Goal: Contribute content: Contribute content

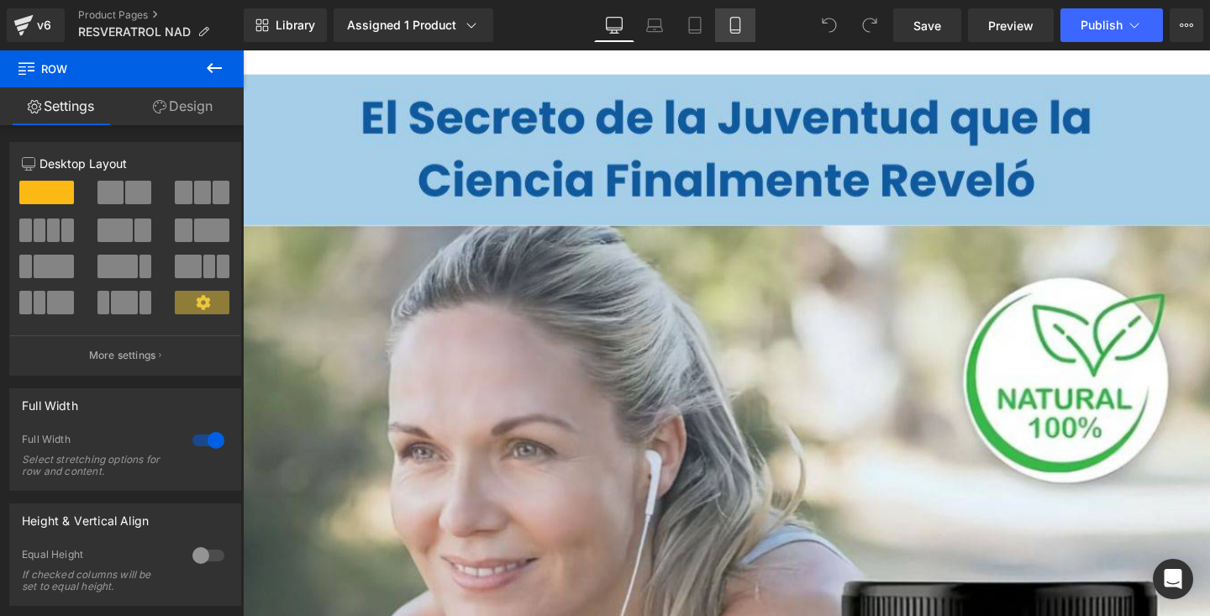
click at [750, 24] on link "Mobile" at bounding box center [735, 25] width 40 height 34
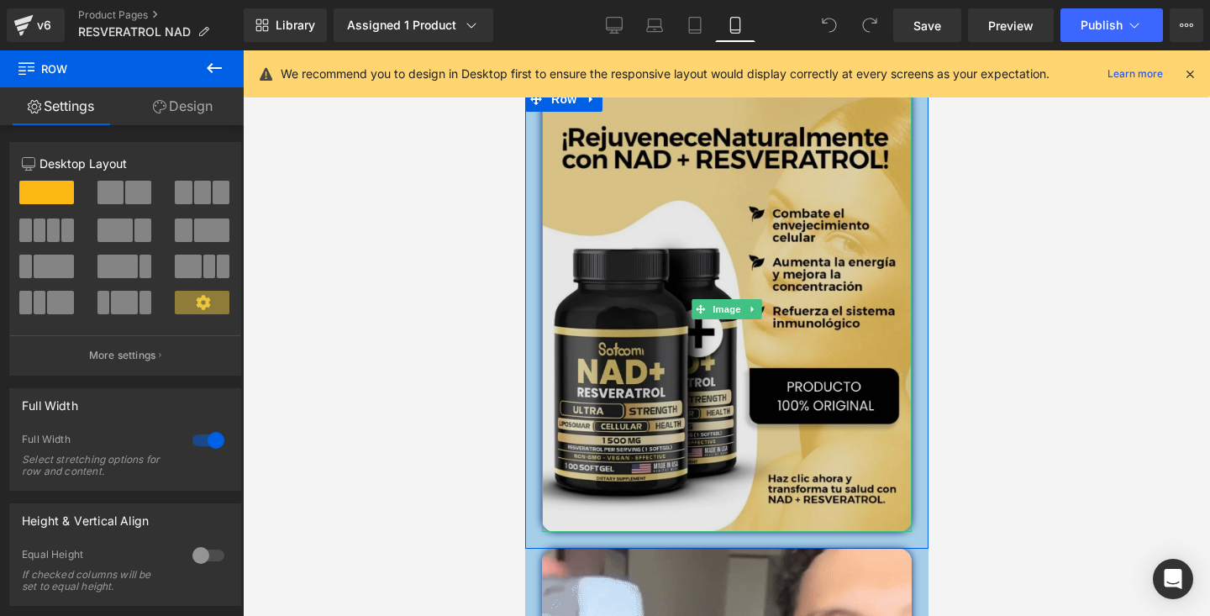
click at [766, 315] on img at bounding box center [726, 309] width 370 height 445
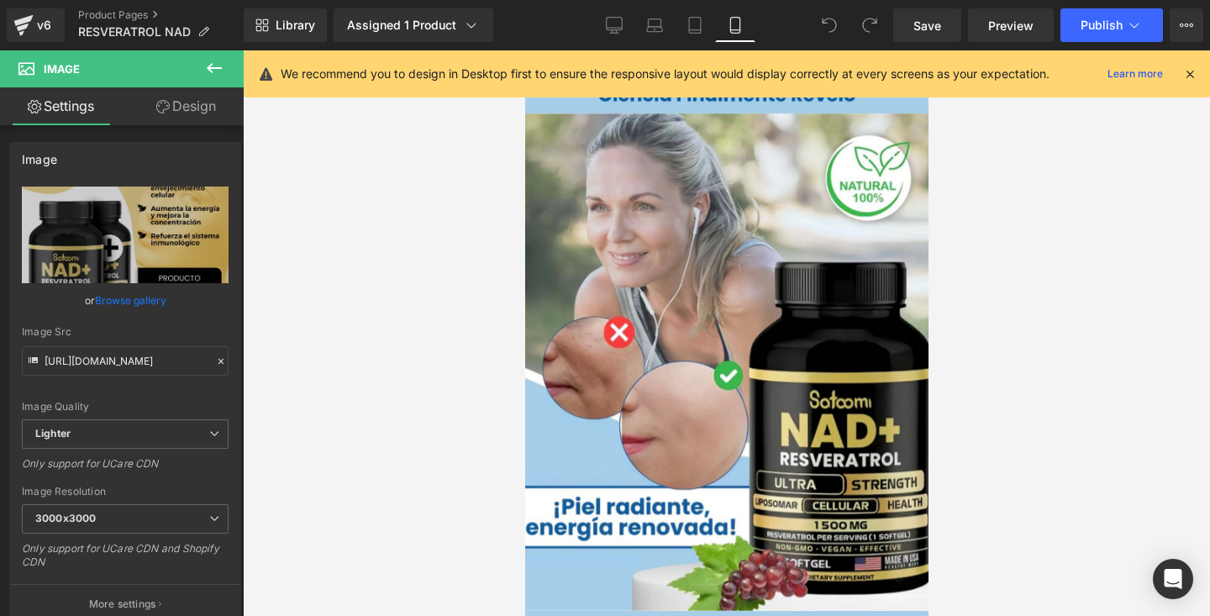
click at [1183, 76] on icon at bounding box center [1189, 73] width 15 height 15
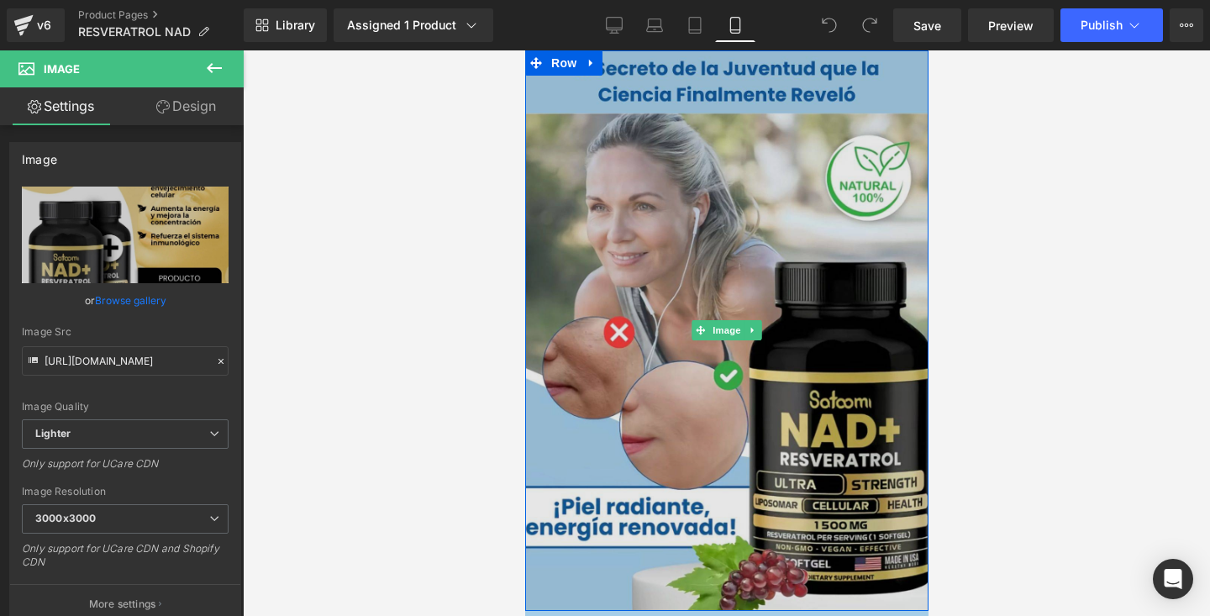
click at [840, 77] on img at bounding box center [725, 330] width 403 height 561
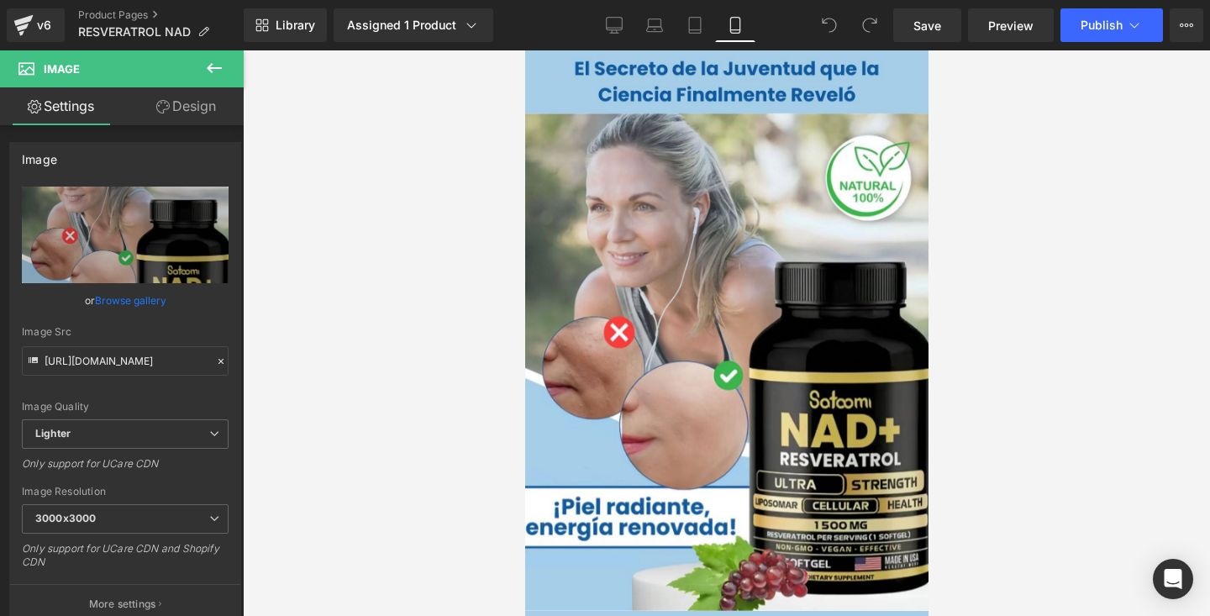
click at [1004, 197] on div at bounding box center [726, 333] width 967 height 566
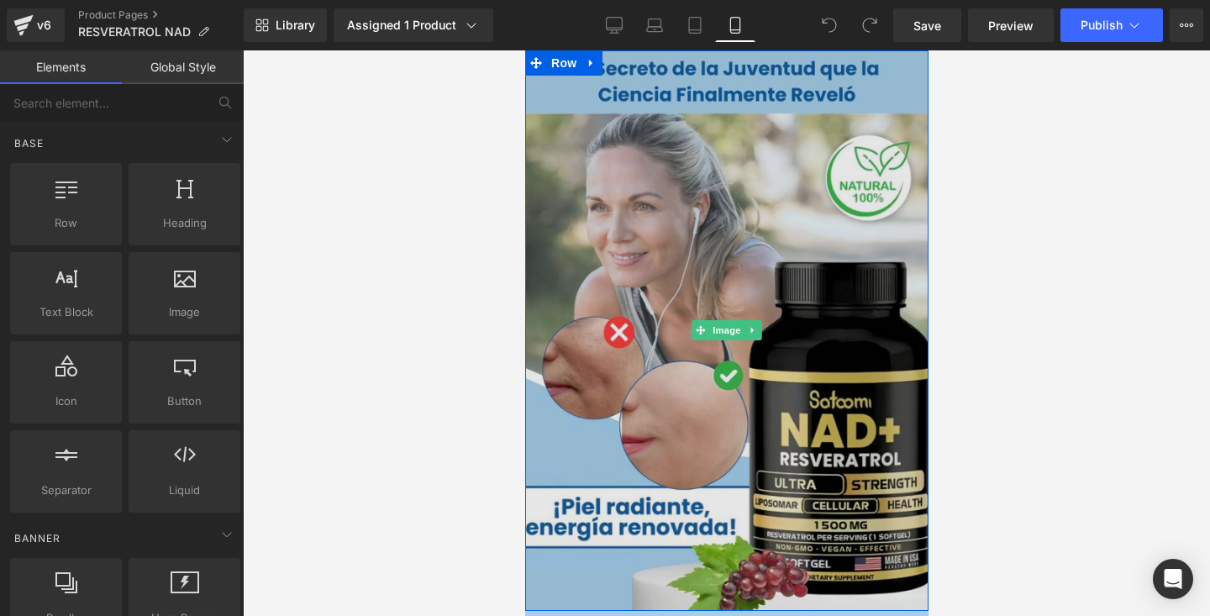
click at [643, 137] on img at bounding box center [725, 330] width 403 height 561
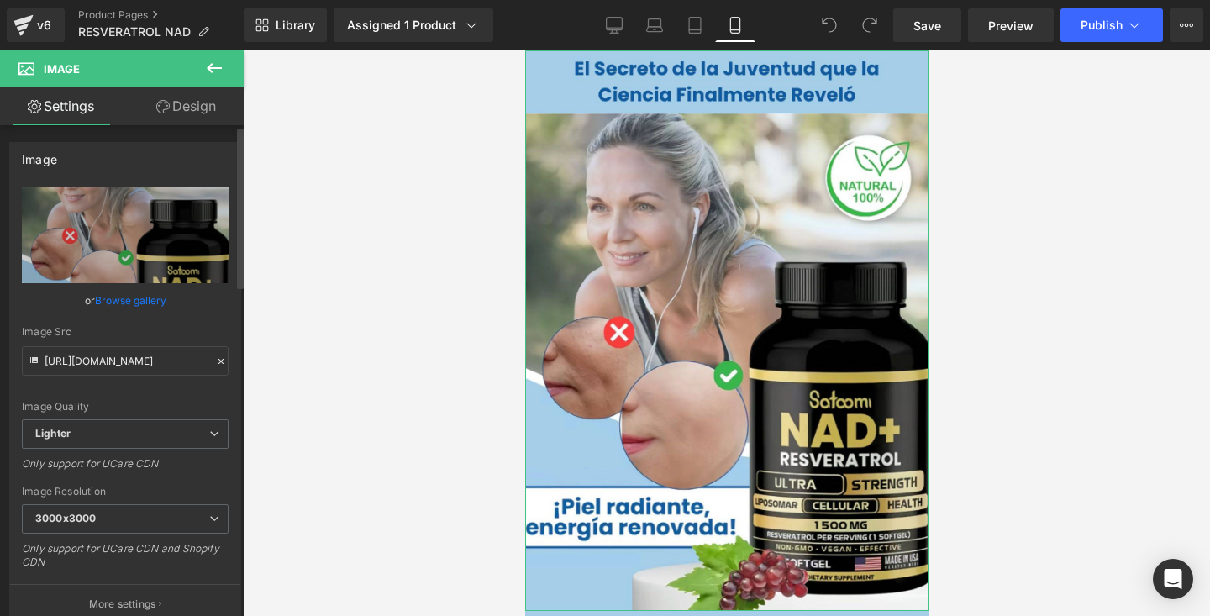
click at [130, 303] on link "Browse gallery" at bounding box center [130, 300] width 71 height 29
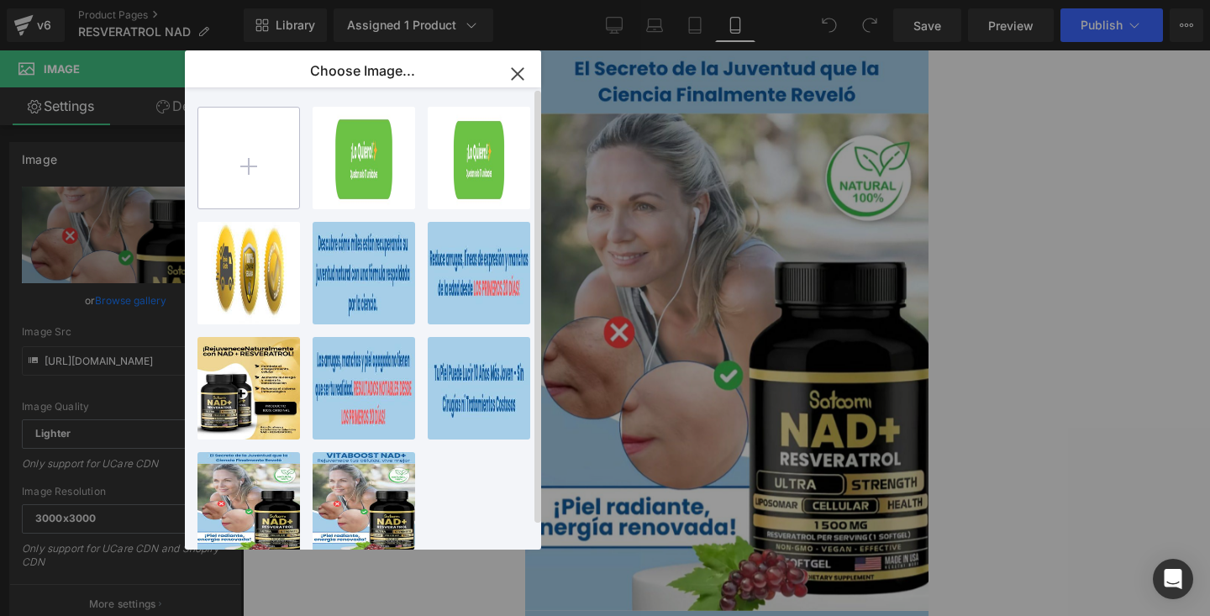
click at [256, 140] on input "file" at bounding box center [248, 158] width 101 height 101
type input "C:\fakepath\CW.webp"
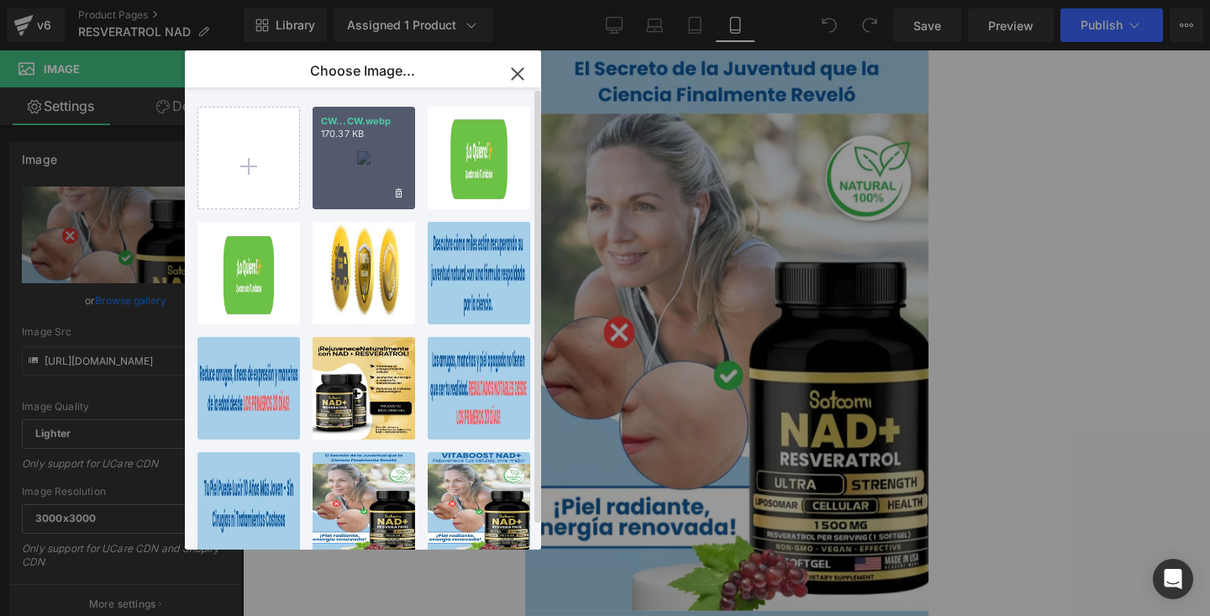
click at [375, 161] on div "CW...CW.webp 170.37 KB" at bounding box center [364, 158] width 103 height 103
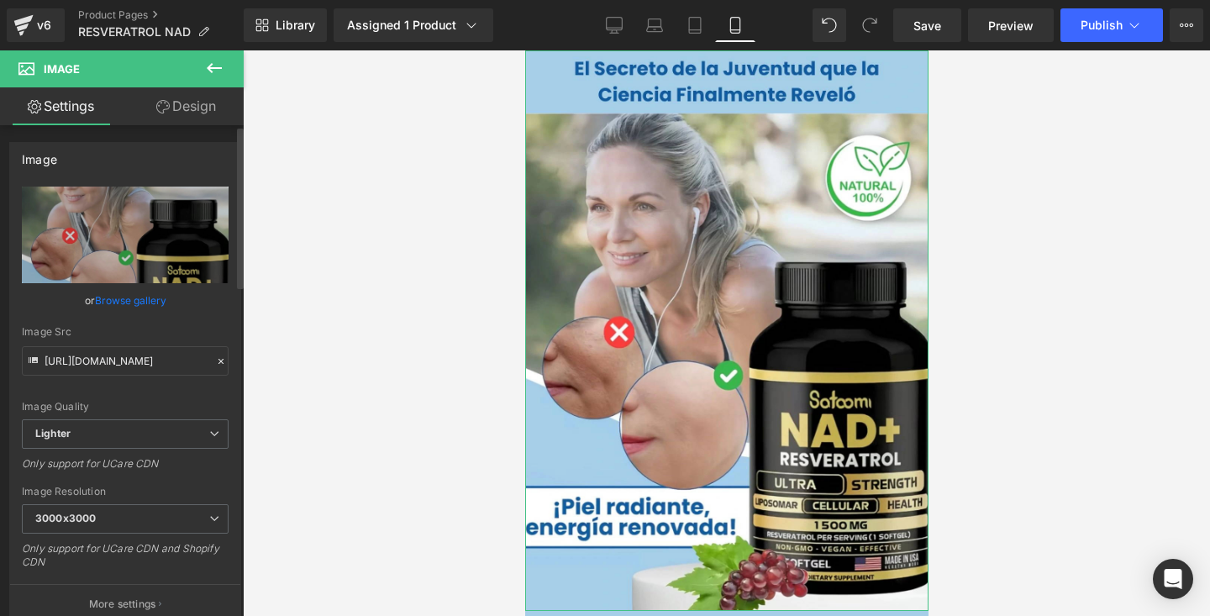
click at [131, 303] on link "Browse gallery" at bounding box center [130, 300] width 71 height 29
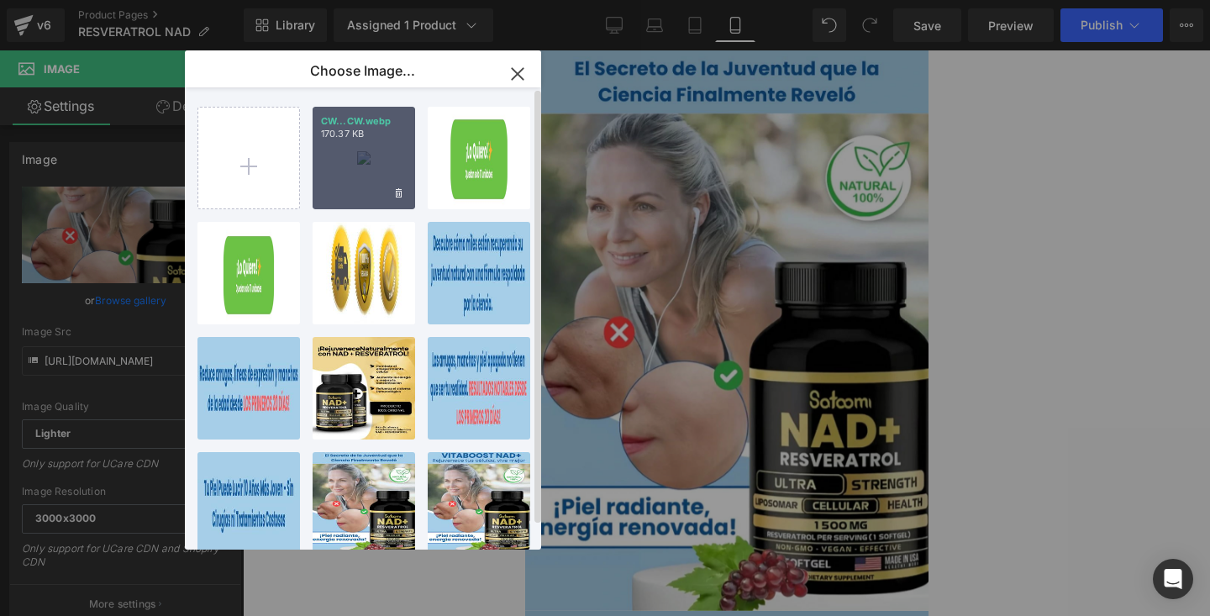
click at [345, 168] on div "CW...CW.webp 170.37 KB" at bounding box center [364, 158] width 103 height 103
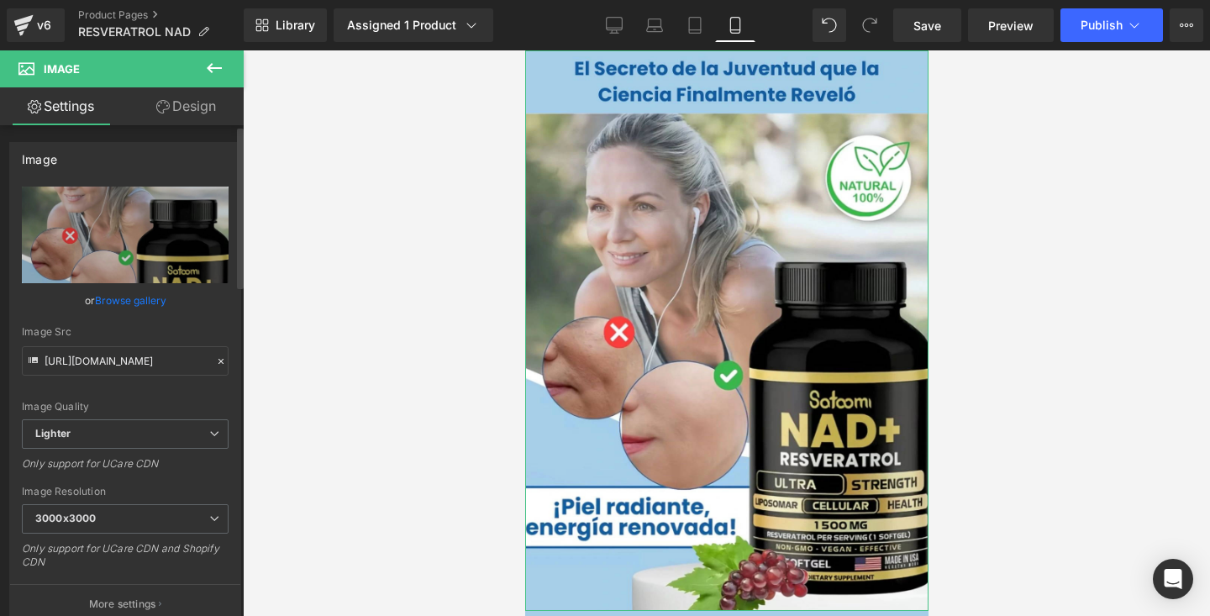
click at [149, 301] on link "Browse gallery" at bounding box center [130, 300] width 71 height 29
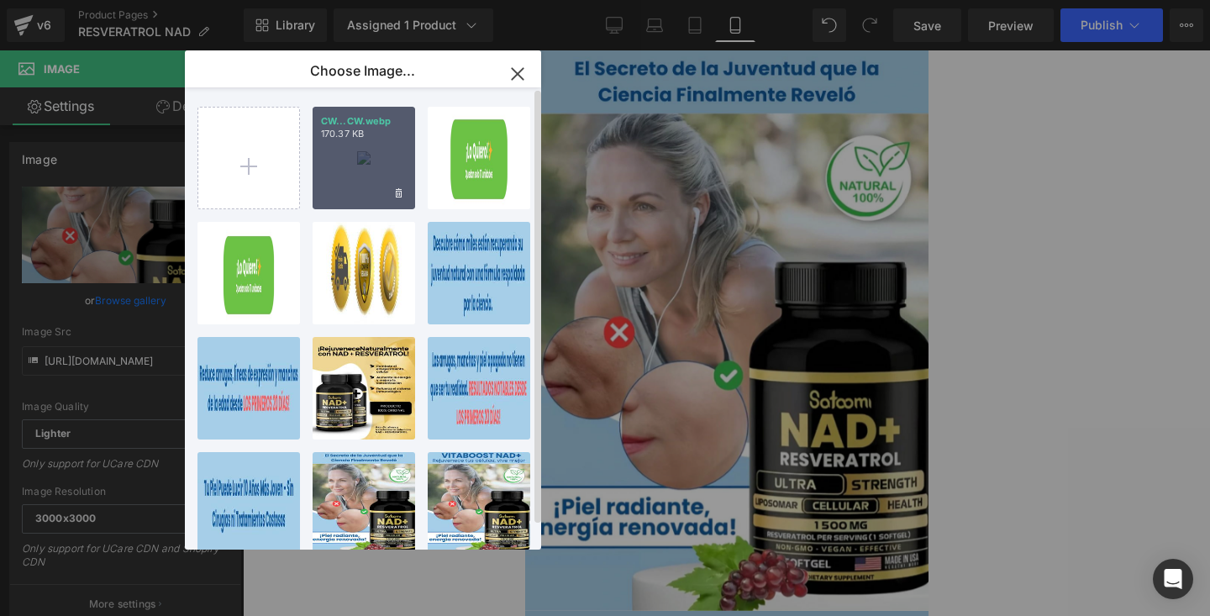
click at [351, 148] on div "CW...CW.webp 170.37 KB" at bounding box center [364, 158] width 103 height 103
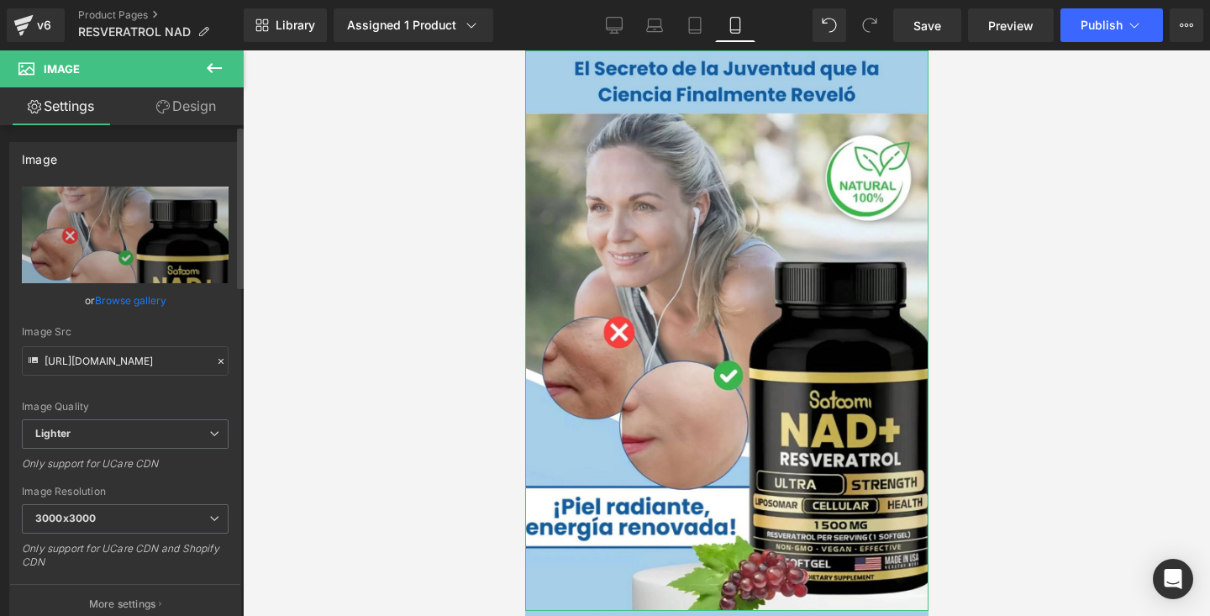
click at [145, 300] on link "Browse gallery" at bounding box center [130, 300] width 71 height 29
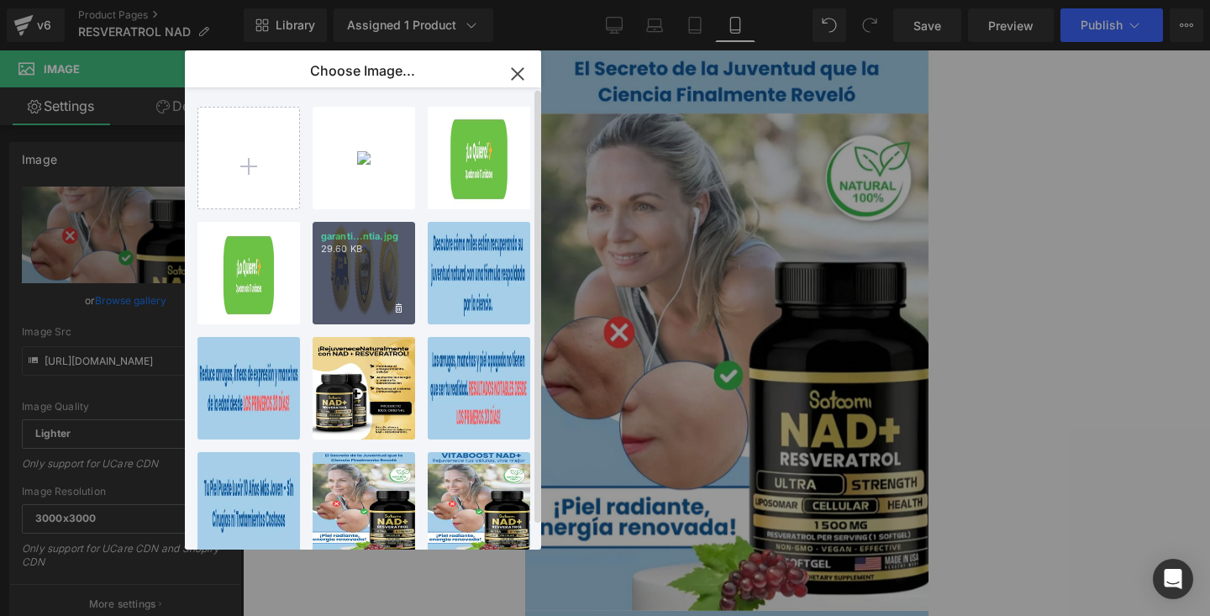
click at [371, 272] on div "garanti...ntia.jpg 29.60 KB" at bounding box center [364, 273] width 103 height 103
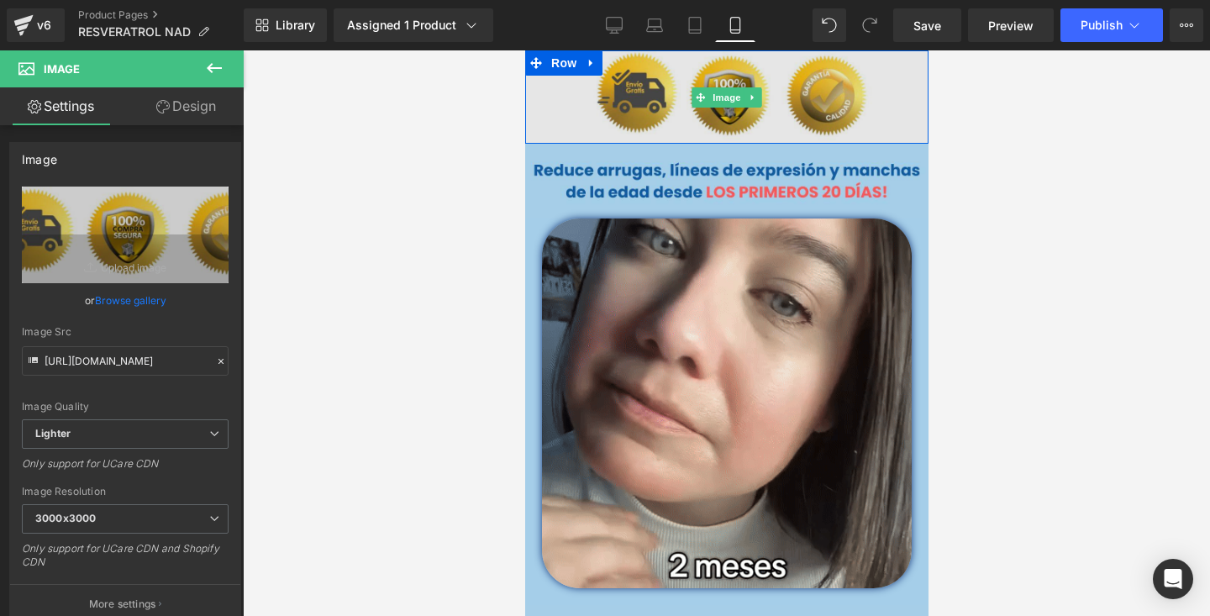
click at [621, 83] on img at bounding box center [725, 96] width 403 height 93
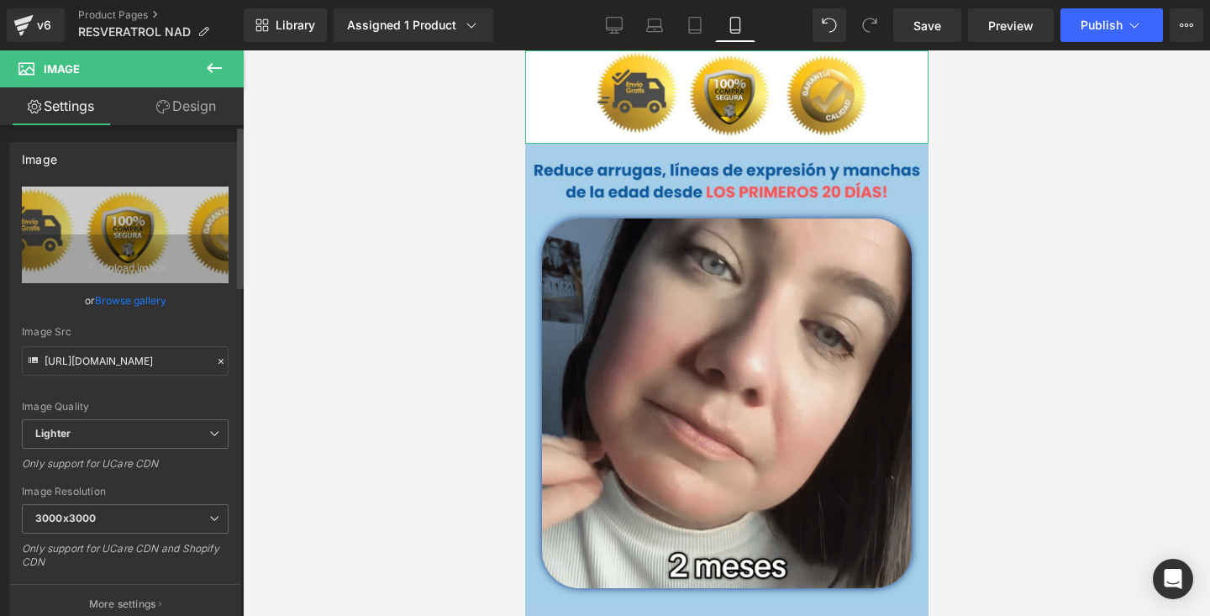
click at [141, 299] on link "Browse gallery" at bounding box center [130, 300] width 71 height 29
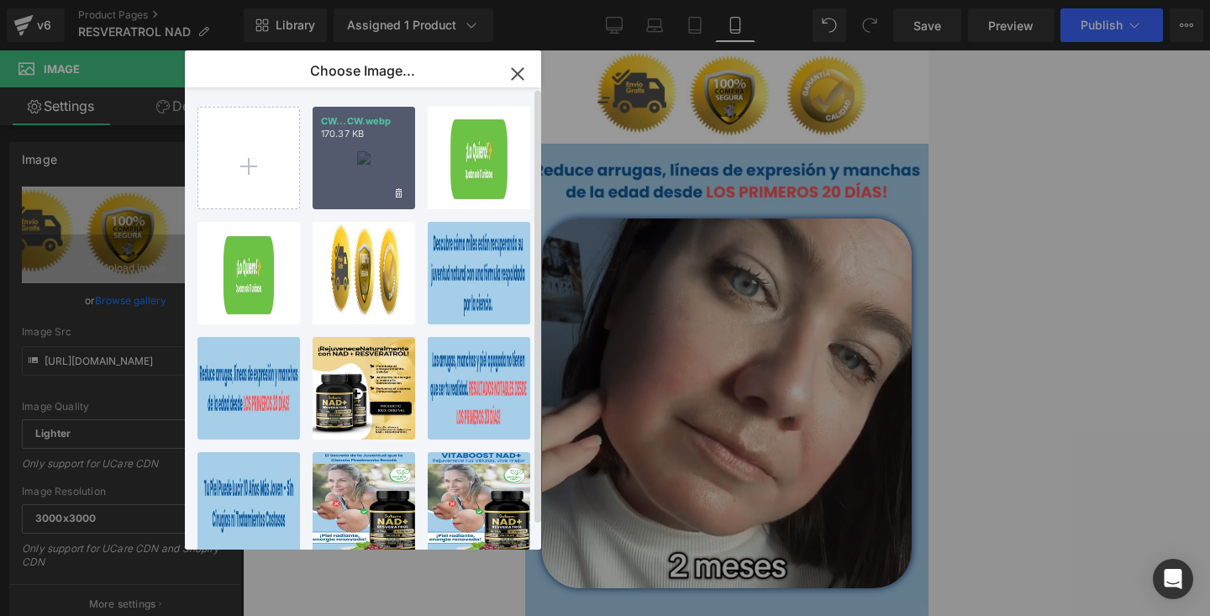
click at [381, 143] on div "CW...CW.webp 170.37 KB" at bounding box center [364, 158] width 103 height 103
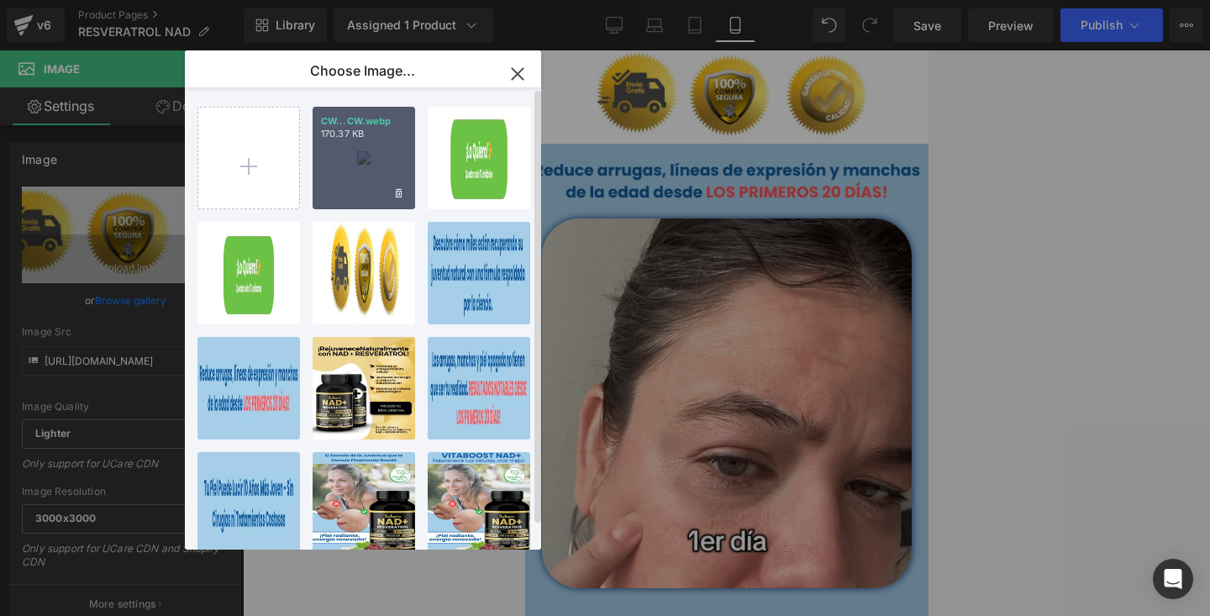
type input "https://ucarecdn.com/cd4d0736-6dbe-4e25-be17-4e3091ac6be6/-/format/auto/-/previ…"
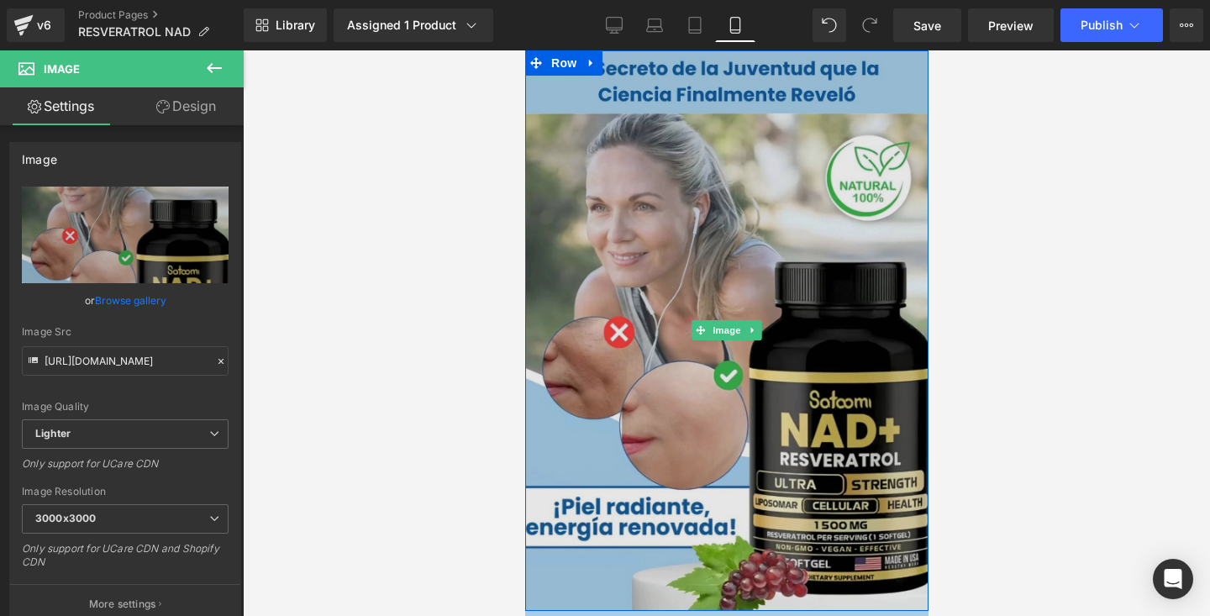
click at [769, 218] on img at bounding box center [725, 330] width 403 height 561
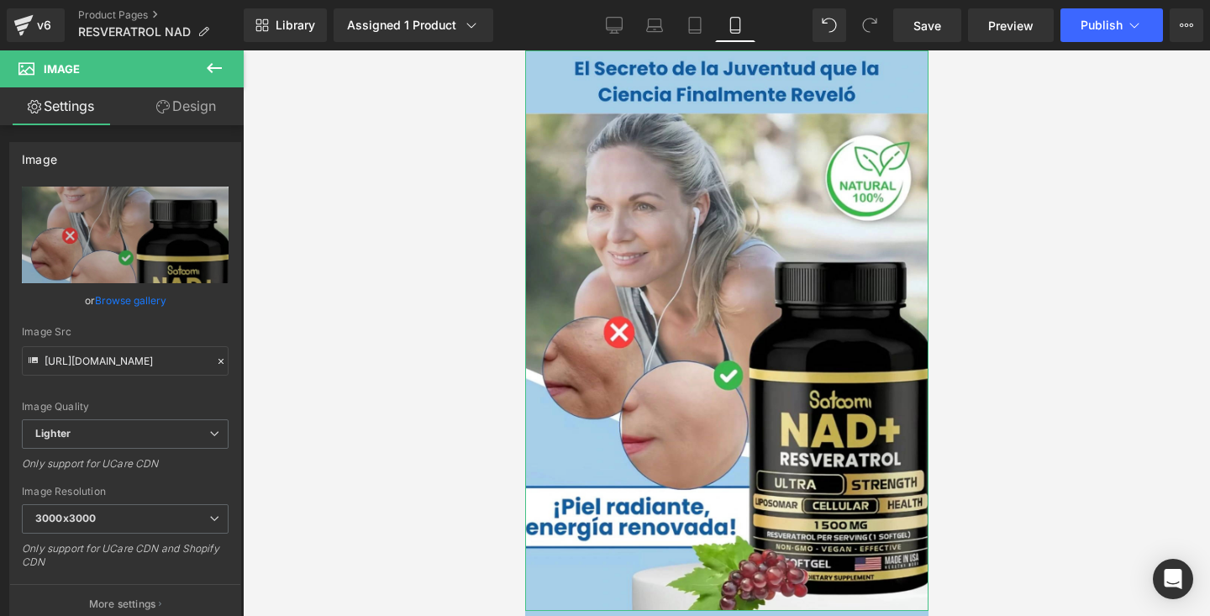
click at [186, 113] on link "Design" at bounding box center [186, 106] width 122 height 38
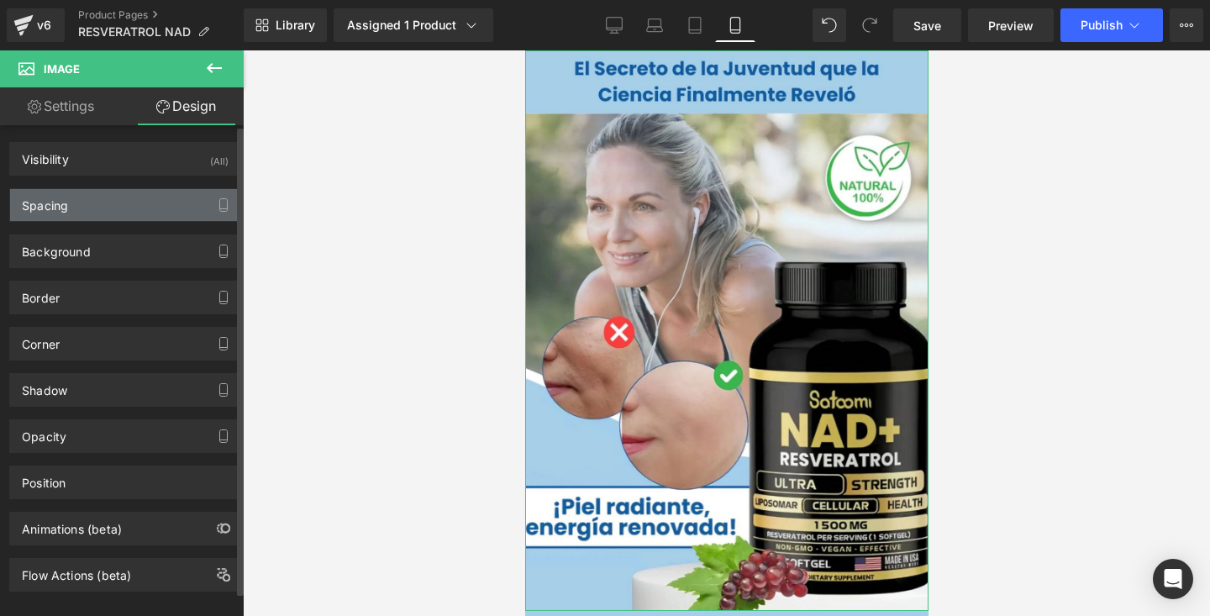
click at [145, 212] on div "Spacing" at bounding box center [125, 205] width 230 height 32
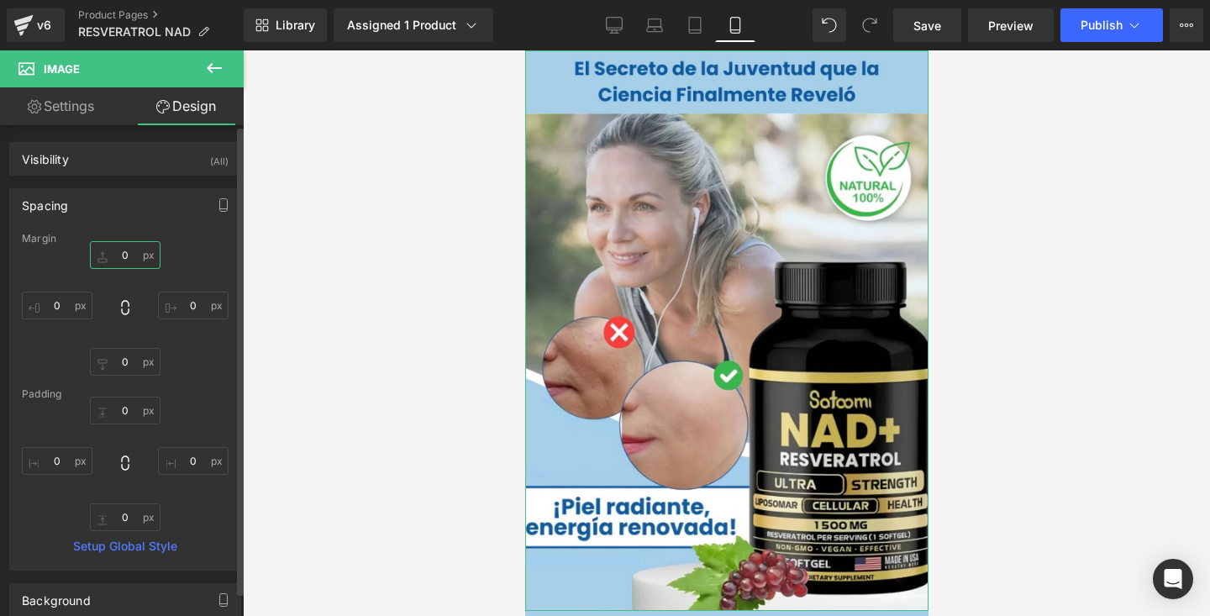
click at [129, 261] on input "0" at bounding box center [125, 255] width 71 height 28
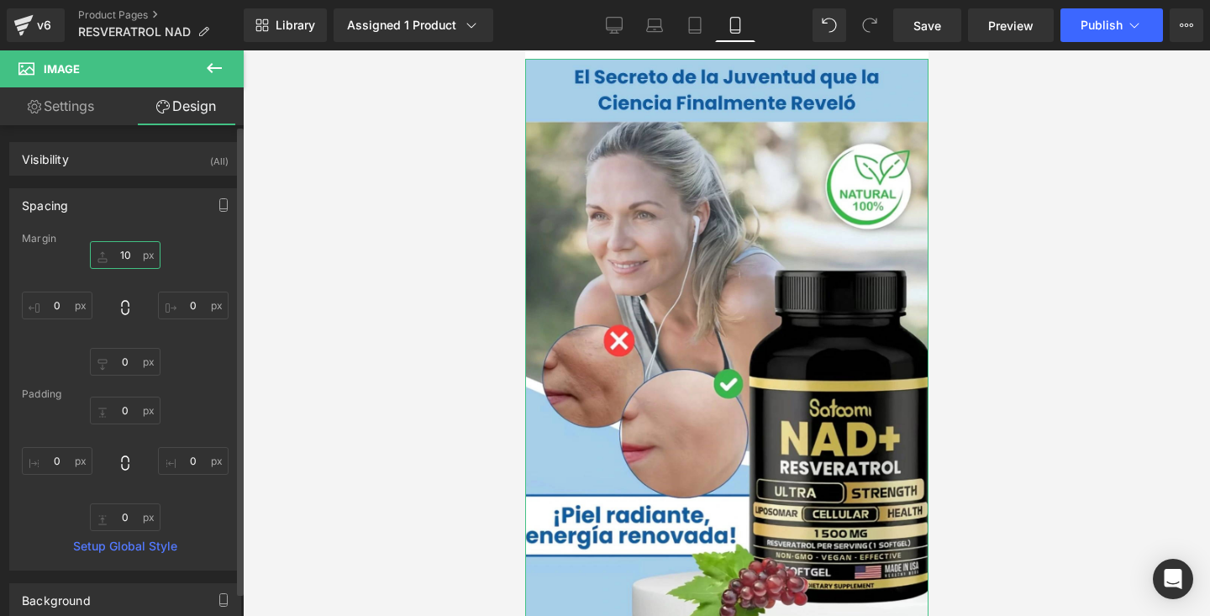
type input "1"
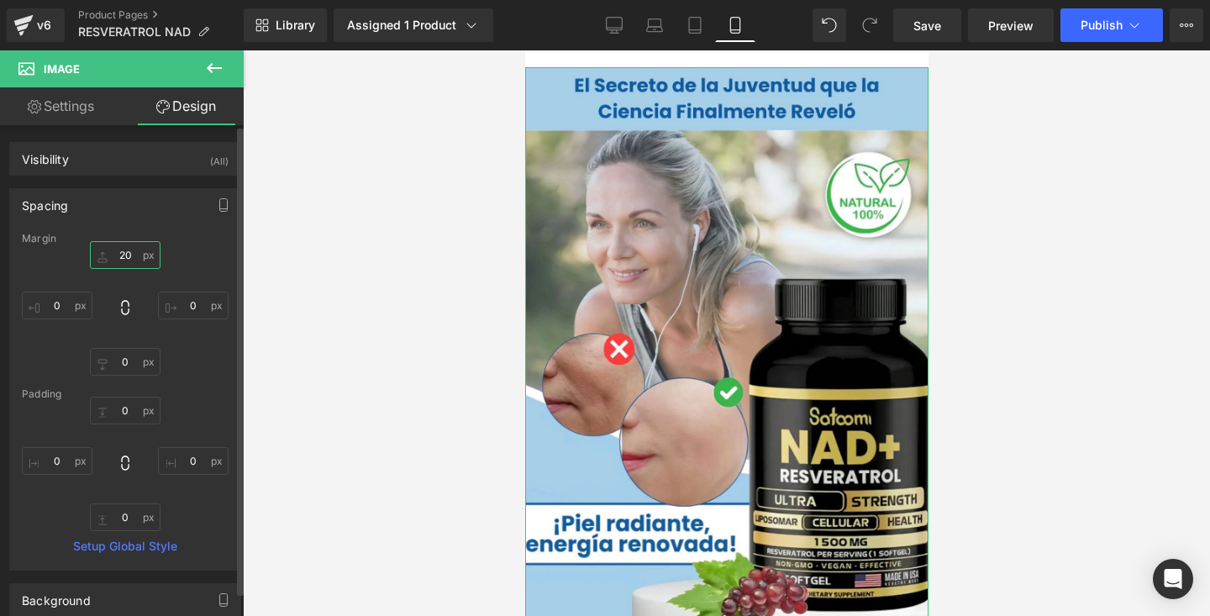
type input "2"
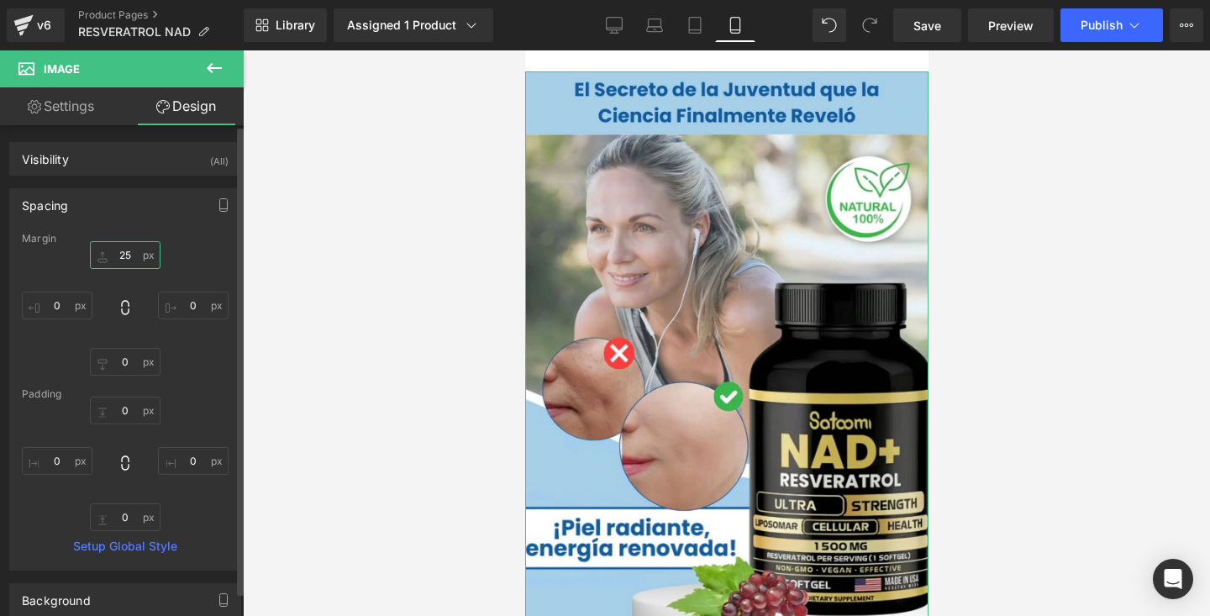
type input "2"
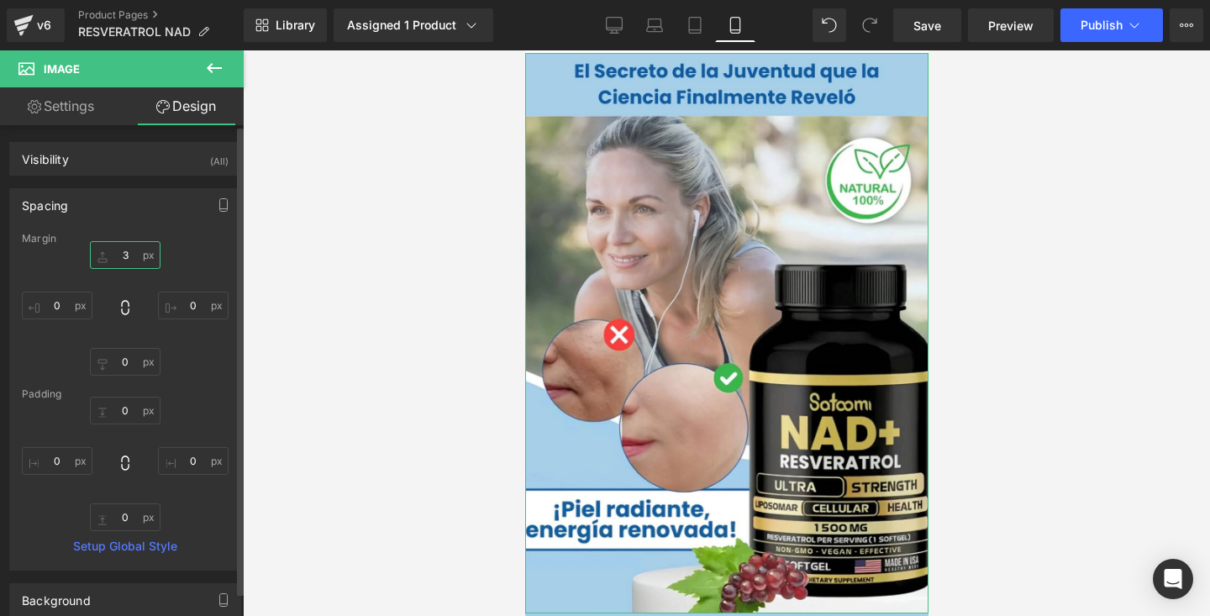
type input "30"
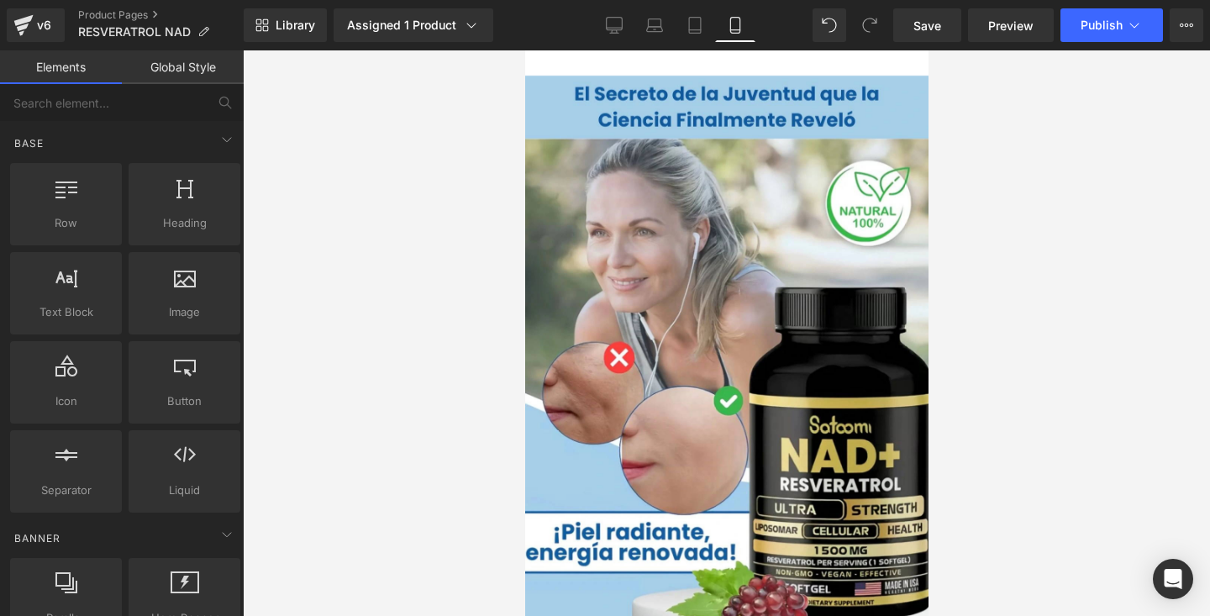
click at [345, 166] on div at bounding box center [726, 333] width 967 height 566
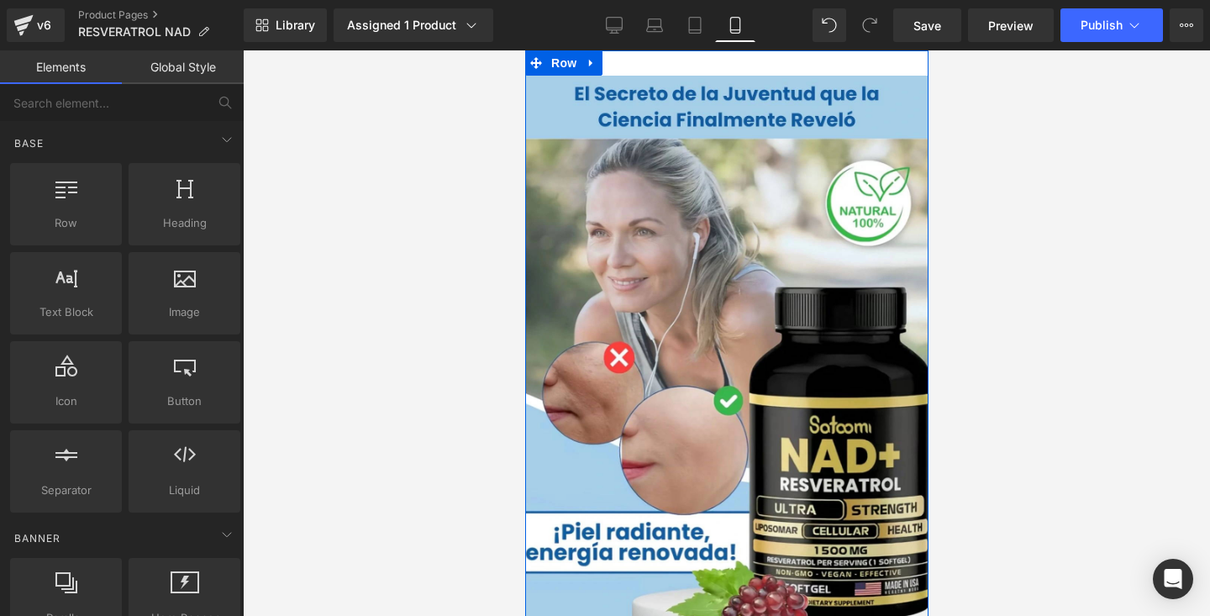
click at [651, 59] on div "Image" at bounding box center [725, 343] width 403 height 586
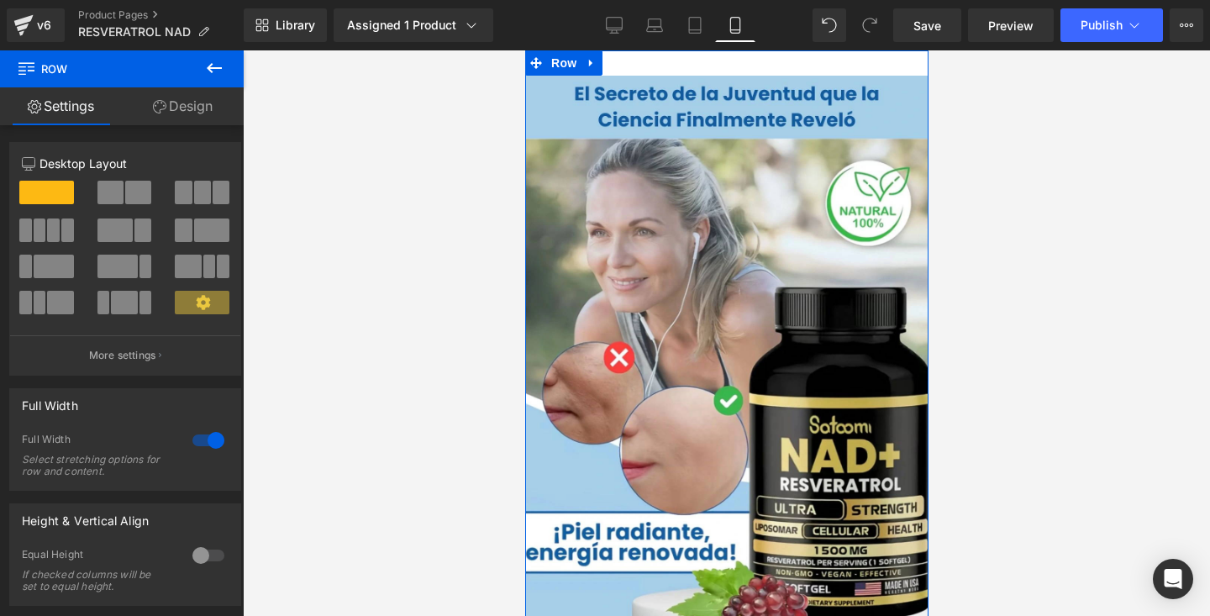
click at [183, 103] on link "Design" at bounding box center [183, 106] width 122 height 38
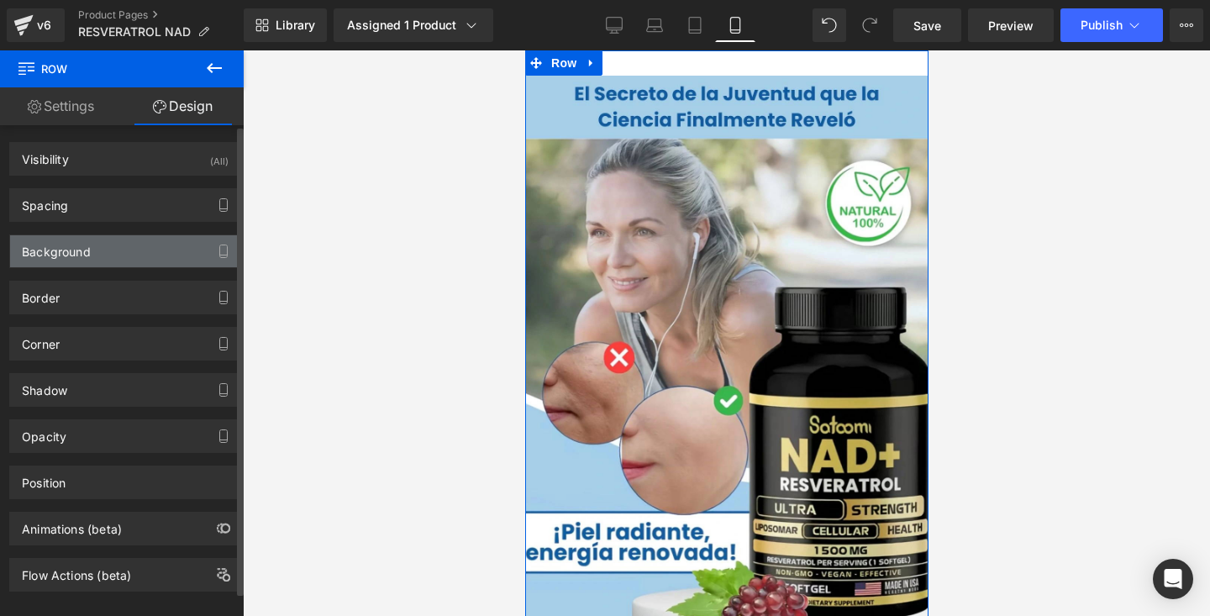
click at [102, 263] on div "Background" at bounding box center [125, 251] width 230 height 32
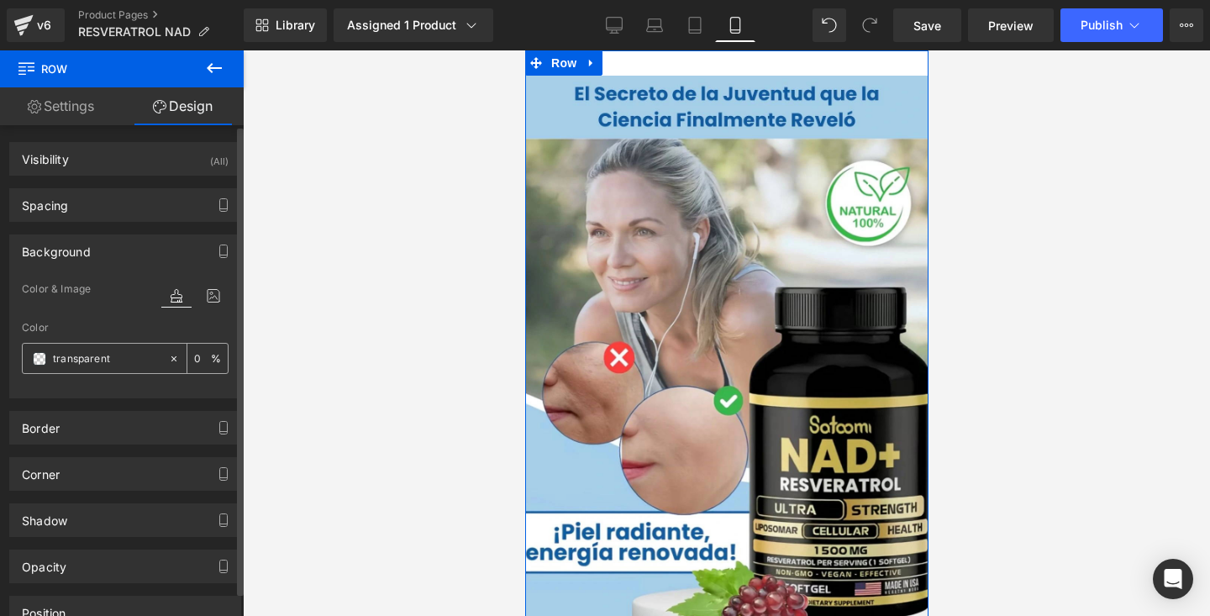
click at [168, 354] on icon at bounding box center [174, 359] width 12 height 12
click at [132, 358] on input "none" at bounding box center [107, 359] width 108 height 18
paste input "#a5cee9"
type input "#a5cee9"
type input "100"
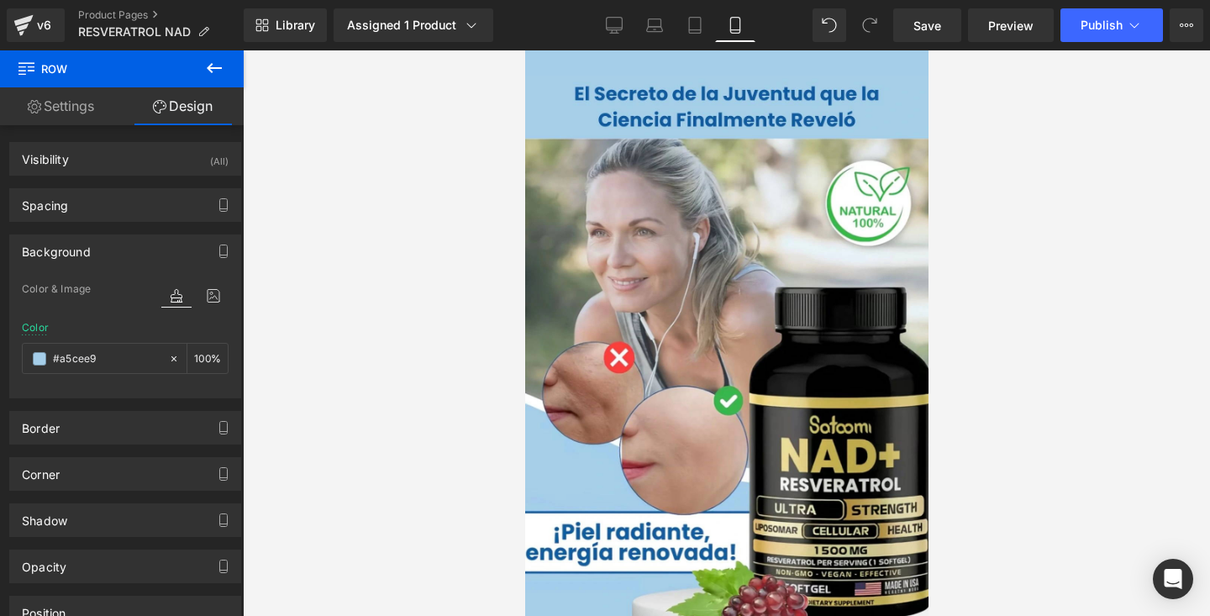
click at [334, 230] on div at bounding box center [726, 333] width 967 height 566
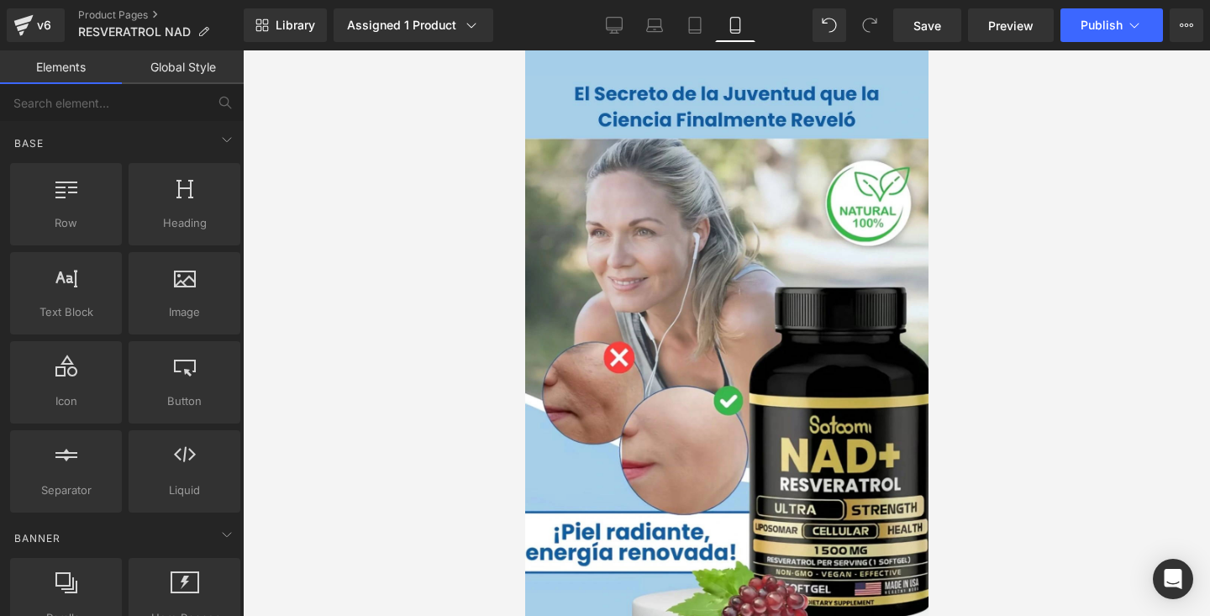
click at [1067, 134] on div at bounding box center [726, 333] width 967 height 566
click at [1121, 109] on div at bounding box center [726, 333] width 967 height 566
click at [947, 24] on link "Save" at bounding box center [927, 25] width 68 height 34
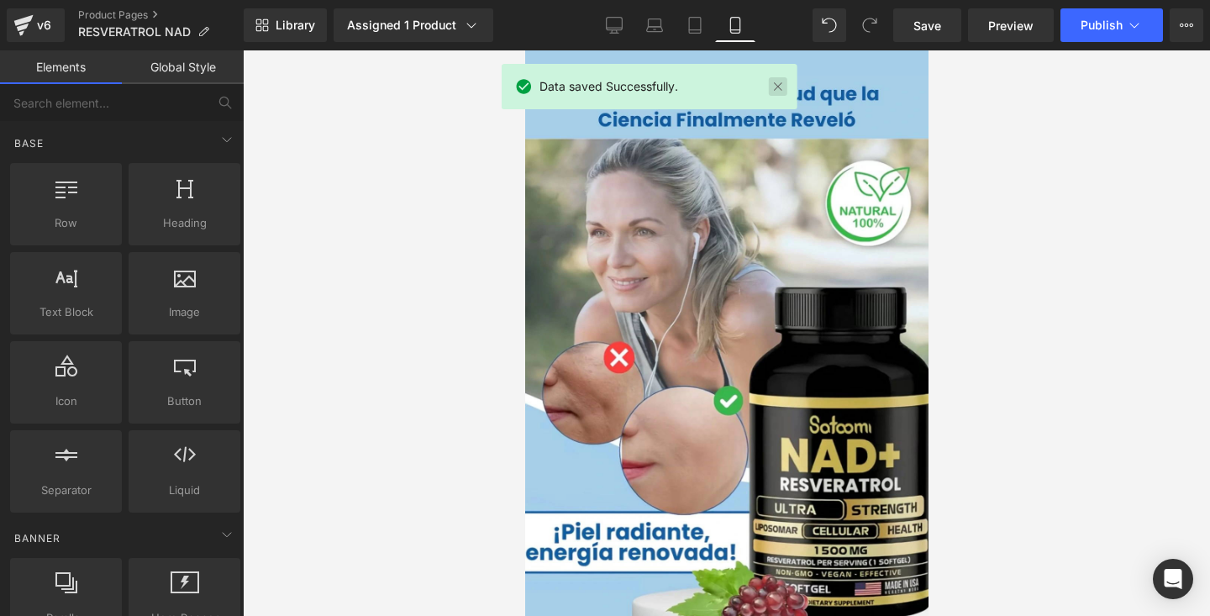
click at [778, 82] on link at bounding box center [778, 86] width 18 height 18
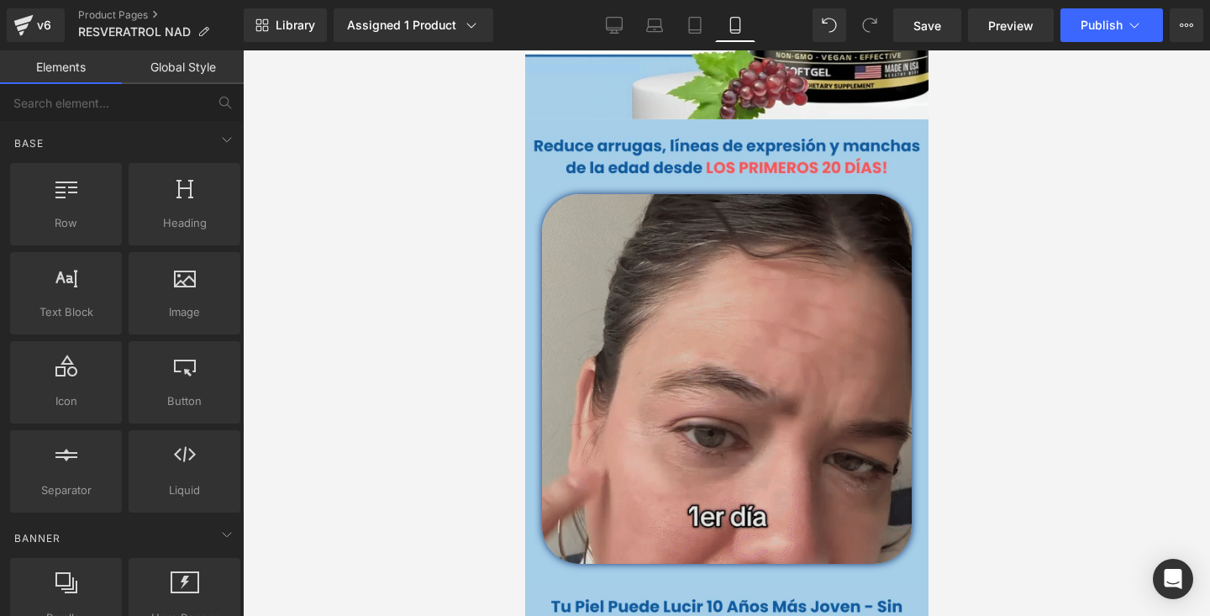
scroll to position [533, 0]
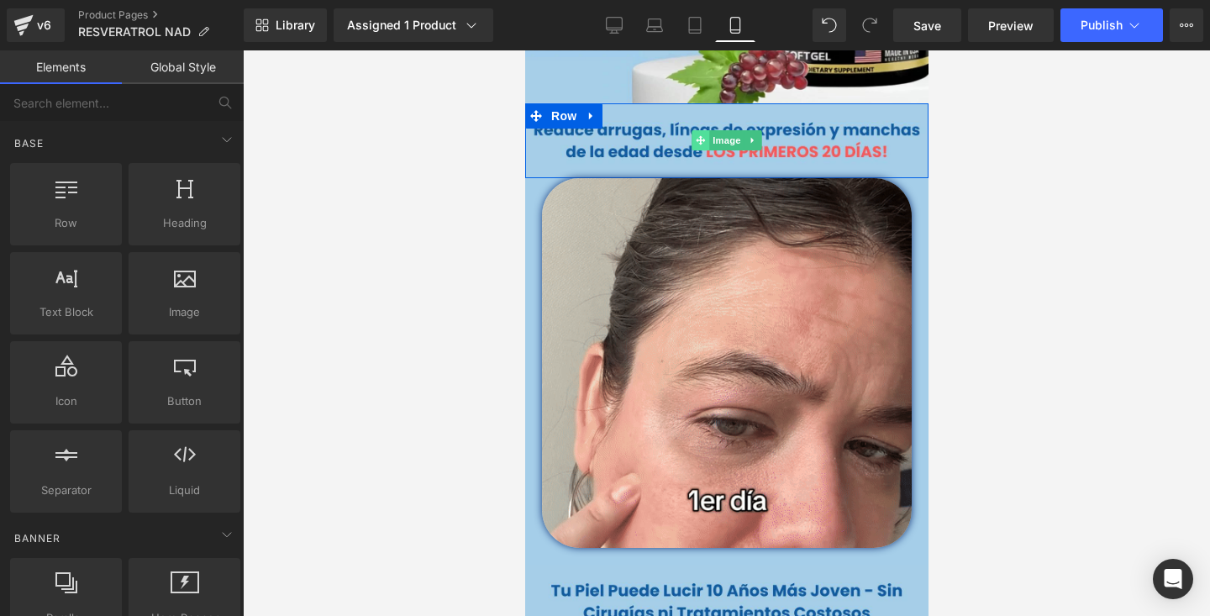
click at [702, 141] on icon at bounding box center [699, 139] width 9 height 9
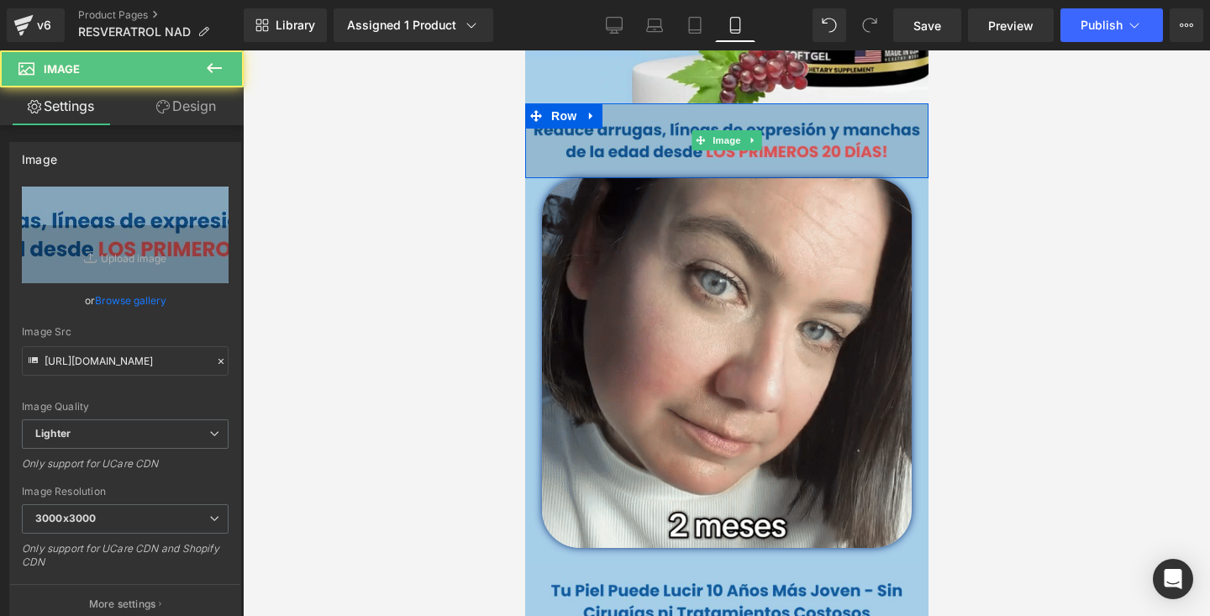
click at [633, 155] on img at bounding box center [725, 140] width 403 height 75
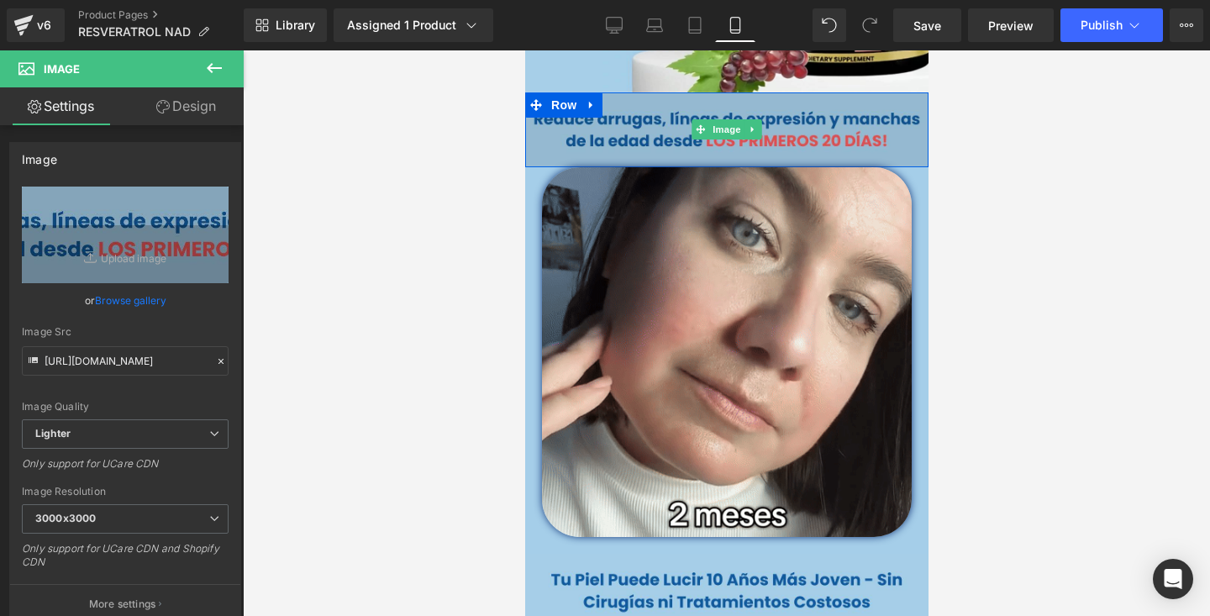
scroll to position [535, 0]
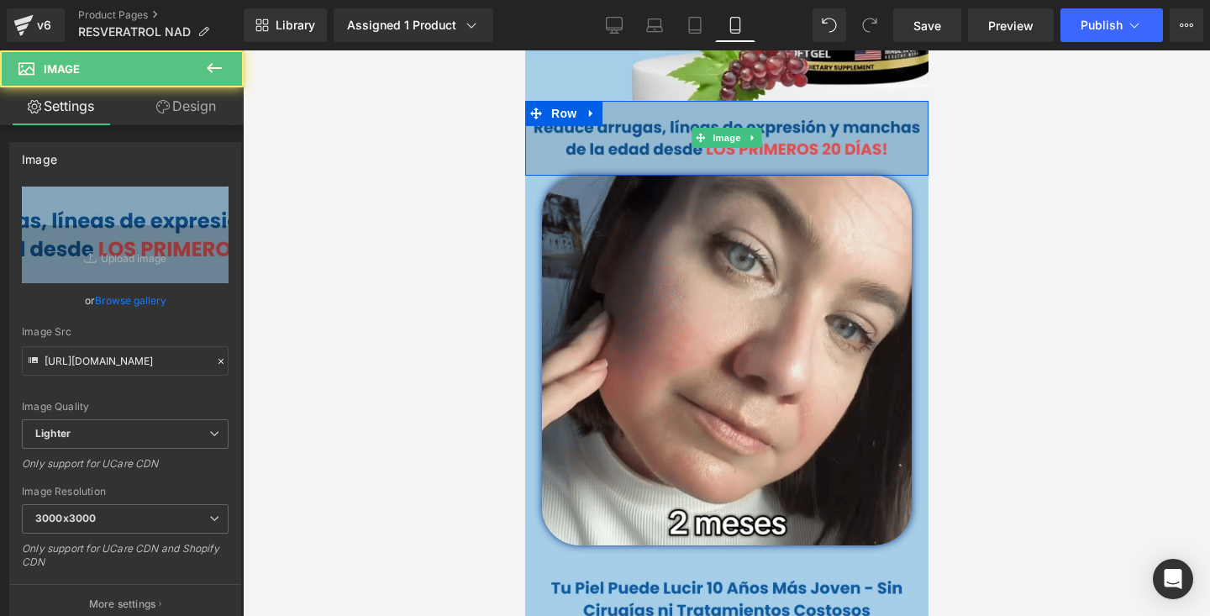
click at [622, 145] on img at bounding box center [725, 138] width 403 height 75
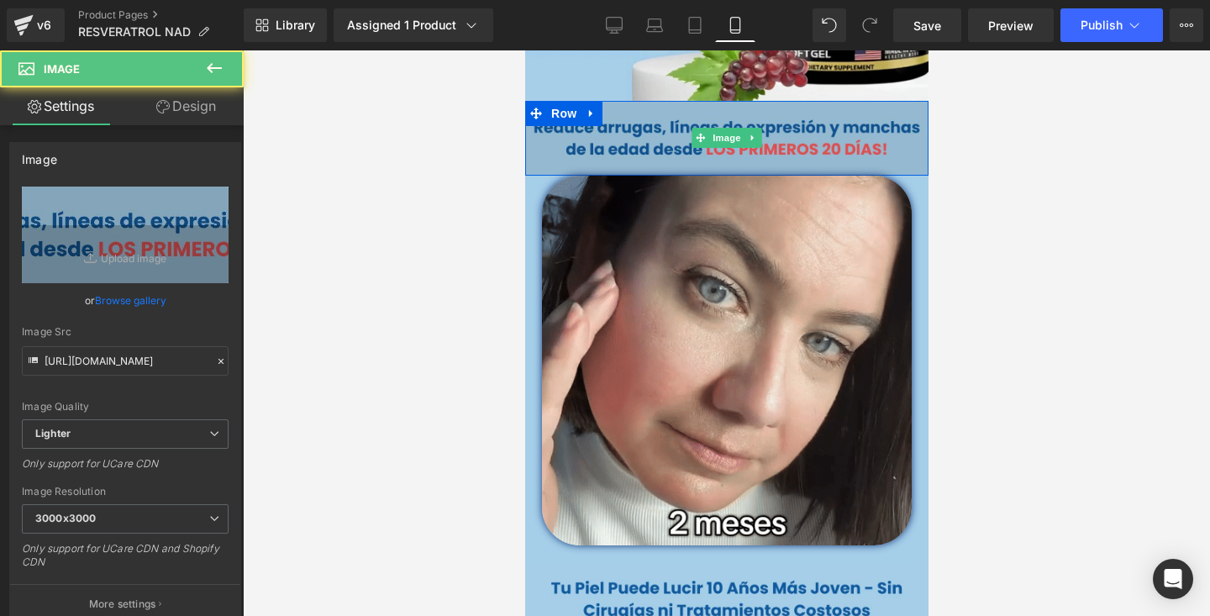
click at [622, 145] on img at bounding box center [725, 138] width 403 height 75
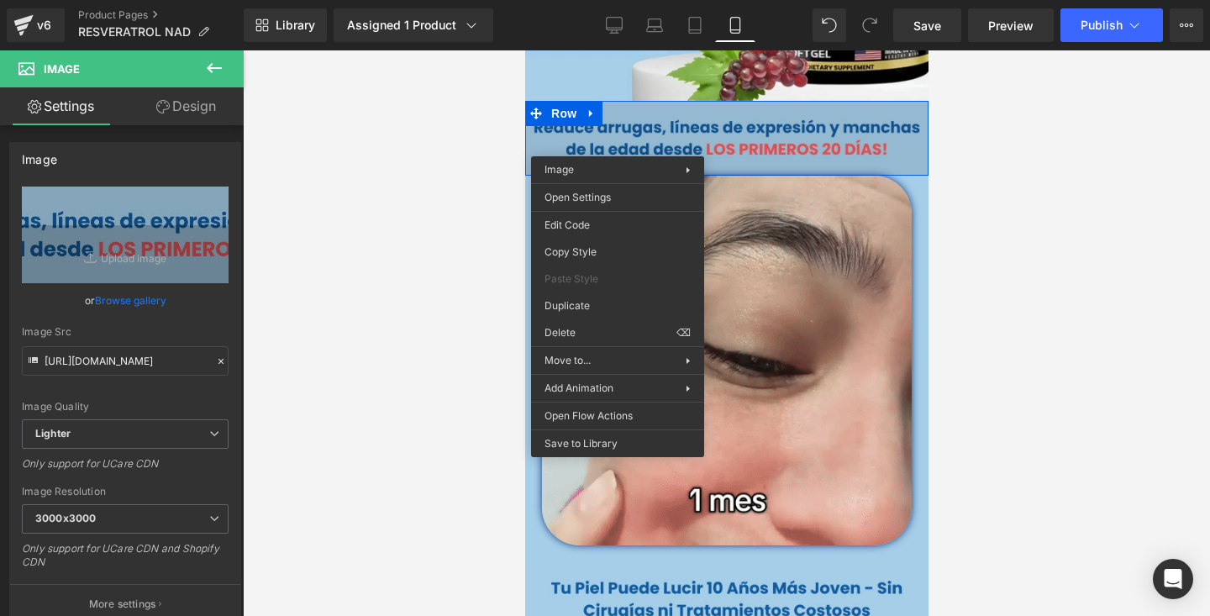
click at [617, 144] on img at bounding box center [725, 138] width 403 height 75
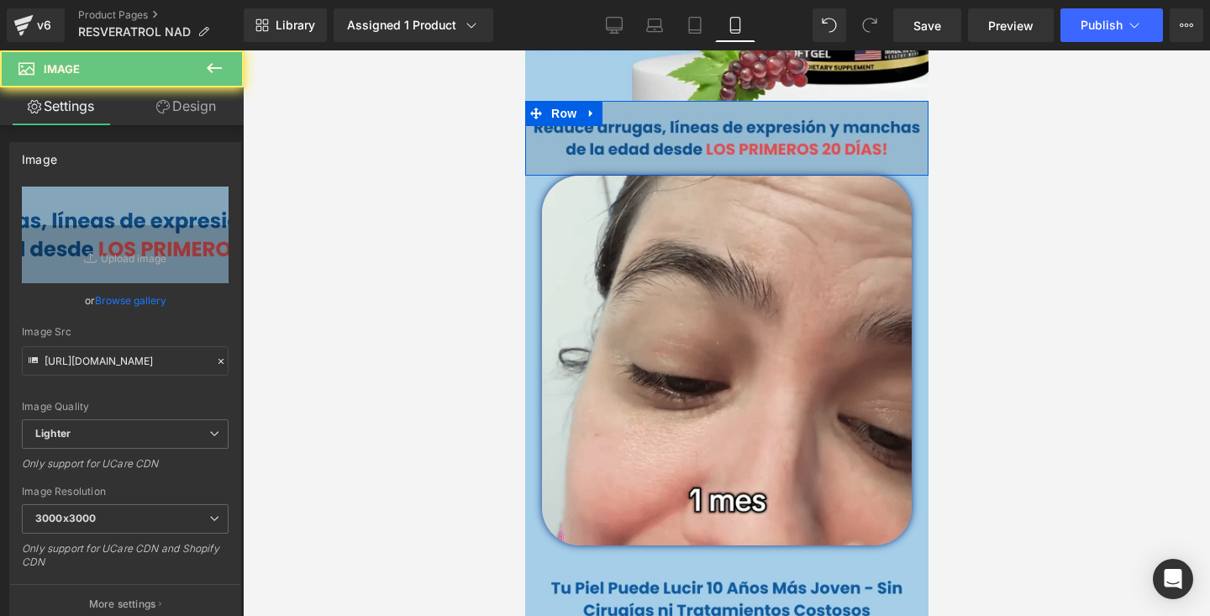
click at [617, 144] on img at bounding box center [725, 138] width 403 height 75
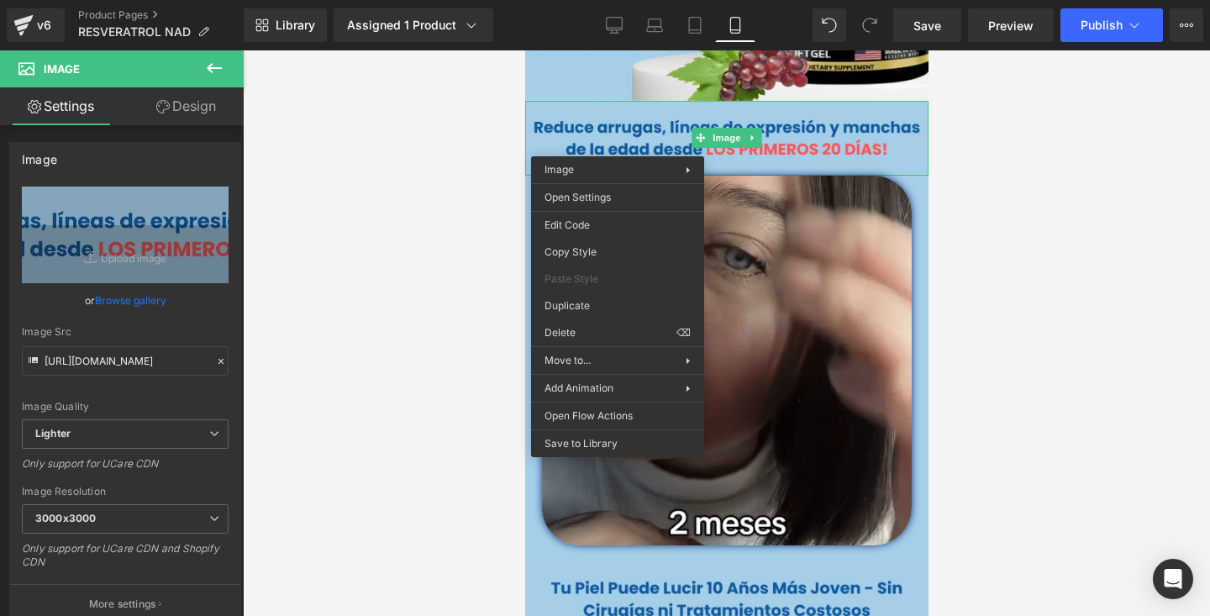
click at [440, 182] on div at bounding box center [726, 333] width 967 height 566
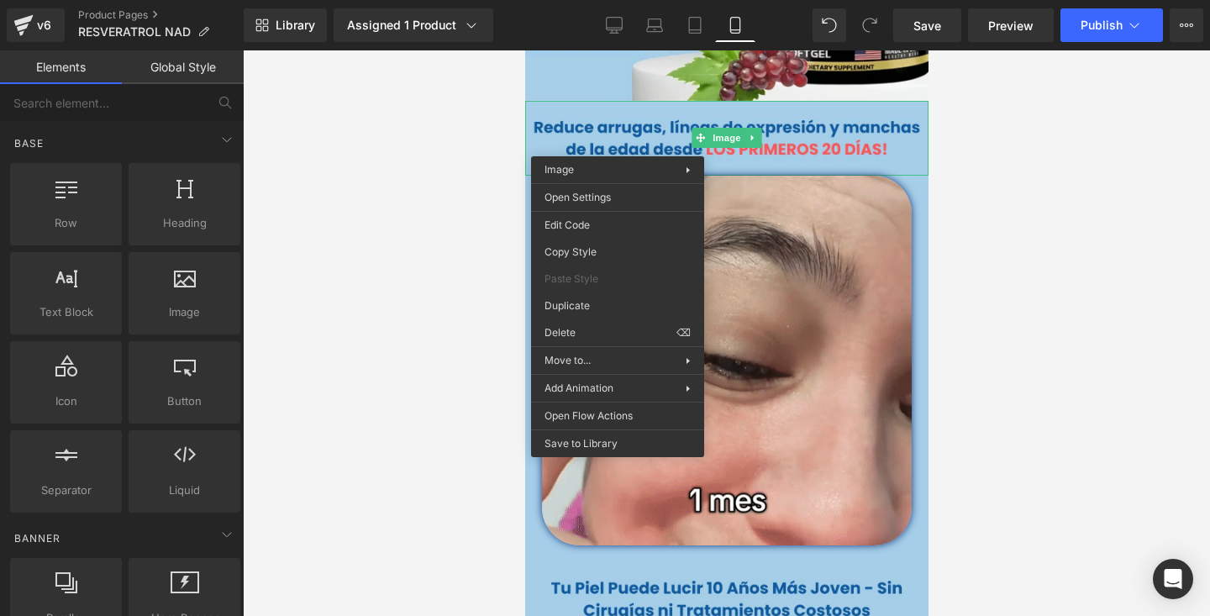
click at [440, 182] on div at bounding box center [726, 333] width 967 height 566
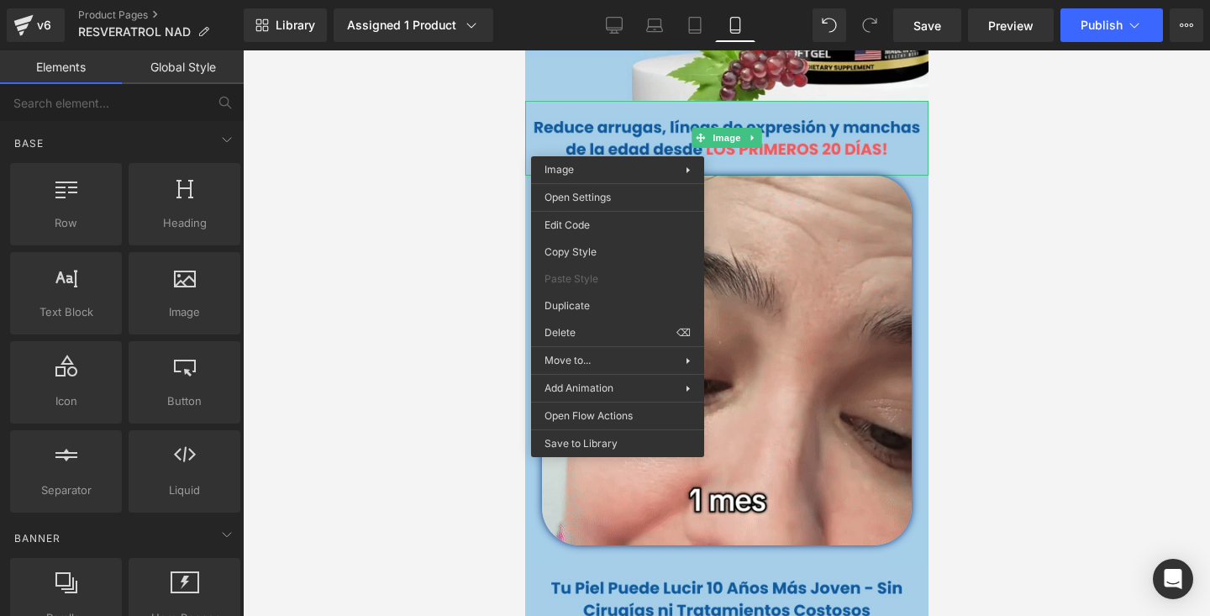
click at [1037, 197] on div at bounding box center [726, 333] width 967 height 566
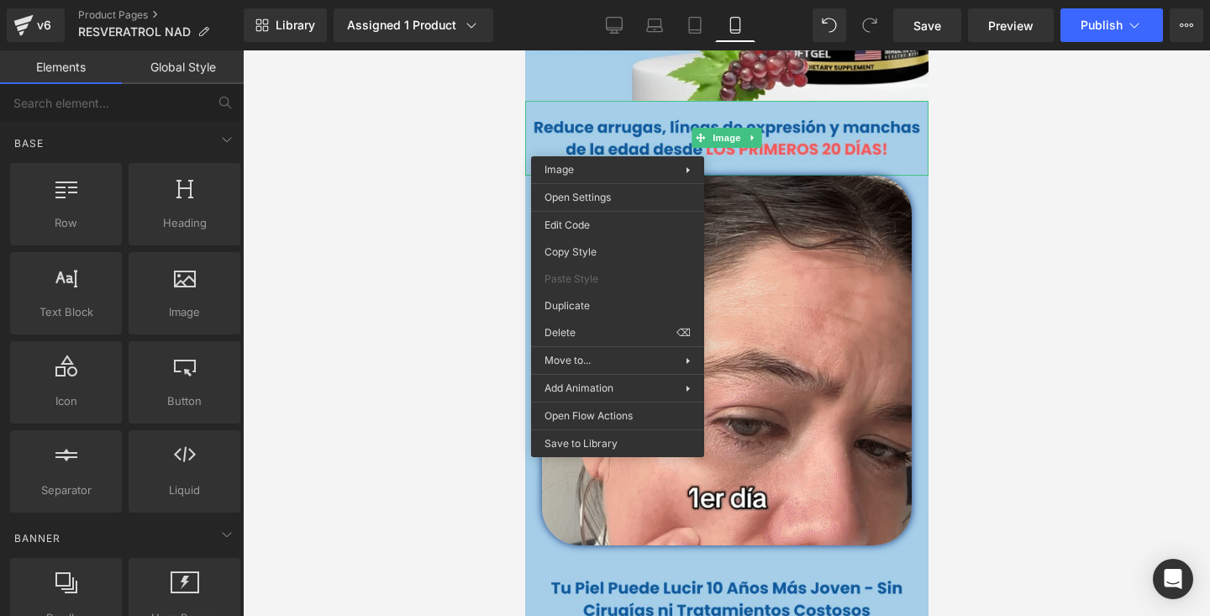
click at [961, 189] on div at bounding box center [726, 333] width 967 height 566
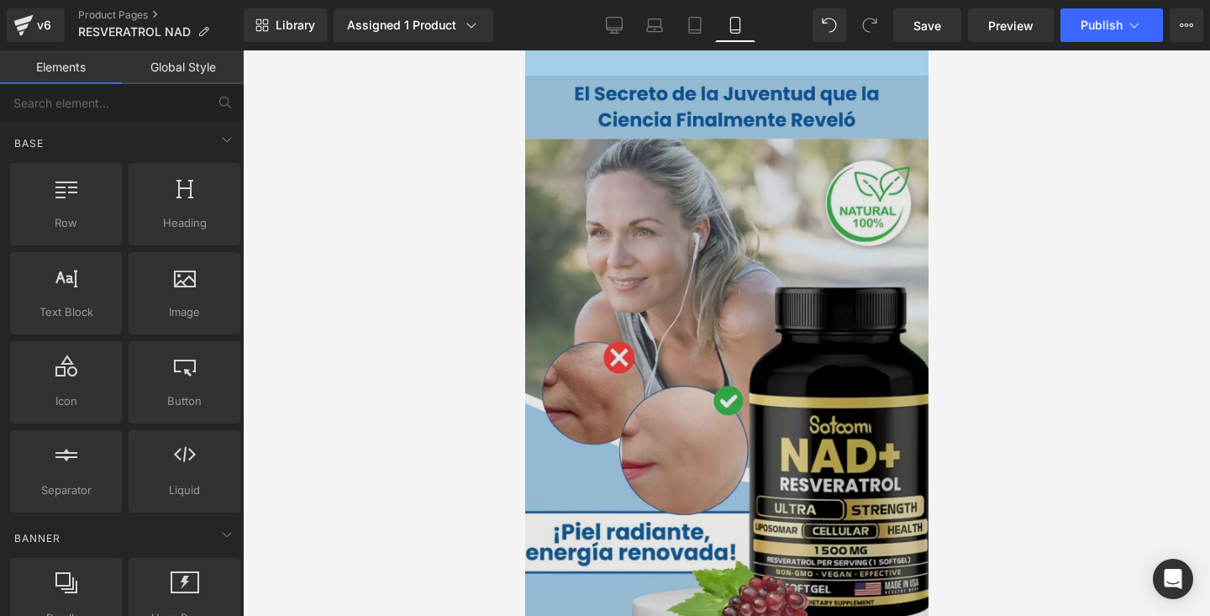
scroll to position [11, 0]
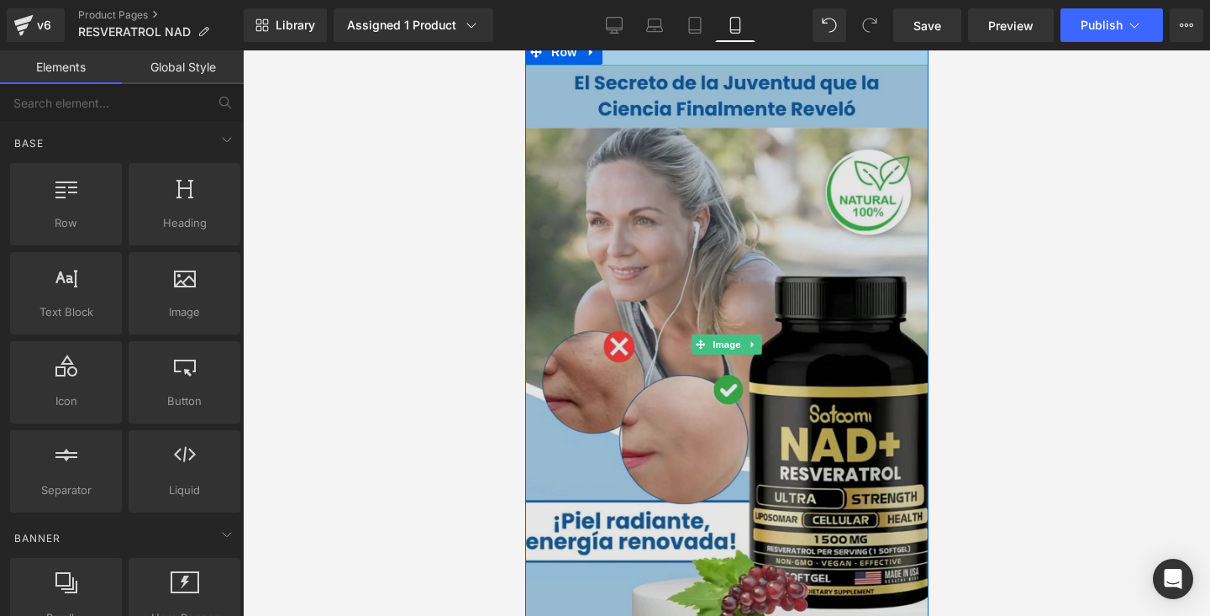
click at [744, 103] on img at bounding box center [725, 345] width 403 height 561
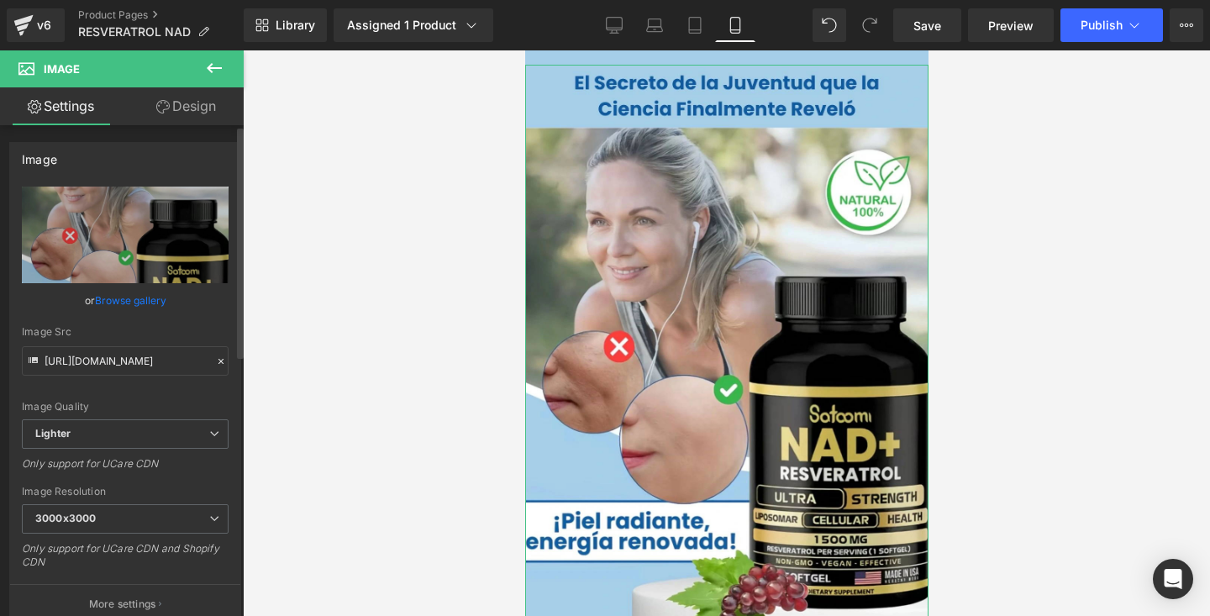
click at [130, 302] on link "Browse gallery" at bounding box center [130, 300] width 71 height 29
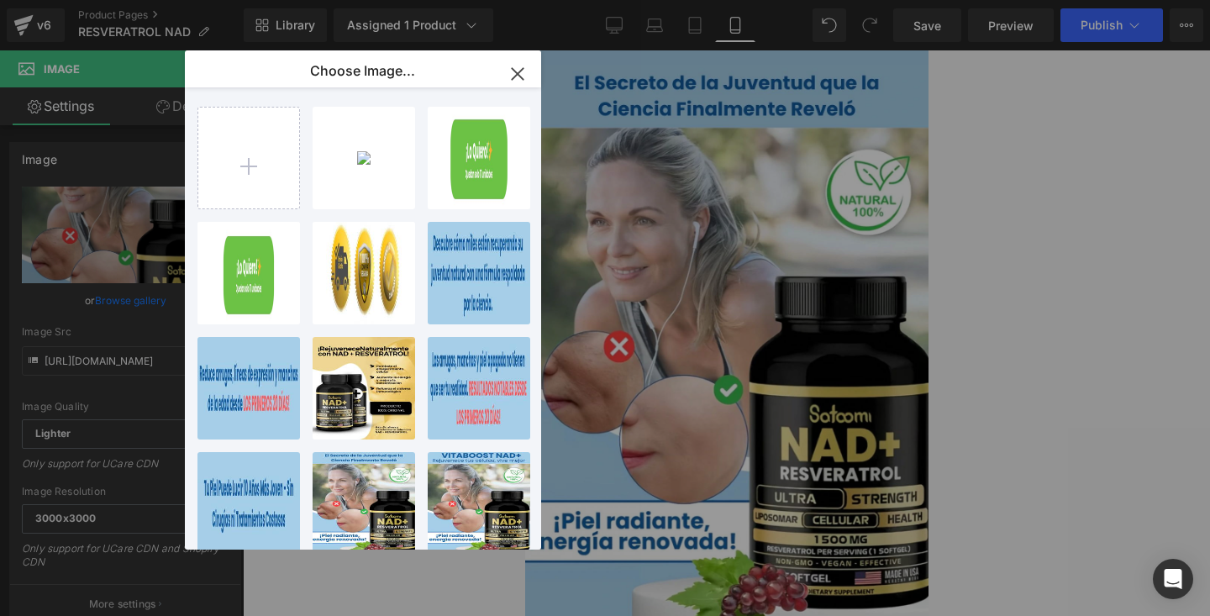
click at [526, 67] on icon "button" at bounding box center [517, 74] width 27 height 27
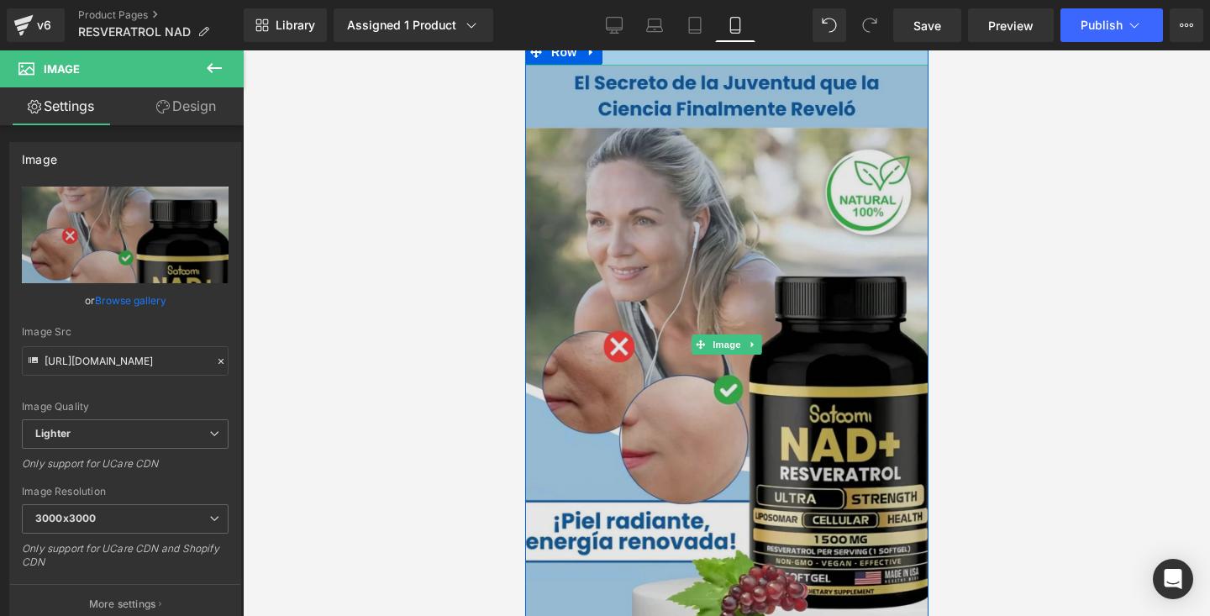
scroll to position [0, 0]
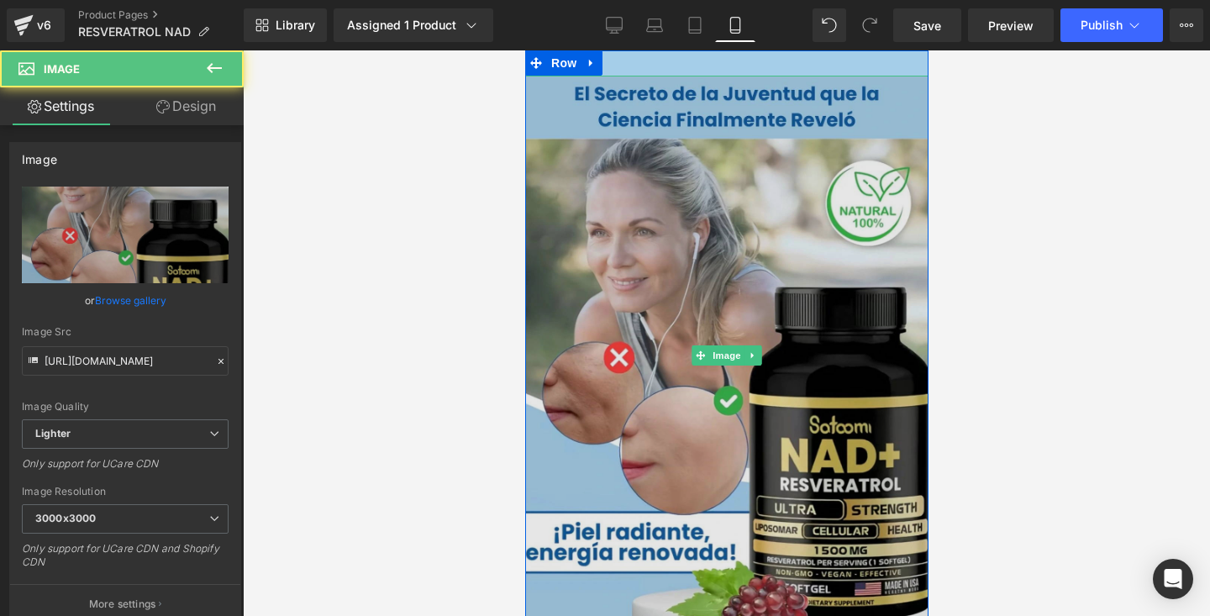
click at [619, 114] on img at bounding box center [725, 356] width 403 height 561
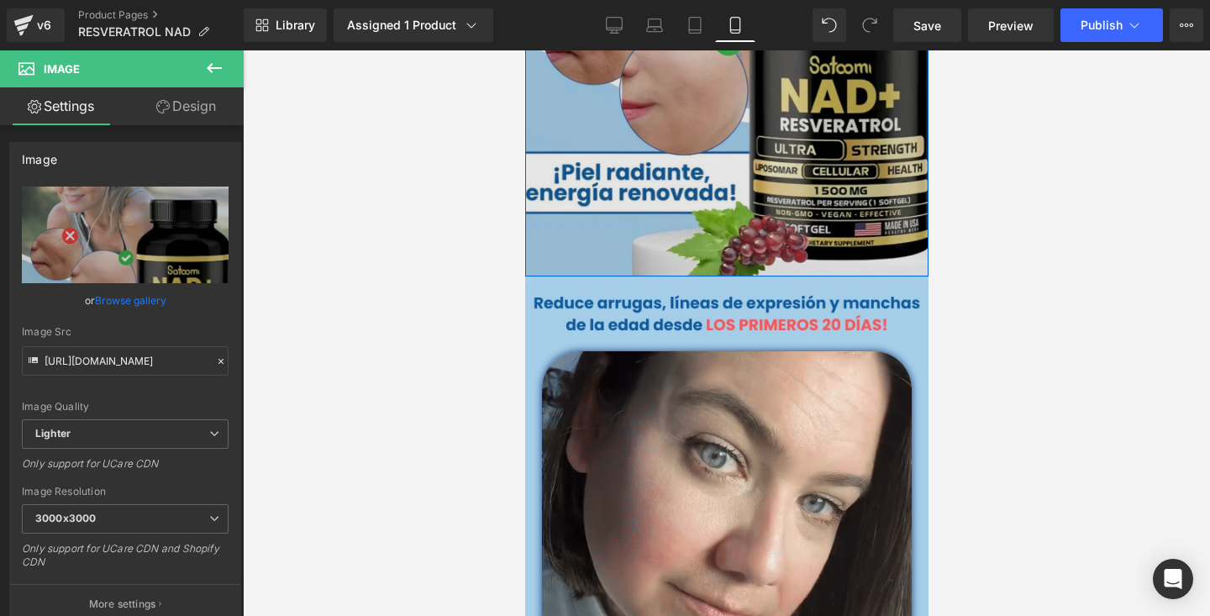
scroll to position [374, 0]
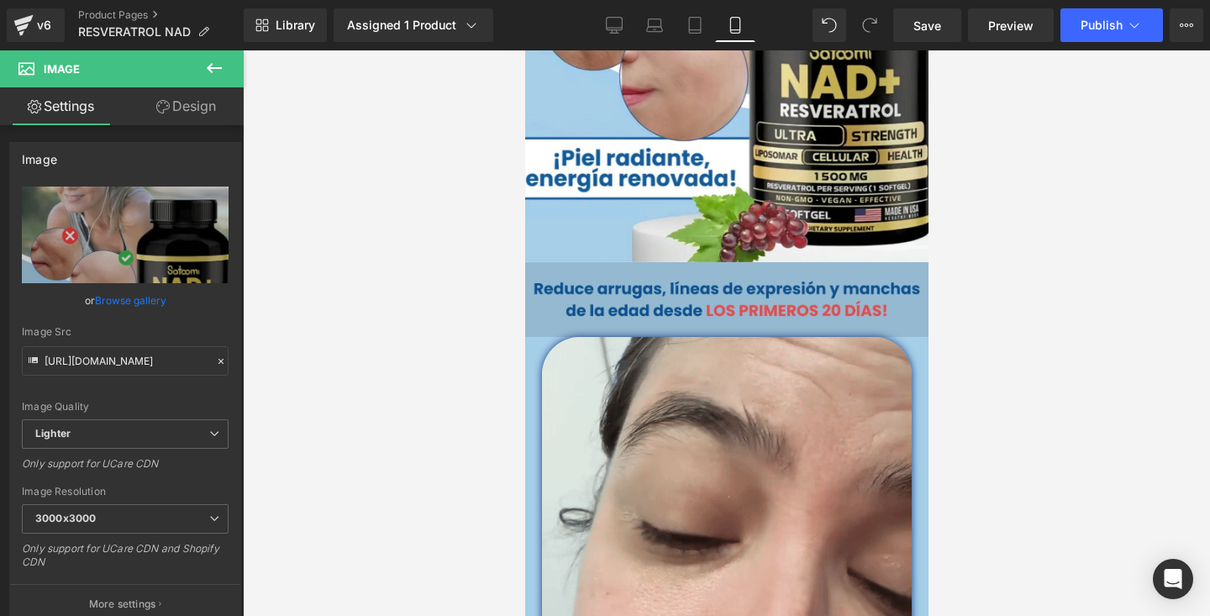
click at [693, 285] on img at bounding box center [725, 299] width 403 height 75
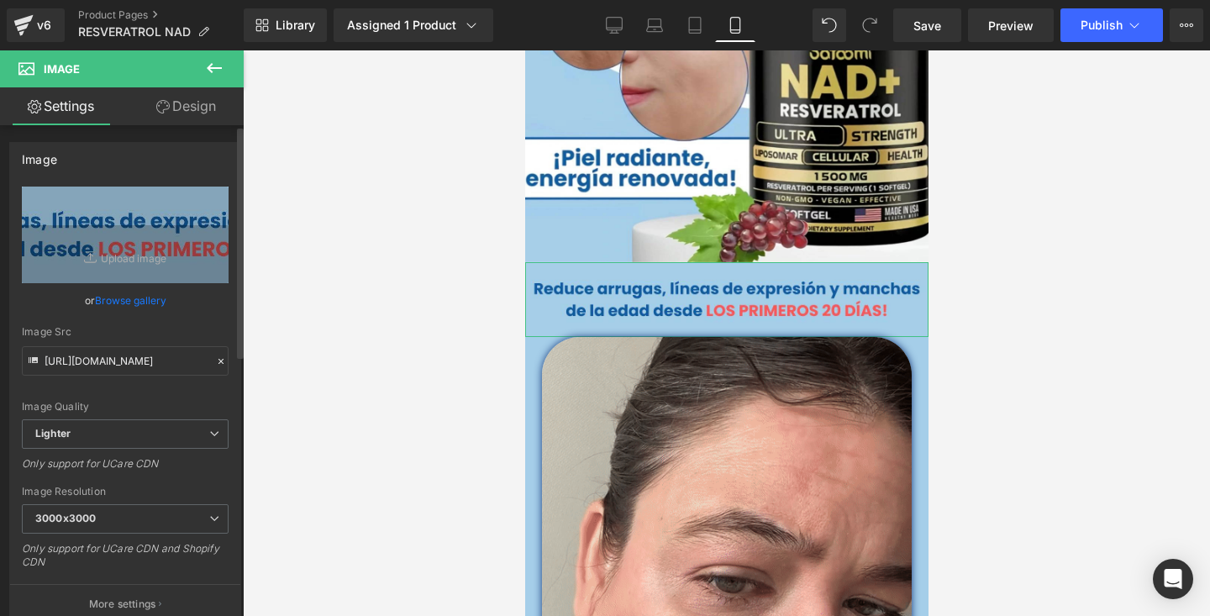
click at [136, 297] on link "Browse gallery" at bounding box center [130, 300] width 71 height 29
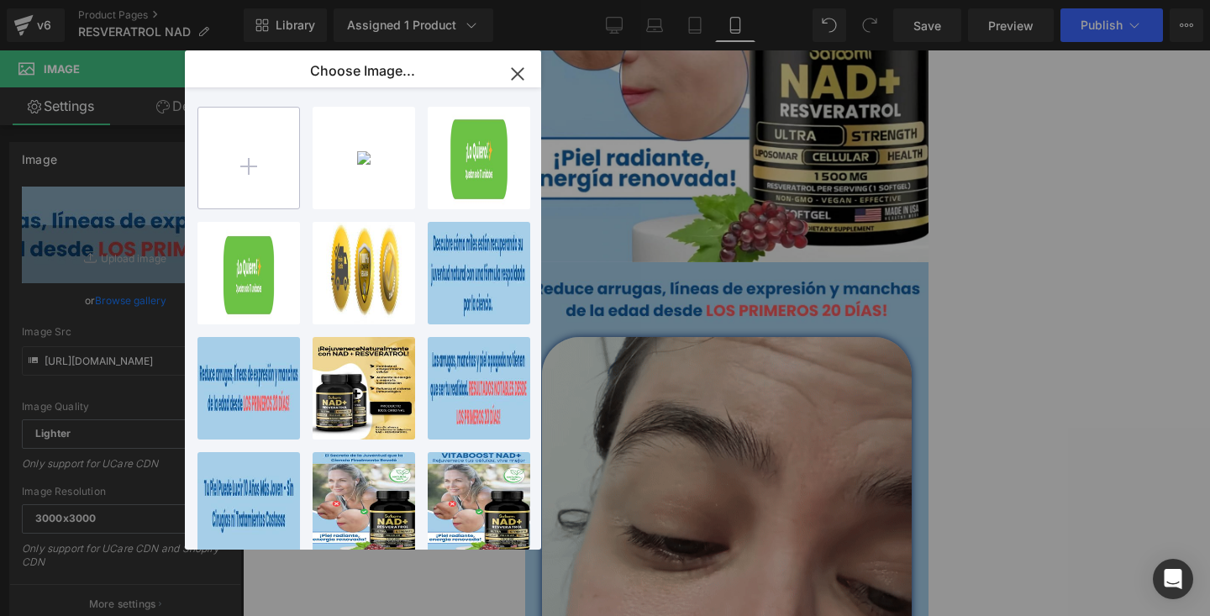
click at [255, 161] on input "file" at bounding box center [248, 158] width 101 height 101
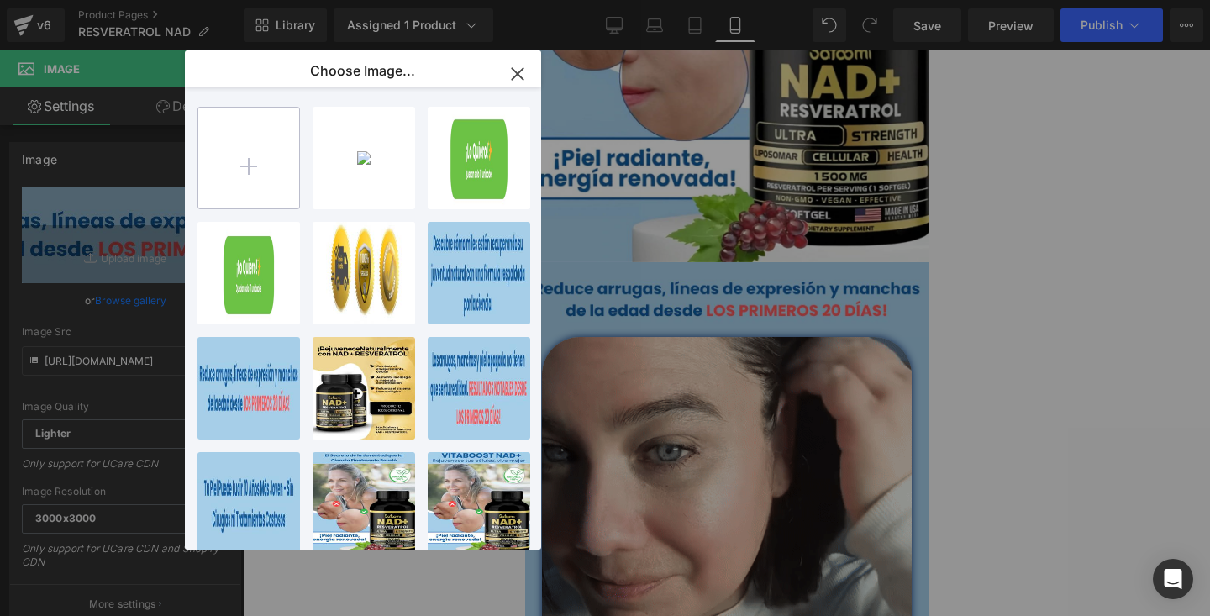
type input "C:\fakepath\REDUCE ARRUGAS, LÍNEAS DE EXPRESIÓN.webp"
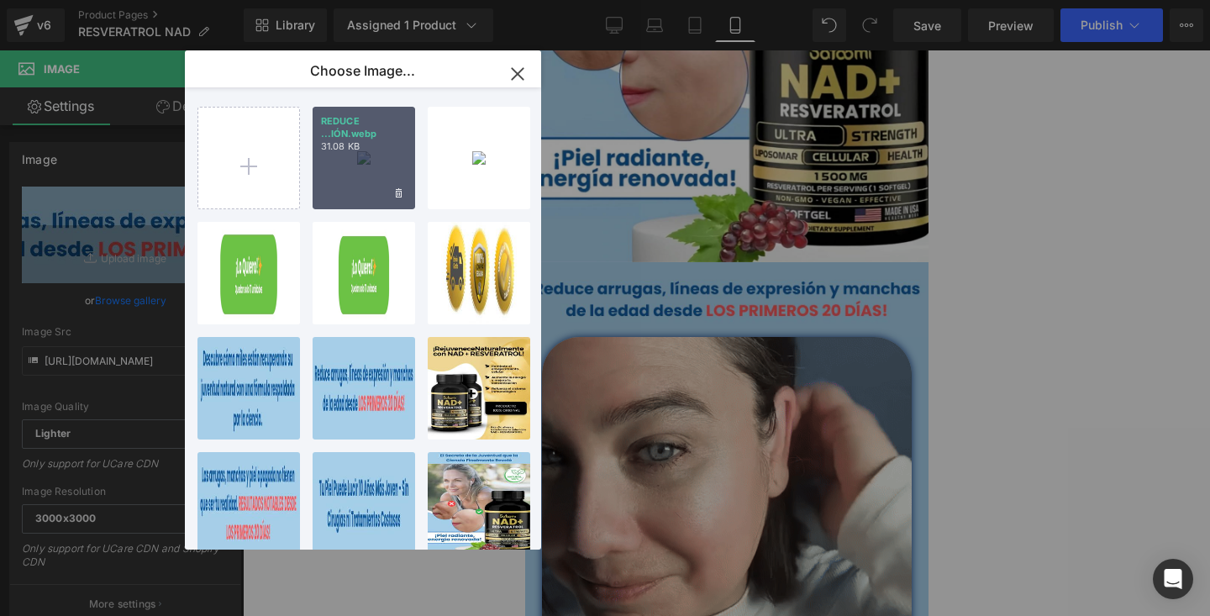
click at [368, 146] on p "31.08 KB" at bounding box center [364, 146] width 86 height 13
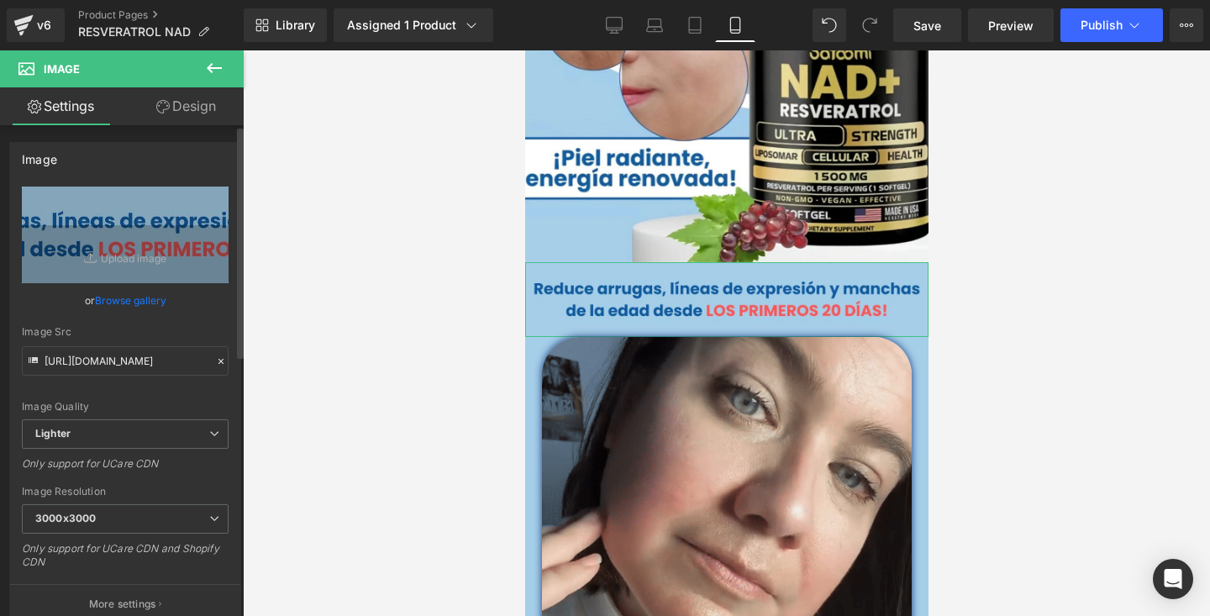
click at [141, 305] on link "Browse gallery" at bounding box center [130, 300] width 71 height 29
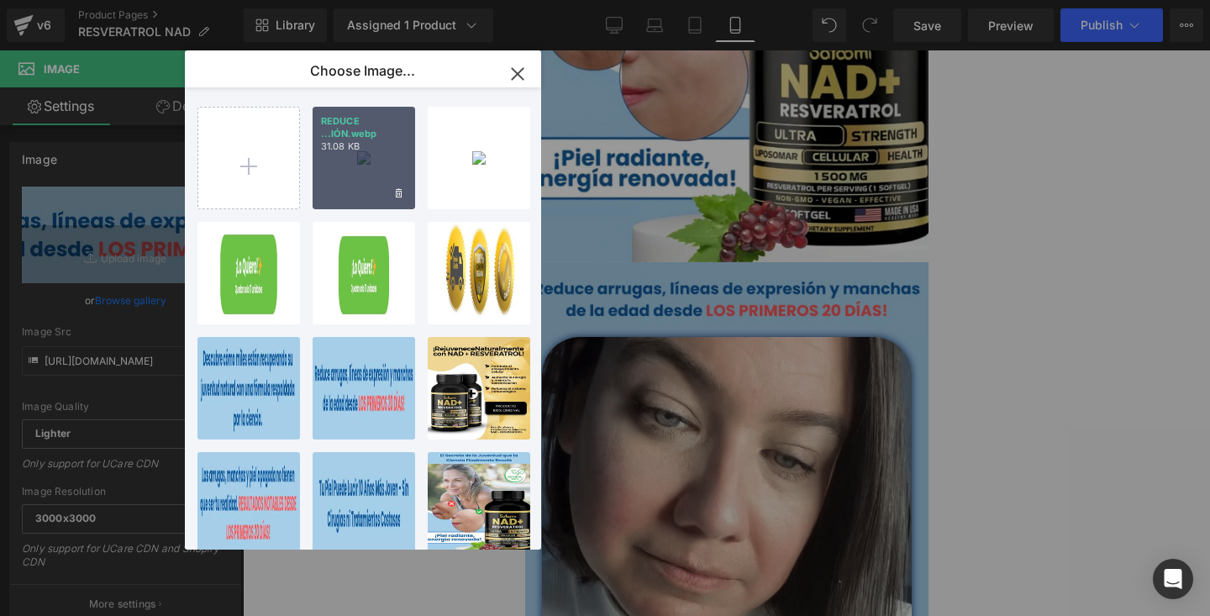
click at [361, 162] on div "REDUCE ...IÓN.webp 31.08 KB" at bounding box center [364, 158] width 103 height 103
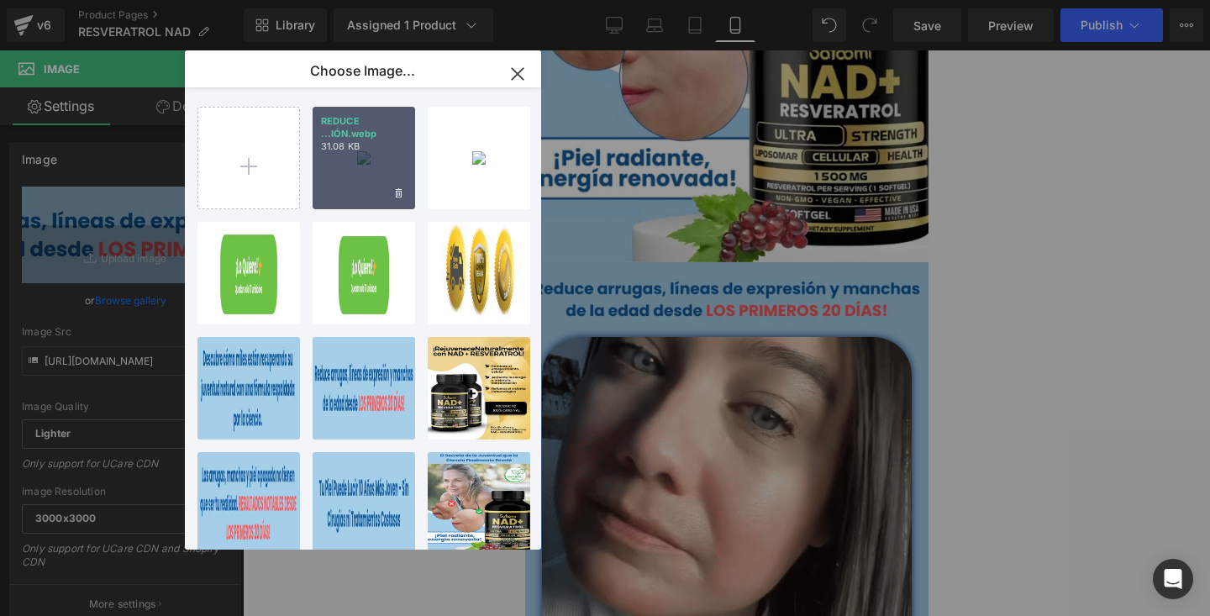
type input "https://ucarecdn.com/e7978707-cdef-40b1-bf55-8a2e3d0d9eba/-/format/auto/-/previ…"
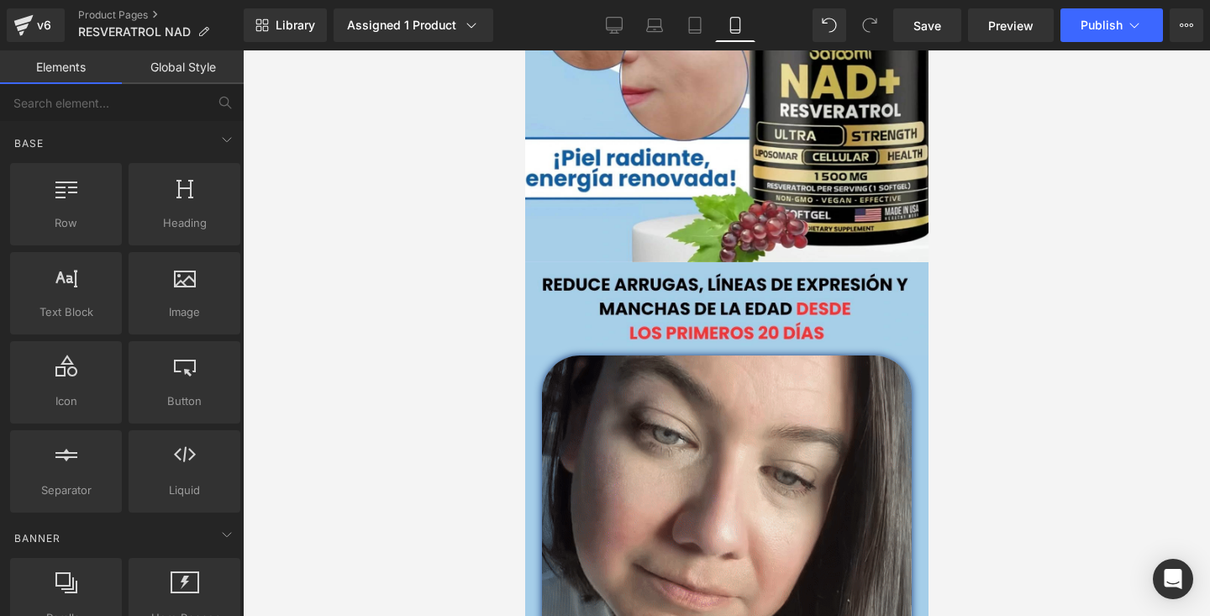
click at [1072, 276] on div at bounding box center [726, 333] width 967 height 566
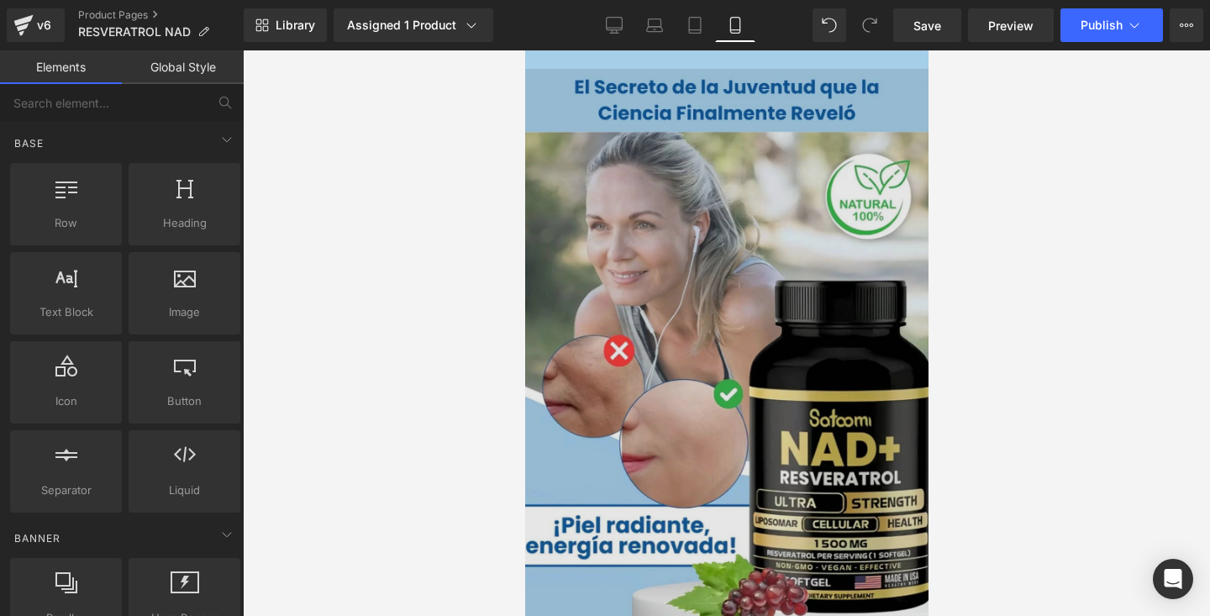
scroll to position [0, 0]
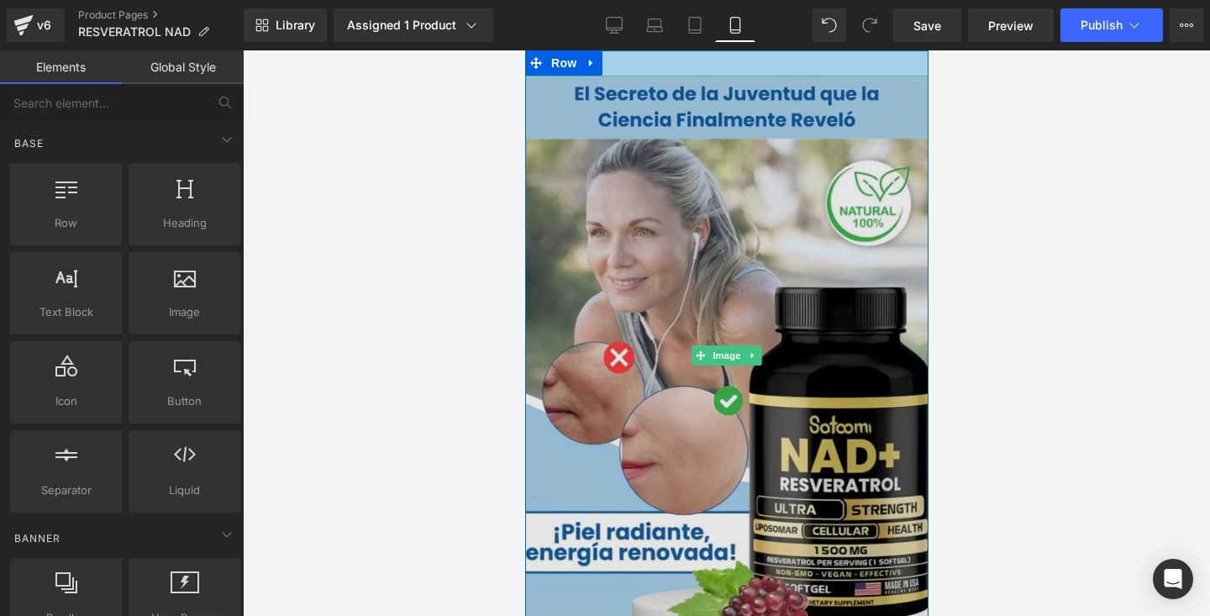
click at [783, 97] on img at bounding box center [725, 356] width 403 height 561
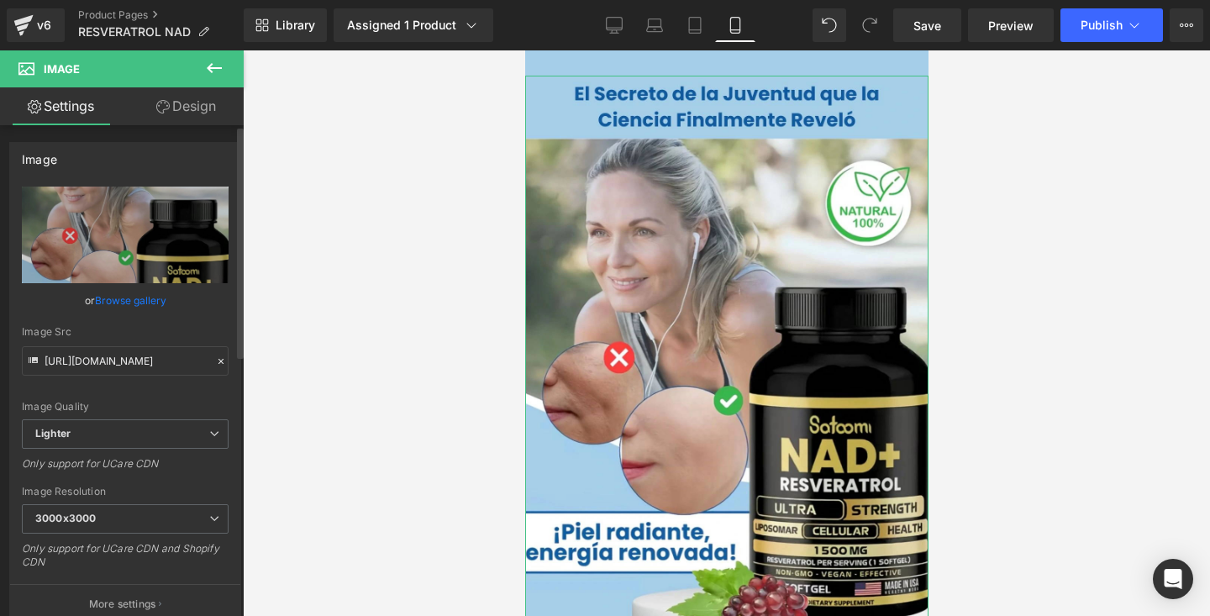
click at [138, 308] on link "Browse gallery" at bounding box center [130, 300] width 71 height 29
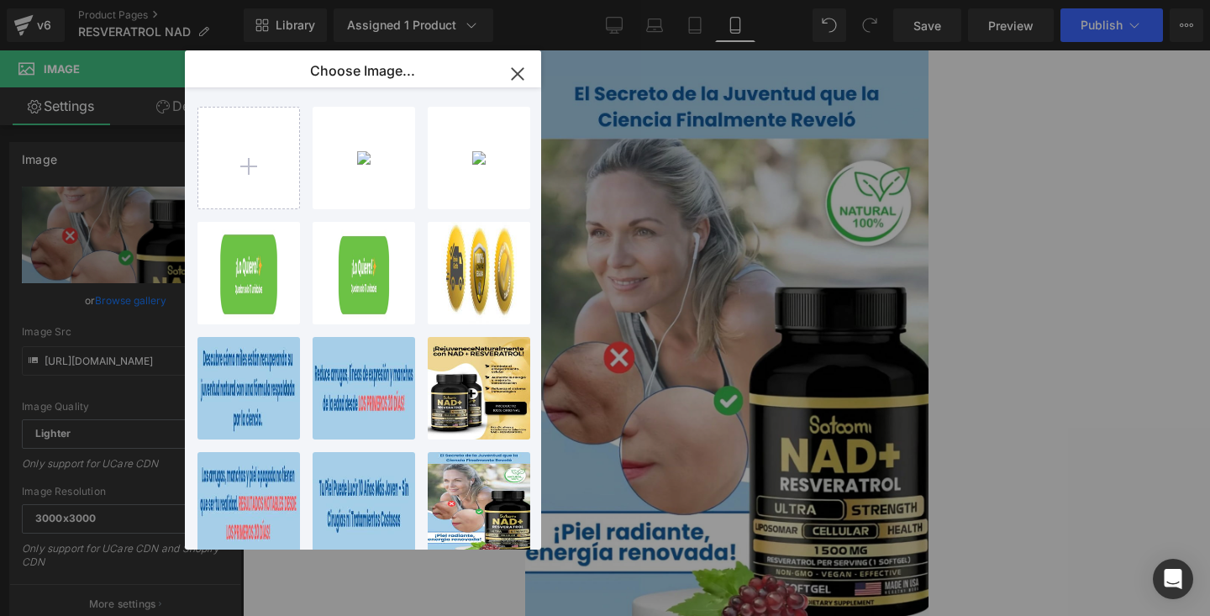
click at [512, 72] on icon "button" at bounding box center [517, 74] width 27 height 27
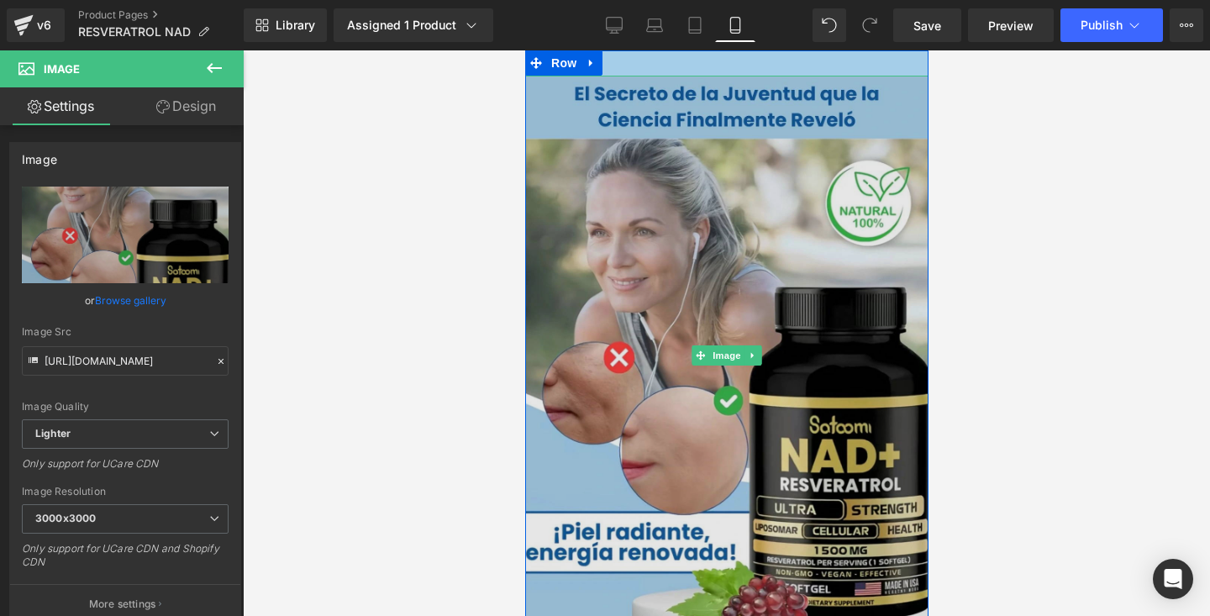
click at [766, 193] on img at bounding box center [725, 356] width 403 height 561
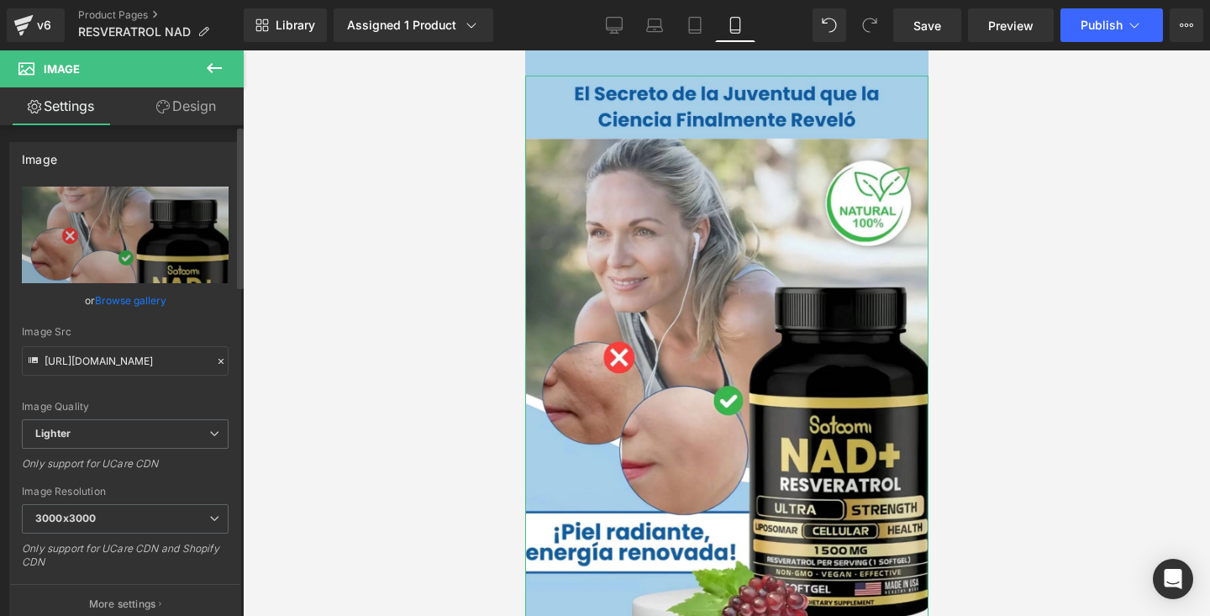
click at [127, 308] on link "Browse gallery" at bounding box center [130, 300] width 71 height 29
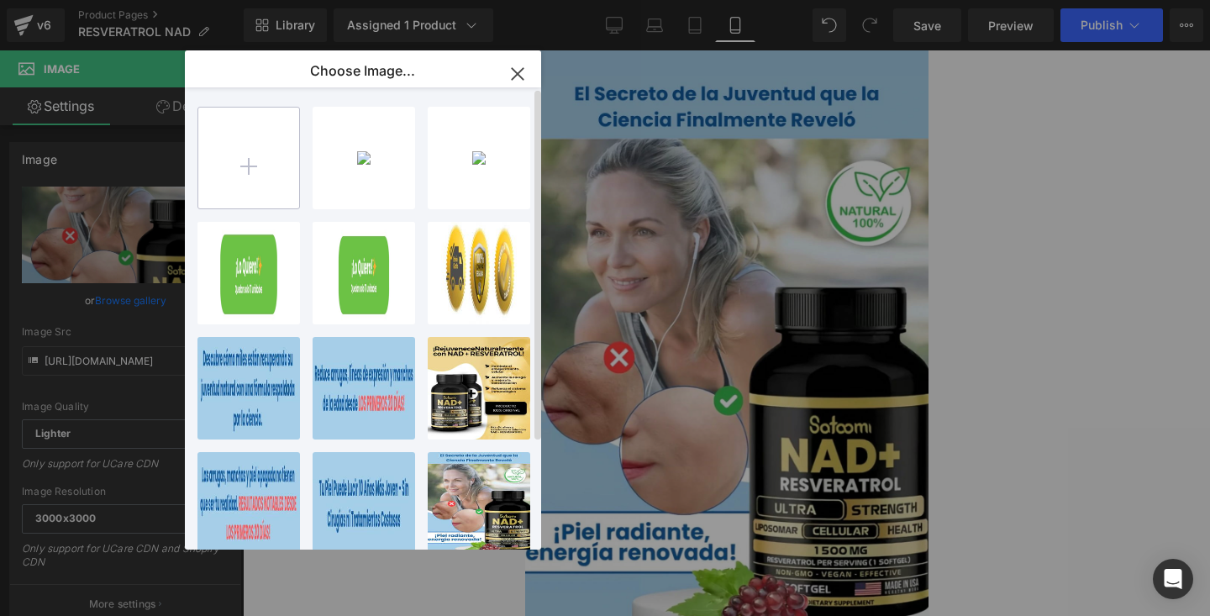
click at [250, 155] on input "file" at bounding box center [248, 158] width 101 height 101
type input "C:\fakepath\PRIMERA JPG.webp"
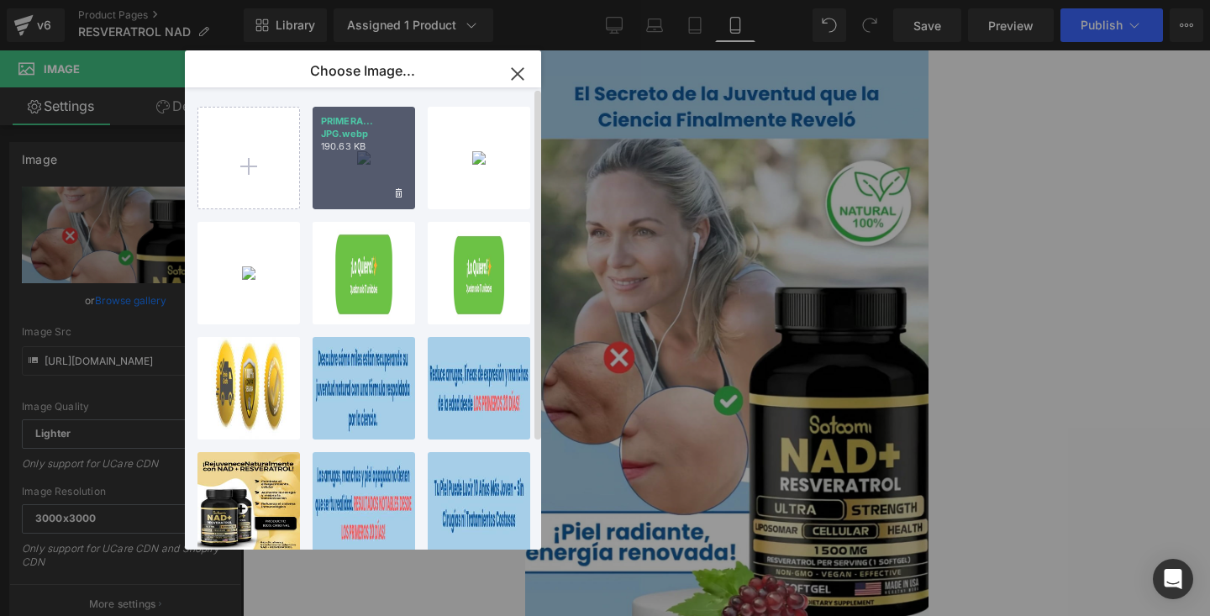
click at [367, 141] on p "190.63 KB" at bounding box center [364, 146] width 86 height 13
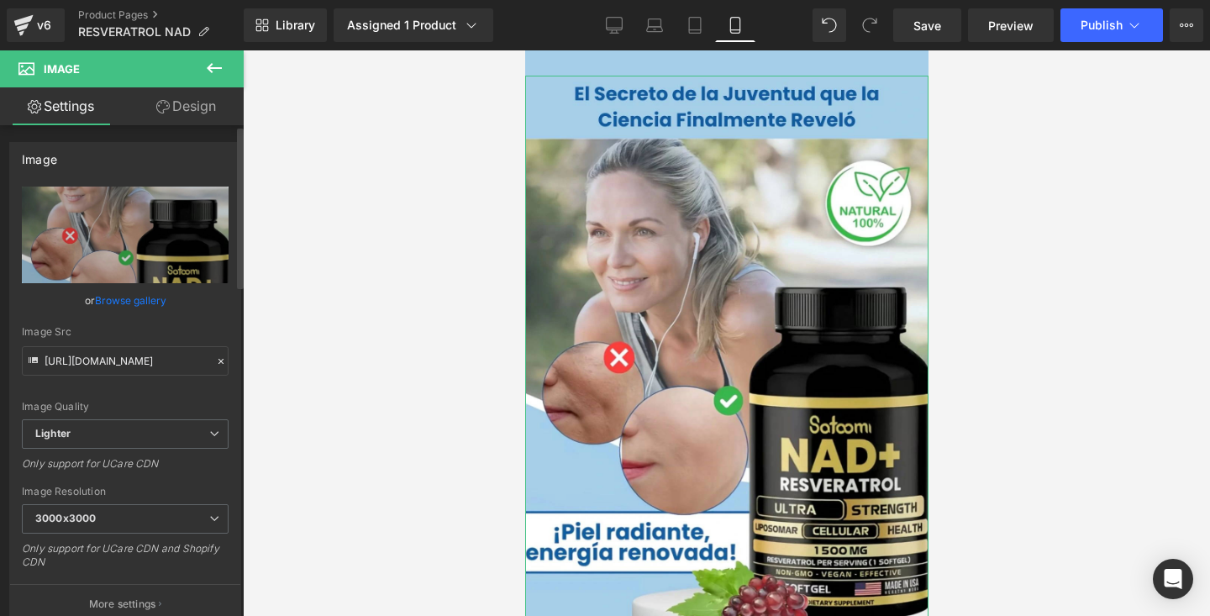
click at [104, 305] on link "Browse gallery" at bounding box center [130, 300] width 71 height 29
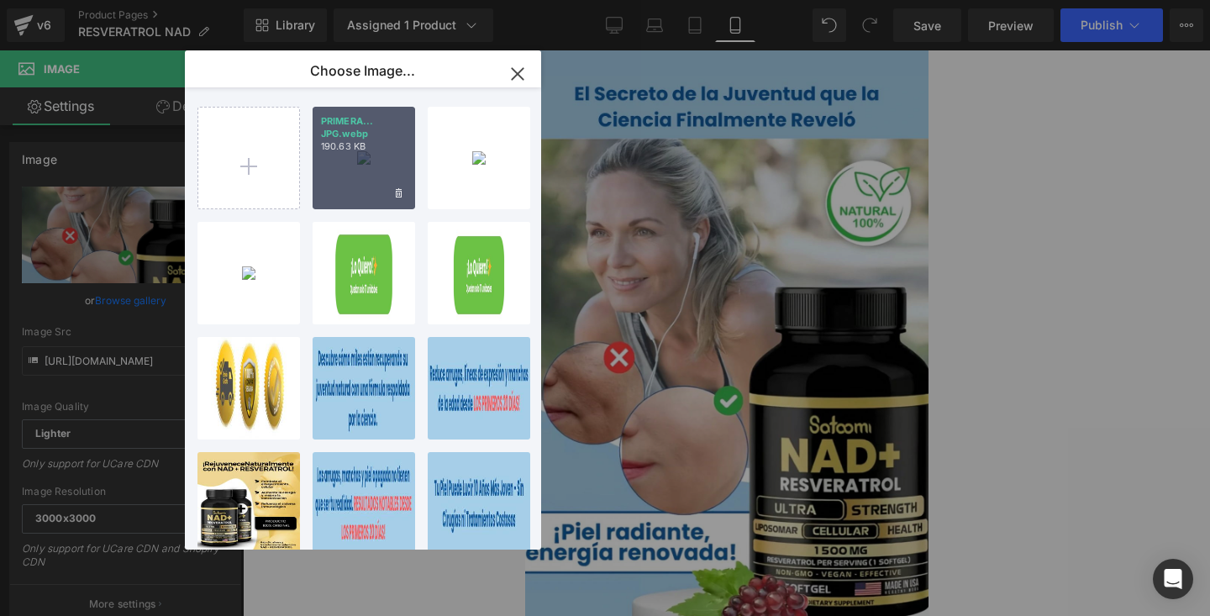
click at [362, 163] on div "PRIMERA... JPG.webp 190.63 KB" at bounding box center [364, 158] width 103 height 103
type input "https://ucarecdn.com/b43788ef-6184-42a3-8437-943adaaccf67/-/format/auto/-/previ…"
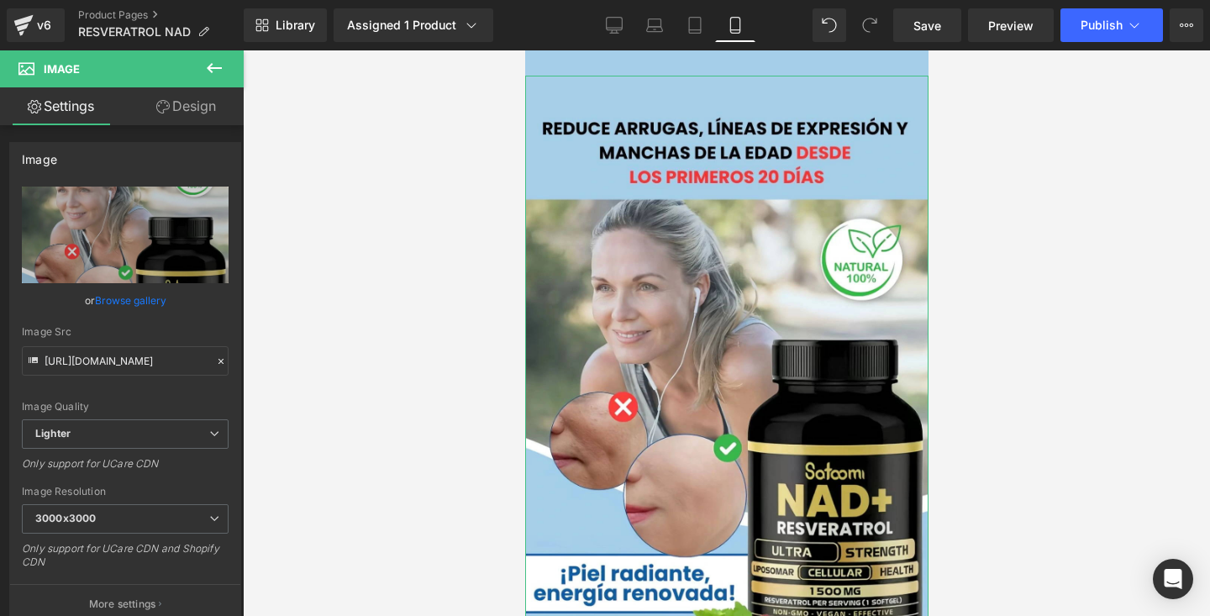
click at [202, 110] on link "Design" at bounding box center [186, 106] width 122 height 38
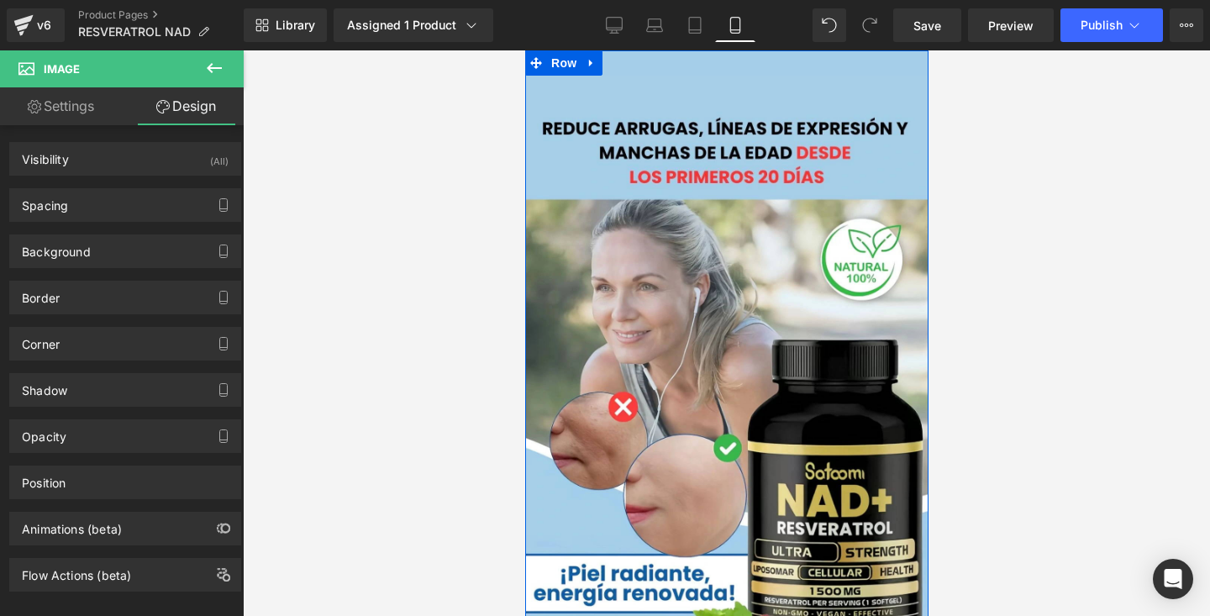
click at [631, 57] on div "Image" at bounding box center [725, 361] width 403 height 623
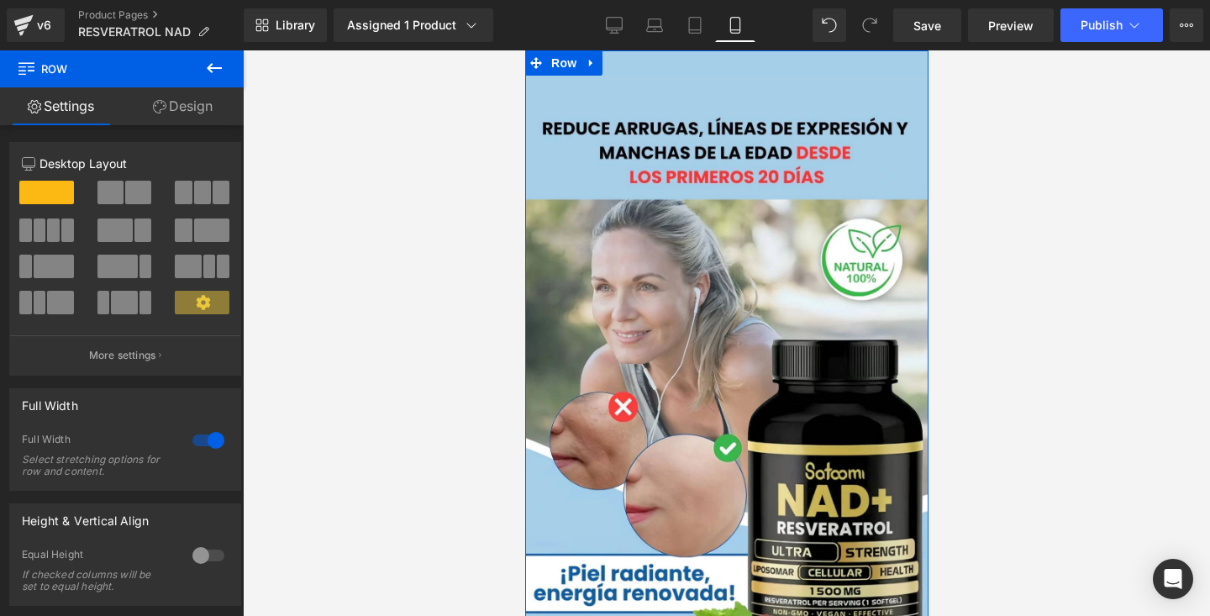
click at [179, 121] on link "Design" at bounding box center [183, 106] width 122 height 38
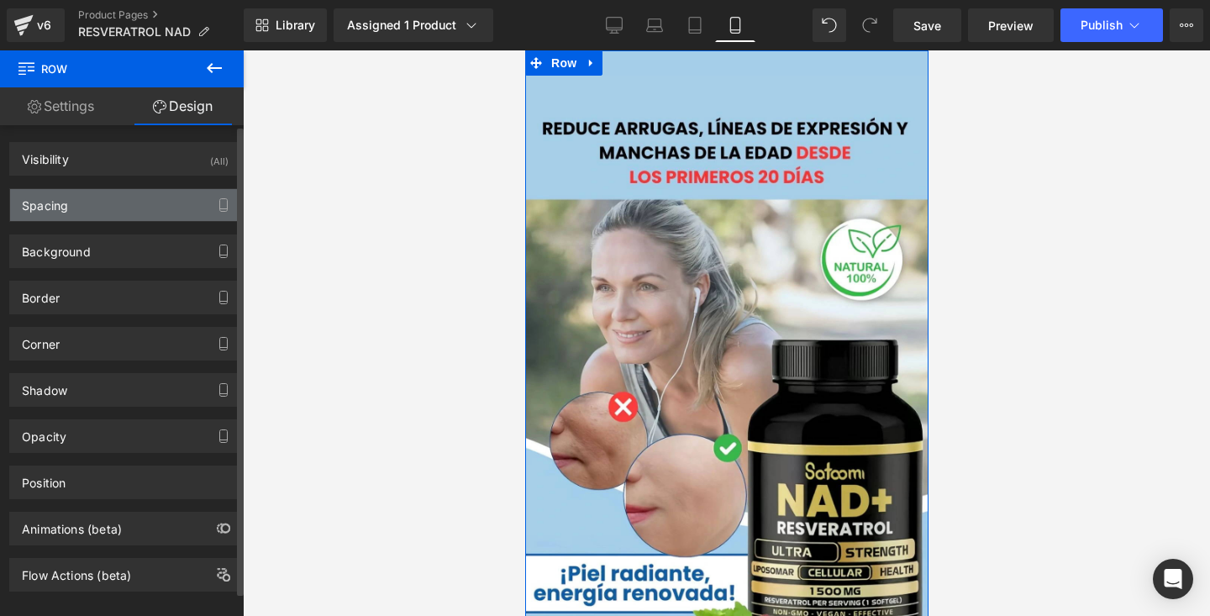
click at [110, 216] on div "Spacing" at bounding box center [125, 205] width 230 height 32
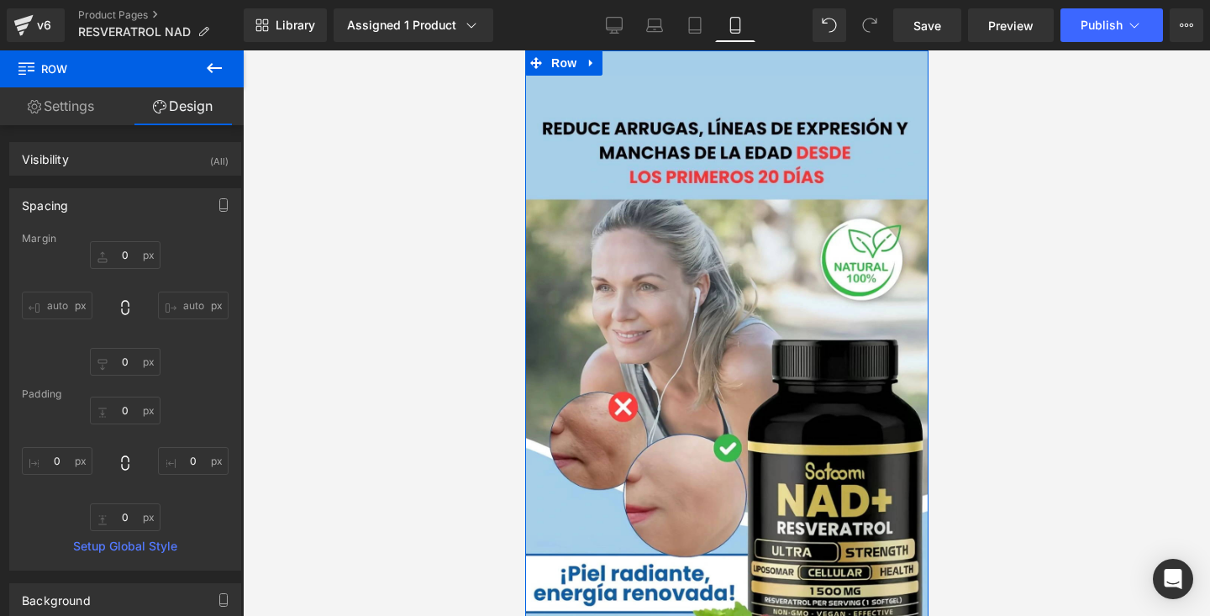
click at [651, 56] on div "Image" at bounding box center [725, 361] width 403 height 623
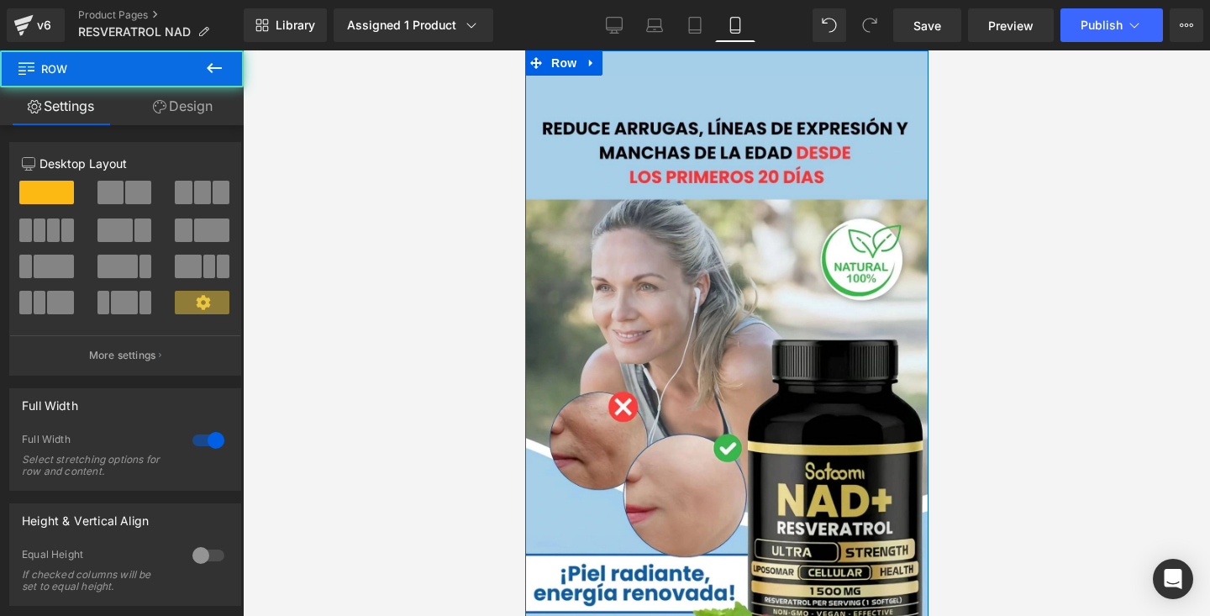
click at [646, 68] on div "Image" at bounding box center [725, 361] width 403 height 623
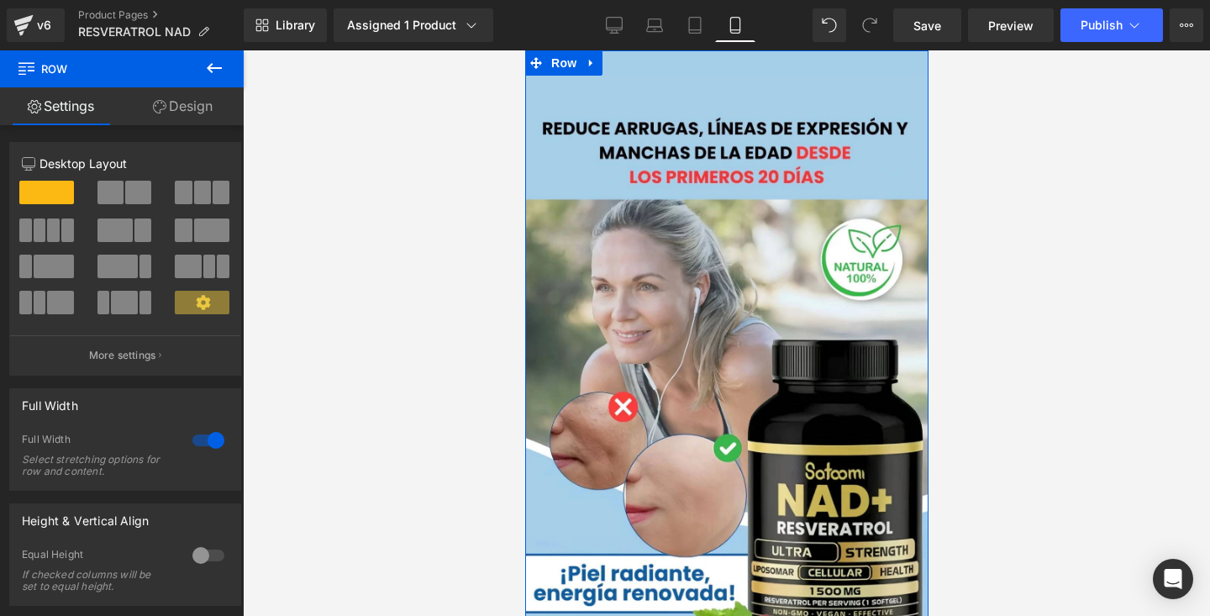
click at [207, 100] on link "Design" at bounding box center [183, 106] width 122 height 38
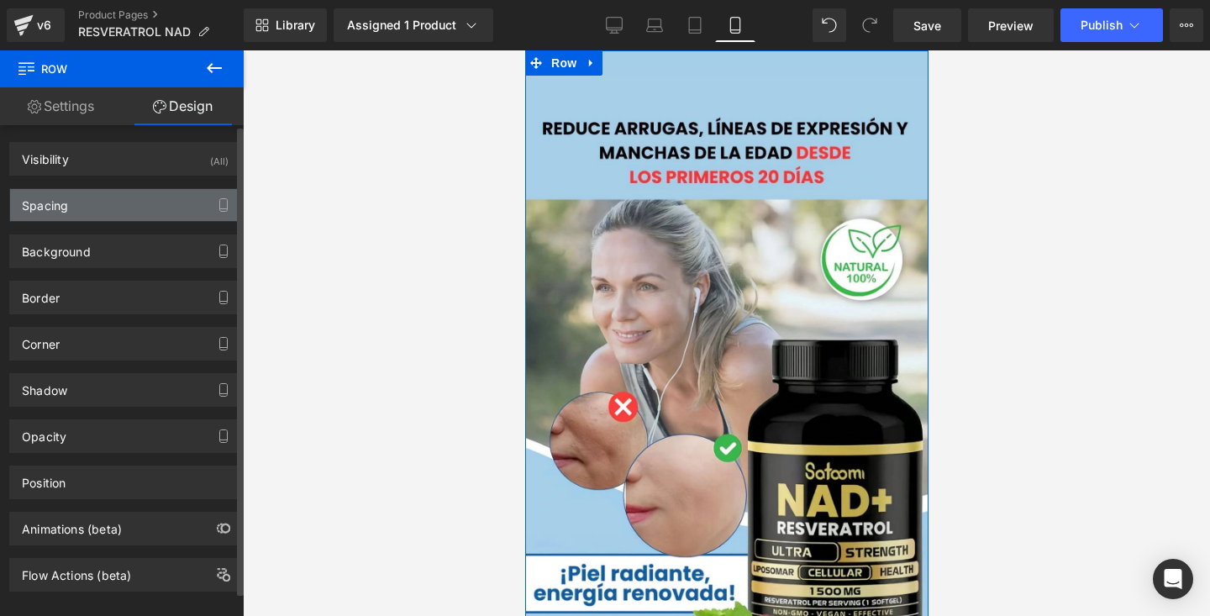
click at [123, 204] on div "Spacing" at bounding box center [125, 205] width 230 height 32
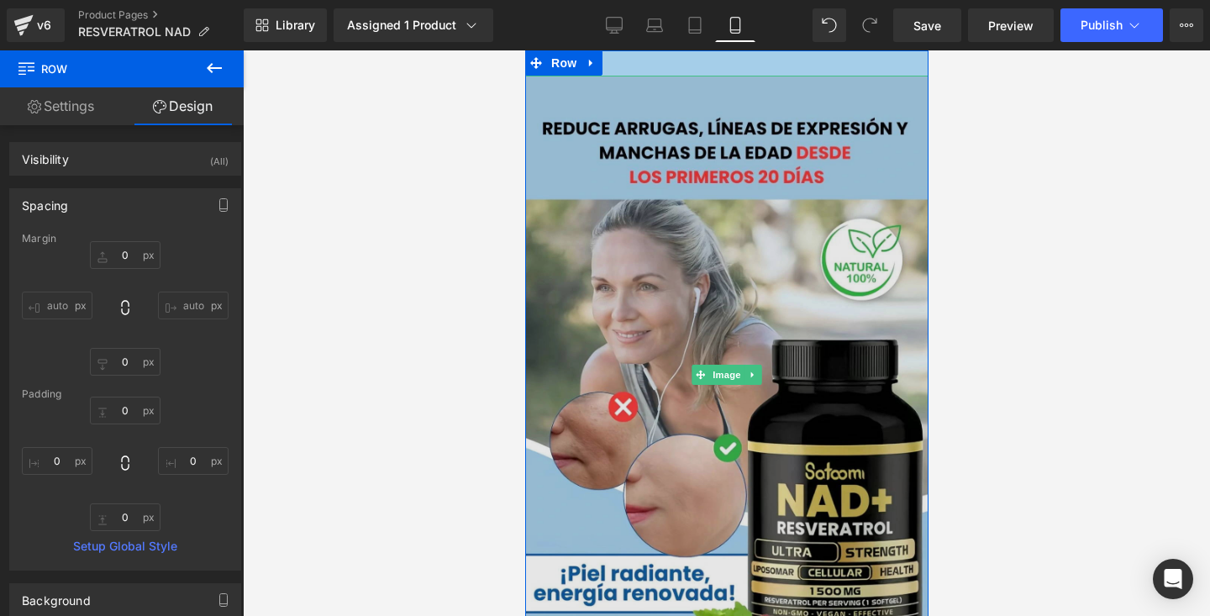
click at [704, 91] on img at bounding box center [725, 375] width 403 height 598
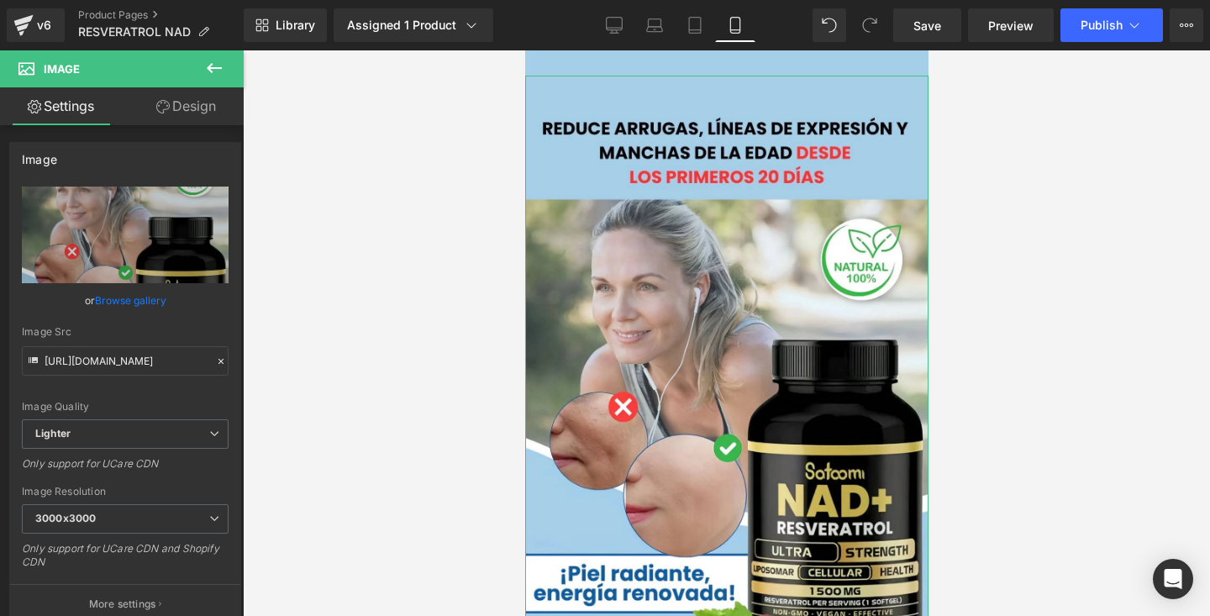
click at [181, 117] on link "Design" at bounding box center [186, 106] width 122 height 38
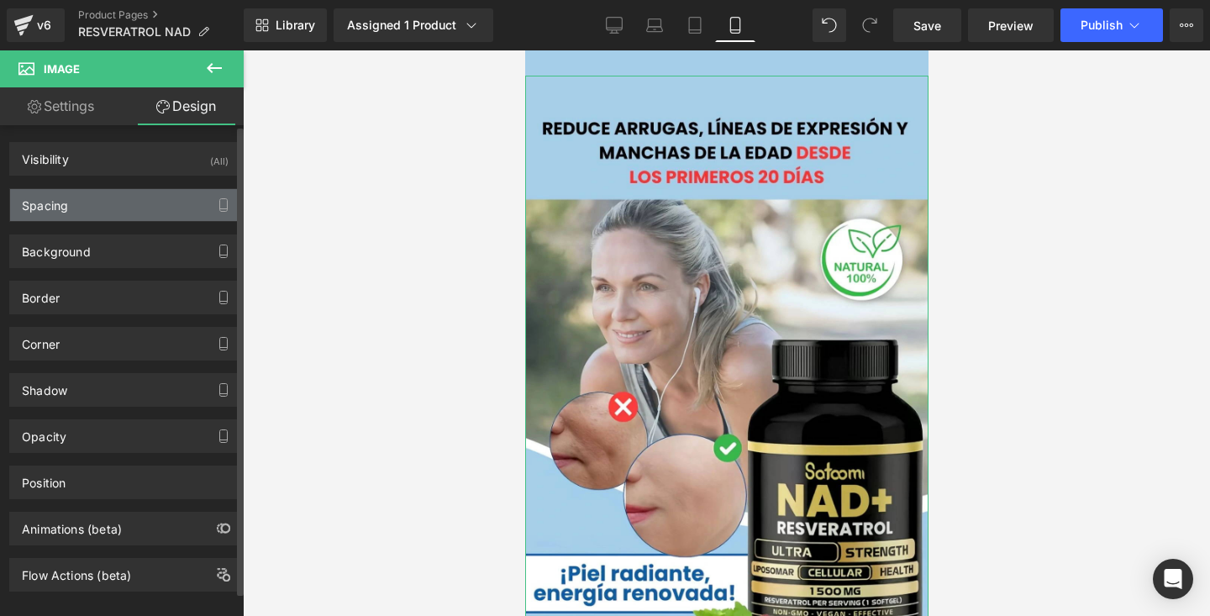
click at [130, 201] on div "Spacing" at bounding box center [125, 205] width 230 height 32
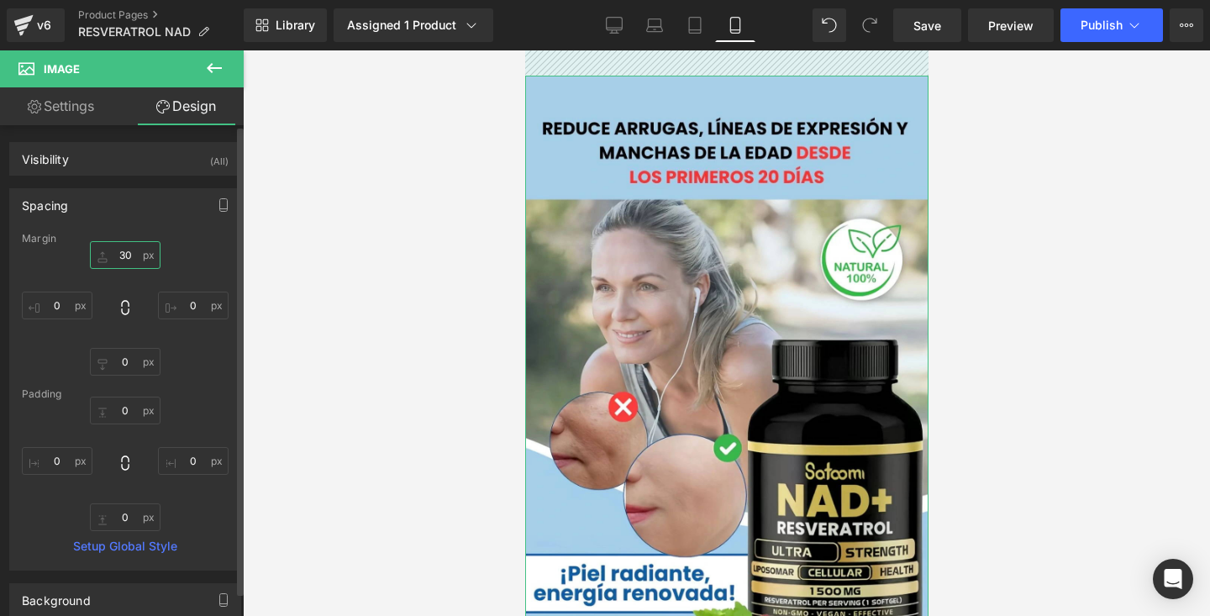
click at [124, 246] on input "30" at bounding box center [125, 255] width 71 height 28
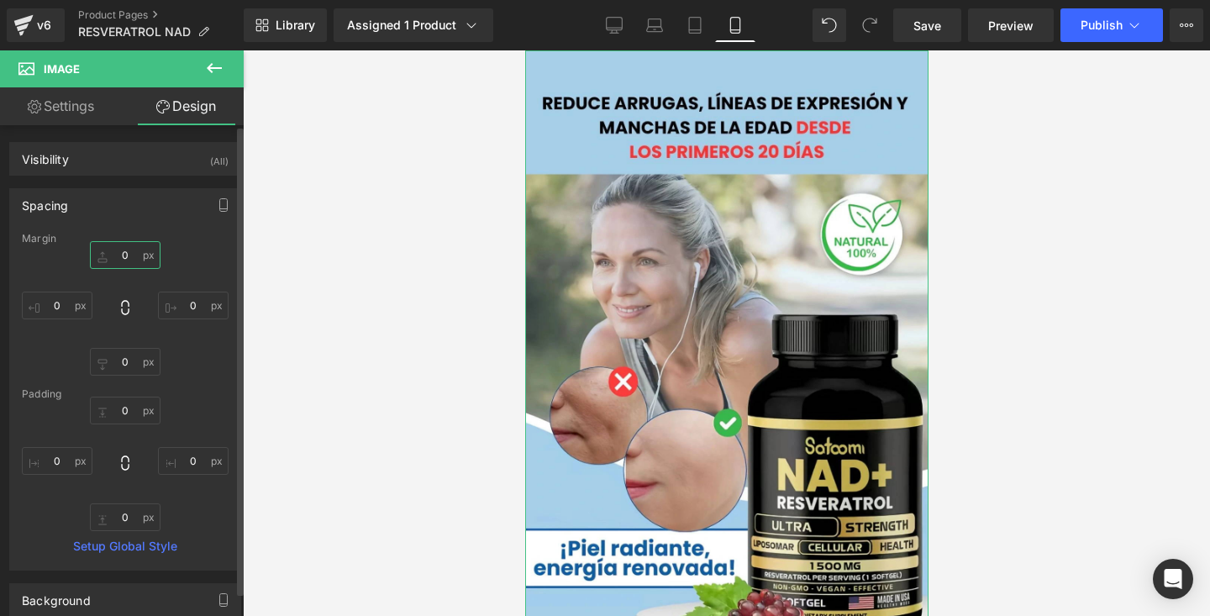
type input "5"
type input "10"
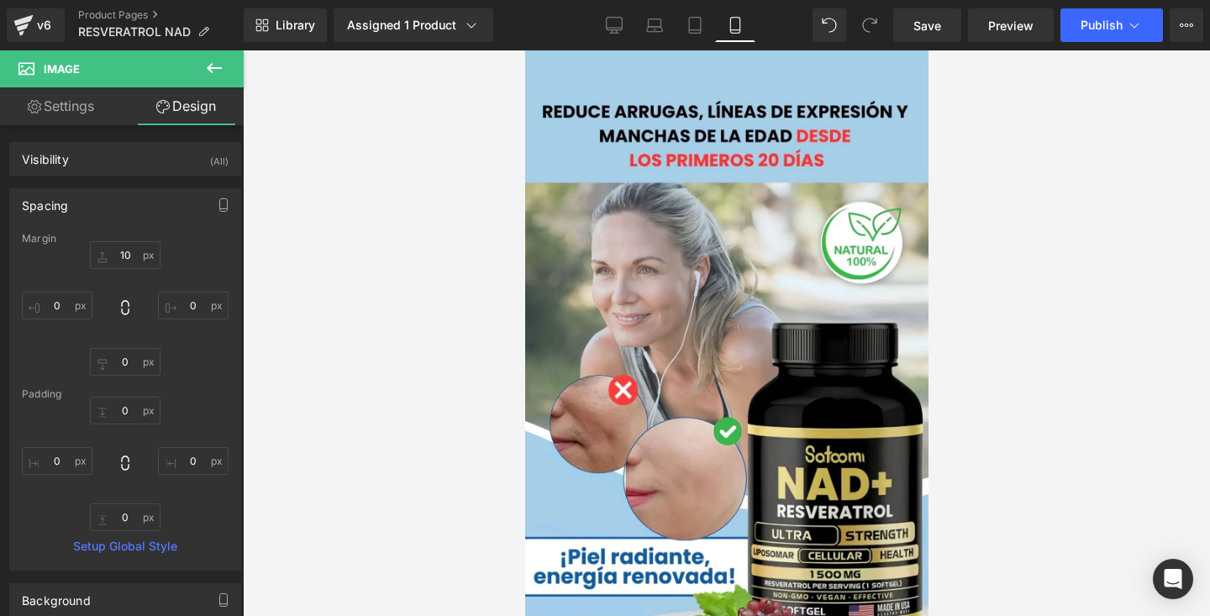
click at [1022, 191] on div at bounding box center [726, 333] width 967 height 566
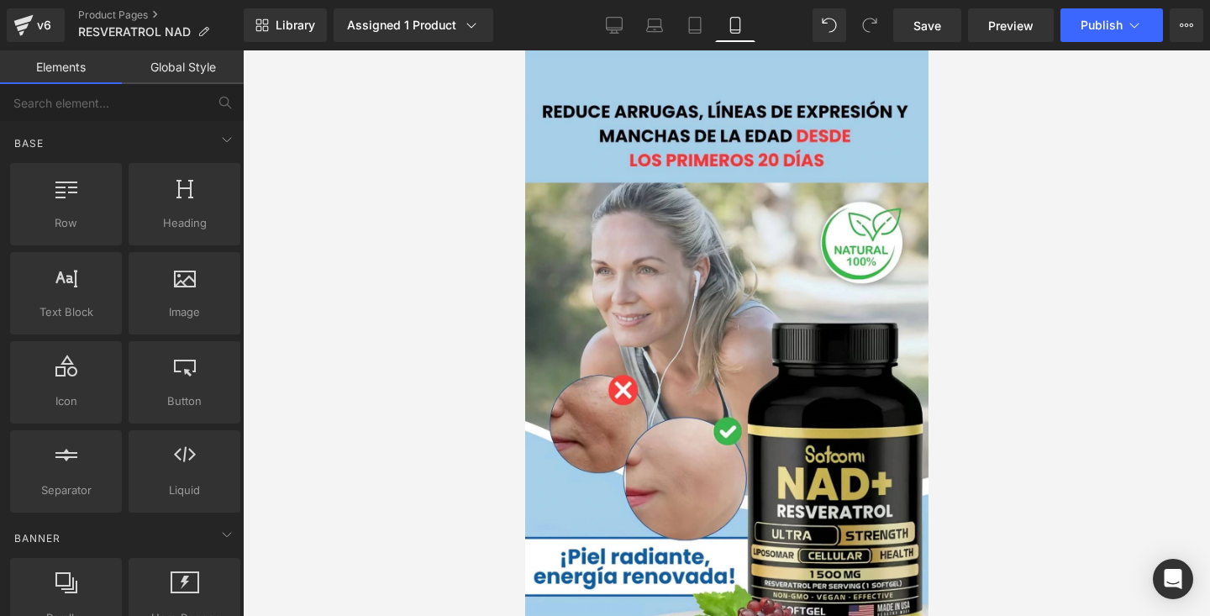
click at [183, 73] on link "Global Style" at bounding box center [183, 67] width 122 height 34
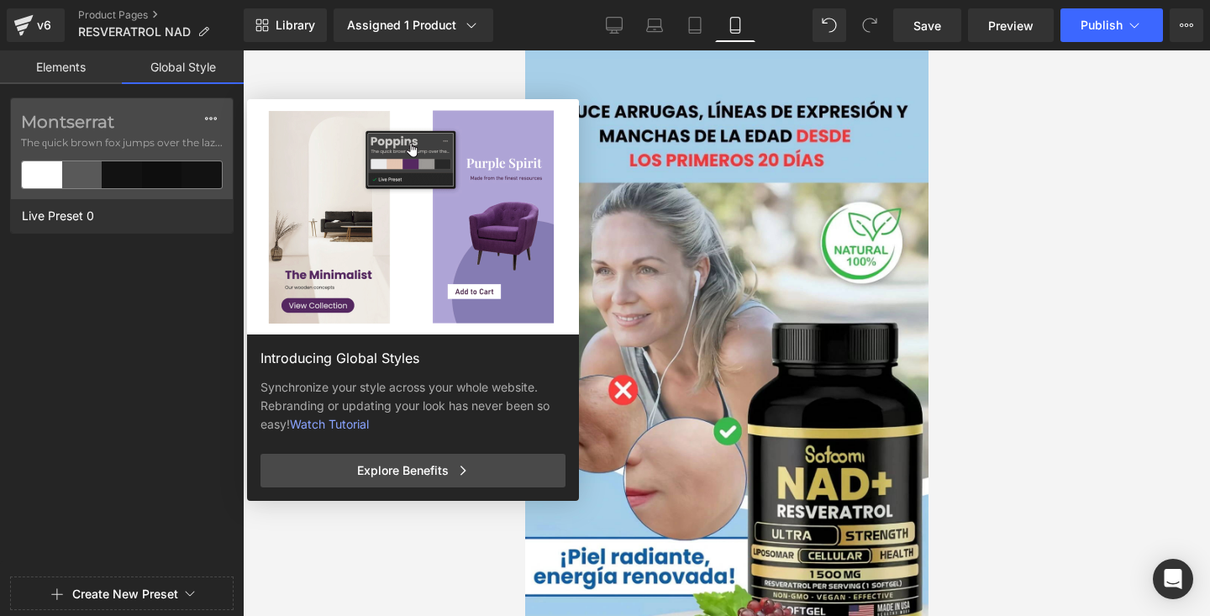
click at [672, 123] on div "Introducing Global Styles Synchronize your style across your whole website. Reb…" at bounding box center [480, 407] width 466 height 616
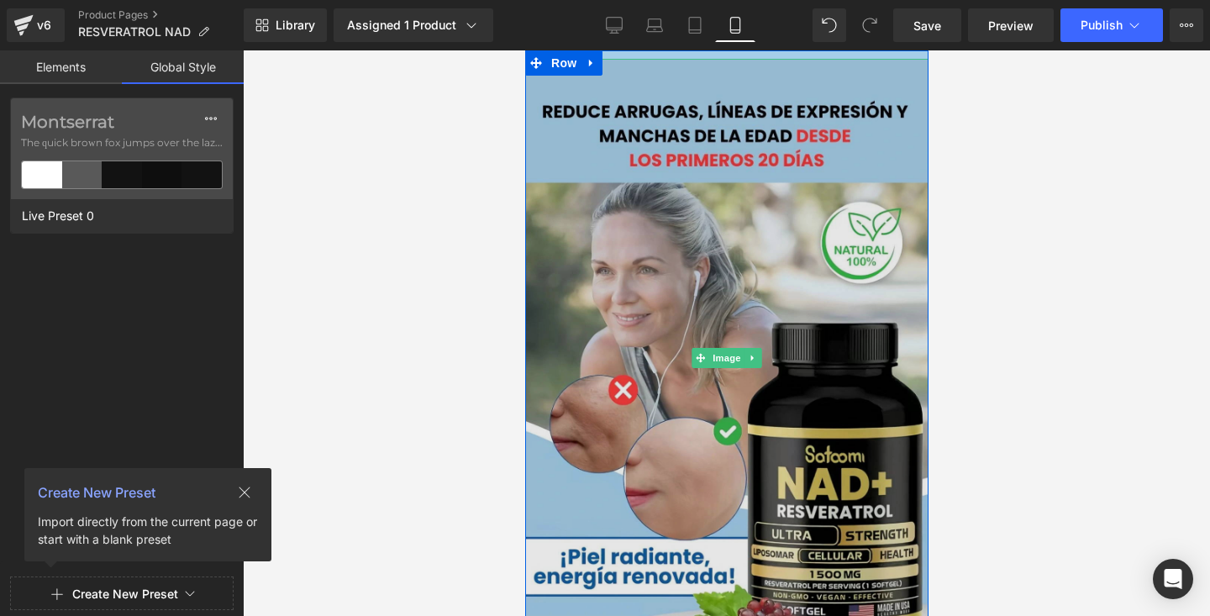
click at [602, 132] on img at bounding box center [725, 358] width 403 height 598
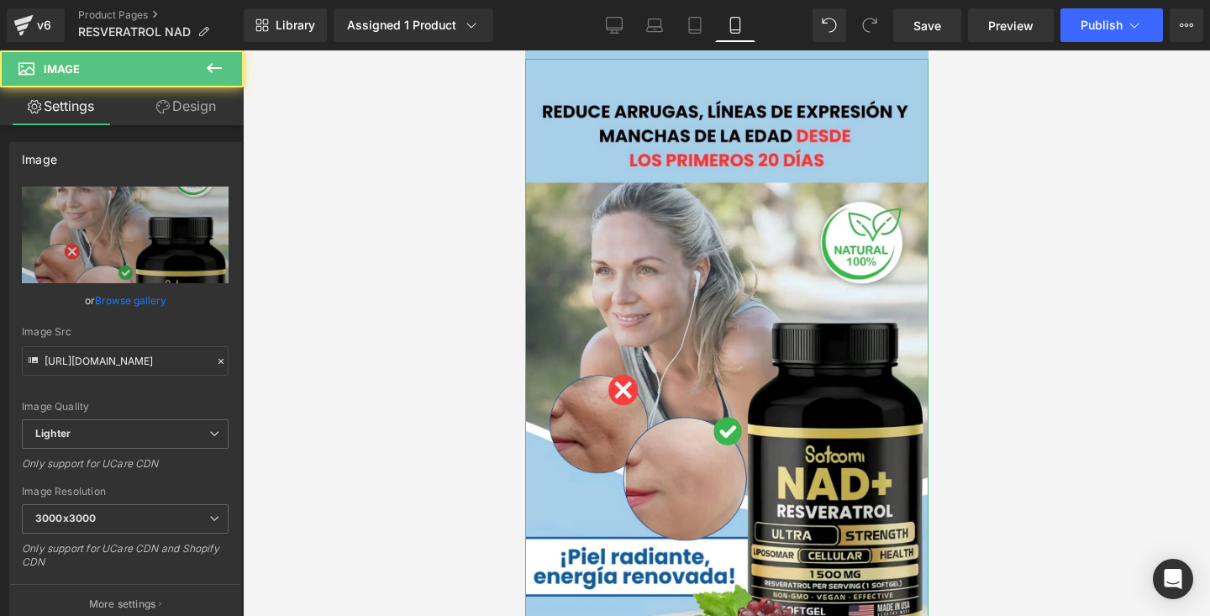
click at [140, 106] on link "Design" at bounding box center [186, 106] width 122 height 38
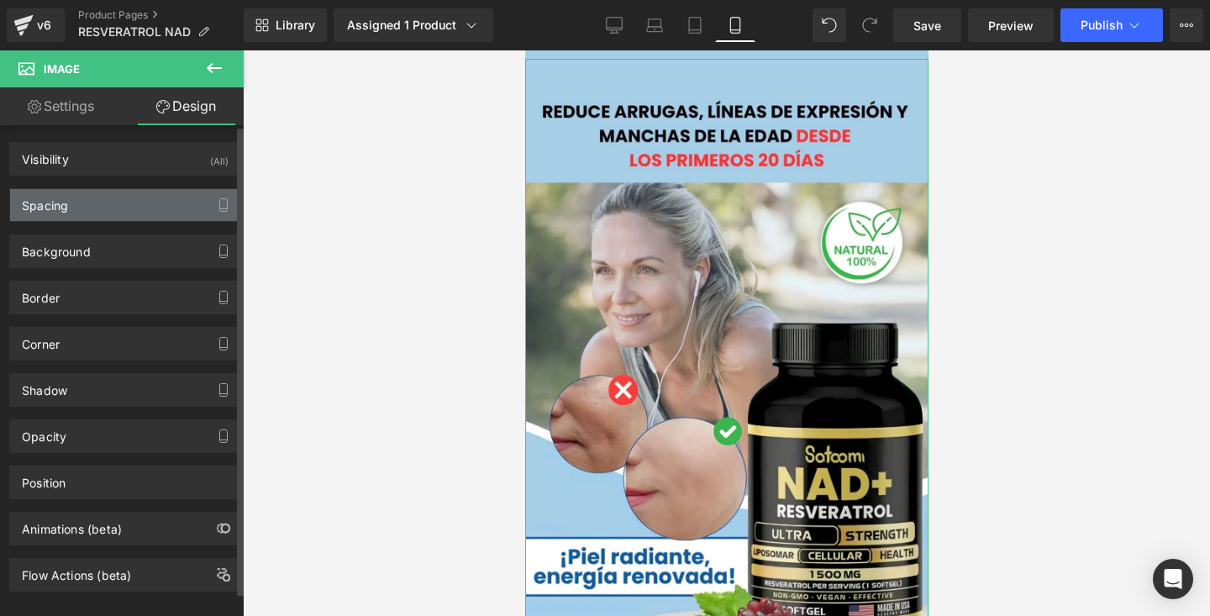
click at [101, 210] on div "Spacing" at bounding box center [125, 205] width 230 height 32
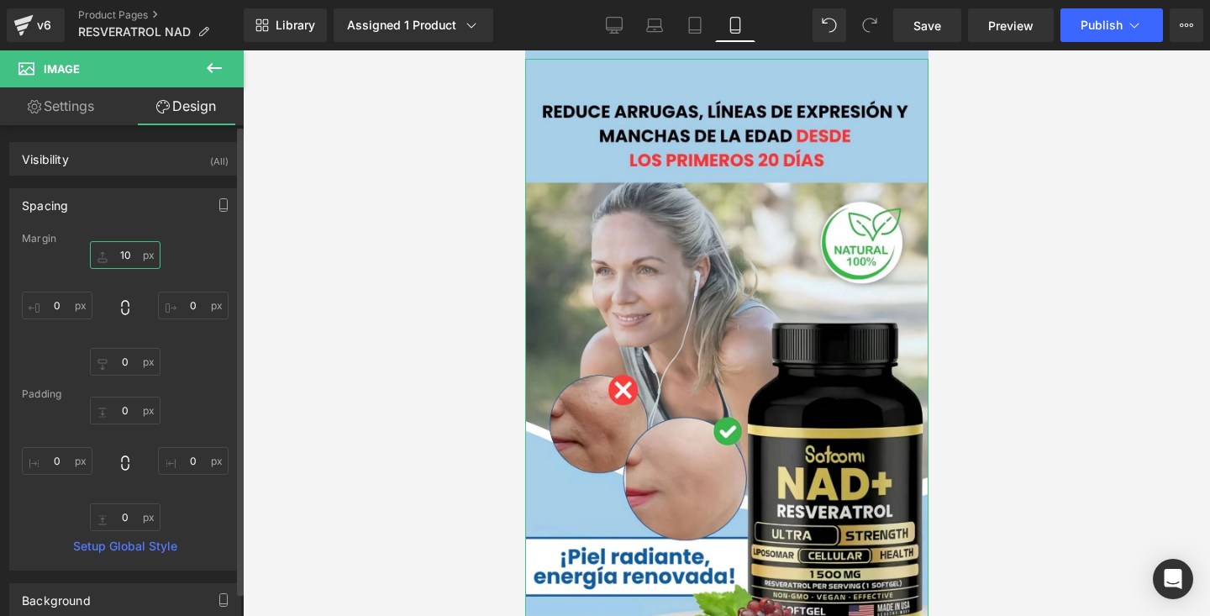
click at [132, 261] on input "10" at bounding box center [125, 255] width 71 height 28
type input "8"
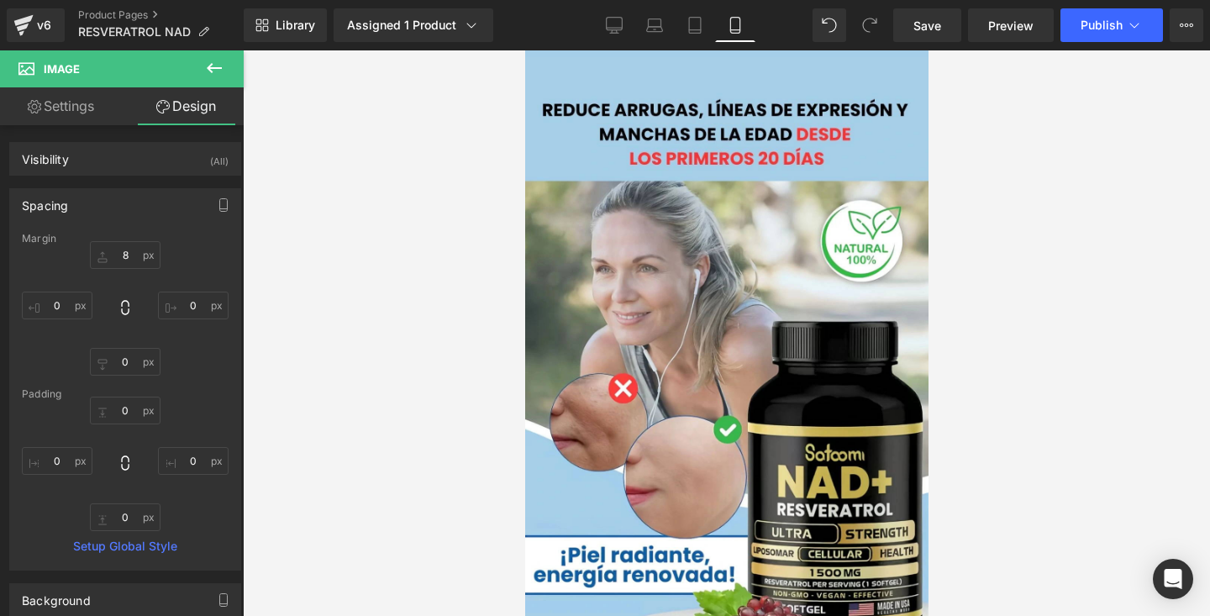
click at [1123, 140] on div at bounding box center [726, 333] width 967 height 566
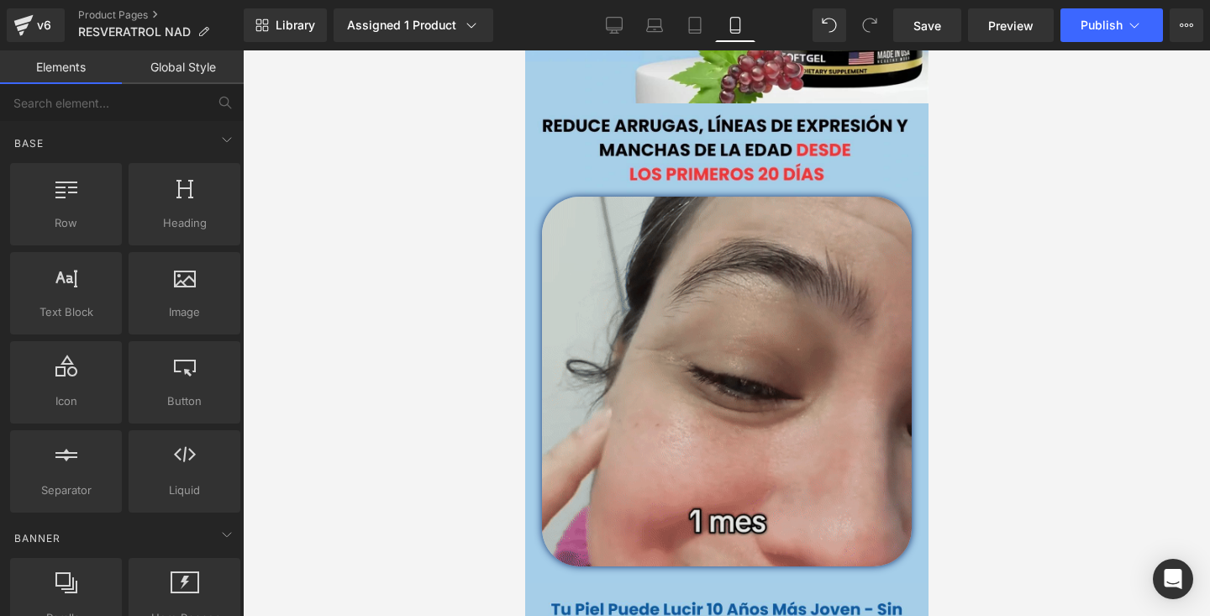
scroll to position [540, 0]
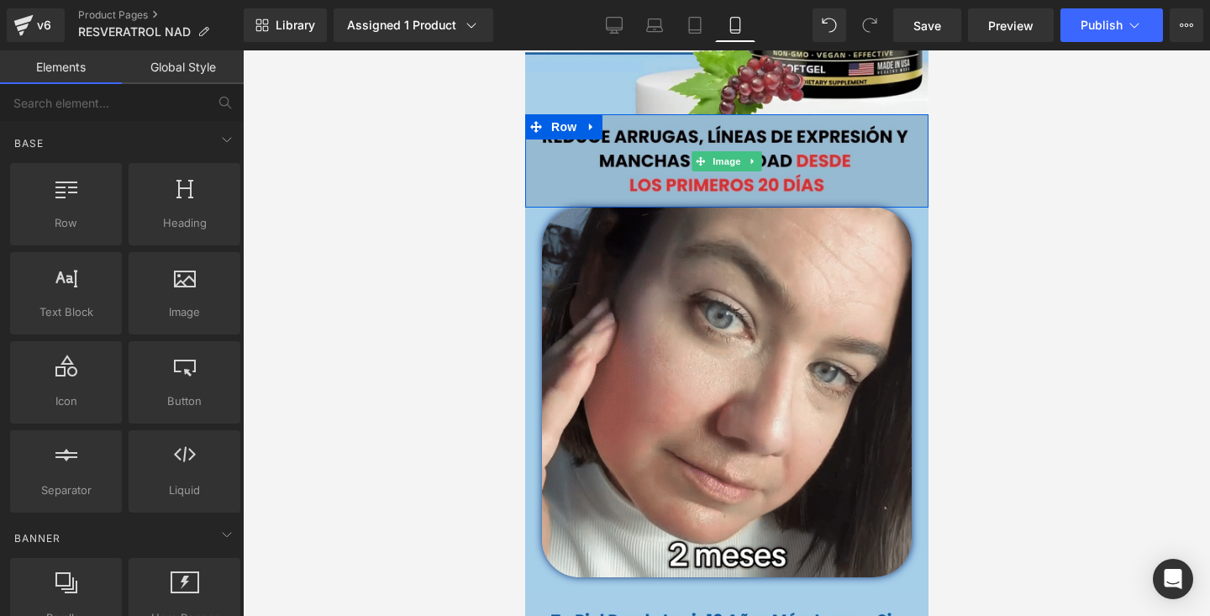
click at [760, 145] on img at bounding box center [725, 160] width 403 height 93
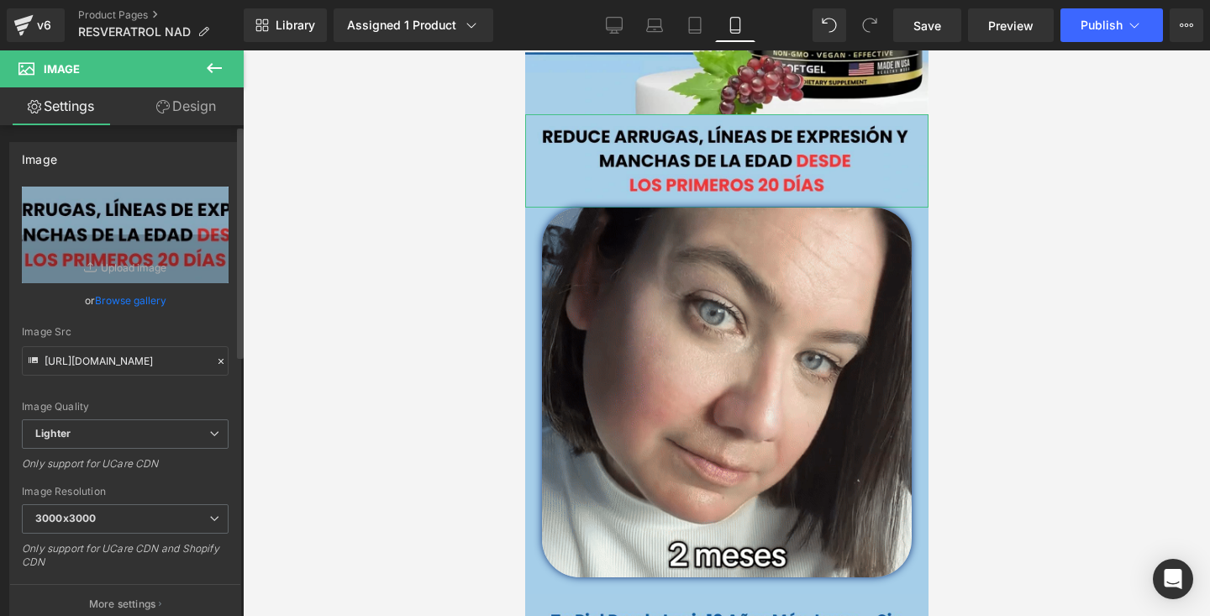
click at [128, 313] on link "Browse gallery" at bounding box center [130, 300] width 71 height 29
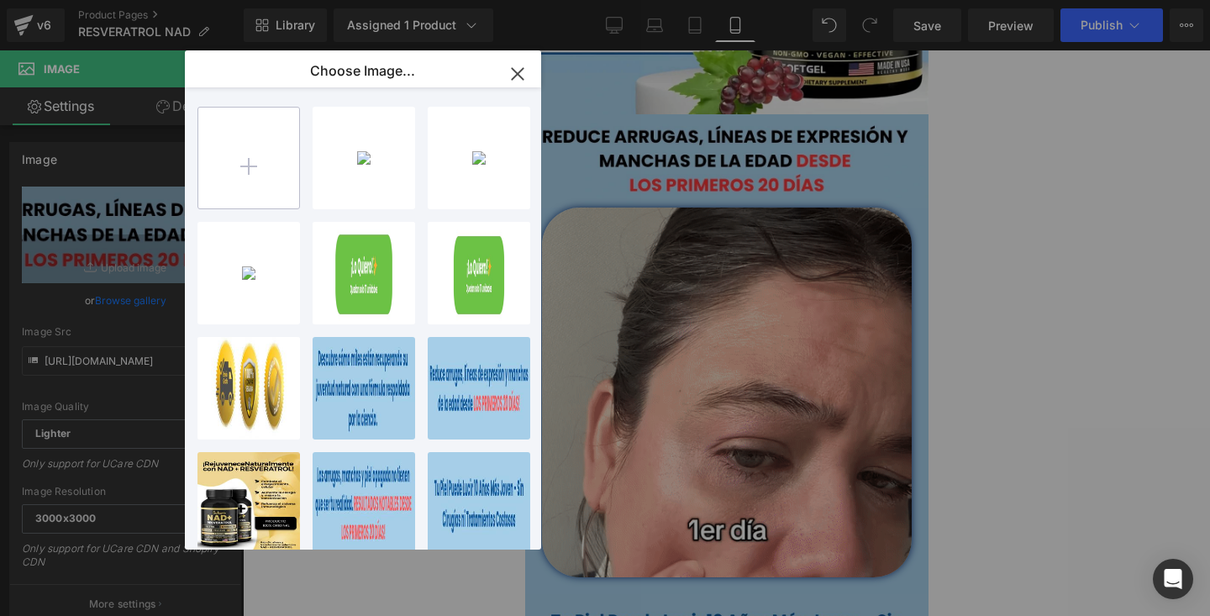
click at [251, 132] on input "file" at bounding box center [248, 158] width 101 height 101
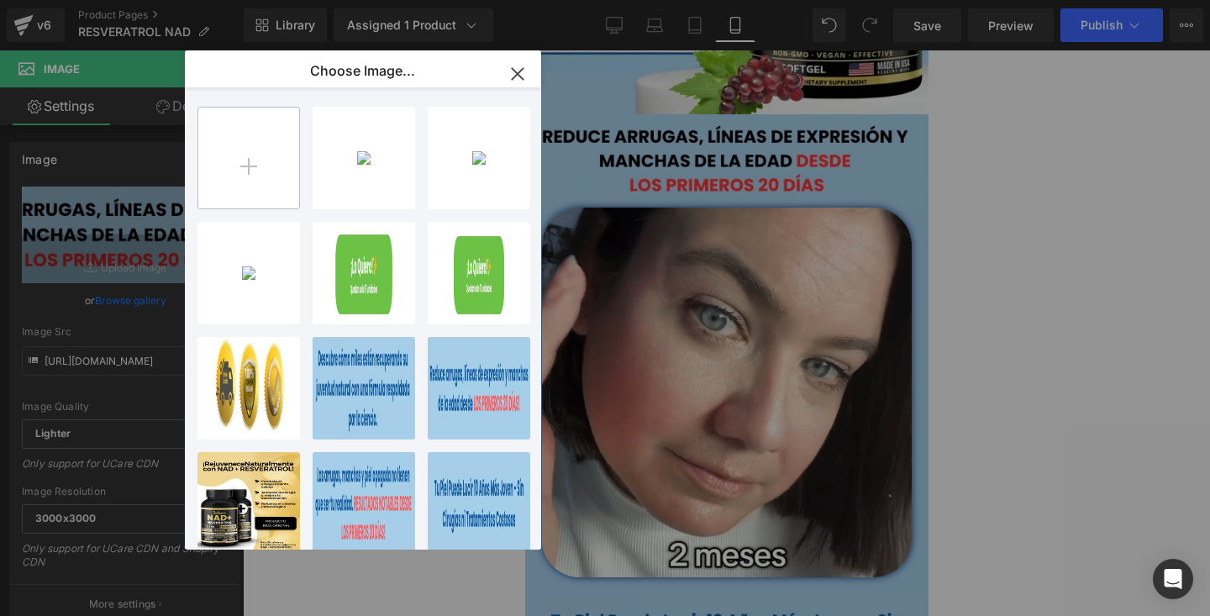
type input "C:\fakepath\segundo.webp"
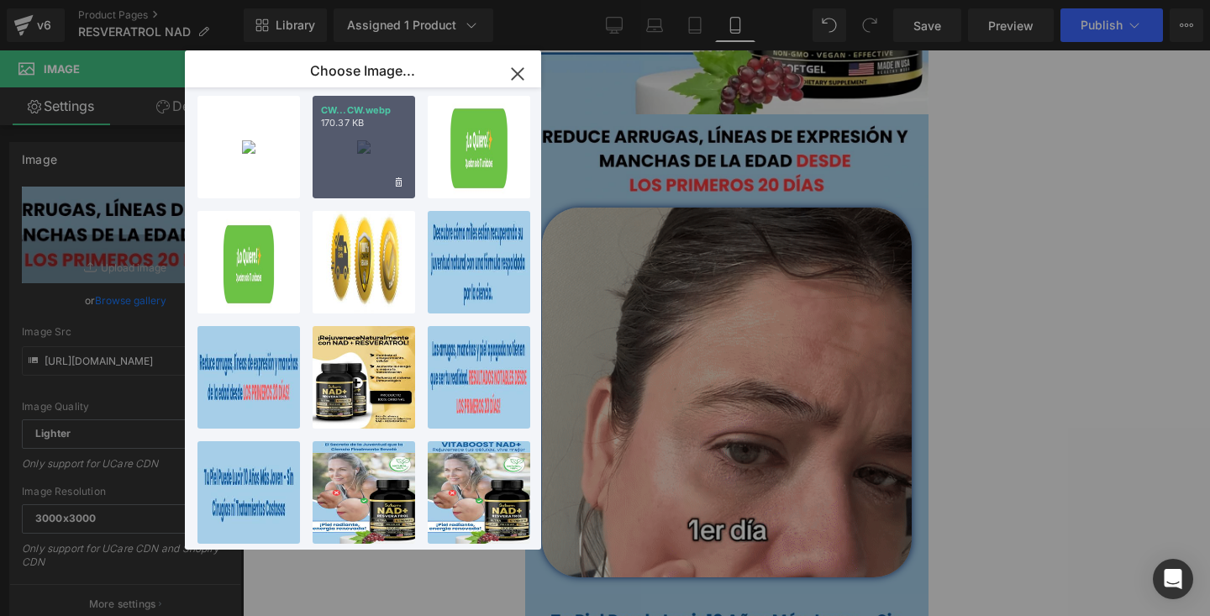
scroll to position [0, 0]
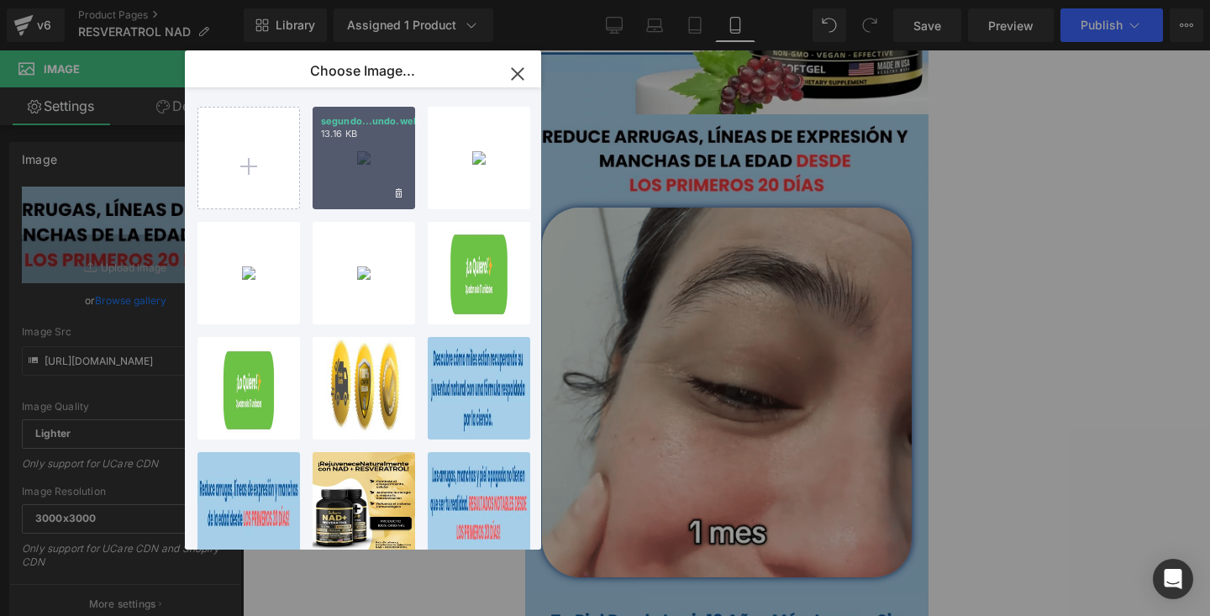
click at [363, 166] on div "segundo...undo.webp 13.16 KB" at bounding box center [364, 158] width 103 height 103
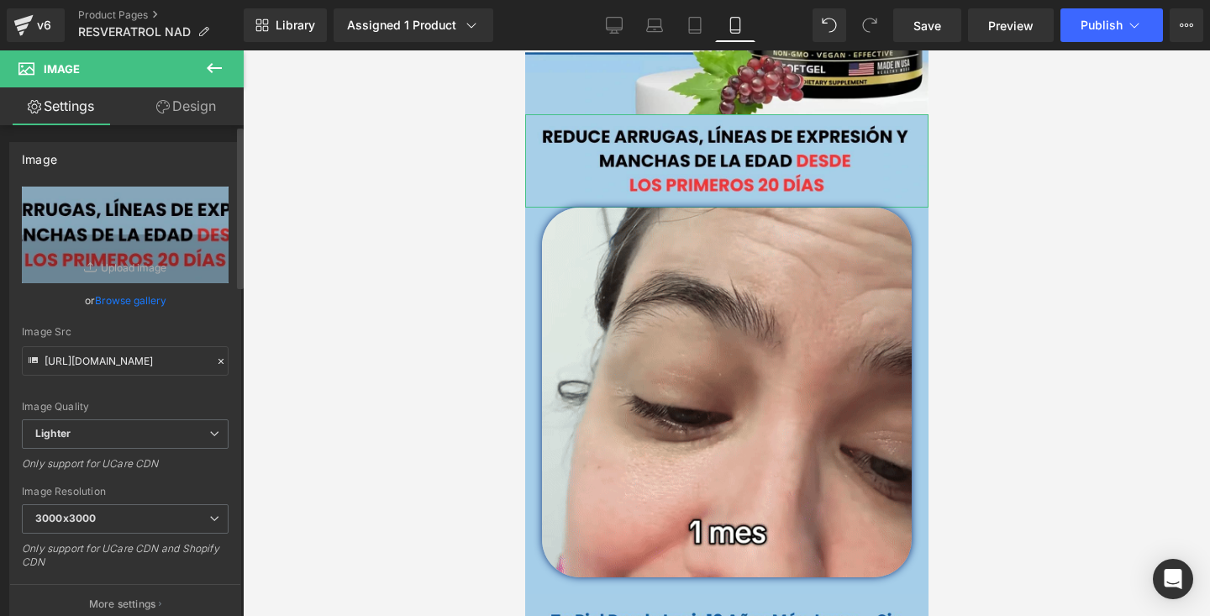
click at [149, 293] on link "Browse gallery" at bounding box center [130, 300] width 71 height 29
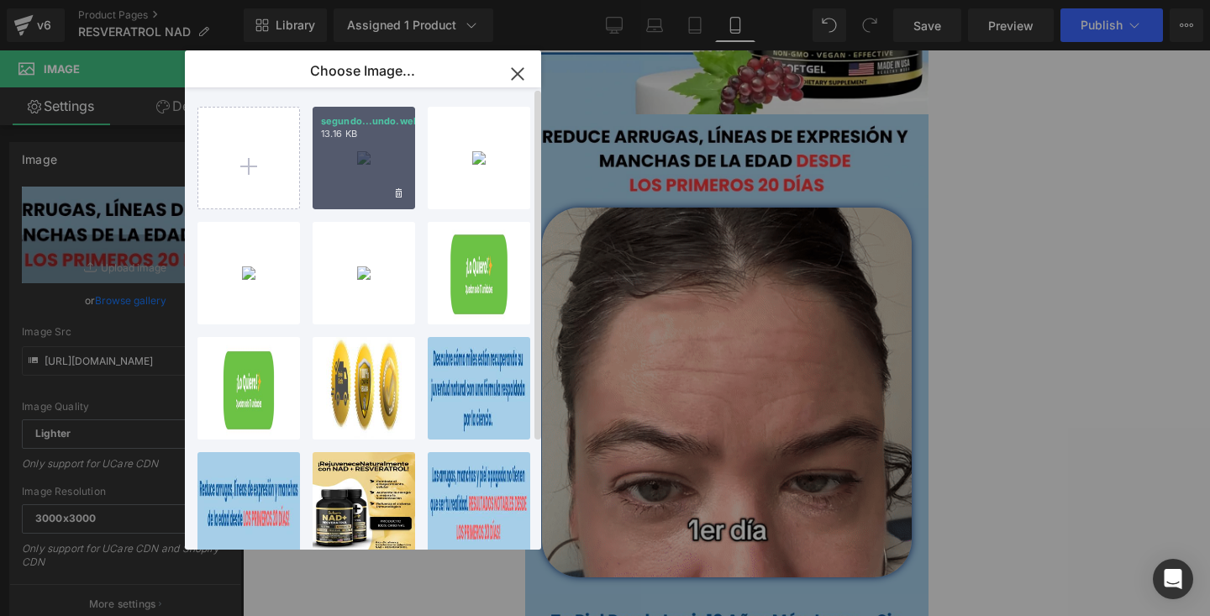
click at [376, 148] on div "segundo...undo.webp 13.16 KB" at bounding box center [364, 158] width 103 height 103
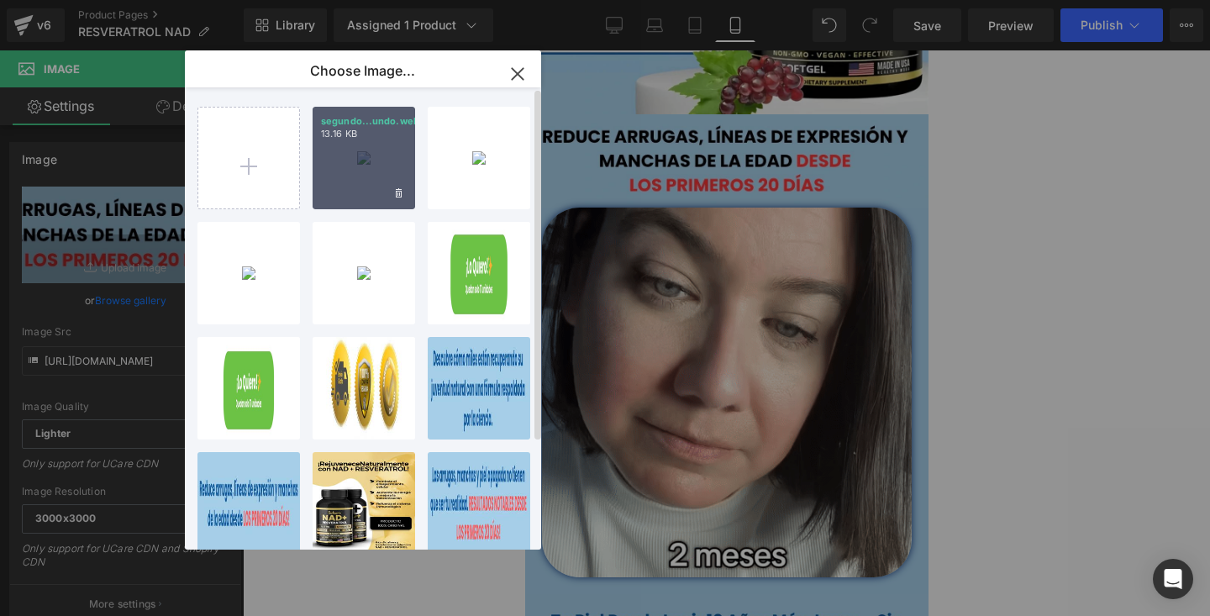
type input "https://ucarecdn.com/996749d9-698d-4202-9823-d0ee59aaa015/-/format/auto/-/previ…"
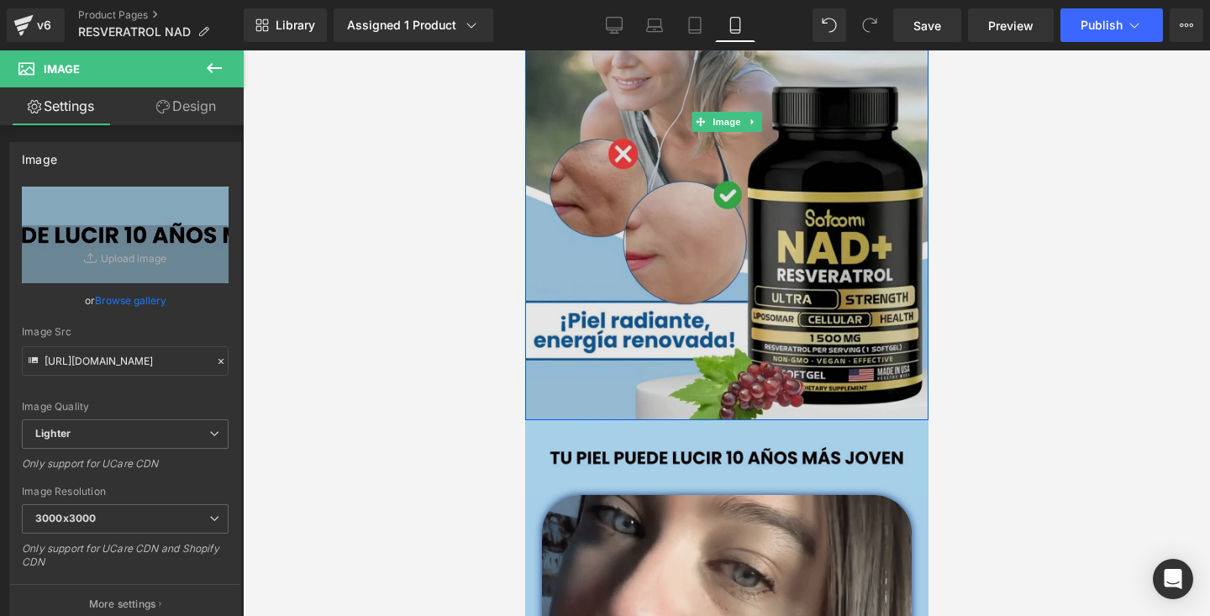
scroll to position [233, 0]
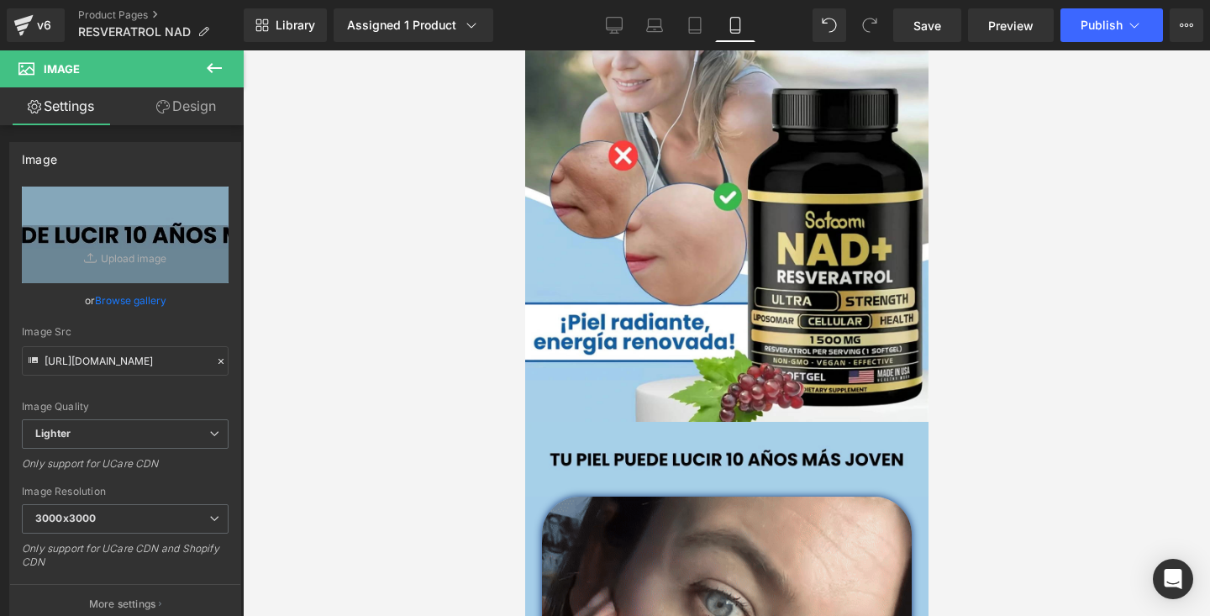
click at [1199, 270] on div at bounding box center [726, 333] width 967 height 566
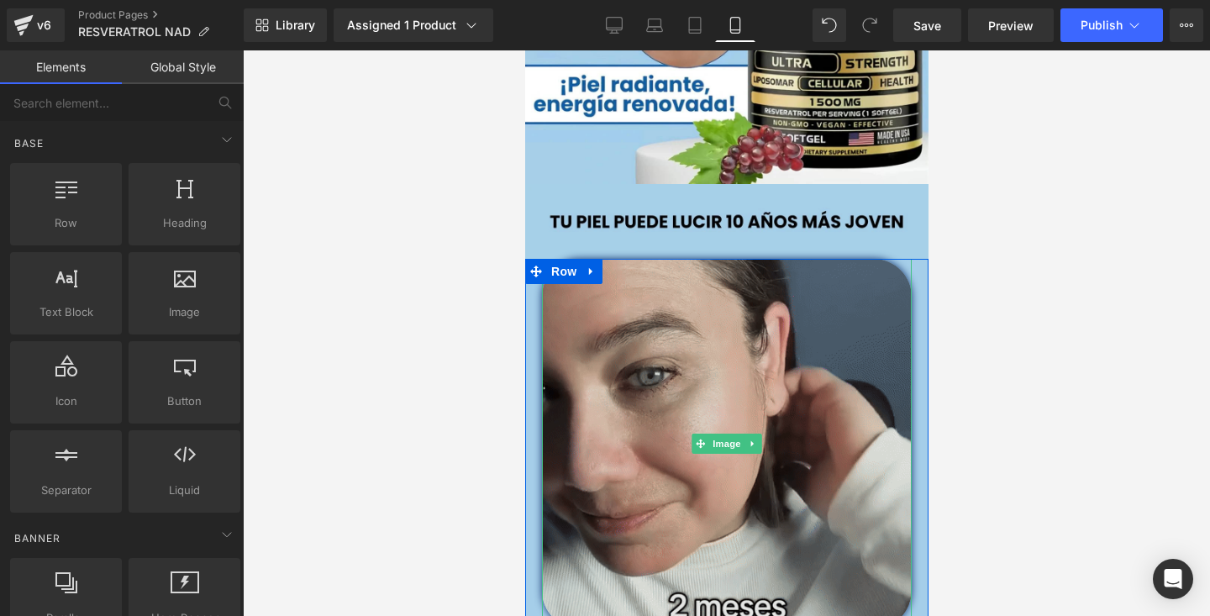
scroll to position [462, 0]
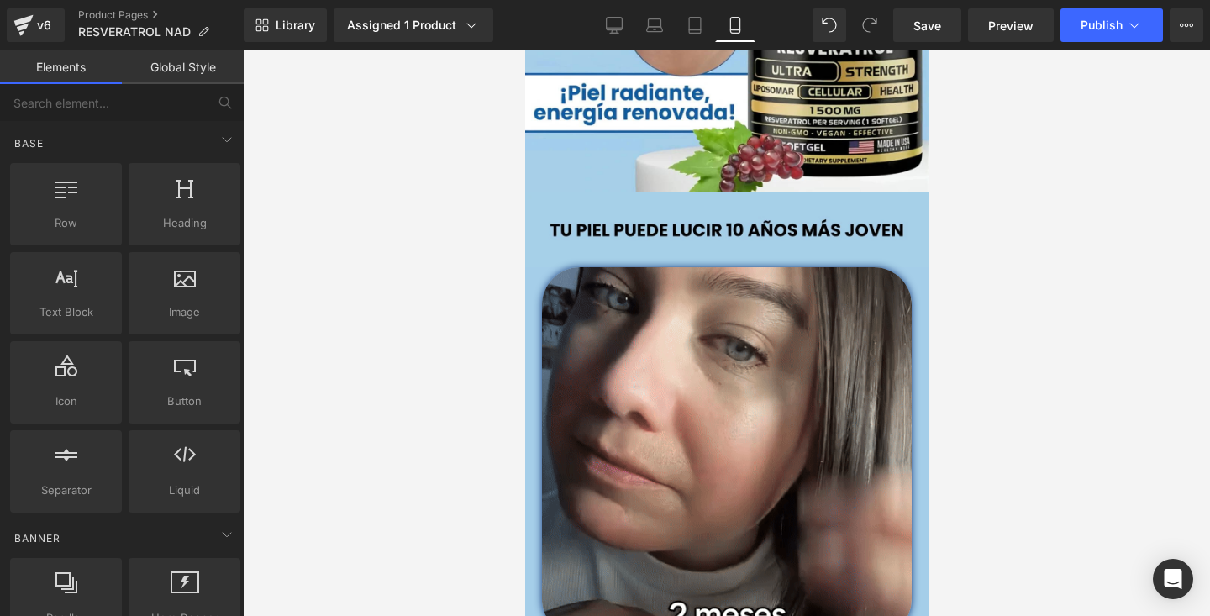
click at [1019, 139] on div at bounding box center [726, 333] width 967 height 566
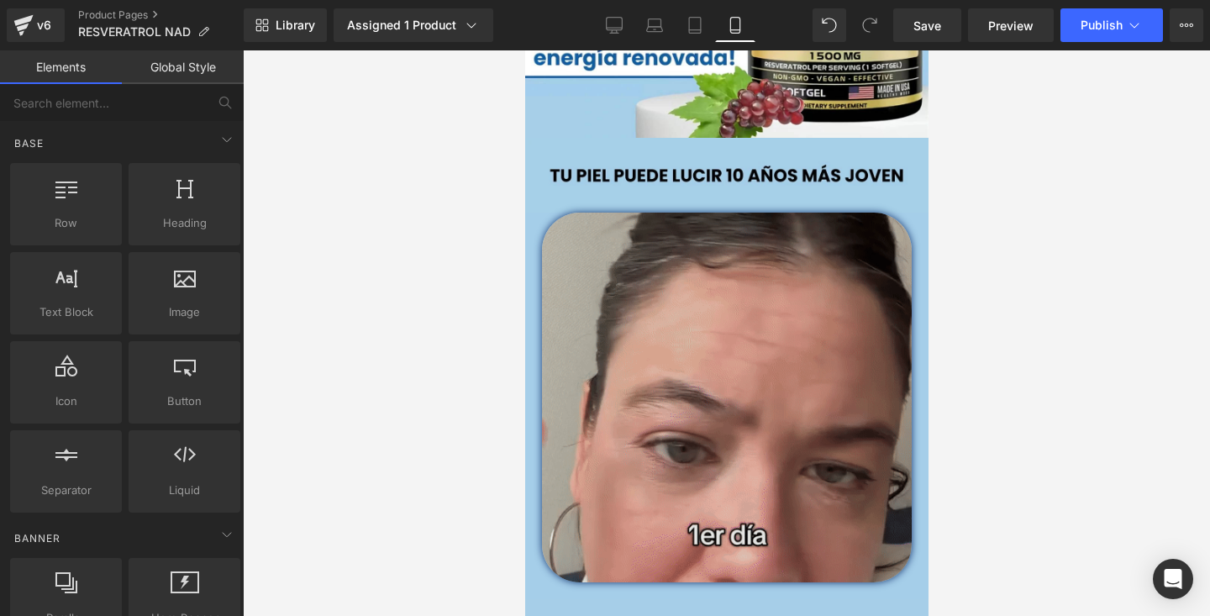
scroll to position [514, 0]
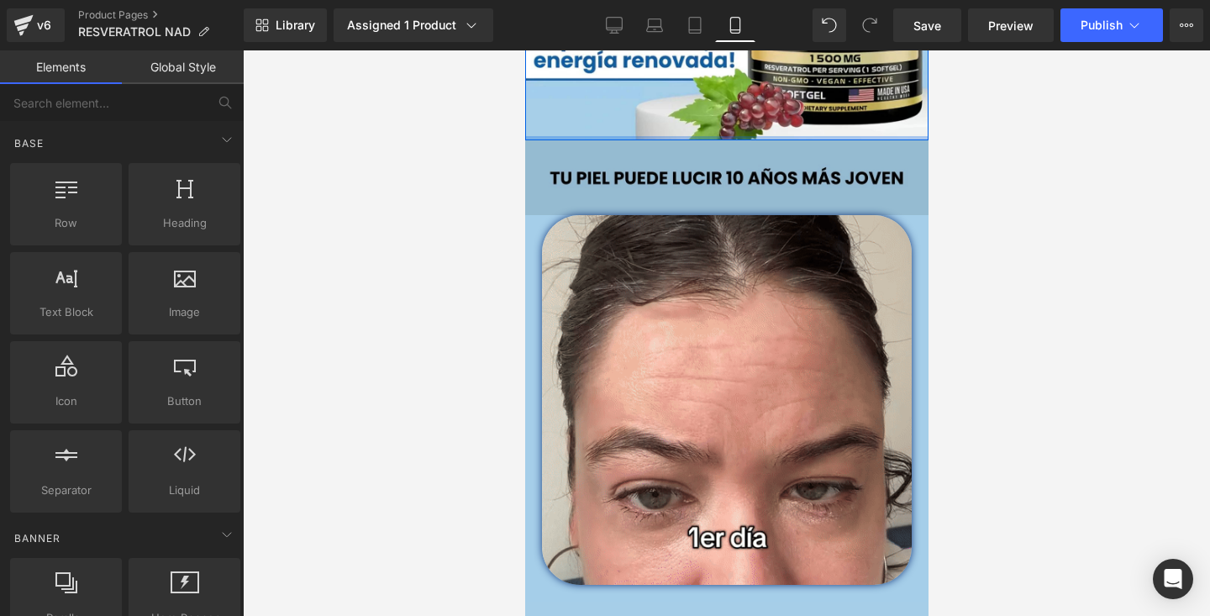
click at [656, 175] on img at bounding box center [725, 177] width 403 height 75
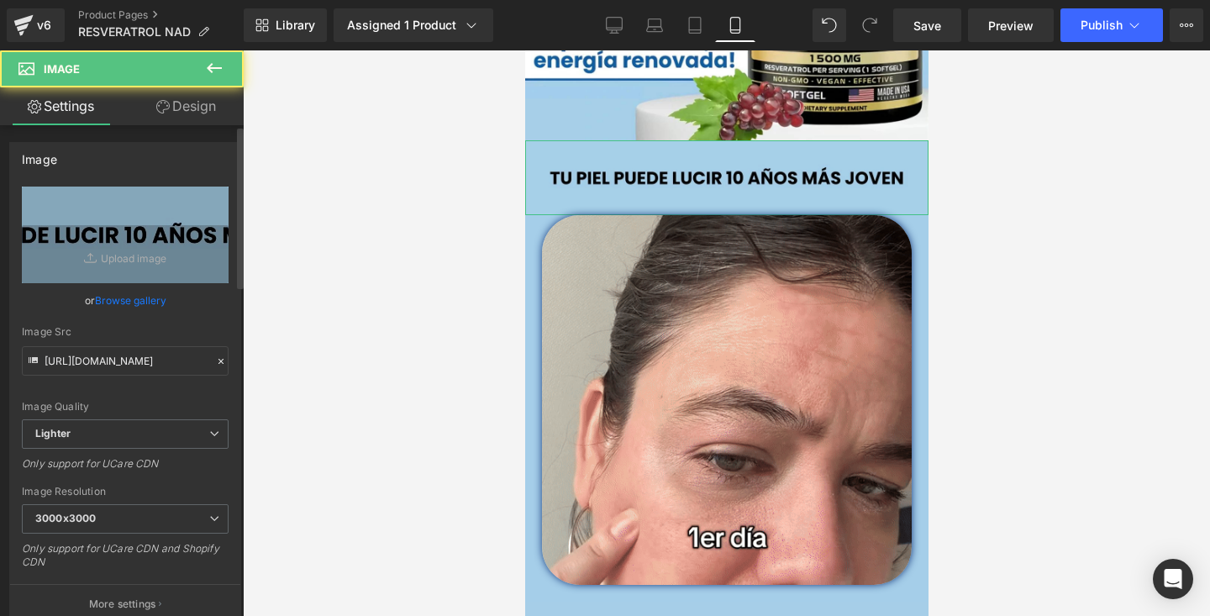
click at [122, 302] on link "Browse gallery" at bounding box center [130, 300] width 71 height 29
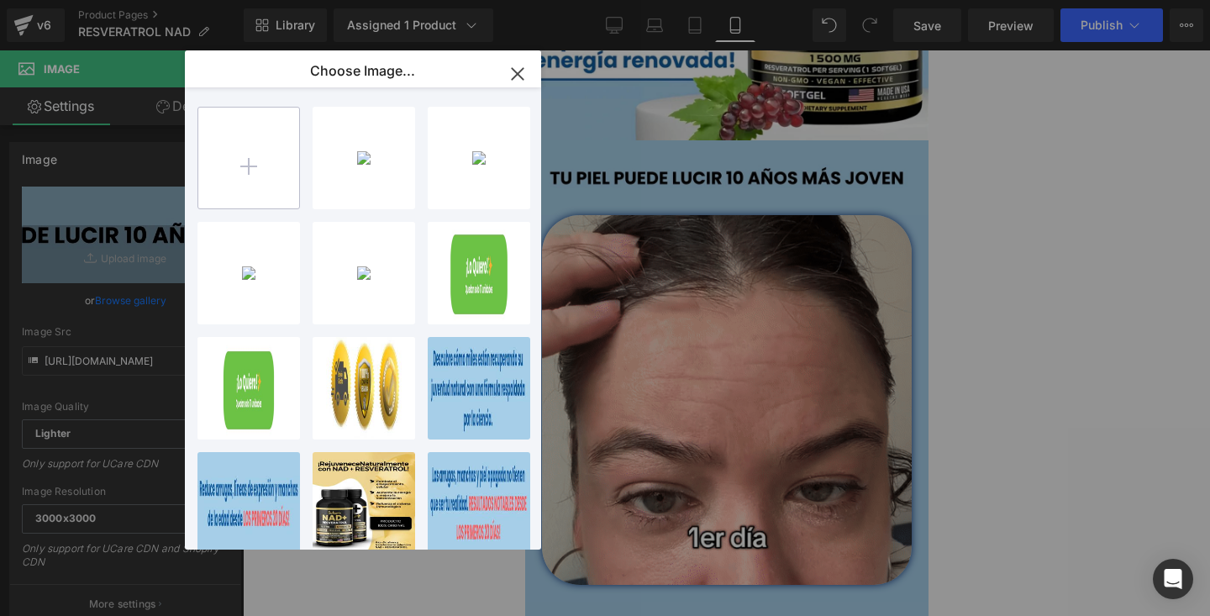
click at [232, 155] on input "file" at bounding box center [248, 158] width 101 height 101
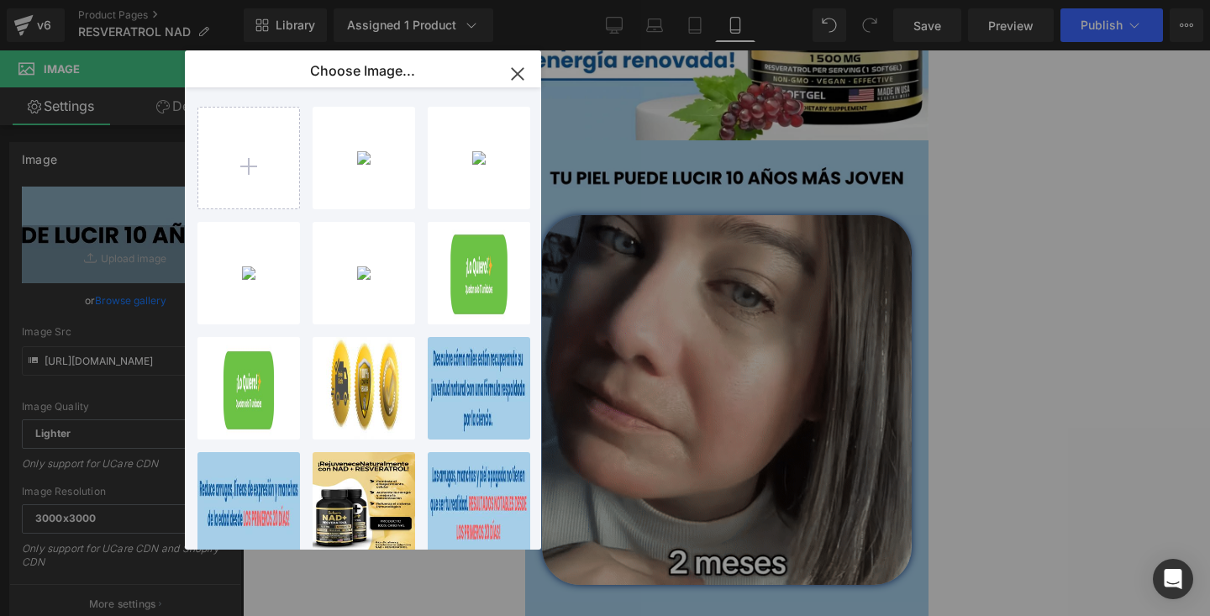
type input "C:\fakepath\segundo mas.webp"
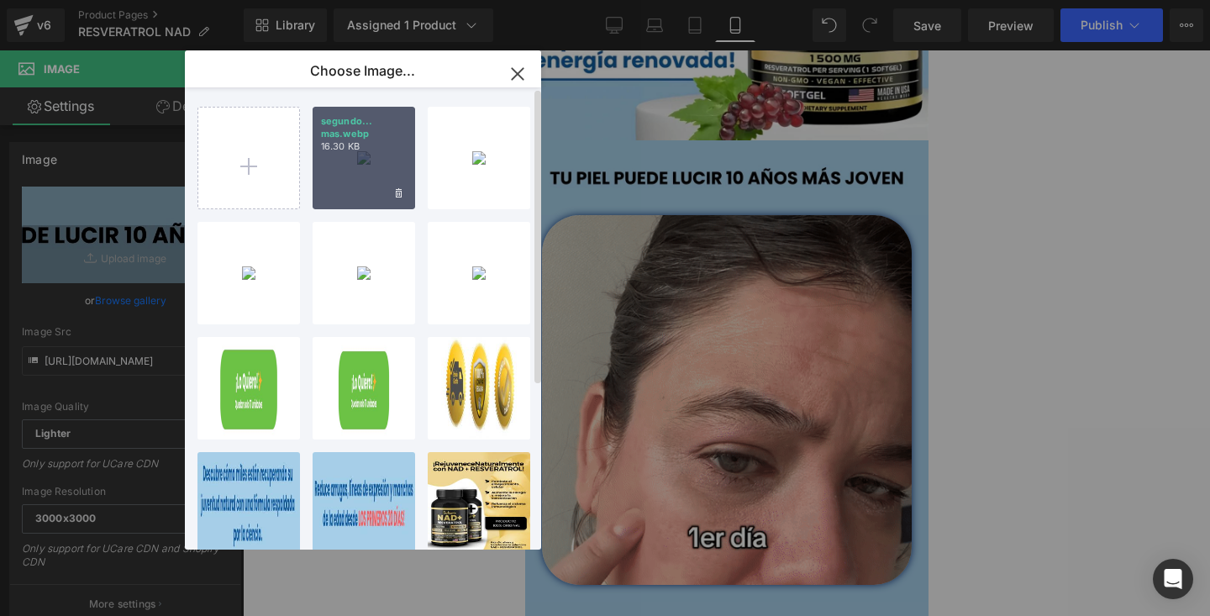
click at [356, 169] on div "segundo... mas.webp 16.30 KB" at bounding box center [364, 158] width 103 height 103
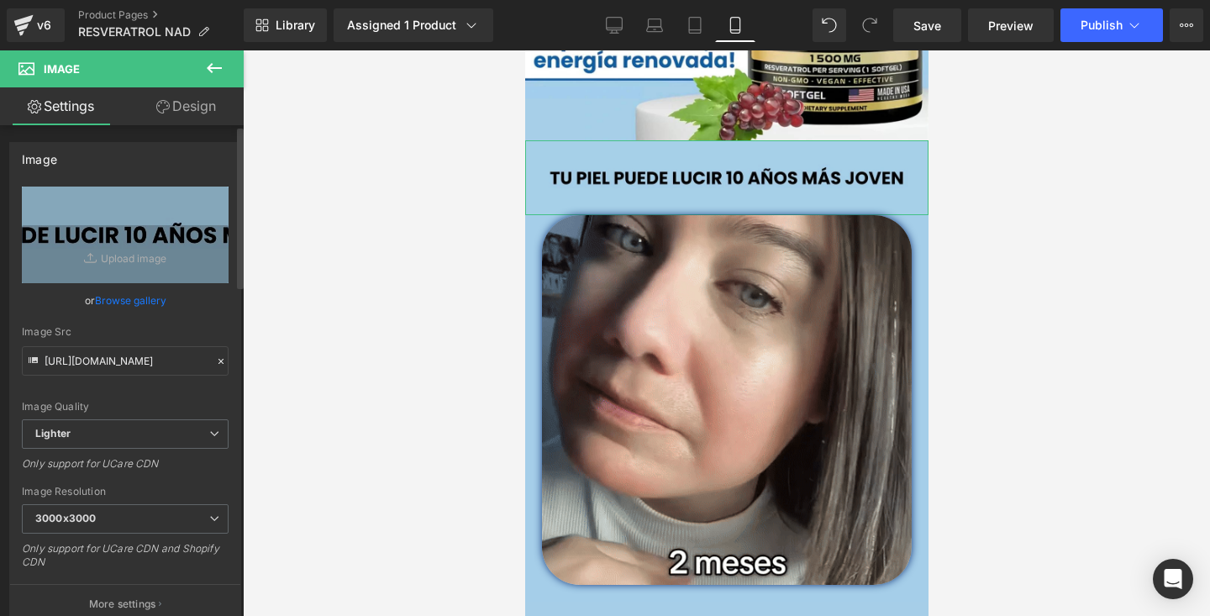
click at [131, 297] on link "Browse gallery" at bounding box center [130, 300] width 71 height 29
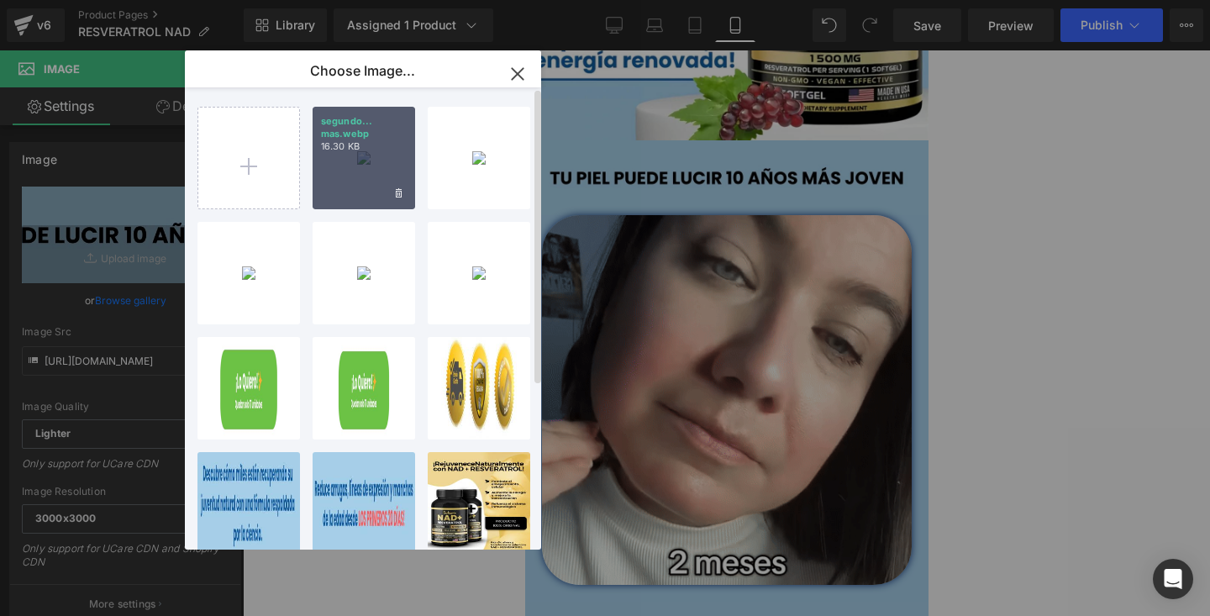
click at [350, 145] on p "16.30 KB" at bounding box center [364, 146] width 86 height 13
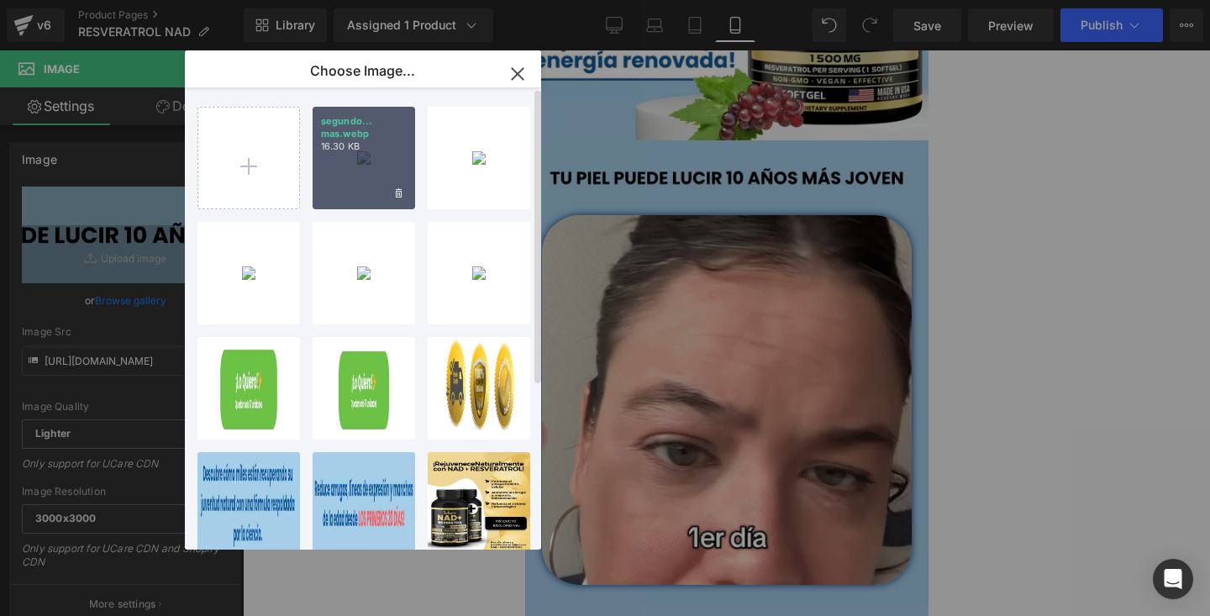
type input "https://ucarecdn.com/bb3ec6f8-584a-4247-894e-b1e2c50dc00f/-/format/auto/-/previ…"
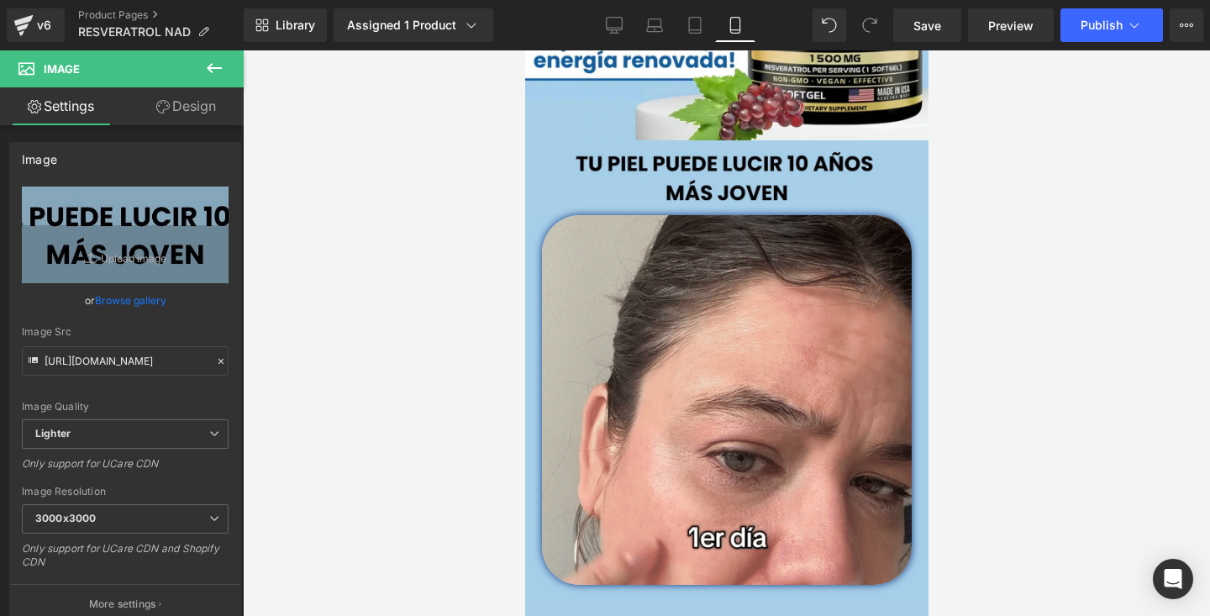
click at [1062, 205] on div at bounding box center [726, 333] width 967 height 566
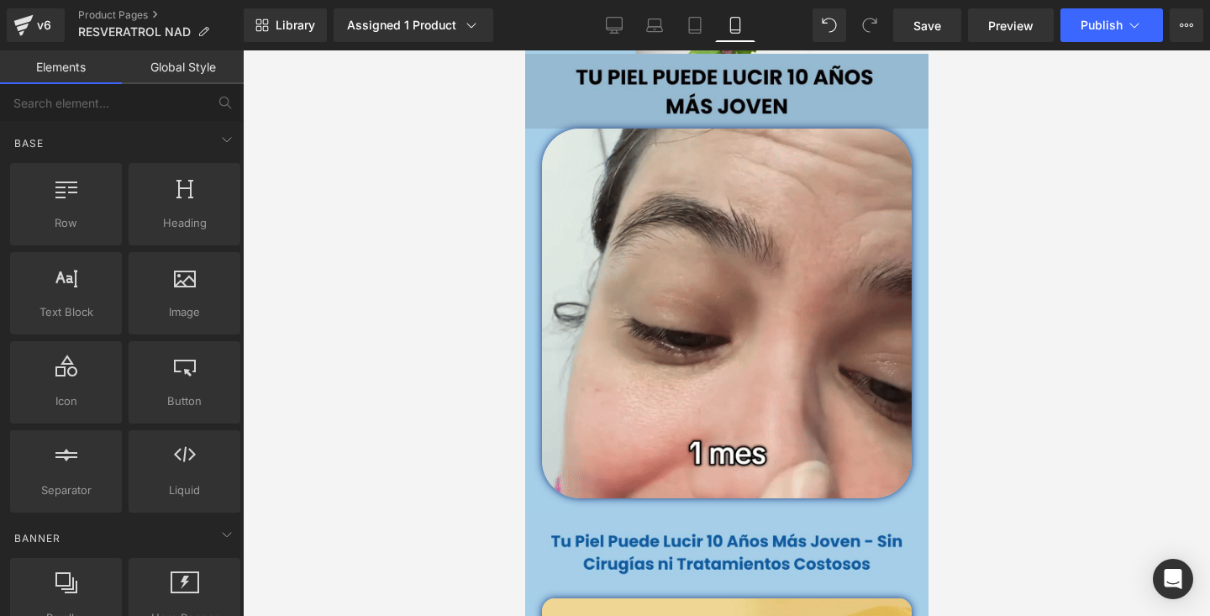
scroll to position [603, 0]
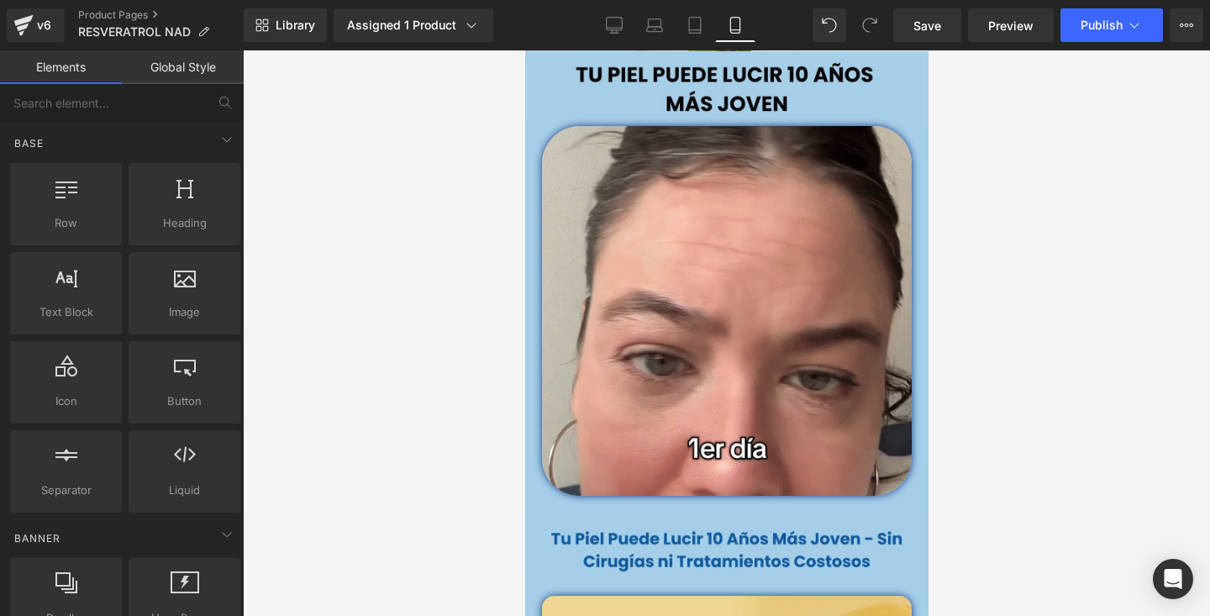
click at [630, 546] on div "Rendering Content" at bounding box center [605, 549] width 103 height 18
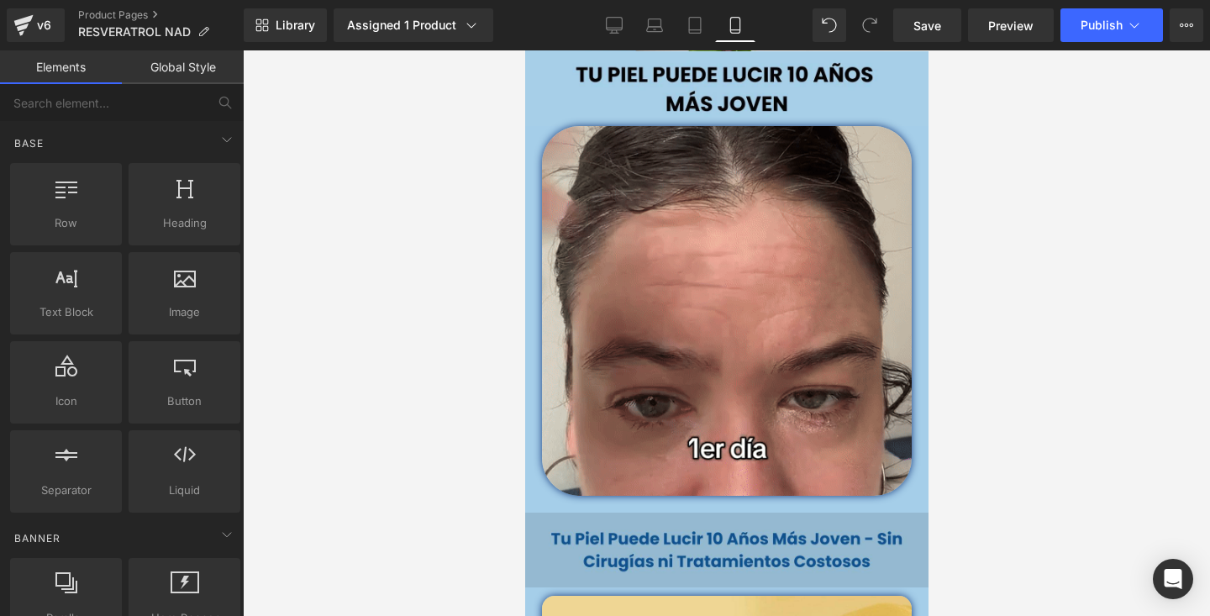
click at [669, 551] on img at bounding box center [725, 550] width 403 height 75
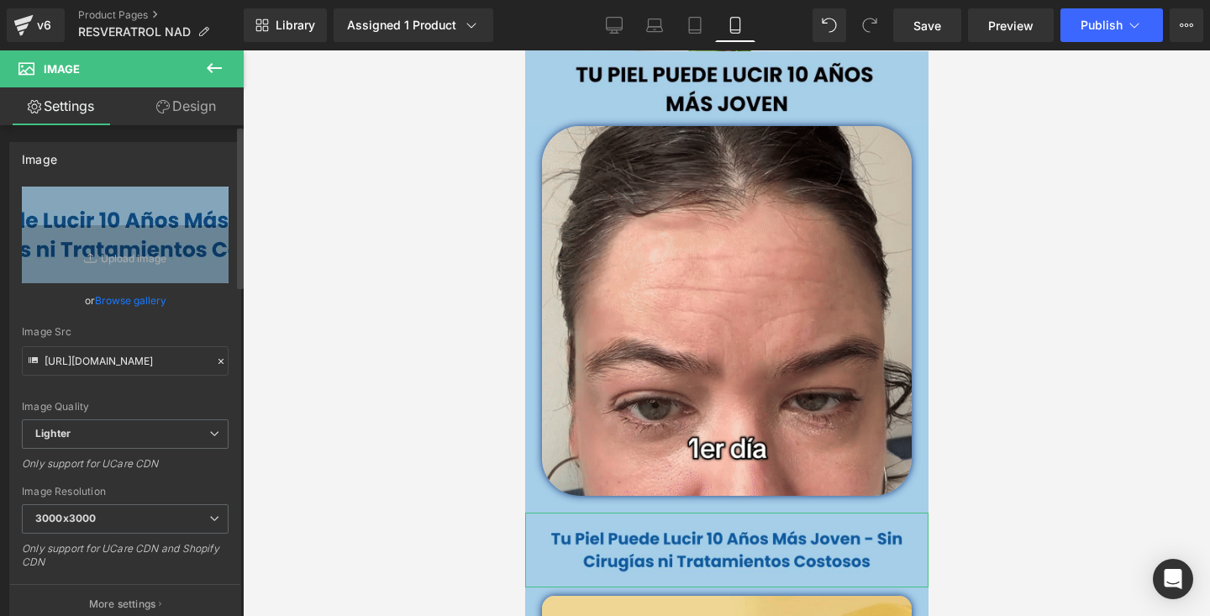
click at [124, 294] on link "Browse gallery" at bounding box center [130, 300] width 71 height 29
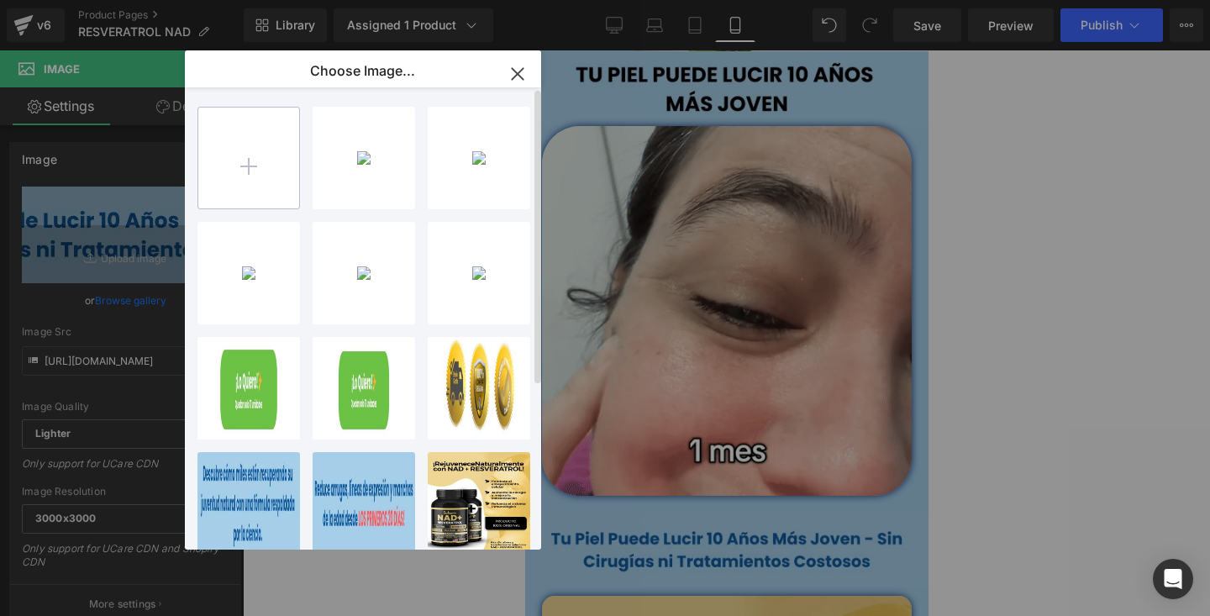
click at [258, 145] on input "file" at bounding box center [248, 158] width 101 height 101
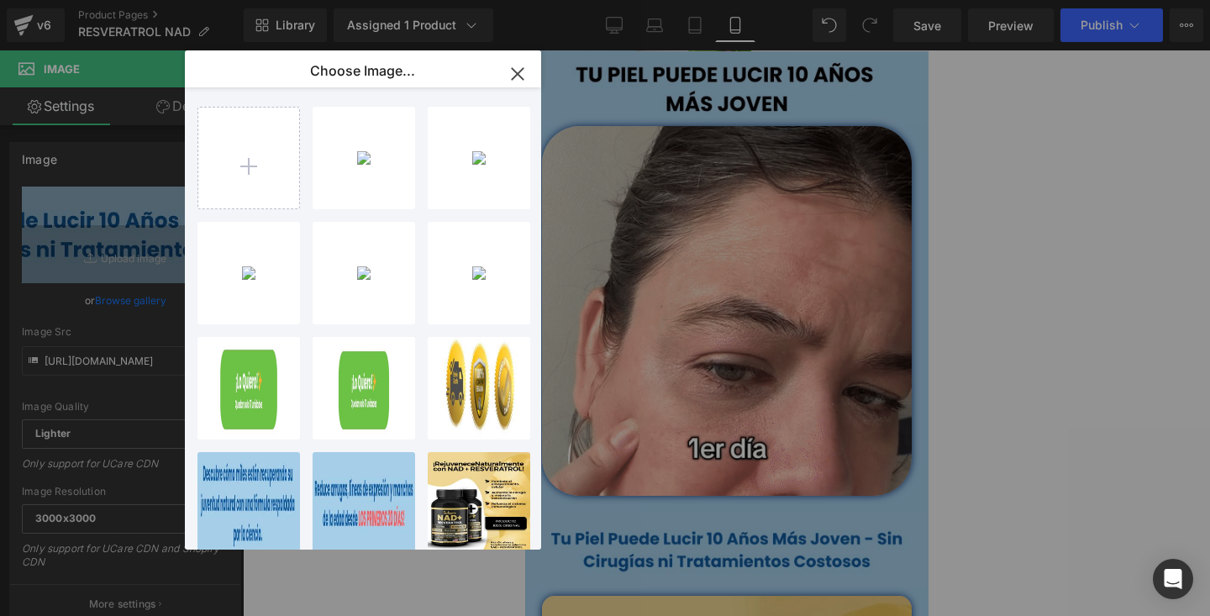
type input "C:\fakepath\tercero .webp"
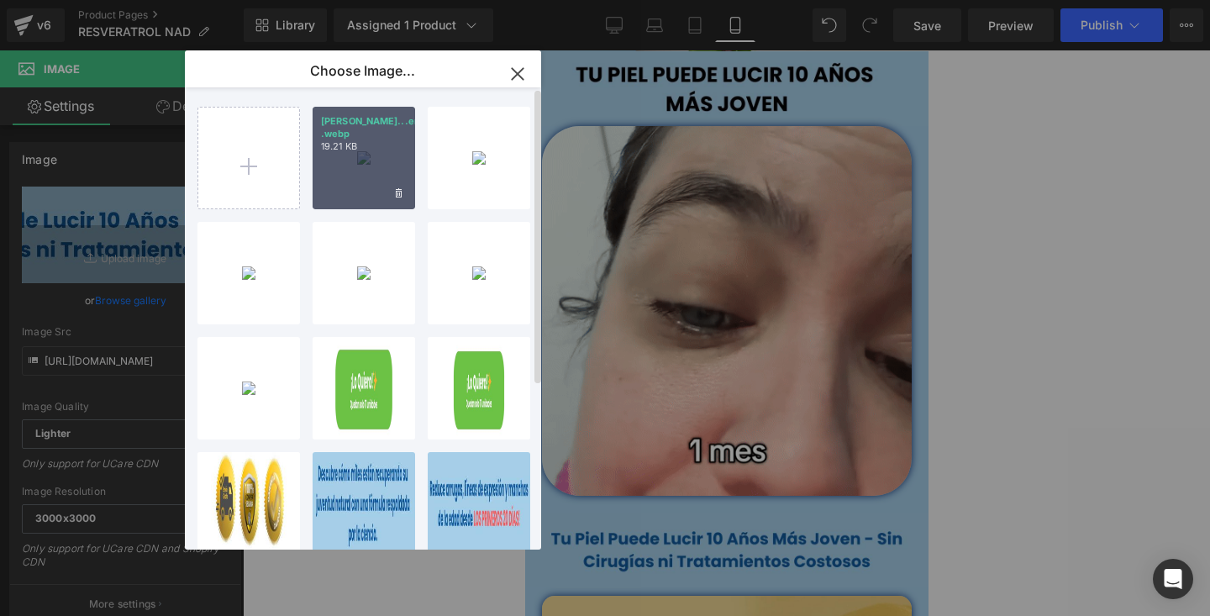
click at [376, 171] on div "tercero...ero .webp 19.21 KB" at bounding box center [364, 158] width 103 height 103
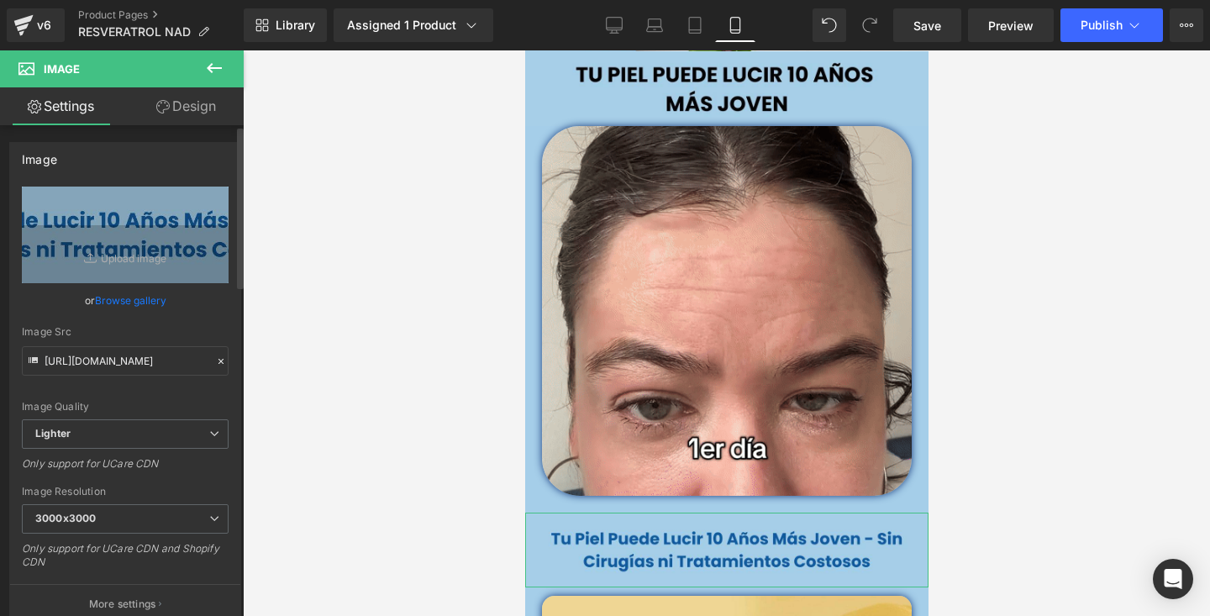
click at [127, 297] on link "Browse gallery" at bounding box center [130, 300] width 71 height 29
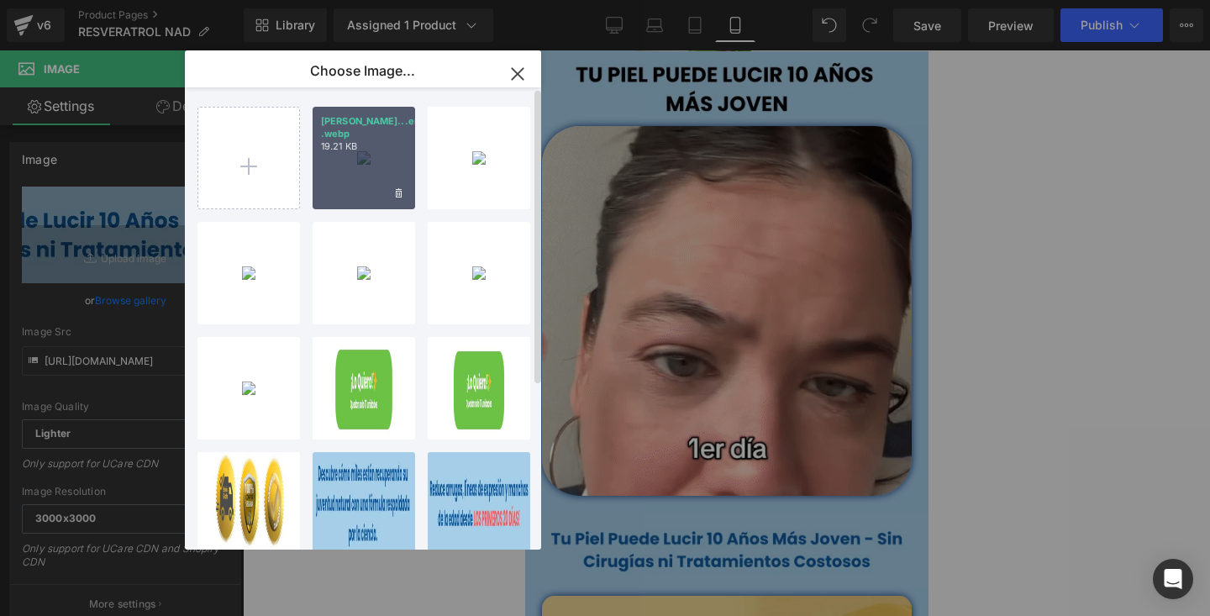
click at [356, 144] on p "19.21 KB" at bounding box center [364, 146] width 86 height 13
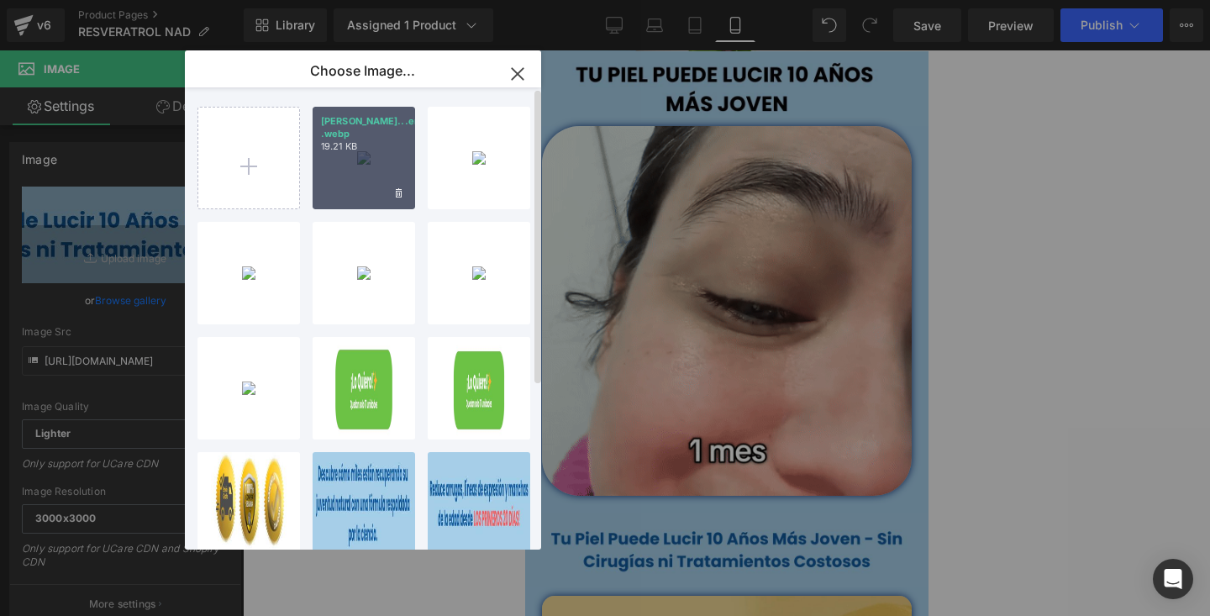
type input "https://ucarecdn.com/025d8c9e-9f08-401b-a72a-90d5a4c3764e/-/format/auto/-/previ…"
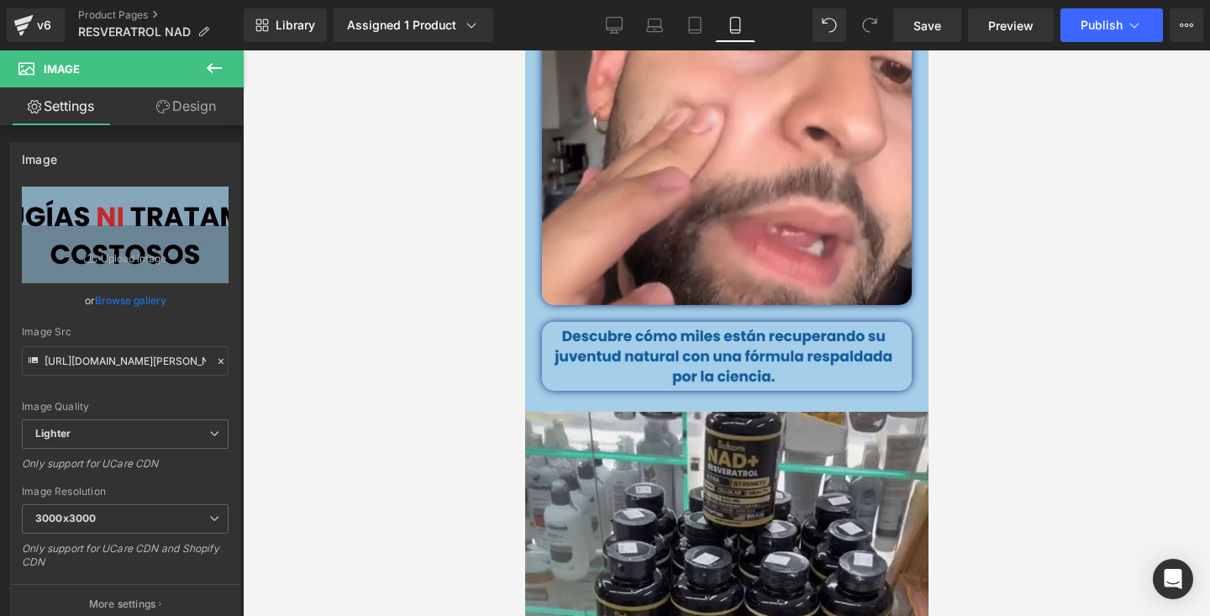
scroll to position [1735, 0]
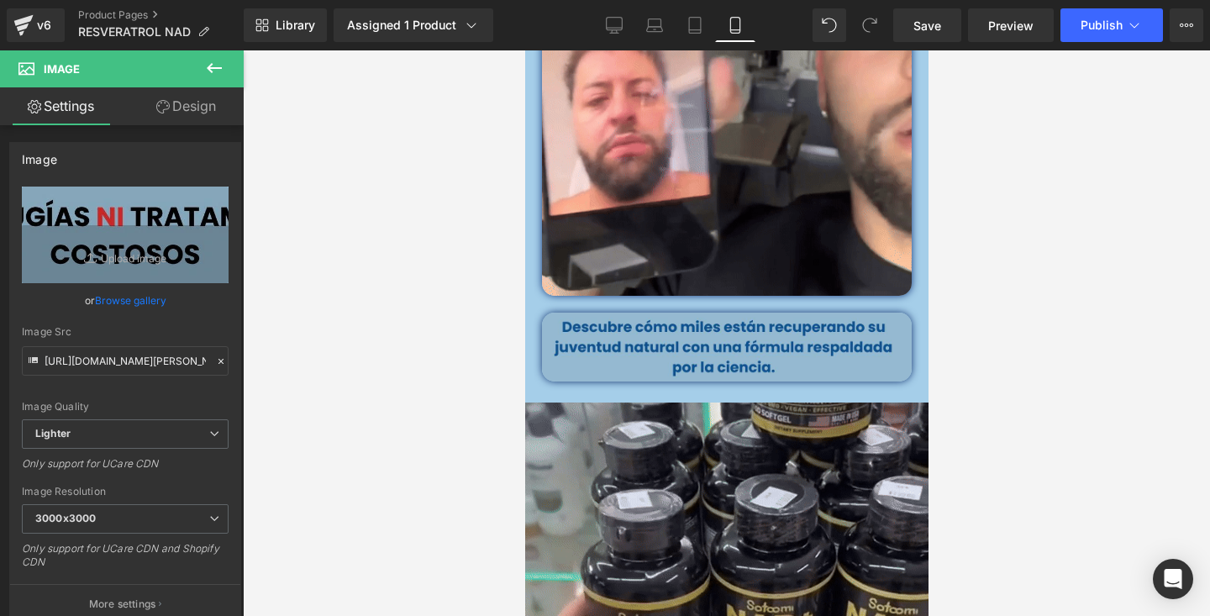
click at [805, 353] on img at bounding box center [726, 347] width 370 height 68
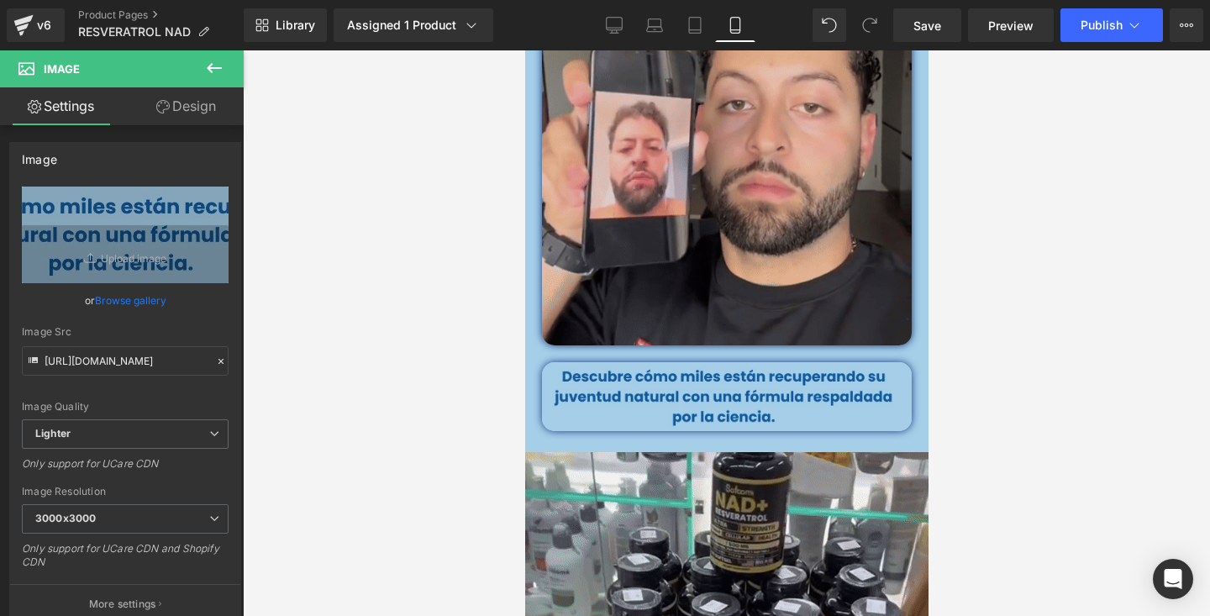
scroll to position [1687, 0]
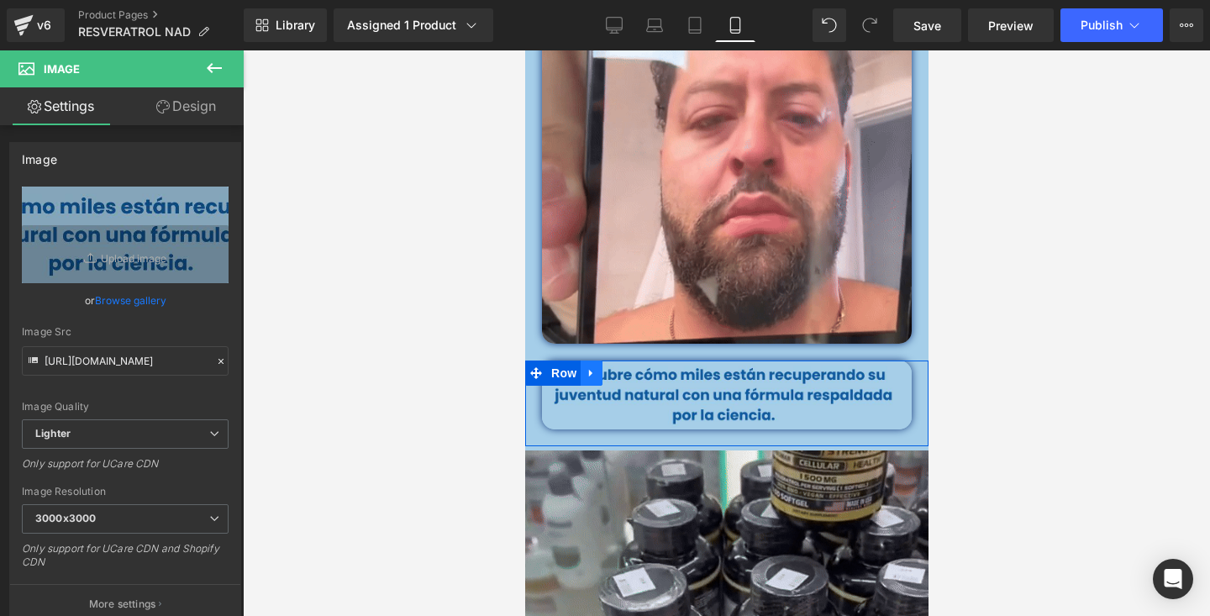
click at [602, 367] on link at bounding box center [591, 373] width 22 height 25
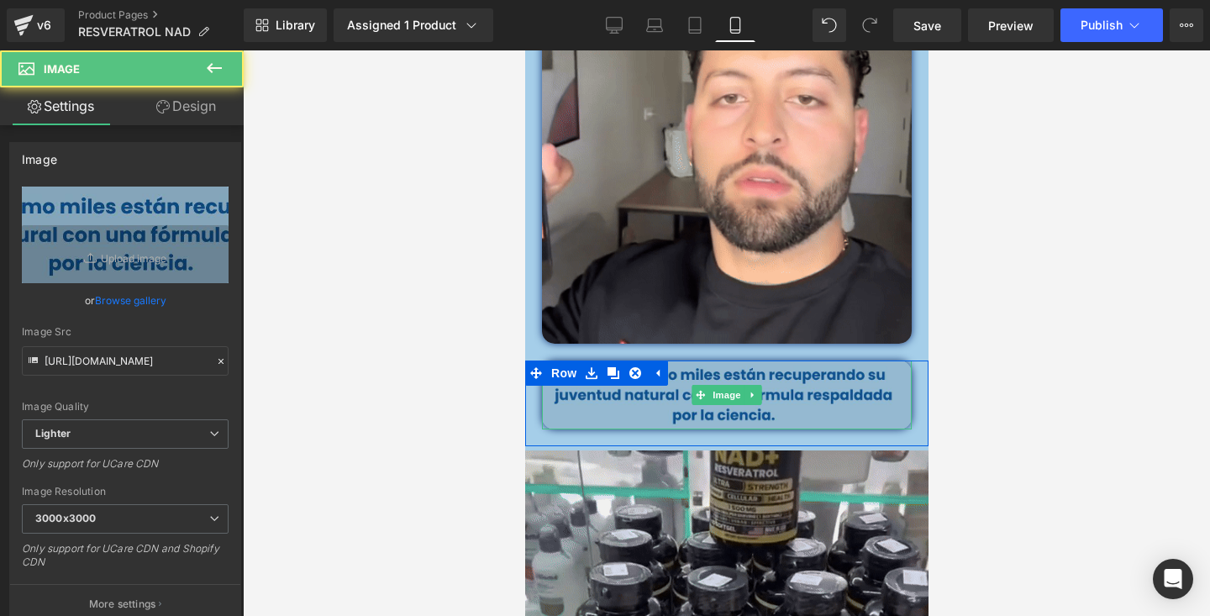
click at [677, 397] on img at bounding box center [726, 395] width 370 height 68
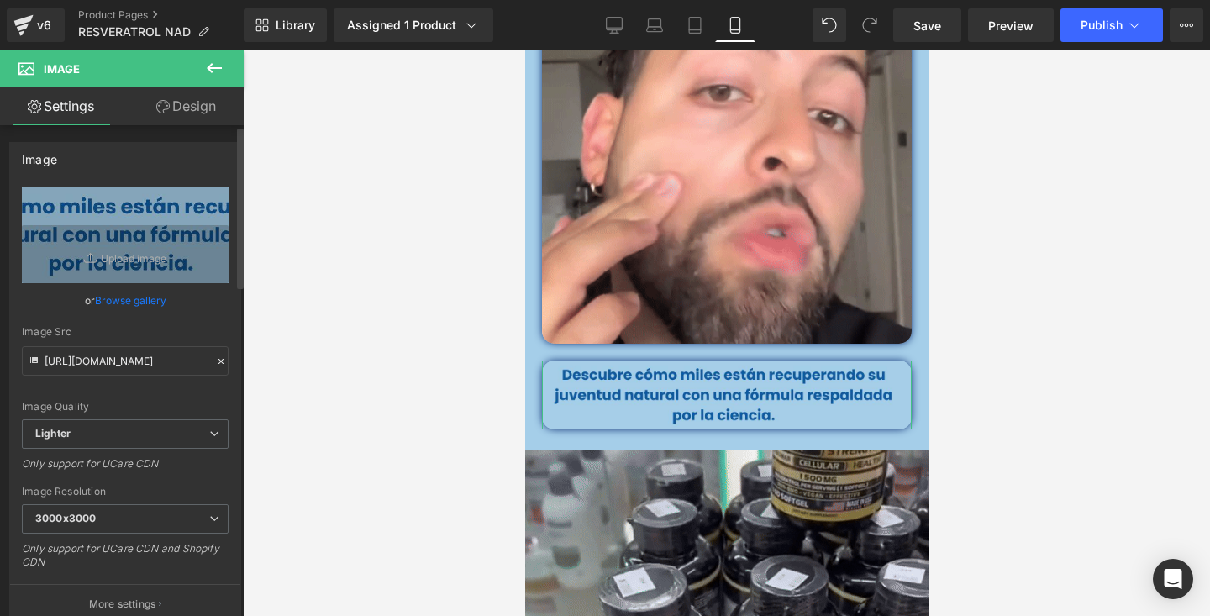
click at [120, 297] on link "Browse gallery" at bounding box center [130, 300] width 71 height 29
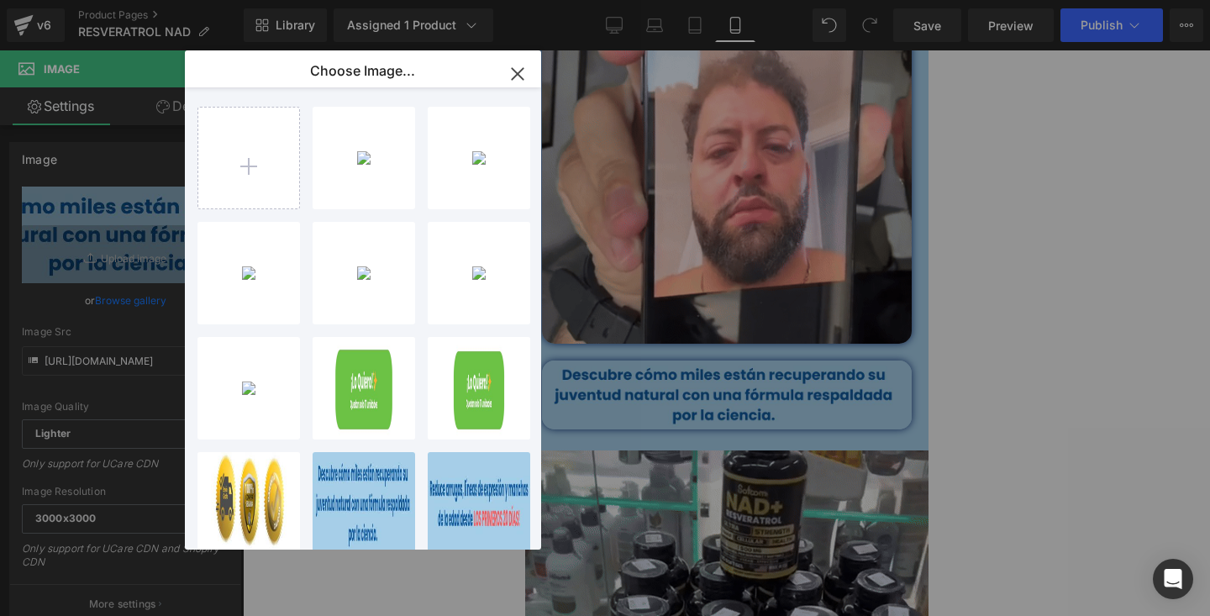
type input "C:\fakepath\CUARTA.webp"
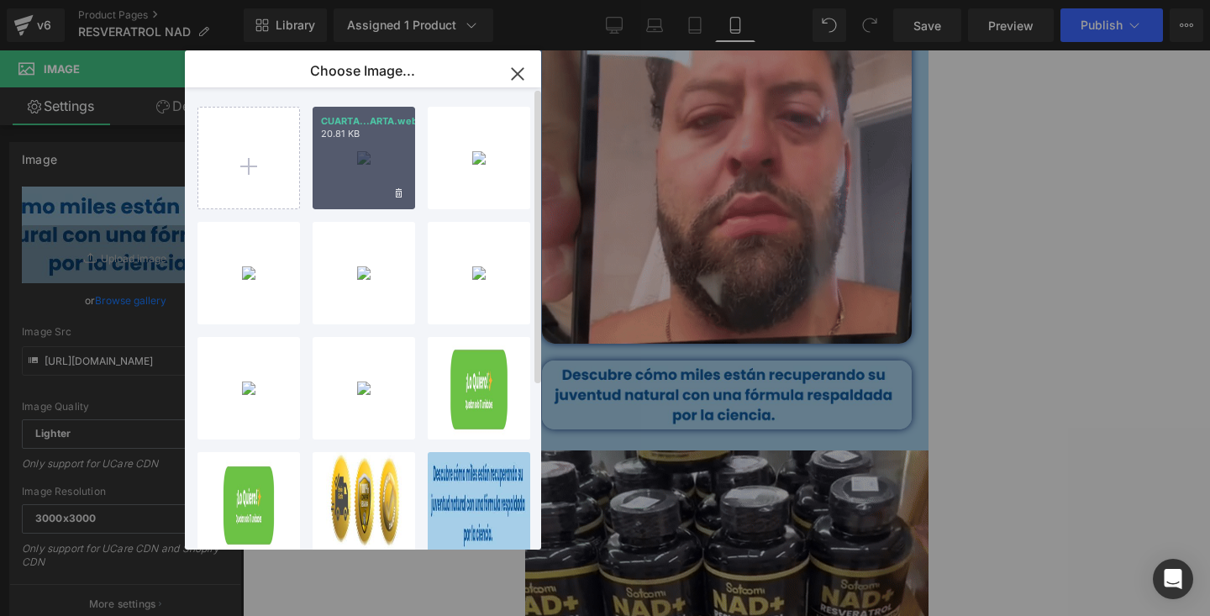
click at [360, 168] on div "CUARTA...ARTA.webp 20.81 KB" at bounding box center [364, 158] width 103 height 103
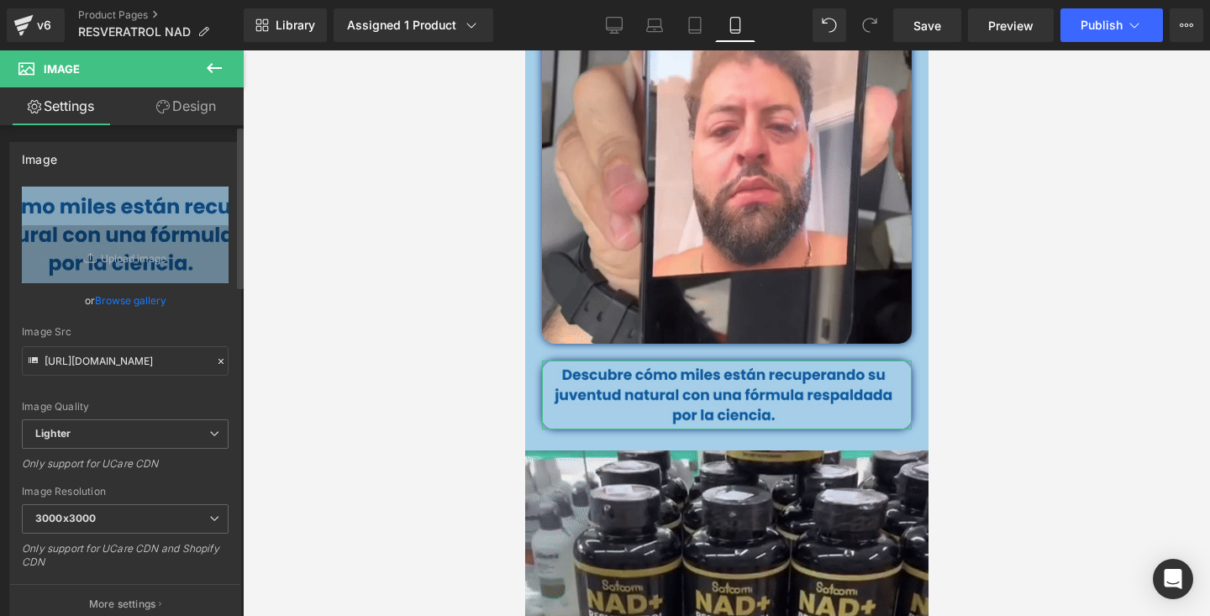
click at [127, 293] on link "Browse gallery" at bounding box center [130, 300] width 71 height 29
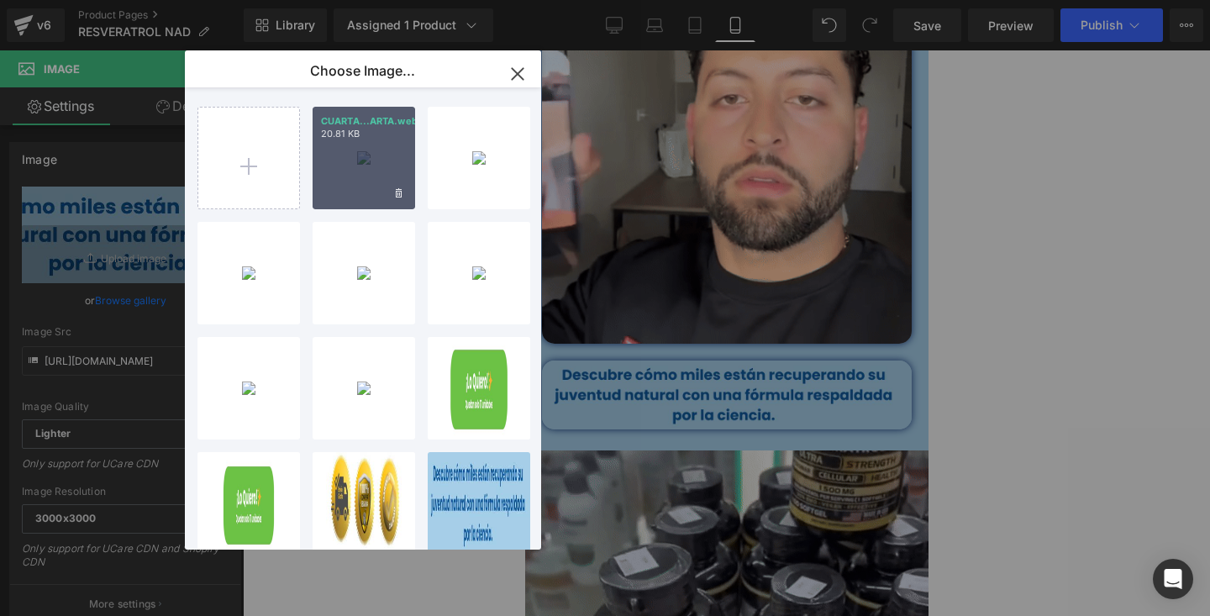
click at [355, 155] on div "CUARTA...ARTA.webp 20.81 KB" at bounding box center [364, 158] width 103 height 103
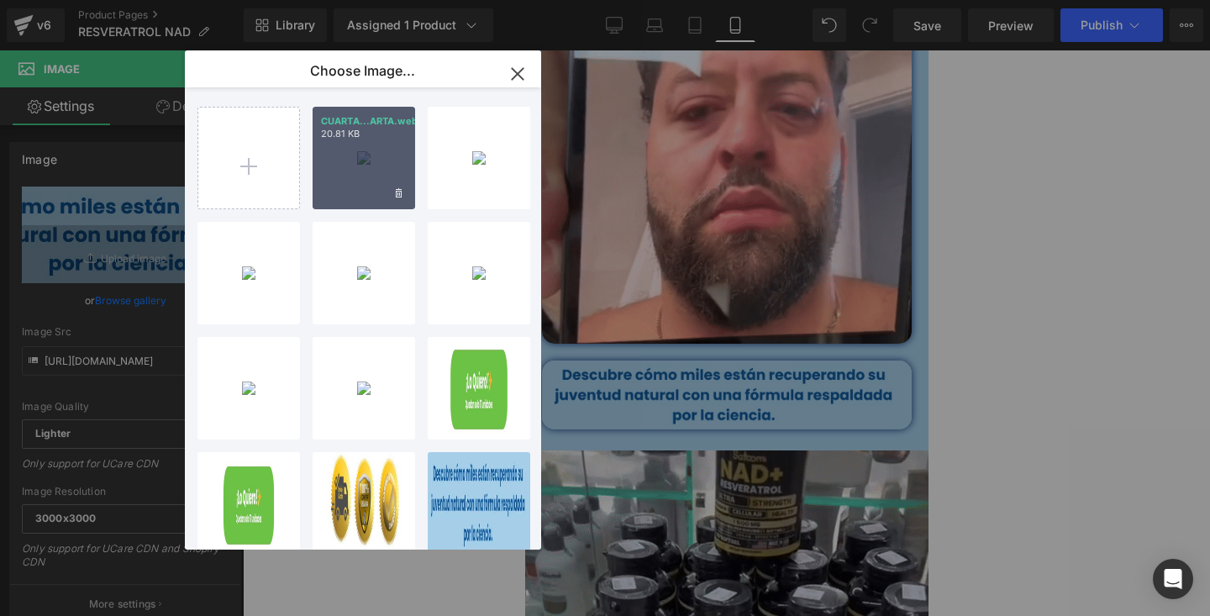
type input "https://ucarecdn.com/a1e3a3ca-d72b-4bb8-9927-9c11ee3a63ef/-/format/auto/-/previ…"
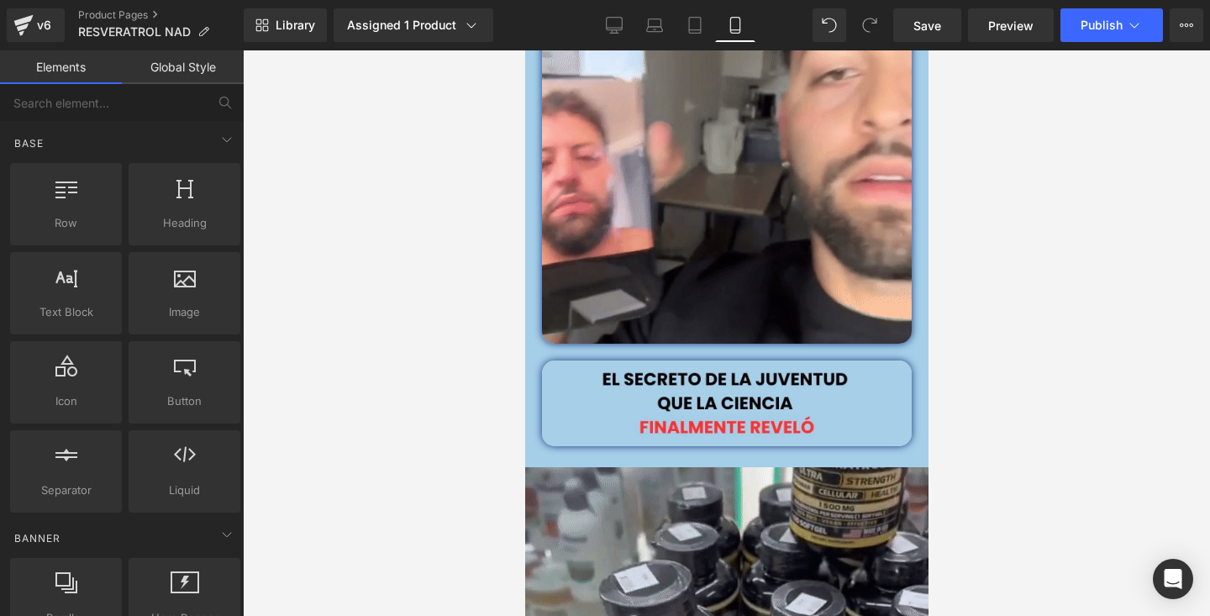
click at [1084, 257] on div at bounding box center [726, 333] width 967 height 566
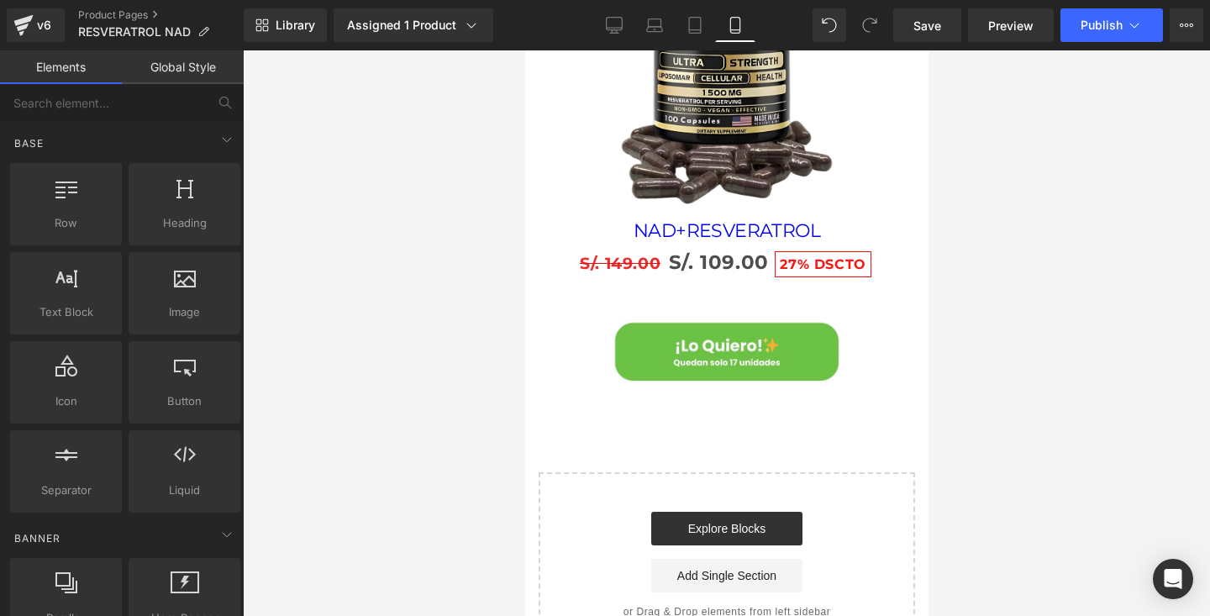
scroll to position [2838, 0]
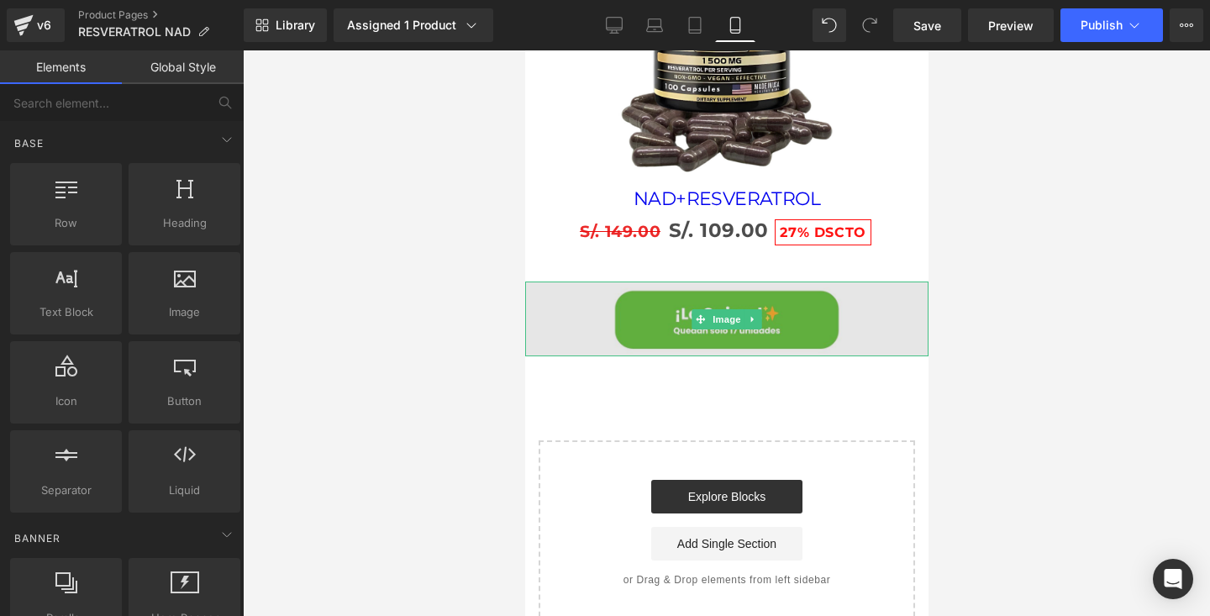
click at [742, 334] on img at bounding box center [725, 319] width 403 height 75
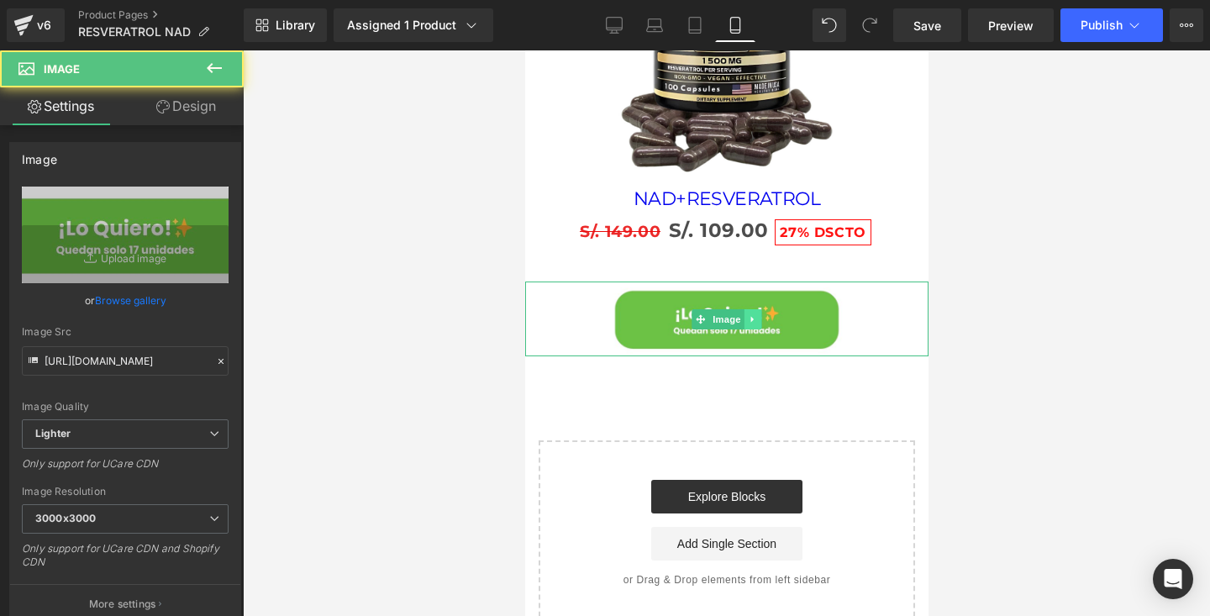
click at [758, 311] on link at bounding box center [753, 319] width 18 height 20
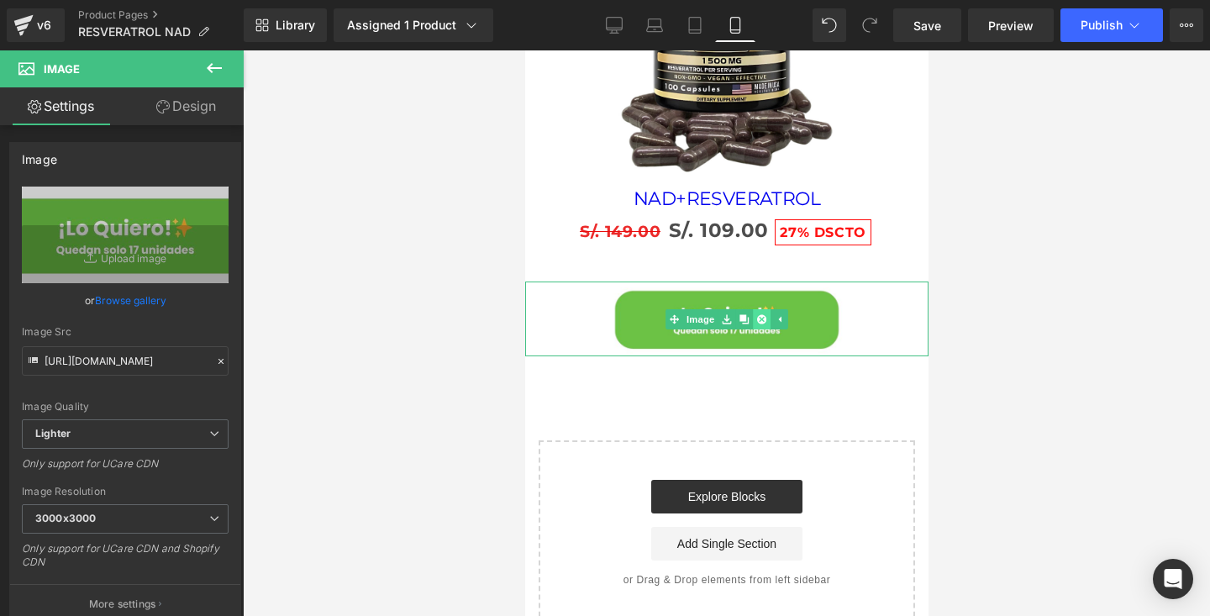
click at [763, 319] on icon at bounding box center [760, 318] width 9 height 9
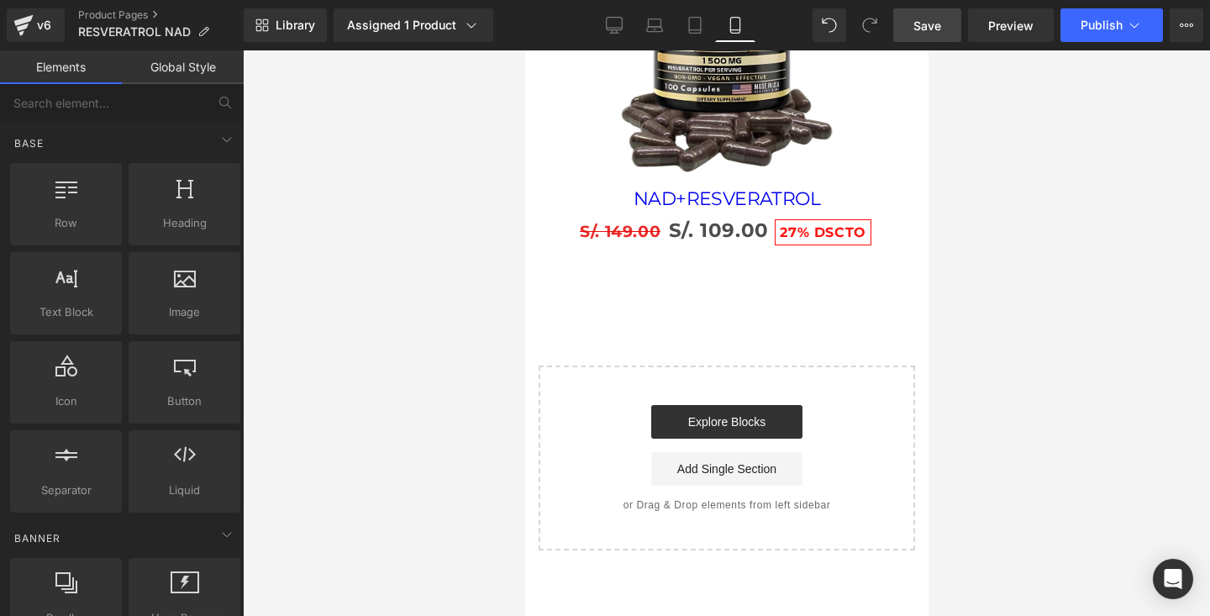
click at [931, 24] on span "Save" at bounding box center [927, 26] width 28 height 18
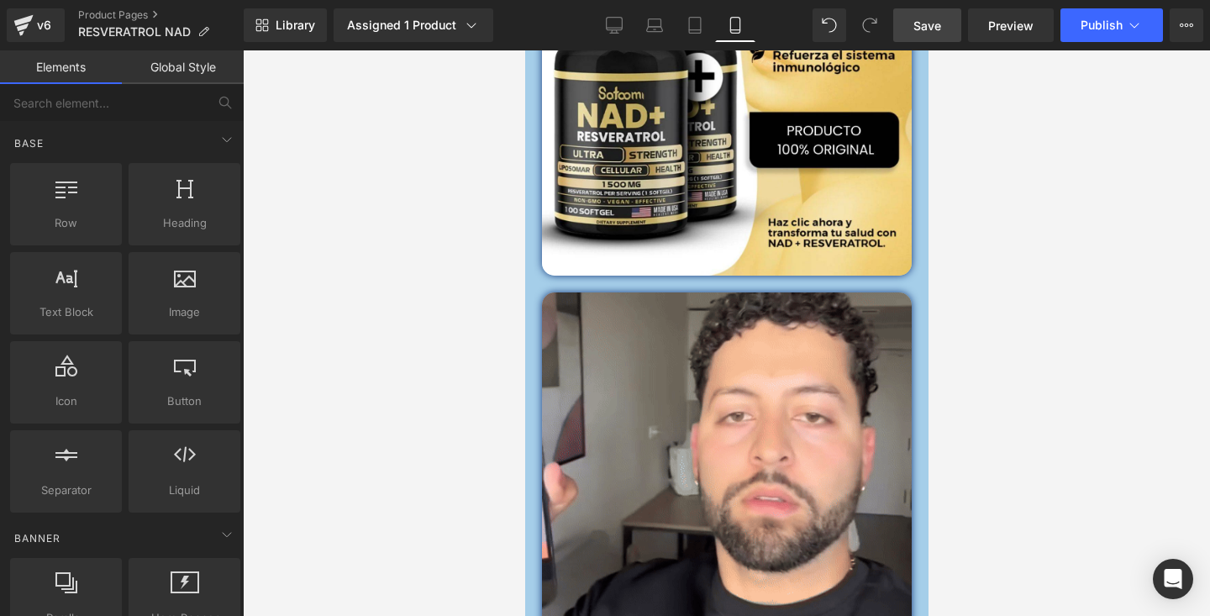
scroll to position [1098, 0]
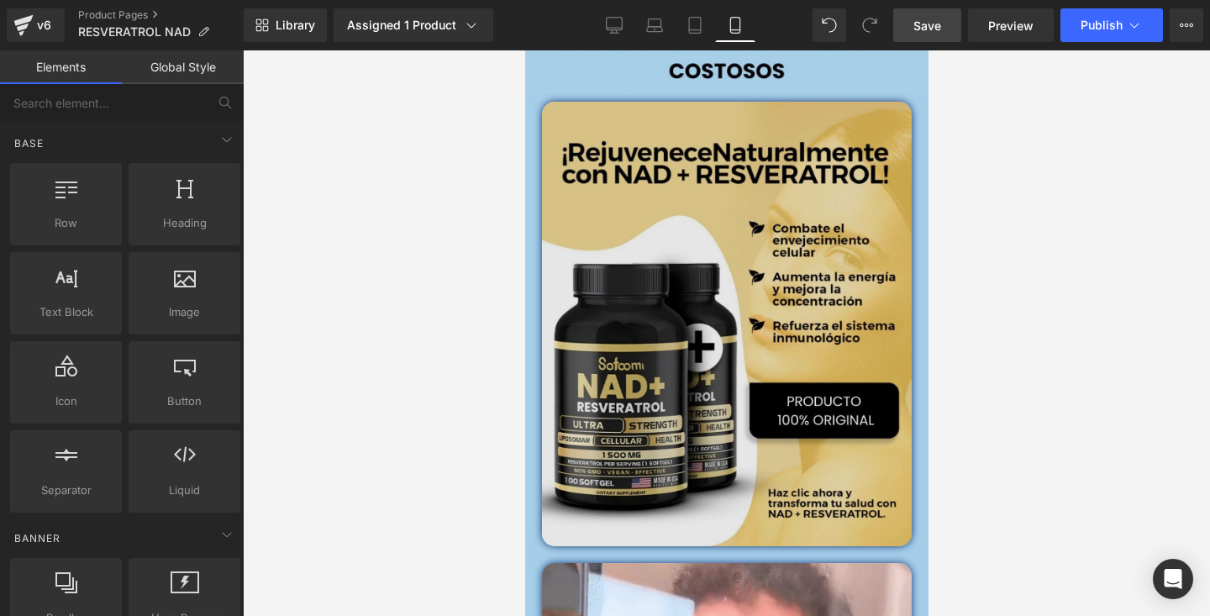
click at [778, 295] on img at bounding box center [726, 324] width 370 height 445
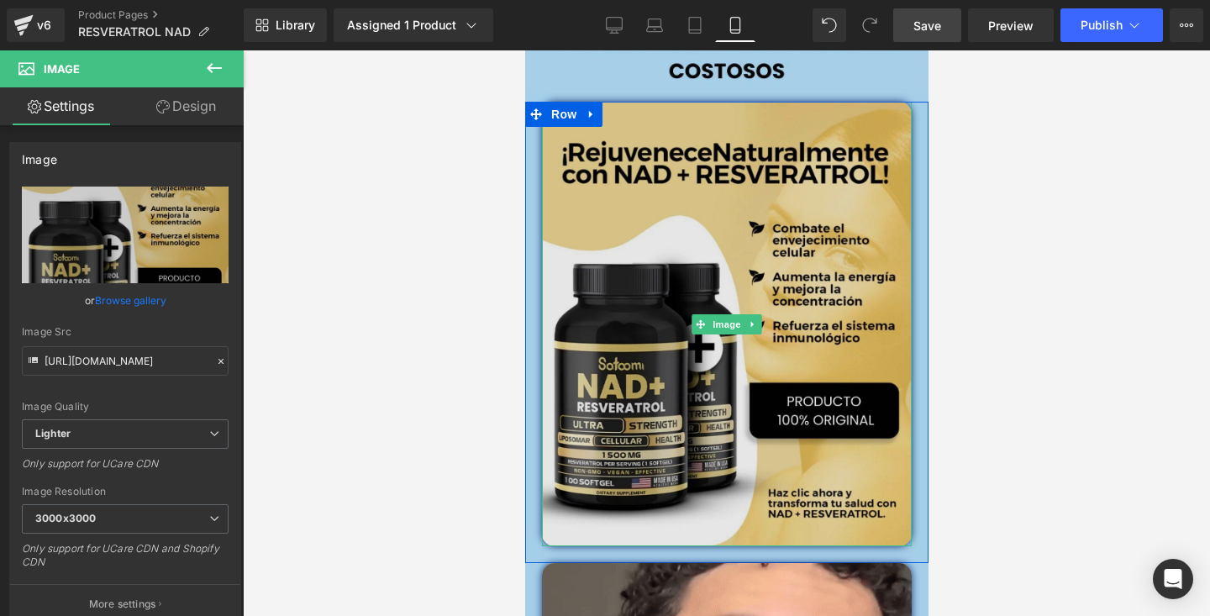
click at [662, 241] on img at bounding box center [726, 324] width 370 height 445
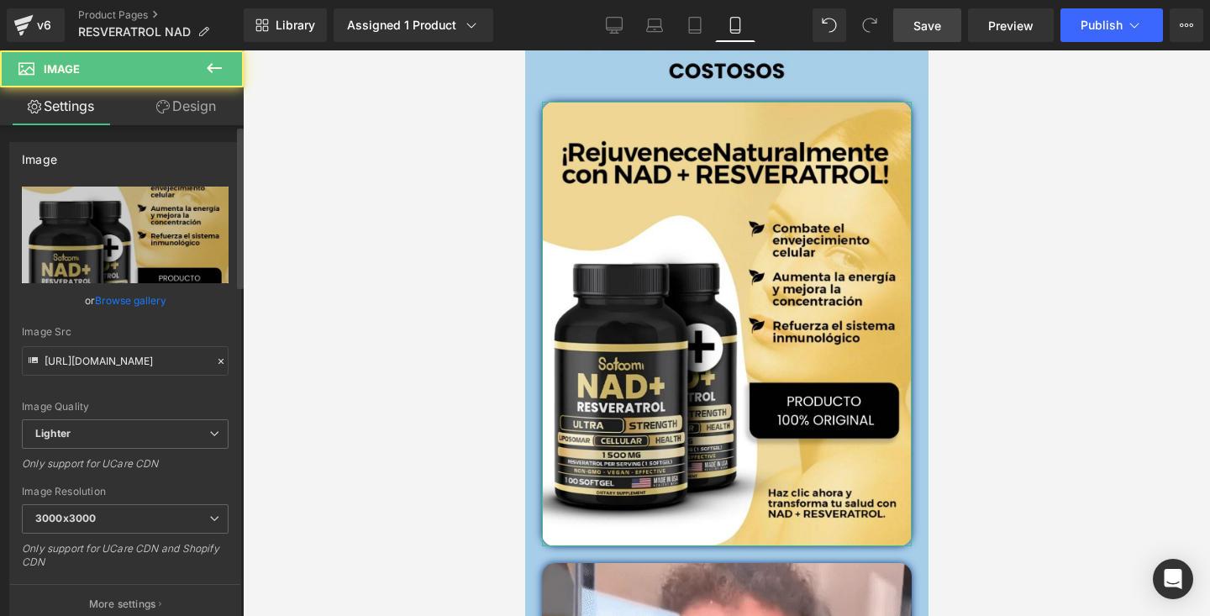
click at [132, 308] on link "Browse gallery" at bounding box center [130, 300] width 71 height 29
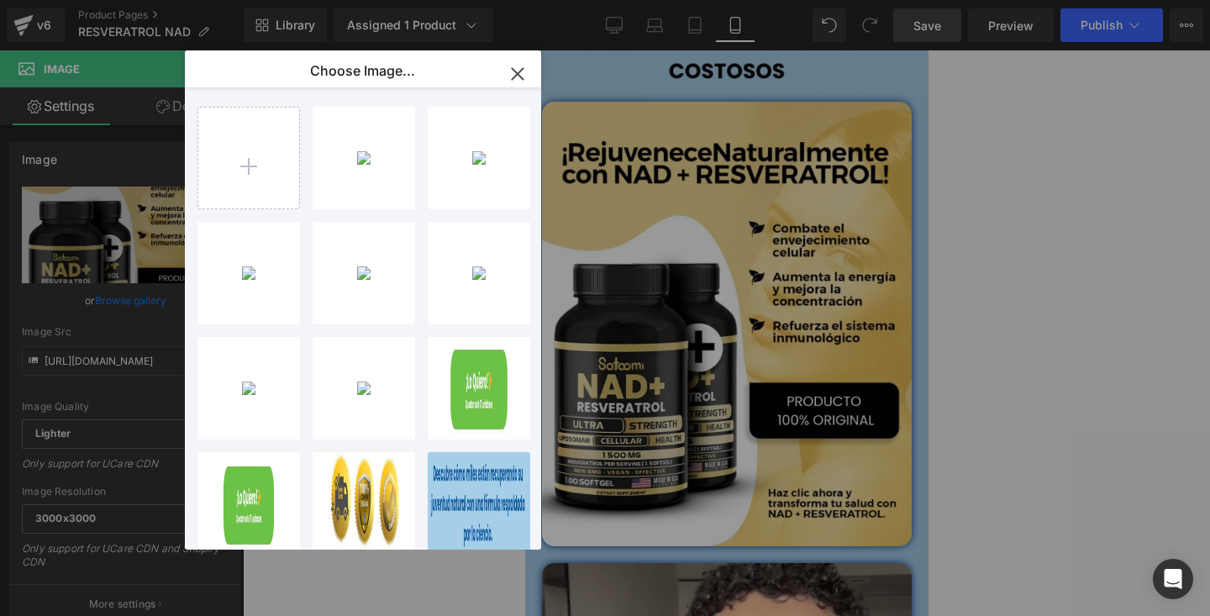
type input "C:\fakepath\AMARILLO.webp"
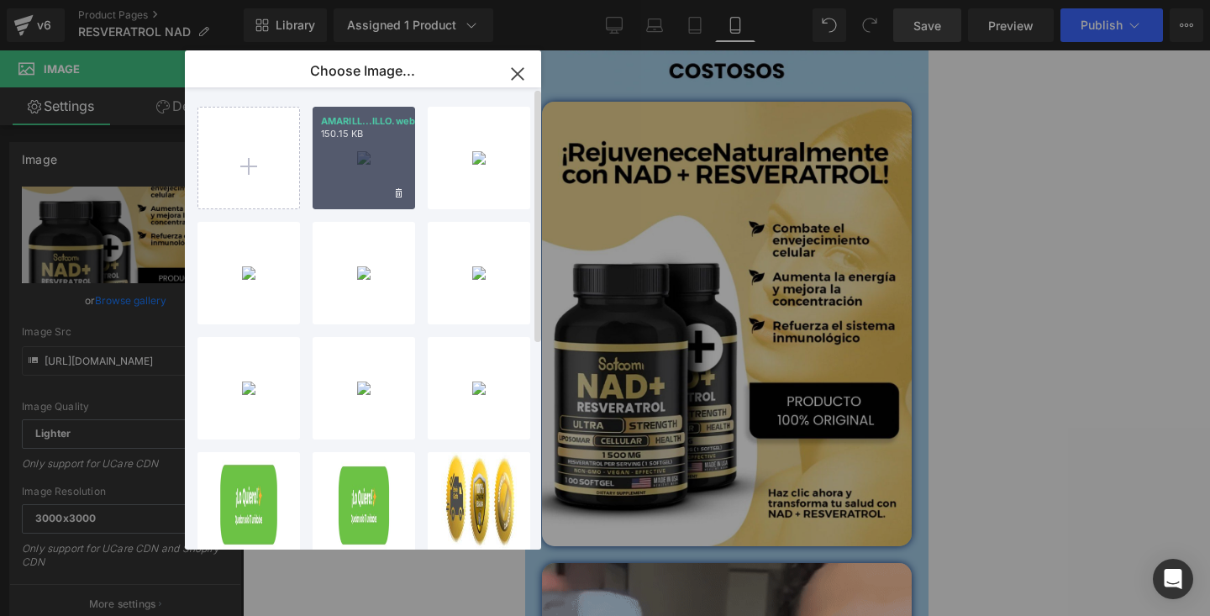
click at [331, 166] on div "AMARILL...ILLO.webp 150.15 KB" at bounding box center [364, 158] width 103 height 103
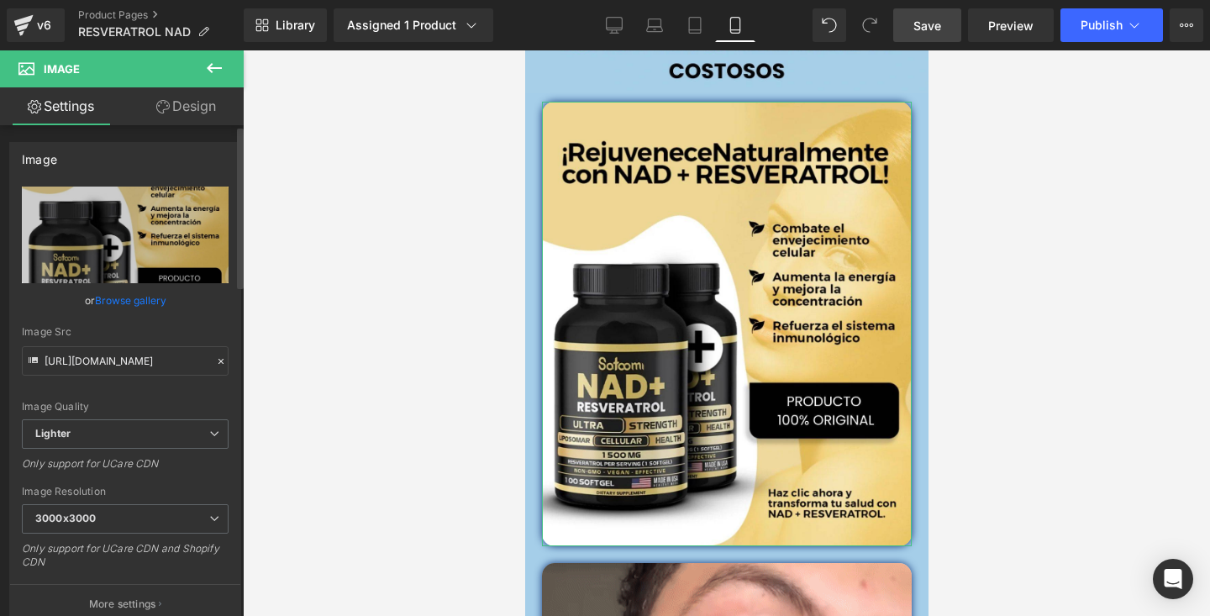
click at [137, 300] on link "Browse gallery" at bounding box center [130, 300] width 71 height 29
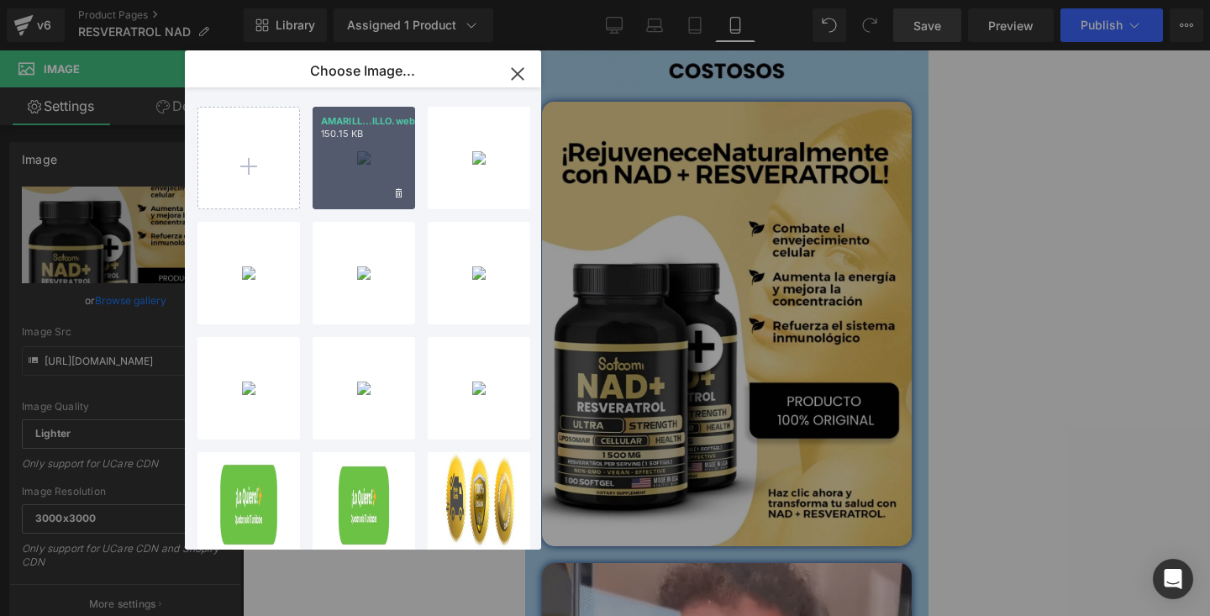
click at [347, 169] on div "AMARILL...ILLO.webp 150.15 KB" at bounding box center [364, 158] width 103 height 103
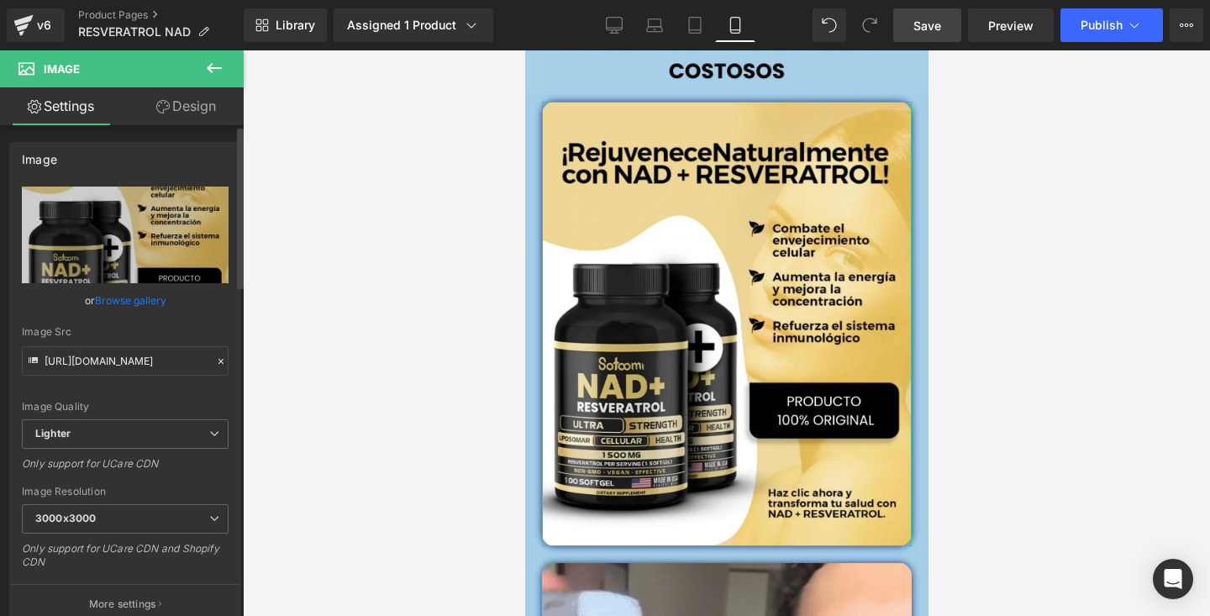
click at [131, 292] on link "Browse gallery" at bounding box center [130, 300] width 71 height 29
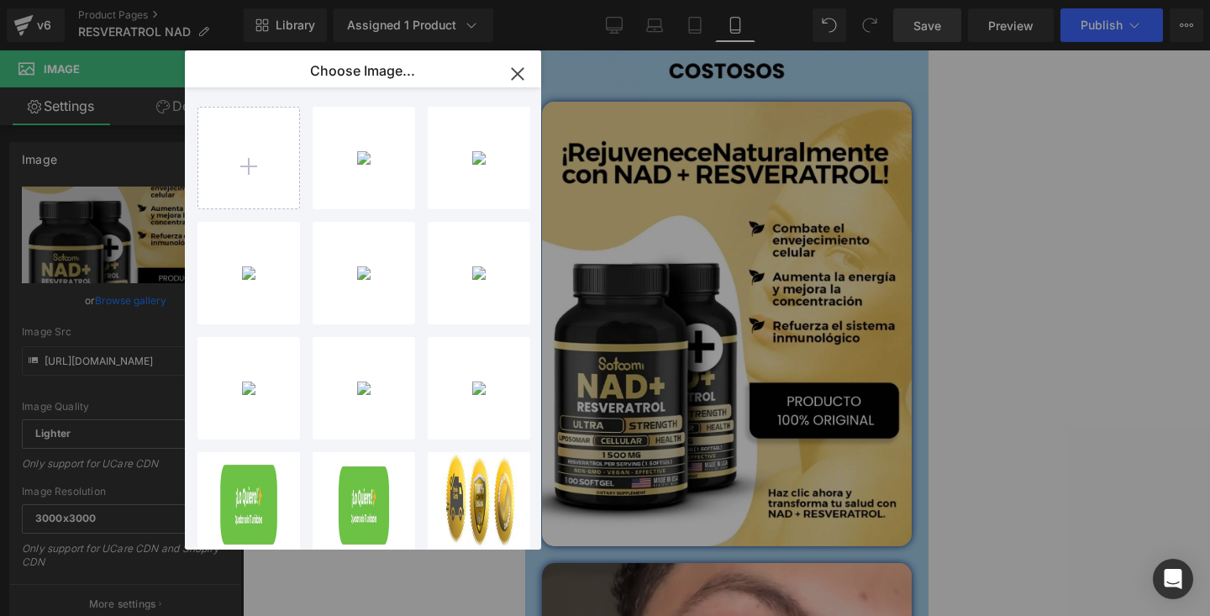
click at [303, 375] on div "AMARILL...ILLO.webp 150.15 KB Delete image? Yes No CUARTA...ARTA.webp 20.81 KB …" at bounding box center [372, 321] width 350 height 469
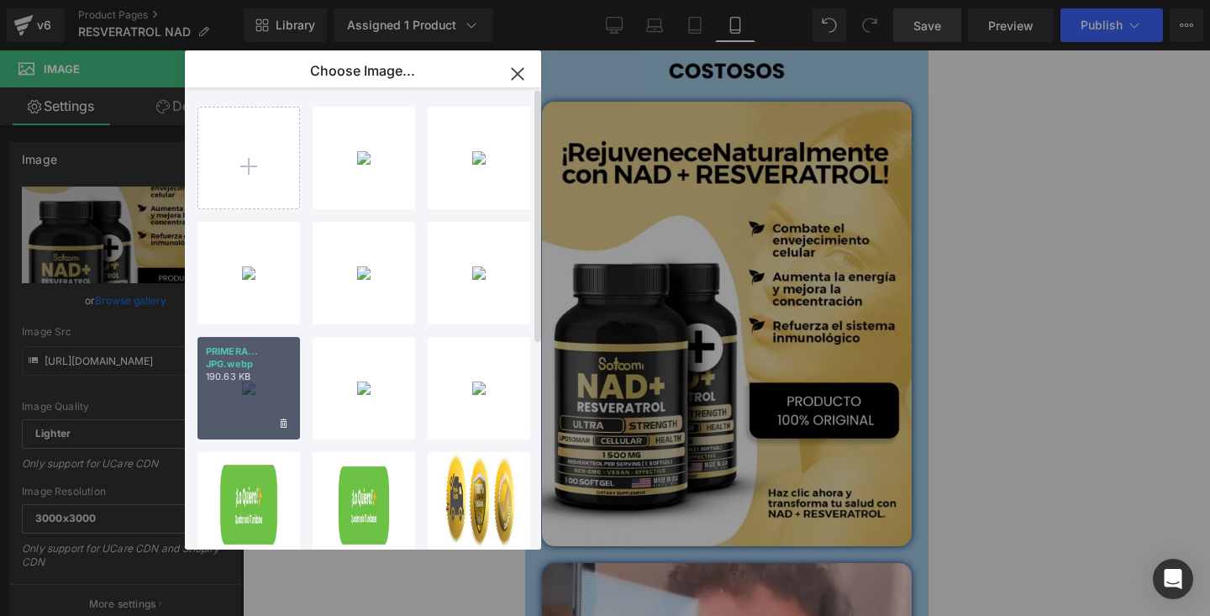
click at [250, 378] on p "190.63 KB" at bounding box center [249, 377] width 86 height 13
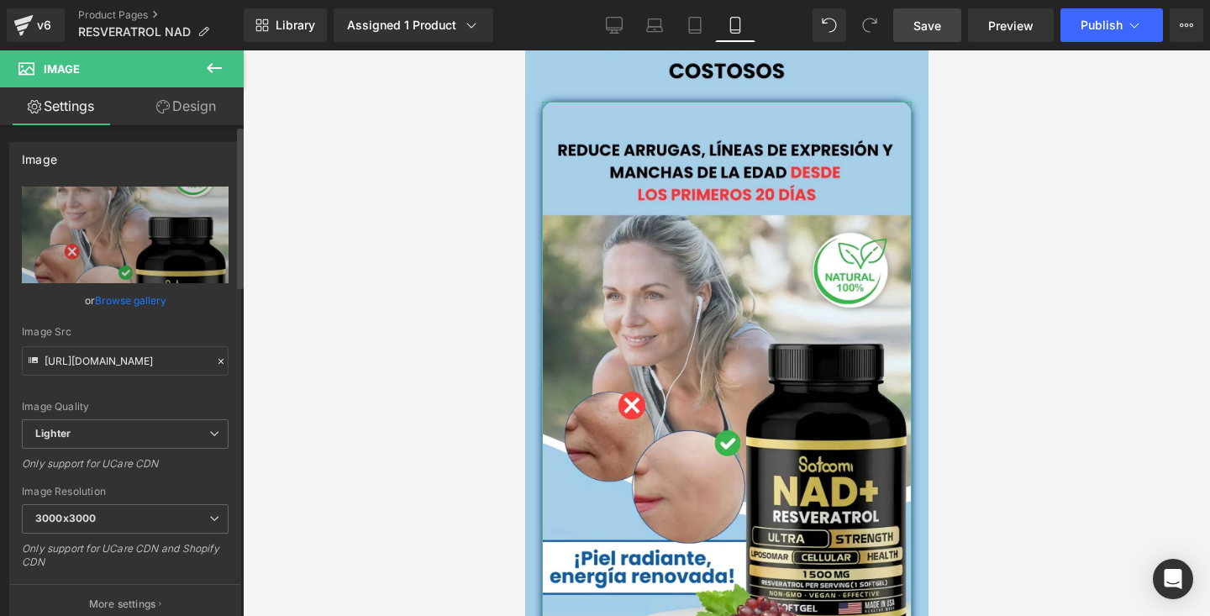
click at [127, 297] on link "Browse gallery" at bounding box center [130, 300] width 71 height 29
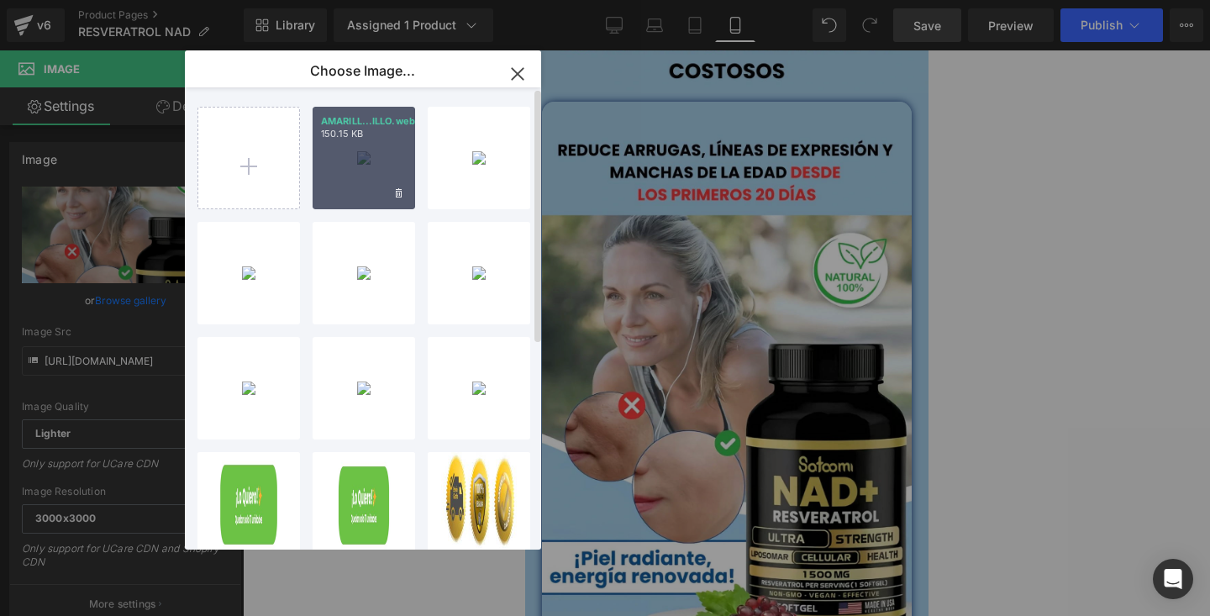
click at [368, 150] on div "AMARILL...ILLO.webp 150.15 KB" at bounding box center [364, 158] width 103 height 103
type input "https://ucarecdn.com/88b1172a-121a-4fda-934e-06320f2eb1fc/-/format/auto/-/previ…"
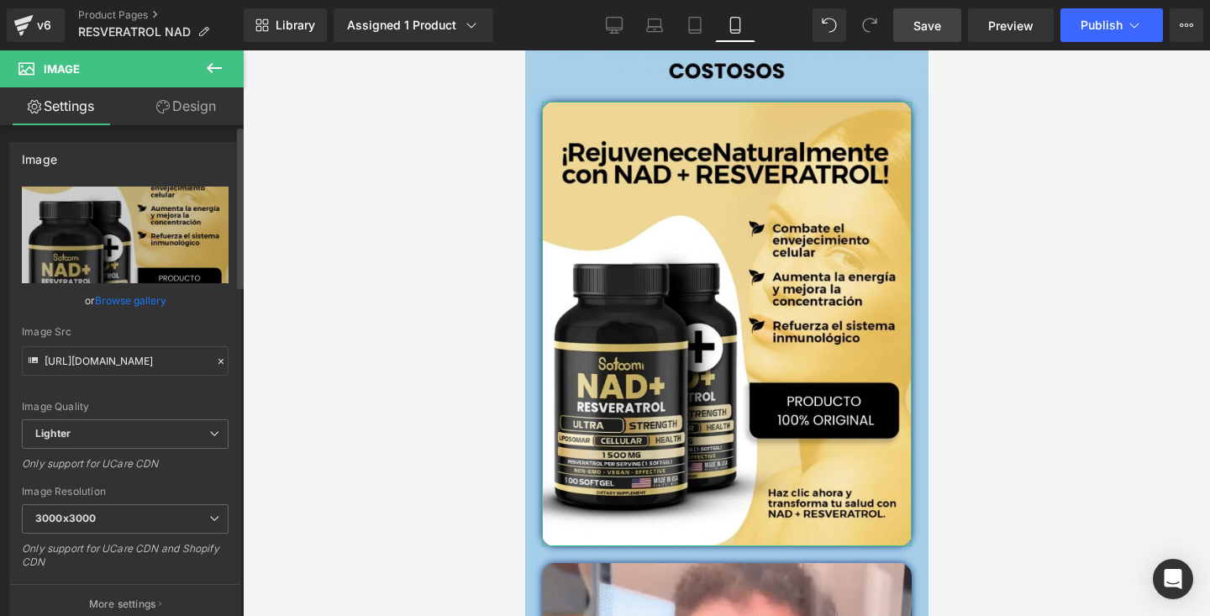
click at [131, 300] on link "Browse gallery" at bounding box center [130, 300] width 71 height 29
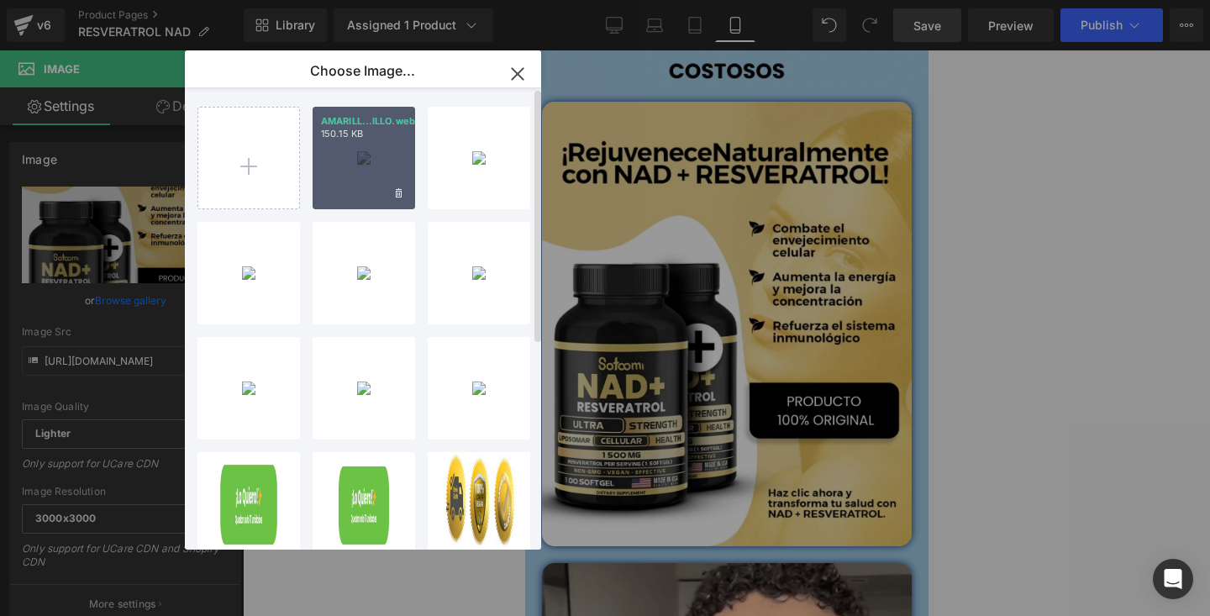
click at [360, 146] on div "AMARILL...ILLO.webp 150.15 KB" at bounding box center [364, 158] width 103 height 103
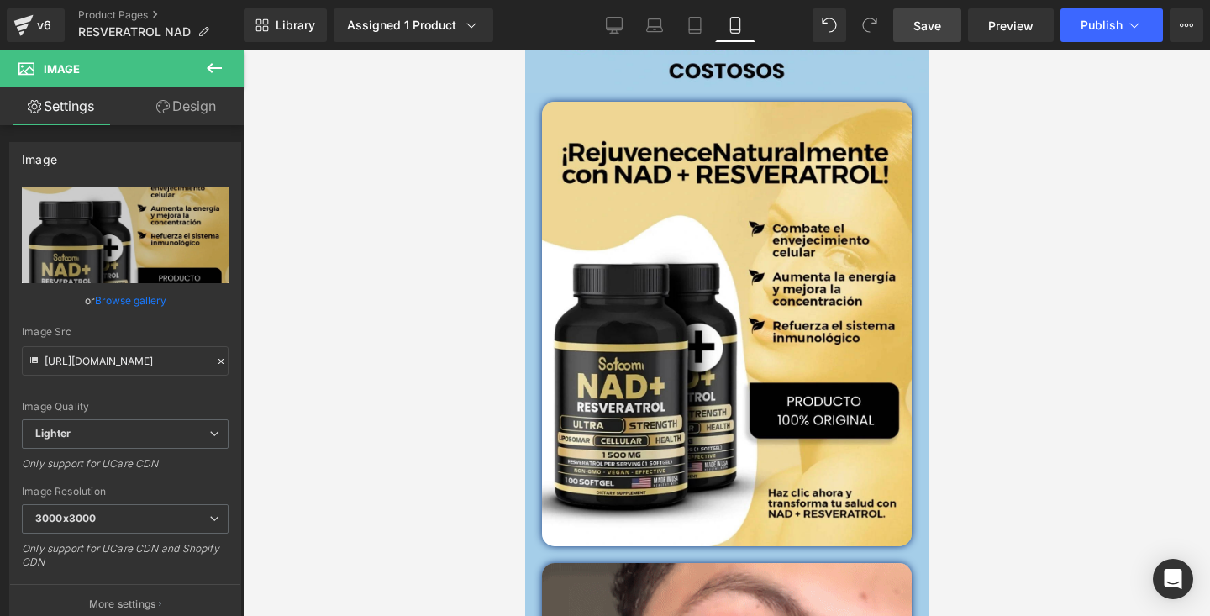
click at [970, 171] on div at bounding box center [726, 333] width 967 height 566
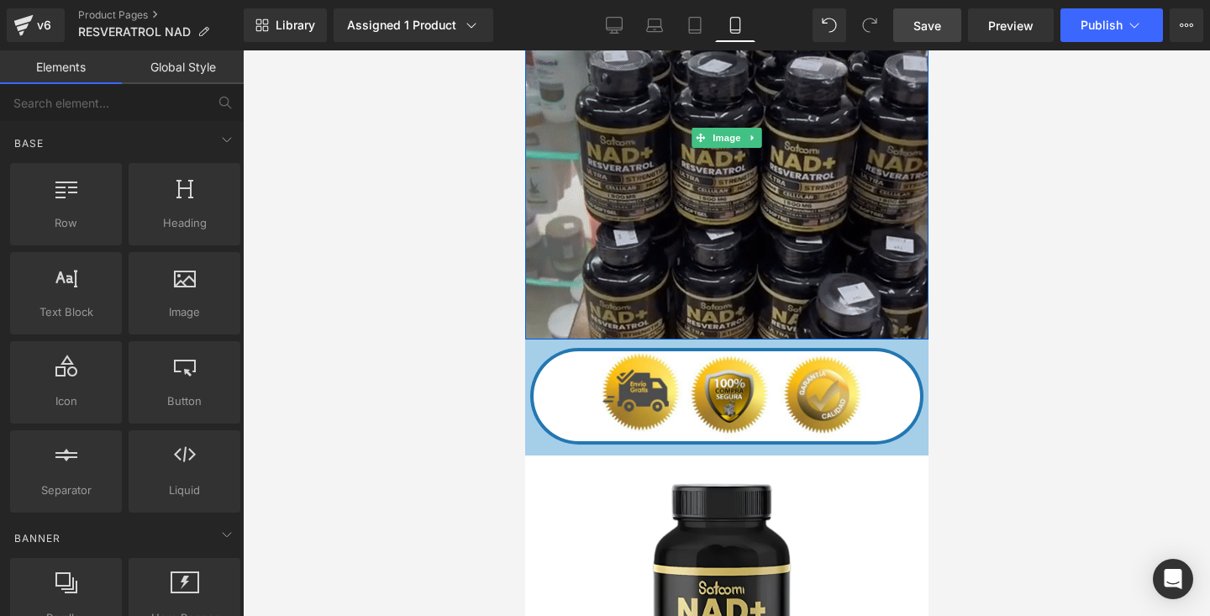
scroll to position [2266, 0]
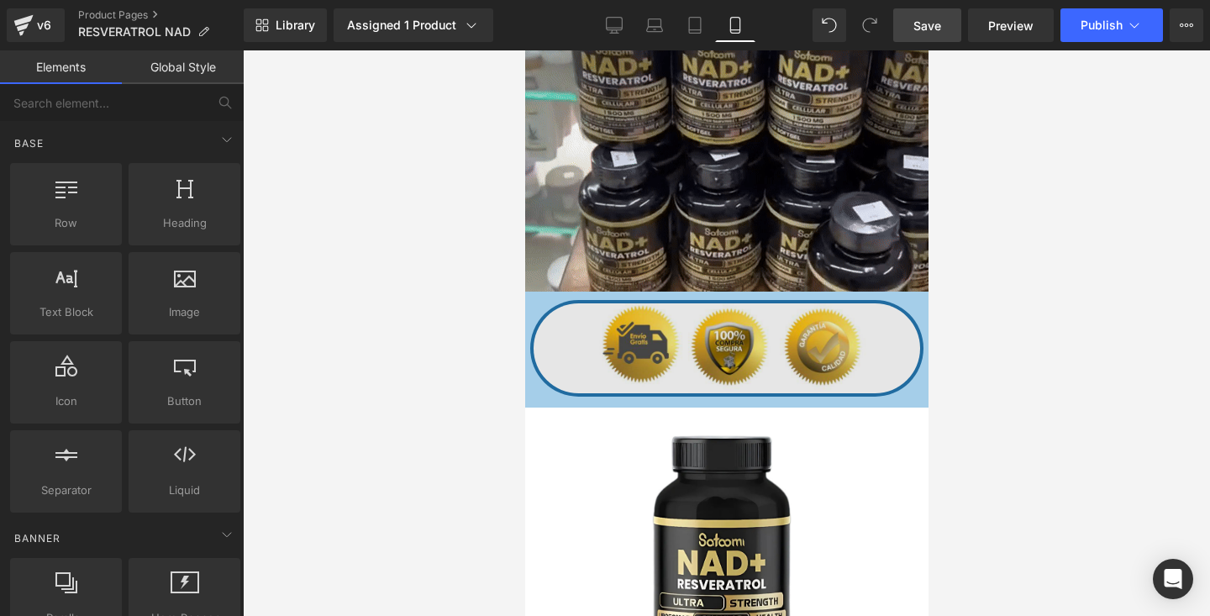
click at [682, 333] on img at bounding box center [726, 347] width 387 height 89
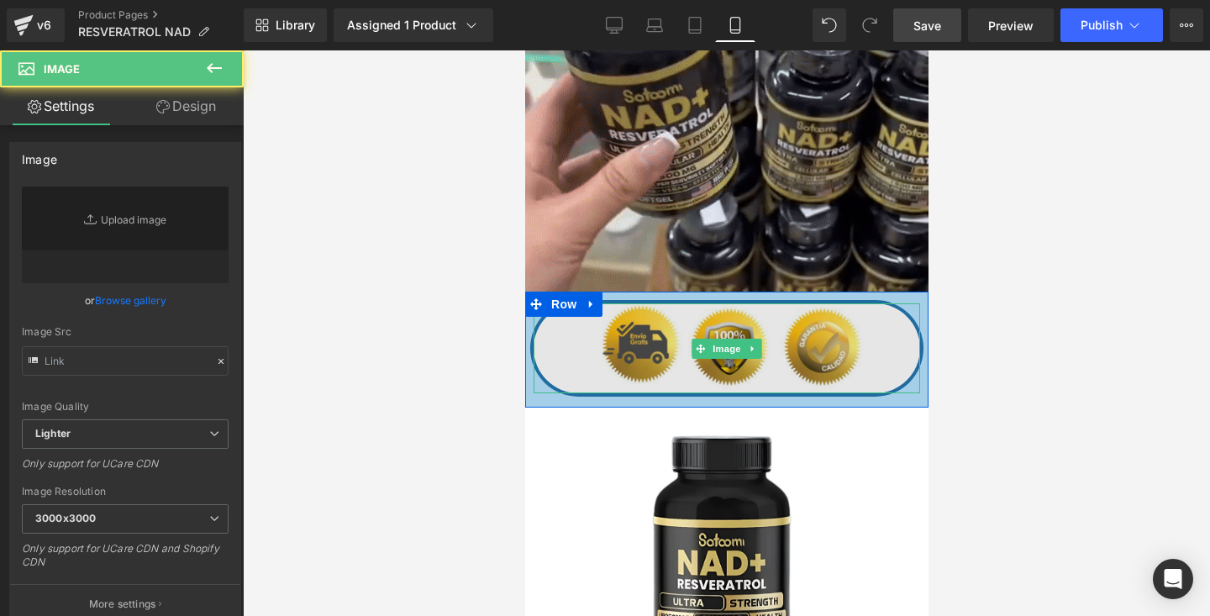
type input "https://ucarecdn.com/d9bb4d64-1f4f-44ff-957c-0f80a6c9a17a/-/format/auto/-/previ…"
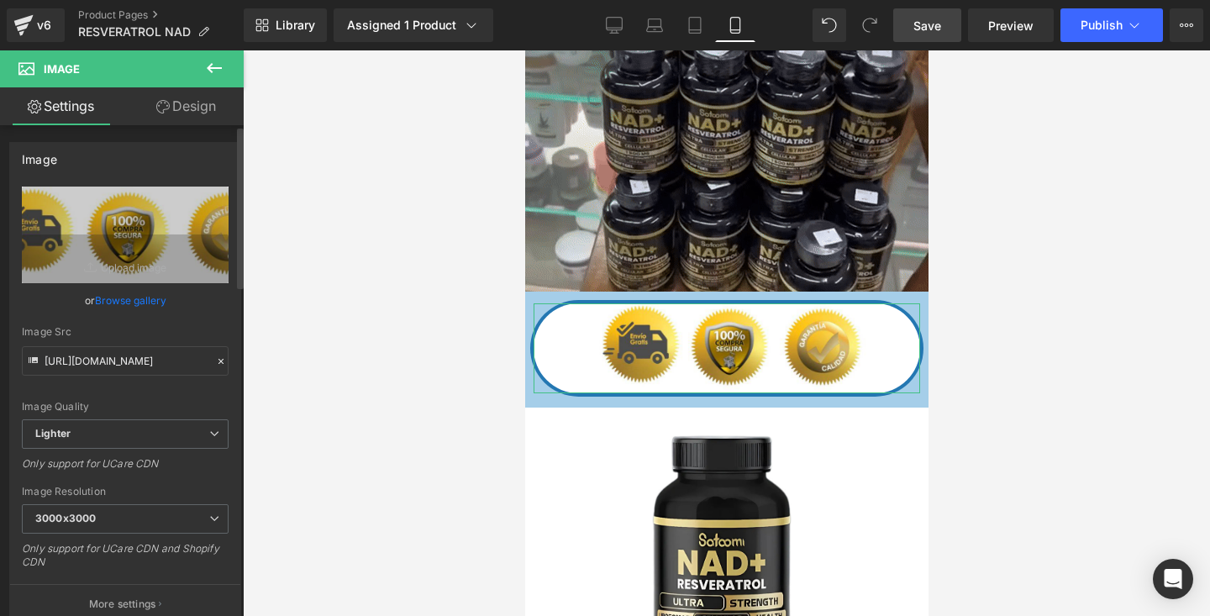
click at [141, 300] on link "Browse gallery" at bounding box center [130, 300] width 71 height 29
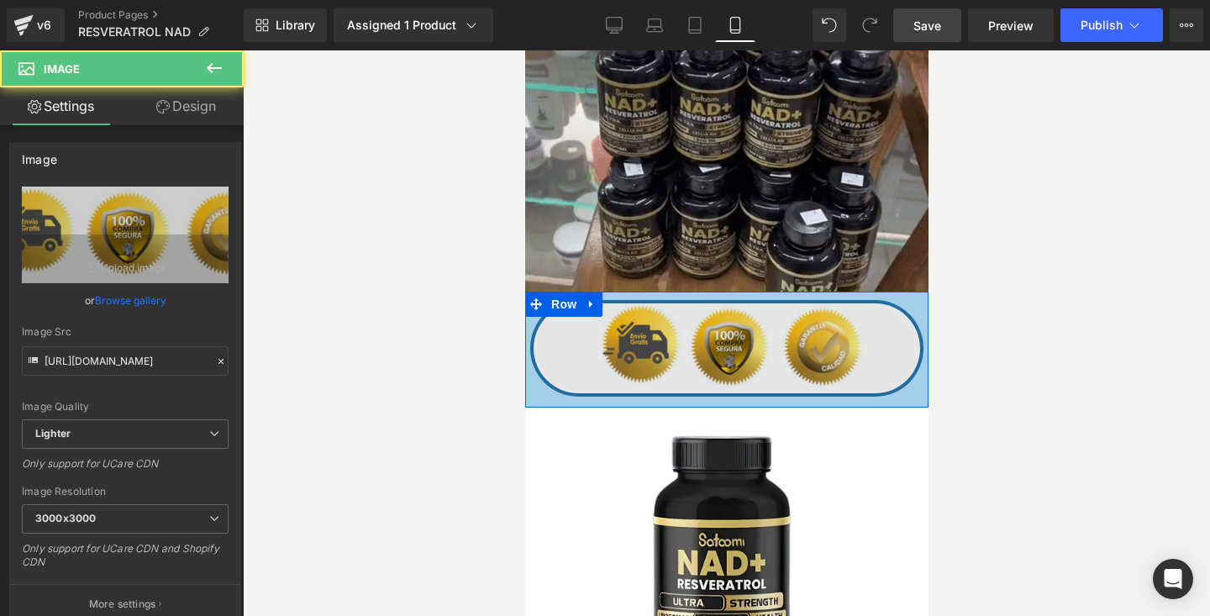
click at [670, 357] on img at bounding box center [726, 347] width 387 height 89
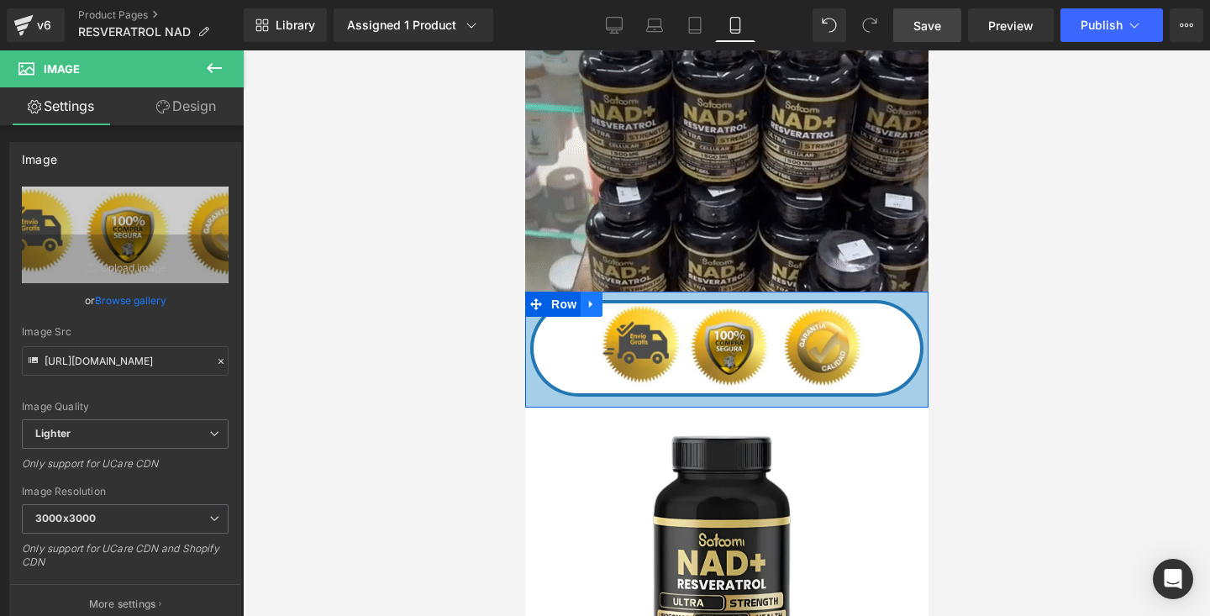
click at [592, 308] on icon at bounding box center [591, 304] width 12 height 13
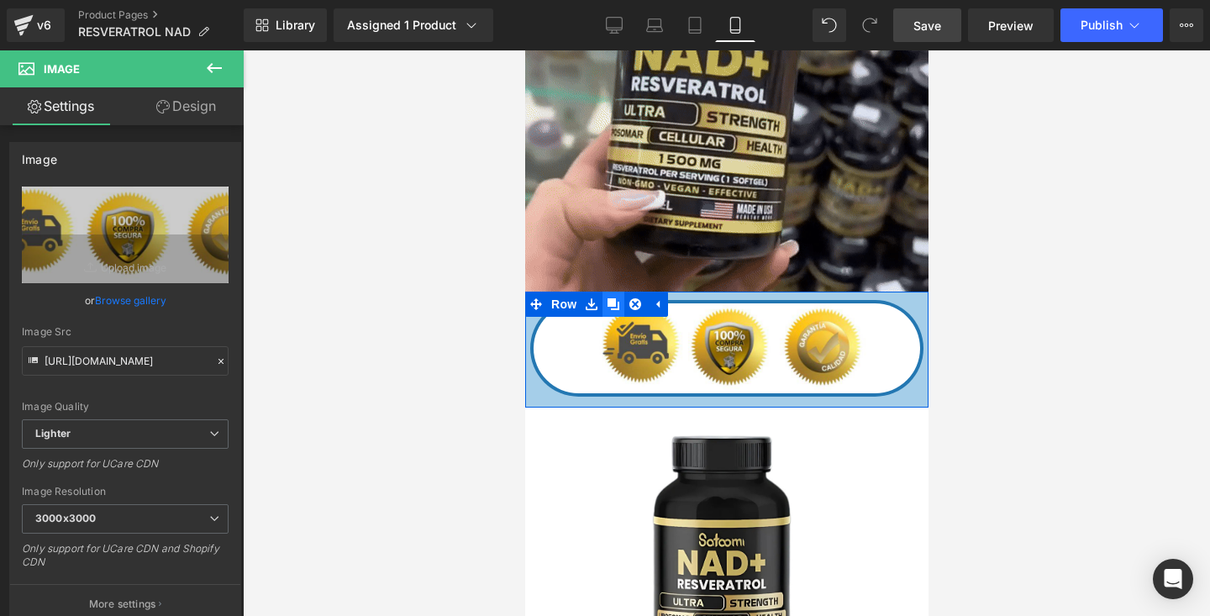
click at [613, 308] on icon at bounding box center [613, 304] width 12 height 12
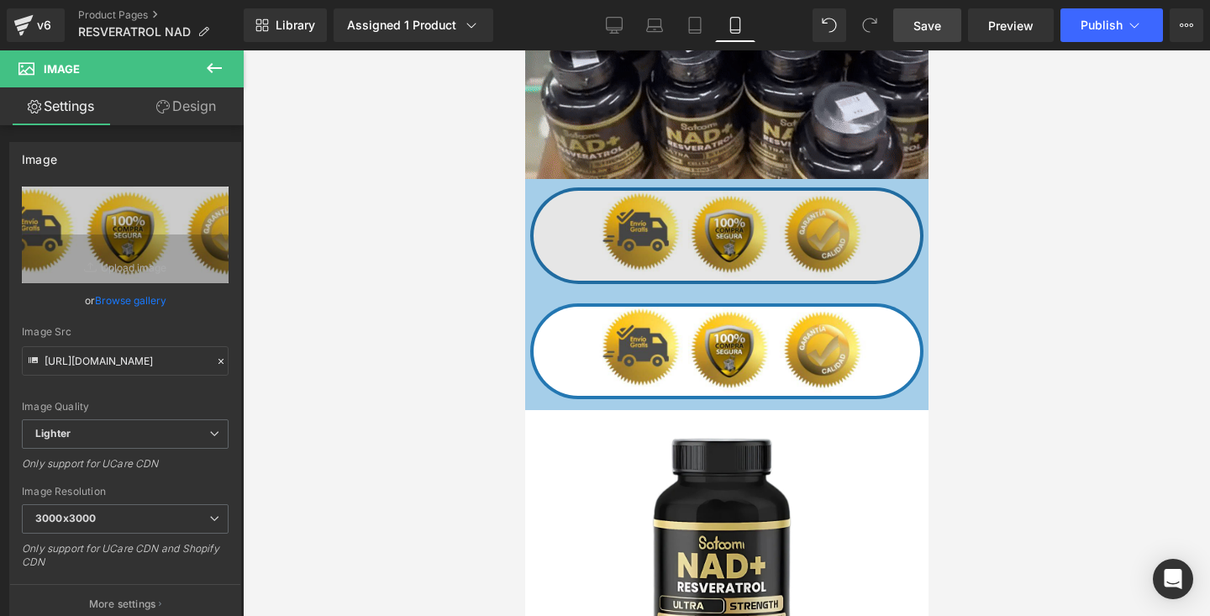
scroll to position [2360, 0]
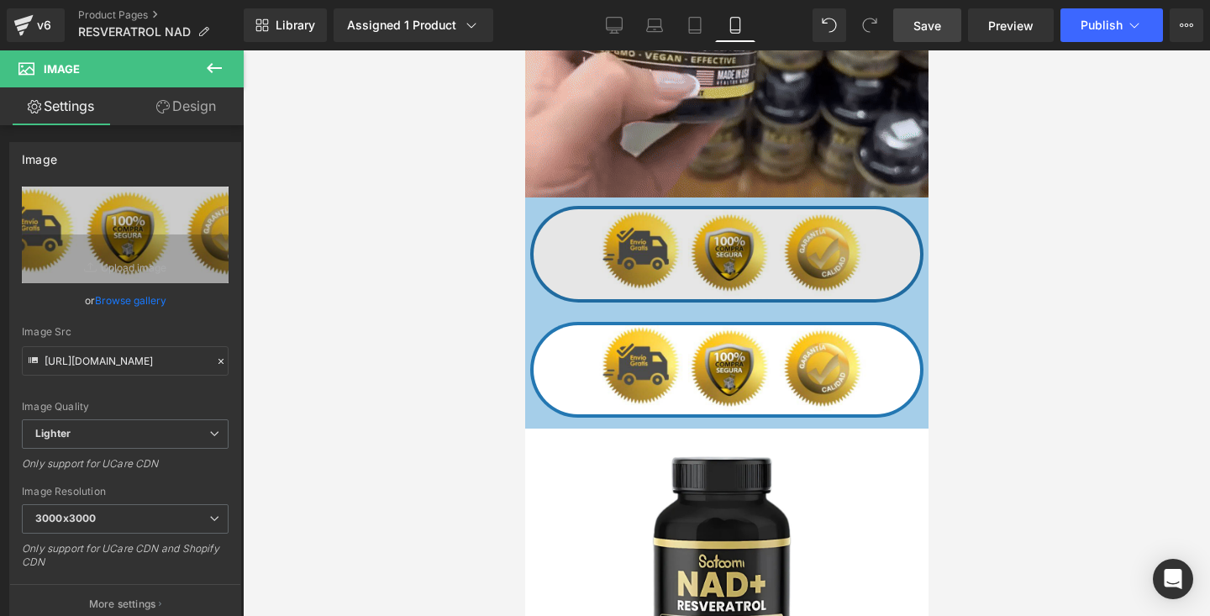
click at [629, 240] on img at bounding box center [726, 253] width 387 height 89
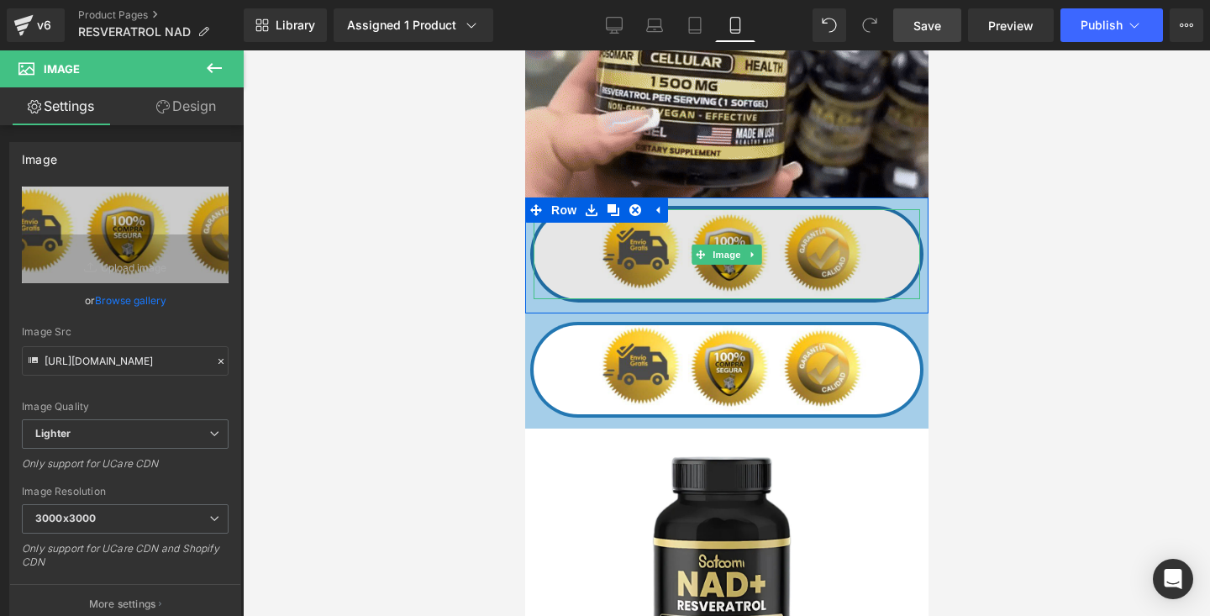
click at [685, 246] on img at bounding box center [726, 253] width 387 height 89
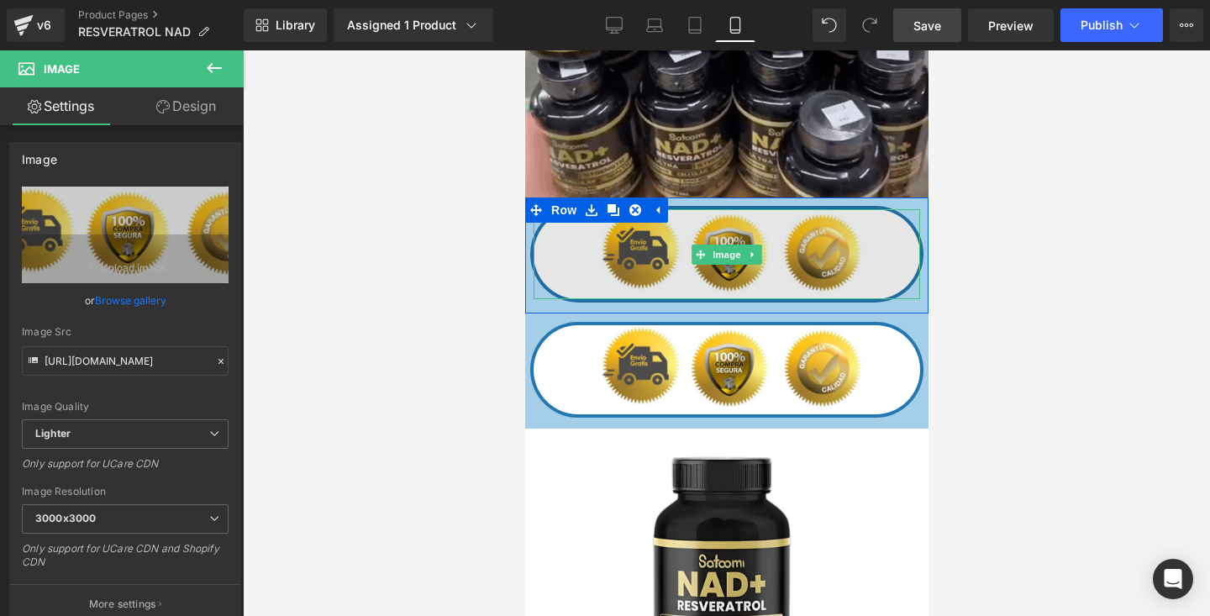
click at [594, 261] on img at bounding box center [726, 253] width 387 height 89
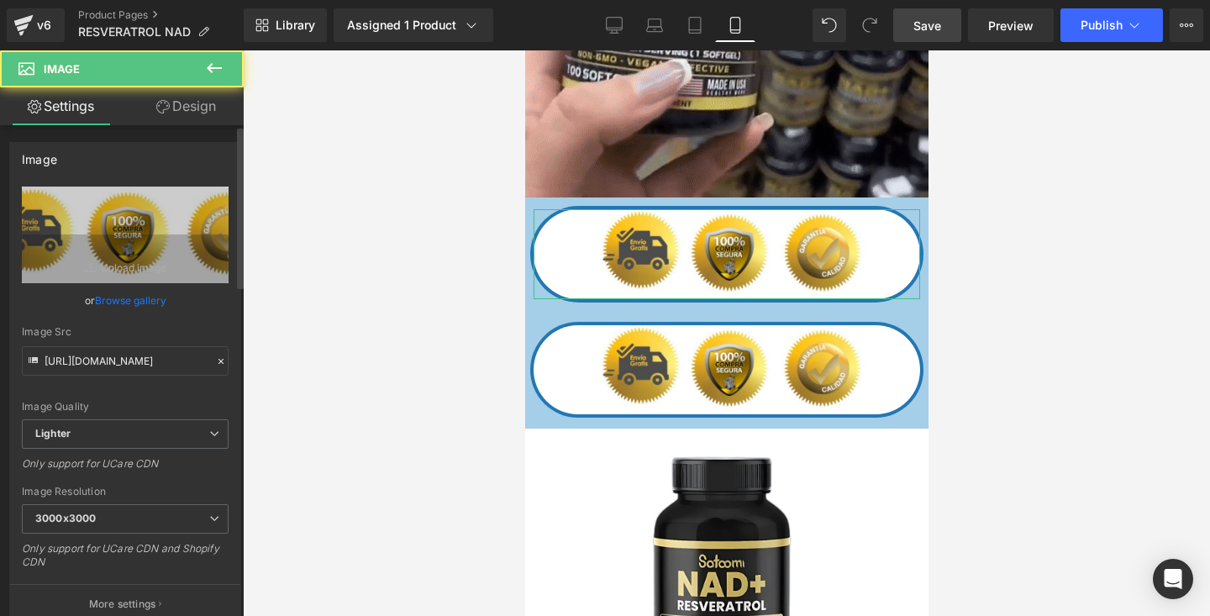
click at [145, 304] on link "Browse gallery" at bounding box center [130, 300] width 71 height 29
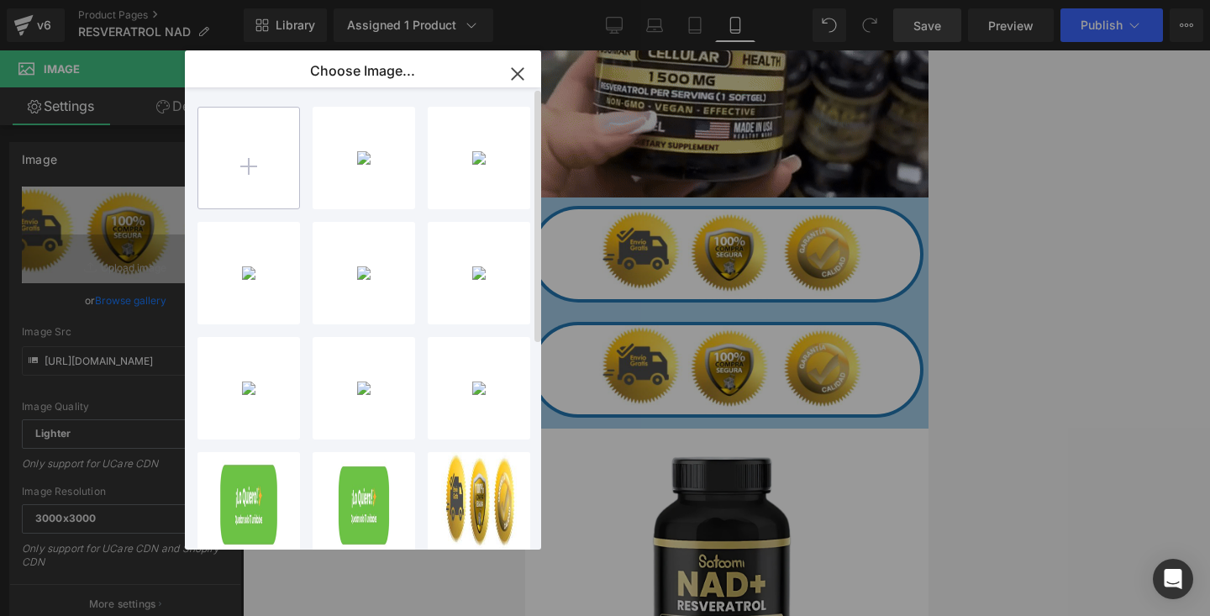
click at [254, 153] on input "file" at bounding box center [248, 158] width 101 height 101
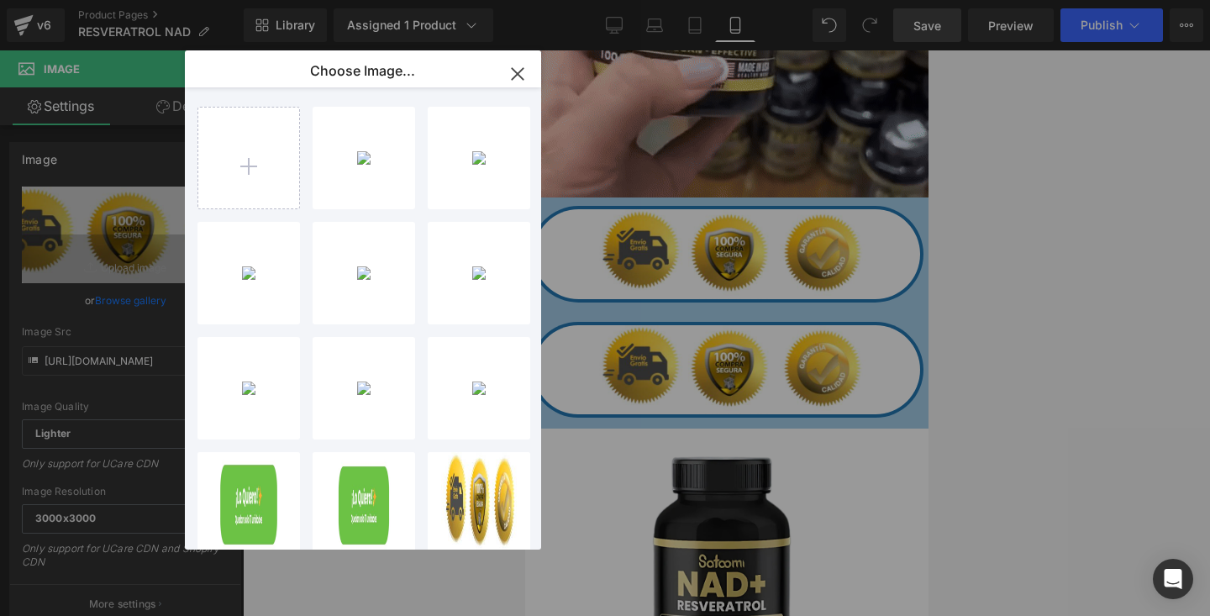
type input "C:\fakepath\QUINTO.webp"
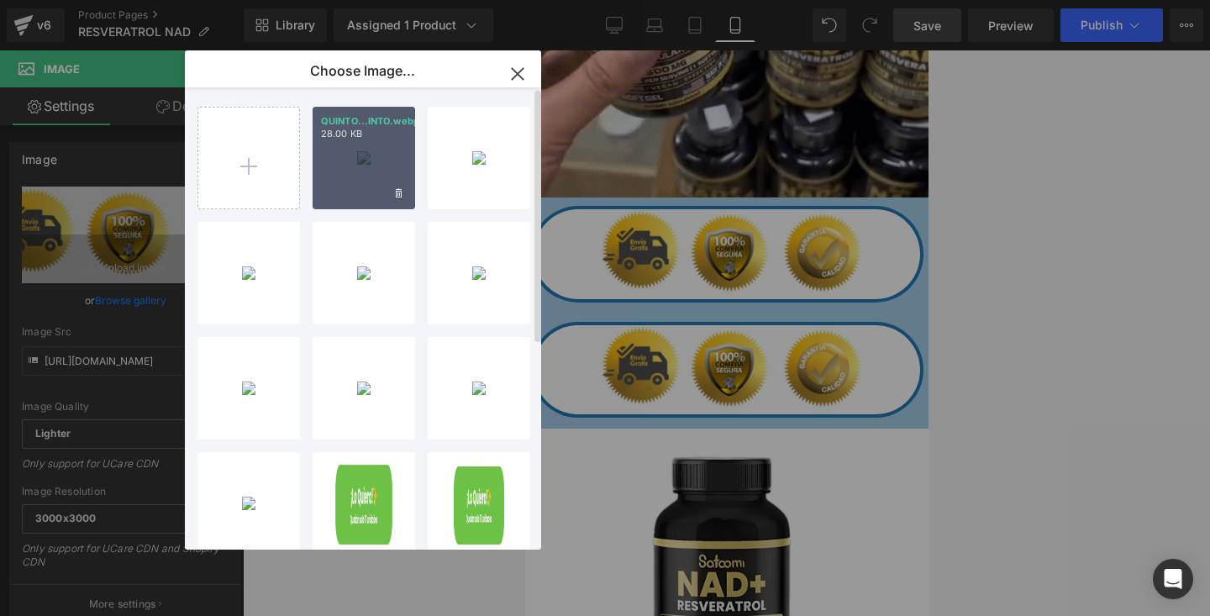
click at [364, 155] on div "QUINTO...INTO.webp 28.00 KB" at bounding box center [364, 158] width 103 height 103
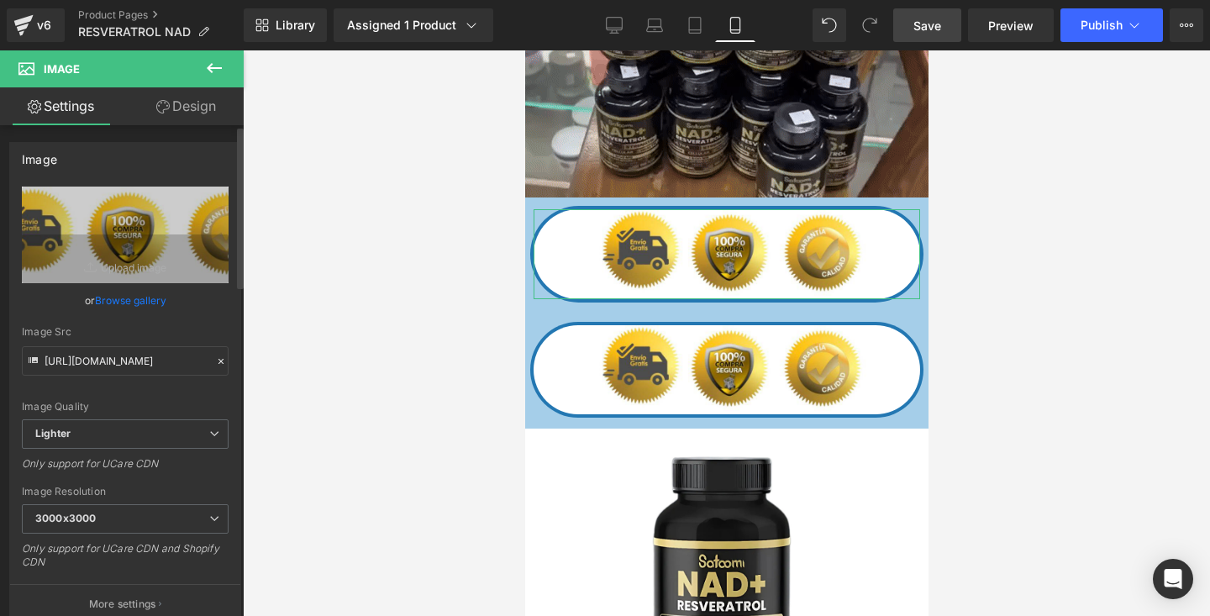
click at [136, 292] on link "Browse gallery" at bounding box center [130, 300] width 71 height 29
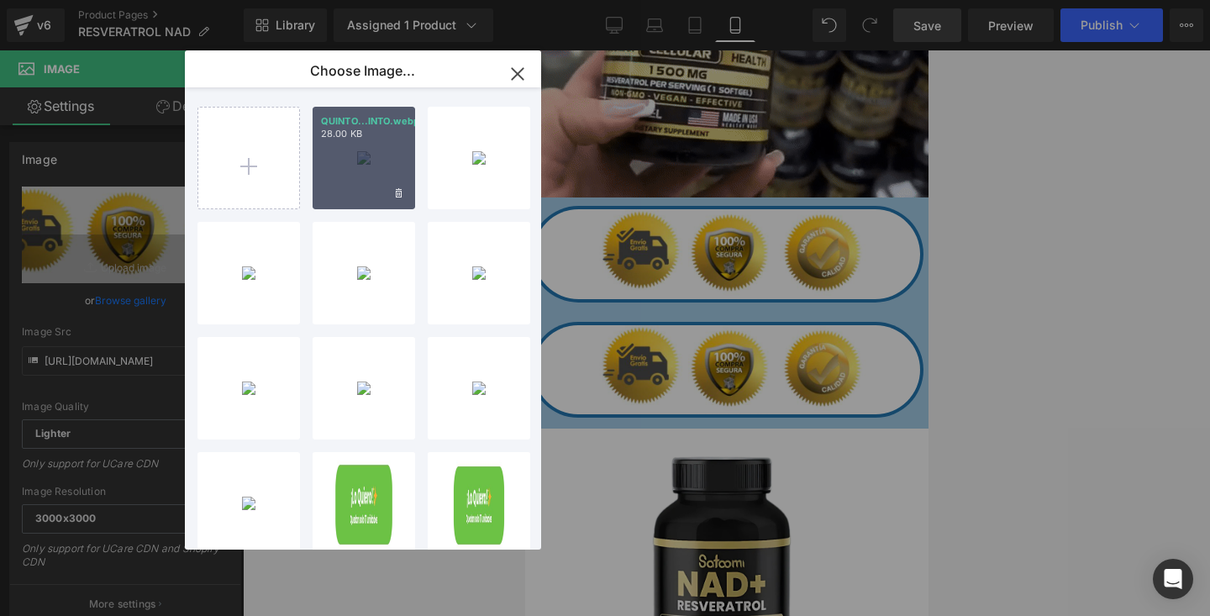
click at [362, 148] on div "QUINTO...INTO.webp 28.00 KB" at bounding box center [364, 158] width 103 height 103
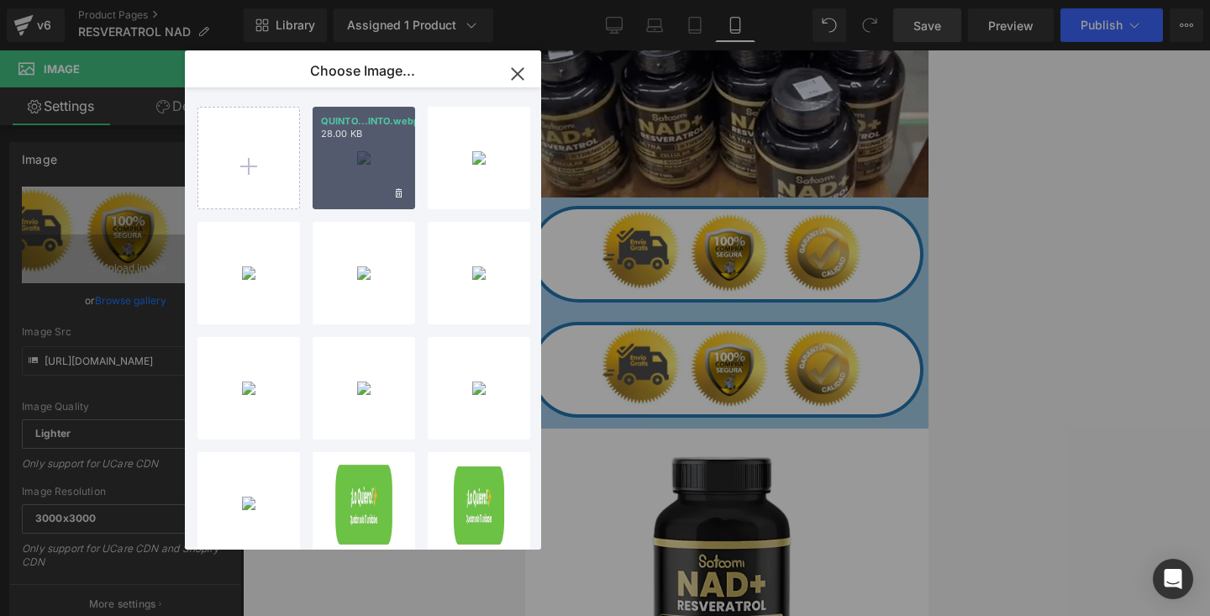
type input "https://ucarecdn.com/237a1eb3-a6af-4c62-806a-152f78c6f21f/-/format/auto/-/previ…"
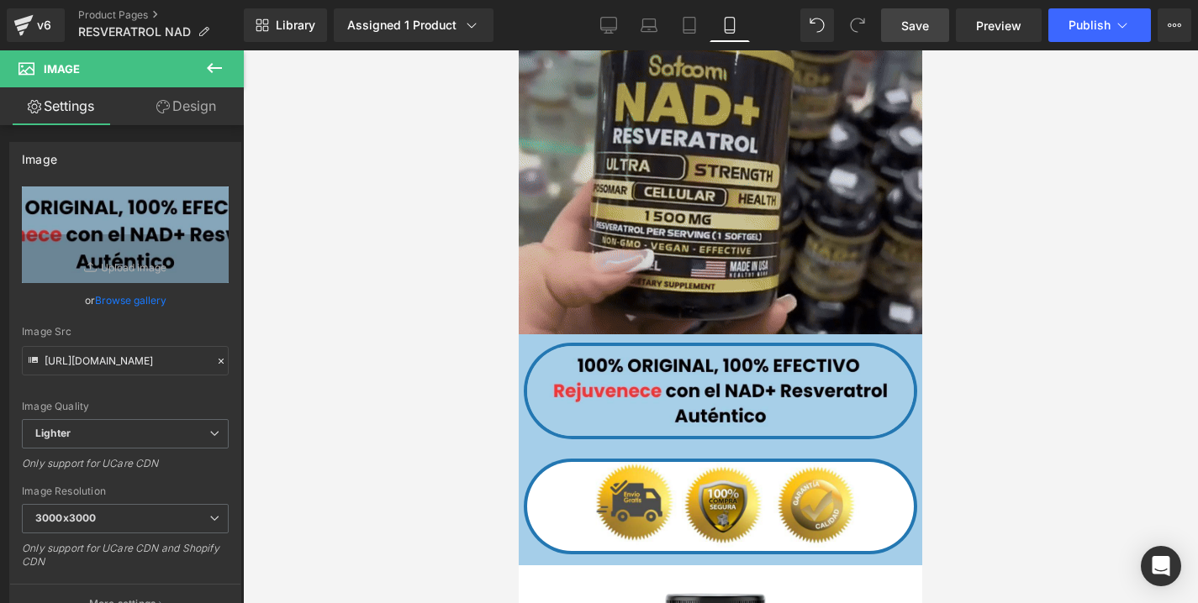
scroll to position [2256, 0]
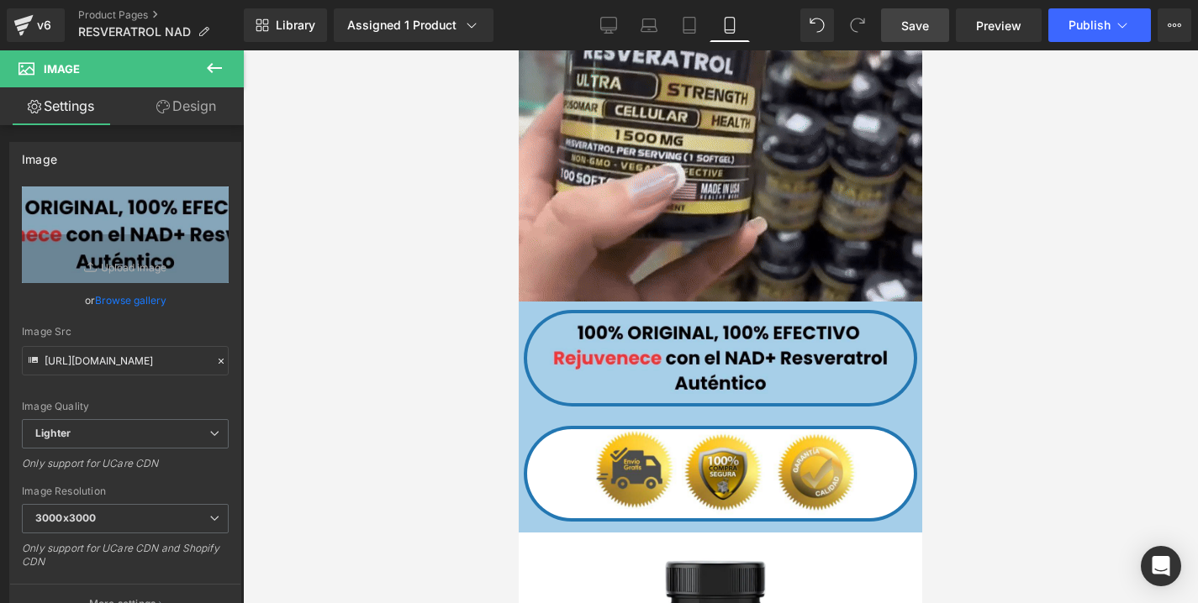
click at [729, 361] on div "Image" at bounding box center [720, 357] width 387 height 89
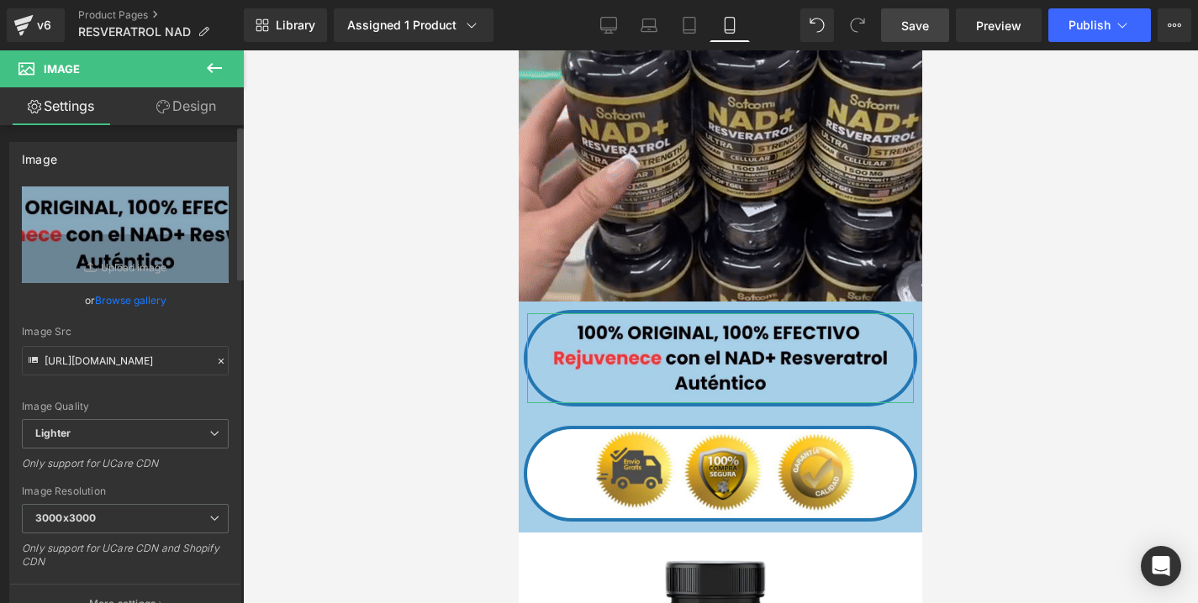
click at [126, 299] on link "Browse gallery" at bounding box center [130, 300] width 71 height 29
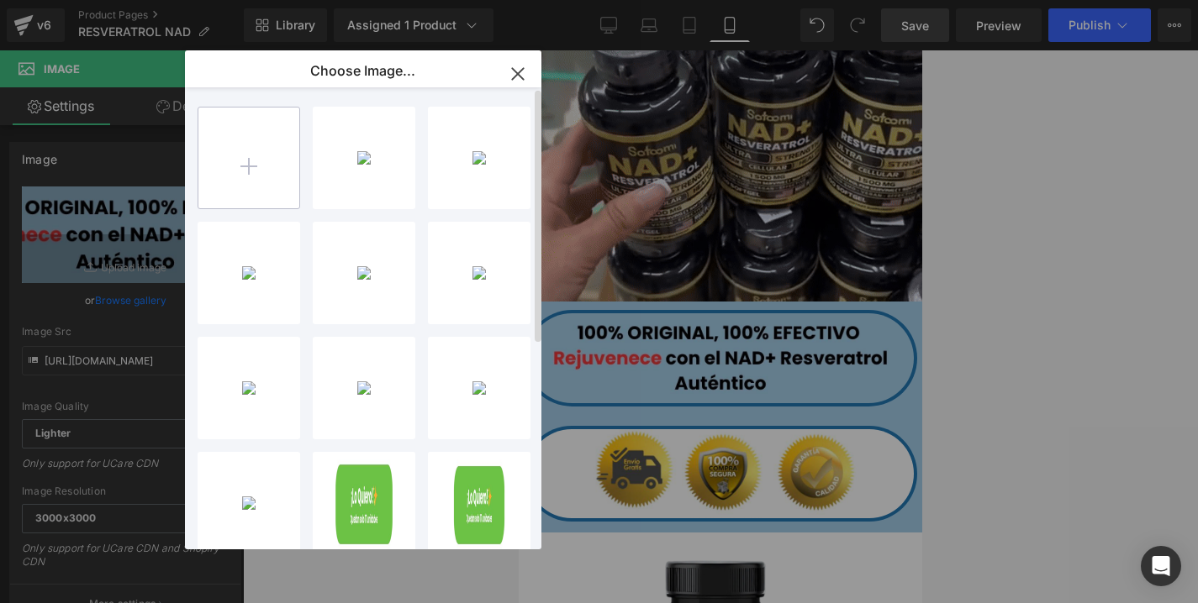
click at [256, 166] on input "file" at bounding box center [248, 158] width 101 height 101
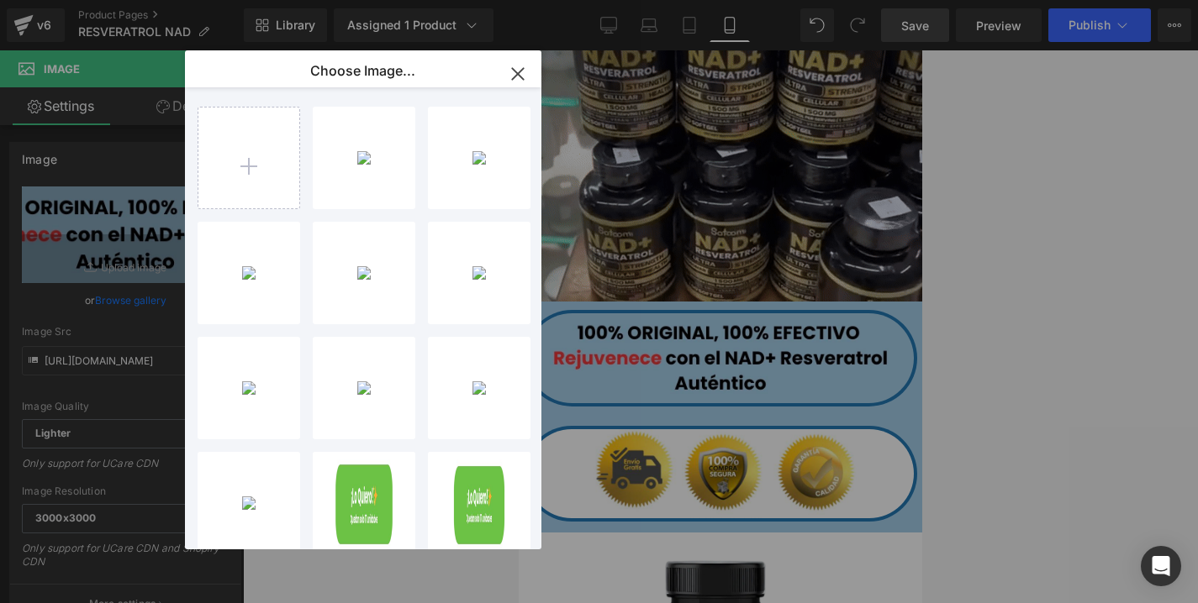
type input "C:\fakepath\PORQUE.webp"
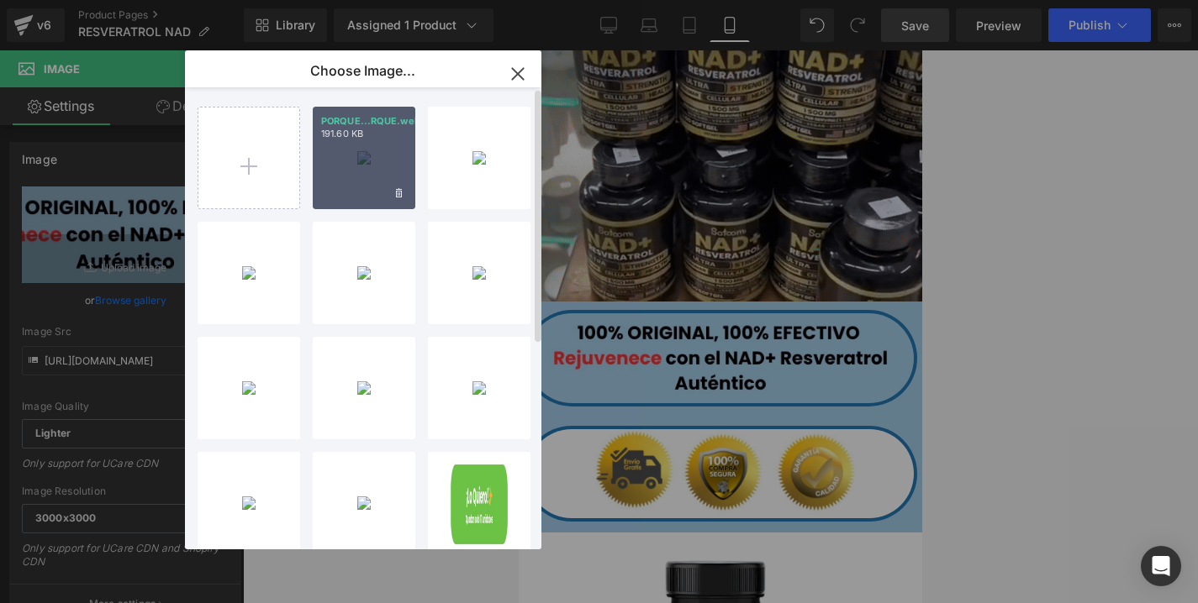
click at [376, 181] on div "PORQUE...RQUE.webp 191.60 KB" at bounding box center [364, 158] width 103 height 103
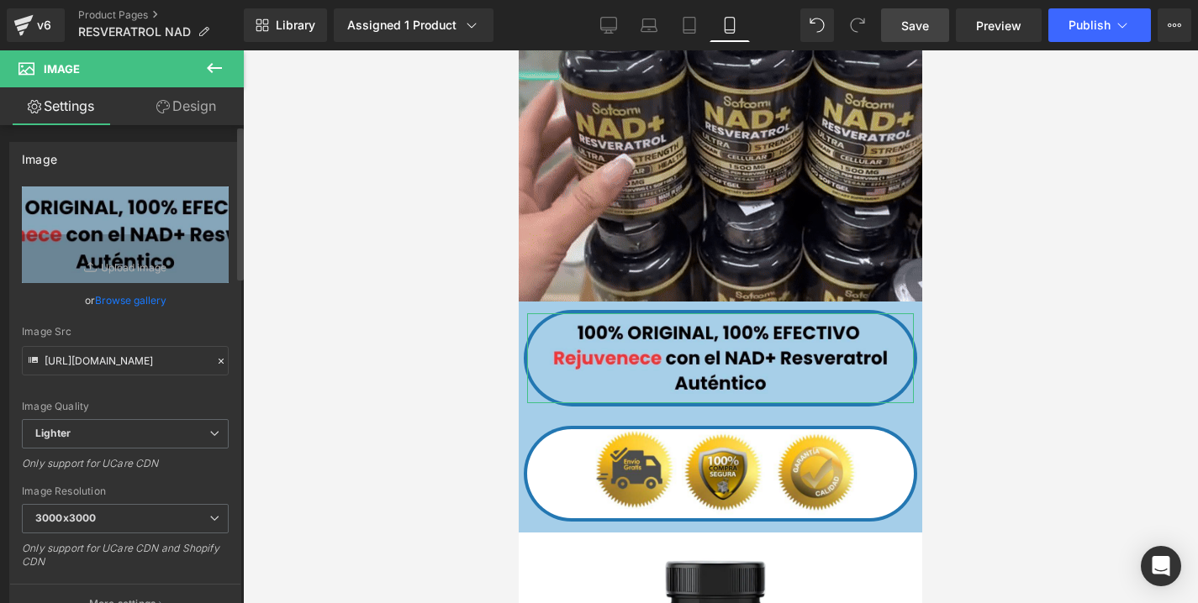
click at [150, 305] on link "Browse gallery" at bounding box center [130, 300] width 71 height 29
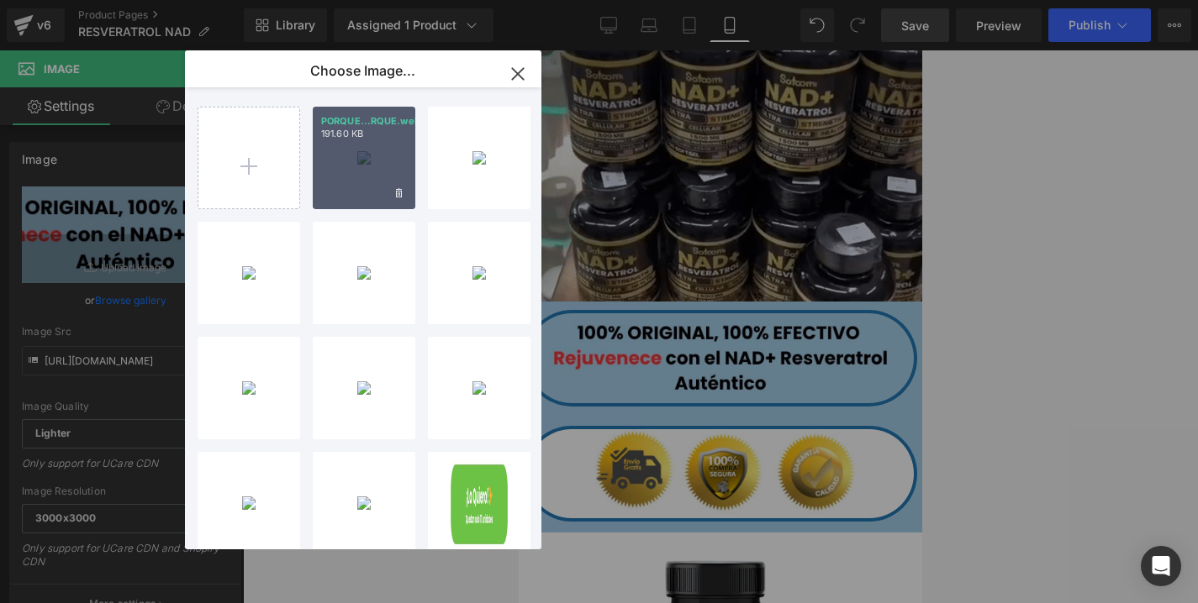
click at [338, 152] on div "PORQUE...RQUE.webp 191.60 KB" at bounding box center [364, 158] width 103 height 103
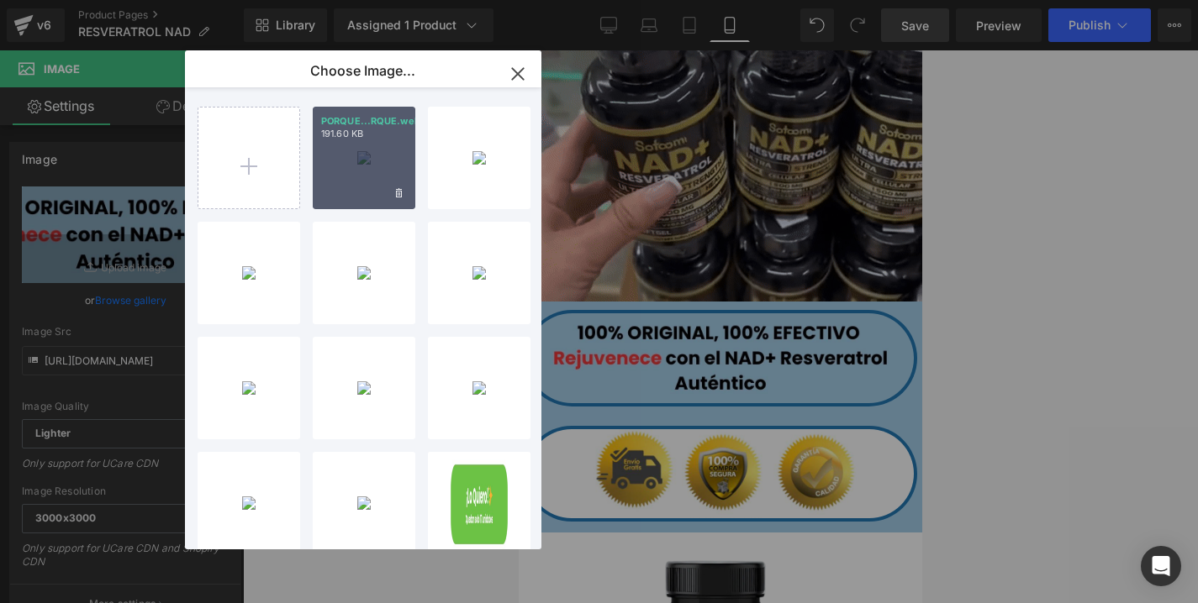
type input "https://ucarecdn.com/b2e64086-831c-4469-af1e-419fd73ccdc3/-/format/auto/-/previ…"
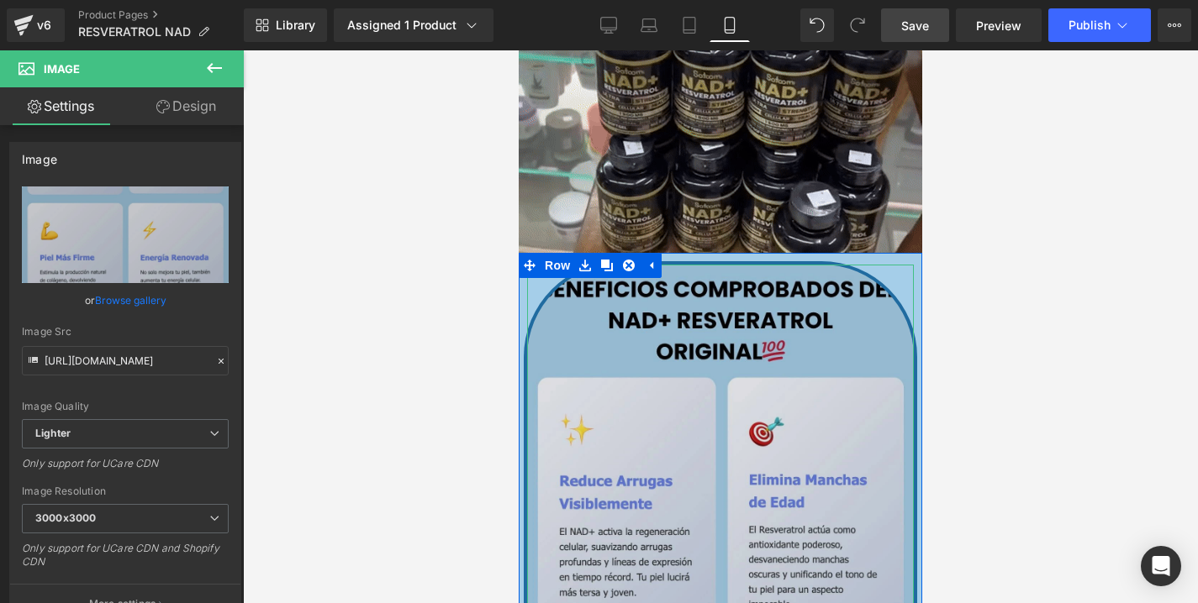
scroll to position [2286, 0]
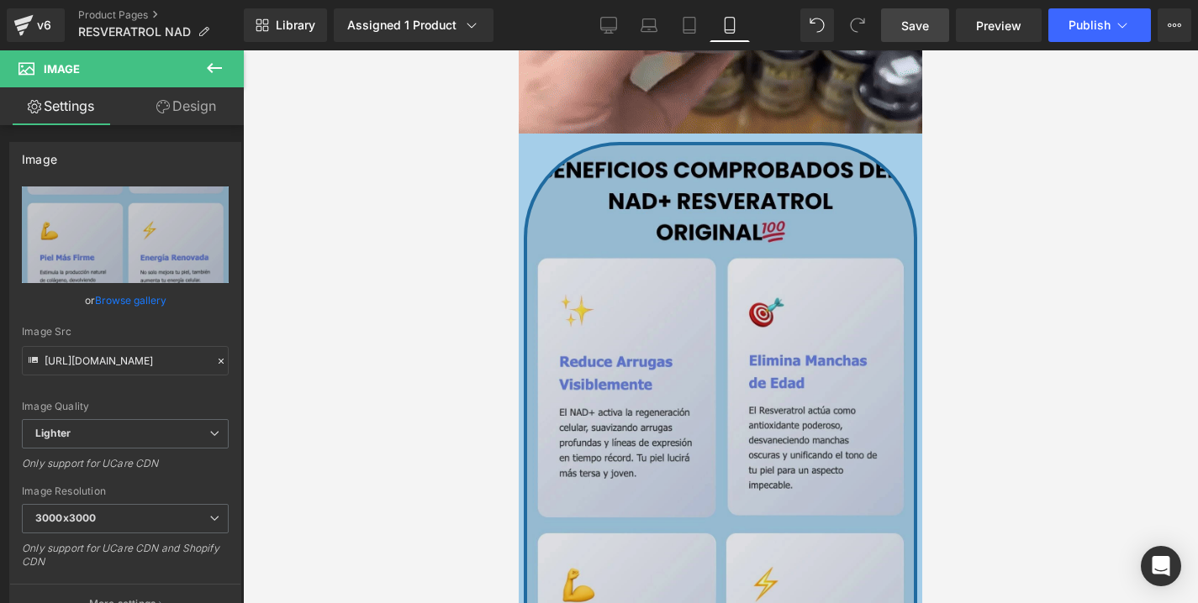
scroll to position [2400, 0]
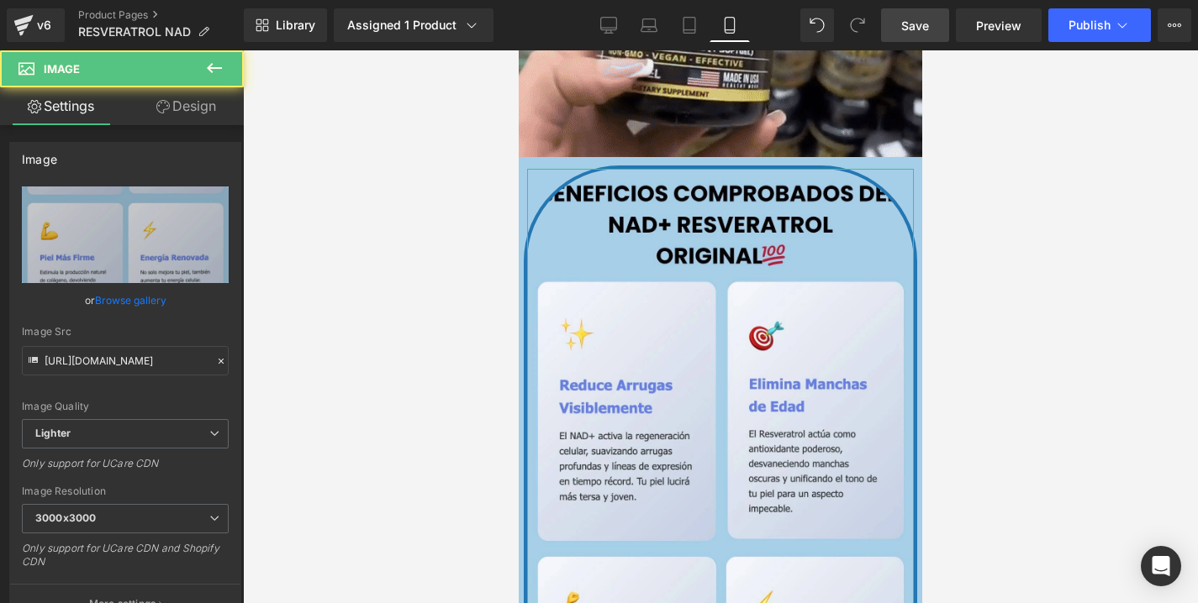
click at [184, 114] on link "Design" at bounding box center [186, 106] width 122 height 38
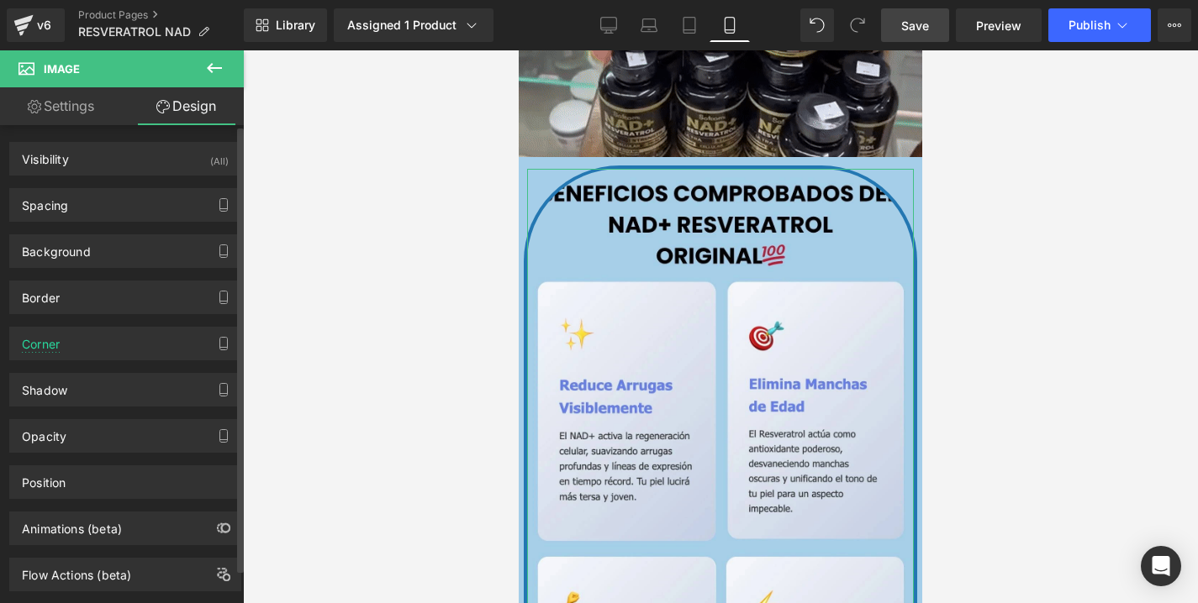
type input "110"
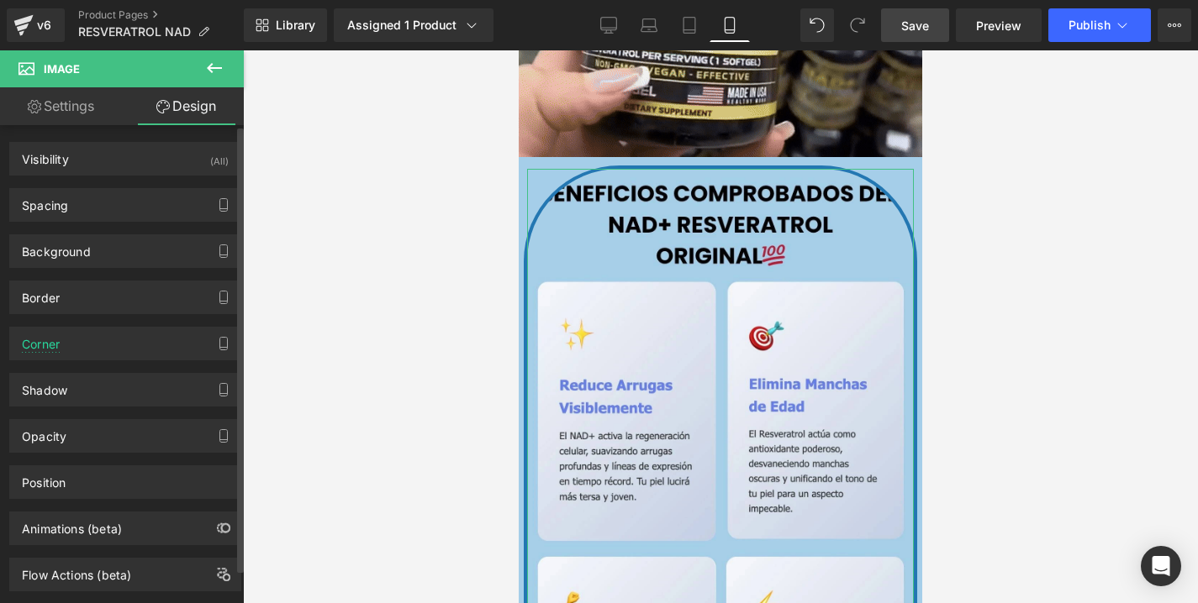
type input "110"
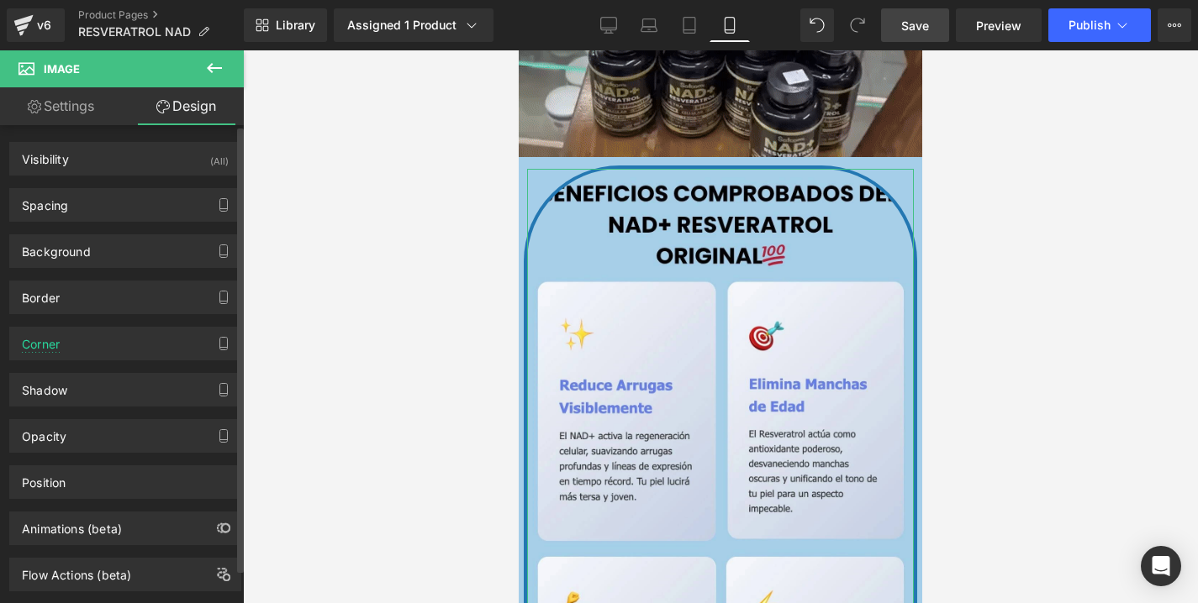
type input "110"
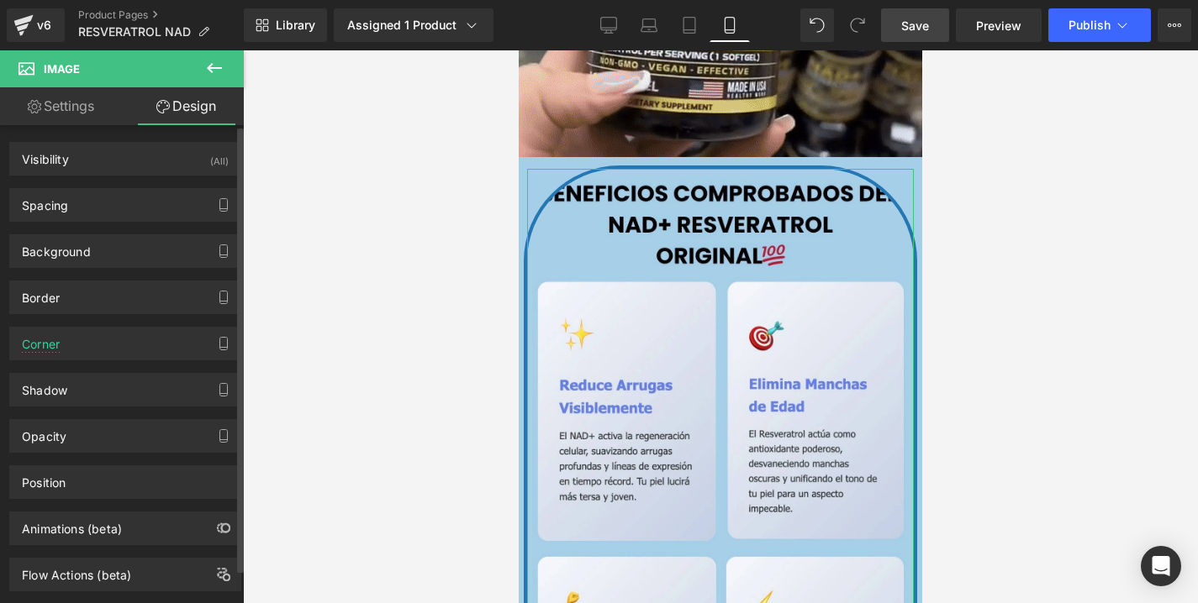
type input "110"
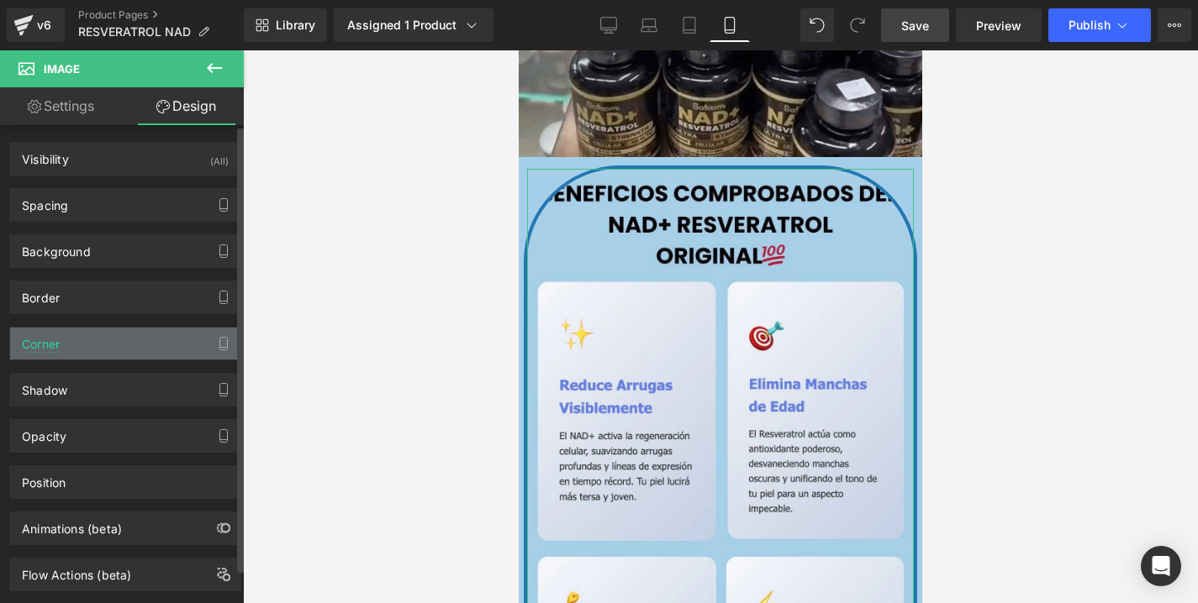
click at [90, 338] on div "Corner" at bounding box center [125, 344] width 230 height 32
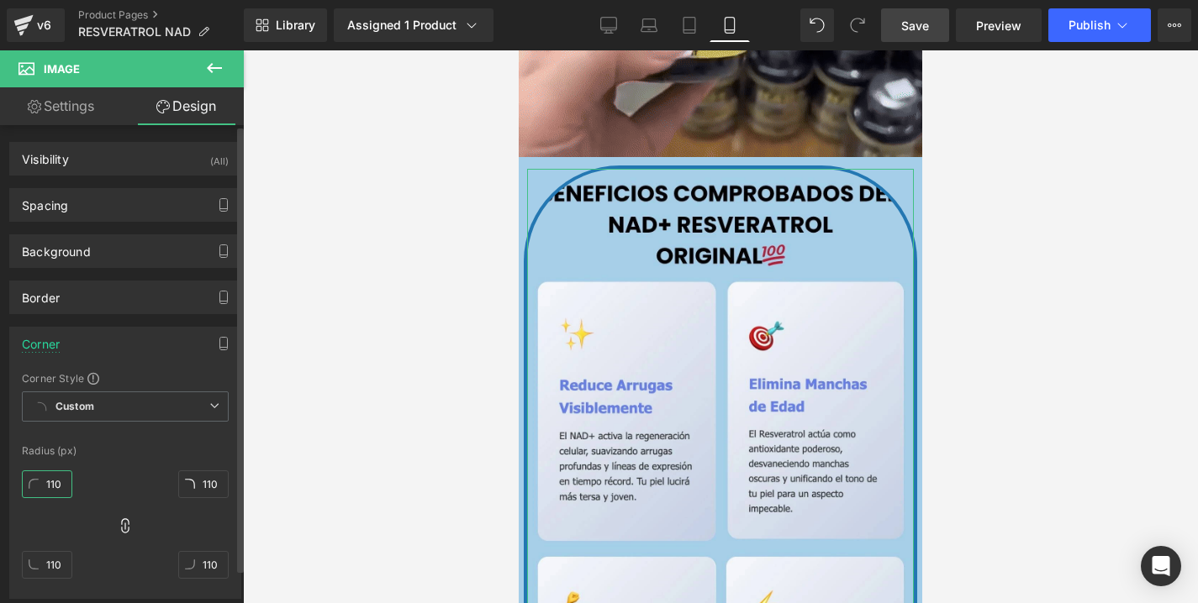
click at [67, 481] on input "110" at bounding box center [47, 485] width 50 height 28
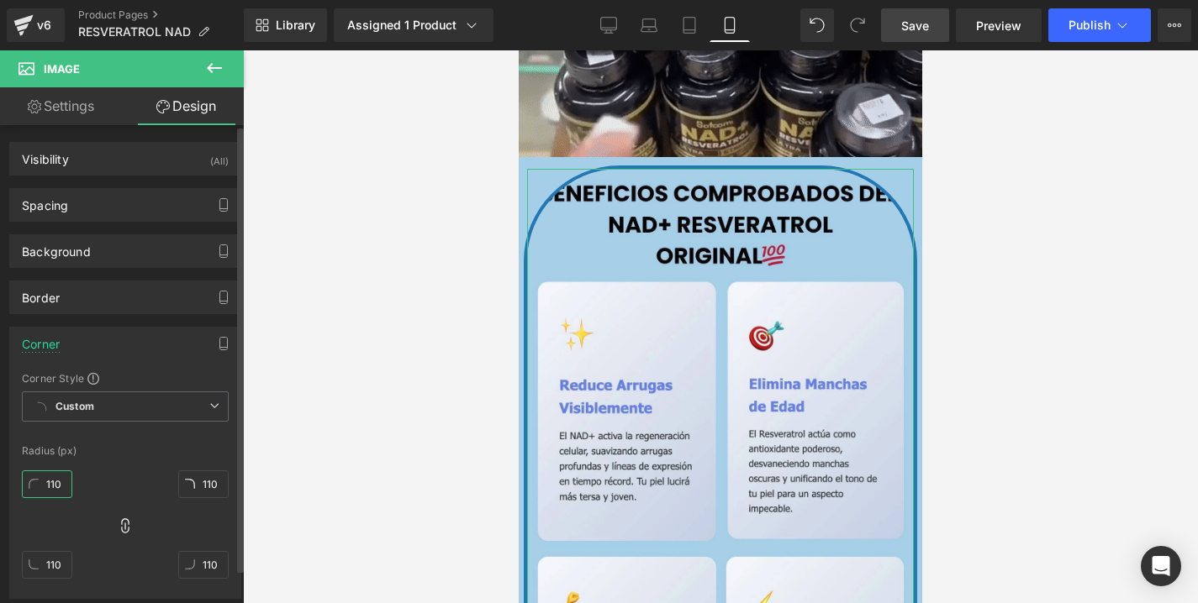
type input "0"
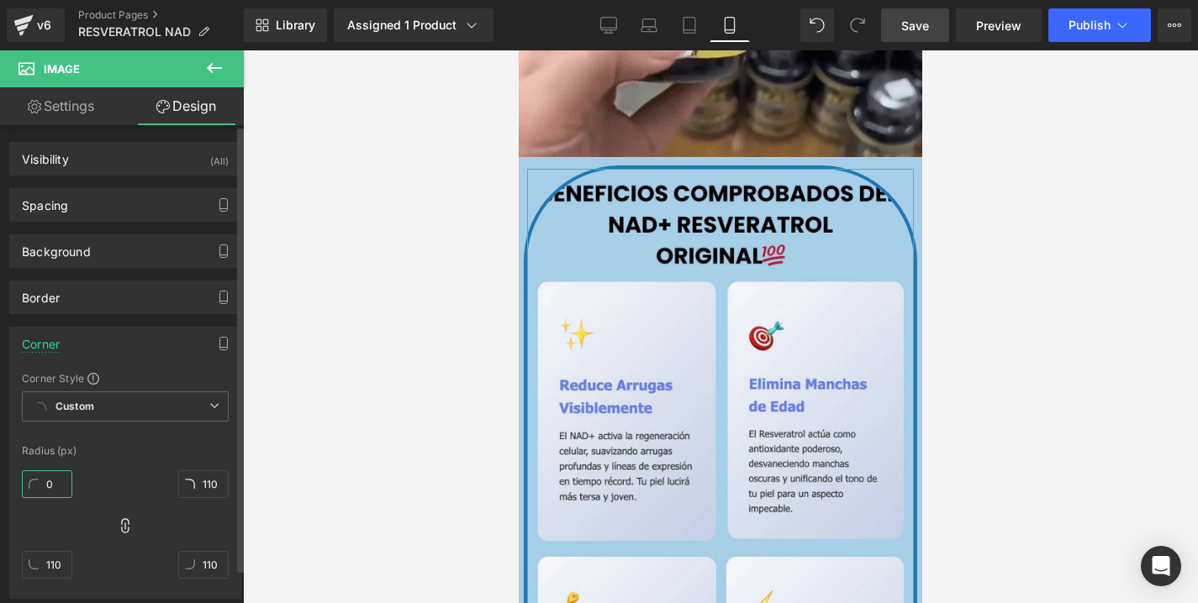
type input "0"
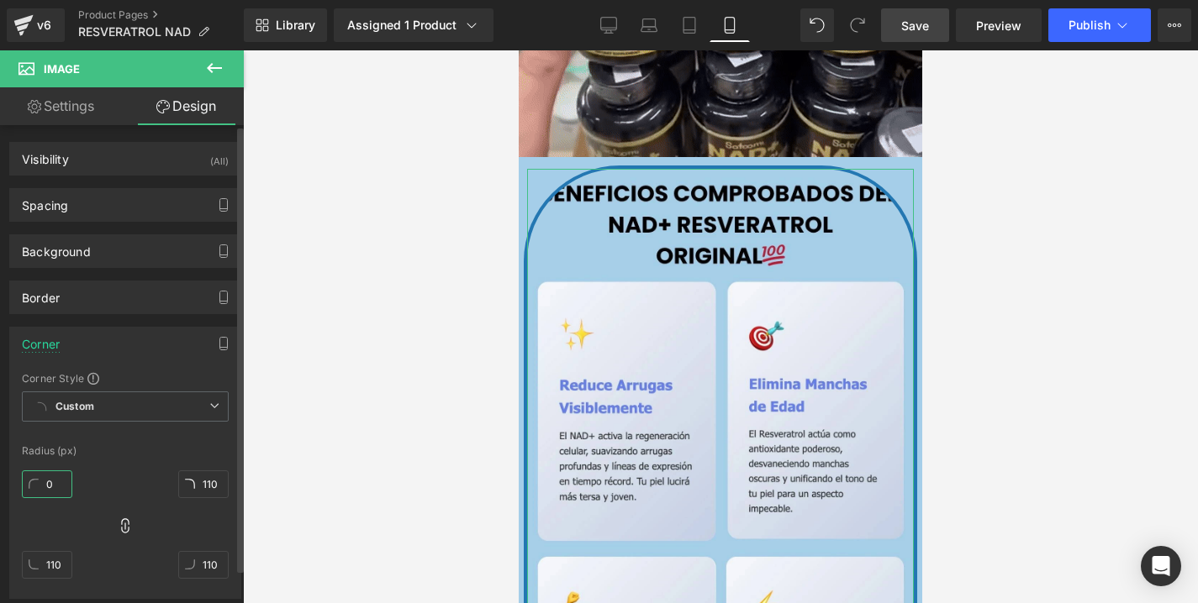
type input "0"
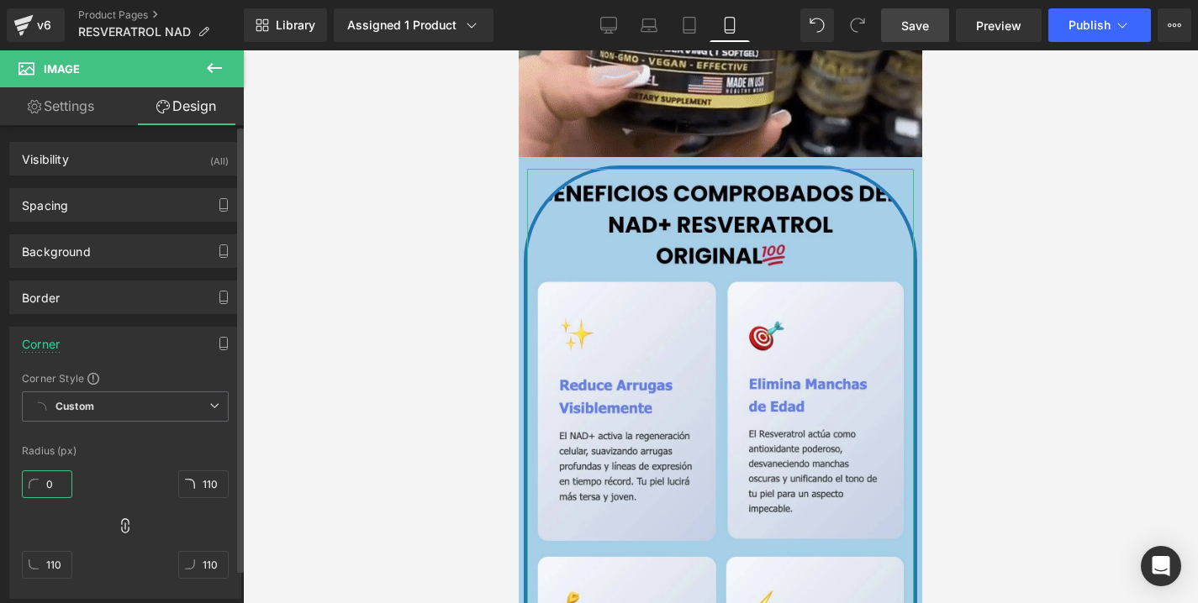
type input "0"
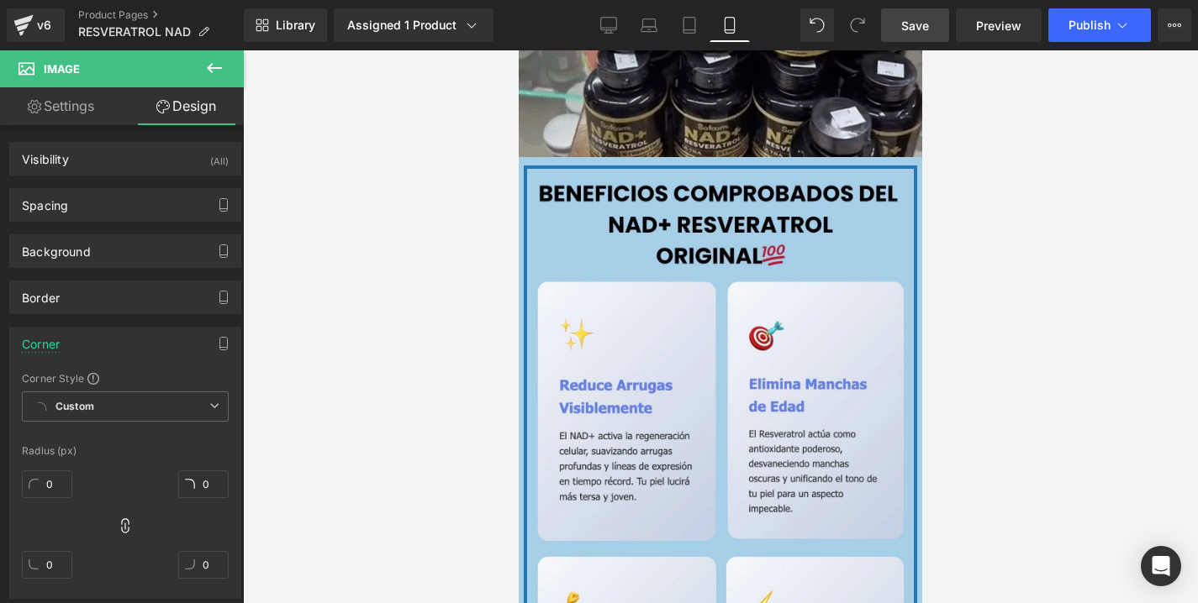
click at [282, 307] on div at bounding box center [720, 326] width 955 height 553
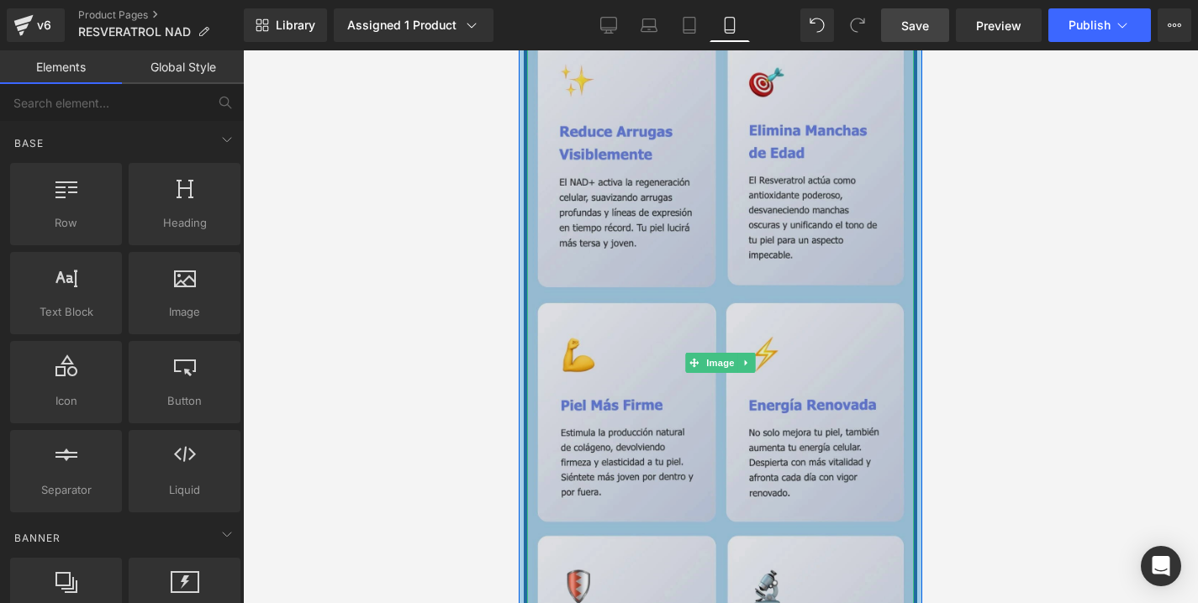
scroll to position [2662, 0]
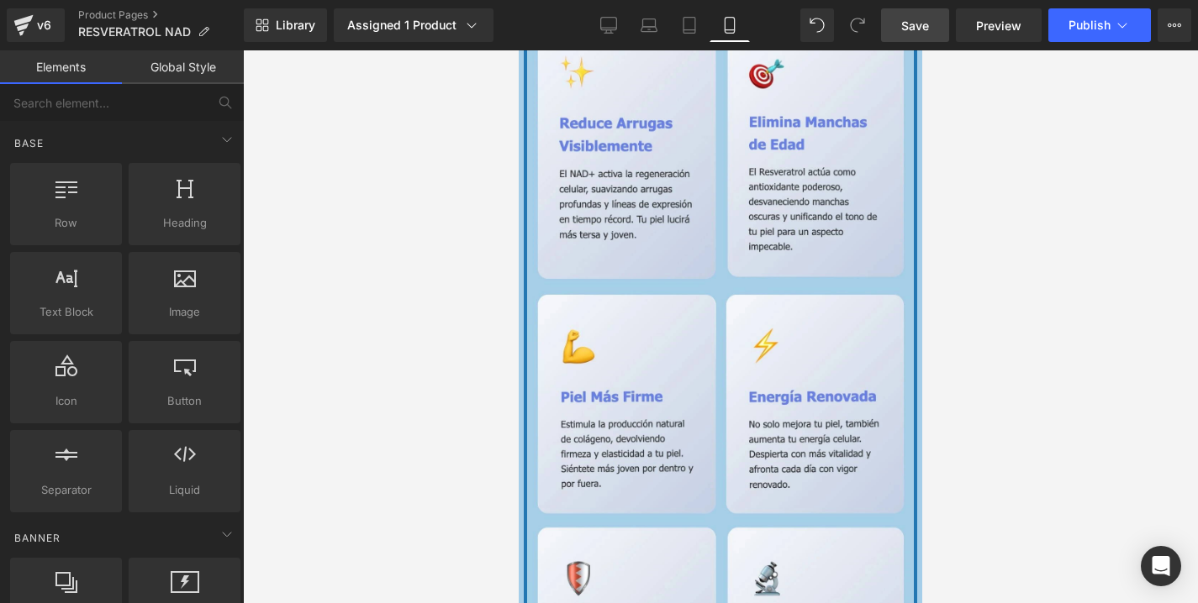
click at [1003, 292] on div at bounding box center [720, 326] width 955 height 553
click at [958, 229] on div at bounding box center [720, 326] width 955 height 553
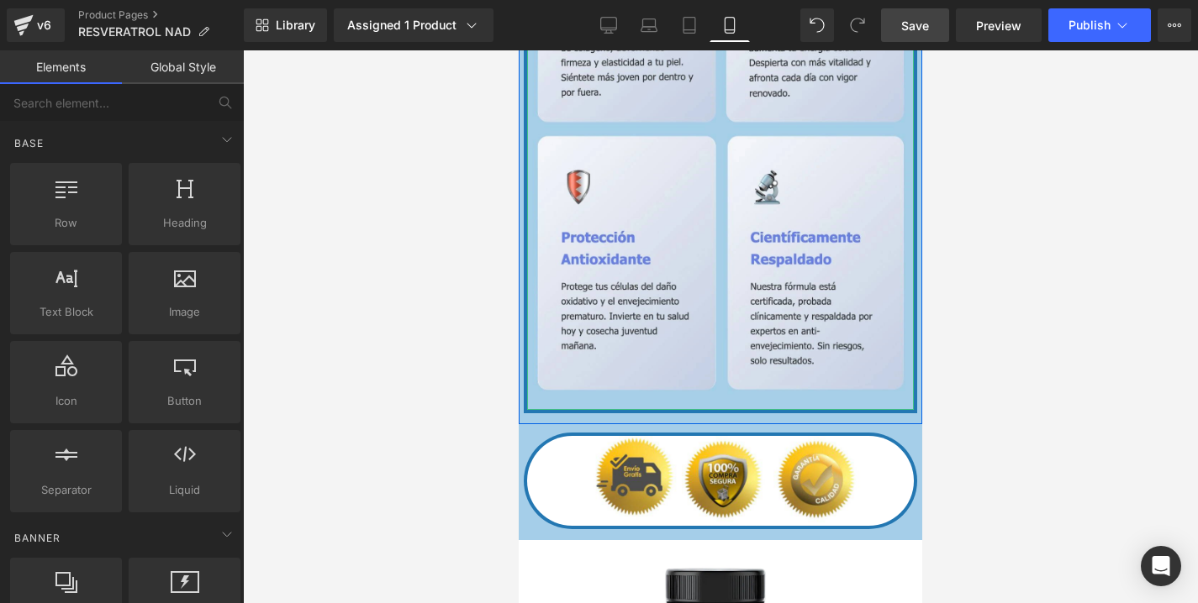
scroll to position [3063, 0]
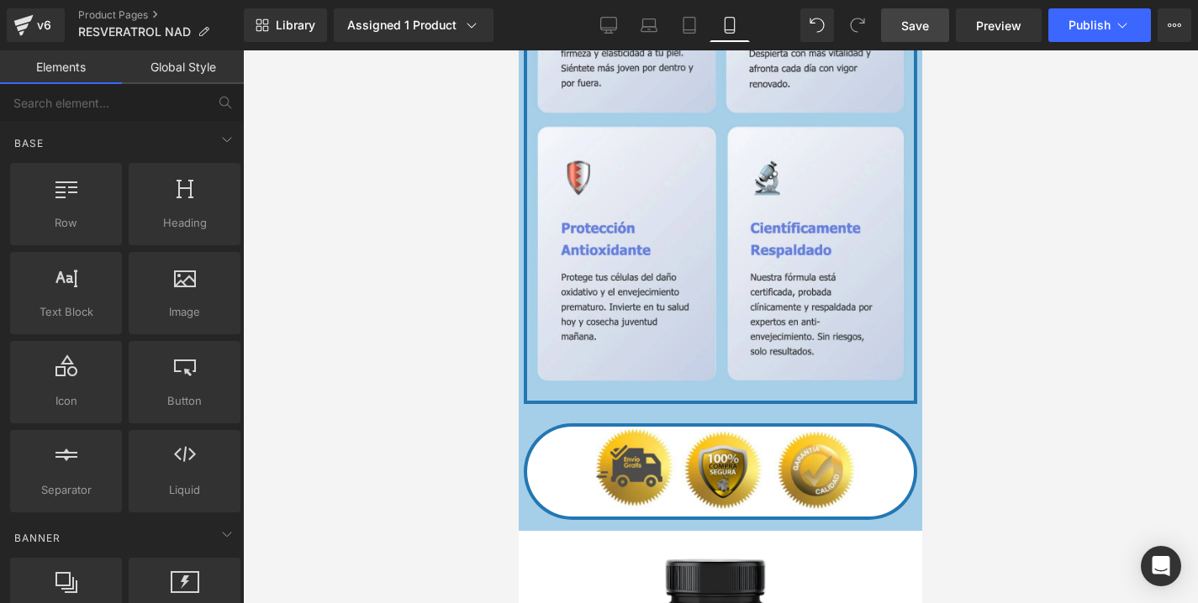
click at [1076, 386] on div at bounding box center [720, 326] width 955 height 553
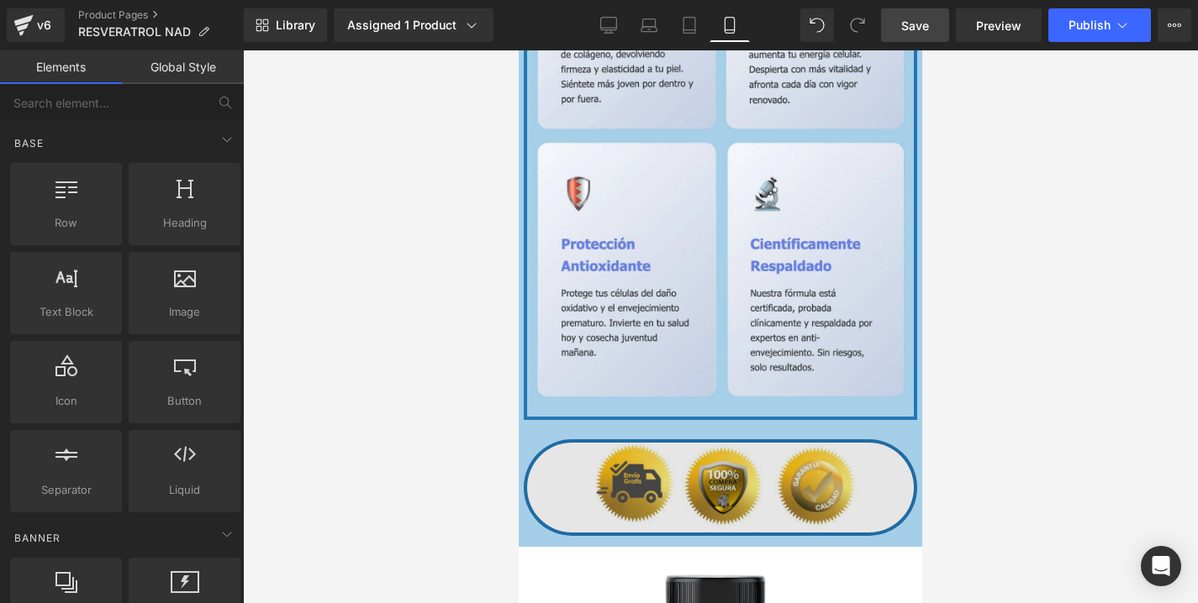
scroll to position [3083, 0]
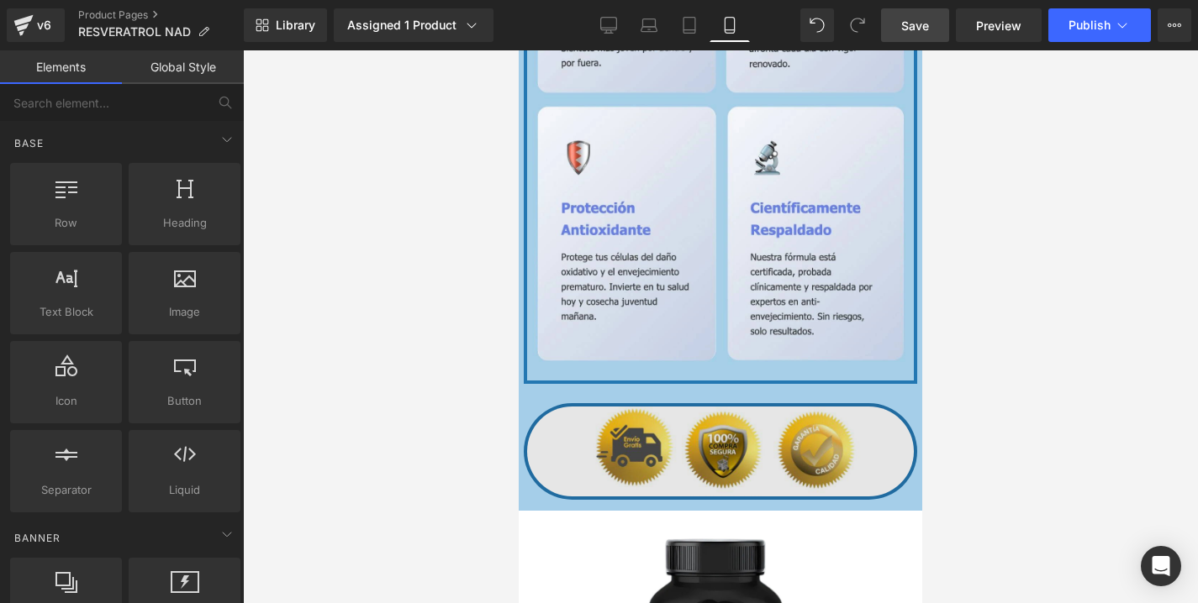
click at [794, 460] on img at bounding box center [720, 451] width 387 height 89
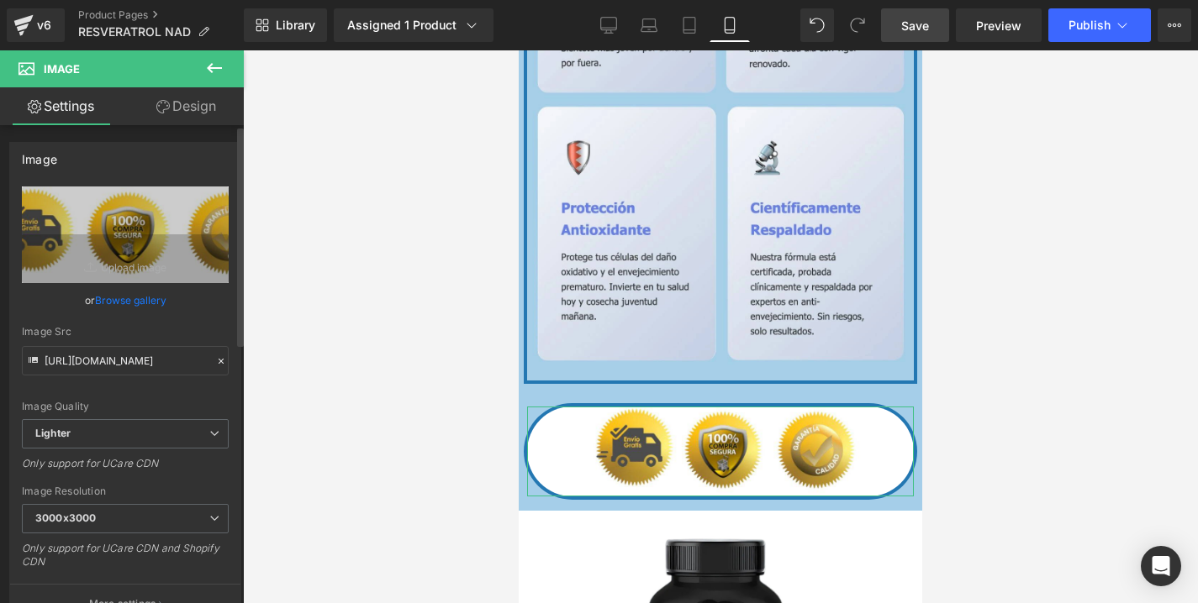
click at [129, 305] on link "Browse gallery" at bounding box center [130, 300] width 71 height 29
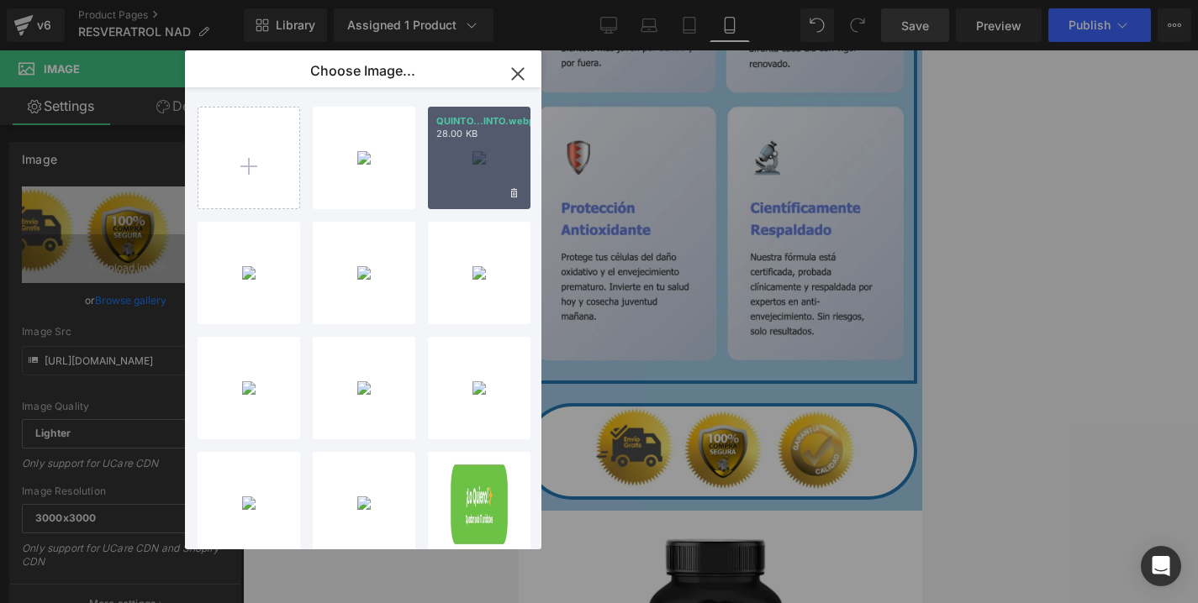
click at [498, 161] on div "QUINTO...INTO.webp 28.00 KB" at bounding box center [479, 158] width 103 height 103
type input "https://ucarecdn.com/237a1eb3-a6af-4c62-806a-152f78c6f21f/-/format/auto/-/previ…"
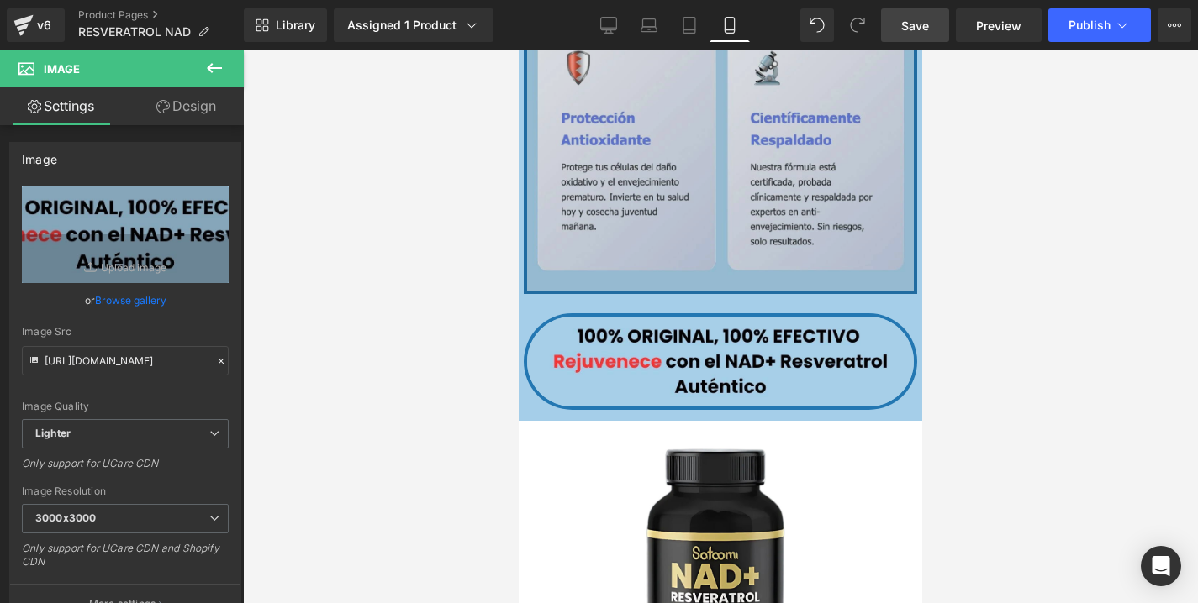
scroll to position [3162, 0]
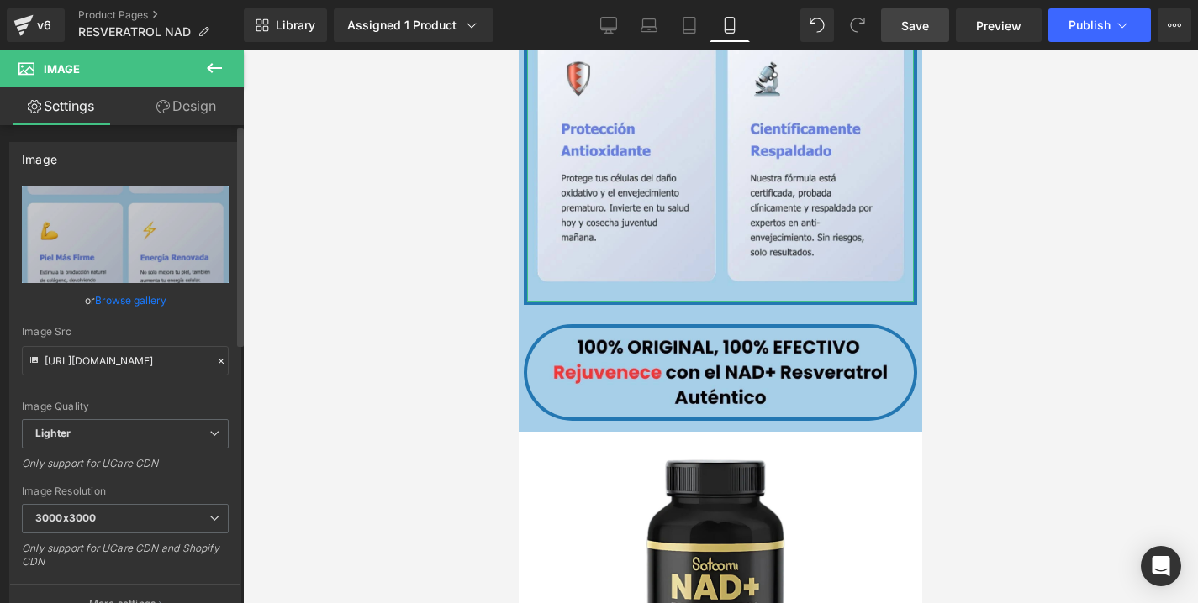
click at [132, 302] on link "Browse gallery" at bounding box center [130, 300] width 71 height 29
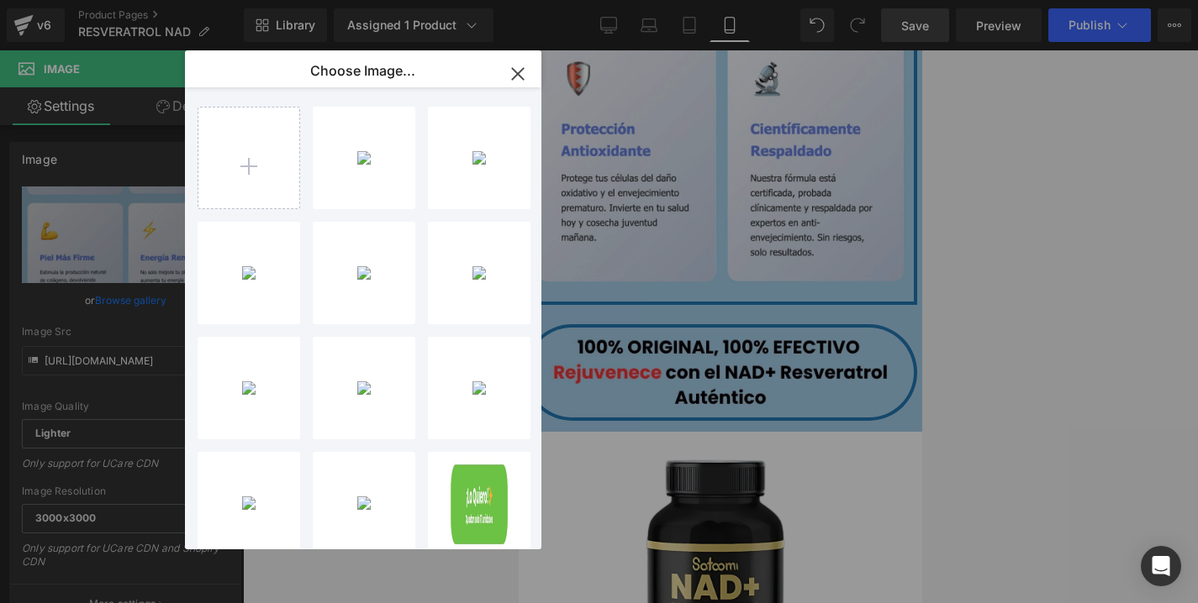
click at [519, 72] on icon "button" at bounding box center [517, 73] width 11 height 11
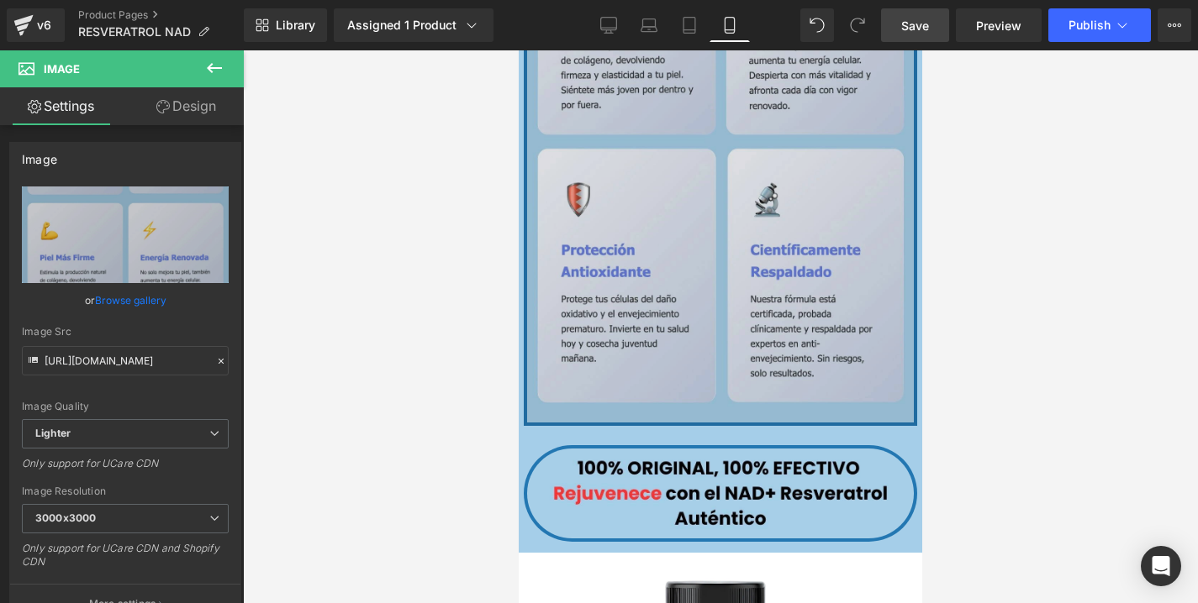
scroll to position [3024, 0]
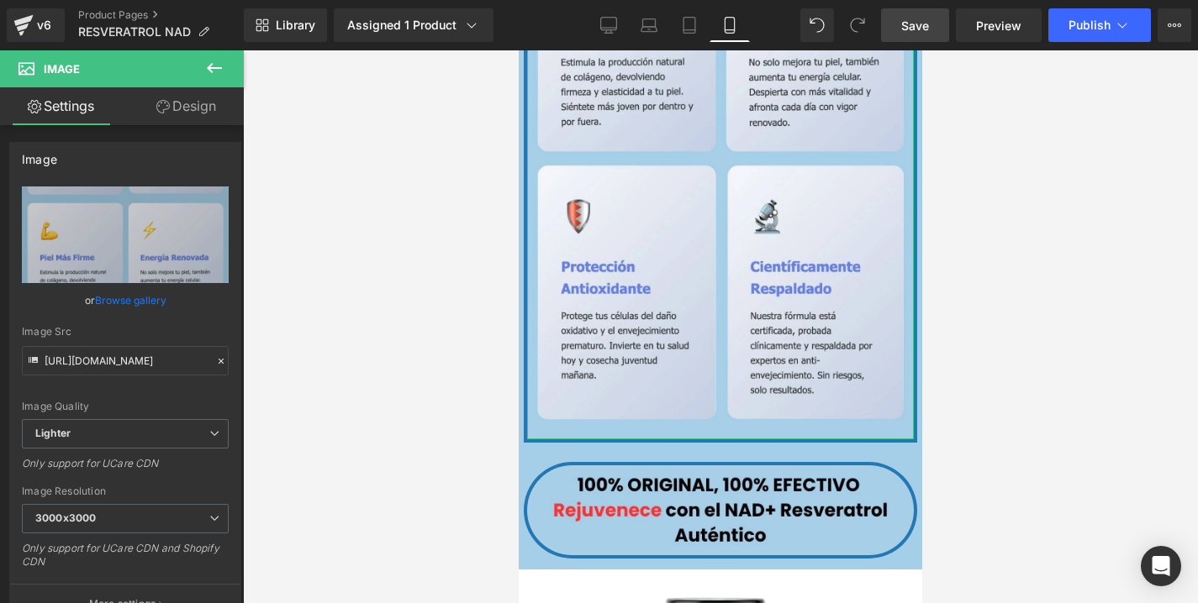
click at [194, 103] on link "Design" at bounding box center [186, 106] width 122 height 38
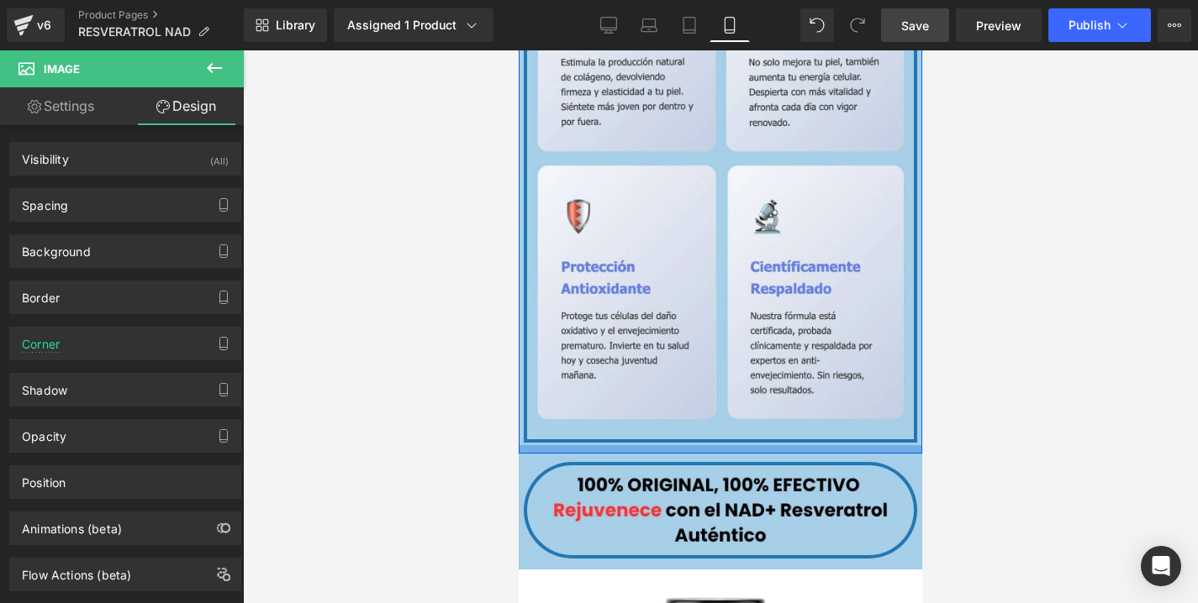
click at [553, 447] on div at bounding box center [720, 449] width 403 height 8
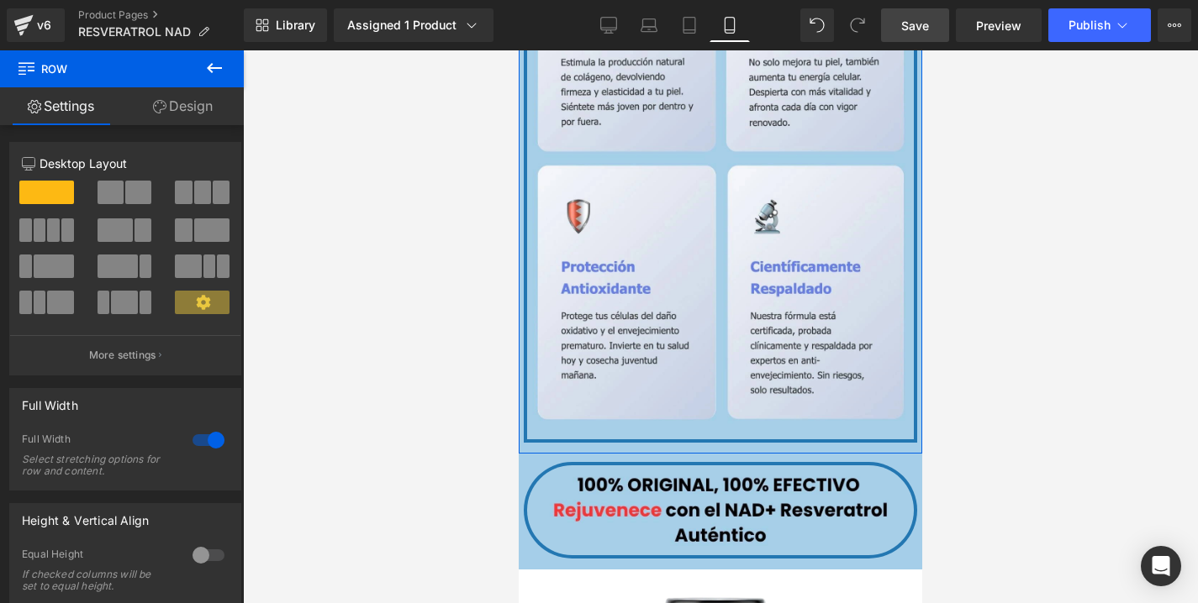
drag, startPoint x: 184, startPoint y: 104, endPoint x: 204, endPoint y: 267, distance: 164.3
click at [184, 104] on link "Design" at bounding box center [183, 106] width 122 height 38
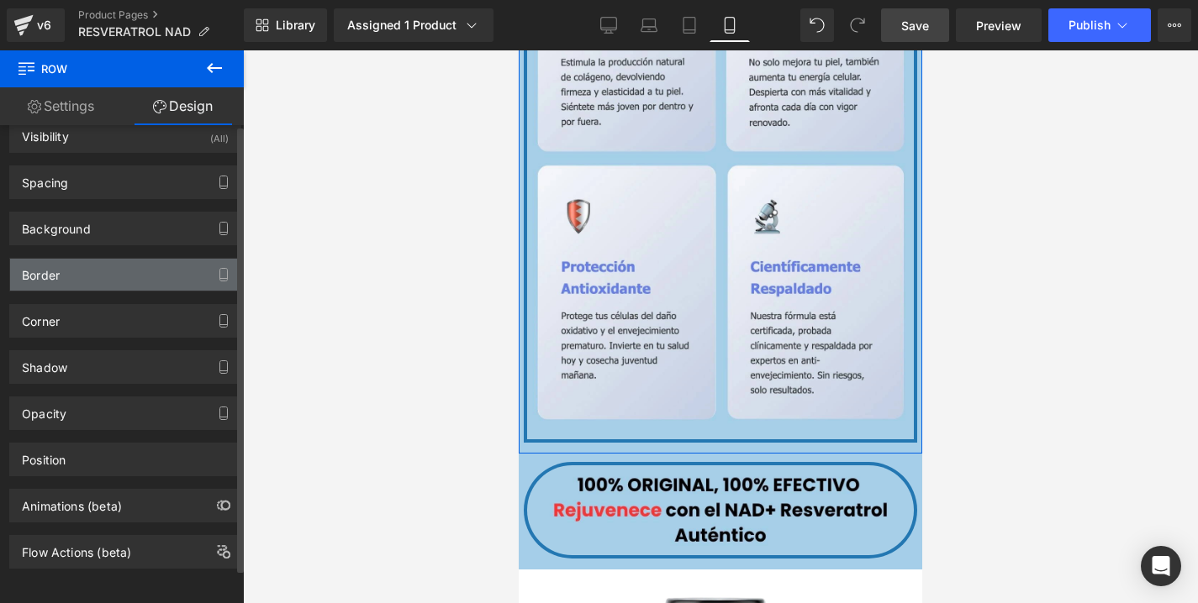
scroll to position [0, 0]
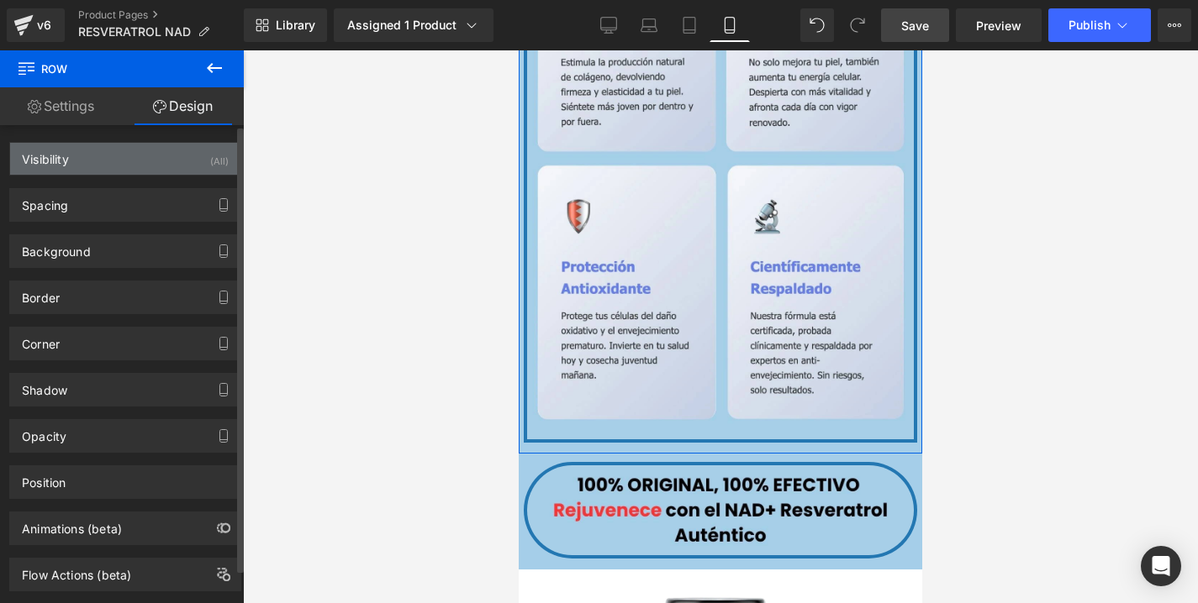
click at [152, 161] on div "Visibility (All)" at bounding box center [125, 159] width 230 height 32
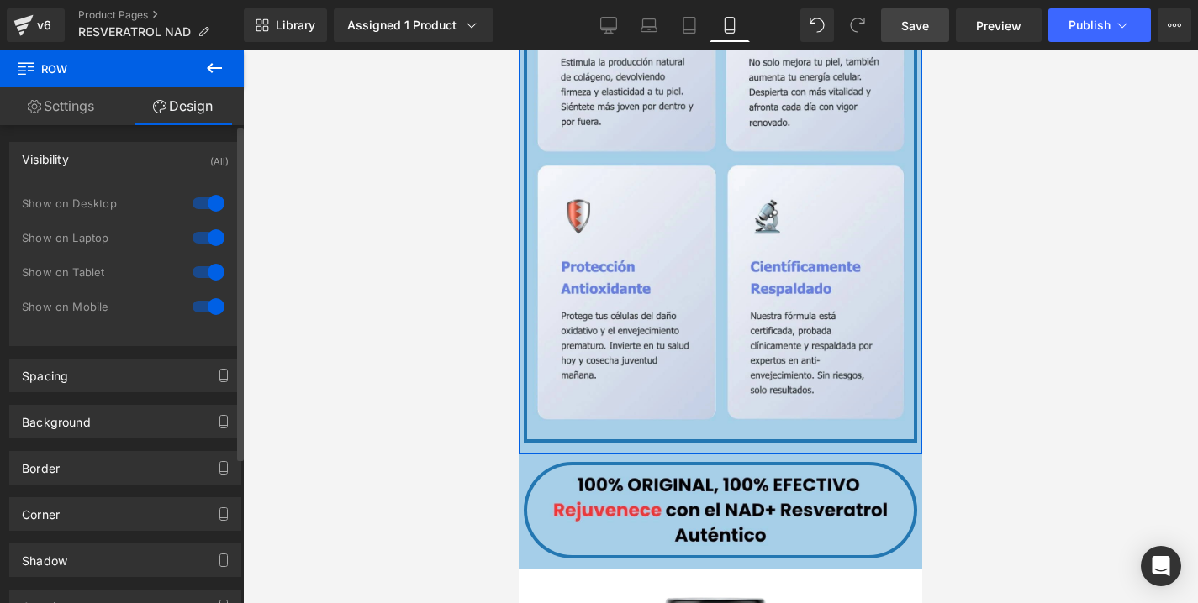
click at [160, 157] on div "Visibility (All)" at bounding box center [125, 159] width 230 height 32
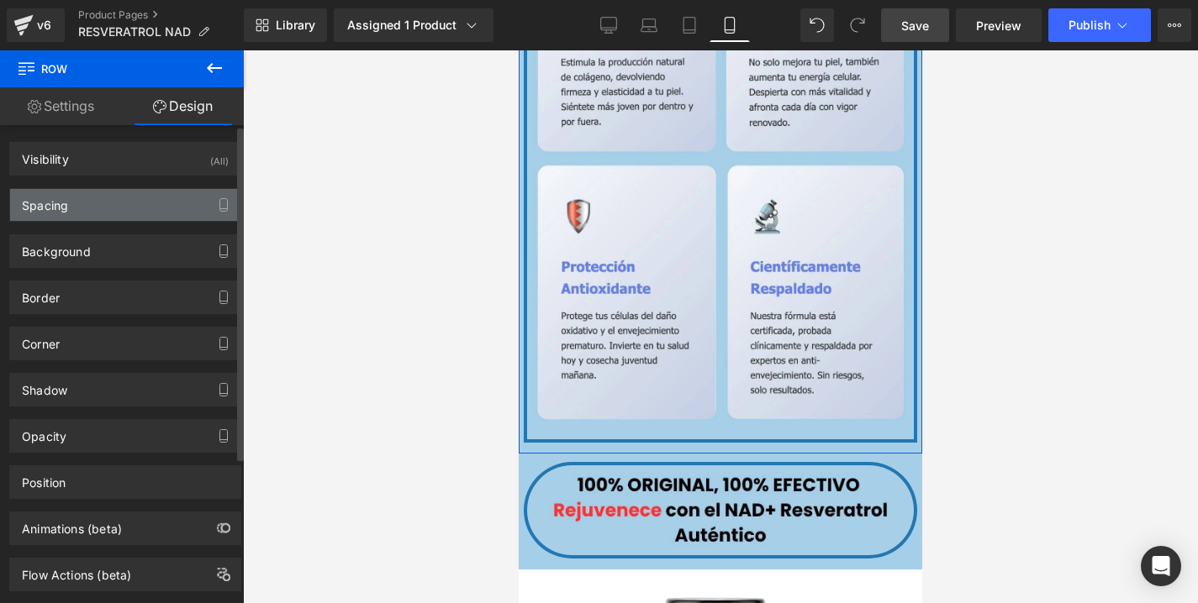
click at [156, 212] on div "Spacing" at bounding box center [125, 205] width 230 height 32
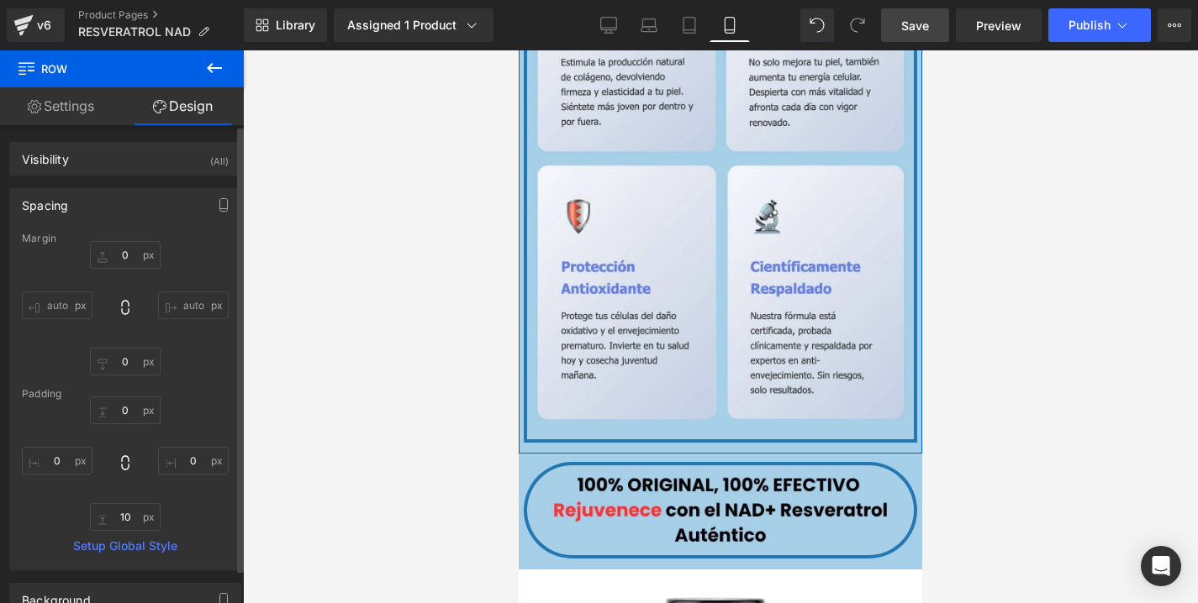
click at [156, 212] on div "Spacing" at bounding box center [125, 205] width 230 height 32
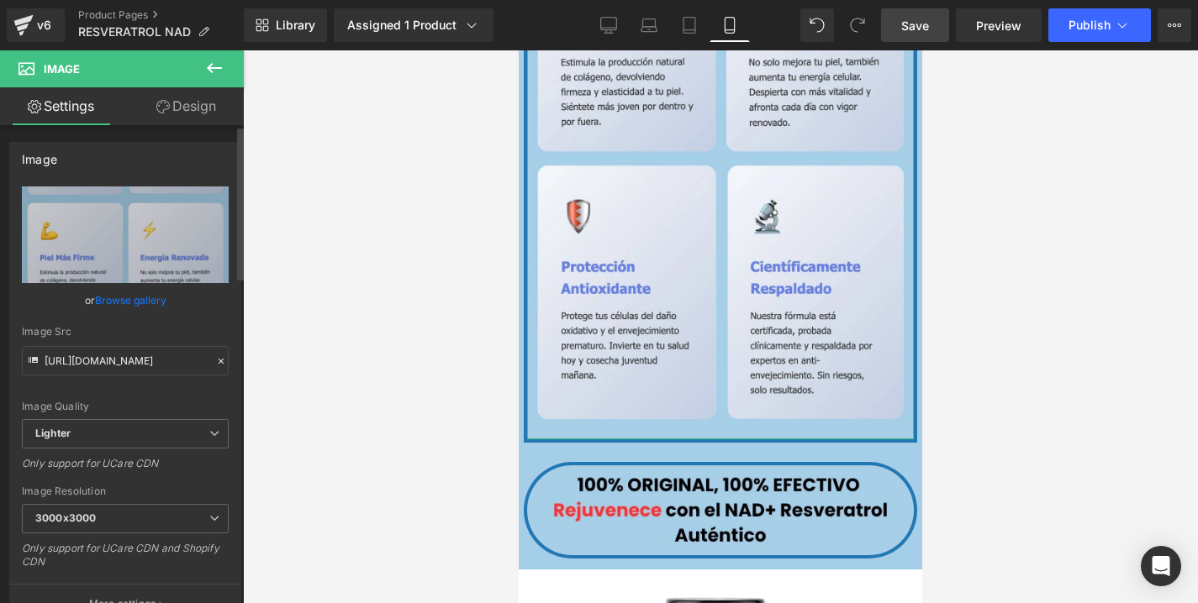
click at [164, 129] on div "Image https://ucarecdn.com/b2e64086-831c-4469-af1e-419fd73ccdc3/-/format/auto/-…" at bounding box center [125, 376] width 251 height 495
click at [166, 108] on icon at bounding box center [162, 106] width 13 height 13
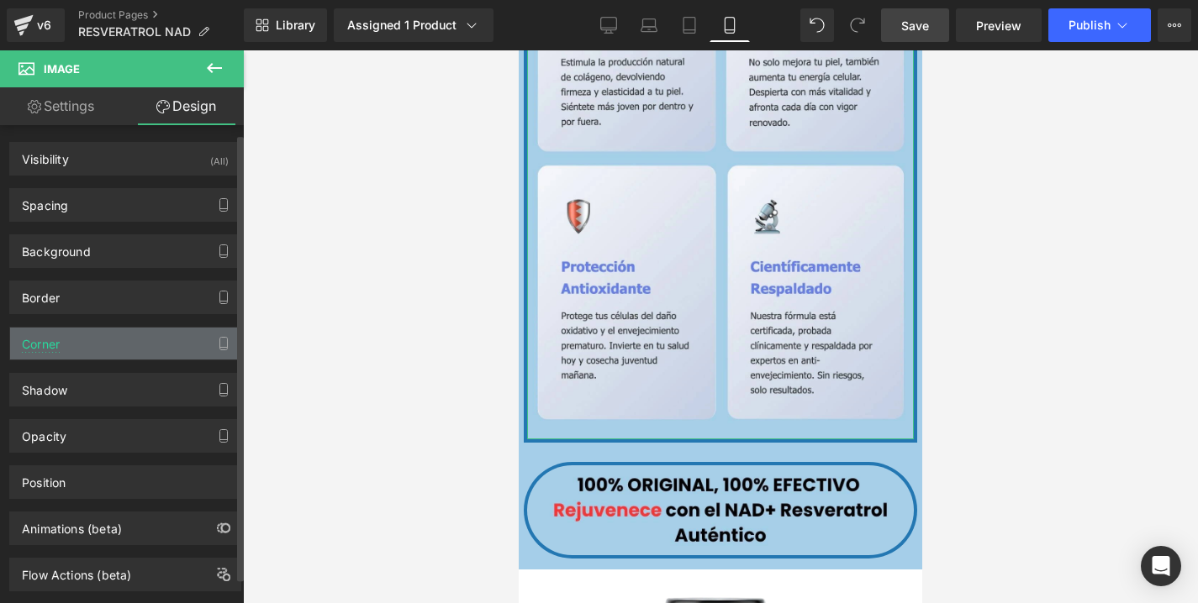
scroll to position [22, 0]
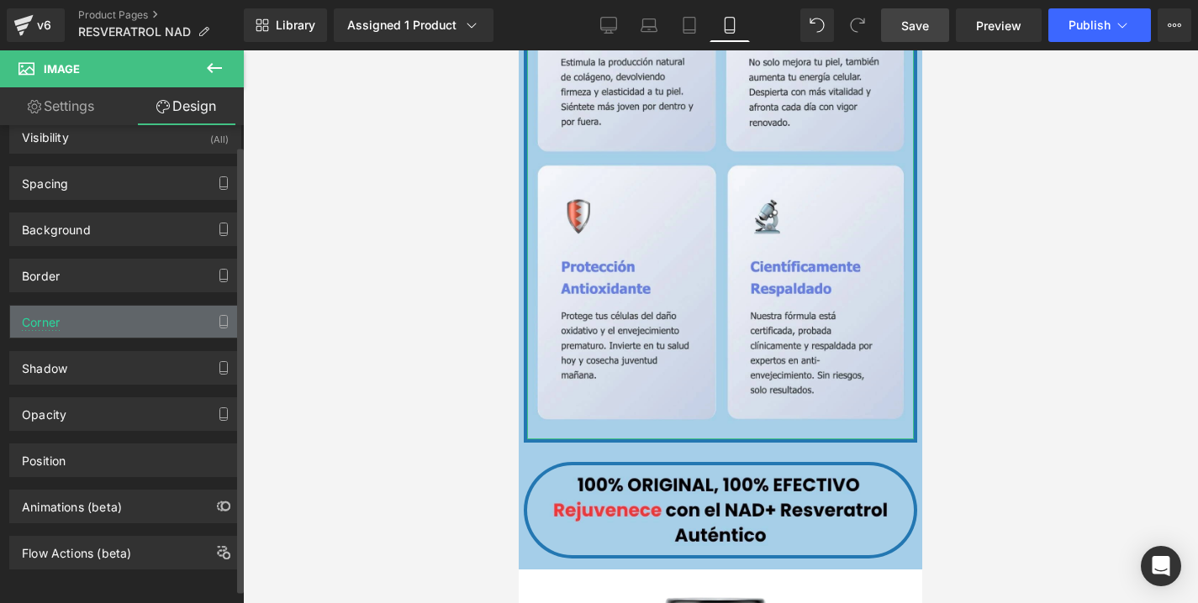
click at [108, 331] on div "Corner" at bounding box center [125, 322] width 230 height 32
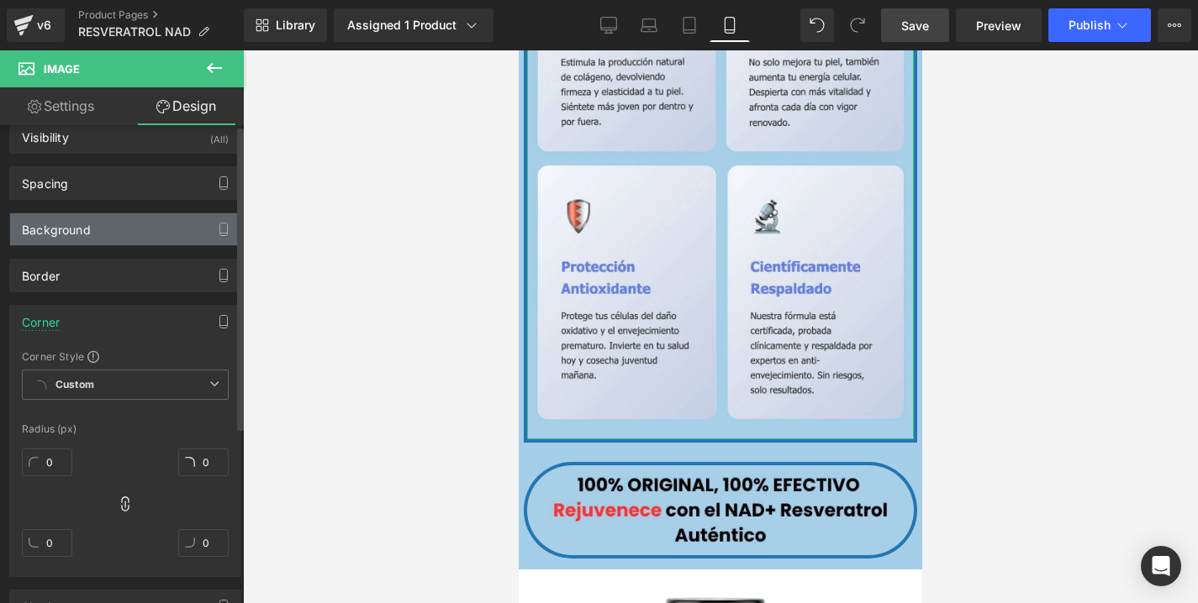
scroll to position [0, 0]
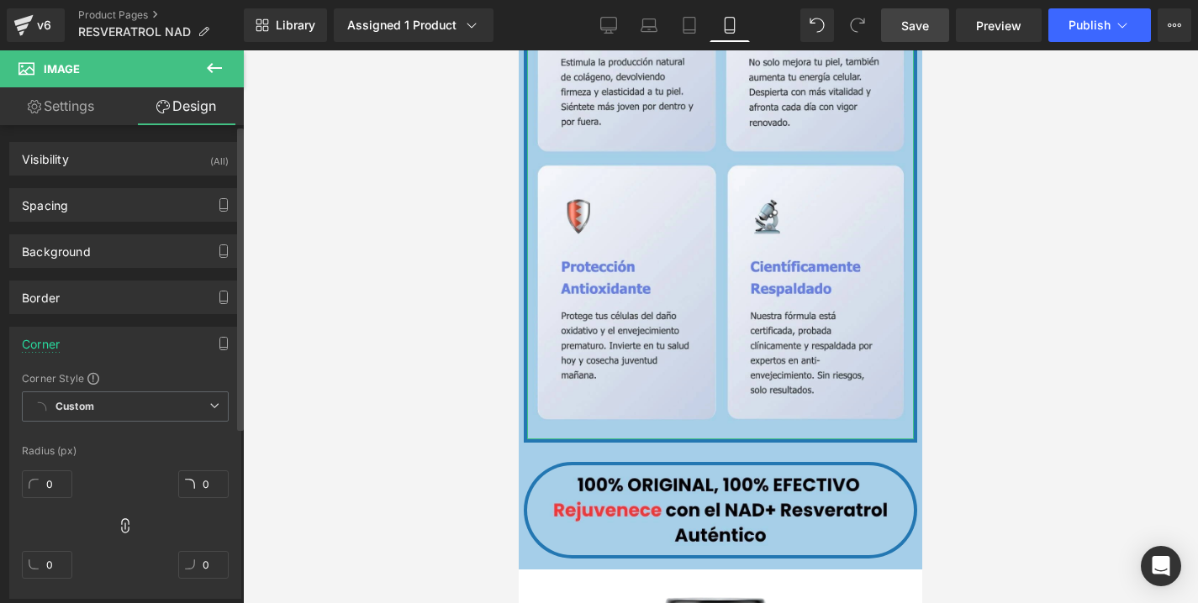
click at [125, 339] on div "Corner" at bounding box center [125, 344] width 230 height 32
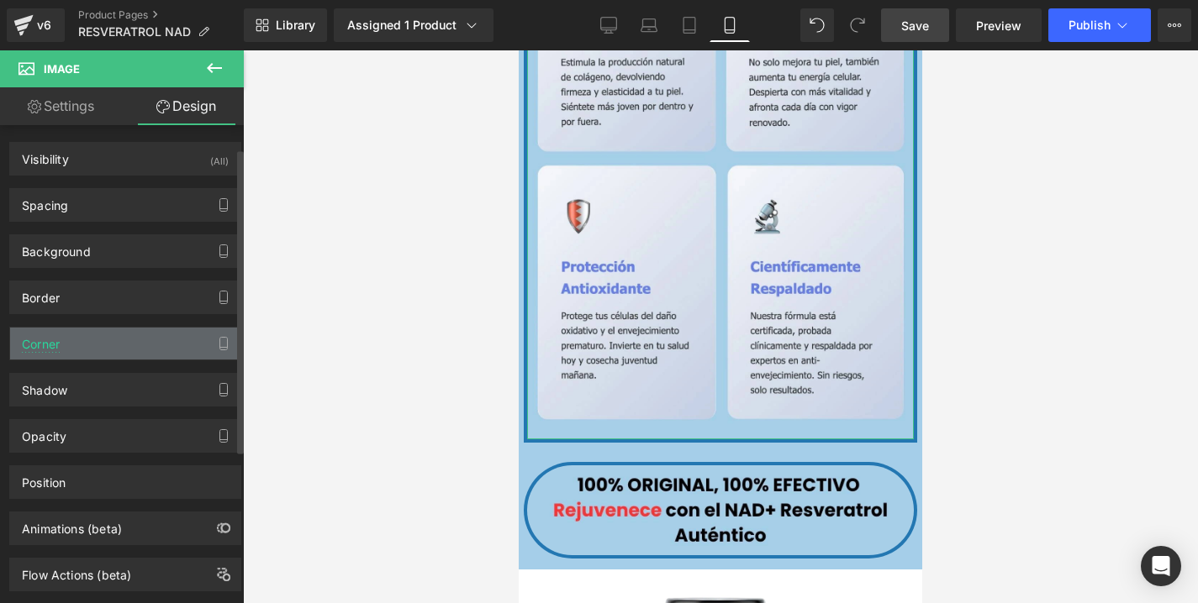
scroll to position [36, 0]
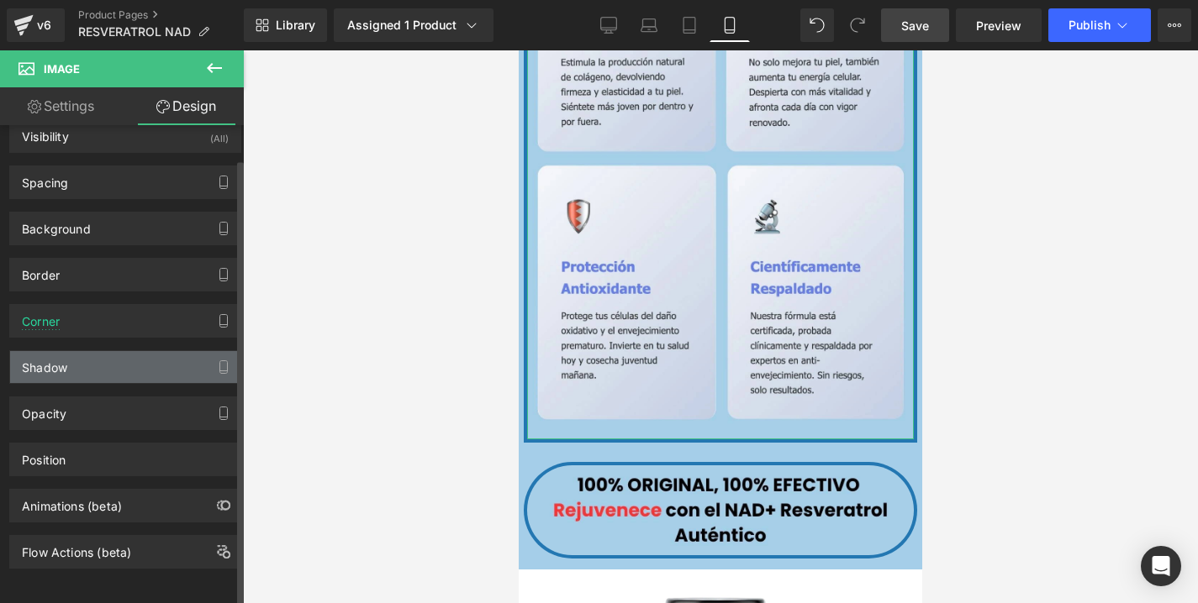
click at [120, 364] on div "Shadow" at bounding box center [125, 367] width 230 height 32
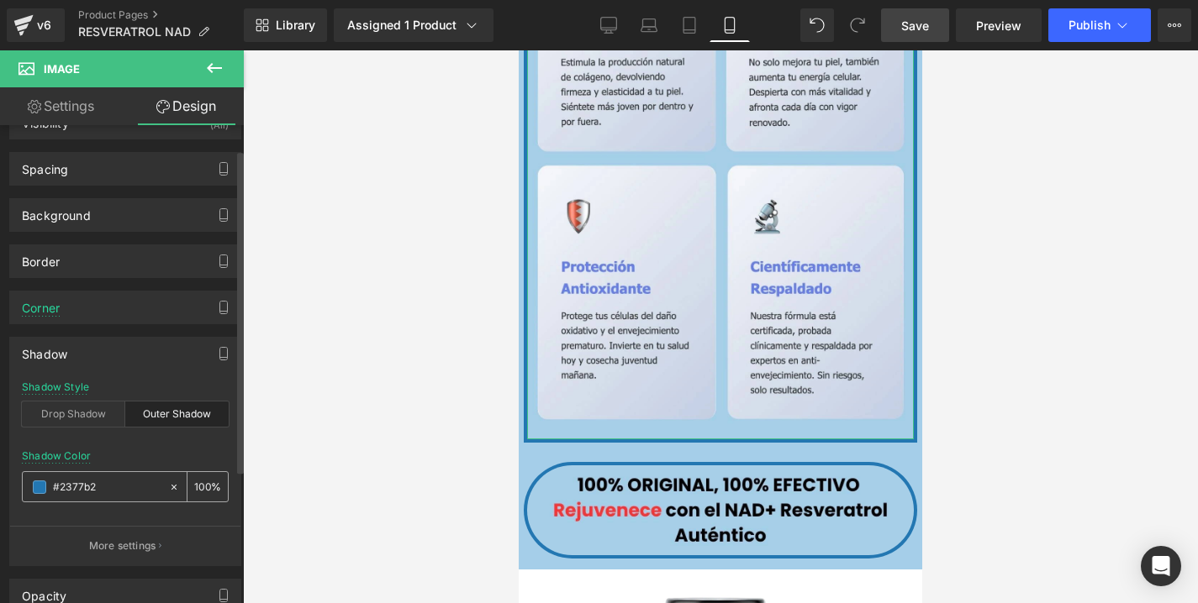
click at [170, 485] on icon at bounding box center [174, 488] width 12 height 12
type input "none"
type input "0"
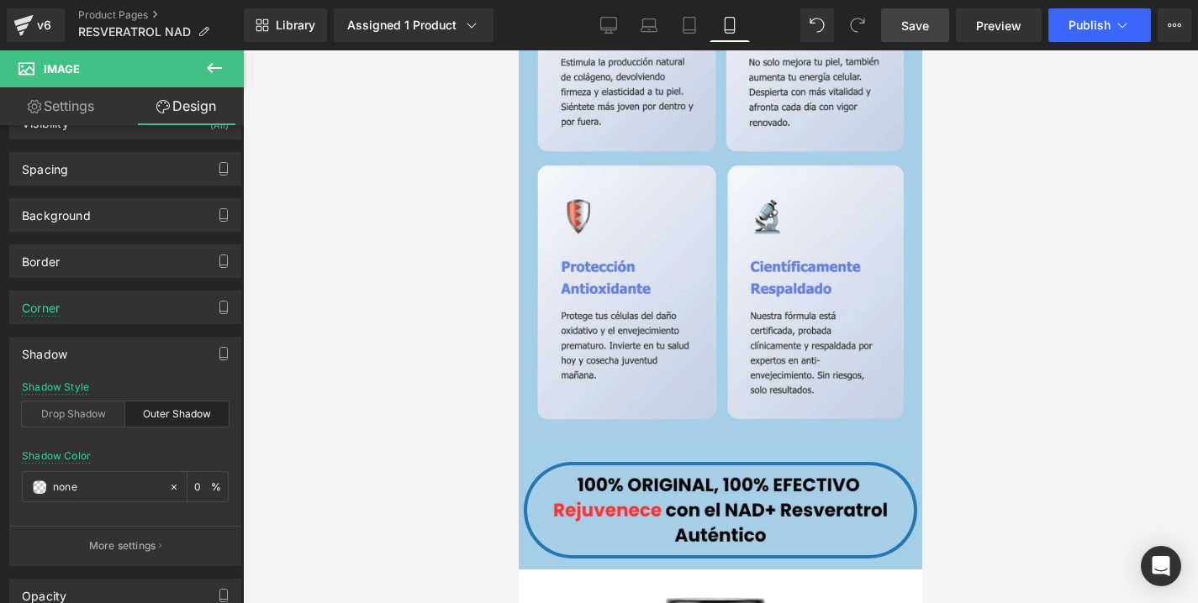
click at [305, 334] on div at bounding box center [720, 326] width 955 height 553
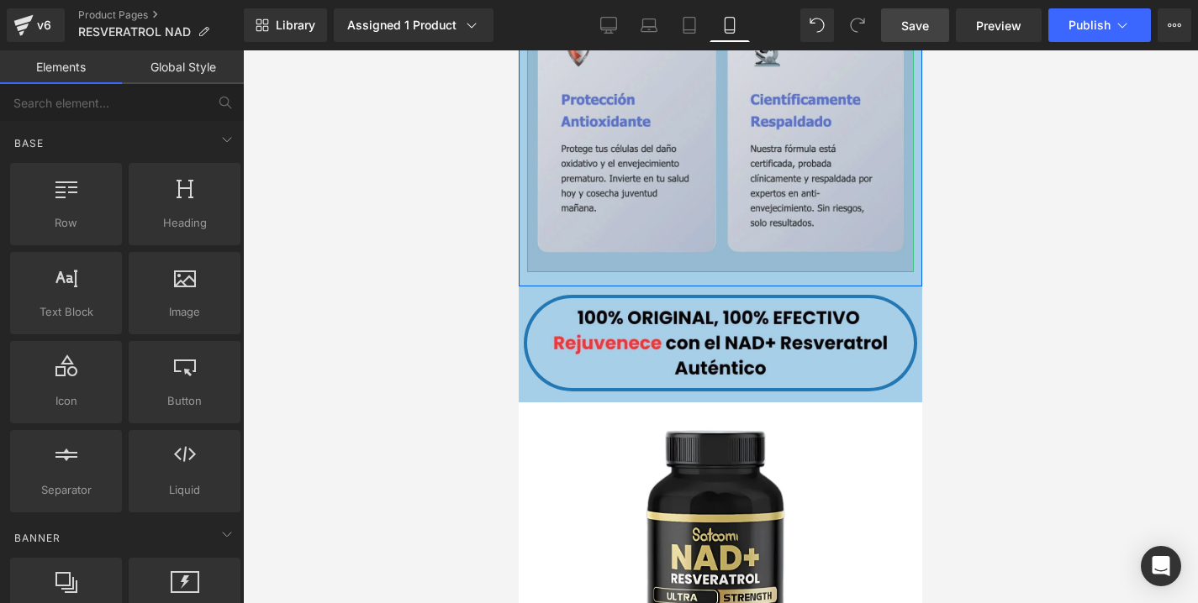
scroll to position [3214, 0]
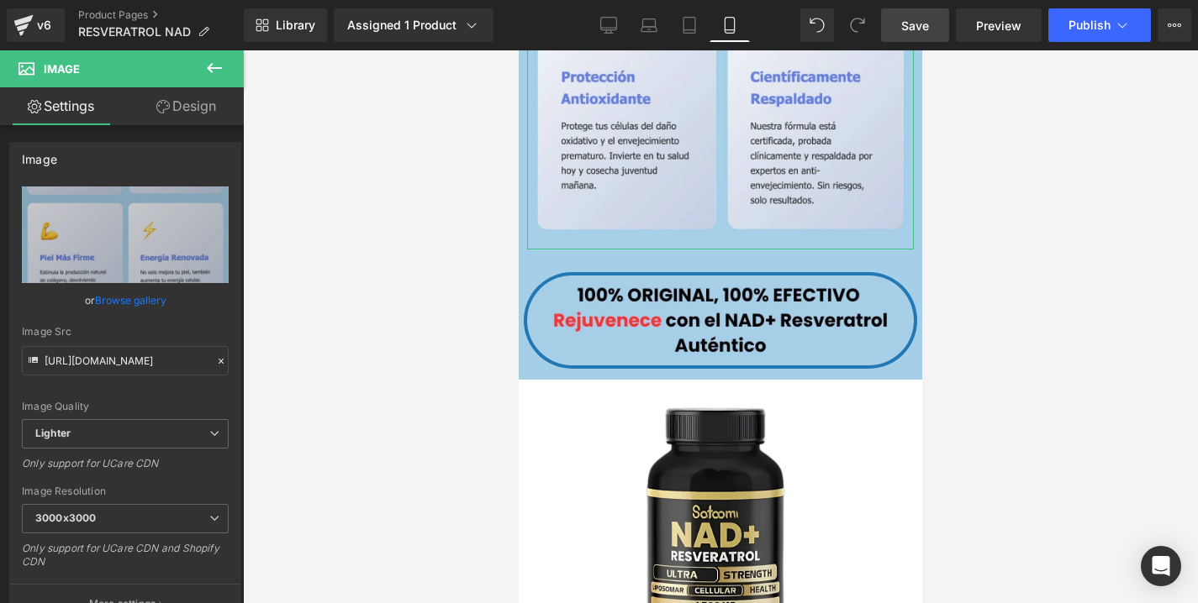
click at [199, 121] on link "Design" at bounding box center [186, 106] width 122 height 38
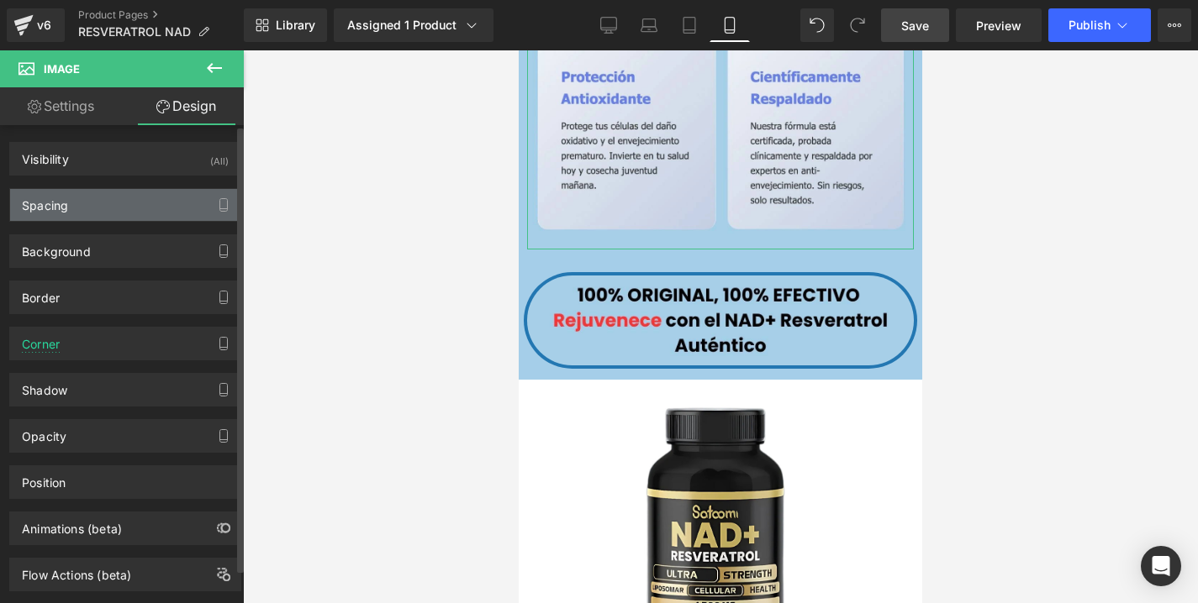
click at [117, 218] on div "Spacing" at bounding box center [125, 205] width 230 height 32
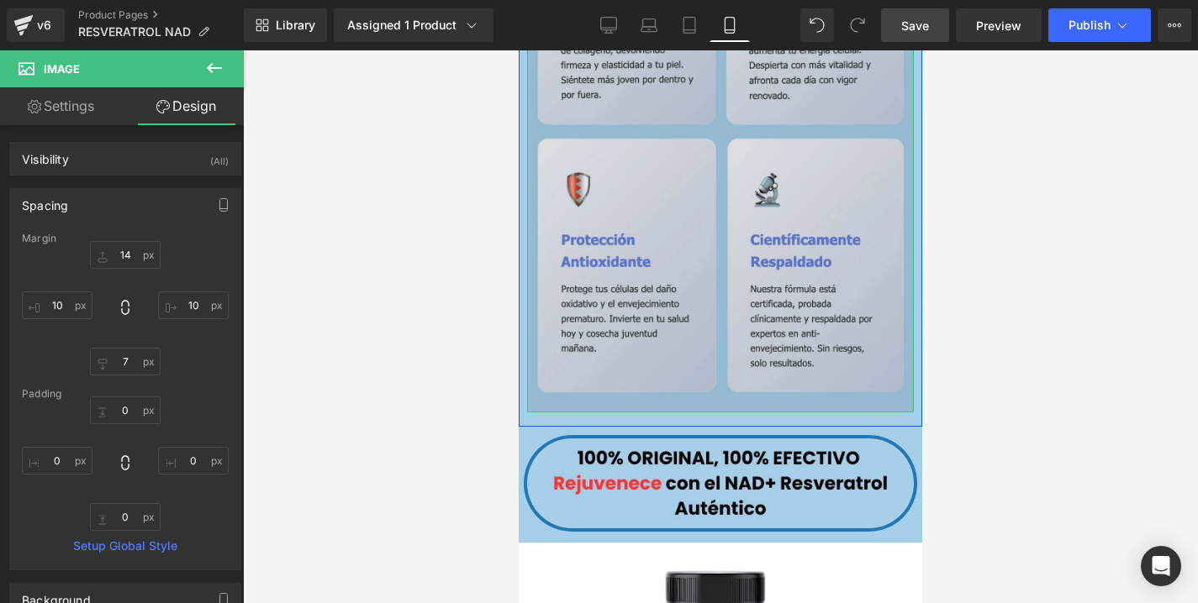
scroll to position [3109, 0]
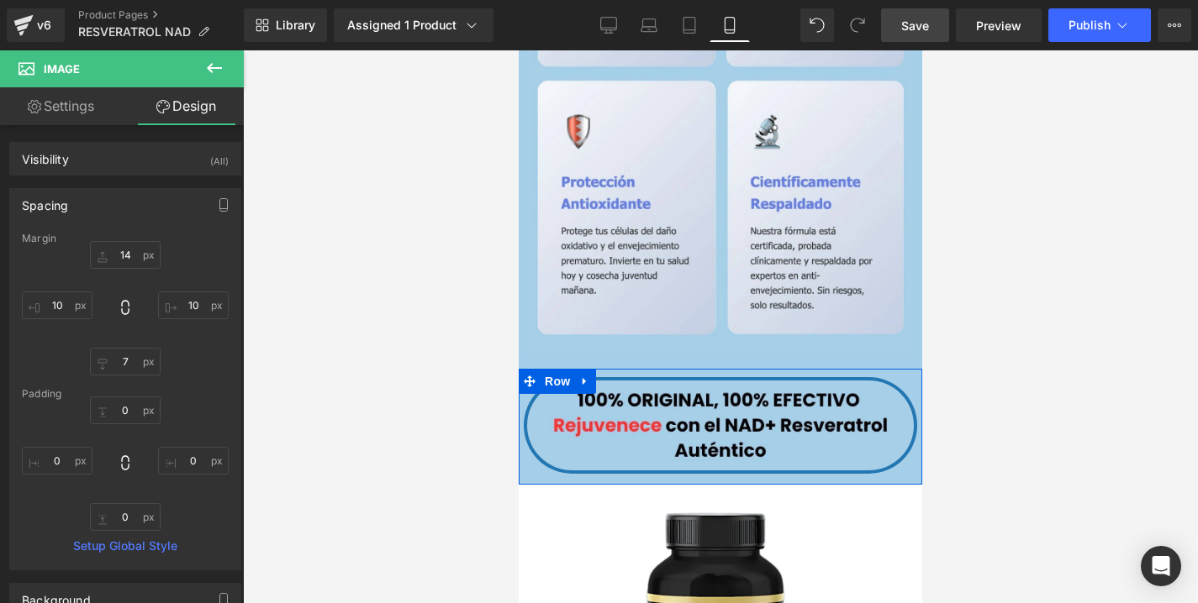
click at [813, 373] on div "Image" at bounding box center [720, 422] width 403 height 107
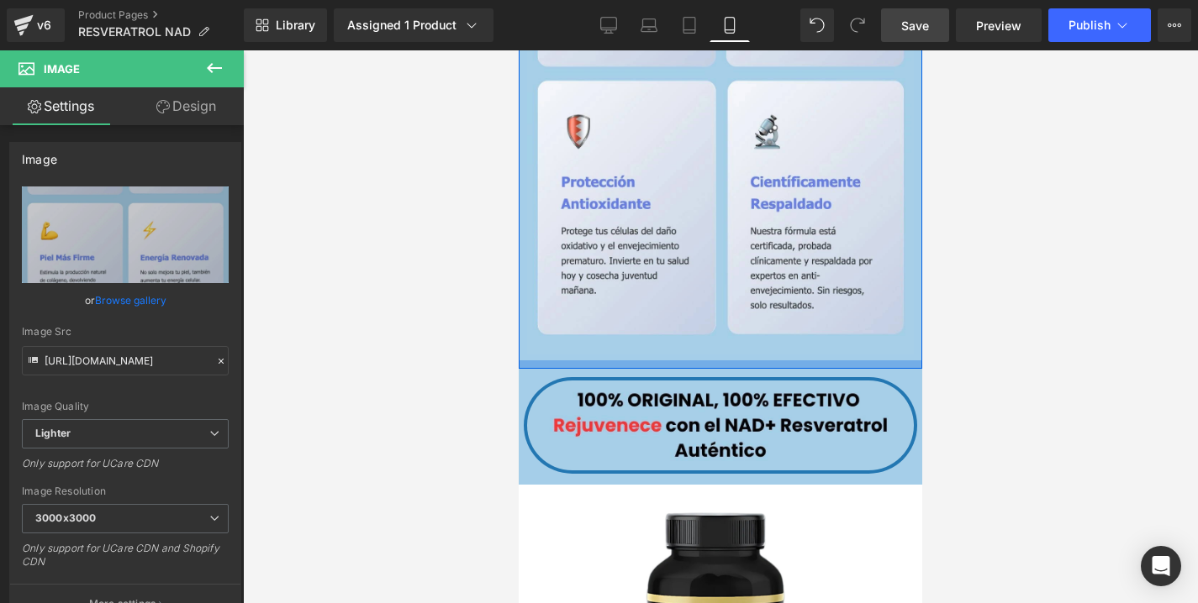
click at [640, 361] on div at bounding box center [720, 365] width 403 height 8
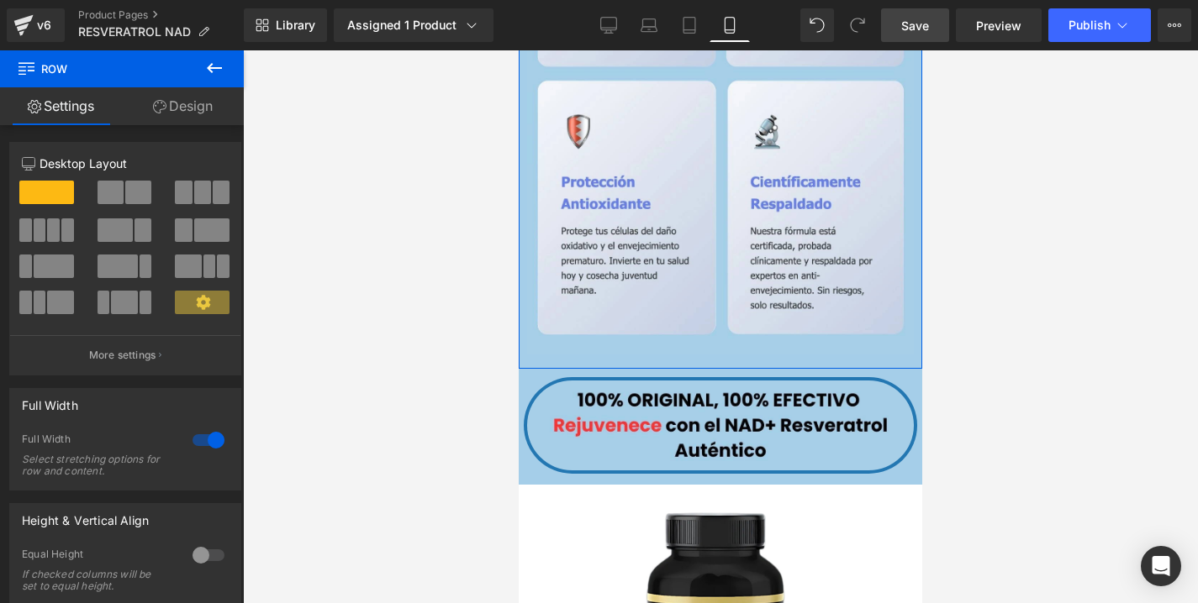
click at [177, 112] on link "Design" at bounding box center [183, 106] width 122 height 38
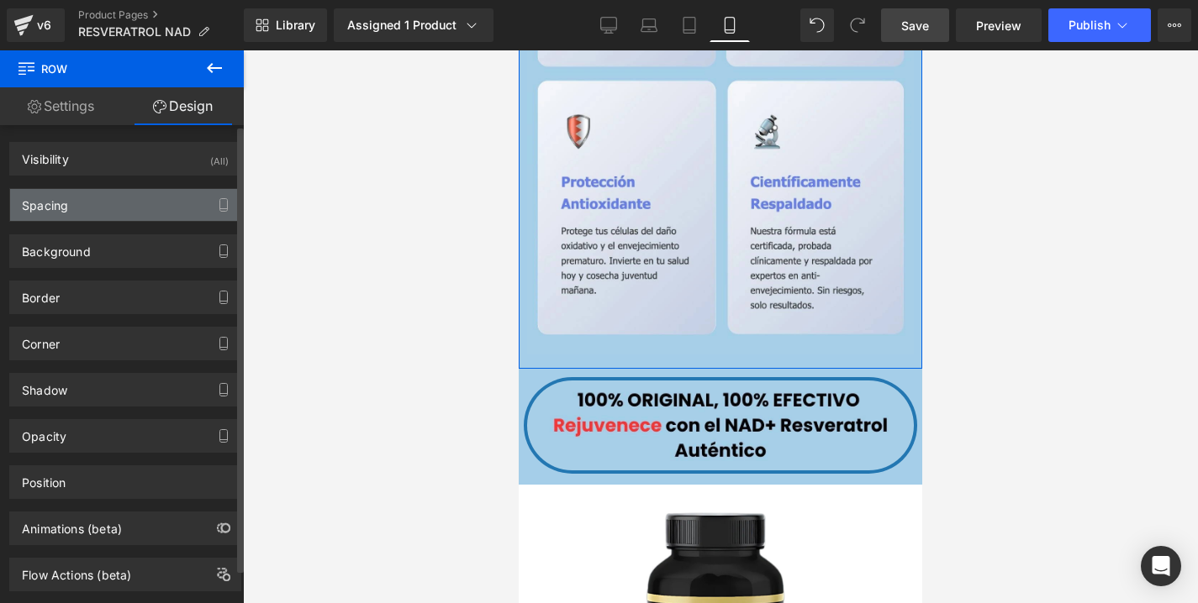
click at [149, 201] on div "Spacing" at bounding box center [125, 205] width 230 height 32
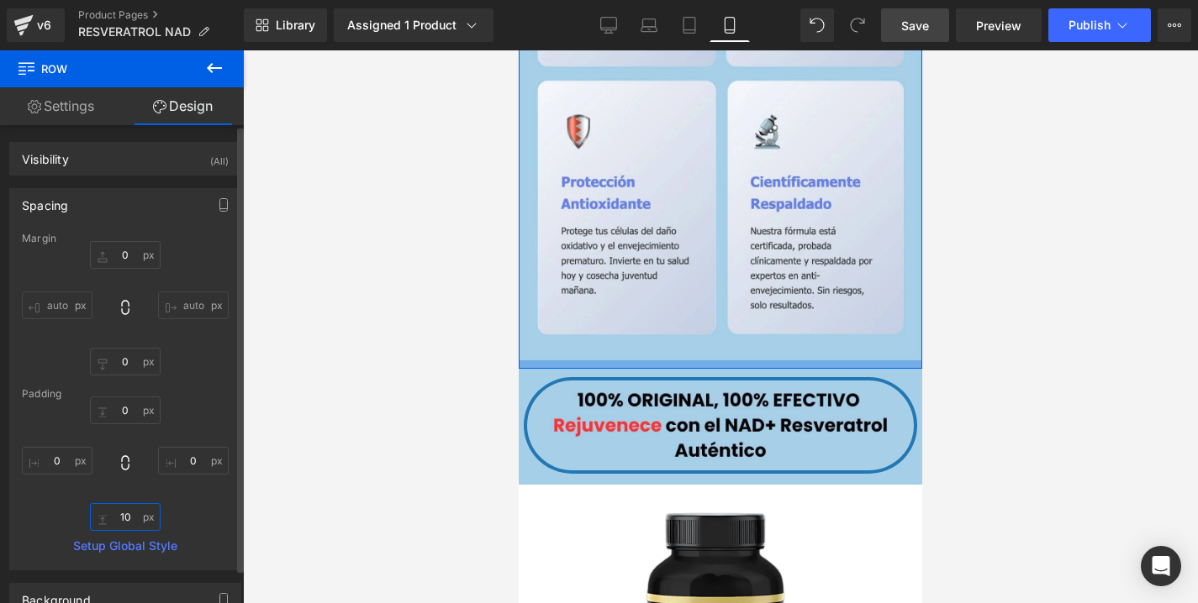
click at [127, 527] on input "10" at bounding box center [125, 517] width 71 height 28
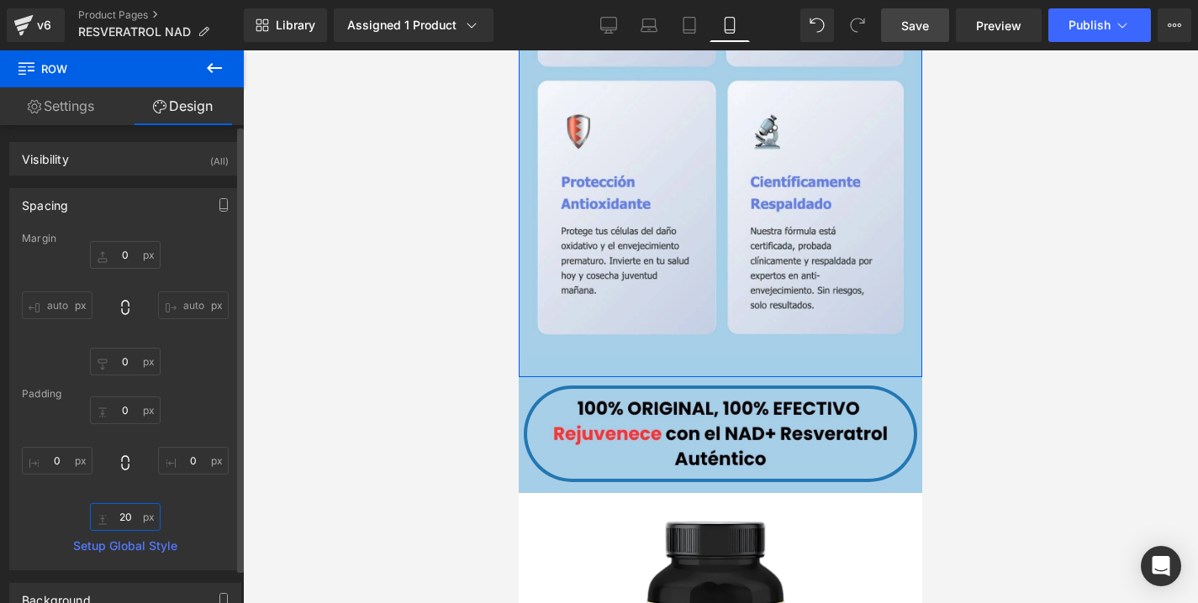
type input "2"
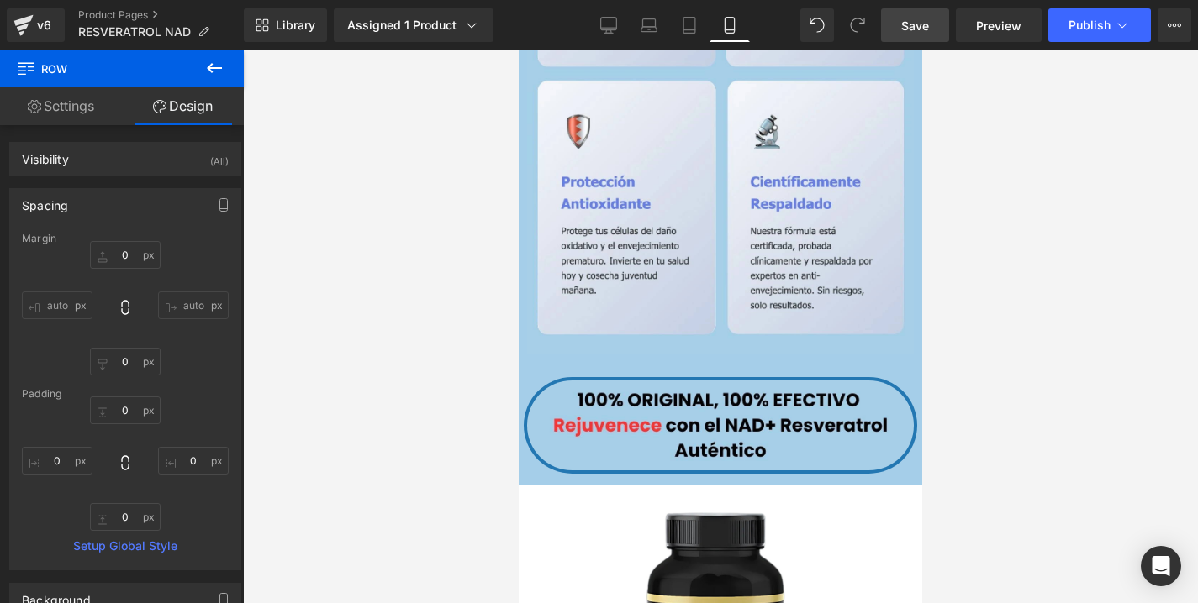
click at [334, 313] on div at bounding box center [720, 326] width 955 height 553
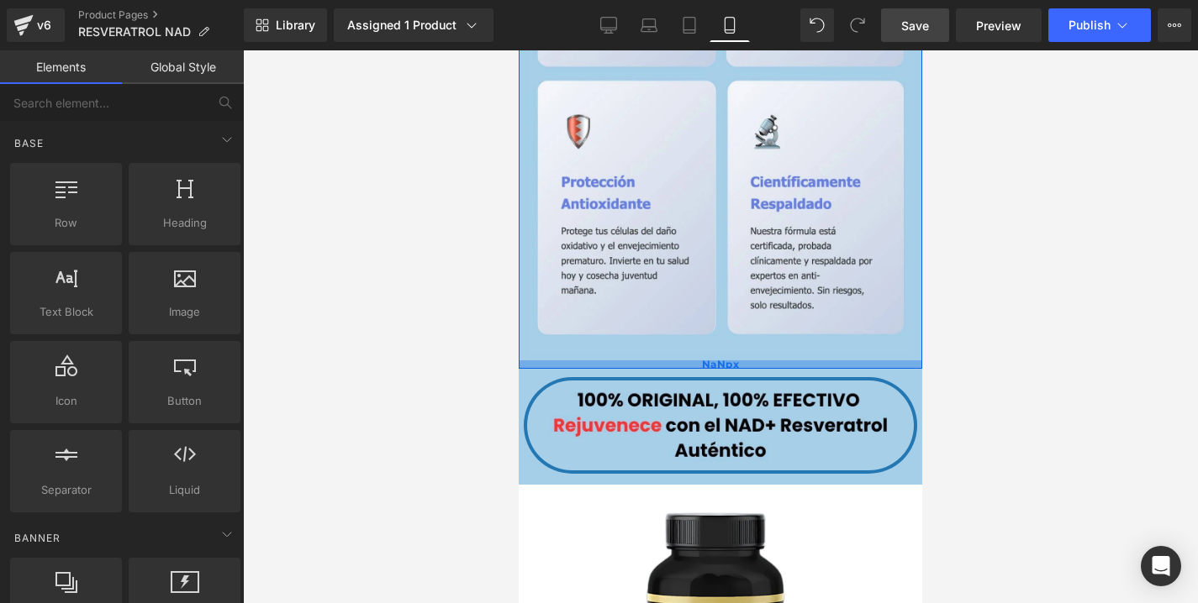
click at [791, 361] on div "NaNpx" at bounding box center [720, 365] width 403 height 8
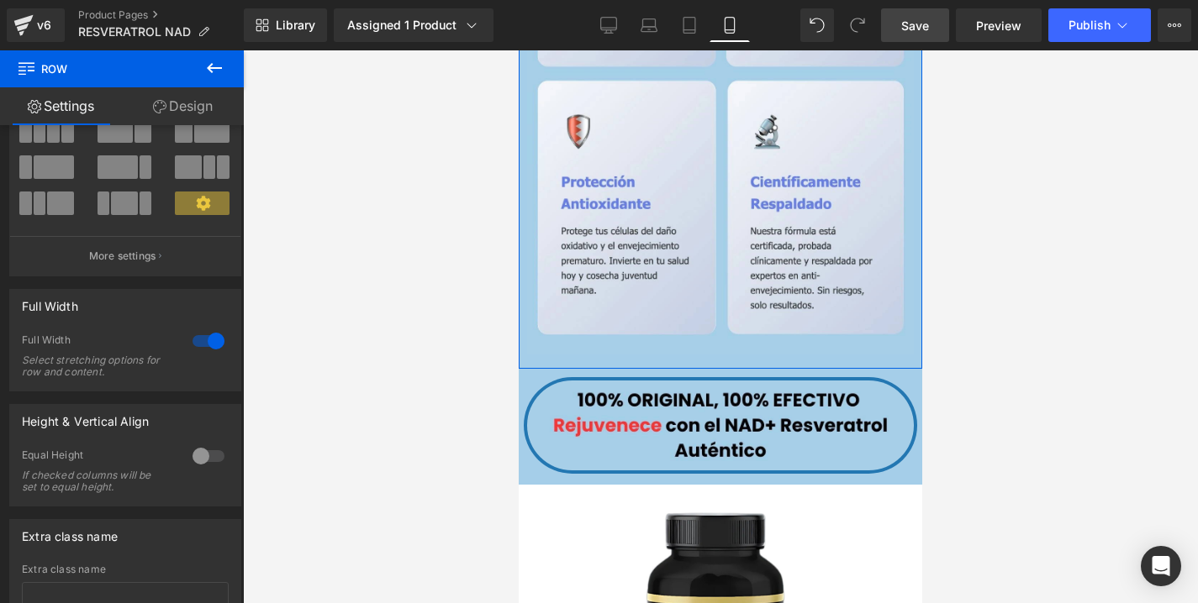
scroll to position [113, 0]
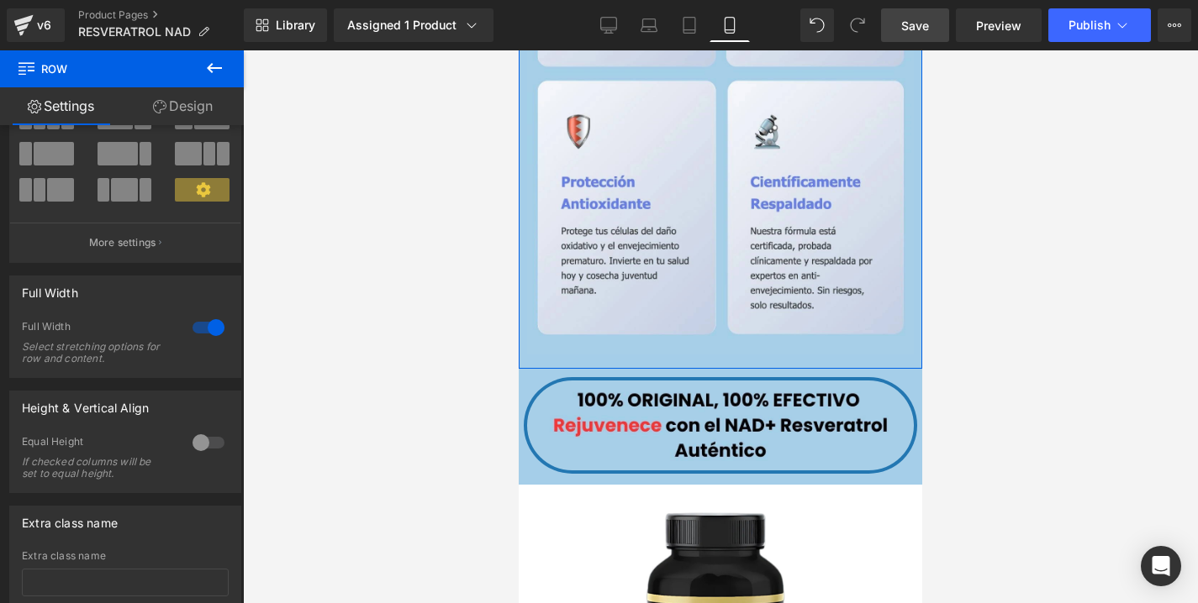
click at [206, 335] on div at bounding box center [208, 327] width 40 height 27
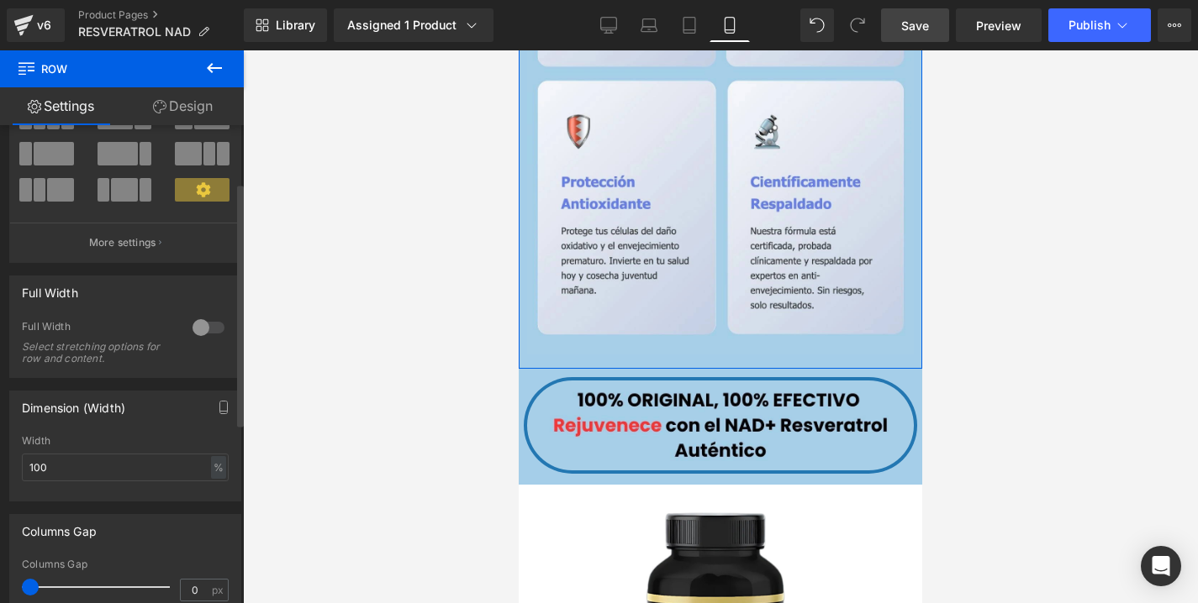
click at [207, 332] on div at bounding box center [208, 327] width 40 height 27
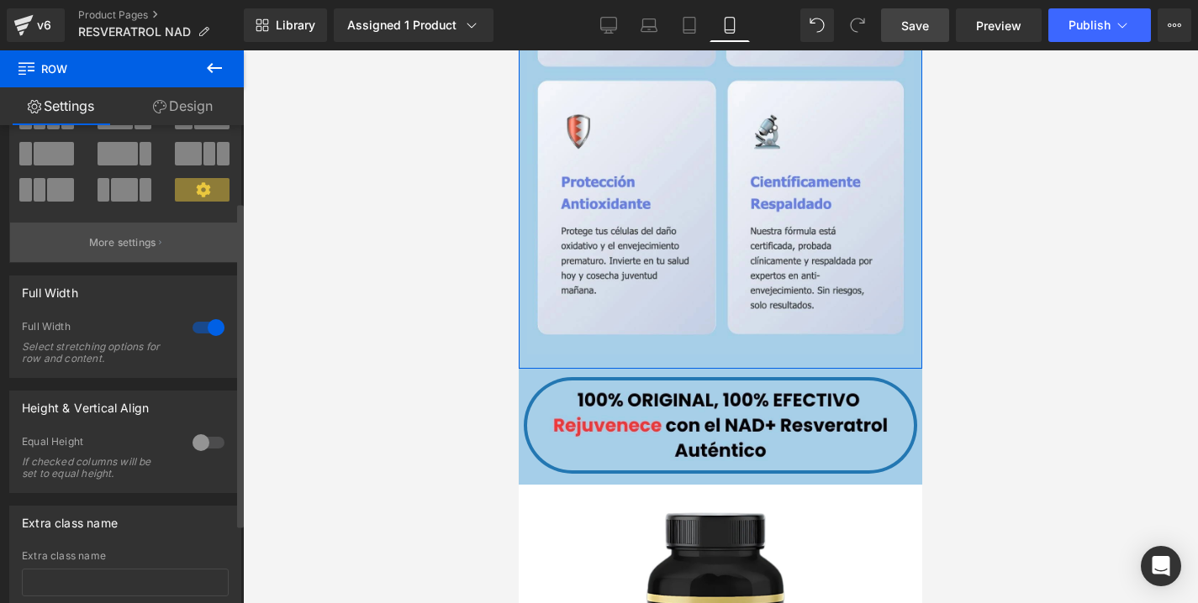
scroll to position [0, 0]
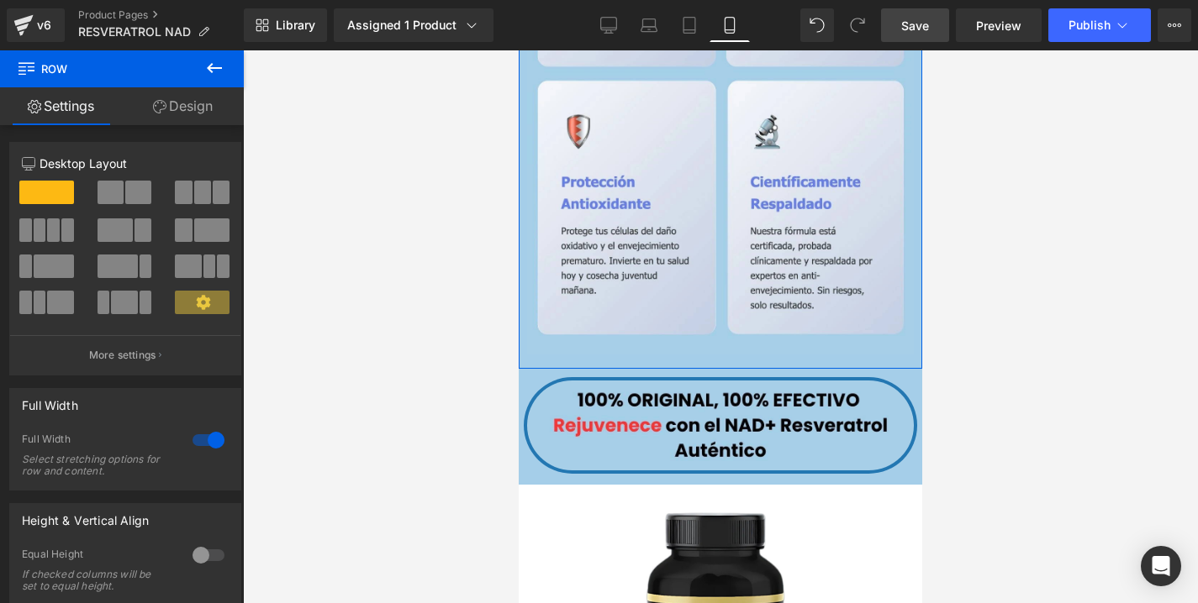
click at [186, 102] on link "Design" at bounding box center [183, 106] width 122 height 38
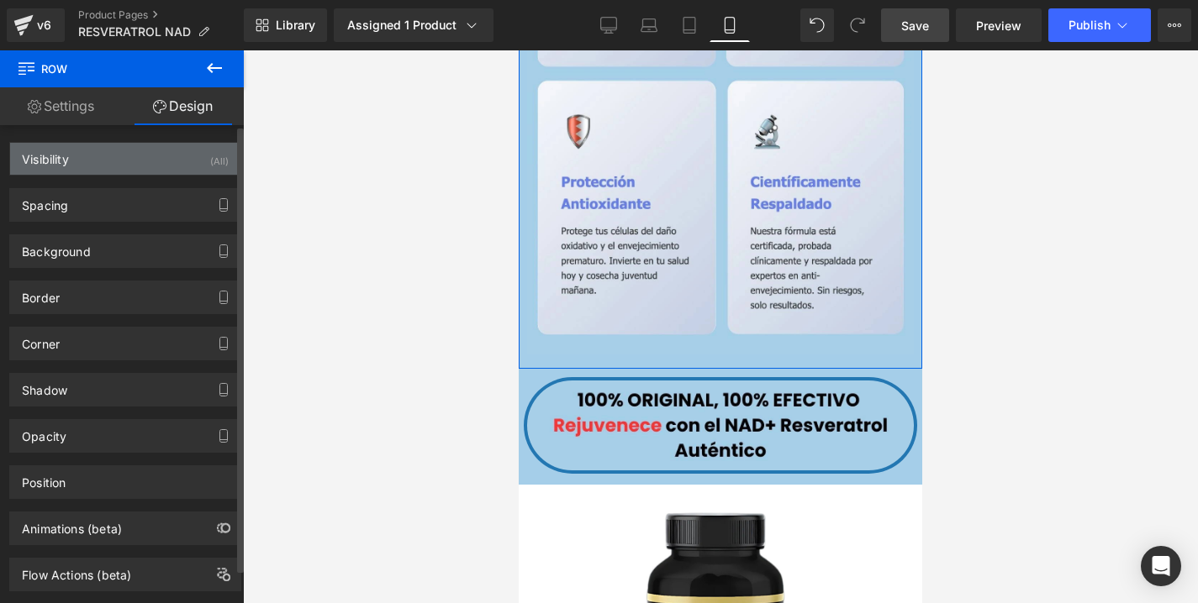
click at [181, 167] on div "Visibility (All)" at bounding box center [125, 159] width 230 height 32
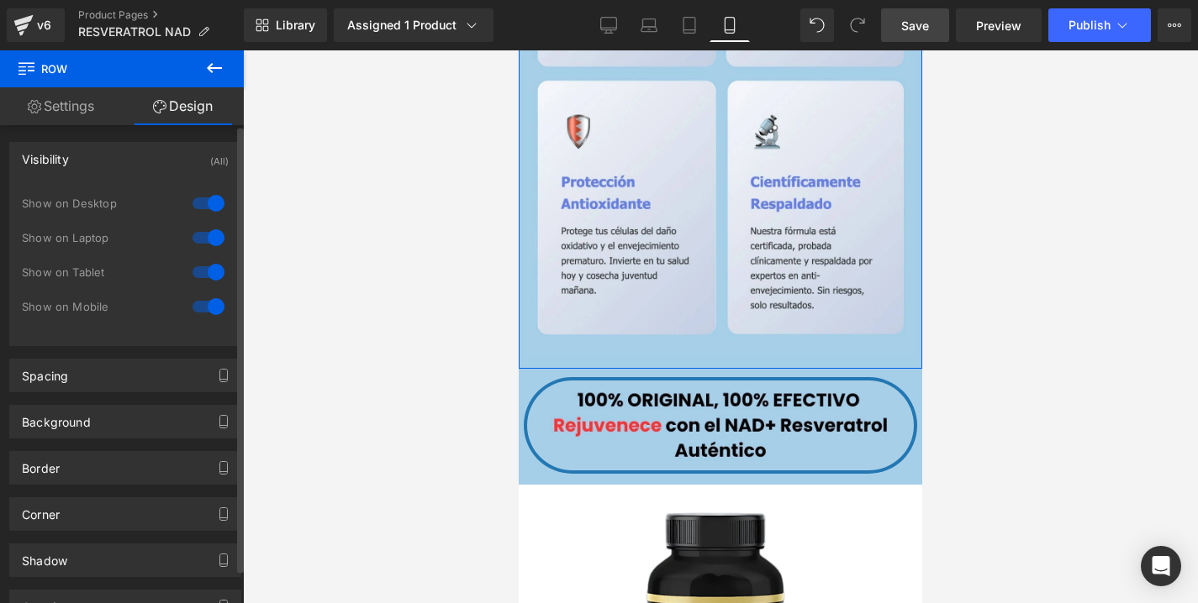
click at [181, 167] on div "Visibility (All)" at bounding box center [125, 159] width 230 height 32
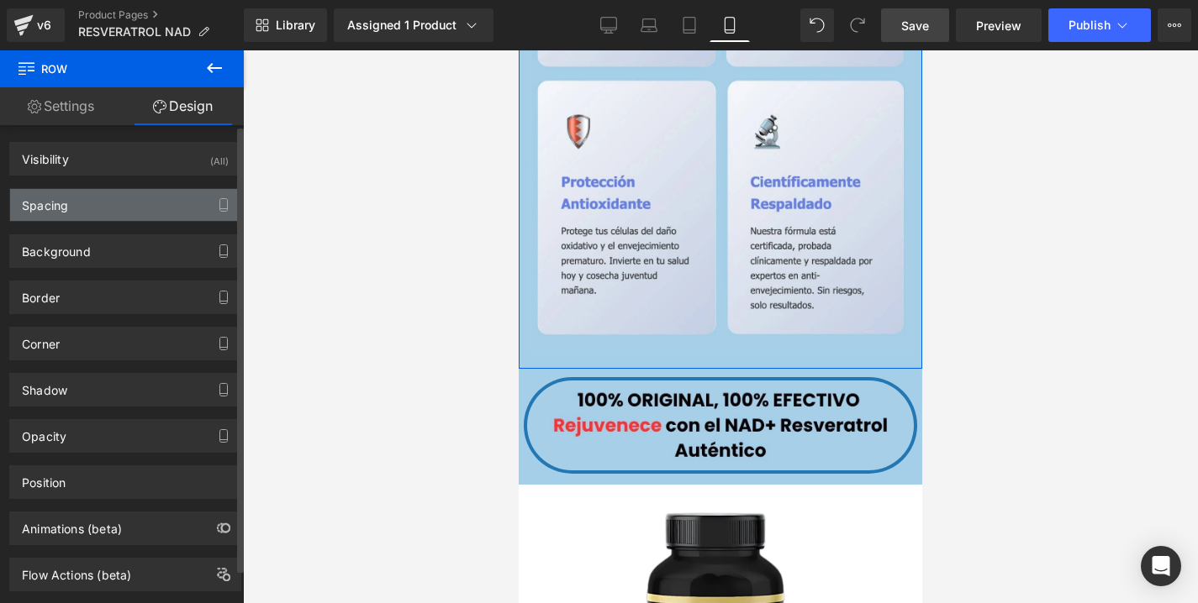
click at [155, 212] on div "Spacing" at bounding box center [125, 205] width 230 height 32
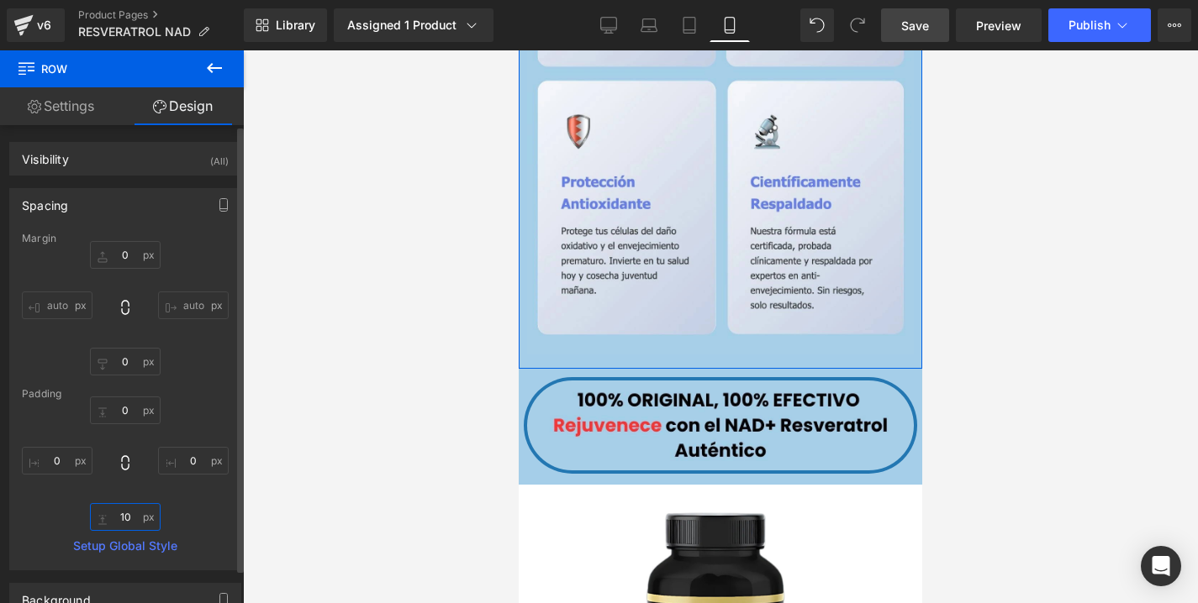
click at [124, 507] on input "10" at bounding box center [125, 517] width 71 height 28
type input "0"
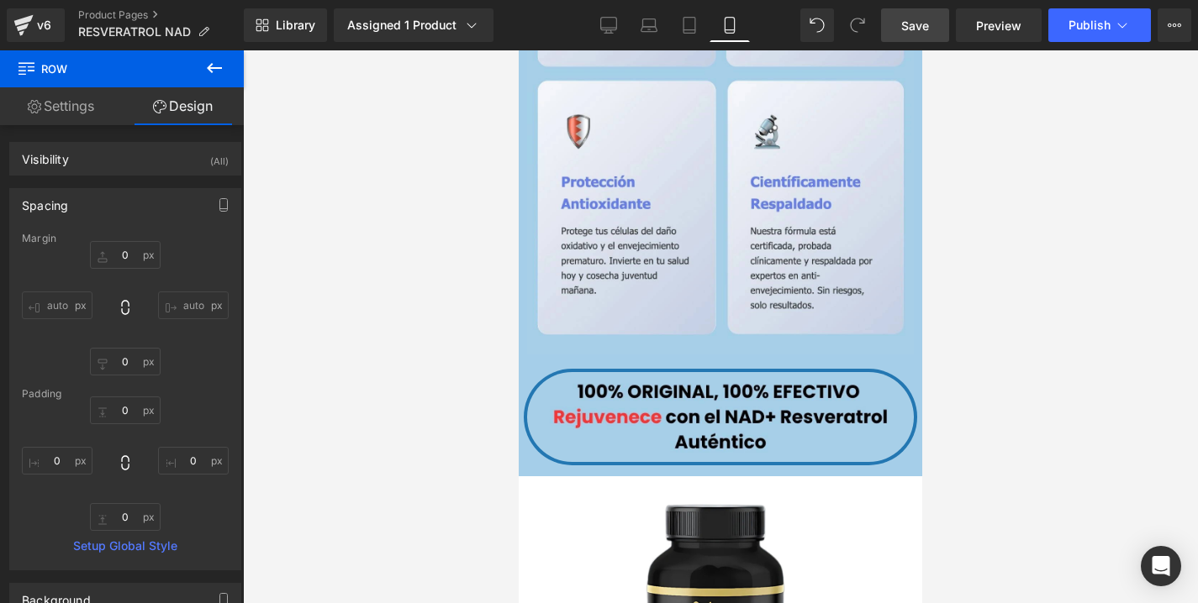
click at [290, 350] on div at bounding box center [720, 326] width 955 height 553
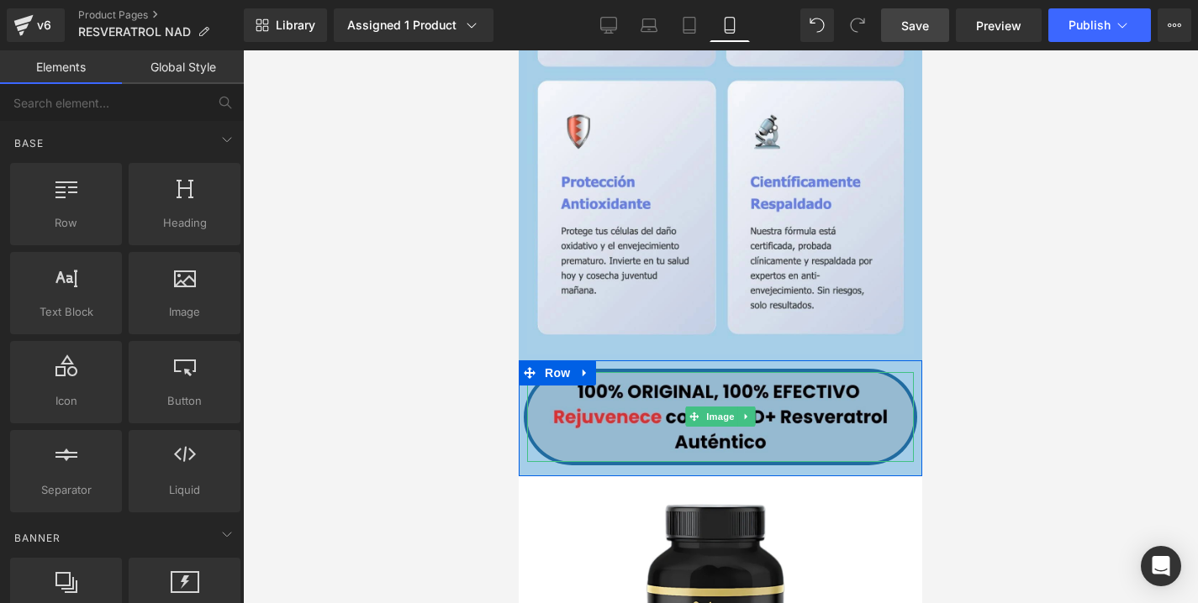
click at [733, 429] on img at bounding box center [720, 416] width 387 height 89
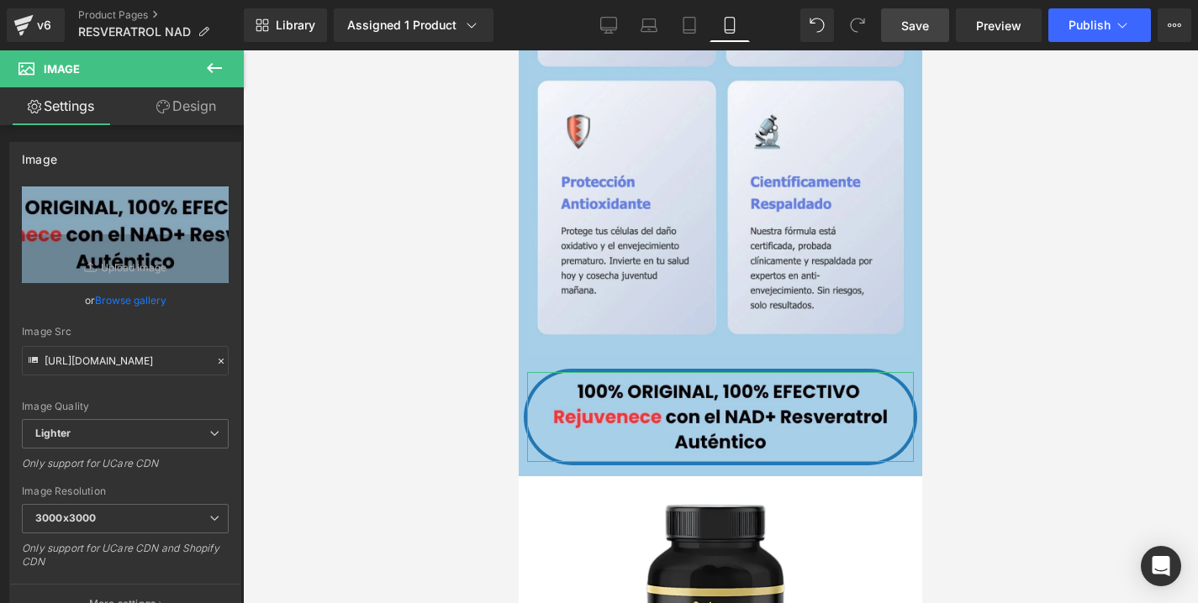
click at [175, 88] on link "Design" at bounding box center [186, 106] width 122 height 38
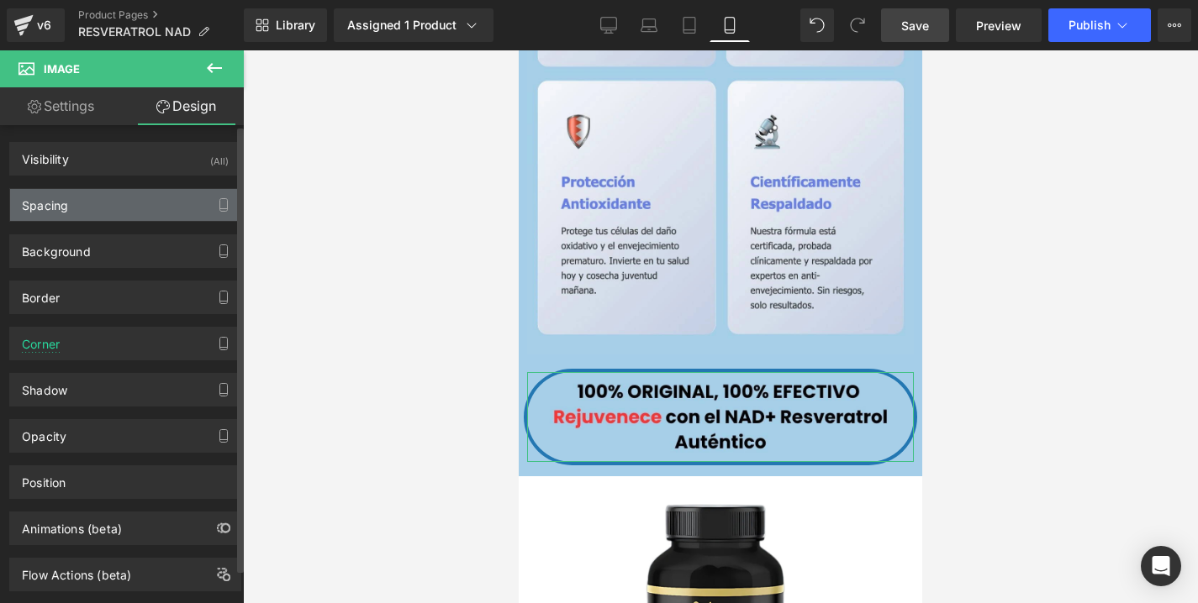
click at [105, 210] on div "Spacing" at bounding box center [125, 205] width 230 height 32
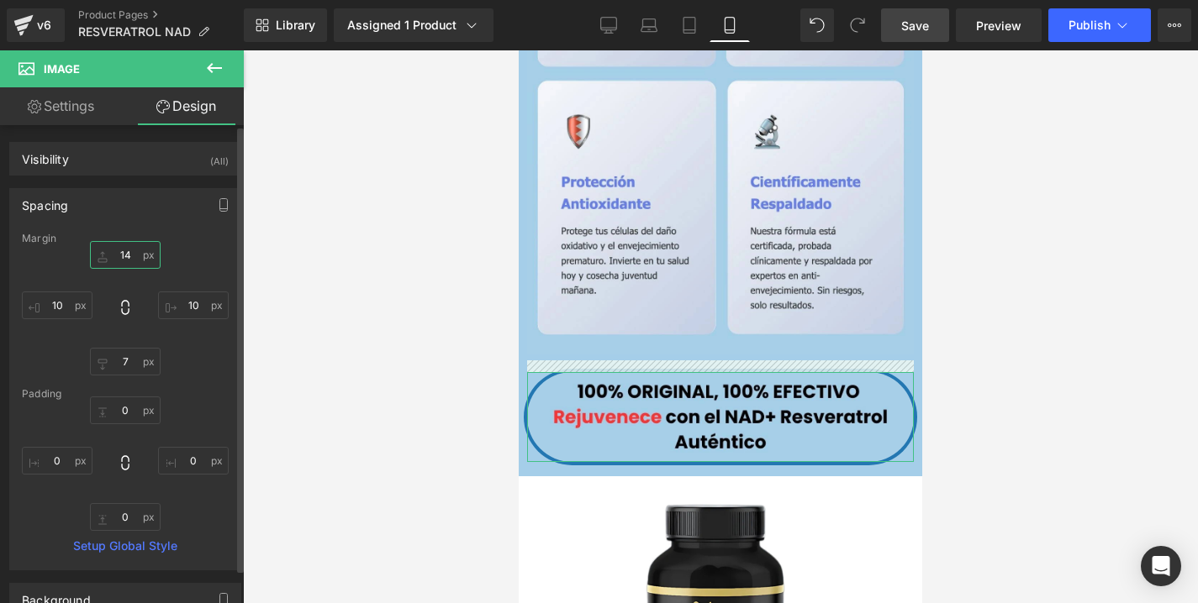
click at [127, 259] on input "14" at bounding box center [125, 255] width 71 height 28
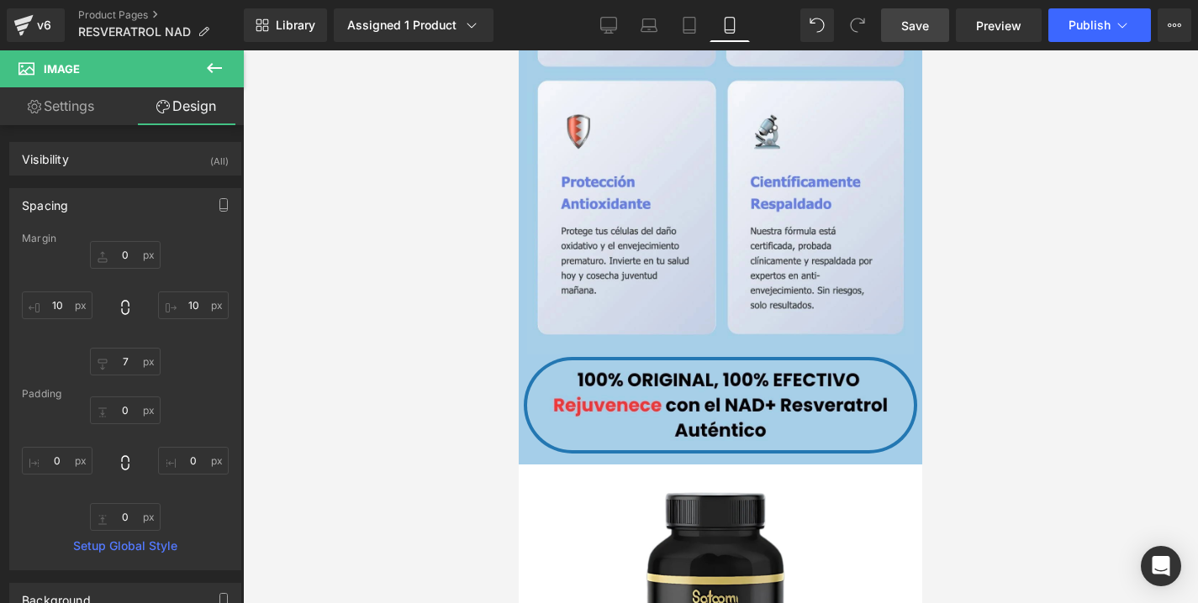
click at [1085, 287] on div at bounding box center [720, 326] width 955 height 553
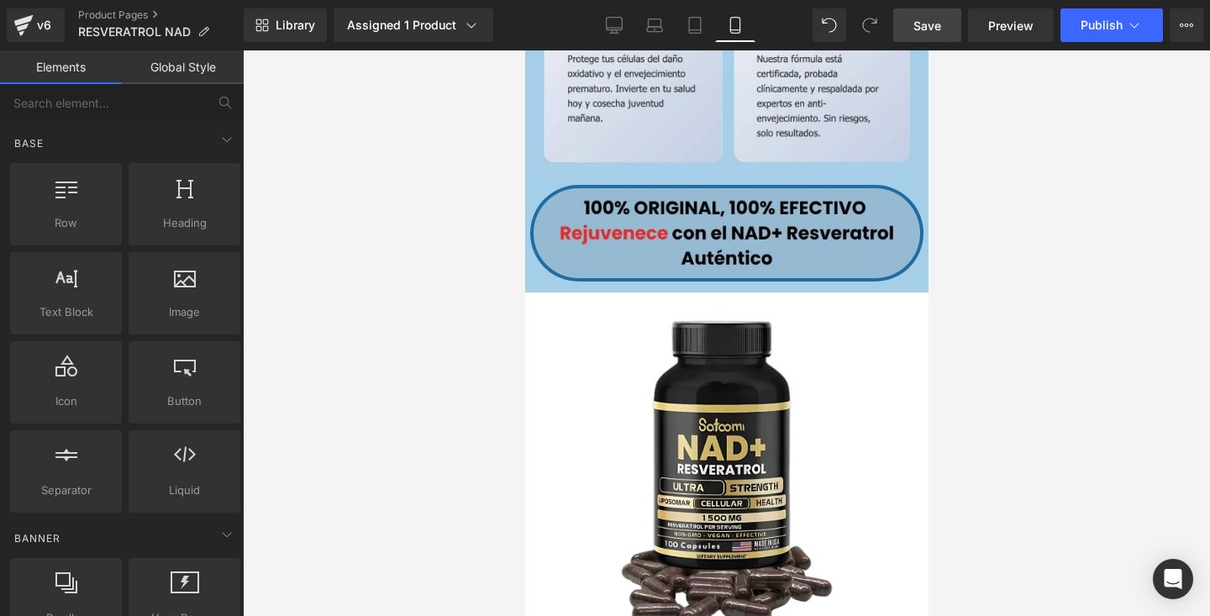
scroll to position [3277, 0]
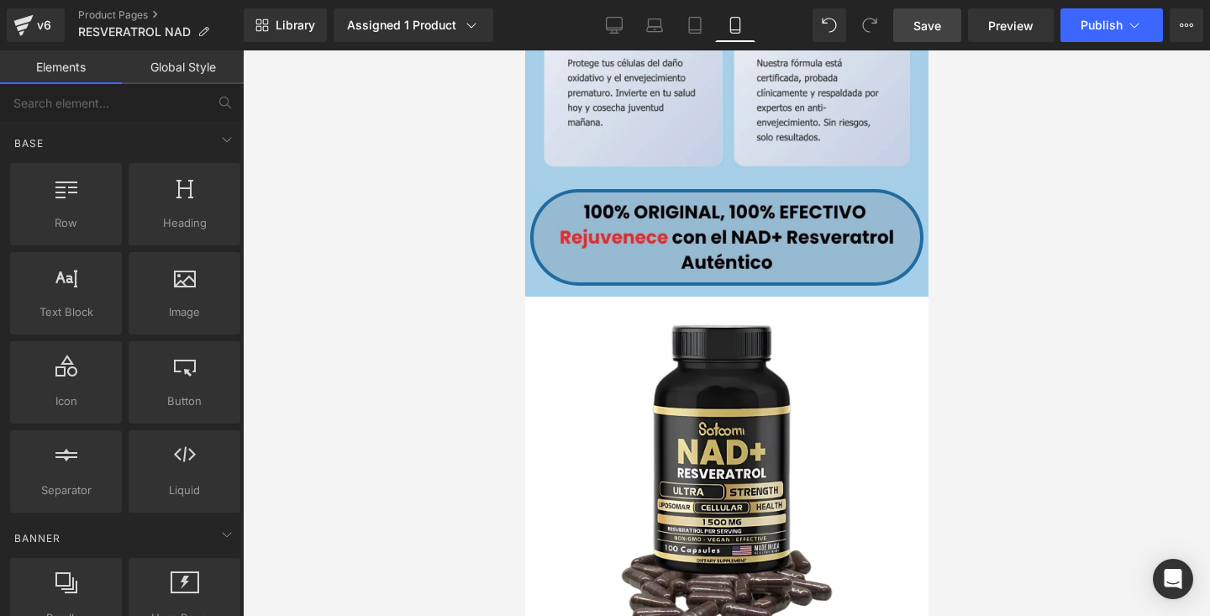
click at [739, 228] on div "Image" at bounding box center [726, 236] width 387 height 89
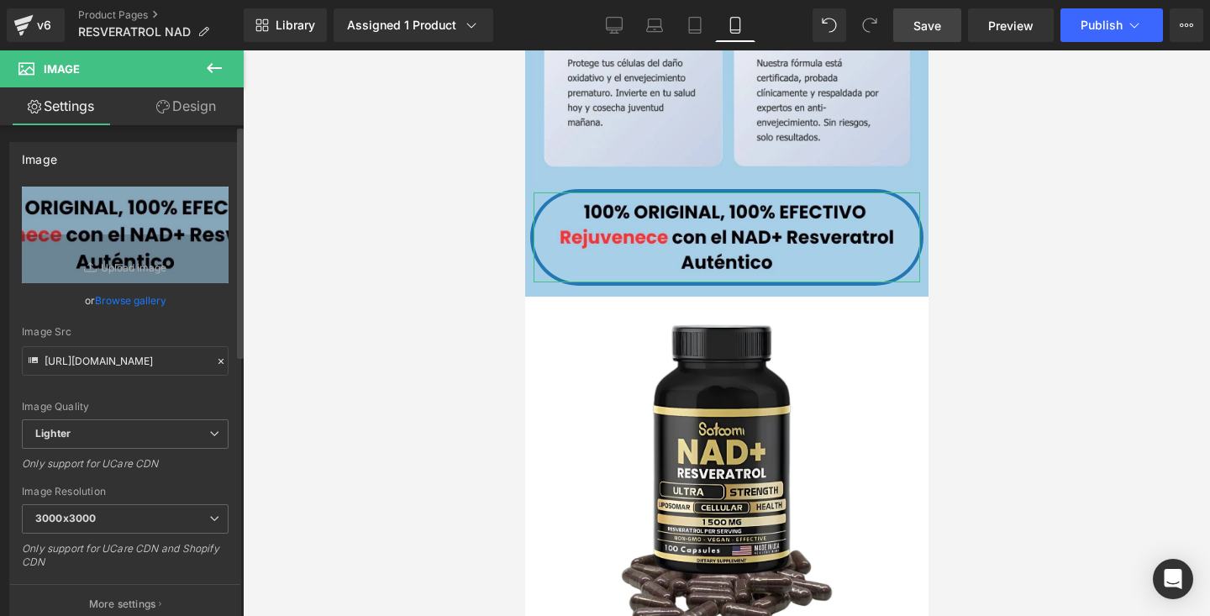
click at [129, 306] on link "Browse gallery" at bounding box center [130, 300] width 71 height 29
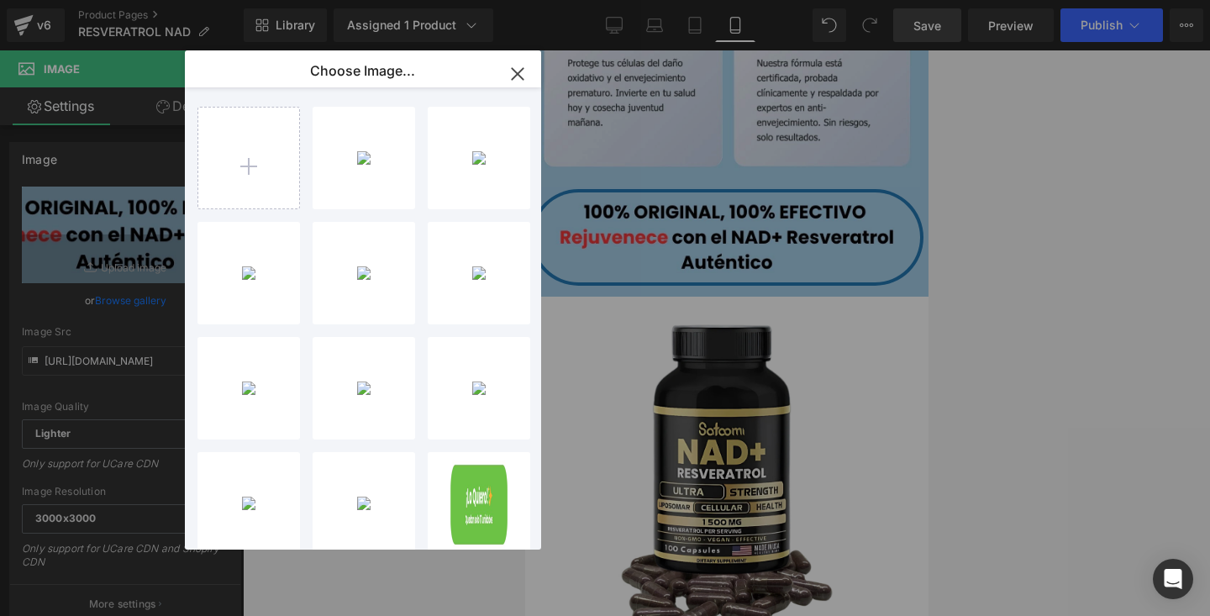
type input "C:\fakepath\100.webp"
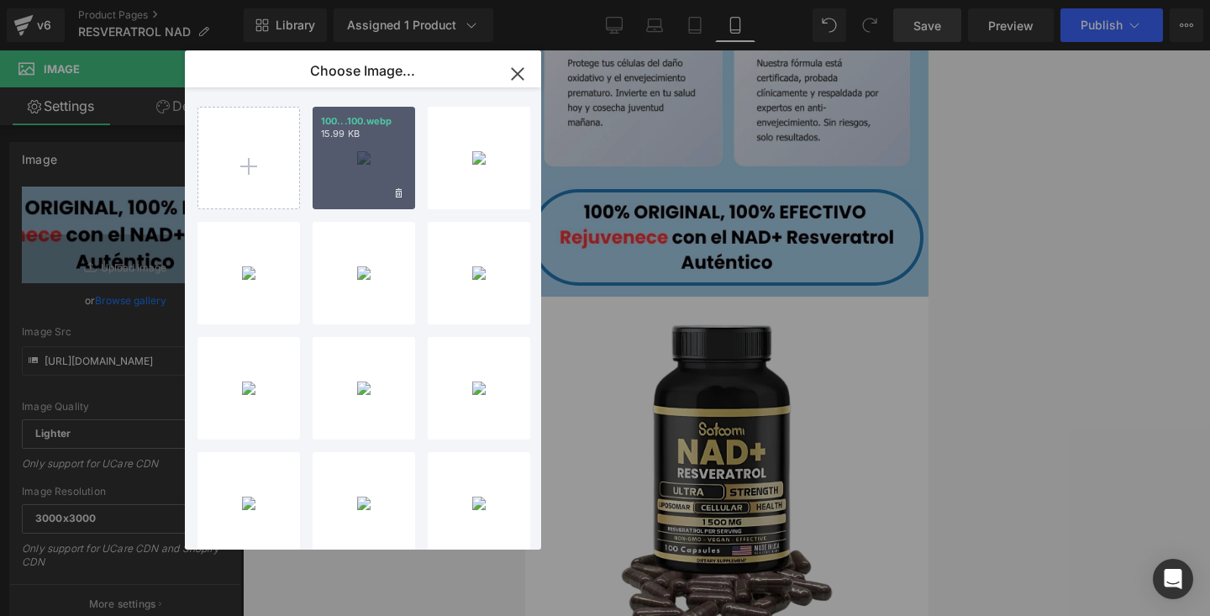
click at [355, 174] on div "100...100.webp 15.99 KB" at bounding box center [364, 158] width 103 height 103
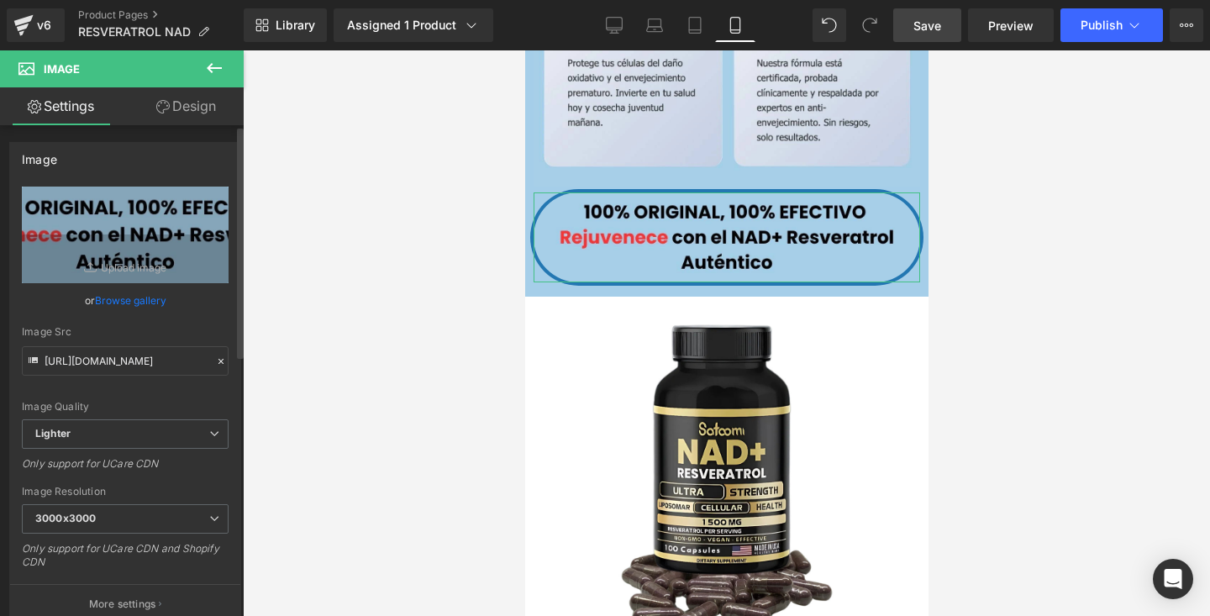
click at [137, 304] on link "Browse gallery" at bounding box center [130, 300] width 71 height 29
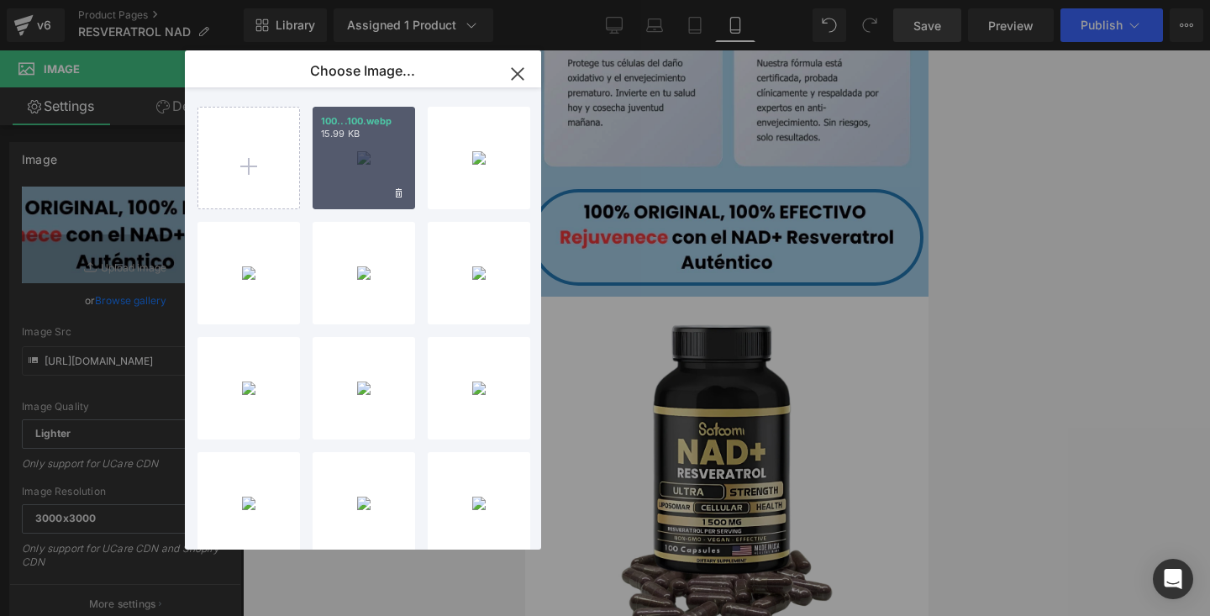
click at [413, 143] on div "100...100.webp 15.99 KB" at bounding box center [364, 158] width 103 height 103
type input "https://ucarecdn.com/854161fa-cf16-43e4-a3d0-7cb2c7de3fcb/-/format/auto/-/previ…"
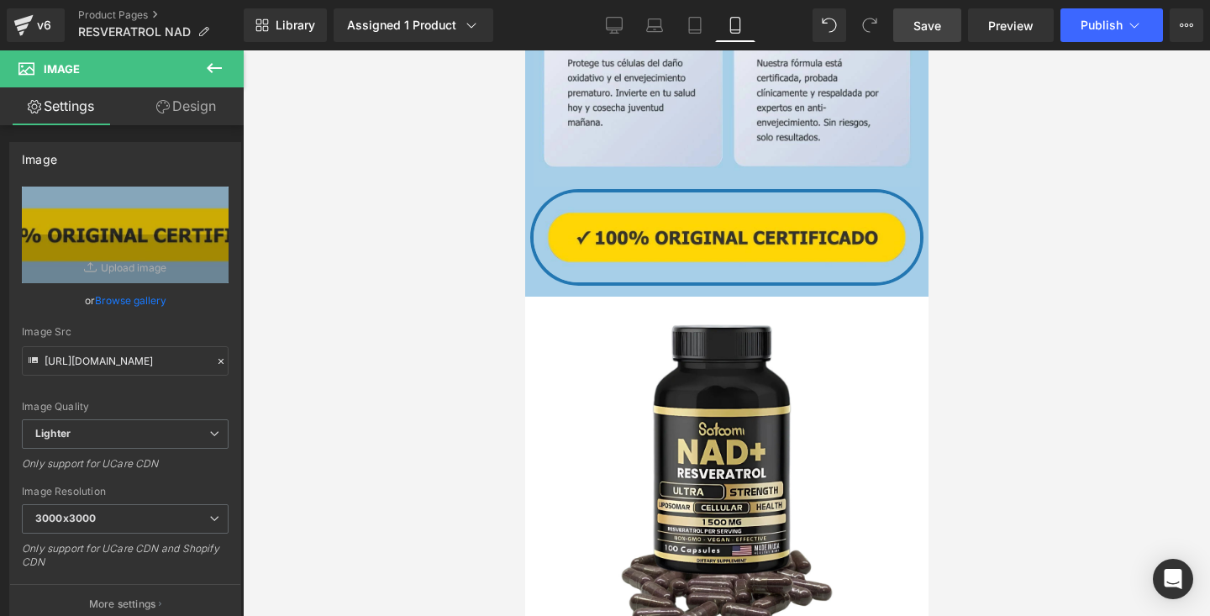
click at [956, 153] on div at bounding box center [726, 333] width 967 height 566
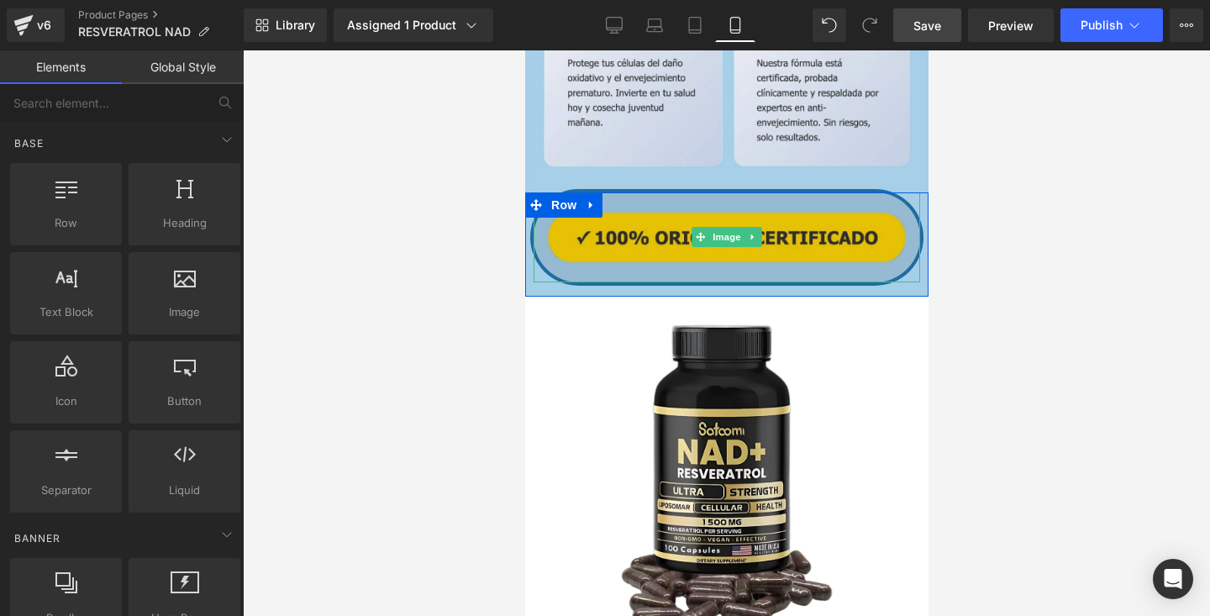
click at [849, 203] on img at bounding box center [726, 236] width 387 height 89
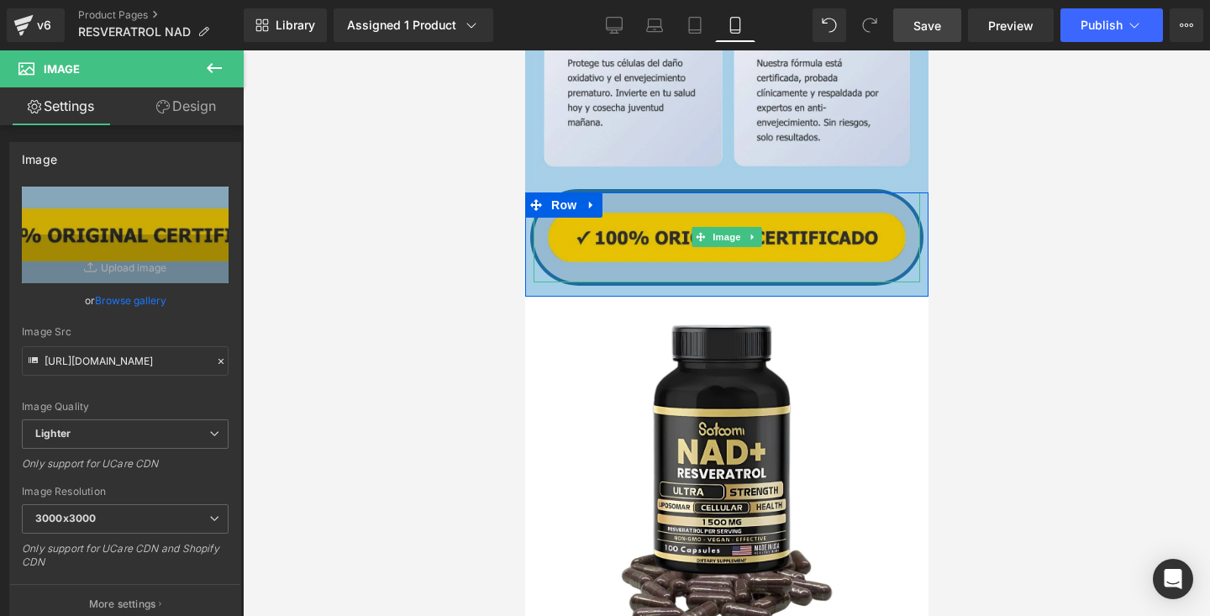
click at [769, 227] on img at bounding box center [726, 236] width 387 height 89
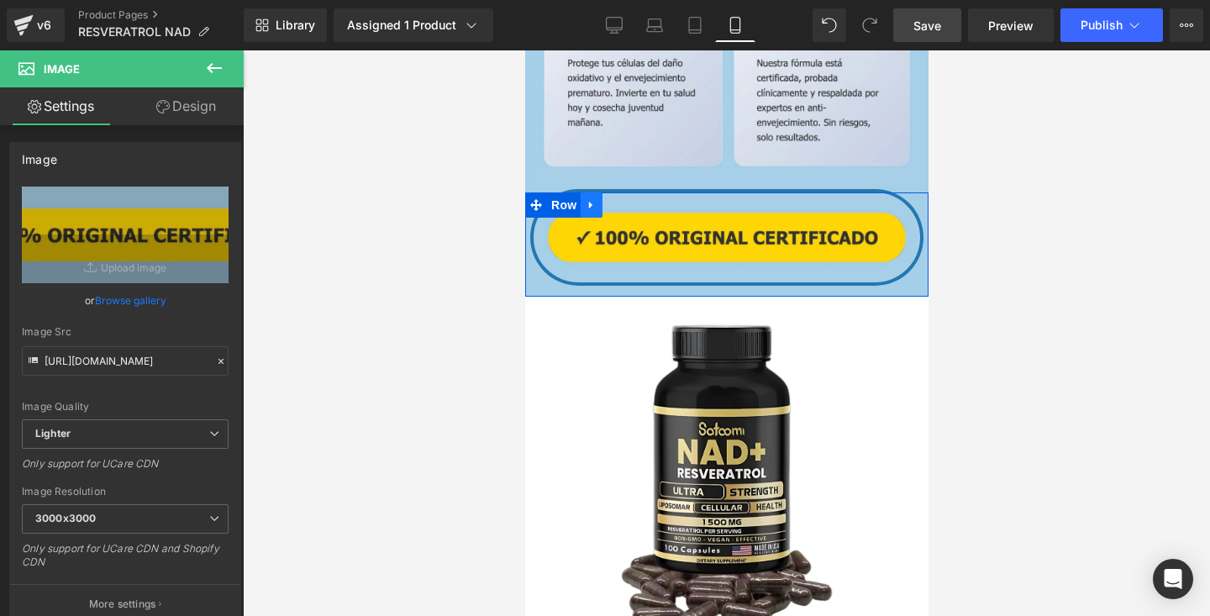
click at [589, 202] on icon at bounding box center [591, 205] width 12 height 13
click at [614, 204] on icon at bounding box center [613, 205] width 12 height 12
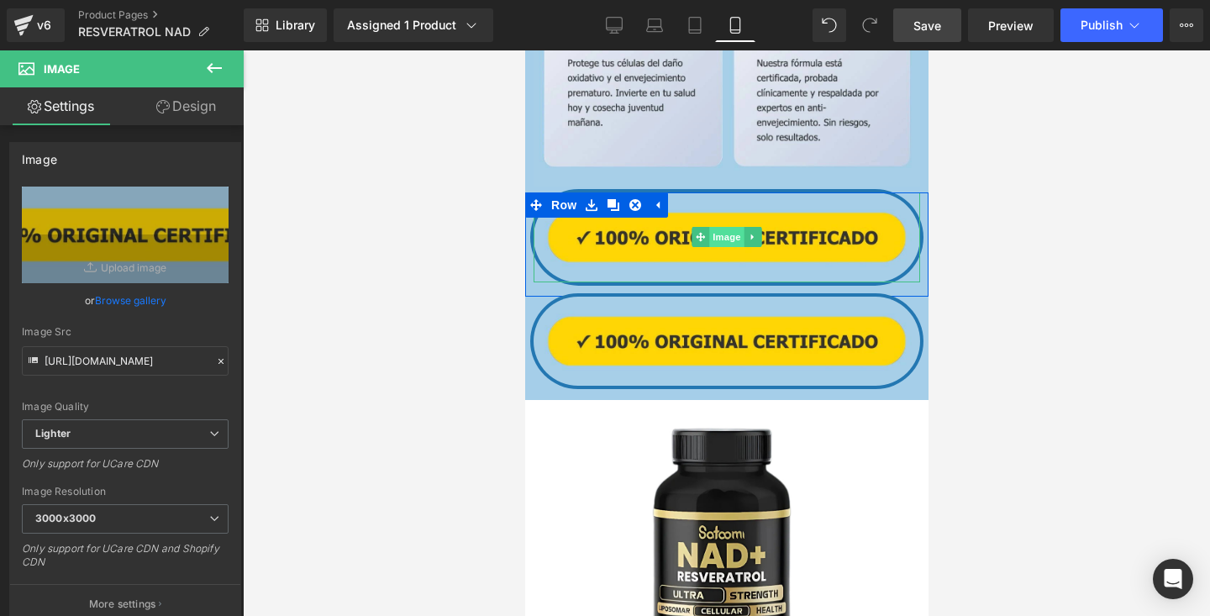
click at [728, 243] on span "Image" at bounding box center [725, 237] width 35 height 20
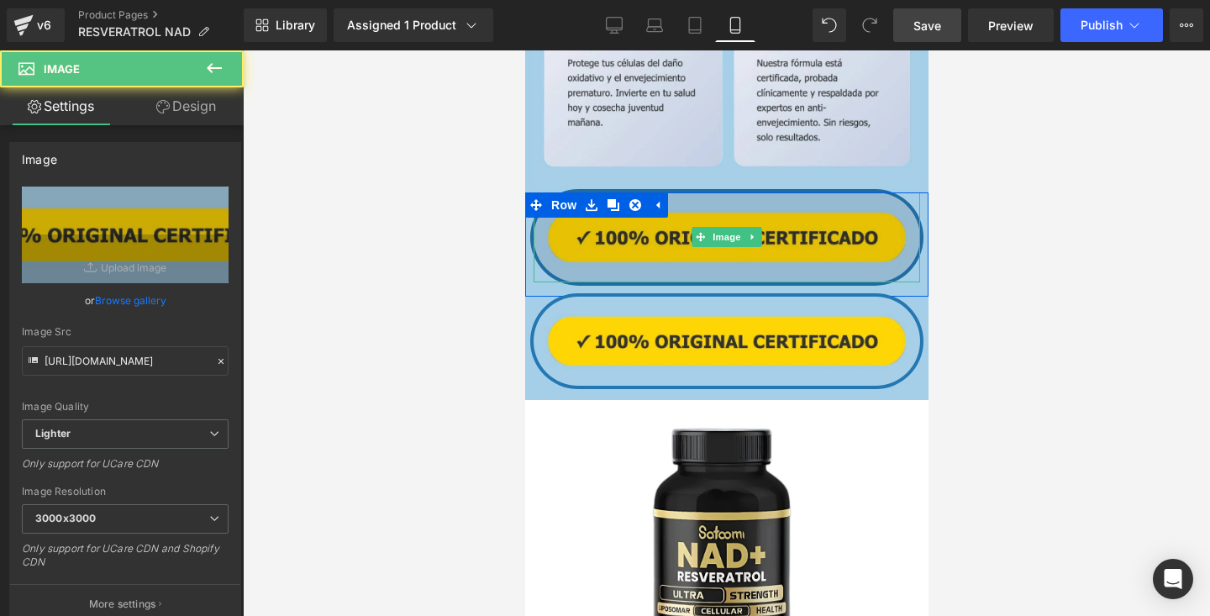
click at [723, 264] on img at bounding box center [726, 236] width 387 height 89
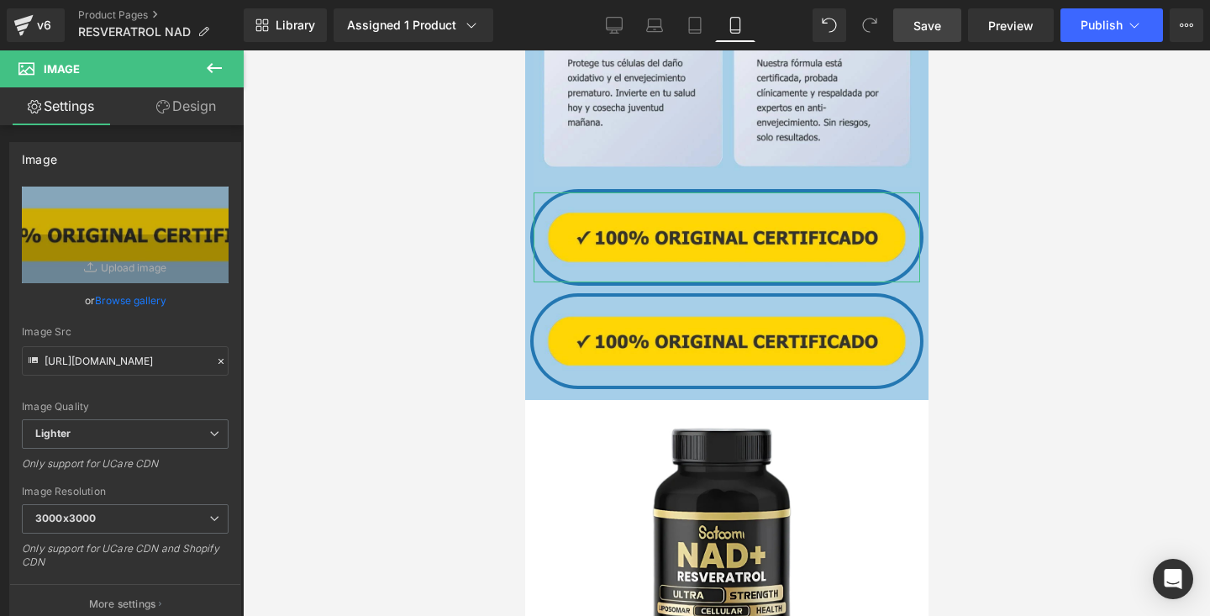
click at [180, 113] on link "Design" at bounding box center [186, 106] width 122 height 38
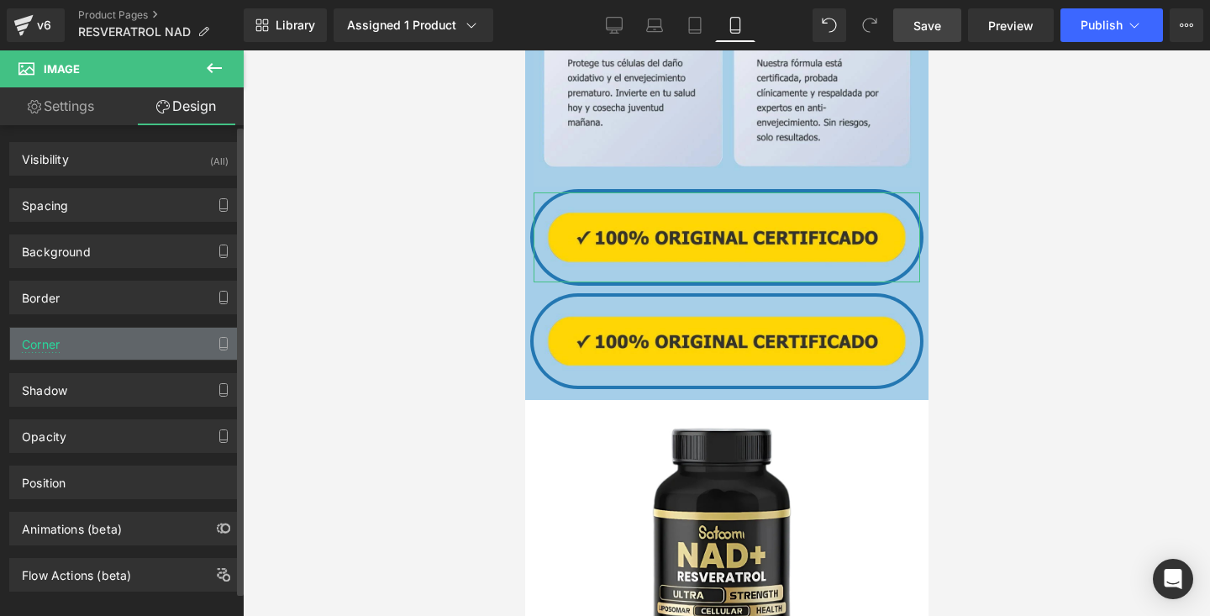
click at [104, 337] on div "Corner" at bounding box center [125, 344] width 230 height 32
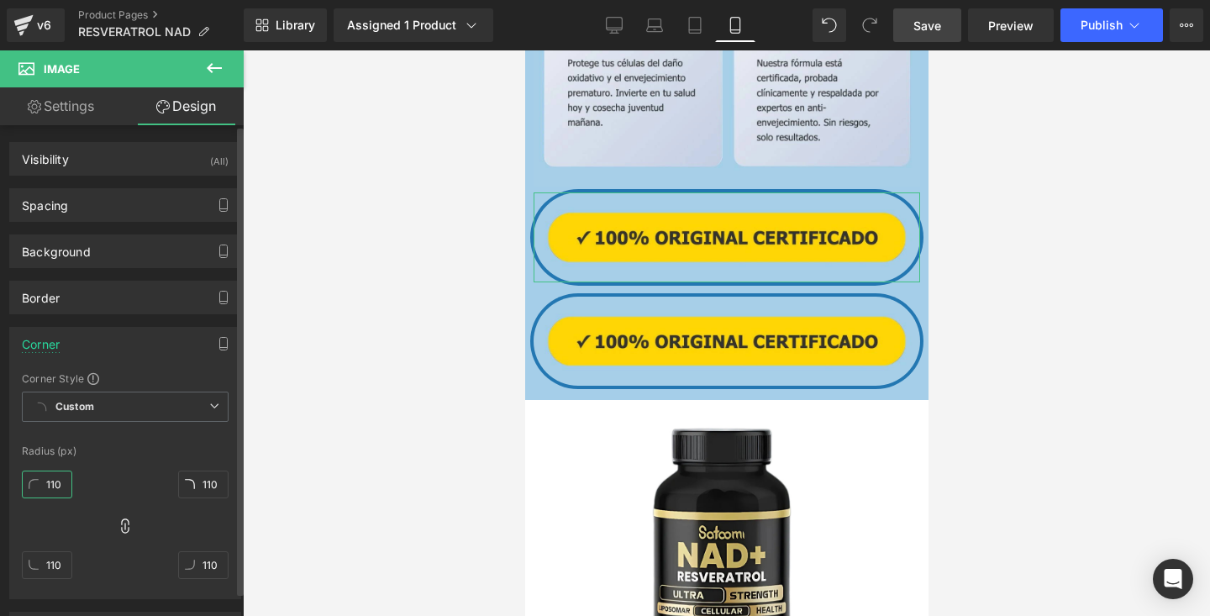
click at [65, 488] on input "110" at bounding box center [47, 485] width 50 height 28
type input "0"
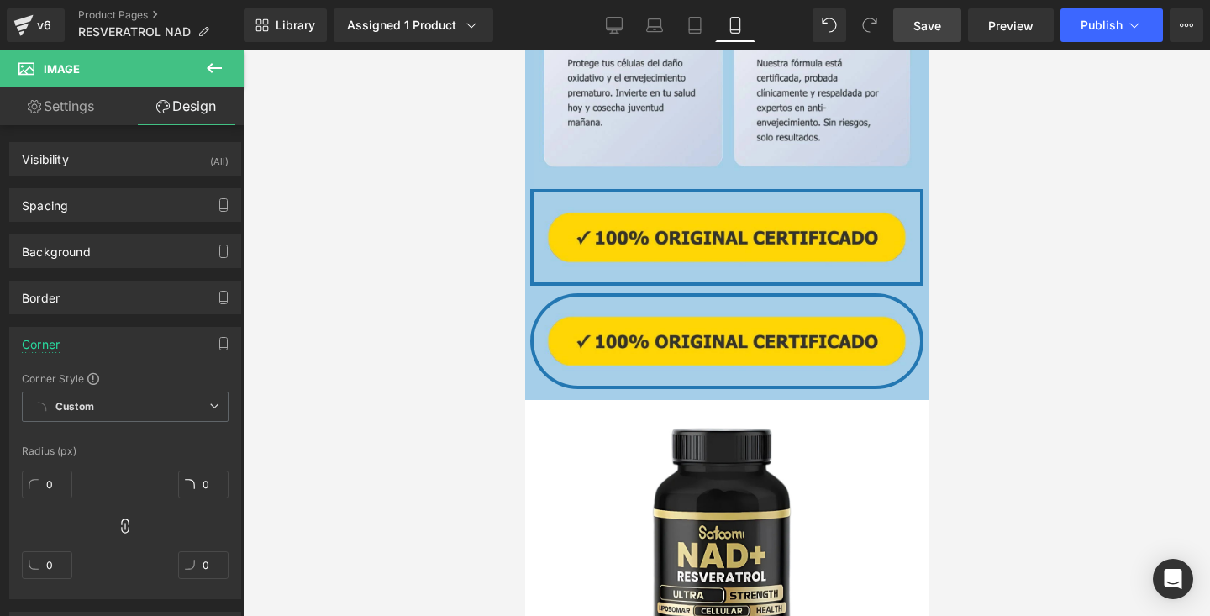
click at [308, 234] on div at bounding box center [726, 333] width 967 height 566
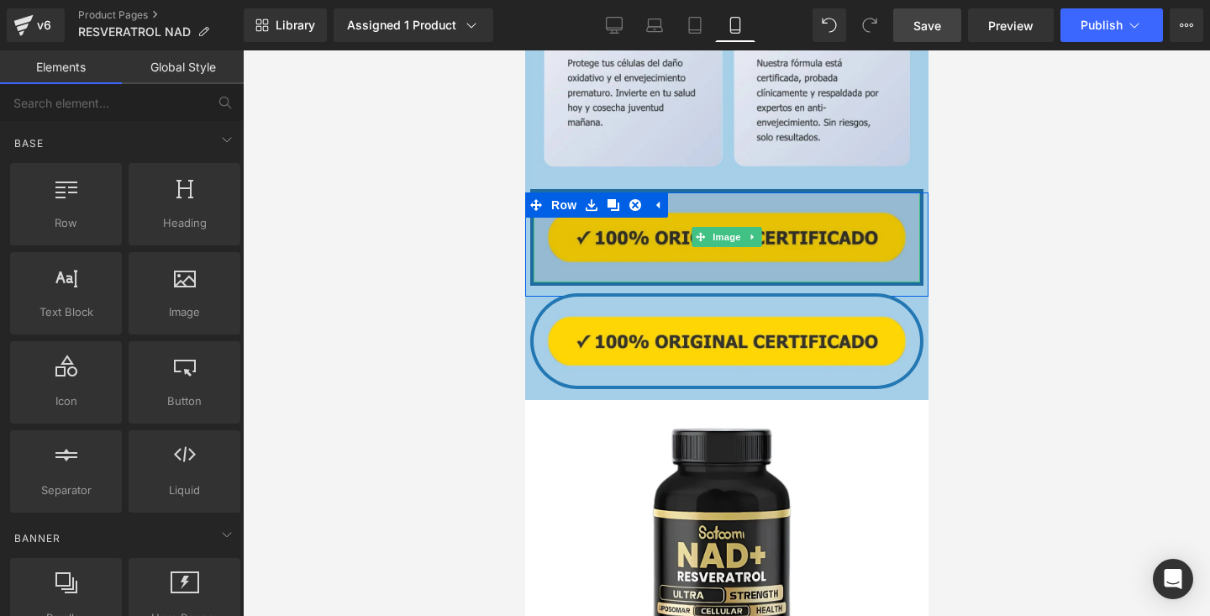
click at [576, 234] on img at bounding box center [726, 236] width 387 height 89
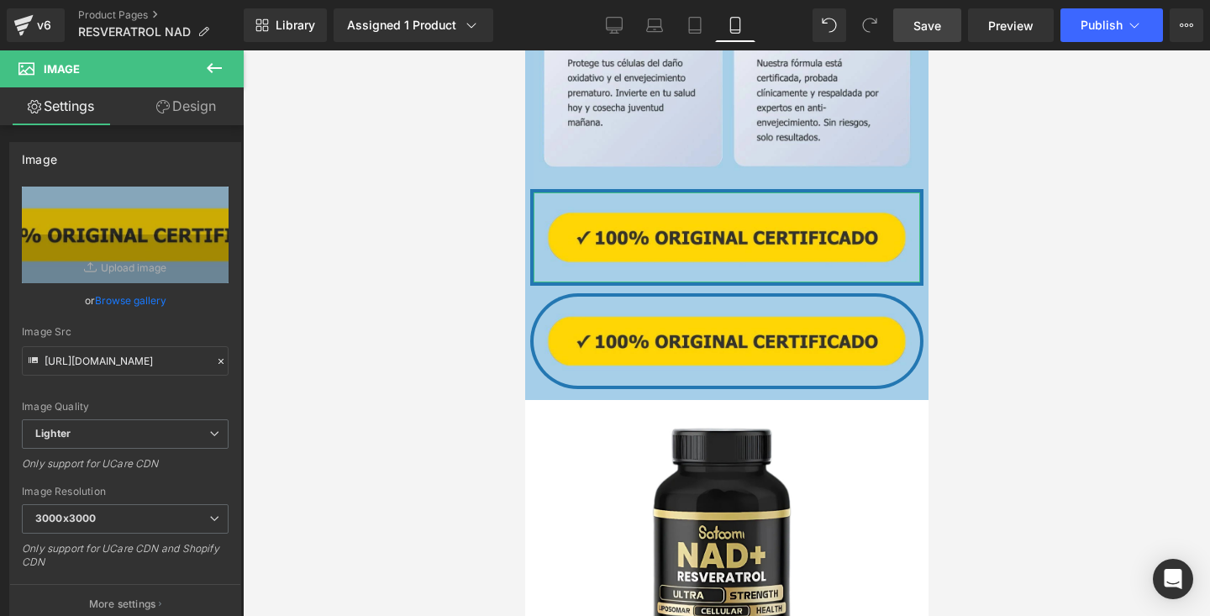
click at [174, 104] on link "Design" at bounding box center [186, 106] width 122 height 38
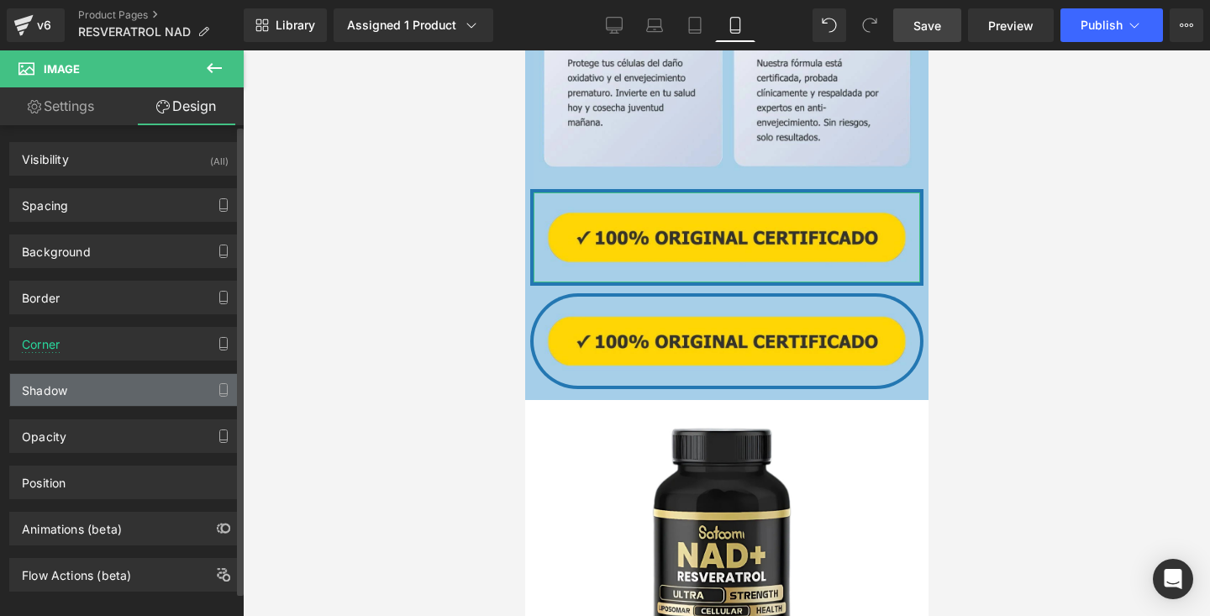
scroll to position [24, 0]
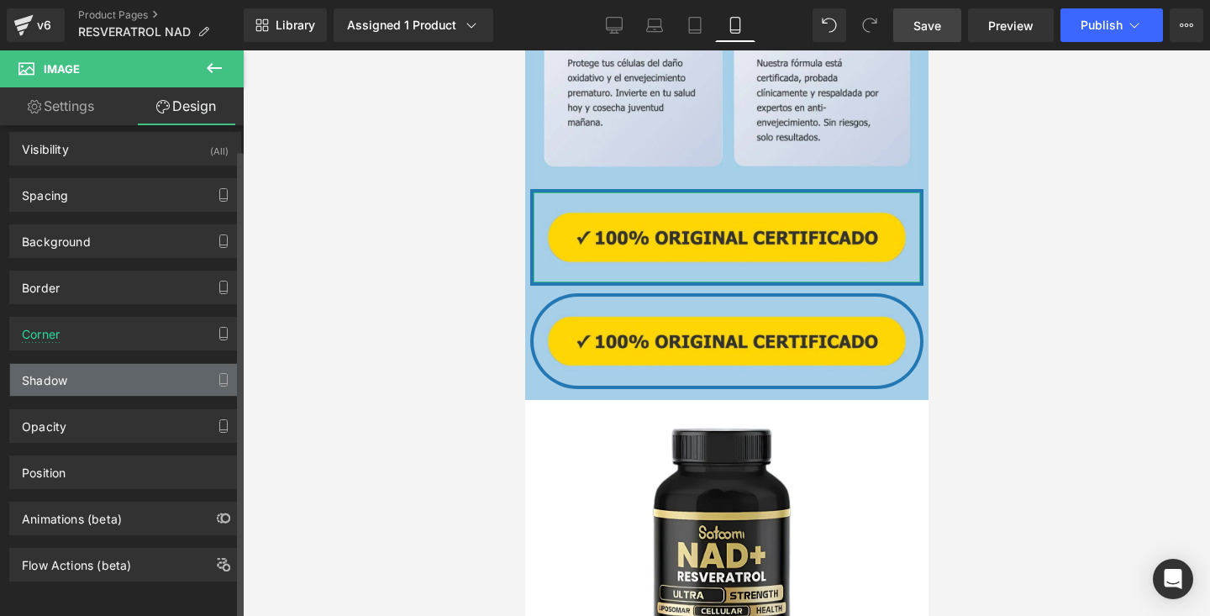
click at [140, 369] on div "Shadow" at bounding box center [125, 380] width 230 height 32
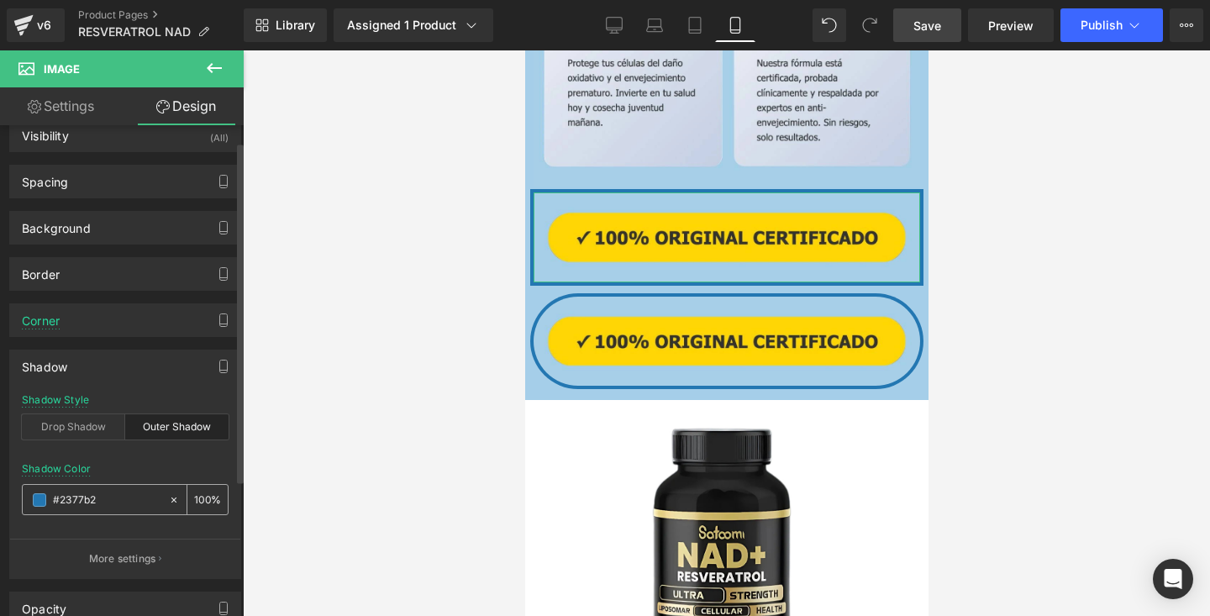
click at [168, 502] on icon at bounding box center [174, 500] width 12 height 12
type input "none"
type input "0"
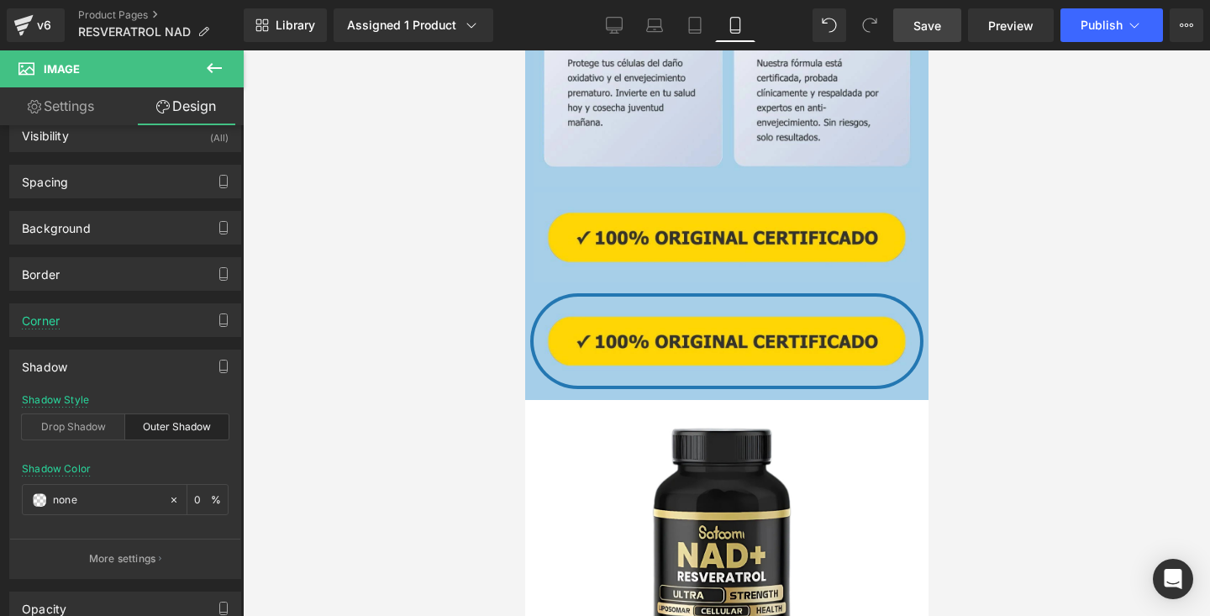
click at [386, 240] on div at bounding box center [726, 333] width 967 height 566
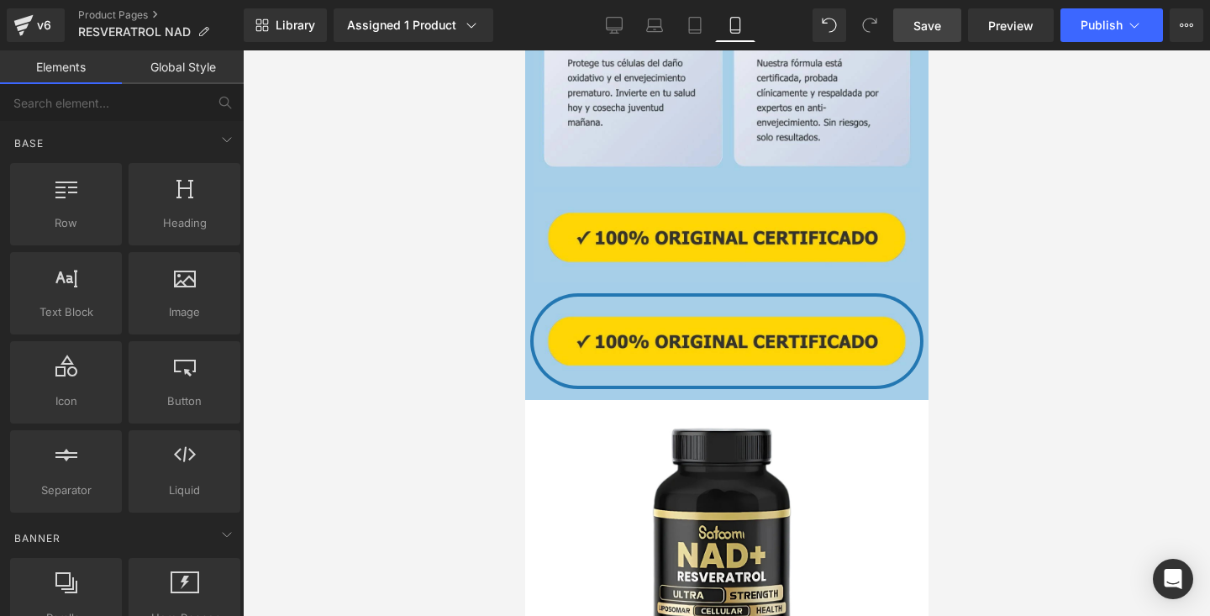
click at [1057, 165] on div at bounding box center [726, 333] width 967 height 566
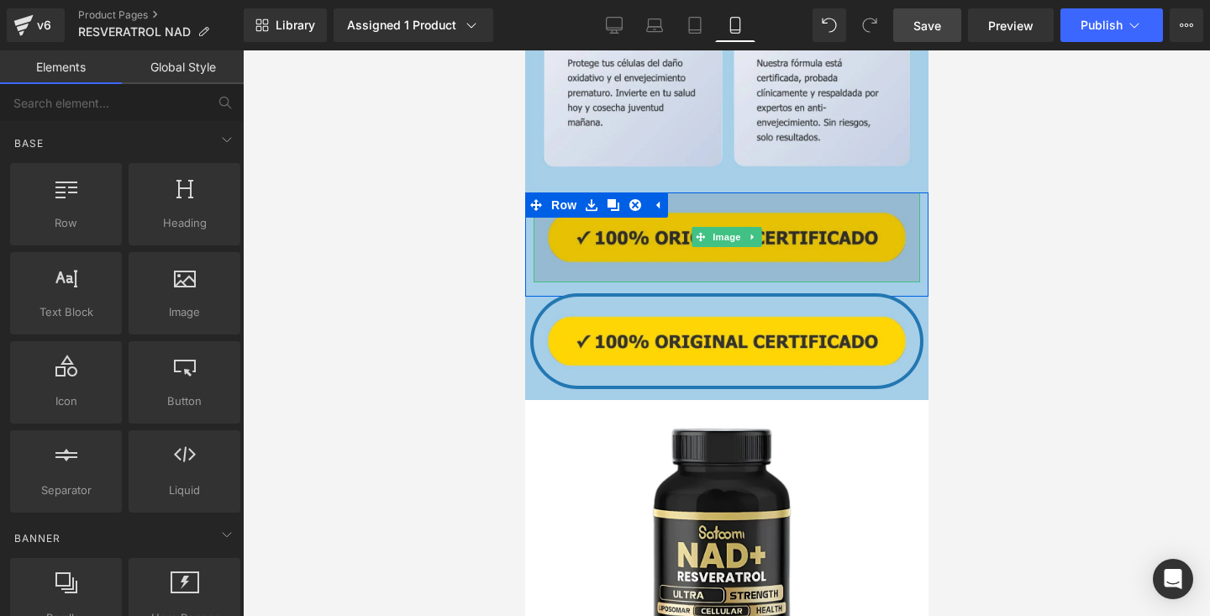
click at [809, 203] on img at bounding box center [726, 236] width 387 height 89
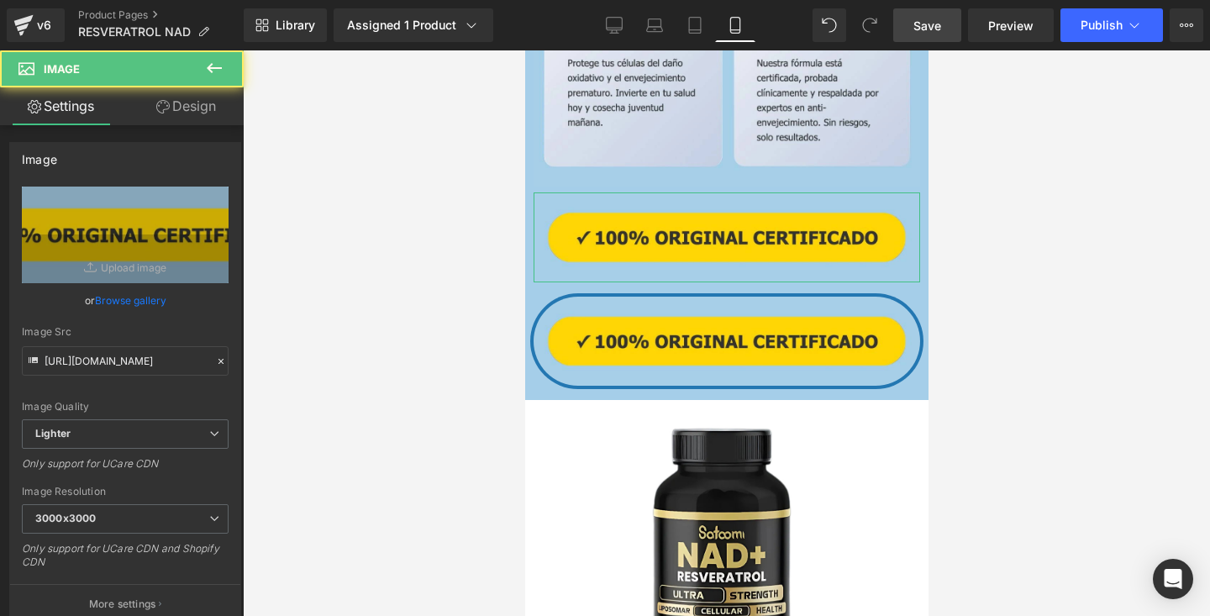
click at [192, 117] on link "Design" at bounding box center [186, 106] width 122 height 38
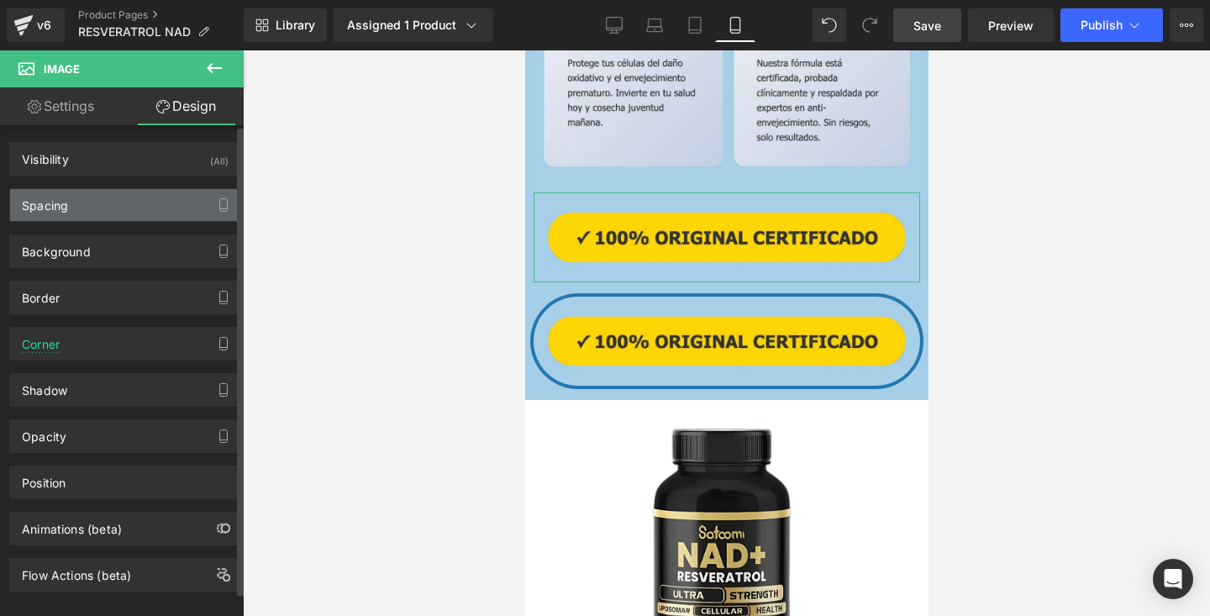
click at [116, 216] on div "Spacing" at bounding box center [125, 205] width 230 height 32
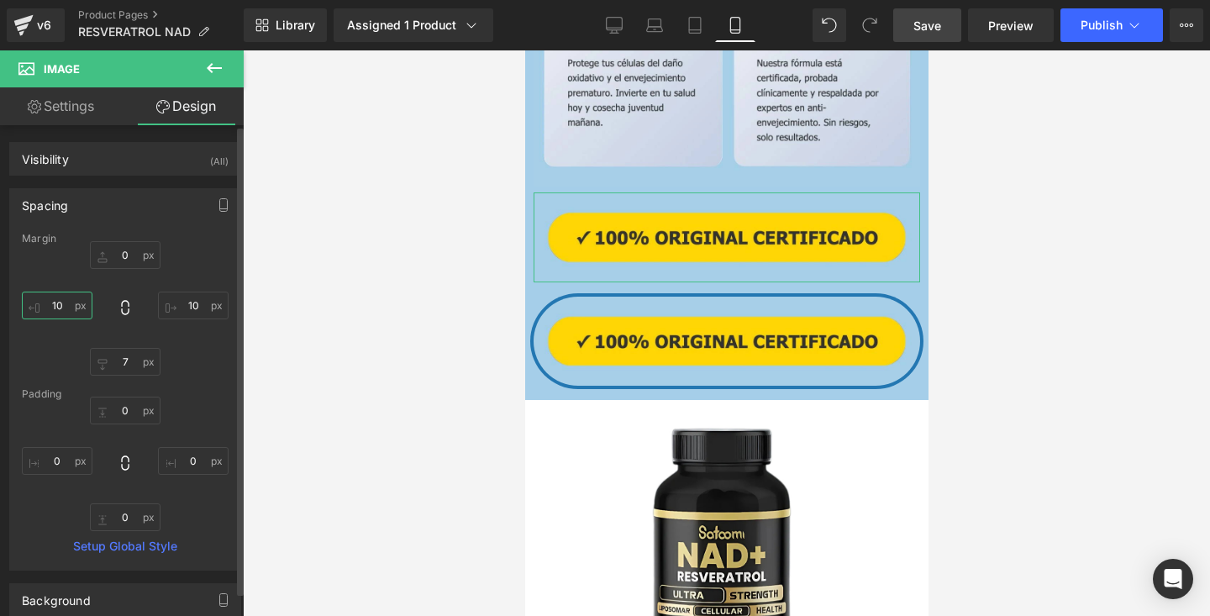
click at [66, 310] on input "10" at bounding box center [57, 306] width 71 height 28
type input "0"
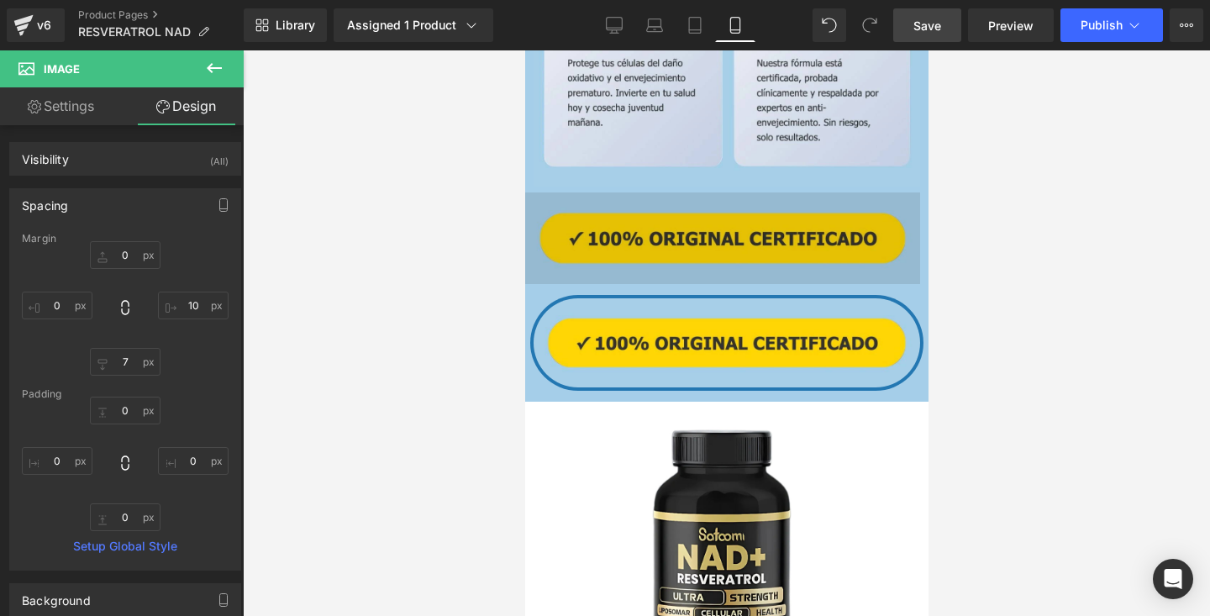
click at [619, 225] on img at bounding box center [721, 238] width 395 height 92
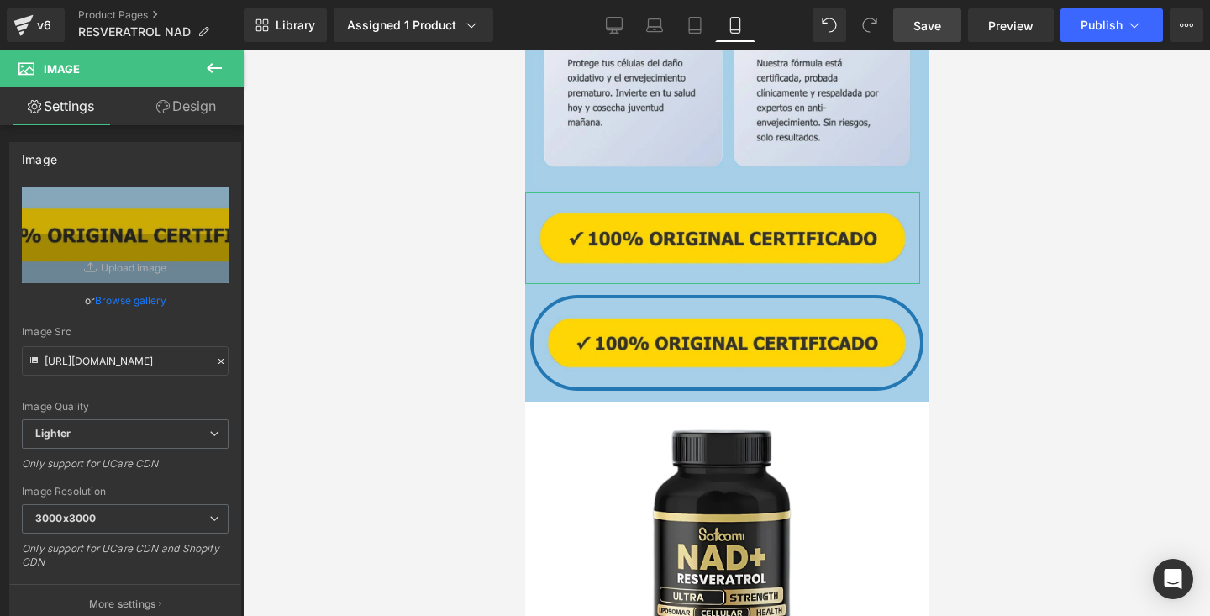
click at [202, 116] on link "Design" at bounding box center [186, 106] width 122 height 38
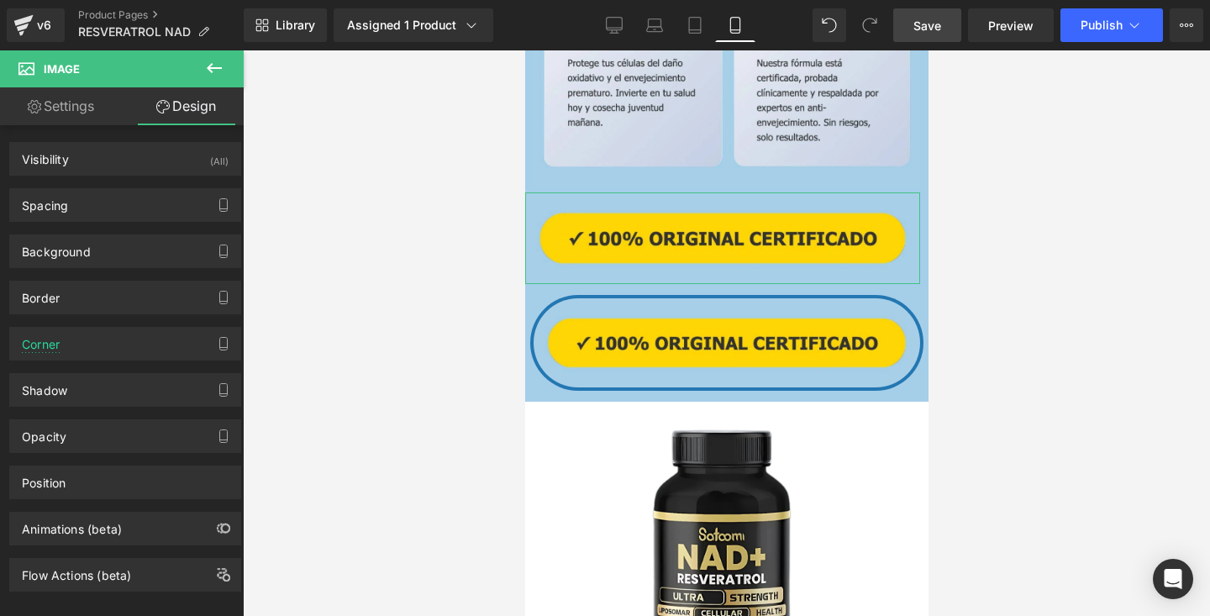
click at [75, 97] on link "Settings" at bounding box center [61, 106] width 122 height 38
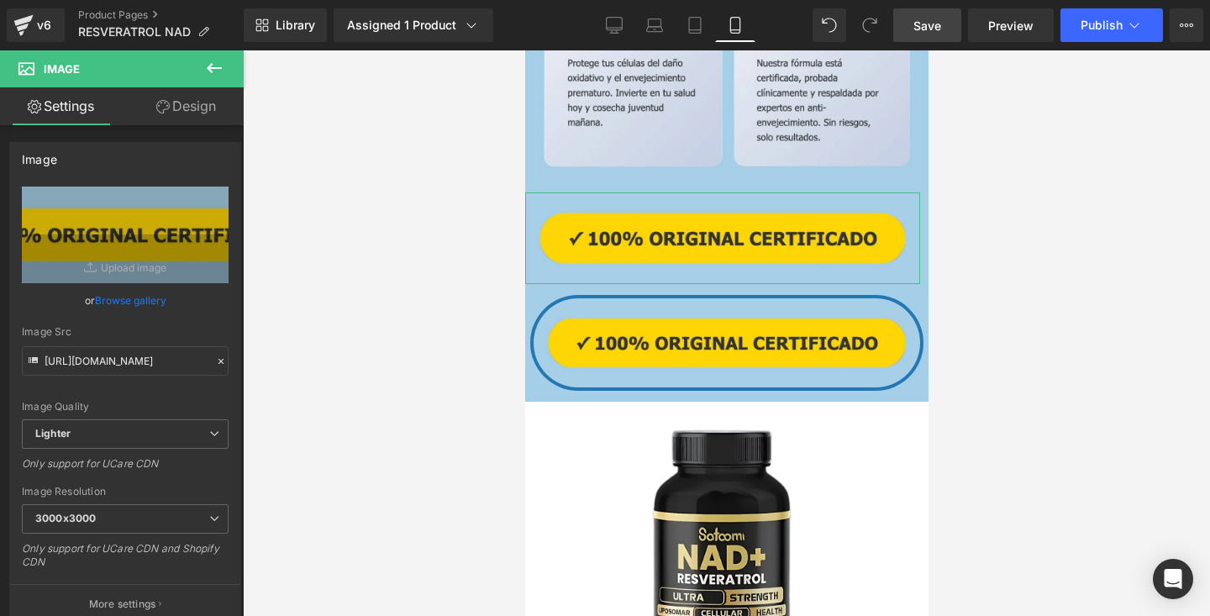
click at [161, 124] on link "Design" at bounding box center [186, 106] width 122 height 38
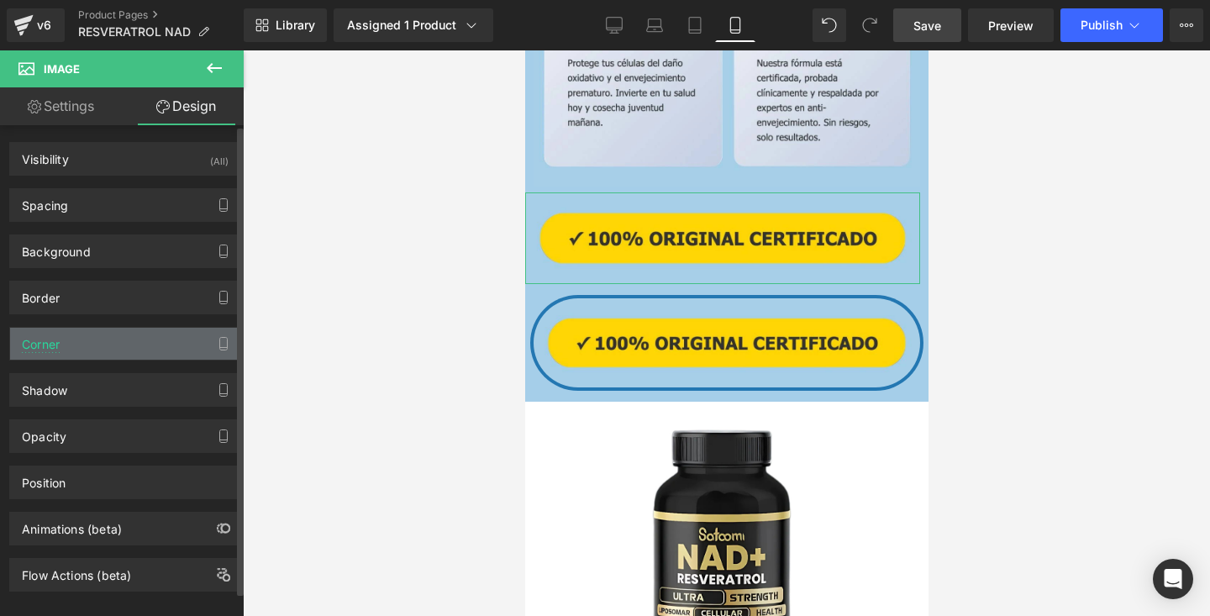
click at [94, 340] on div "Corner" at bounding box center [125, 344] width 230 height 32
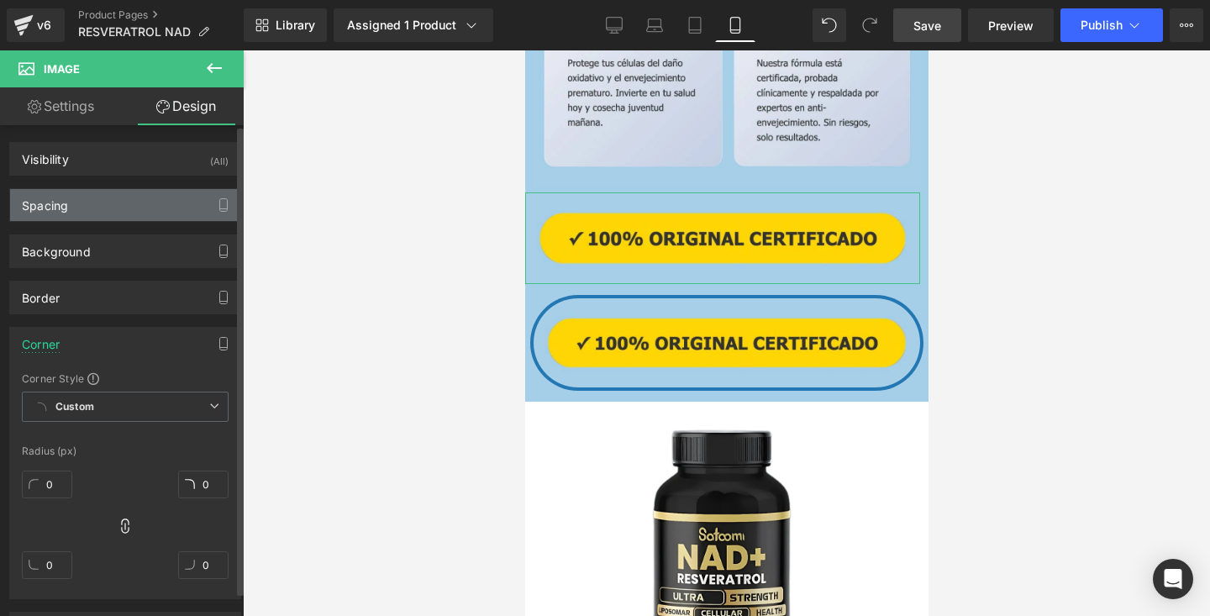
click at [118, 194] on div "Spacing" at bounding box center [125, 205] width 230 height 32
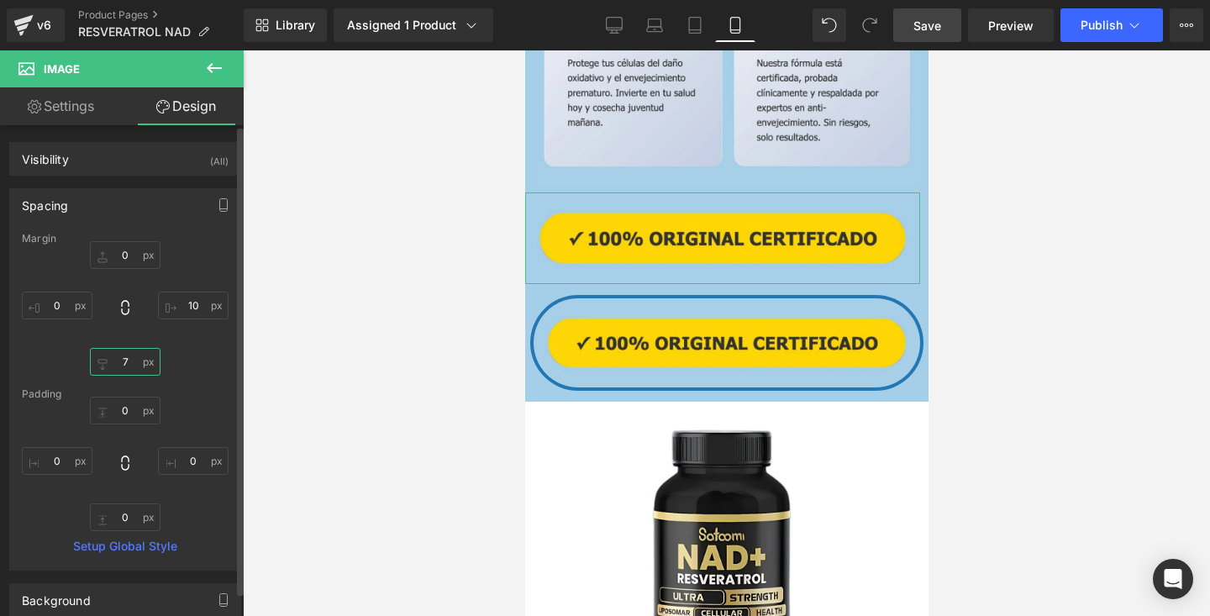
click at [136, 360] on input "7" at bounding box center [125, 362] width 71 height 28
type input "0"
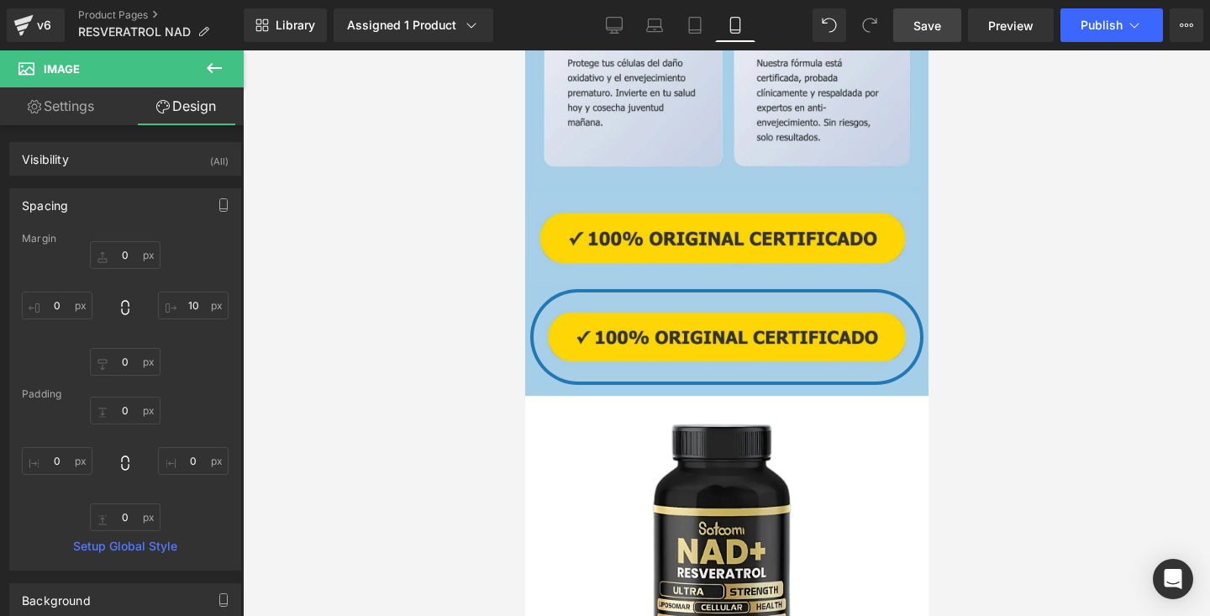
click at [313, 228] on div at bounding box center [726, 333] width 967 height 566
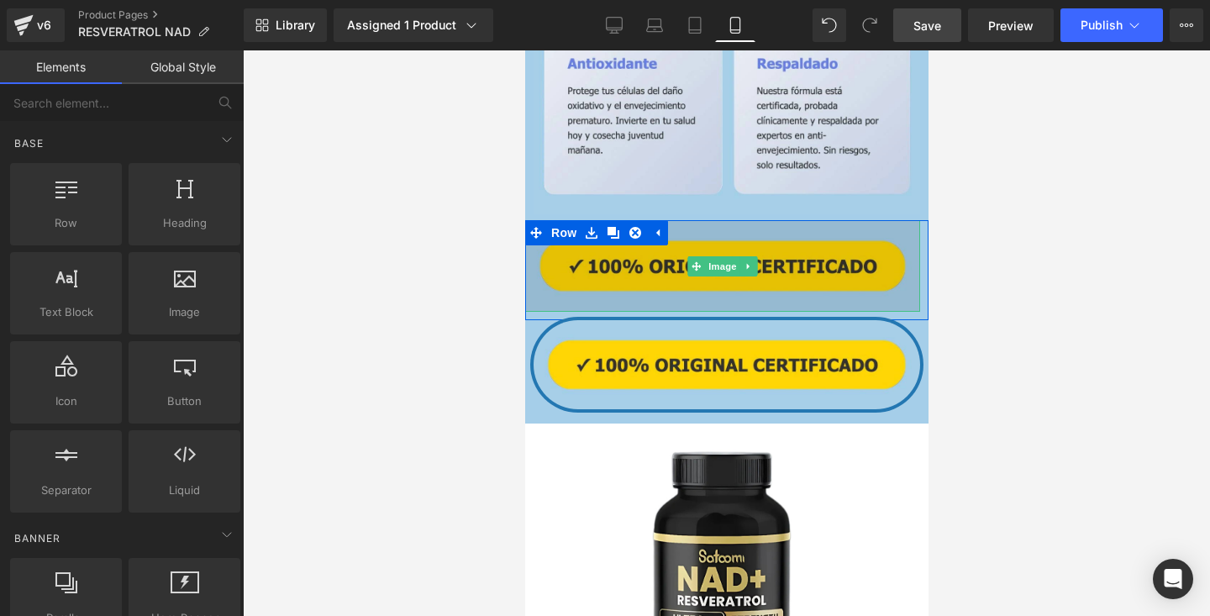
scroll to position [3228, 0]
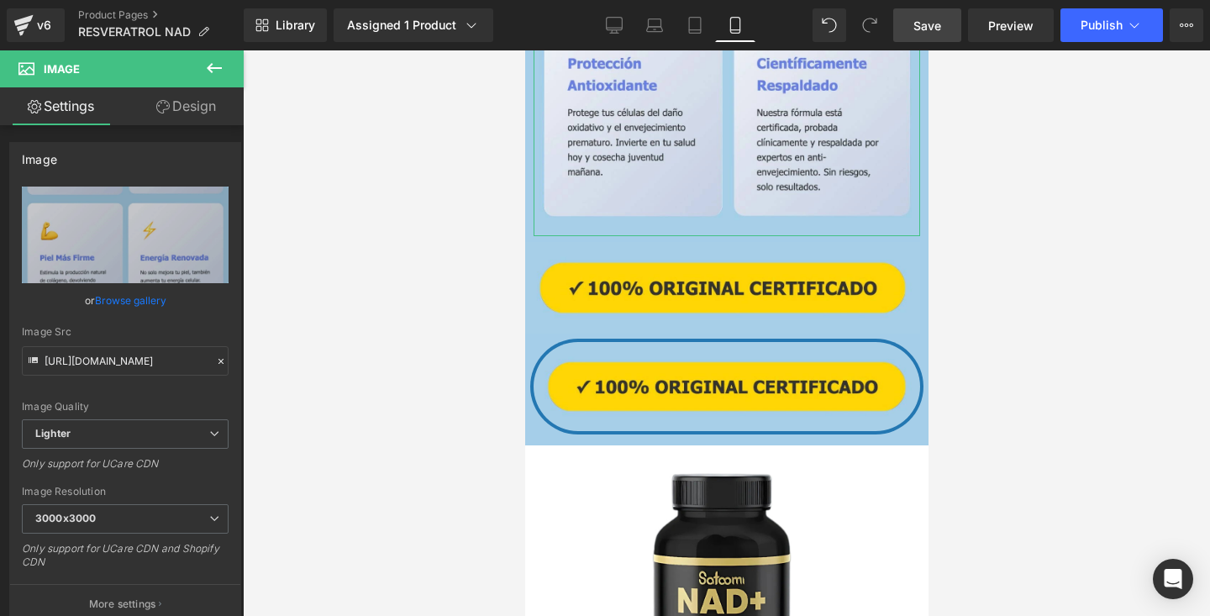
click at [177, 117] on link "Design" at bounding box center [186, 106] width 122 height 38
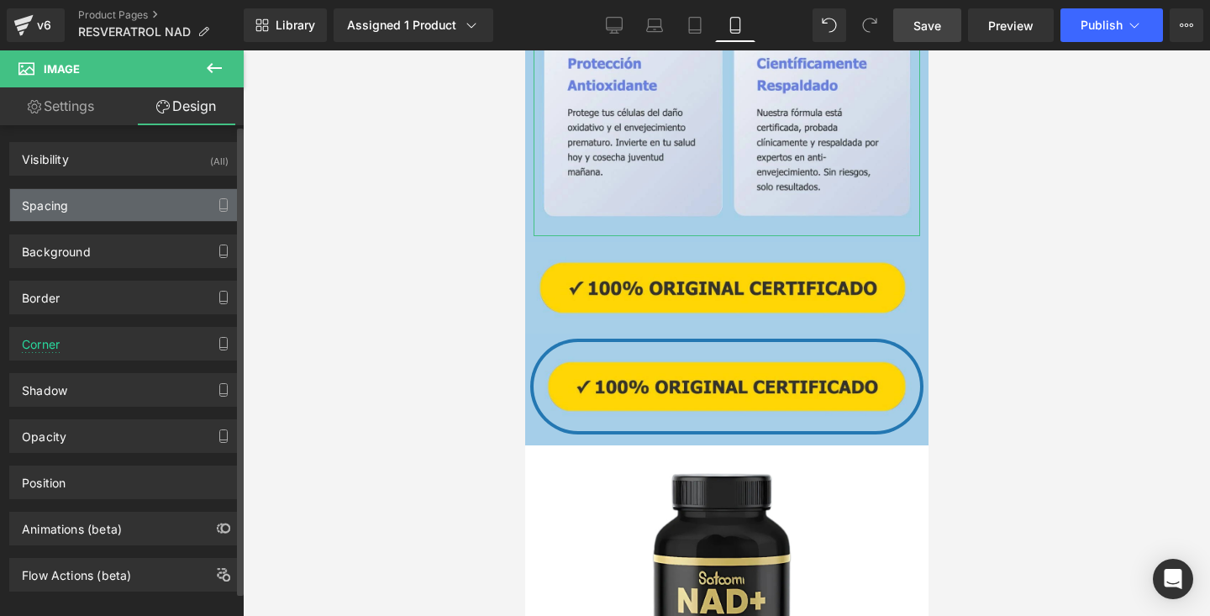
click at [118, 211] on div "Spacing" at bounding box center [125, 205] width 230 height 32
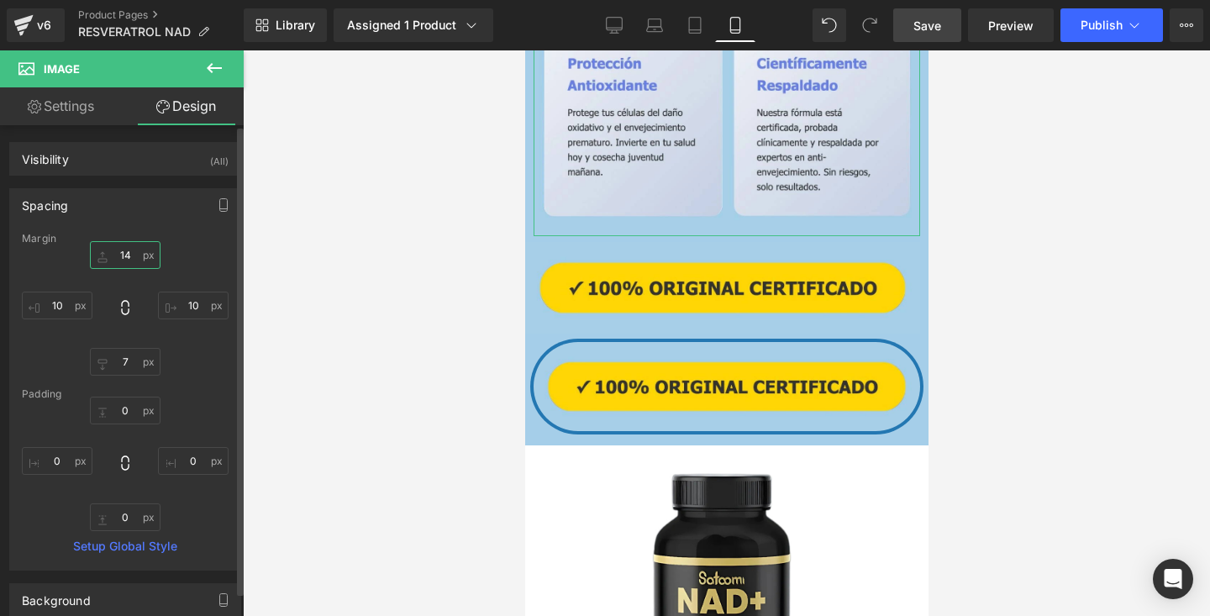
click at [130, 256] on input "14" at bounding box center [125, 255] width 71 height 28
type input "0"
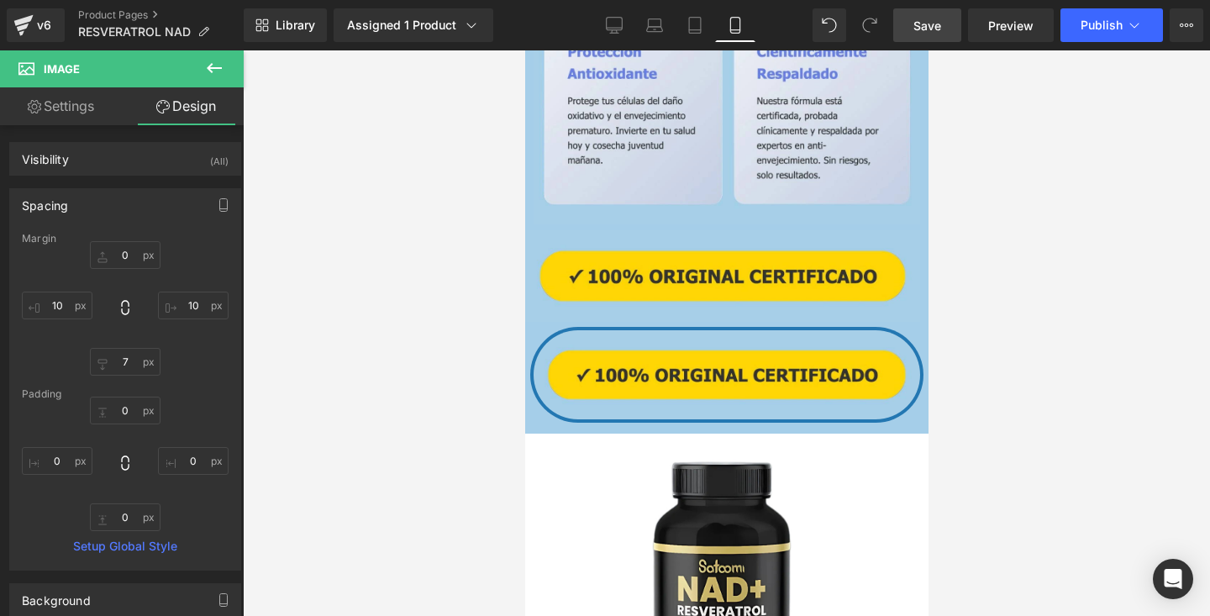
click at [363, 234] on div at bounding box center [726, 333] width 967 height 566
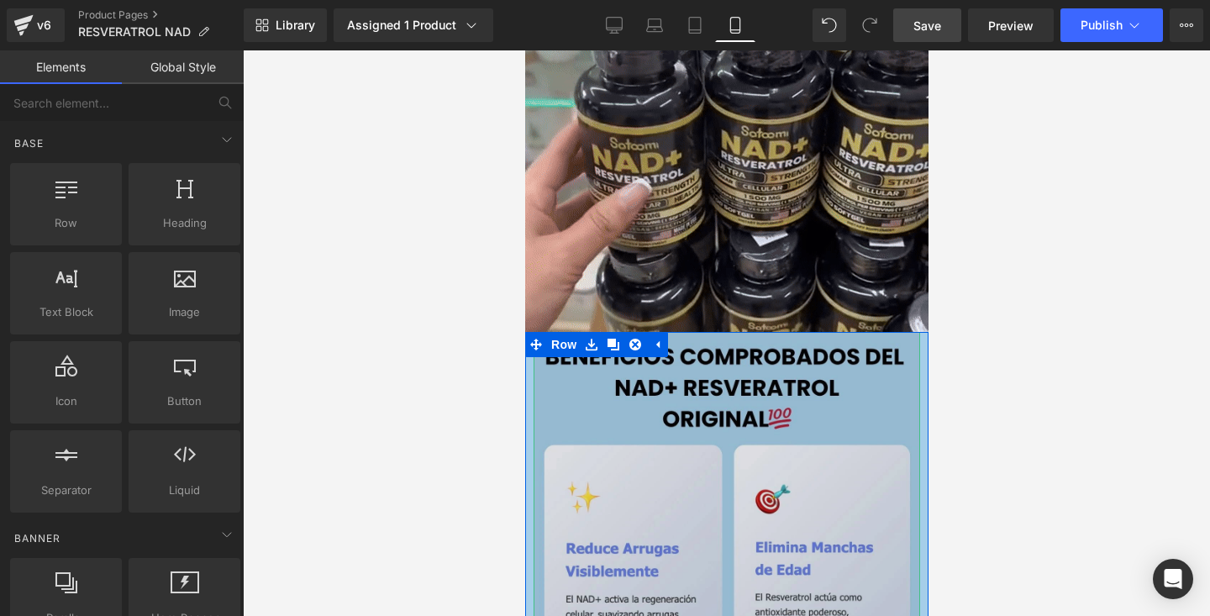
scroll to position [2119, 0]
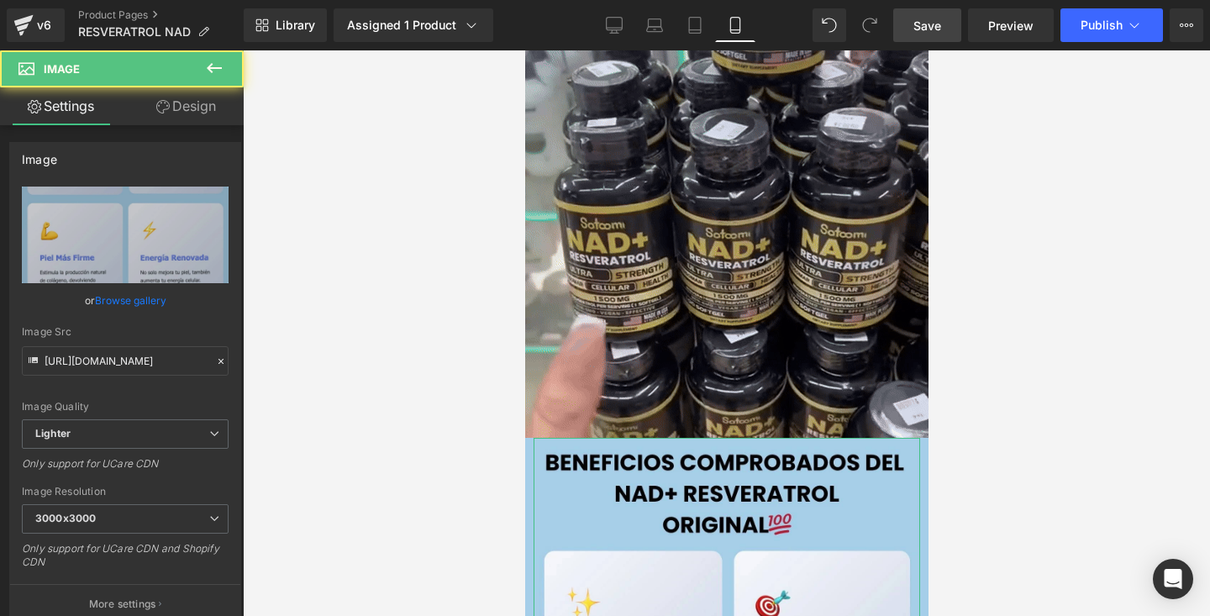
click at [161, 118] on link "Design" at bounding box center [186, 106] width 122 height 38
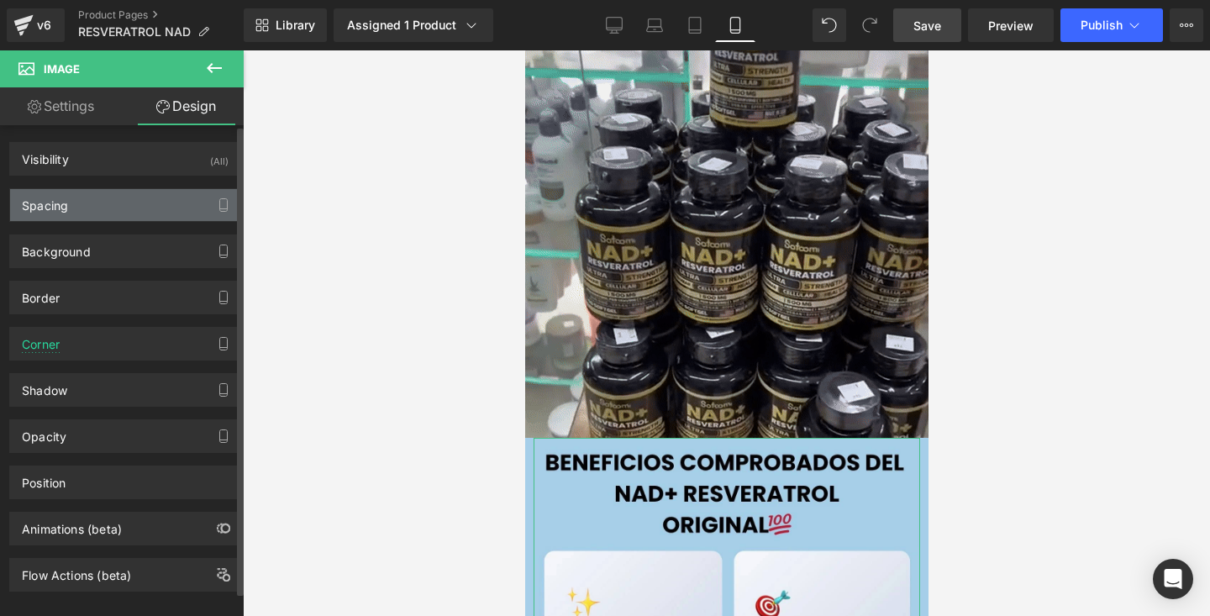
click at [94, 208] on div "Spacing" at bounding box center [125, 205] width 230 height 32
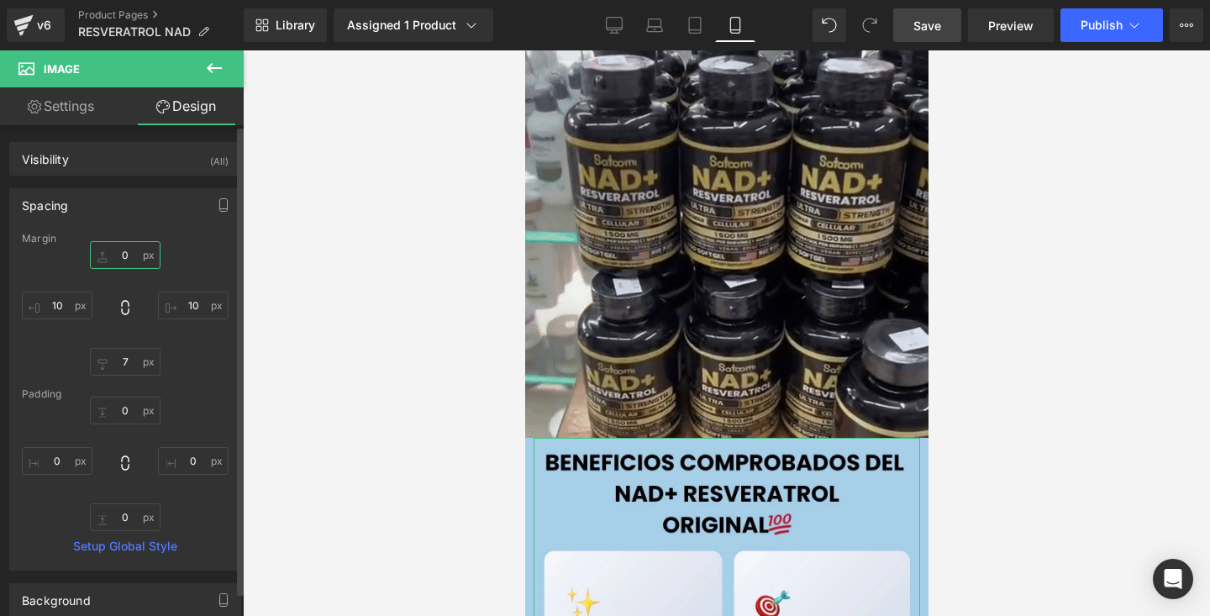
click at [122, 251] on input "0" at bounding box center [125, 255] width 71 height 28
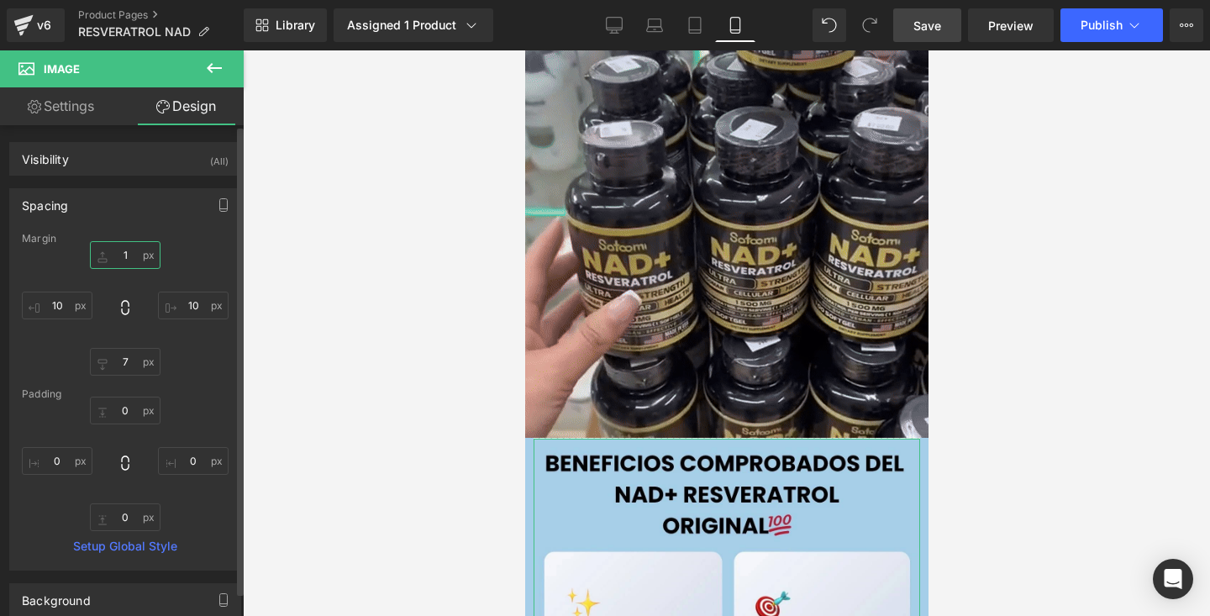
type input "10"
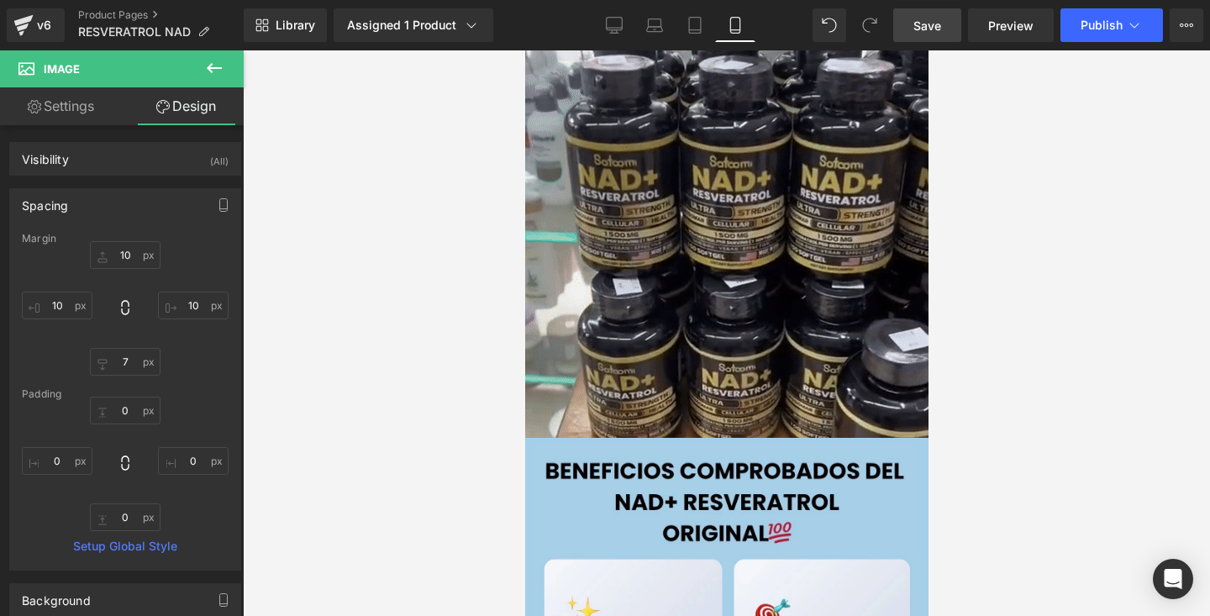
drag, startPoint x: 305, startPoint y: 294, endPoint x: 487, endPoint y: 292, distance: 181.5
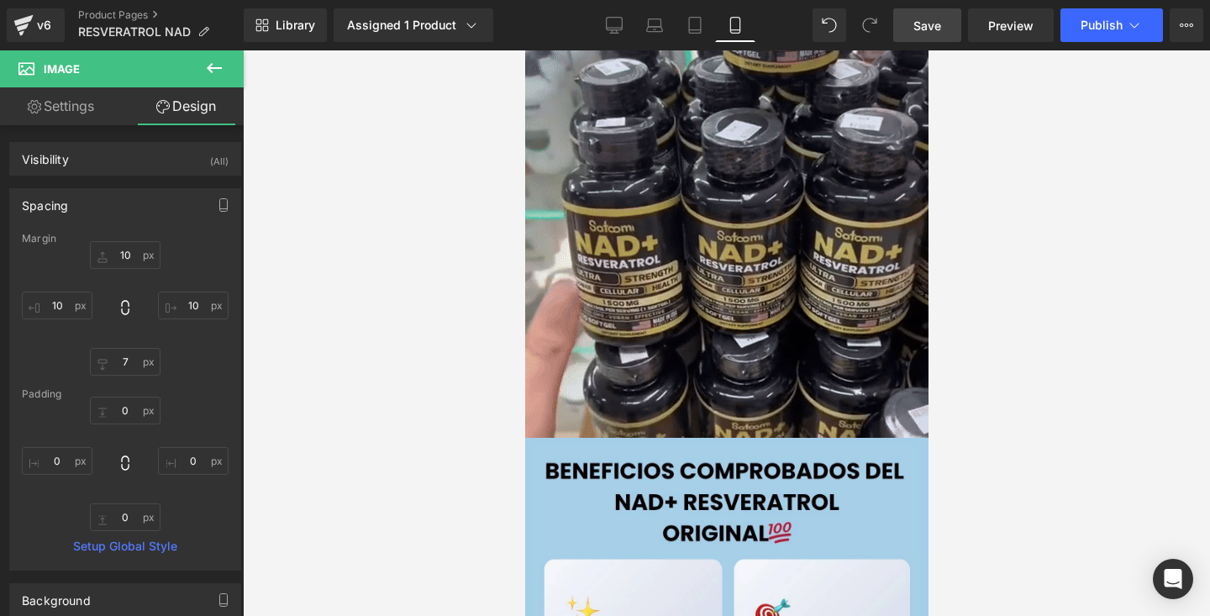
click at [305, 294] on div at bounding box center [726, 333] width 967 height 566
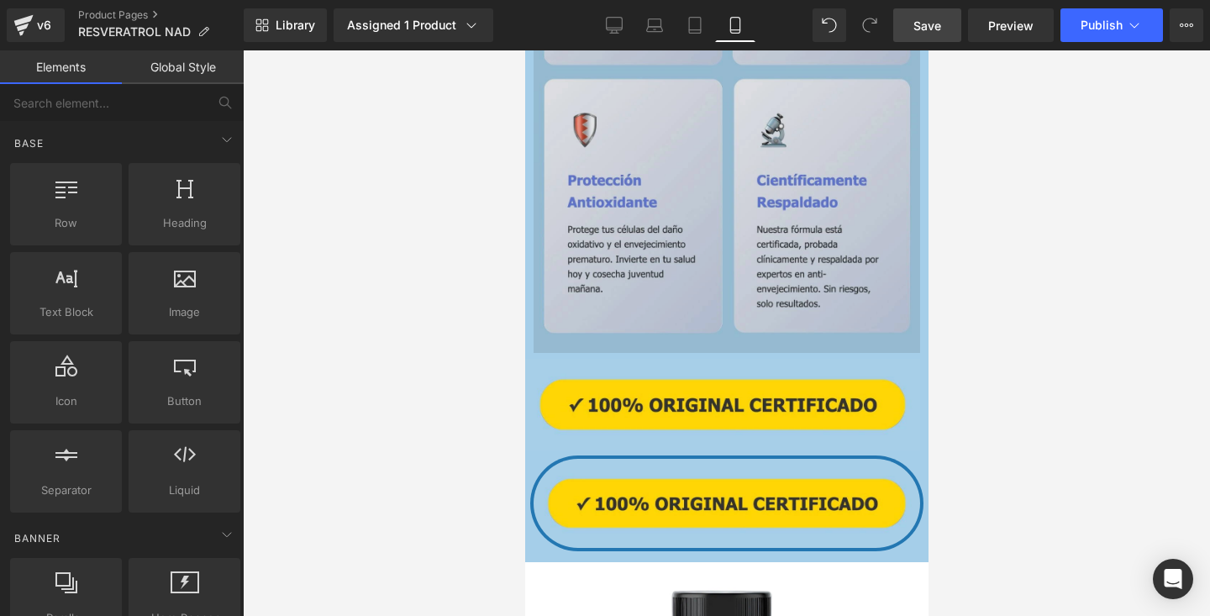
scroll to position [3140, 0]
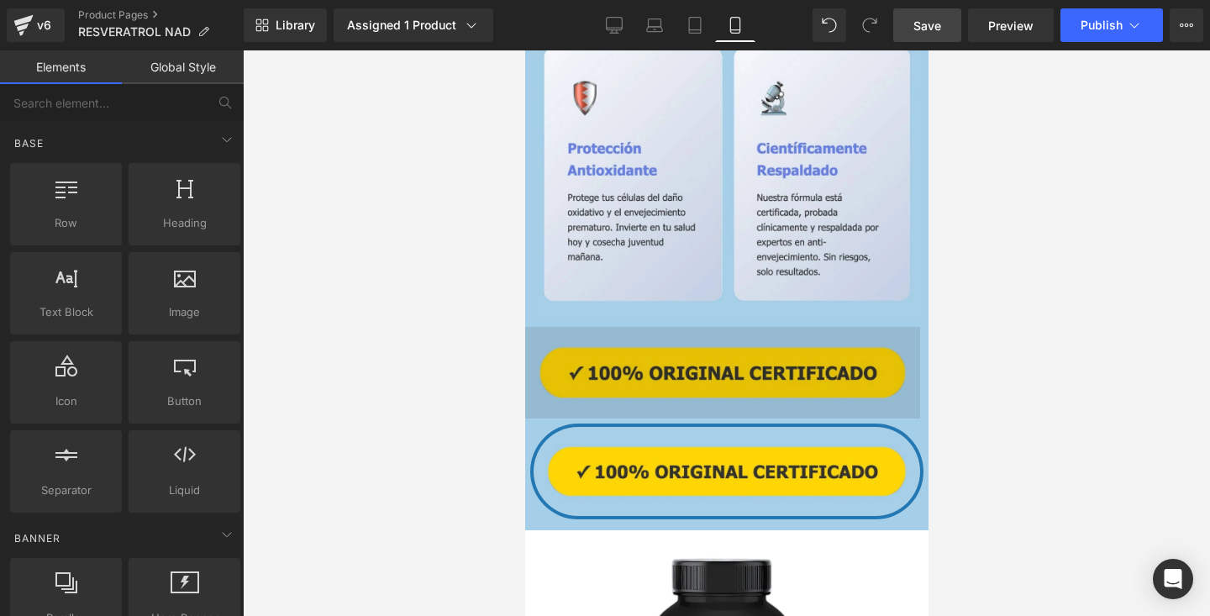
click at [762, 382] on img at bounding box center [721, 373] width 395 height 92
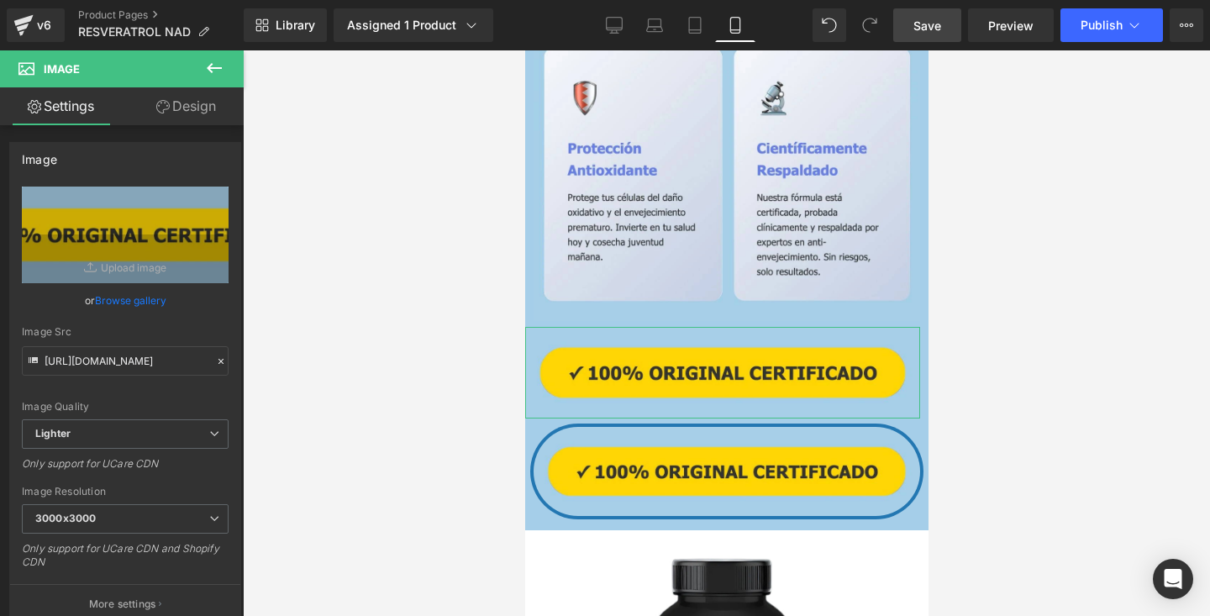
click at [209, 121] on link "Design" at bounding box center [186, 106] width 122 height 38
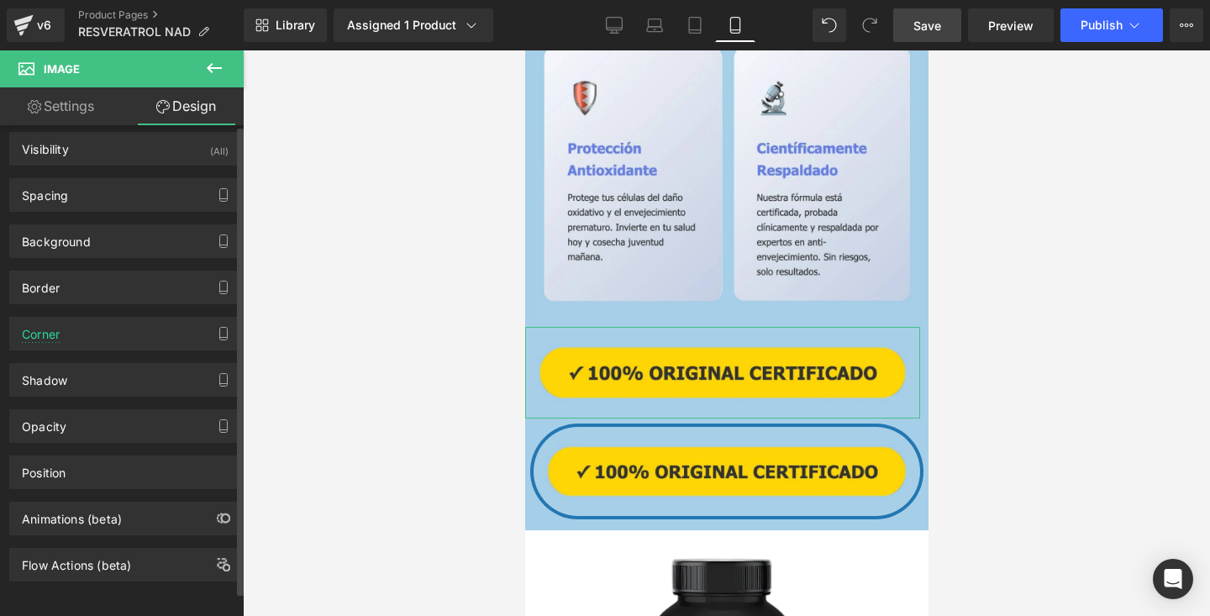
scroll to position [0, 0]
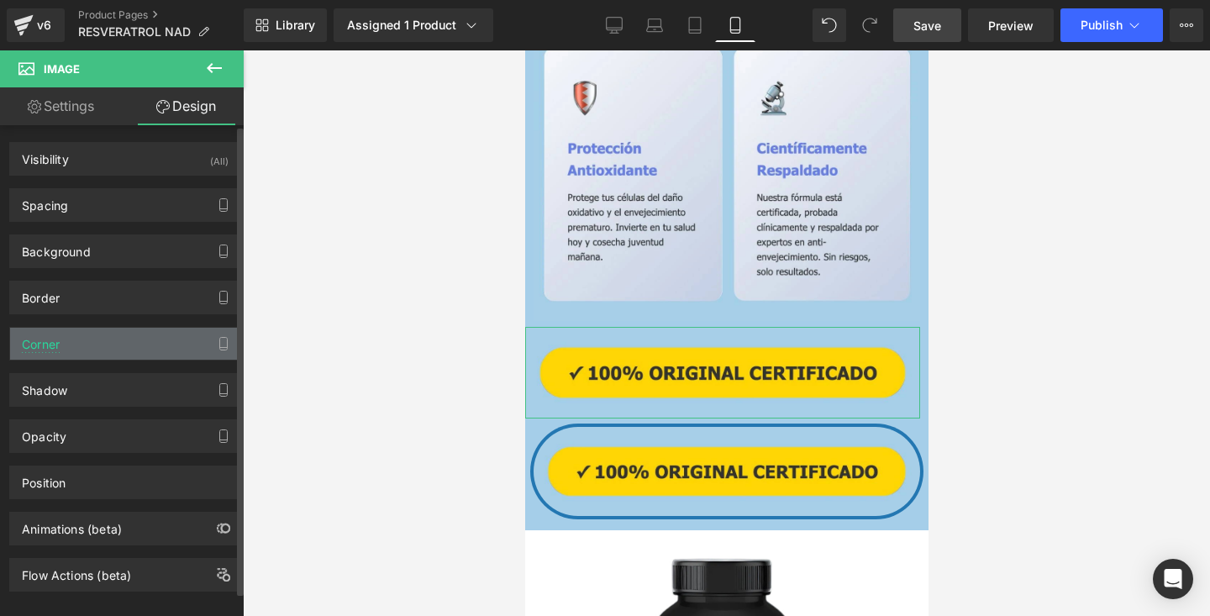
click at [105, 340] on div "Corner" at bounding box center [125, 344] width 230 height 32
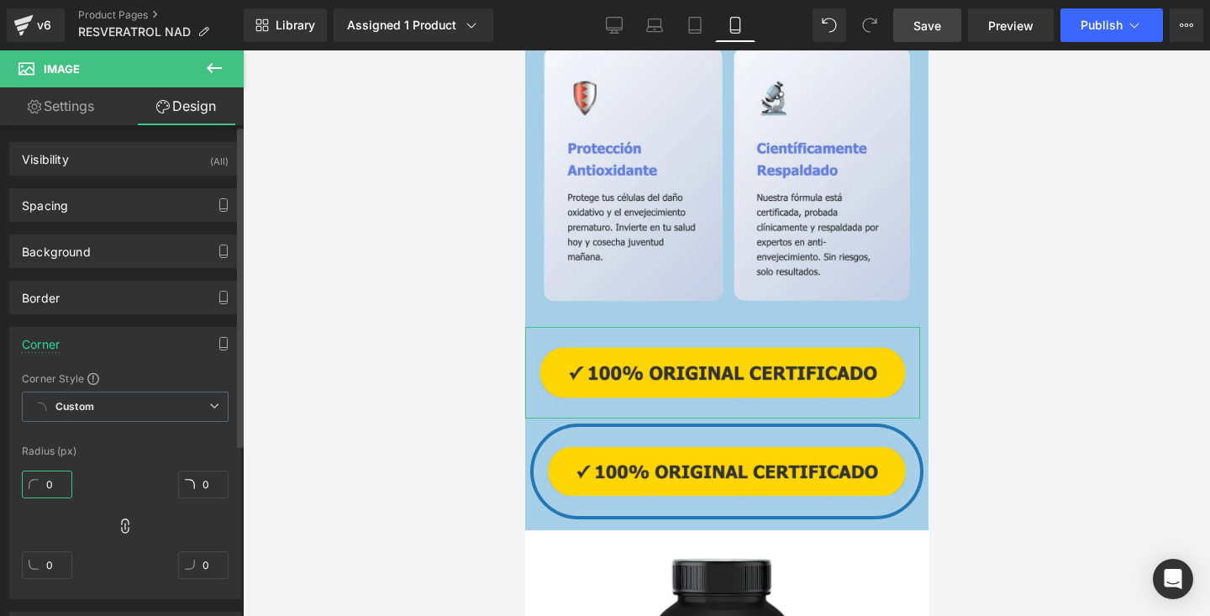
click at [57, 484] on input "0" at bounding box center [47, 485] width 50 height 28
type input "O"
click at [161, 346] on div "Corner" at bounding box center [125, 344] width 230 height 32
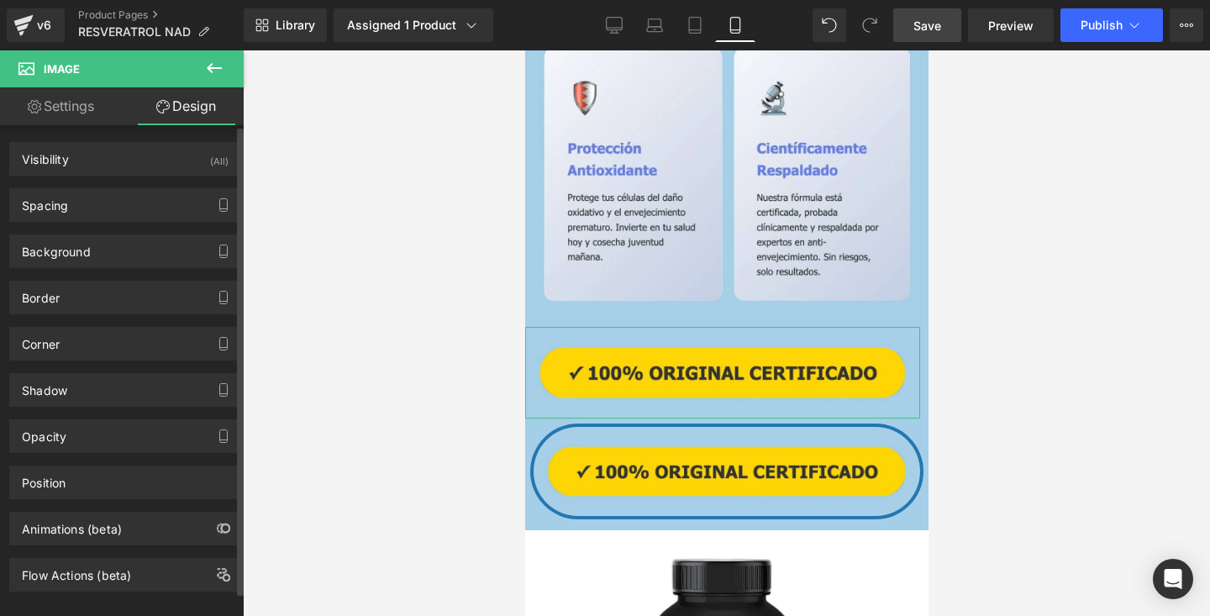
scroll to position [24, 0]
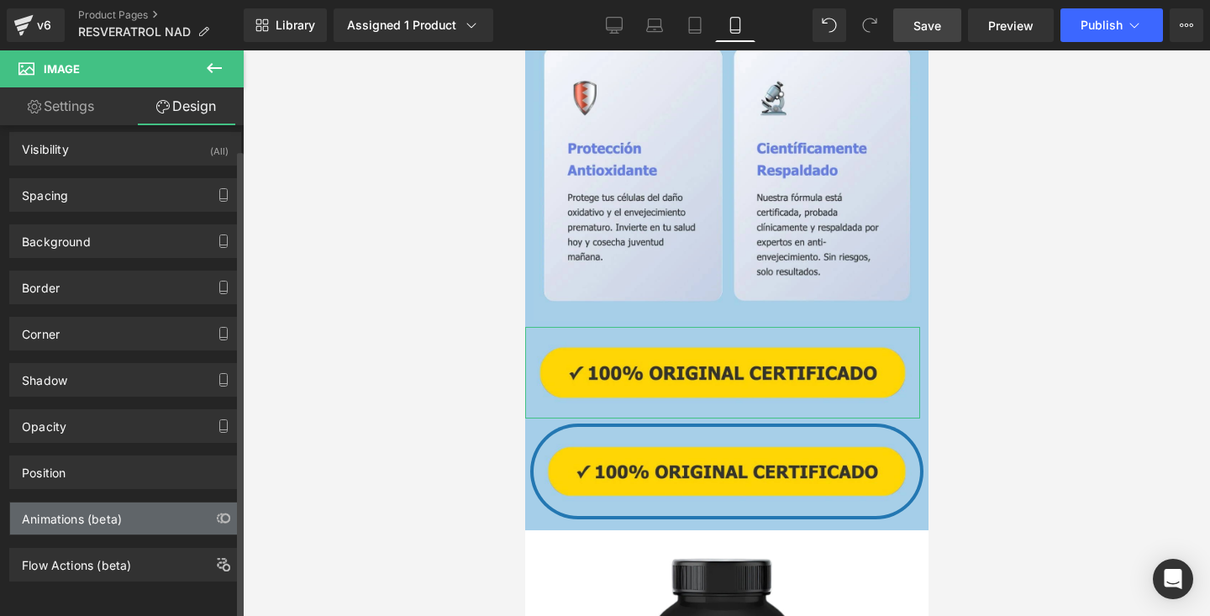
click at [154, 506] on div "Animations (beta)" at bounding box center [125, 519] width 230 height 32
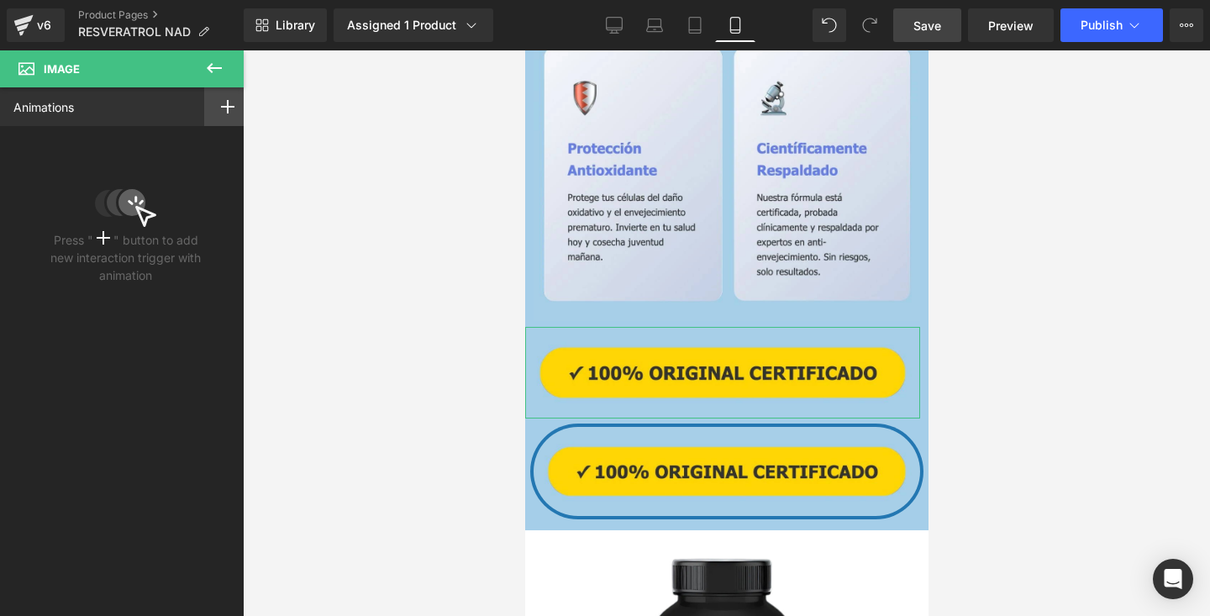
click at [209, 109] on div at bounding box center [227, 106] width 47 height 39
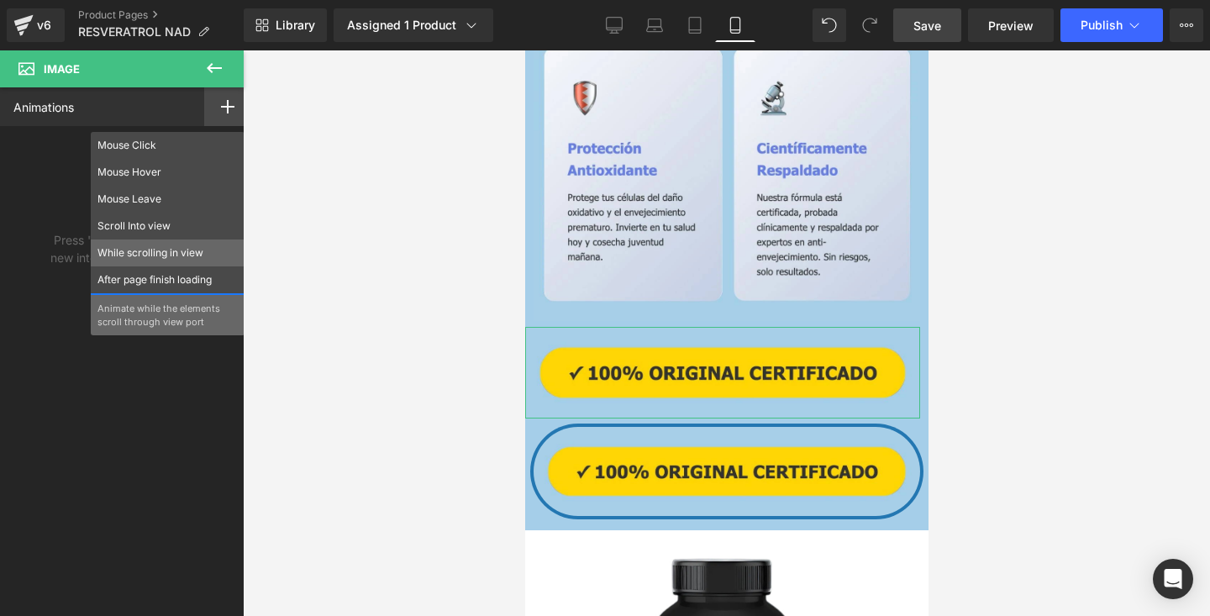
click at [173, 245] on p "While scrolling in view" at bounding box center [167, 252] width 140 height 15
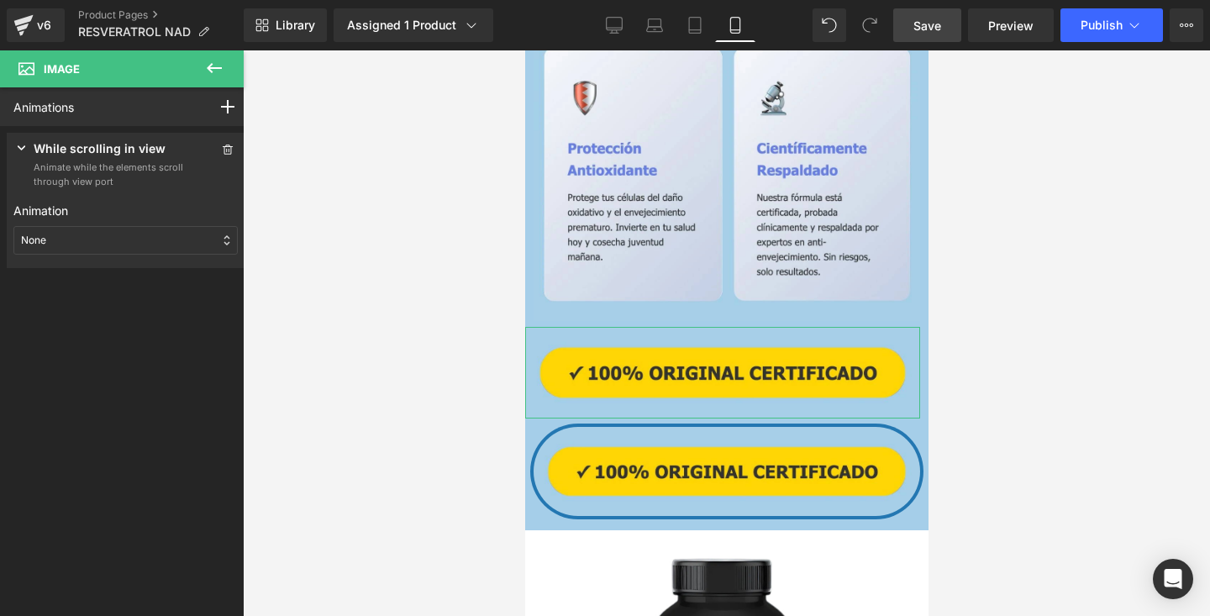
click at [173, 245] on div "None" at bounding box center [125, 240] width 224 height 29
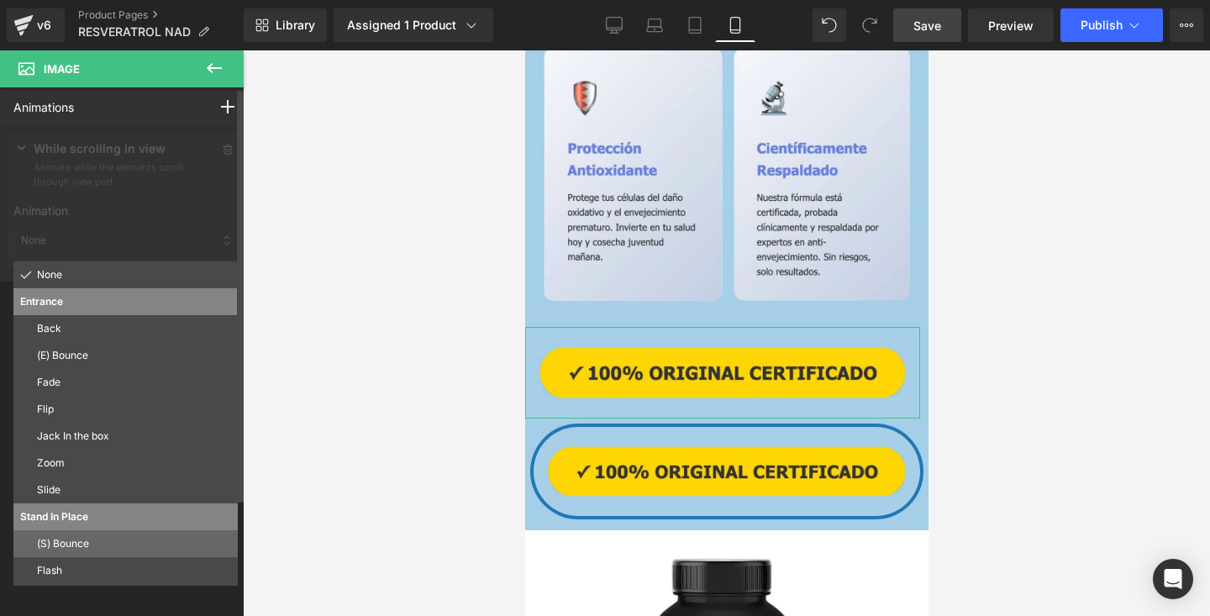
click at [106, 543] on p "(S) Bounce" at bounding box center [134, 543] width 194 height 15
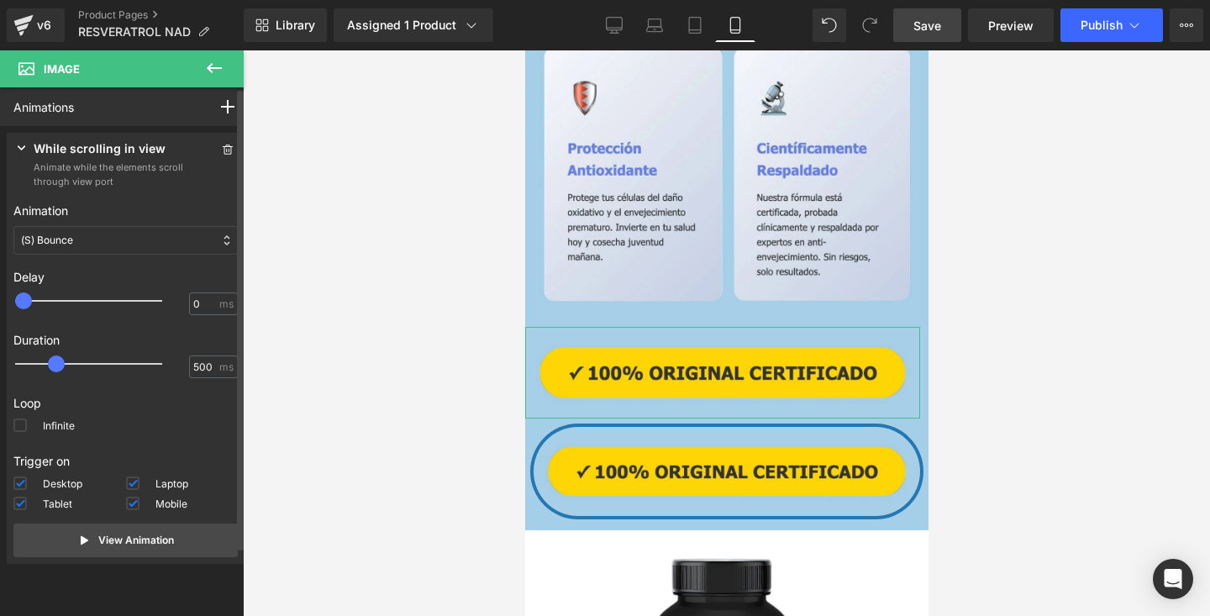
type input "550"
click at [64, 366] on span at bounding box center [60, 363] width 17 height 17
click at [74, 242] on div "(S) Bounce" at bounding box center [125, 240] width 224 height 29
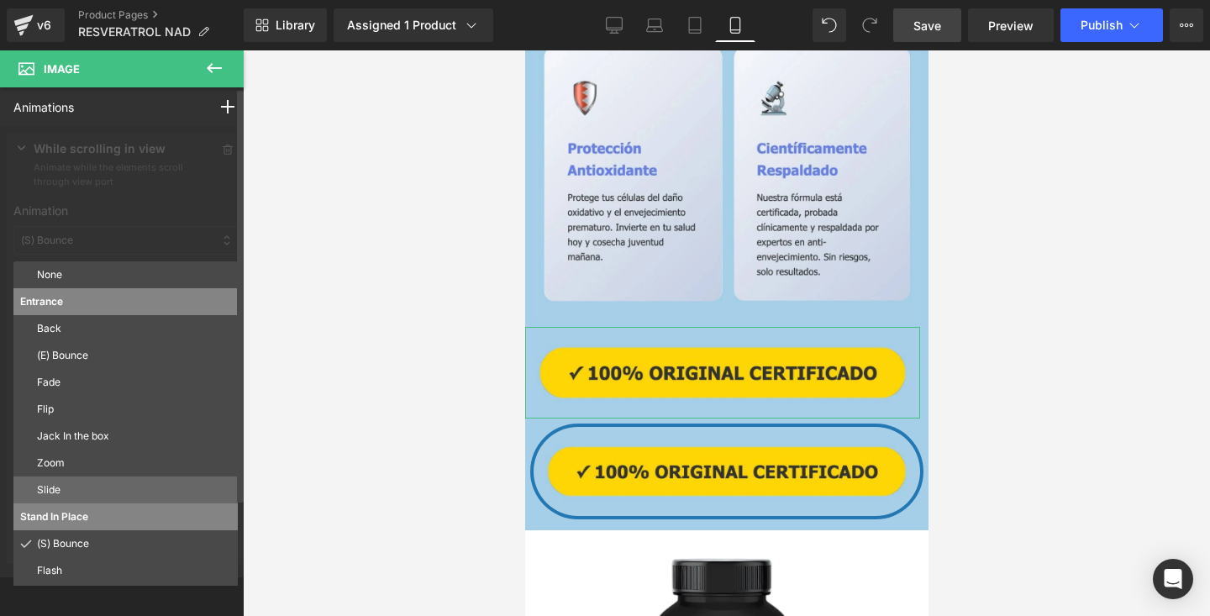
click at [66, 495] on p "Slide" at bounding box center [134, 489] width 194 height 15
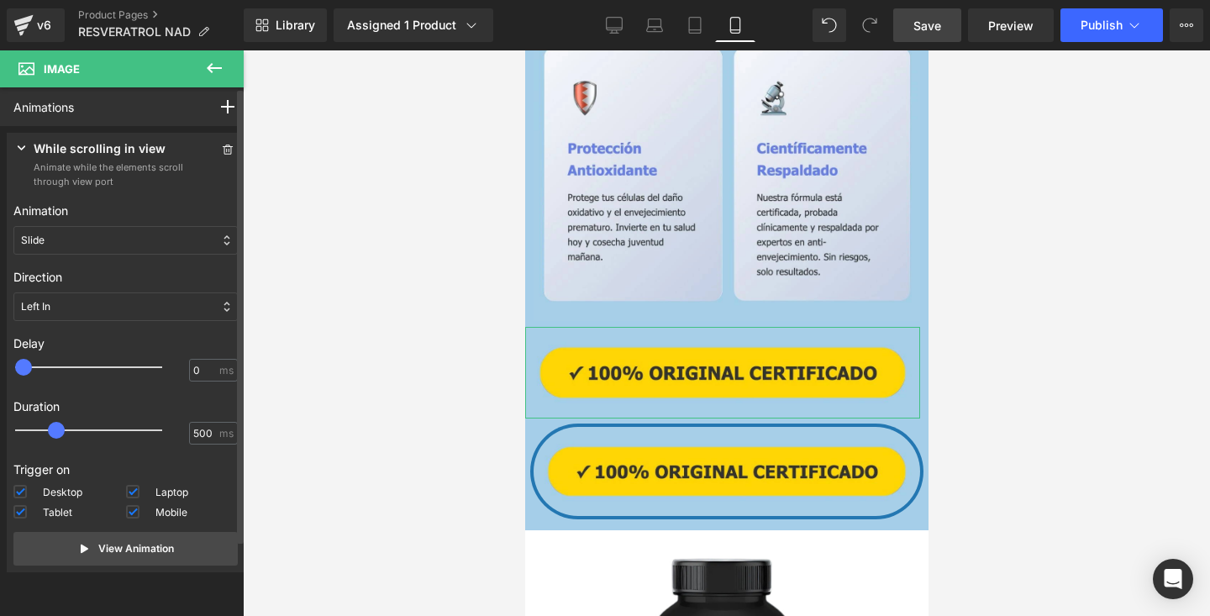
click at [126, 245] on div "Slide" at bounding box center [125, 240] width 224 height 29
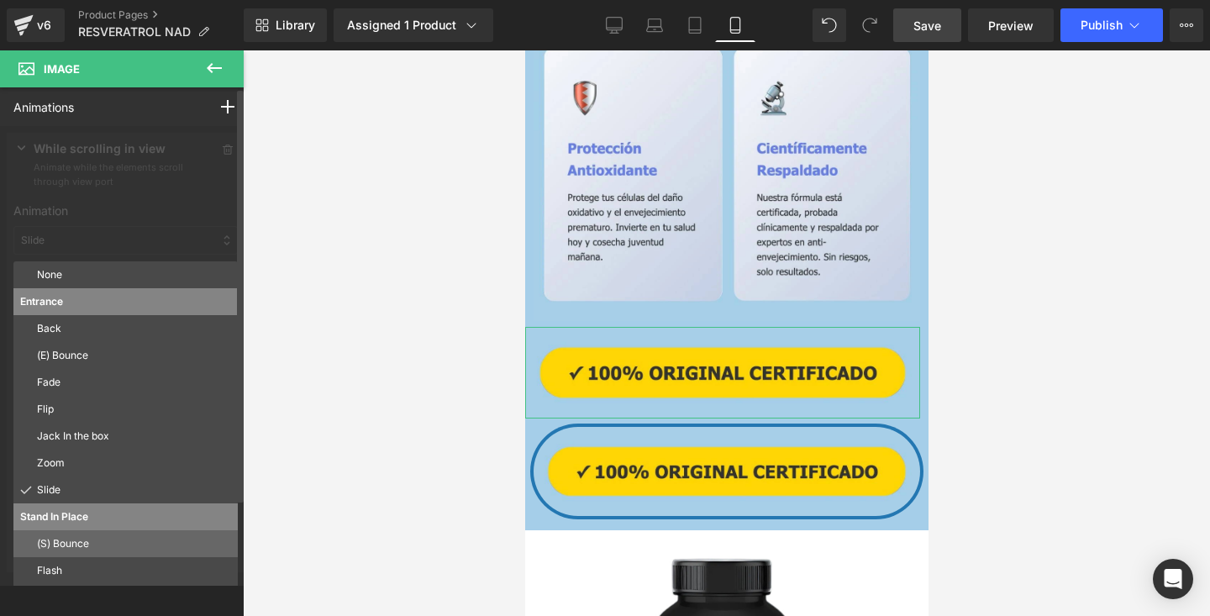
click at [73, 540] on p "(S) Bounce" at bounding box center [134, 543] width 194 height 15
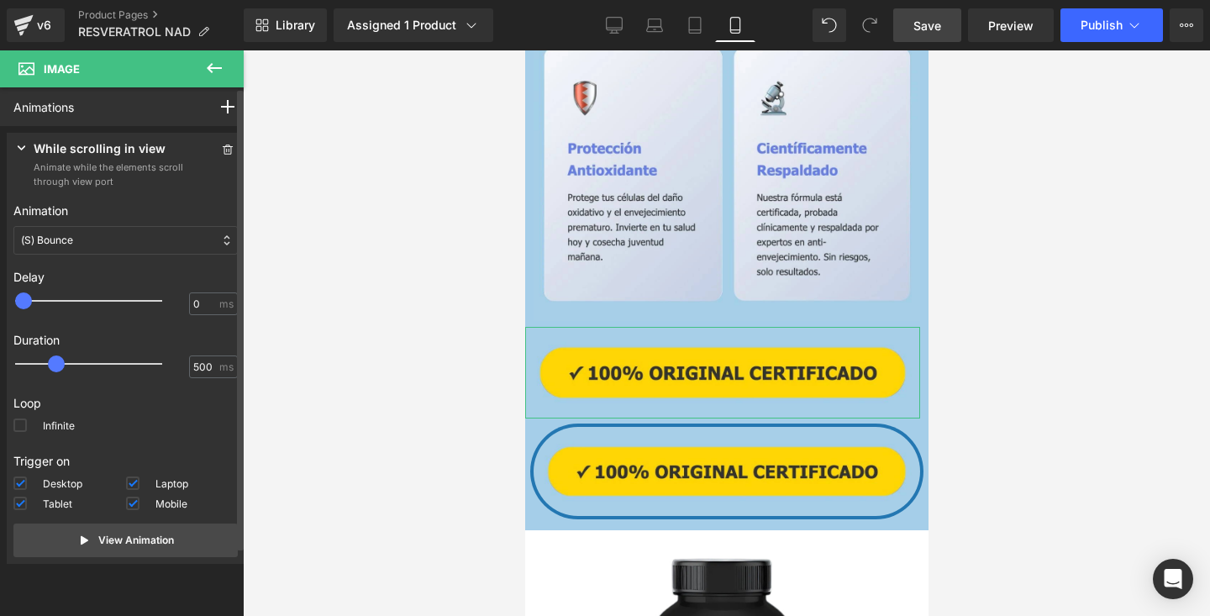
click at [118, 246] on div "(S) Bounce" at bounding box center [125, 240] width 224 height 29
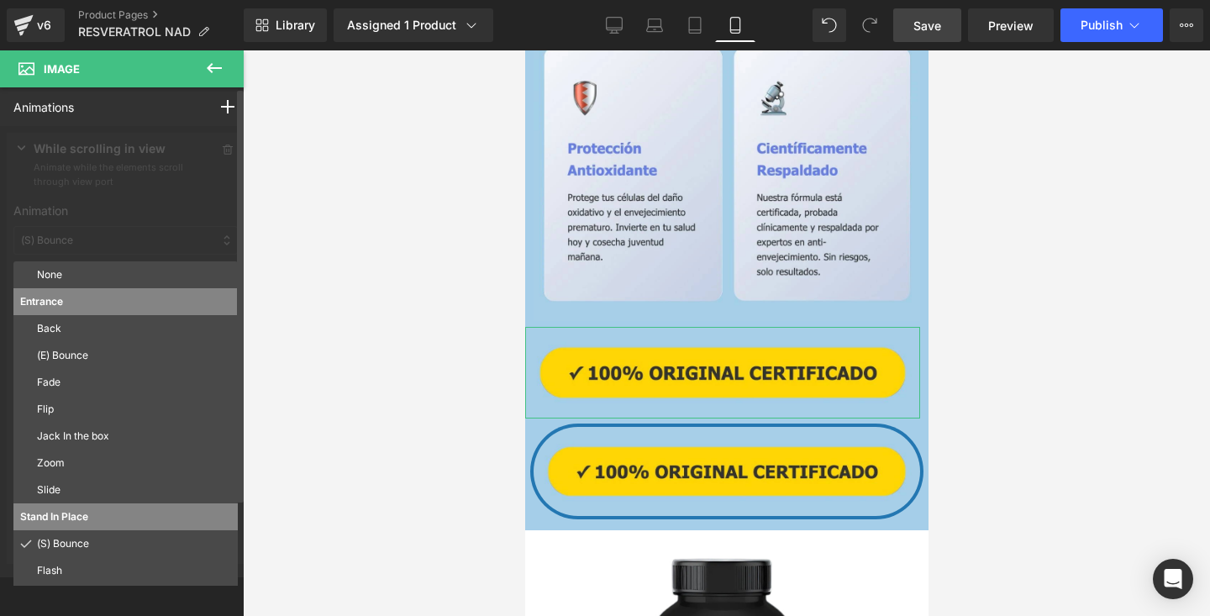
click at [83, 514] on p "Stand In Place" at bounding box center [125, 516] width 211 height 15
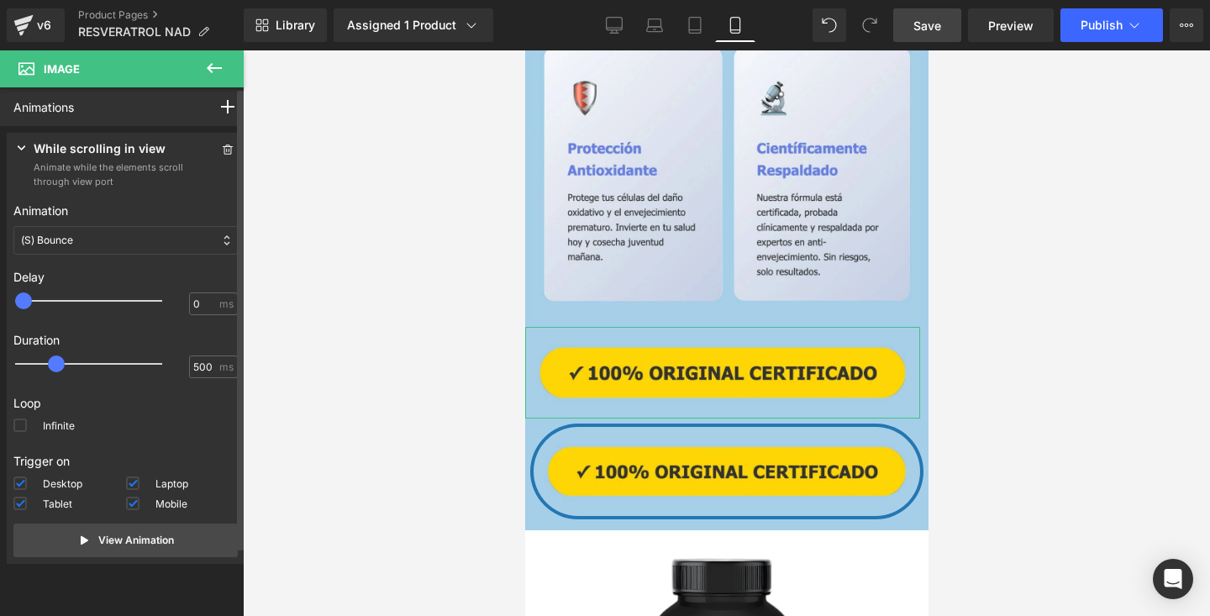
click at [140, 235] on div "(S) Bounce" at bounding box center [125, 240] width 224 height 29
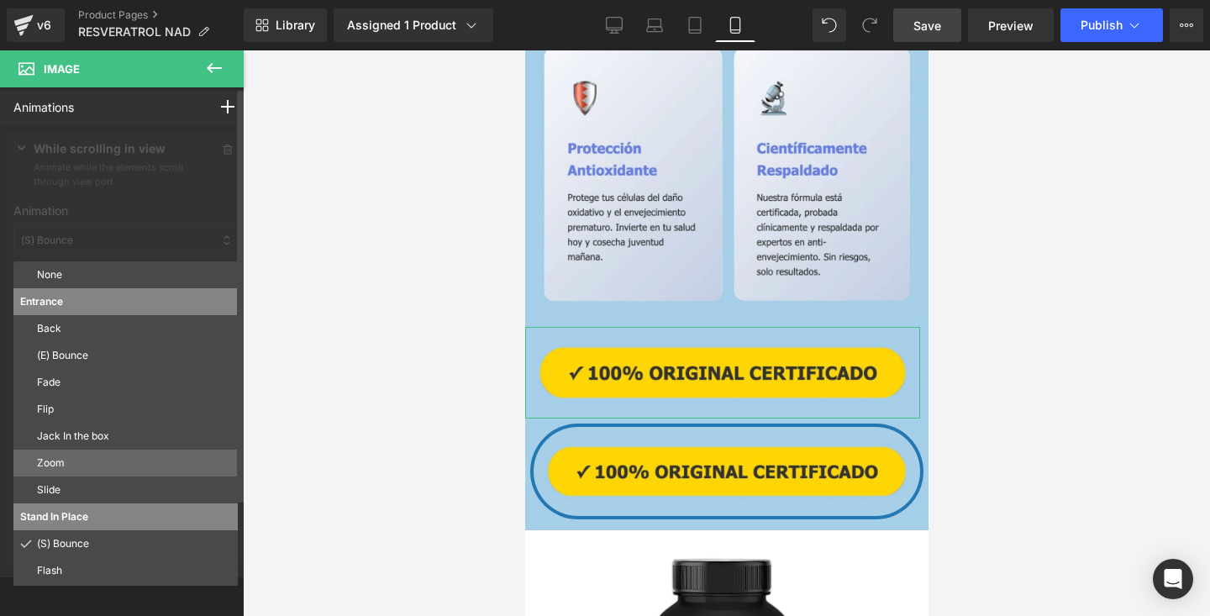
click at [82, 464] on p "Zoom" at bounding box center [134, 462] width 194 height 15
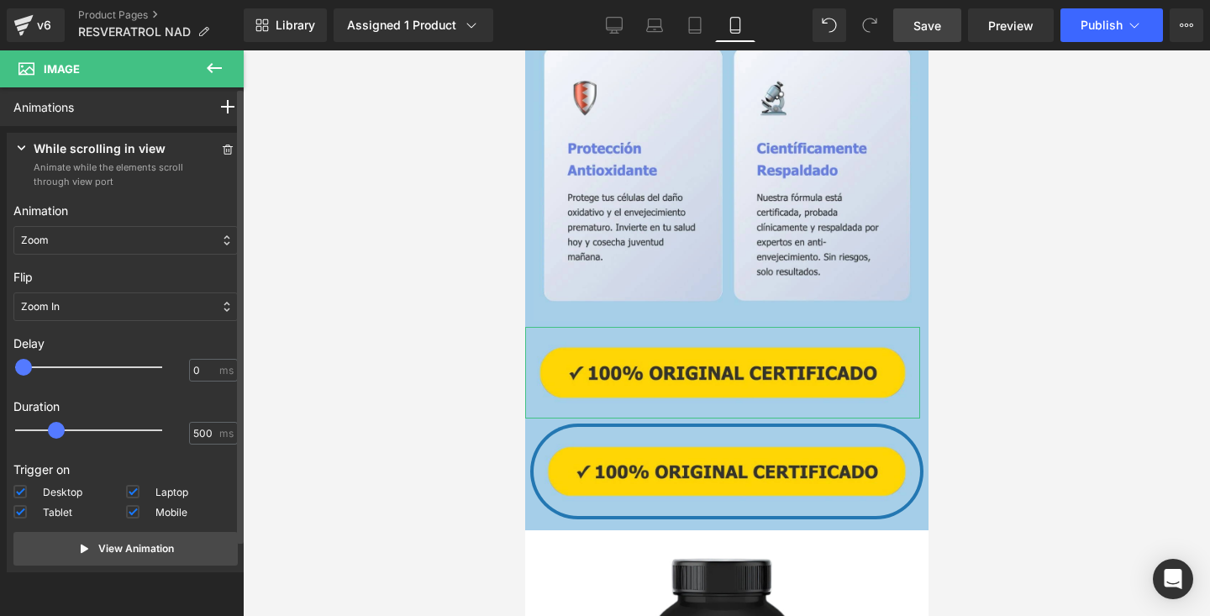
click at [145, 251] on div "Zoom" at bounding box center [125, 240] width 224 height 29
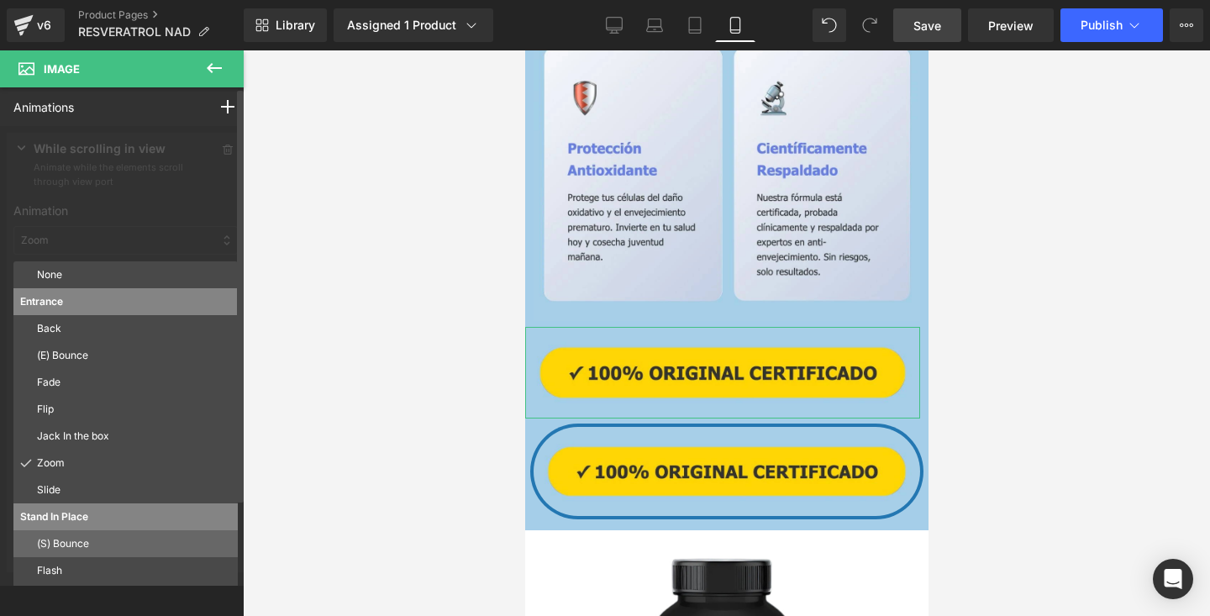
click at [95, 543] on p "(S) Bounce" at bounding box center [134, 543] width 194 height 15
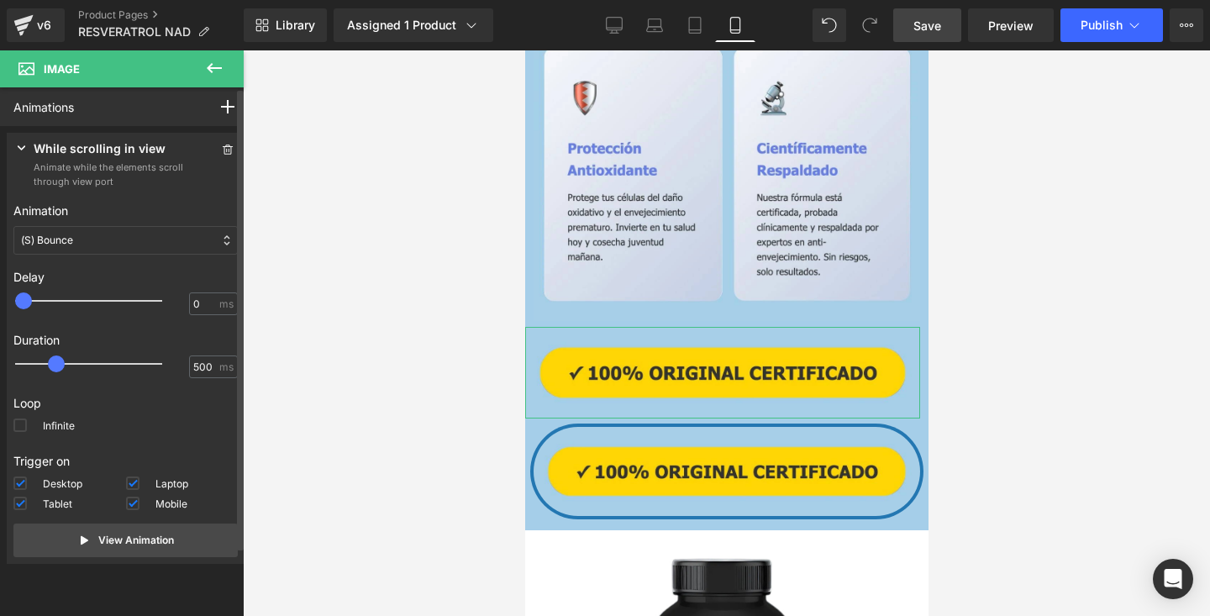
click at [172, 247] on div "(S) Bounce" at bounding box center [125, 240] width 224 height 29
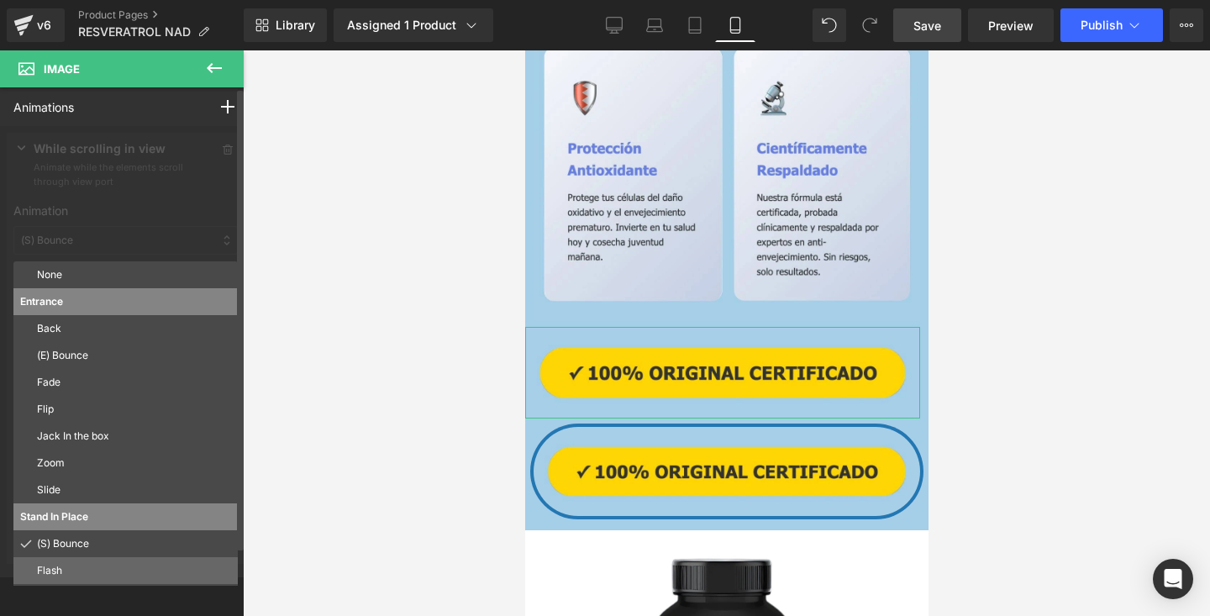
click at [112, 571] on p "Flash" at bounding box center [134, 570] width 194 height 15
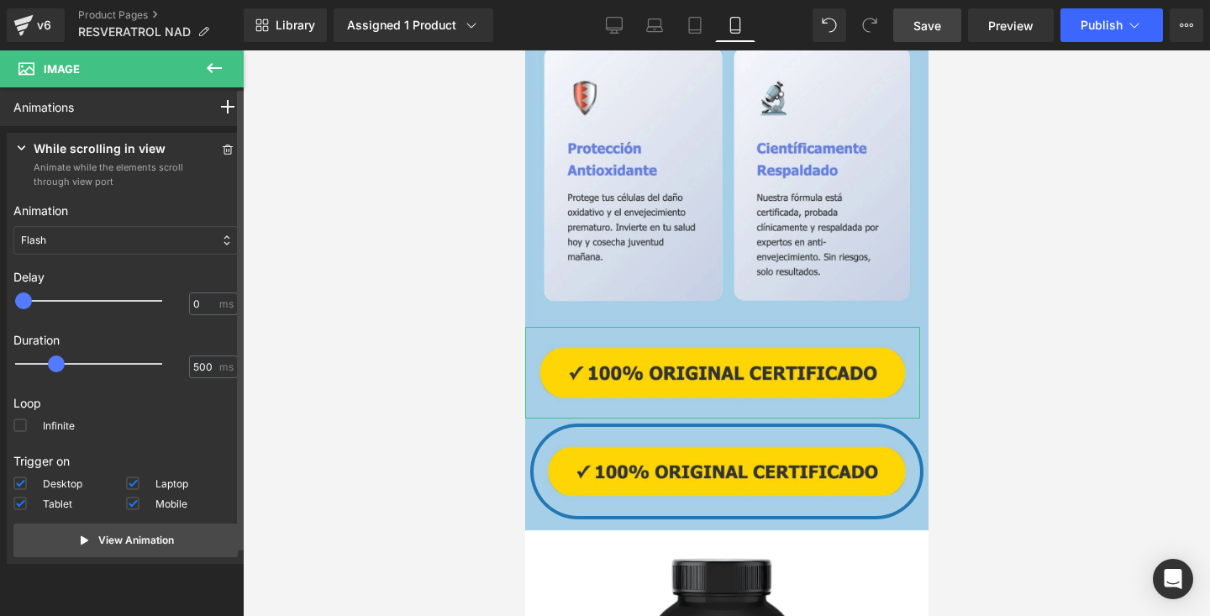
click at [179, 245] on div "Flash" at bounding box center [125, 240] width 224 height 29
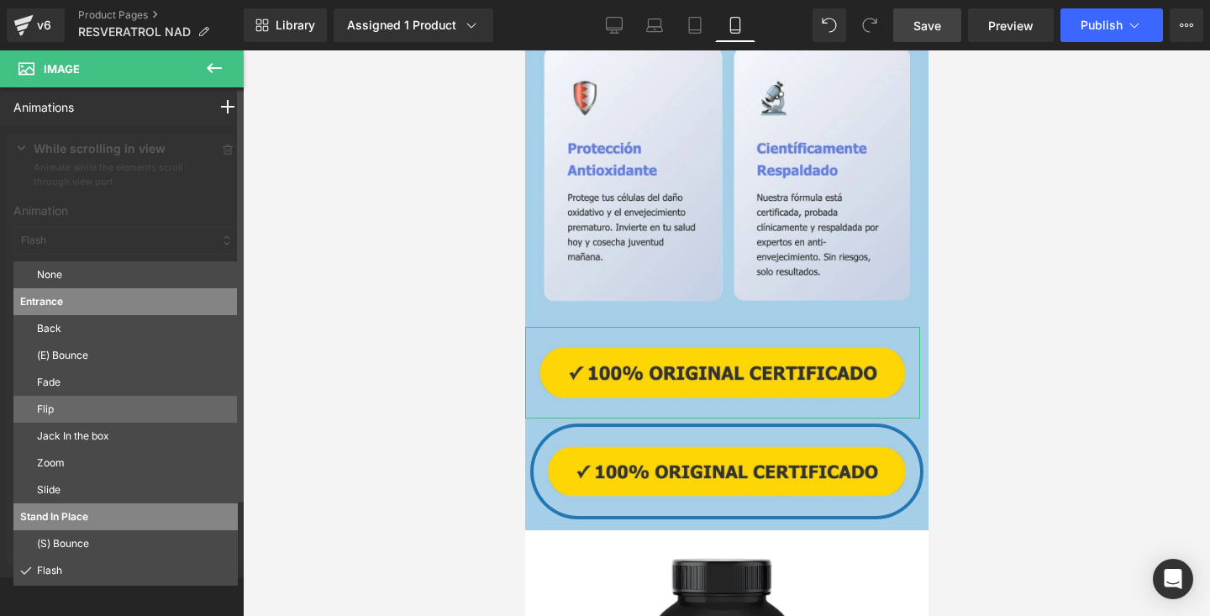
click at [127, 416] on p "Flip" at bounding box center [134, 409] width 194 height 15
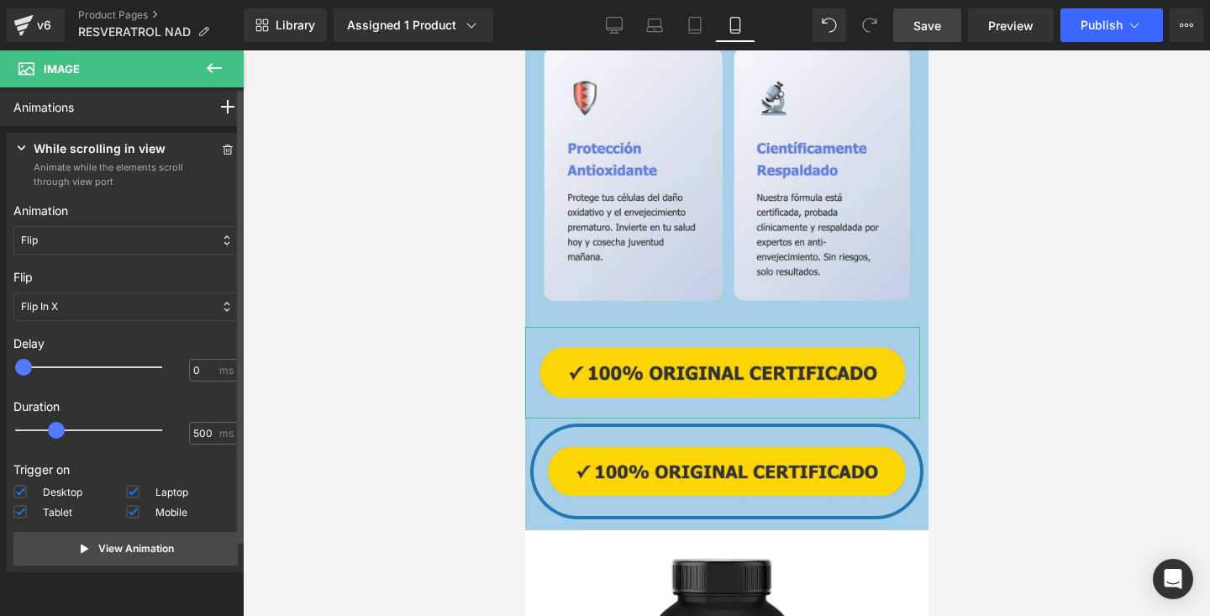
click at [146, 242] on div "Flip" at bounding box center [125, 240] width 224 height 29
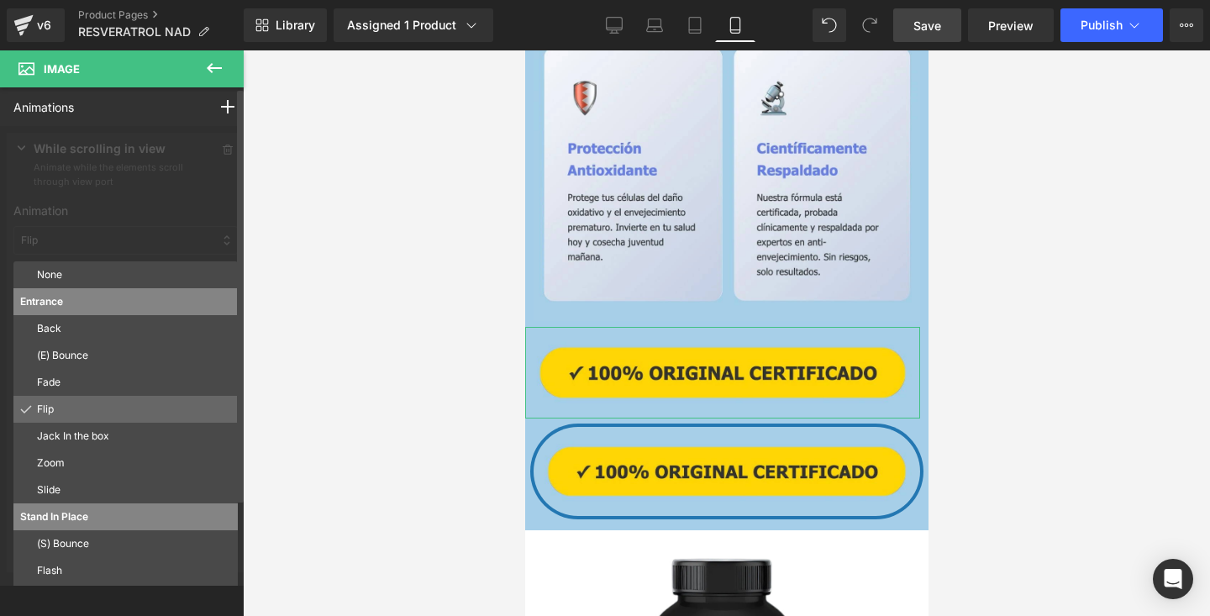
click at [90, 409] on p "Flip" at bounding box center [134, 409] width 194 height 15
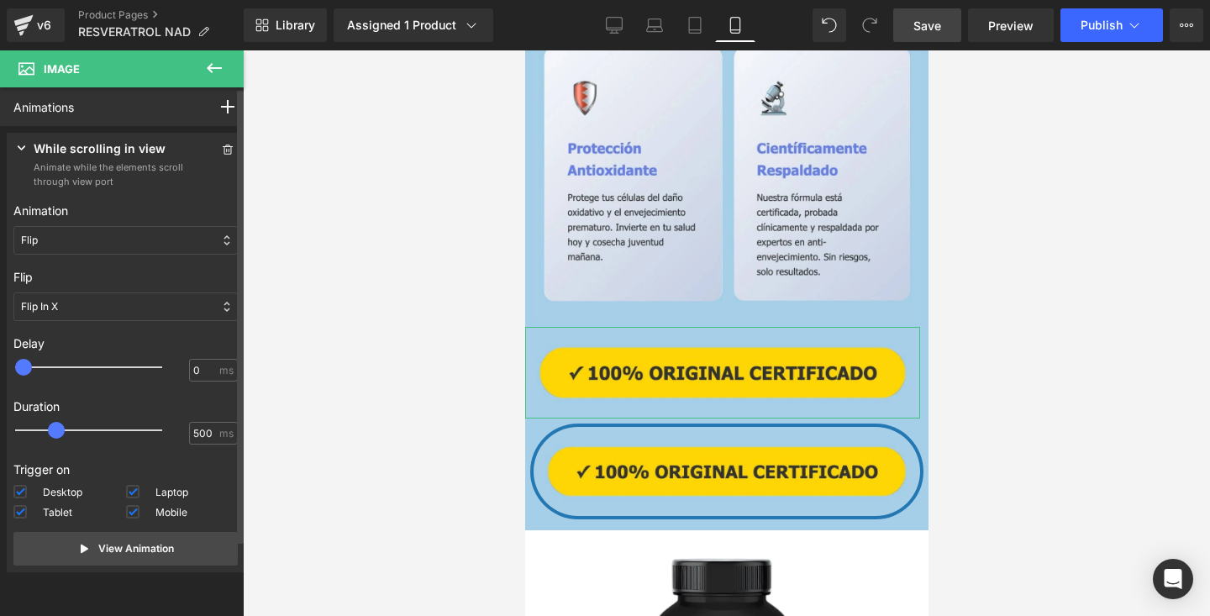
click at [161, 248] on div "Flip" at bounding box center [125, 240] width 224 height 29
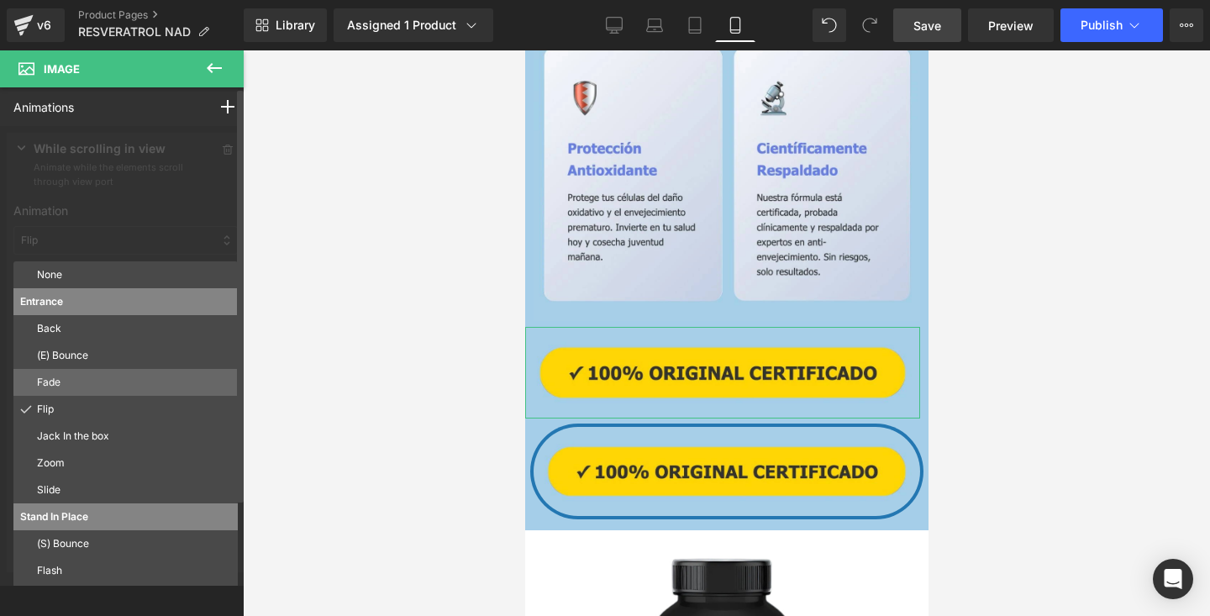
click at [98, 376] on p "Fade" at bounding box center [134, 382] width 194 height 15
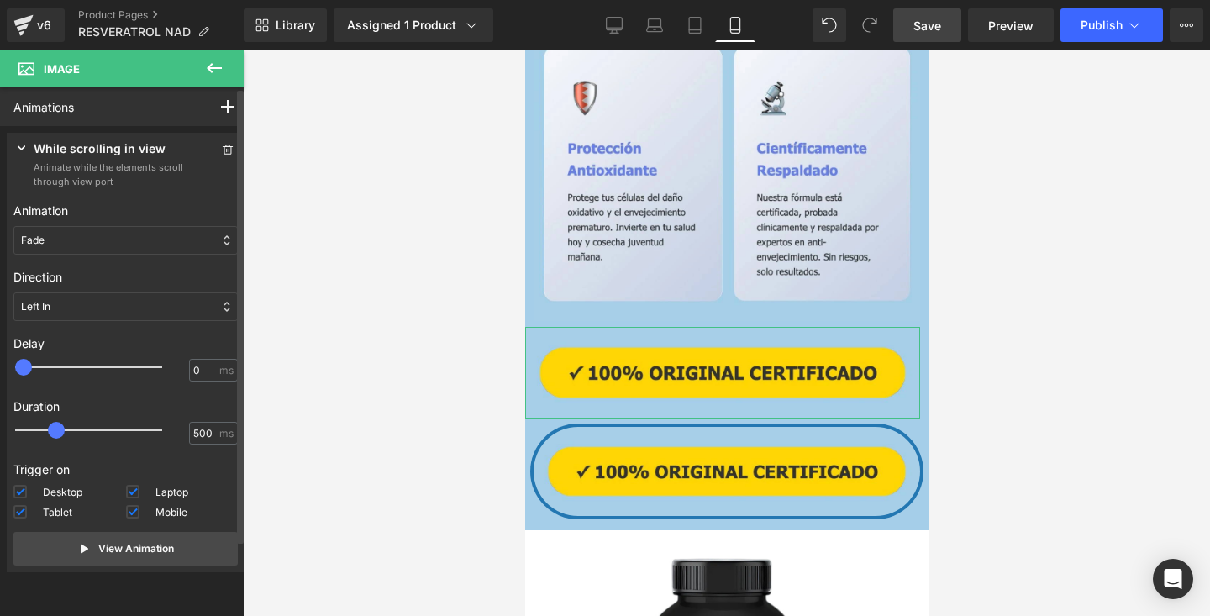
click at [152, 243] on div "Fade" at bounding box center [125, 240] width 224 height 29
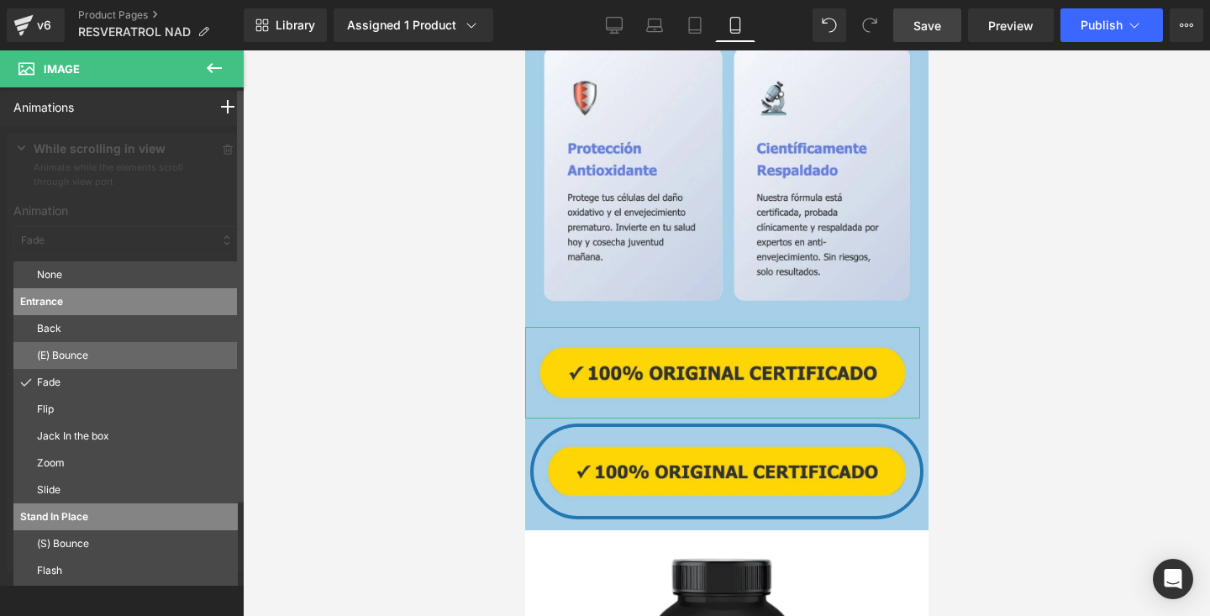
click at [112, 353] on p "(E) Bounce" at bounding box center [134, 355] width 194 height 15
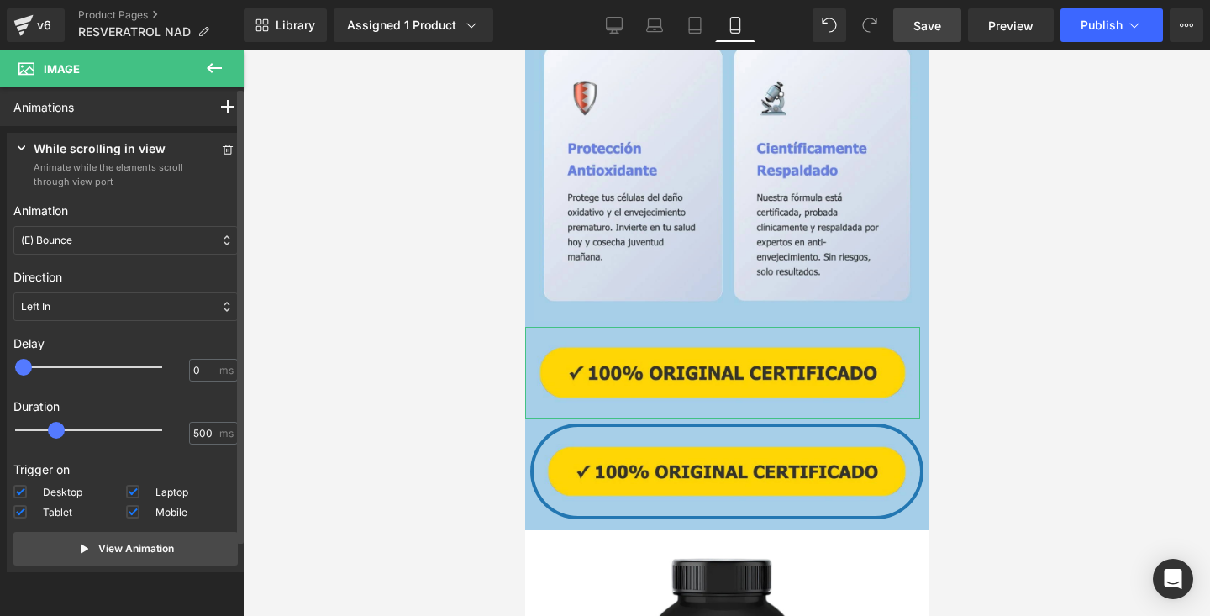
click at [154, 245] on div "(E) Bounce" at bounding box center [125, 240] width 224 height 29
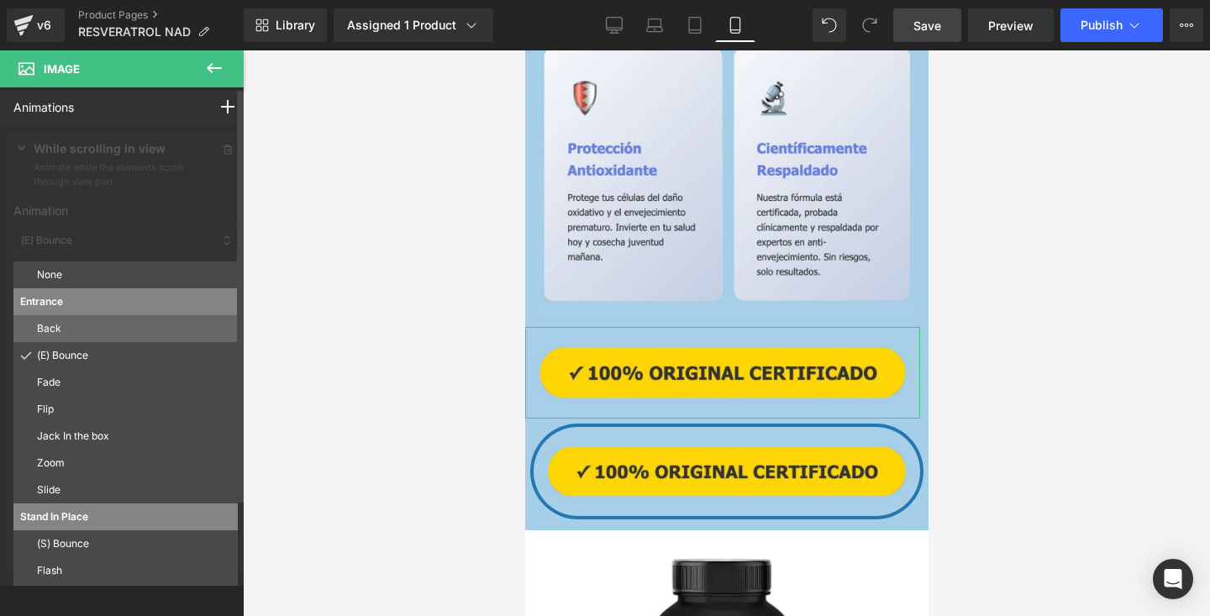
click at [111, 327] on p "Back" at bounding box center [134, 328] width 194 height 15
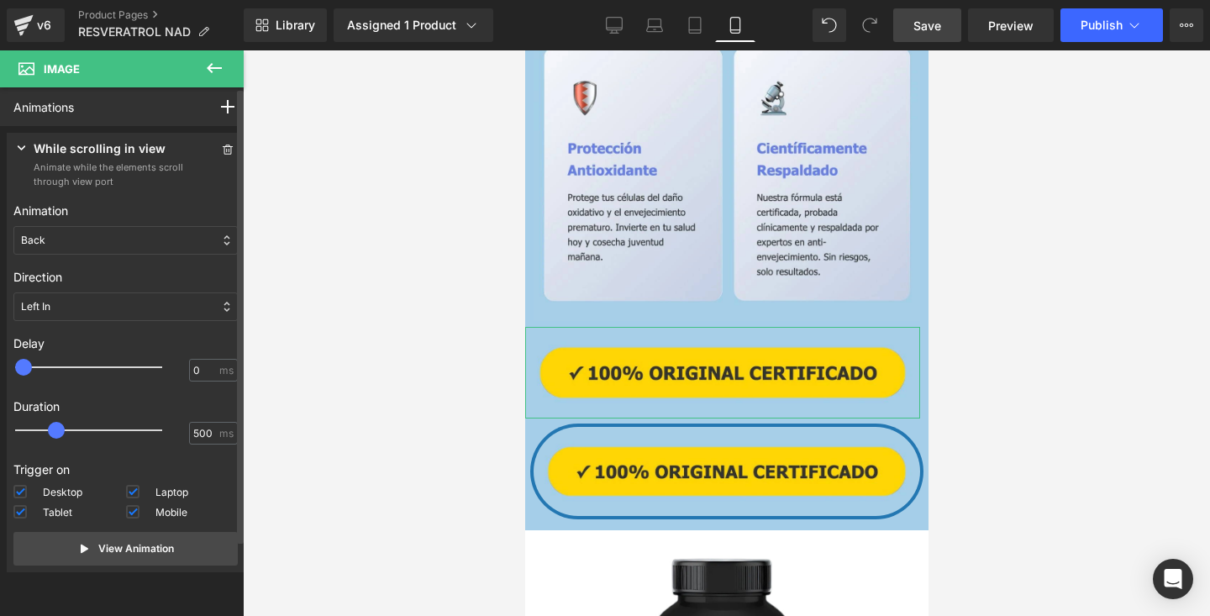
click at [163, 241] on div "Back" at bounding box center [125, 240] width 224 height 29
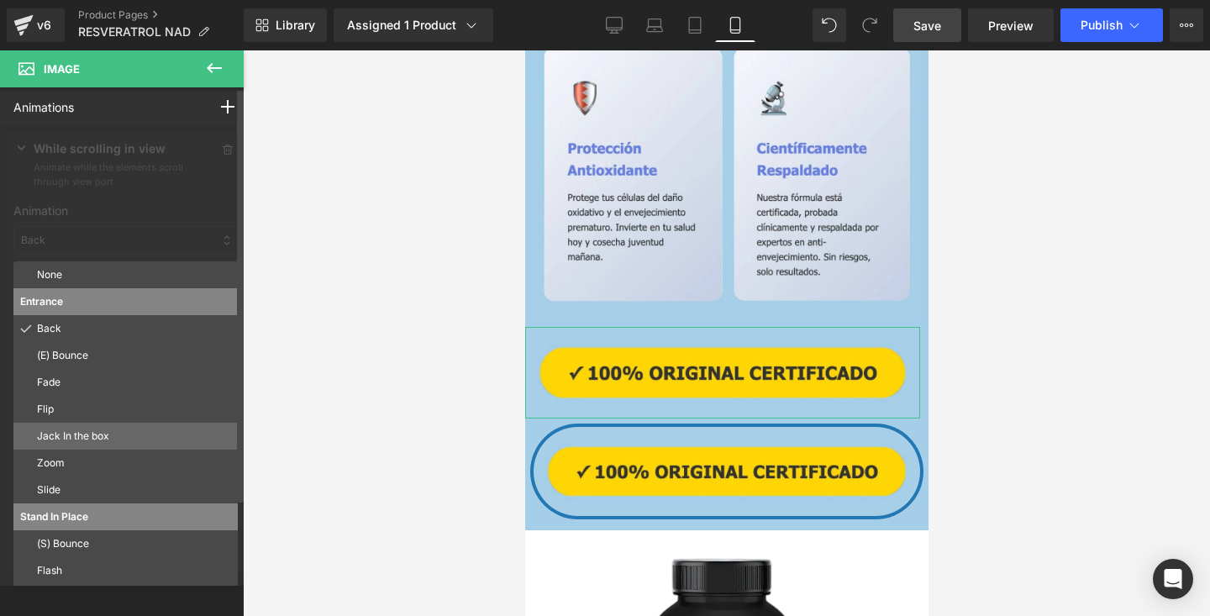
click at [98, 436] on p "Jack In the box" at bounding box center [134, 436] width 194 height 15
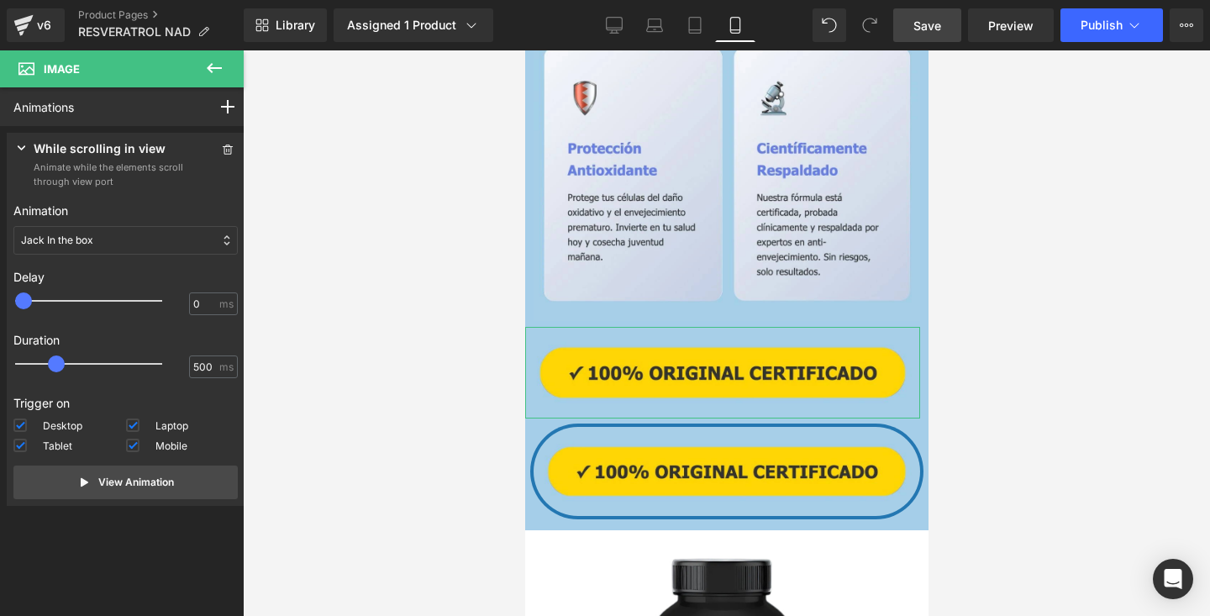
click at [165, 239] on div "Jack In the box" at bounding box center [125, 240] width 224 height 29
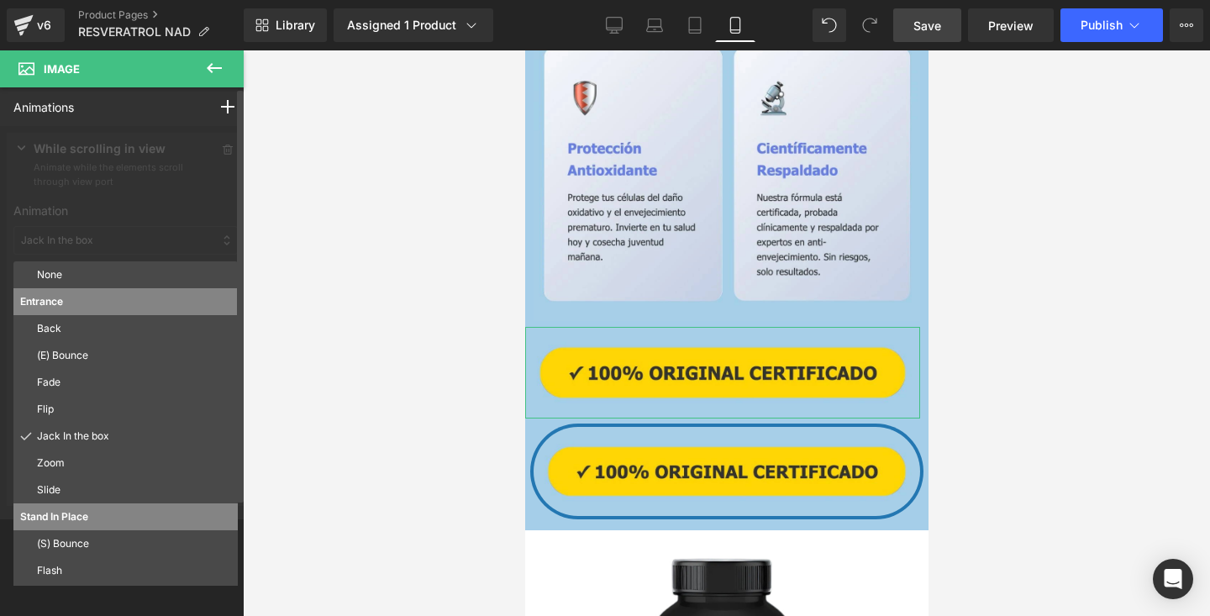
click at [87, 516] on p "Stand In Place" at bounding box center [125, 516] width 211 height 15
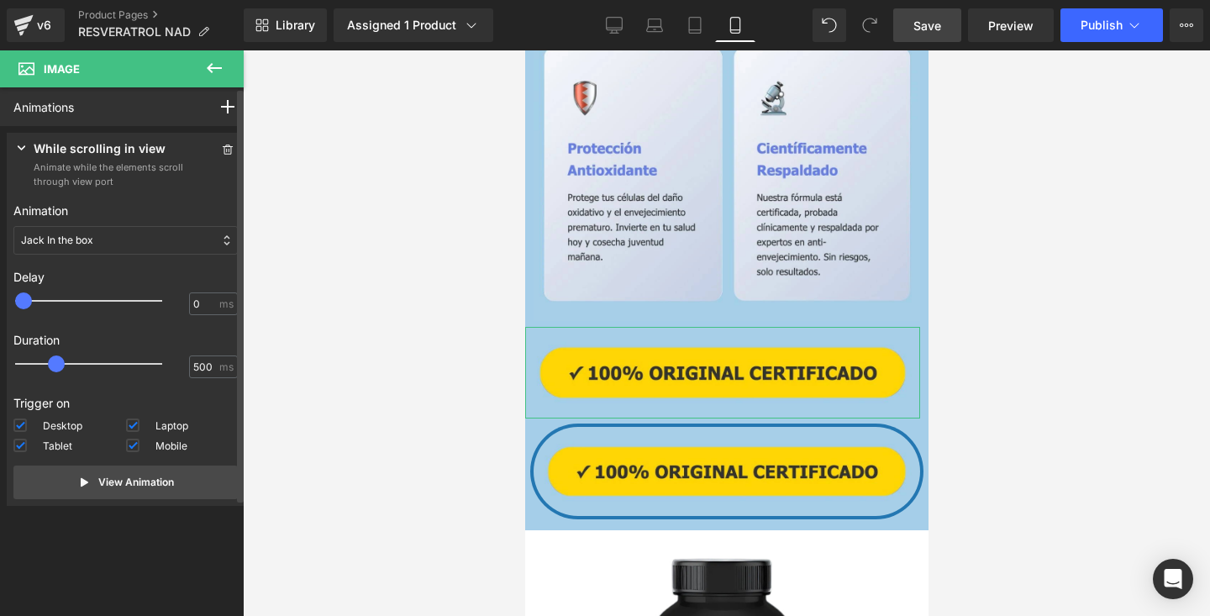
click at [177, 236] on div "Jack In the box" at bounding box center [125, 240] width 224 height 29
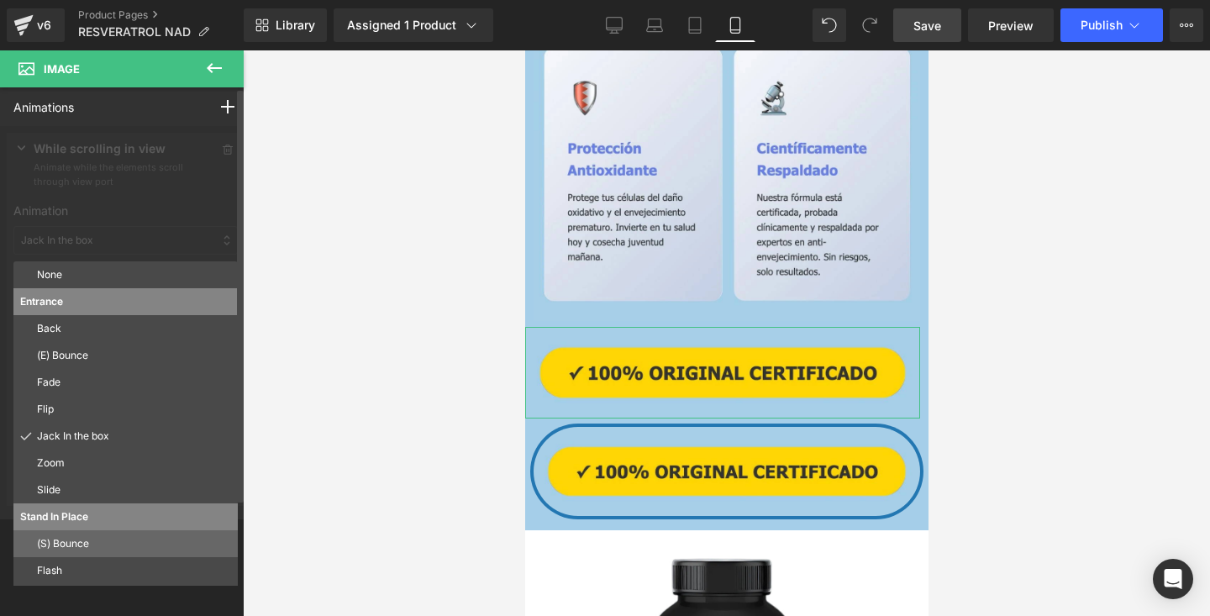
click at [78, 548] on p "(S) Bounce" at bounding box center [134, 543] width 194 height 15
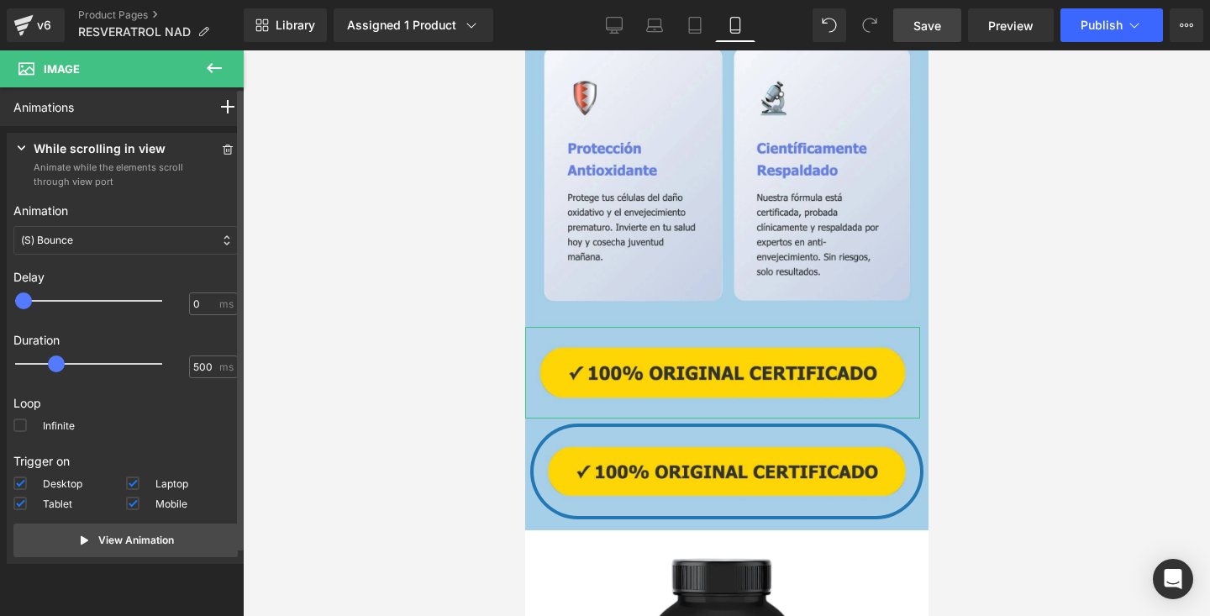
click at [163, 258] on div "Animation None Entrance Back (E) Bounce Fade Flip Jack In the box Zoom Slide St…" at bounding box center [125, 228] width 224 height 66
click at [131, 230] on div "(S) Bounce" at bounding box center [125, 240] width 224 height 29
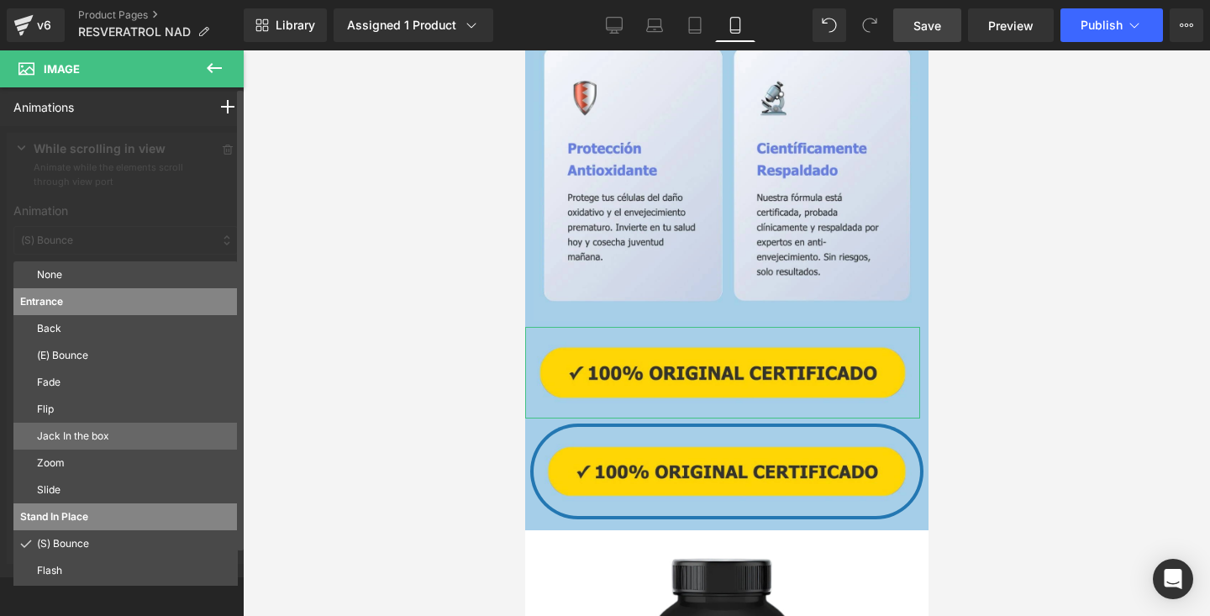
click at [97, 440] on p "Jack In the box" at bounding box center [134, 436] width 194 height 15
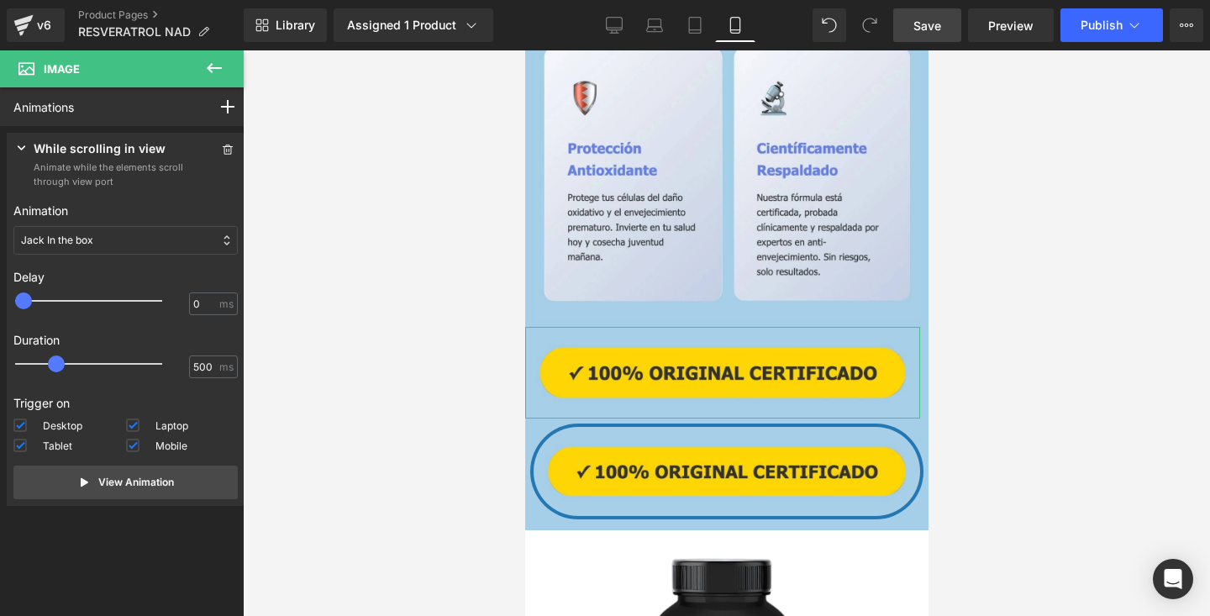
click at [144, 259] on div "Animation None Entrance Back (E) Bounce Fade Flip Jack In the box Zoom Slide St…" at bounding box center [125, 228] width 224 height 66
click at [103, 247] on div "Jack In the box" at bounding box center [125, 240] width 224 height 29
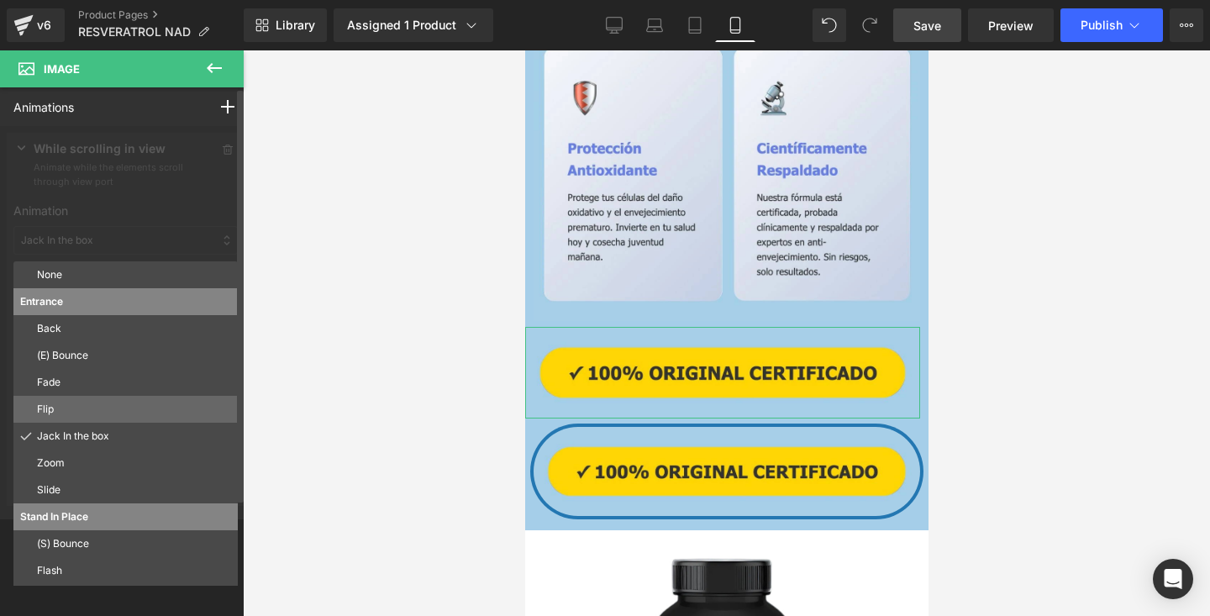
click at [66, 409] on p "Flip" at bounding box center [134, 409] width 194 height 15
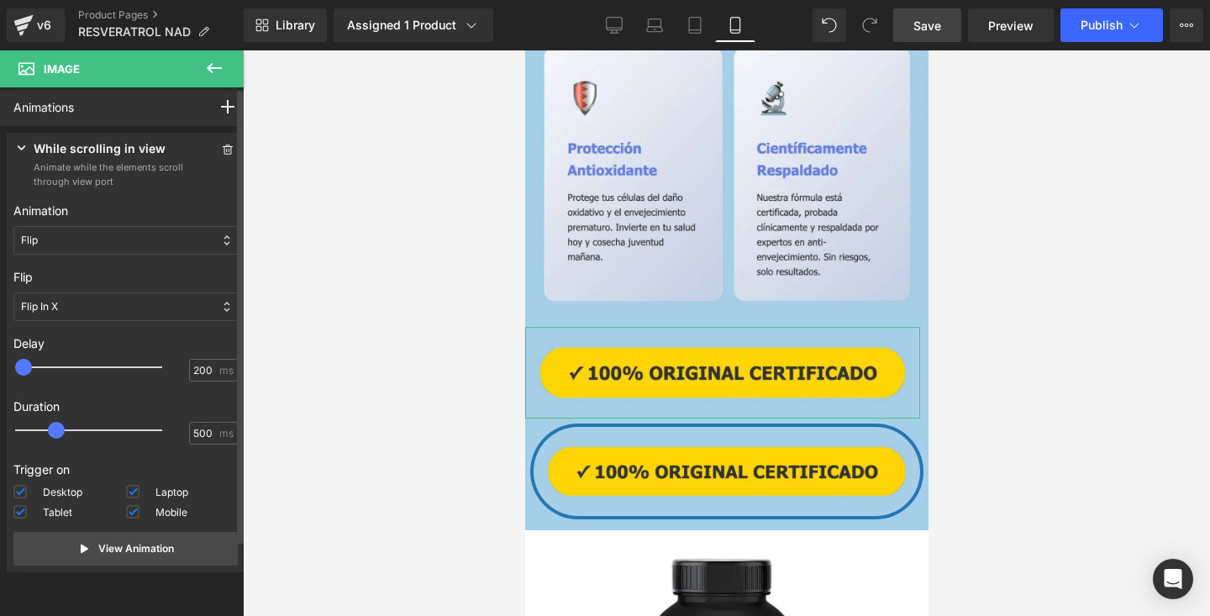
drag, startPoint x: 27, startPoint y: 371, endPoint x: 42, endPoint y: 371, distance: 15.1
click at [32, 371] on span at bounding box center [23, 367] width 17 height 17
drag, startPoint x: 40, startPoint y: 370, endPoint x: 29, endPoint y: 370, distance: 10.9
click at [29, 370] on span at bounding box center [23, 367] width 17 height 17
drag, startPoint x: 29, startPoint y: 370, endPoint x: 44, endPoint y: 371, distance: 14.3
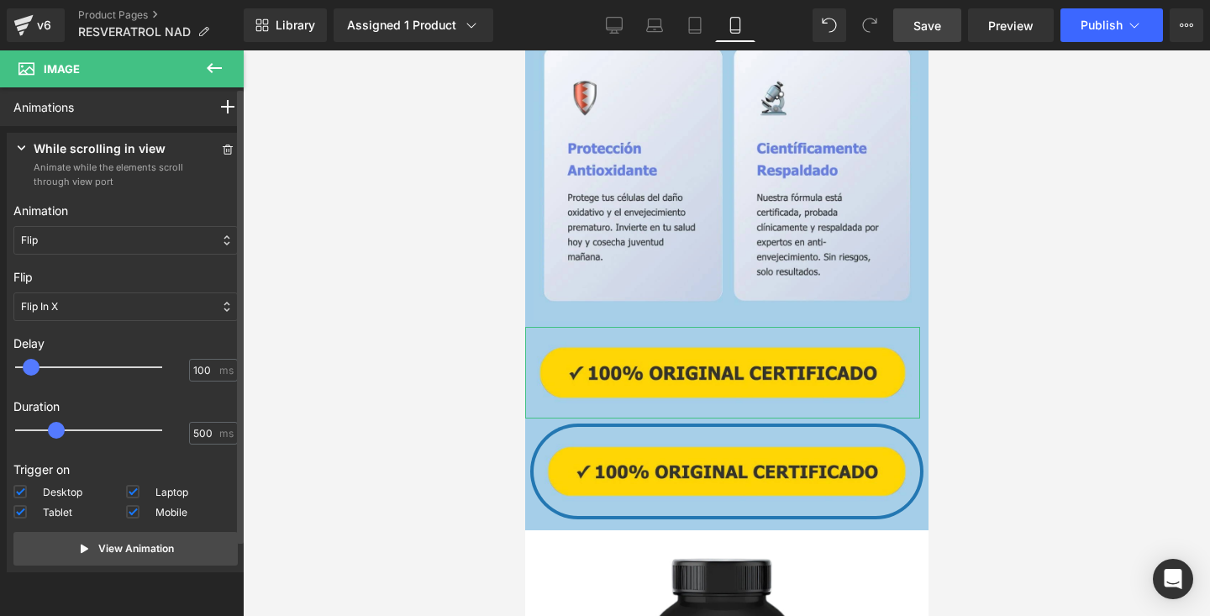
click at [44, 371] on div at bounding box center [100, 367] width 147 height 34
click at [113, 541] on p "View Animation" at bounding box center [136, 548] width 76 height 15
click at [112, 549] on p "View Animation" at bounding box center [136, 548] width 76 height 15
drag, startPoint x: 48, startPoint y: 370, endPoint x: 122, endPoint y: 374, distance: 74.1
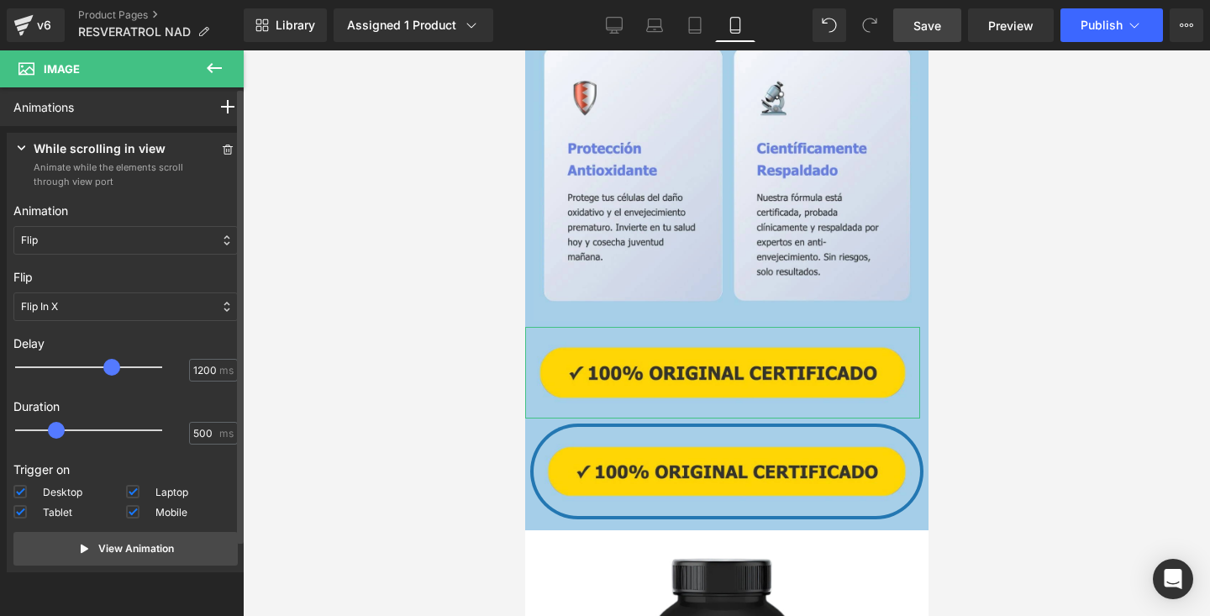
click at [120, 374] on div at bounding box center [100, 367] width 147 height 34
click at [122, 550] on p "View Animation" at bounding box center [136, 548] width 76 height 15
type input "0"
drag, startPoint x: 123, startPoint y: 371, endPoint x: -24, endPoint y: 371, distance: 147.1
click at [0, 371] on html "Image You are previewing how the will restyle your page. You can not edit Eleme…" at bounding box center [605, 308] width 1210 height 616
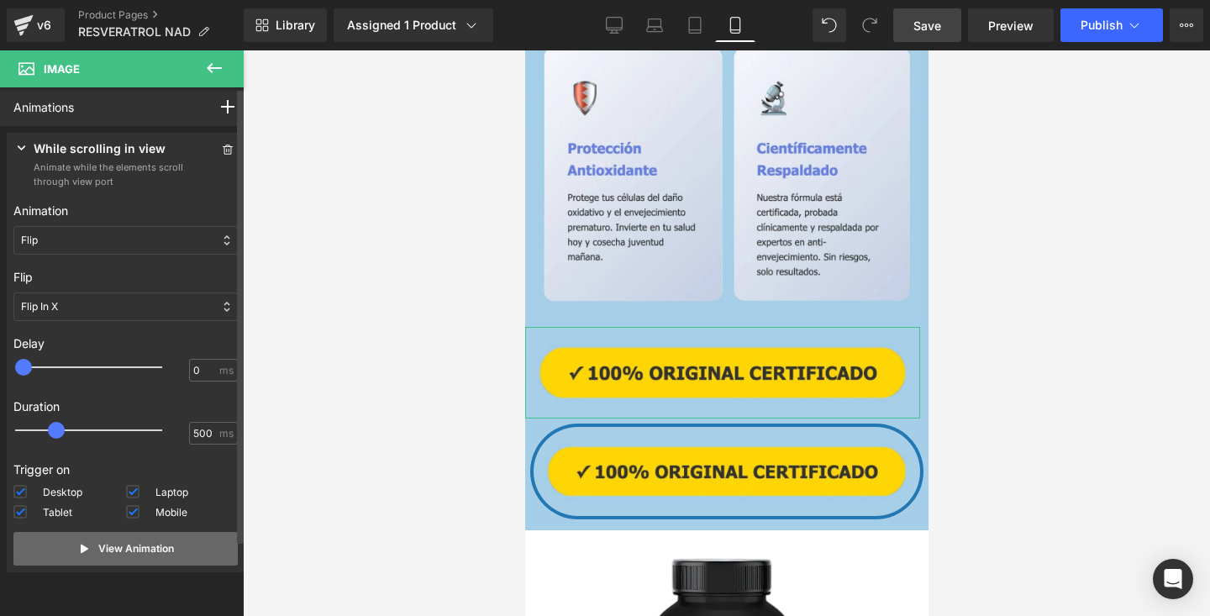
click at [109, 550] on p "View Animation" at bounding box center [136, 548] width 76 height 15
drag, startPoint x: 57, startPoint y: 434, endPoint x: 117, endPoint y: 434, distance: 59.7
click at [65, 434] on span at bounding box center [56, 430] width 17 height 17
click at [108, 547] on p "View Animation" at bounding box center [136, 548] width 76 height 15
drag, startPoint x: 117, startPoint y: 427, endPoint x: -3, endPoint y: 439, distance: 119.9
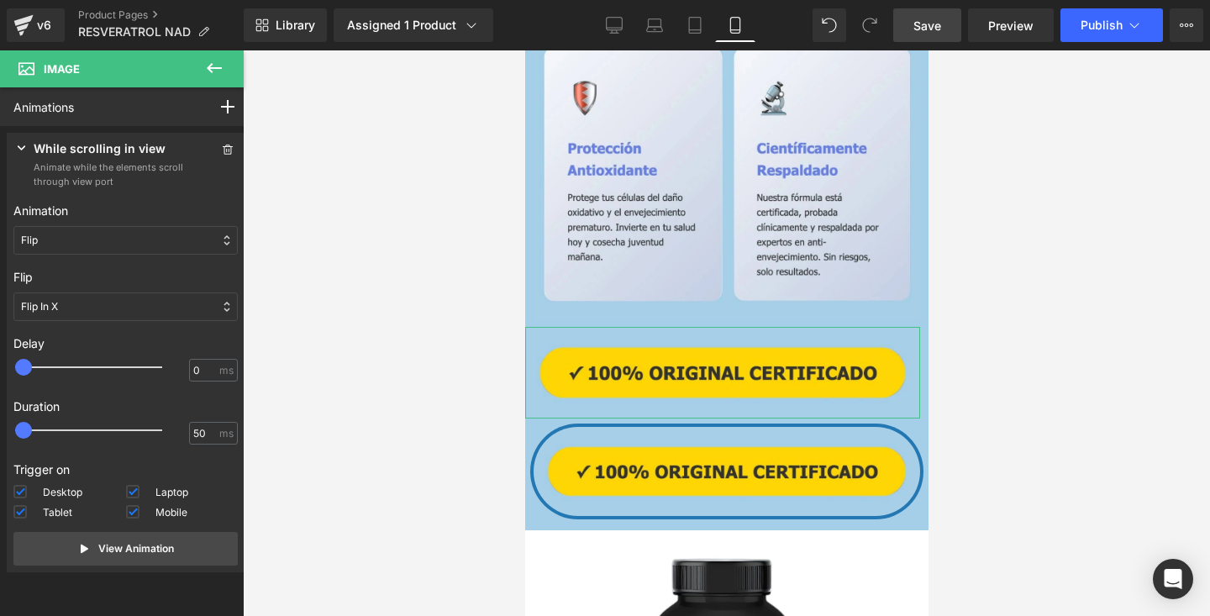
click at [0, 439] on html "Image You are previewing how the will restyle your page. You can not edit Eleme…" at bounding box center [605, 308] width 1210 height 616
click at [93, 545] on button "View Animation" at bounding box center [125, 549] width 224 height 34
drag, startPoint x: 26, startPoint y: 430, endPoint x: 45, endPoint y: 435, distance: 19.2
click at [45, 435] on span at bounding box center [38, 430] width 17 height 17
click at [92, 550] on button "View Animation" at bounding box center [125, 549] width 224 height 34
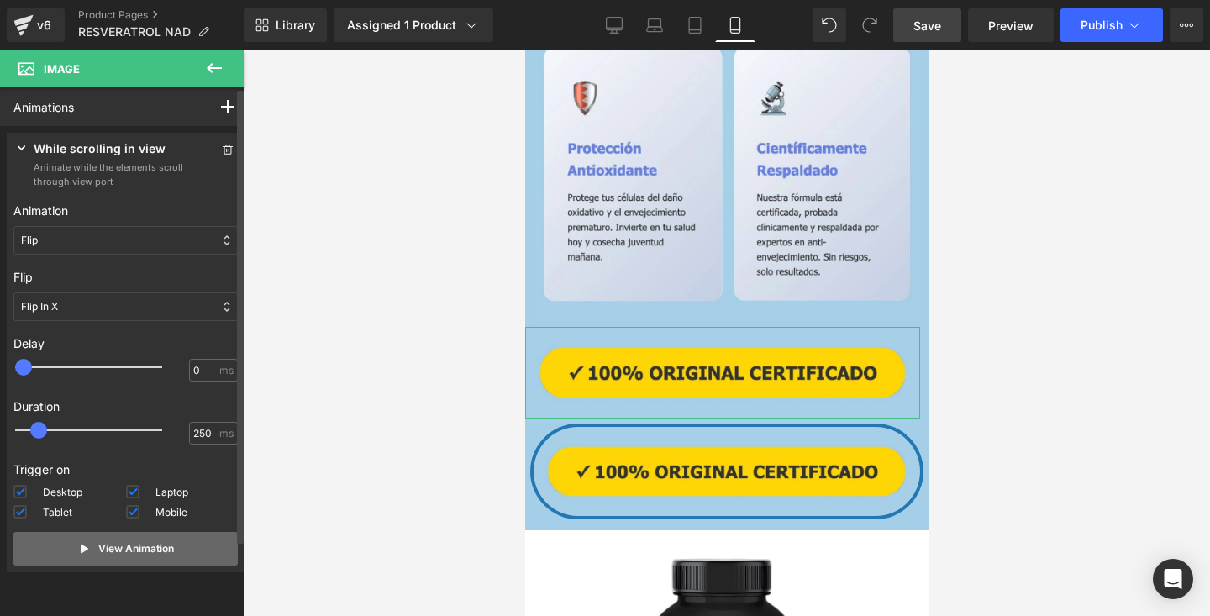
click at [92, 550] on button "View Animation" at bounding box center [125, 549] width 224 height 34
drag, startPoint x: 41, startPoint y: 429, endPoint x: 61, endPoint y: 432, distance: 20.3
click at [61, 432] on span at bounding box center [56, 430] width 17 height 17
click at [93, 545] on button "View Animation" at bounding box center [125, 549] width 224 height 34
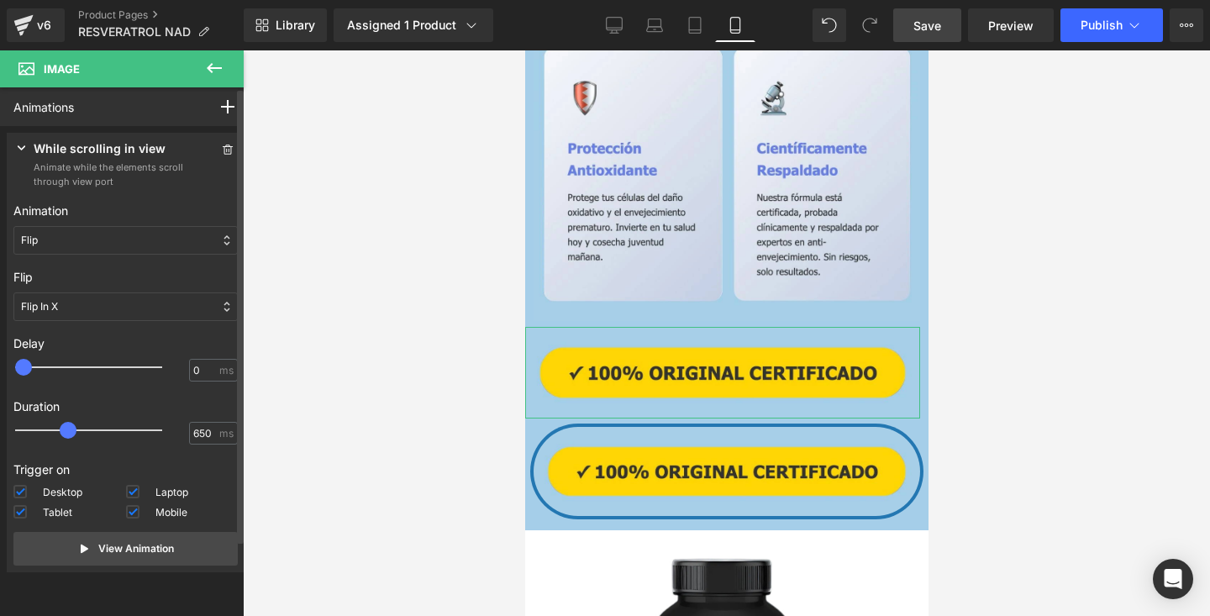
type input "600"
drag, startPoint x: 60, startPoint y: 431, endPoint x: 71, endPoint y: 433, distance: 11.9
click at [71, 433] on span at bounding box center [63, 430] width 17 height 17
click at [107, 561] on button "View Animation" at bounding box center [125, 549] width 224 height 34
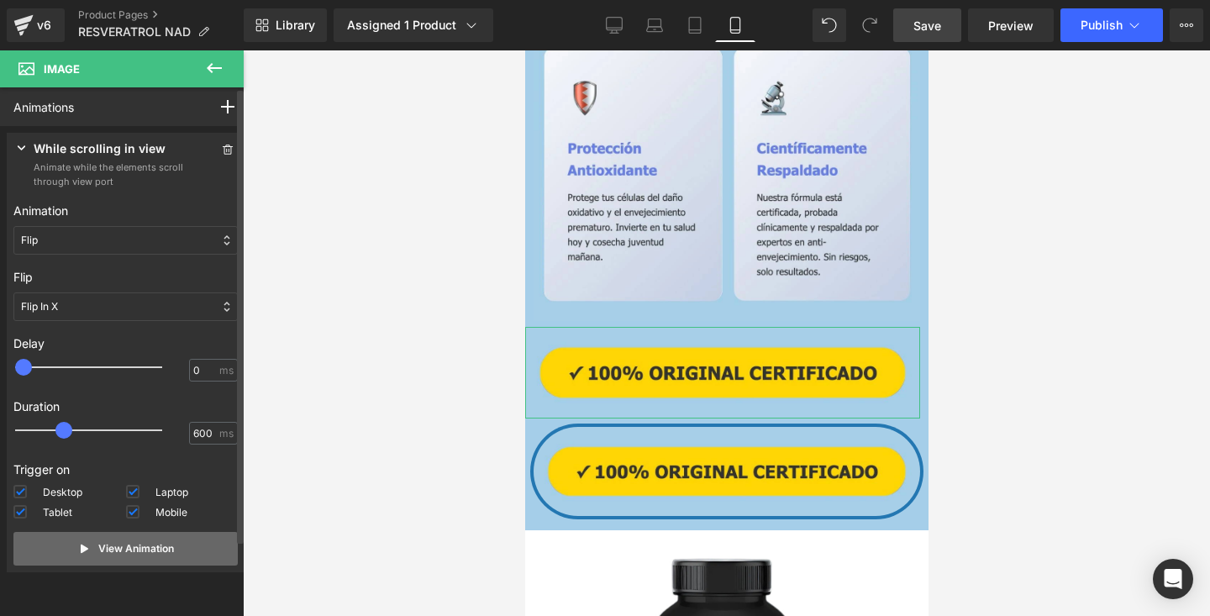
click at [107, 561] on button "View Animation" at bounding box center [125, 549] width 224 height 34
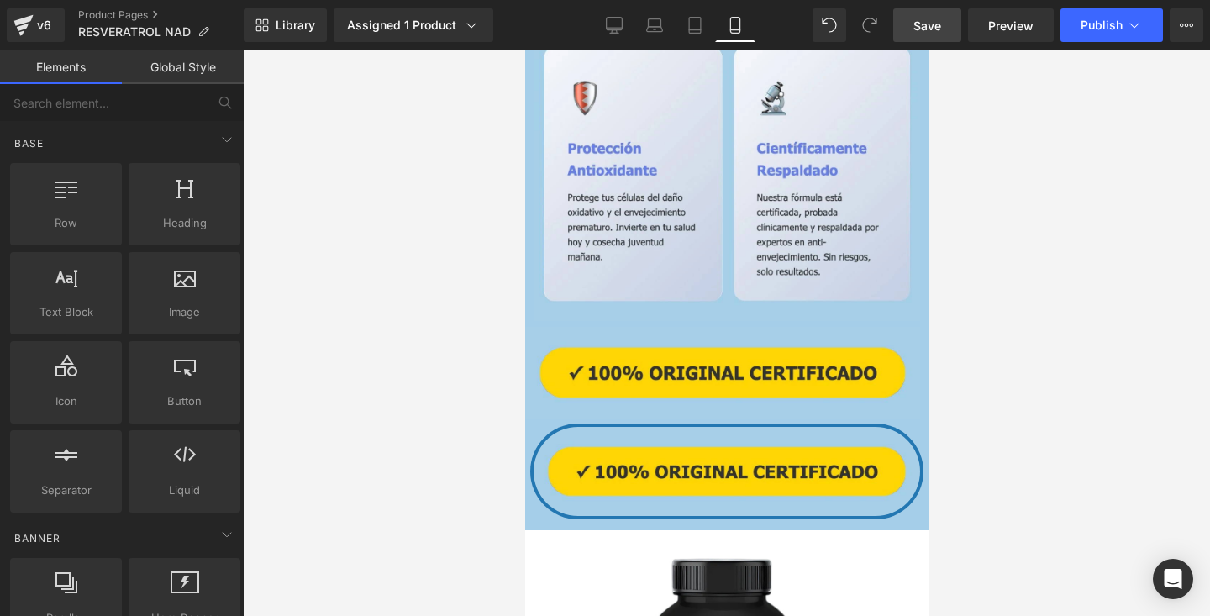
click at [311, 382] on div at bounding box center [726, 333] width 967 height 566
click at [1081, 191] on div at bounding box center [726, 333] width 967 height 566
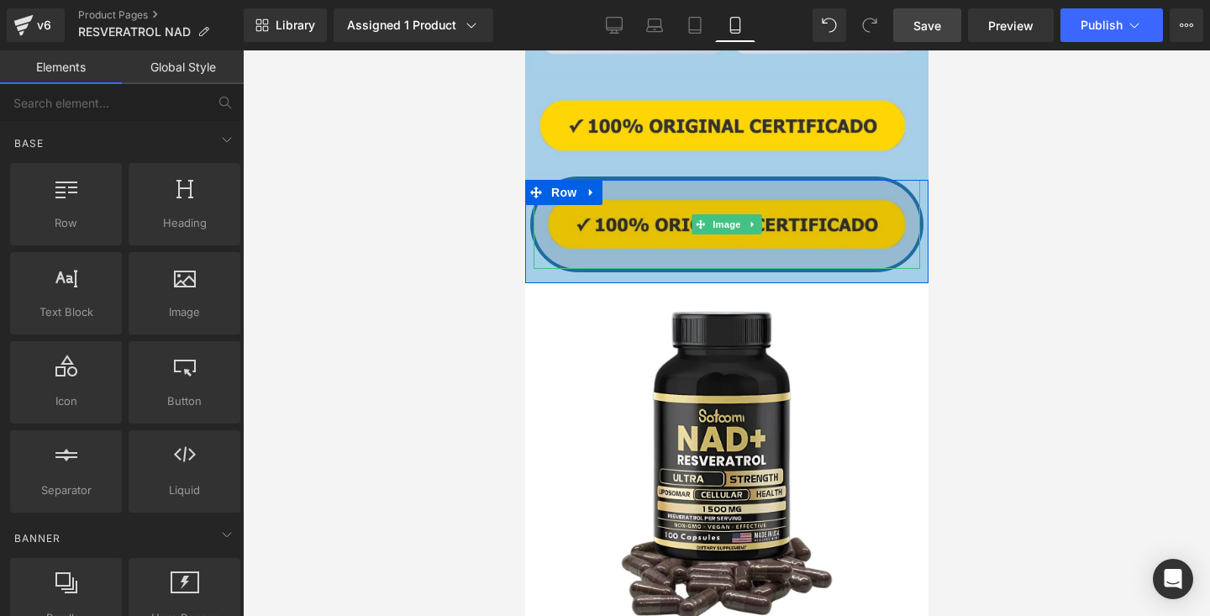
scroll to position [3231, 0]
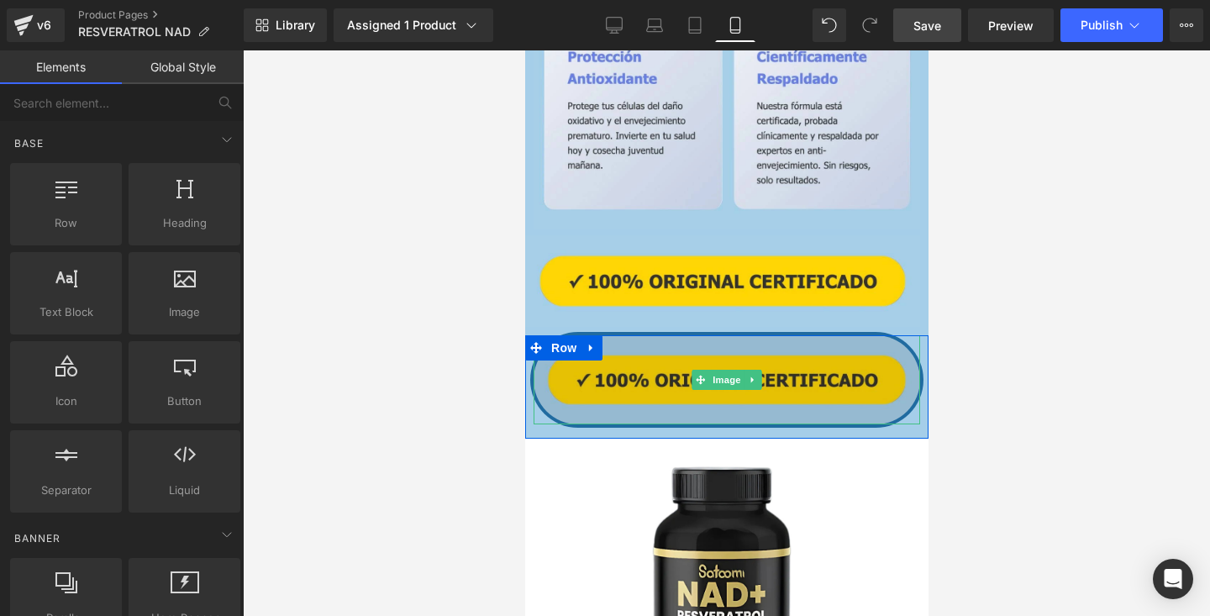
click at [836, 390] on img at bounding box center [726, 379] width 387 height 89
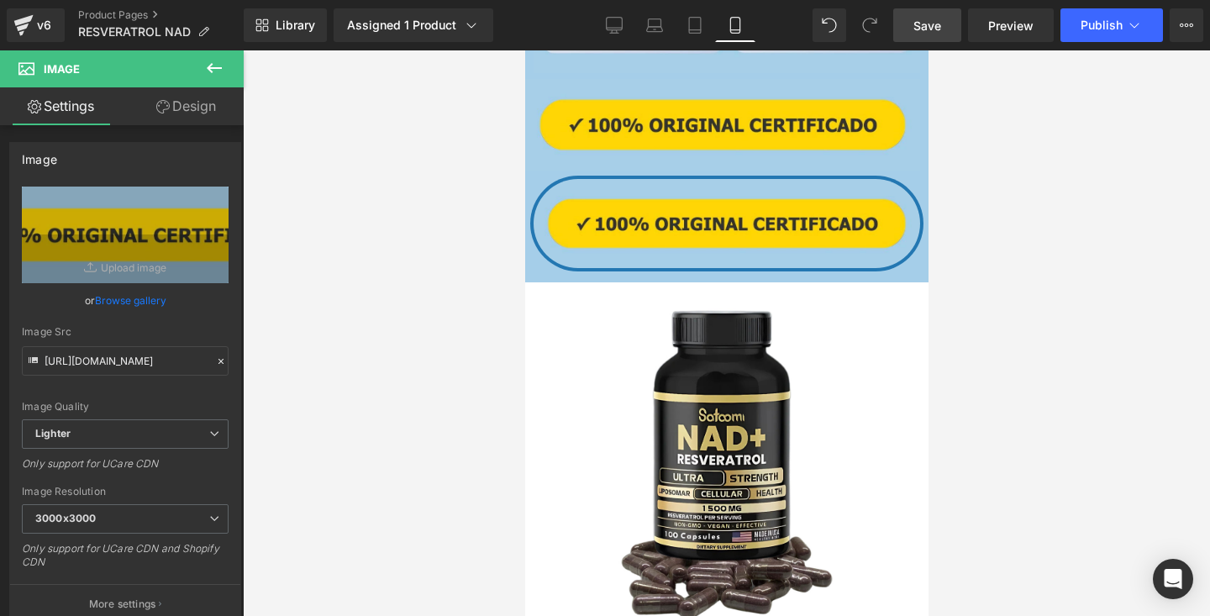
scroll to position [3384, 0]
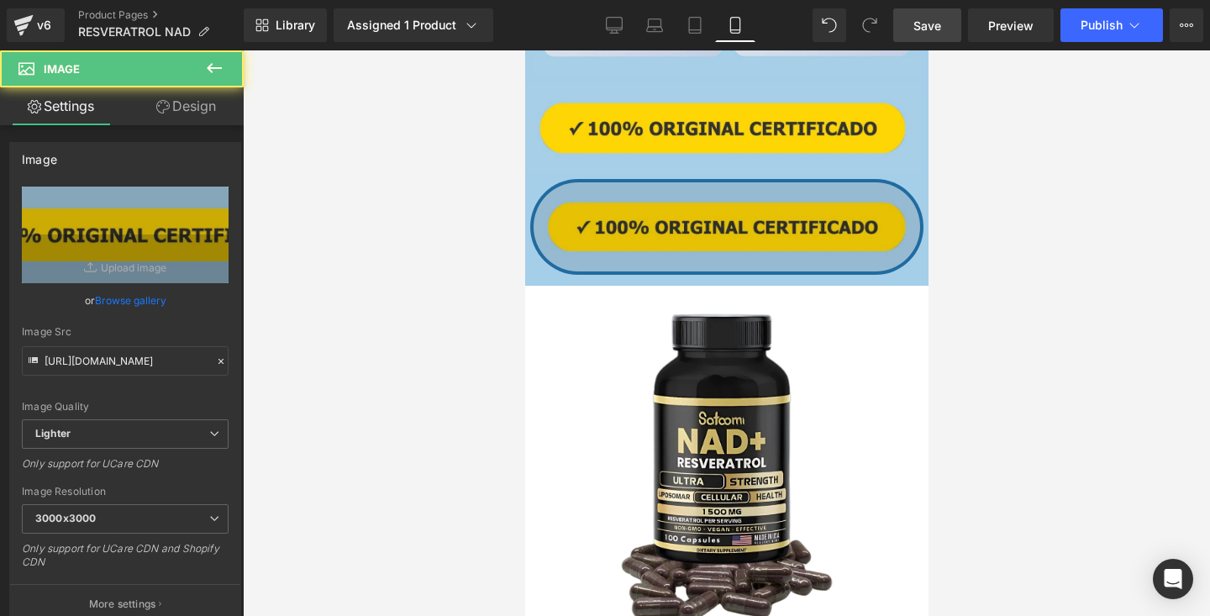
click at [786, 227] on img at bounding box center [726, 226] width 387 height 89
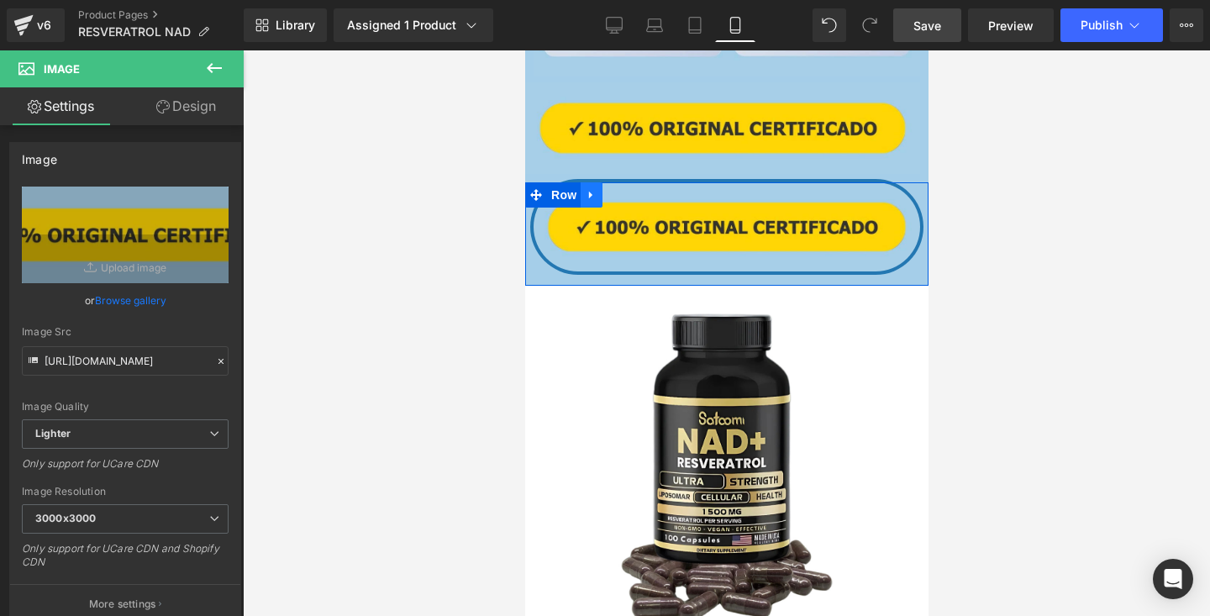
click at [584, 197] on link at bounding box center [591, 194] width 22 height 25
click at [609, 196] on icon at bounding box center [613, 195] width 12 height 12
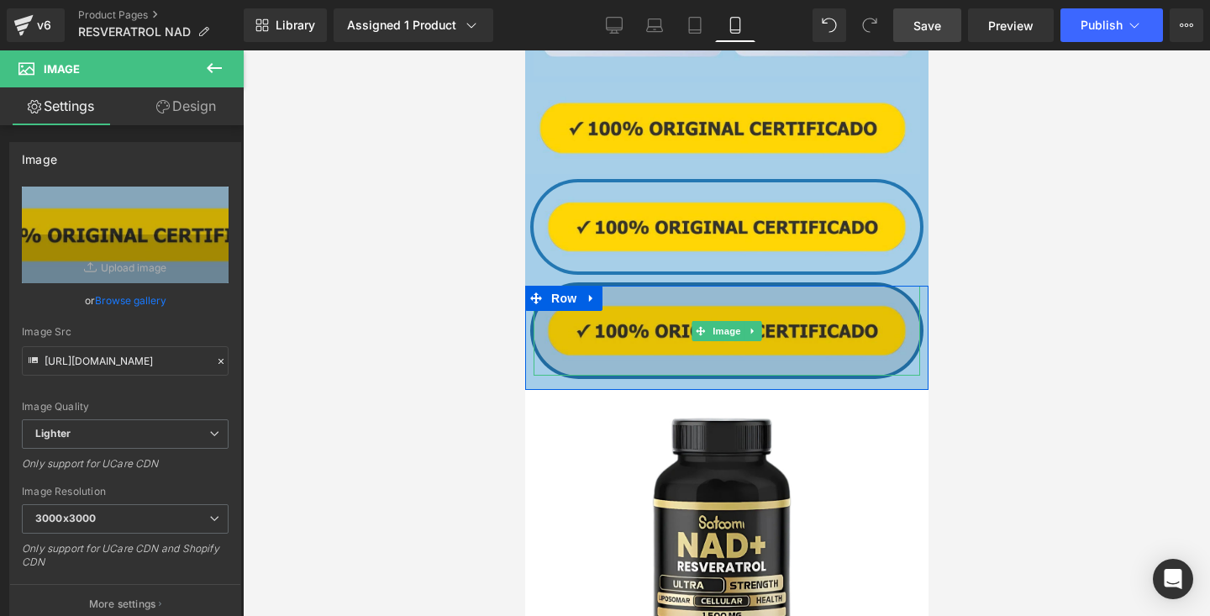
click at [701, 351] on img at bounding box center [726, 330] width 387 height 89
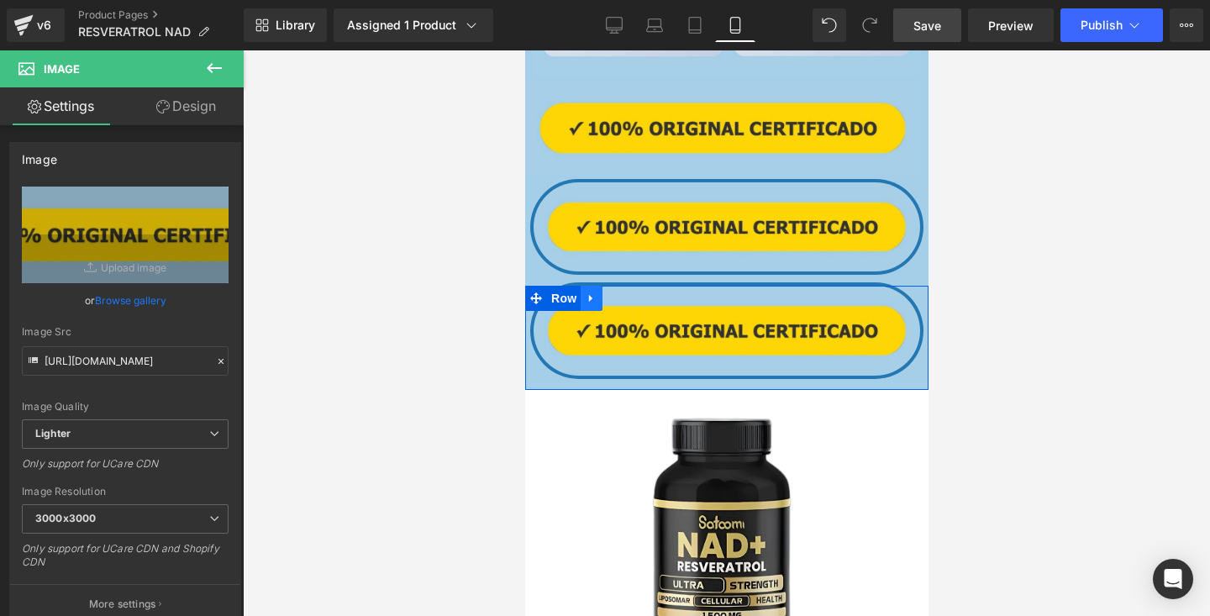
click at [594, 296] on icon at bounding box center [591, 298] width 12 height 13
click at [636, 300] on icon at bounding box center [635, 298] width 12 height 13
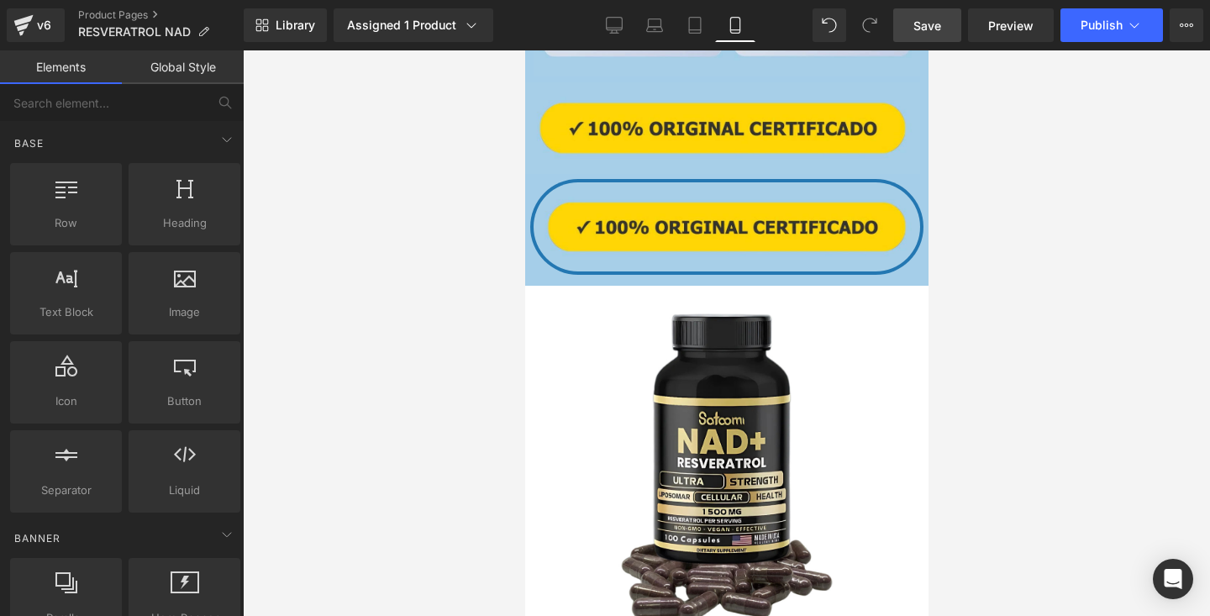
click at [1013, 206] on div at bounding box center [726, 333] width 967 height 566
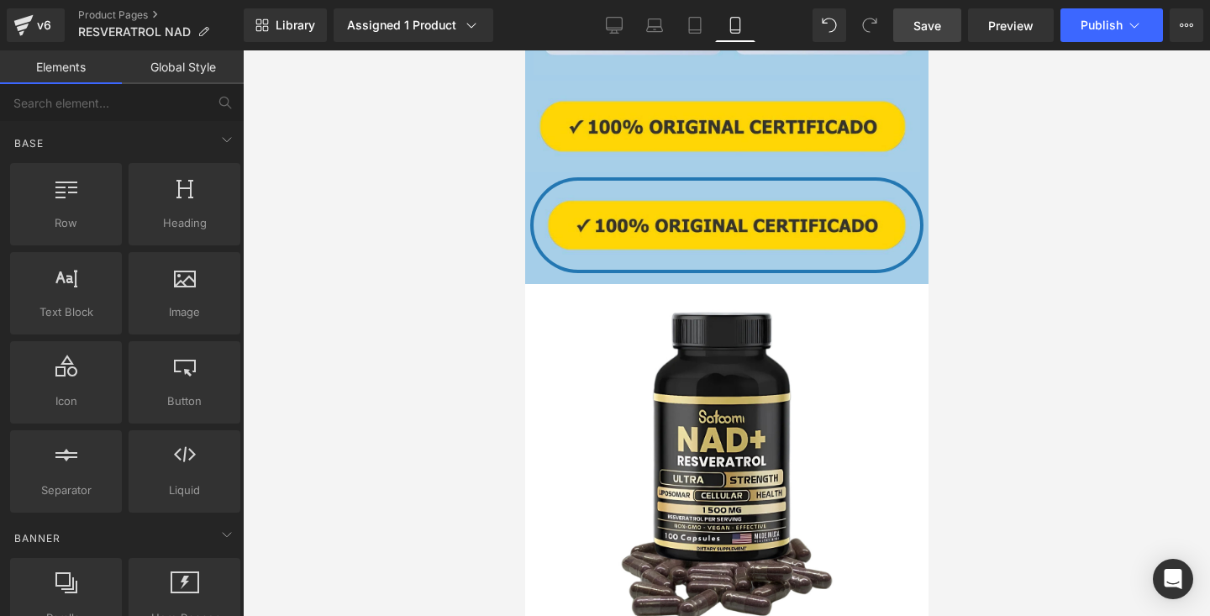
scroll to position [3337, 0]
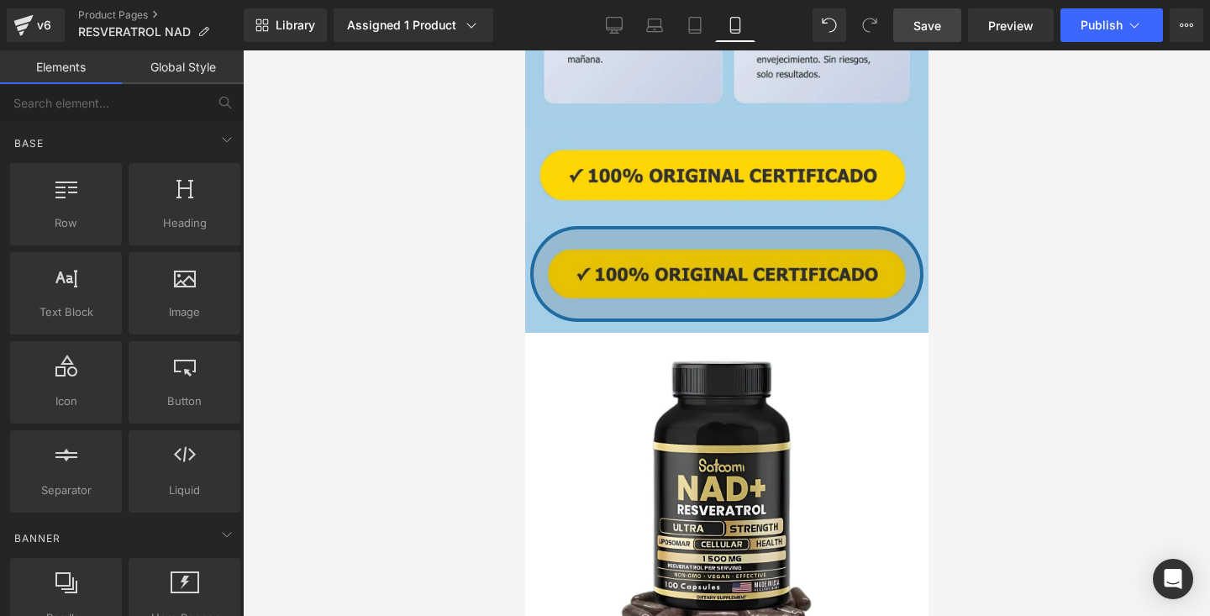
click at [832, 271] on img at bounding box center [726, 273] width 387 height 89
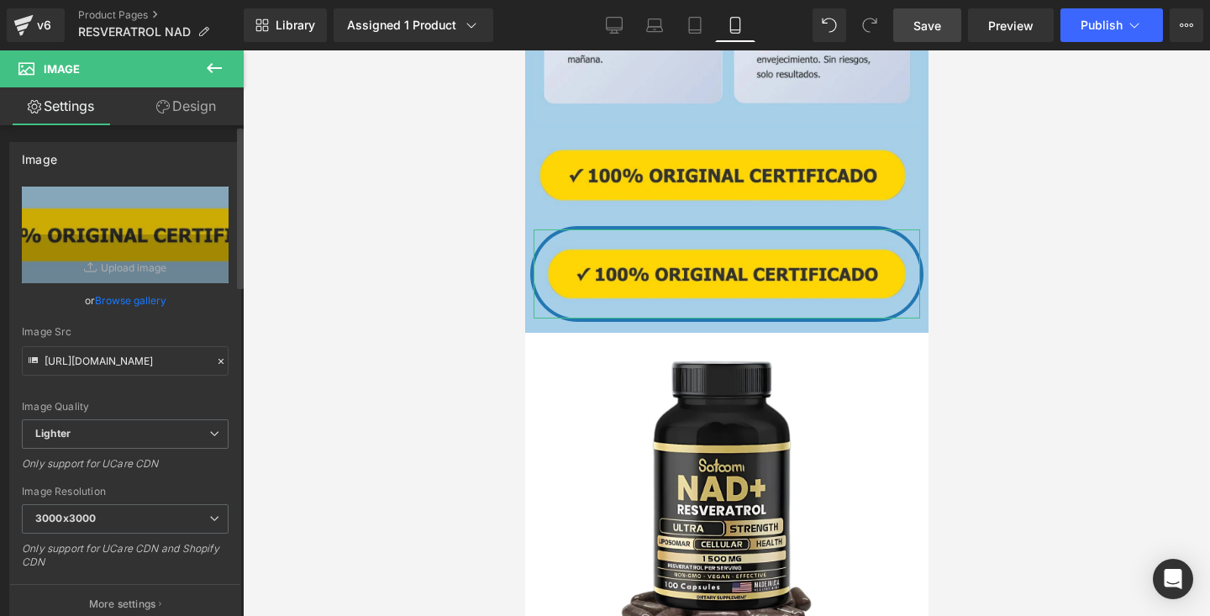
click at [139, 303] on link "Browse gallery" at bounding box center [130, 300] width 71 height 29
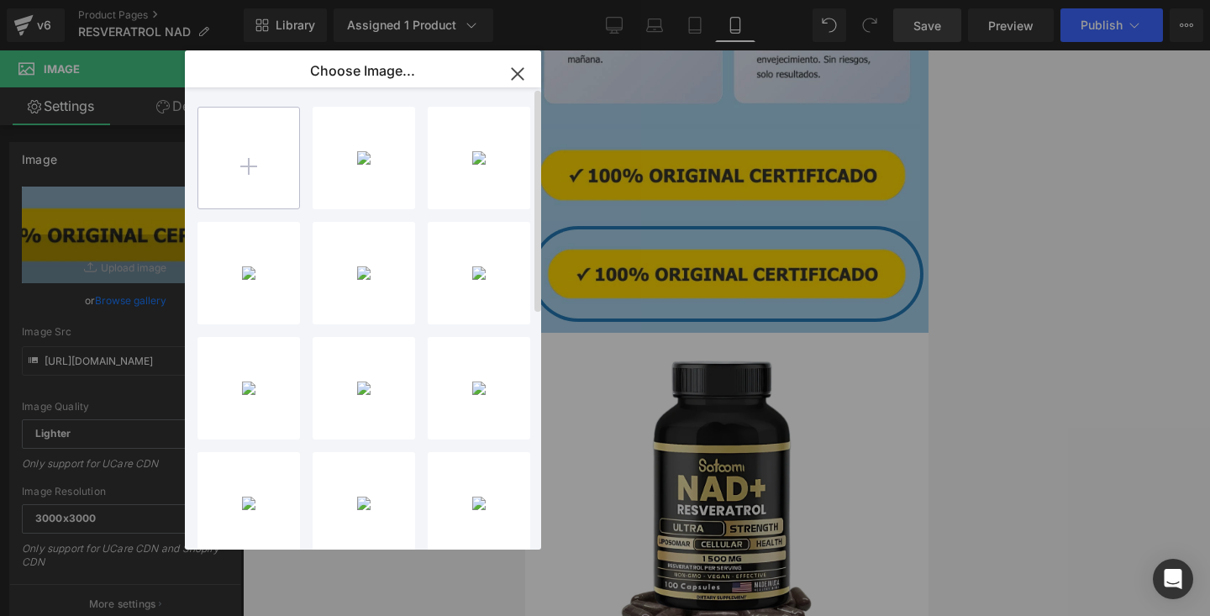
click at [266, 140] on input "file" at bounding box center [248, 158] width 101 height 101
type input "C:\fakepath\OFERTA.webp"
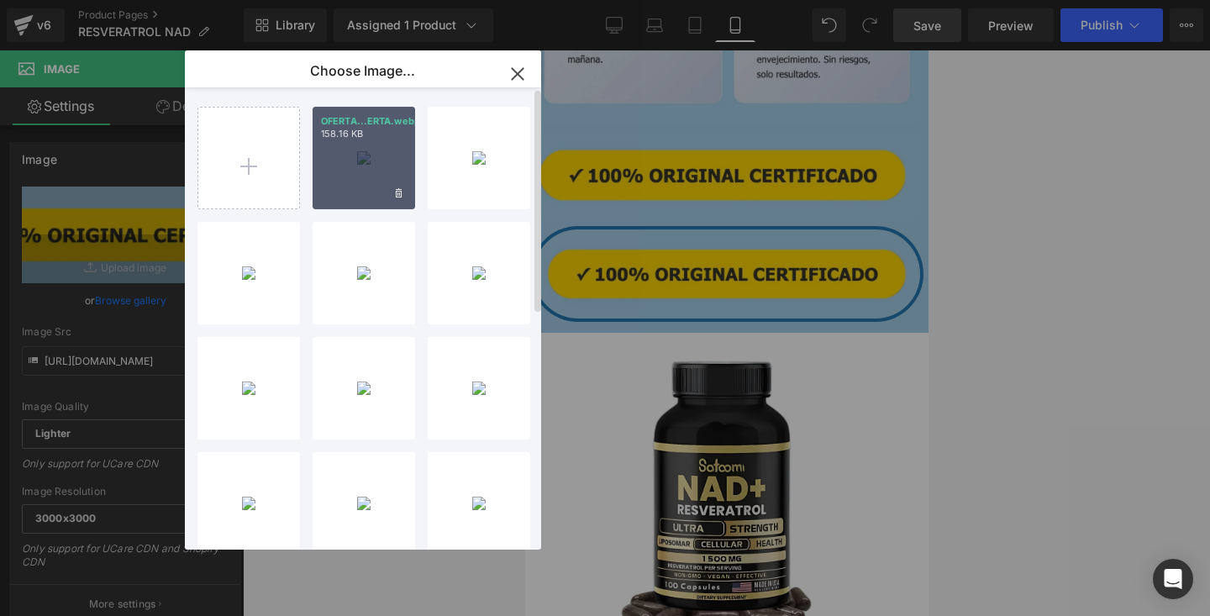
click at [365, 155] on div "OFERTA...ERTA.webp 158.16 KB" at bounding box center [364, 158] width 103 height 103
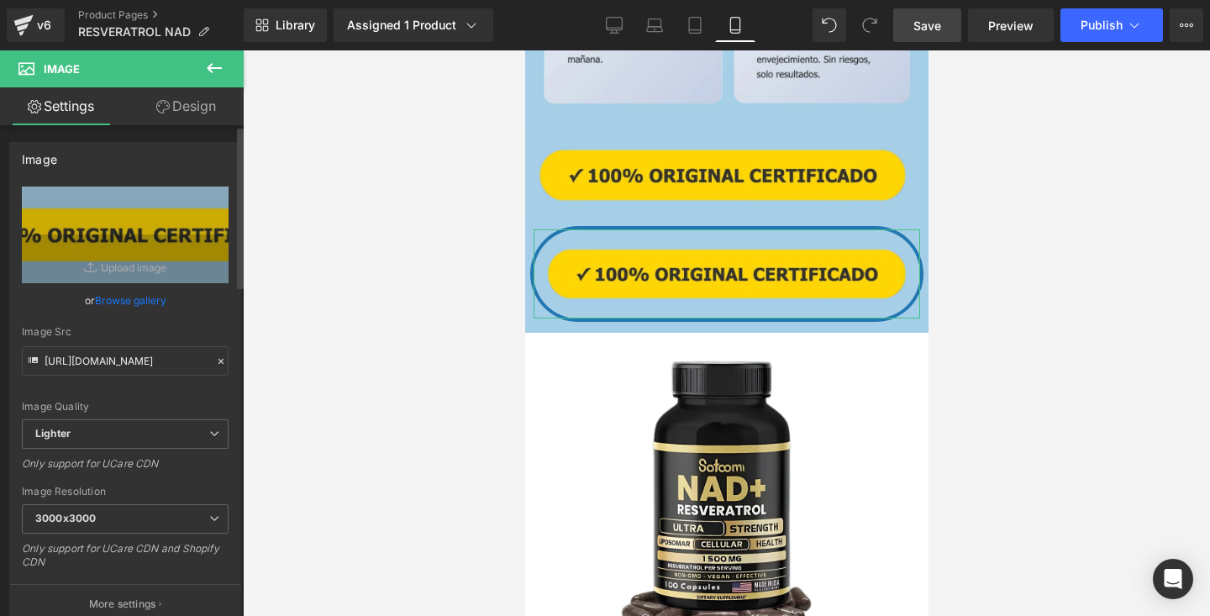
click at [153, 302] on link "Browse gallery" at bounding box center [130, 300] width 71 height 29
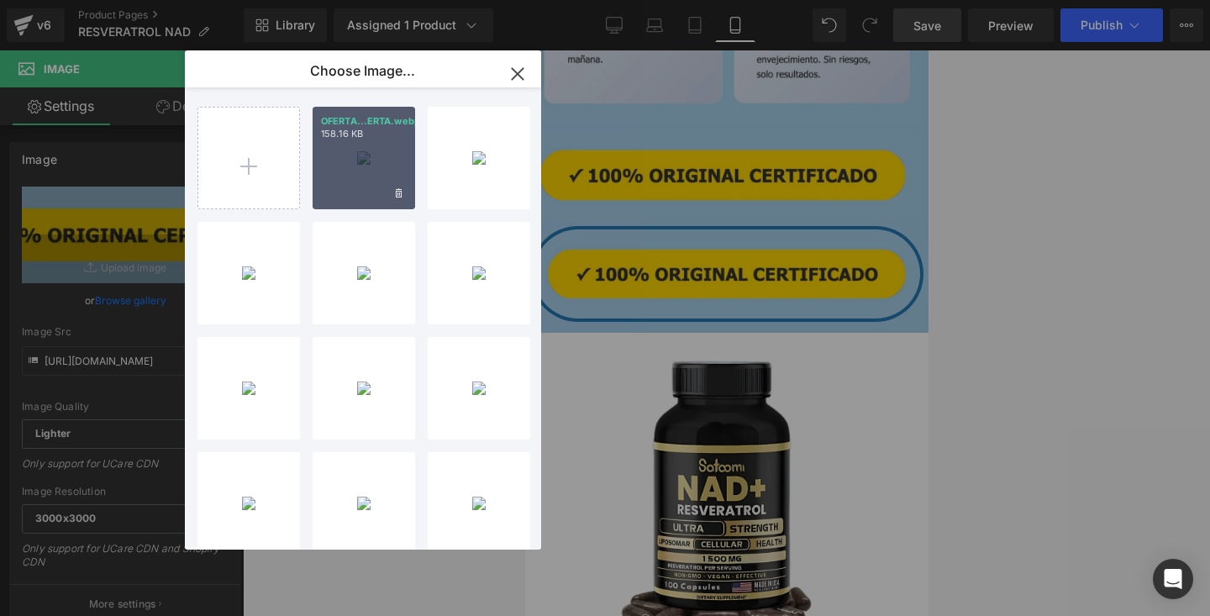
click at [325, 161] on div "OFERTA...ERTA.webp 158.16 KB" at bounding box center [364, 158] width 103 height 103
type input "https://ucarecdn.com/2f918b4b-4956-4d0e-a37f-4197cd29a844/-/format/auto/-/previ…"
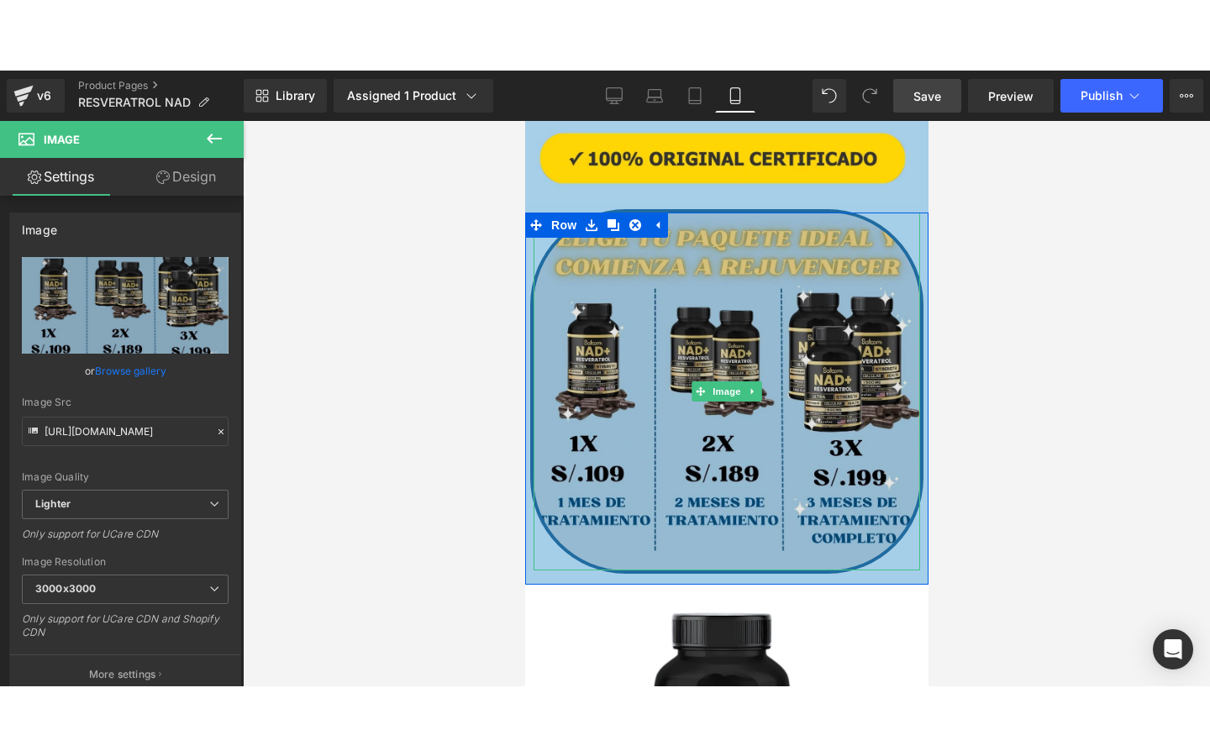
scroll to position [3393, 0]
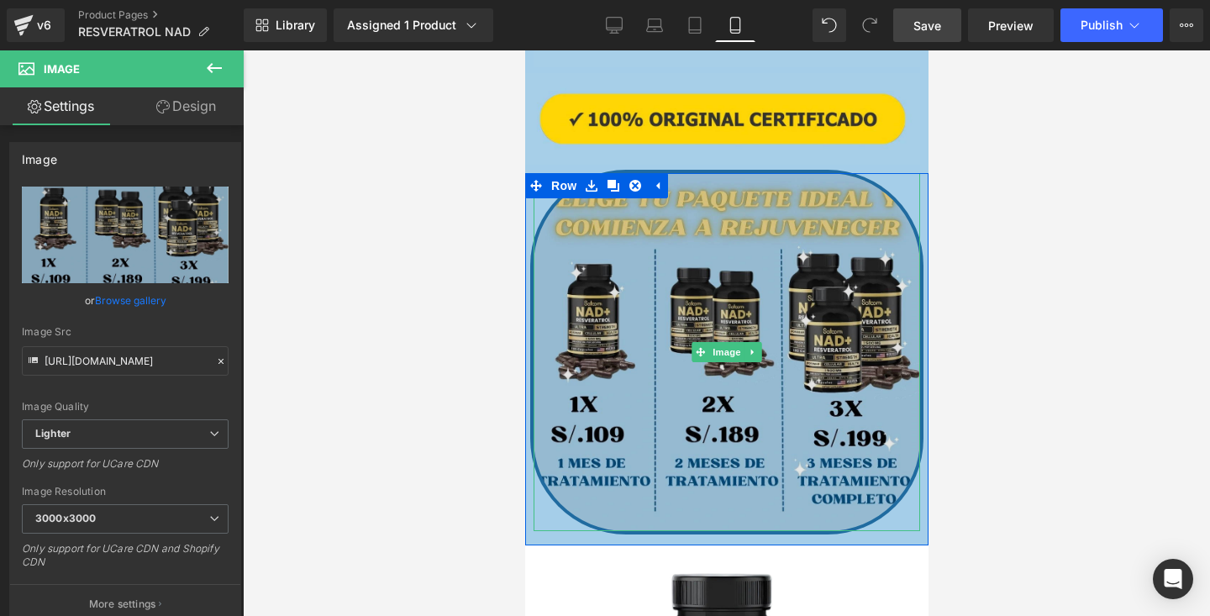
click at [760, 182] on img at bounding box center [726, 352] width 387 height 358
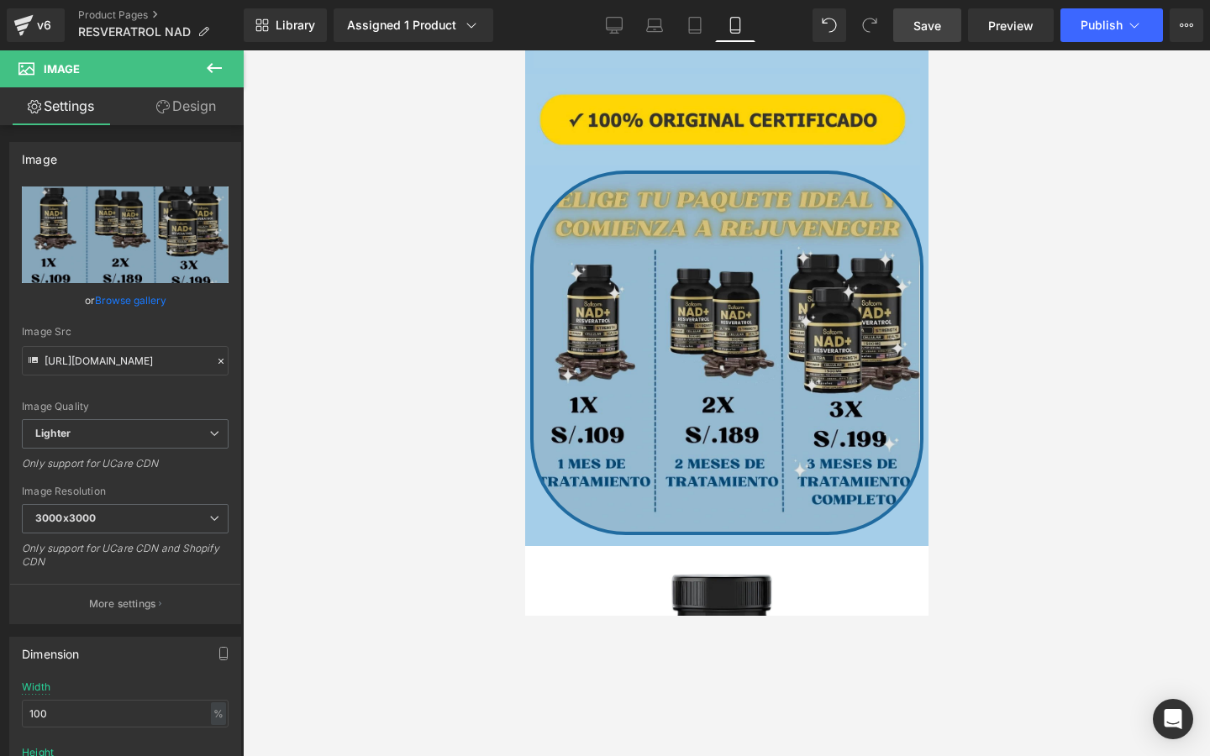
scroll to position [3397, 0]
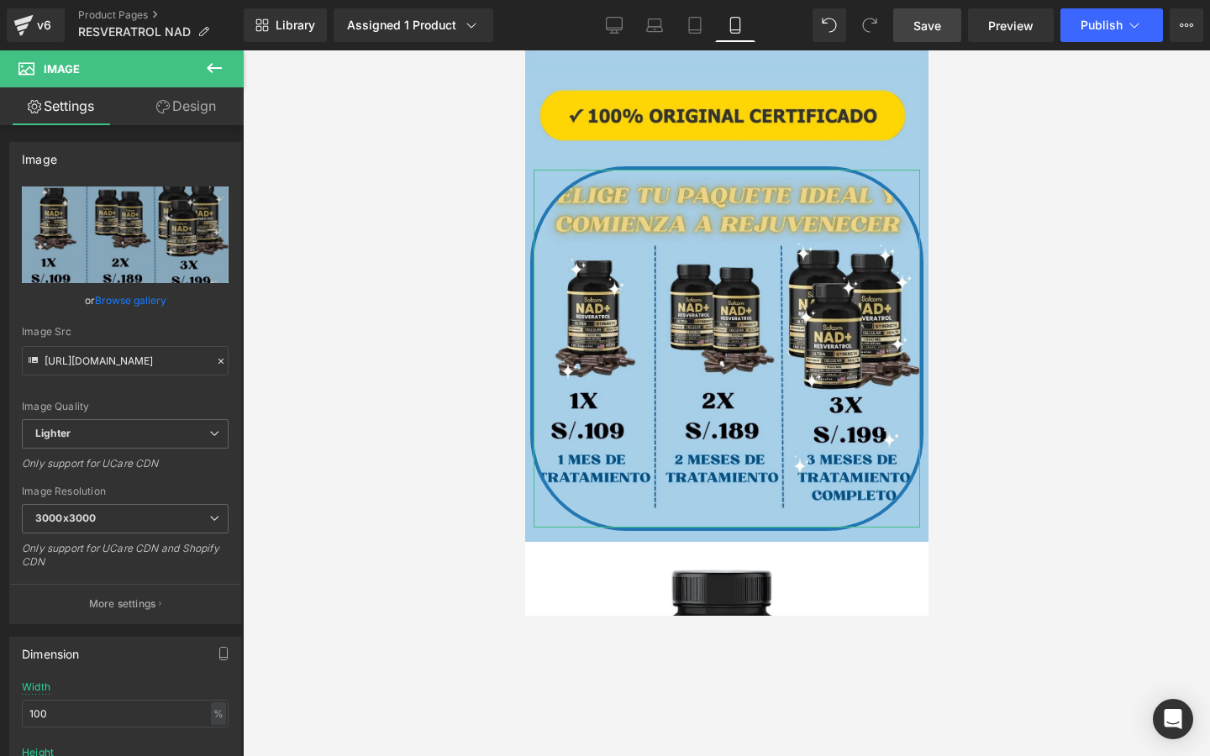
click at [171, 108] on link "Design" at bounding box center [186, 106] width 122 height 38
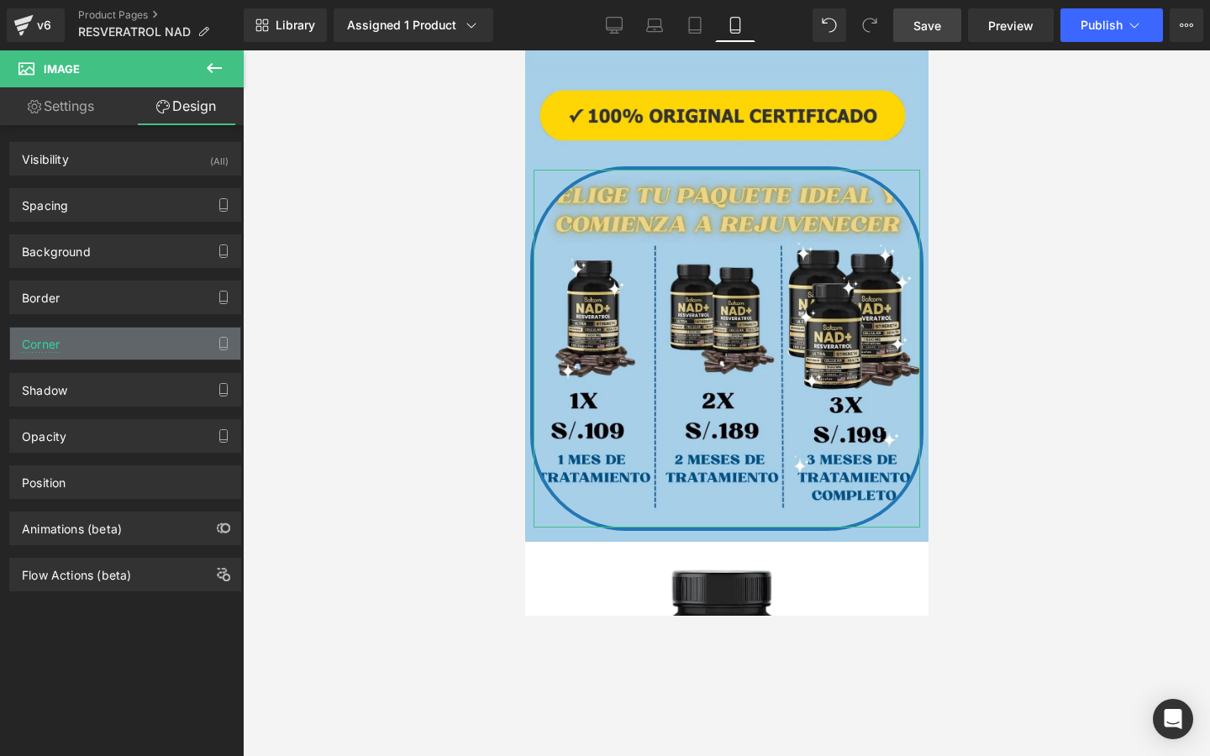
click at [97, 340] on div "Corner" at bounding box center [125, 344] width 230 height 32
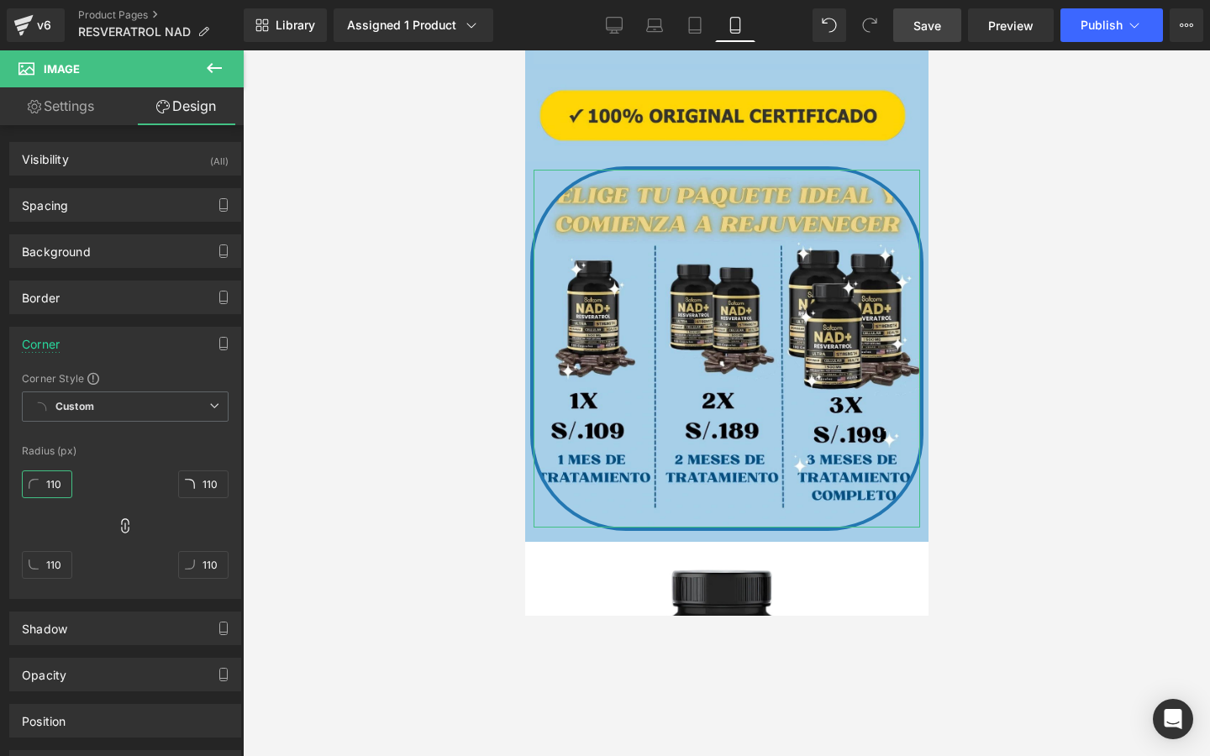
click at [64, 484] on input "110" at bounding box center [47, 485] width 50 height 28
type input "0"
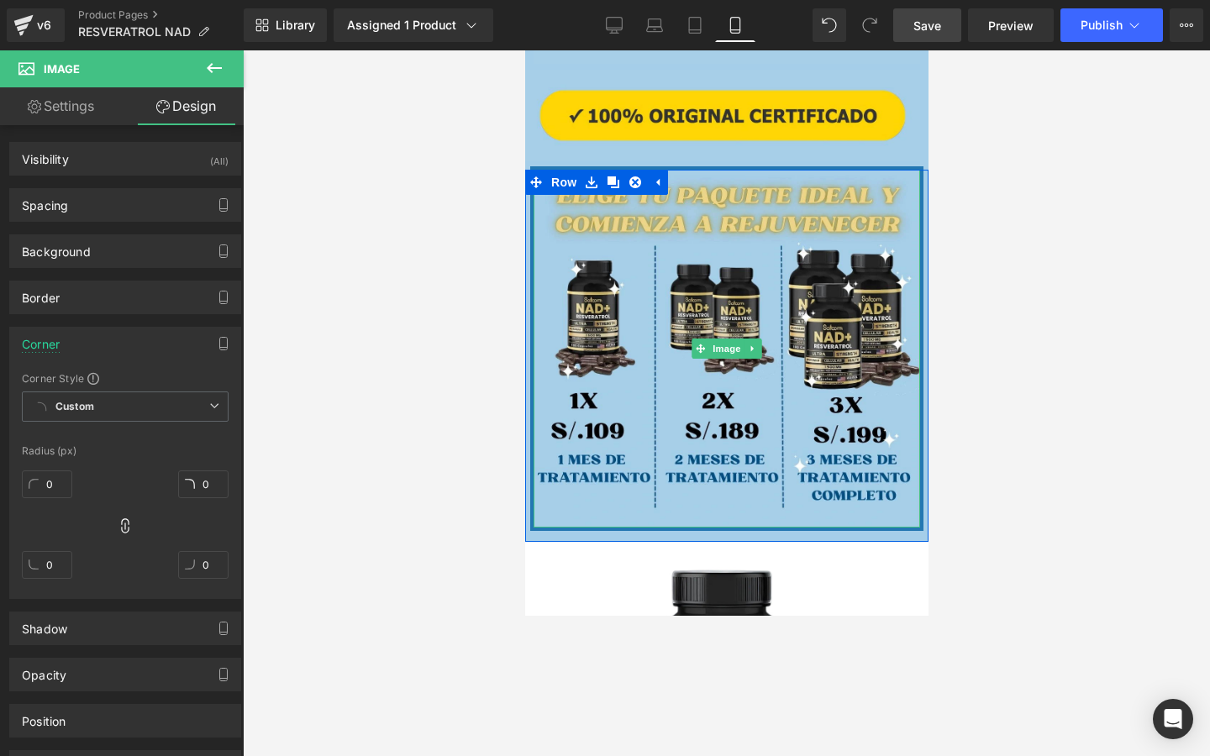
click at [954, 385] on div at bounding box center [726, 403] width 967 height 706
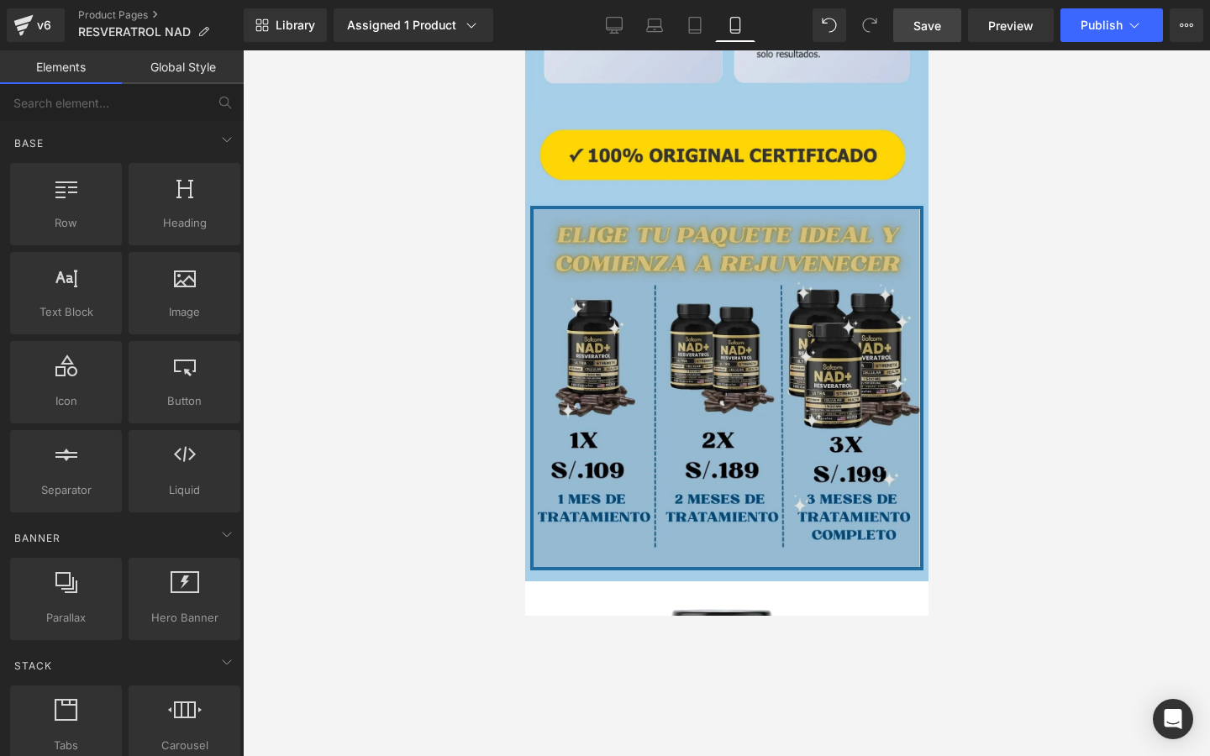
scroll to position [3442, 0]
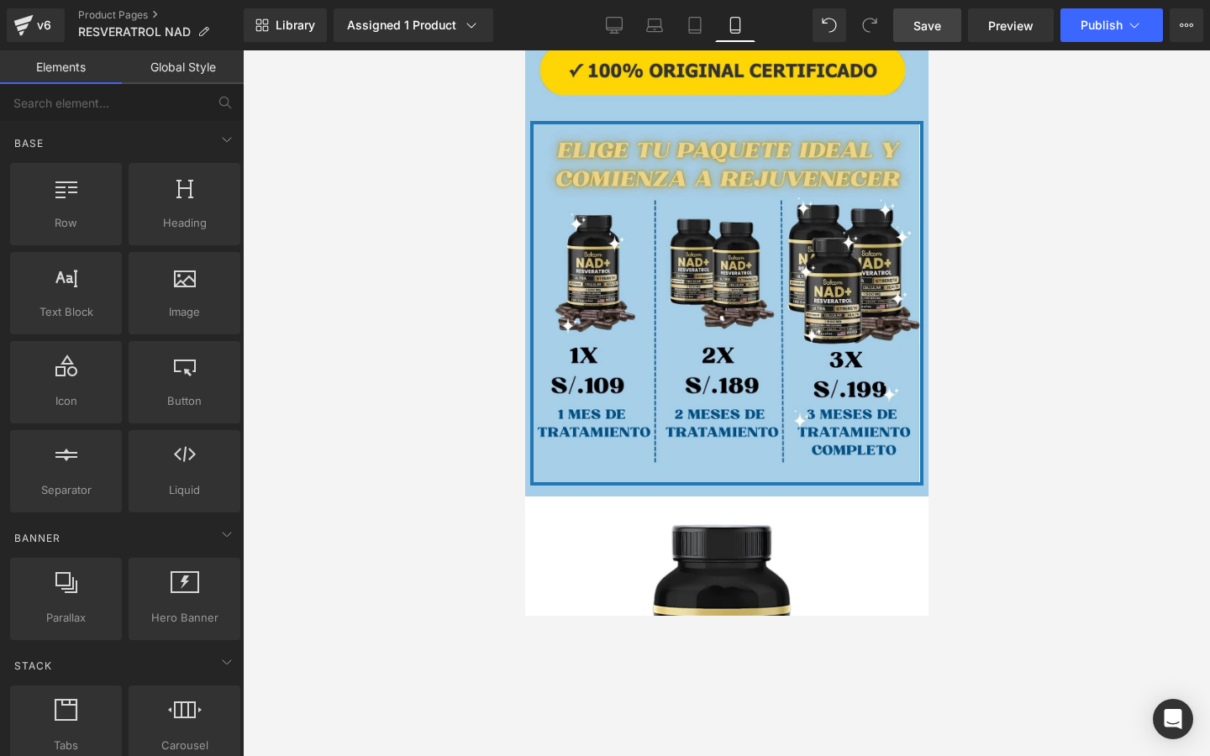
click at [1113, 213] on div at bounding box center [726, 403] width 967 height 706
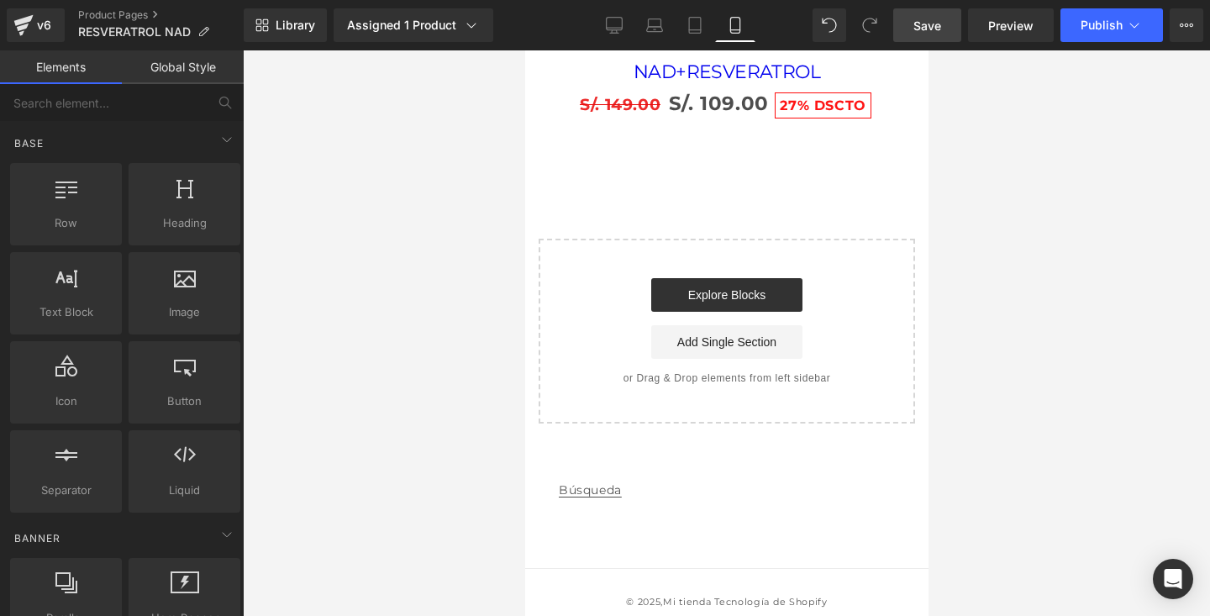
scroll to position [4245, 0]
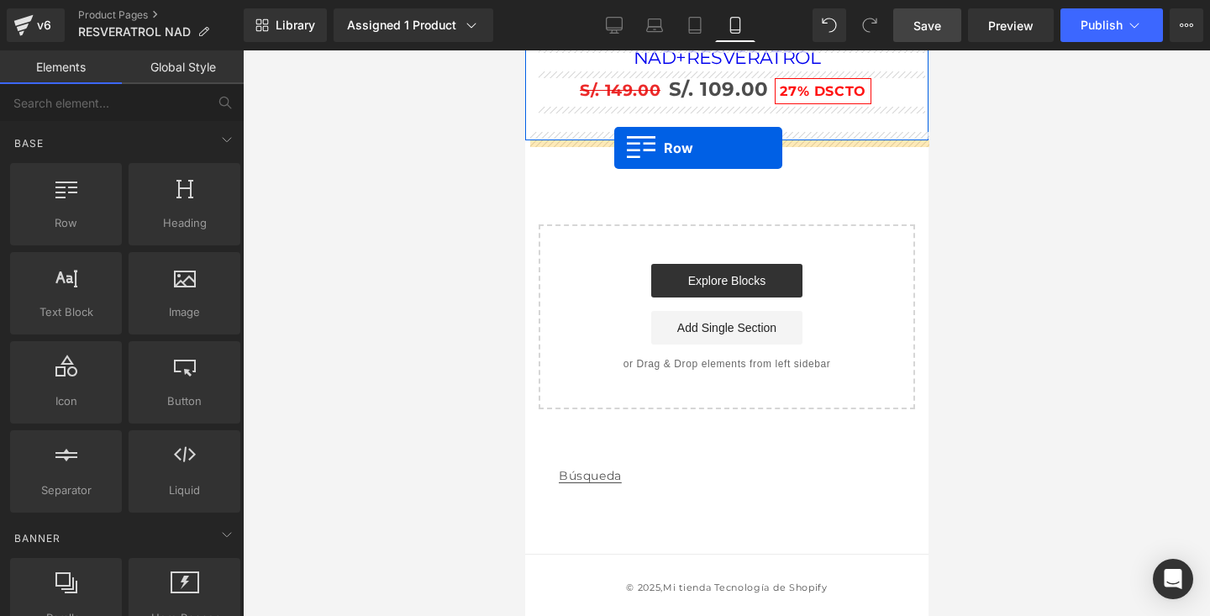
drag, startPoint x: 588, startPoint y: 259, endPoint x: 613, endPoint y: 148, distance: 113.8
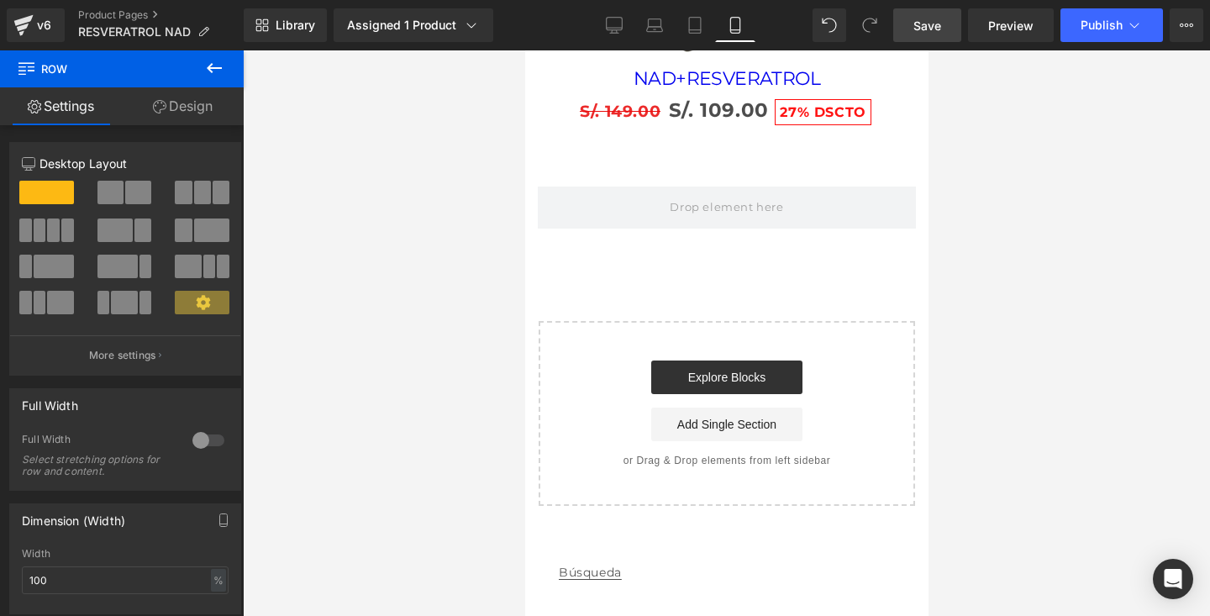
scroll to position [4229, 0]
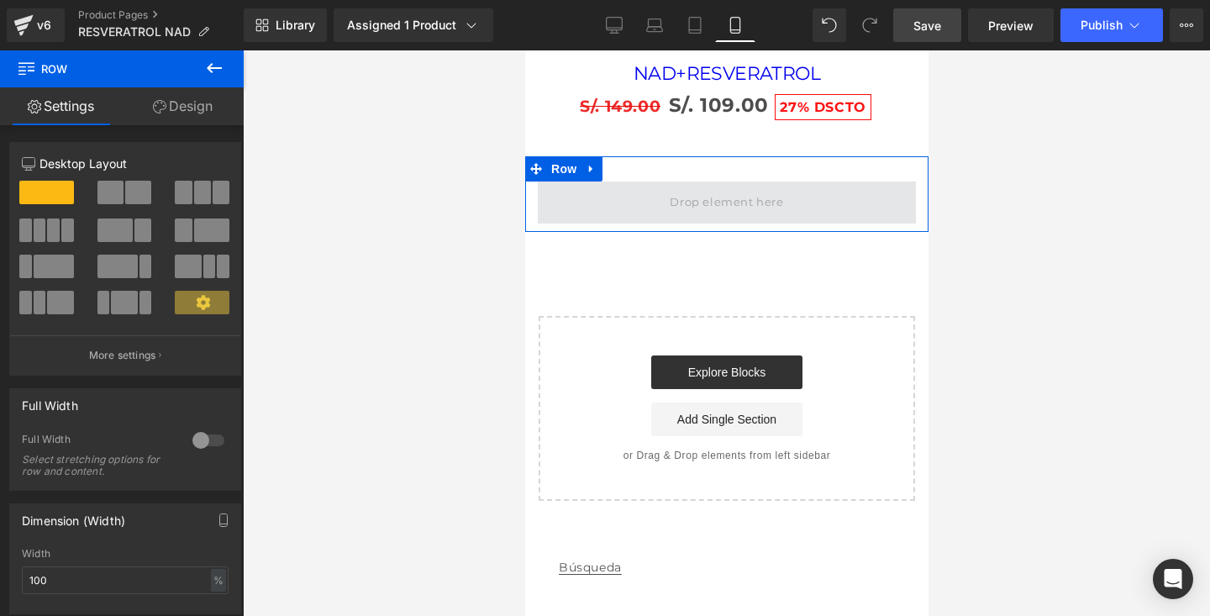
click at [689, 198] on span at bounding box center [725, 202] width 125 height 28
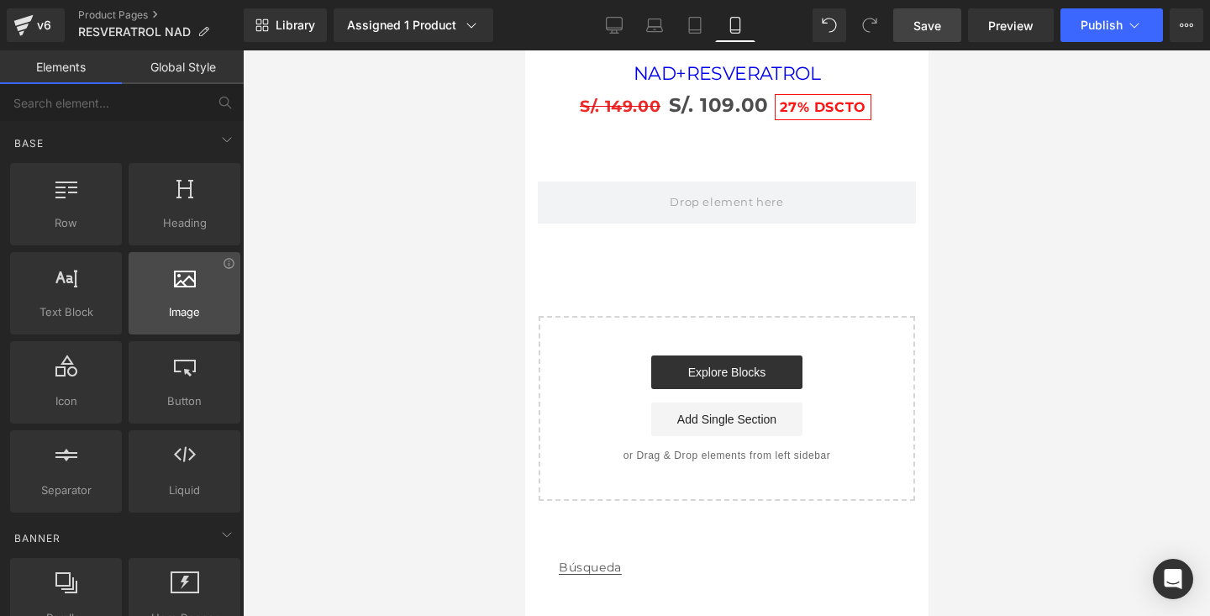
click at [188, 322] on div "Image images, photos, alts, uploads" at bounding box center [185, 293] width 112 height 82
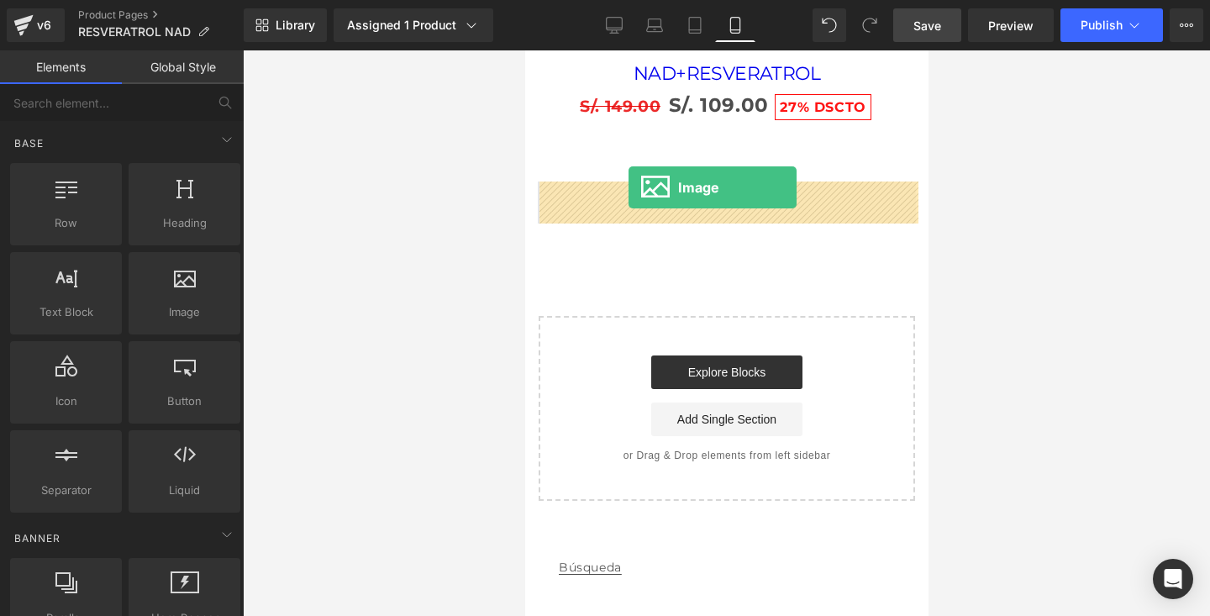
drag, startPoint x: 699, startPoint y: 355, endPoint x: 627, endPoint y: 187, distance: 183.7
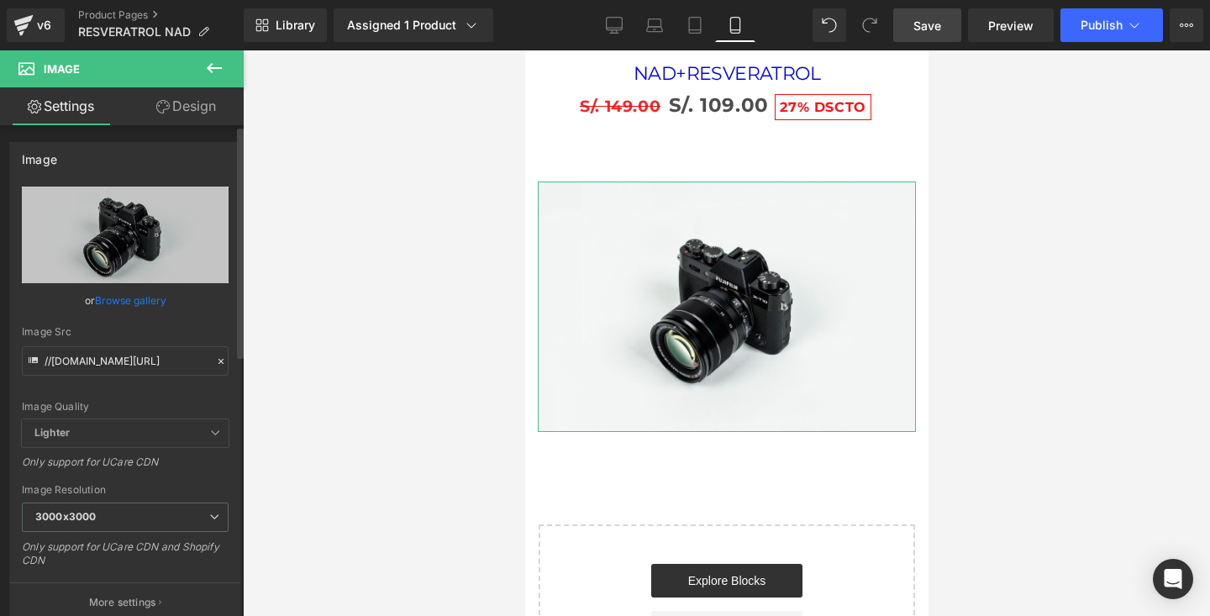
click at [141, 303] on link "Browse gallery" at bounding box center [130, 300] width 71 height 29
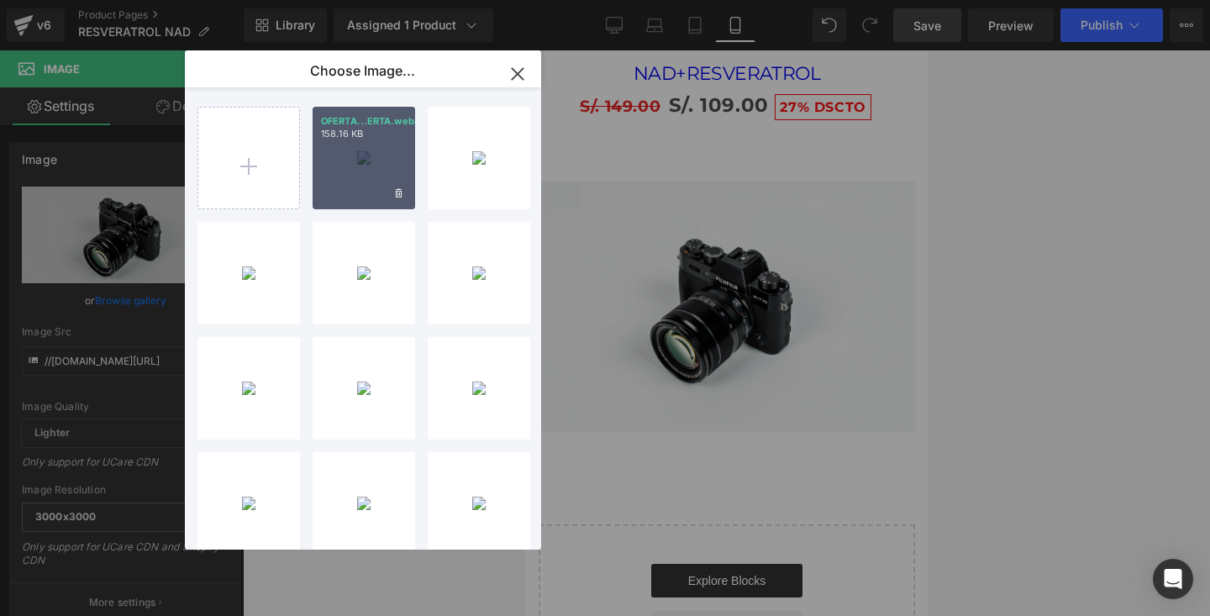
click at [342, 188] on div "OFERTA...ERTA.webp 158.16 KB" at bounding box center [364, 158] width 103 height 103
type input "https://ucarecdn.com/2f918b4b-4956-4d0e-a37f-4197cd29a844/-/format/auto/-/previ…"
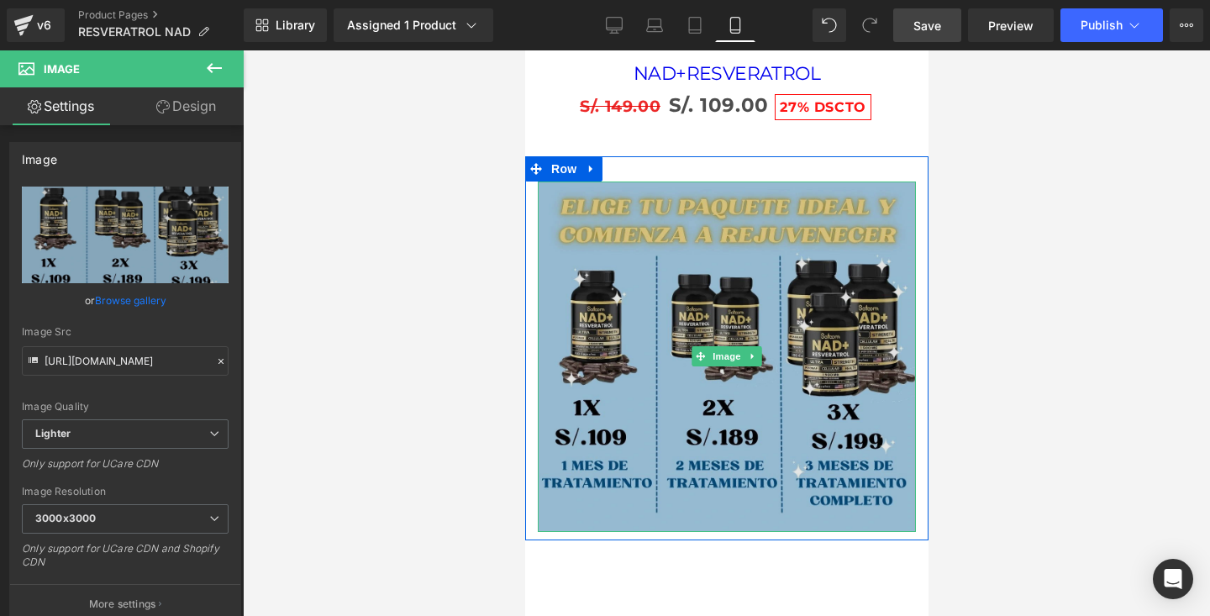
click at [676, 265] on img at bounding box center [726, 357] width 378 height 350
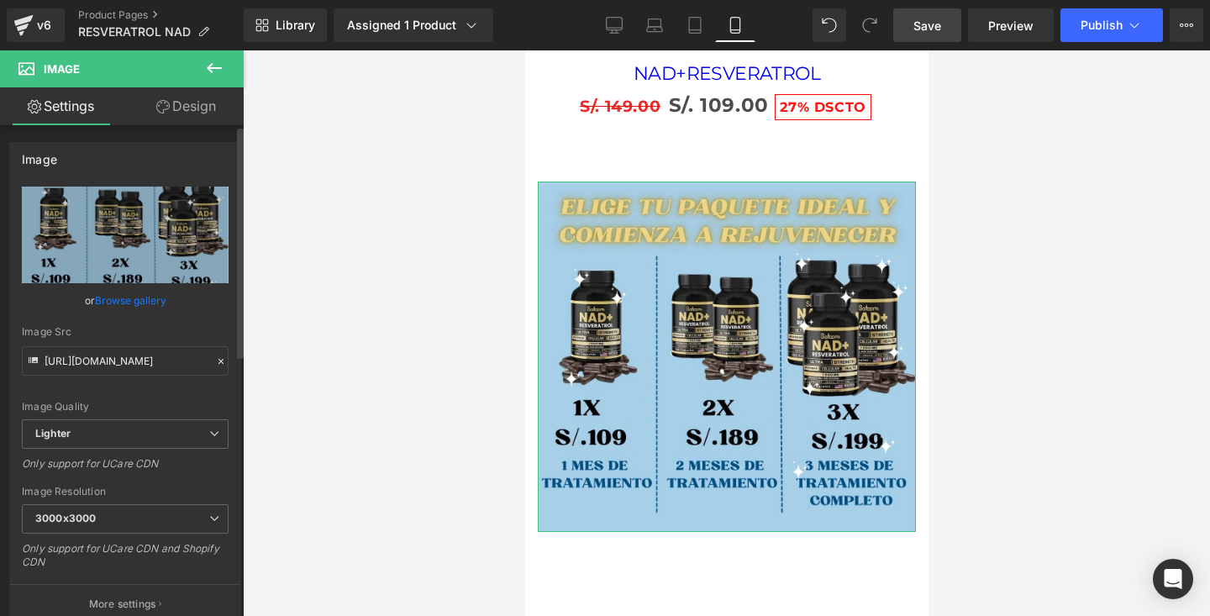
click at [133, 296] on link "Browse gallery" at bounding box center [130, 300] width 71 height 29
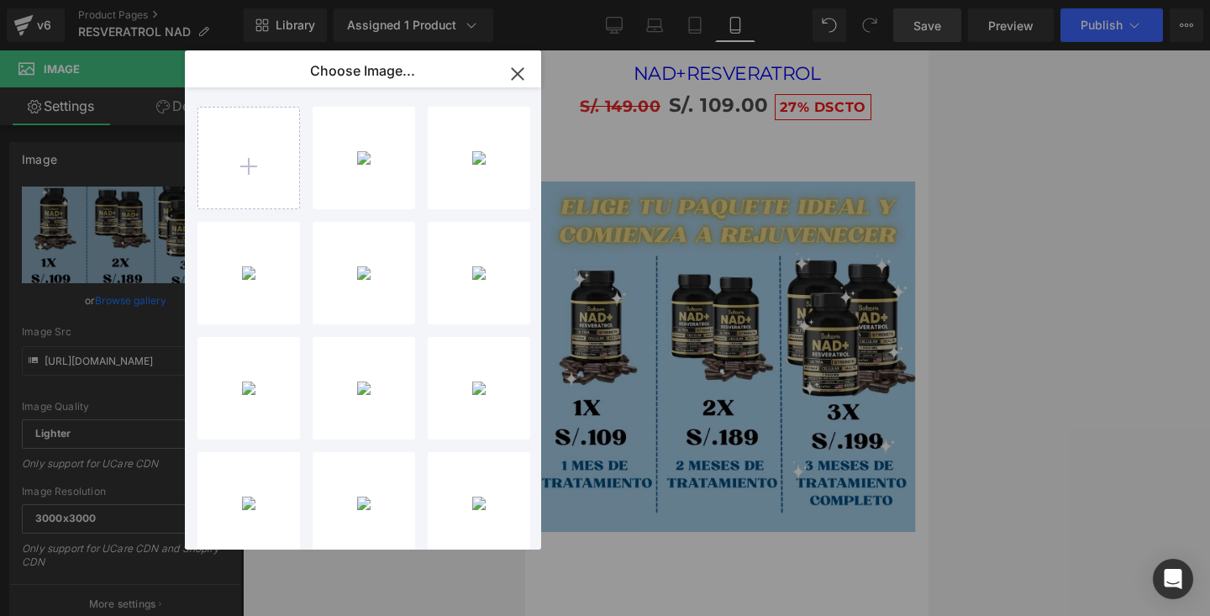
type input "C:\fakepath\MIEDO.webp"
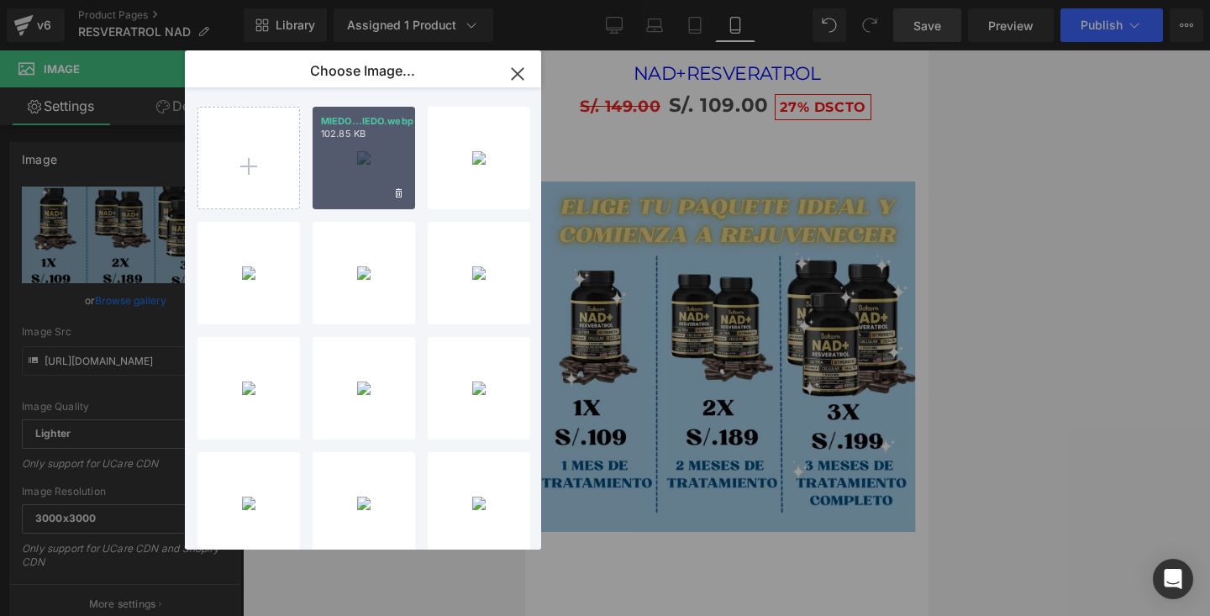
click at [369, 182] on div "MIEDO...IEDO.webp 102.85 KB" at bounding box center [364, 158] width 103 height 103
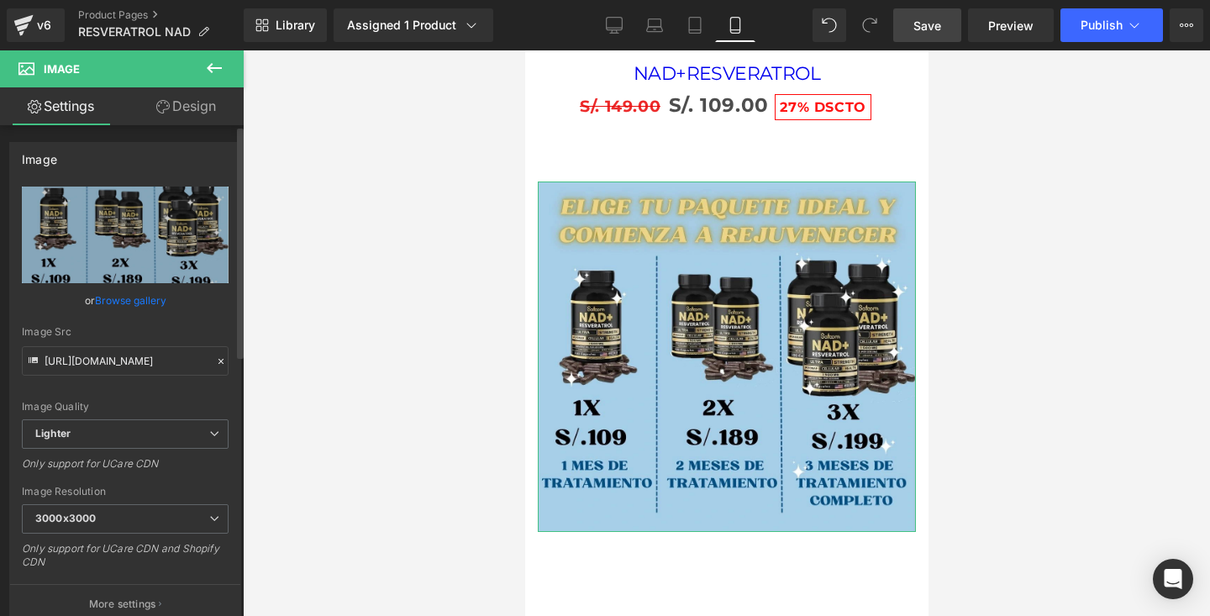
click at [150, 303] on link "Browse gallery" at bounding box center [130, 300] width 71 height 29
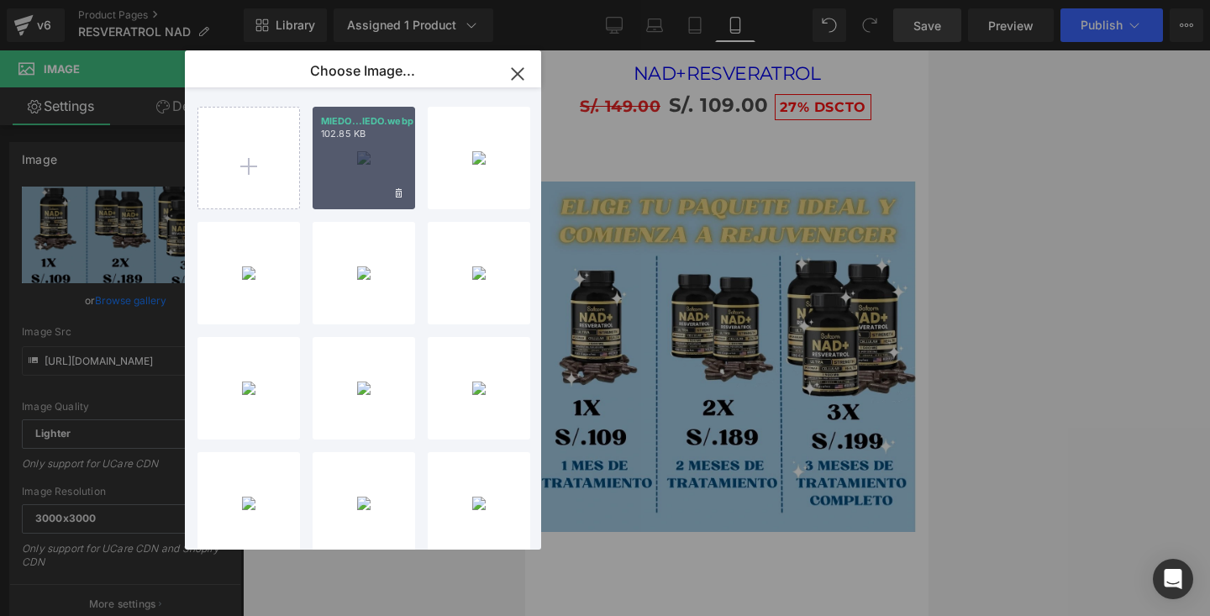
click at [381, 161] on div "MIEDO...IEDO.webp 102.85 KB" at bounding box center [364, 158] width 103 height 103
type input "https://ucarecdn.com/8a9f6558-319c-45d3-b3cc-ccaa428d19b4/-/format/auto/-/previ…"
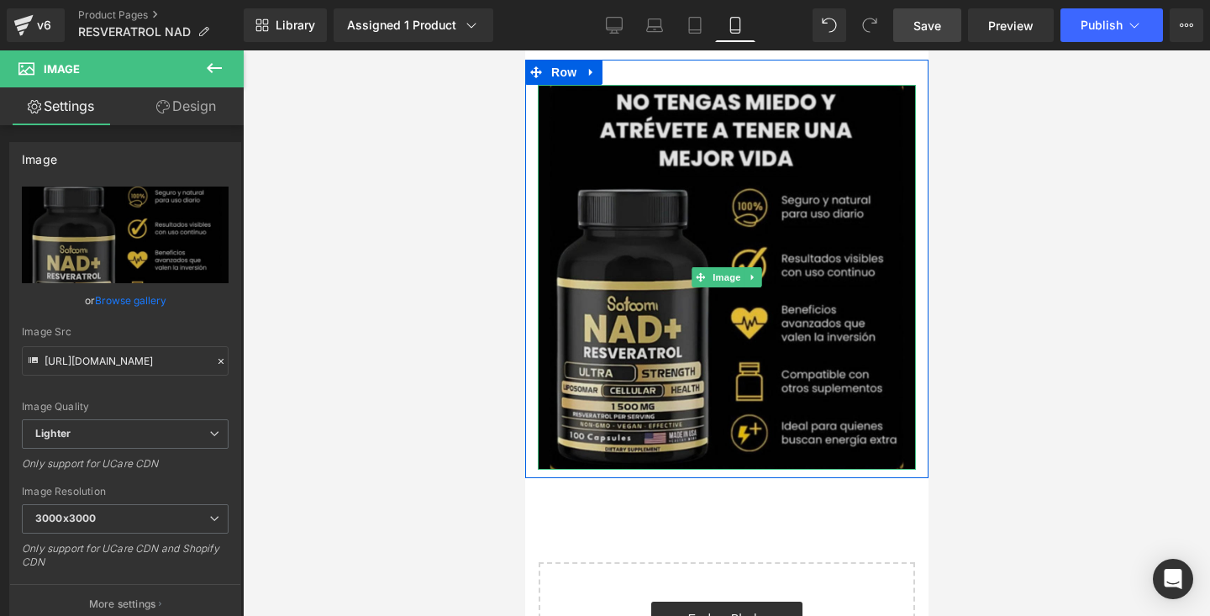
scroll to position [4312, 0]
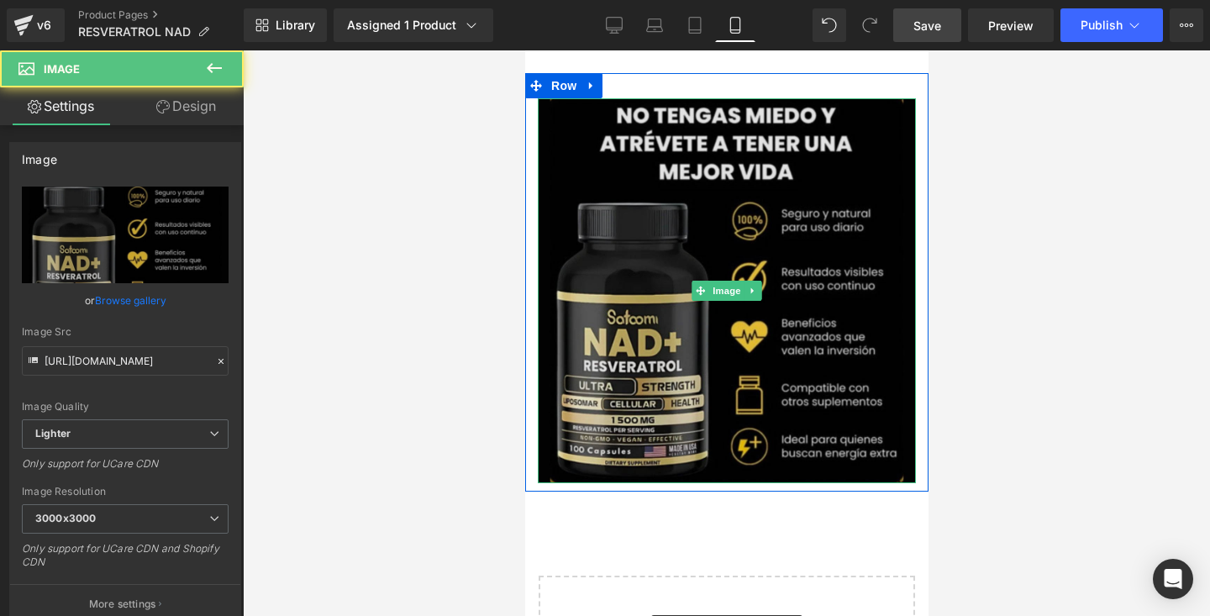
click at [767, 330] on img at bounding box center [726, 290] width 378 height 385
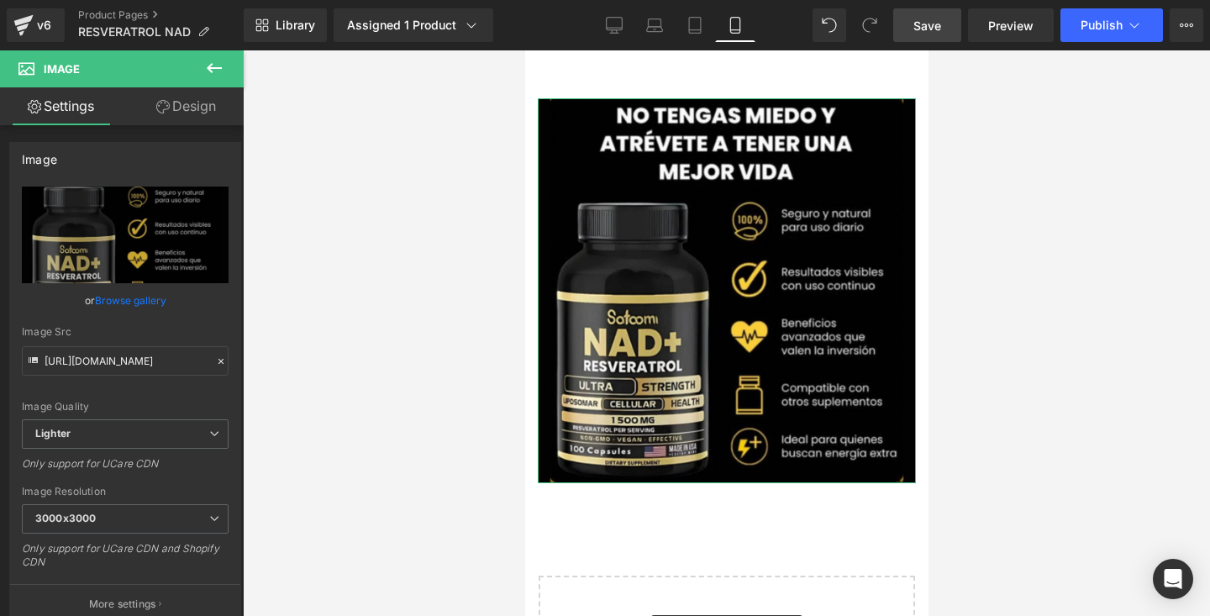
click at [166, 103] on icon at bounding box center [162, 106] width 13 height 13
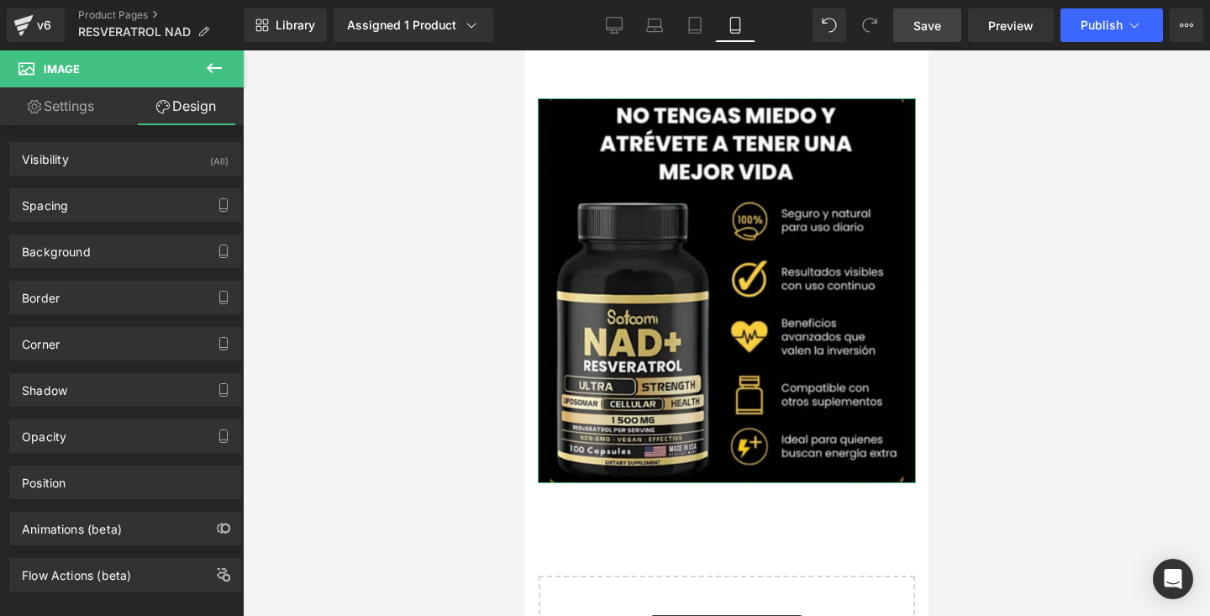
click at [96, 112] on link "Settings" at bounding box center [61, 106] width 122 height 38
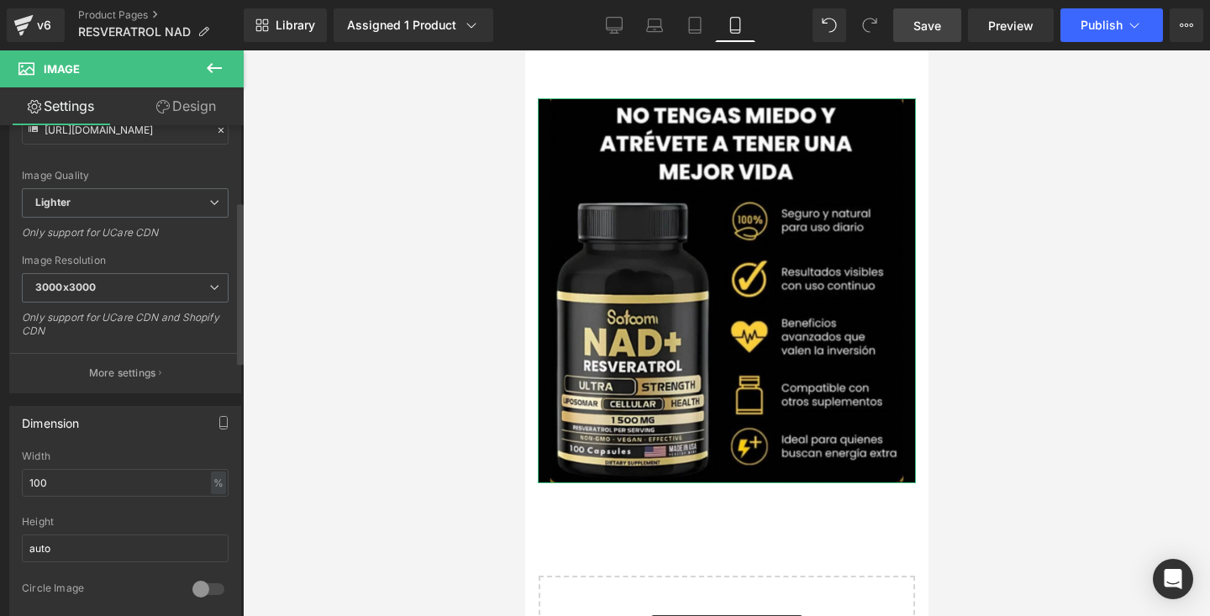
scroll to position [0, 0]
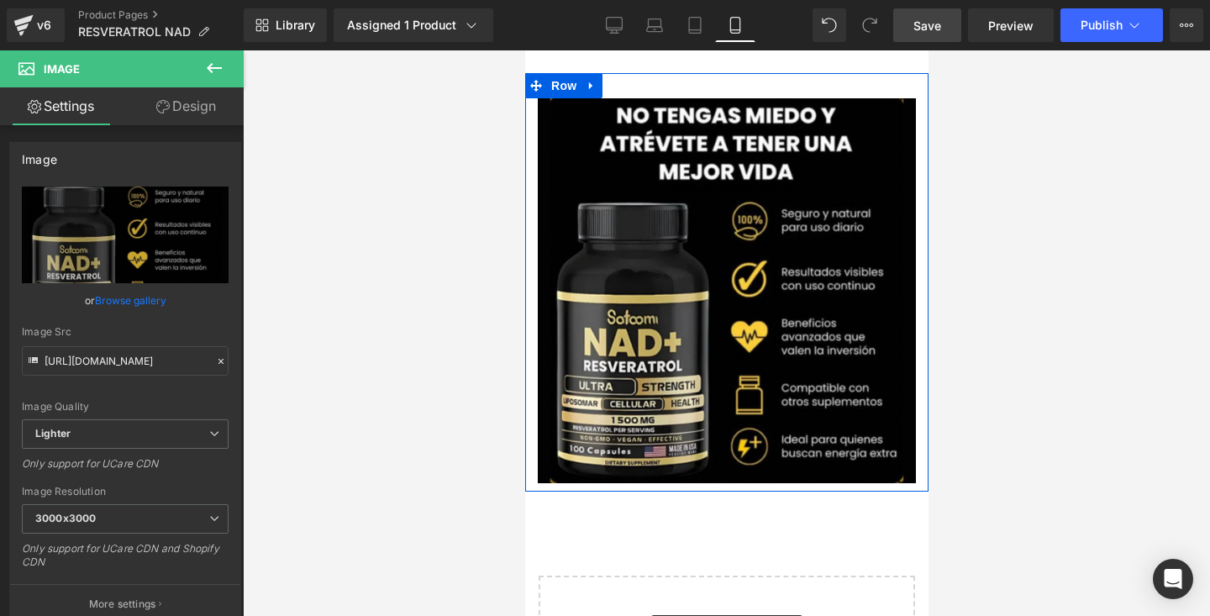
click at [529, 166] on div "Image" at bounding box center [725, 290] width 403 height 385
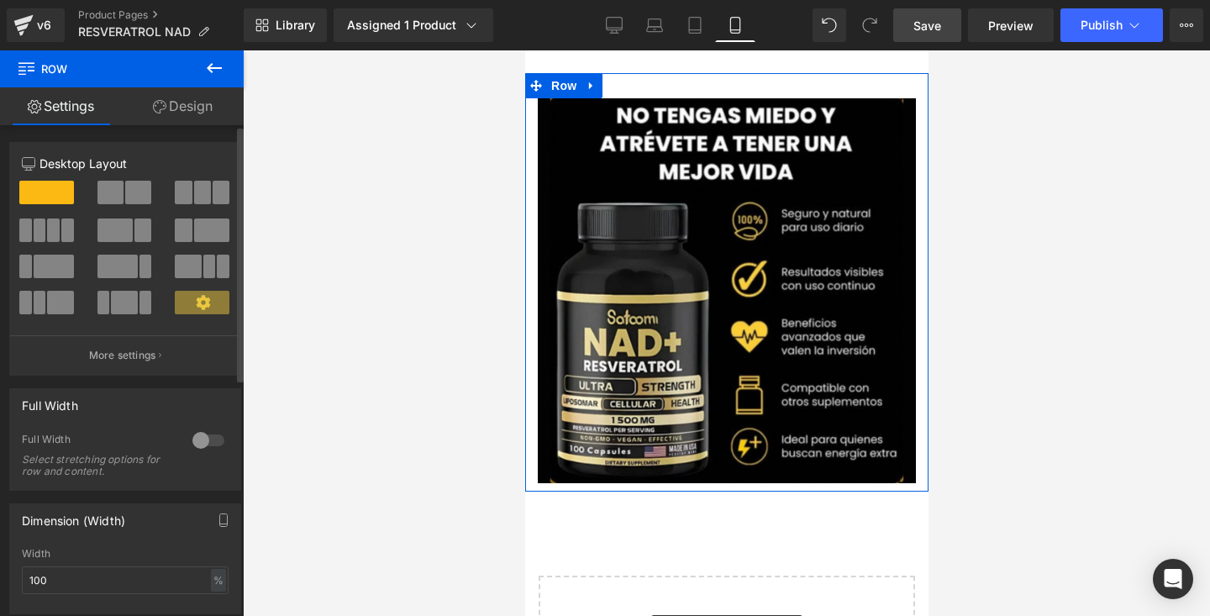
click at [215, 434] on div at bounding box center [208, 440] width 40 height 27
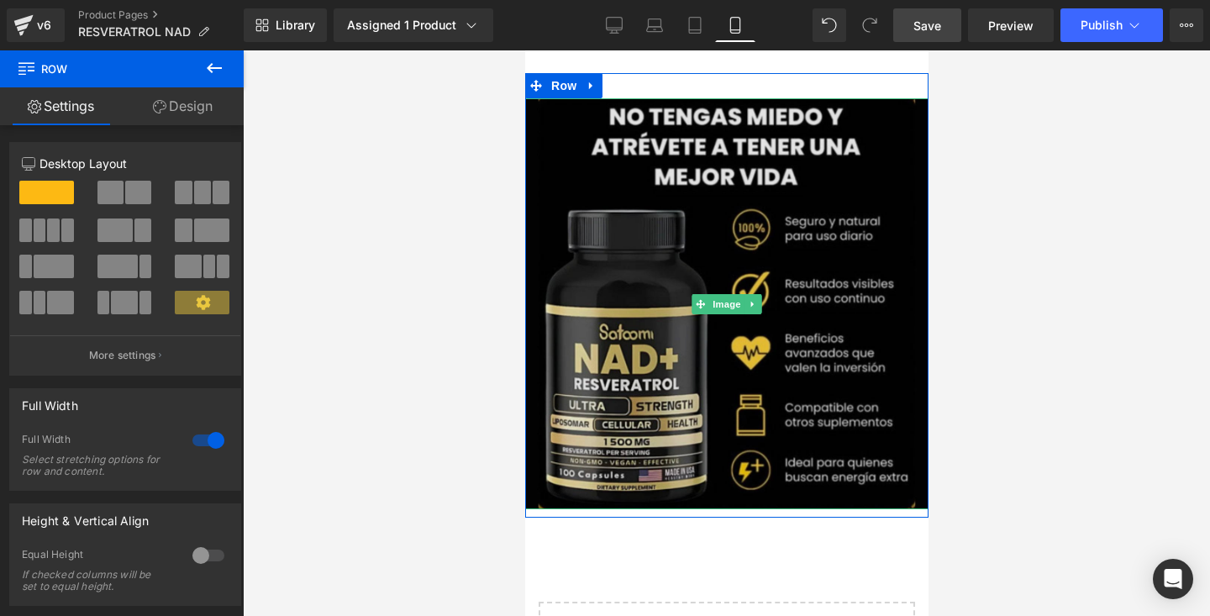
click at [608, 166] on img at bounding box center [725, 303] width 403 height 411
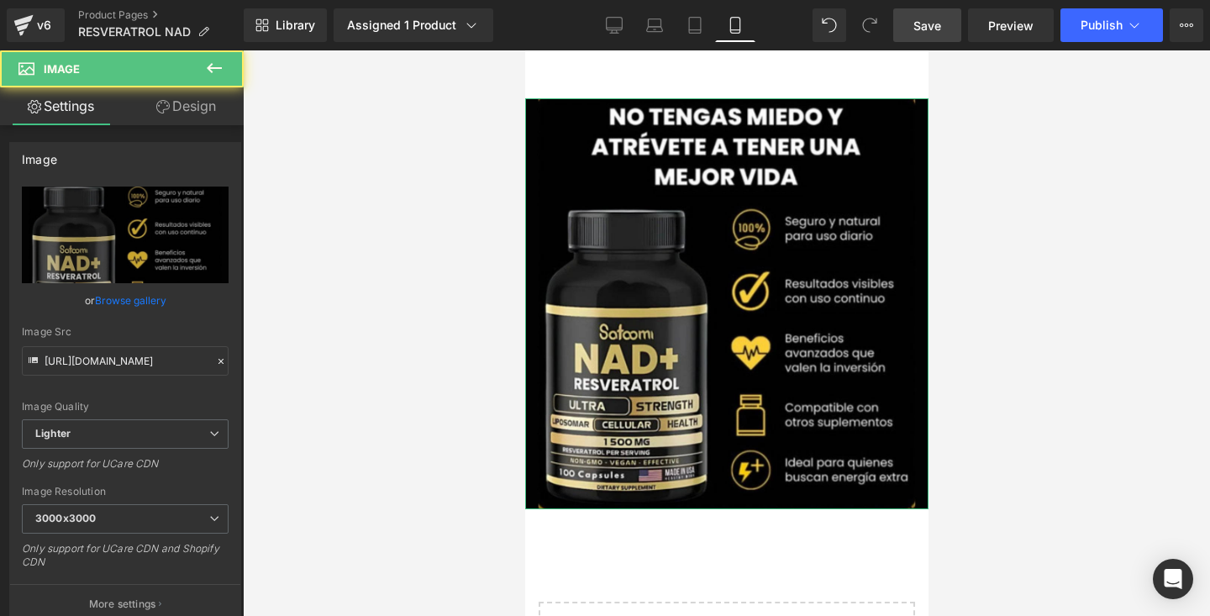
click at [203, 111] on link "Design" at bounding box center [186, 106] width 122 height 38
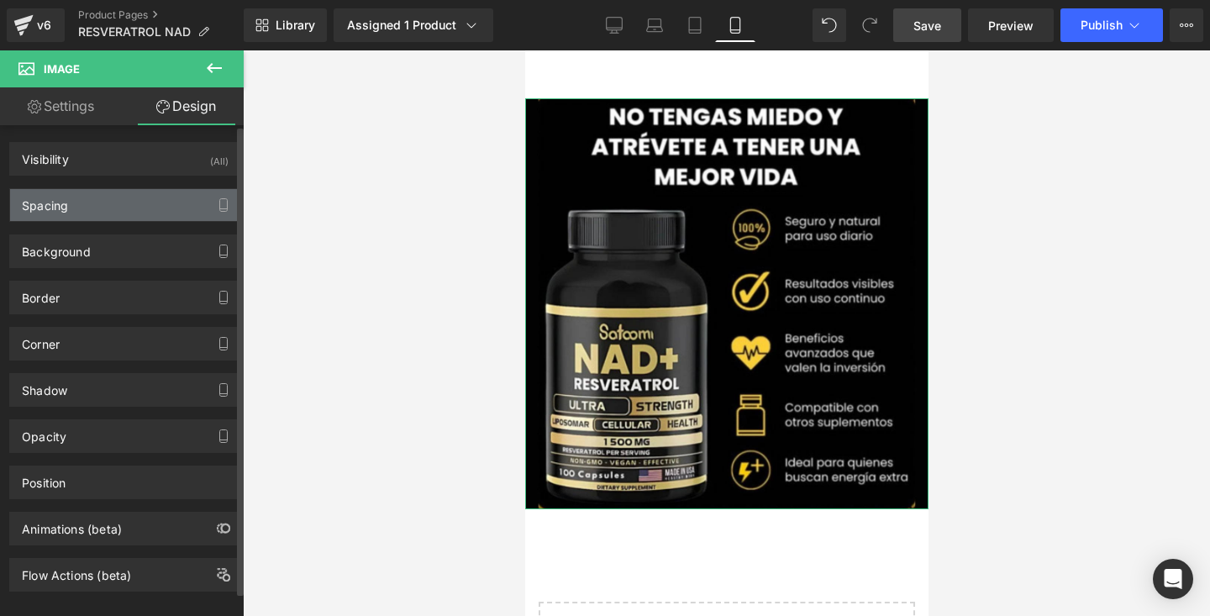
click at [139, 203] on div "Spacing" at bounding box center [125, 205] width 230 height 32
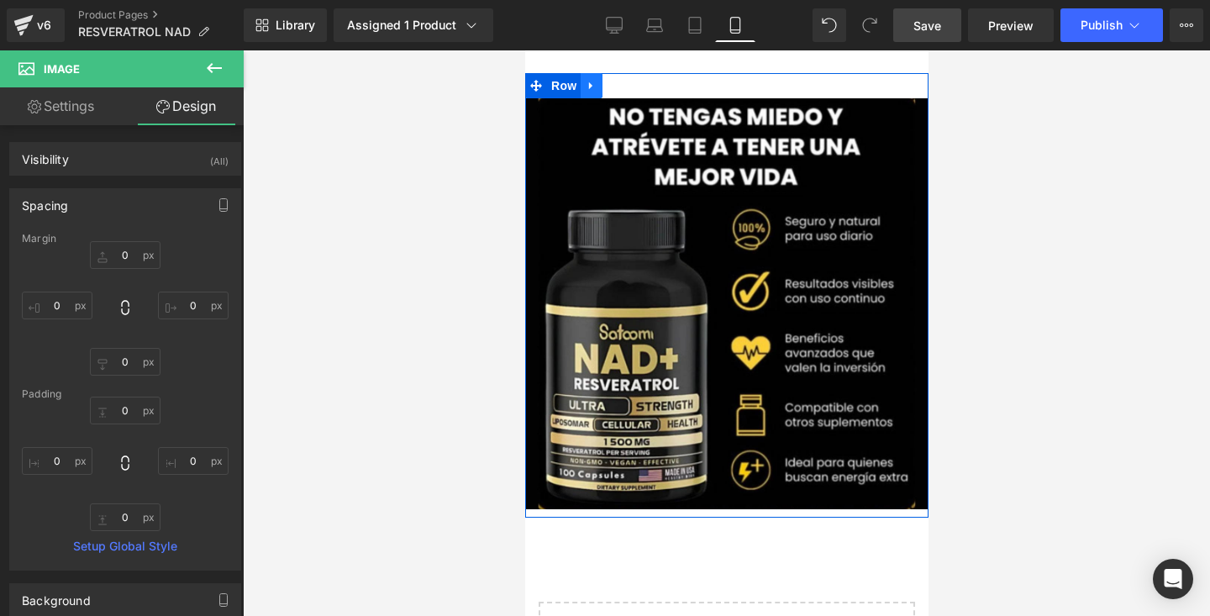
click at [581, 82] on link at bounding box center [591, 85] width 22 height 25
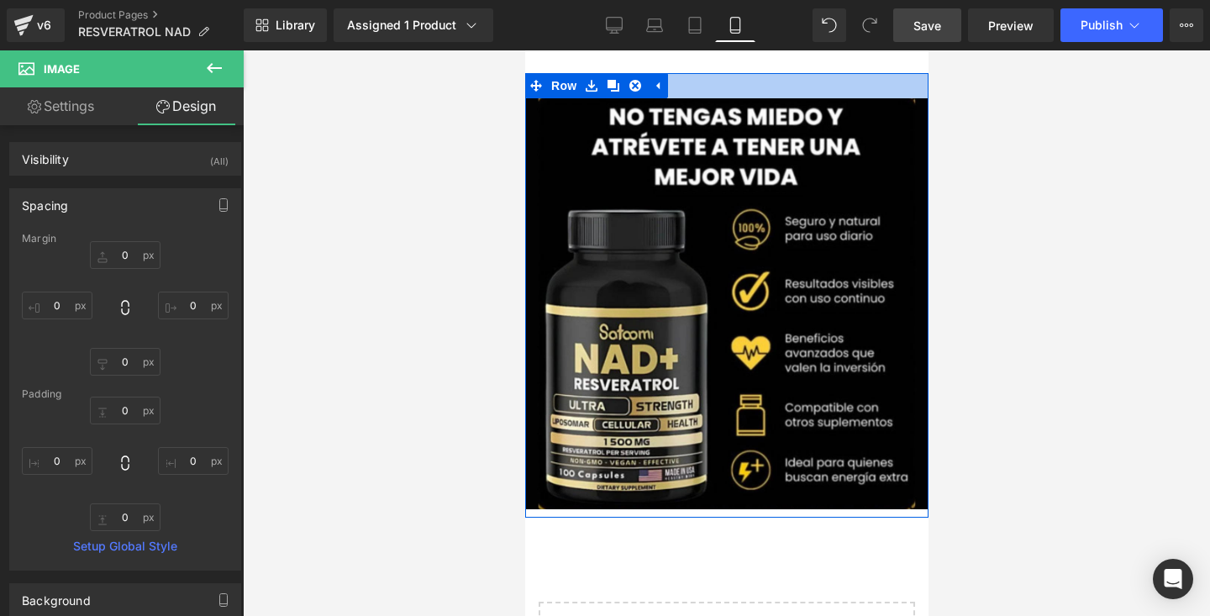
click at [740, 81] on div at bounding box center [725, 85] width 403 height 25
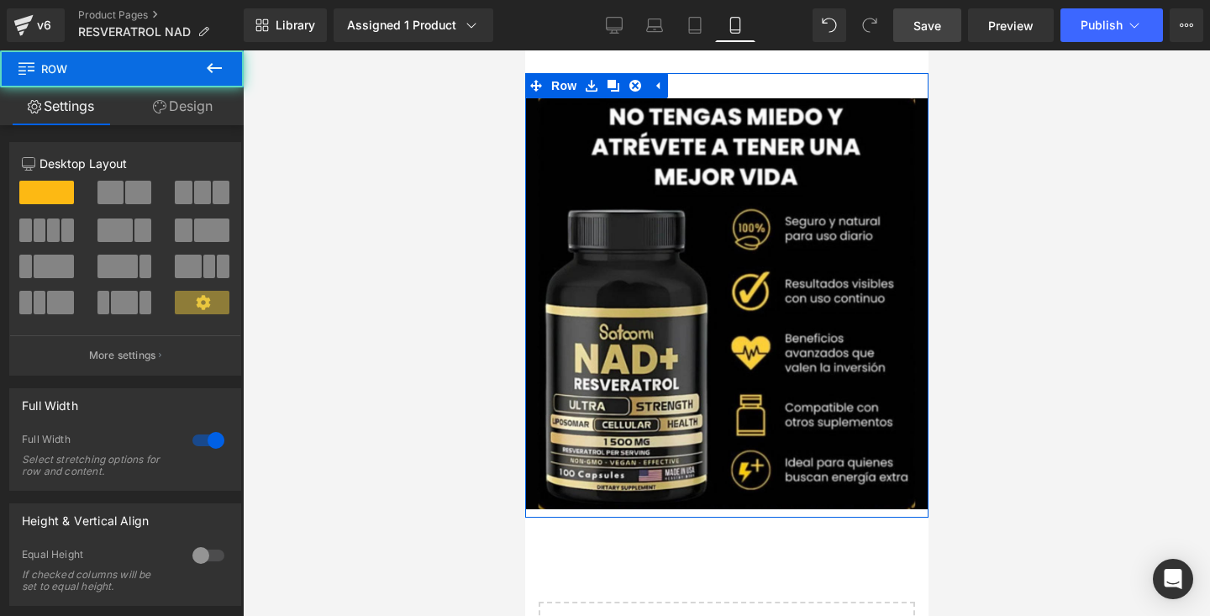
click at [721, 94] on div at bounding box center [725, 85] width 403 height 25
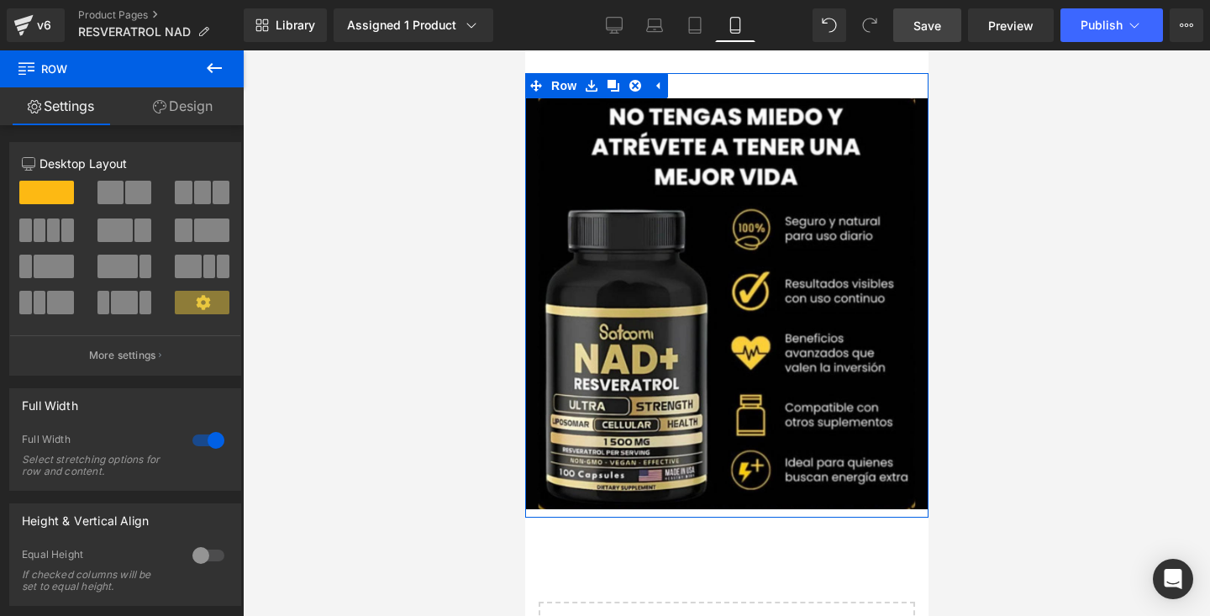
click at [179, 101] on link "Design" at bounding box center [183, 106] width 122 height 38
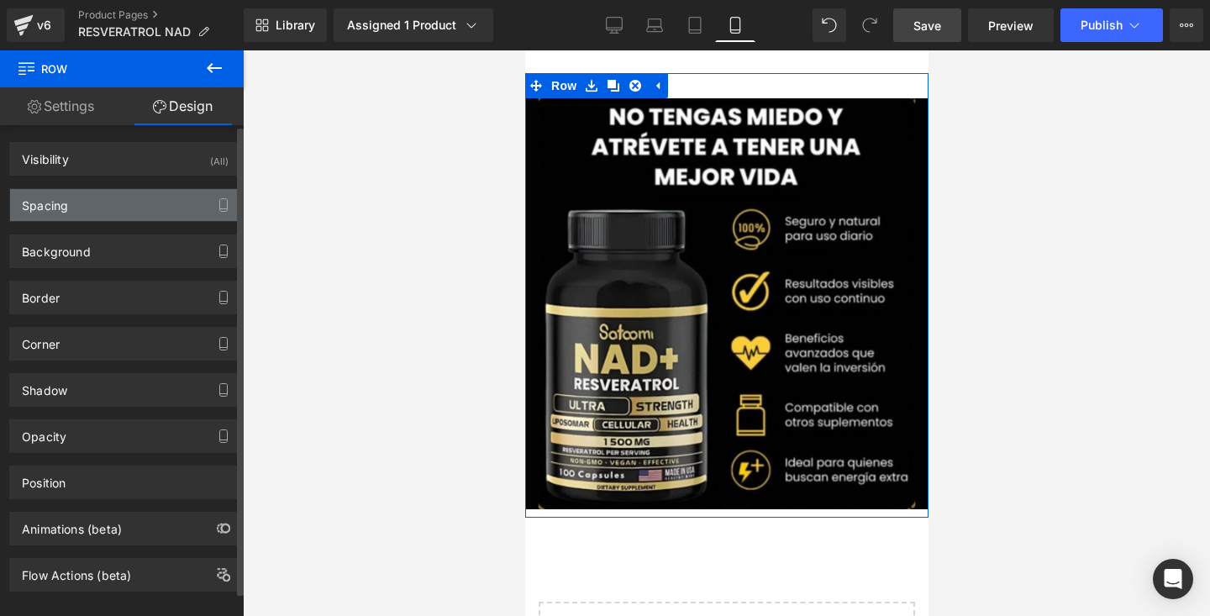
click at [123, 216] on div "Spacing" at bounding box center [125, 205] width 230 height 32
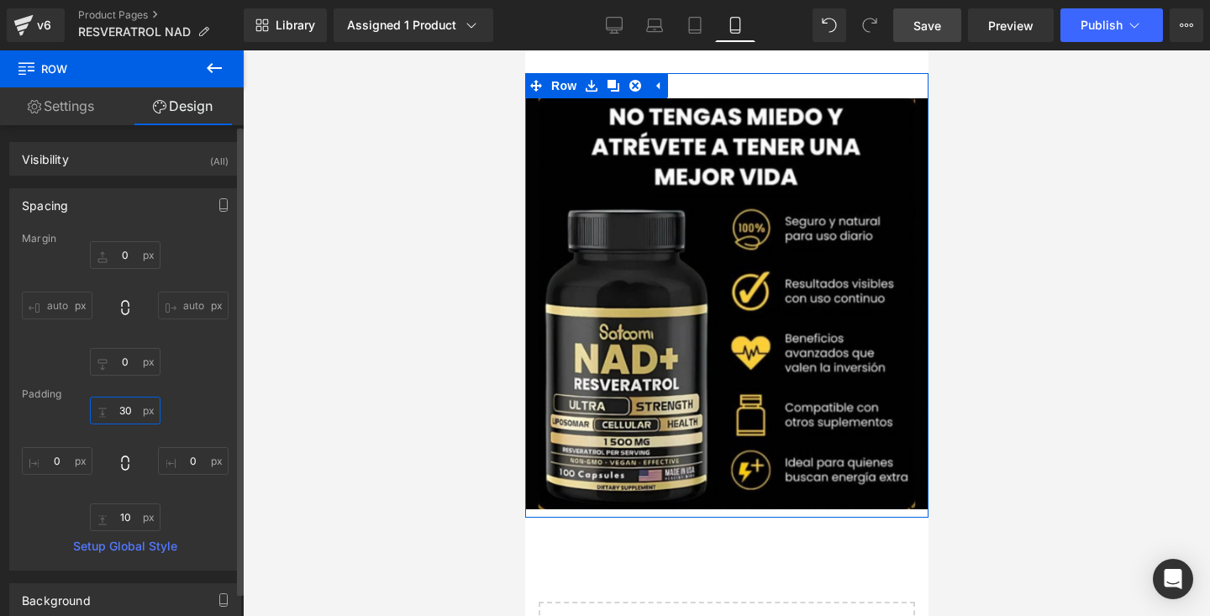
click at [136, 415] on input "30" at bounding box center [125, 411] width 71 height 28
type input "0"
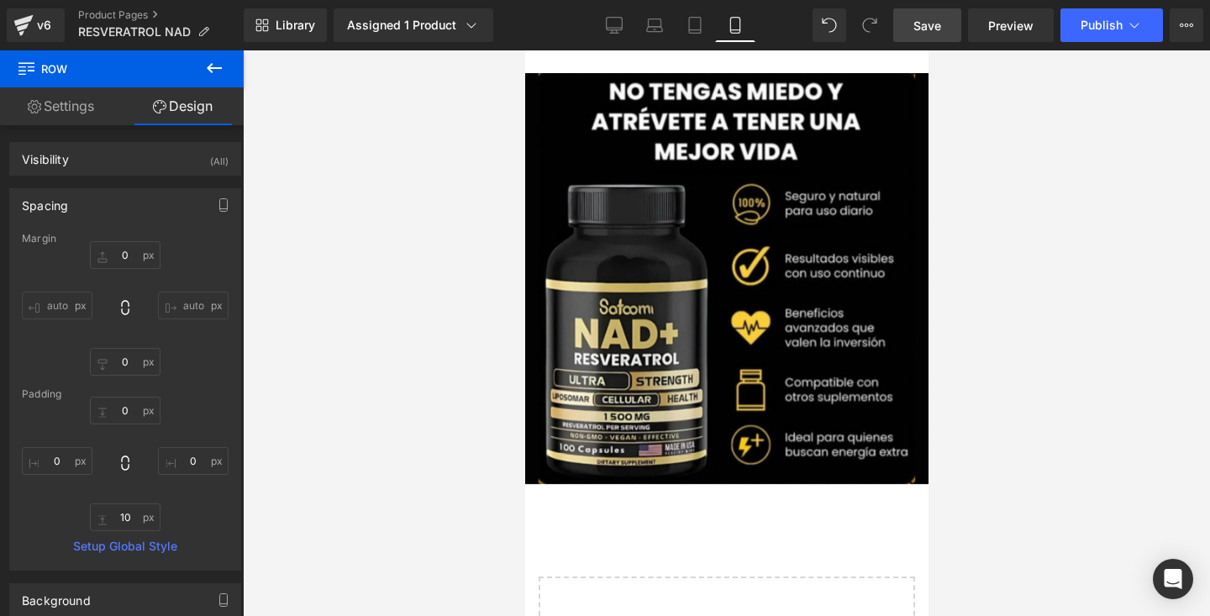
click at [1046, 224] on div at bounding box center [726, 333] width 967 height 566
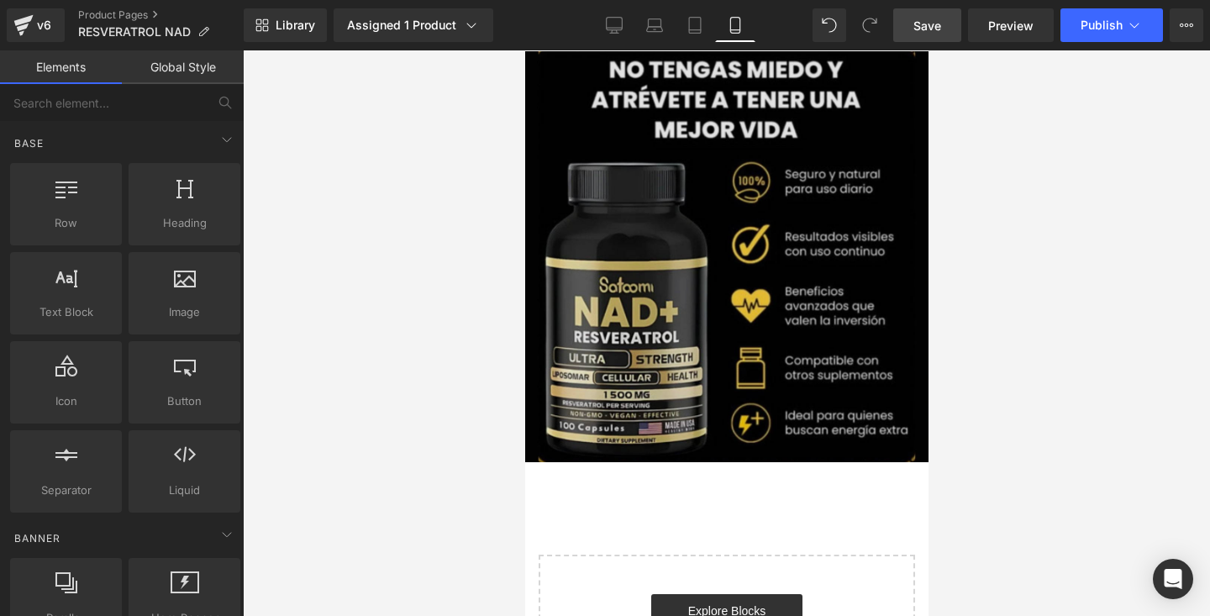
scroll to position [4335, 0]
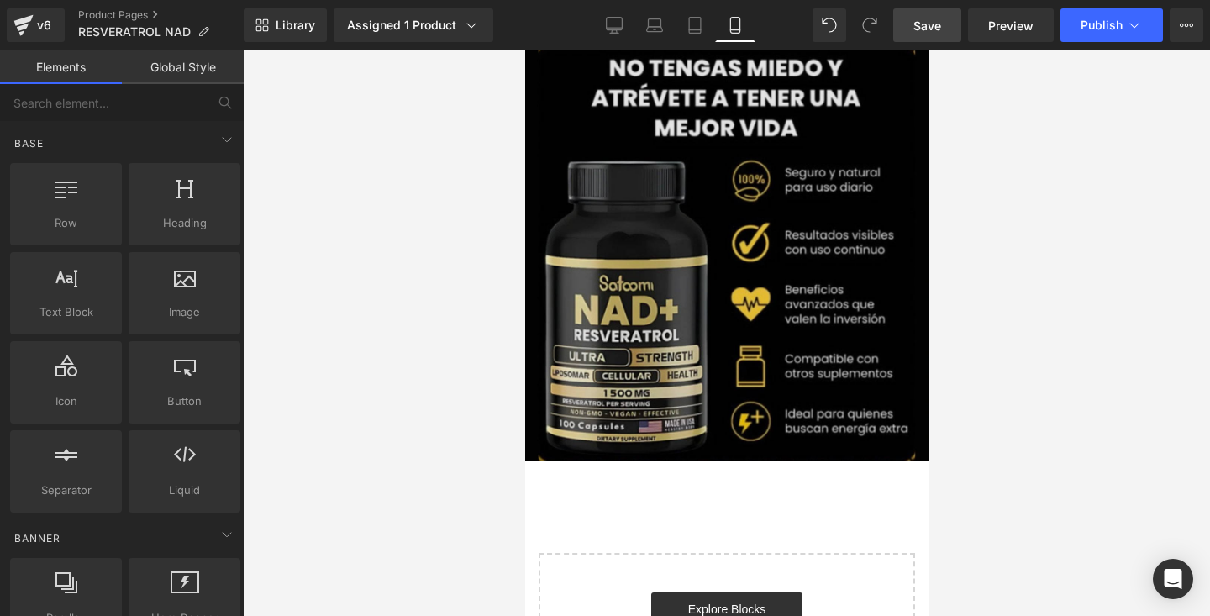
click at [769, 274] on img at bounding box center [725, 255] width 403 height 411
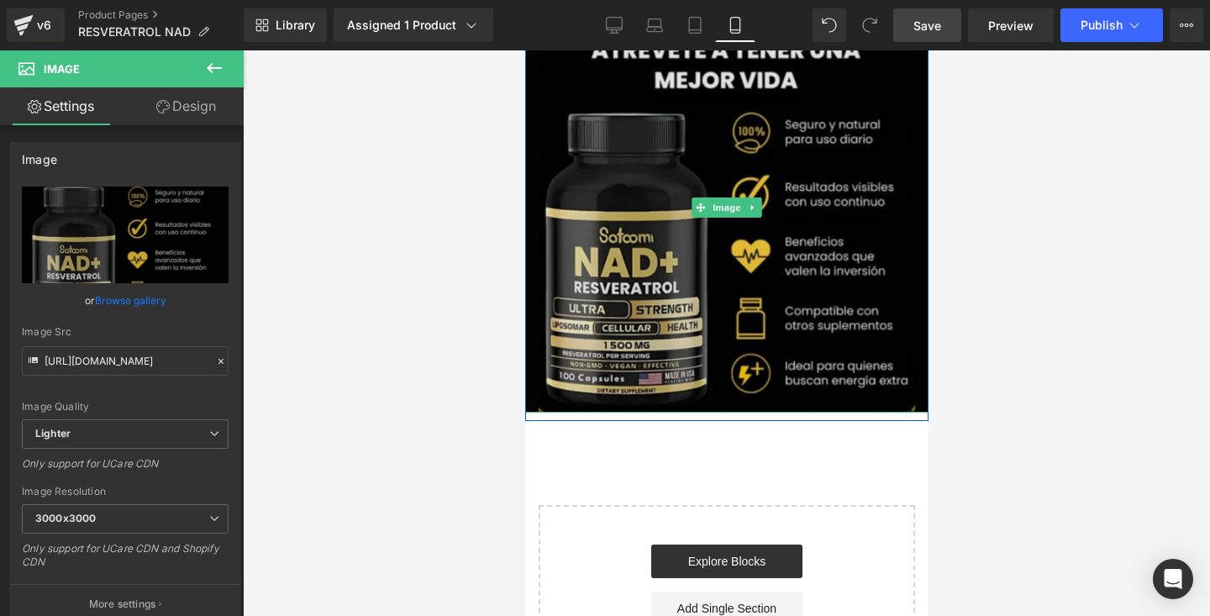
scroll to position [4386, 0]
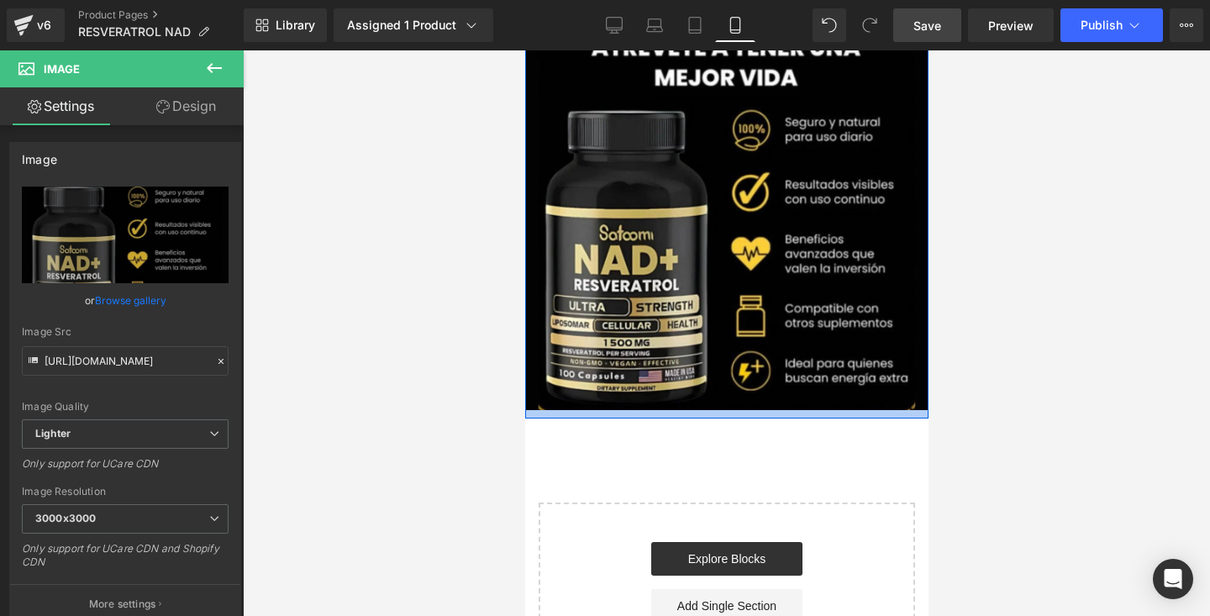
click at [696, 418] on div at bounding box center [725, 414] width 403 height 8
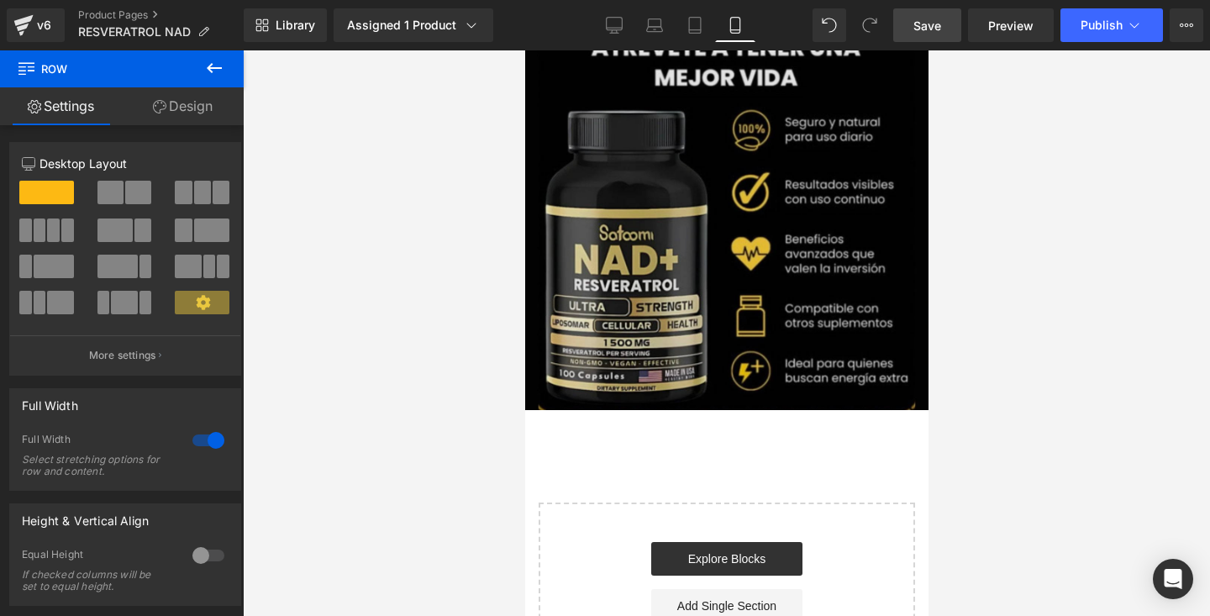
click at [742, 181] on img at bounding box center [725, 204] width 403 height 411
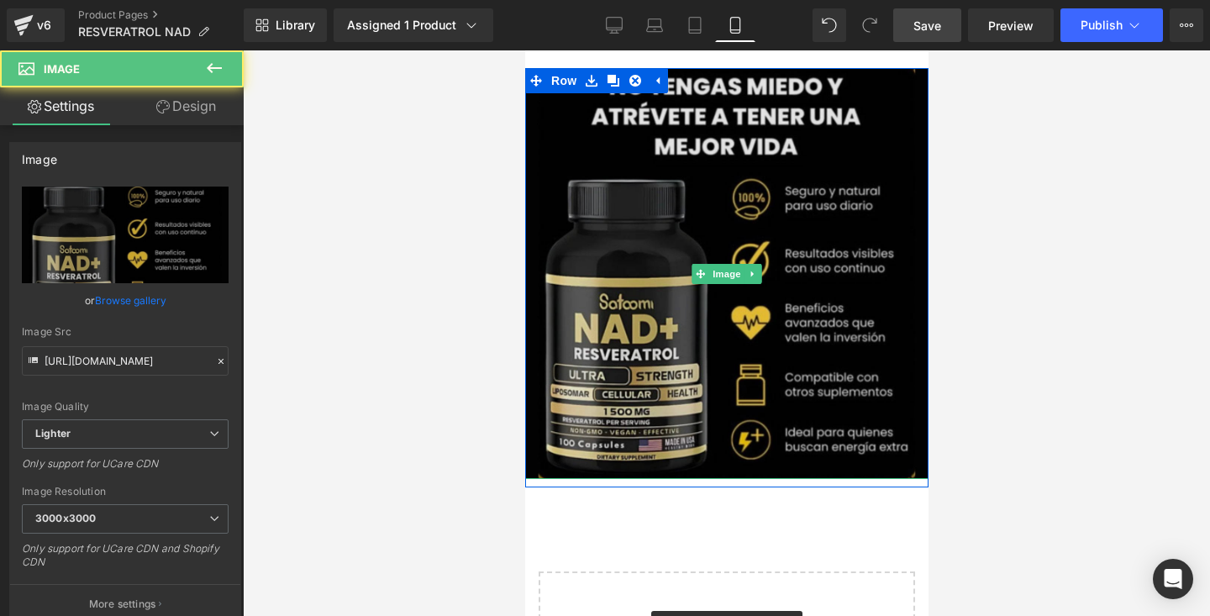
scroll to position [4241, 0]
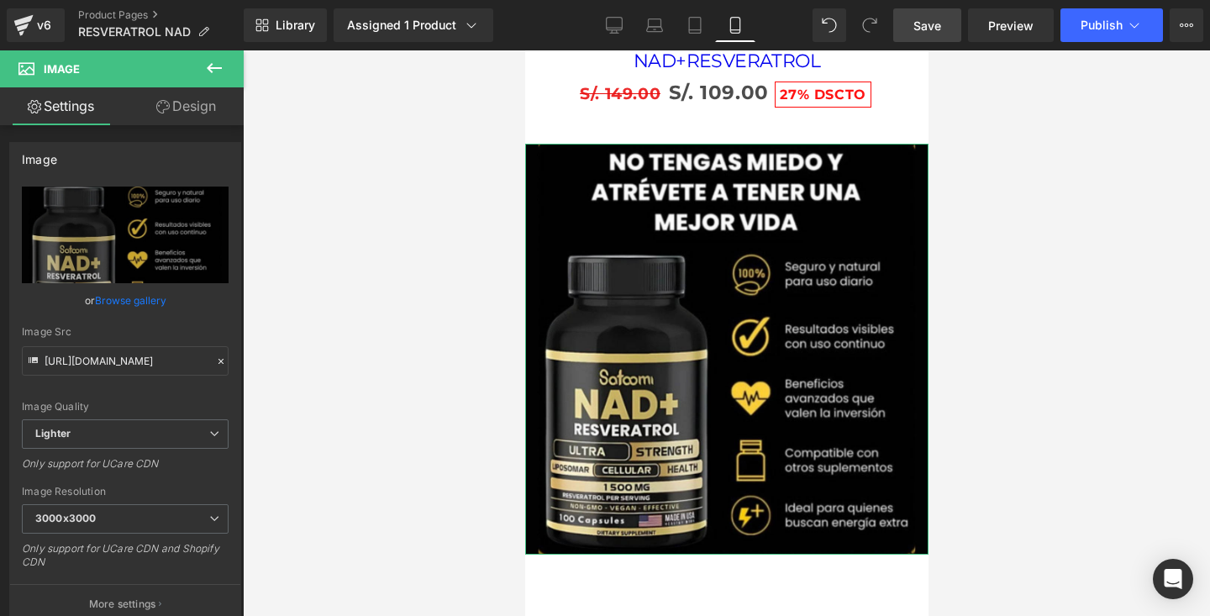
click at [179, 122] on link "Design" at bounding box center [186, 106] width 122 height 38
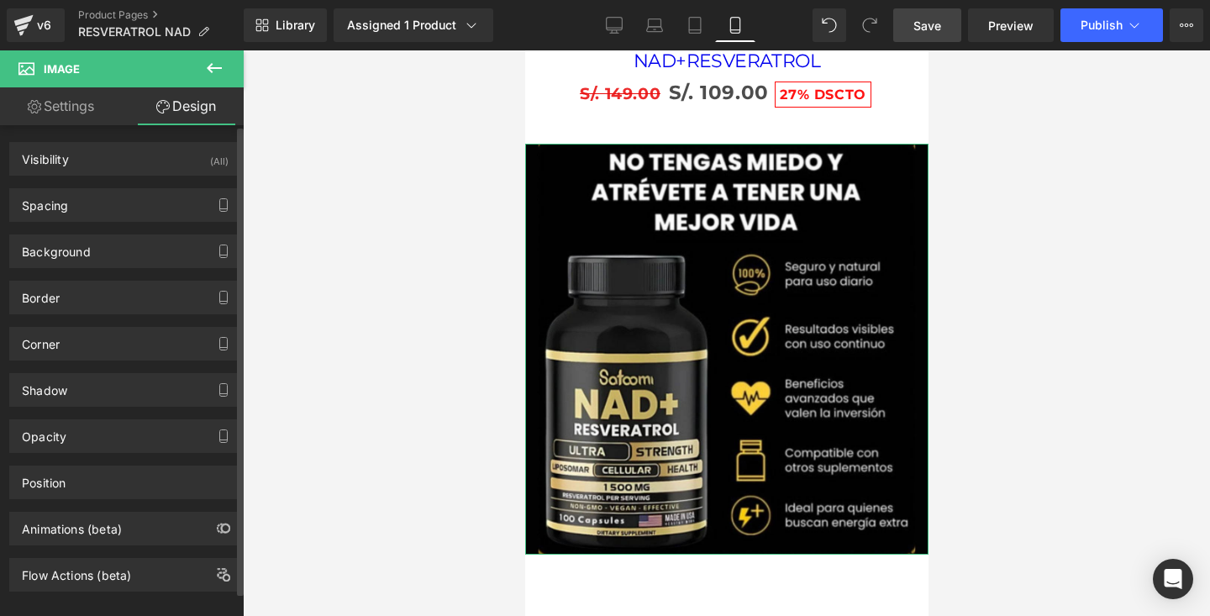
type input "0"
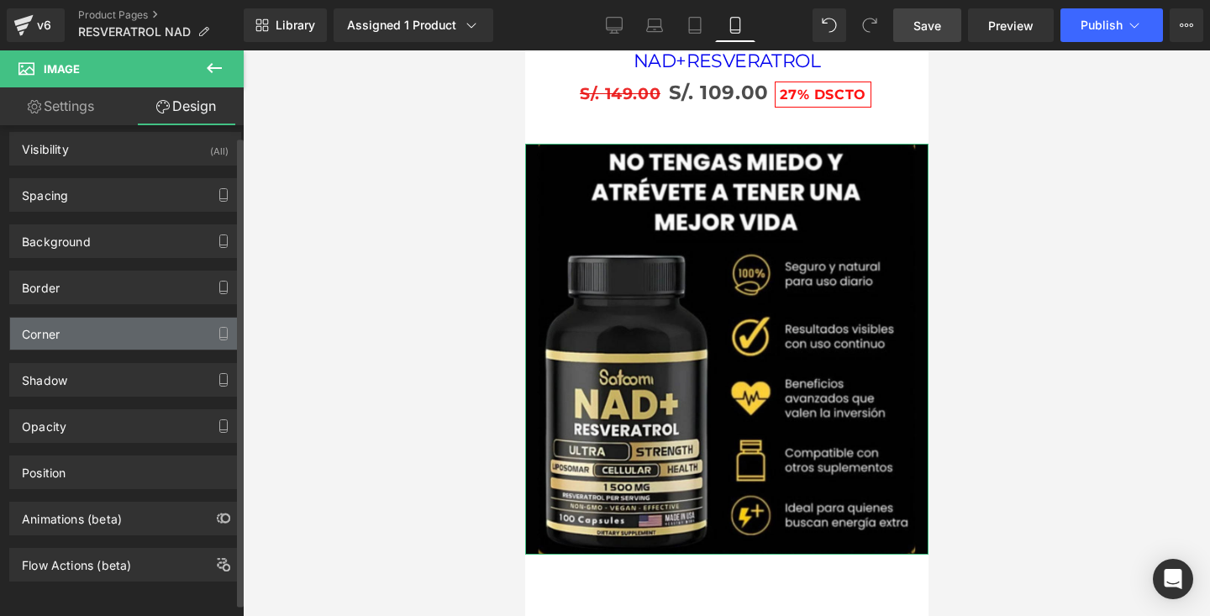
click at [96, 322] on div "Corner" at bounding box center [125, 334] width 230 height 32
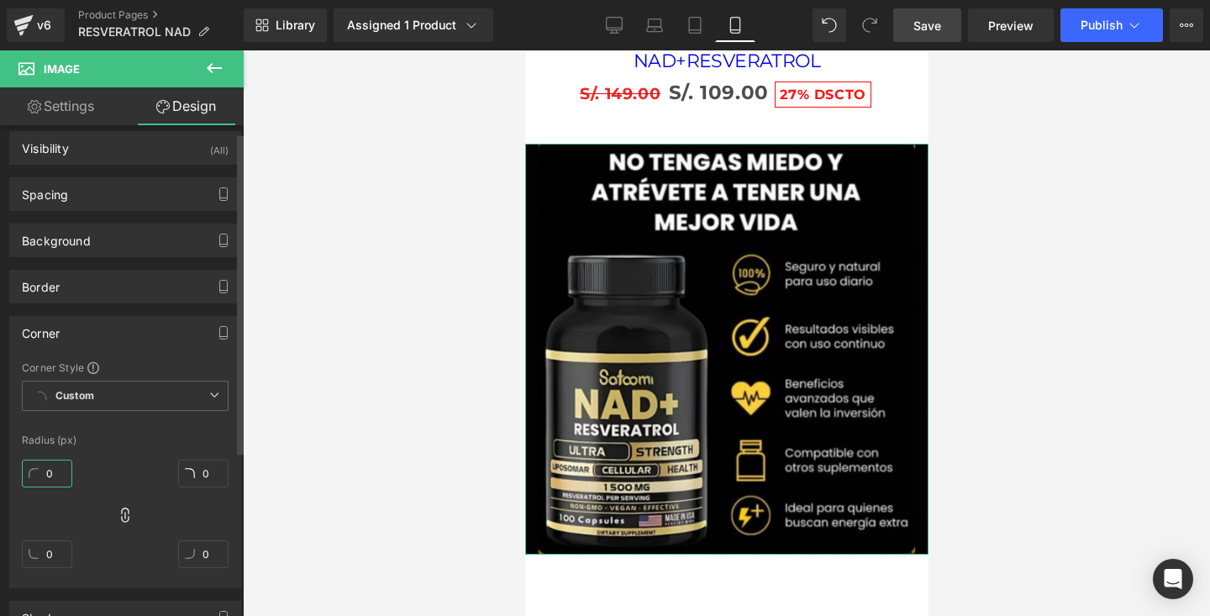
click at [55, 476] on input "0" at bounding box center [47, 474] width 50 height 28
type input "2"
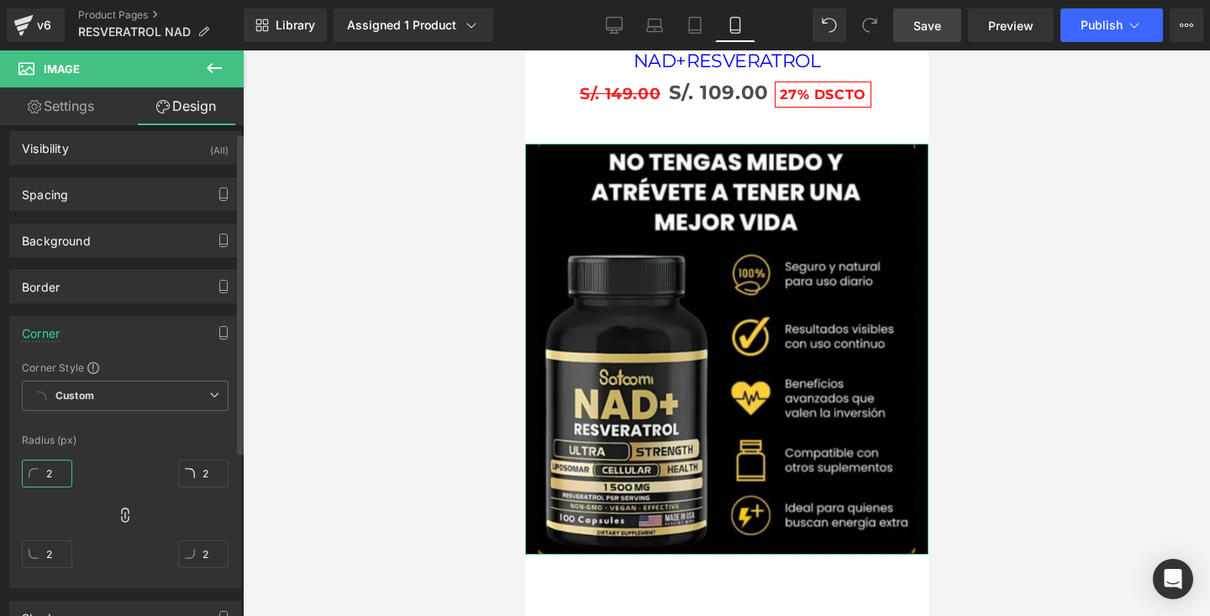
type input "20"
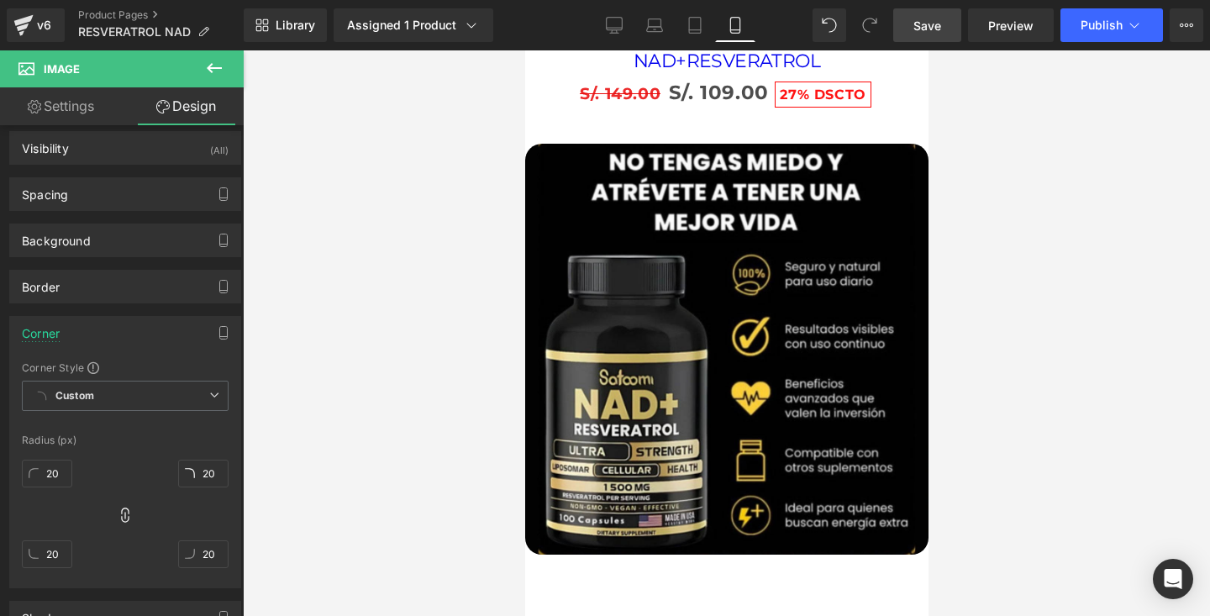
click at [290, 345] on div at bounding box center [726, 333] width 967 height 566
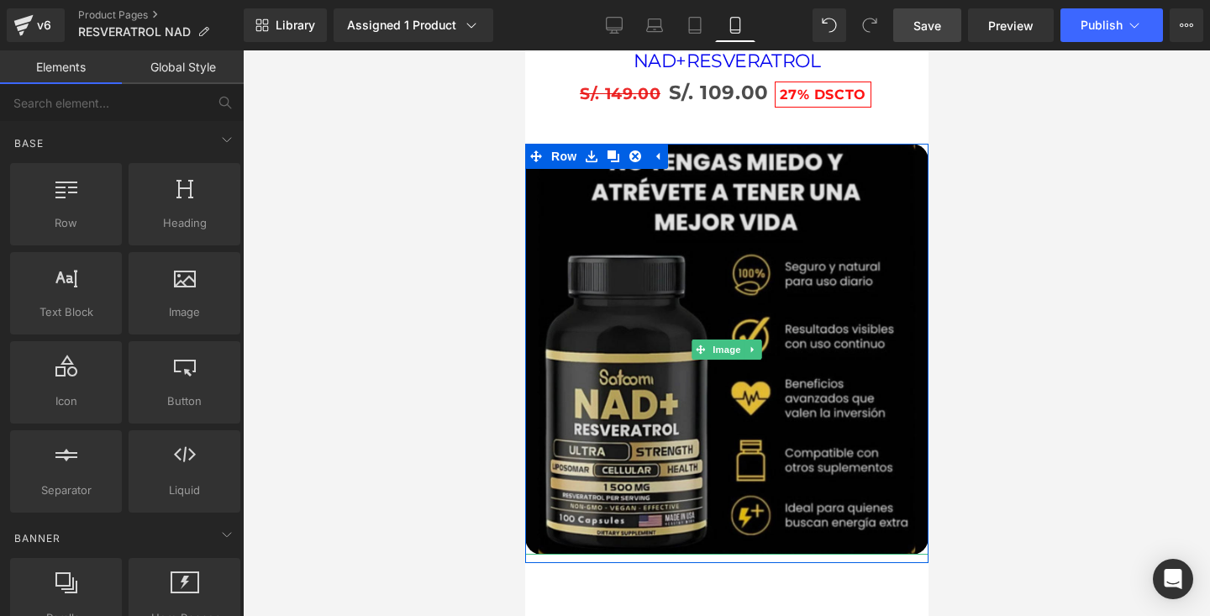
click at [570, 307] on img at bounding box center [725, 349] width 403 height 411
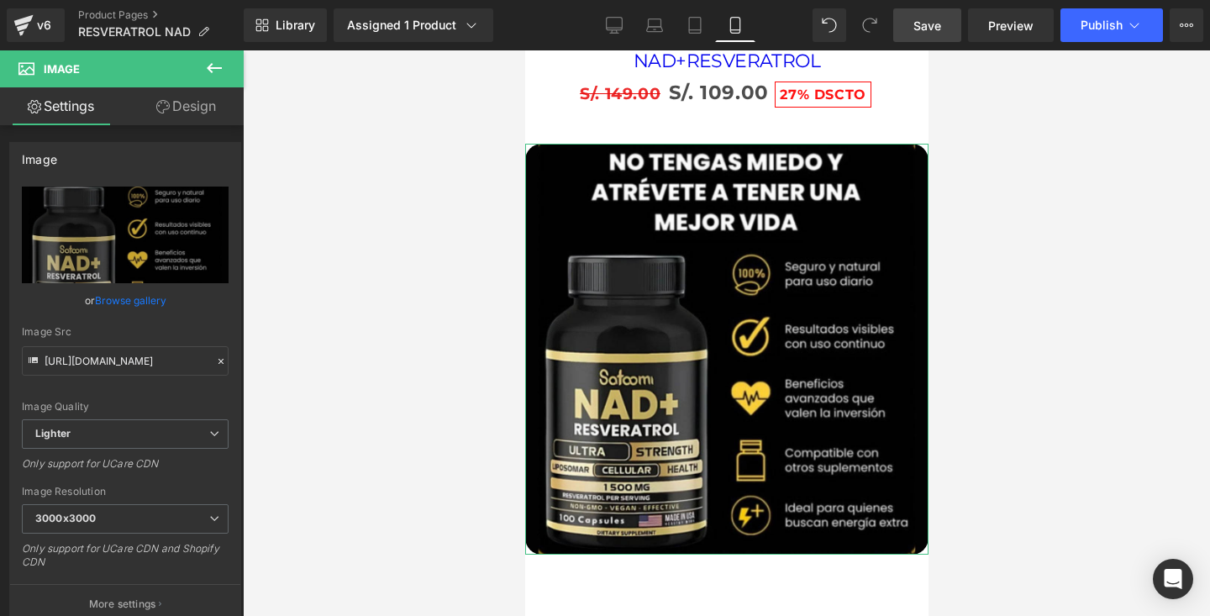
click at [193, 120] on link "Design" at bounding box center [186, 106] width 122 height 38
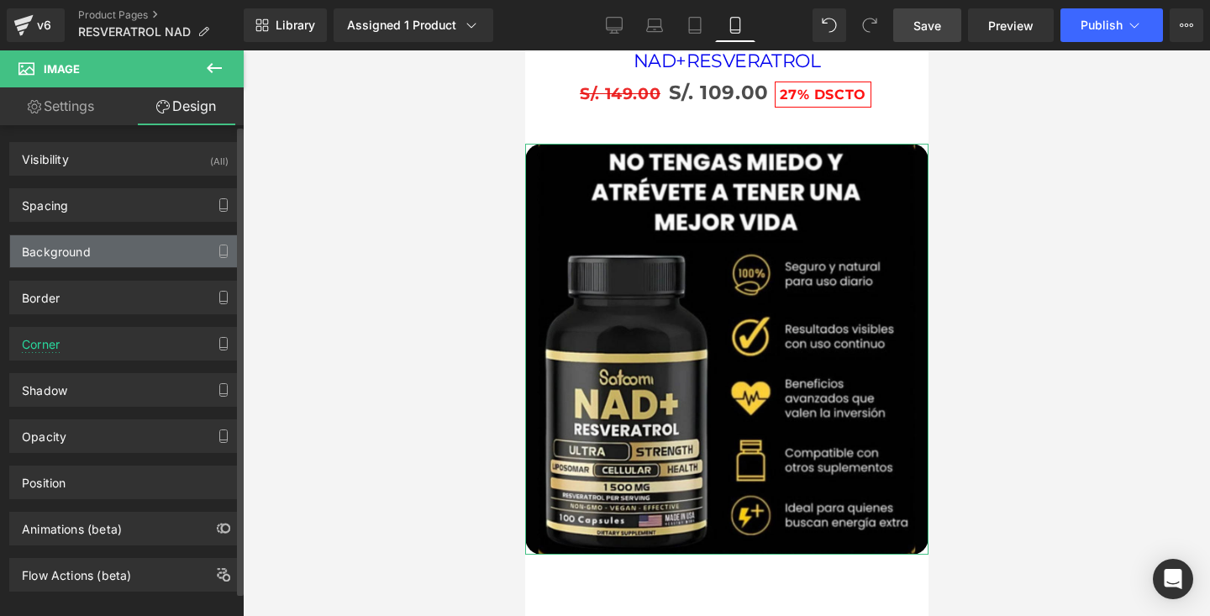
type input "20"
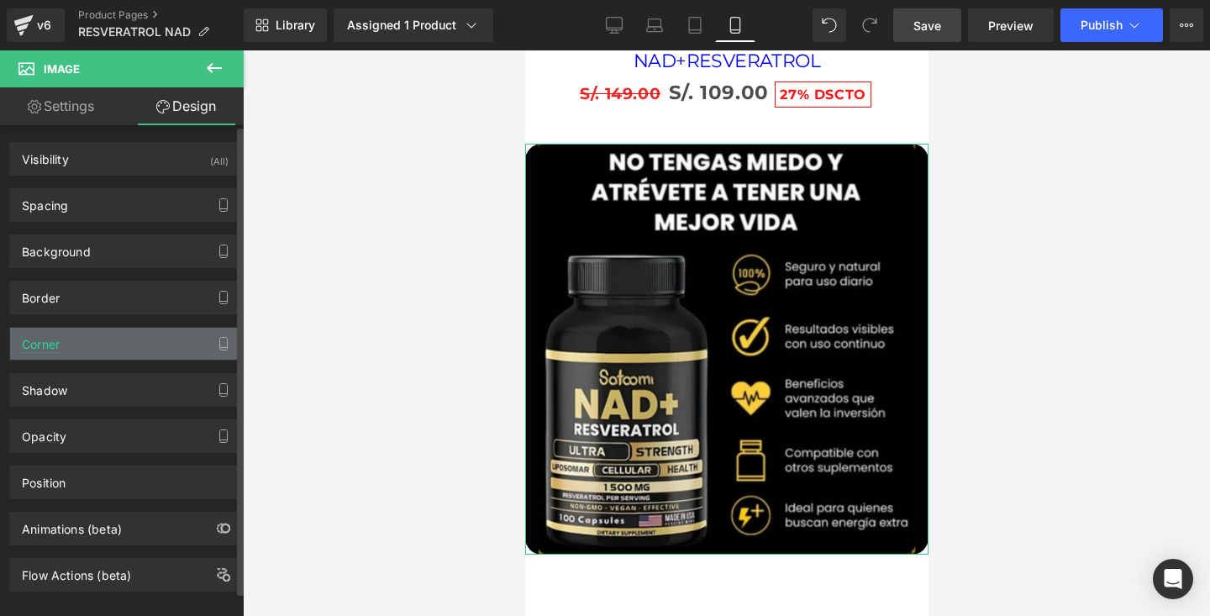
click at [107, 355] on div "Corner" at bounding box center [125, 344] width 230 height 32
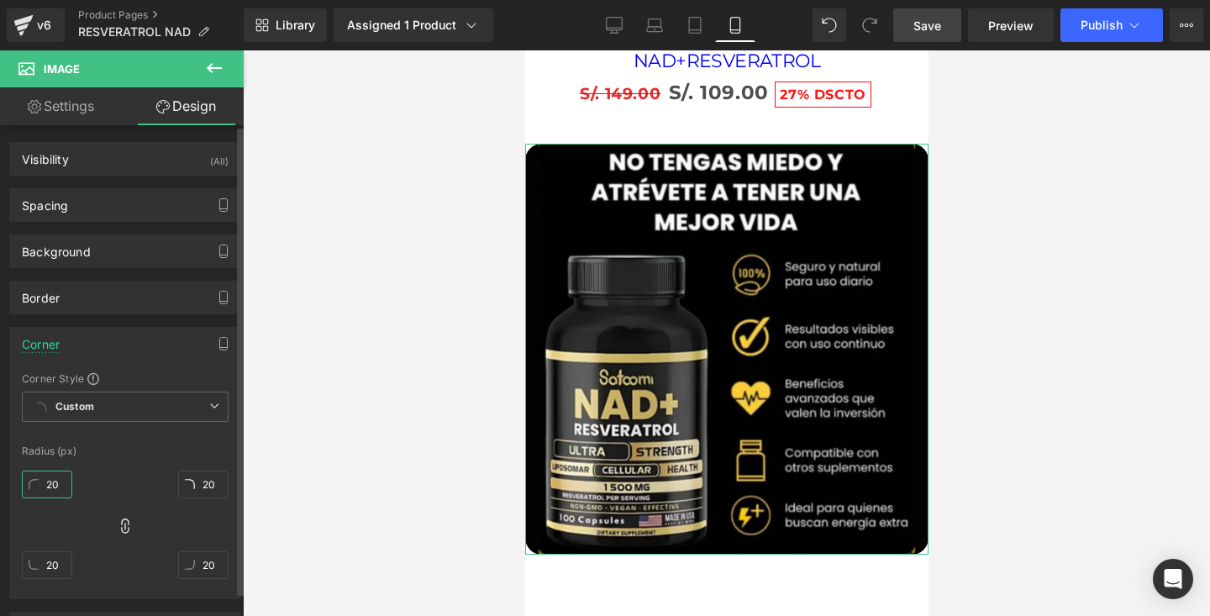
click at [66, 488] on input "20" at bounding box center [47, 485] width 50 height 28
type input "3"
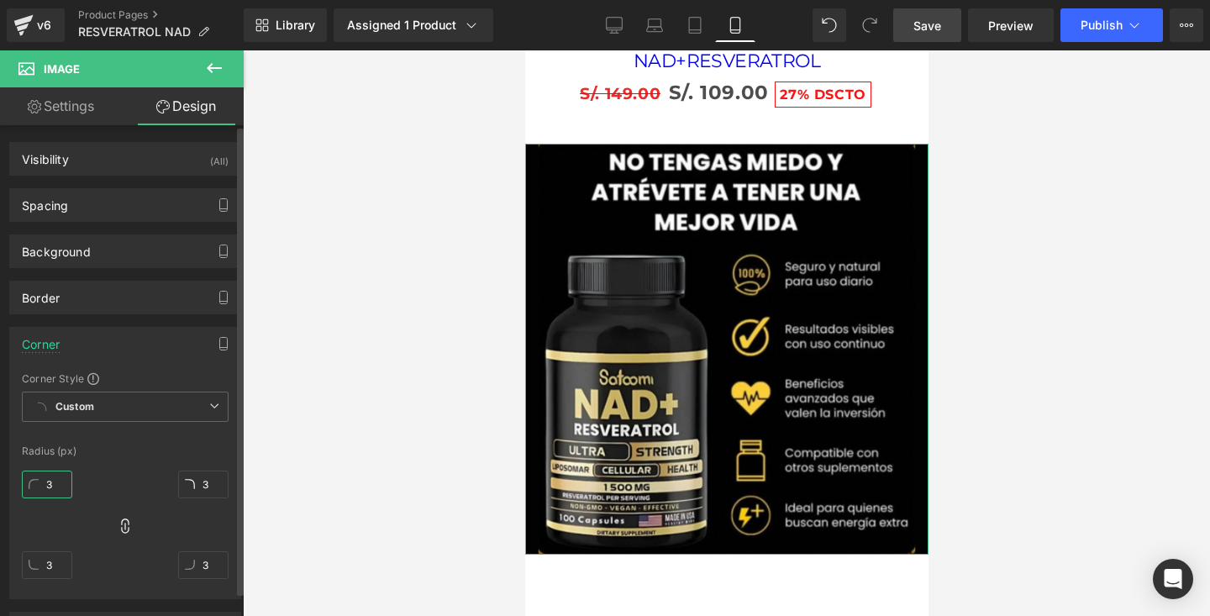
type input "30"
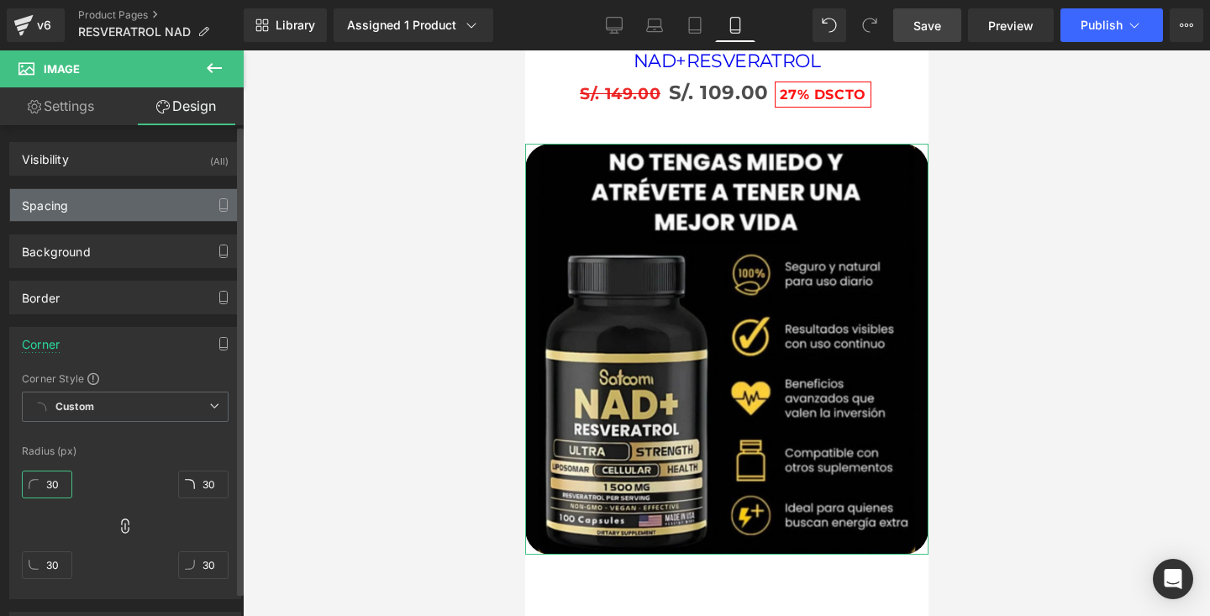
type input "30"
click at [150, 217] on div "Spacing" at bounding box center [125, 205] width 230 height 32
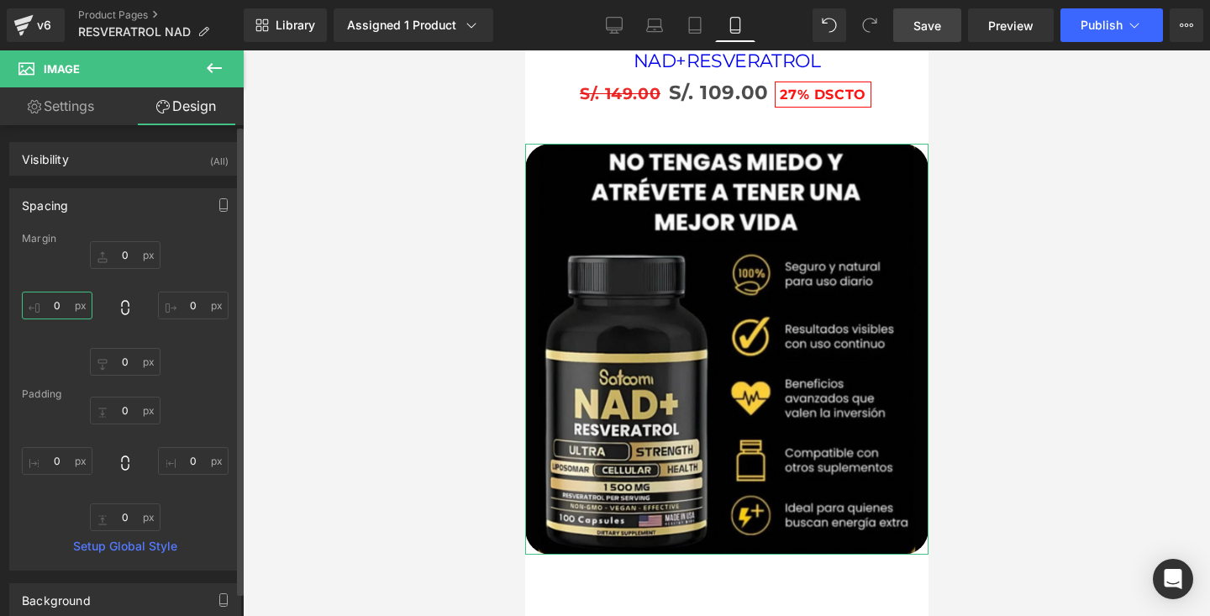
click at [67, 305] on input "0" at bounding box center [57, 306] width 71 height 28
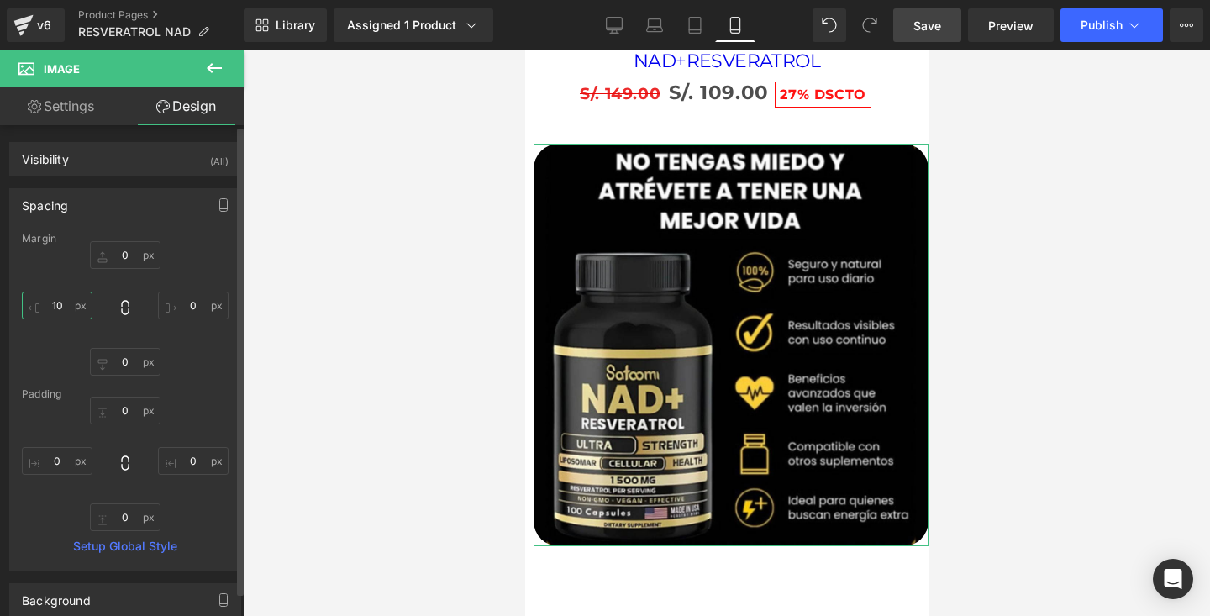
type input "1"
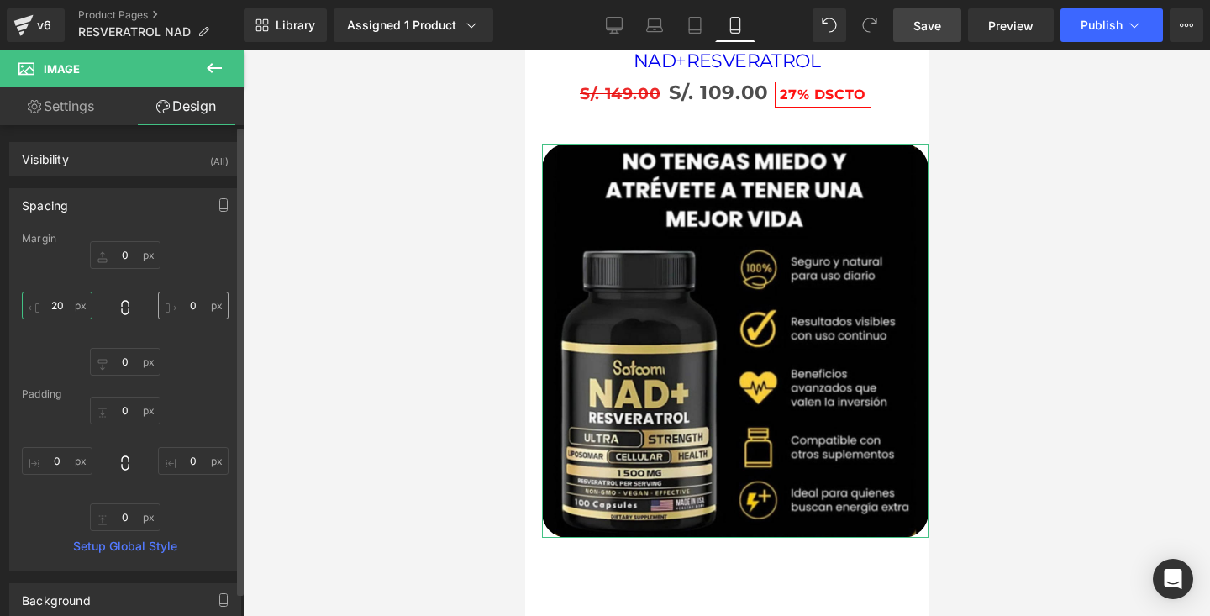
type input "20"
click at [194, 317] on input "0" at bounding box center [193, 306] width 71 height 28
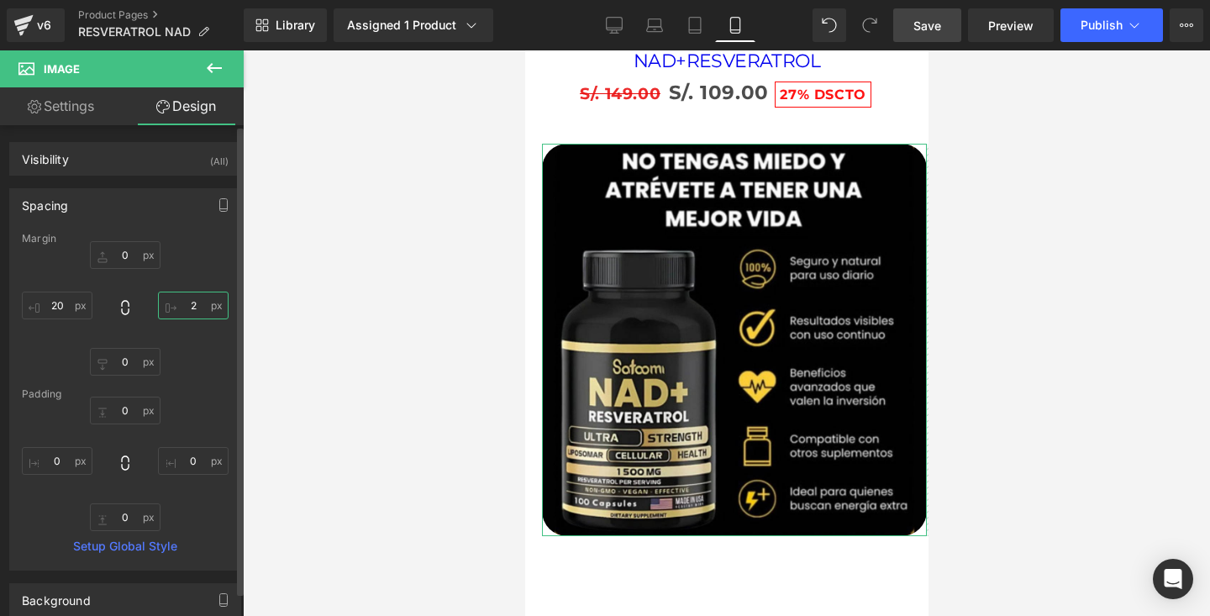
type input "20"
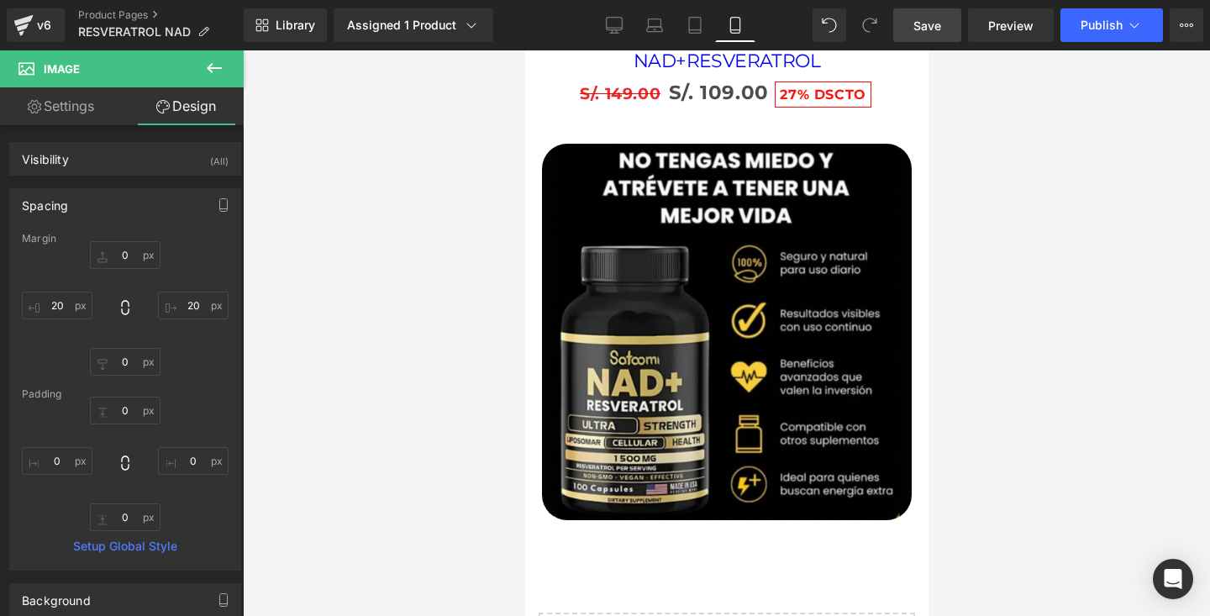
click at [352, 261] on div at bounding box center [726, 333] width 967 height 566
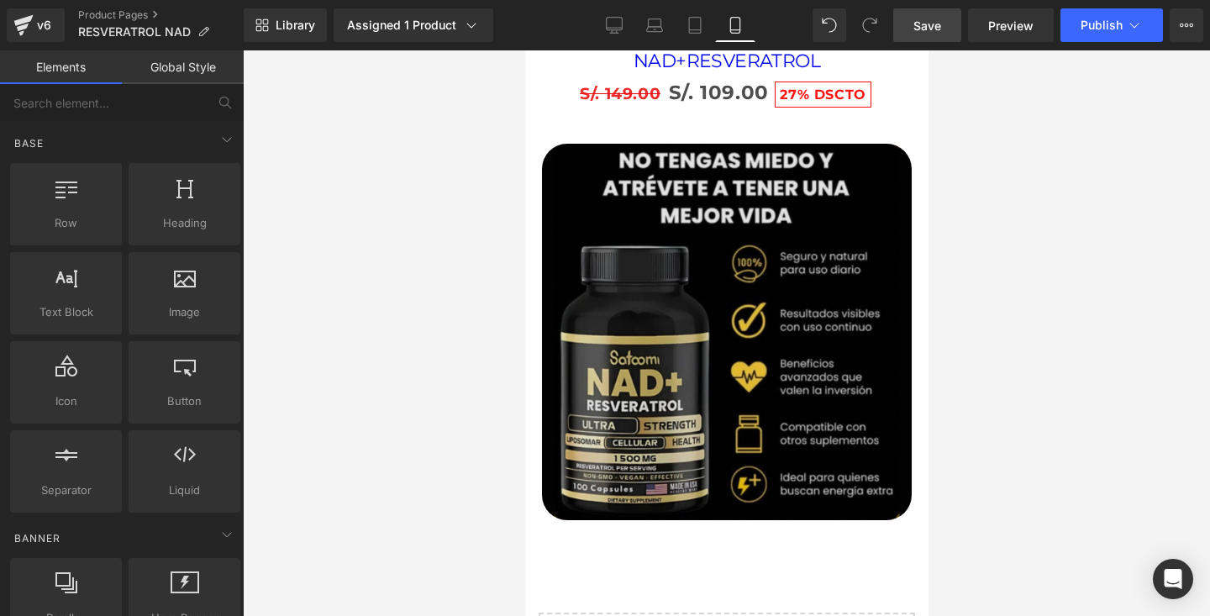
click at [624, 212] on img at bounding box center [726, 332] width 370 height 376
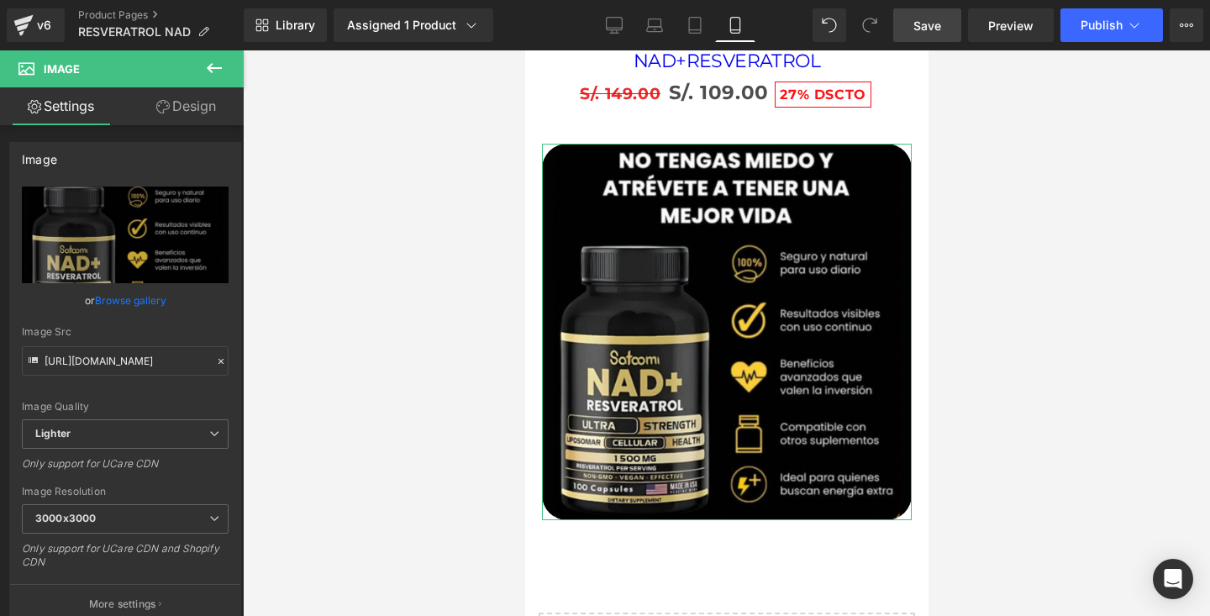
click at [187, 119] on link "Design" at bounding box center [186, 106] width 122 height 38
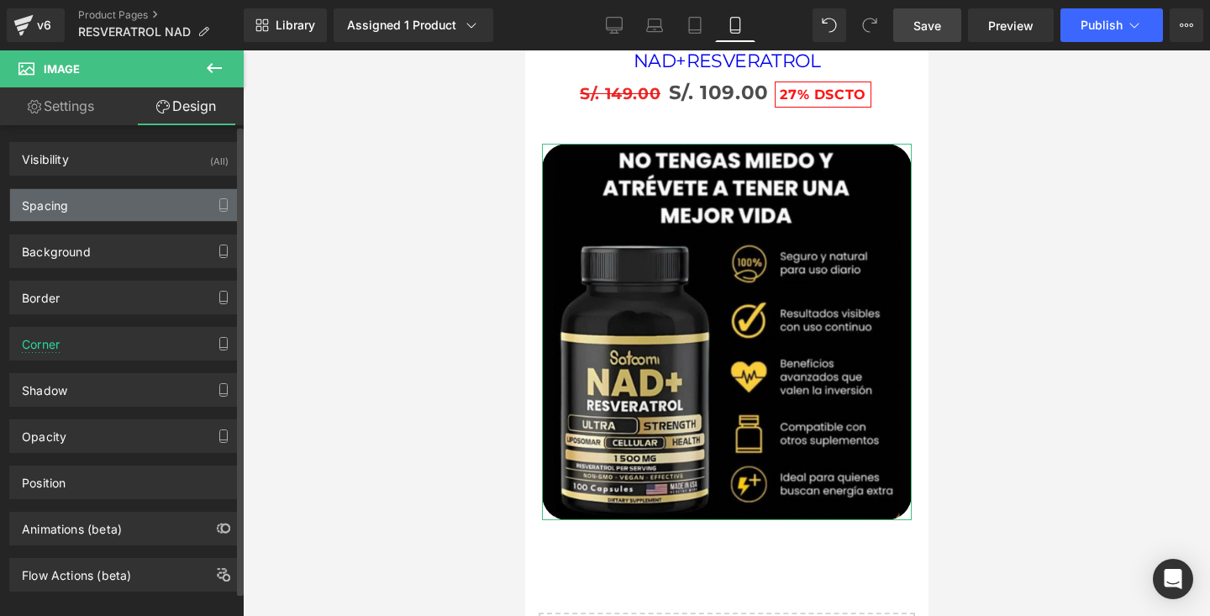
click at [96, 213] on div "Spacing" at bounding box center [125, 205] width 230 height 32
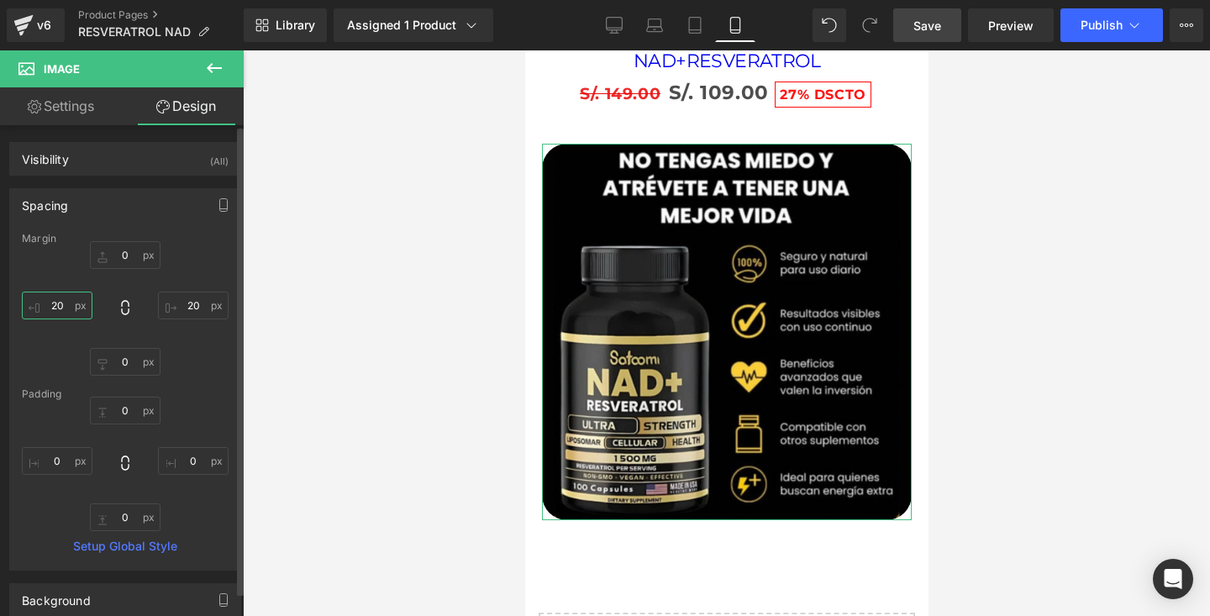
click at [67, 317] on input "20" at bounding box center [57, 306] width 71 height 28
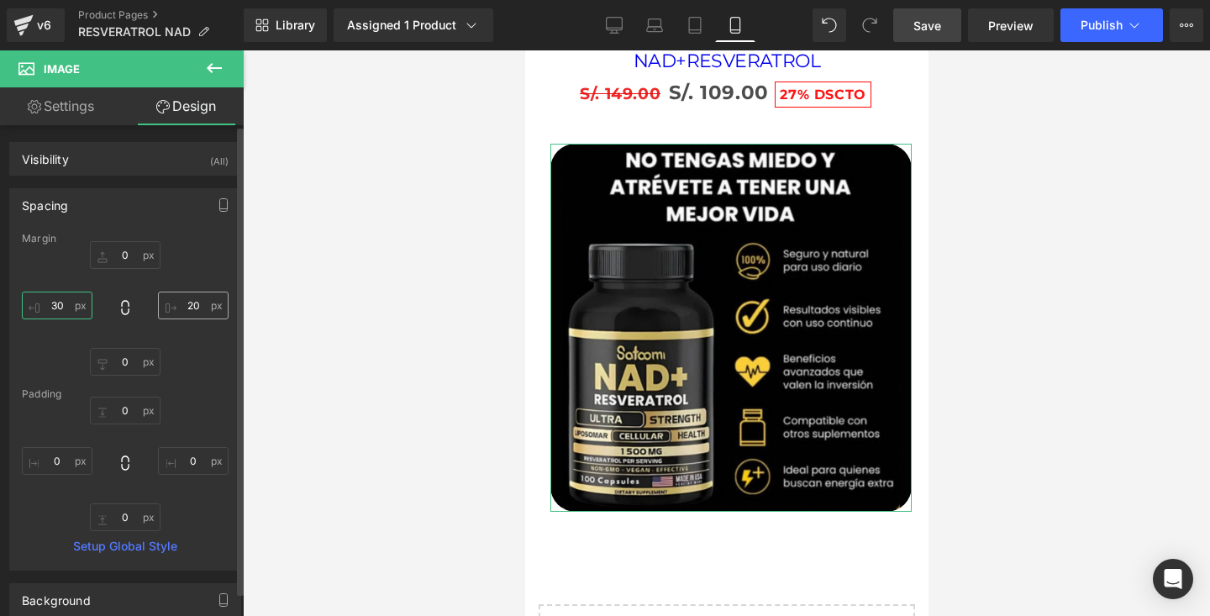
type input "30"
click at [198, 301] on input "20" at bounding box center [193, 306] width 71 height 28
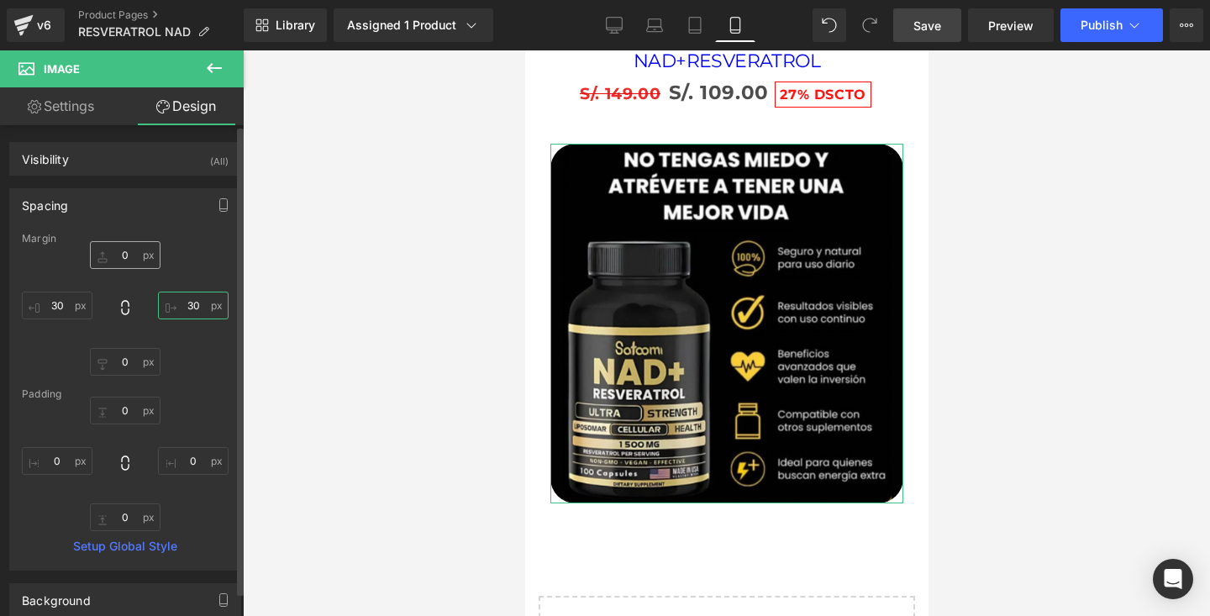
type input "30"
click at [129, 257] on input "0" at bounding box center [125, 255] width 71 height 28
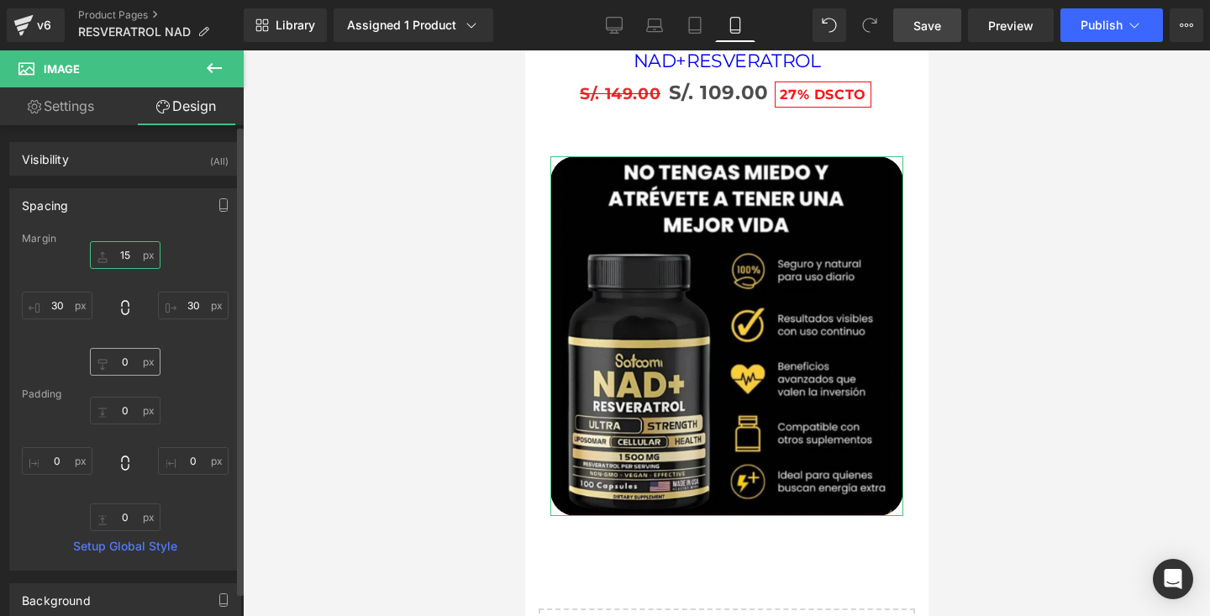
type input "15"
click at [131, 365] on input "0" at bounding box center [125, 362] width 71 height 28
type input "1"
type input "5"
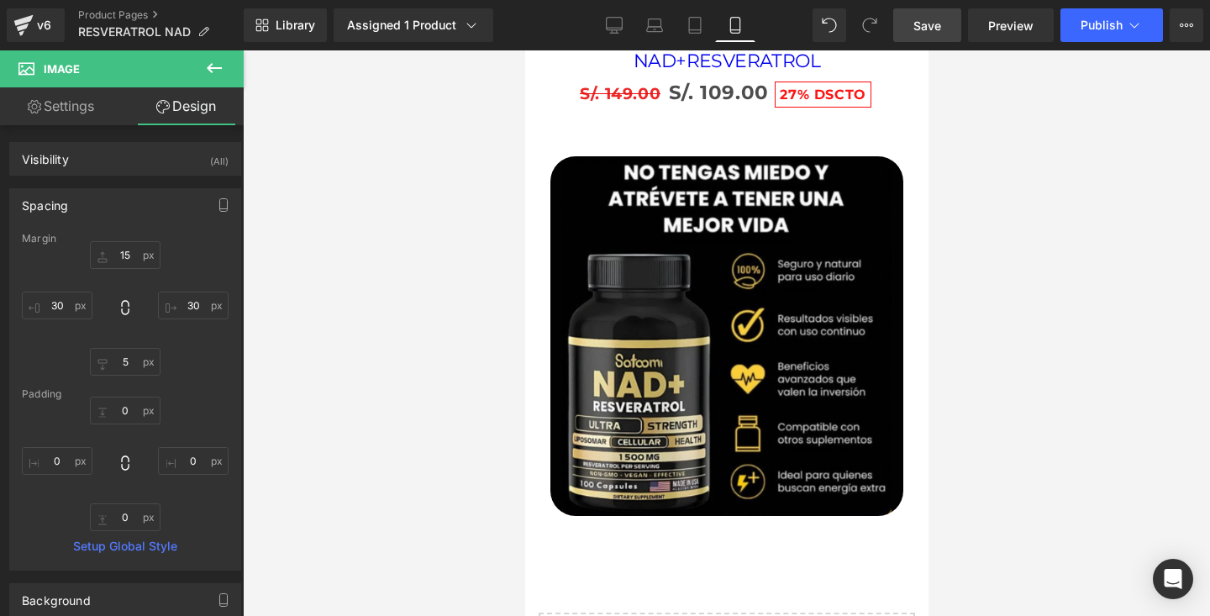
click at [348, 363] on div at bounding box center [726, 333] width 967 height 566
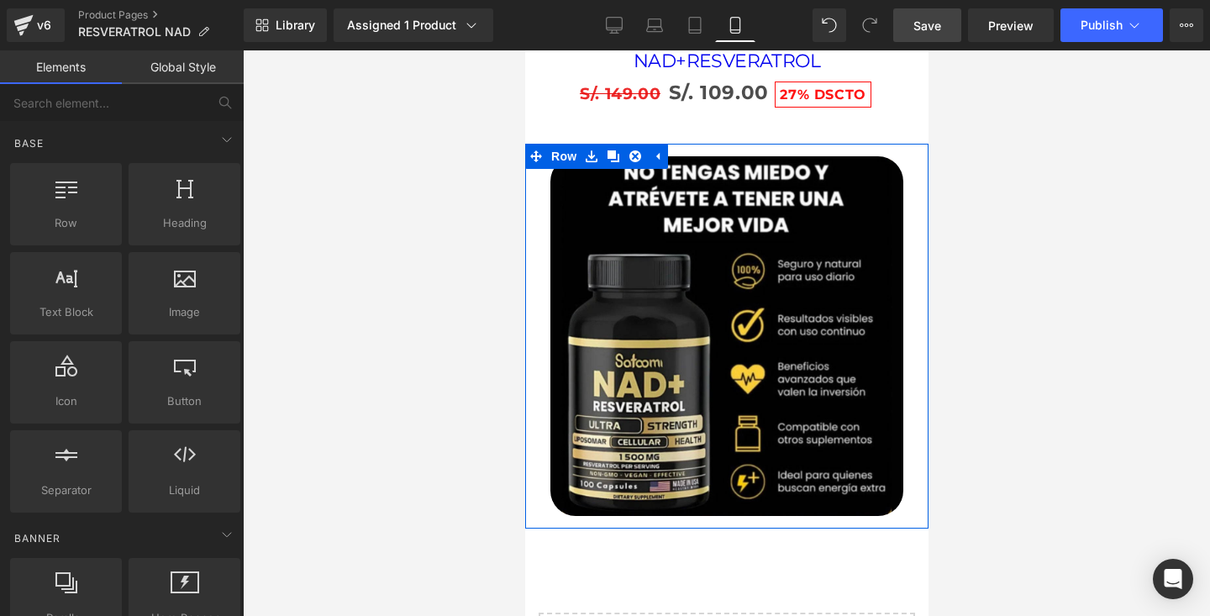
click at [538, 261] on div "Image" at bounding box center [725, 332] width 403 height 376
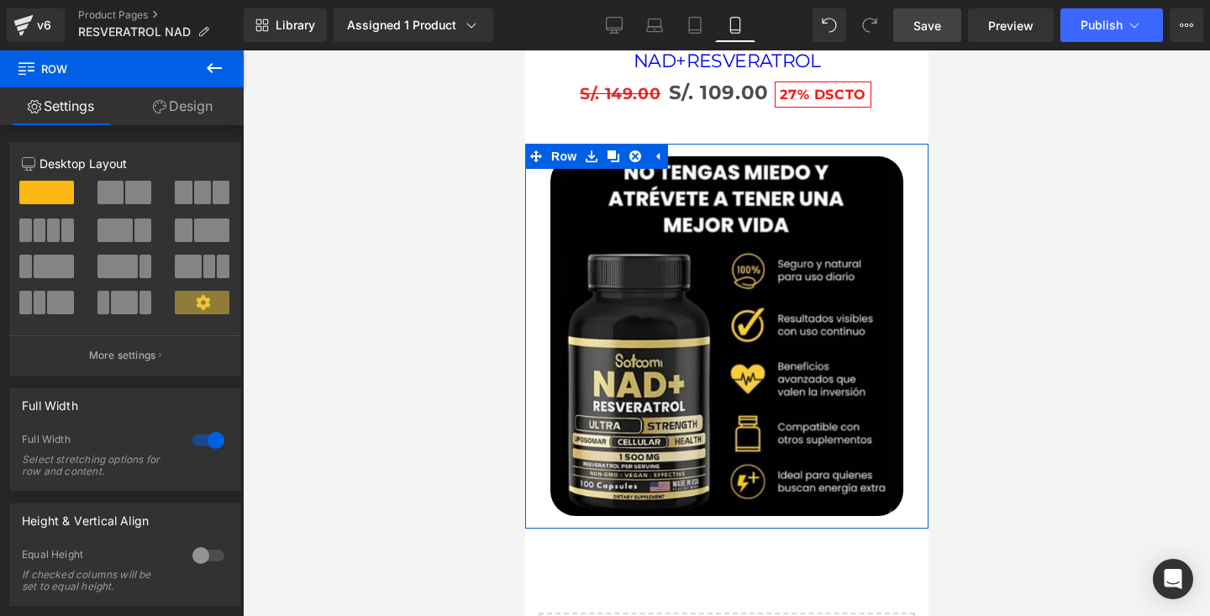
click at [174, 107] on link "Design" at bounding box center [183, 106] width 122 height 38
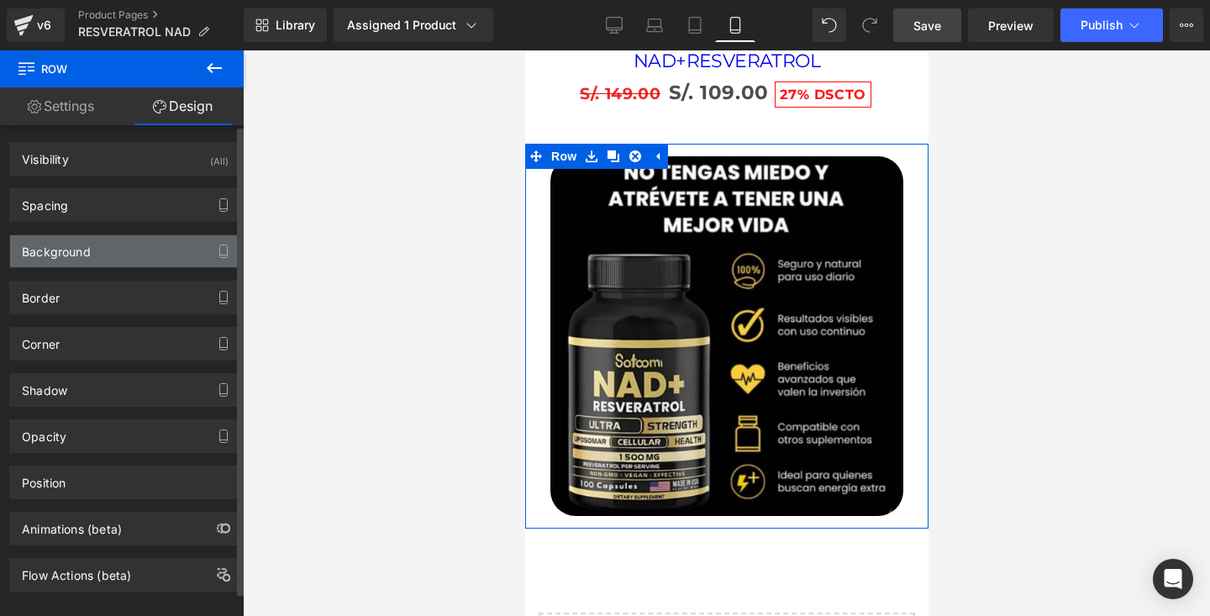
click at [103, 255] on div "Background" at bounding box center [125, 251] width 230 height 32
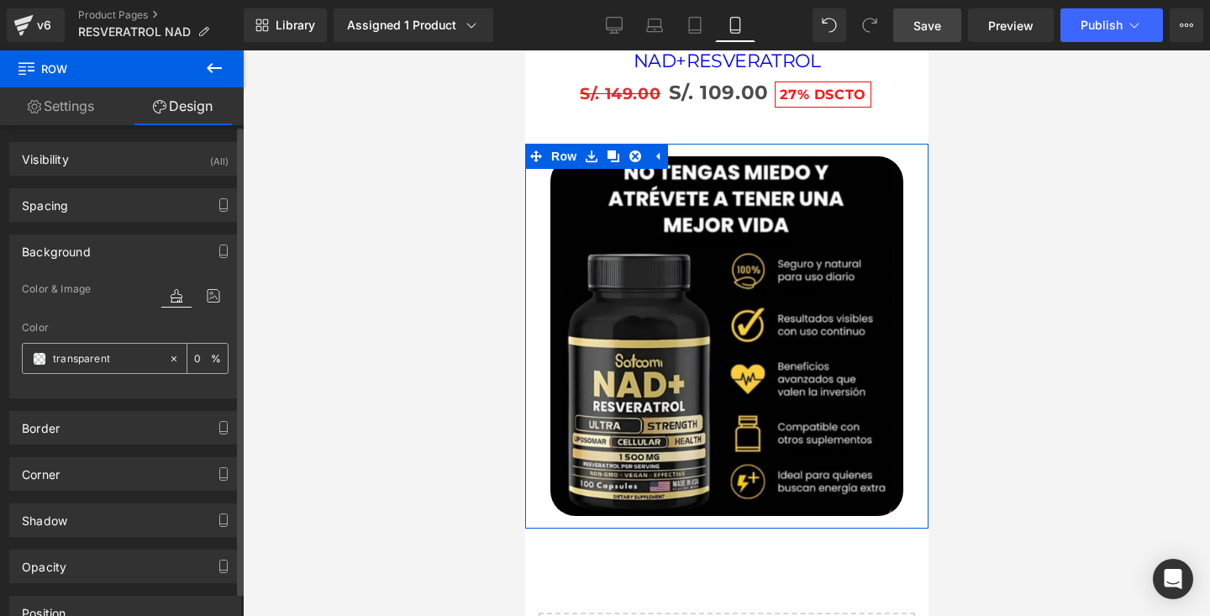
click at [168, 359] on icon at bounding box center [174, 359] width 12 height 12
click at [146, 361] on input "none" at bounding box center [107, 359] width 108 height 18
paste input "Si no ves resultados visibles en 60 días, te devolvemos el 100% de tu dinero. S…"
click at [175, 361] on div at bounding box center [177, 358] width 19 height 29
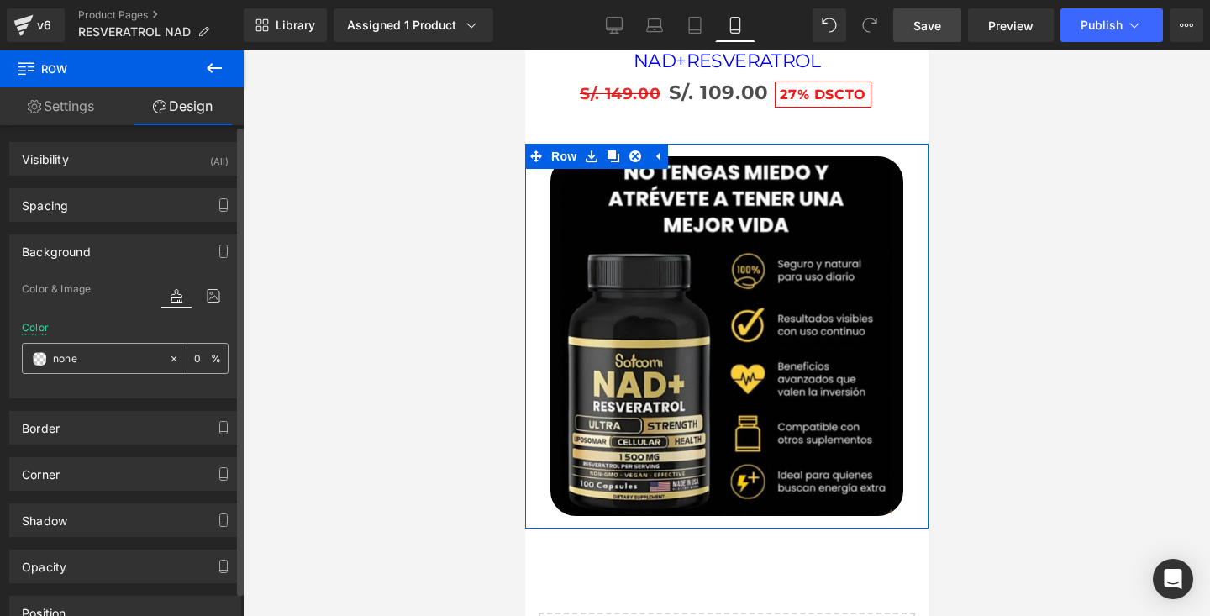
scroll to position [0, 0]
click at [144, 361] on input "none" at bounding box center [107, 359] width 108 height 18
paste input "#a5cee9"
type input "#a5cee9"
type input "100"
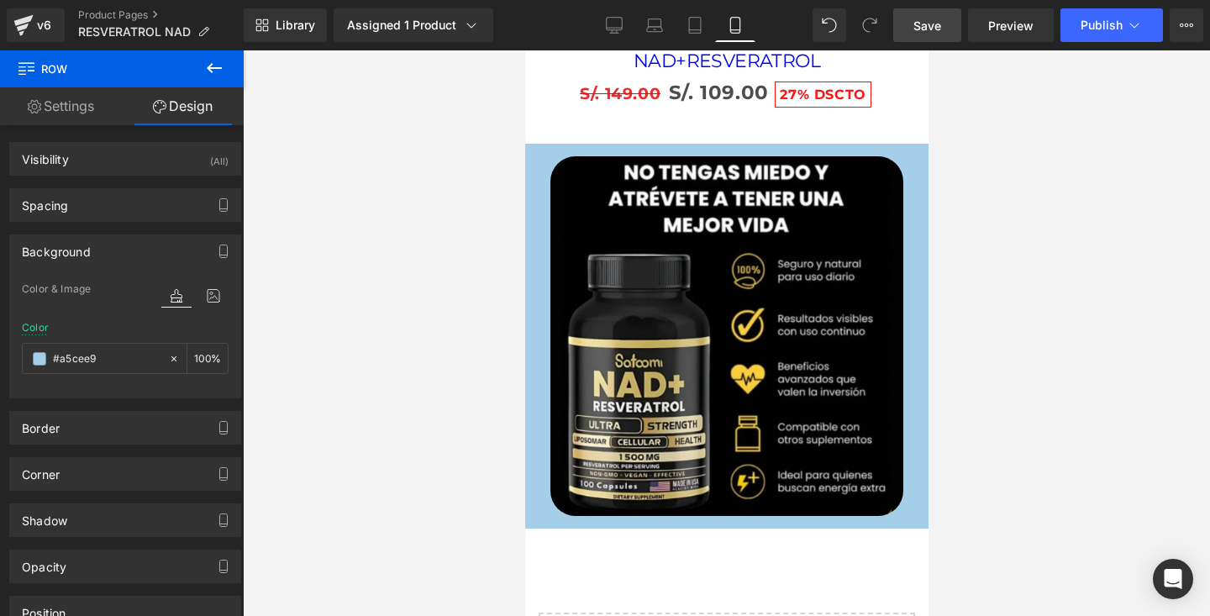
click at [345, 246] on div at bounding box center [726, 333] width 967 height 566
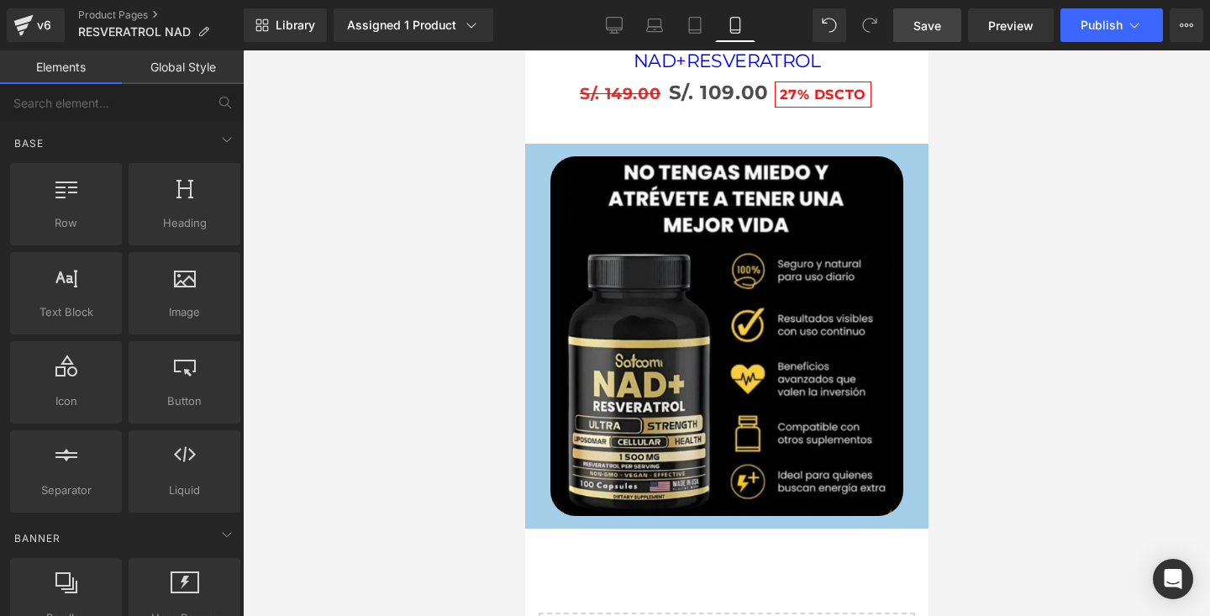
click at [1028, 232] on div at bounding box center [726, 333] width 967 height 566
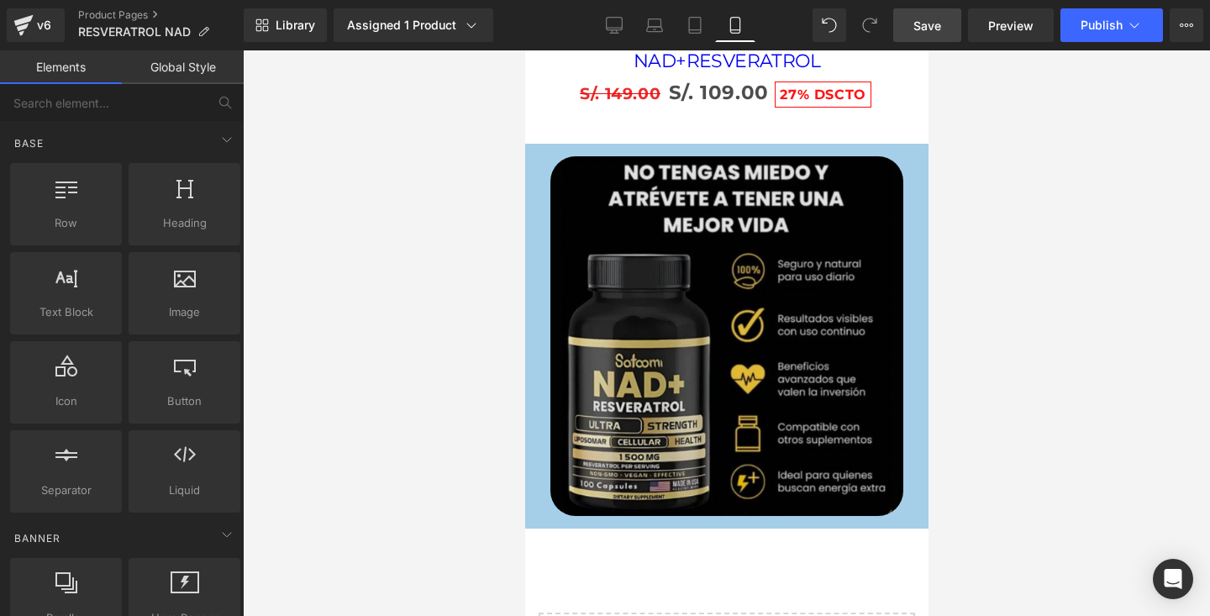
click at [774, 337] on img at bounding box center [726, 336] width 353 height 360
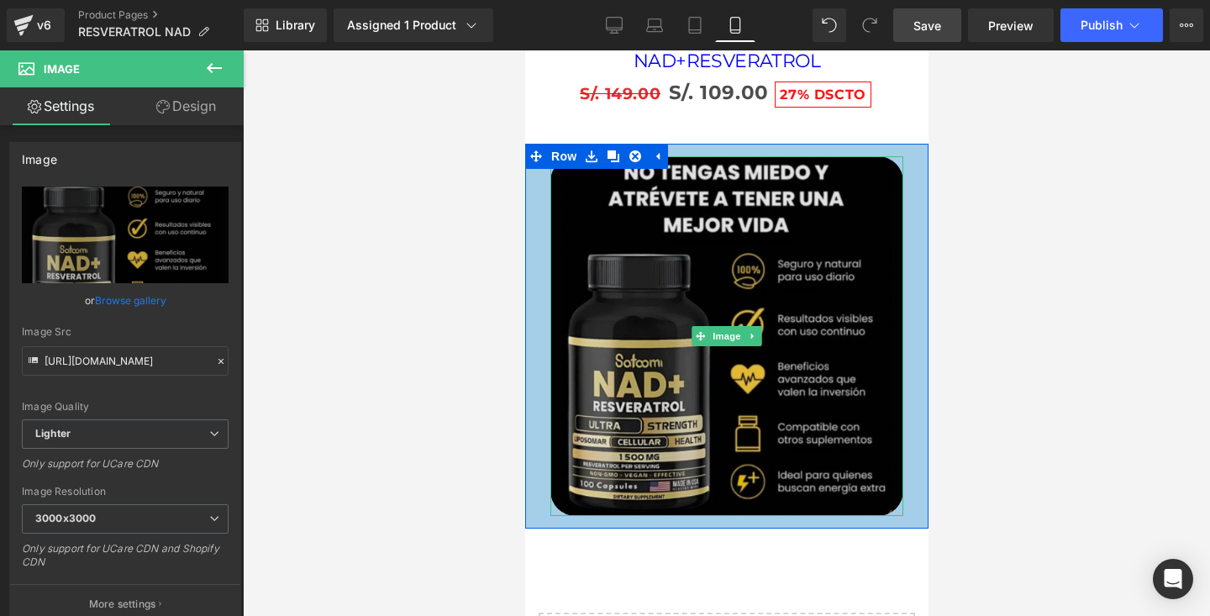
click at [573, 183] on img at bounding box center [726, 336] width 353 height 360
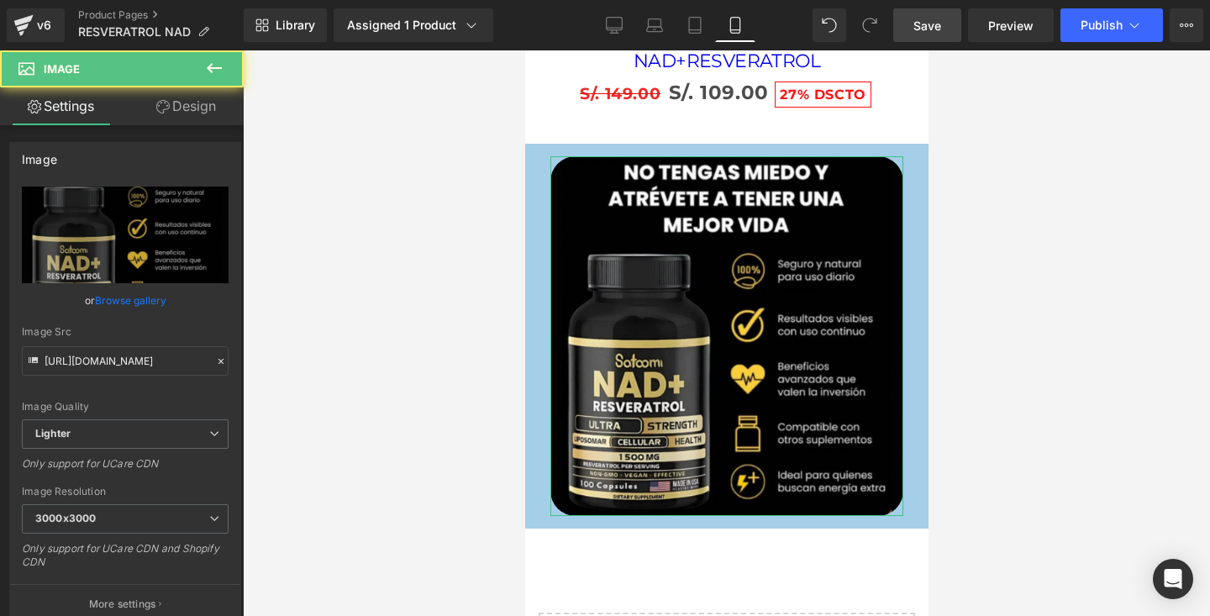
click at [189, 106] on link "Design" at bounding box center [186, 106] width 122 height 38
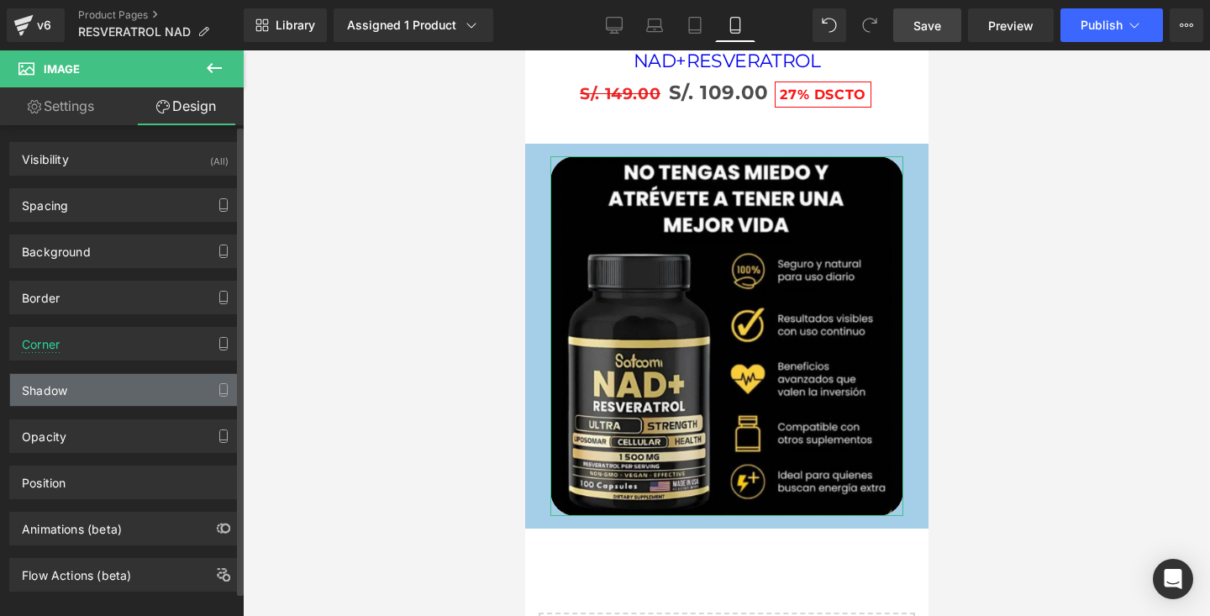
click at [91, 395] on div "Shadow" at bounding box center [125, 390] width 230 height 32
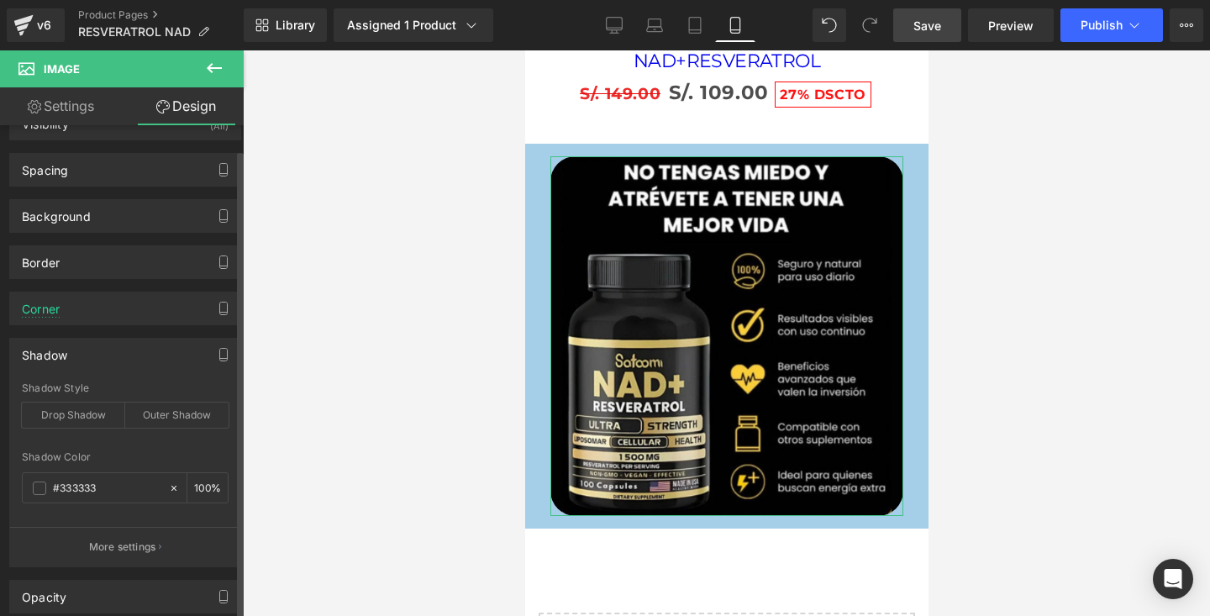
scroll to position [66, 0]
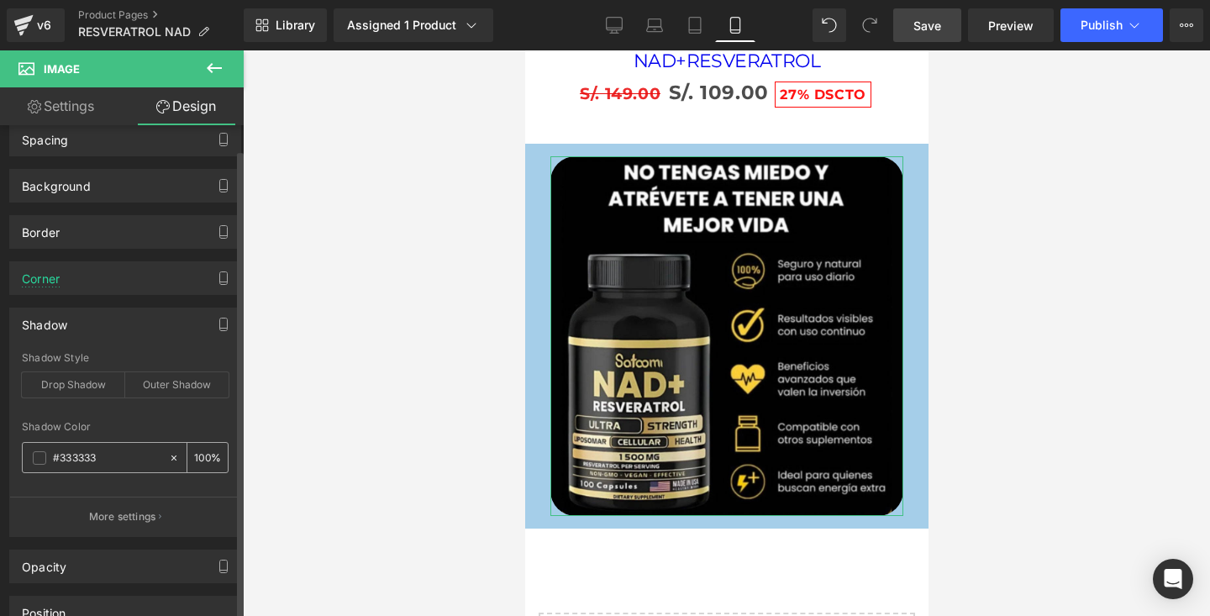
click at [171, 460] on icon at bounding box center [174, 458] width 12 height 12
type input "none"
type input "0"
click at [132, 460] on input "none" at bounding box center [107, 458] width 108 height 18
paste input "#a5cee9"
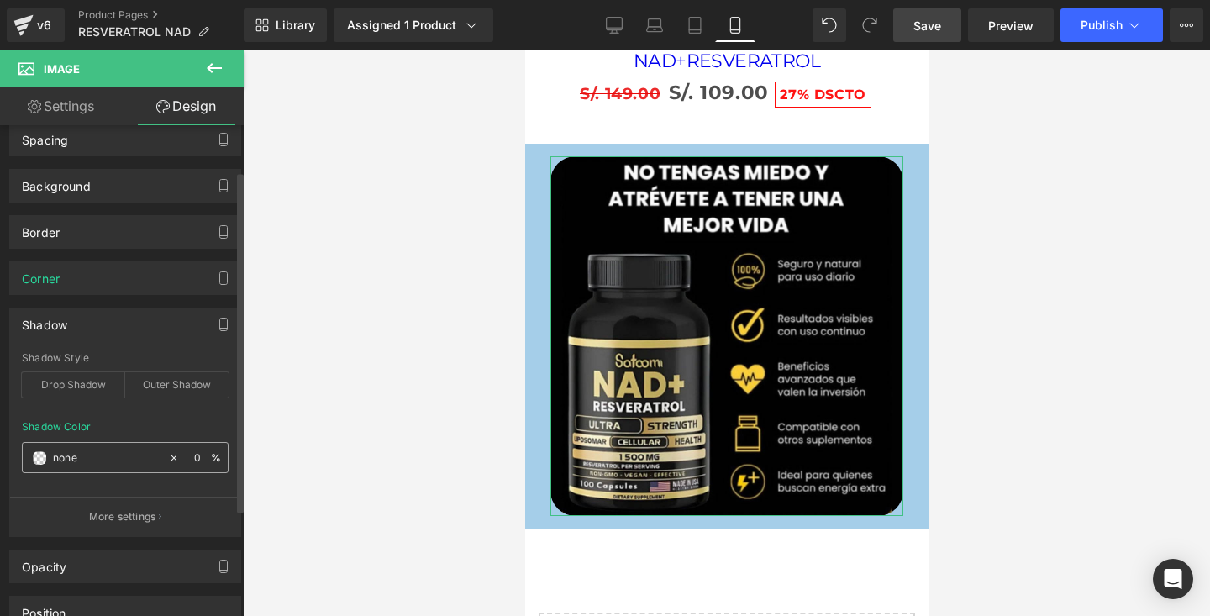
type input "#a5cee9"
type input "100"
click at [36, 459] on span at bounding box center [39, 457] width 13 height 13
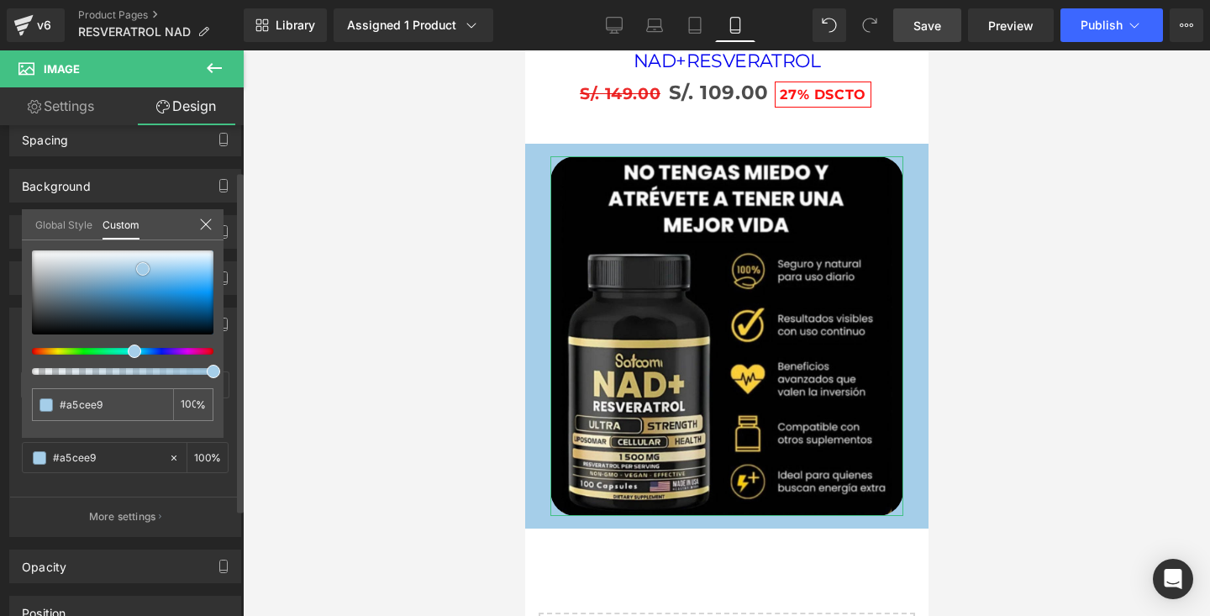
type input "#a4cde9"
type input "#9ac6e4"
type input "#82b6d8"
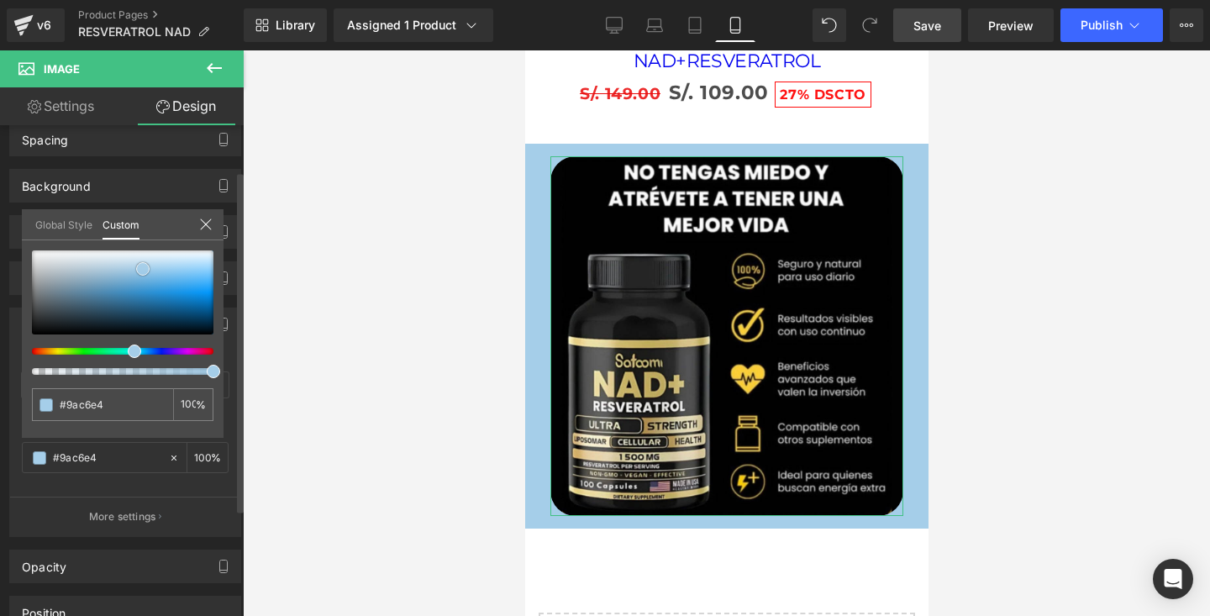
type input "#82b6d8"
type input "#77a8ca"
type input "#78a1be"
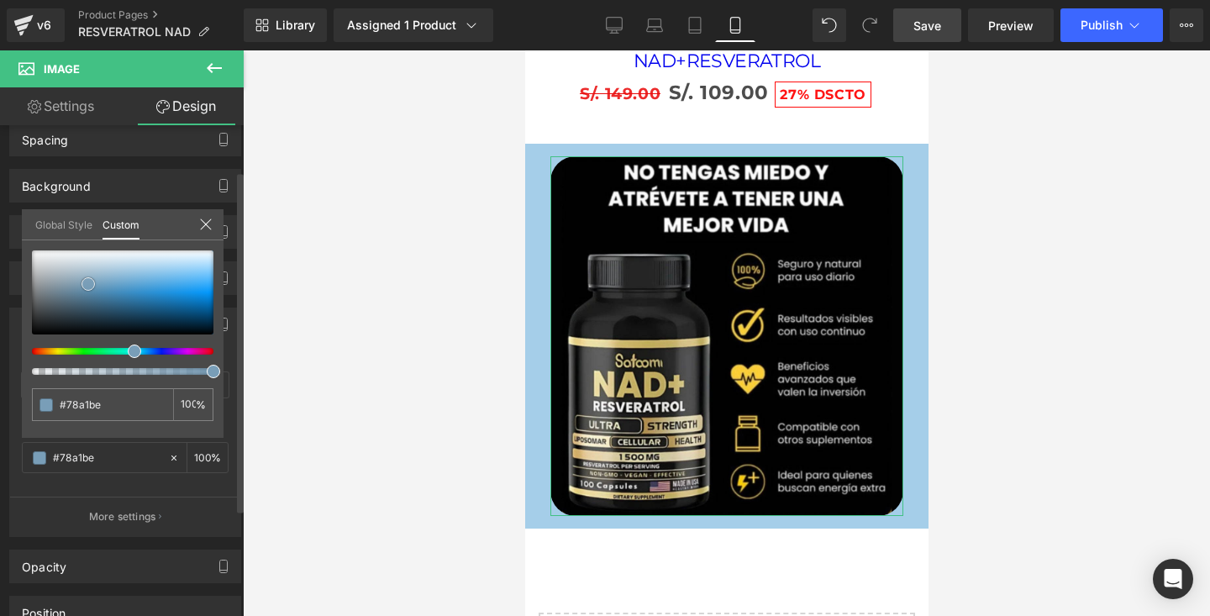
type input "#7898af"
type input "#7a92a2"
type input "#7e8e9a"
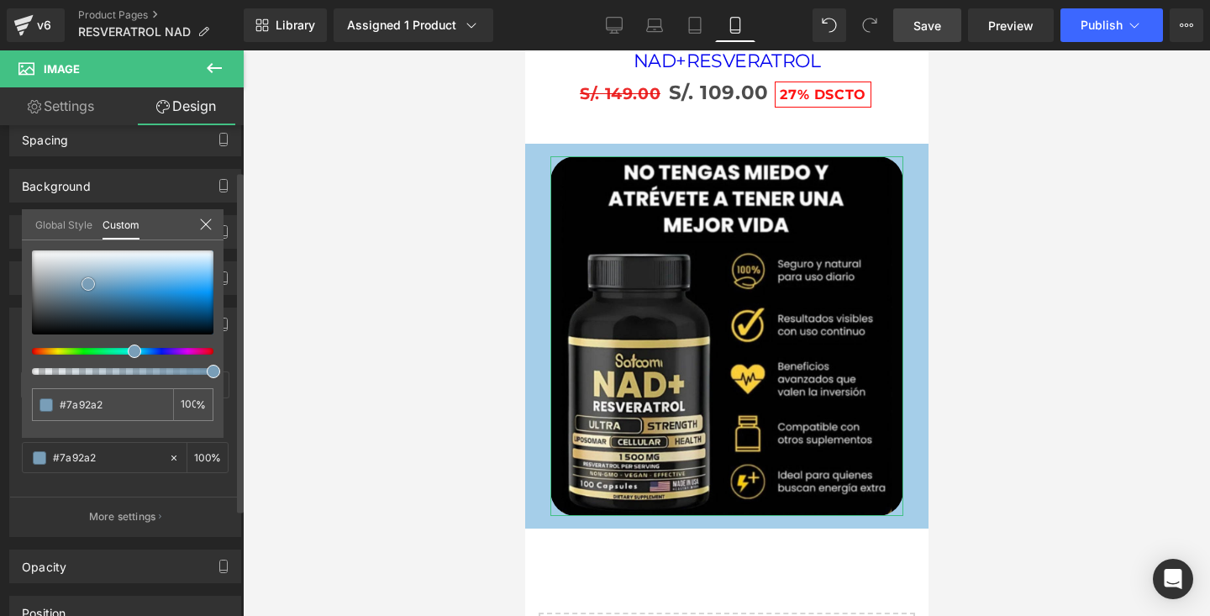
type input "#7e8e9a"
type input "#808d97"
type input "#818d96"
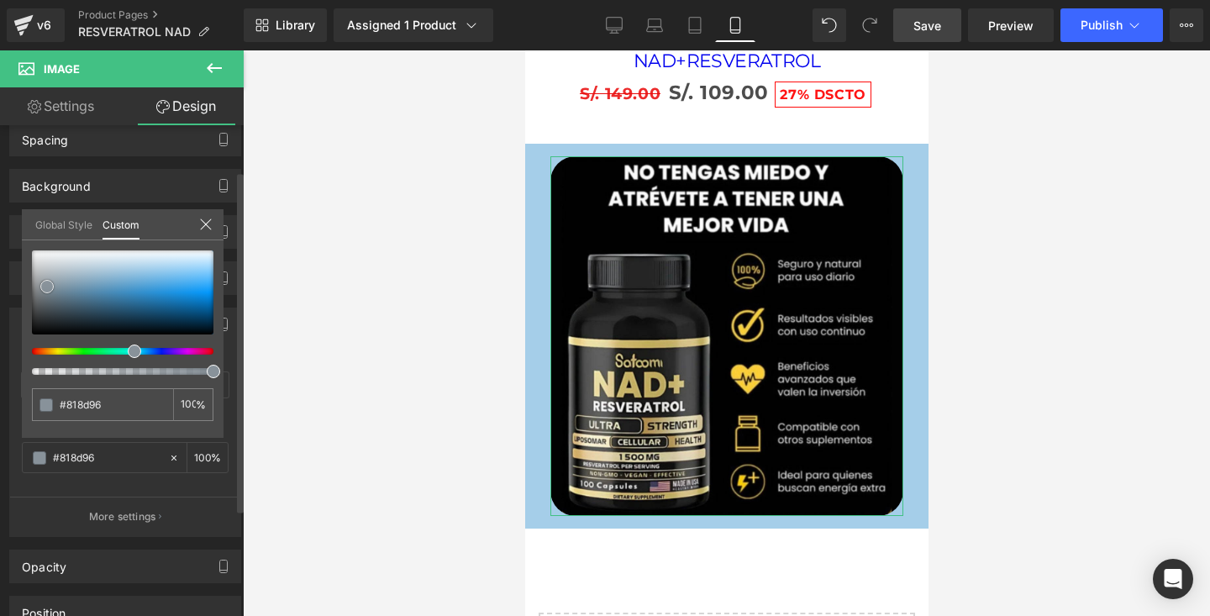
type input "#858f97"
type input "#8b949c"
type input "#9099a1"
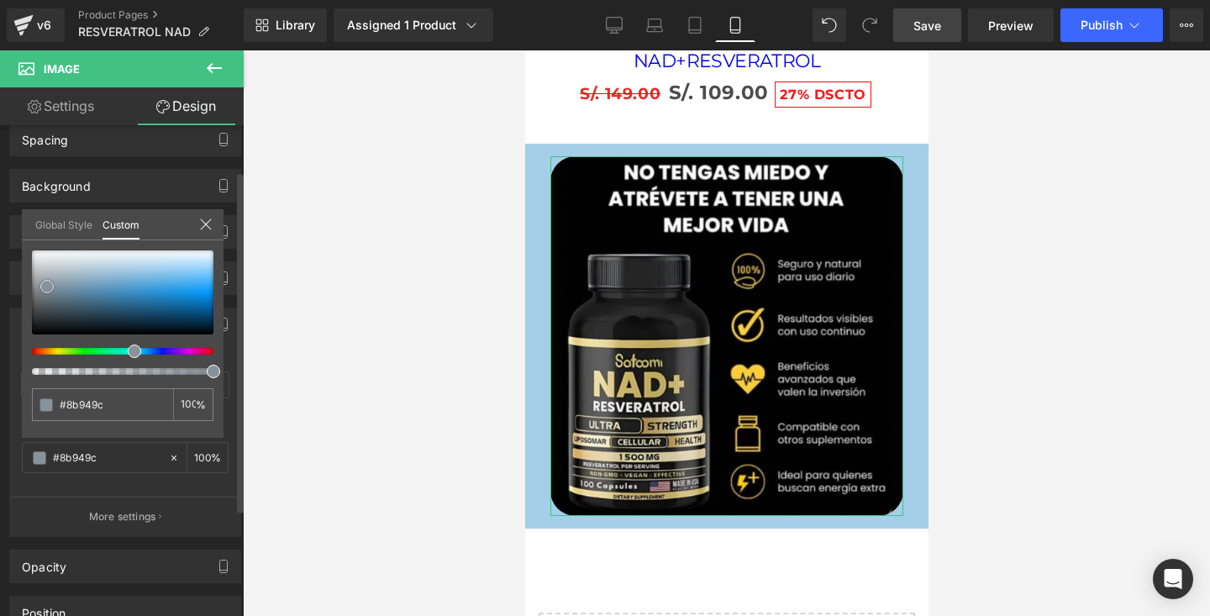
type input "#9099a1"
type input "#969fa5"
type input "#9ea7ac"
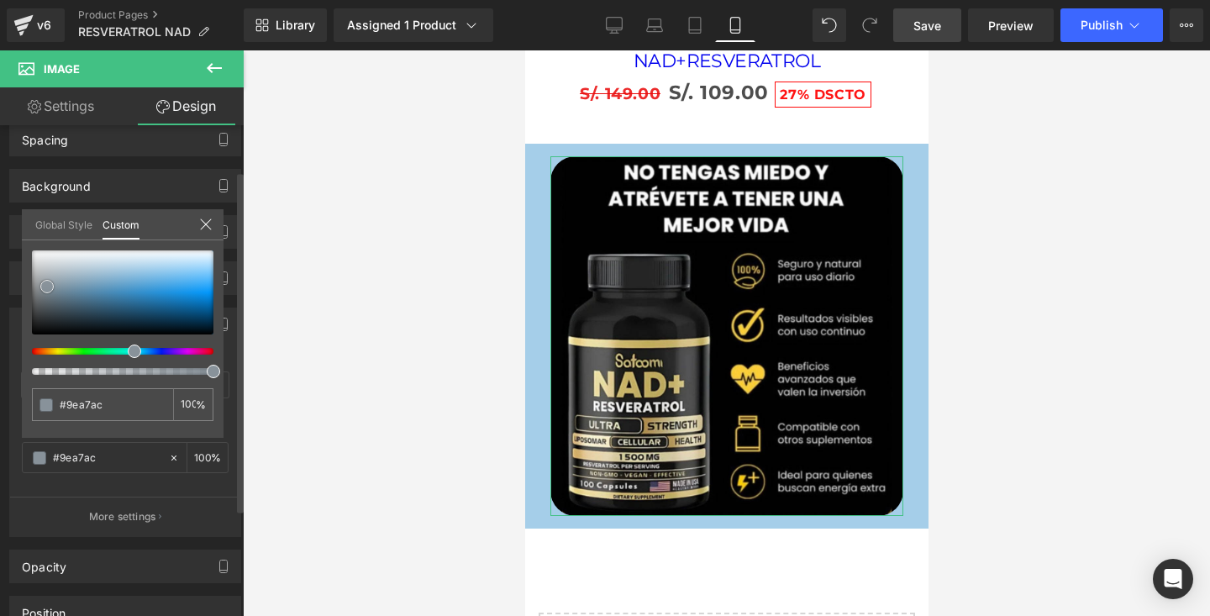
type input "#aab5ba"
type input "#bcc7cc"
type input "#c8d4d9"
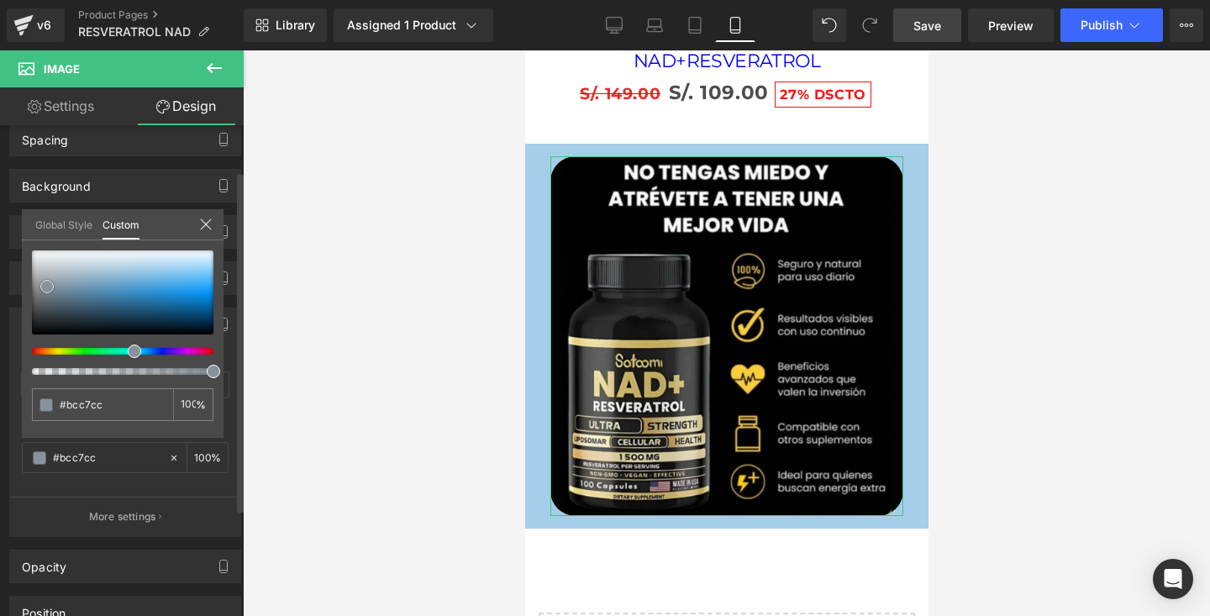
type input "#c8d4d9"
type input "#cddadf"
type input "#ccdadf"
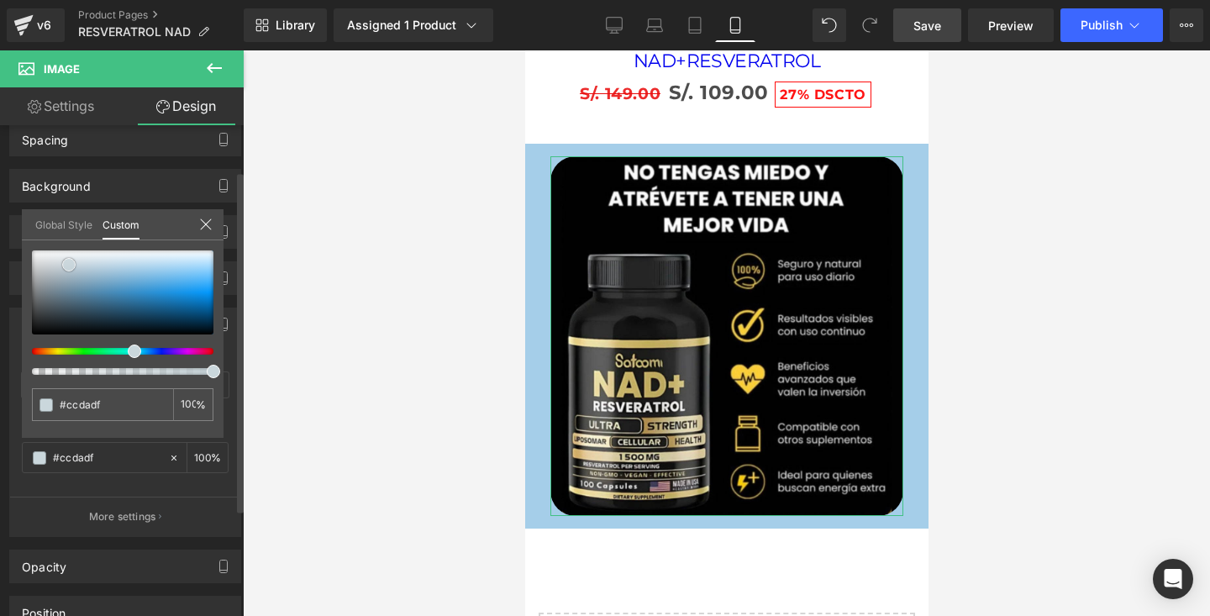
type input "#c0d5dc"
type input "#b6d0d7"
type input "#b3cdd5"
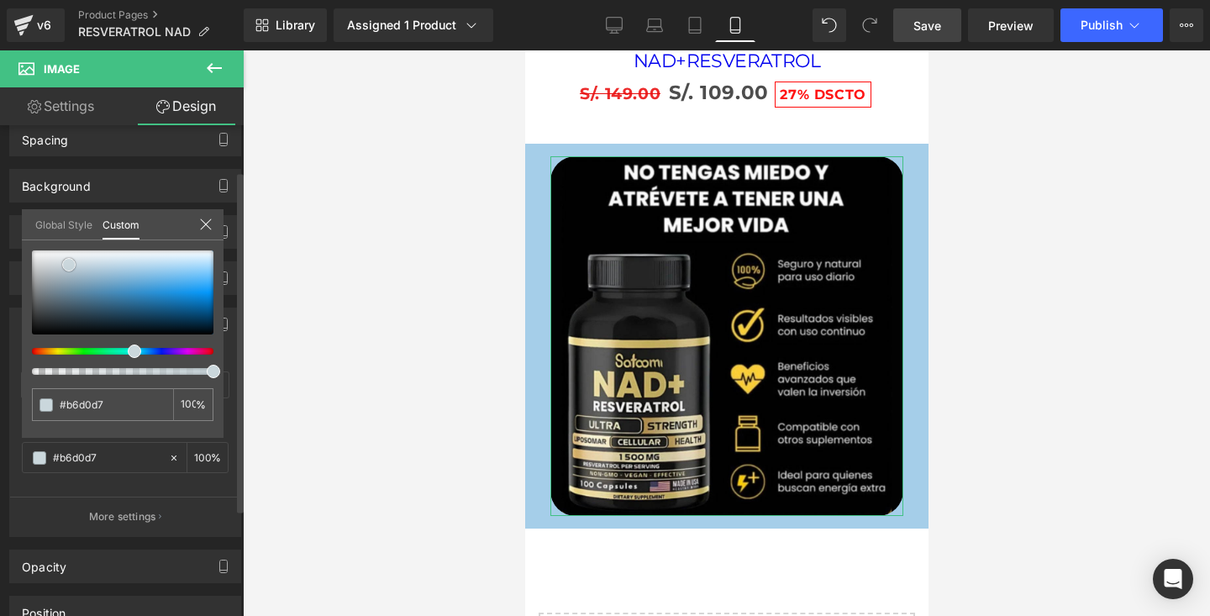
type input "#b3cdd5"
type input "#abc9d3"
type input "#a3c4d0"
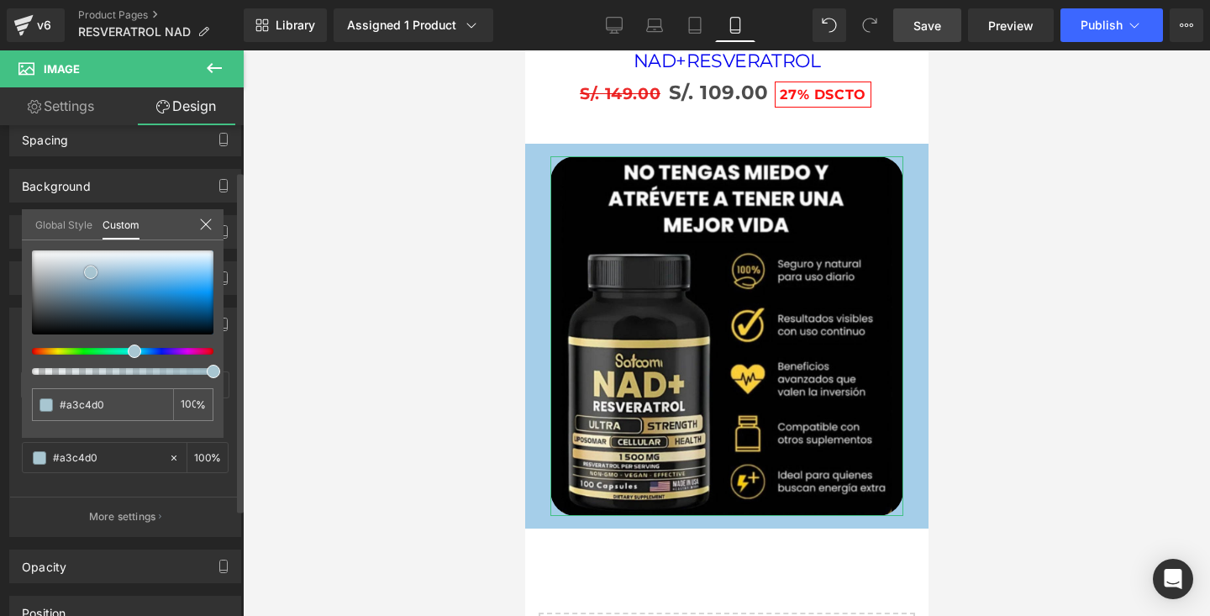
type input "#91bdcd"
type input "#74b5cc"
type input "#4eb0d4"
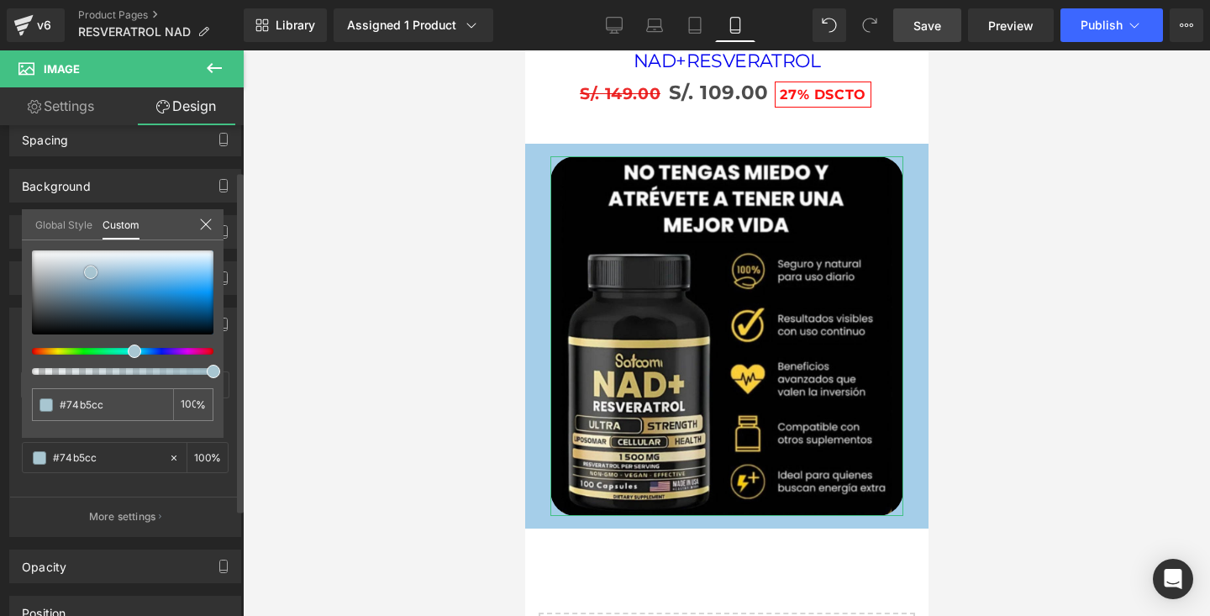
type input "#4eb0d4"
type input "#1eace0"
type input "#10a4da"
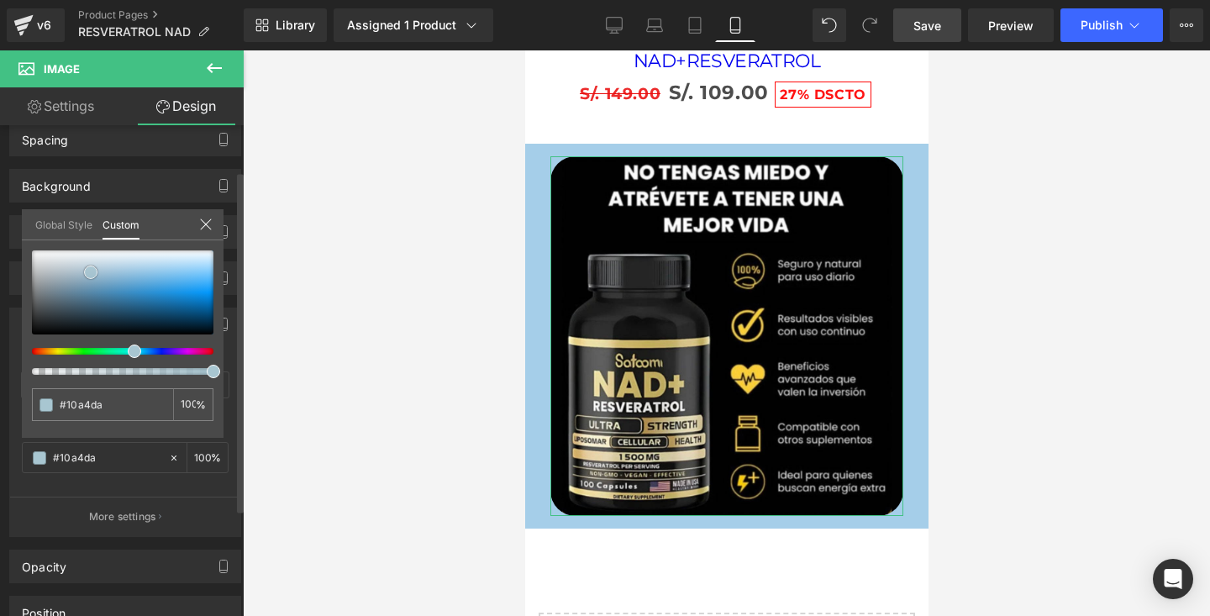
type input "#0a9bd0"
type input "#079dd3"
type input "#069dd4"
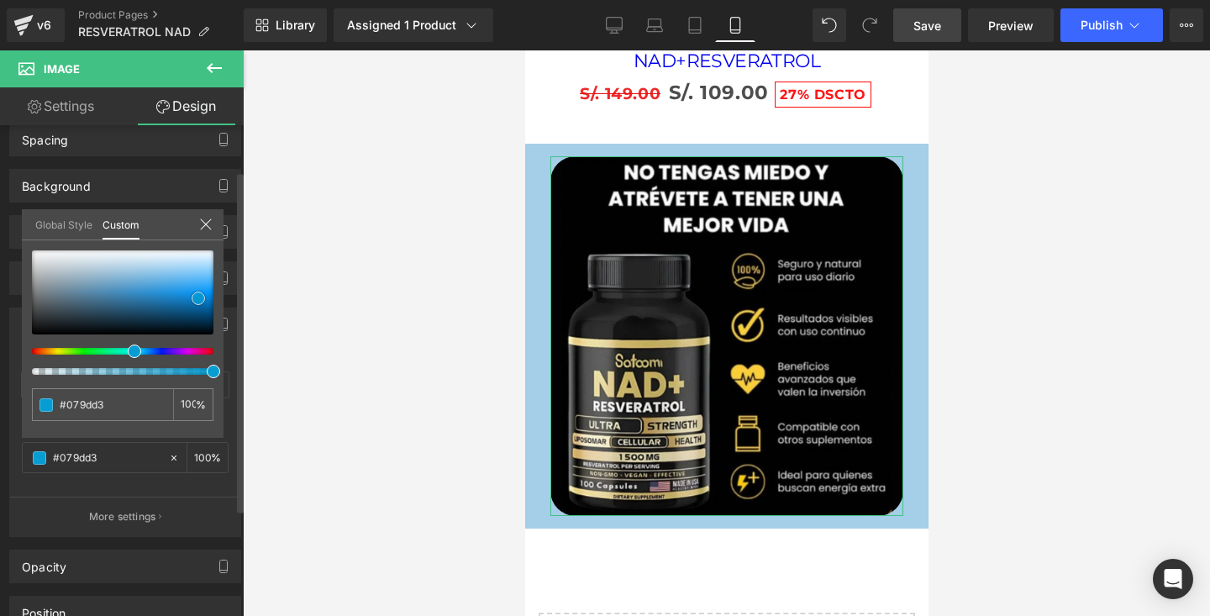
type input "#069dd4"
type input "#059ed5"
type input "#039fd8"
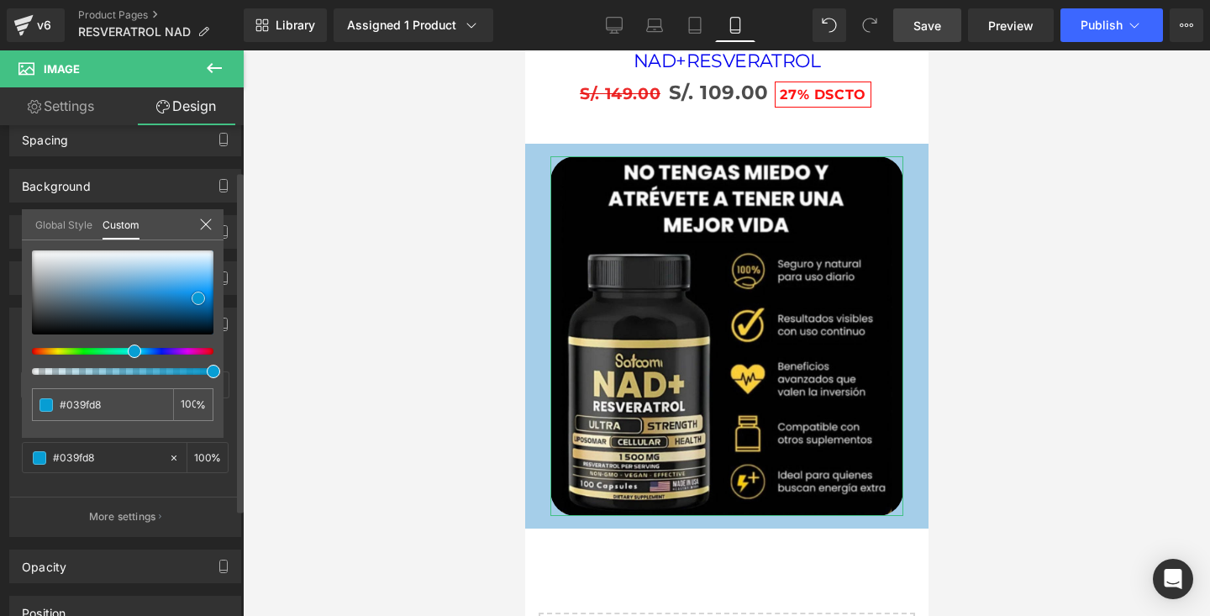
type input "#029fd9"
type input "#02a3de"
drag, startPoint x: 142, startPoint y: 270, endPoint x: 209, endPoint y: 315, distance: 81.1
click at [209, 315] on span at bounding box center [209, 314] width 13 height 13
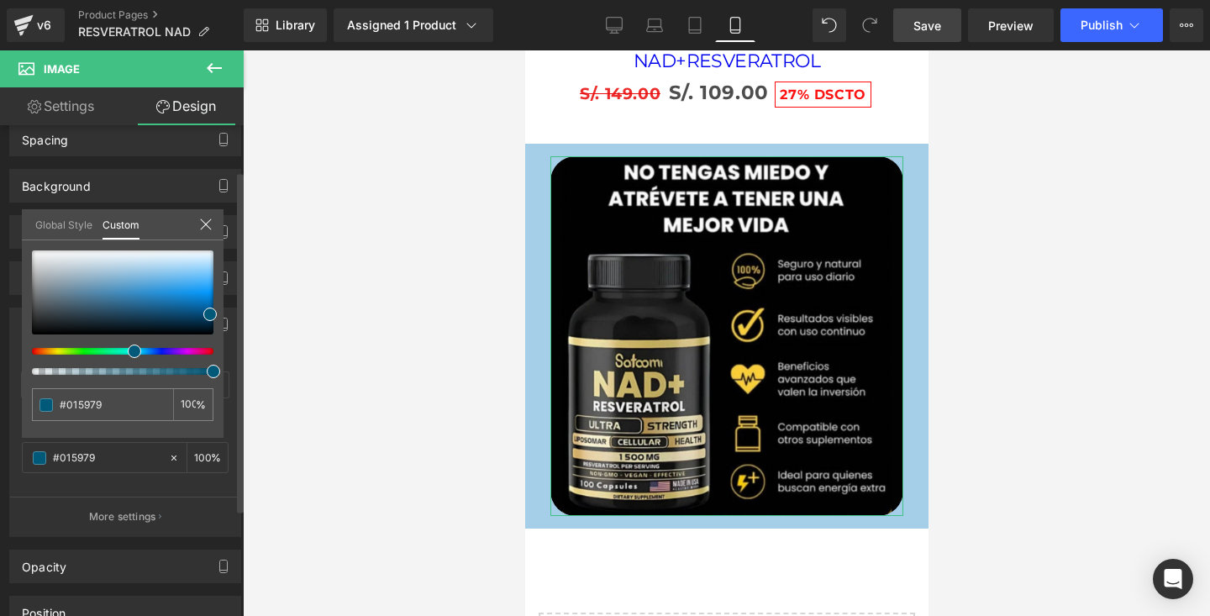
click at [203, 227] on icon at bounding box center [205, 224] width 13 height 13
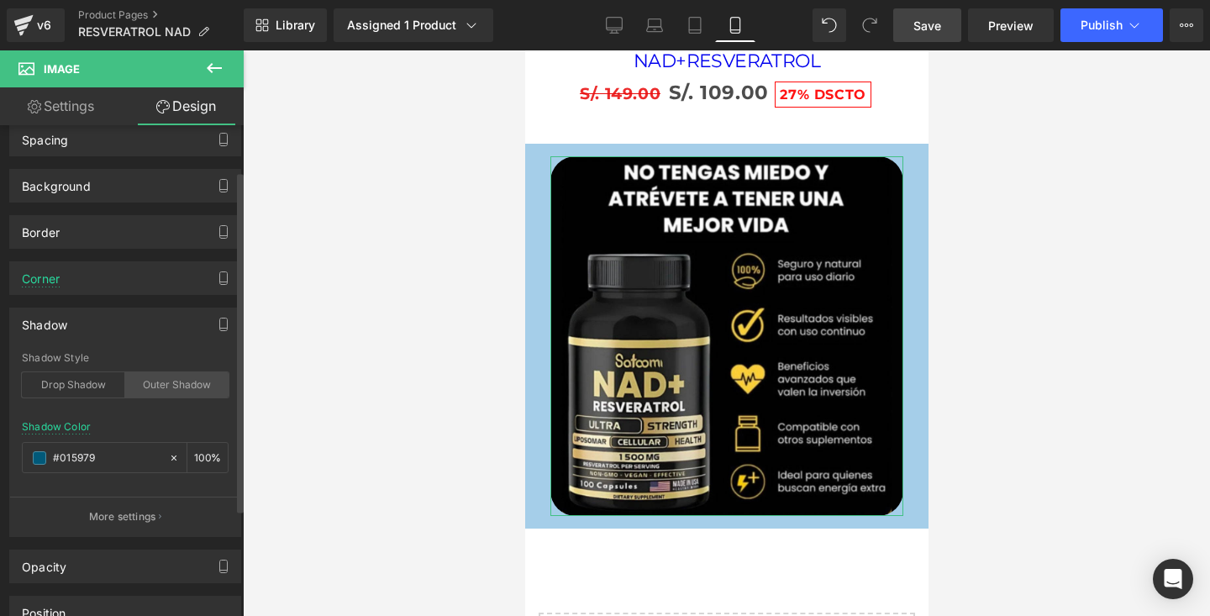
click at [143, 383] on div "Outer Shadow" at bounding box center [176, 384] width 103 height 25
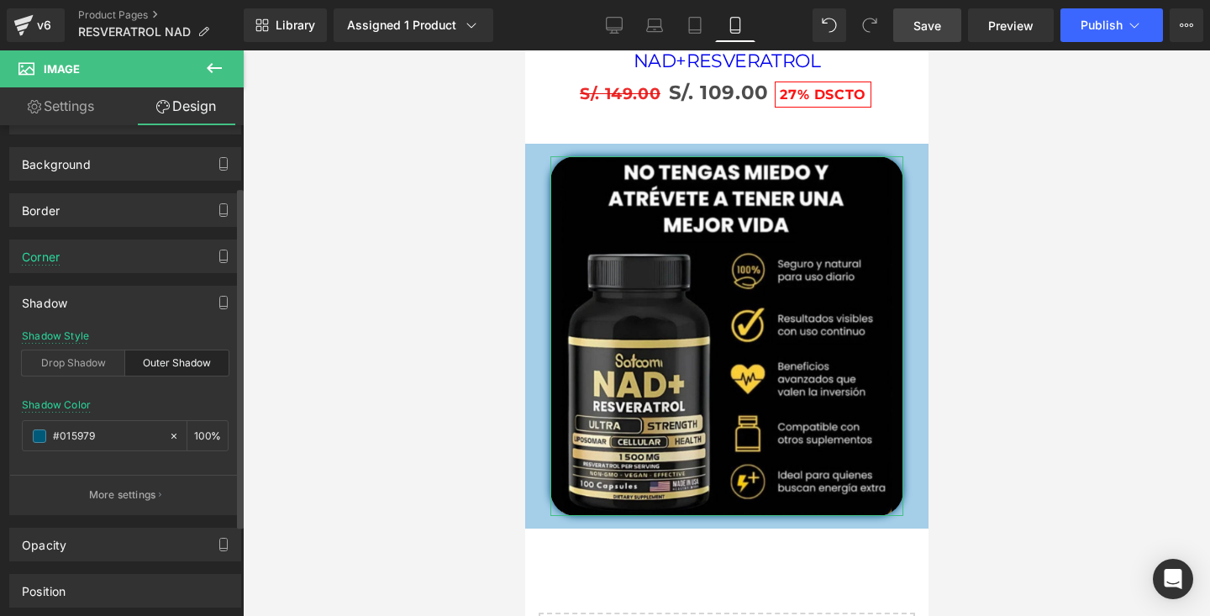
scroll to position [88, 0]
click at [108, 363] on div "Drop Shadow" at bounding box center [73, 362] width 103 height 25
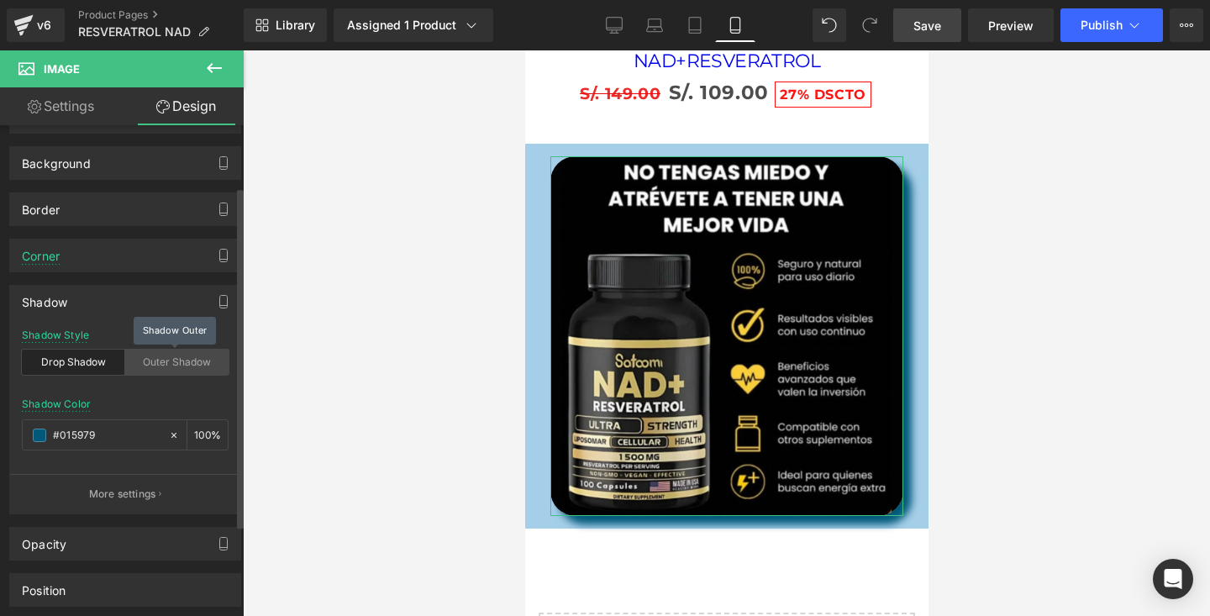
click at [156, 358] on div "Outer Shadow" at bounding box center [176, 362] width 103 height 25
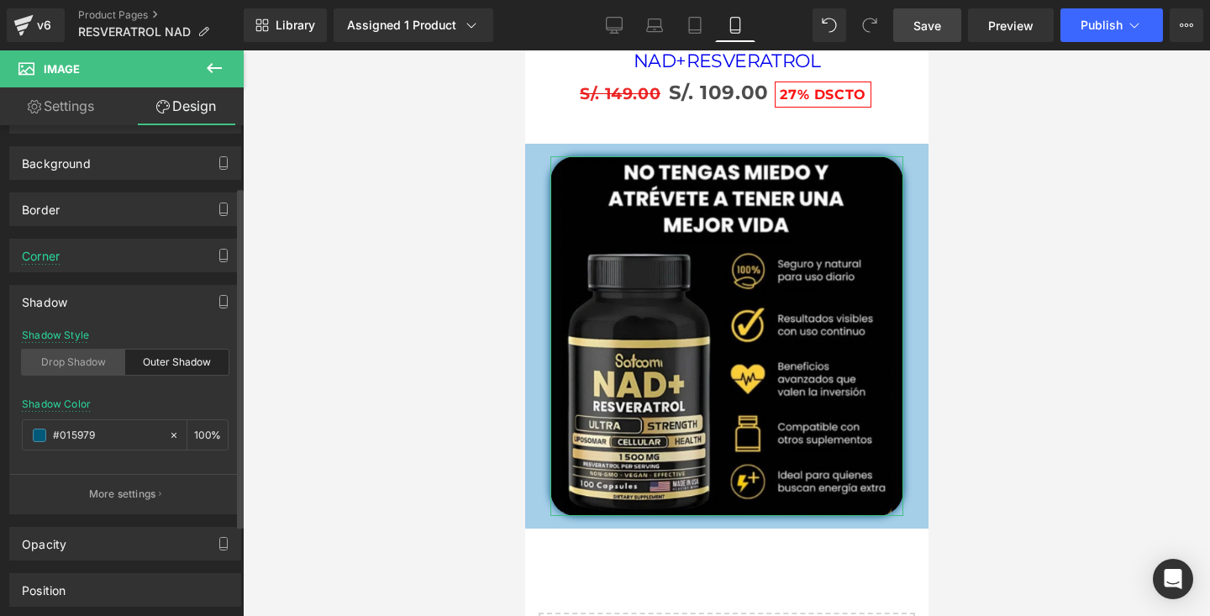
click at [114, 368] on div "Drop Shadow" at bounding box center [73, 362] width 103 height 25
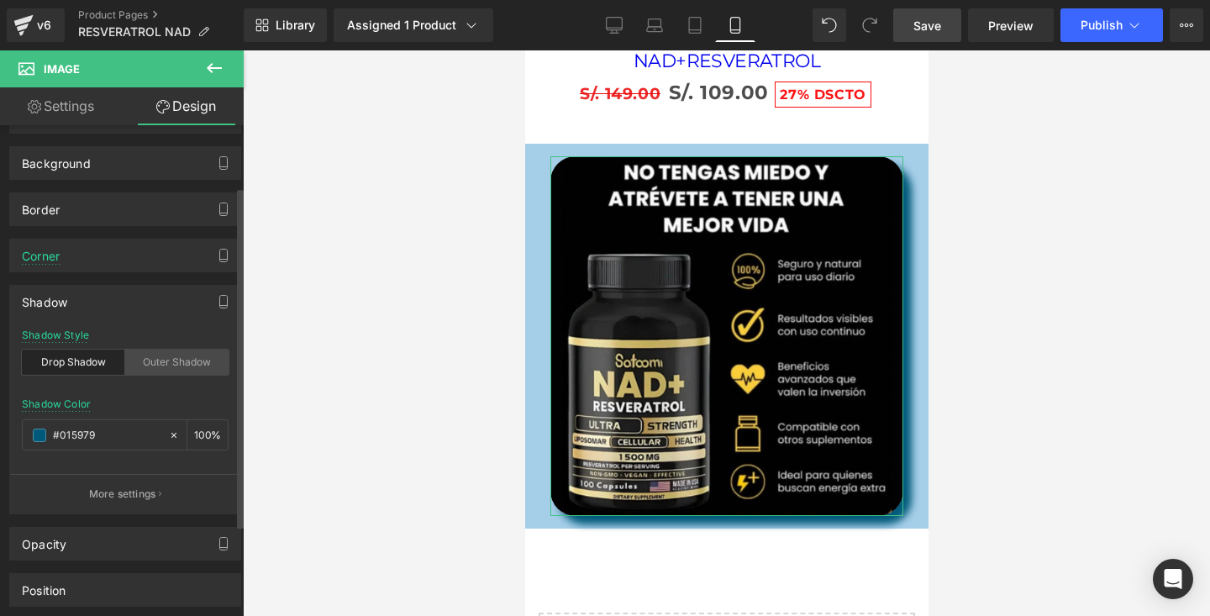
click at [183, 366] on div "Outer Shadow" at bounding box center [176, 362] width 103 height 25
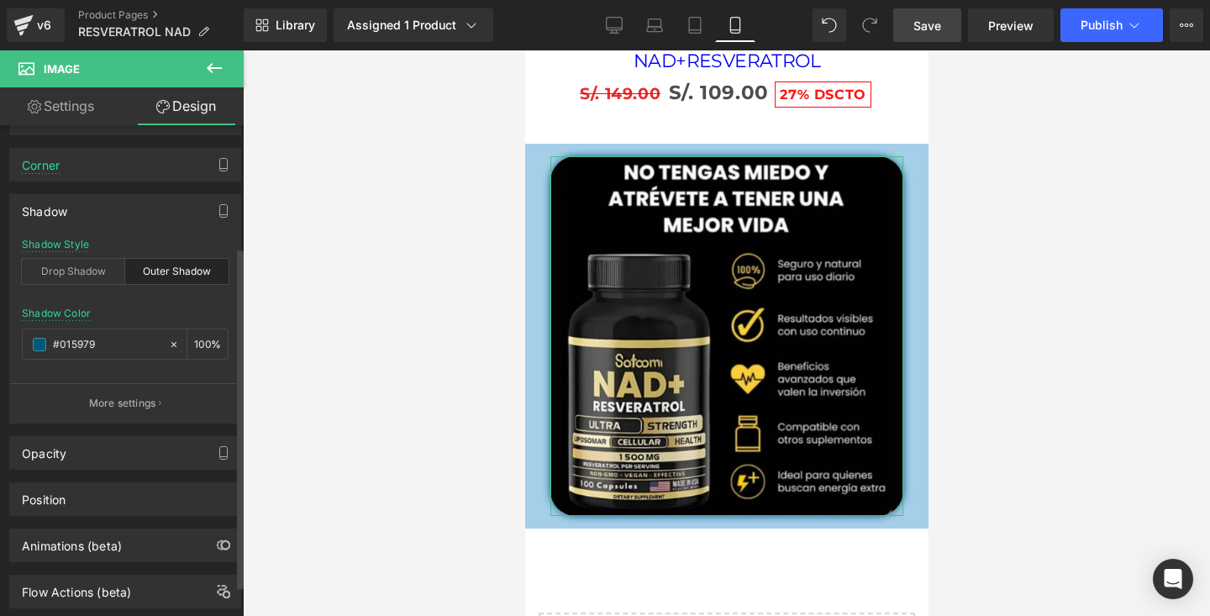
scroll to position [203, 0]
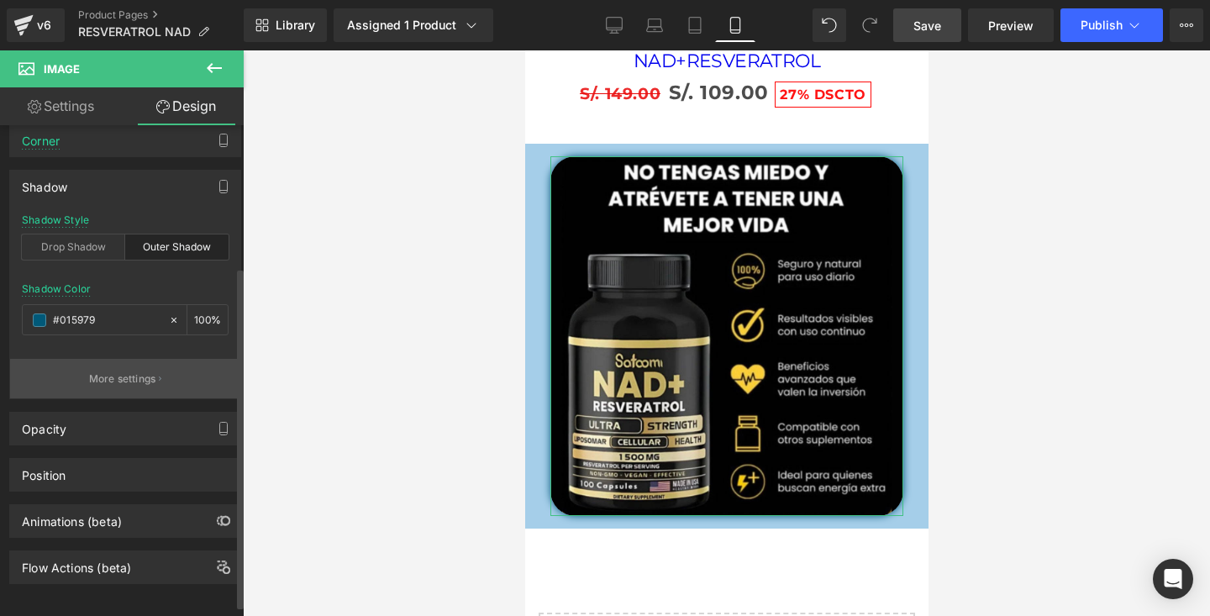
click at [150, 391] on button "More settings" at bounding box center [125, 378] width 230 height 39
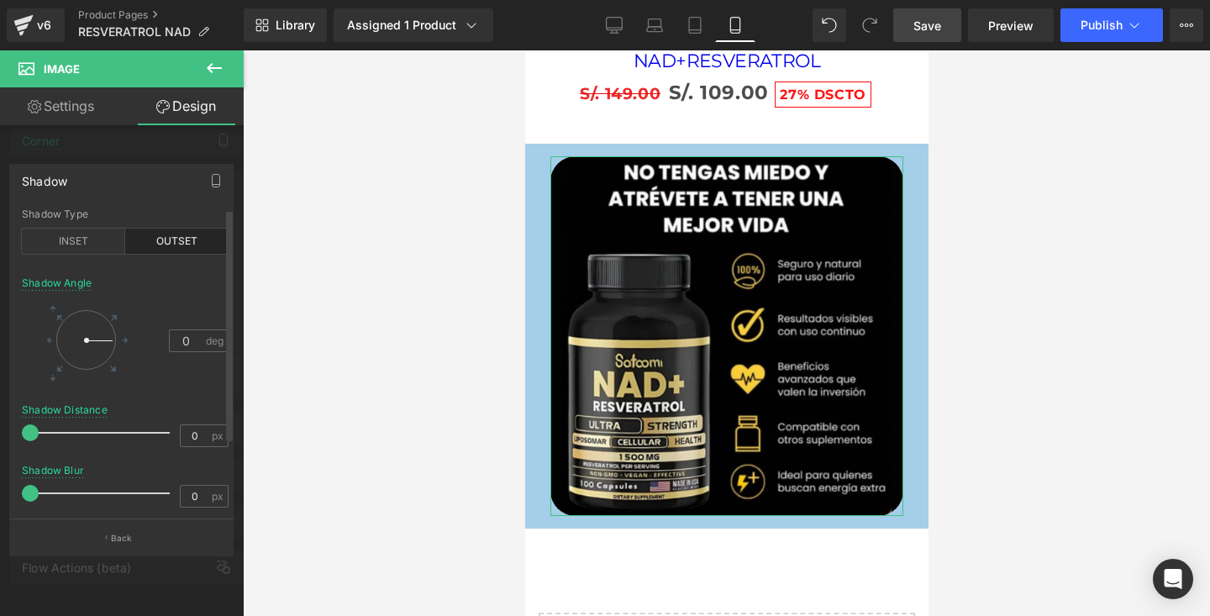
drag, startPoint x: 49, startPoint y: 494, endPoint x: 37, endPoint y: 497, distance: 12.0
click at [37, 497] on span at bounding box center [30, 493] width 17 height 17
click at [40, 495] on div at bounding box center [100, 493] width 140 height 34
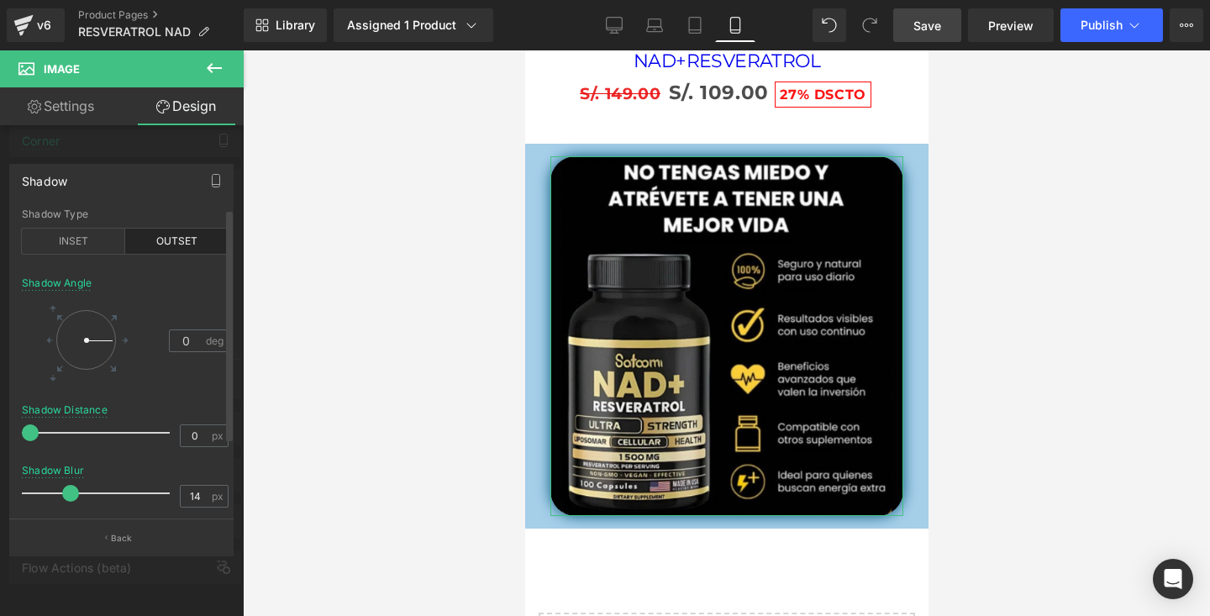
drag, startPoint x: 97, startPoint y: 498, endPoint x: 47, endPoint y: 497, distance: 49.6
click at [48, 497] on div at bounding box center [100, 493] width 140 height 34
drag, startPoint x: 47, startPoint y: 497, endPoint x: 39, endPoint y: 492, distance: 8.7
click at [39, 492] on span at bounding box center [42, 493] width 17 height 17
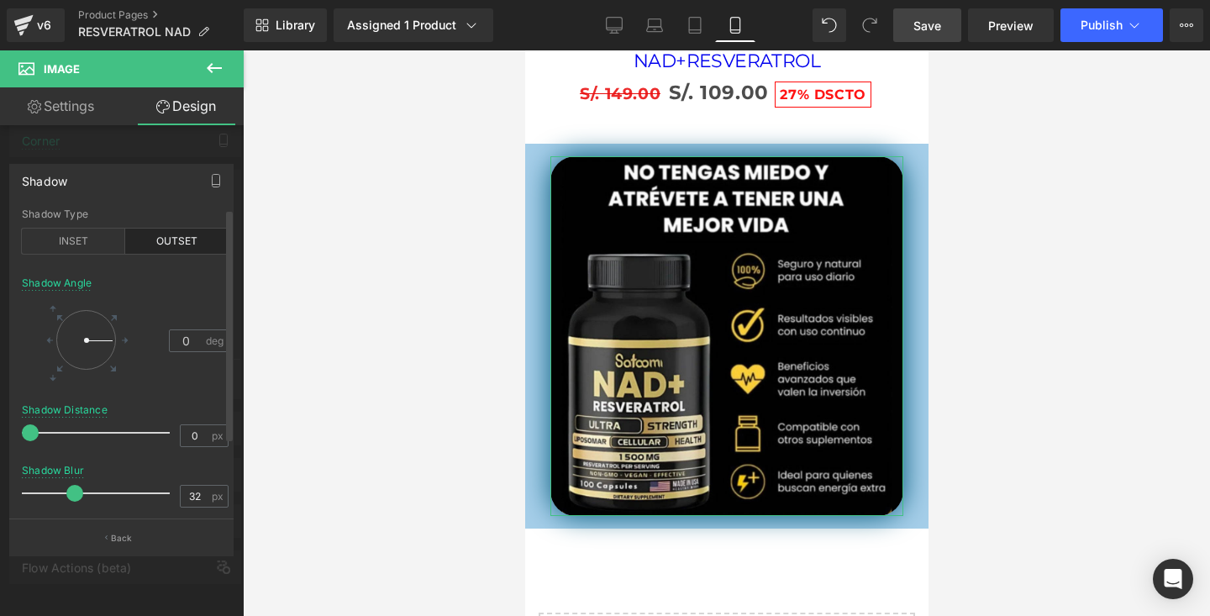
drag, startPoint x: 35, startPoint y: 493, endPoint x: 69, endPoint y: 494, distance: 33.6
click at [69, 494] on span at bounding box center [74, 493] width 17 height 17
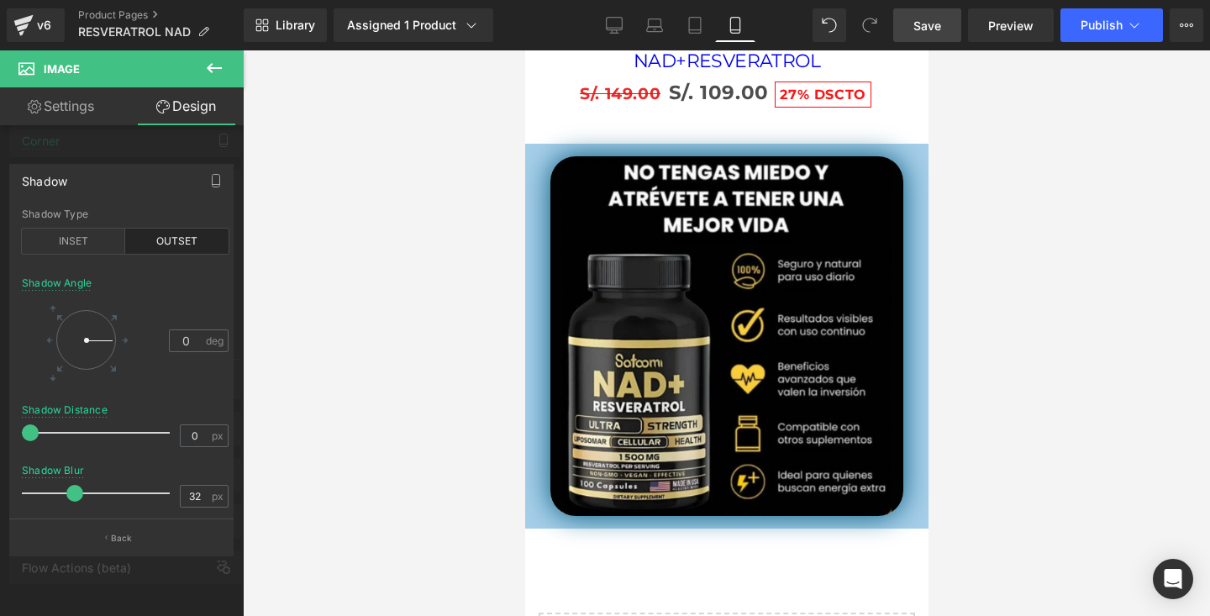
click at [1076, 181] on div at bounding box center [726, 333] width 967 height 566
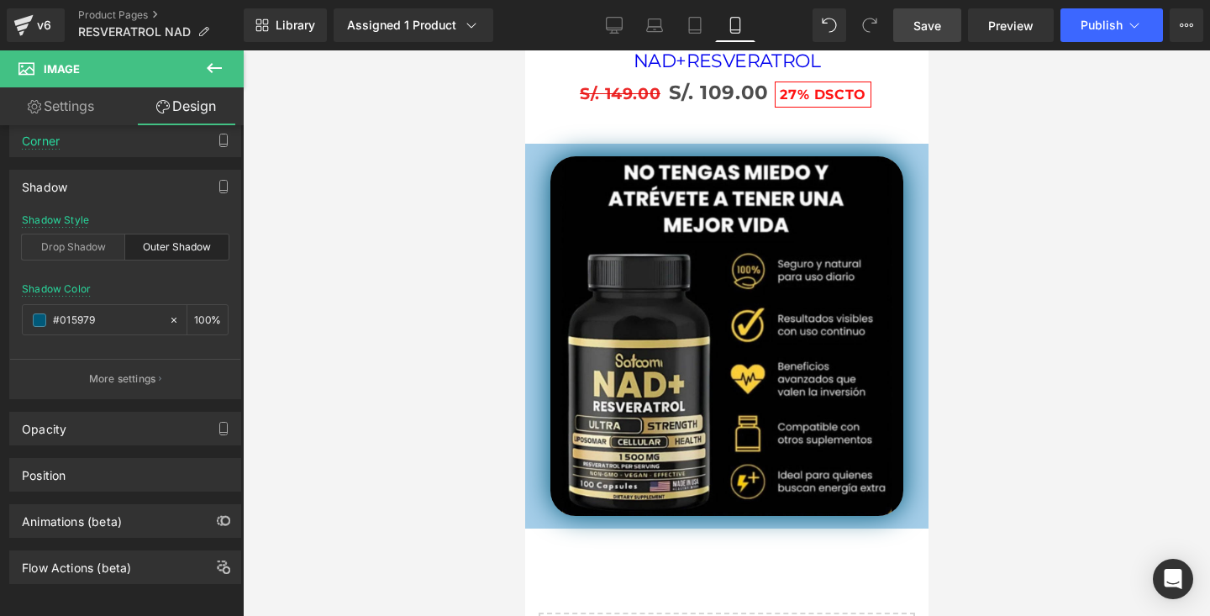
click at [1118, 166] on div at bounding box center [726, 333] width 967 height 566
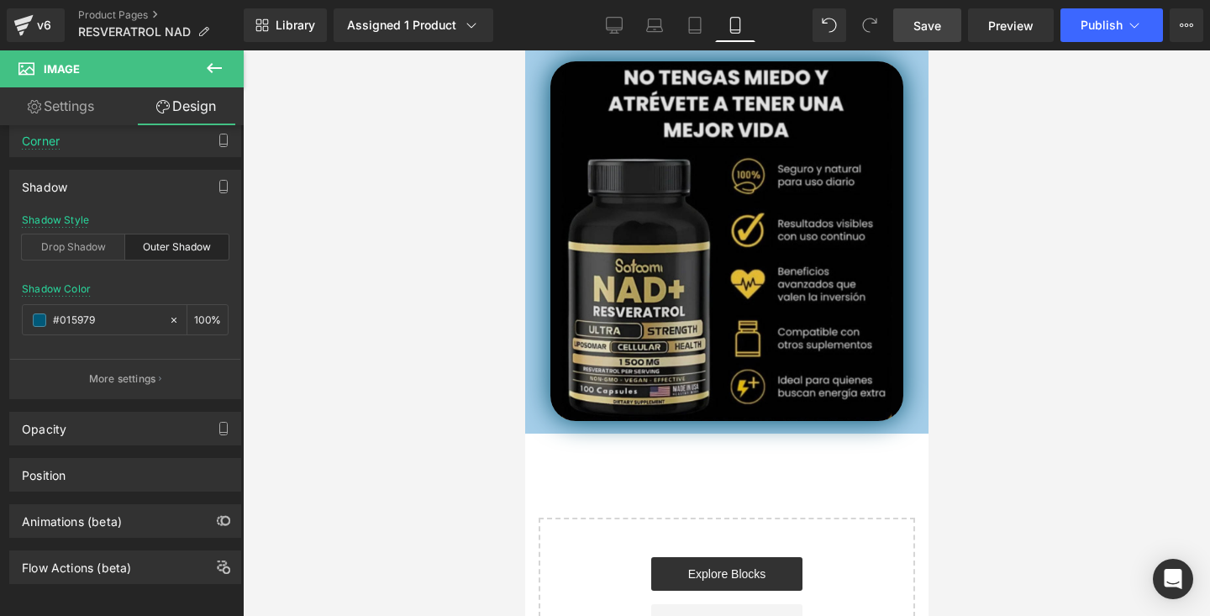
scroll to position [4350, 0]
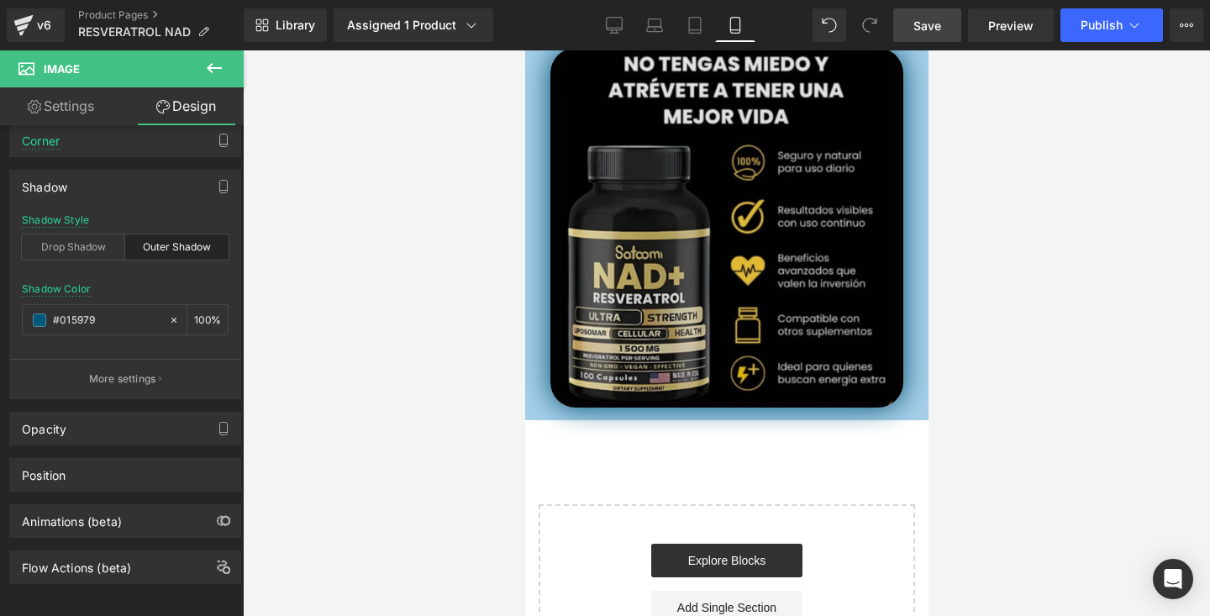
click at [828, 246] on img at bounding box center [726, 228] width 353 height 360
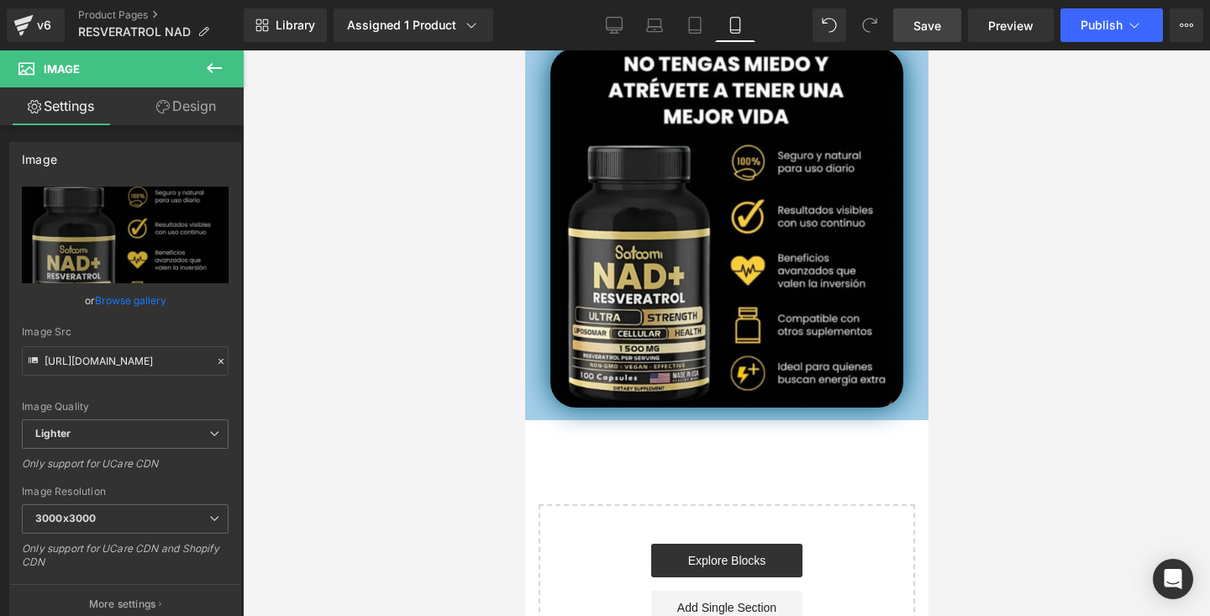
click at [975, 213] on div at bounding box center [726, 333] width 967 height 566
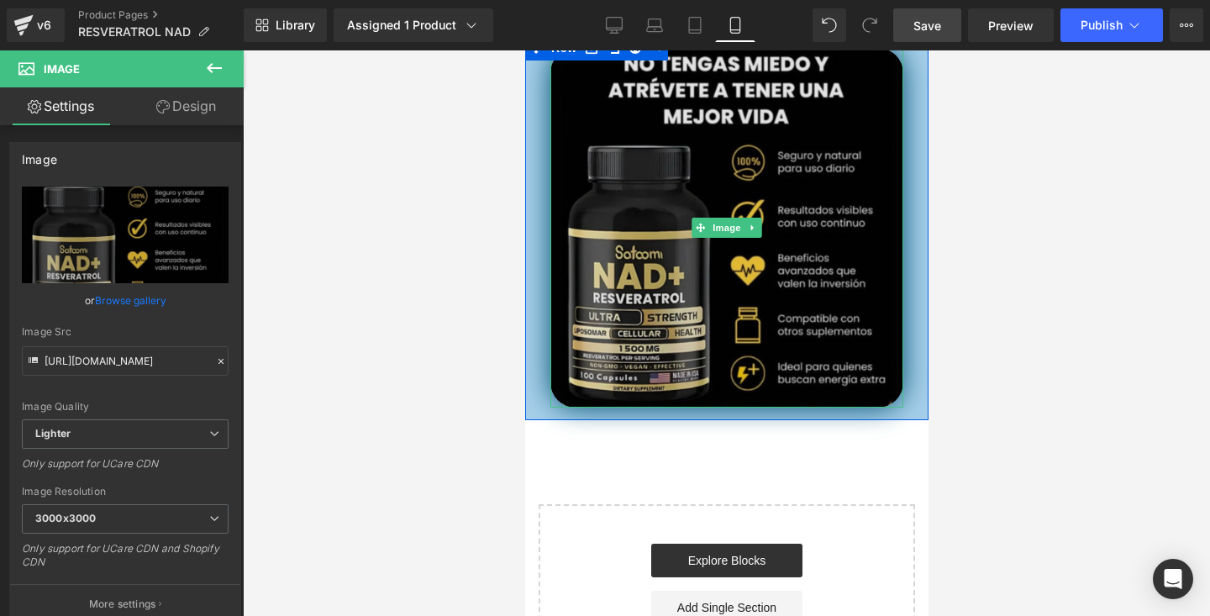
click at [864, 224] on img at bounding box center [726, 228] width 353 height 360
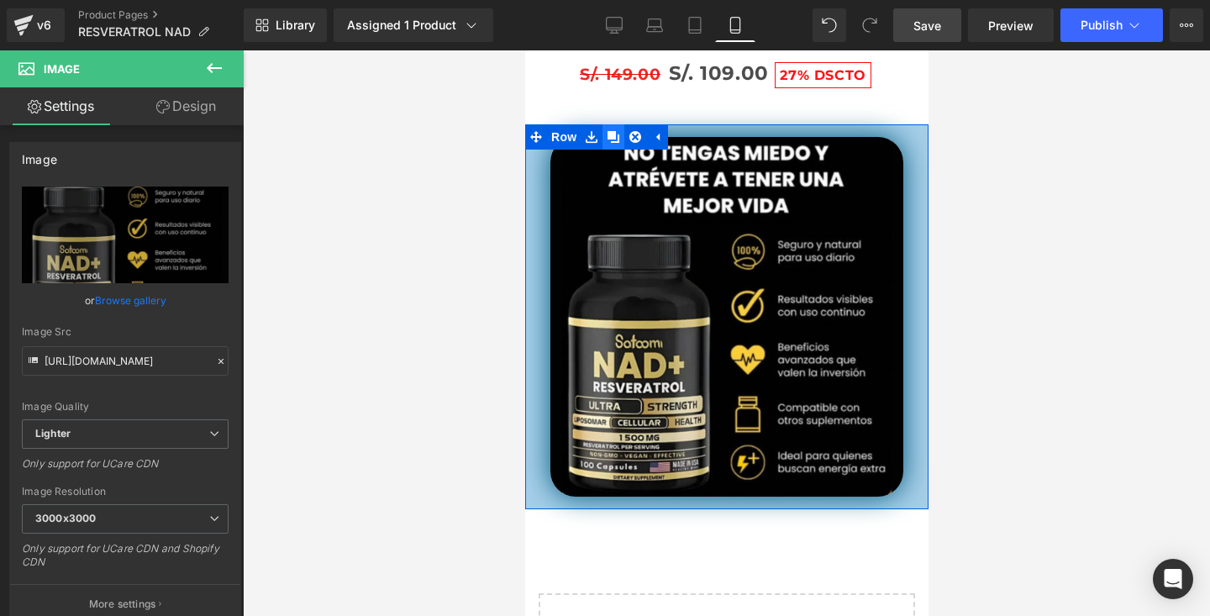
click at [608, 133] on icon at bounding box center [613, 137] width 12 height 12
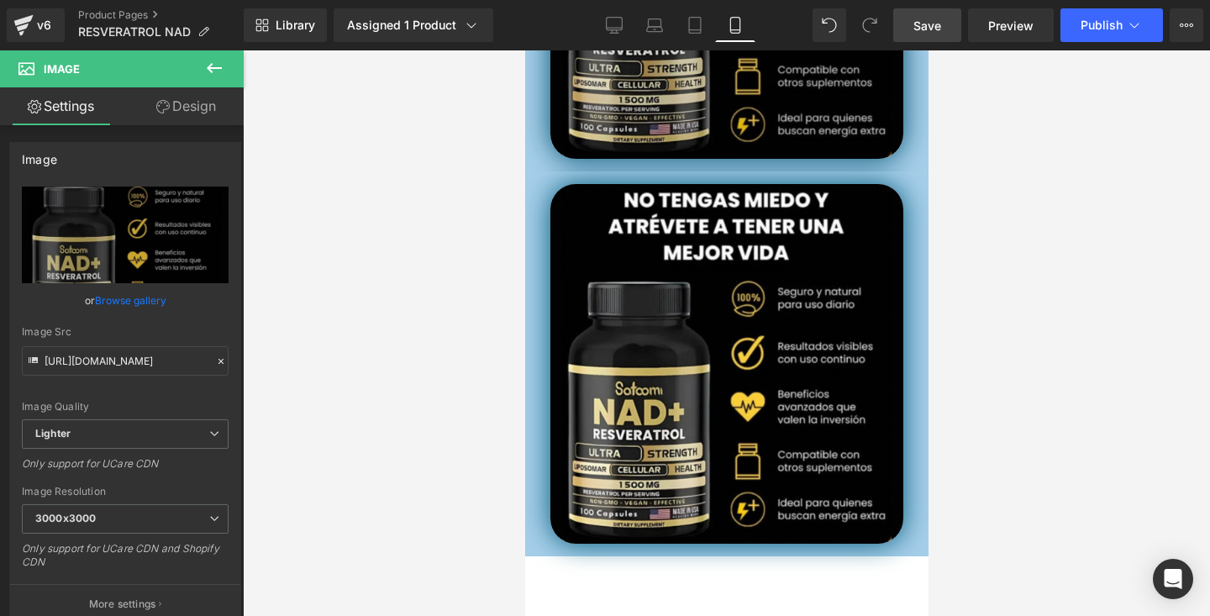
scroll to position [4652, 0]
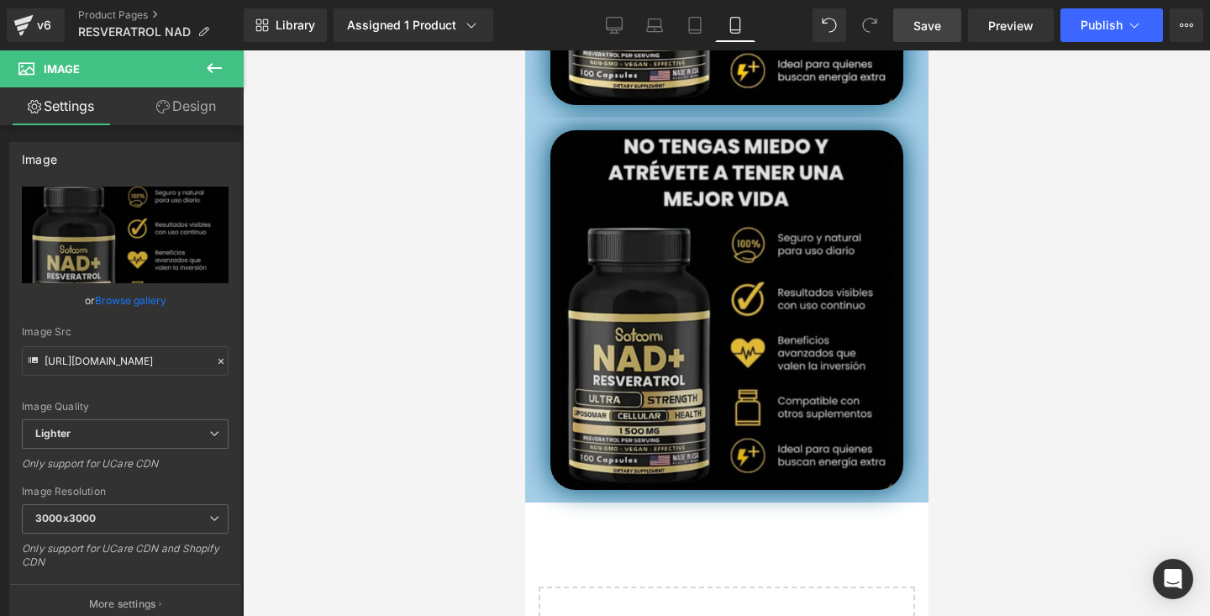
click at [774, 311] on img at bounding box center [726, 310] width 353 height 360
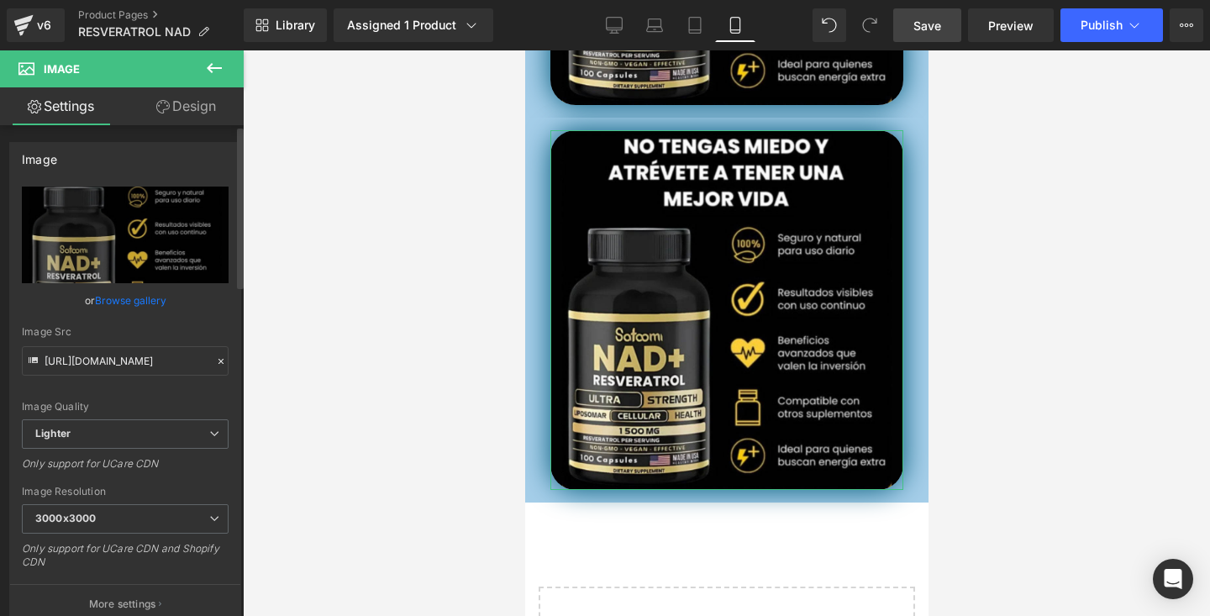
click at [149, 298] on link "Browse gallery" at bounding box center [130, 300] width 71 height 29
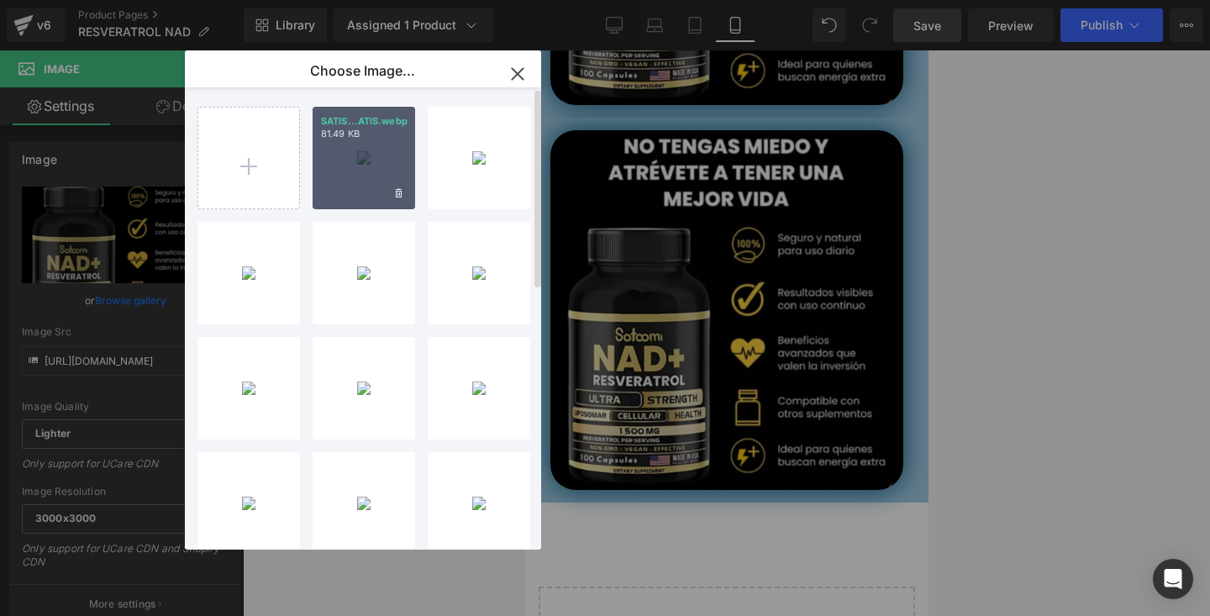
click at [360, 180] on div "SATIS...ATIS.webp 81.49 KB" at bounding box center [364, 158] width 103 height 103
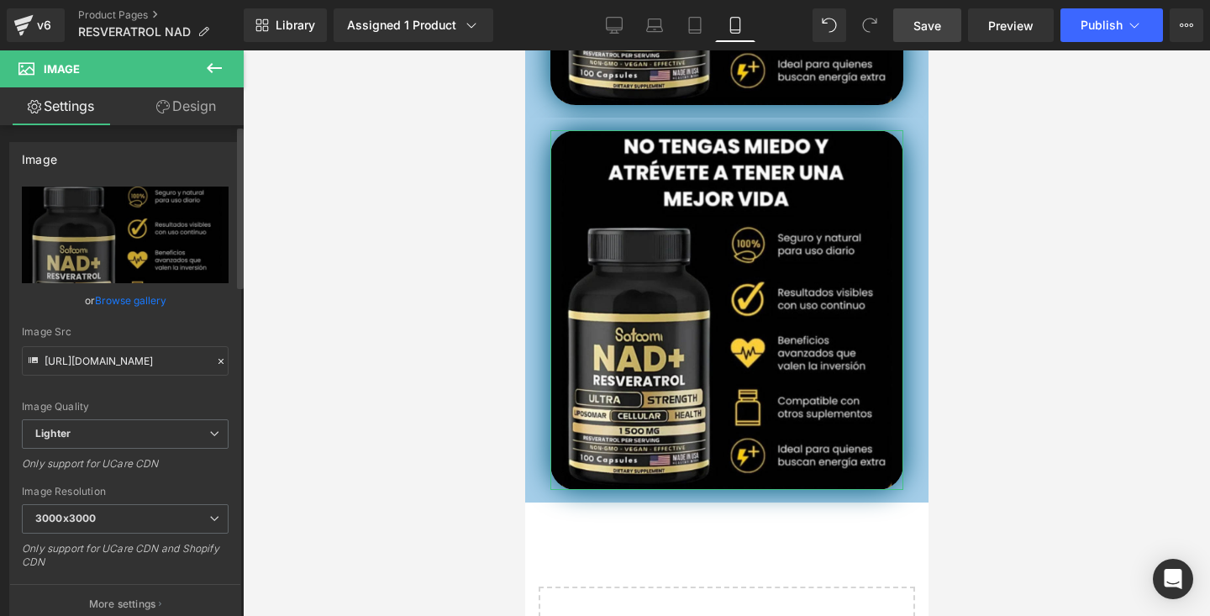
click at [150, 311] on link "Browse gallery" at bounding box center [130, 300] width 71 height 29
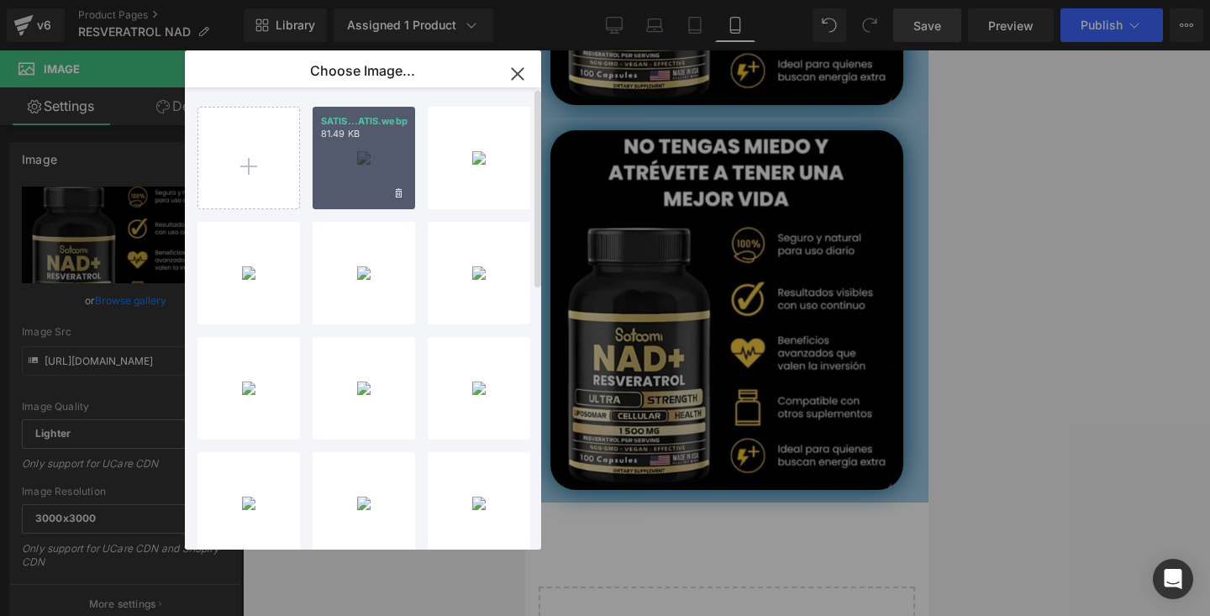
click at [328, 189] on div "SATIS...ATIS.webp 81.49 KB" at bounding box center [364, 158] width 103 height 103
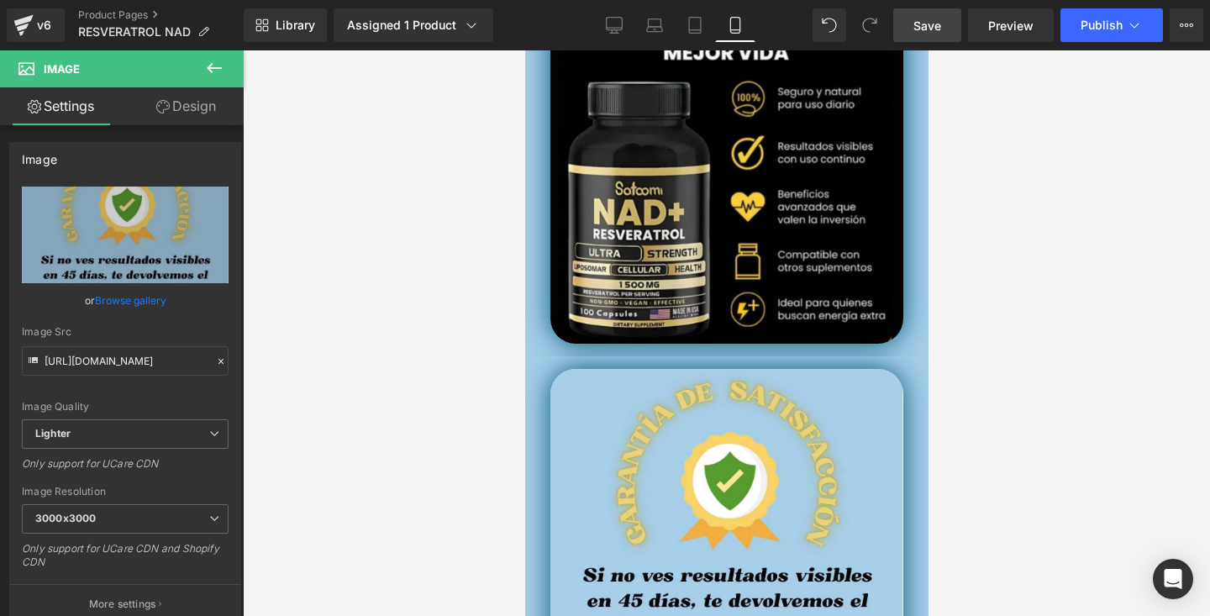
click at [1070, 151] on div at bounding box center [726, 333] width 967 height 566
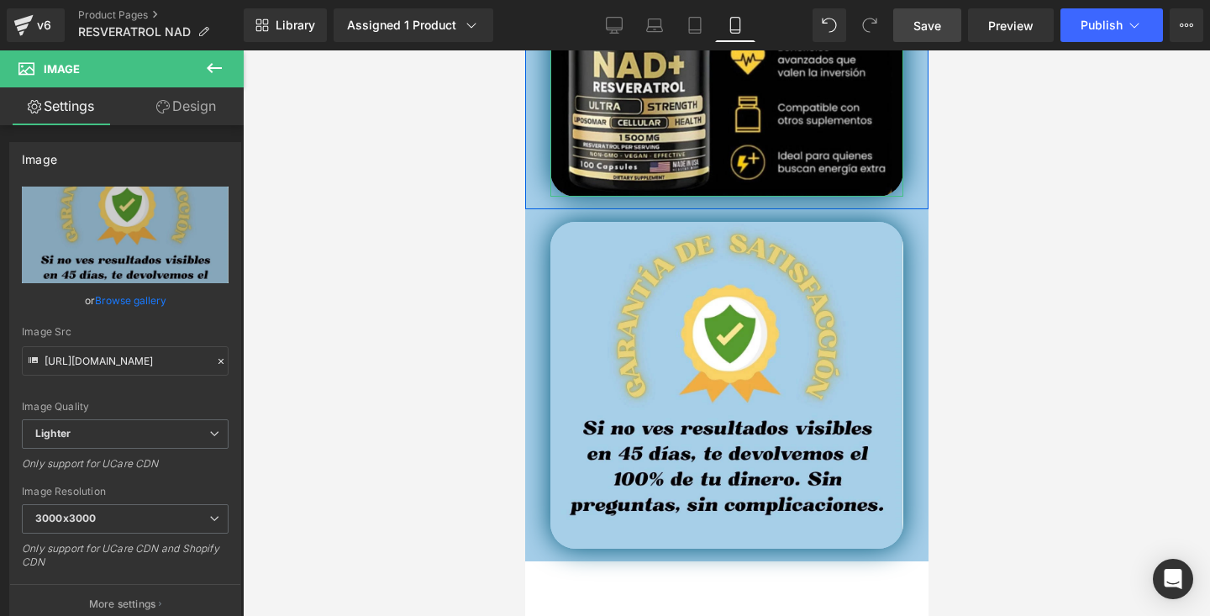
scroll to position [4667, 0]
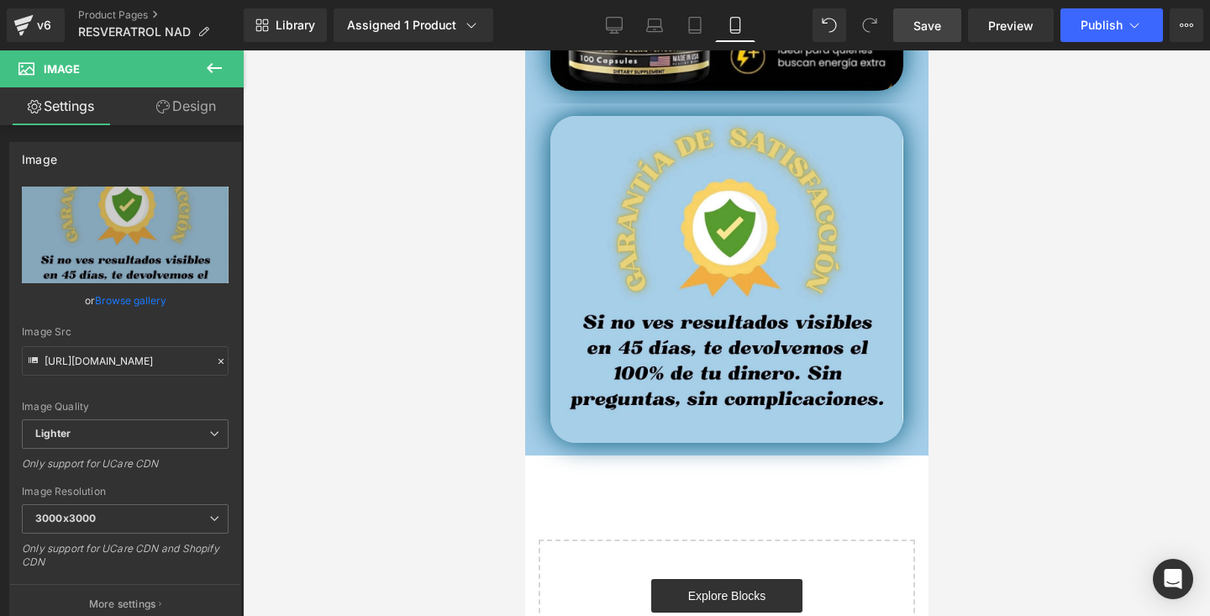
click at [1020, 230] on div at bounding box center [726, 333] width 967 height 566
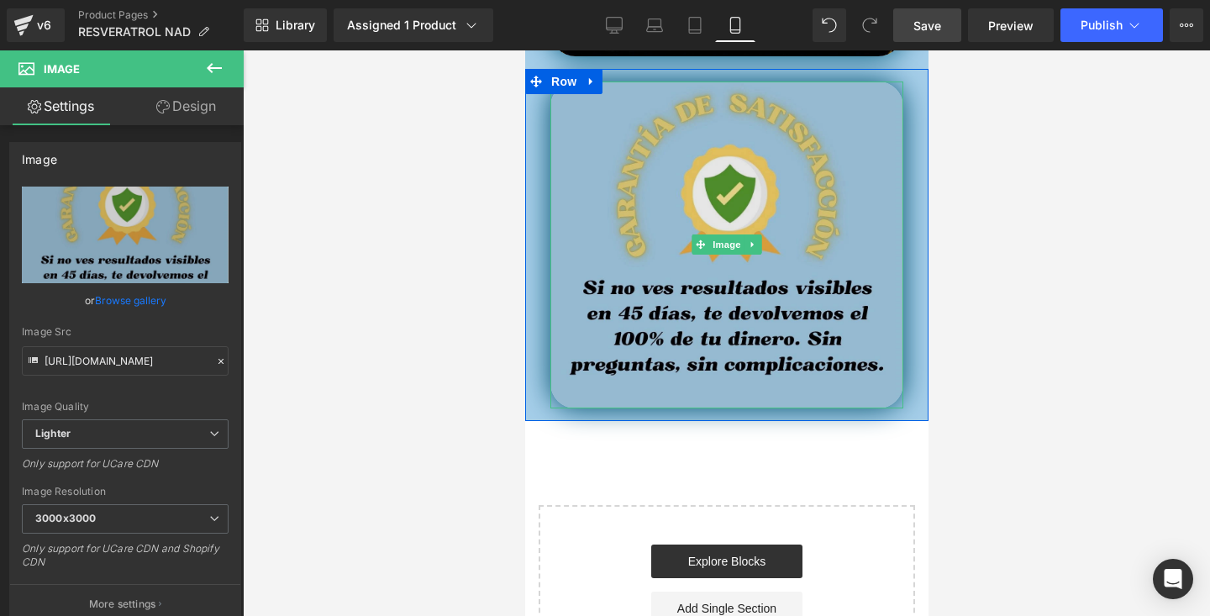
scroll to position [4707, 0]
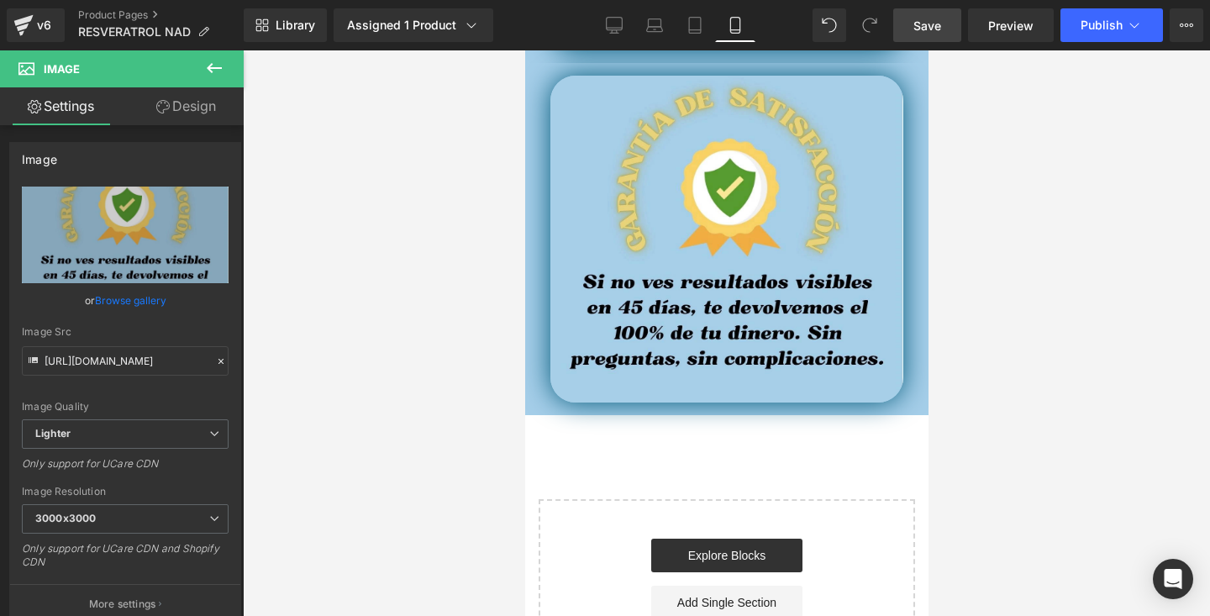
click at [1036, 282] on div at bounding box center [726, 333] width 967 height 566
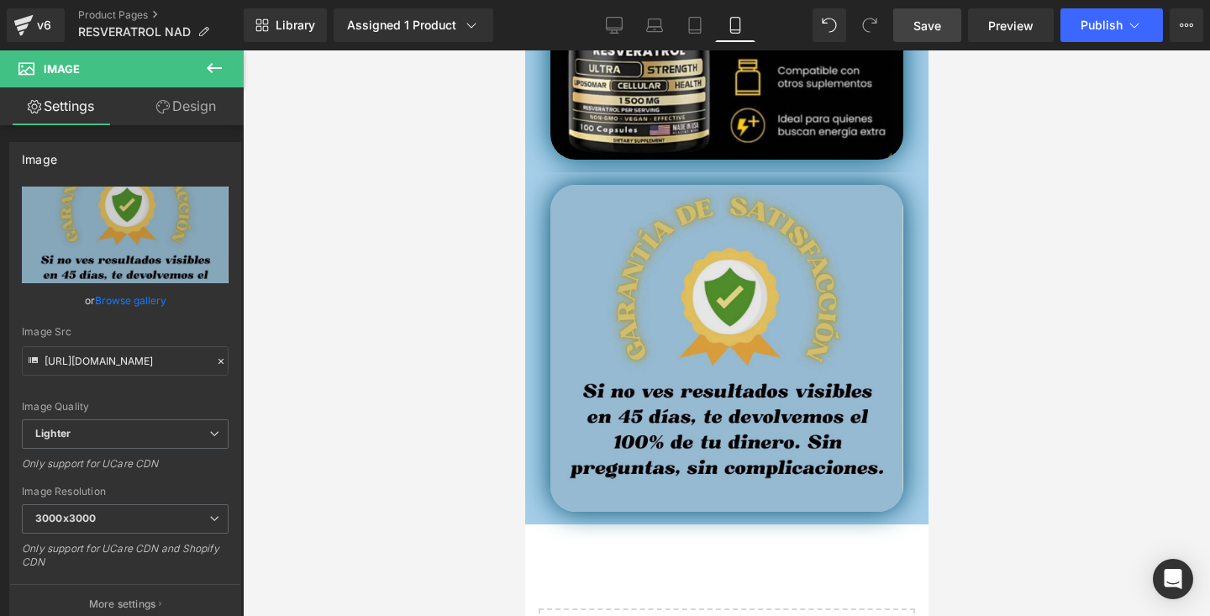
scroll to position [4602, 0]
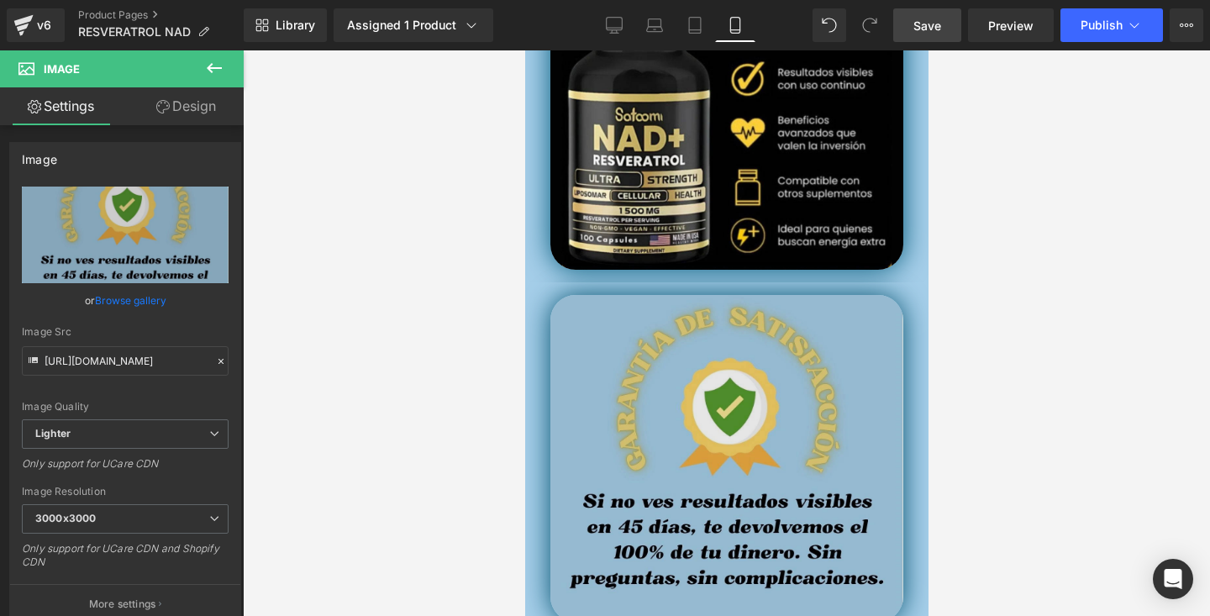
click at [739, 305] on img at bounding box center [726, 458] width 353 height 327
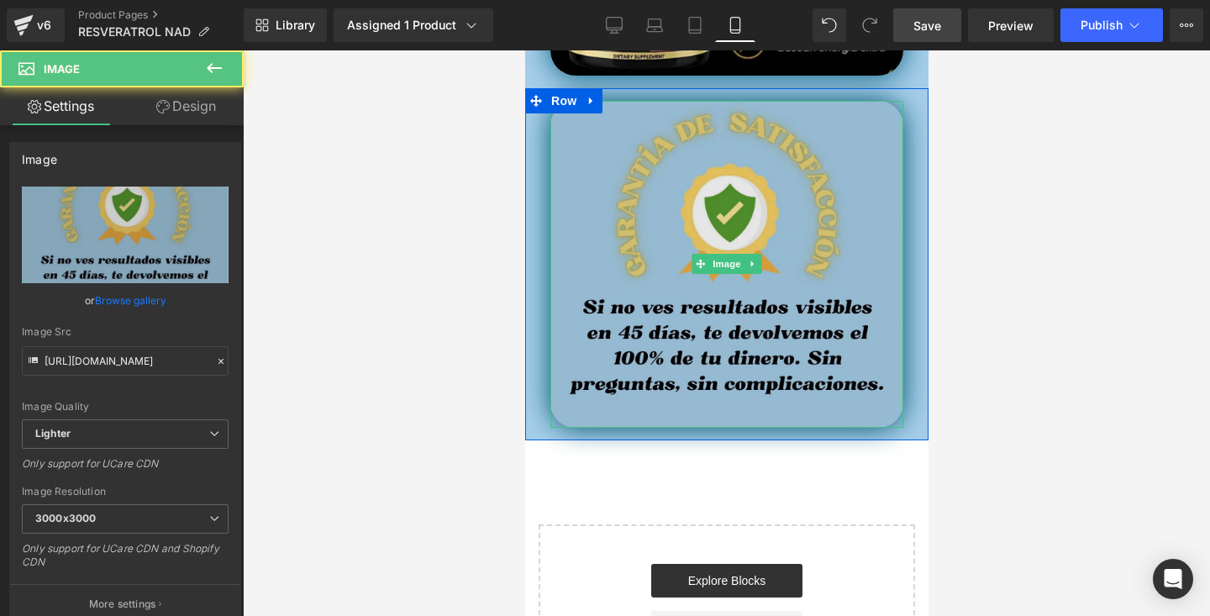
scroll to position [4685, 0]
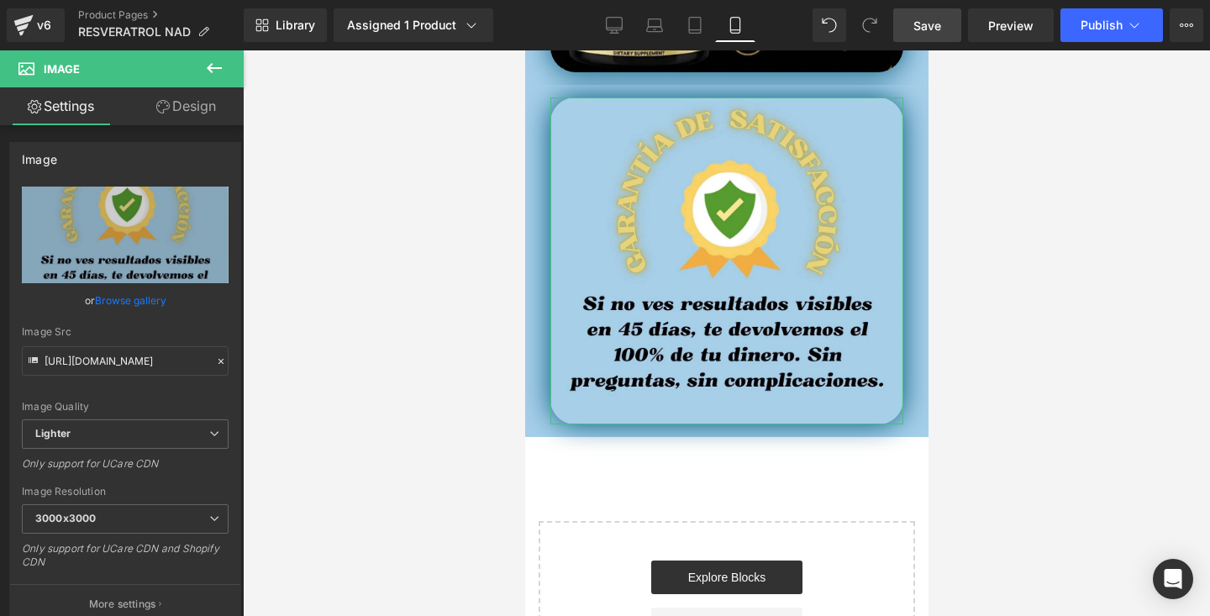
click at [203, 108] on link "Design" at bounding box center [186, 106] width 122 height 38
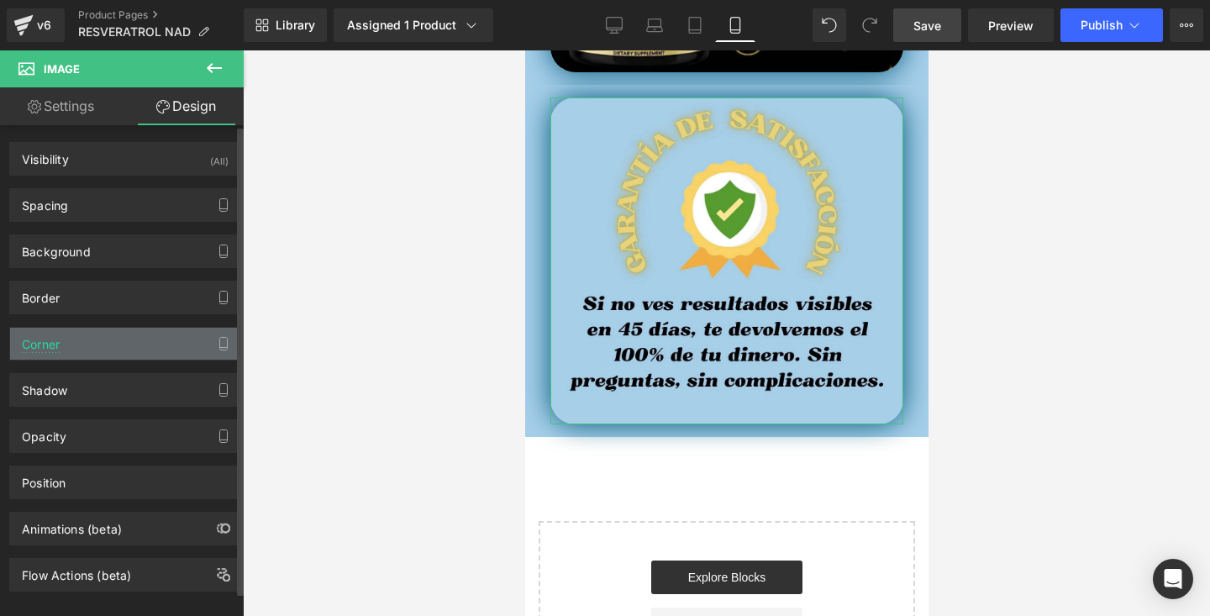
click at [104, 331] on div "Corner" at bounding box center [125, 344] width 230 height 32
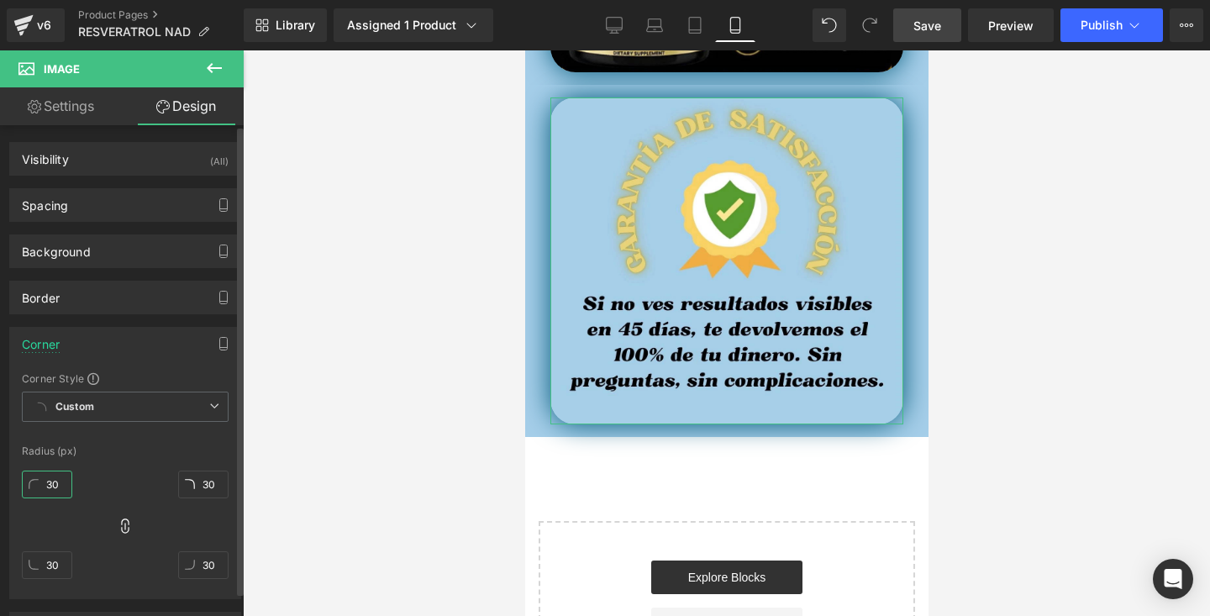
click at [55, 479] on input "30" at bounding box center [47, 485] width 50 height 28
click at [1013, 234] on div at bounding box center [726, 333] width 967 height 566
click at [147, 355] on div "Corner" at bounding box center [125, 344] width 230 height 32
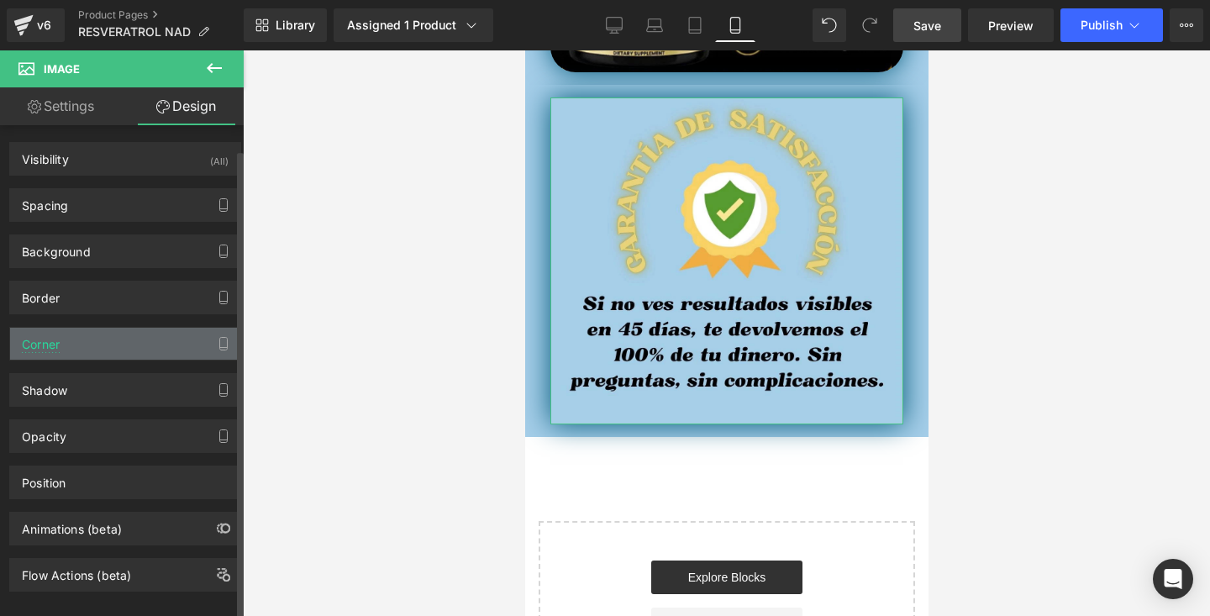
scroll to position [24, 0]
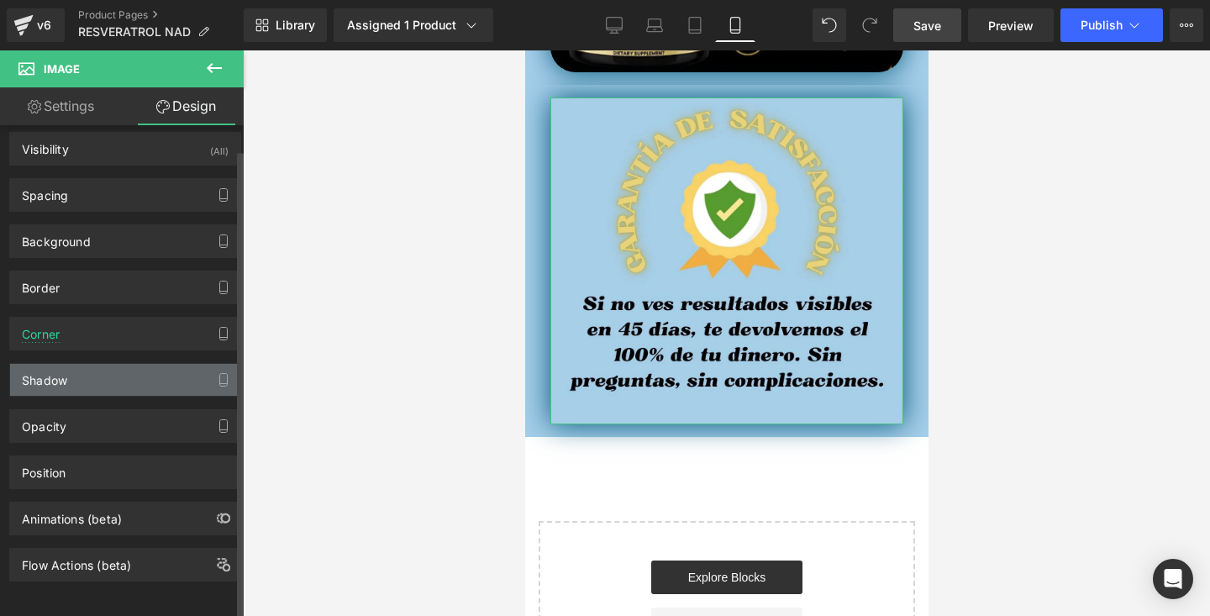
click at [117, 364] on div "Shadow" at bounding box center [125, 380] width 230 height 32
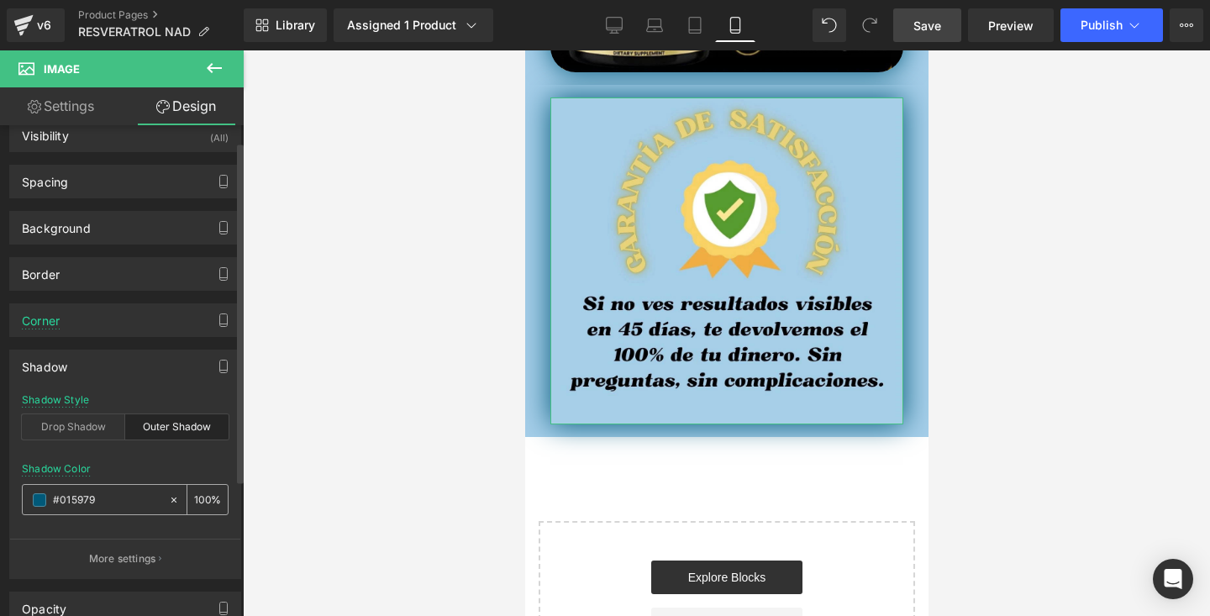
click at [171, 498] on icon at bounding box center [173, 499] width 5 height 5
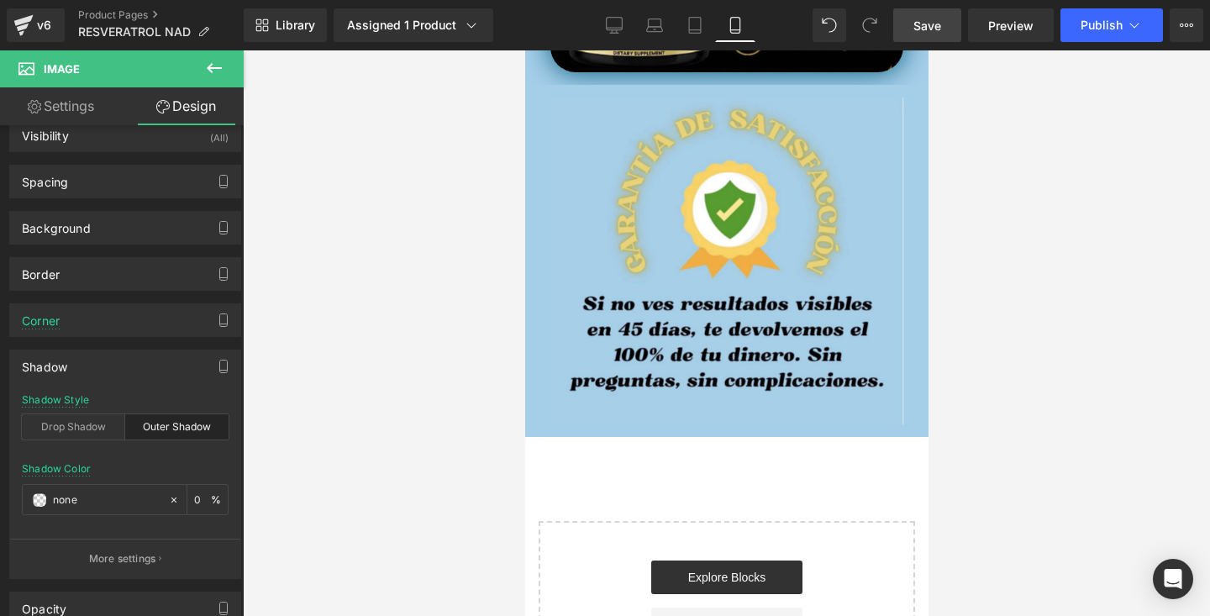
click at [1118, 234] on div at bounding box center [726, 333] width 967 height 566
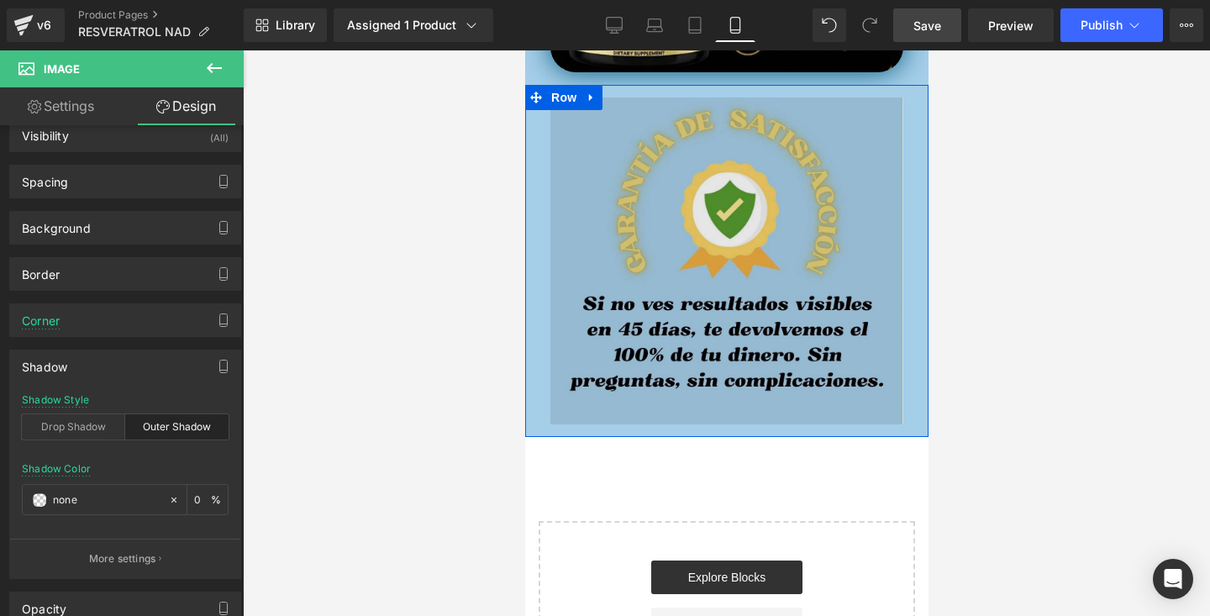
click at [882, 257] on img at bounding box center [726, 260] width 353 height 327
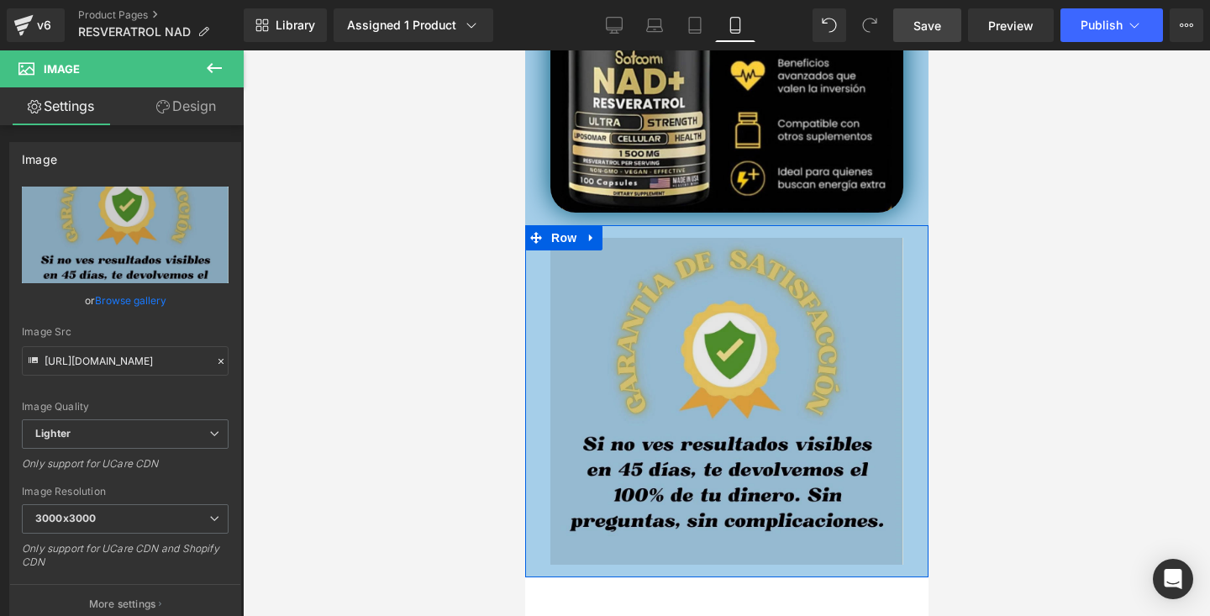
scroll to position [4684, 0]
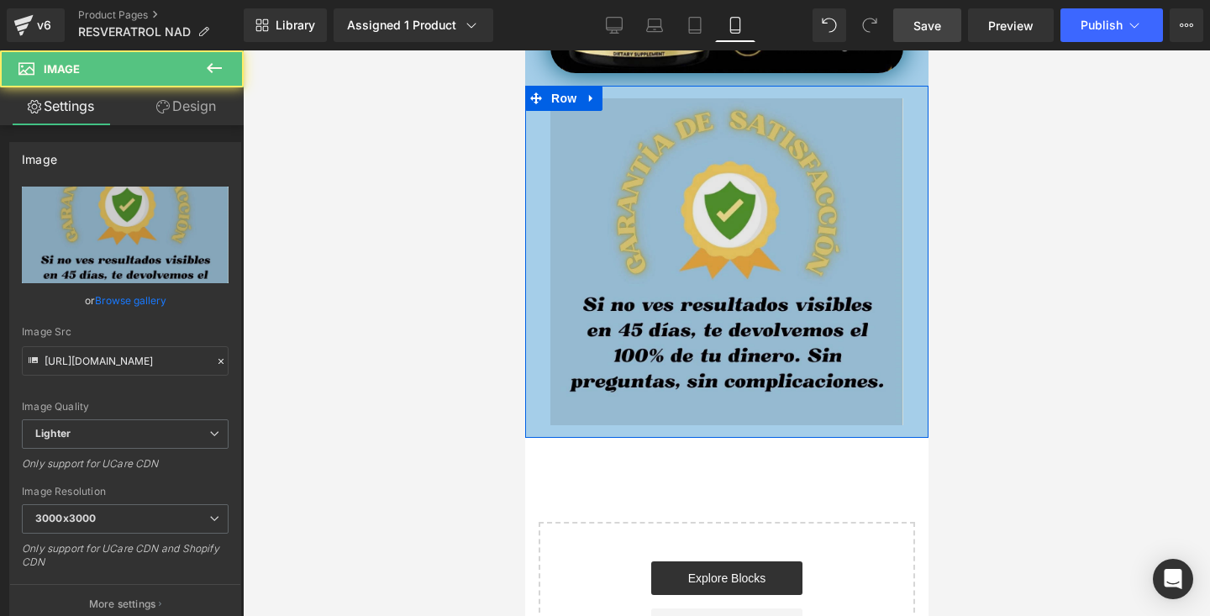
click at [877, 219] on img at bounding box center [726, 261] width 353 height 327
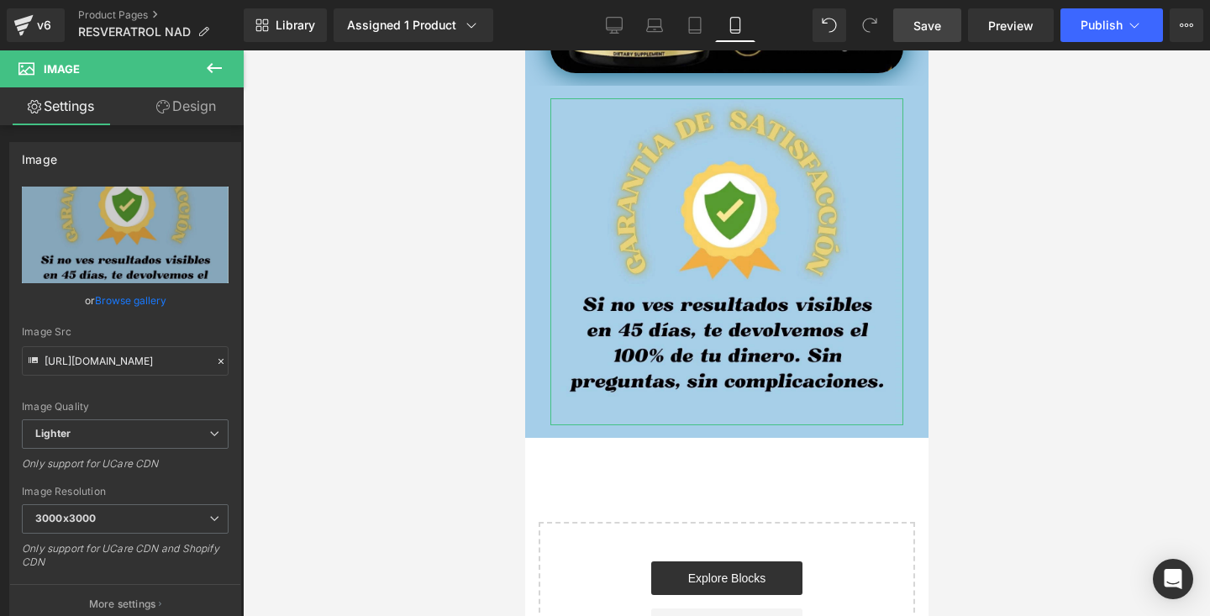
click at [192, 116] on link "Design" at bounding box center [186, 106] width 122 height 38
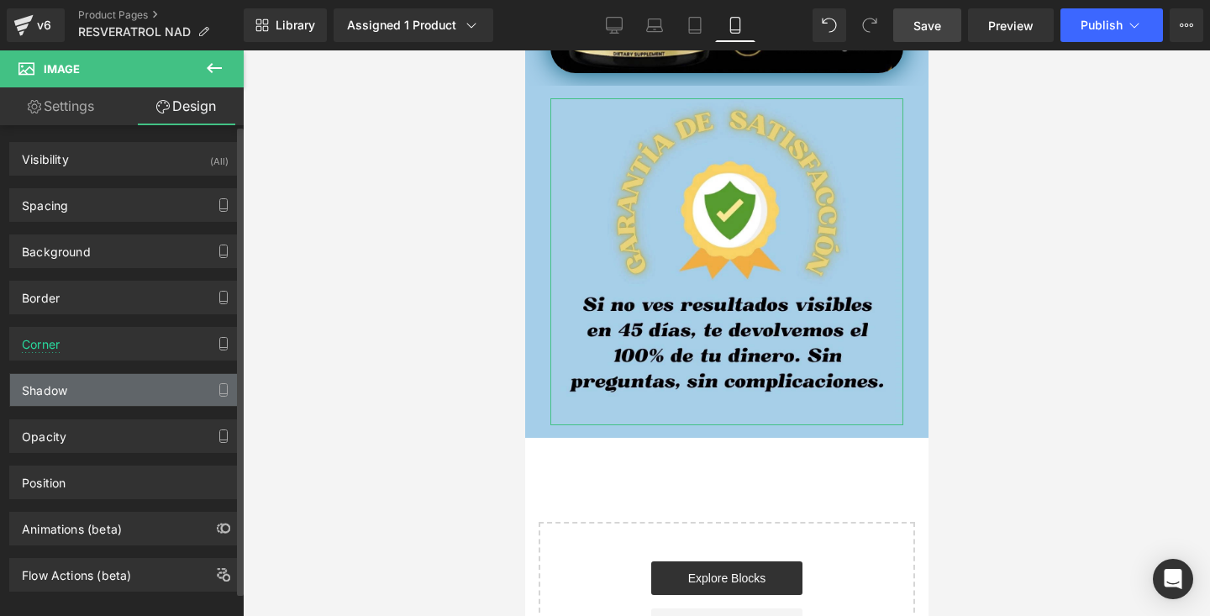
click at [80, 392] on div "Shadow" at bounding box center [125, 390] width 230 height 32
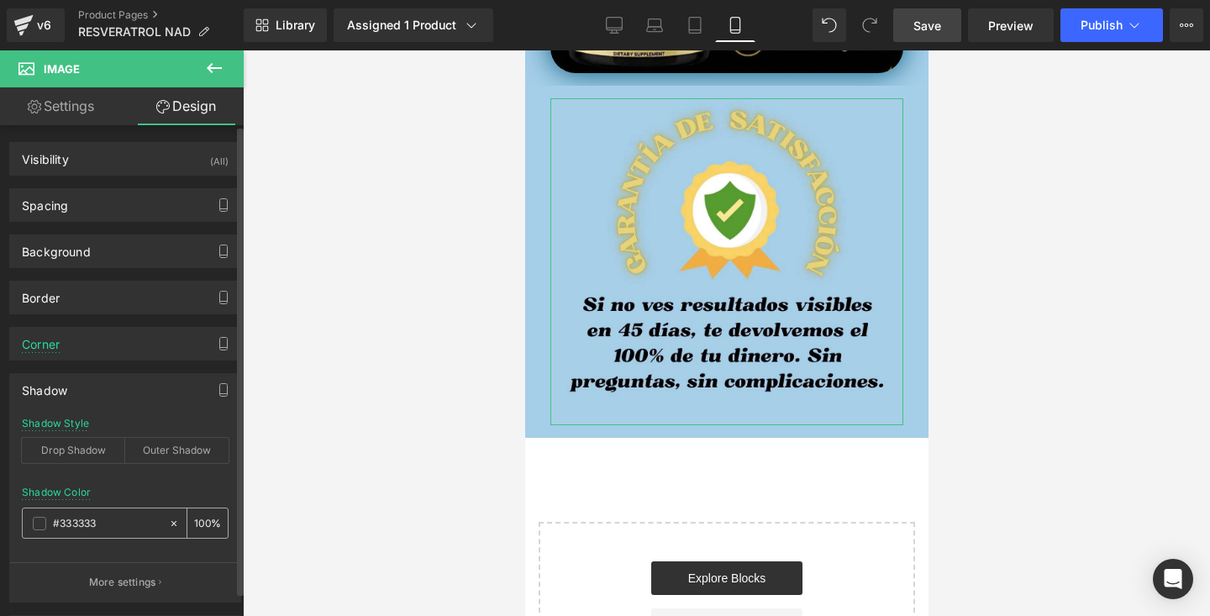
click at [151, 519] on input "#333333" at bounding box center [107, 523] width 108 height 18
paste input "a5cee9"
click at [41, 524] on span at bounding box center [39, 523] width 13 height 13
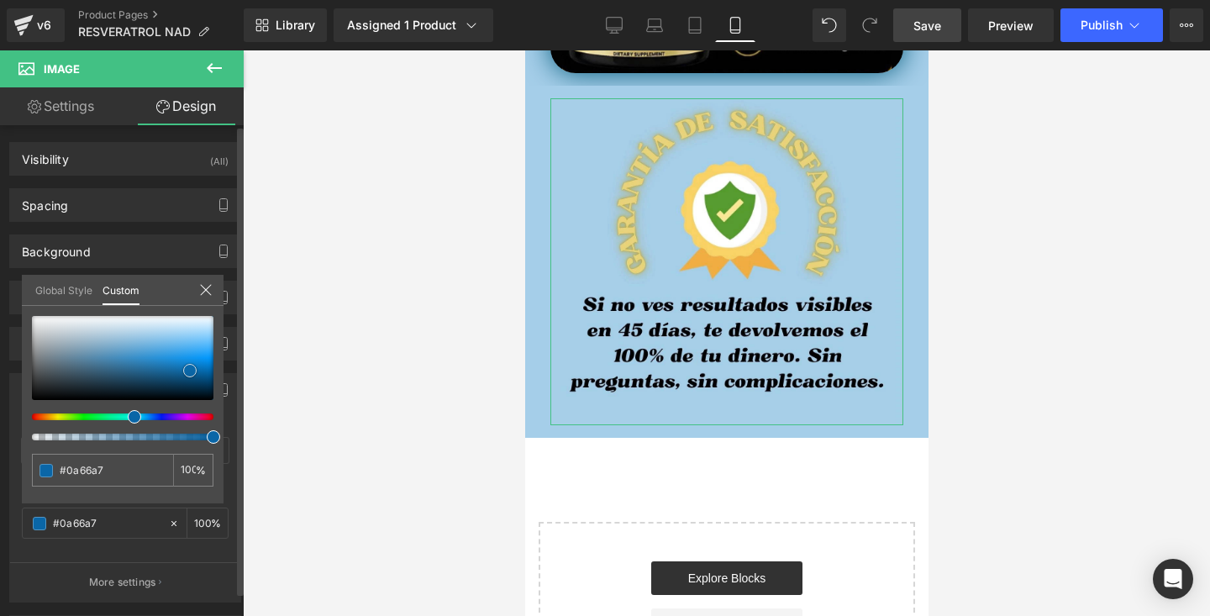
drag, startPoint x: 146, startPoint y: 327, endPoint x: 190, endPoint y: 371, distance: 61.8
click at [190, 371] on div at bounding box center [123, 358] width 182 height 84
click at [208, 287] on icon at bounding box center [205, 289] width 13 height 13
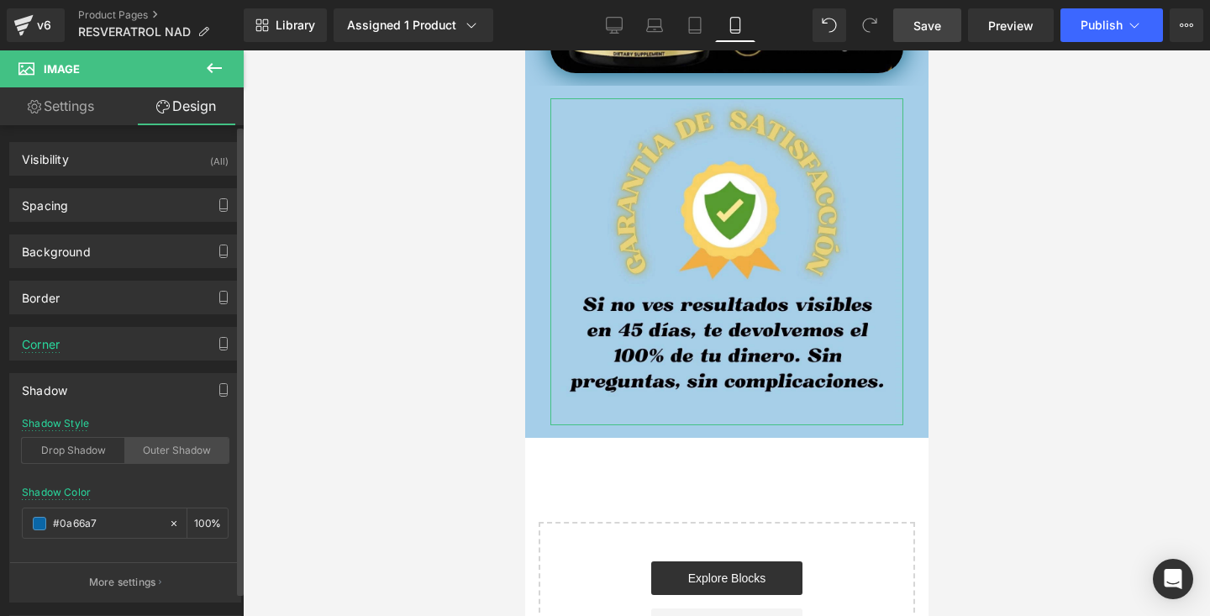
click at [147, 457] on div "Outer Shadow" at bounding box center [176, 450] width 103 height 25
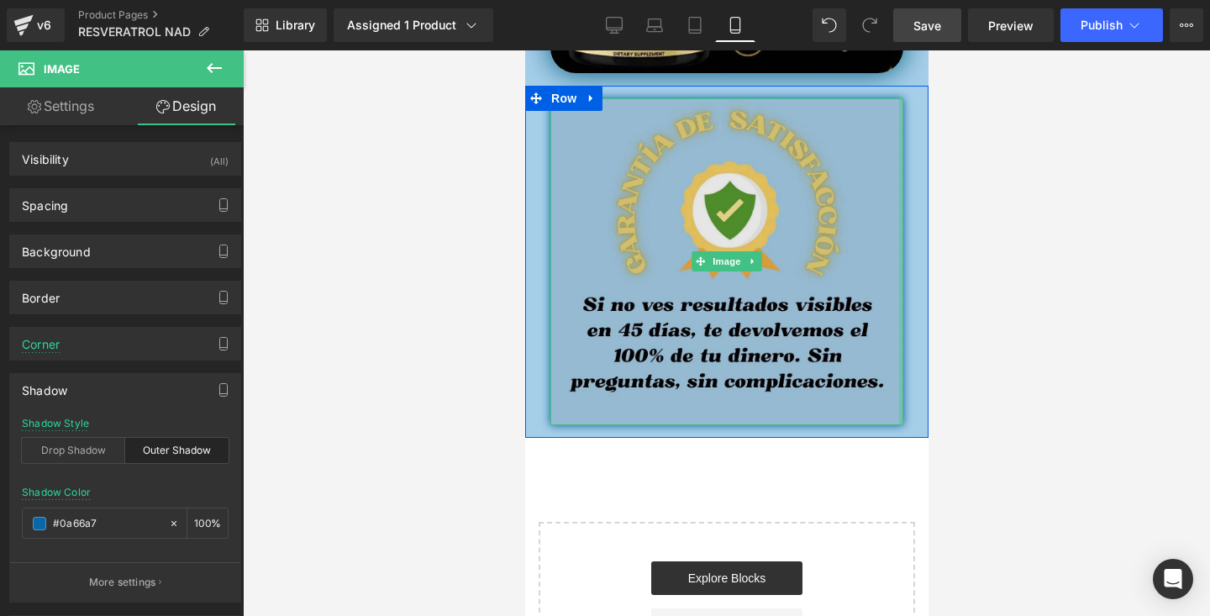
click at [901, 222] on div at bounding box center [900, 261] width 4 height 327
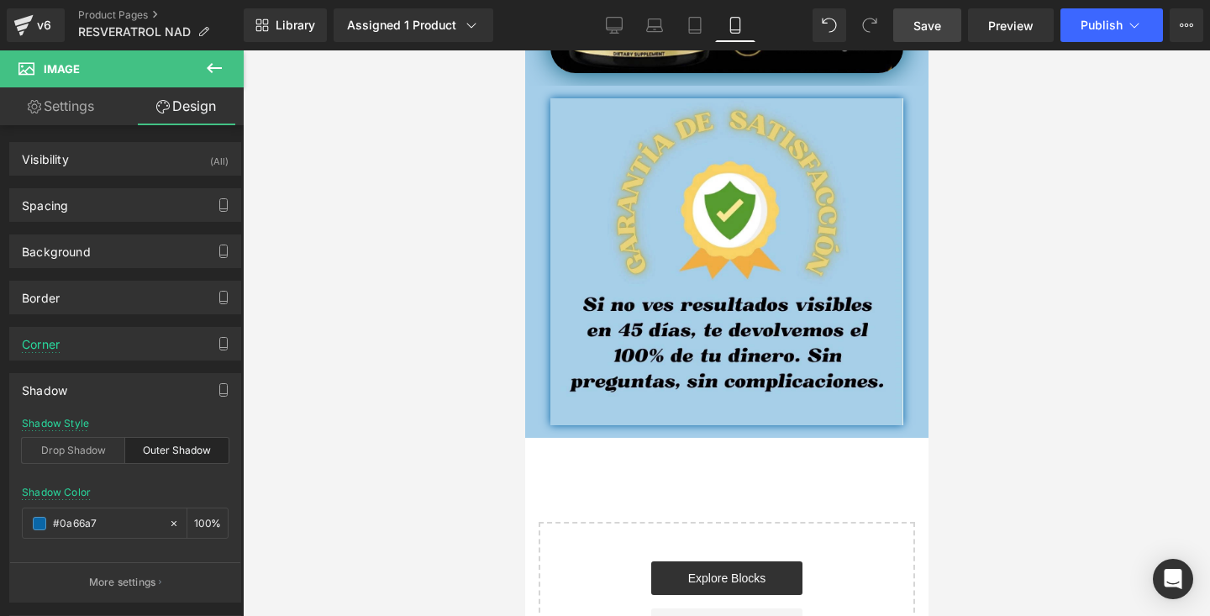
click at [1064, 171] on div at bounding box center [726, 333] width 967 height 566
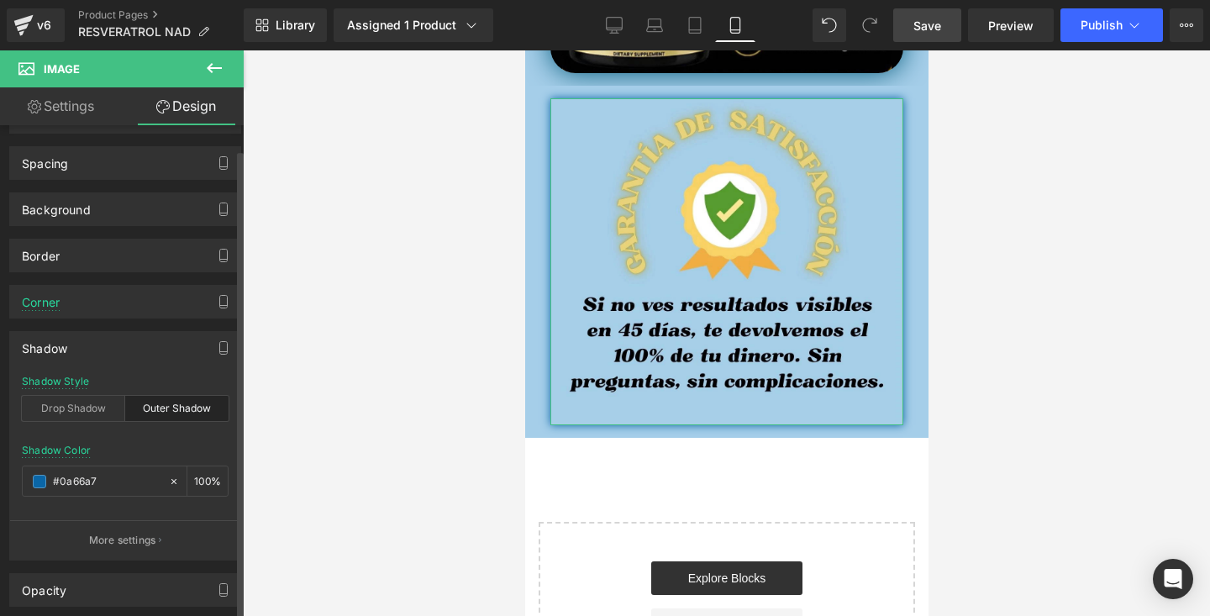
scroll to position [55, 0]
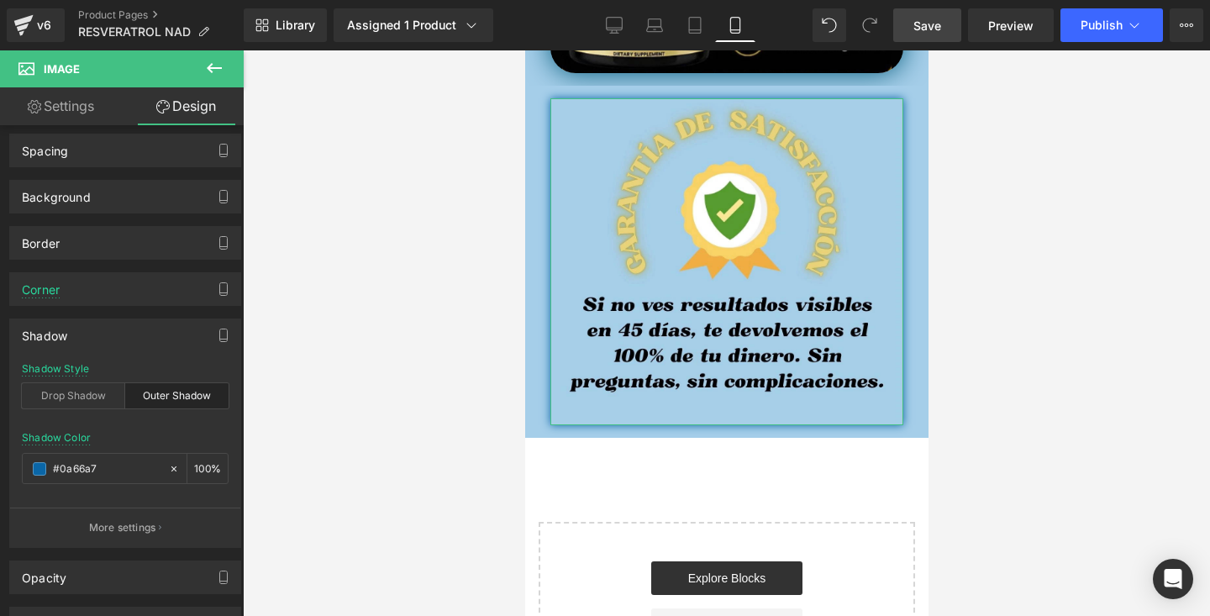
click at [87, 113] on link "Settings" at bounding box center [61, 106] width 122 height 38
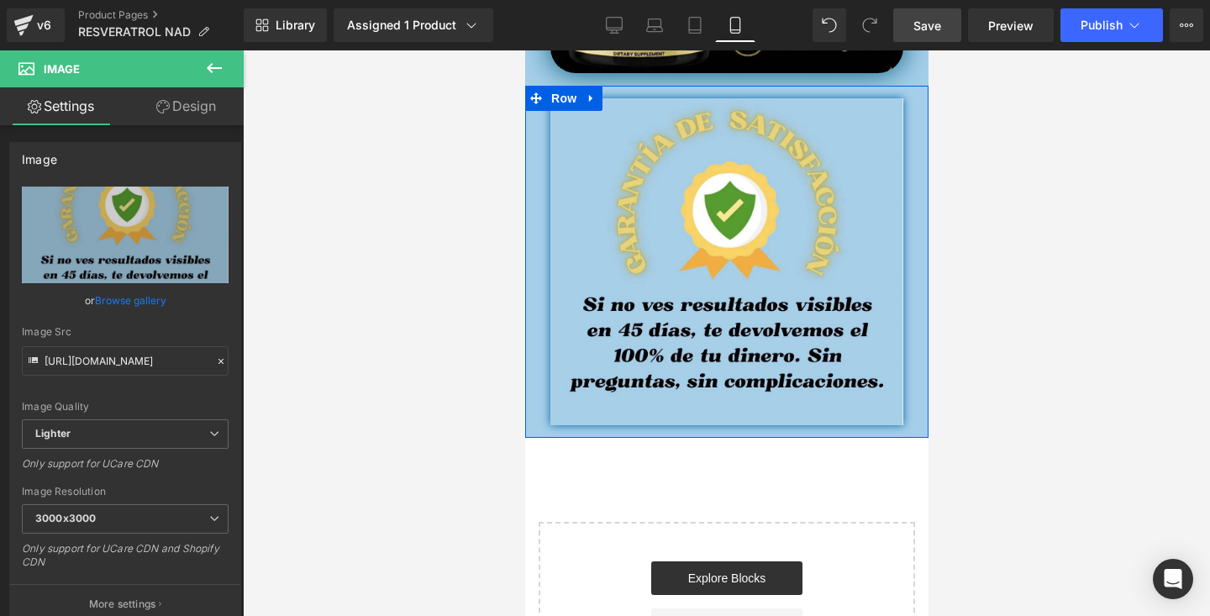
click at [532, 265] on div "Image" at bounding box center [725, 258] width 403 height 344
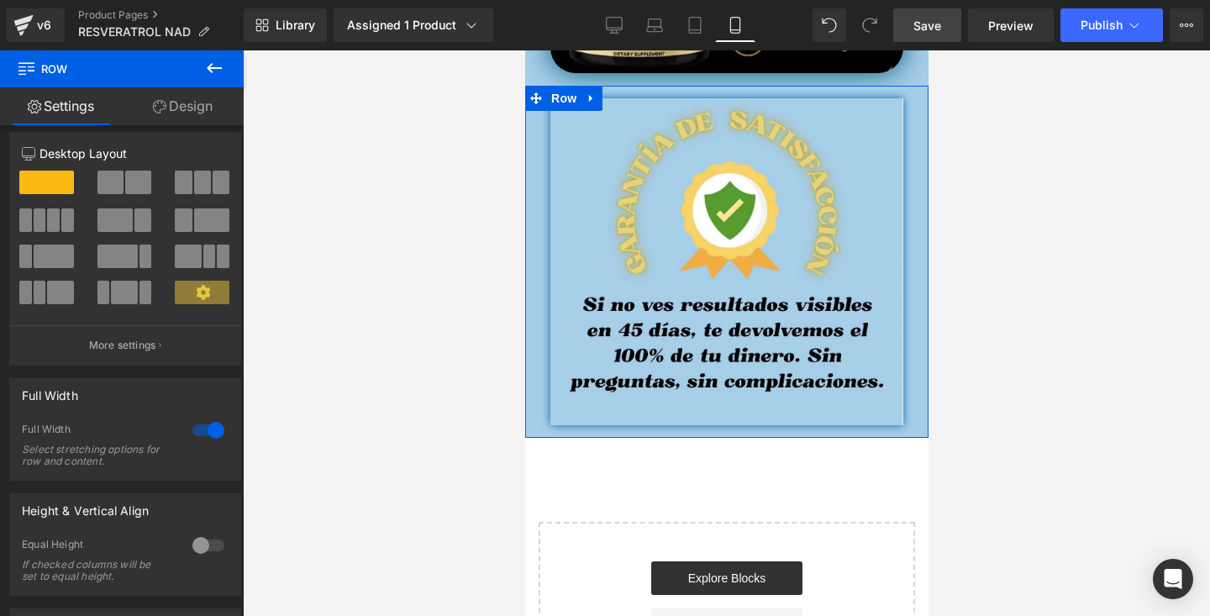
scroll to position [0, 0]
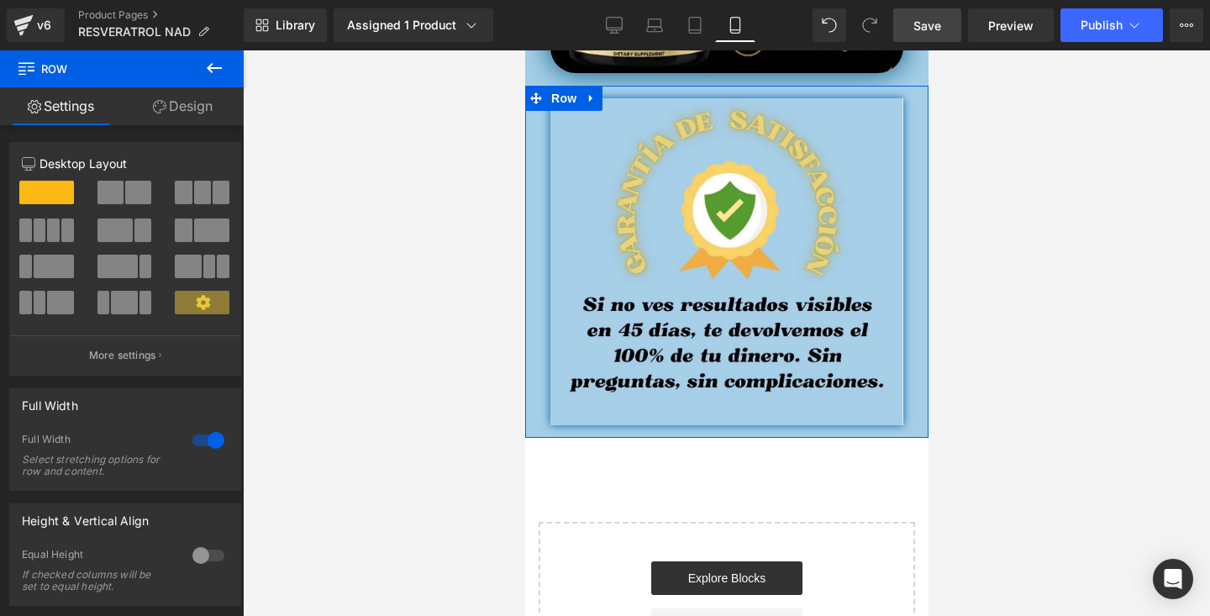
click at [177, 108] on link "Design" at bounding box center [183, 106] width 122 height 38
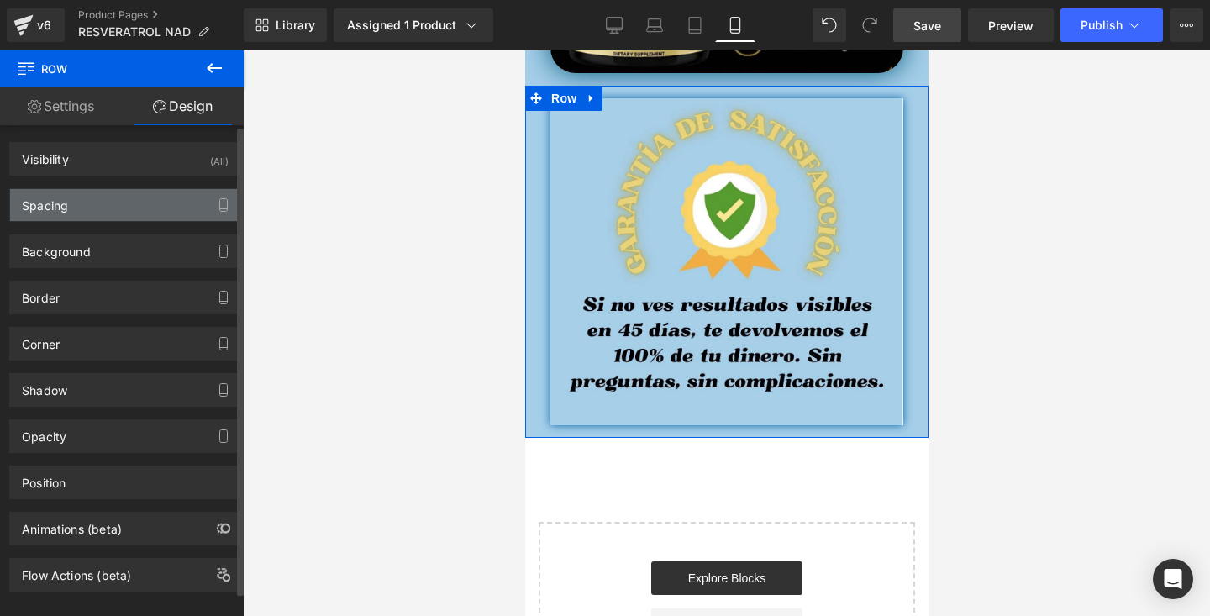
click at [95, 218] on div "Spacing" at bounding box center [125, 205] width 230 height 32
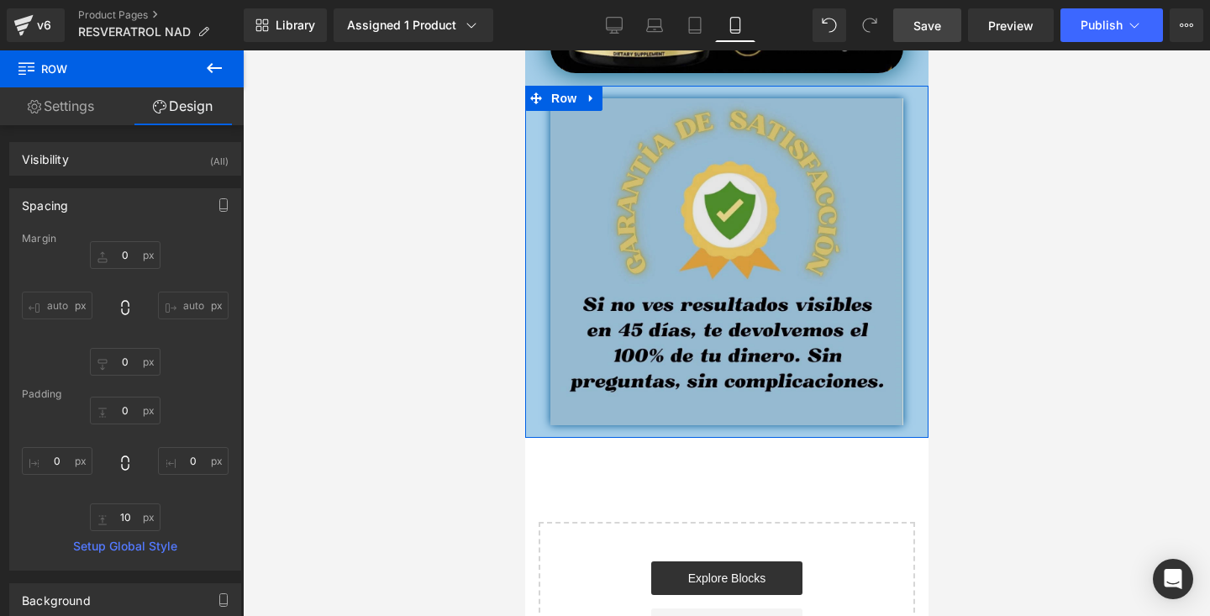
click at [609, 204] on img at bounding box center [726, 261] width 353 height 327
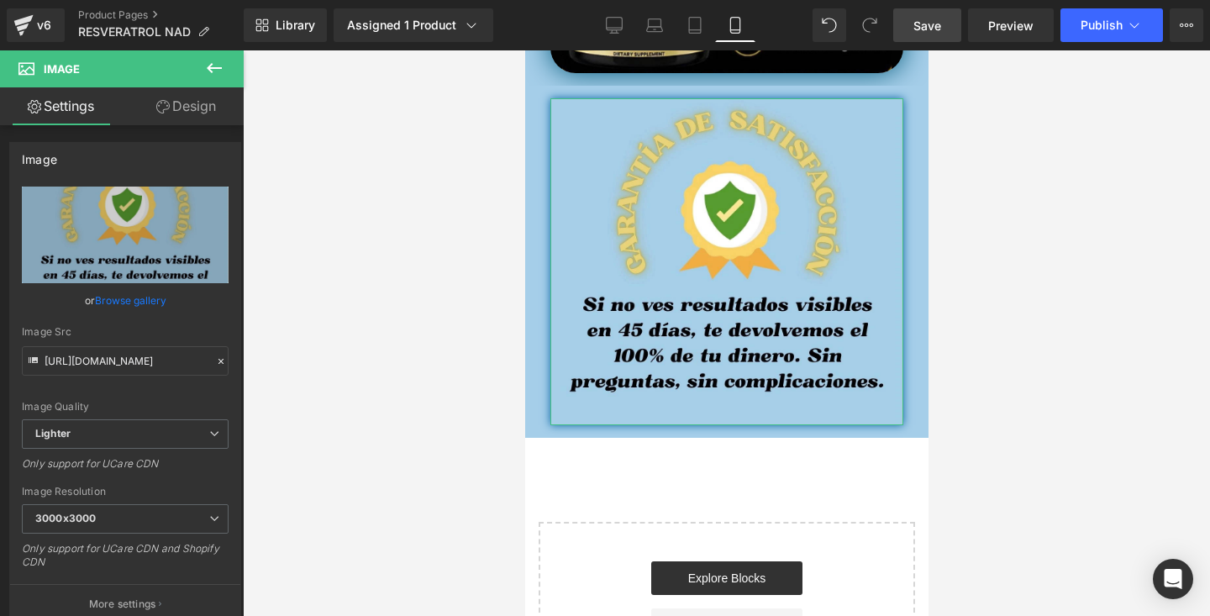
click at [155, 120] on link "Design" at bounding box center [186, 106] width 122 height 38
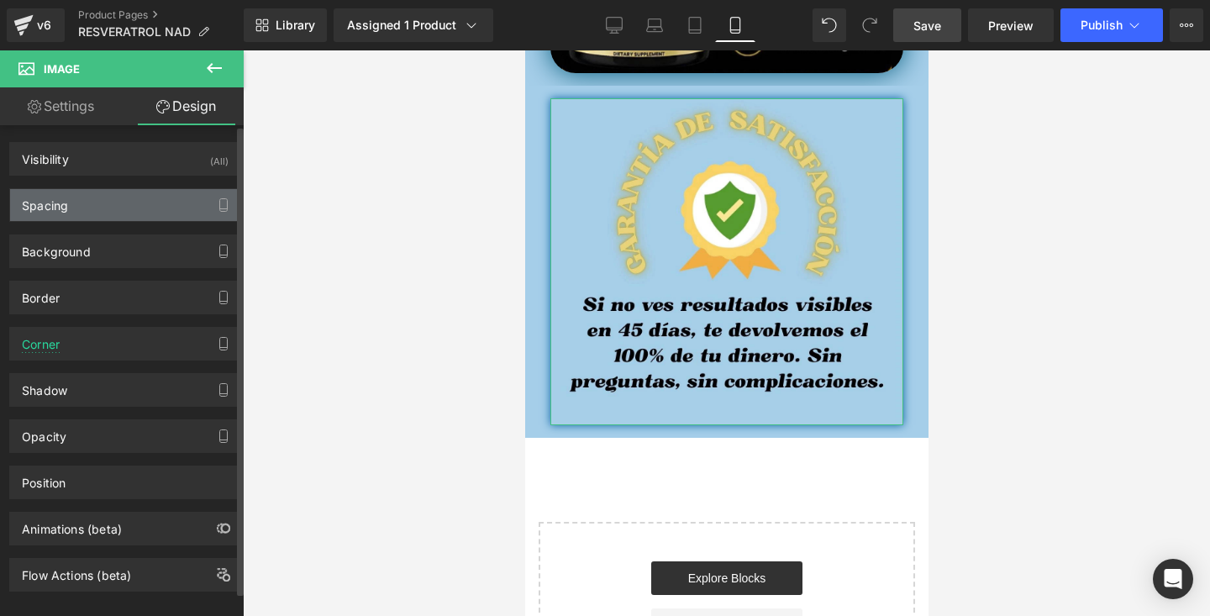
click at [118, 211] on div "Spacing" at bounding box center [125, 205] width 230 height 32
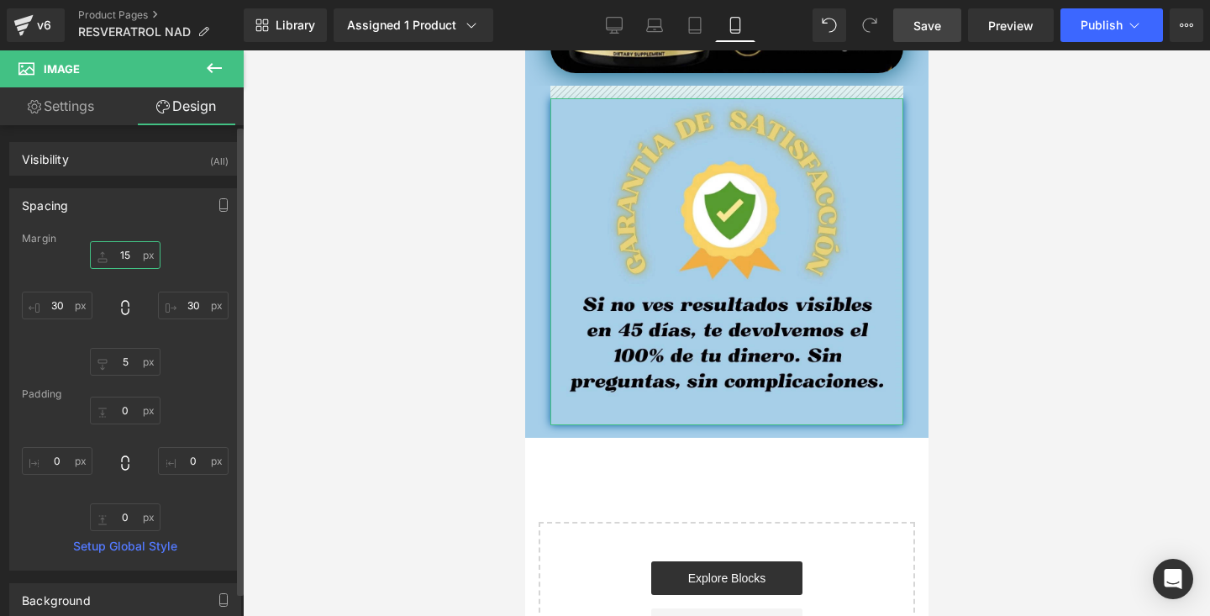
click at [125, 260] on input "15" at bounding box center [125, 255] width 71 height 28
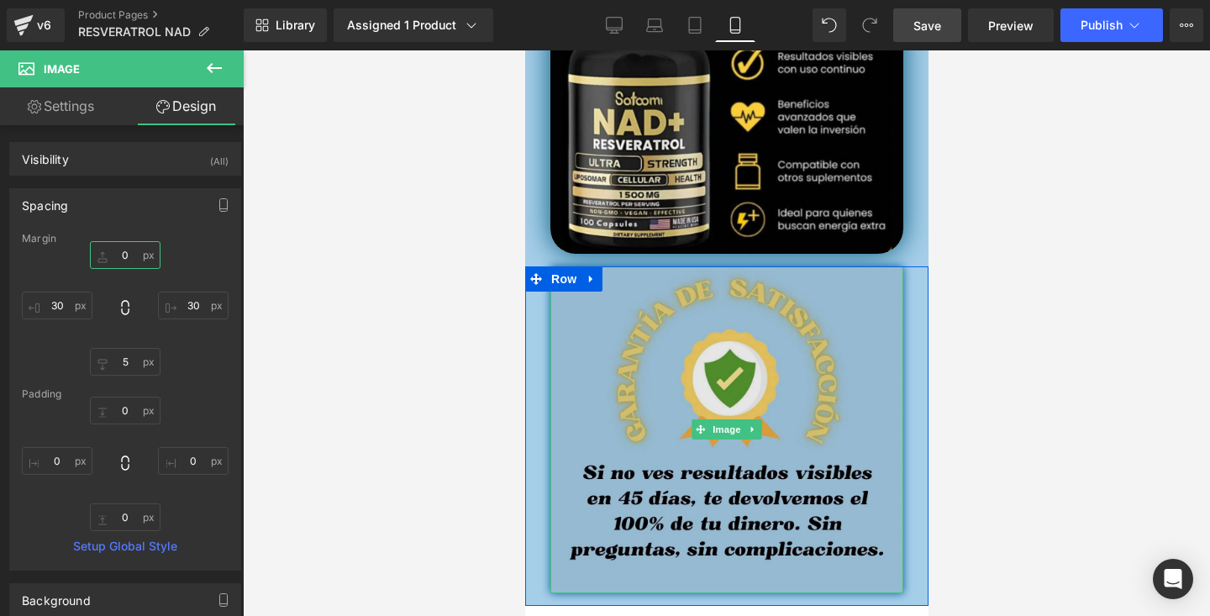
scroll to position [4703, 0]
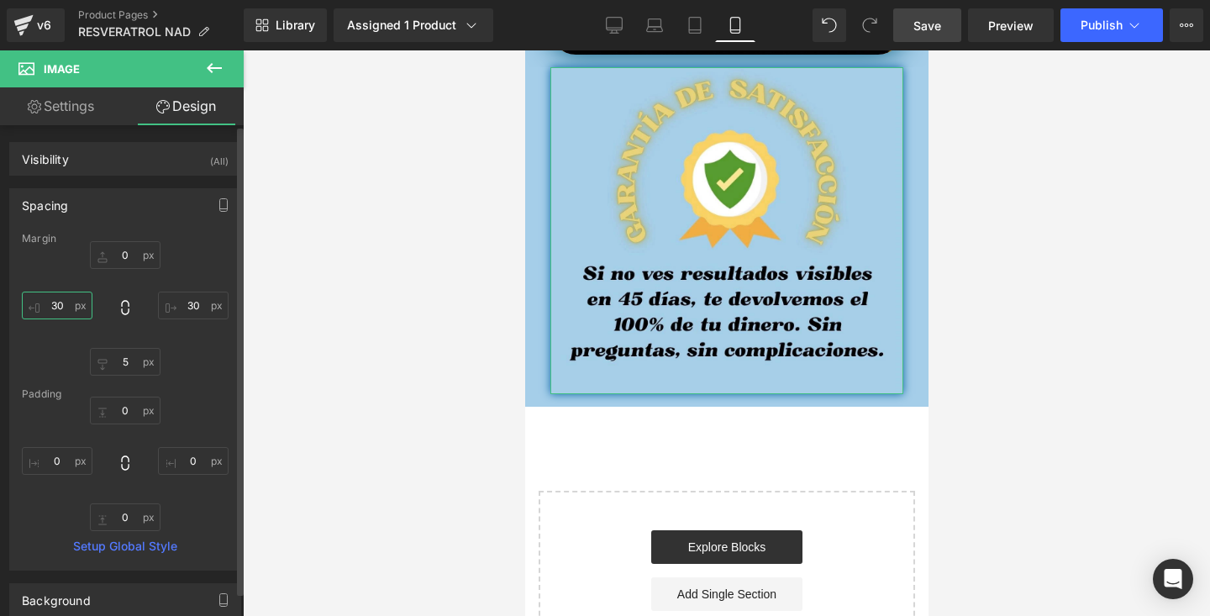
click at [72, 313] on input "30" at bounding box center [57, 306] width 71 height 28
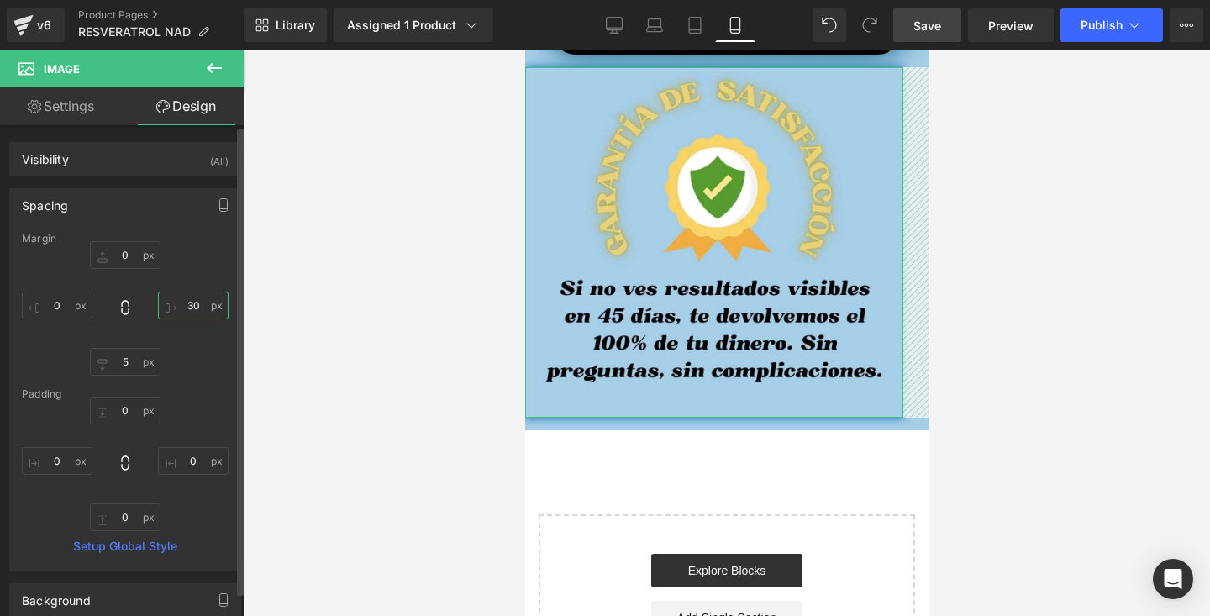
click at [192, 305] on input "30" at bounding box center [193, 306] width 71 height 28
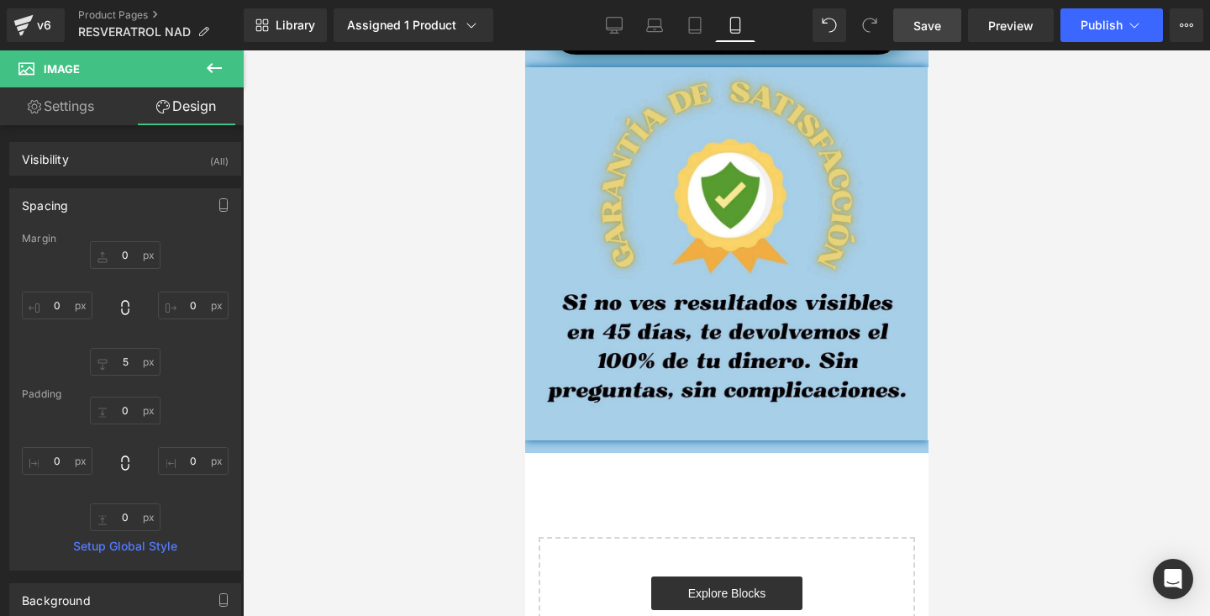
click at [328, 260] on div at bounding box center [726, 333] width 967 height 566
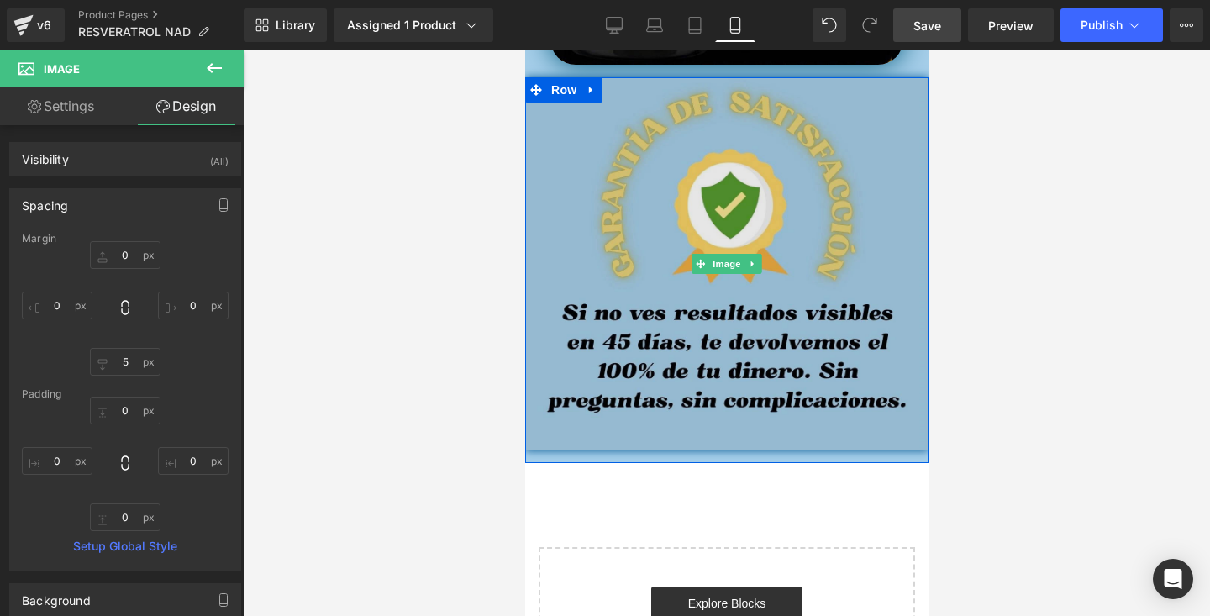
scroll to position [4662, 0]
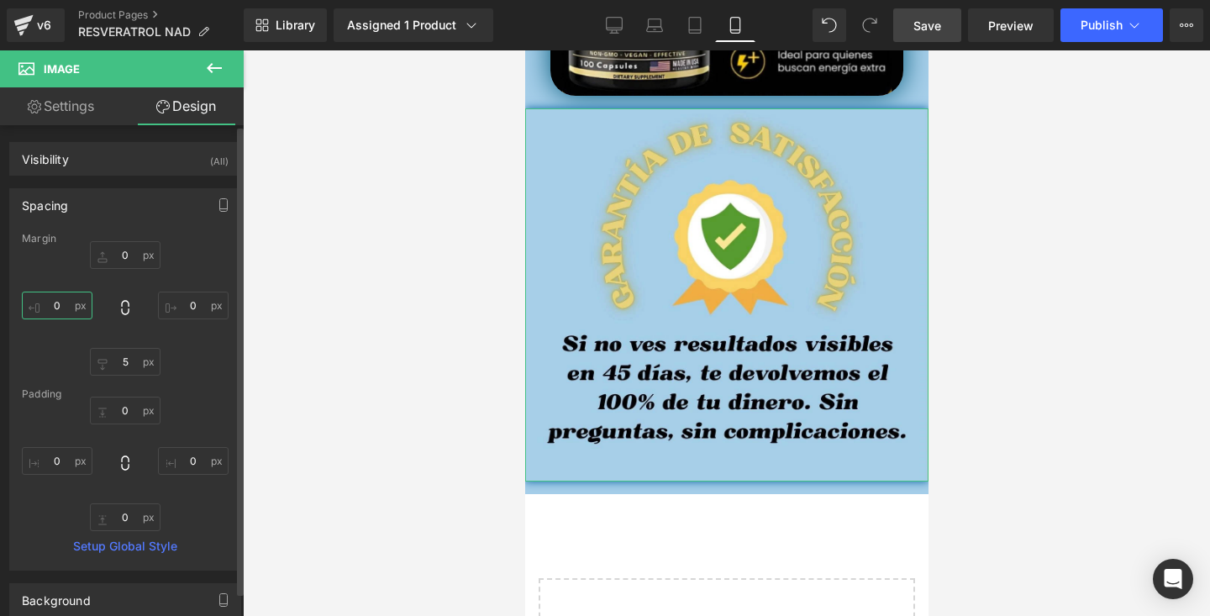
click at [70, 311] on input "0" at bounding box center [57, 306] width 71 height 28
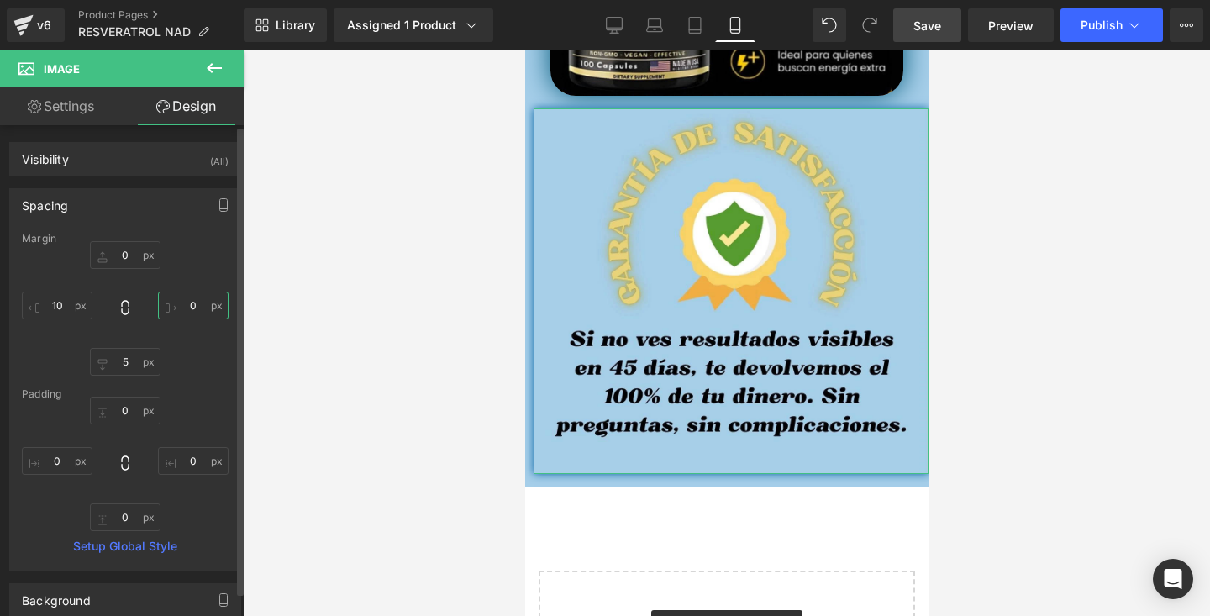
click at [185, 308] on input "text" at bounding box center [193, 306] width 71 height 28
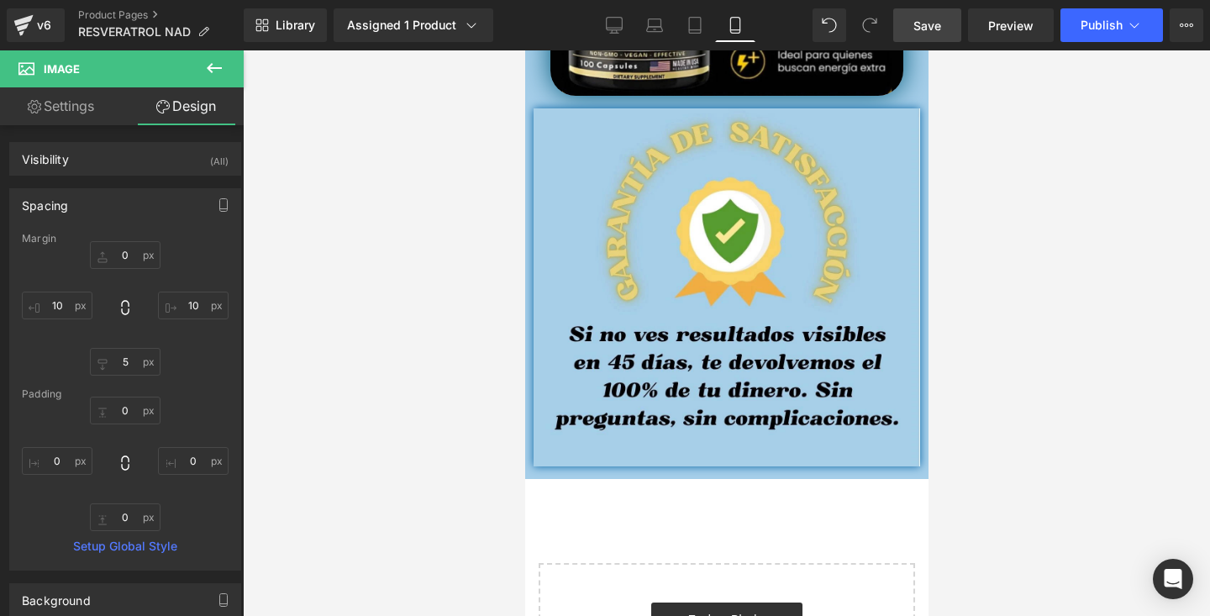
click at [374, 212] on div at bounding box center [726, 333] width 967 height 566
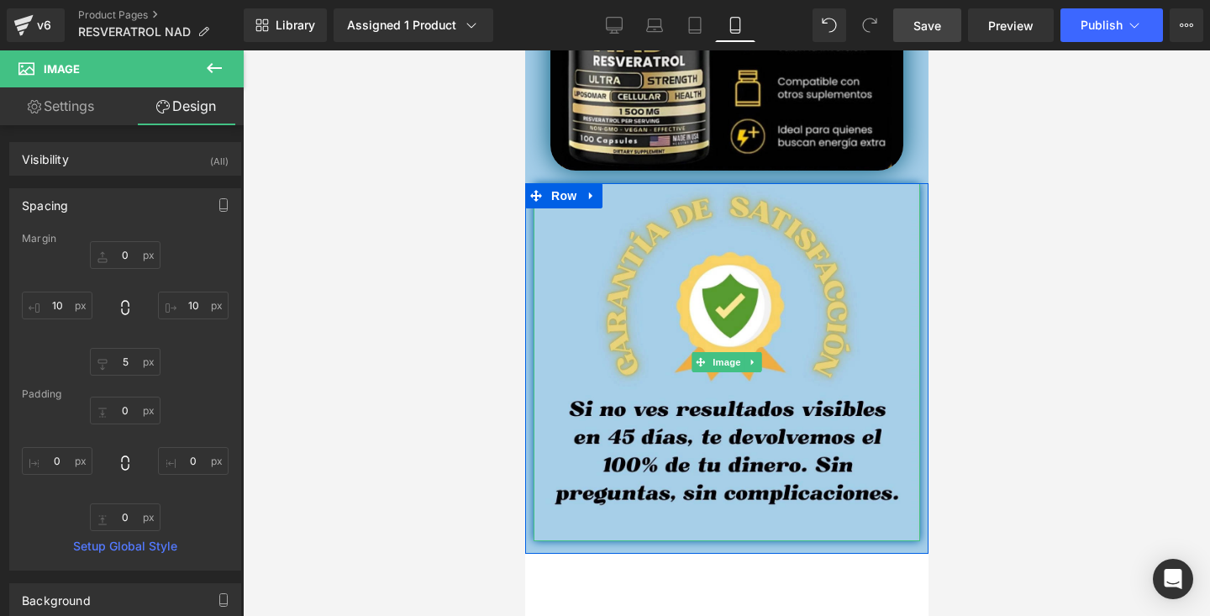
scroll to position [4545, 0]
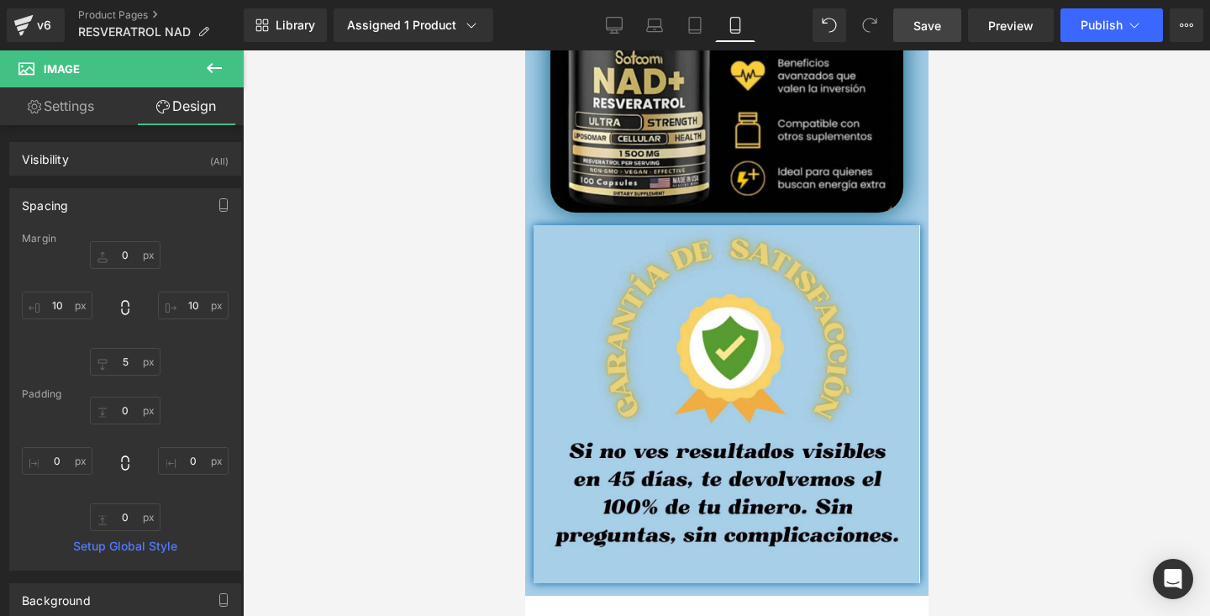
click at [966, 118] on div at bounding box center [726, 333] width 967 height 566
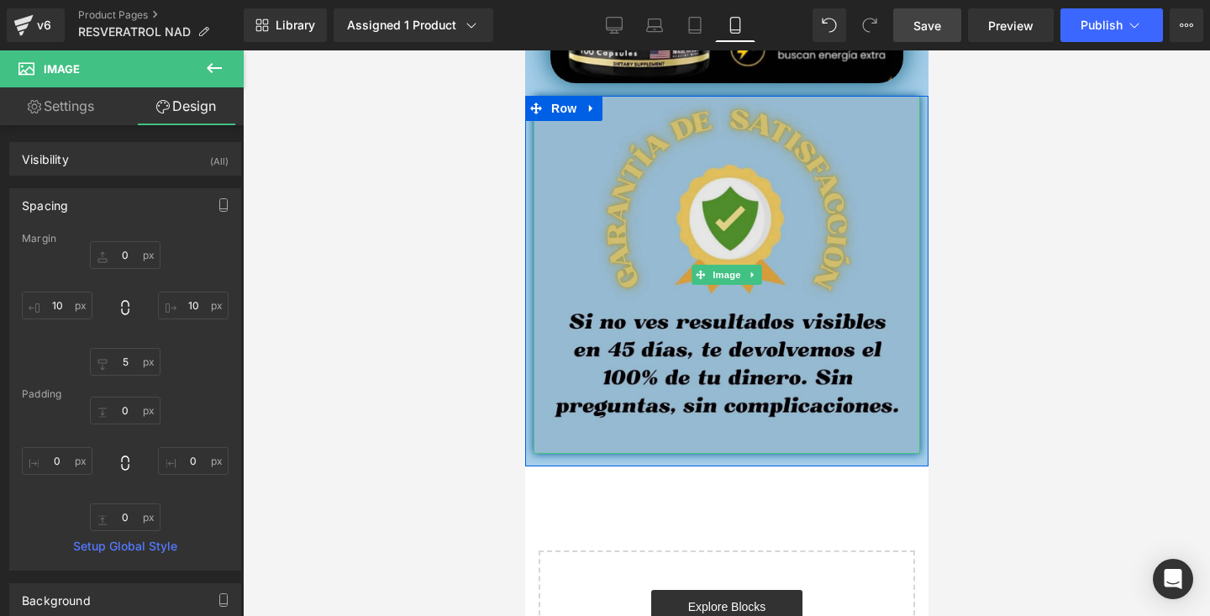
scroll to position [4711, 0]
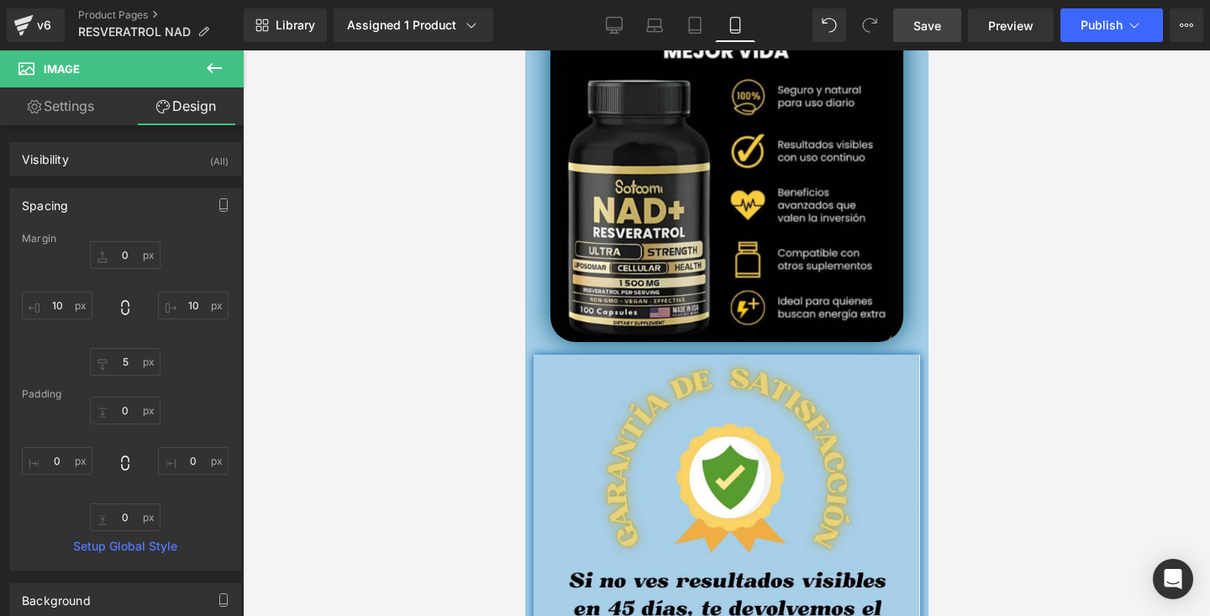
click at [1054, 145] on div at bounding box center [726, 333] width 967 height 566
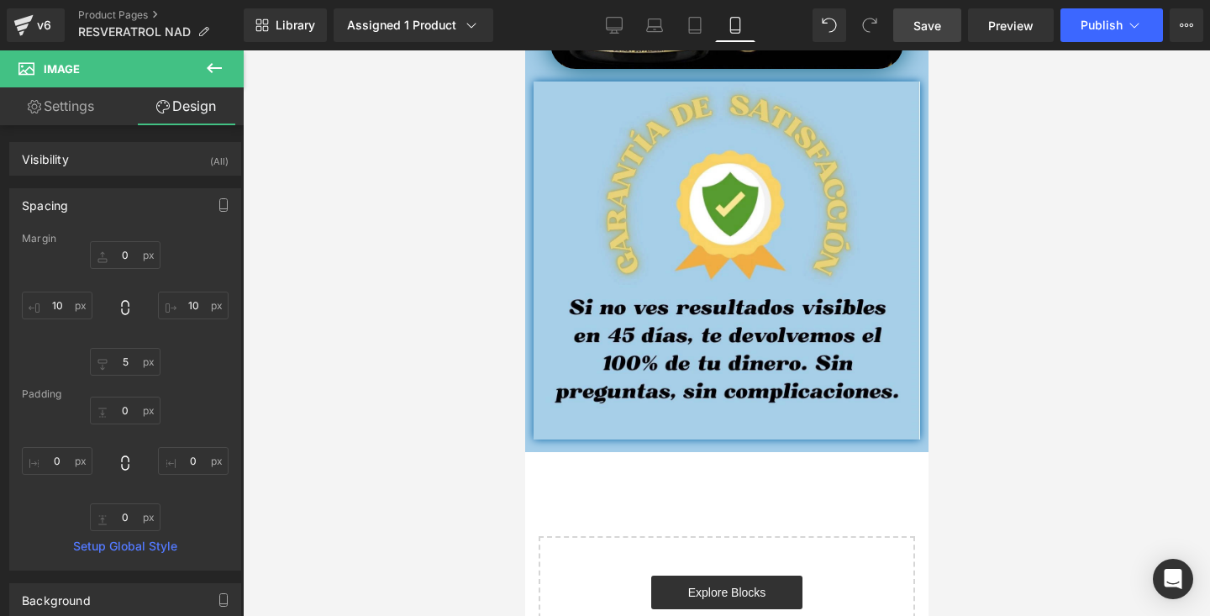
scroll to position [4692, 0]
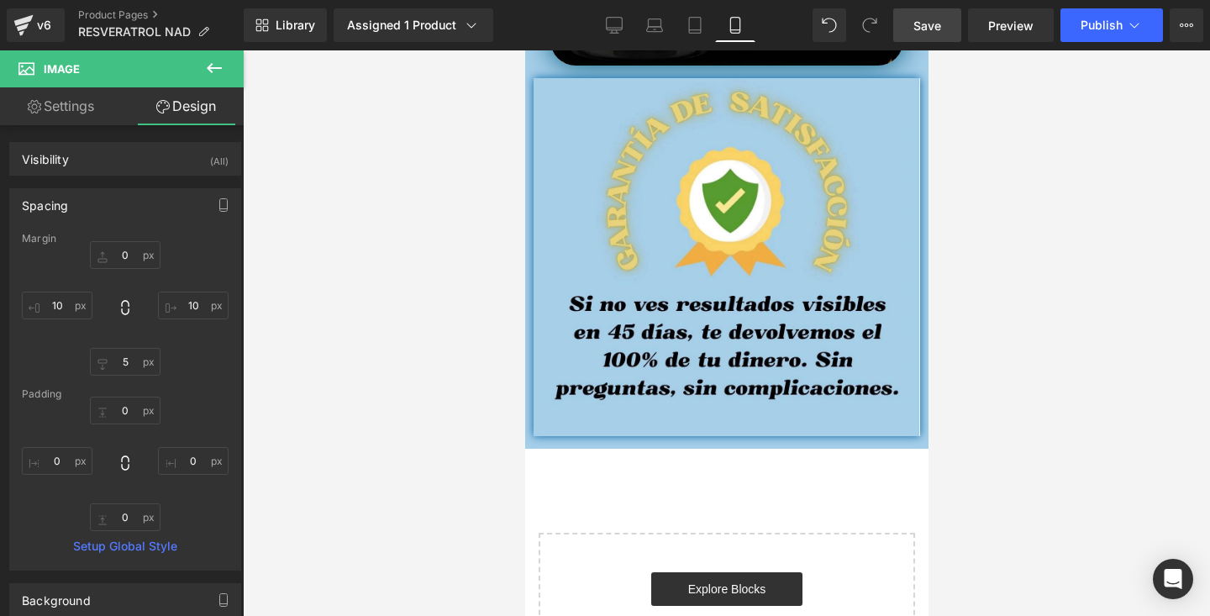
click at [1061, 124] on div at bounding box center [726, 333] width 967 height 566
click at [934, 32] on span "Save" at bounding box center [927, 26] width 28 height 18
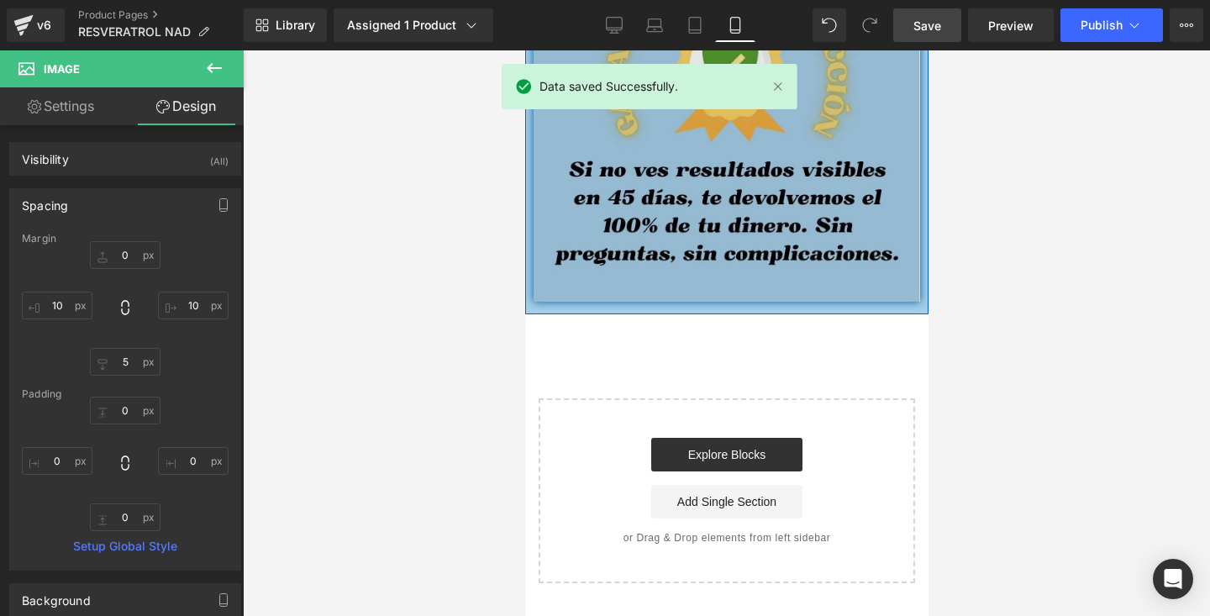
scroll to position [4835, 0]
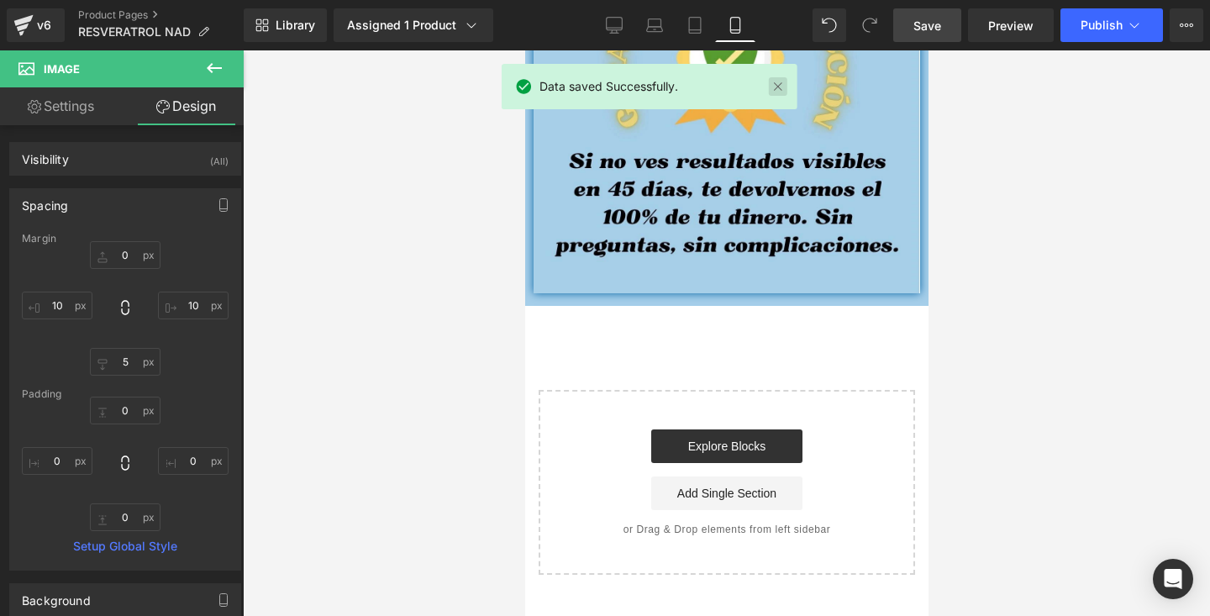
click at [784, 85] on link at bounding box center [778, 86] width 18 height 18
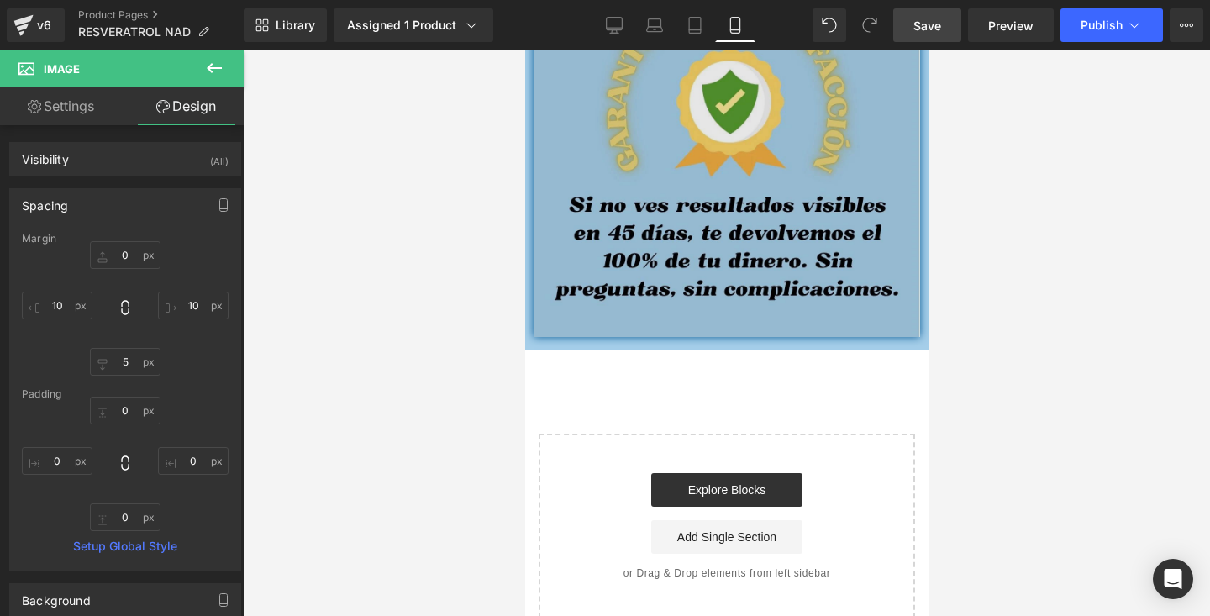
scroll to position [4722, 0]
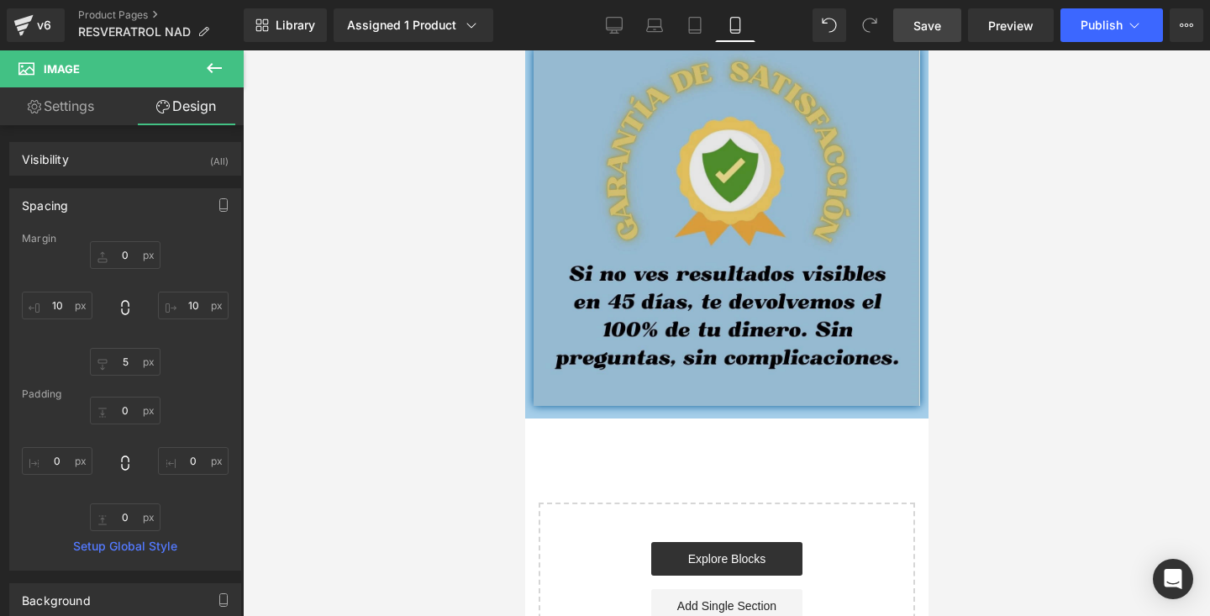
click at [737, 245] on img at bounding box center [726, 227] width 387 height 358
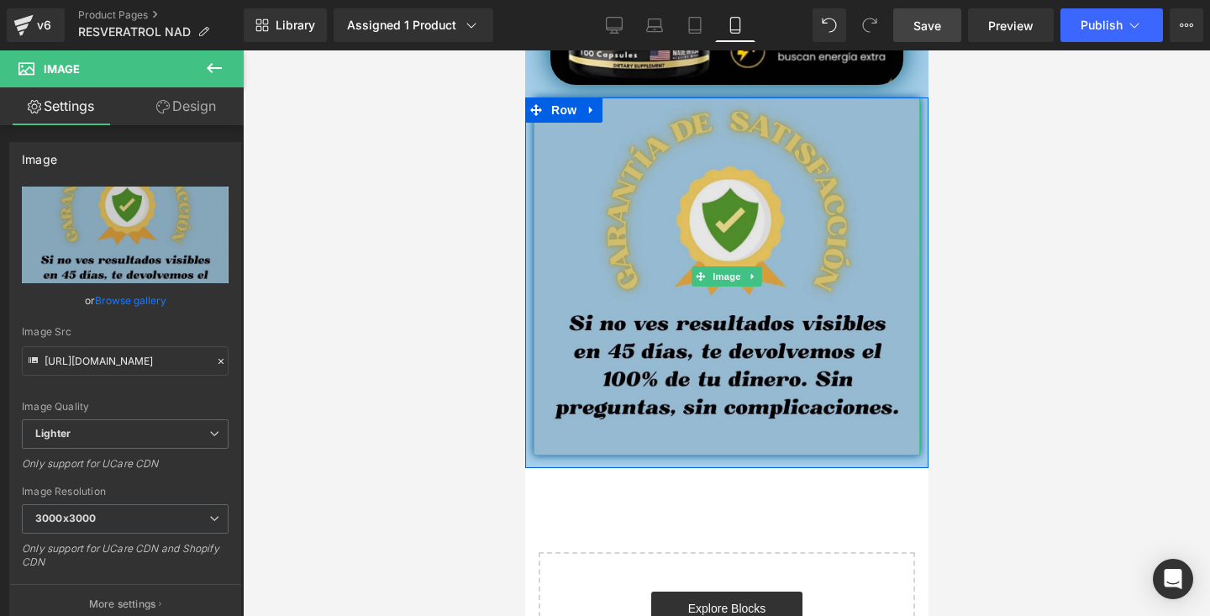
scroll to position [4622, 0]
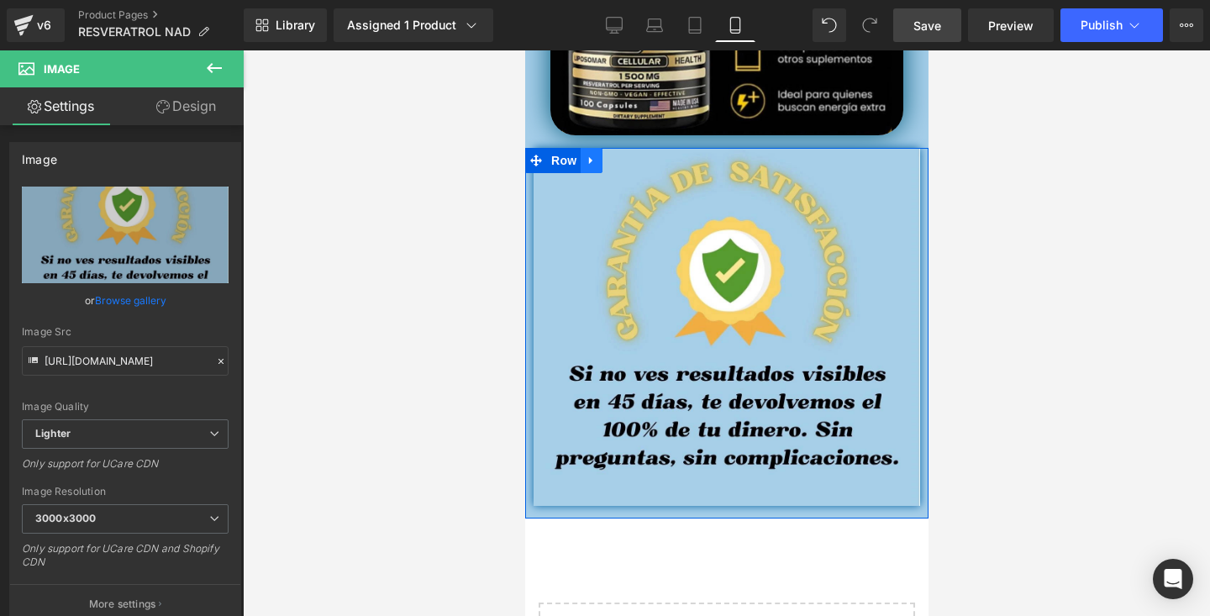
click at [588, 160] on icon at bounding box center [589, 161] width 3 height 8
click at [611, 157] on icon at bounding box center [613, 161] width 12 height 12
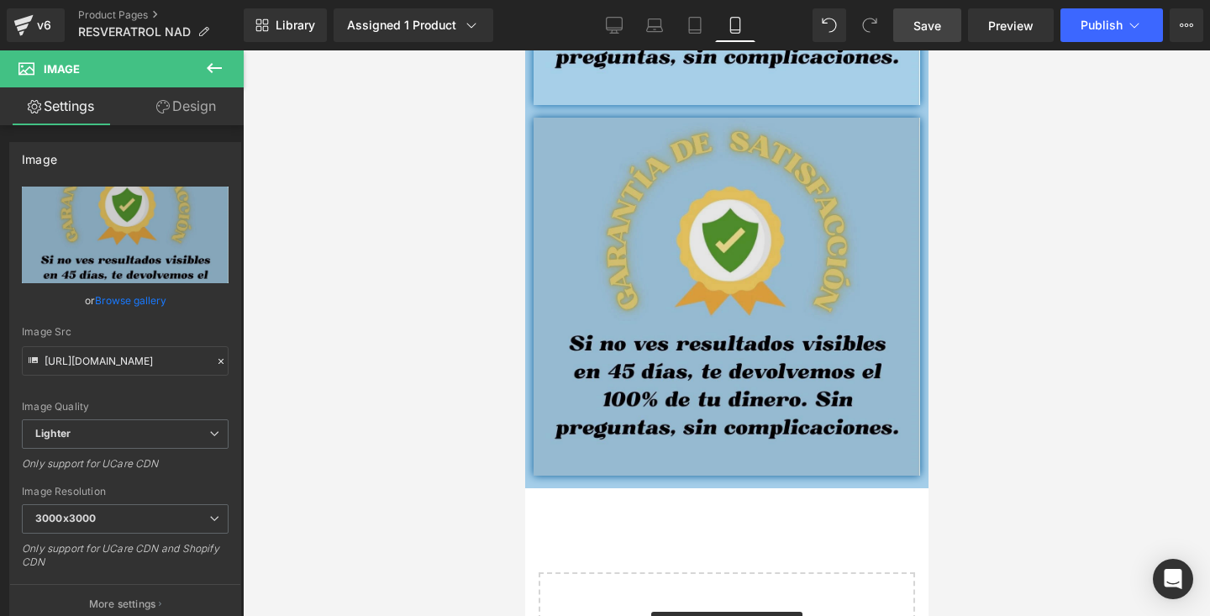
scroll to position [5026, 0]
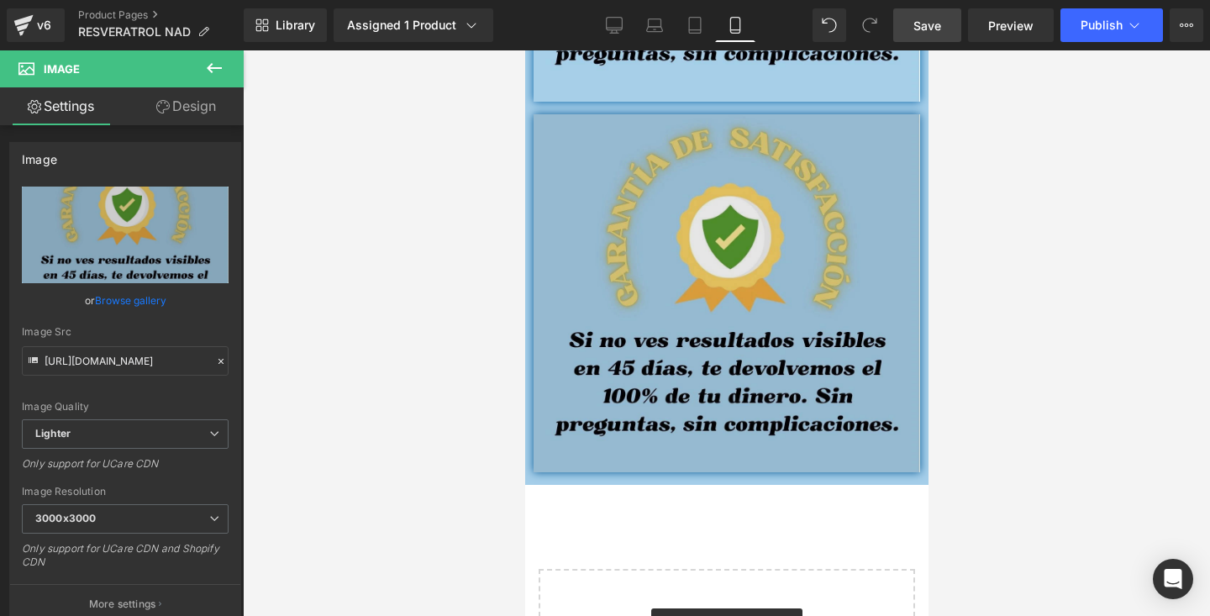
click at [710, 250] on img at bounding box center [726, 293] width 387 height 358
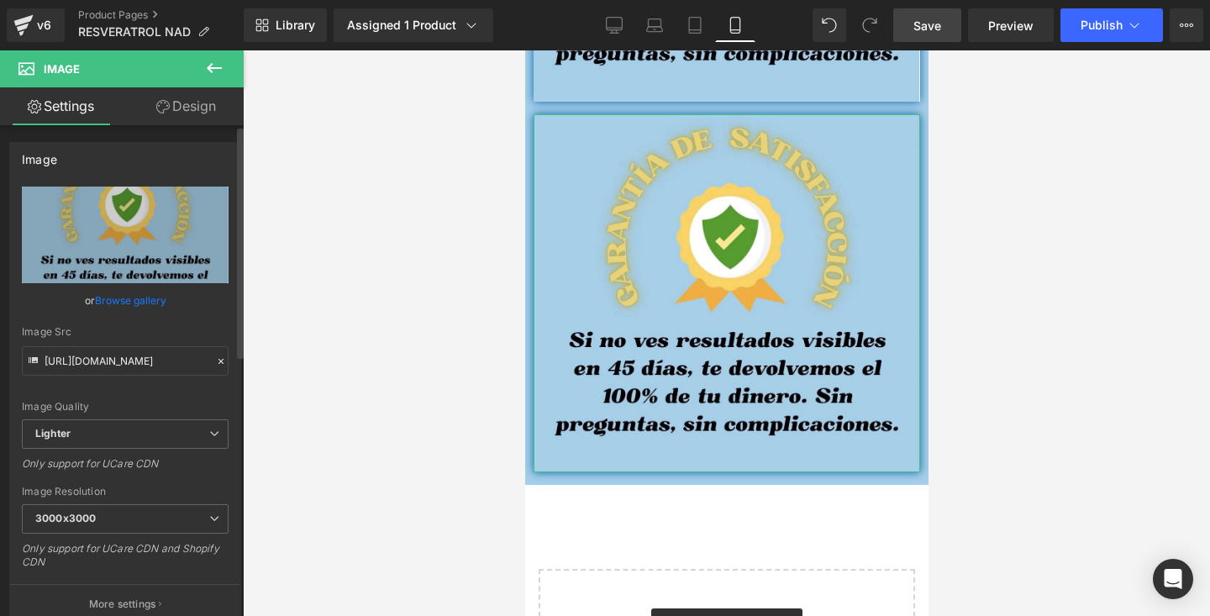
click at [113, 297] on link "Browse gallery" at bounding box center [130, 300] width 71 height 29
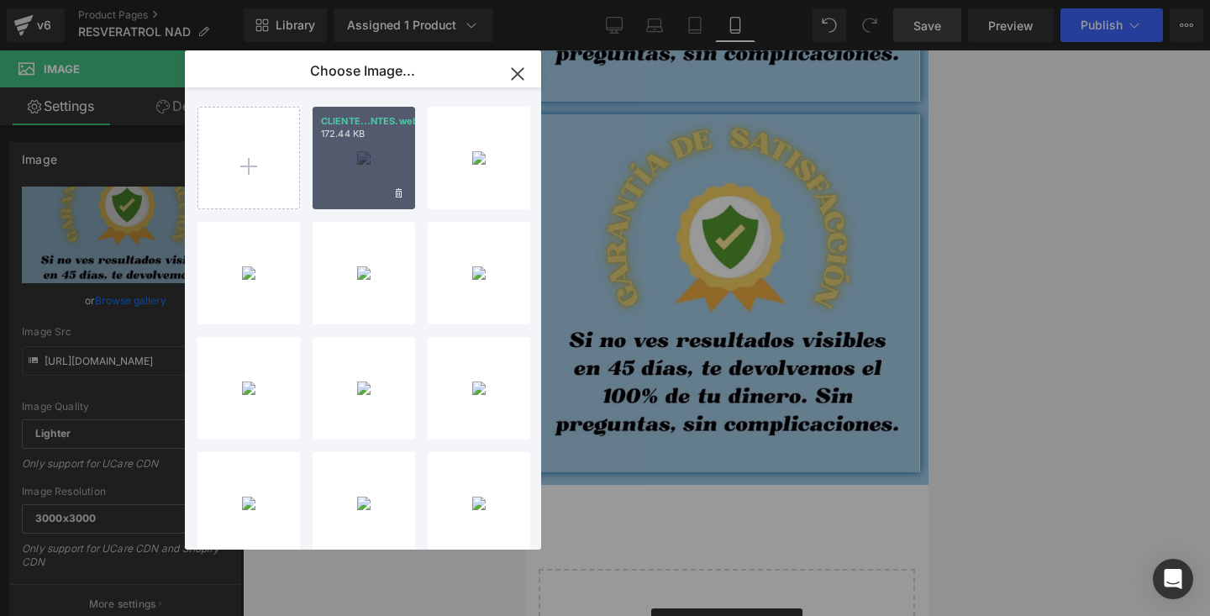
click at [337, 186] on div "CLIENTE...NTES.webp 172.44 KB" at bounding box center [364, 158] width 103 height 103
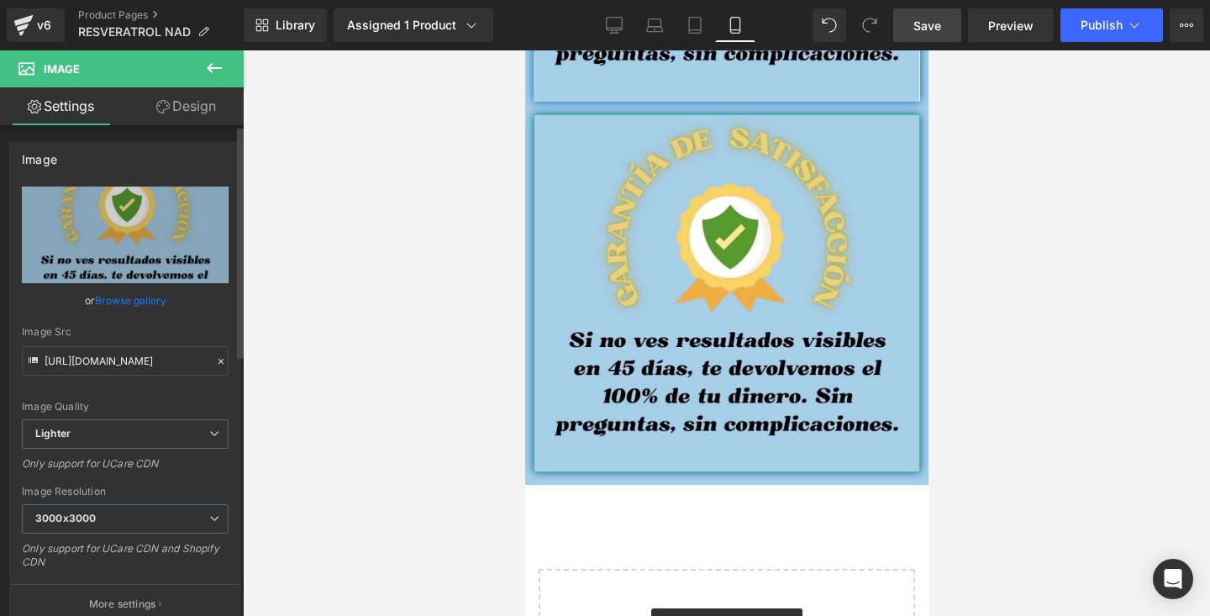
click at [134, 297] on link "Browse gallery" at bounding box center [130, 300] width 71 height 29
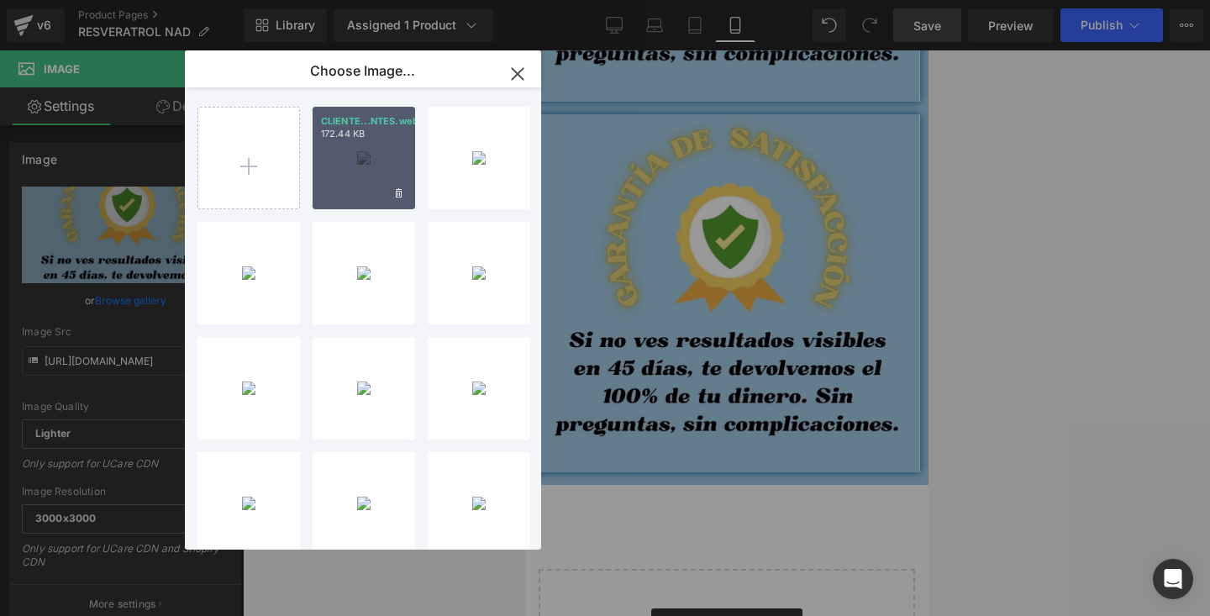
click at [348, 170] on div "CLIENTE...NTES.webp 172.44 KB" at bounding box center [364, 158] width 103 height 103
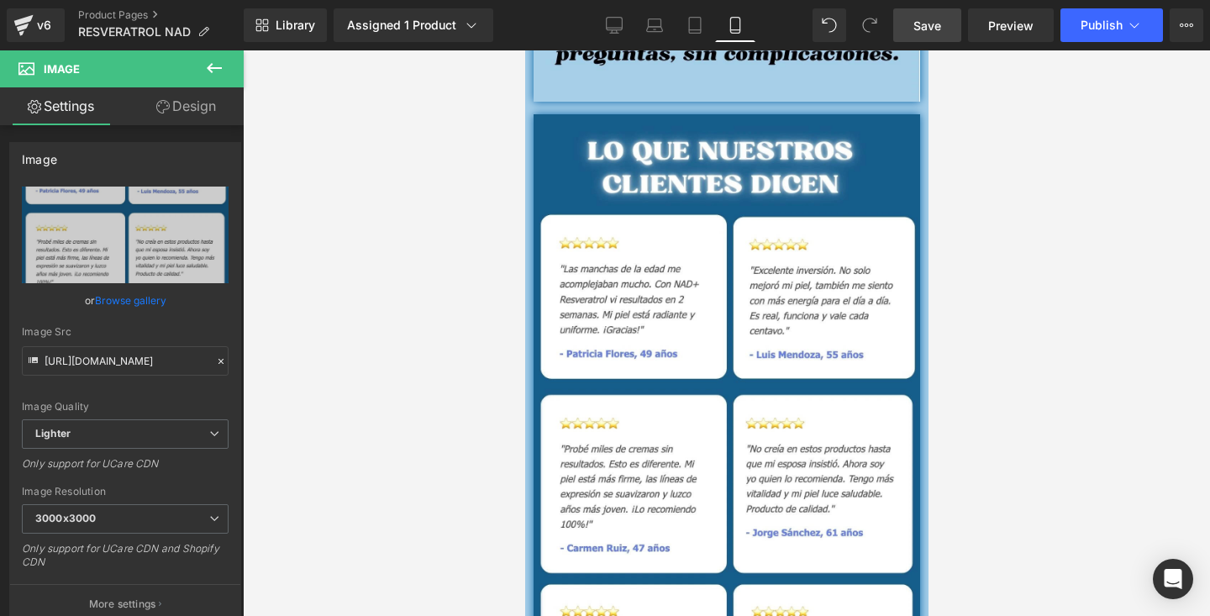
click at [1042, 222] on div at bounding box center [726, 333] width 967 height 566
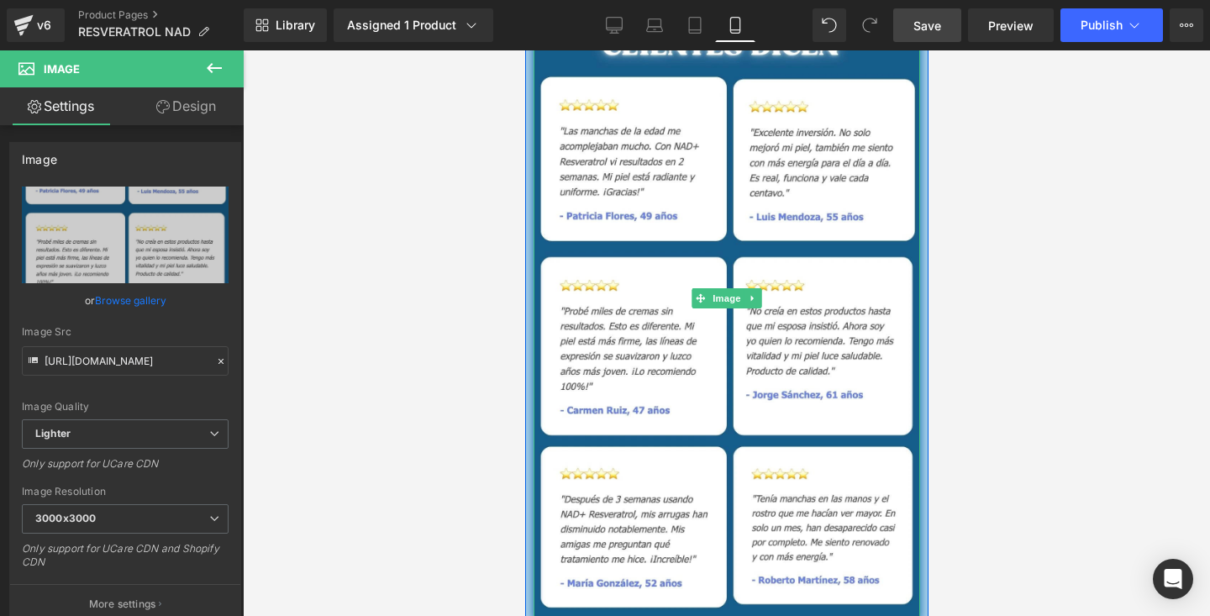
scroll to position [5125, 0]
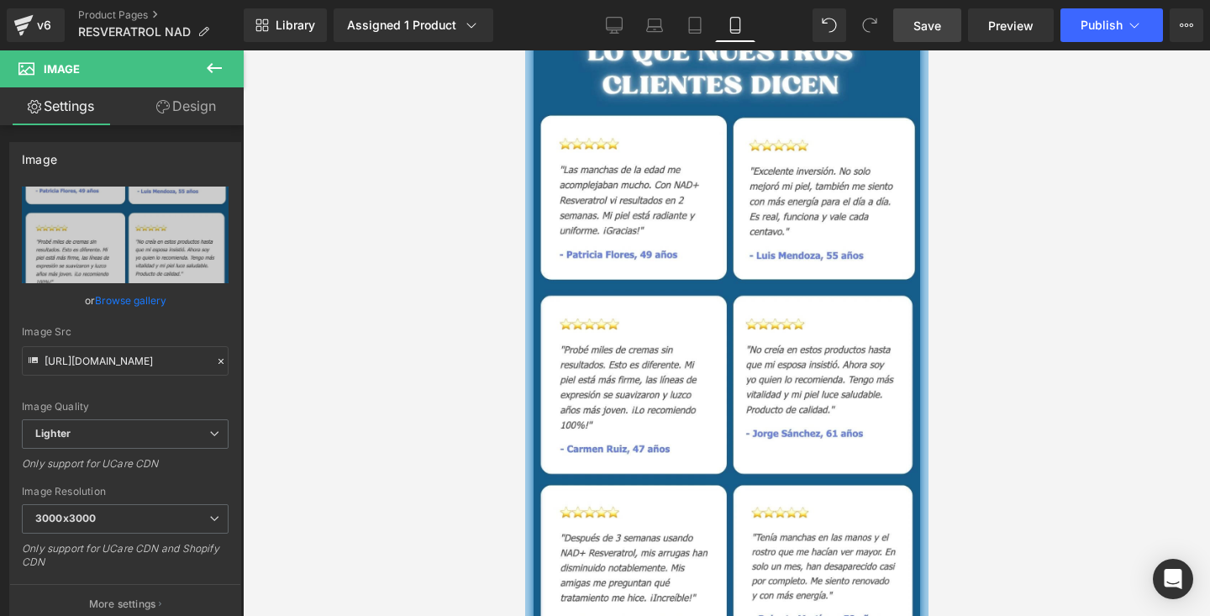
click at [1066, 105] on div at bounding box center [726, 333] width 967 height 566
click at [1045, 162] on div at bounding box center [726, 333] width 967 height 566
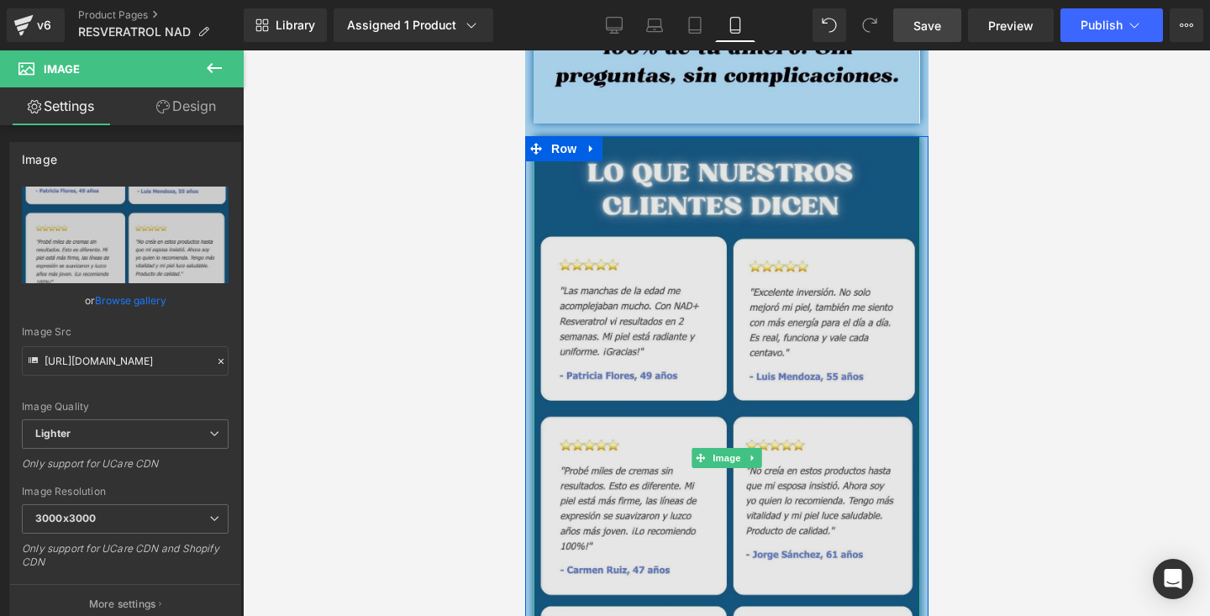
scroll to position [4985, 0]
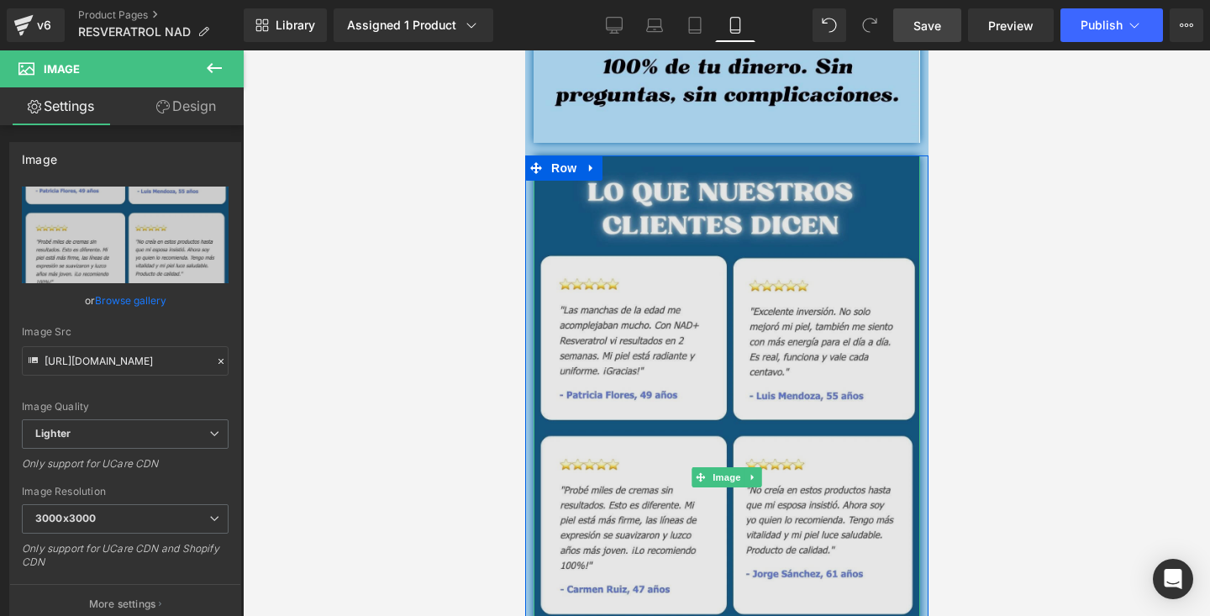
click at [703, 188] on img at bounding box center [726, 477] width 387 height 645
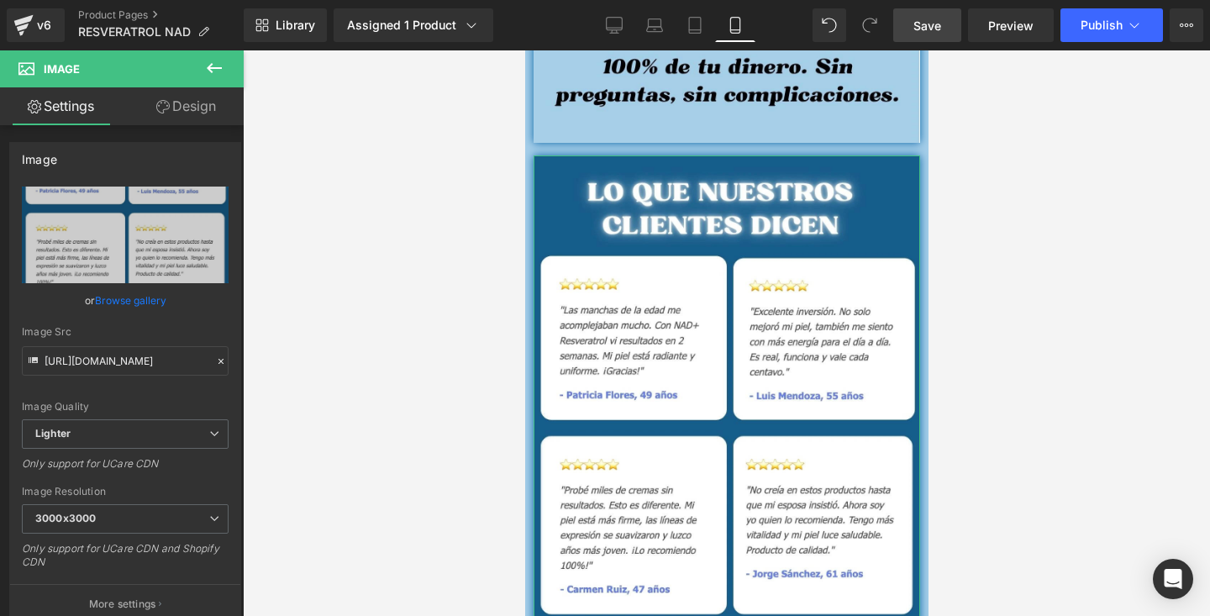
click at [196, 118] on link "Design" at bounding box center [186, 106] width 122 height 38
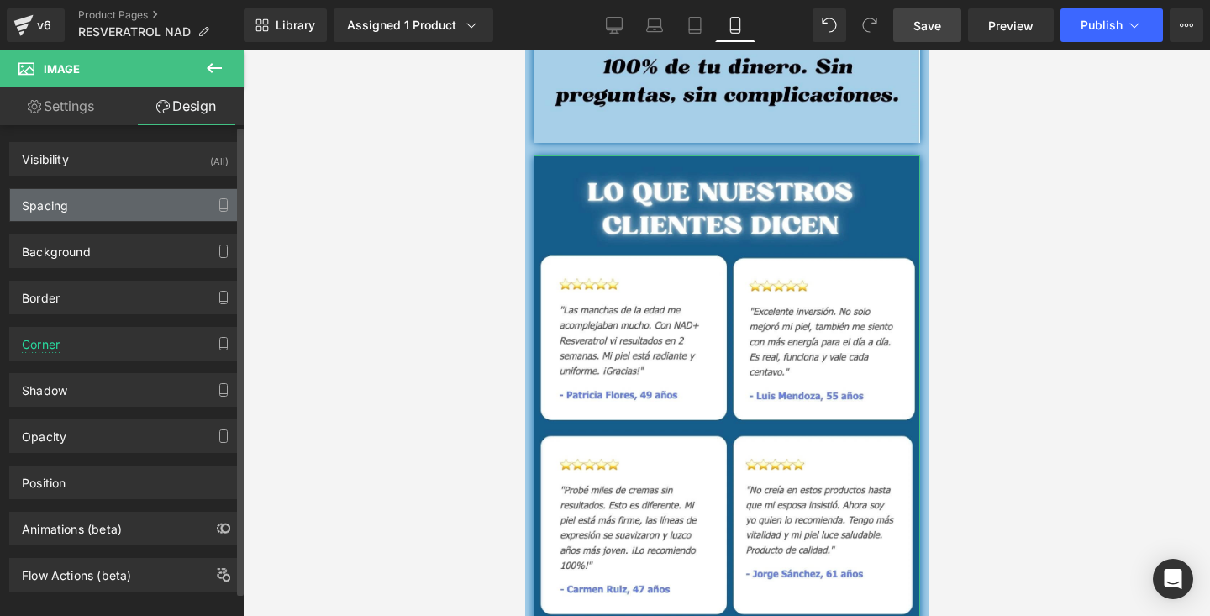
click at [118, 216] on div "Spacing" at bounding box center [125, 205] width 230 height 32
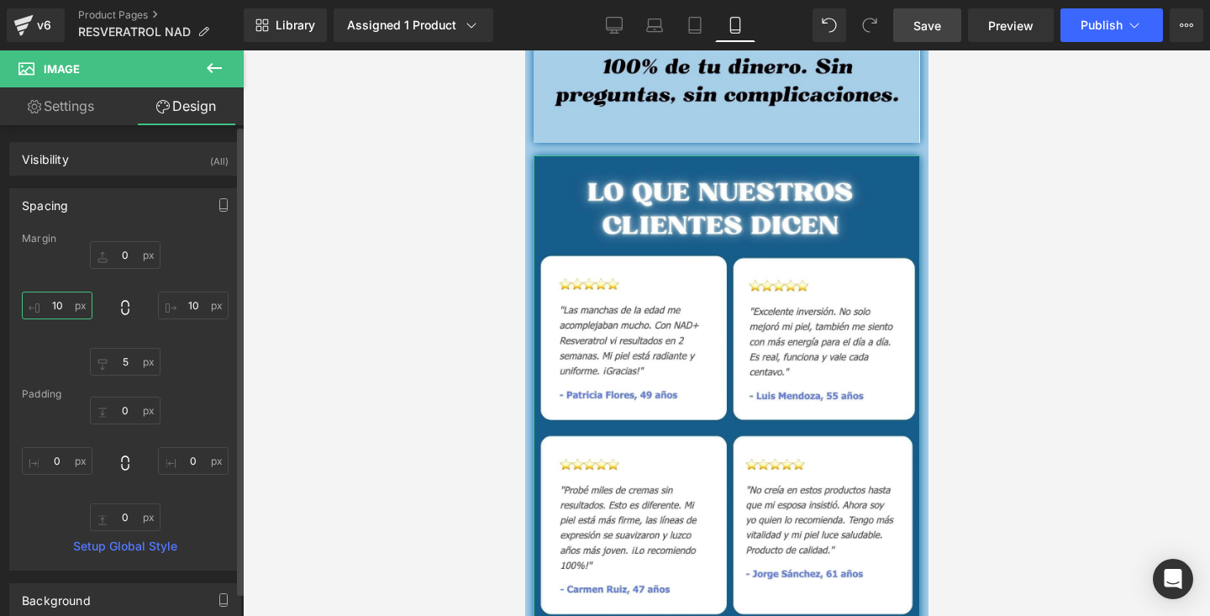
click at [83, 302] on input "10" at bounding box center [57, 306] width 71 height 28
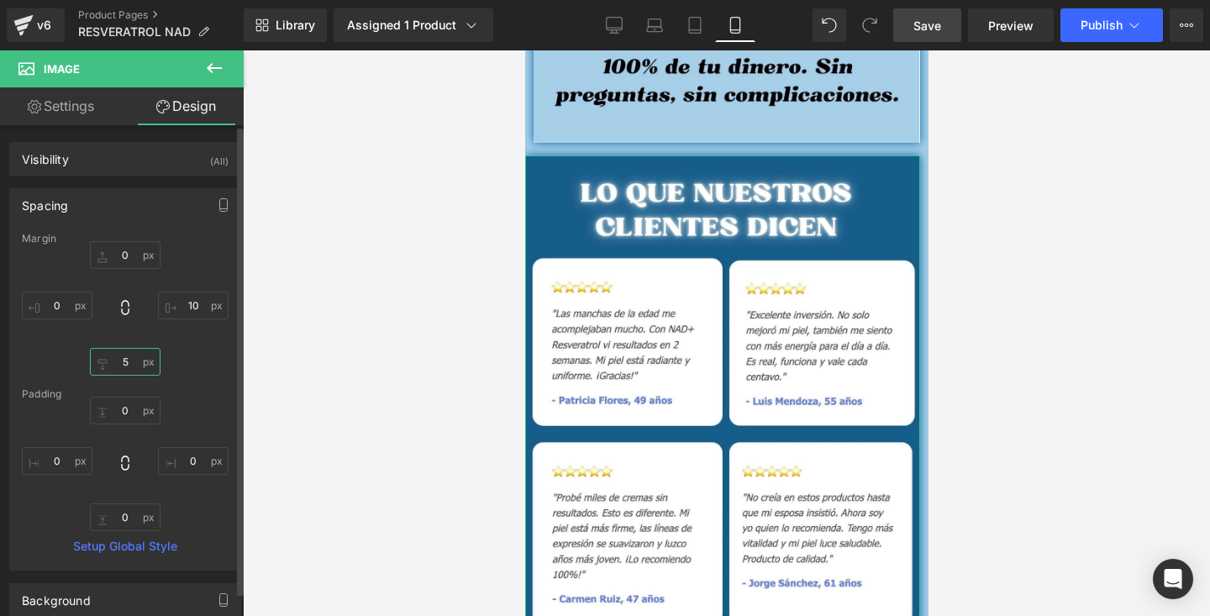
click at [94, 350] on input "5" at bounding box center [125, 362] width 71 height 28
click at [188, 308] on input "10" at bounding box center [193, 306] width 71 height 28
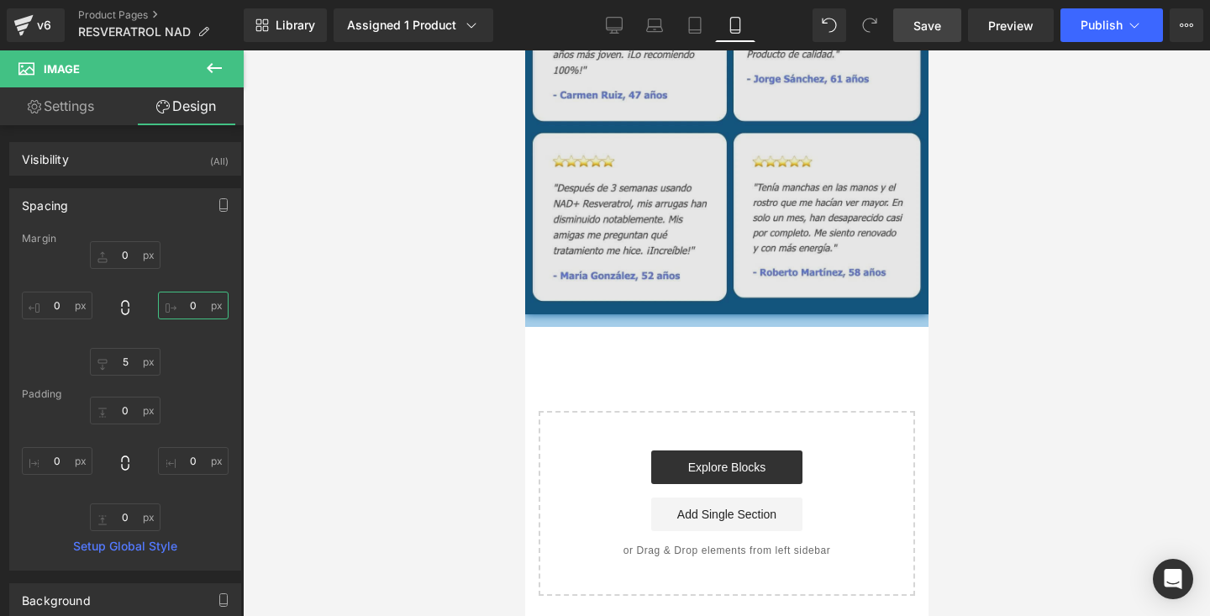
scroll to position [5272, 0]
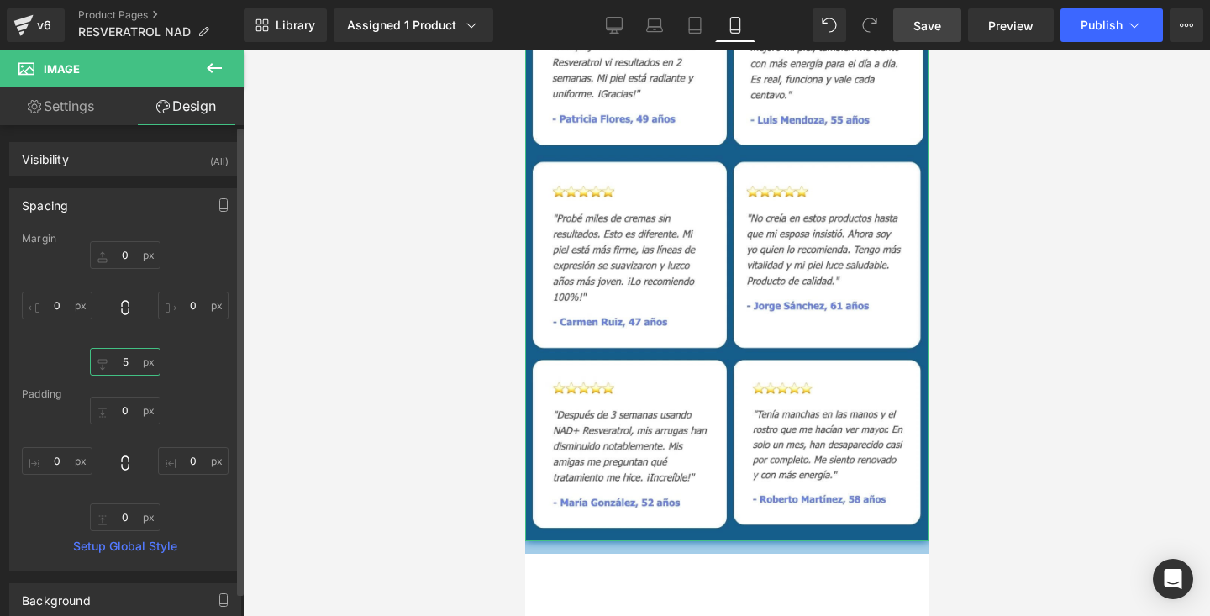
click at [129, 361] on input "5" at bounding box center [125, 362] width 71 height 28
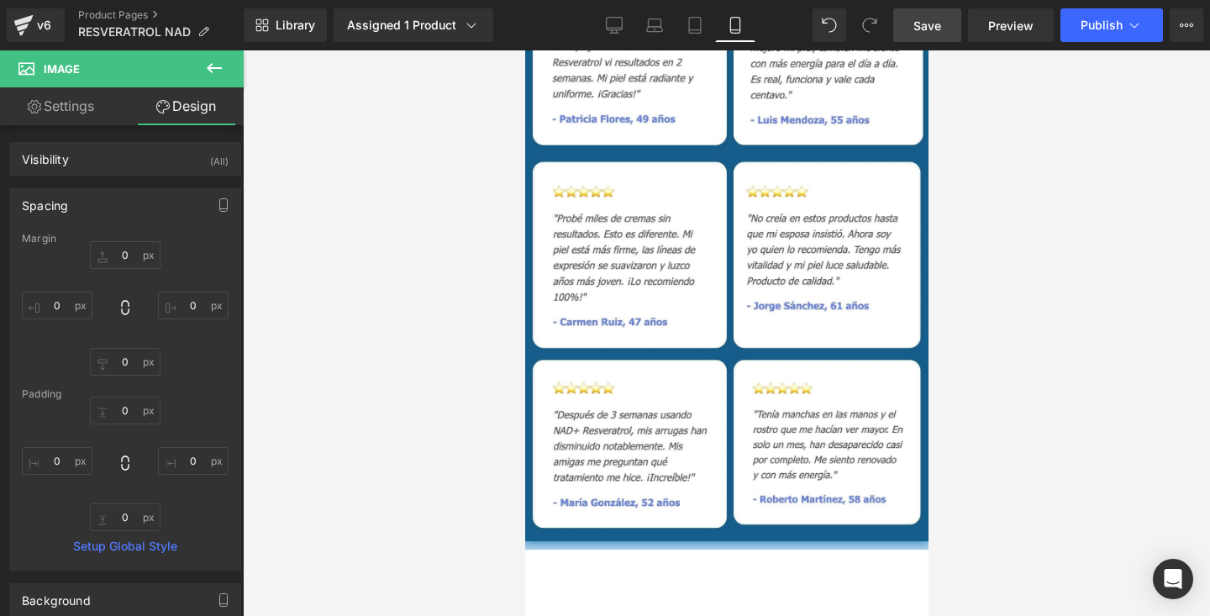
click at [389, 236] on div at bounding box center [726, 333] width 967 height 566
click at [314, 361] on div at bounding box center [726, 333] width 967 height 566
click at [799, 540] on div at bounding box center [725, 539] width 403 height 4
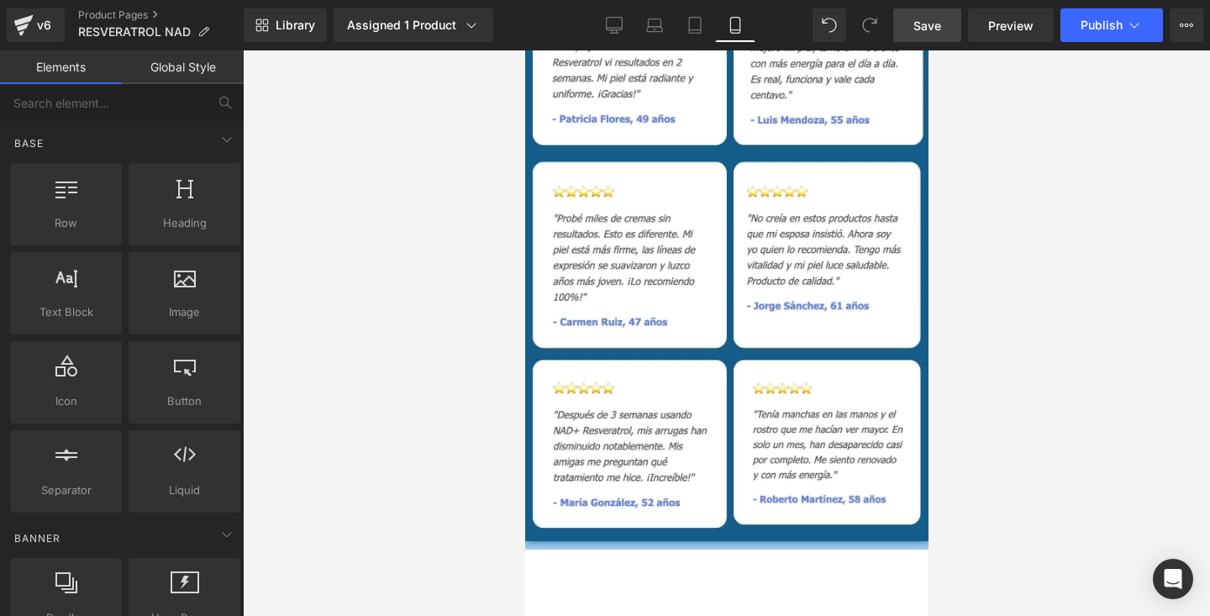
click at [787, 544] on div "Image Row" at bounding box center [725, 209] width 403 height 681
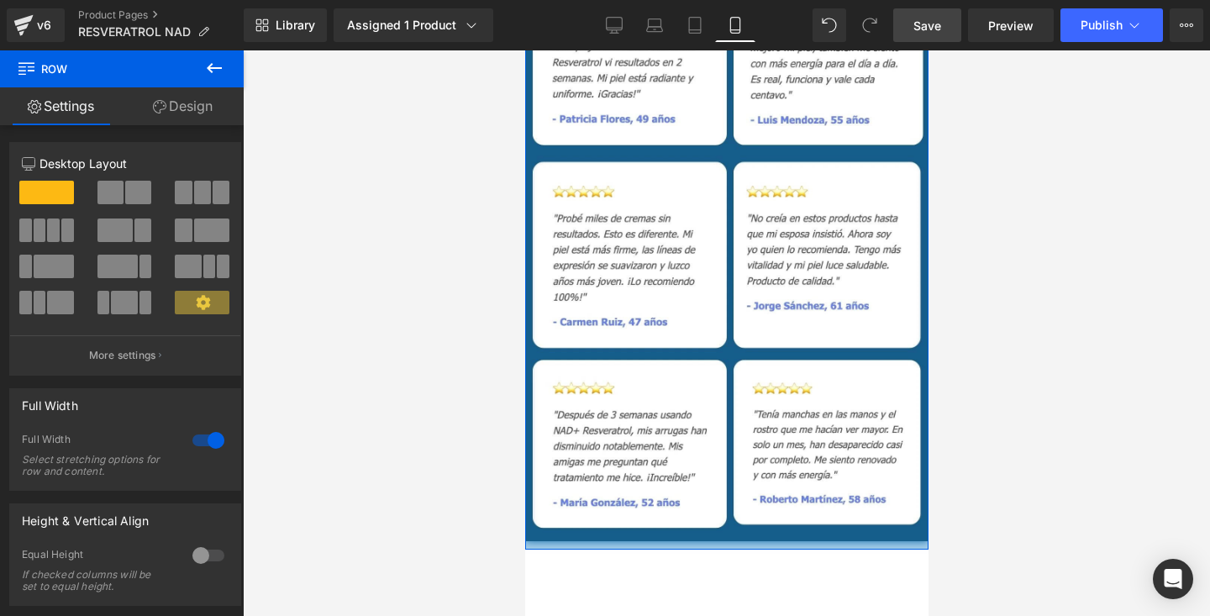
click at [189, 117] on link "Design" at bounding box center [183, 106] width 122 height 38
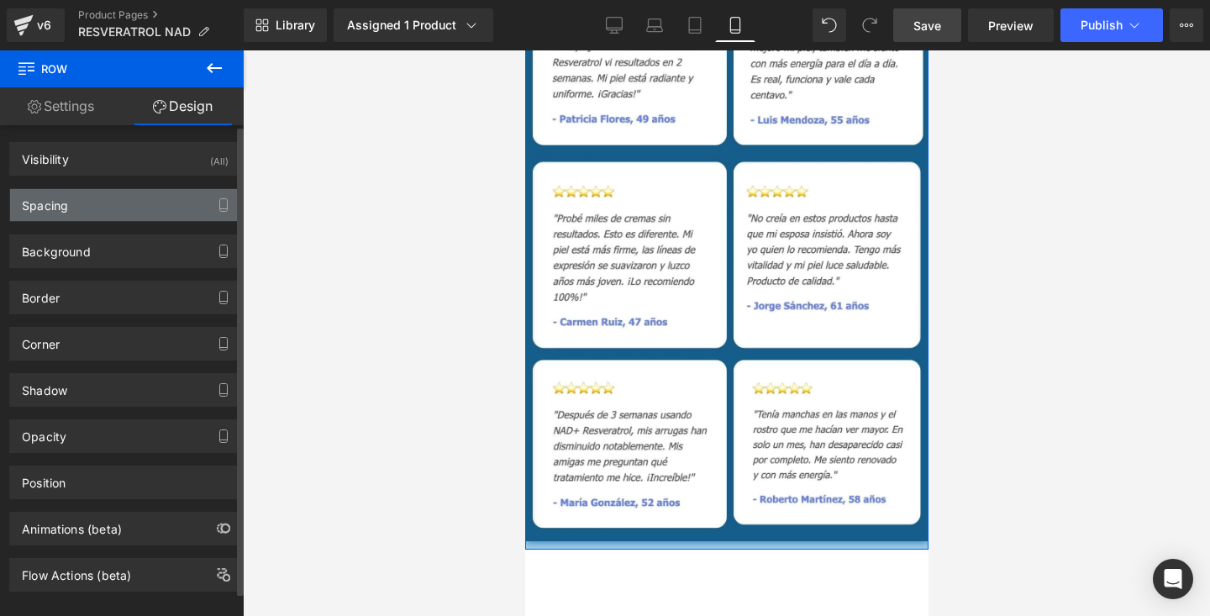
click at [120, 199] on div "Spacing" at bounding box center [125, 205] width 230 height 32
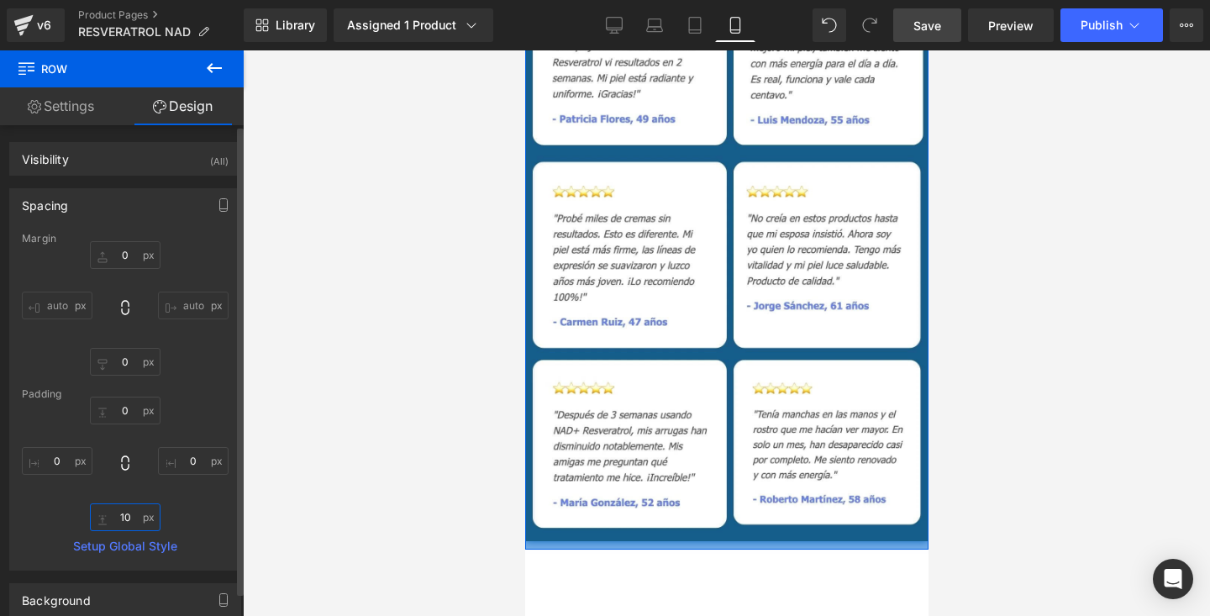
click at [128, 514] on input "10" at bounding box center [125, 517] width 71 height 28
click at [103, 455] on div "0px 0 0px 0 0 0 0px 0" at bounding box center [125, 464] width 207 height 134
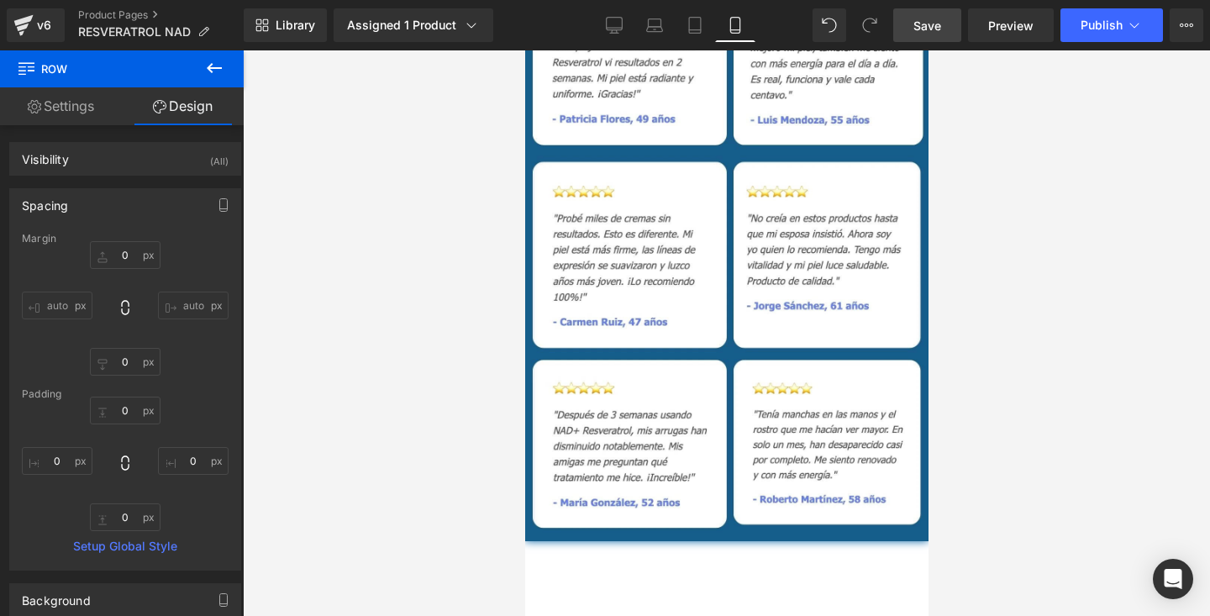
click at [324, 374] on div at bounding box center [726, 333] width 967 height 566
click at [963, 294] on div at bounding box center [726, 333] width 967 height 566
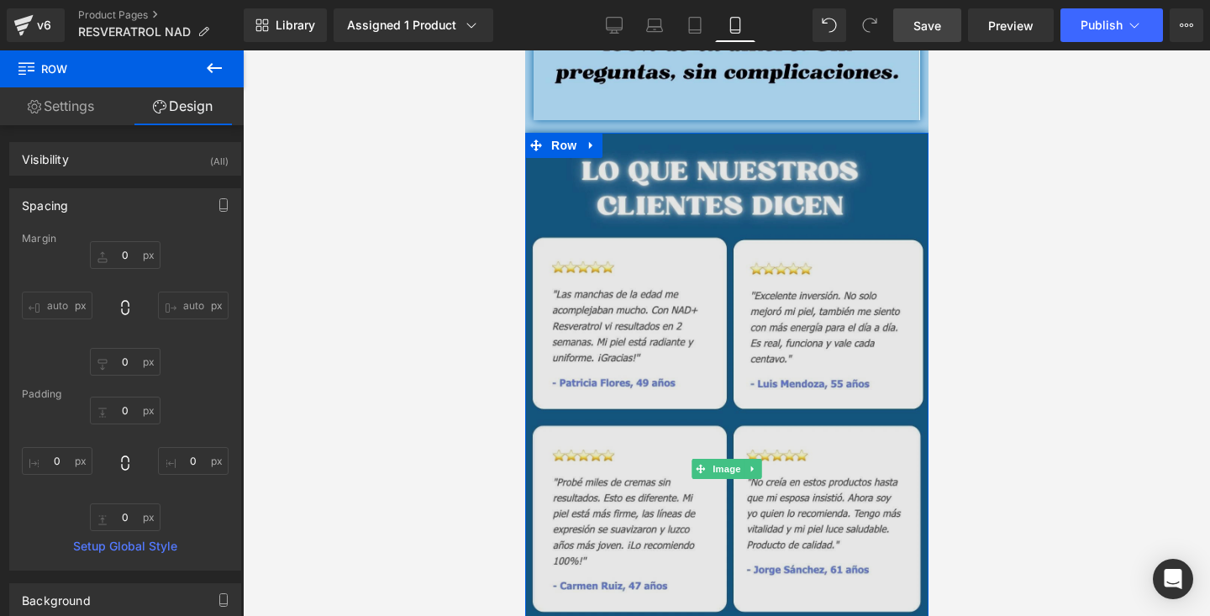
scroll to position [4988, 0]
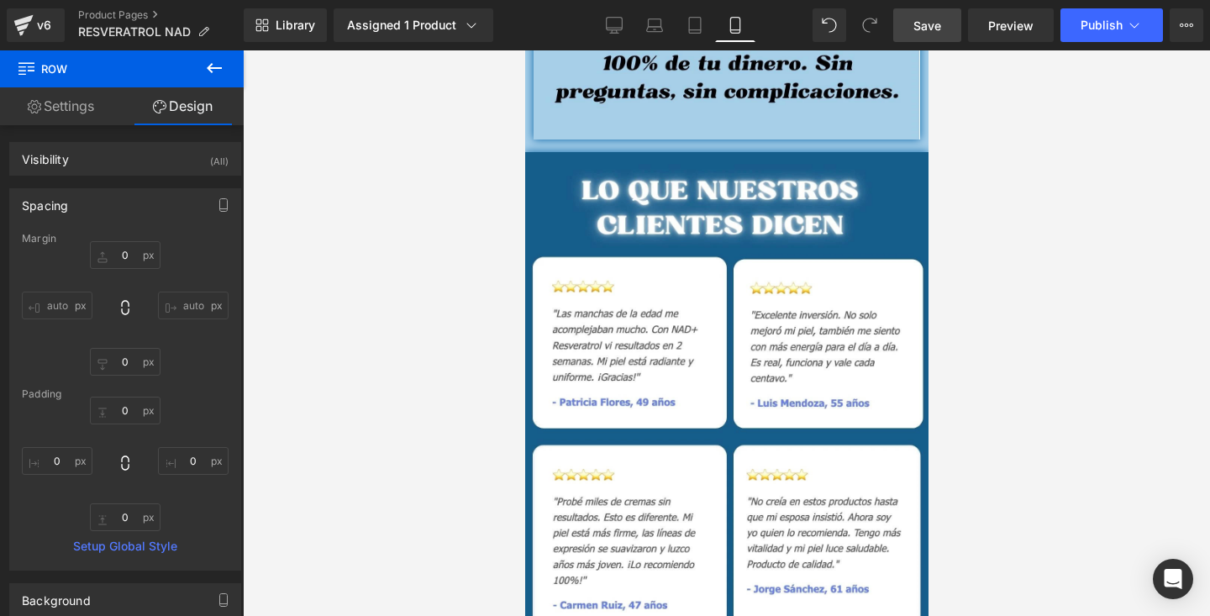
click at [1038, 159] on div at bounding box center [726, 333] width 967 height 566
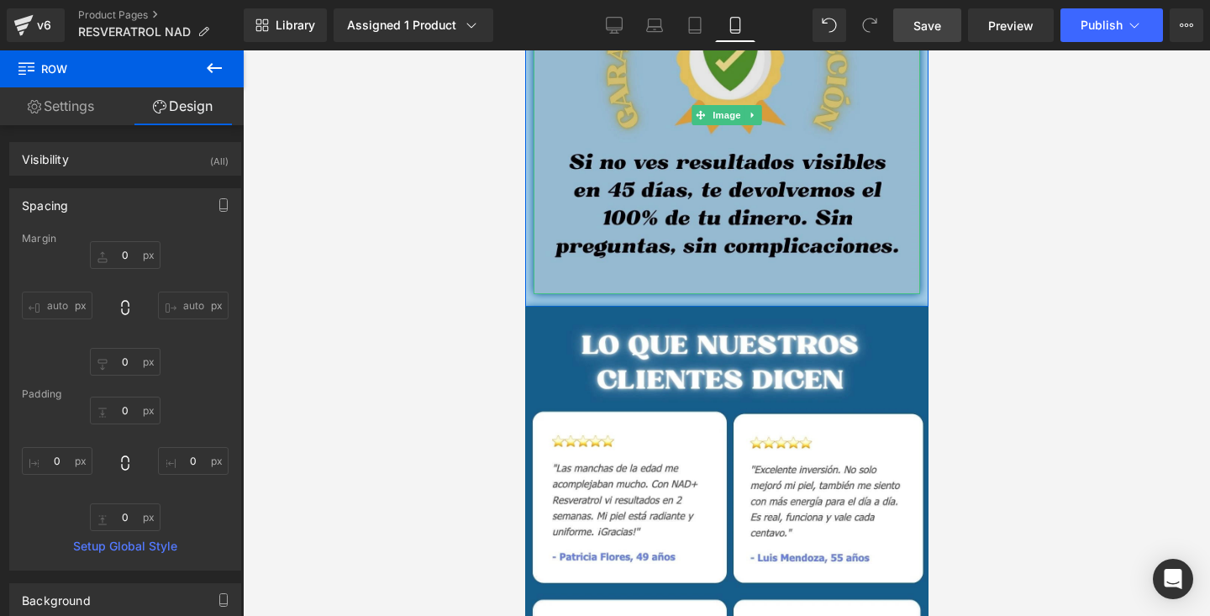
scroll to position [4847, 0]
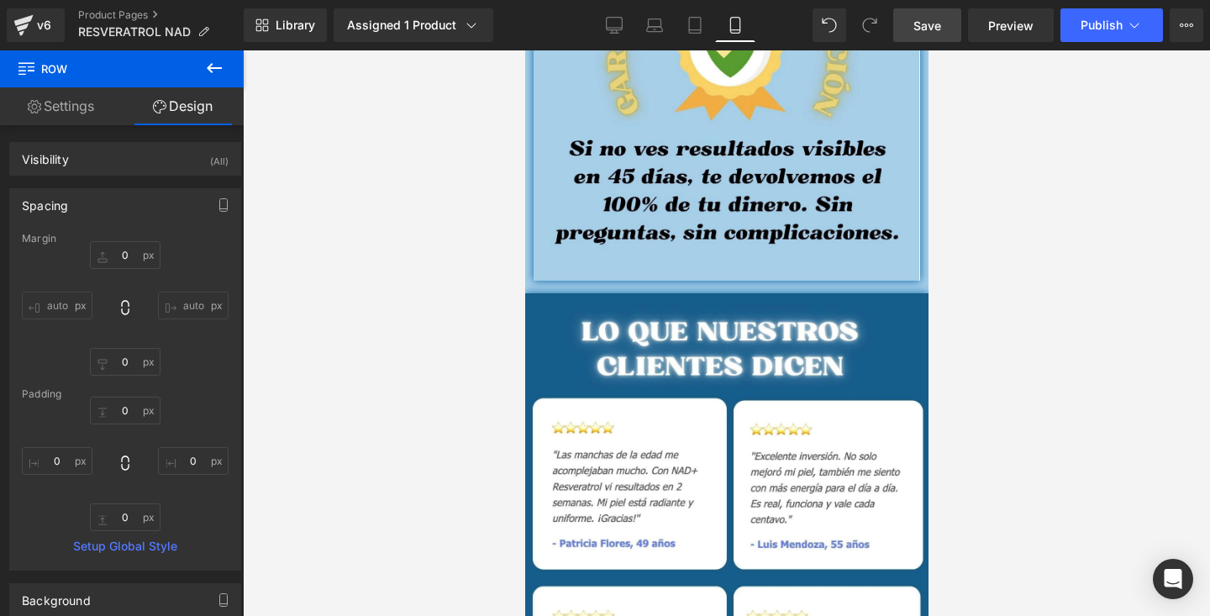
click at [1034, 228] on div at bounding box center [726, 333] width 967 height 566
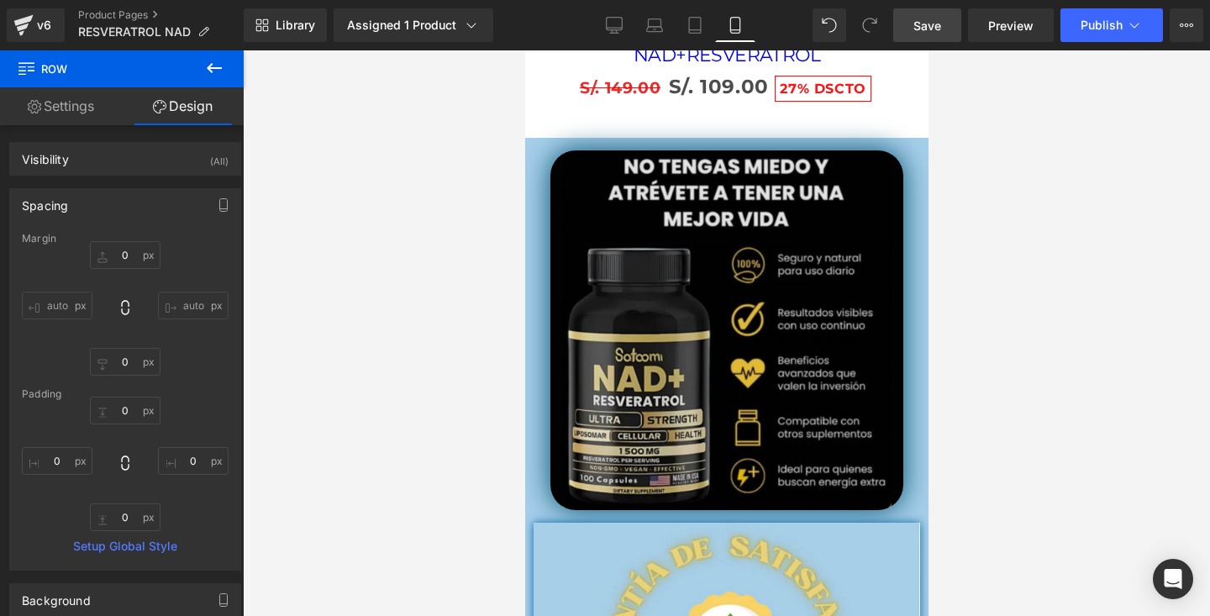
scroll to position [4602, 0]
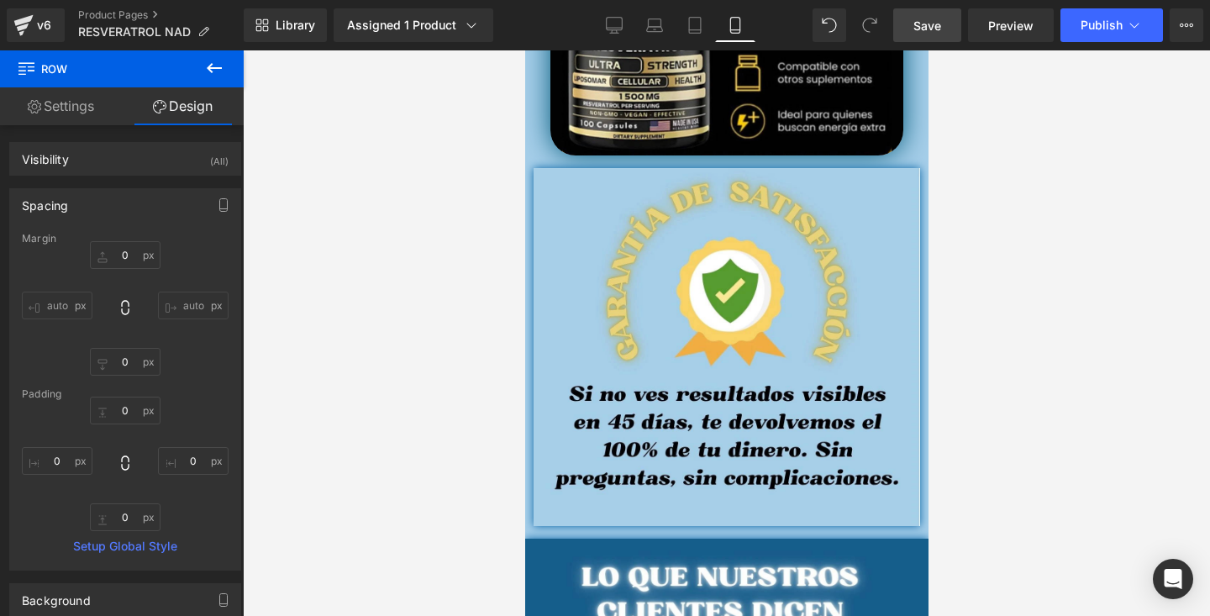
click at [921, 39] on link "Save" at bounding box center [927, 25] width 68 height 34
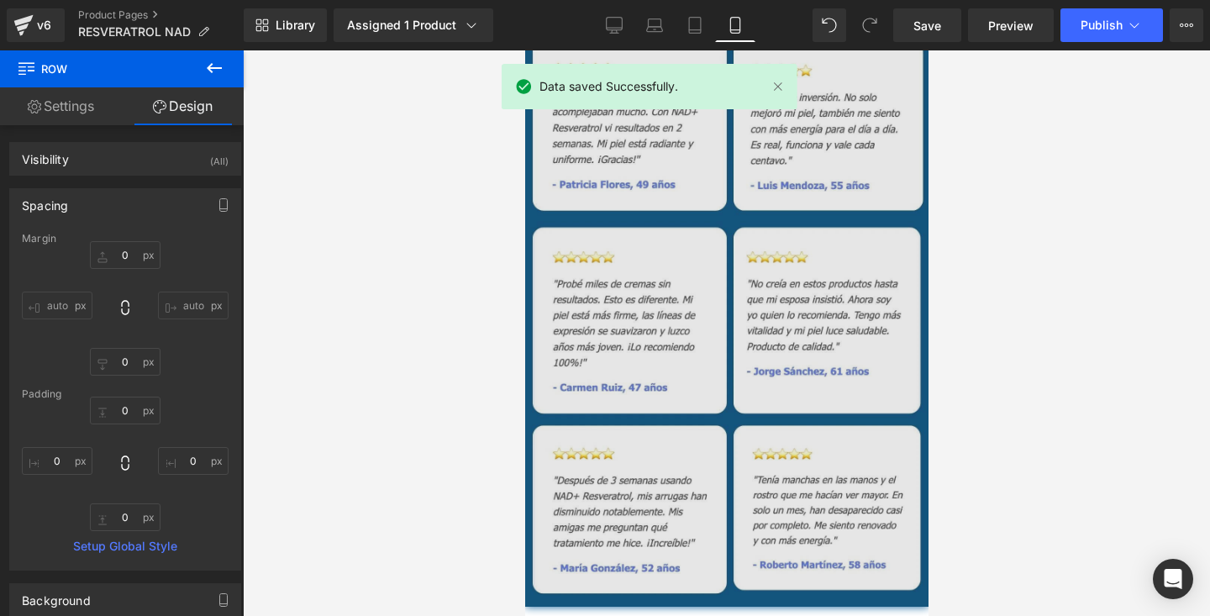
scroll to position [5234, 0]
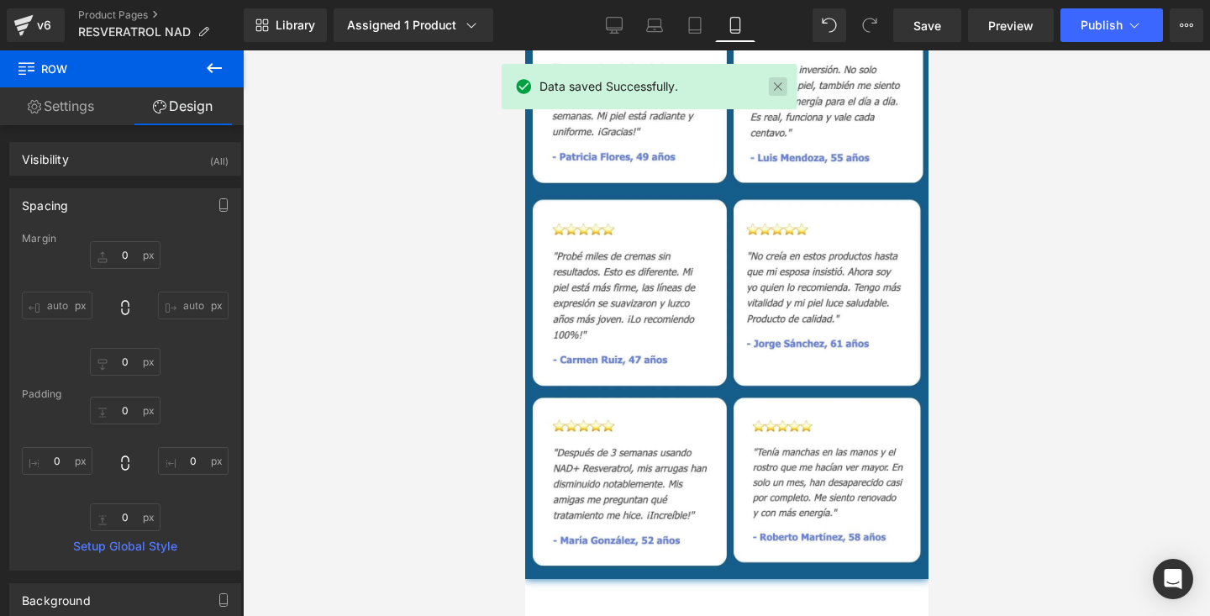
click at [776, 89] on link at bounding box center [778, 86] width 18 height 18
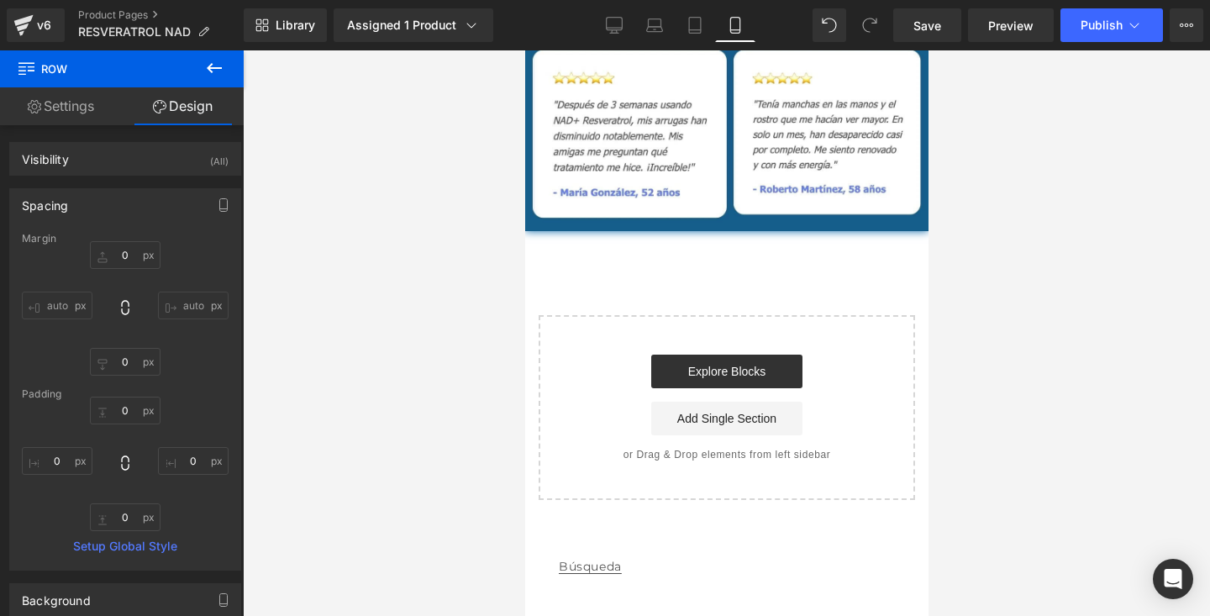
scroll to position [5583, 0]
click at [77, 96] on link "Settings" at bounding box center [61, 106] width 122 height 38
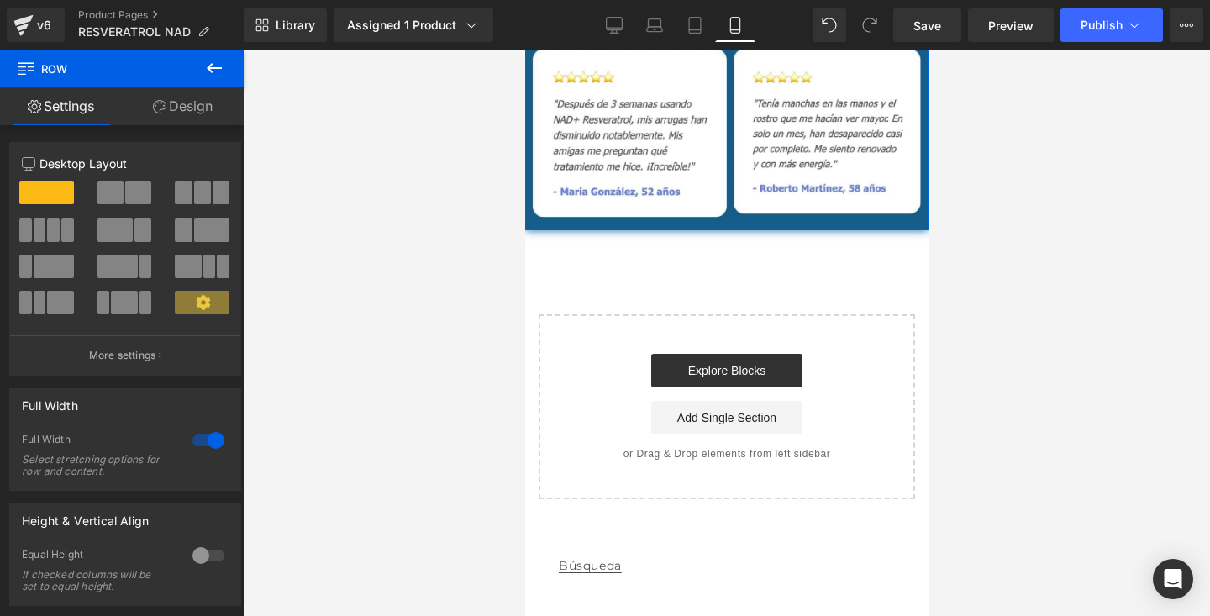
click at [185, 121] on link "Design" at bounding box center [183, 106] width 122 height 38
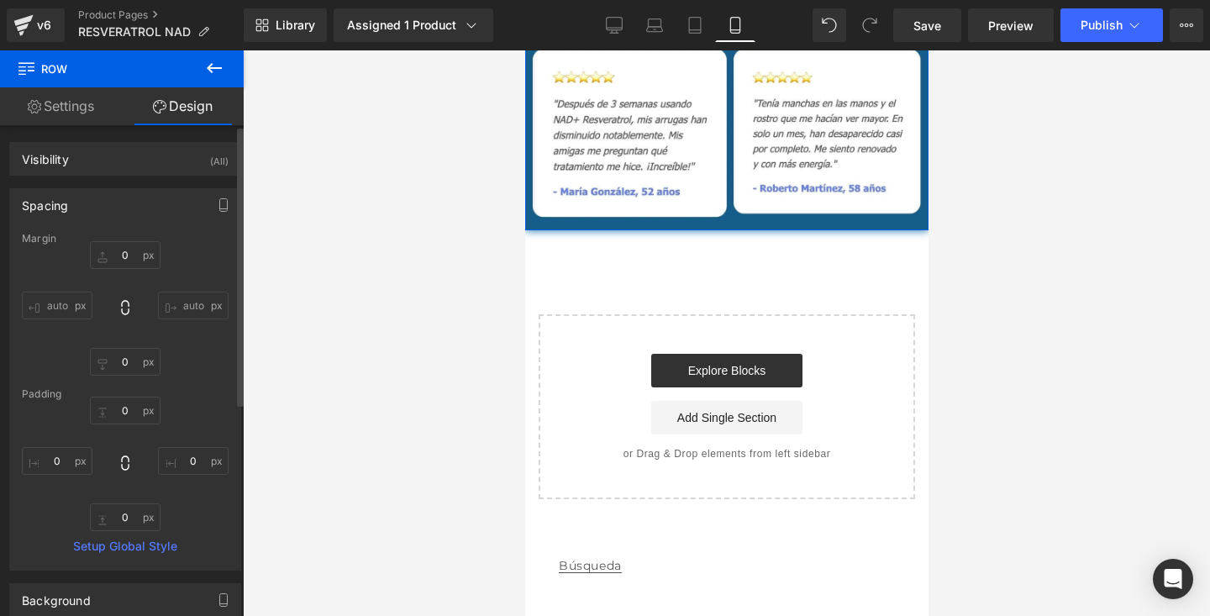
click at [76, 130] on div "Visibility (All) 0|0|0|0 1 Show on Desktop 1 Show on Laptop 1 Show on Tablet 1 …" at bounding box center [125, 152] width 251 height 46
click at [65, 120] on link "Settings" at bounding box center [61, 106] width 122 height 38
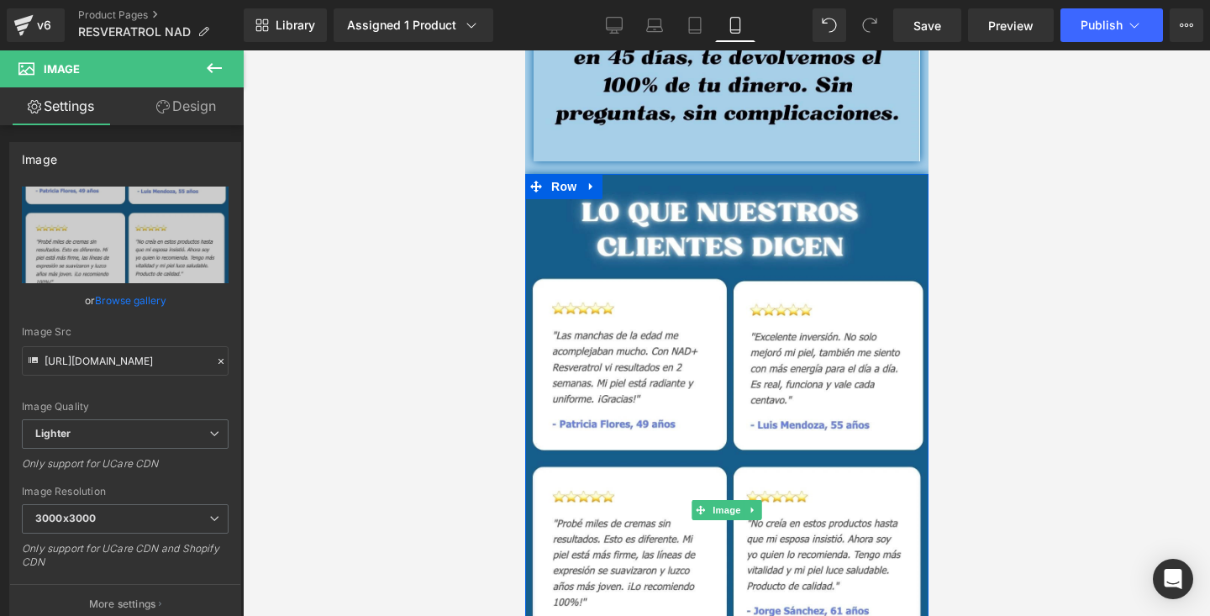
scroll to position [4965, 0]
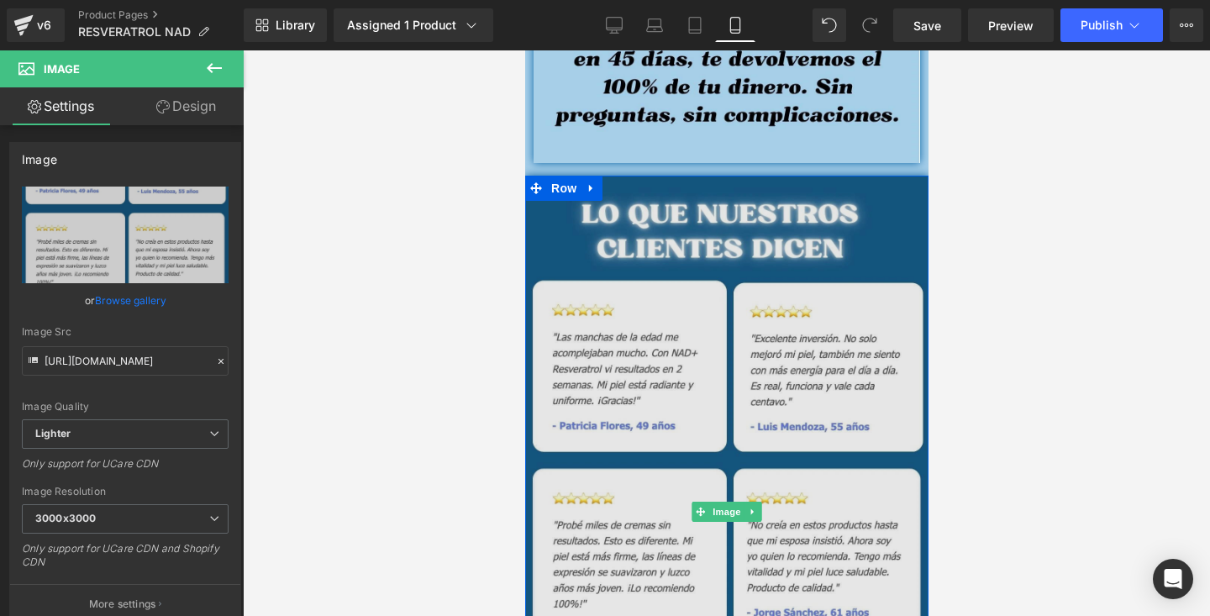
click at [601, 221] on img at bounding box center [725, 512] width 403 height 672
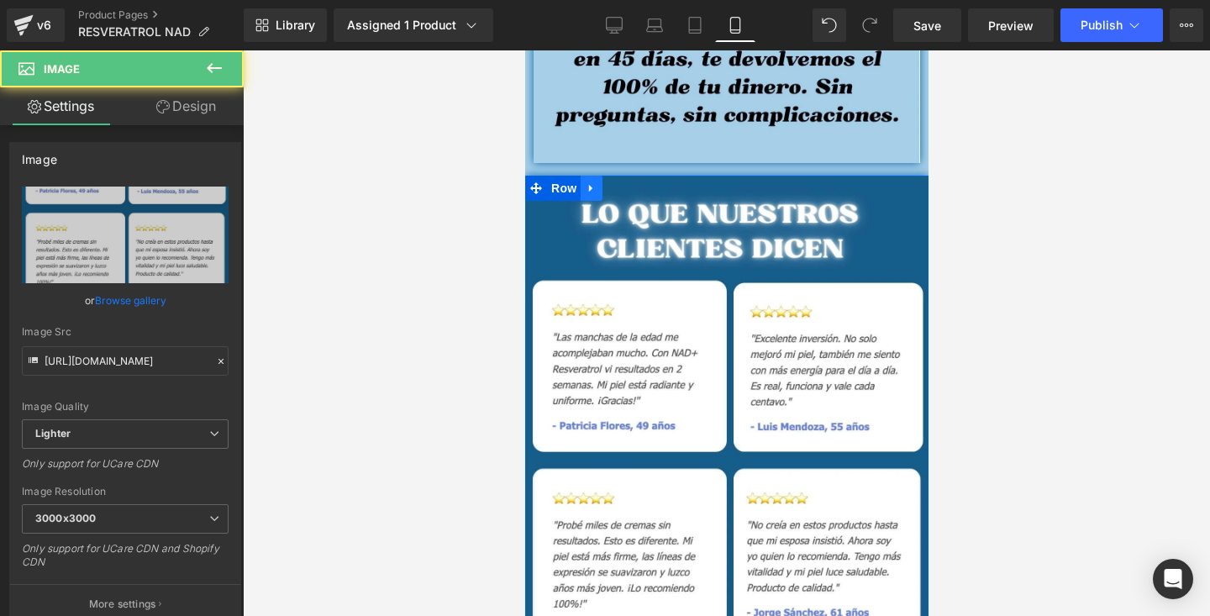
click at [598, 180] on link at bounding box center [591, 188] width 22 height 25
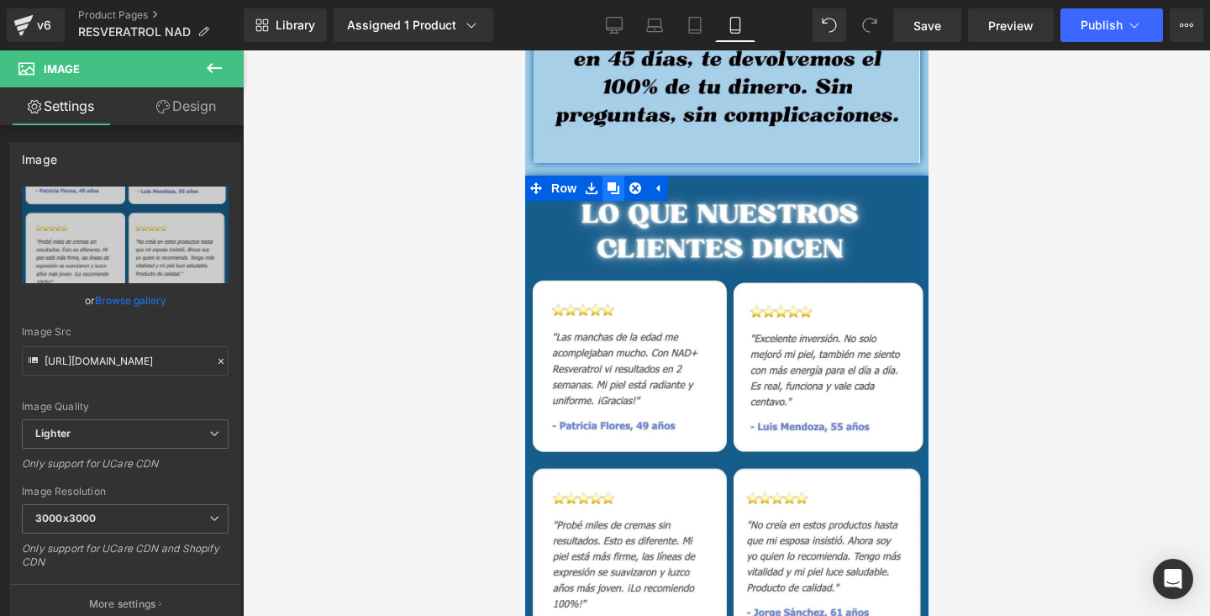
click at [616, 190] on icon at bounding box center [613, 188] width 12 height 13
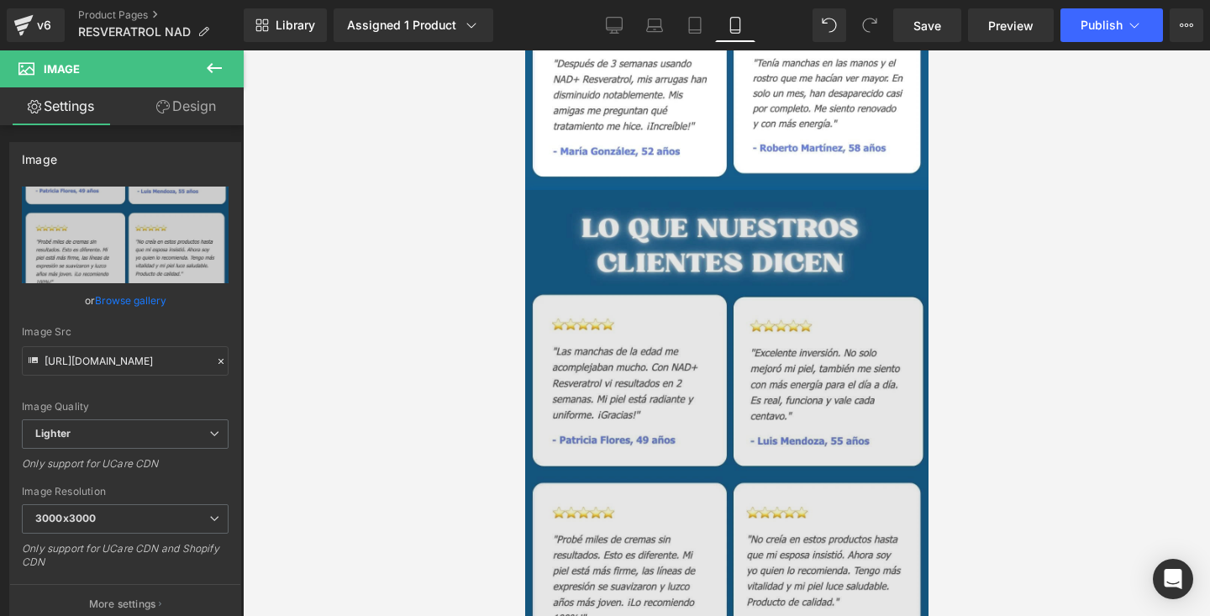
scroll to position [5695, 0]
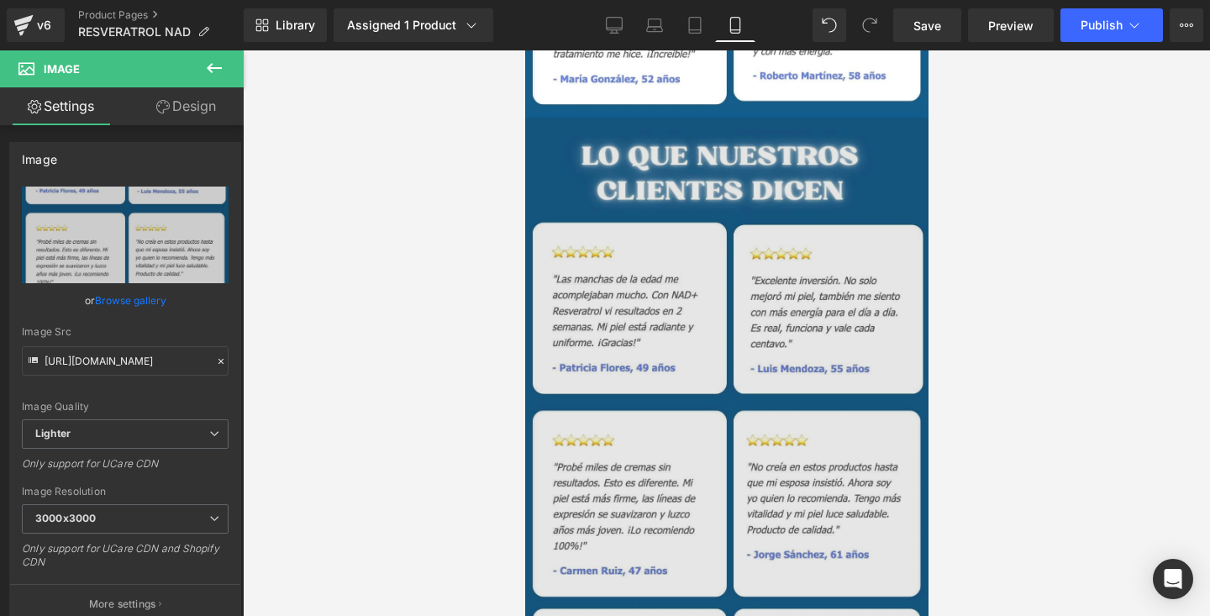
click at [701, 370] on img at bounding box center [725, 454] width 403 height 672
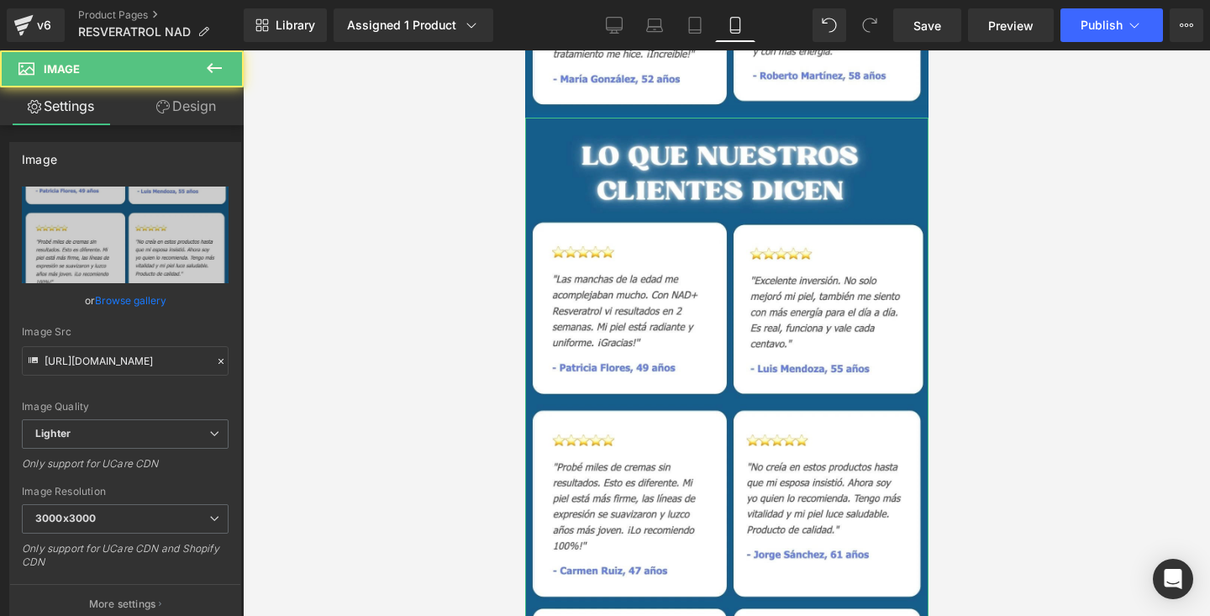
click at [201, 104] on link "Design" at bounding box center [186, 106] width 122 height 38
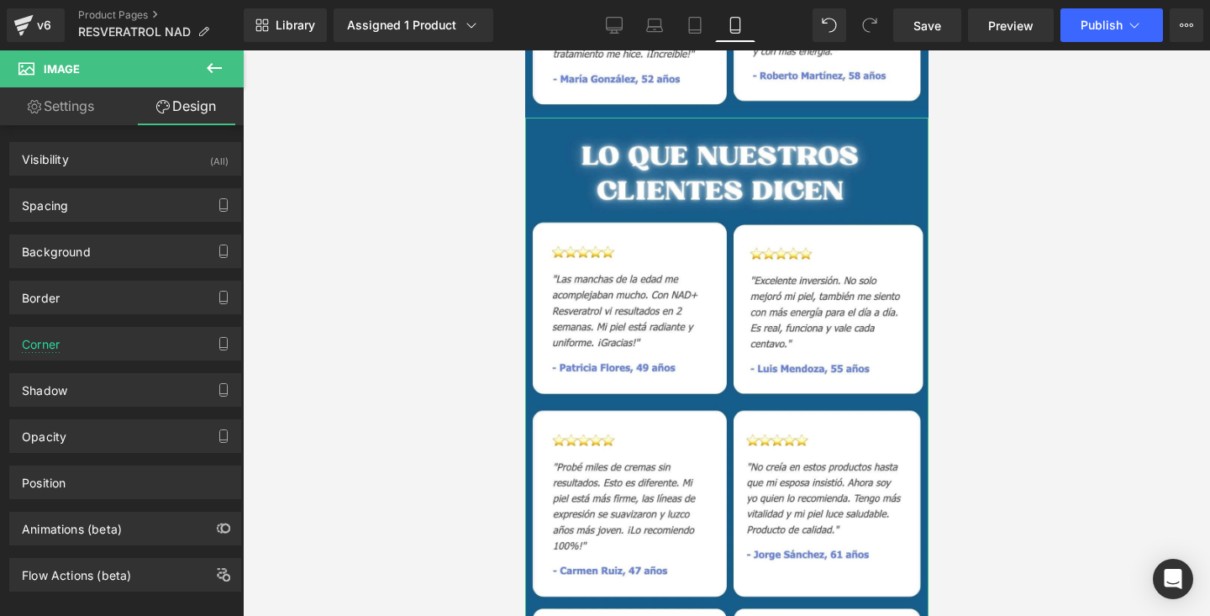
click at [89, 97] on link "Settings" at bounding box center [61, 106] width 122 height 38
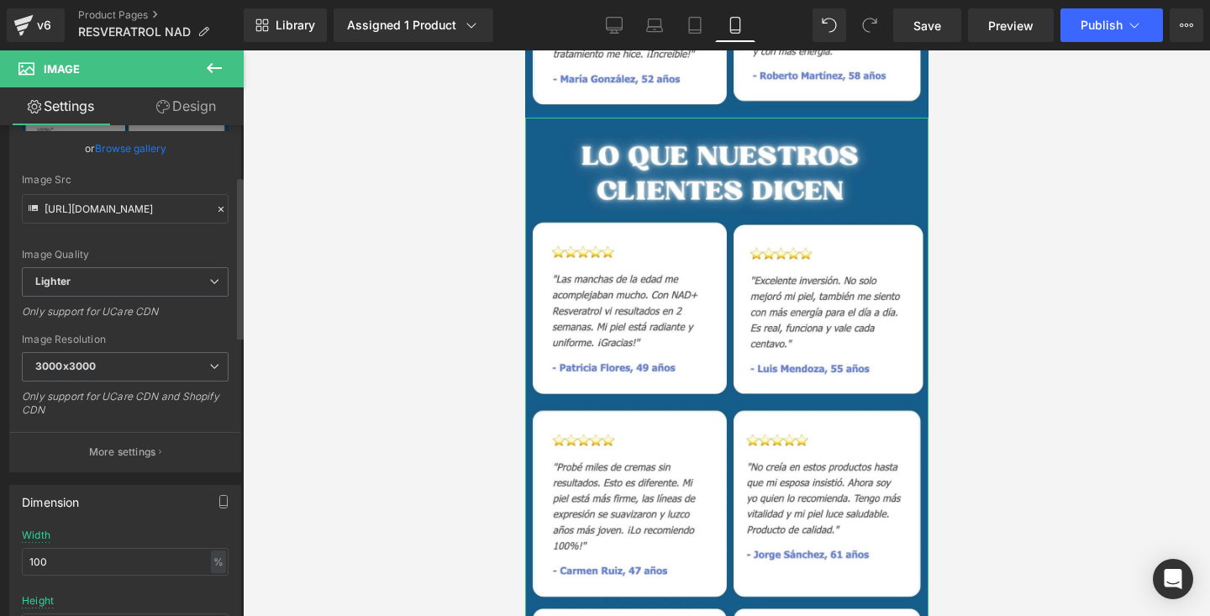
scroll to position [155, 0]
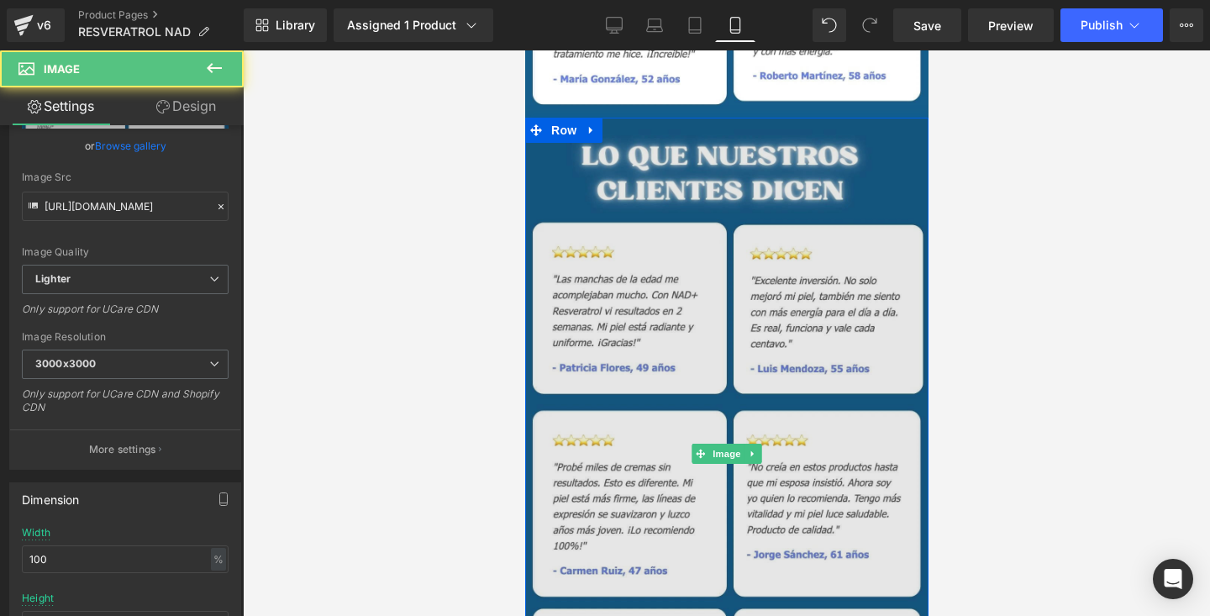
click at [637, 196] on img at bounding box center [725, 454] width 403 height 672
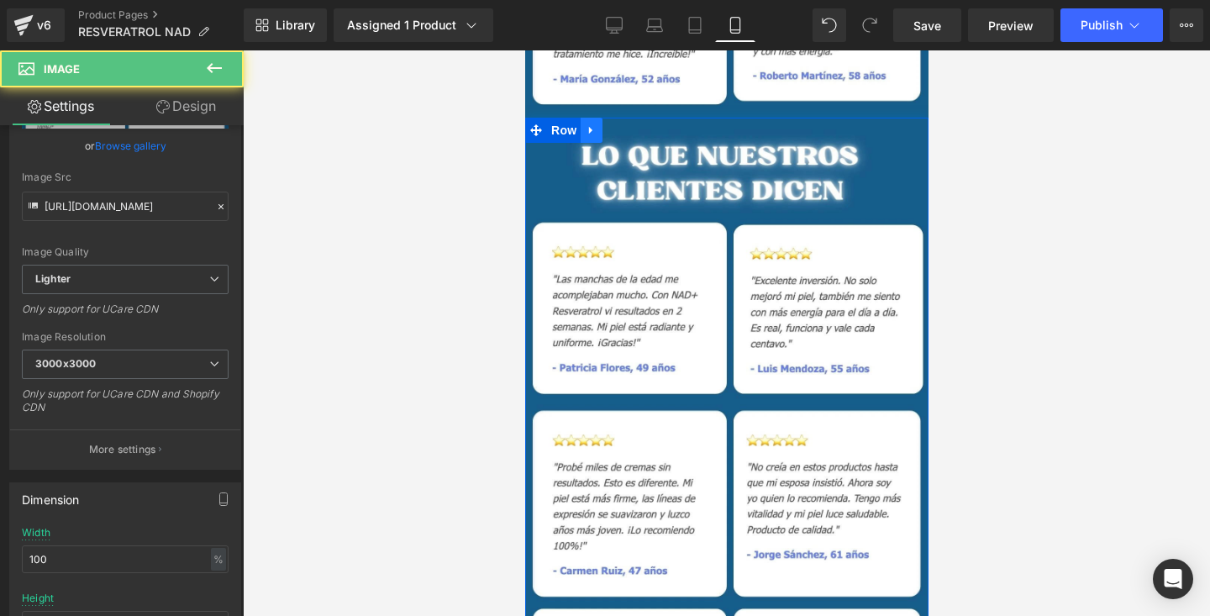
click at [597, 130] on icon at bounding box center [591, 130] width 12 height 13
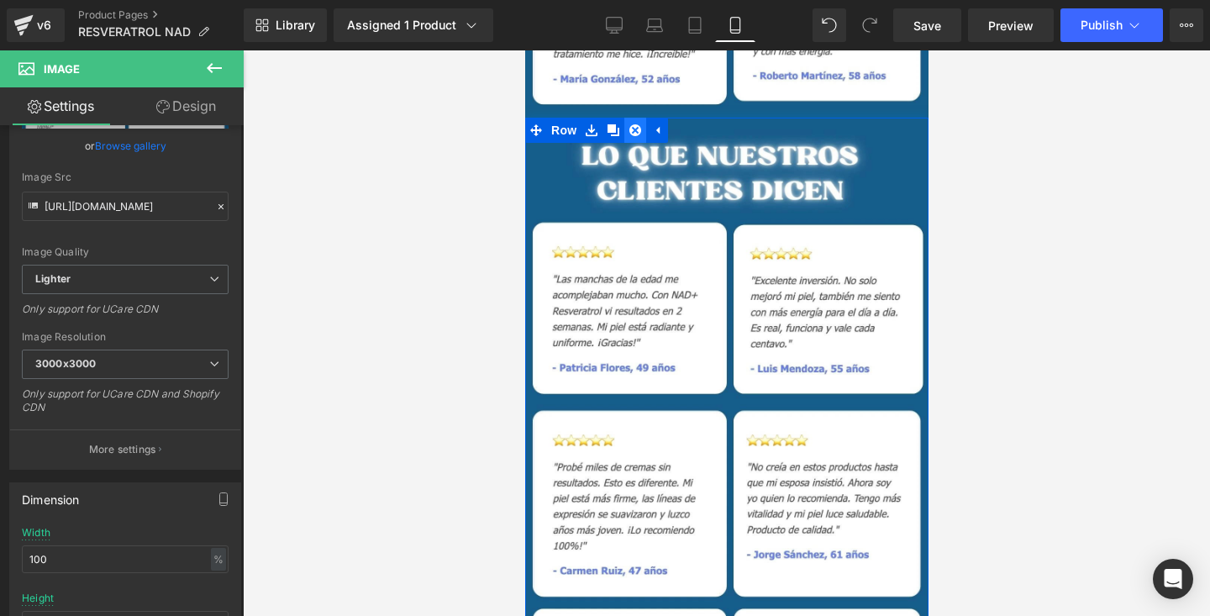
click at [634, 130] on icon at bounding box center [635, 130] width 12 height 13
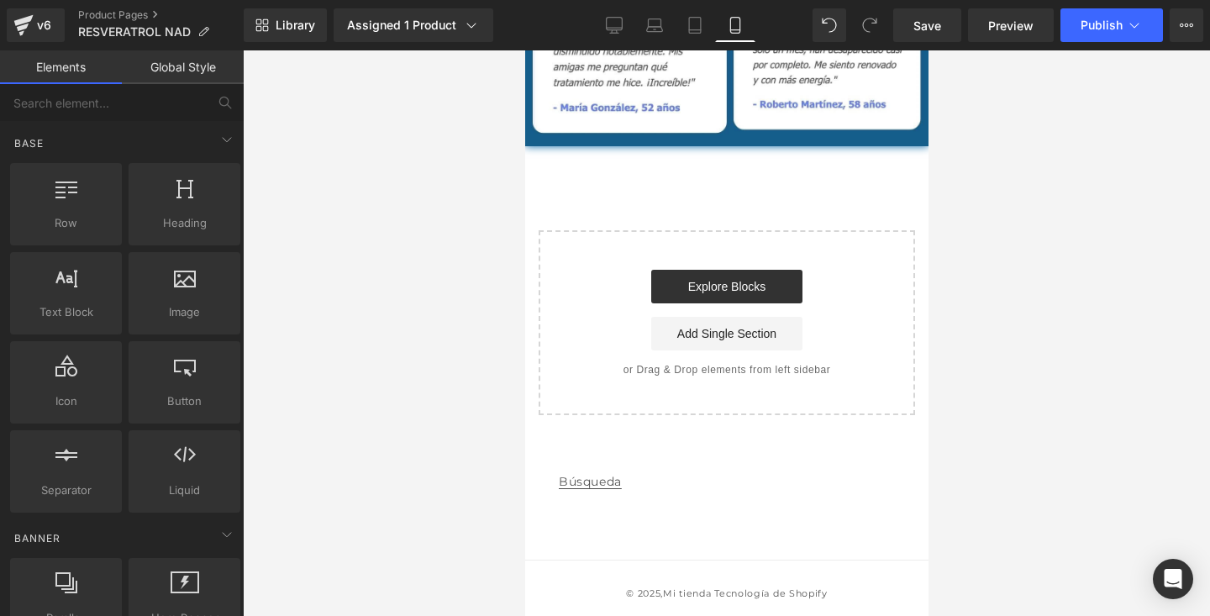
scroll to position [5667, 0]
click at [175, 66] on link "Global Style" at bounding box center [183, 67] width 122 height 34
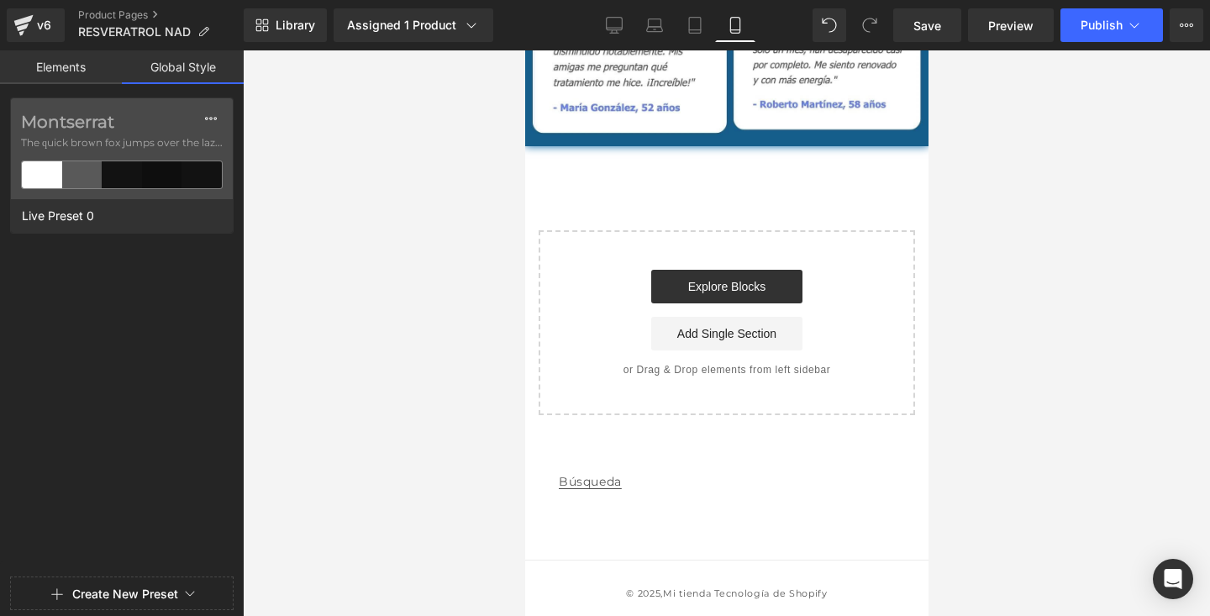
click at [86, 83] on link "Elements" at bounding box center [61, 67] width 122 height 34
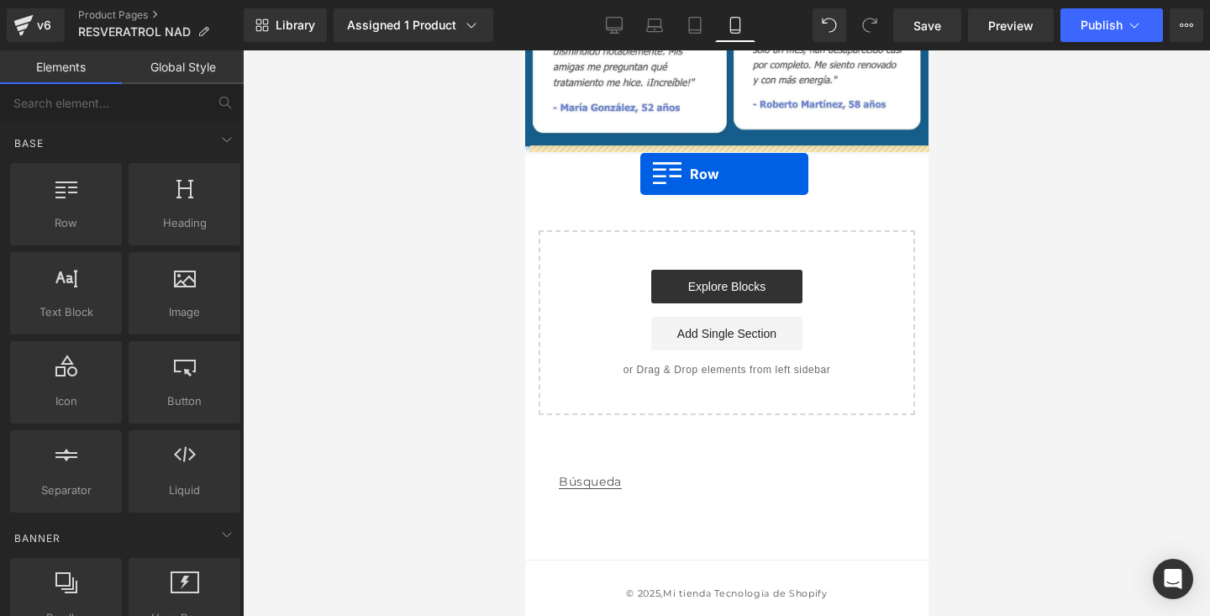
drag, startPoint x: 587, startPoint y: 231, endPoint x: 640, endPoint y: 174, distance: 77.3
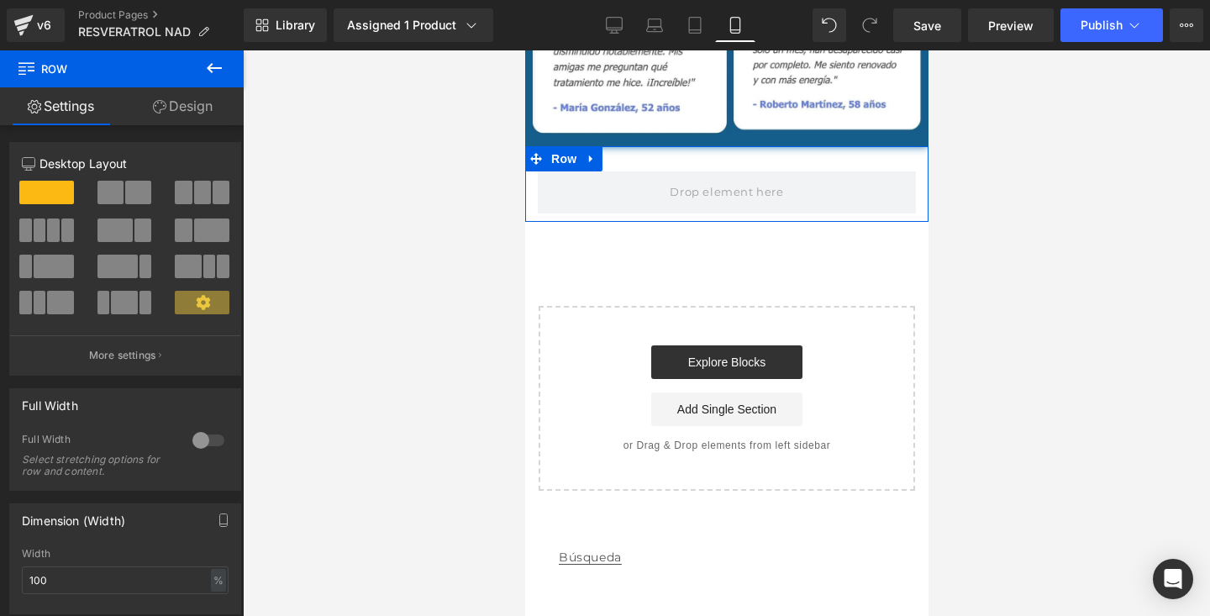
click at [647, 158] on div "Row" at bounding box center [725, 184] width 403 height 76
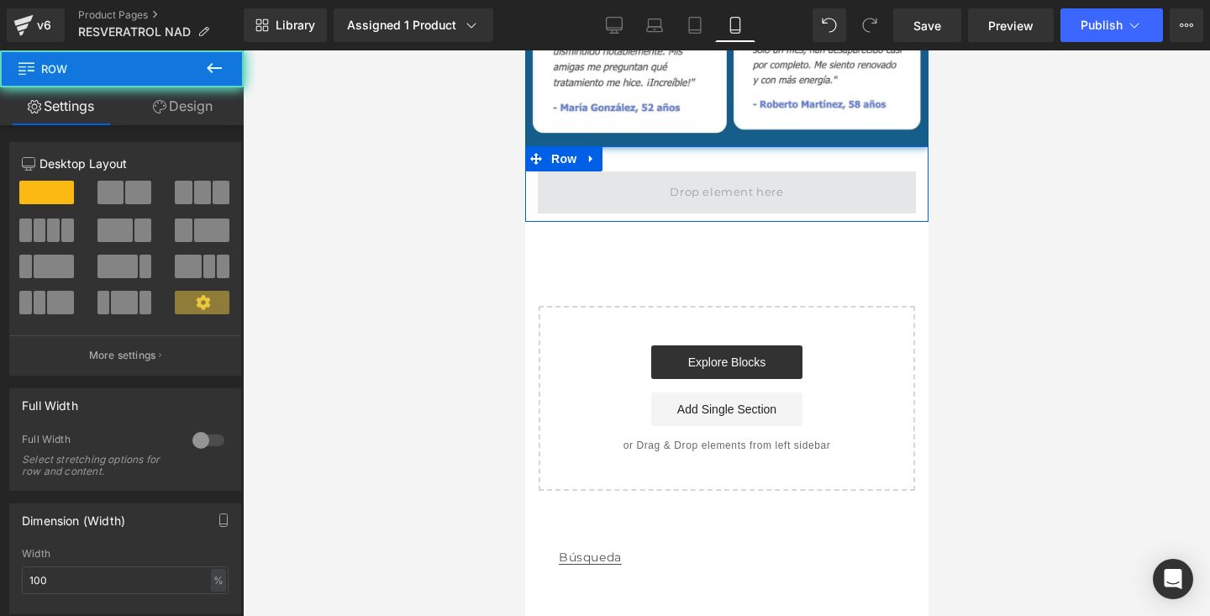
click at [647, 199] on span at bounding box center [726, 192] width 378 height 42
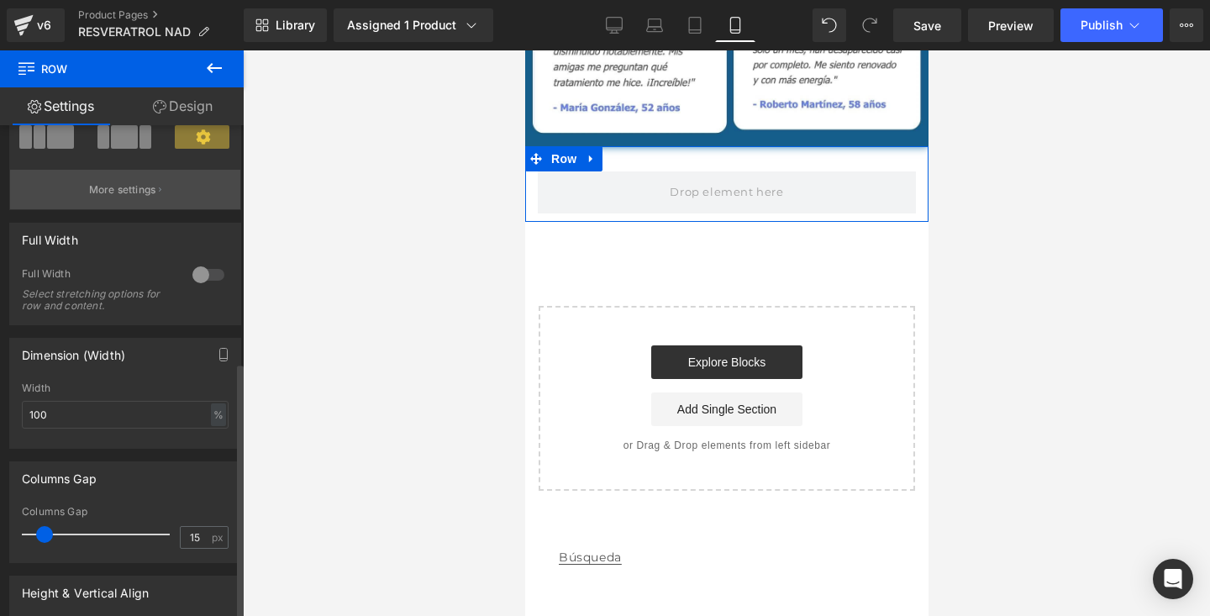
scroll to position [0, 0]
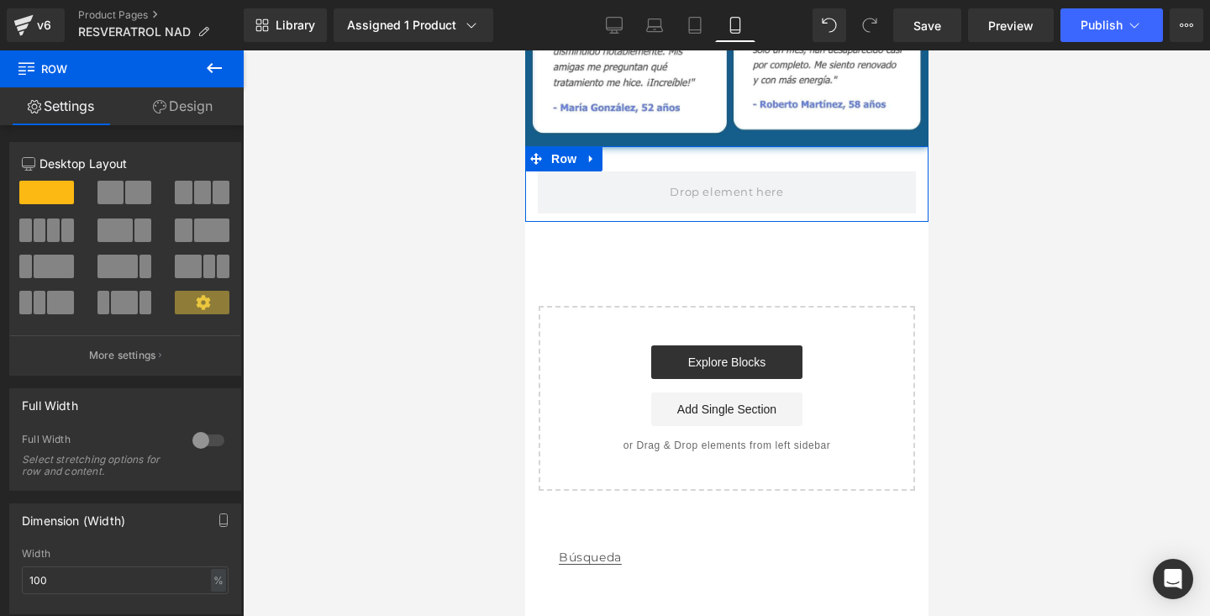
click at [185, 122] on link "Design" at bounding box center [183, 106] width 122 height 38
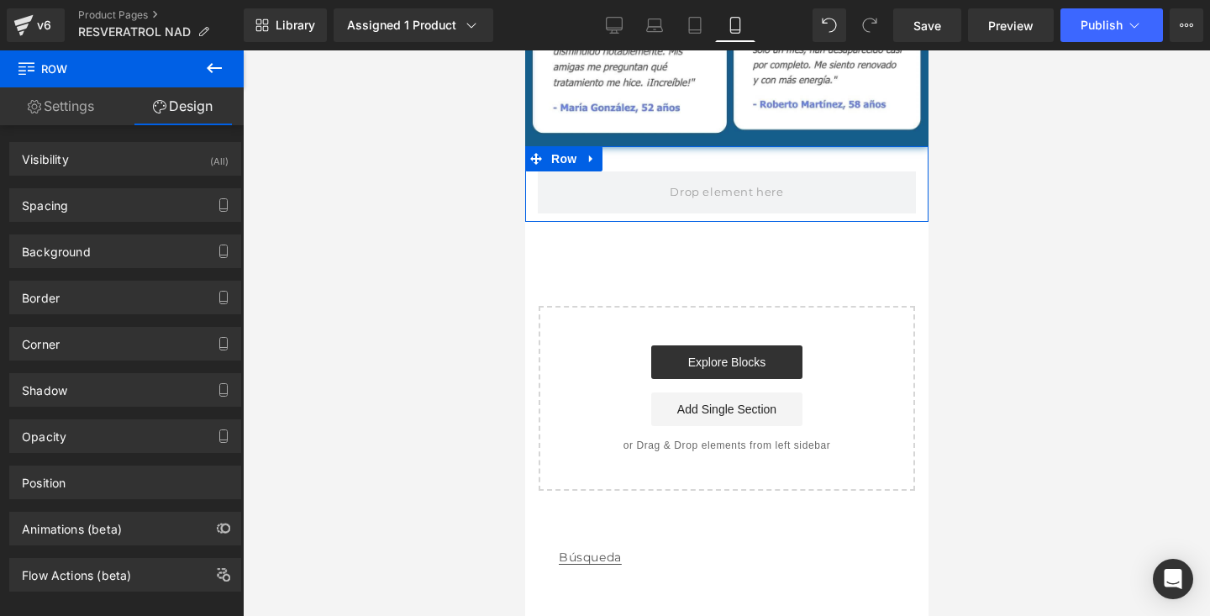
click at [71, 118] on link "Settings" at bounding box center [61, 106] width 122 height 38
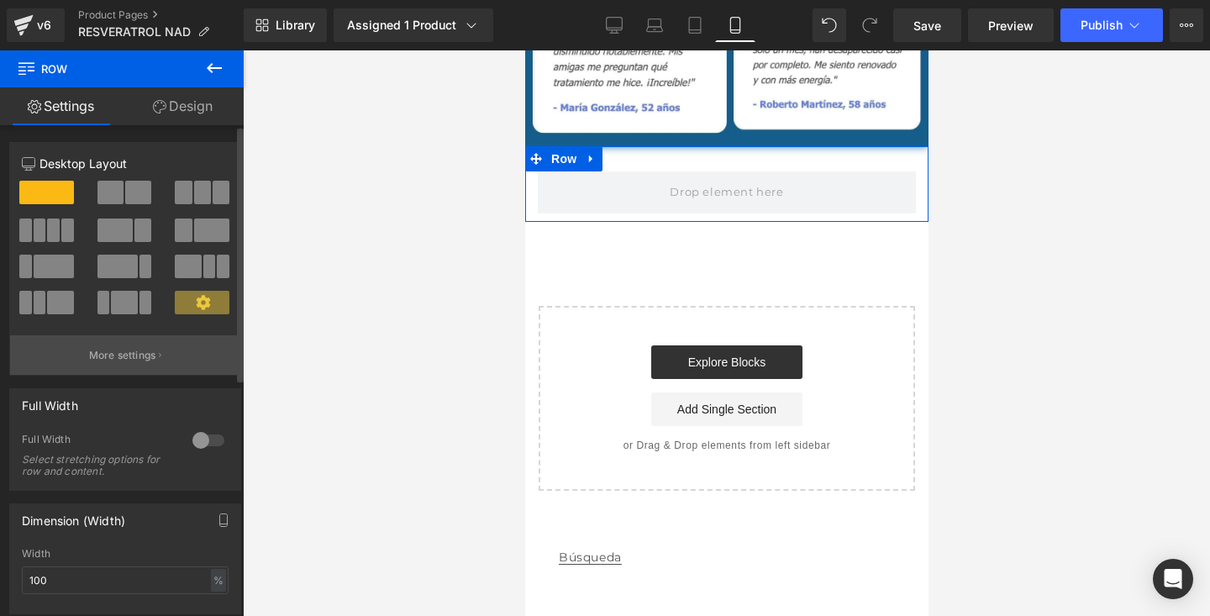
click at [129, 356] on p "More settings" at bounding box center [122, 355] width 67 height 15
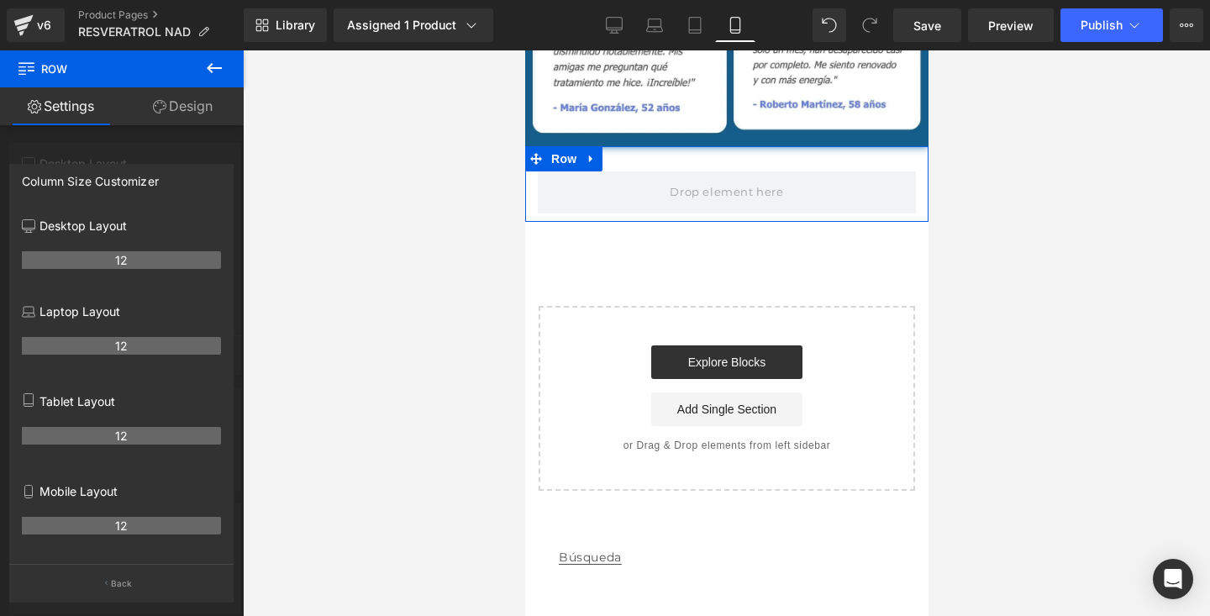
click at [151, 187] on div "Column Size Customizer" at bounding box center [90, 177] width 137 height 24
click at [144, 170] on div "Column Size Customizer" at bounding box center [90, 177] width 137 height 24
click at [145, 141] on div at bounding box center [122, 337] width 244 height 574
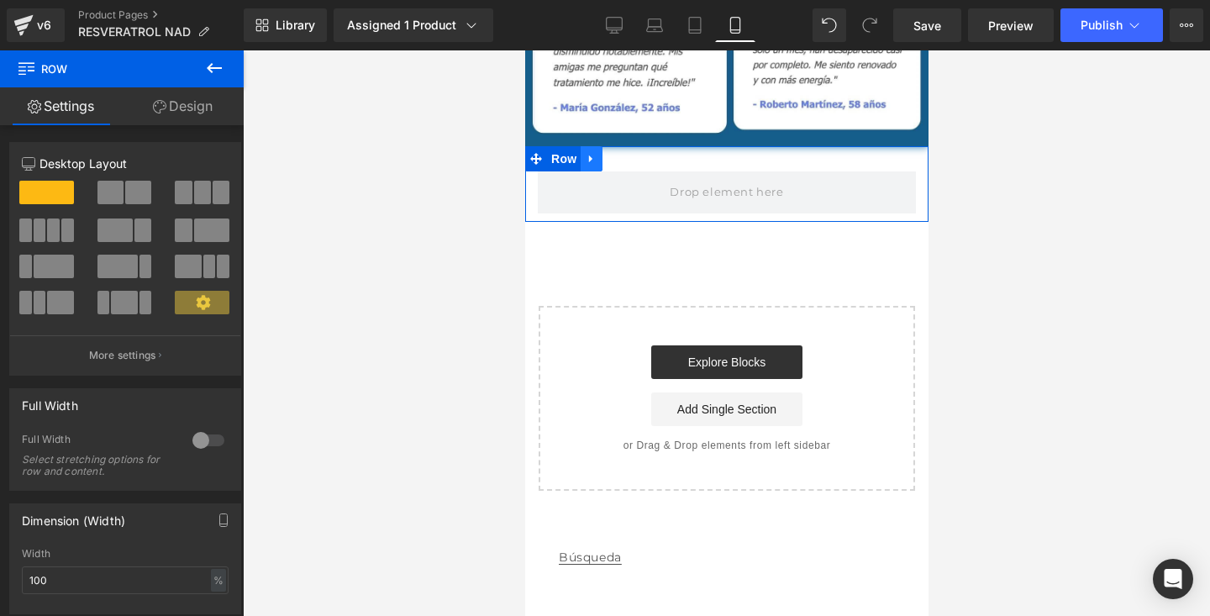
click at [590, 164] on icon at bounding box center [591, 158] width 12 height 13
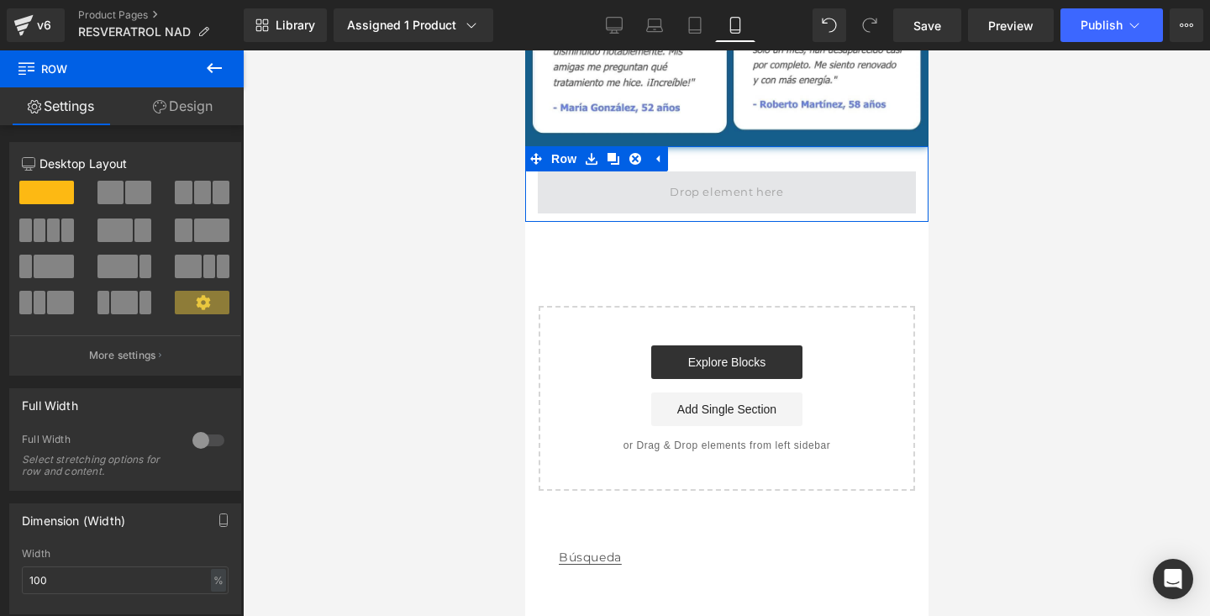
click at [700, 188] on span at bounding box center [725, 192] width 125 height 28
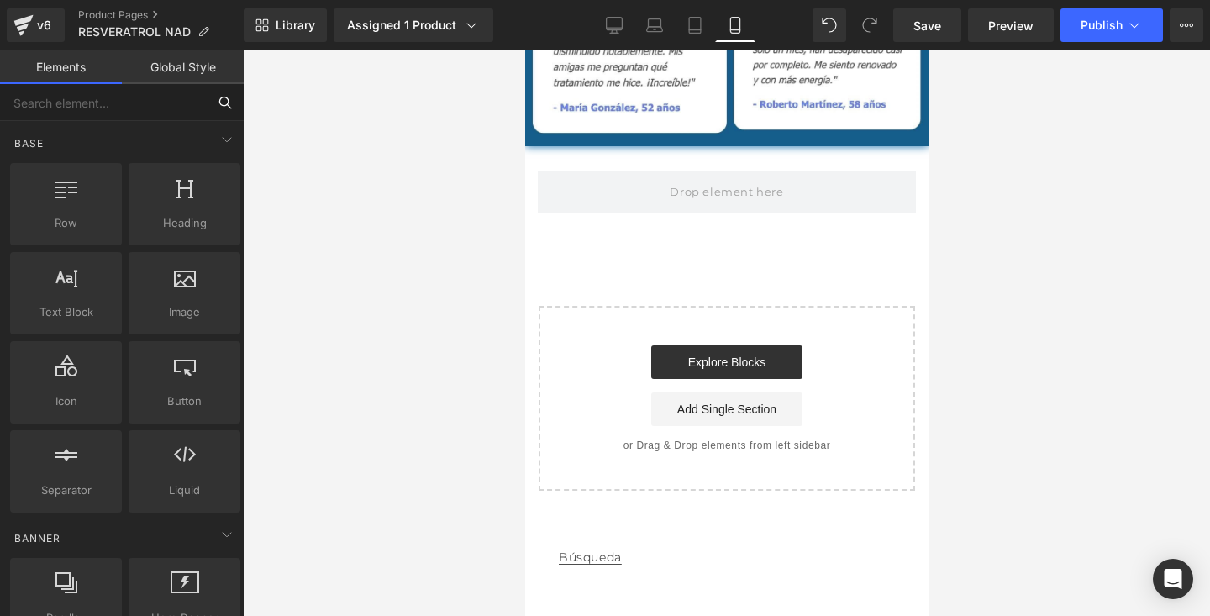
click at [144, 110] on input "text" at bounding box center [103, 102] width 207 height 37
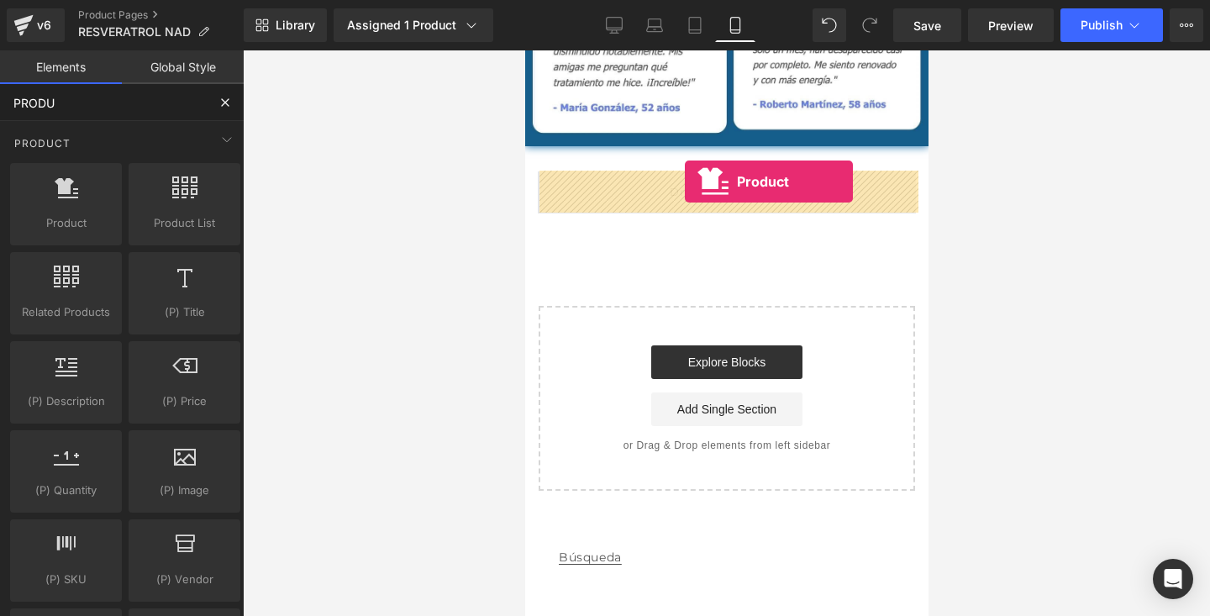
drag, startPoint x: 601, startPoint y: 262, endPoint x: 683, endPoint y: 181, distance: 115.9
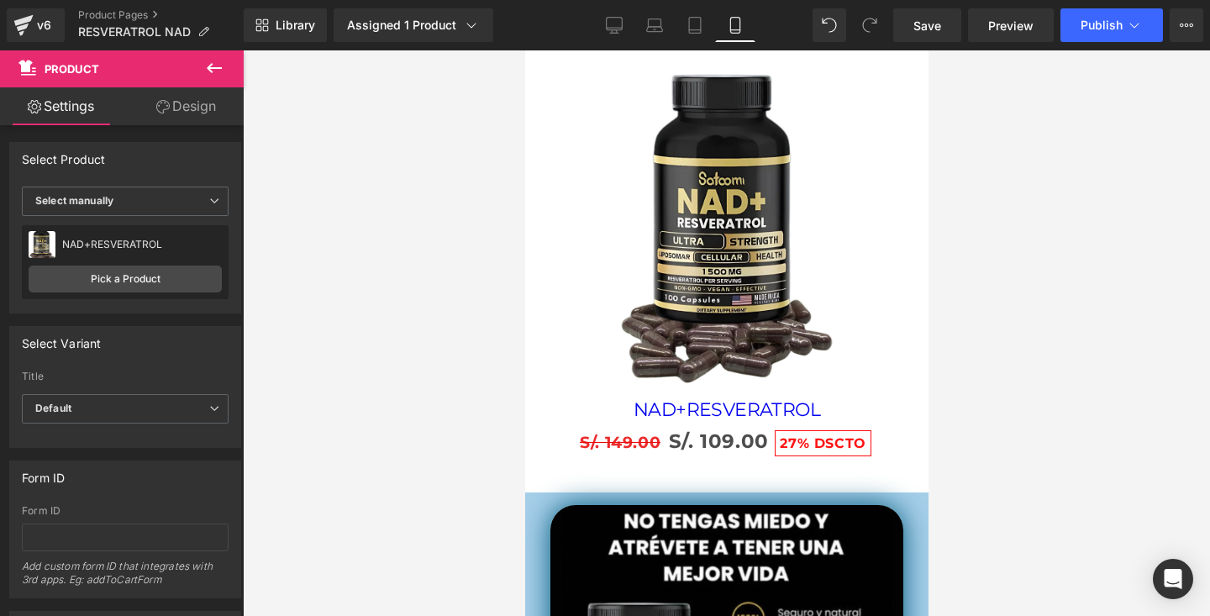
scroll to position [3874, 0]
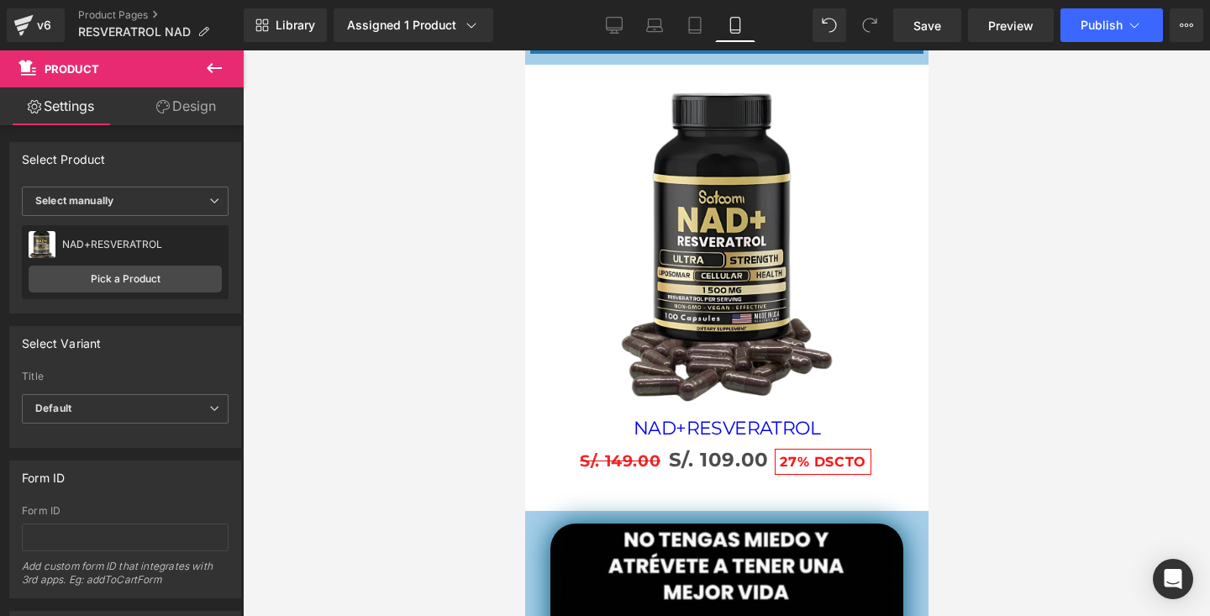
click at [869, 198] on div "Sale Off" at bounding box center [726, 247] width 387 height 340
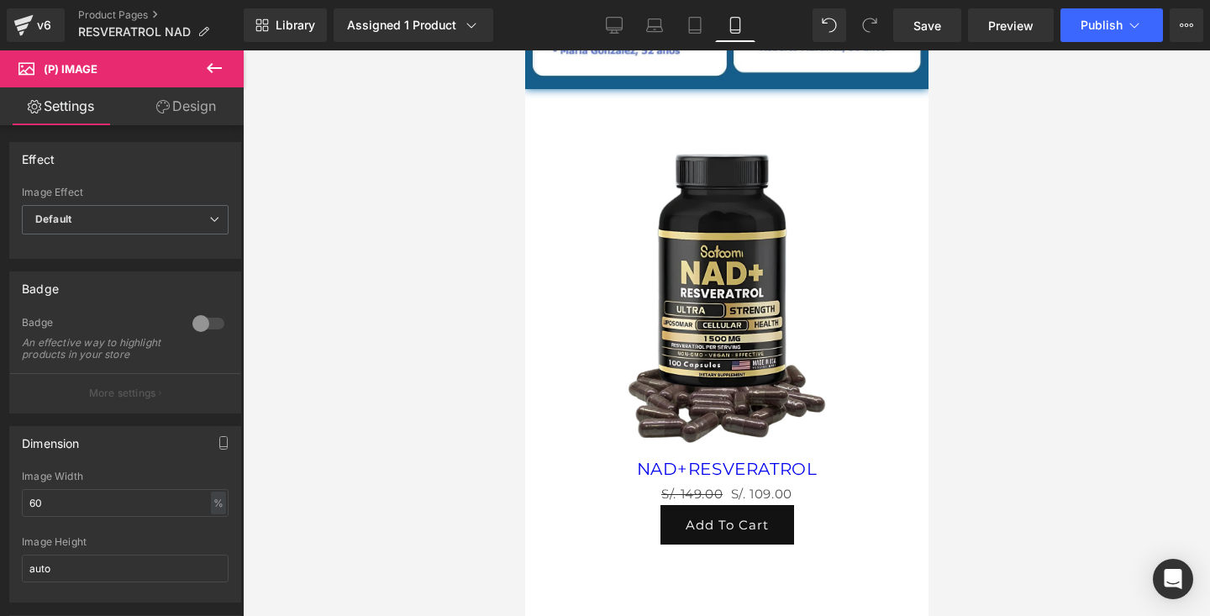
scroll to position [5736, 0]
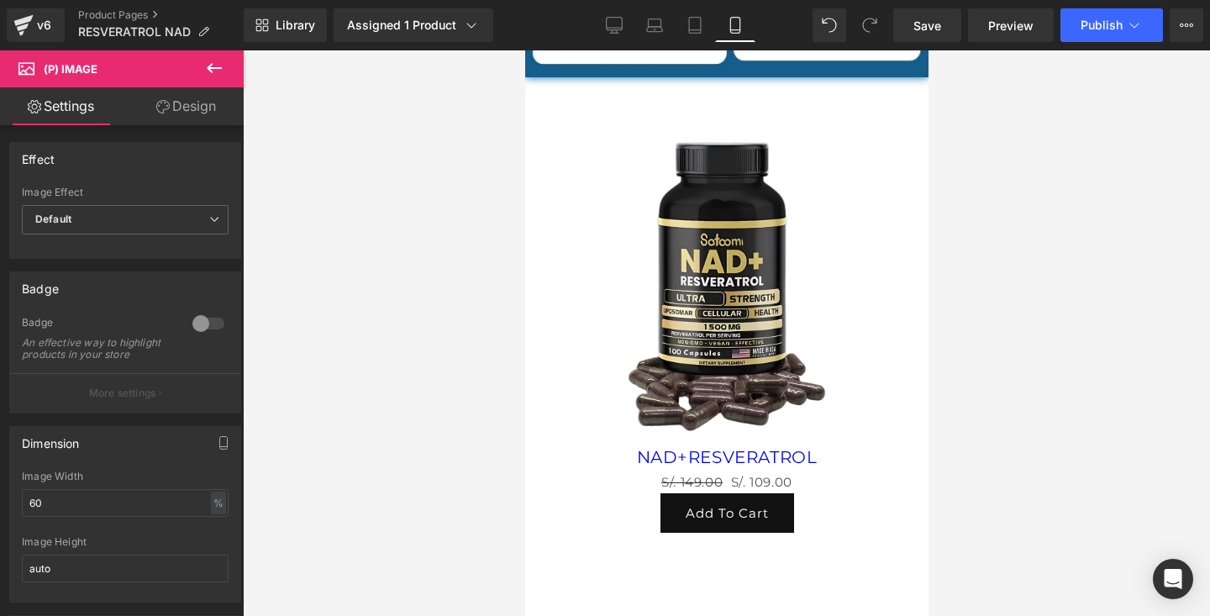
click at [599, 292] on div "Sale Off" at bounding box center [725, 287] width 361 height 318
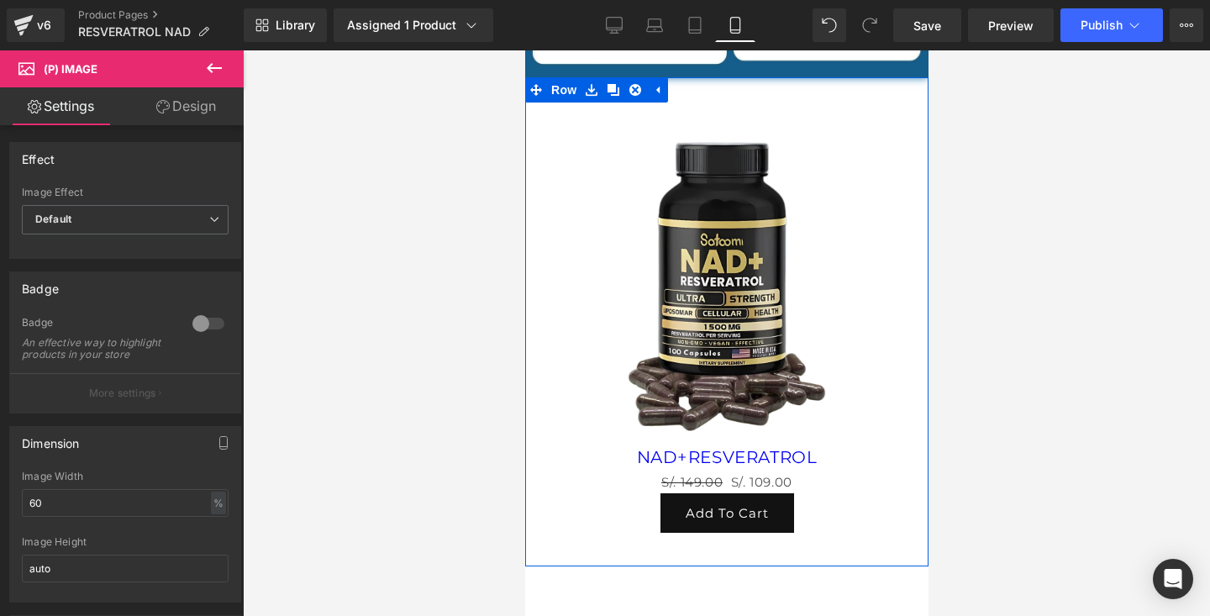
click at [530, 210] on div "Sale Off (P) Image NAD+RESVERATROL (P) Title S/. 149.00 S/. 109.00 (P) Price Ad…" at bounding box center [725, 331] width 403 height 456
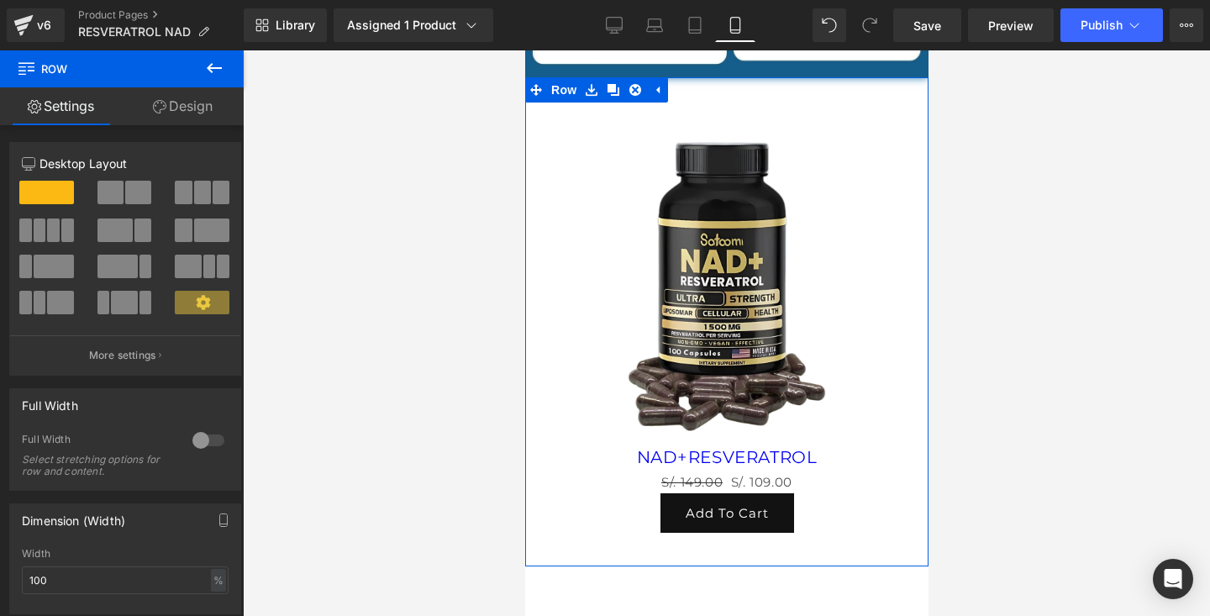
click at [201, 438] on div at bounding box center [208, 440] width 40 height 27
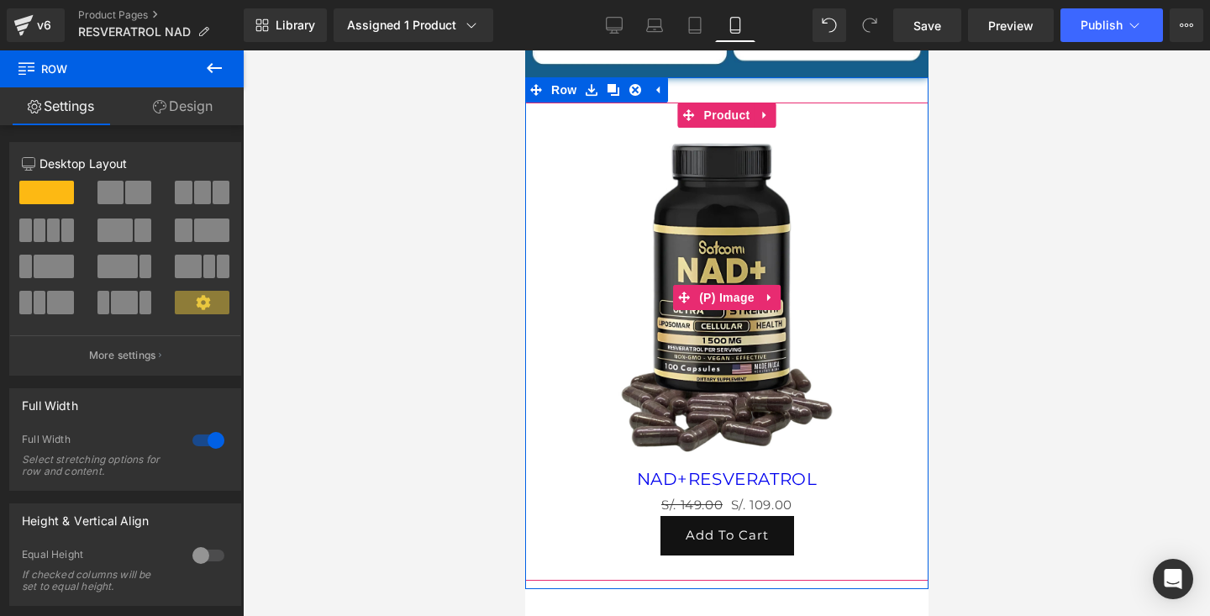
click at [595, 176] on div "Sale Off" at bounding box center [726, 298] width 387 height 340
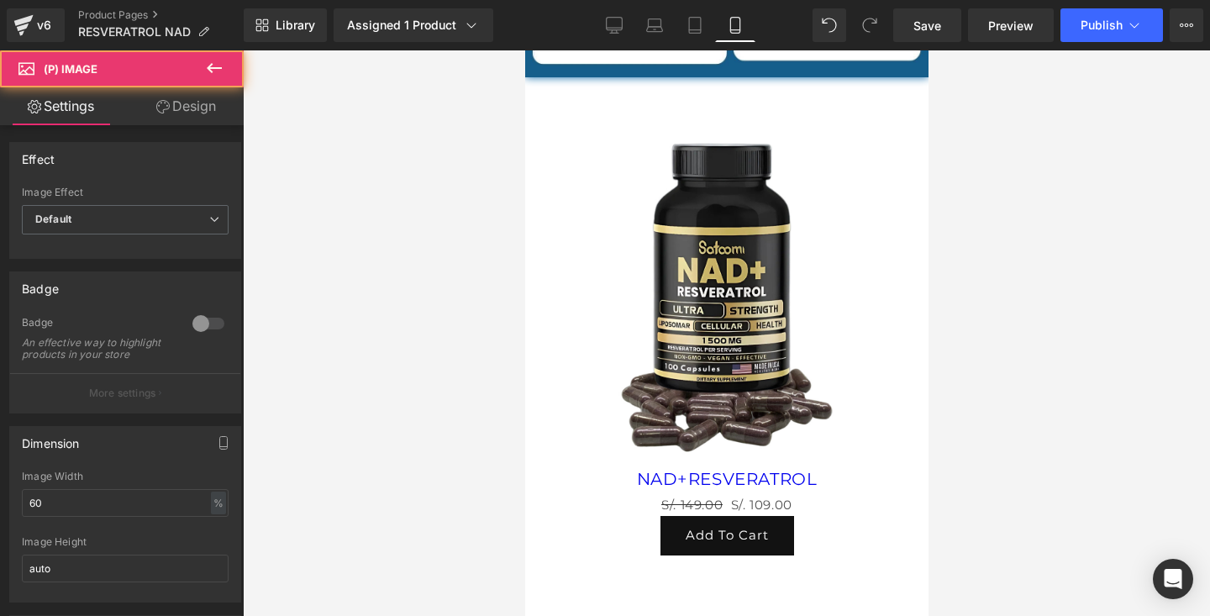
click at [171, 119] on link "Design" at bounding box center [186, 106] width 122 height 38
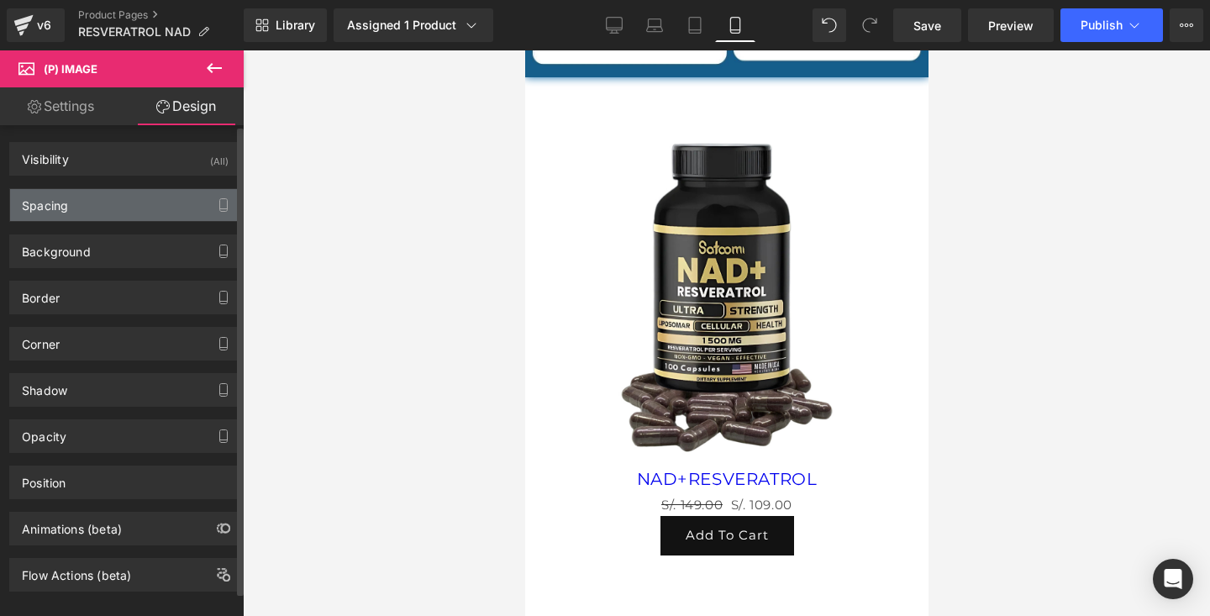
click at [135, 199] on div "Spacing" at bounding box center [125, 205] width 230 height 32
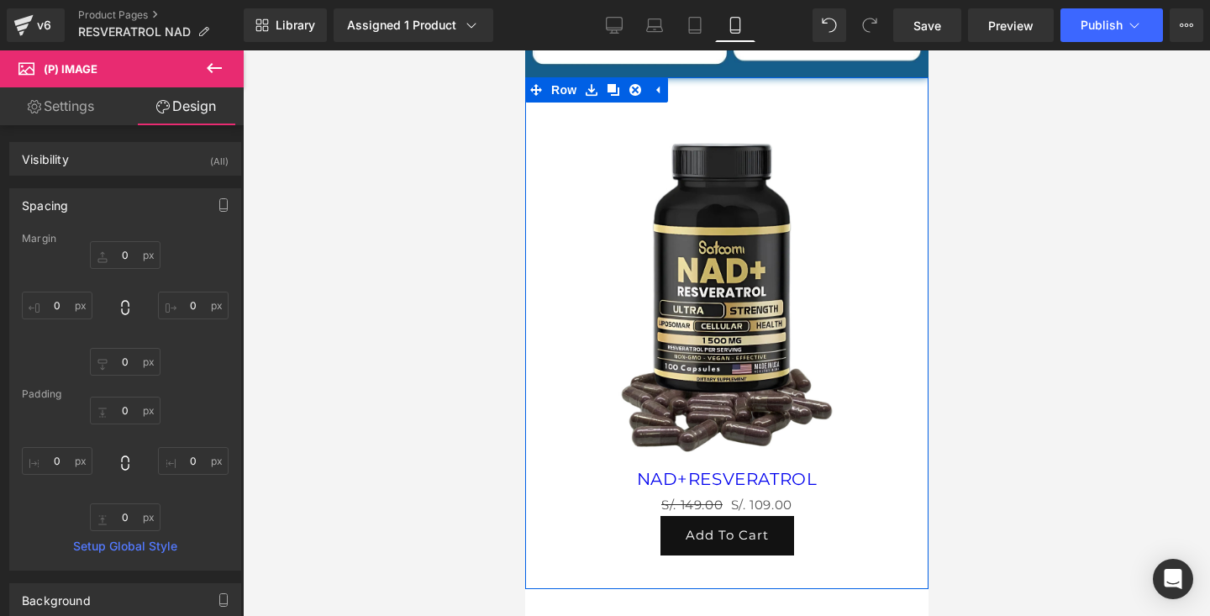
click at [877, 92] on div "Sale Off (P) Image NAD+RESVERATROL (P) Title S/. 149.00 S/. 109.00 (P) Price Ad…" at bounding box center [725, 333] width 403 height 512
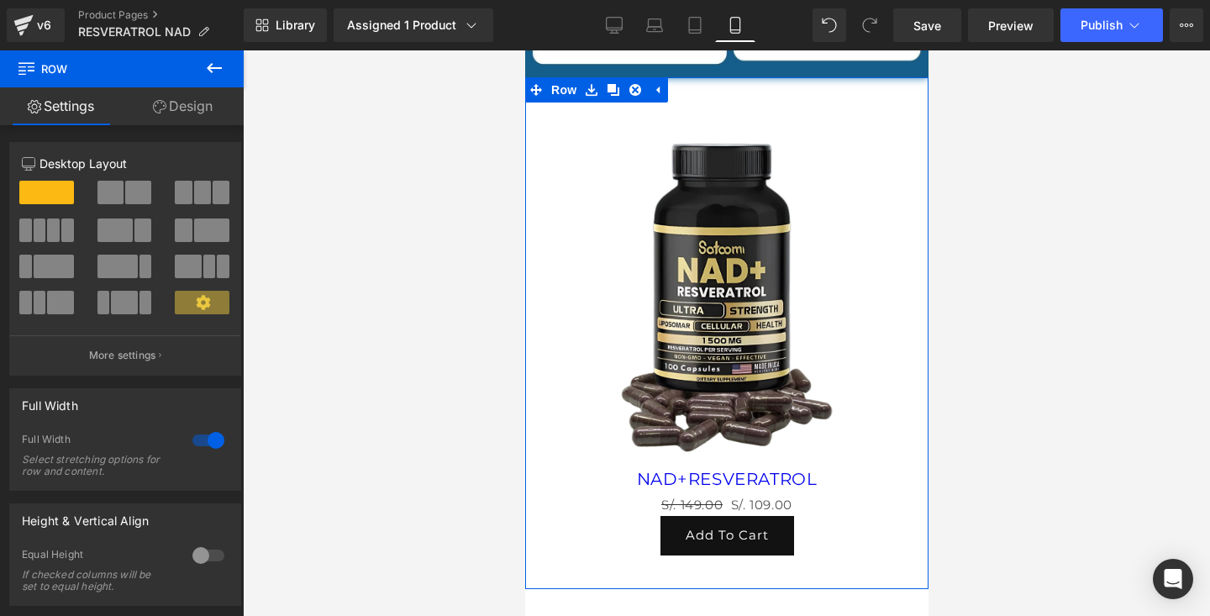
click at [173, 113] on link "Design" at bounding box center [183, 106] width 122 height 38
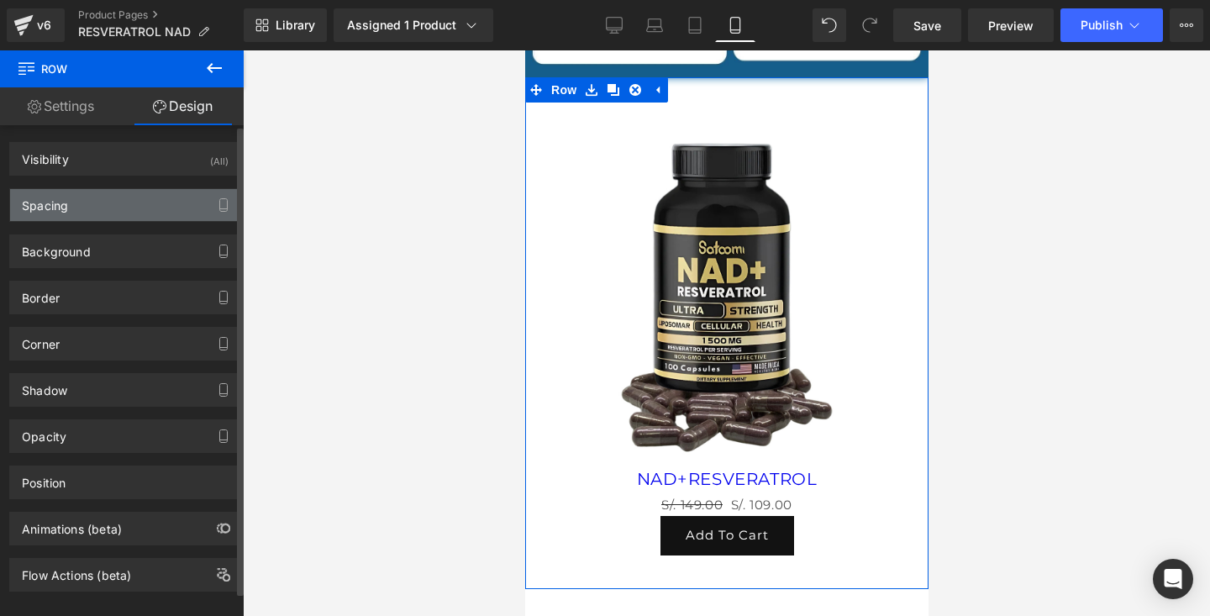
click at [122, 215] on div "Spacing" at bounding box center [125, 205] width 230 height 32
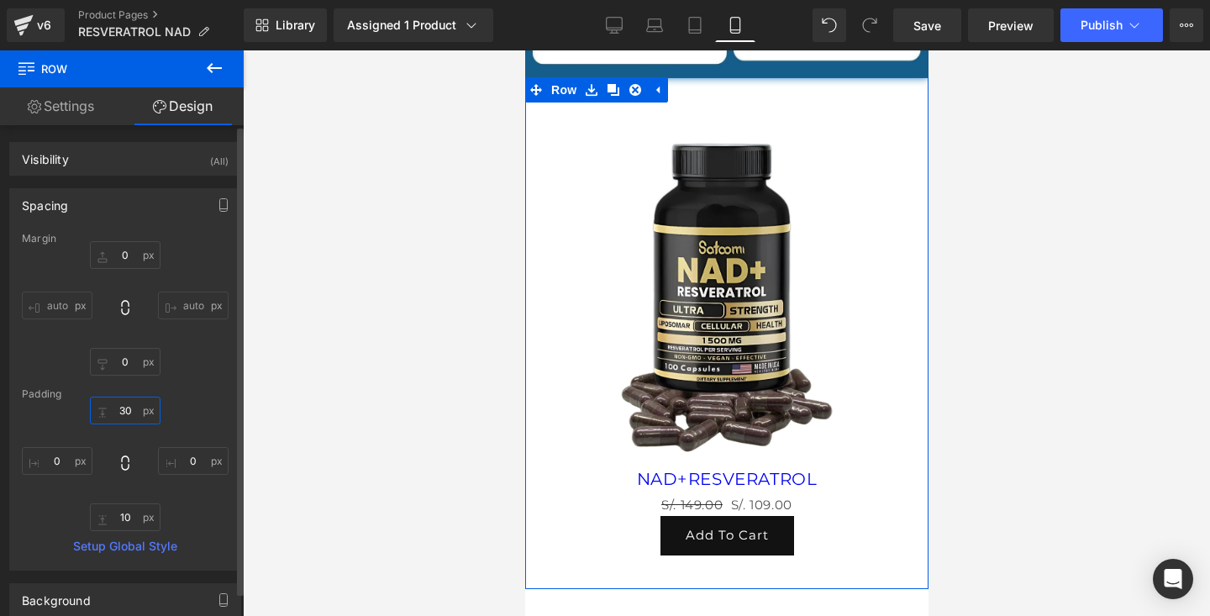
click at [128, 409] on input "30" at bounding box center [125, 411] width 71 height 28
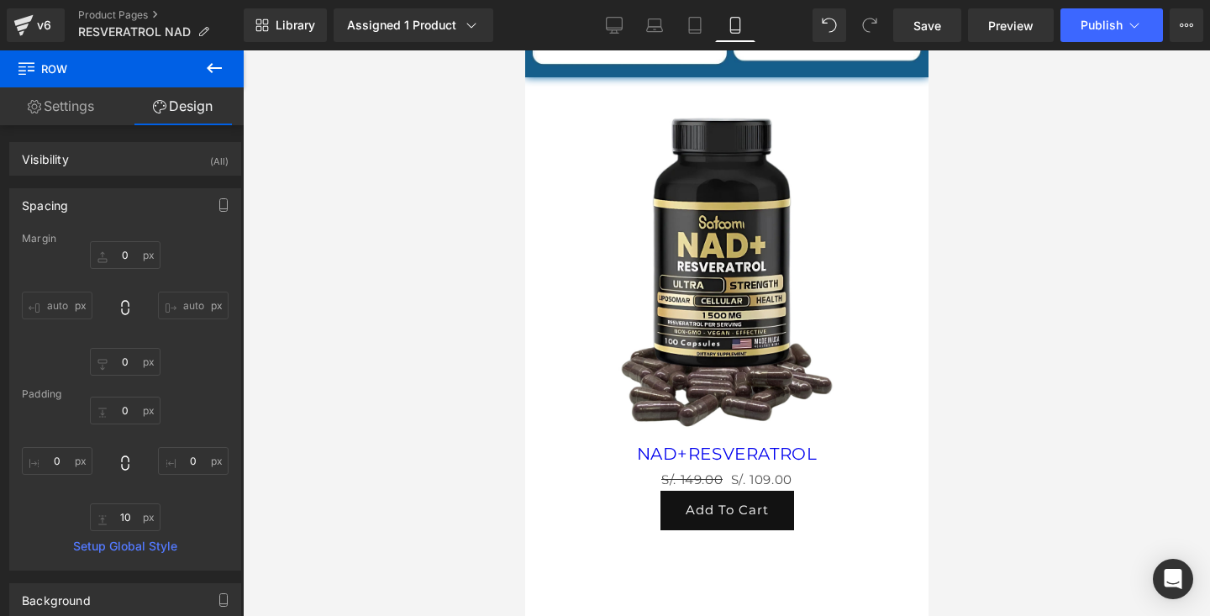
click at [1038, 171] on div at bounding box center [726, 333] width 967 height 566
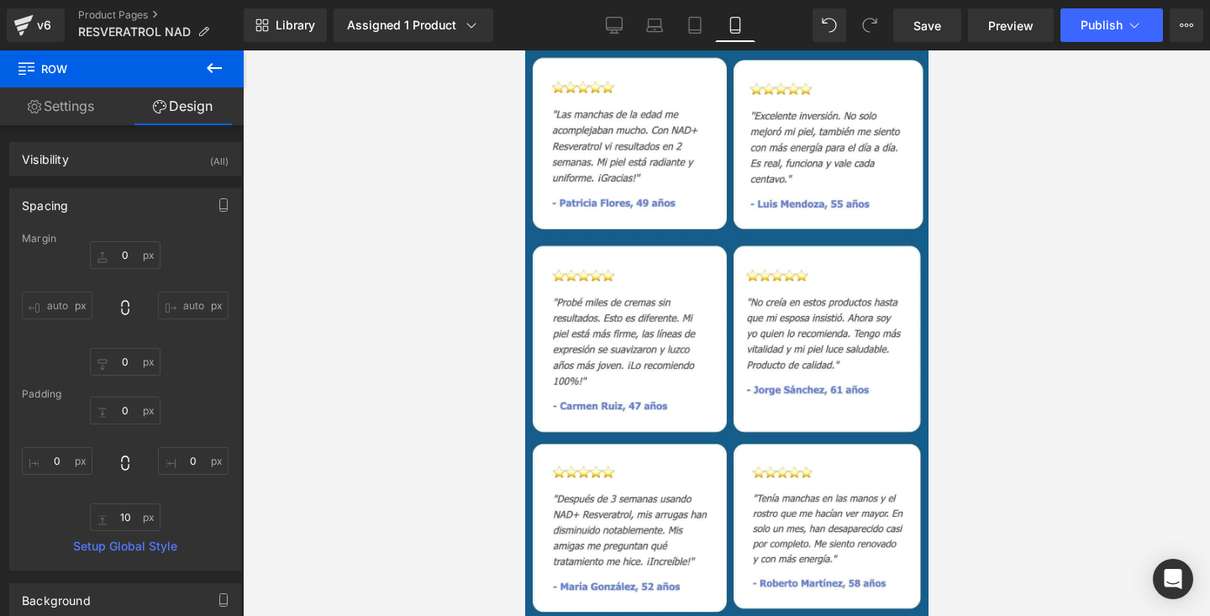
scroll to position [5198, 0]
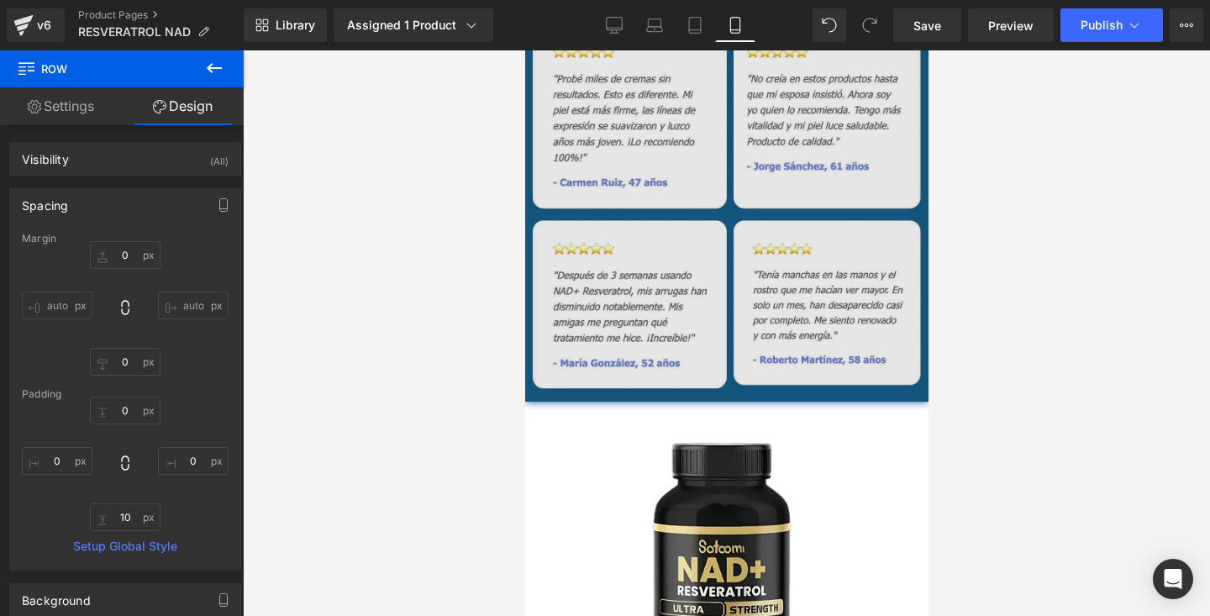
click at [625, 251] on img at bounding box center [725, 65] width 403 height 672
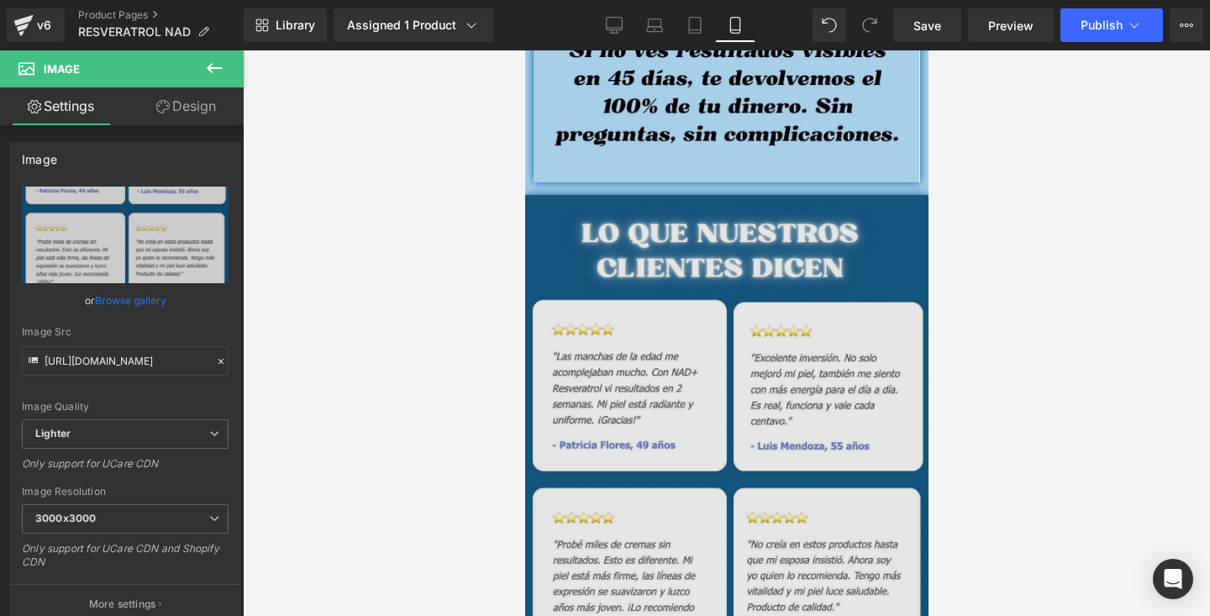
scroll to position [4990, 0]
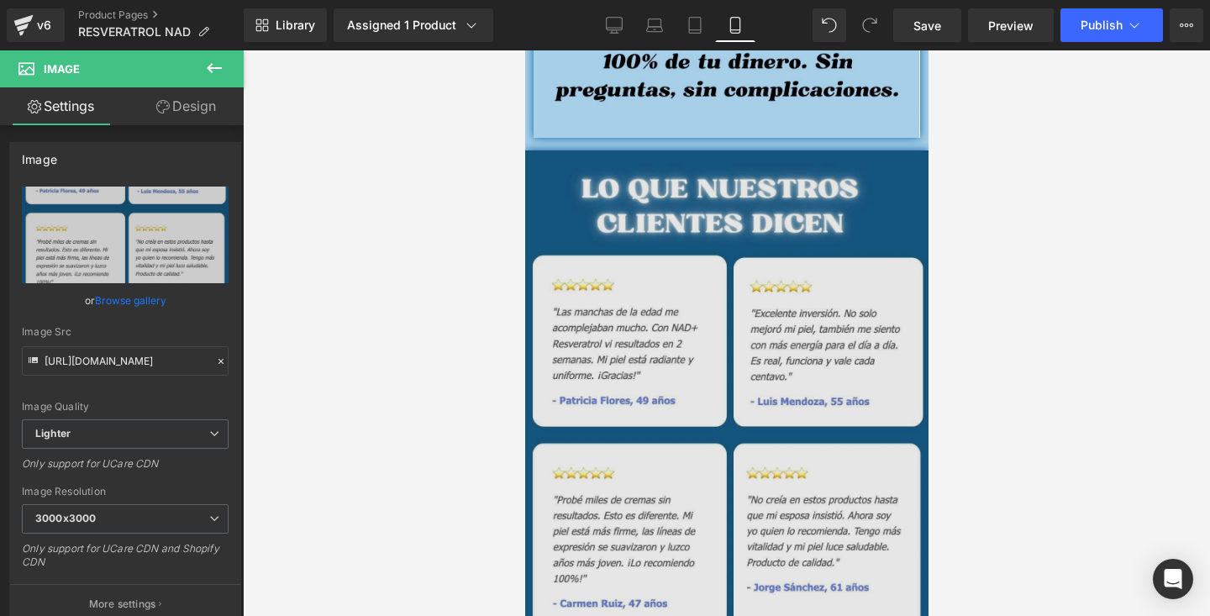
click at [602, 203] on img at bounding box center [725, 486] width 403 height 672
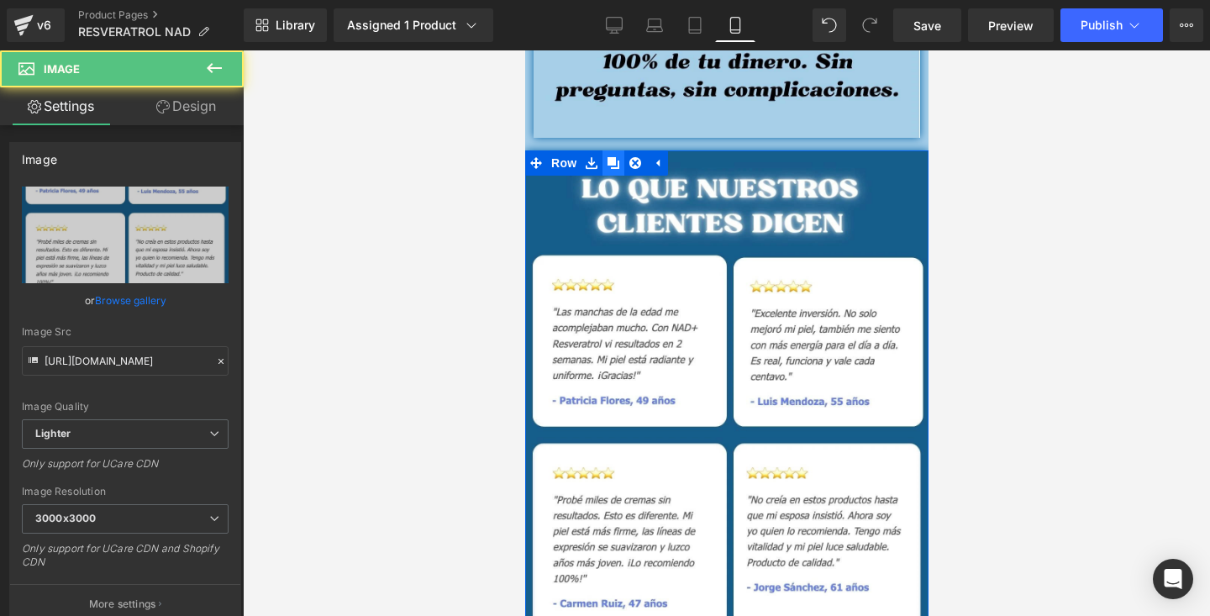
click at [608, 161] on icon at bounding box center [613, 163] width 12 height 12
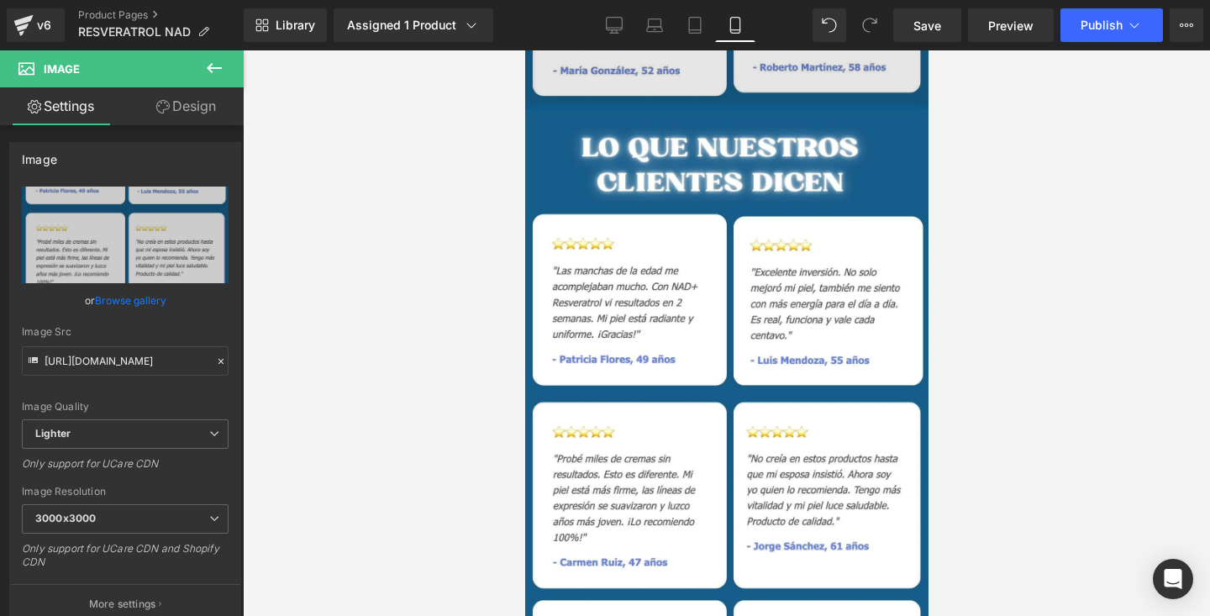
click at [663, 359] on img at bounding box center [725, 445] width 403 height 672
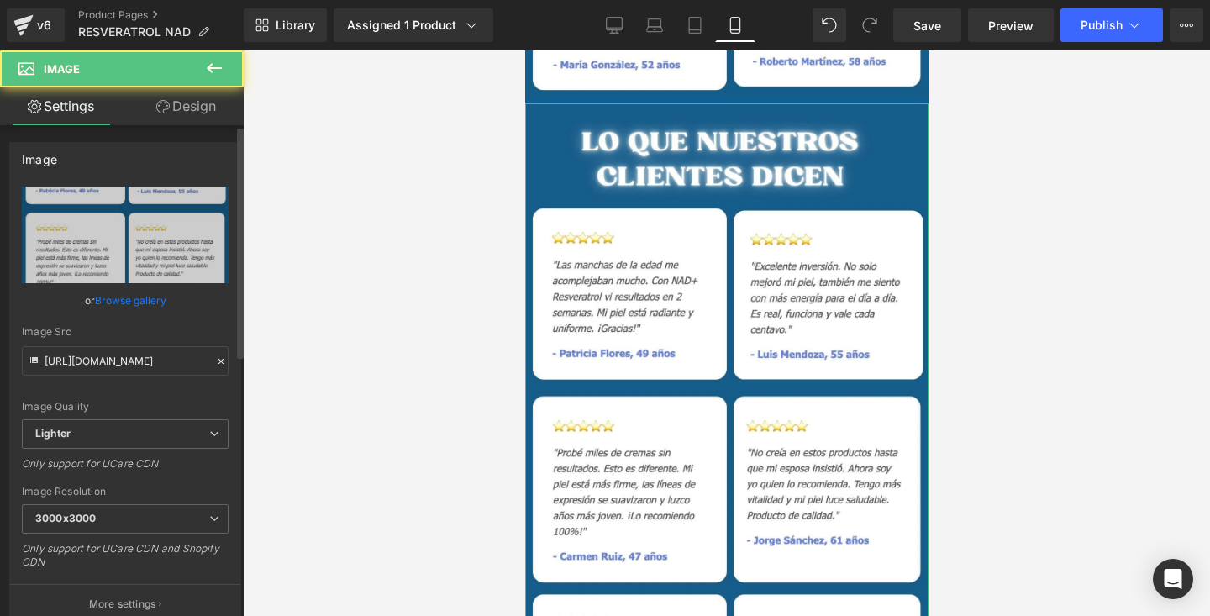
click at [140, 313] on link "Browse gallery" at bounding box center [130, 300] width 71 height 29
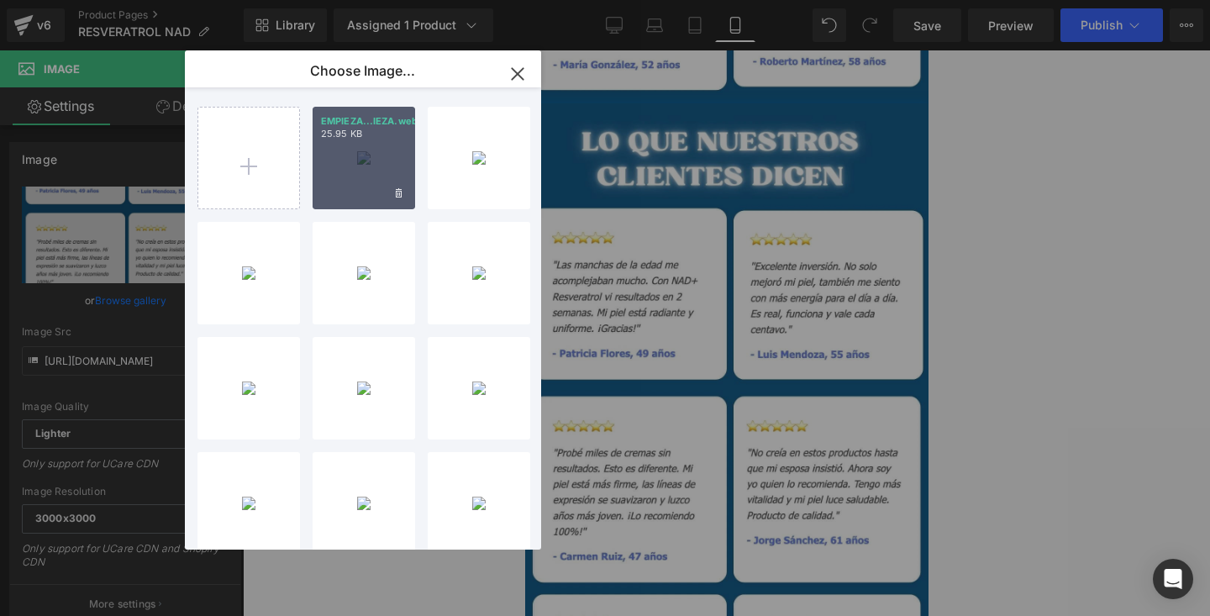
click at [376, 187] on div "EMPIEZA...IEZA.webp 25.95 KB" at bounding box center [364, 158] width 103 height 103
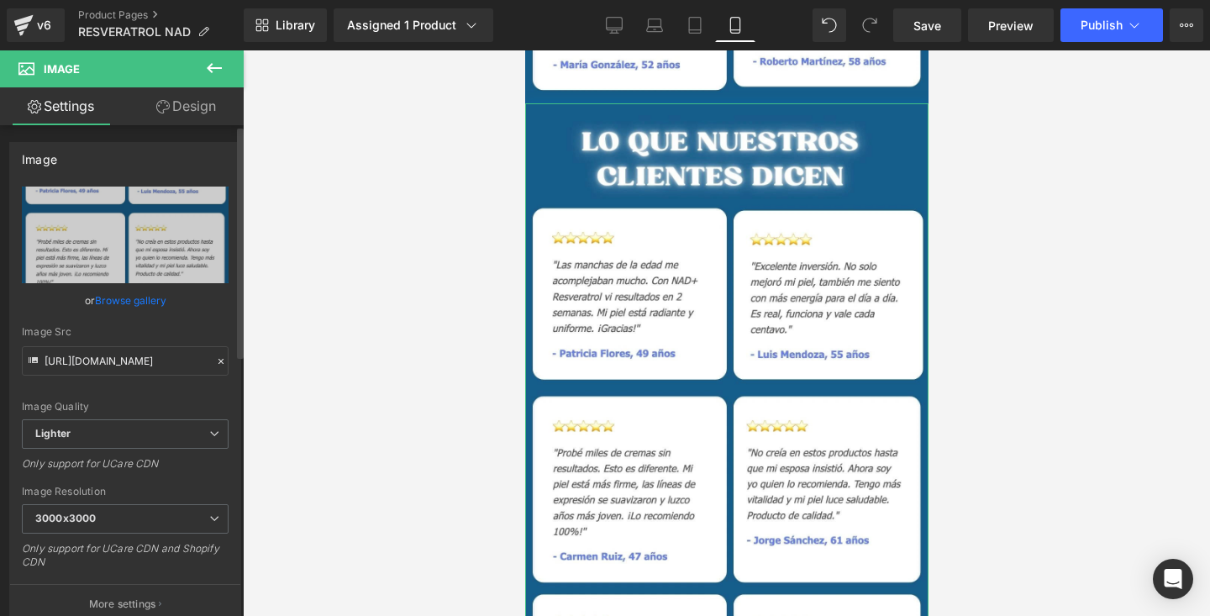
click at [147, 305] on link "Browse gallery" at bounding box center [130, 300] width 71 height 29
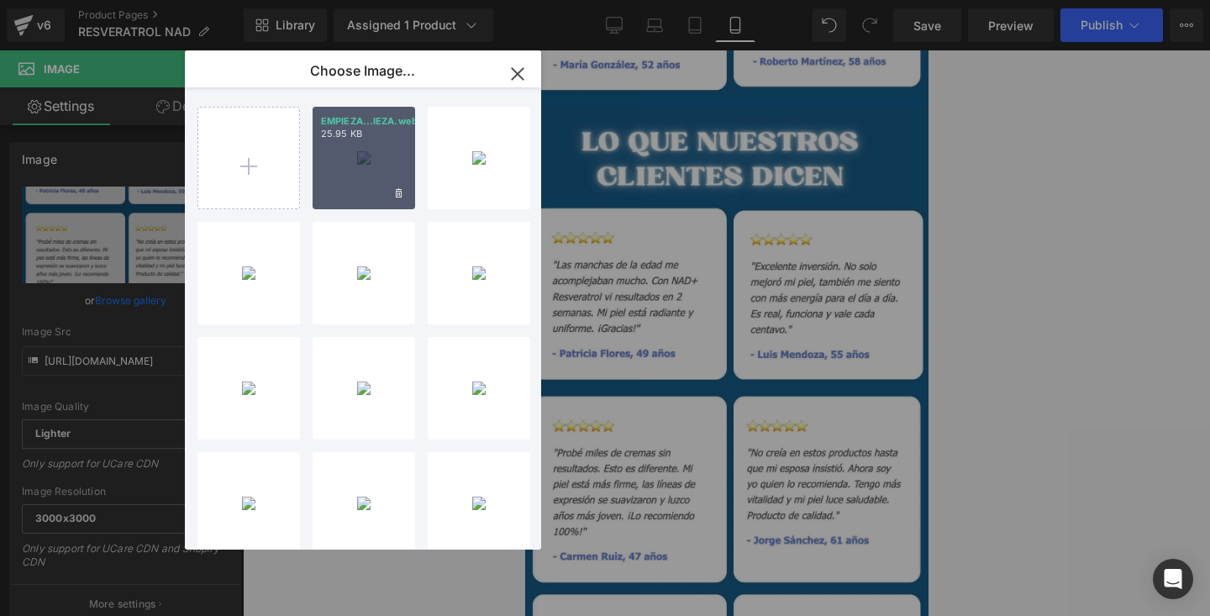
click at [389, 138] on p "25.95 KB" at bounding box center [364, 134] width 86 height 13
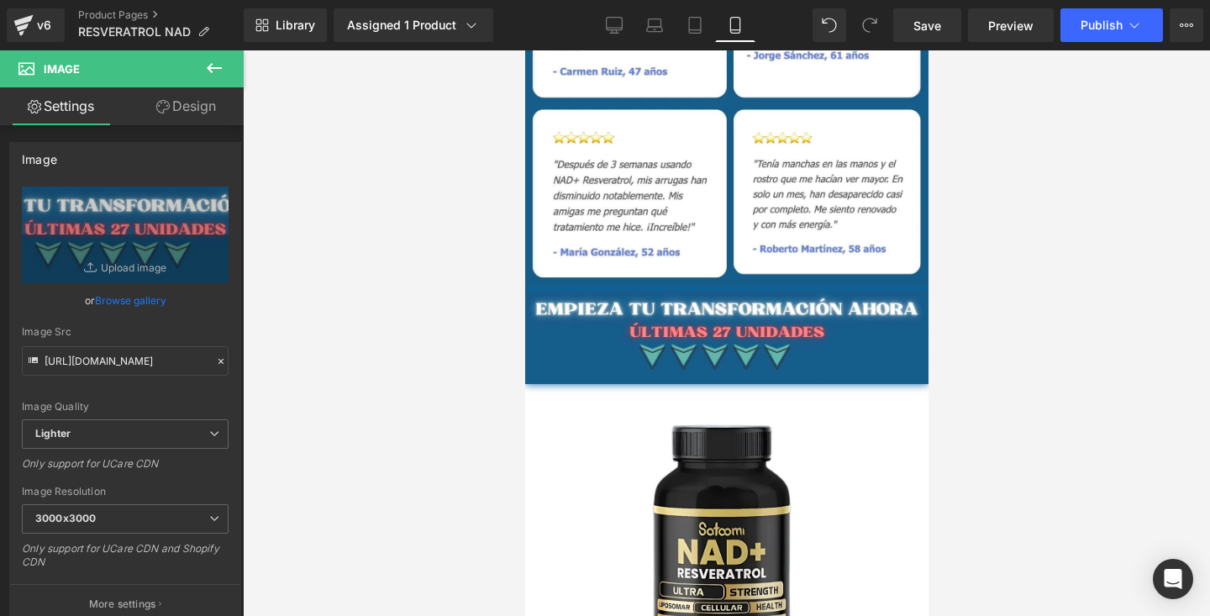
scroll to position [5519, 0]
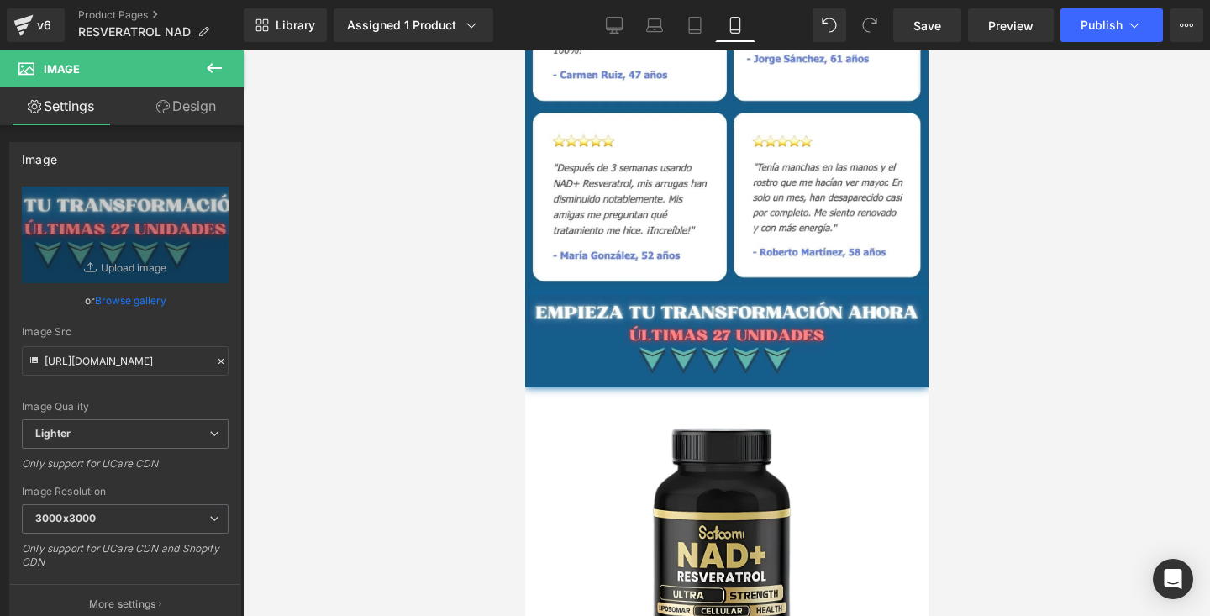
click at [1039, 110] on div at bounding box center [726, 333] width 967 height 566
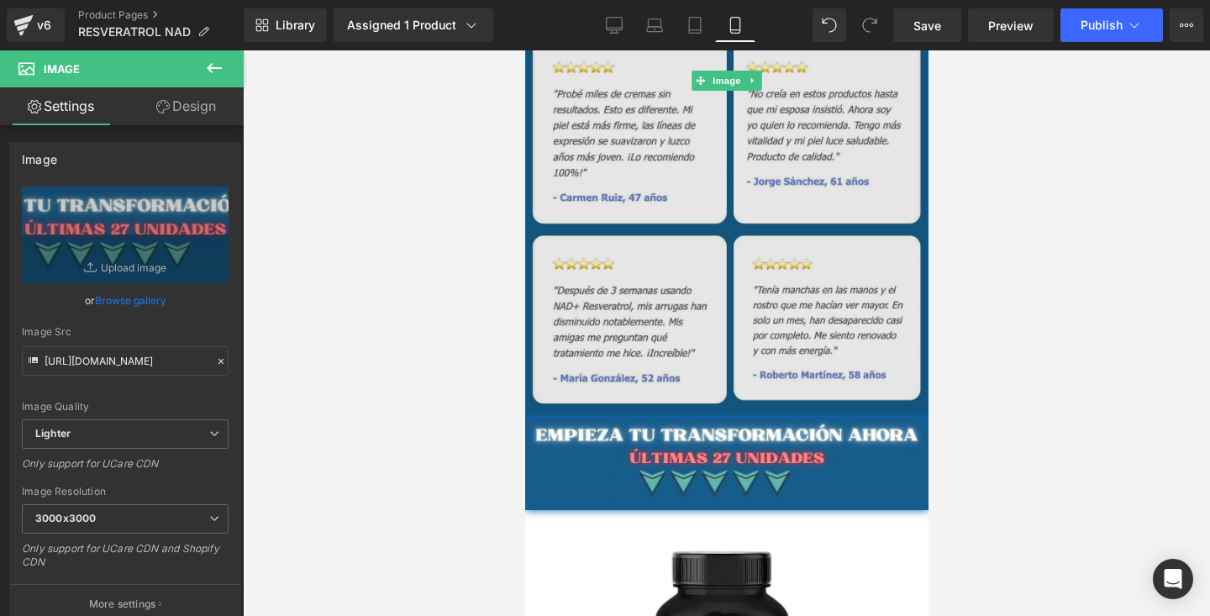
scroll to position [5487, 0]
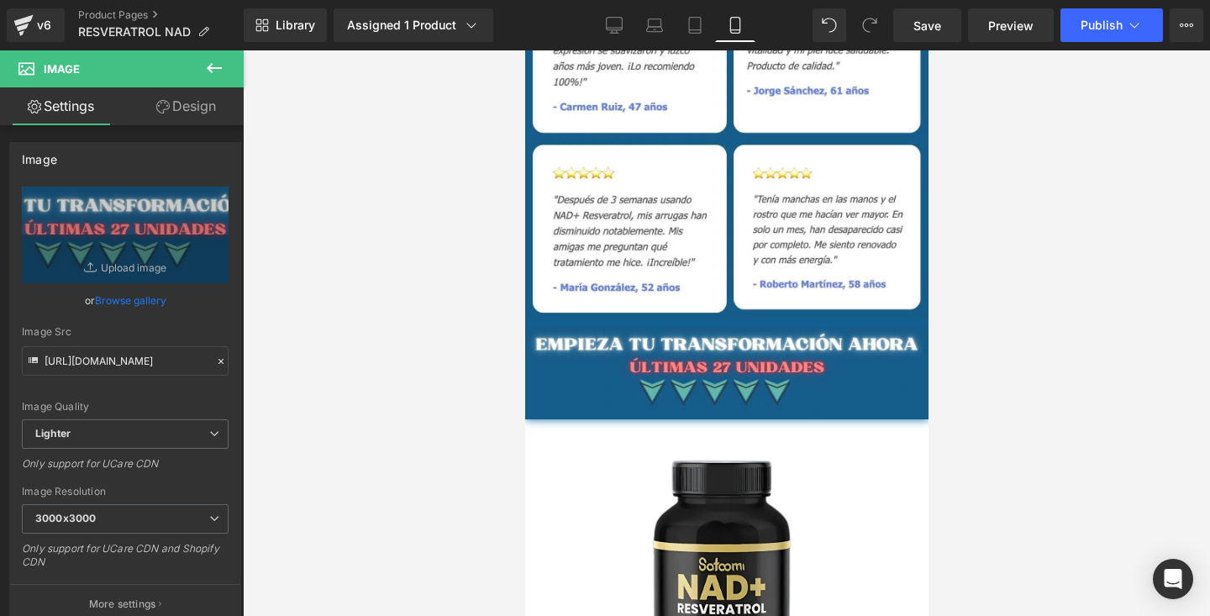
click at [988, 244] on div at bounding box center [726, 333] width 967 height 566
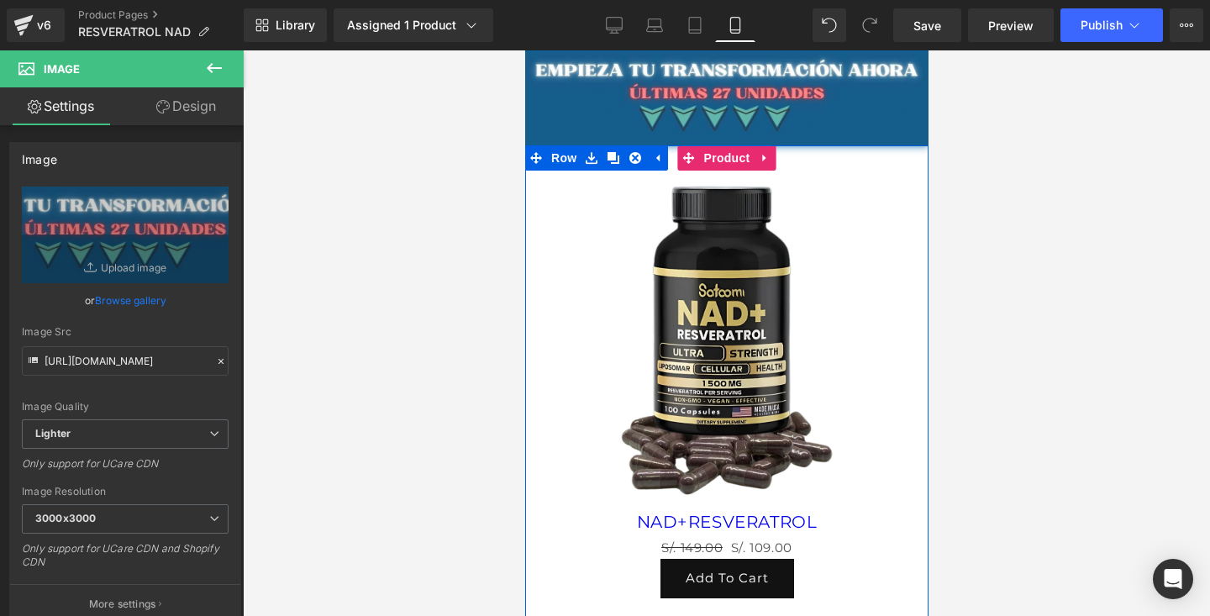
scroll to position [5559, 0]
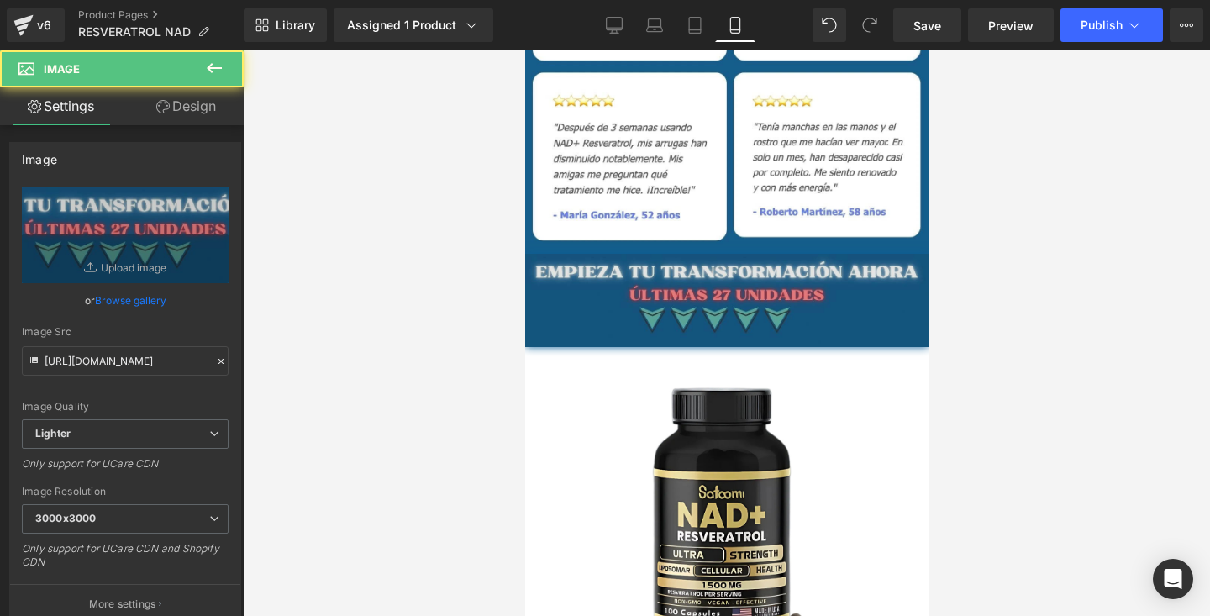
click at [782, 308] on img at bounding box center [725, 300] width 403 height 93
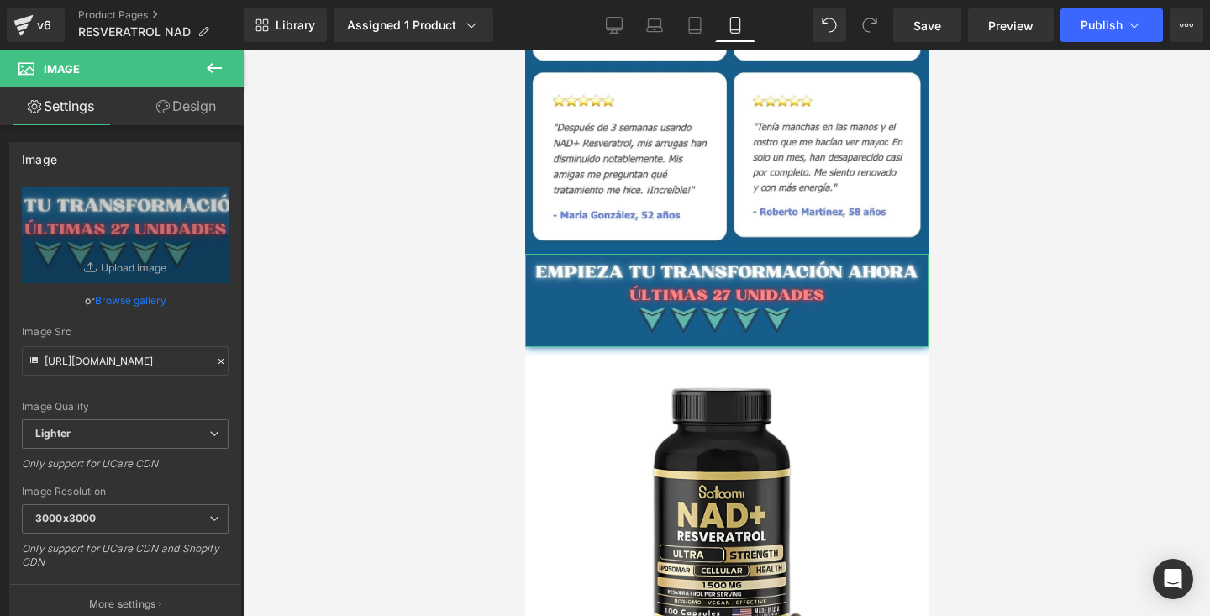
click at [179, 110] on link "Design" at bounding box center [186, 106] width 122 height 38
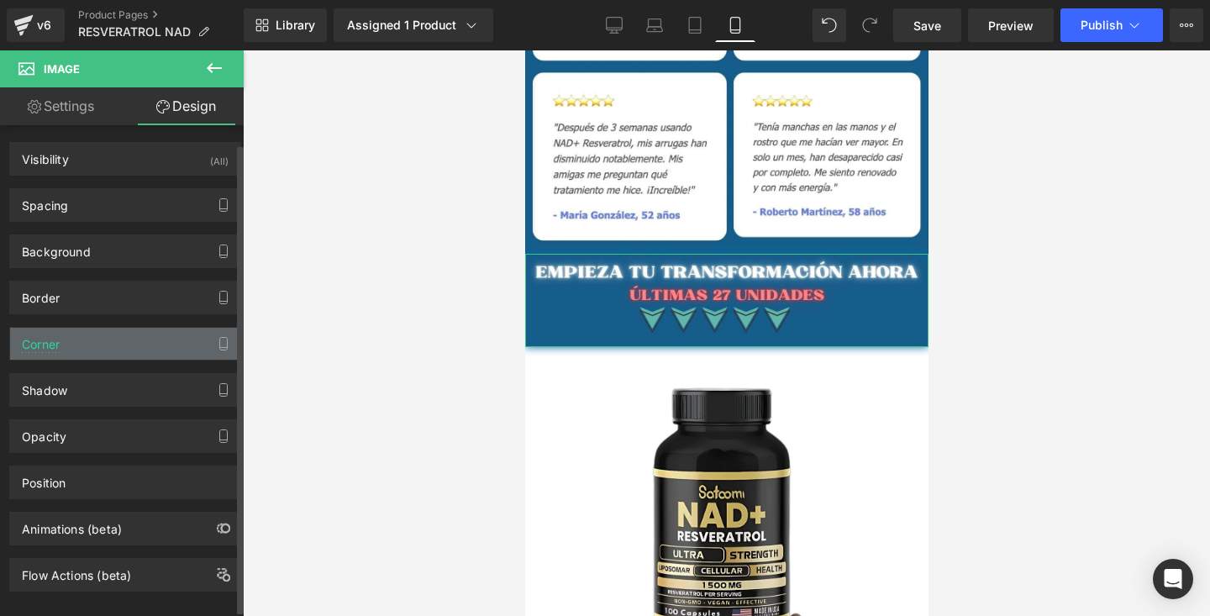
scroll to position [24, 0]
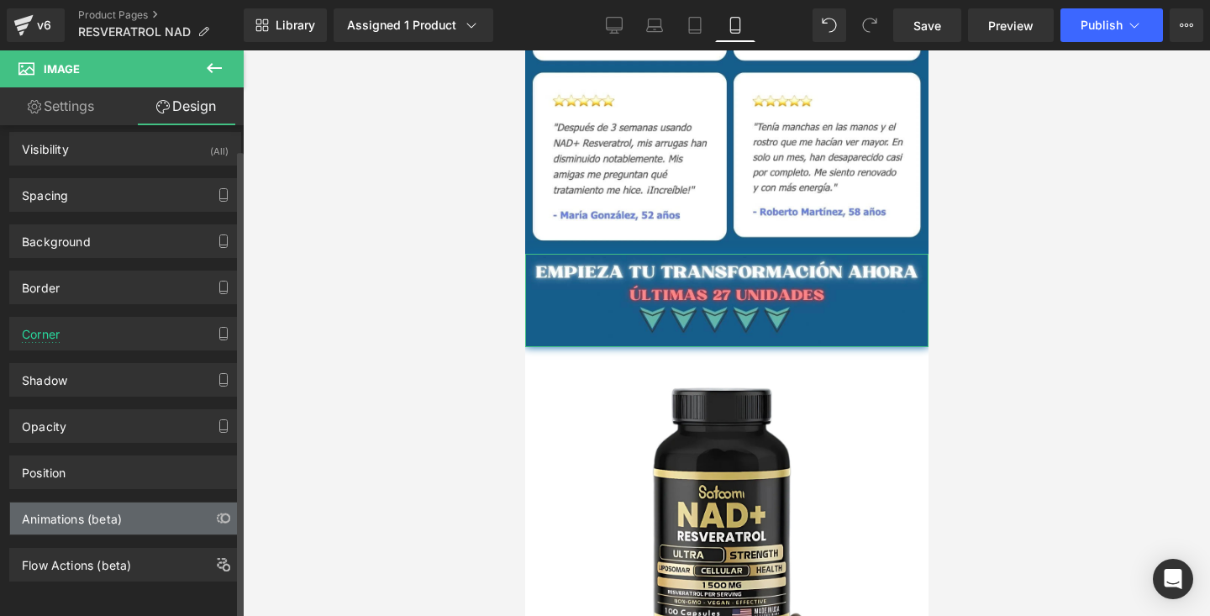
click at [122, 520] on div "Animations (beta)" at bounding box center [125, 519] width 230 height 32
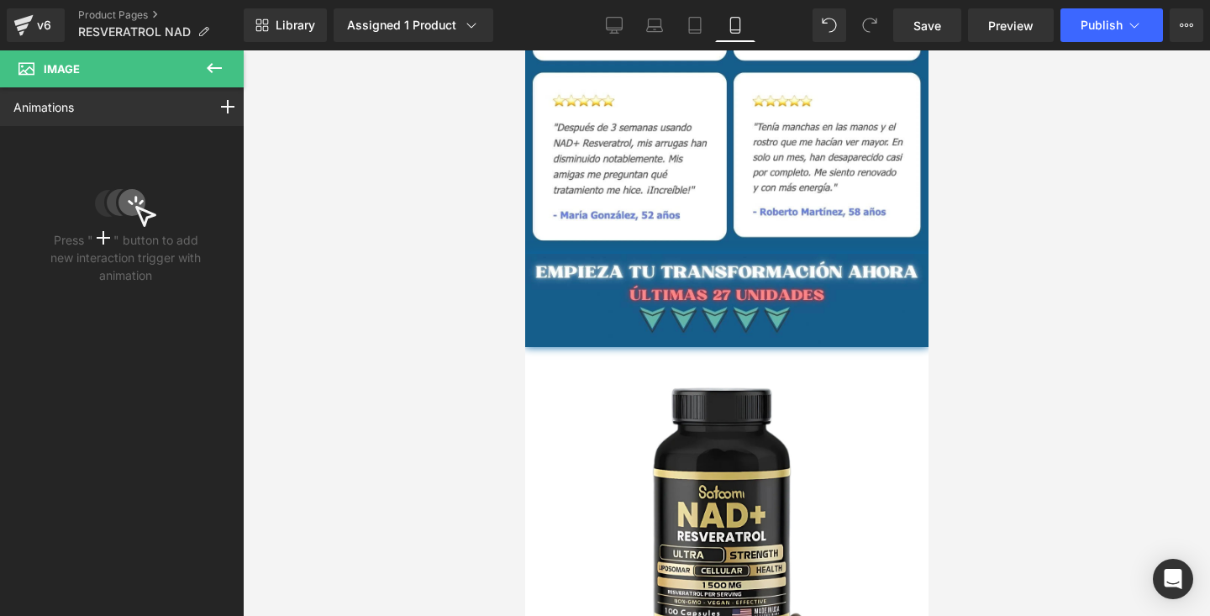
click at [207, 63] on icon at bounding box center [214, 68] width 20 height 20
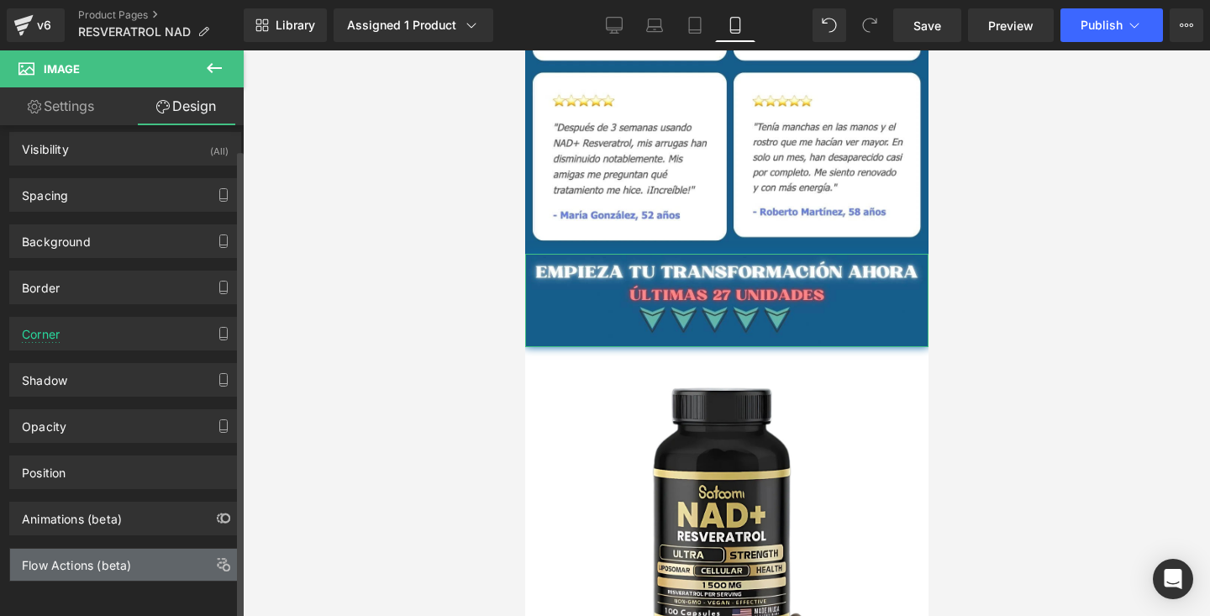
click at [61, 549] on div "Flow Actions (beta)" at bounding box center [76, 561] width 109 height 24
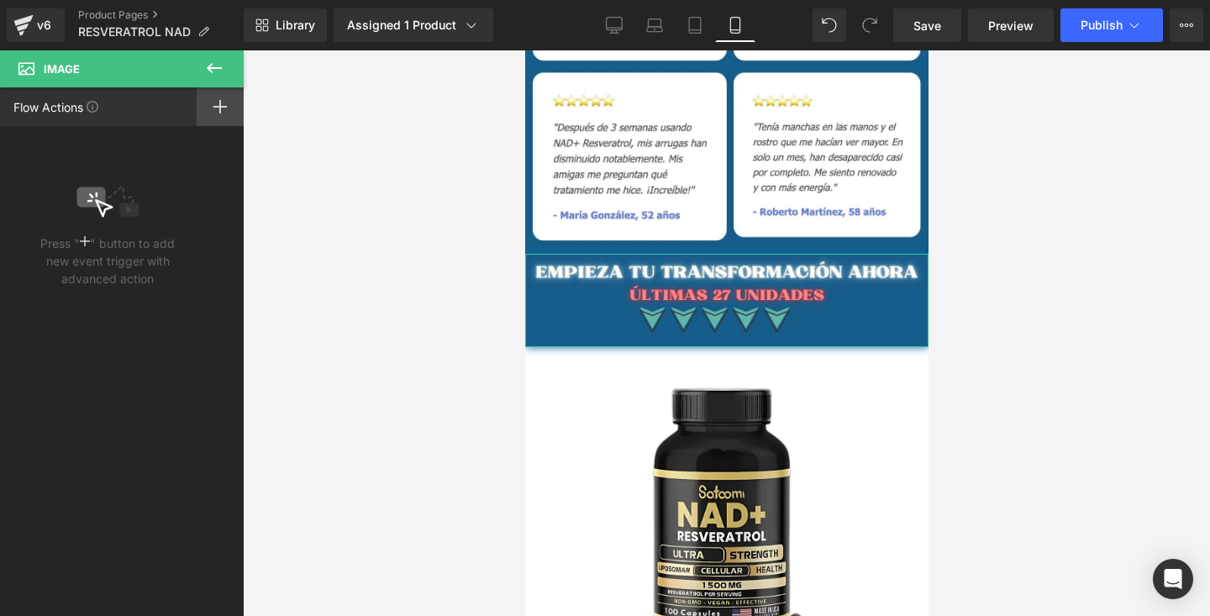
click at [208, 118] on div at bounding box center [220, 106] width 47 height 39
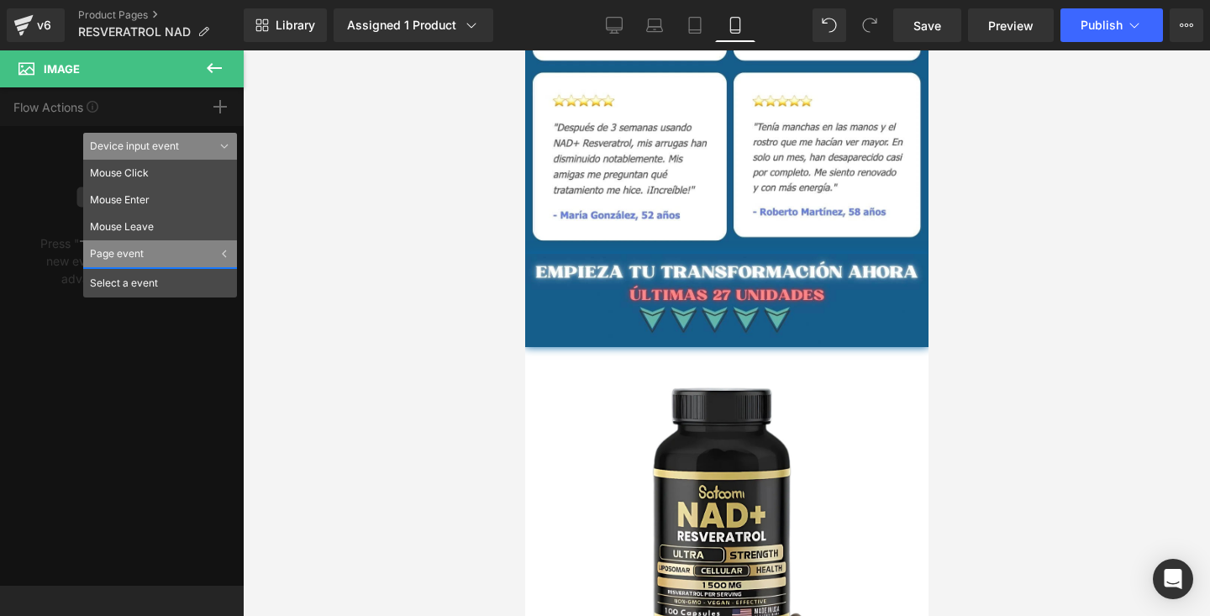
click at [211, 67] on icon at bounding box center [214, 68] width 15 height 10
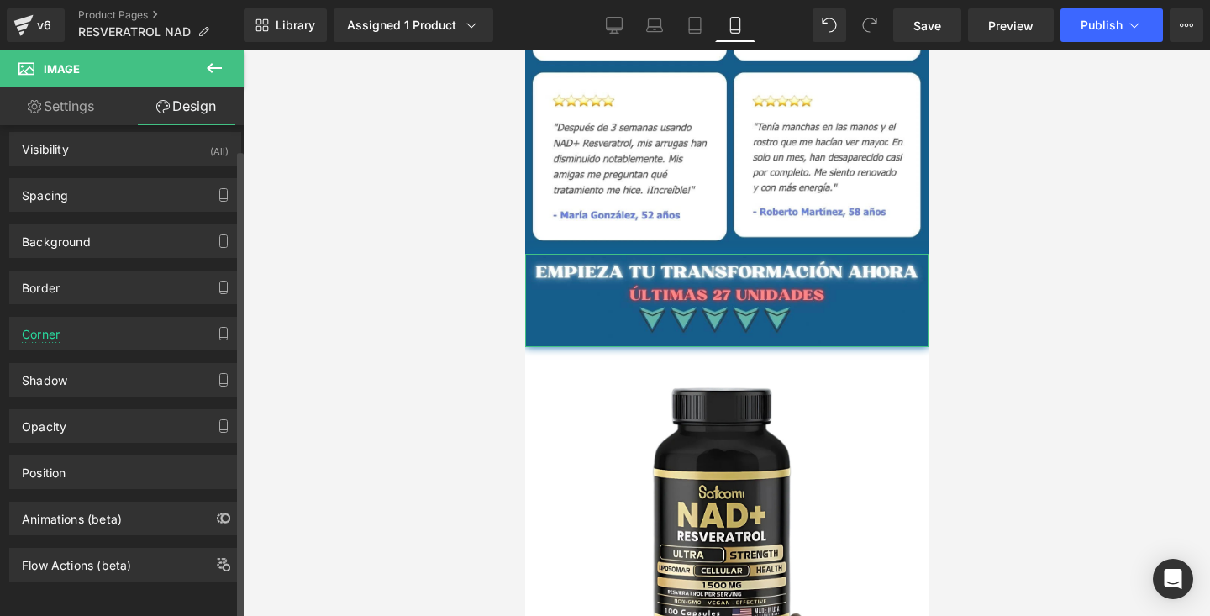
click at [56, 511] on div "Animations (beta)" at bounding box center [72, 515] width 100 height 24
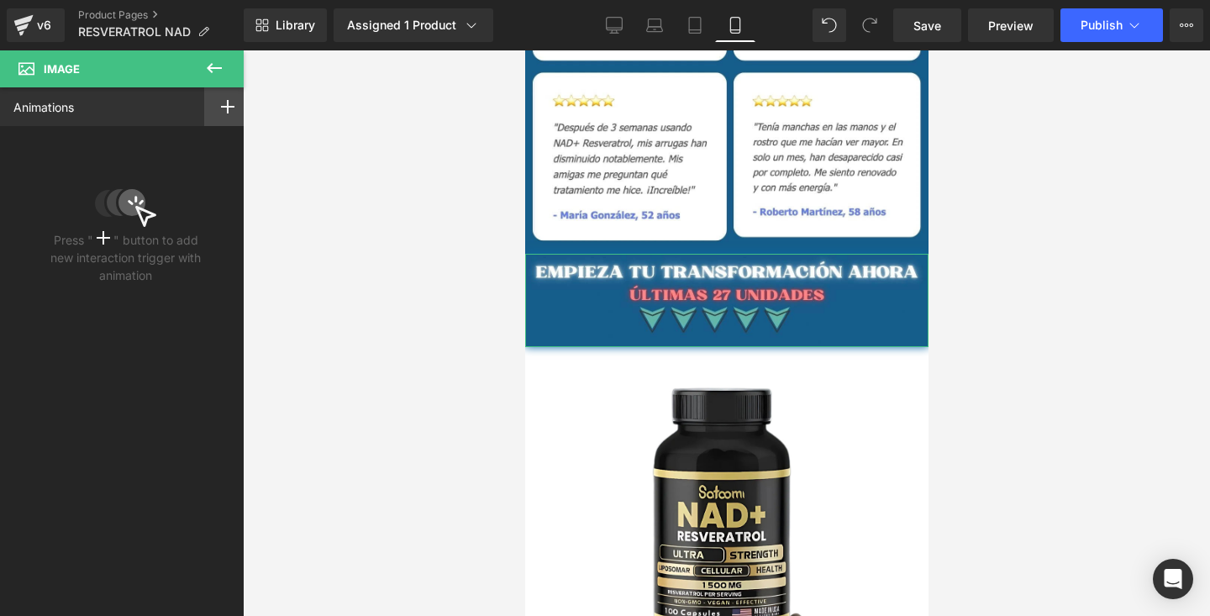
click at [228, 112] on div at bounding box center [227, 106] width 47 height 39
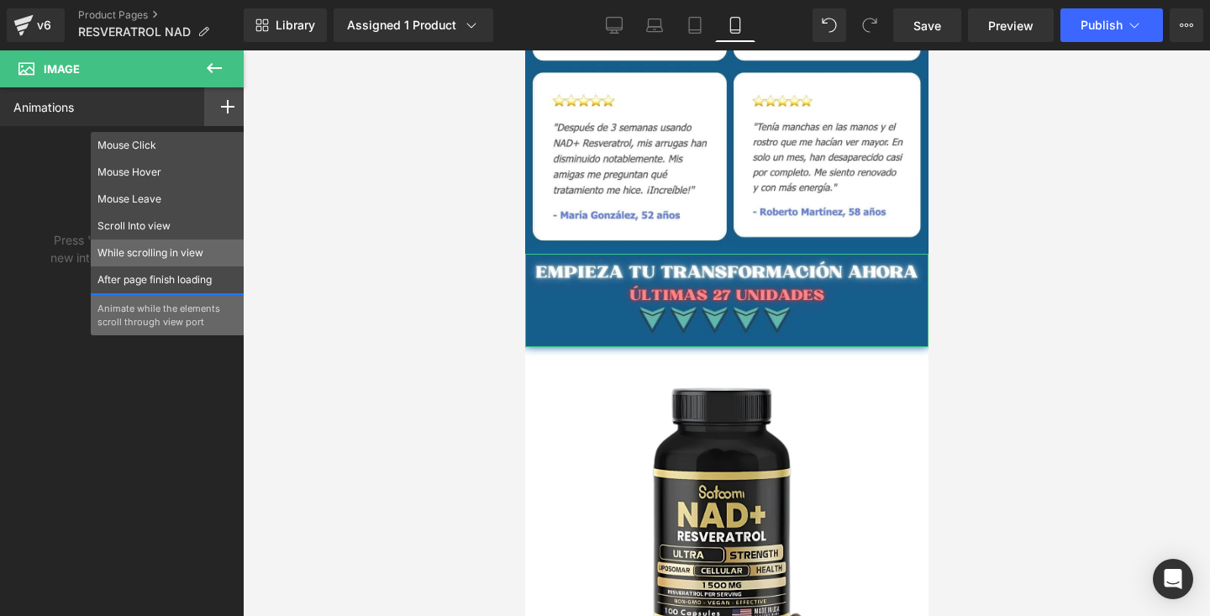
click at [159, 261] on div "While scrolling in view" at bounding box center [168, 253] width 154 height 27
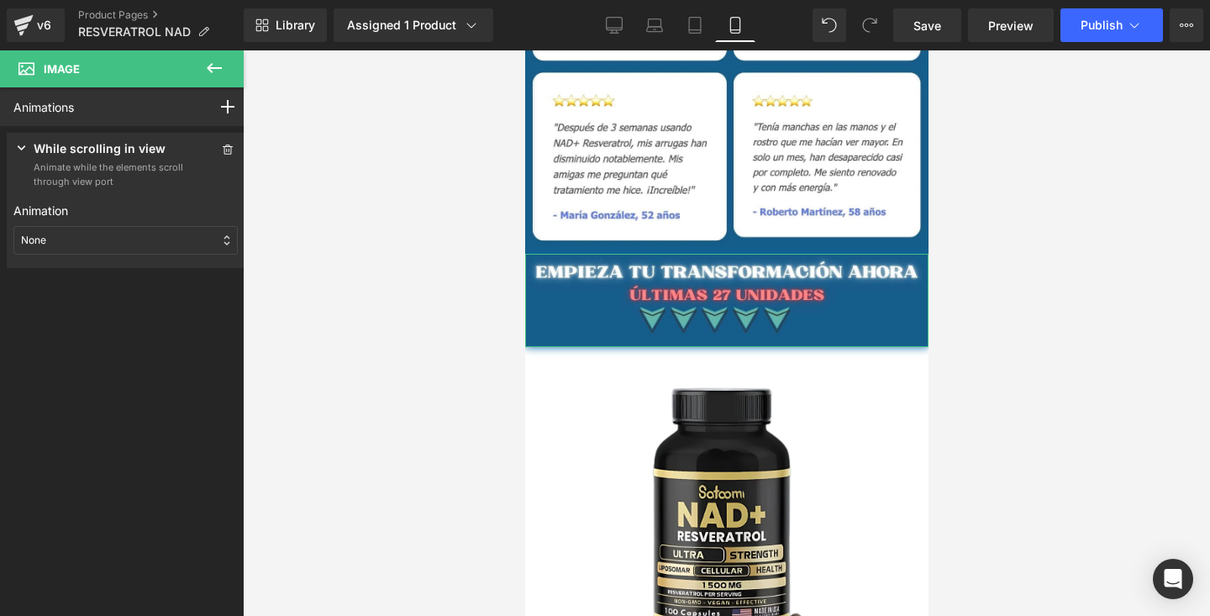
click at [142, 249] on div "None" at bounding box center [125, 240] width 224 height 29
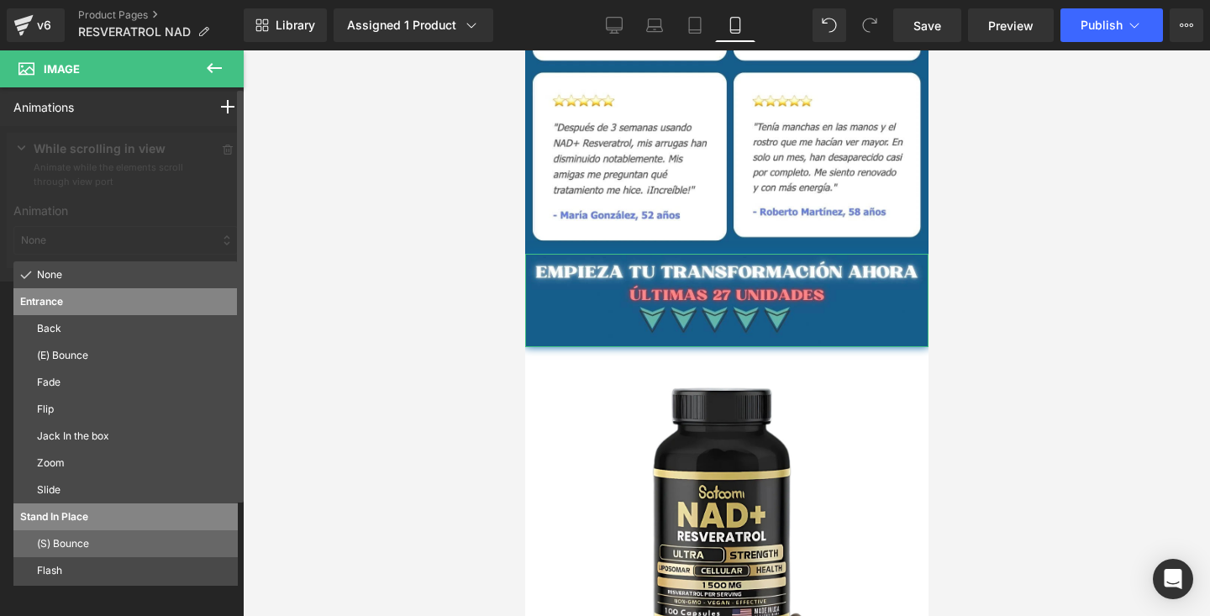
click at [69, 547] on p "(S) Bounce" at bounding box center [134, 543] width 194 height 15
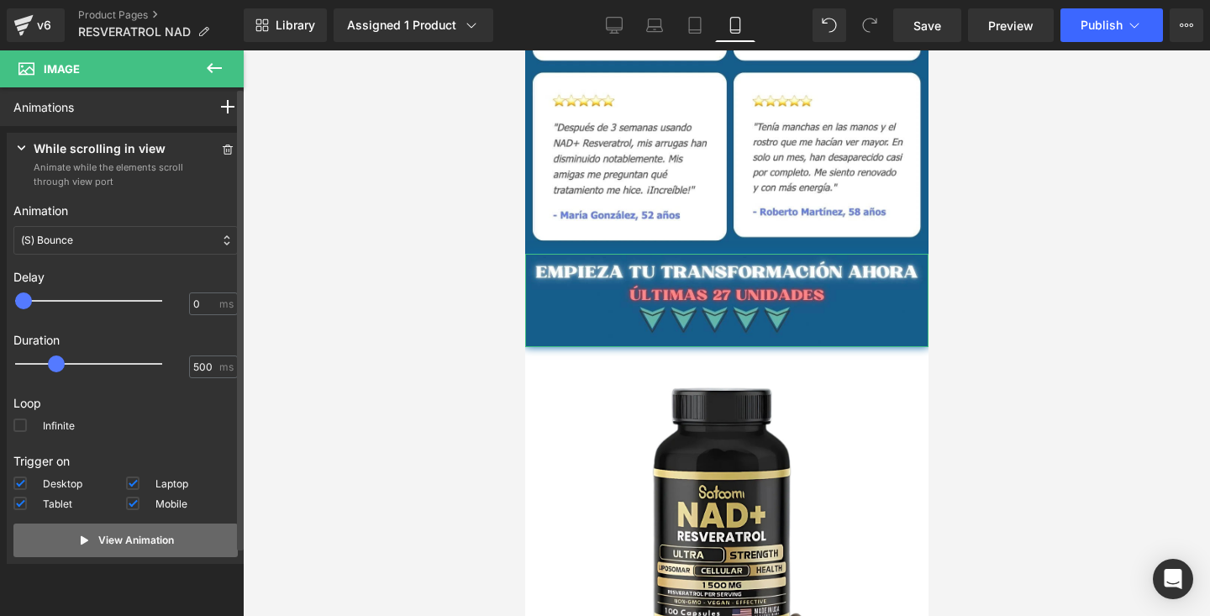
click at [85, 543] on icon at bounding box center [84, 540] width 13 height 13
click at [117, 239] on div "(S) Bounce" at bounding box center [125, 240] width 224 height 29
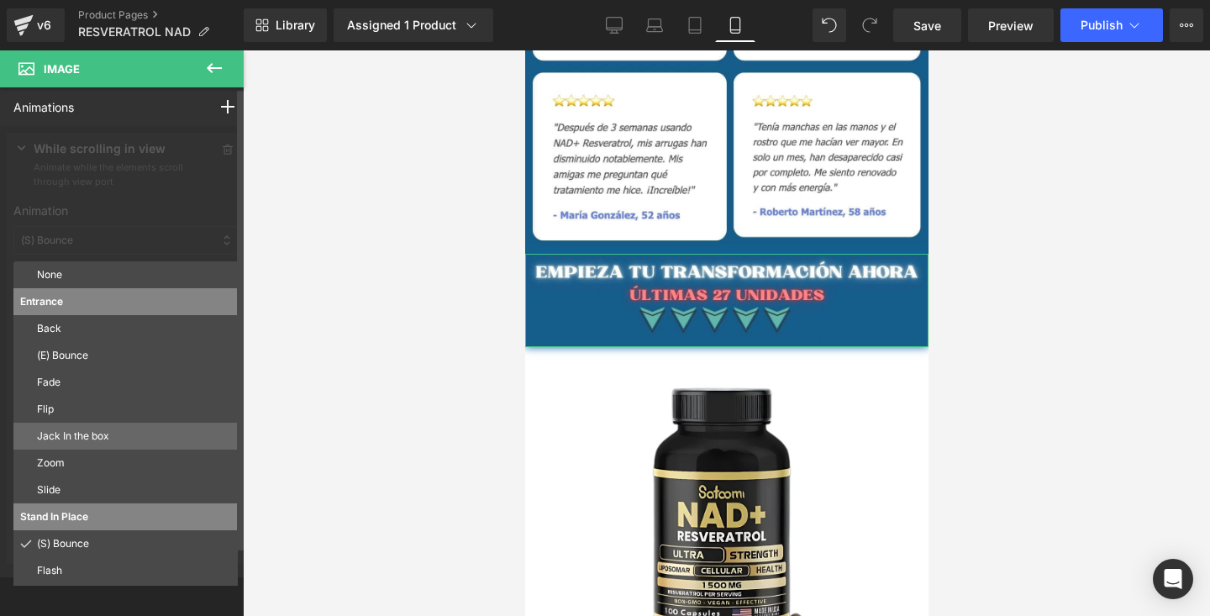
click at [82, 446] on div "Jack In the box" at bounding box center [125, 436] width 224 height 27
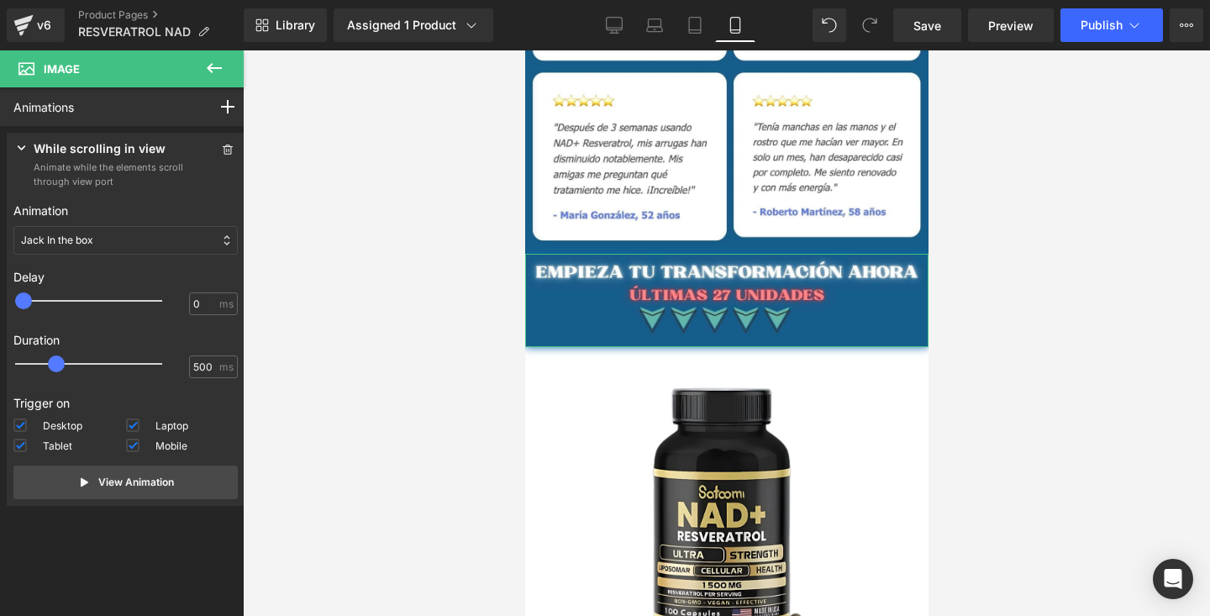
click at [155, 247] on div "Jack In the box" at bounding box center [125, 240] width 224 height 29
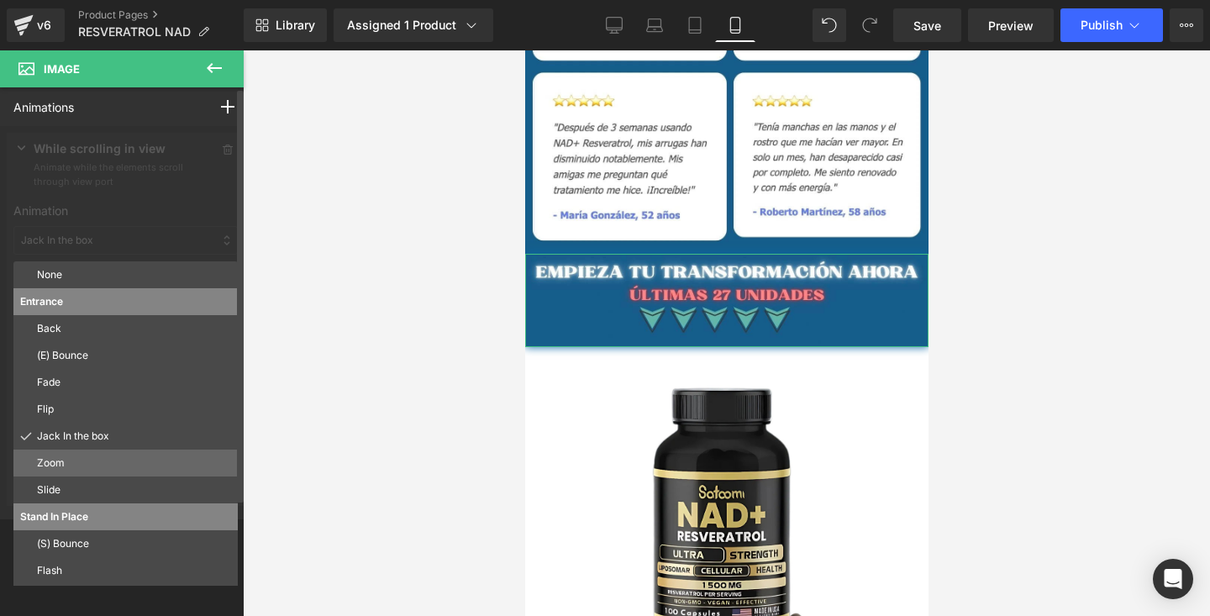
click at [92, 468] on p "Zoom" at bounding box center [134, 462] width 194 height 15
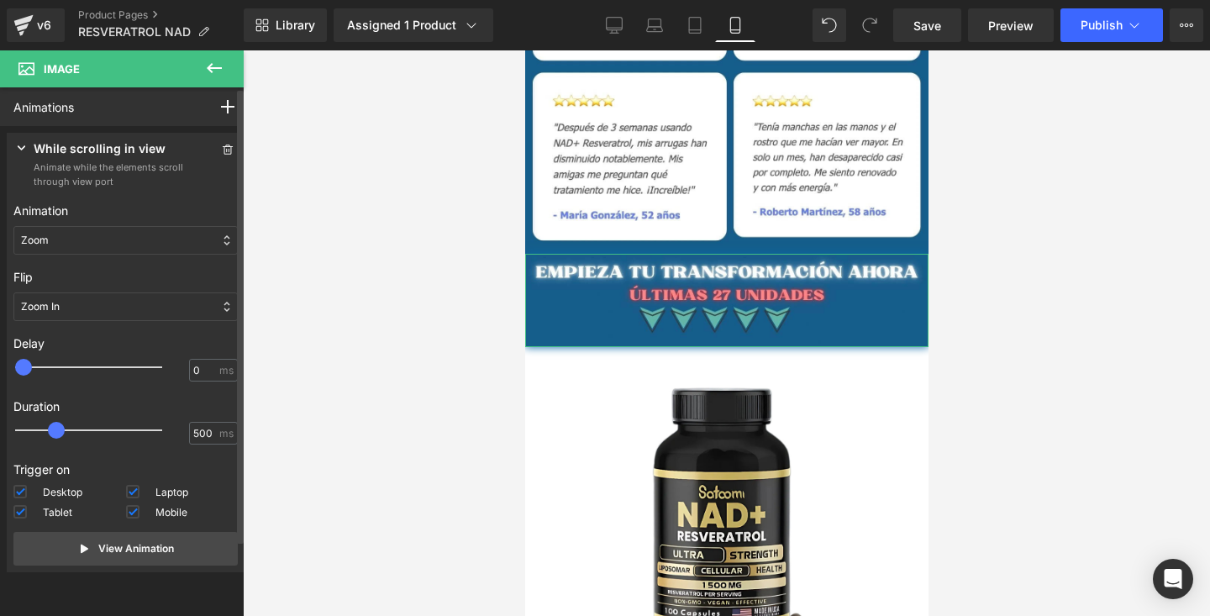
click at [150, 316] on div "Zoom In" at bounding box center [125, 306] width 224 height 29
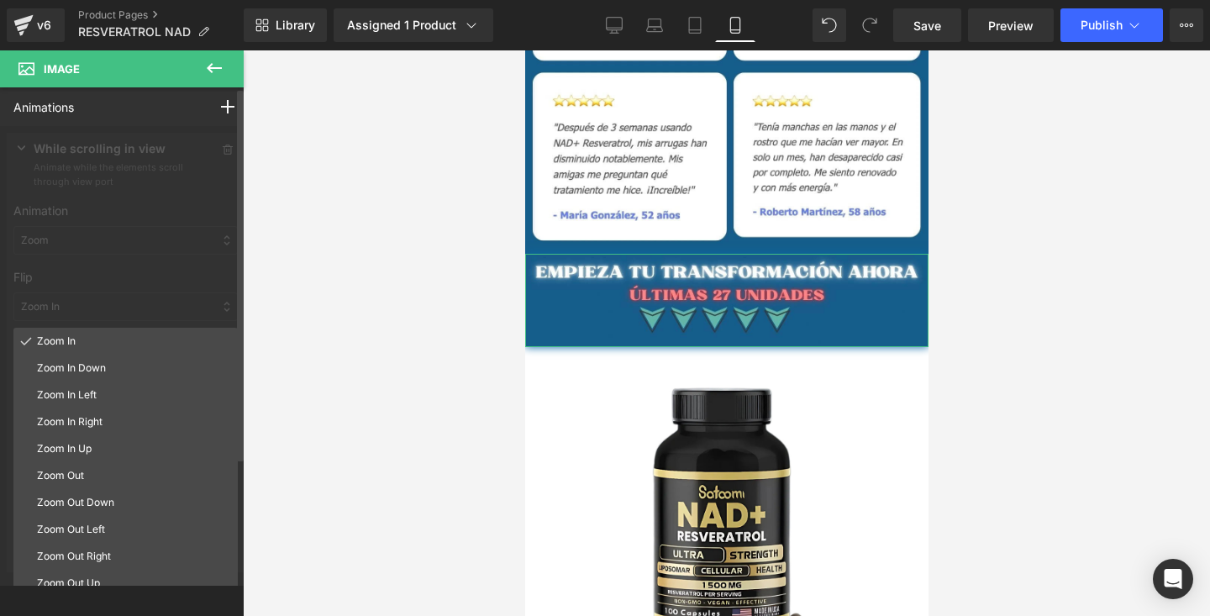
click at [130, 292] on div at bounding box center [125, 356] width 251 height 460
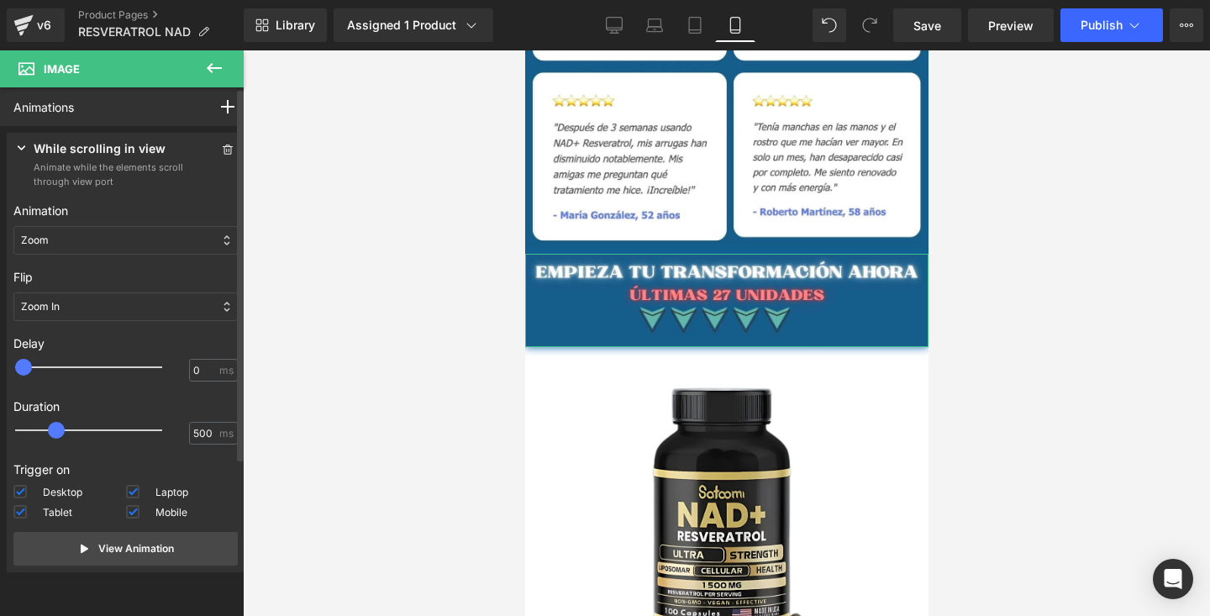
click at [141, 225] on div "Animation None Entrance Back (E) Bounce Fade Flip Jack In the box Zoom Slide St…" at bounding box center [125, 228] width 224 height 66
click at [132, 241] on div "Zoom" at bounding box center [125, 240] width 224 height 29
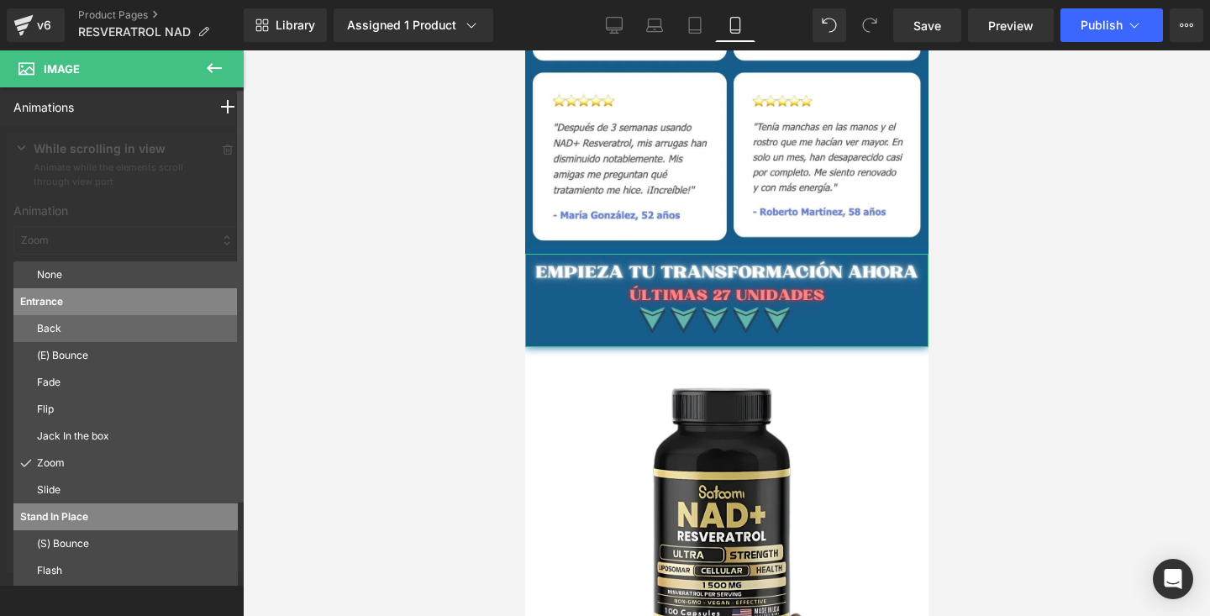
click at [89, 337] on div "Back" at bounding box center [125, 328] width 224 height 27
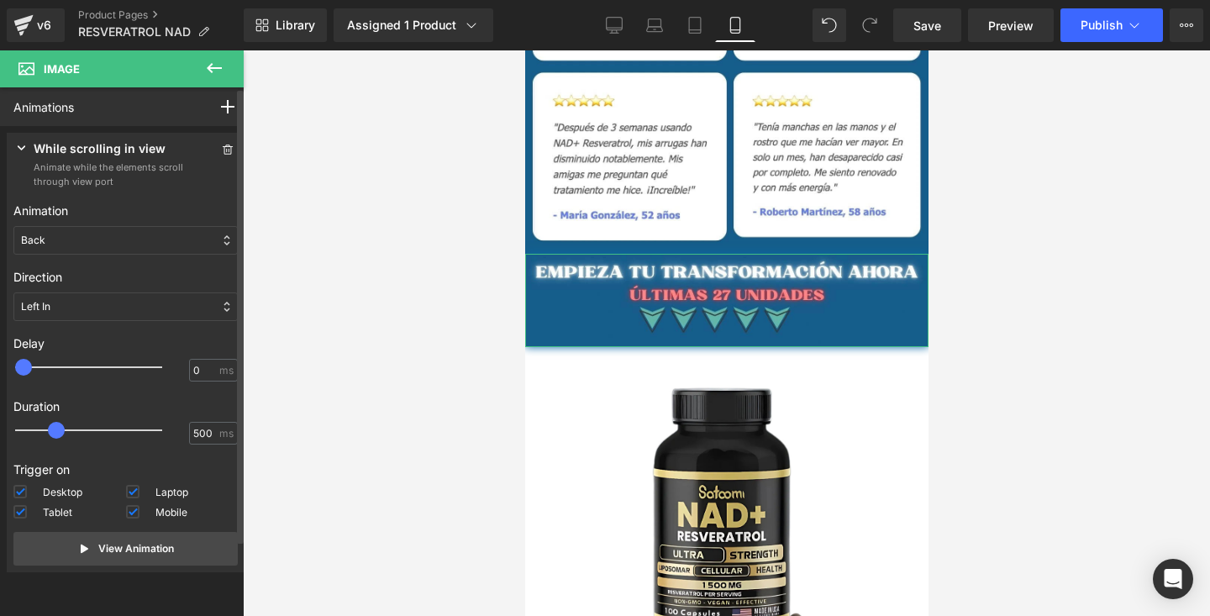
click at [127, 247] on div "Back" at bounding box center [125, 240] width 224 height 29
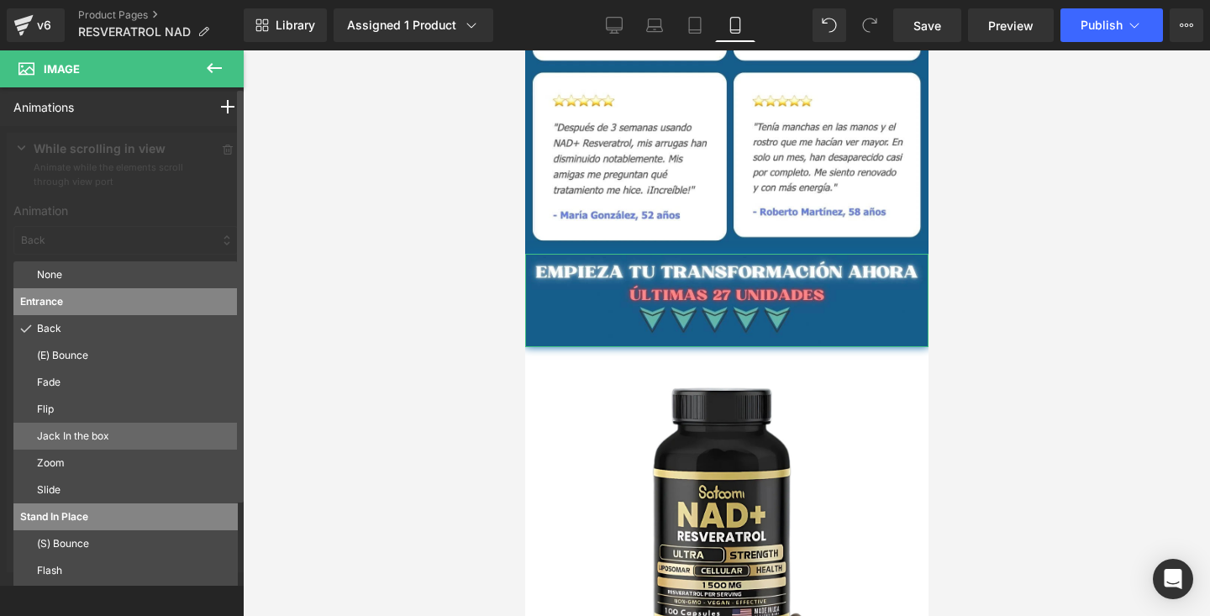
click at [86, 440] on p "Jack In the box" at bounding box center [134, 436] width 194 height 15
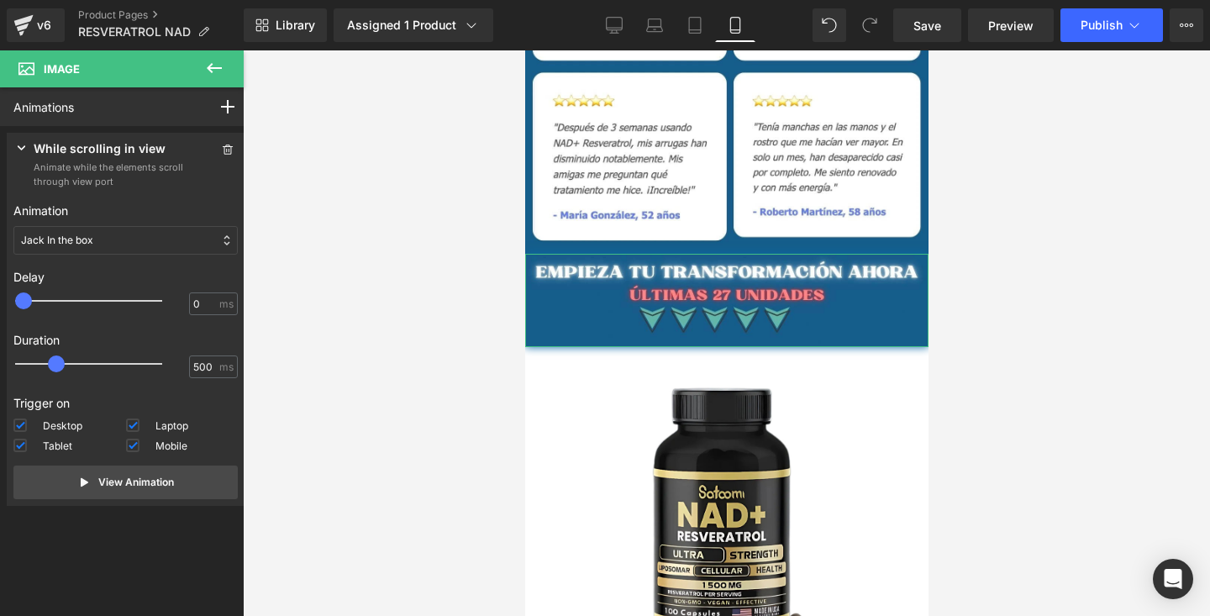
click at [144, 248] on div "Jack In the box" at bounding box center [125, 240] width 224 height 29
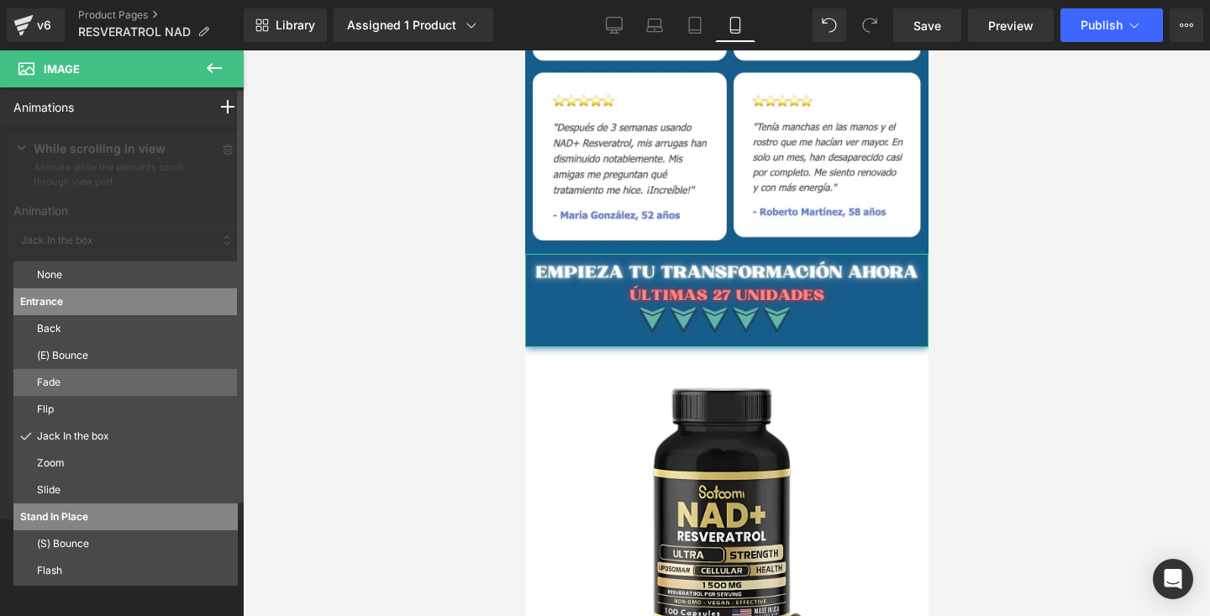
click at [89, 378] on p "Fade" at bounding box center [134, 382] width 194 height 15
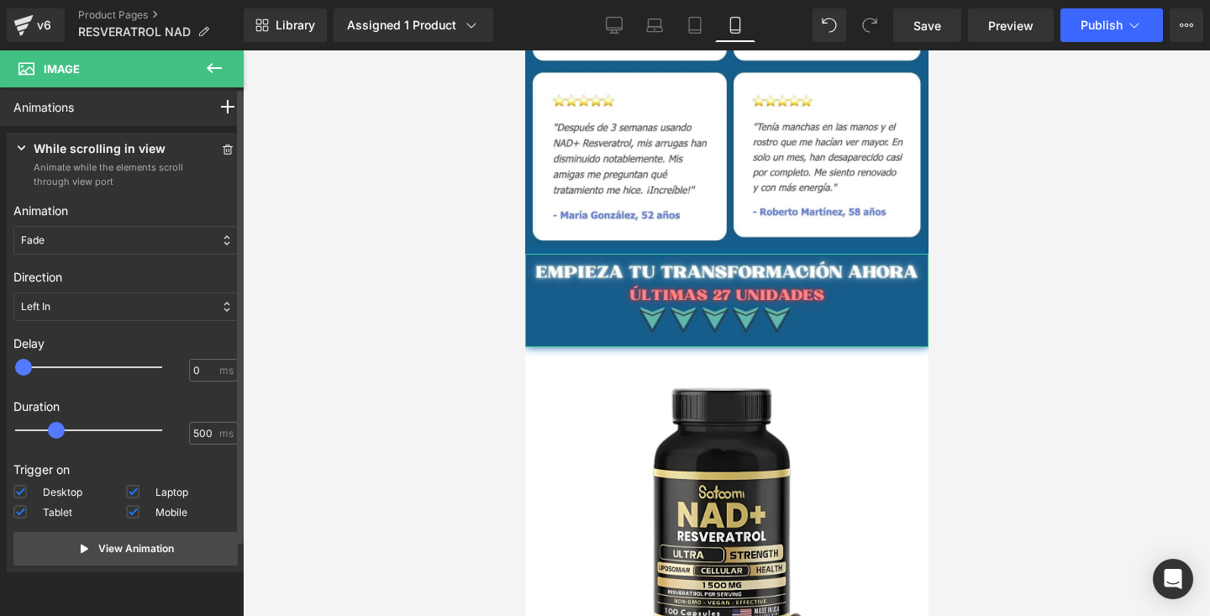
click at [161, 240] on div "Fade" at bounding box center [125, 240] width 224 height 29
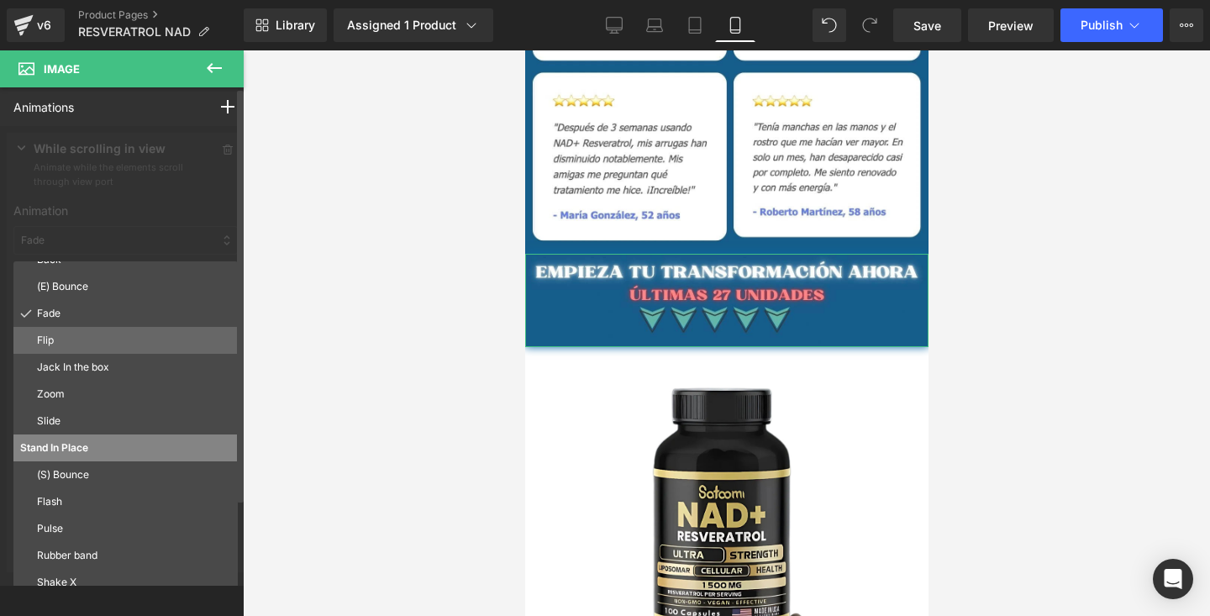
scroll to position [91, 0]
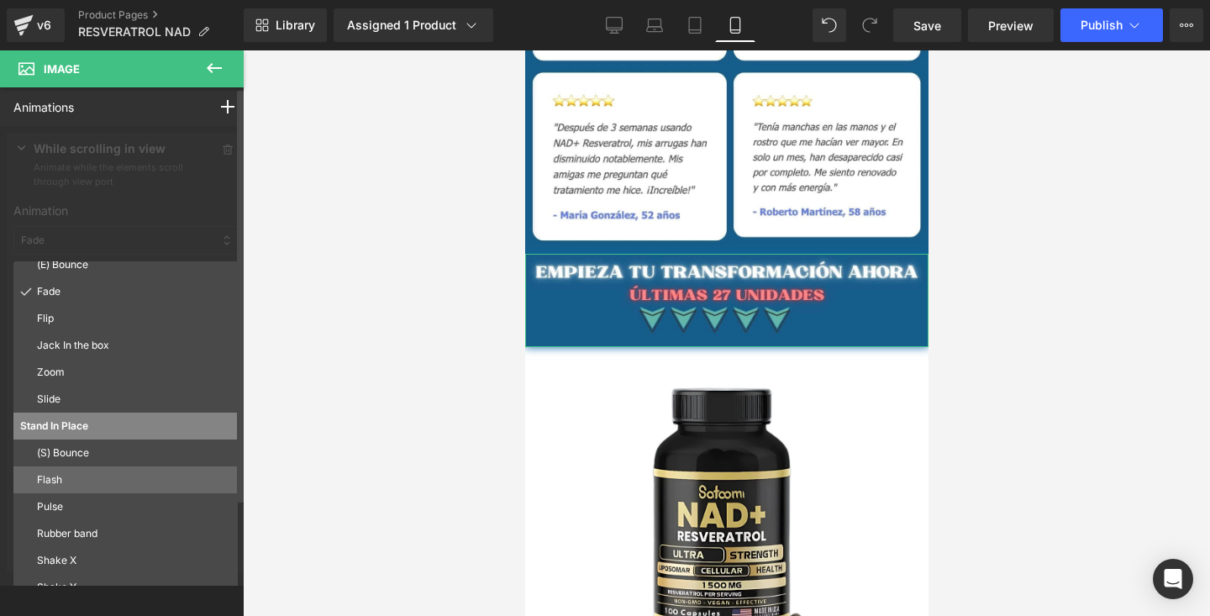
click at [68, 481] on p "Flash" at bounding box center [134, 479] width 194 height 15
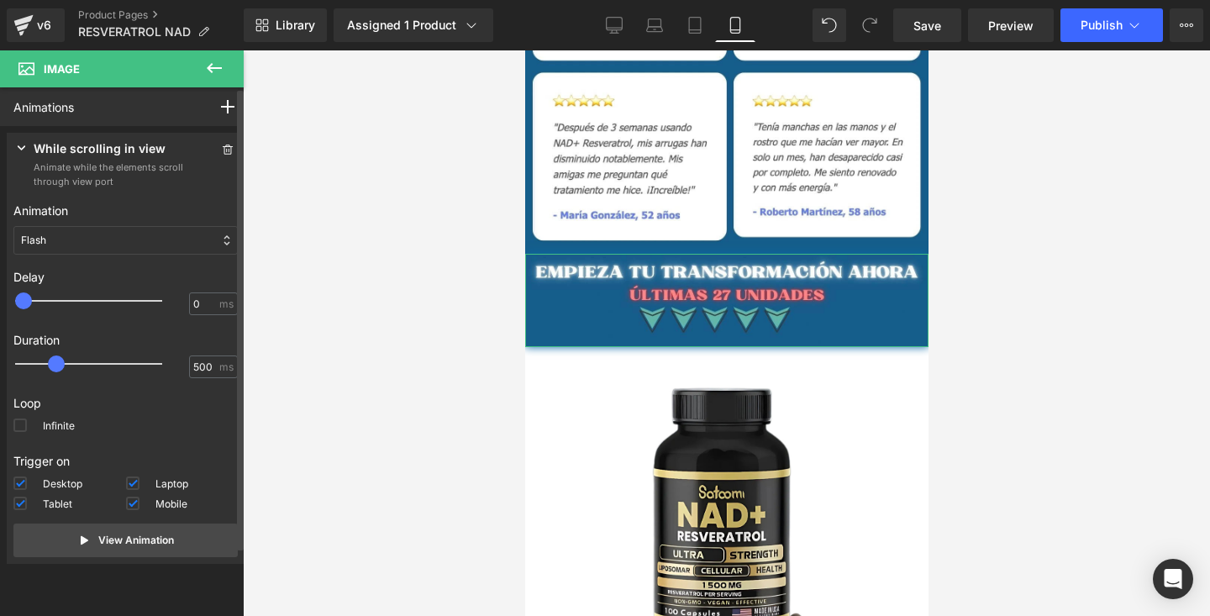
click at [158, 254] on div "Flash" at bounding box center [125, 240] width 224 height 29
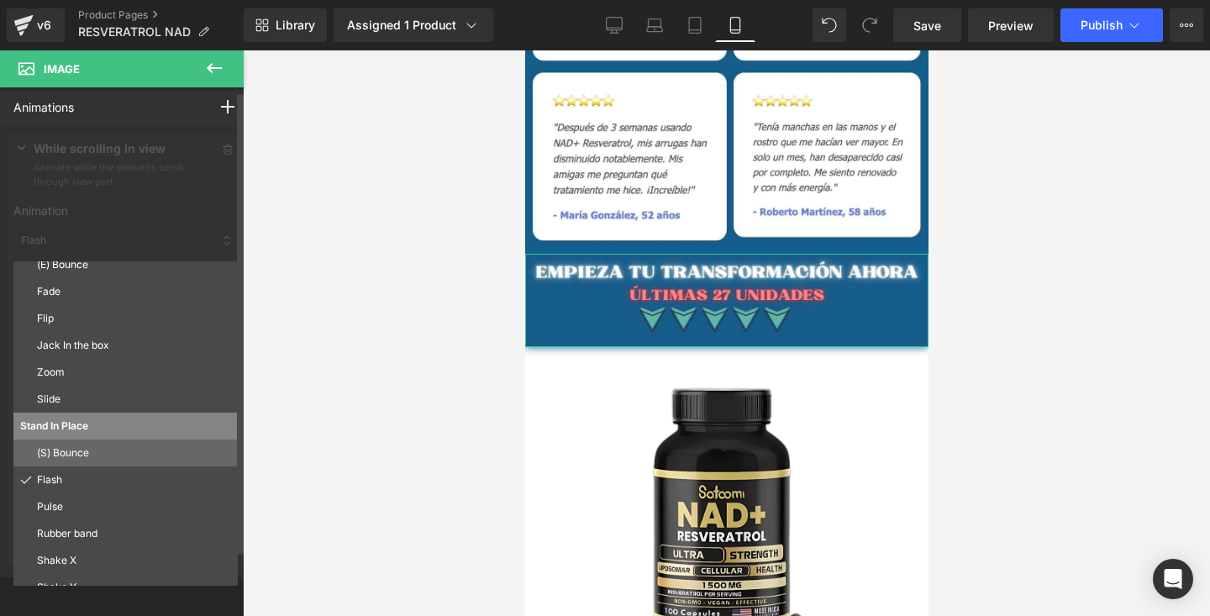
scroll to position [94, 0]
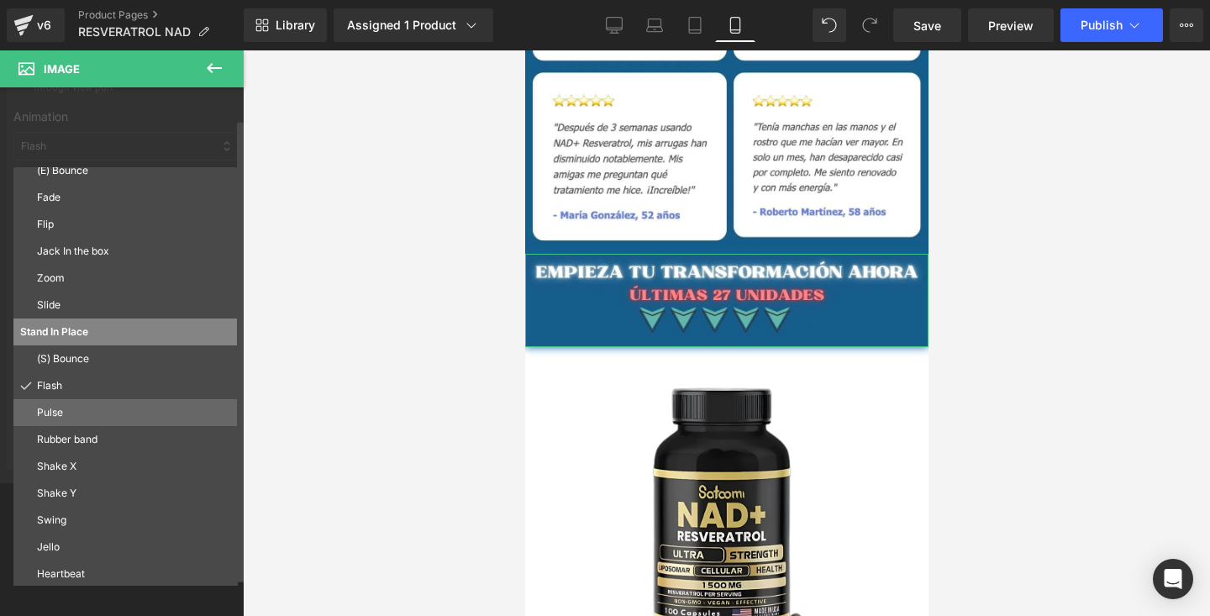
click at [90, 416] on p "Pulse" at bounding box center [134, 412] width 194 height 15
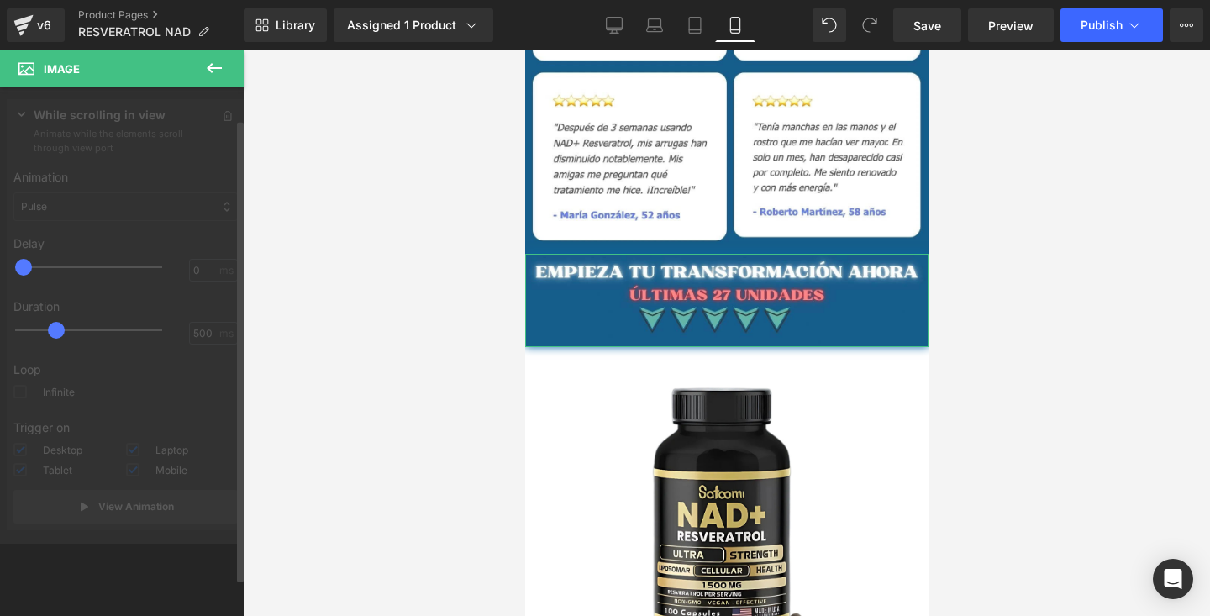
scroll to position [34, 0]
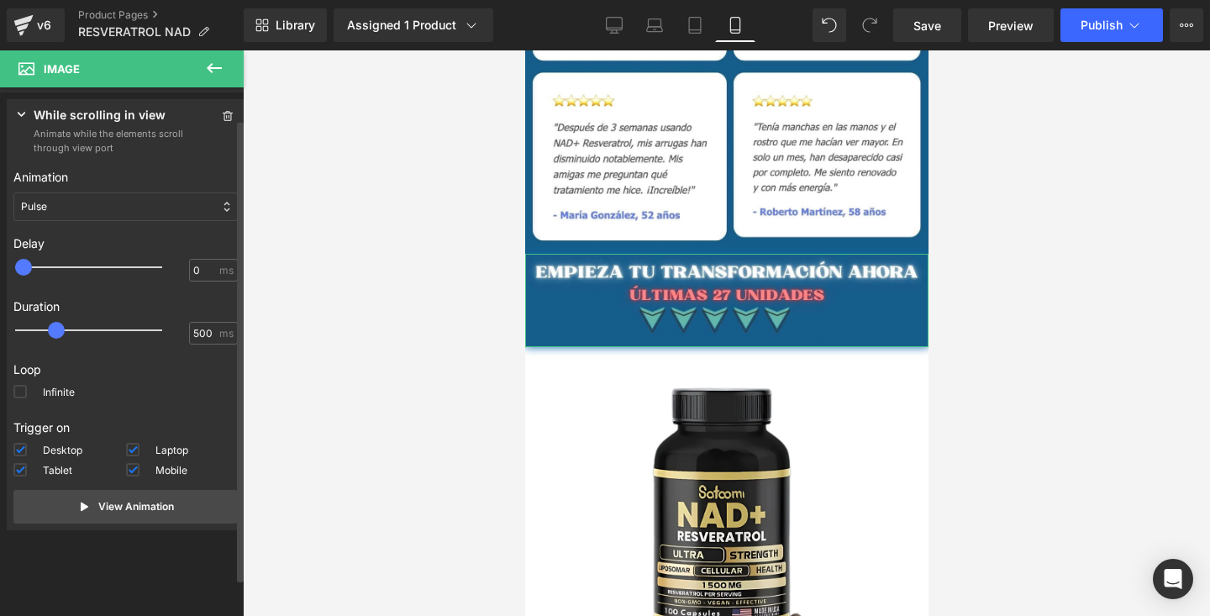
click at [156, 213] on div "Pulse" at bounding box center [125, 206] width 224 height 29
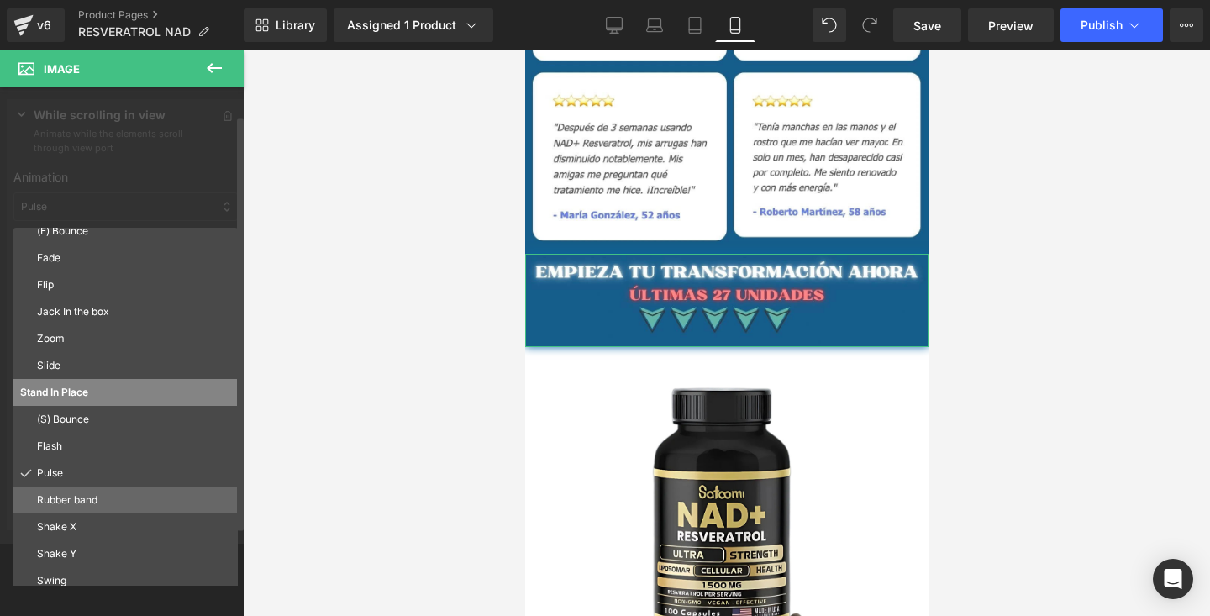
click at [73, 500] on p "Rubber band" at bounding box center [134, 499] width 194 height 15
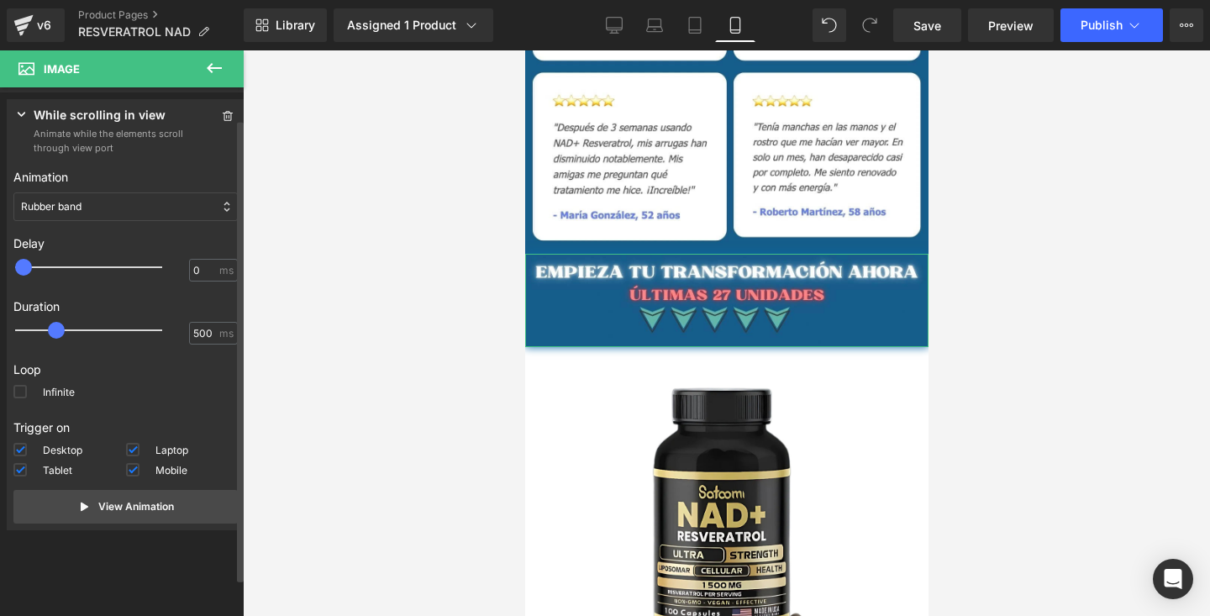
click at [126, 202] on div "Rubber band" at bounding box center [125, 206] width 224 height 29
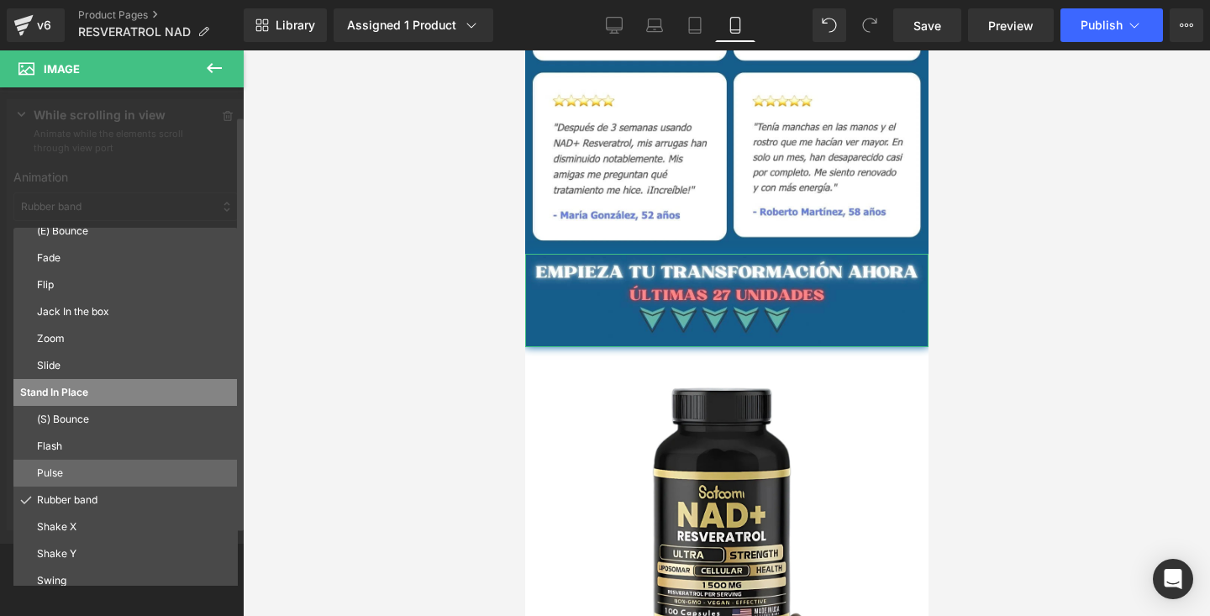
click at [50, 474] on p "Pulse" at bounding box center [134, 473] width 194 height 15
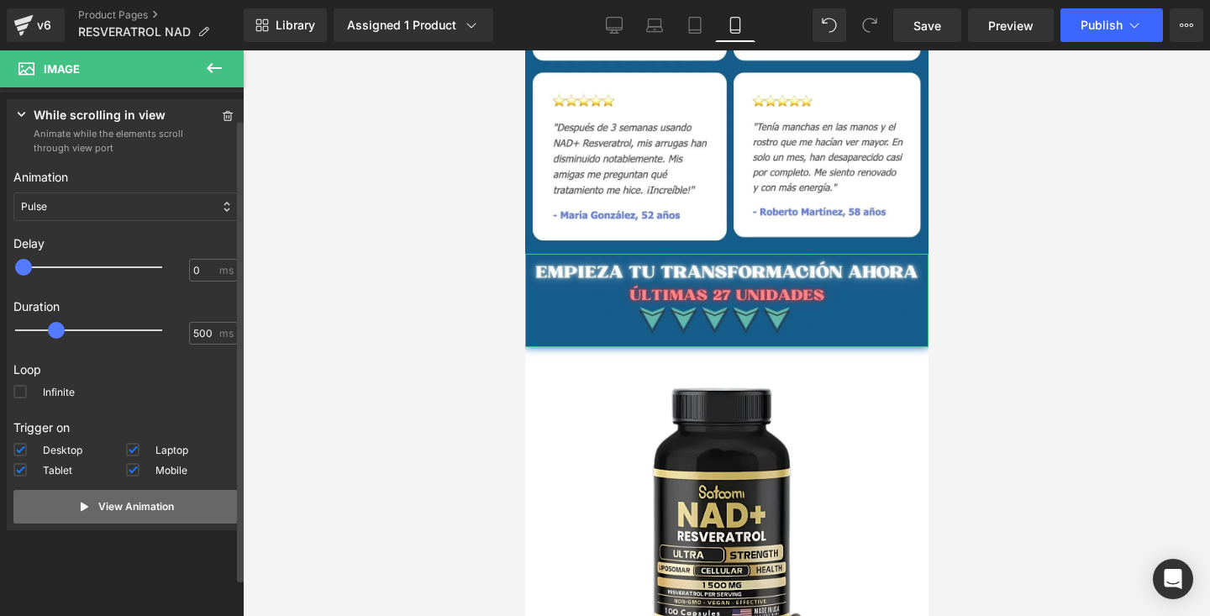
click at [78, 513] on icon at bounding box center [84, 506] width 13 height 13
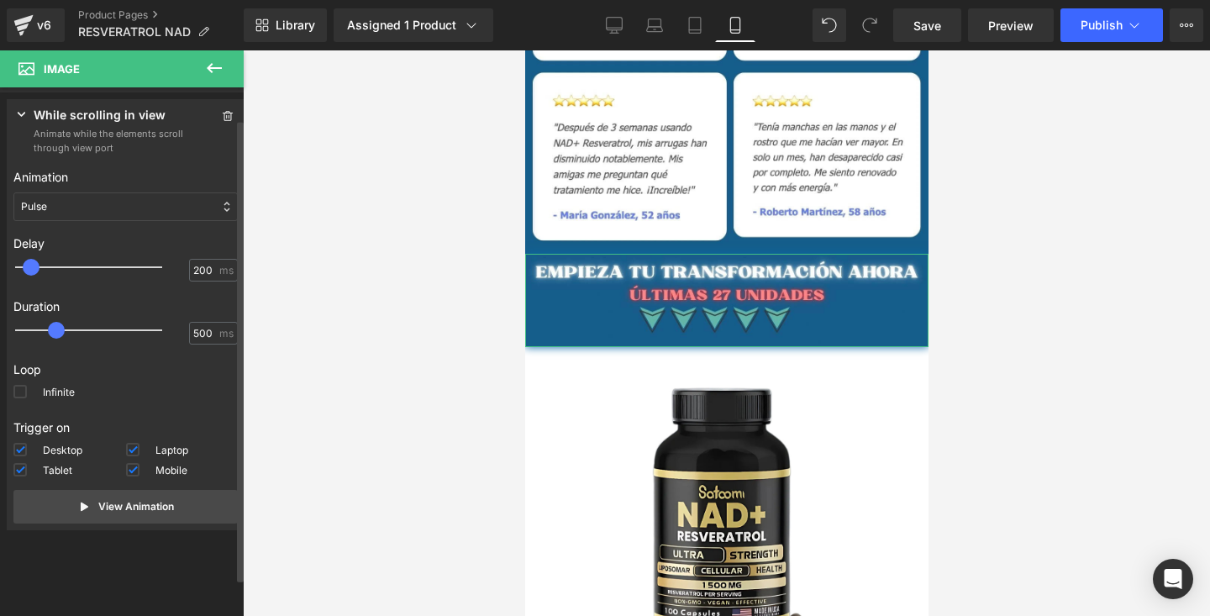
drag, startPoint x: 25, startPoint y: 269, endPoint x: 48, endPoint y: 271, distance: 22.8
click at [39, 271] on span at bounding box center [31, 267] width 17 height 17
click at [87, 508] on button "View Animation" at bounding box center [125, 507] width 224 height 34
drag, startPoint x: 46, startPoint y: 268, endPoint x: 34, endPoint y: 274, distance: 13.2
click at [34, 274] on span at bounding box center [31, 267] width 17 height 17
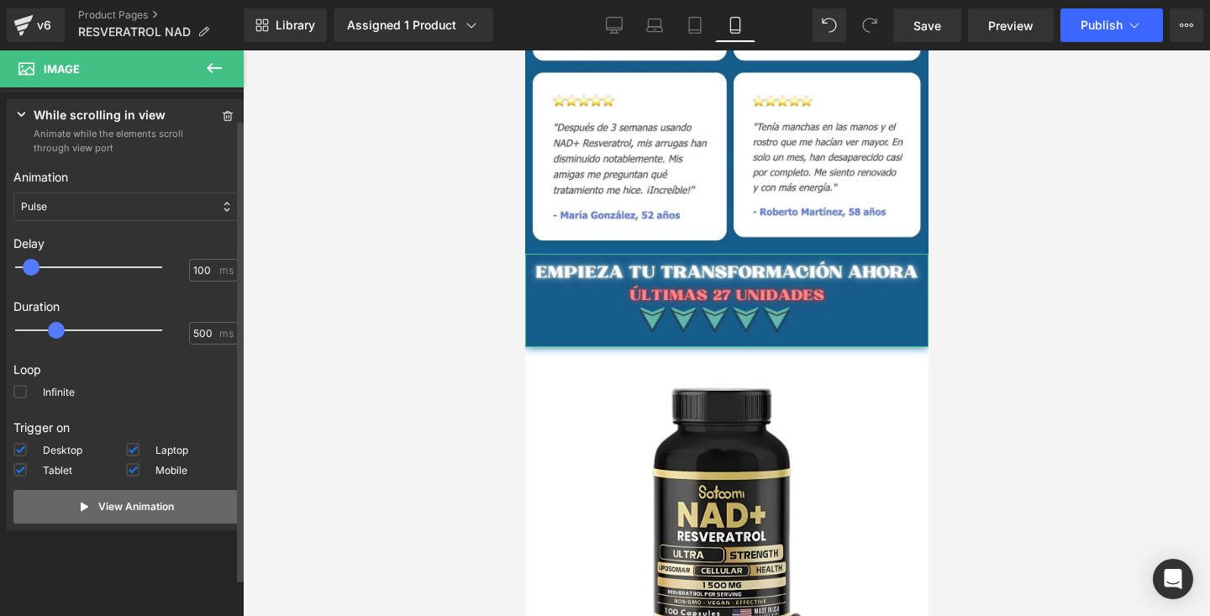
click at [129, 514] on button "View Animation" at bounding box center [125, 507] width 224 height 34
drag, startPoint x: 31, startPoint y: 269, endPoint x: 12, endPoint y: 269, distance: 19.3
click at [13, 269] on div "0 ms" at bounding box center [125, 271] width 224 height 25
click at [114, 508] on p "View Animation" at bounding box center [136, 506] width 76 height 15
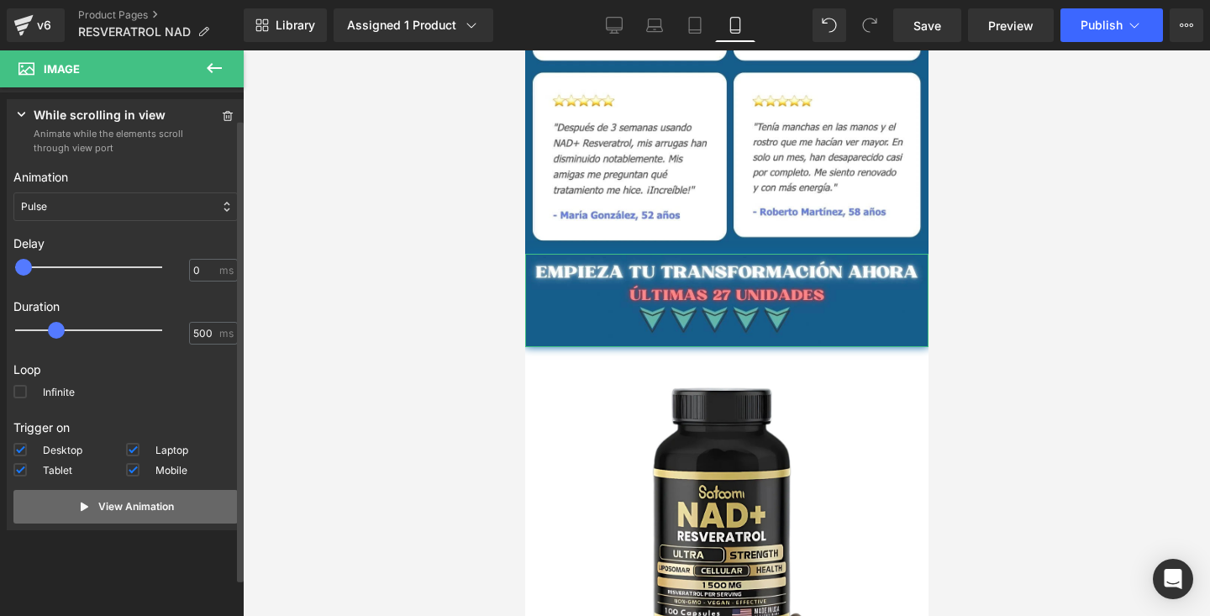
click at [114, 508] on p "View Animation" at bounding box center [136, 506] width 76 height 15
drag, startPoint x: 56, startPoint y: 324, endPoint x: 41, endPoint y: 329, distance: 15.9
click at [41, 329] on span at bounding box center [38, 330] width 17 height 17
click at [122, 513] on p "View Animation" at bounding box center [136, 506] width 76 height 15
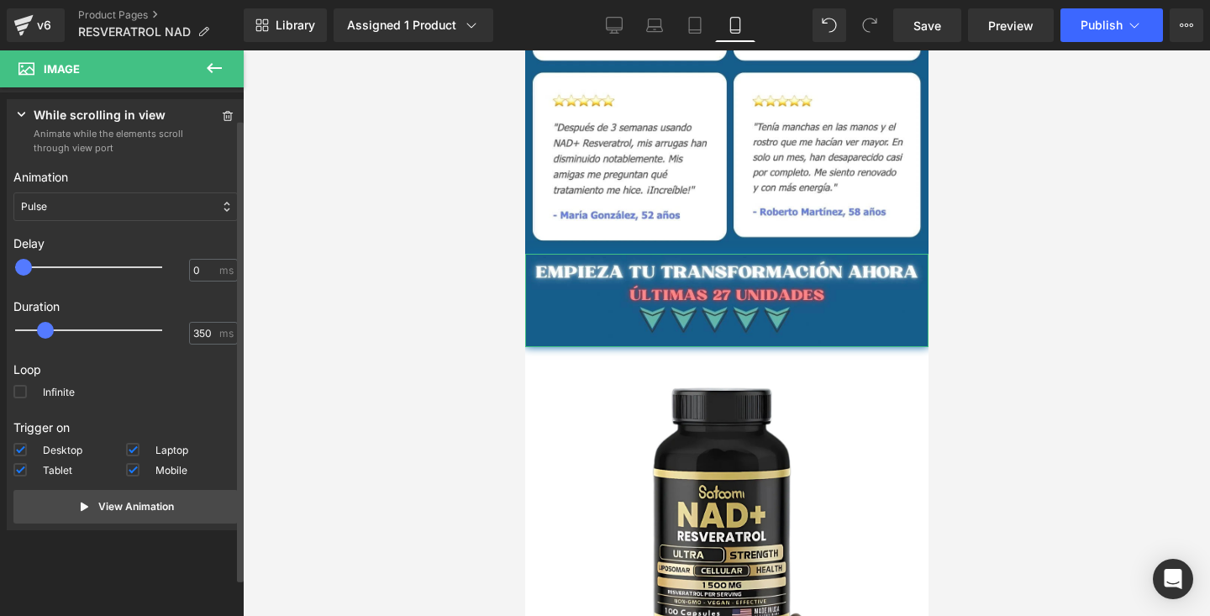
drag, startPoint x: 42, startPoint y: 334, endPoint x: 53, endPoint y: 336, distance: 11.1
click at [53, 336] on div at bounding box center [100, 330] width 147 height 34
click at [105, 507] on p "View Animation" at bounding box center [136, 506] width 76 height 15
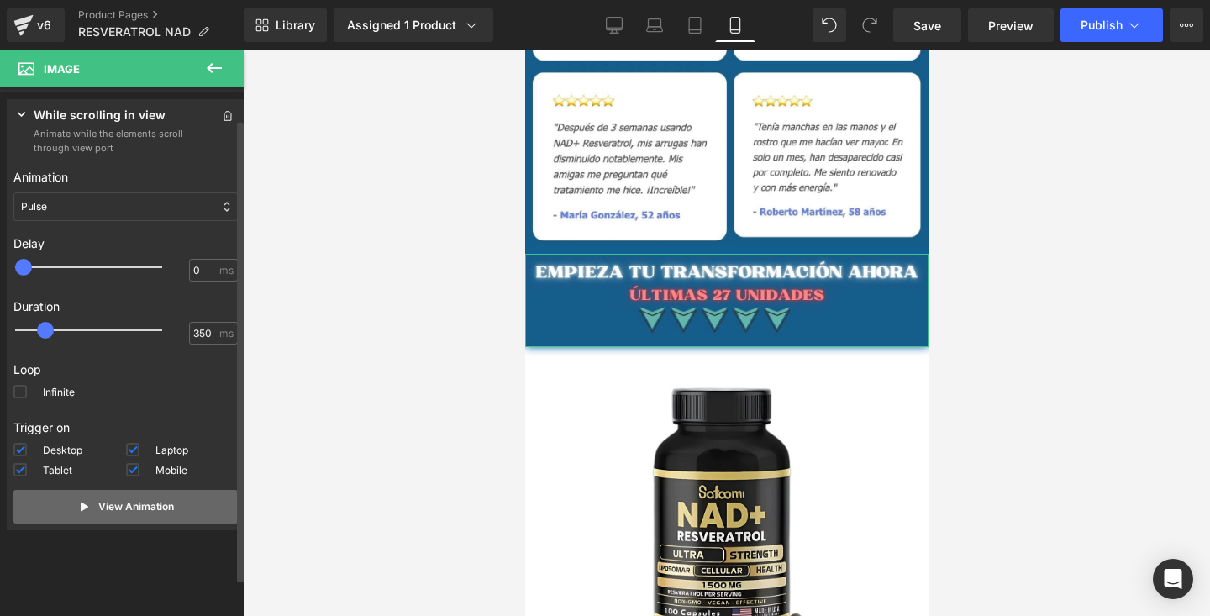
click at [105, 507] on p "View Animation" at bounding box center [136, 506] width 76 height 15
click at [24, 392] on span at bounding box center [19, 391] width 13 height 13
click at [0, 0] on input "Infinite" at bounding box center [0, 0] width 0 height 0
click at [137, 501] on p "View Animation" at bounding box center [136, 506] width 76 height 15
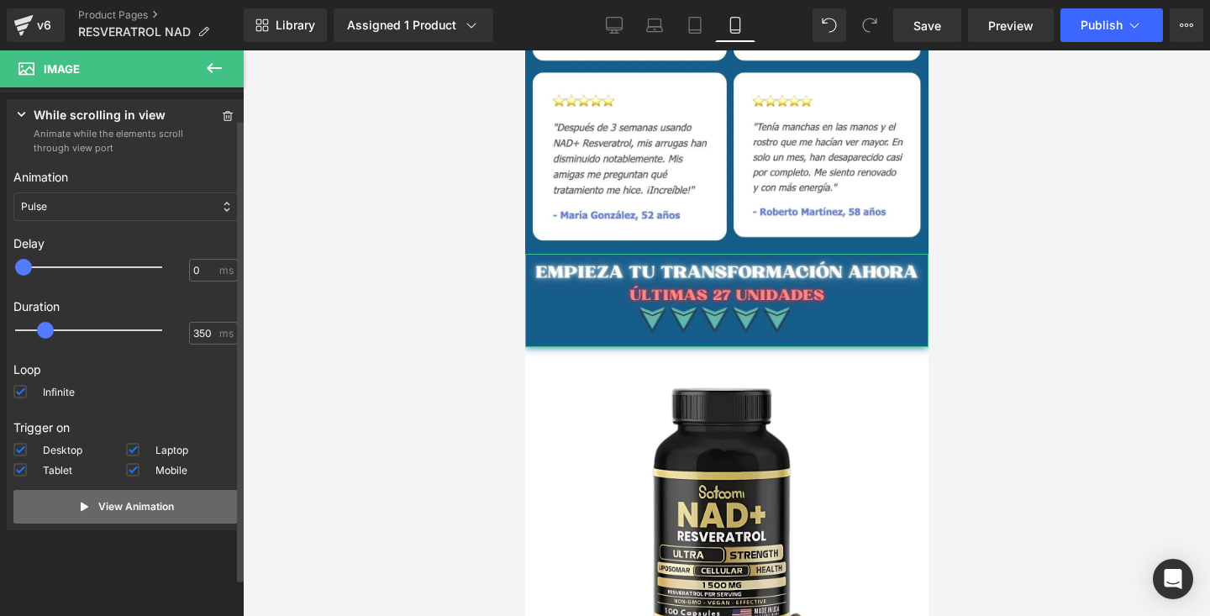
click at [137, 501] on p "View Animation" at bounding box center [136, 506] width 76 height 15
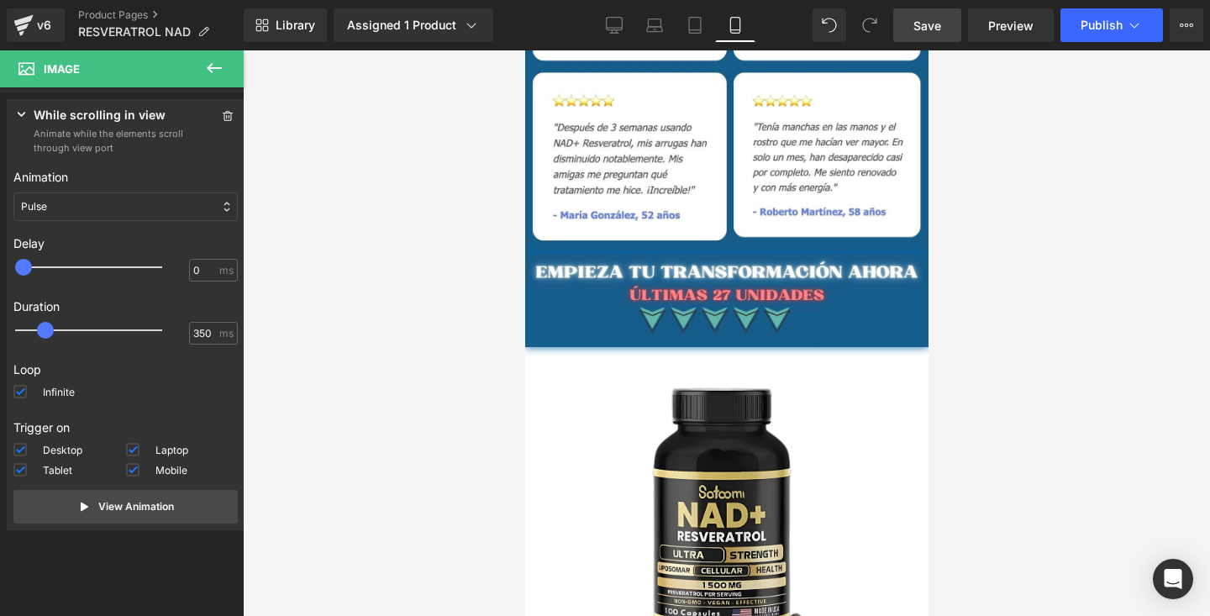
click at [930, 27] on span "Save" at bounding box center [927, 26] width 28 height 18
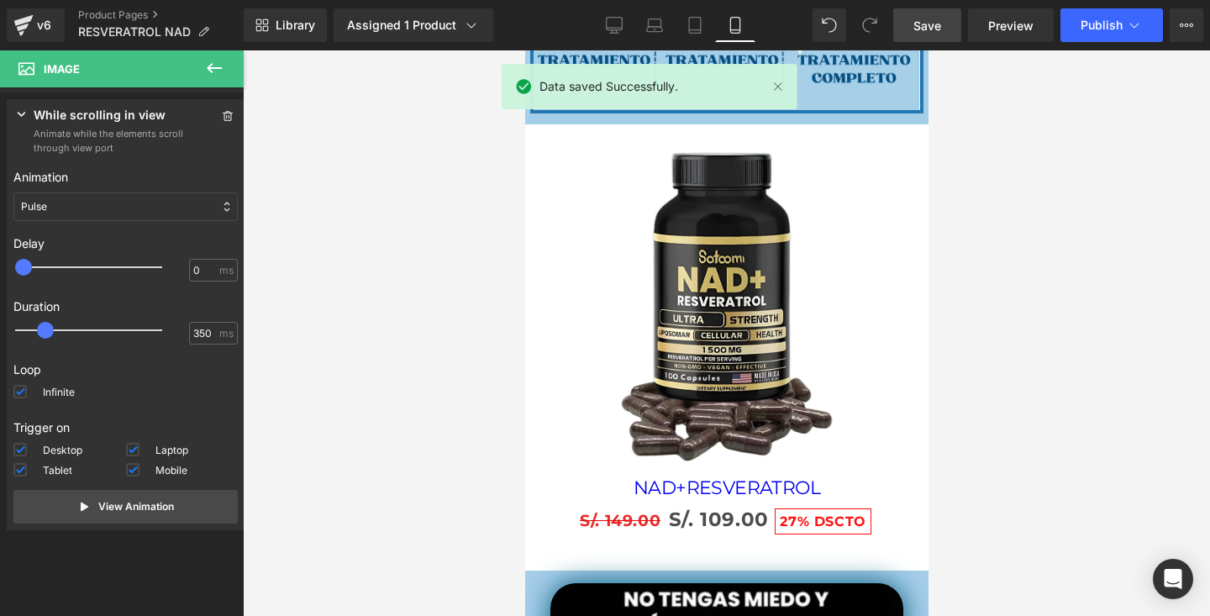
scroll to position [3822, 0]
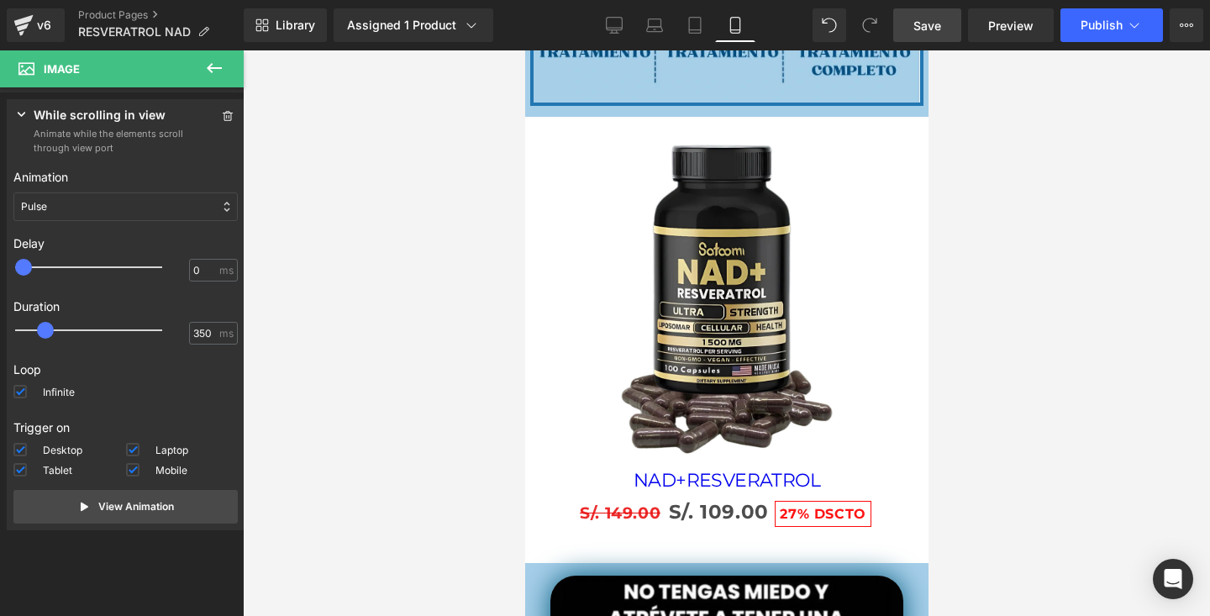
click at [861, 261] on div "Sale Off" at bounding box center [726, 299] width 387 height 340
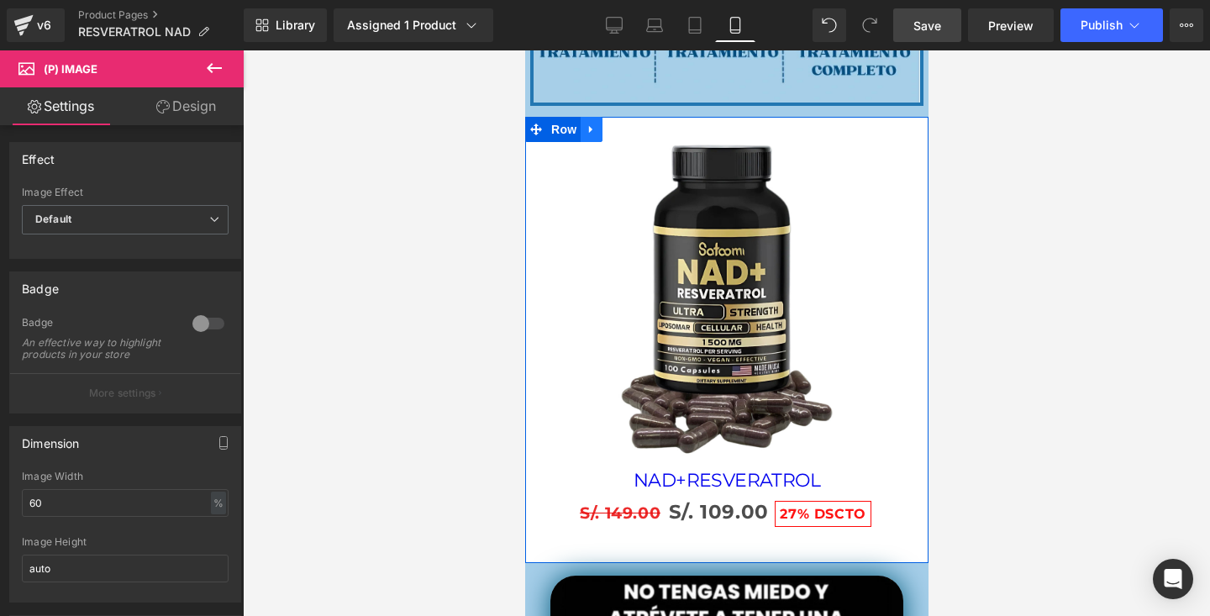
click at [592, 136] on link at bounding box center [591, 129] width 22 height 25
click at [611, 133] on icon at bounding box center [613, 129] width 12 height 13
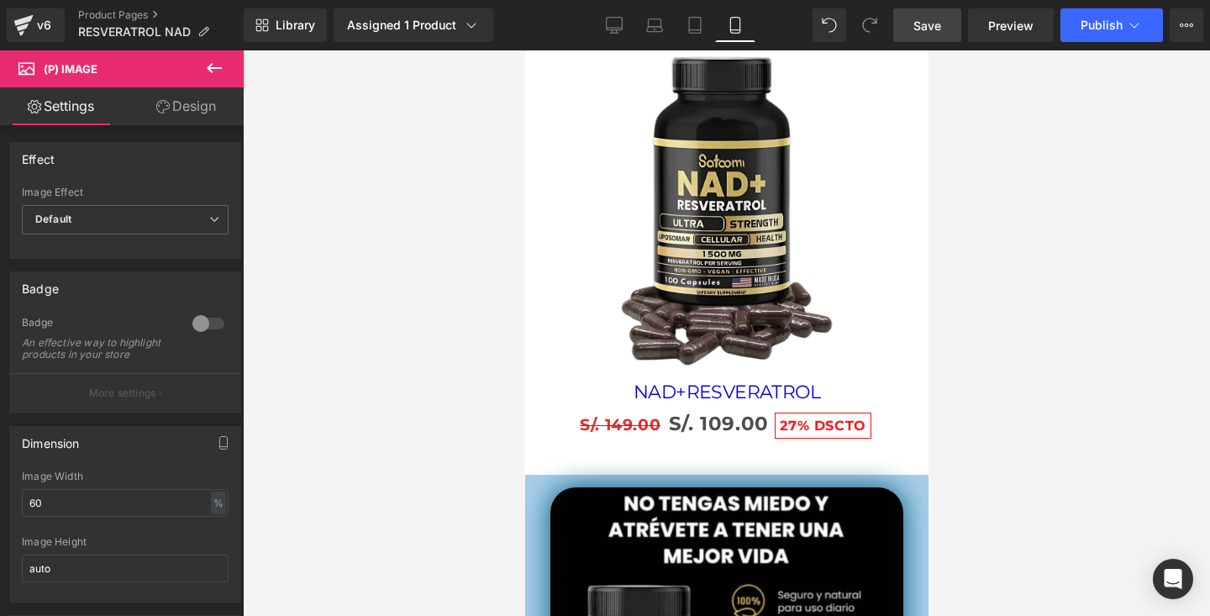
scroll to position [4373, 0]
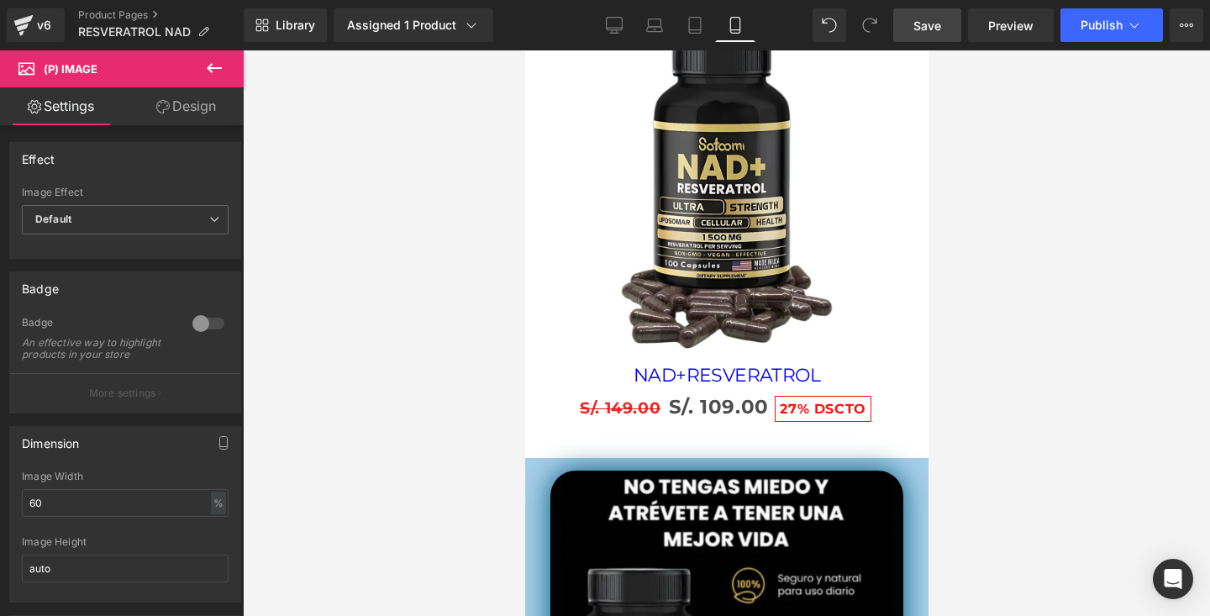
click at [870, 308] on div "Sale Off" at bounding box center [726, 194] width 387 height 340
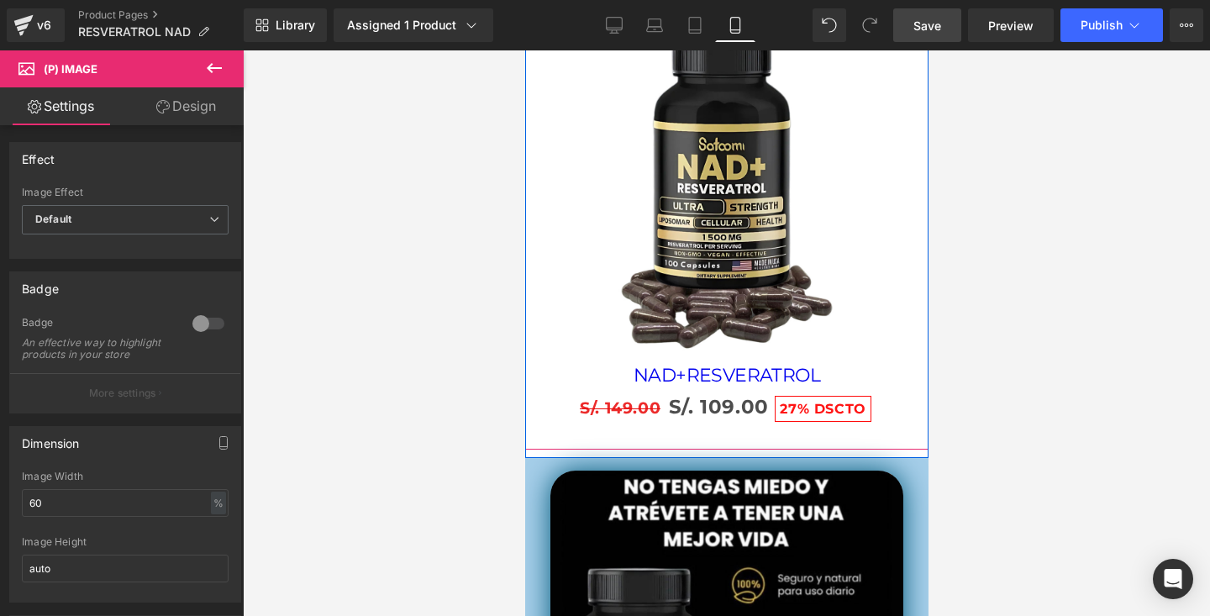
drag, startPoint x: 848, startPoint y: 228, endPoint x: 854, endPoint y: 271, distance: 43.3
click at [855, 273] on div "Sale Off" at bounding box center [726, 194] width 387 height 340
click at [854, 271] on div "Sale Off" at bounding box center [726, 194] width 387 height 340
click at [900, 297] on div "Sale Off" at bounding box center [726, 194] width 387 height 340
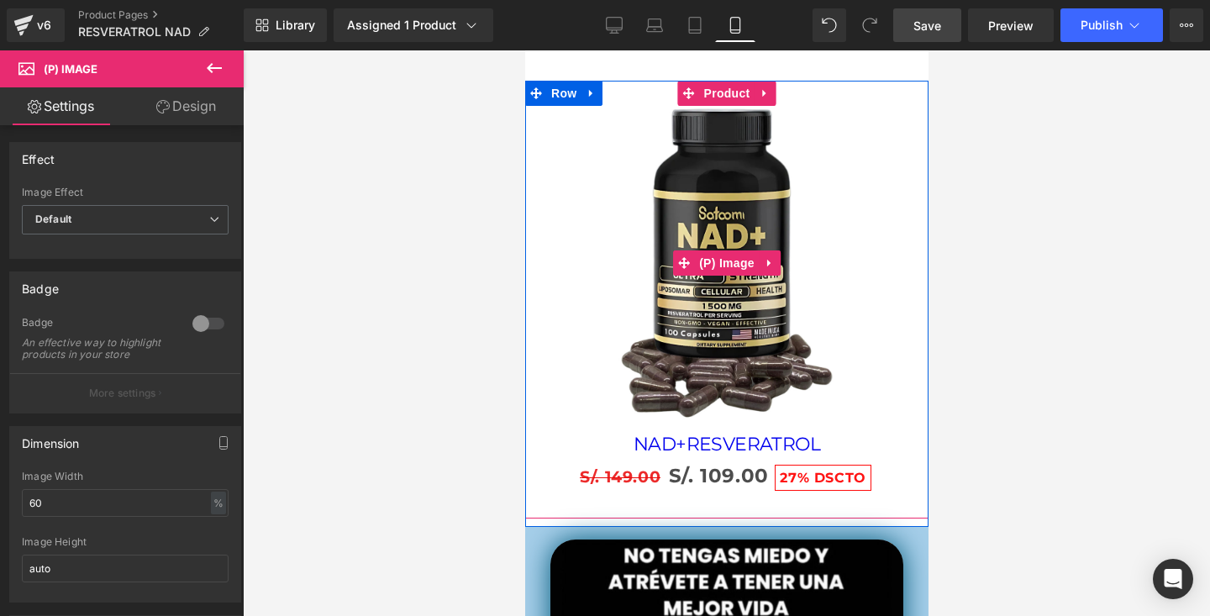
scroll to position [4279, 0]
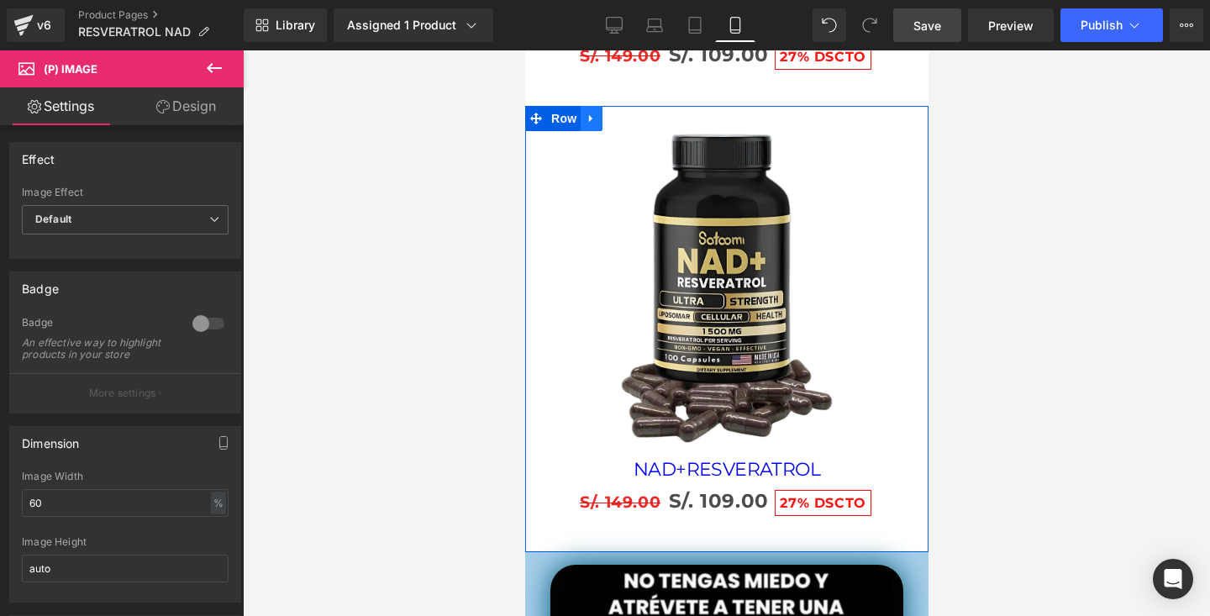
click at [593, 116] on icon at bounding box center [591, 119] width 12 height 13
click at [634, 116] on icon at bounding box center [635, 119] width 12 height 12
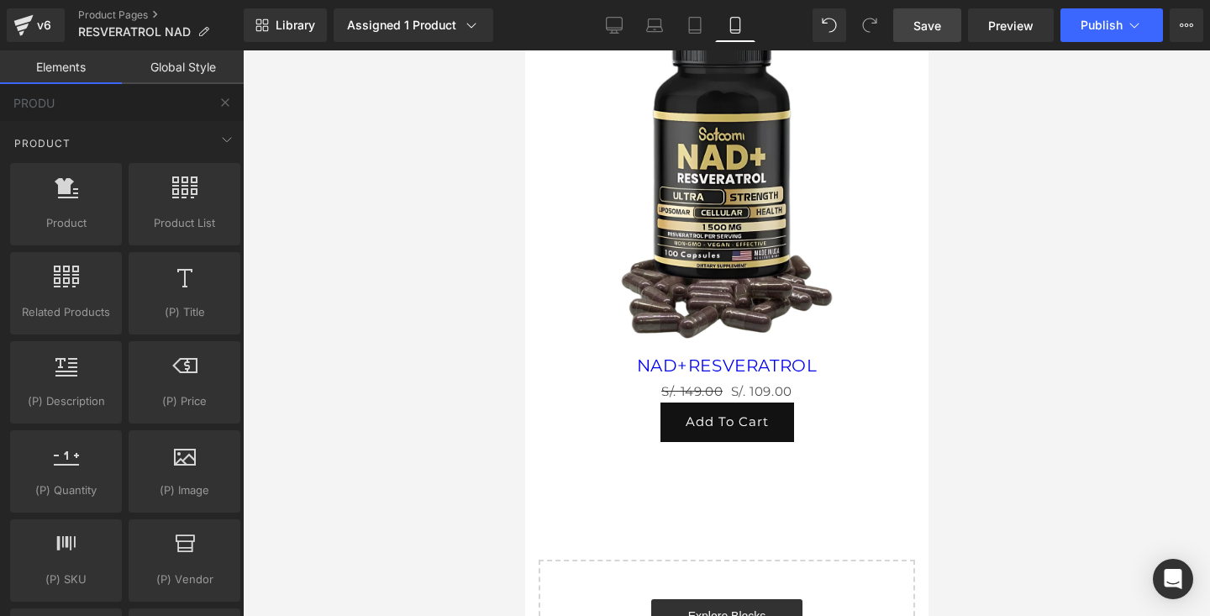
click at [732, 226] on img at bounding box center [726, 184] width 232 height 340
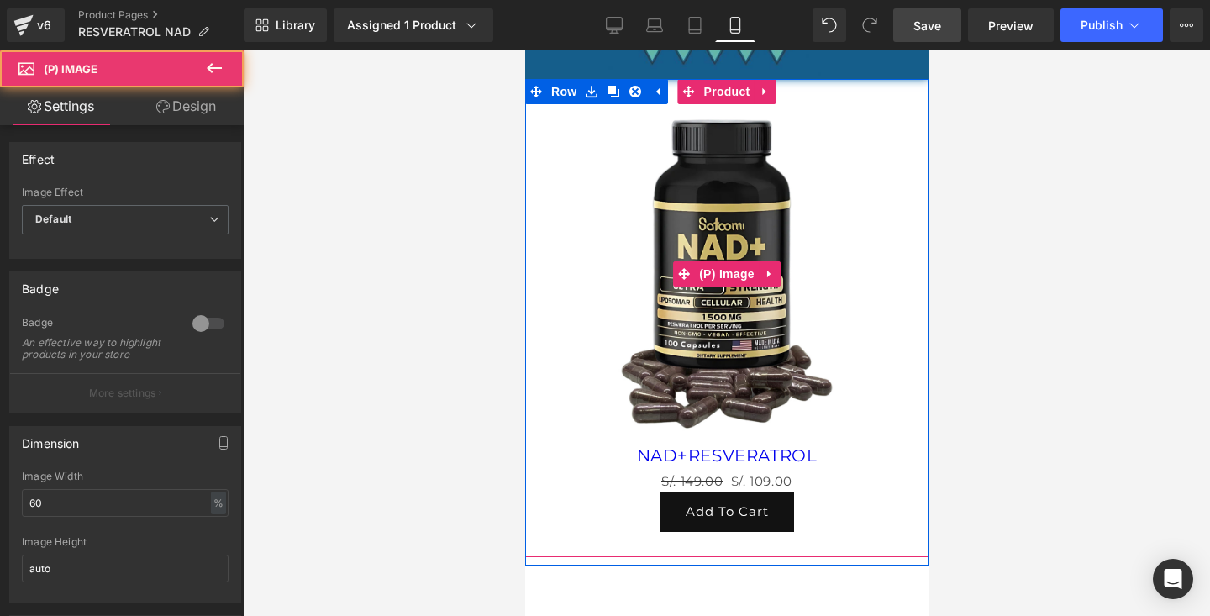
scroll to position [5820, 0]
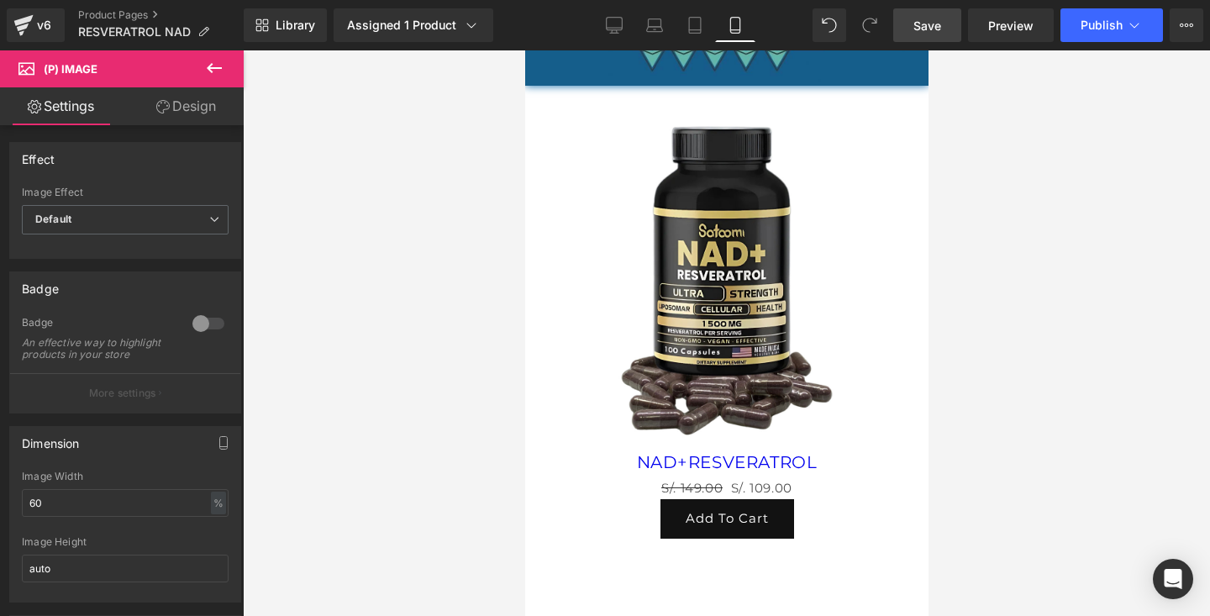
click at [188, 115] on link "Design" at bounding box center [186, 106] width 122 height 38
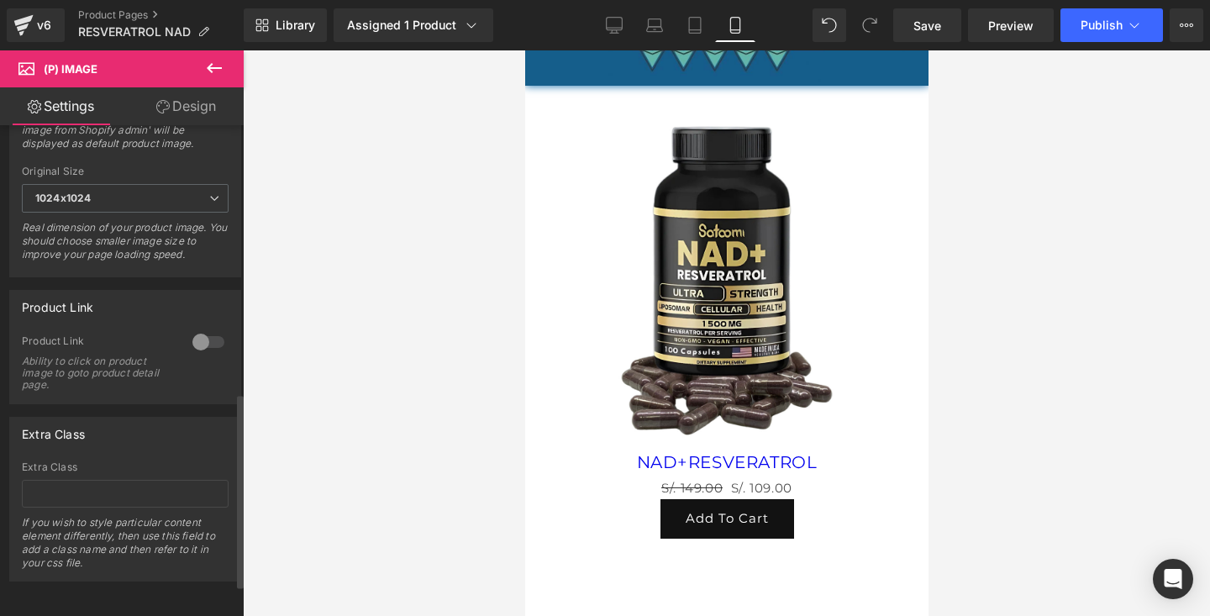
scroll to position [753, 0]
click at [1013, 195] on div at bounding box center [726, 333] width 967 height 566
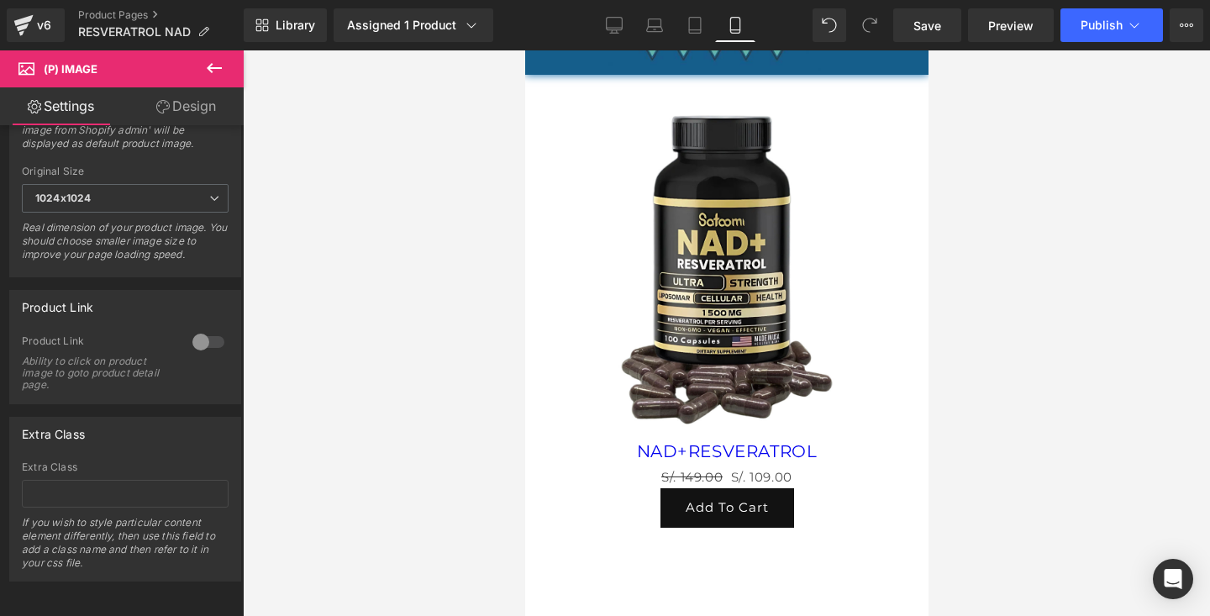
scroll to position [5846, 0]
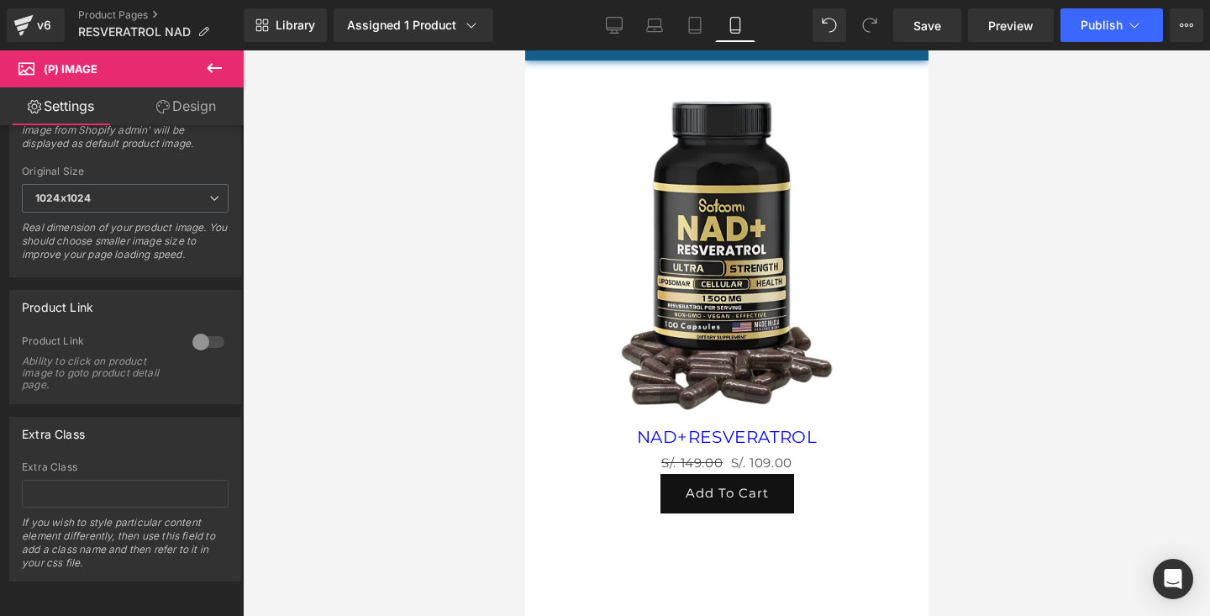
click at [773, 271] on img at bounding box center [726, 256] width 232 height 340
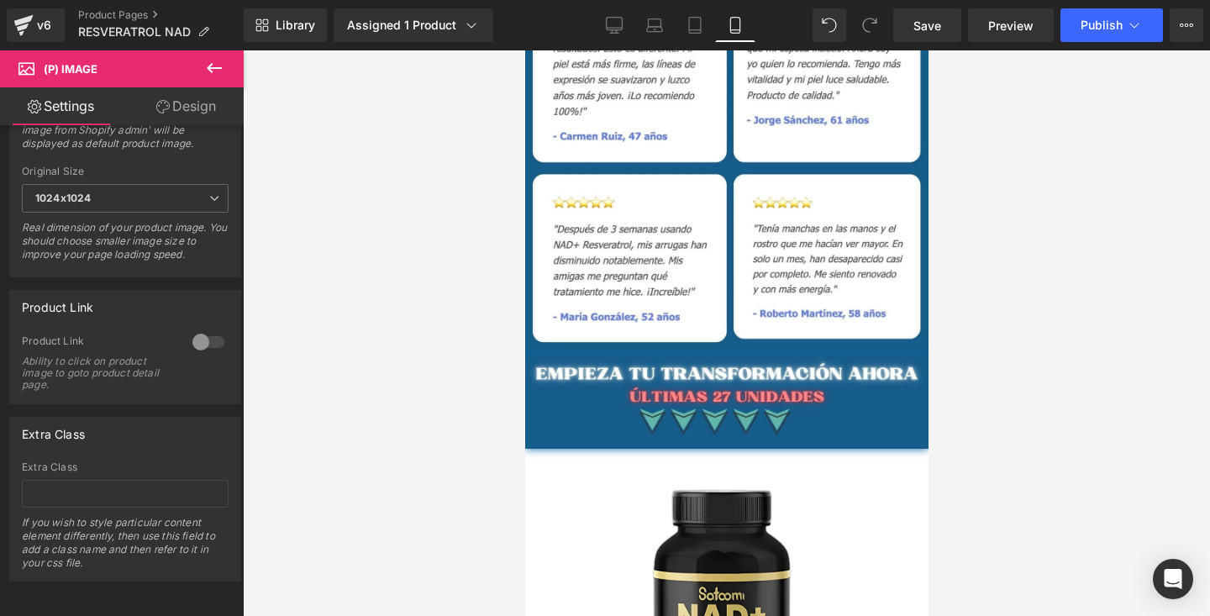
scroll to position [5470, 0]
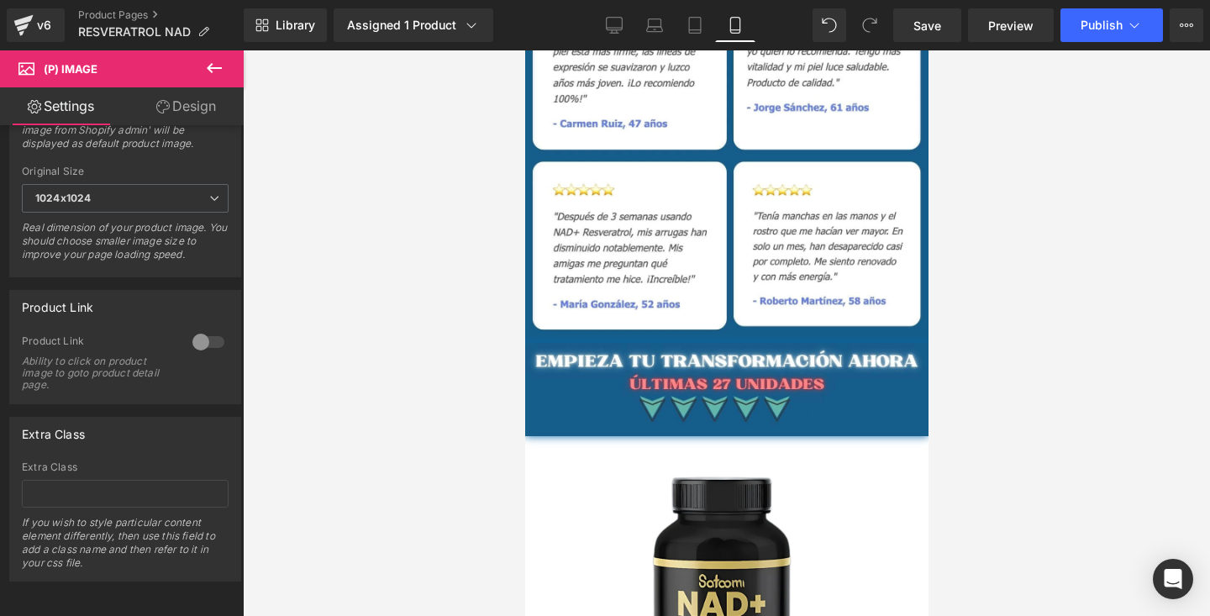
click at [325, 151] on div at bounding box center [726, 333] width 967 height 566
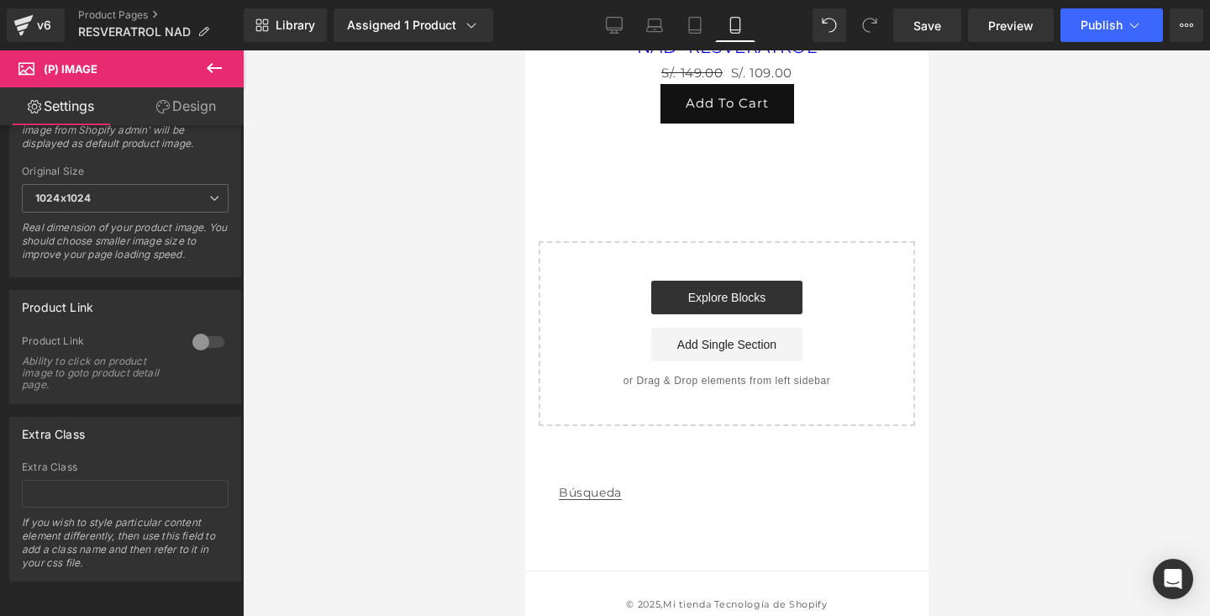
scroll to position [6253, 0]
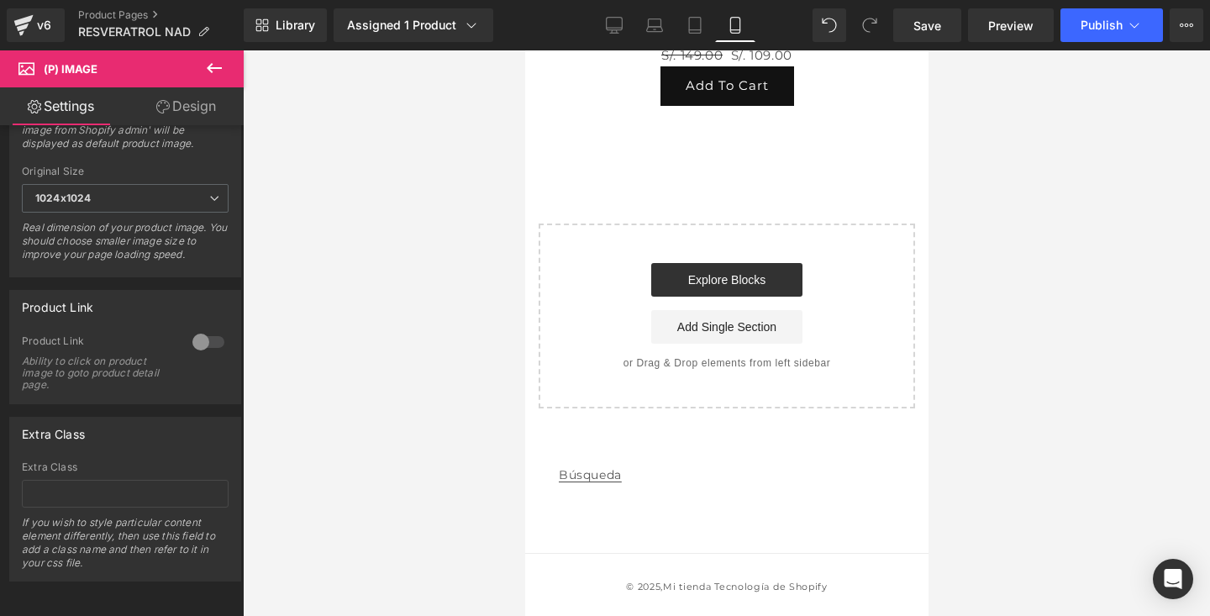
click at [576, 475] on link "Búsqueda" at bounding box center [589, 475] width 63 height 38
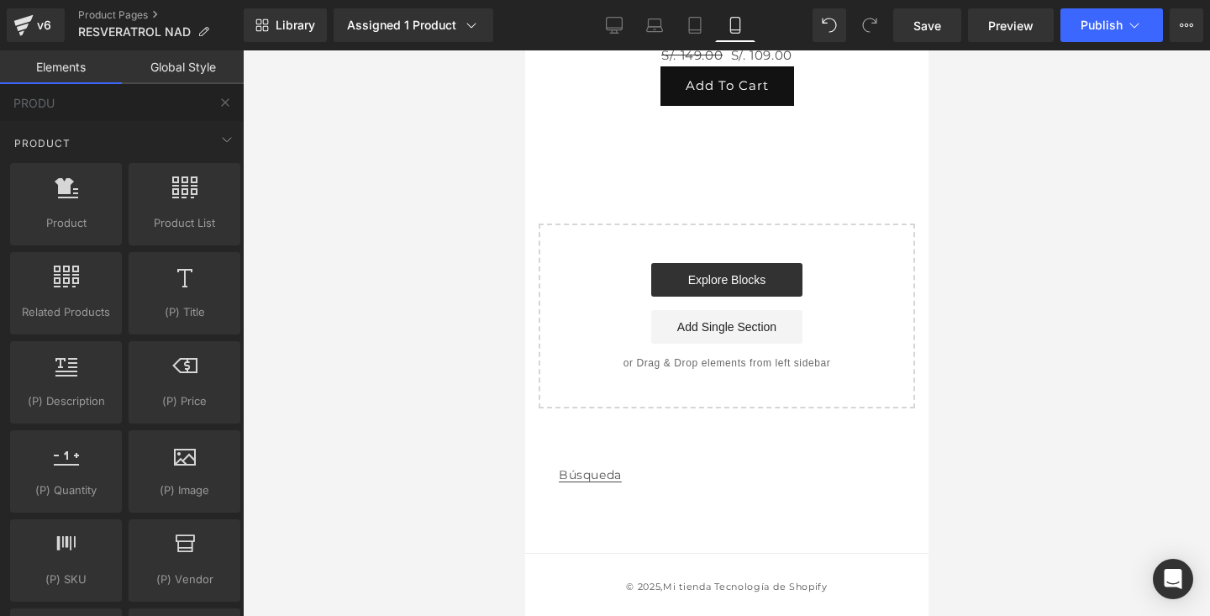
click at [692, 465] on li "Búsqueda" at bounding box center [726, 475] width 336 height 38
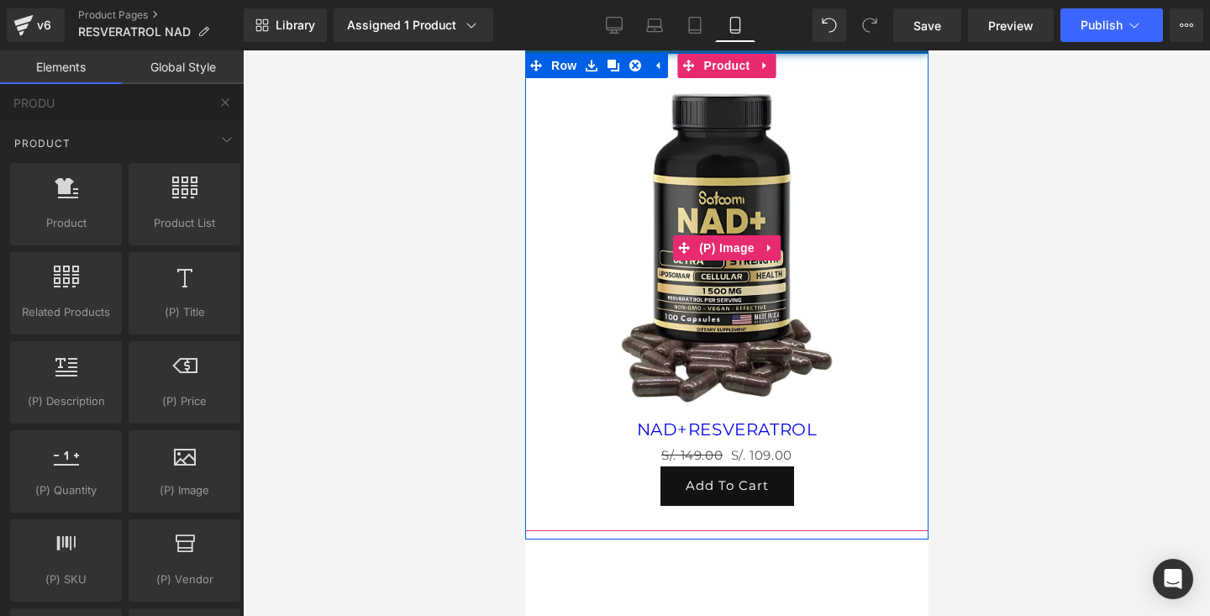
scroll to position [5841, 0]
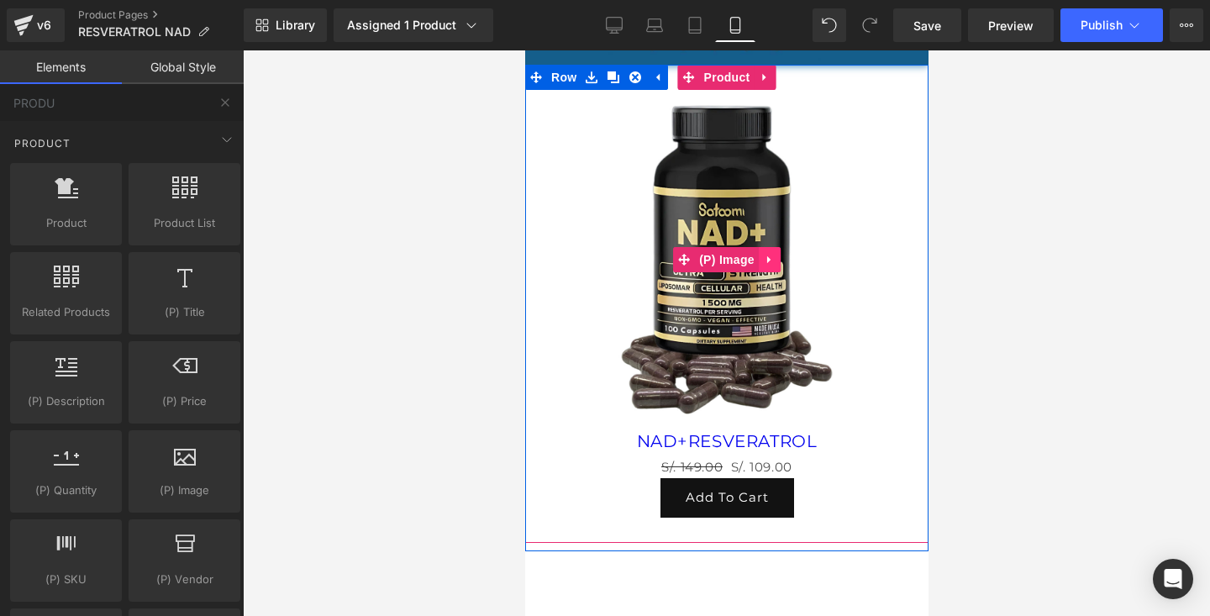
click at [762, 265] on link at bounding box center [769, 259] width 22 height 25
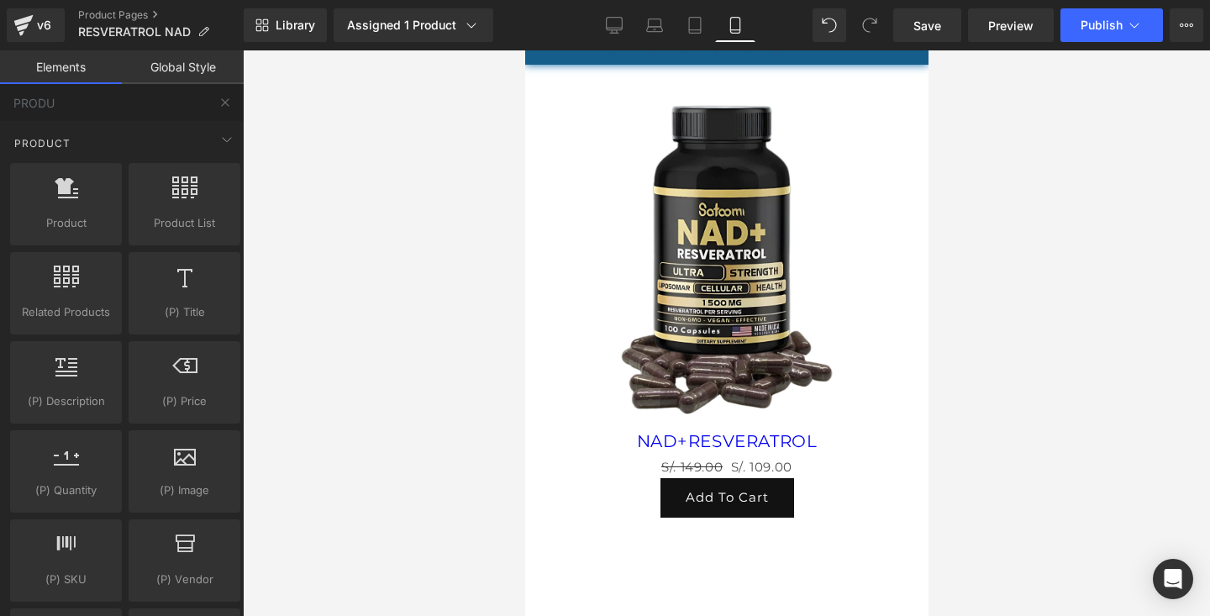
click at [1045, 320] on div at bounding box center [726, 333] width 967 height 566
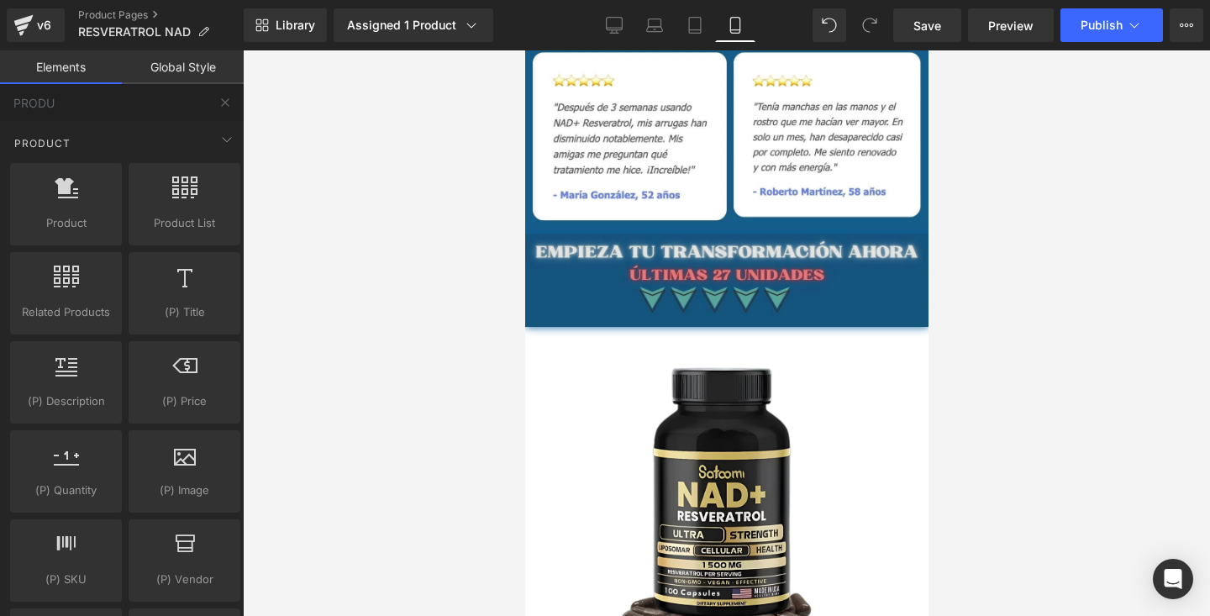
scroll to position [5546, 0]
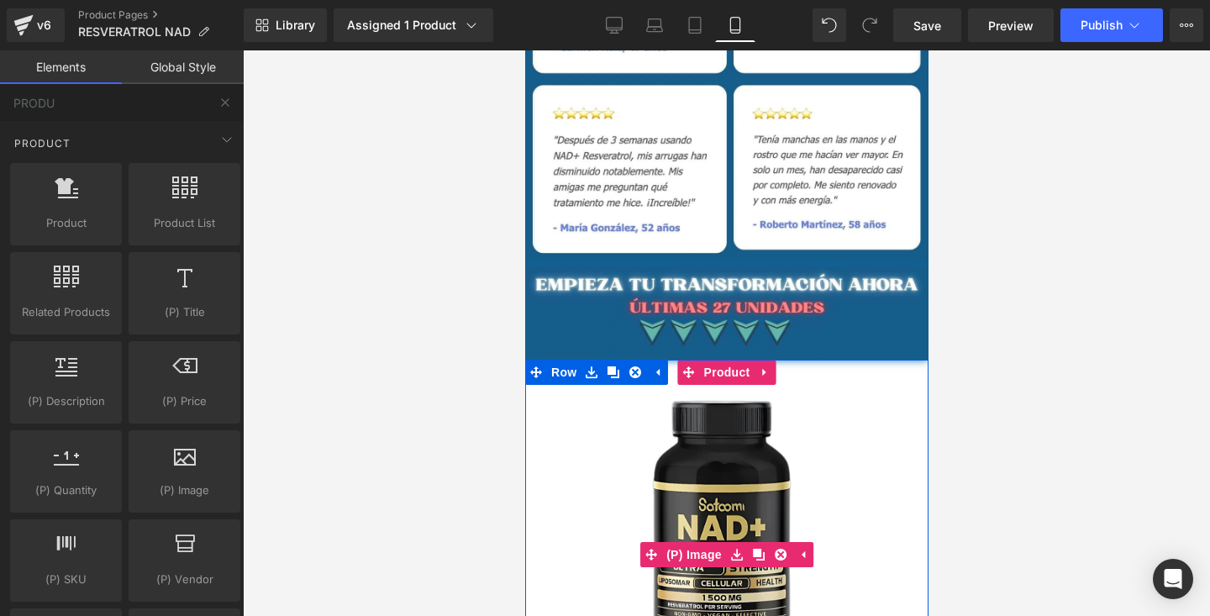
click at [824, 407] on img at bounding box center [726, 555] width 232 height 340
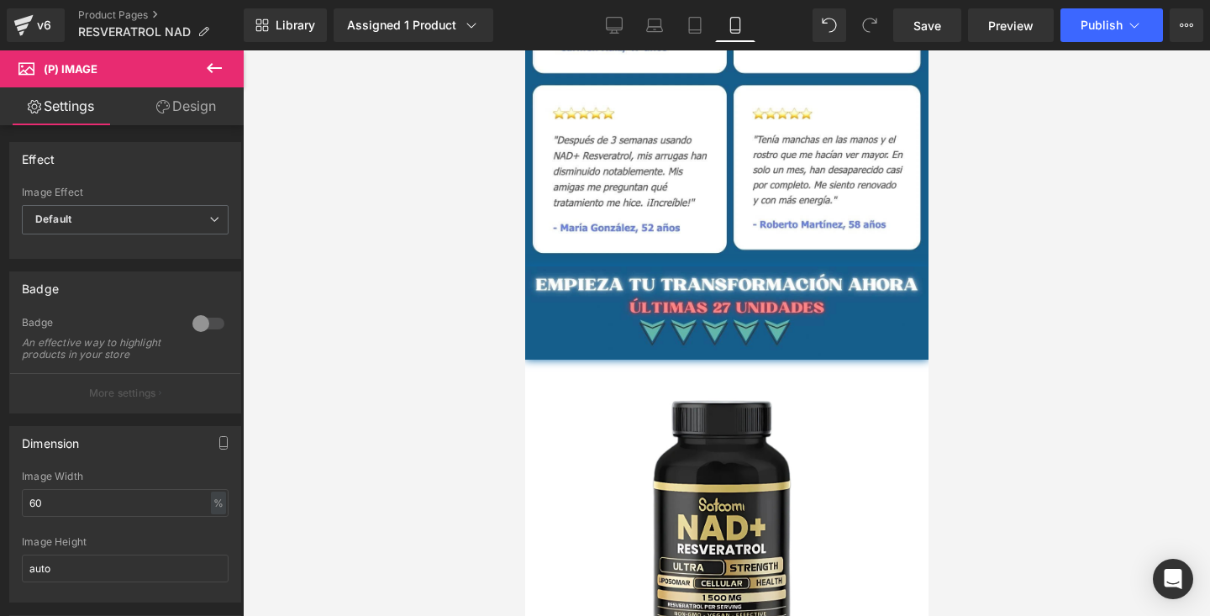
click at [206, 112] on link "Design" at bounding box center [186, 106] width 122 height 38
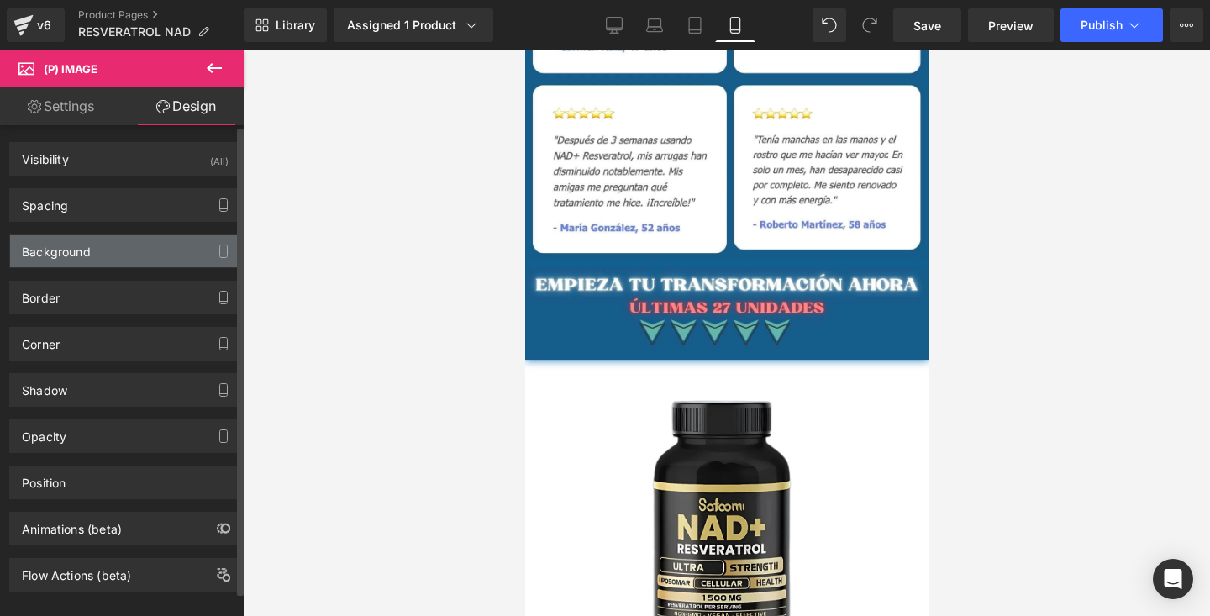
type input "0"
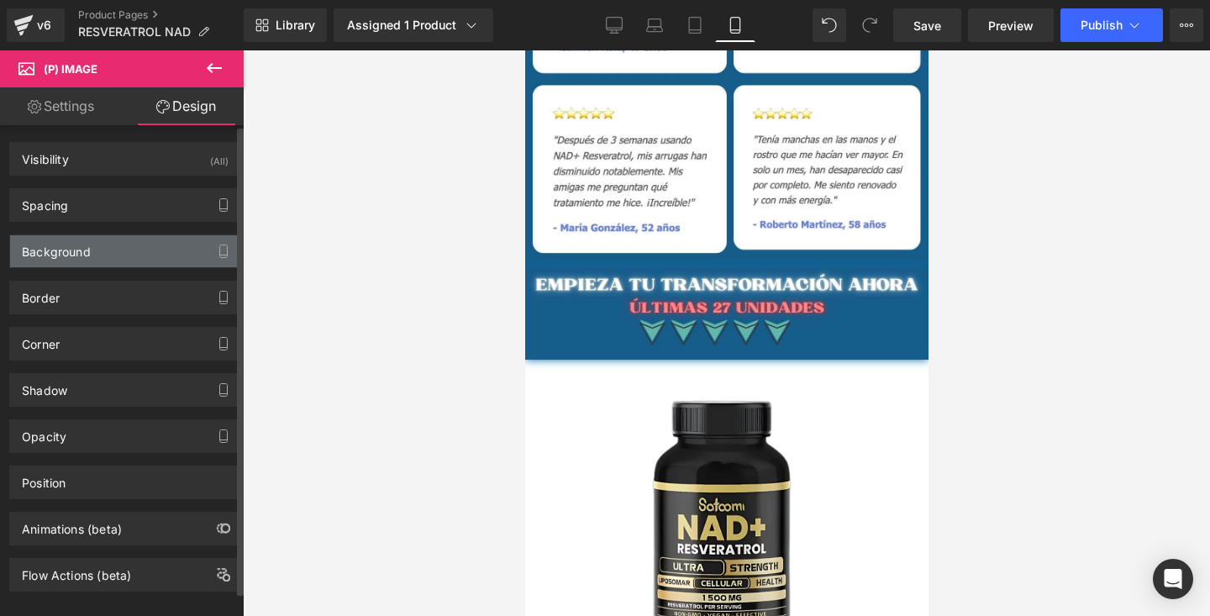
type input "0"
type input "transparent"
type input "0"
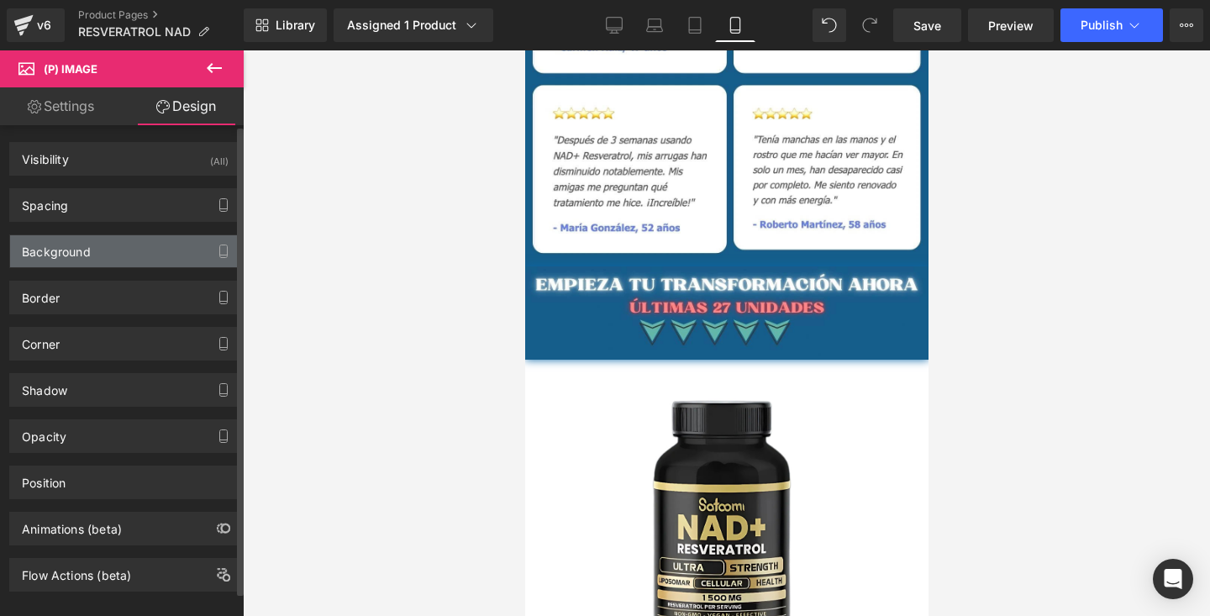
click at [138, 248] on div "Background" at bounding box center [125, 251] width 230 height 32
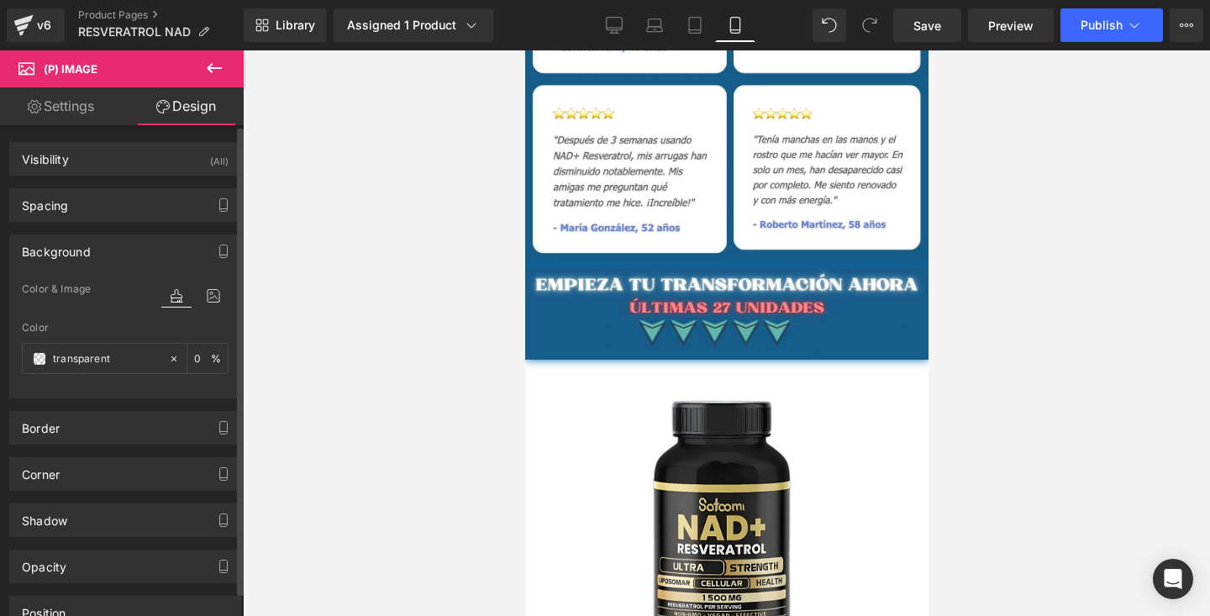
click at [124, 224] on div "Background Color & Image color transparent Color transparent 0 % Image Replace …" at bounding box center [125, 310] width 251 height 176
click at [116, 205] on div "Spacing" at bounding box center [125, 205] width 230 height 32
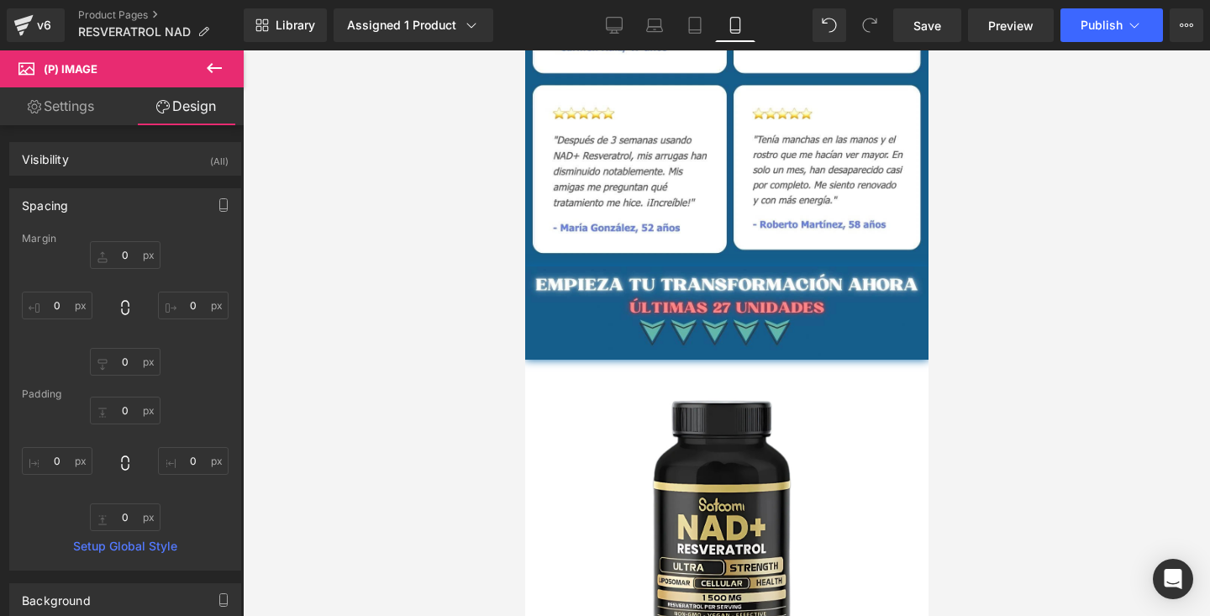
click at [324, 202] on div at bounding box center [726, 333] width 967 height 566
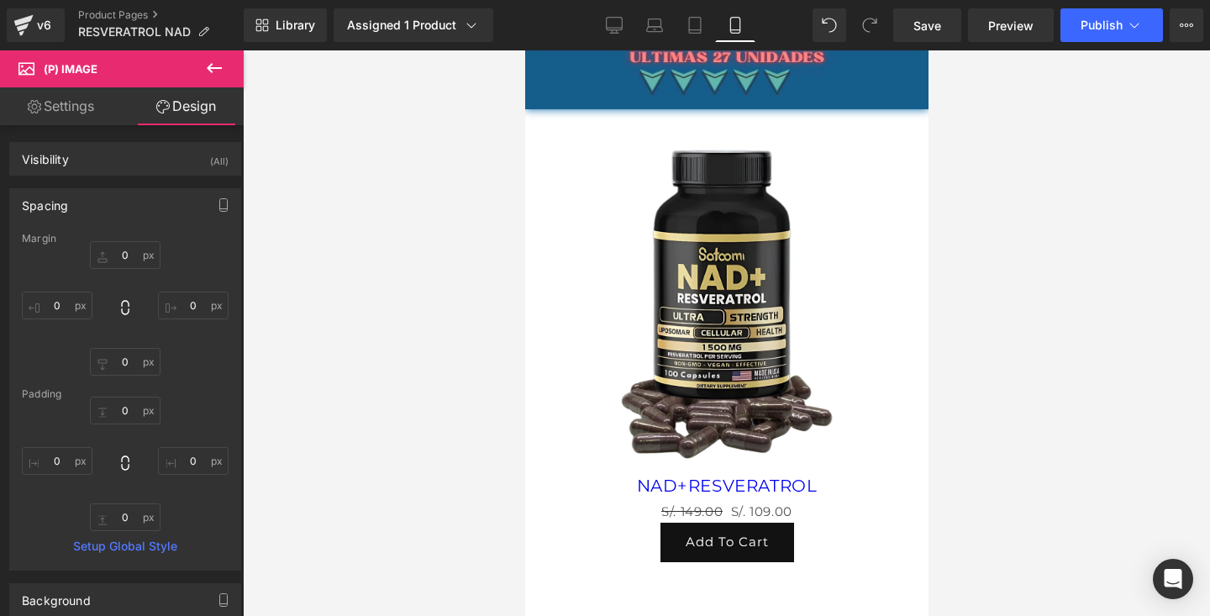
scroll to position [5803, 0]
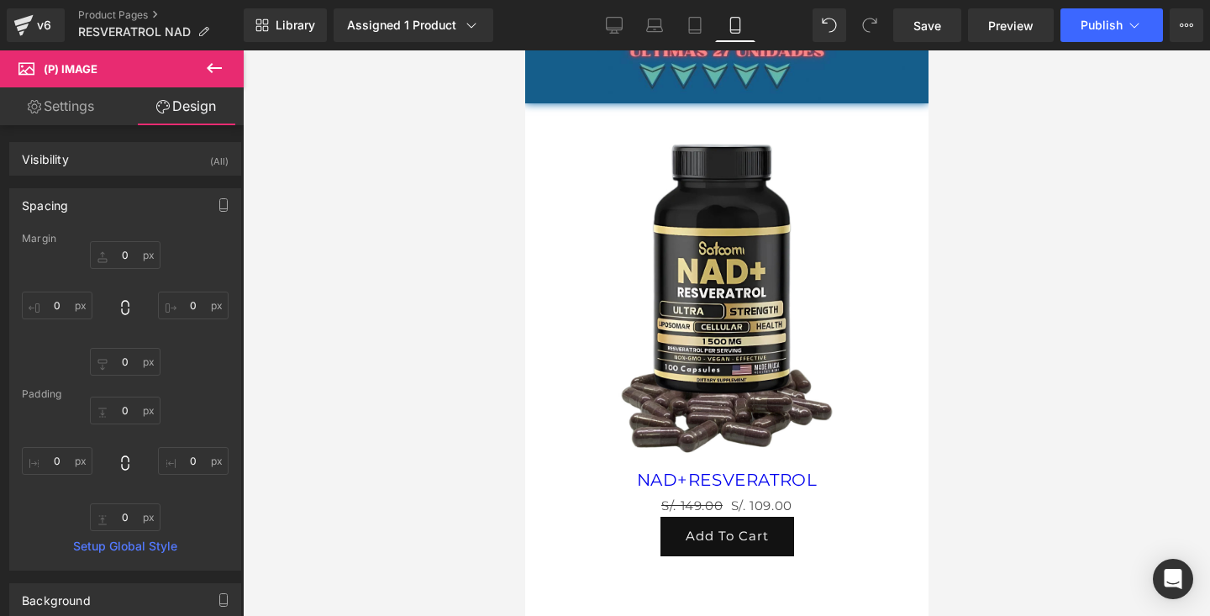
click at [755, 344] on img at bounding box center [726, 299] width 232 height 340
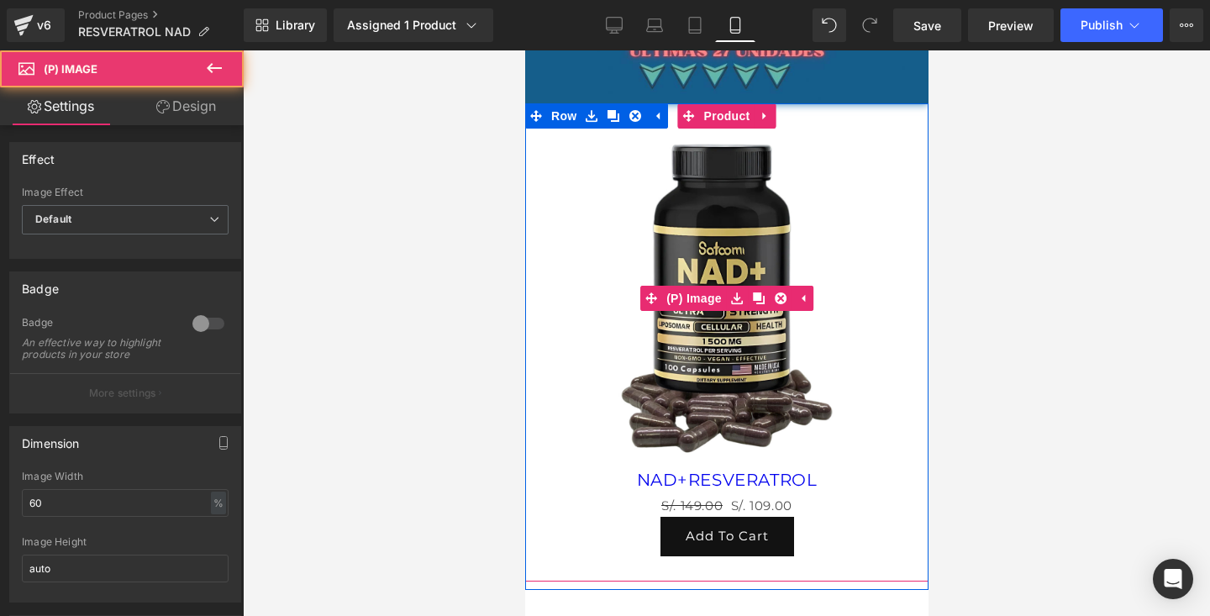
click at [755, 344] on img at bounding box center [726, 299] width 232 height 340
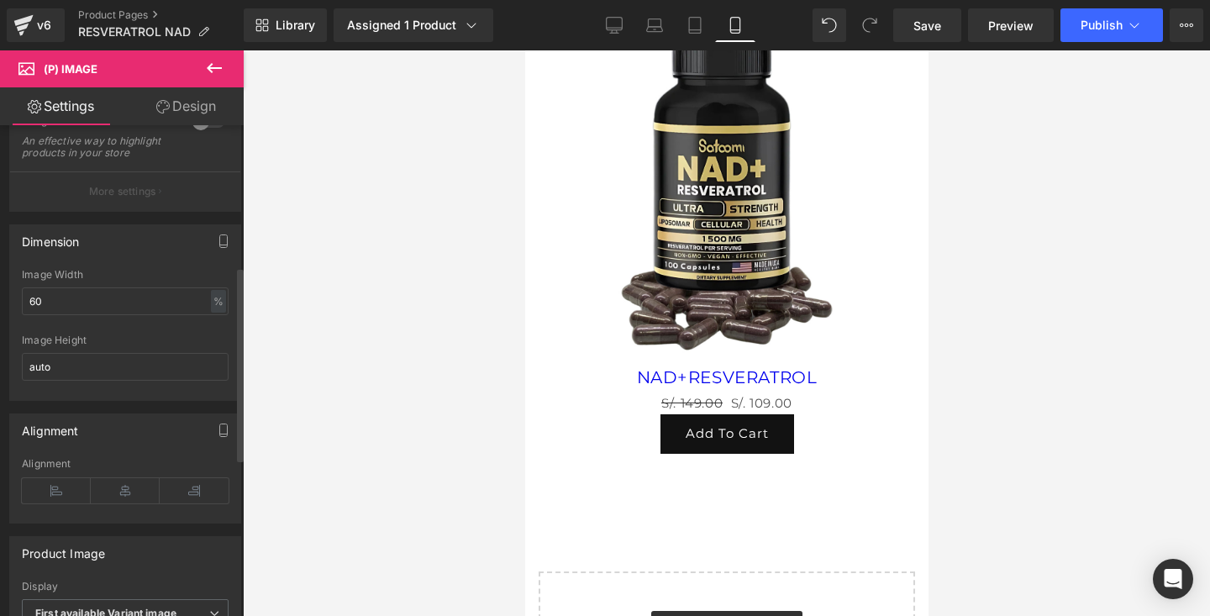
scroll to position [0, 0]
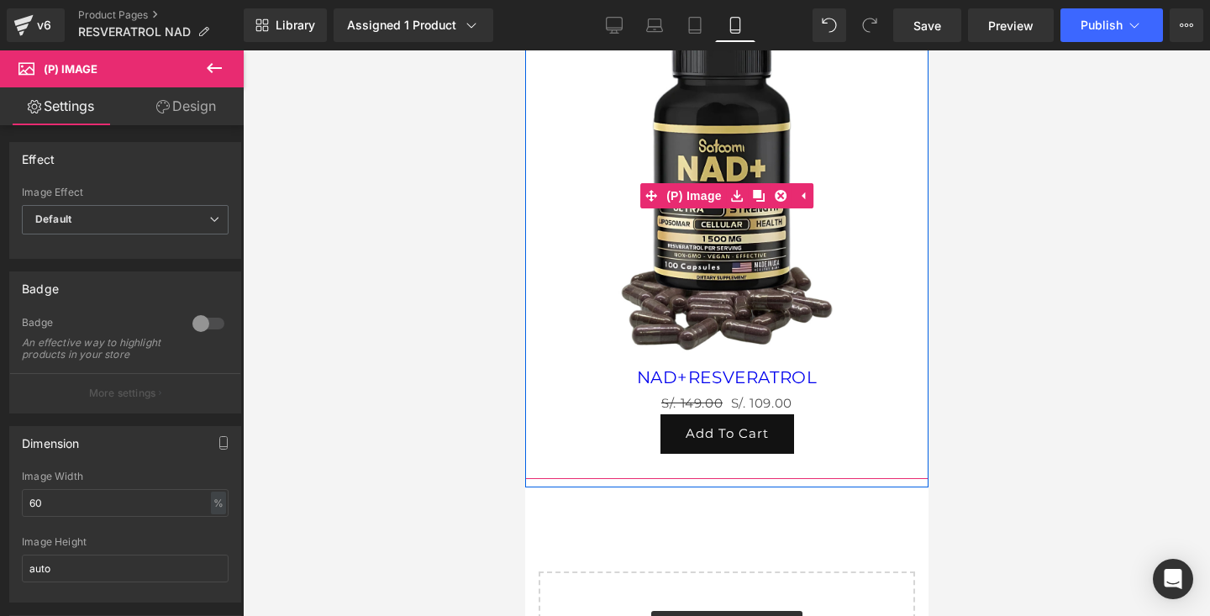
click at [567, 252] on div "Sale Off" at bounding box center [726, 196] width 387 height 340
click at [695, 134] on img at bounding box center [726, 196] width 232 height 340
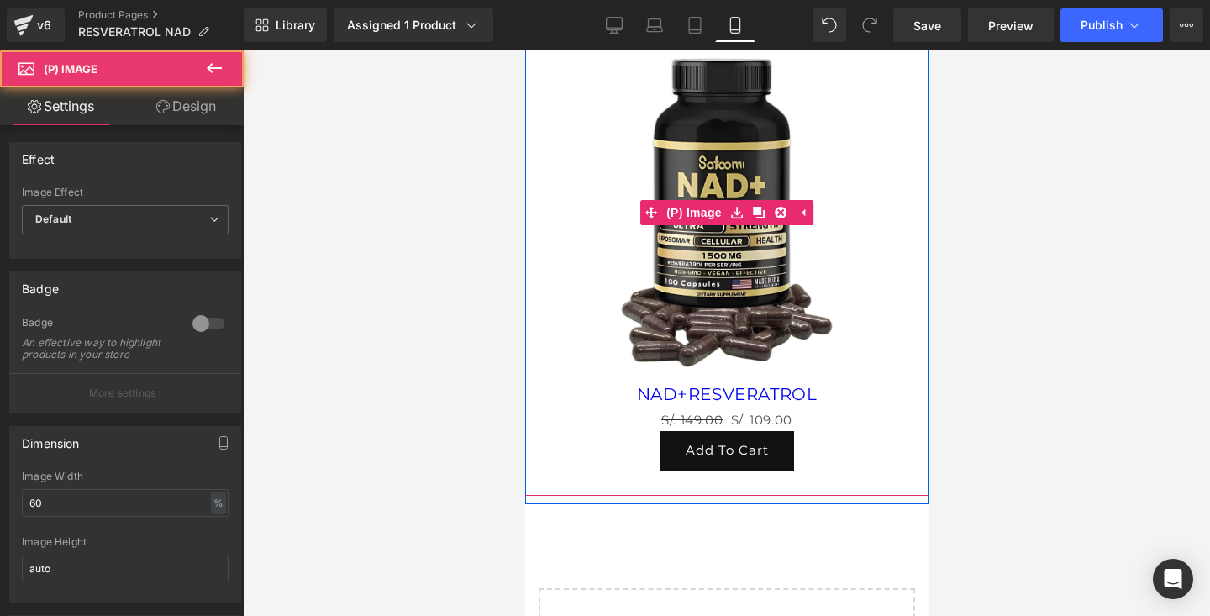
scroll to position [5879, 0]
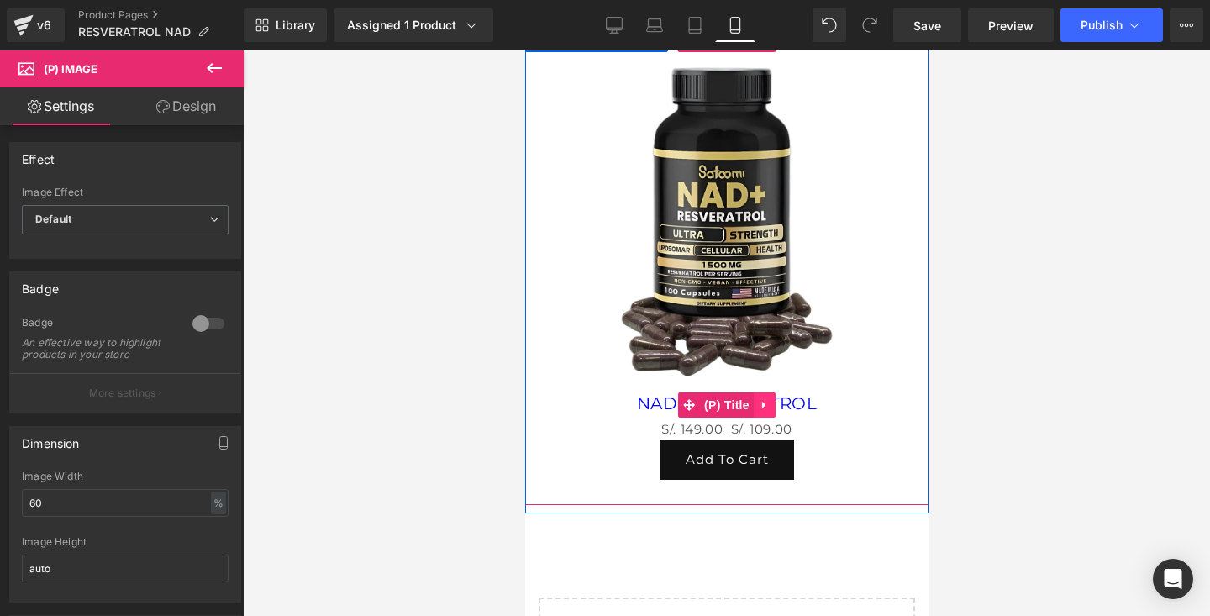
click at [755, 402] on link at bounding box center [764, 404] width 22 height 25
click at [692, 404] on link "(P) Title" at bounding box center [683, 404] width 76 height 25
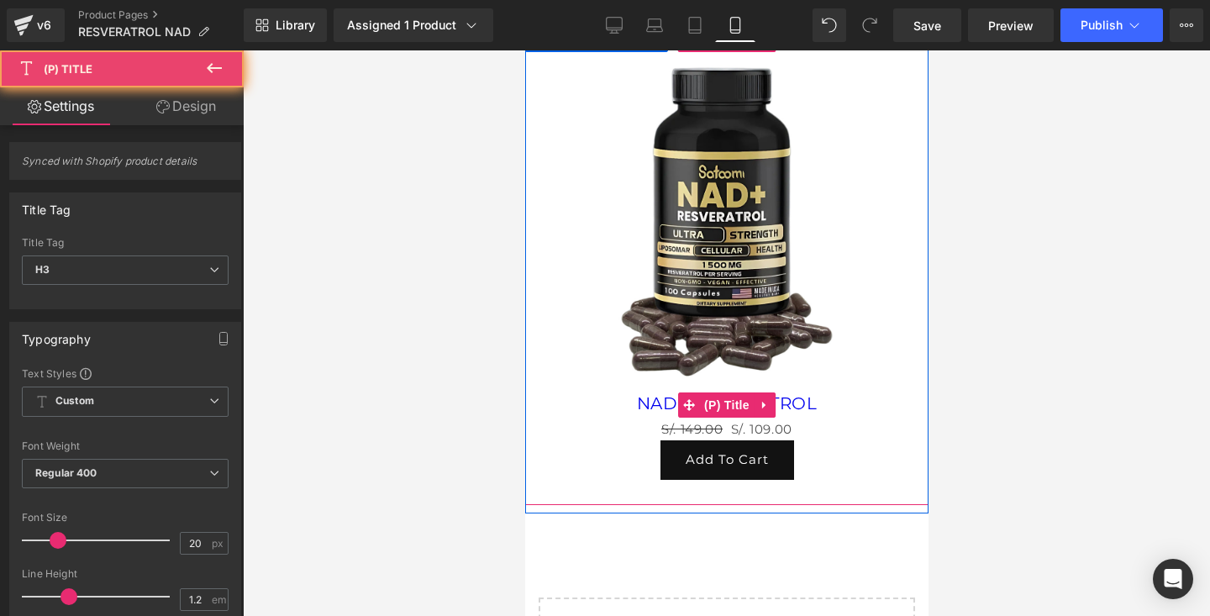
click at [650, 409] on link "NAD+RESVERATROL" at bounding box center [726, 403] width 181 height 20
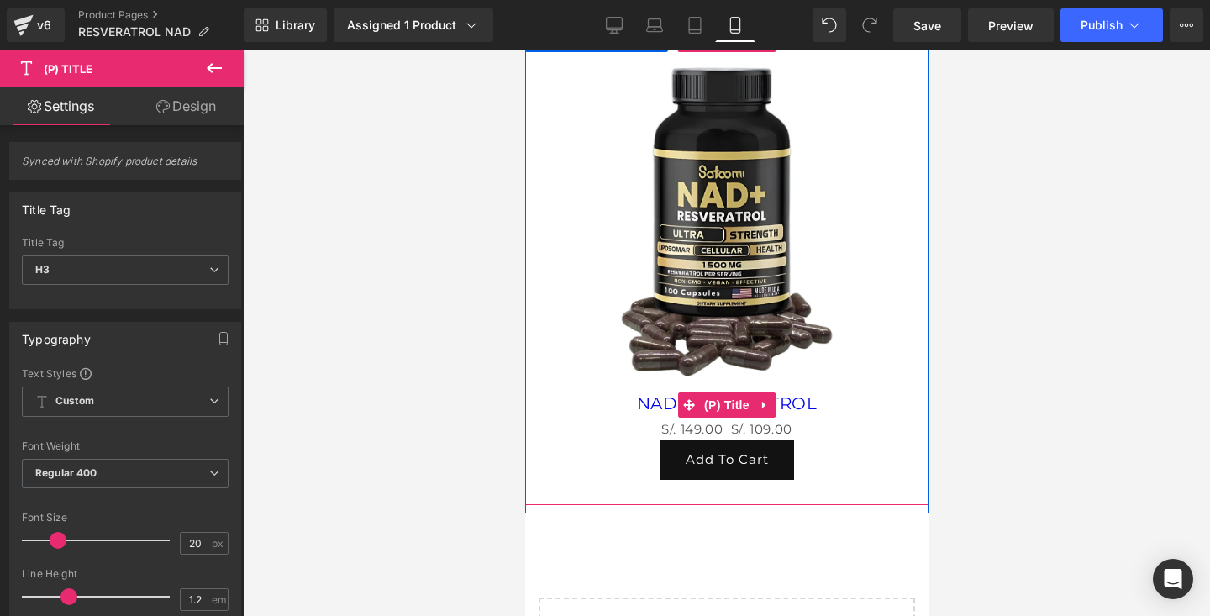
click at [655, 410] on link "NAD+RESVERATROL" at bounding box center [726, 403] width 181 height 20
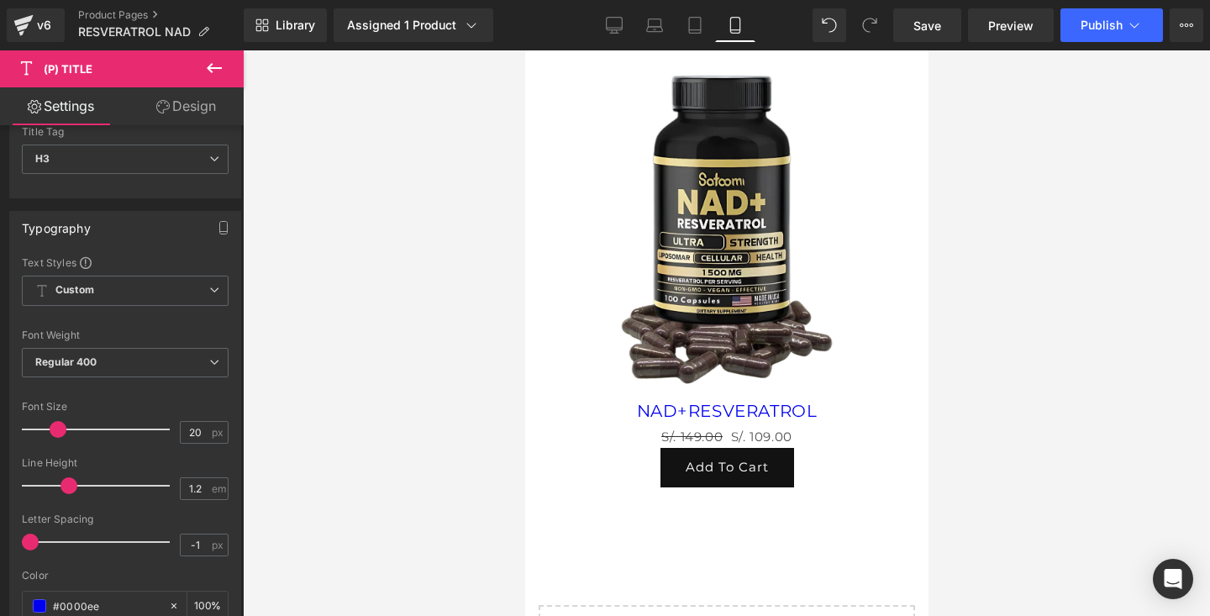
scroll to position [5874, 0]
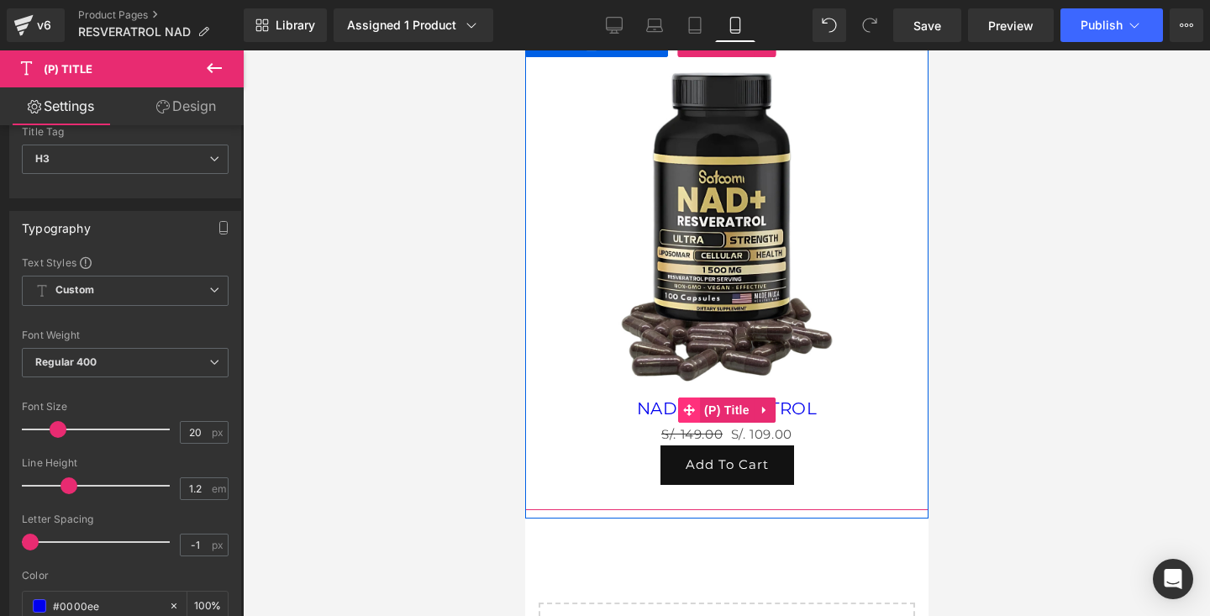
click at [693, 407] on icon at bounding box center [688, 409] width 12 height 13
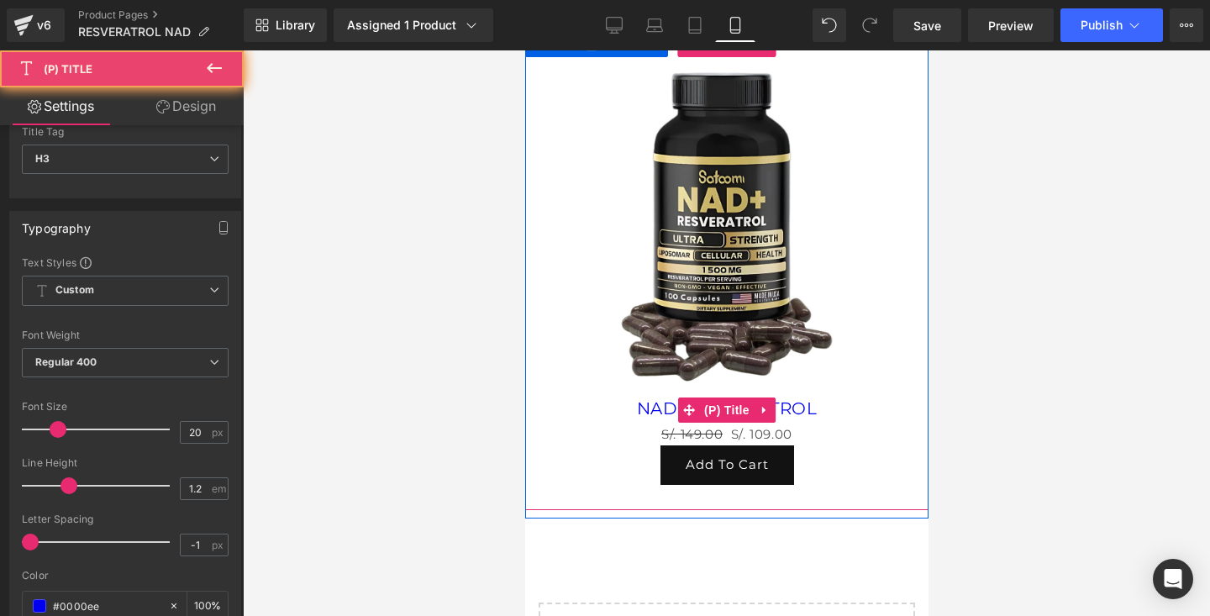
click at [653, 408] on link "NAD+RESVERATROL" at bounding box center [726, 408] width 181 height 20
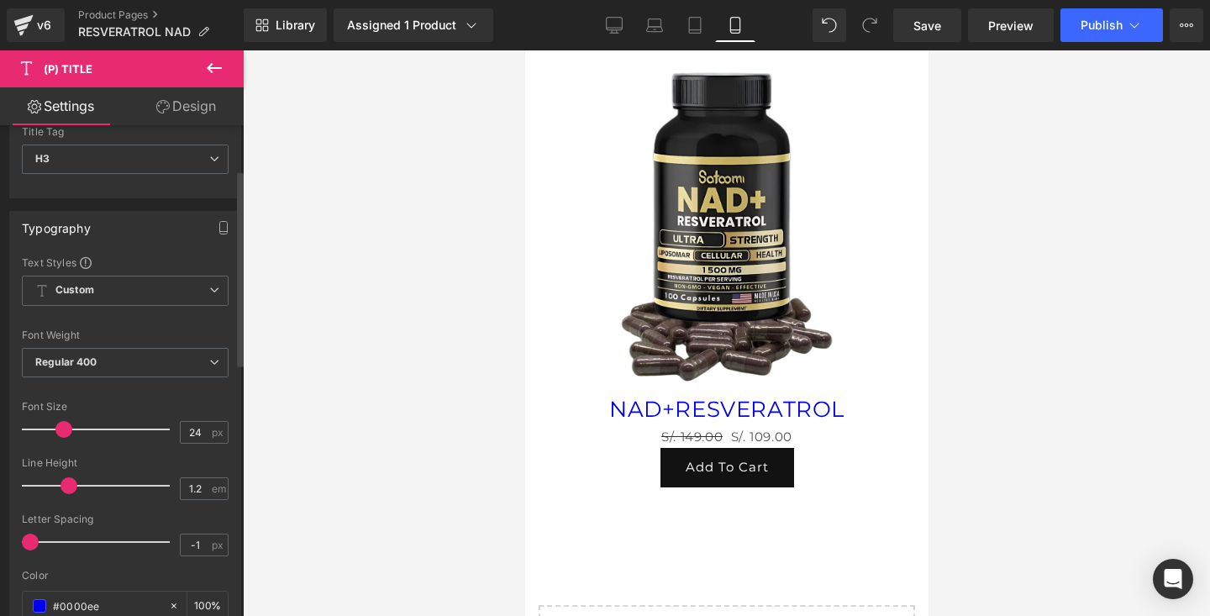
type input "23"
click at [62, 429] on span at bounding box center [63, 429] width 17 height 17
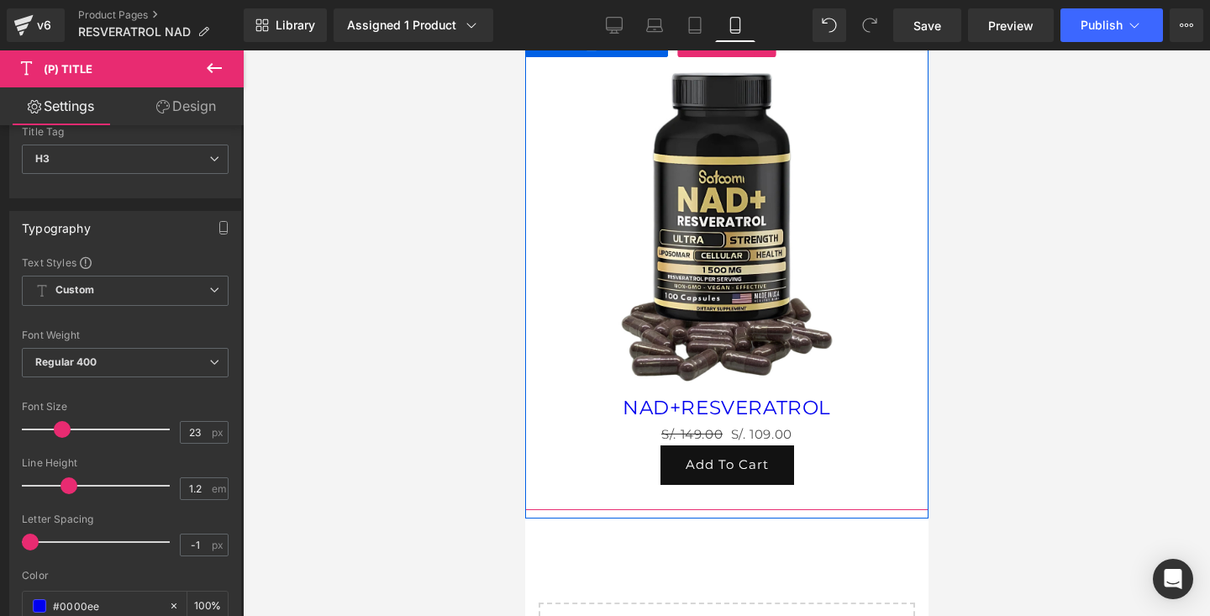
click at [745, 462] on span "(P) Cart Button" at bounding box center [725, 465] width 76 height 20
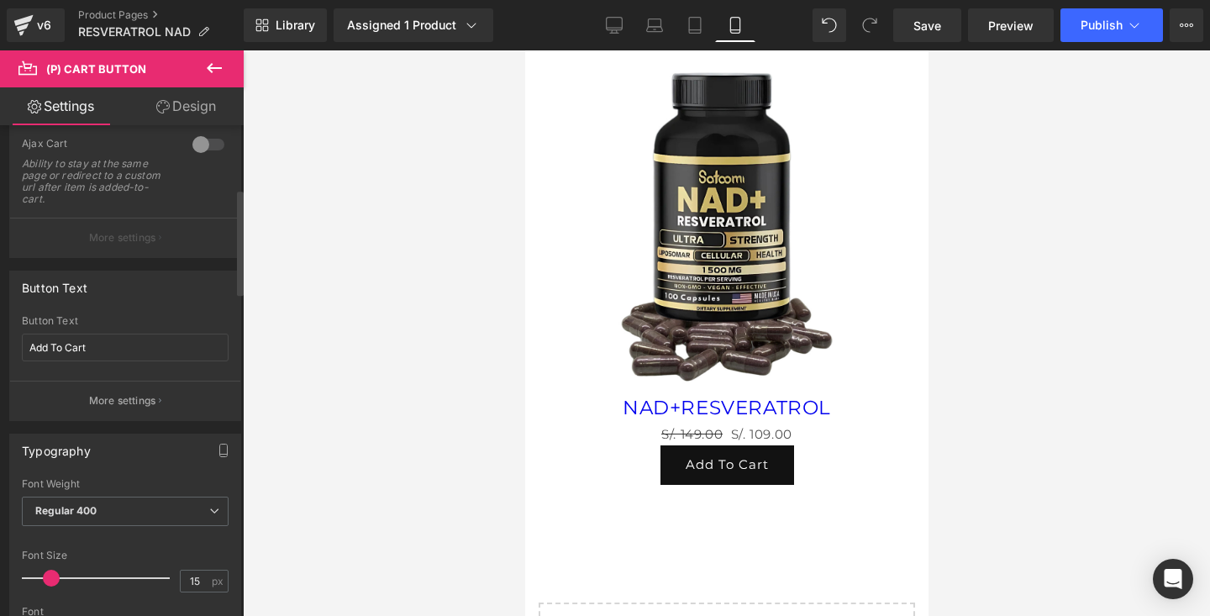
scroll to position [28, 0]
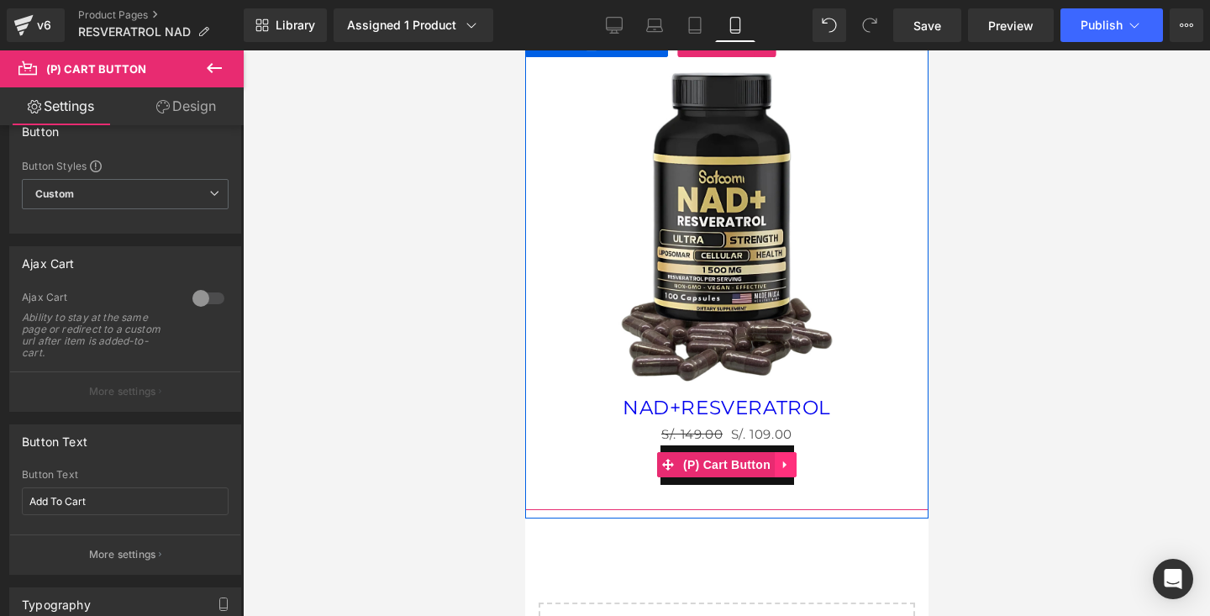
click at [782, 460] on icon at bounding box center [785, 465] width 12 height 13
click at [797, 464] on icon at bounding box center [796, 465] width 12 height 13
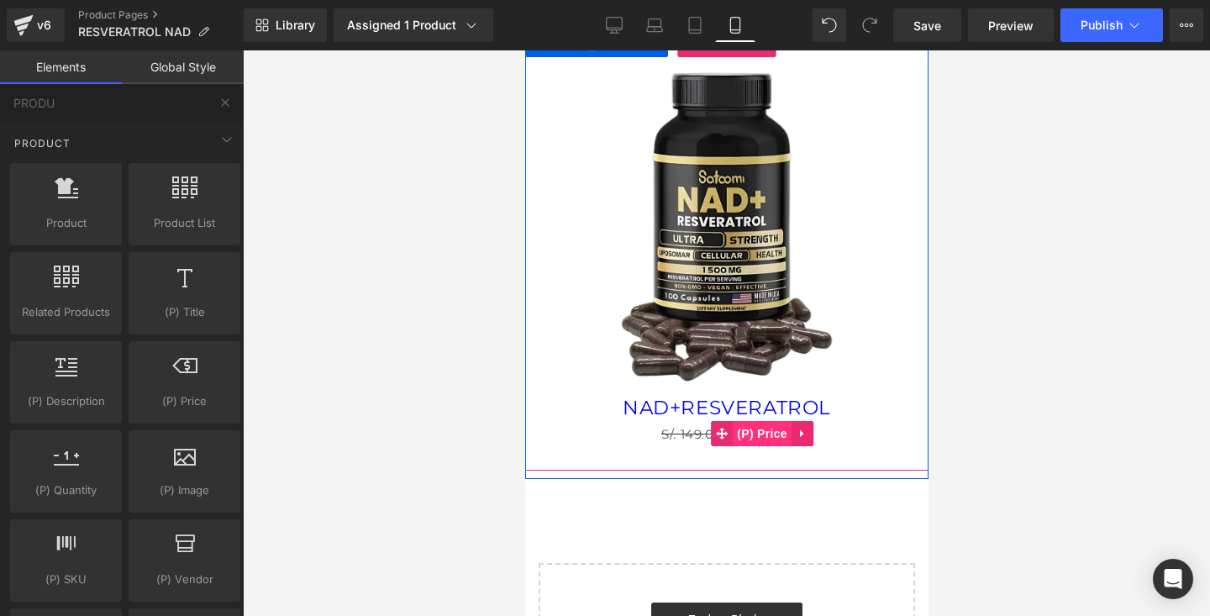
click at [771, 437] on span "(P) Price" at bounding box center [761, 433] width 59 height 25
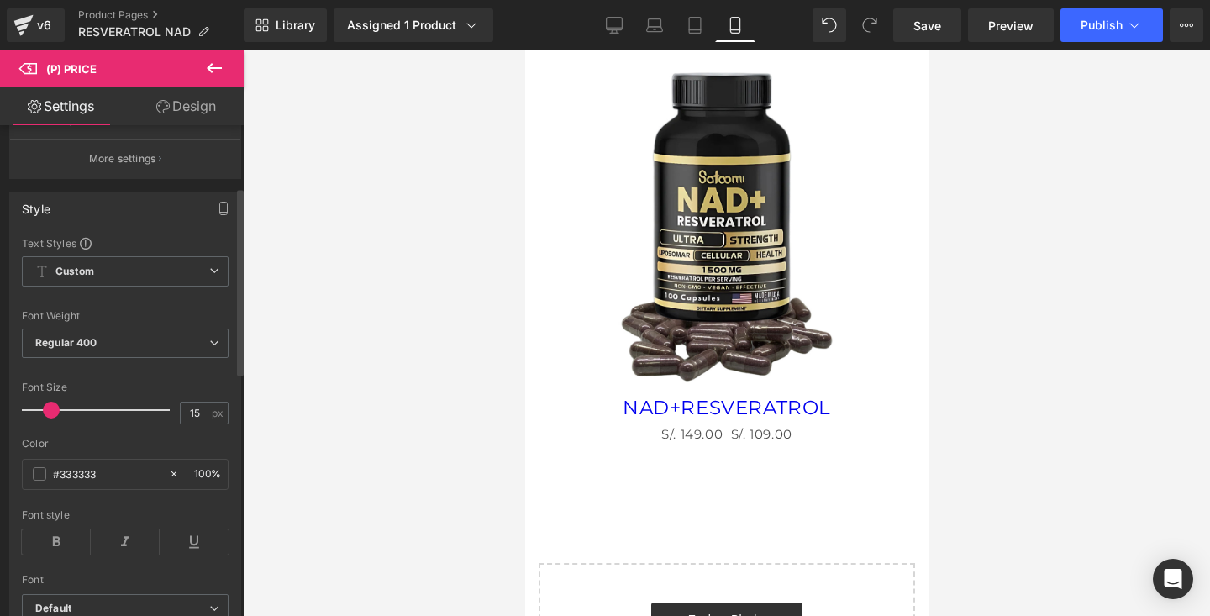
scroll to position [162, 0]
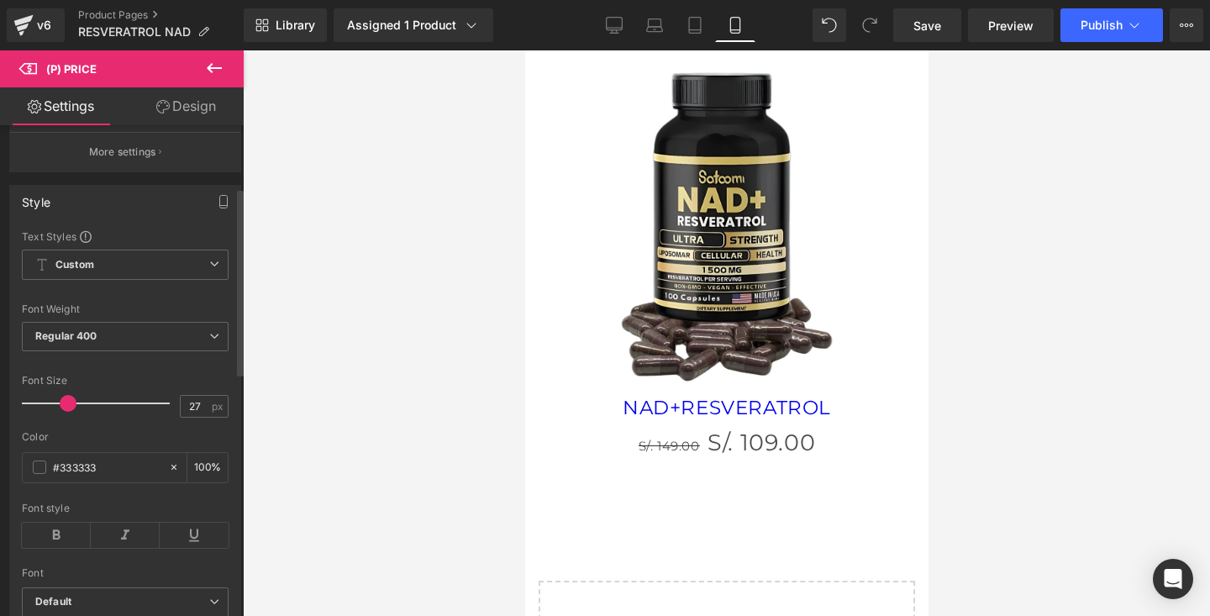
type input "26"
drag, startPoint x: 46, startPoint y: 418, endPoint x: 61, endPoint y: 418, distance: 14.3
click at [61, 412] on span at bounding box center [66, 403] width 17 height 17
click at [56, 548] on icon at bounding box center [56, 535] width 69 height 25
click at [115, 544] on icon at bounding box center [125, 535] width 69 height 25
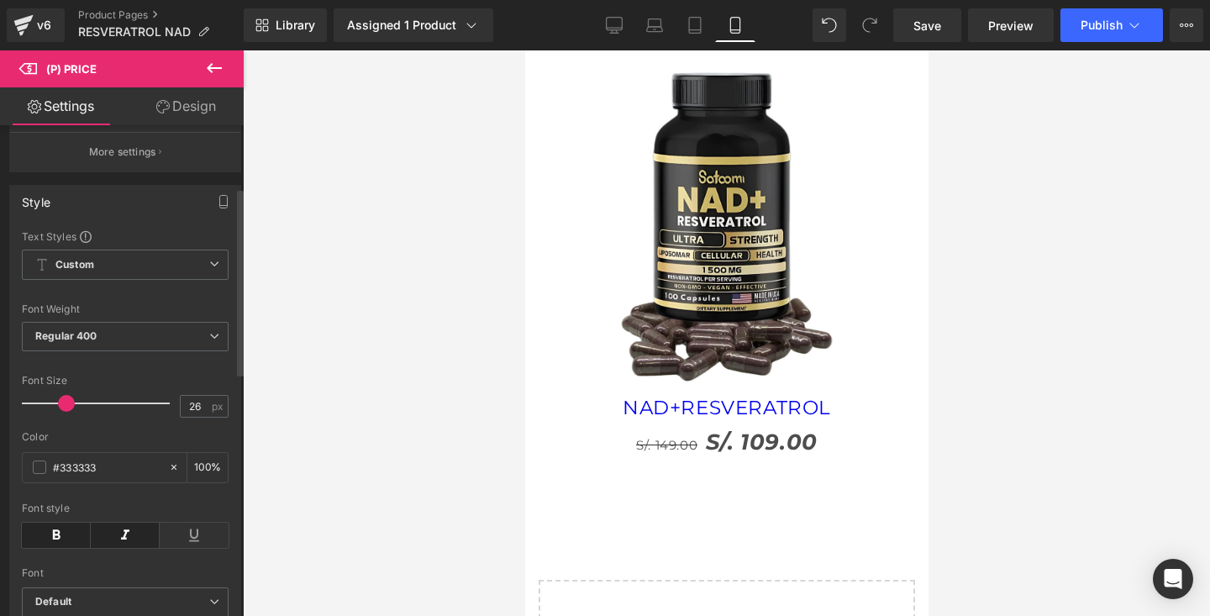
click at [115, 544] on icon at bounding box center [125, 535] width 69 height 25
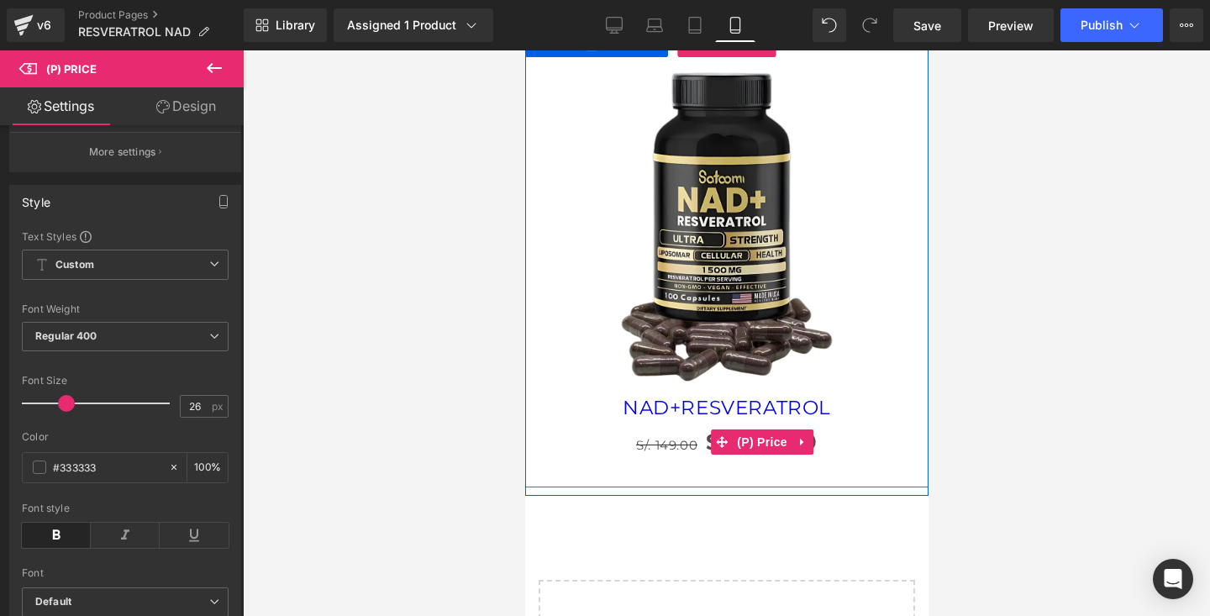
click at [668, 450] on span "S/. 149.00" at bounding box center [665, 445] width 61 height 16
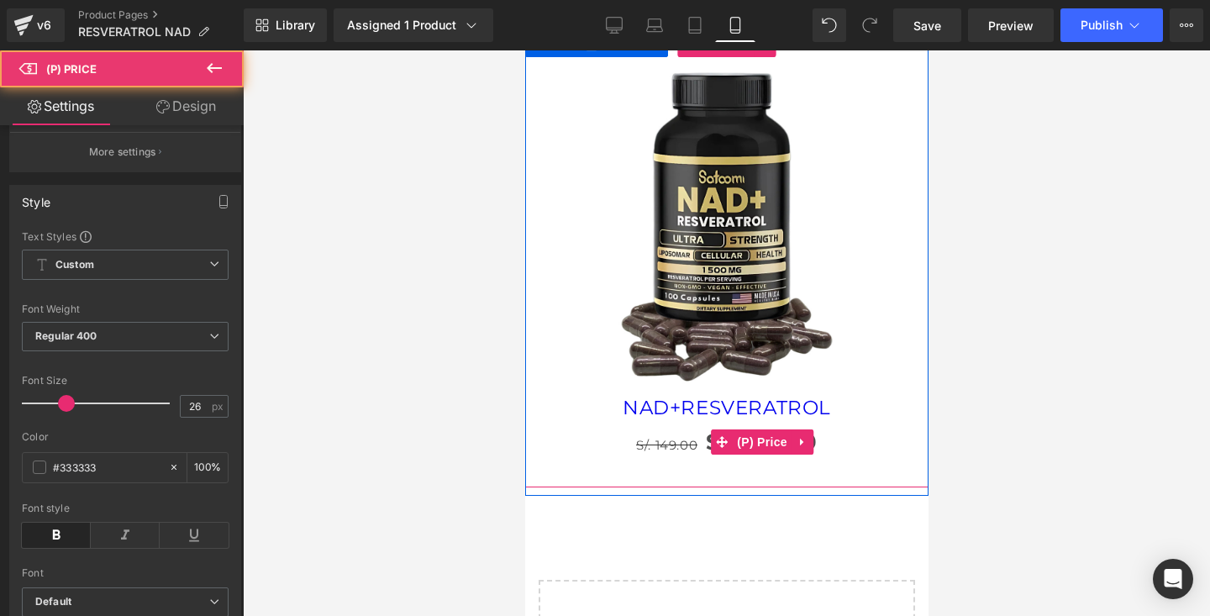
click at [676, 442] on span "S/. 149.00" at bounding box center [665, 445] width 61 height 16
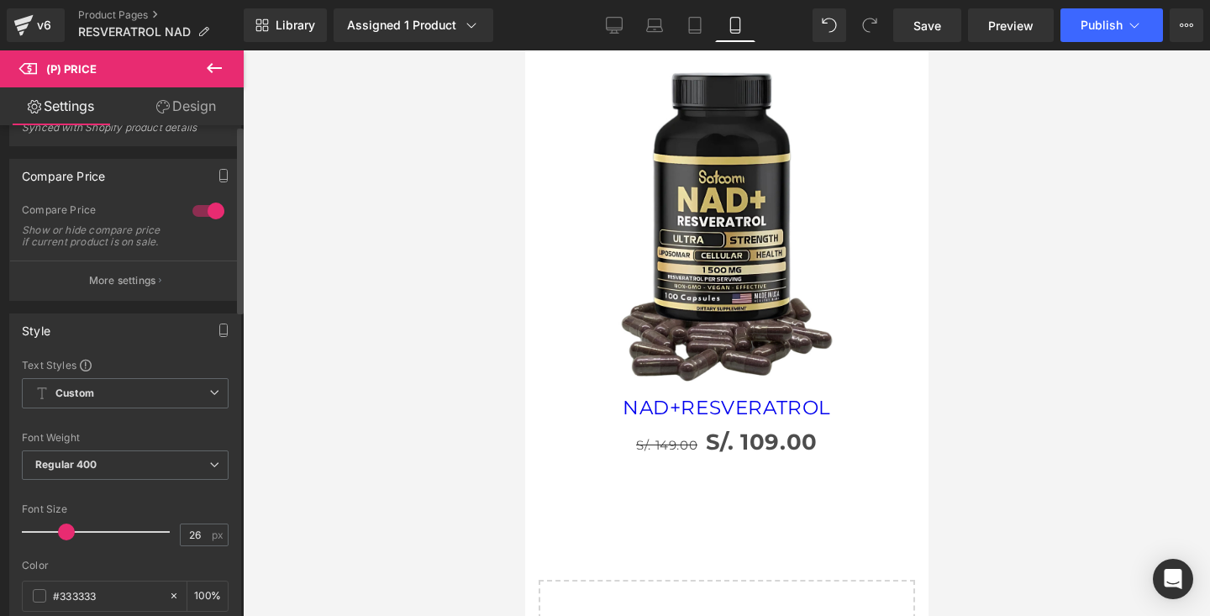
scroll to position [0, 0]
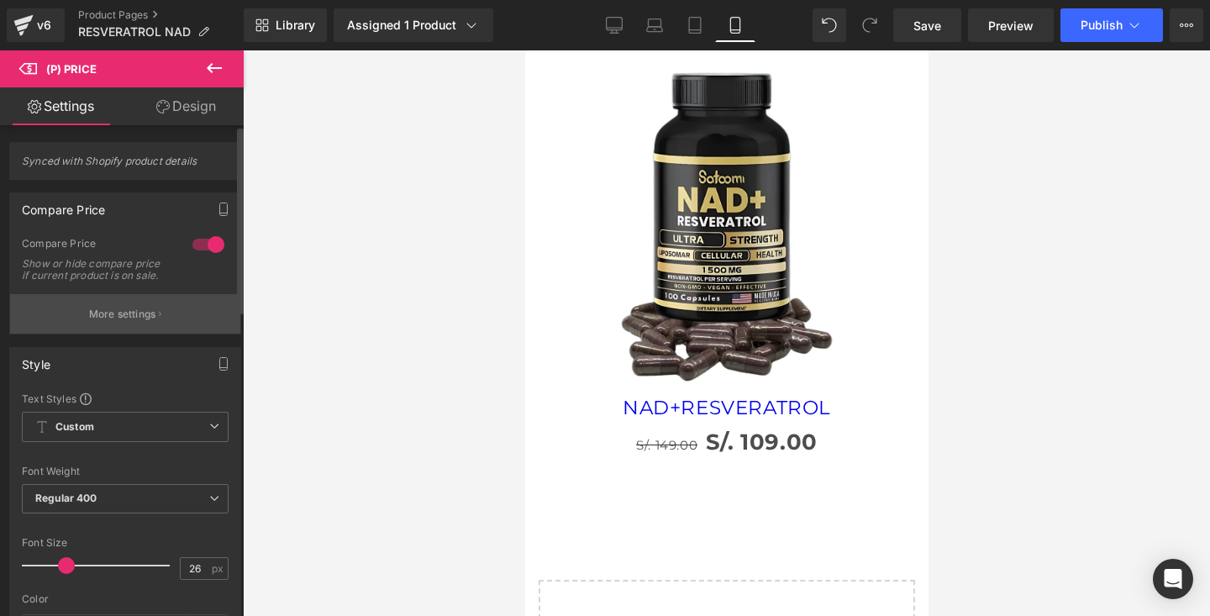
click at [137, 322] on p "More settings" at bounding box center [122, 314] width 67 height 15
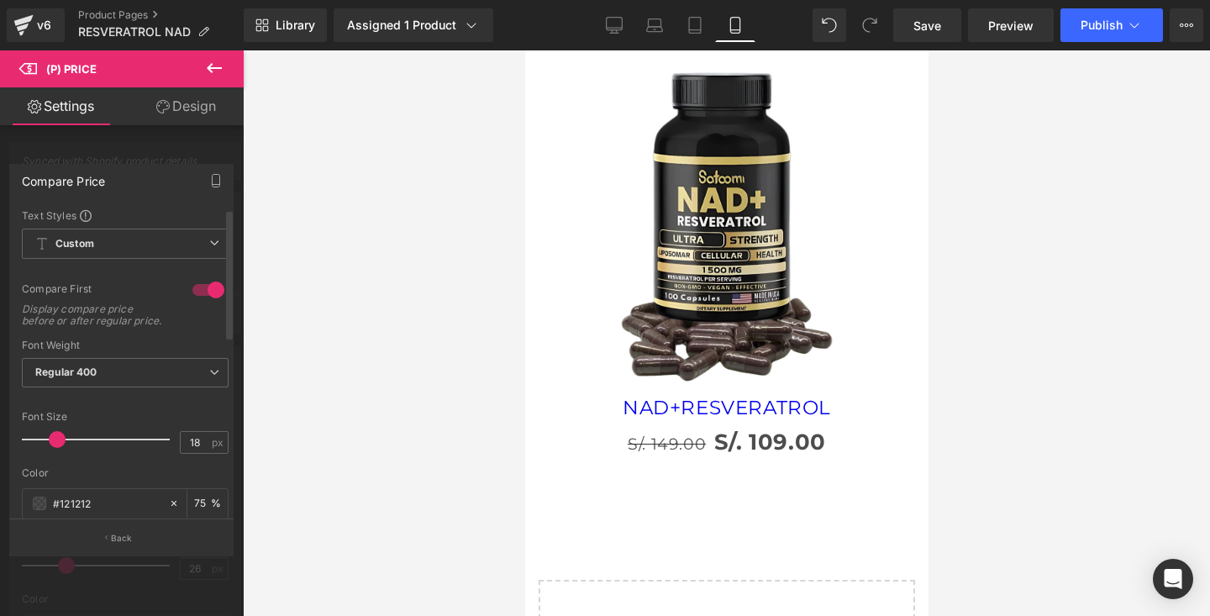
type input "17"
click at [60, 448] on span at bounding box center [53, 439] width 17 height 17
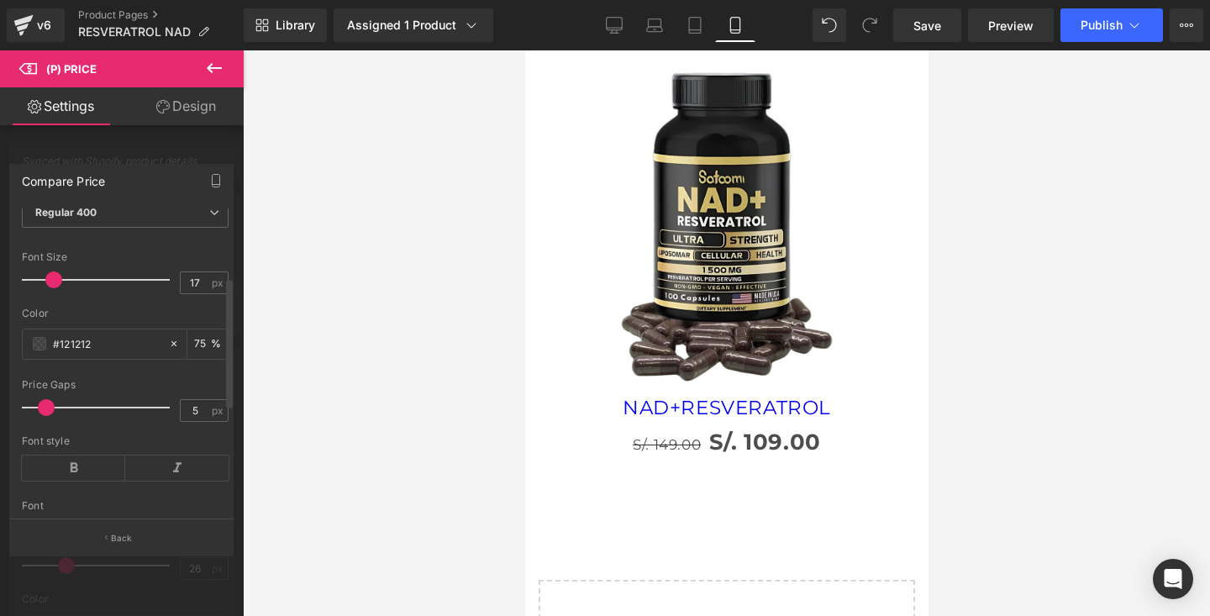
scroll to position [165, 0]
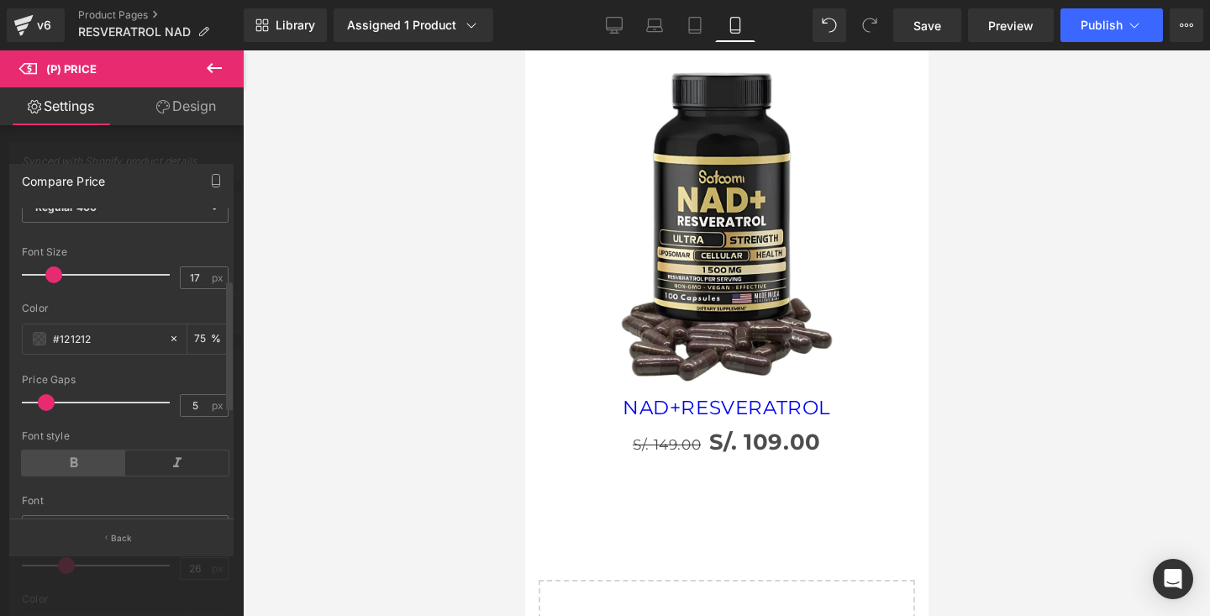
click at [76, 476] on icon at bounding box center [73, 462] width 103 height 25
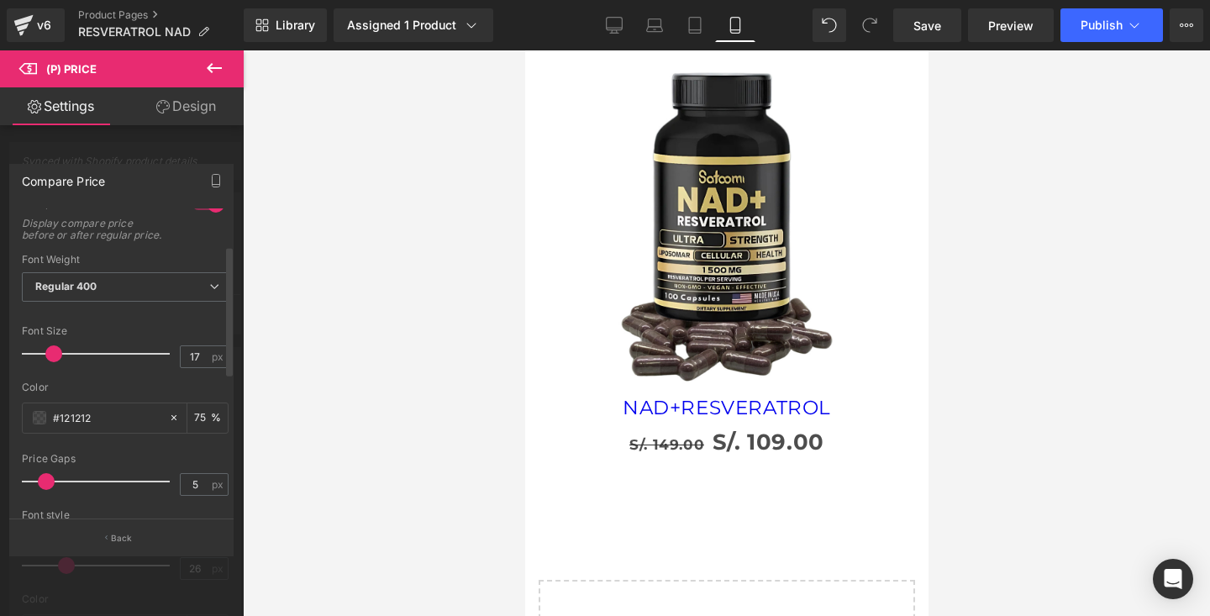
scroll to position [92, 0]
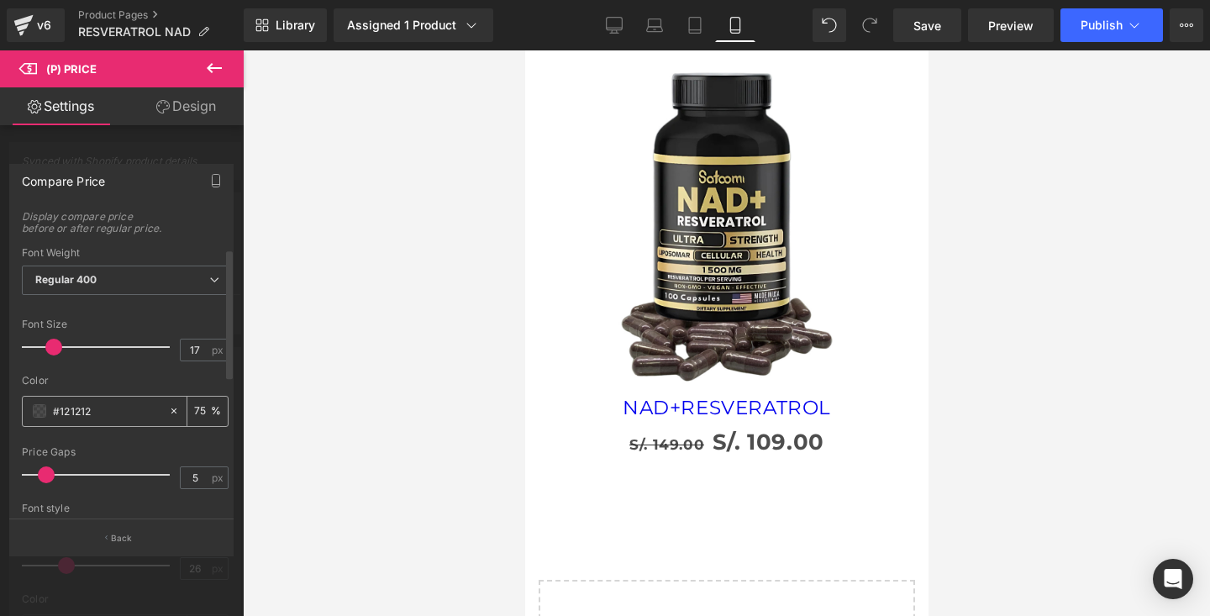
click at [37, 418] on span at bounding box center [39, 410] width 13 height 13
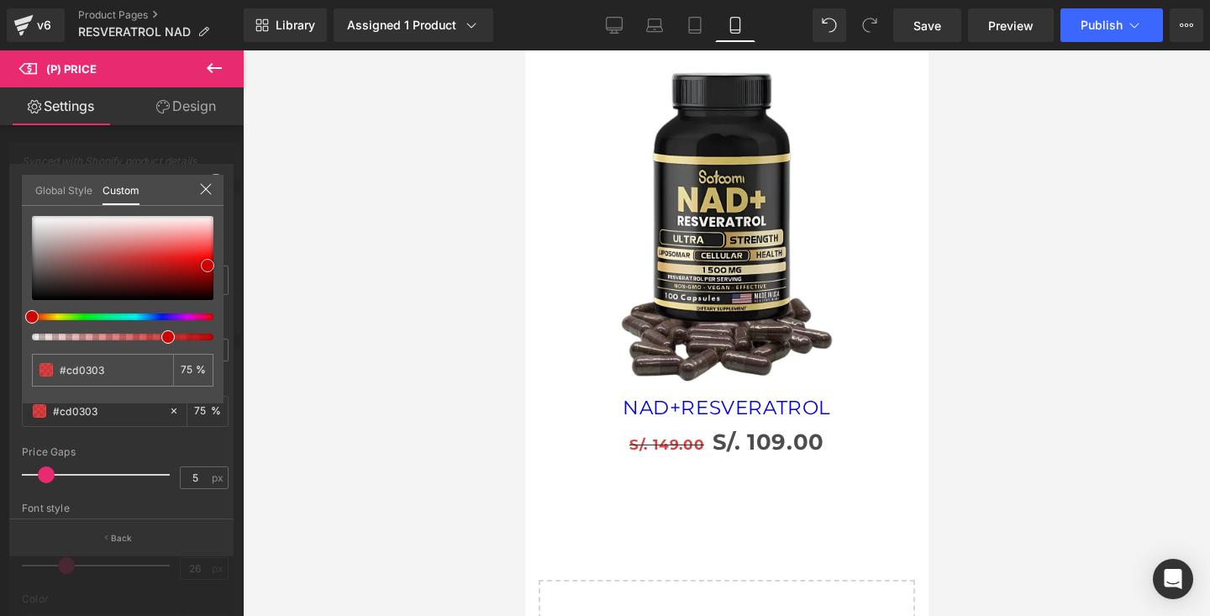
drag, startPoint x: 119, startPoint y: 277, endPoint x: 208, endPoint y: 266, distance: 89.0
click at [208, 266] on div at bounding box center [123, 258] width 182 height 84
click at [206, 183] on icon at bounding box center [205, 188] width 13 height 13
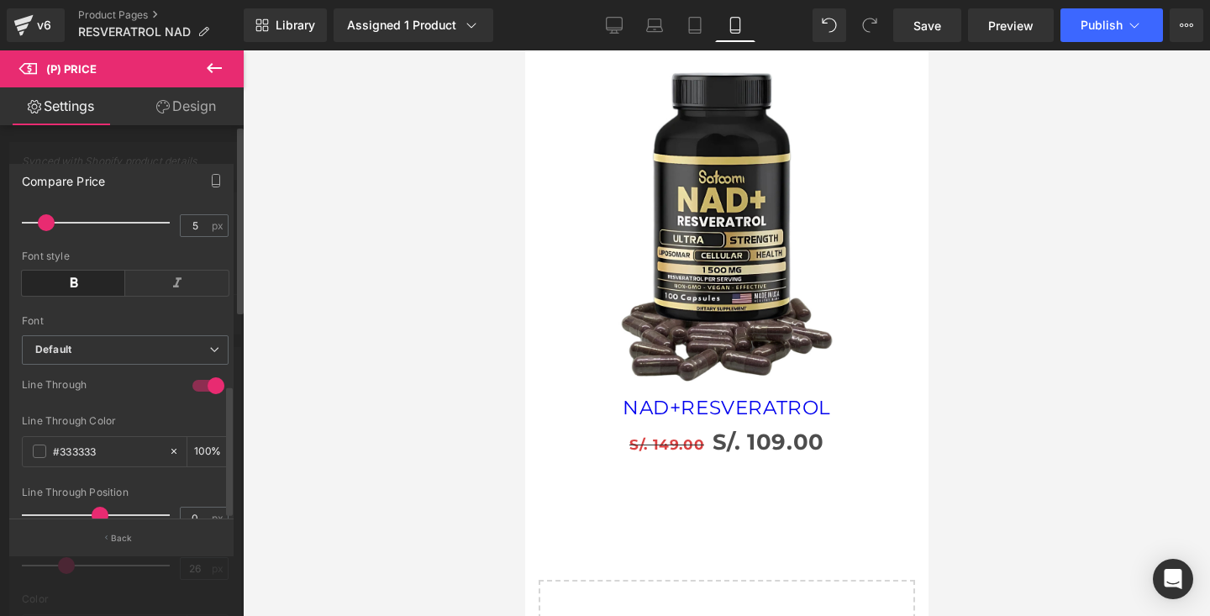
scroll to position [409, 0]
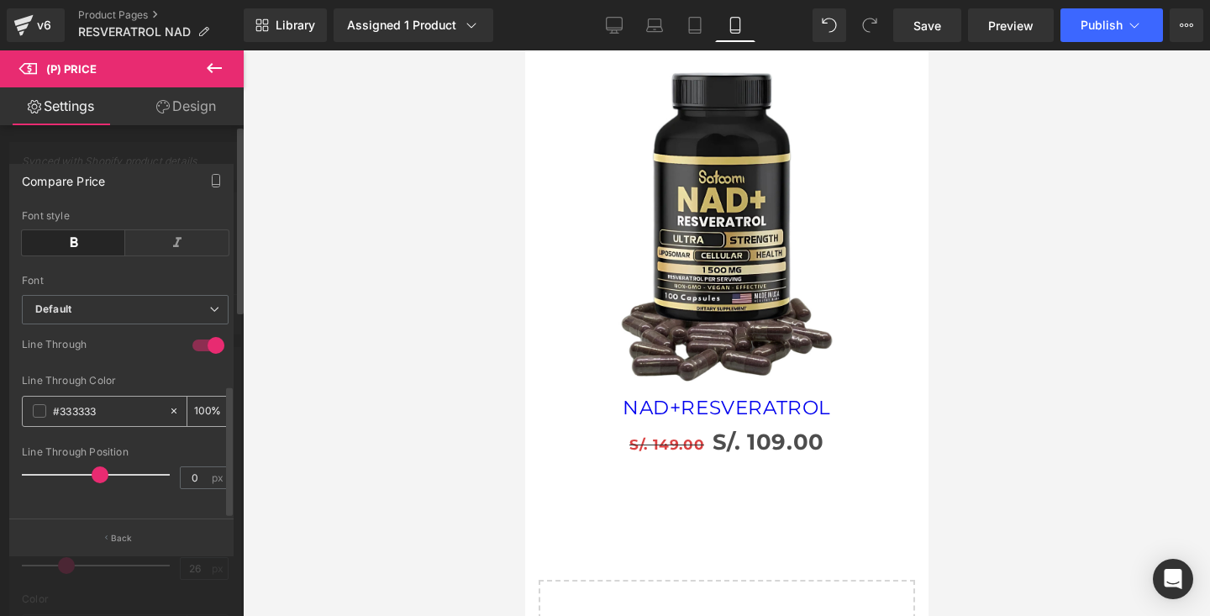
click at [29, 398] on div "#333333" at bounding box center [95, 411] width 145 height 29
click at [49, 397] on div "#333333" at bounding box center [95, 411] width 145 height 29
click at [39, 404] on span at bounding box center [39, 410] width 13 height 13
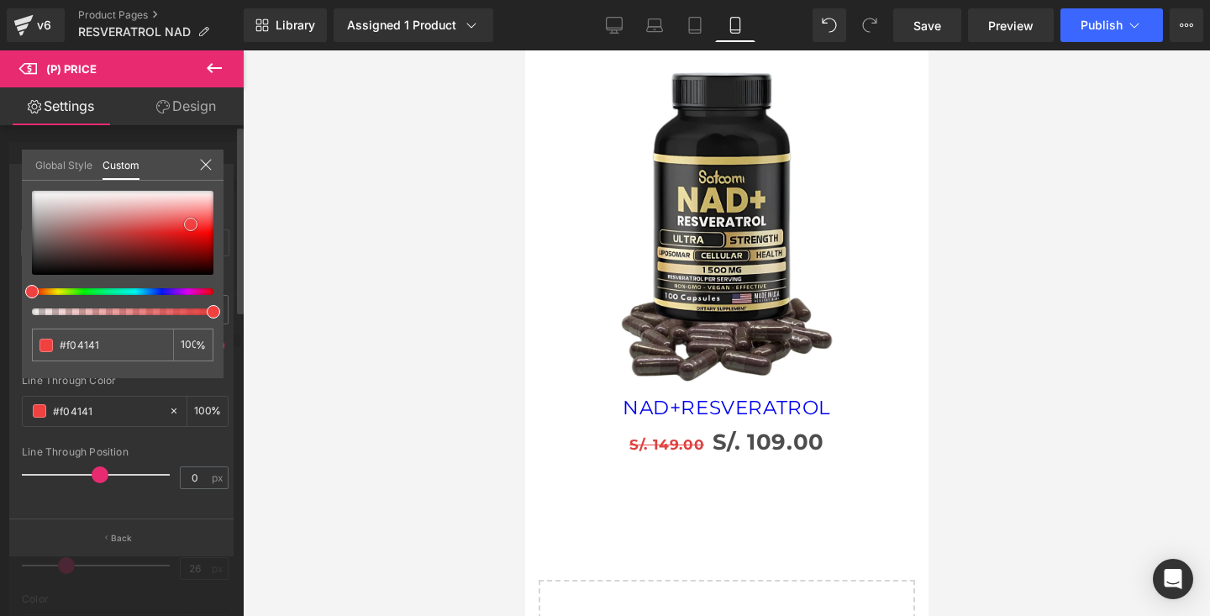
drag, startPoint x: 134, startPoint y: 247, endPoint x: 191, endPoint y: 224, distance: 61.5
click at [191, 224] on div at bounding box center [123, 233] width 182 height 84
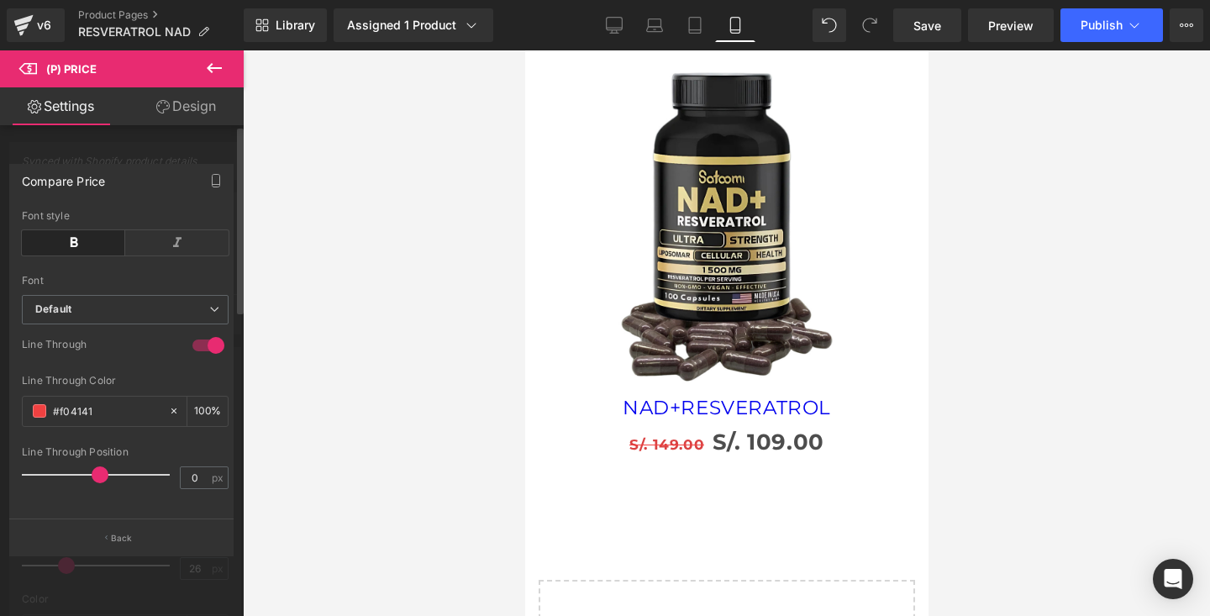
click at [171, 145] on div at bounding box center [122, 337] width 244 height 574
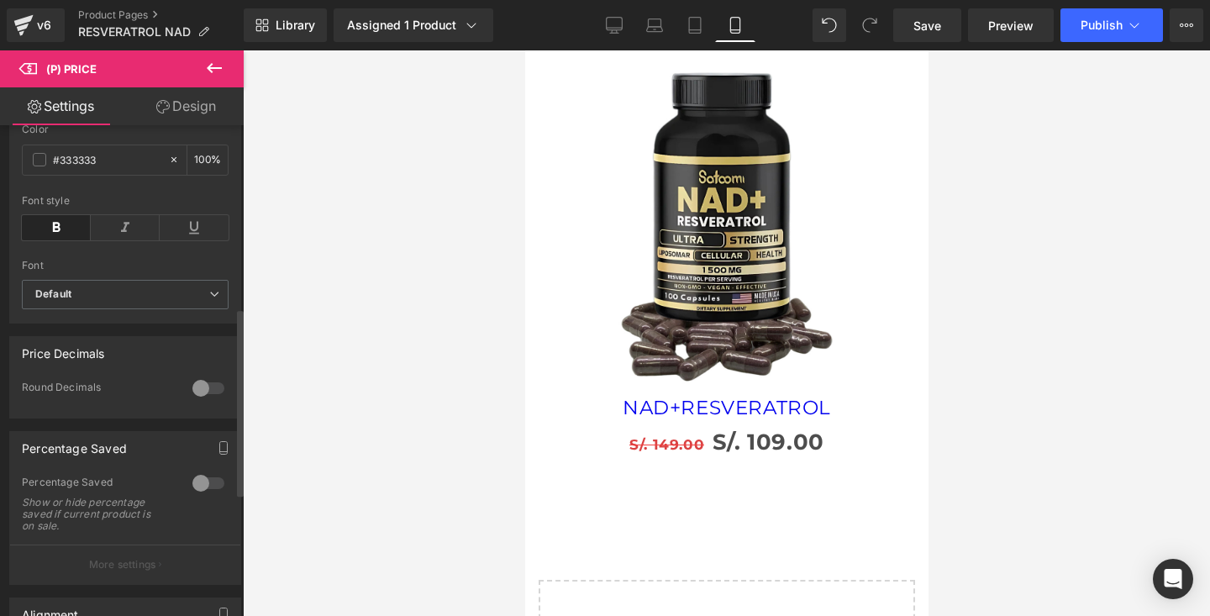
scroll to position [476, 0]
click at [195, 484] on div at bounding box center [208, 476] width 40 height 27
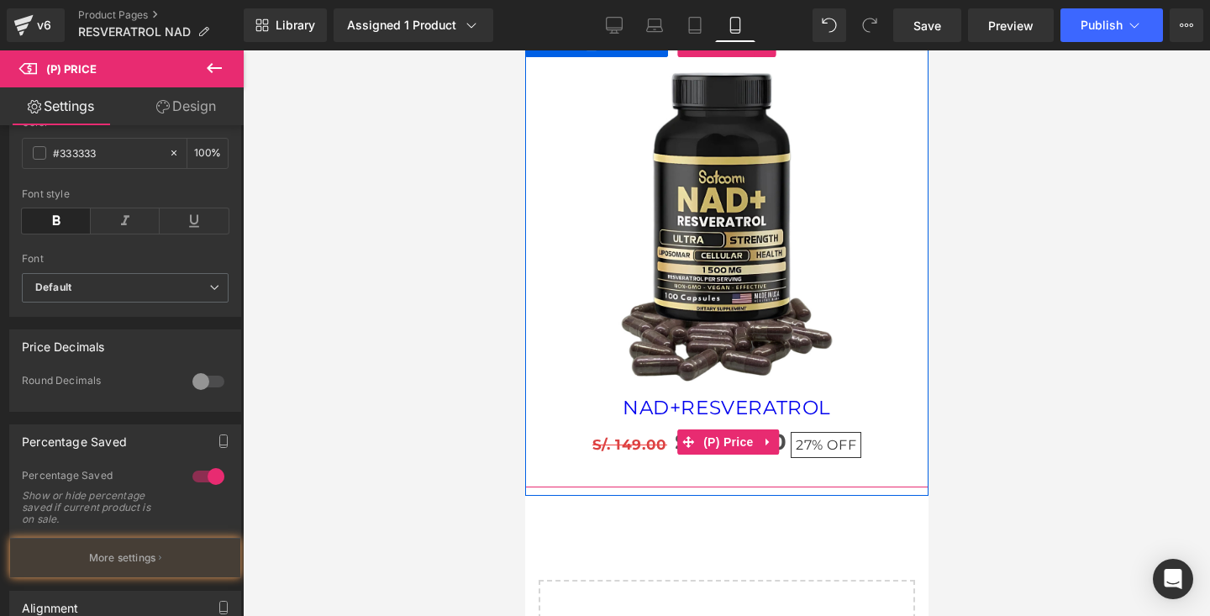
click at [827, 458] on div "S/. 149.00 S/. 109.00 27% OFF" at bounding box center [726, 442] width 387 height 39
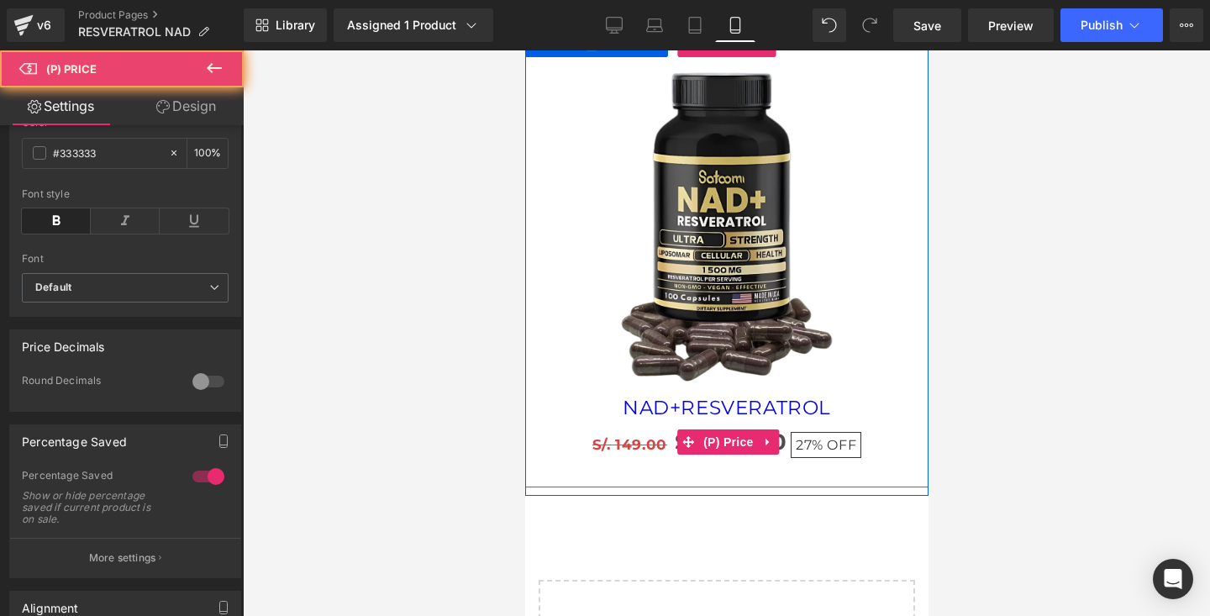
click at [829, 437] on span "OFF" at bounding box center [840, 445] width 29 height 16
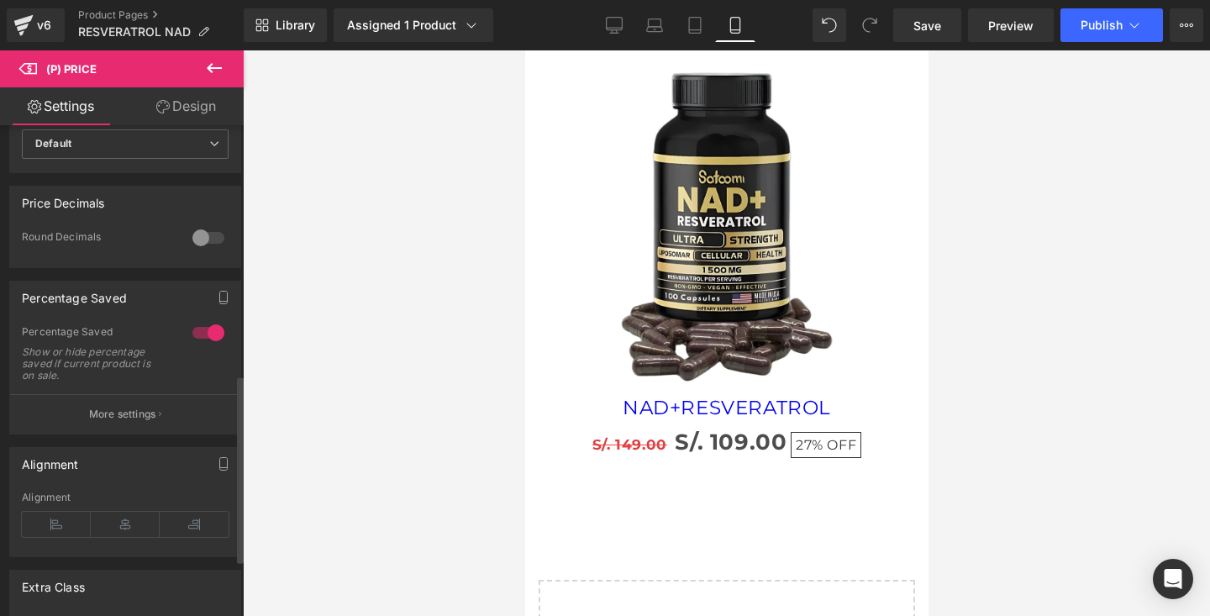
scroll to position [657, 0]
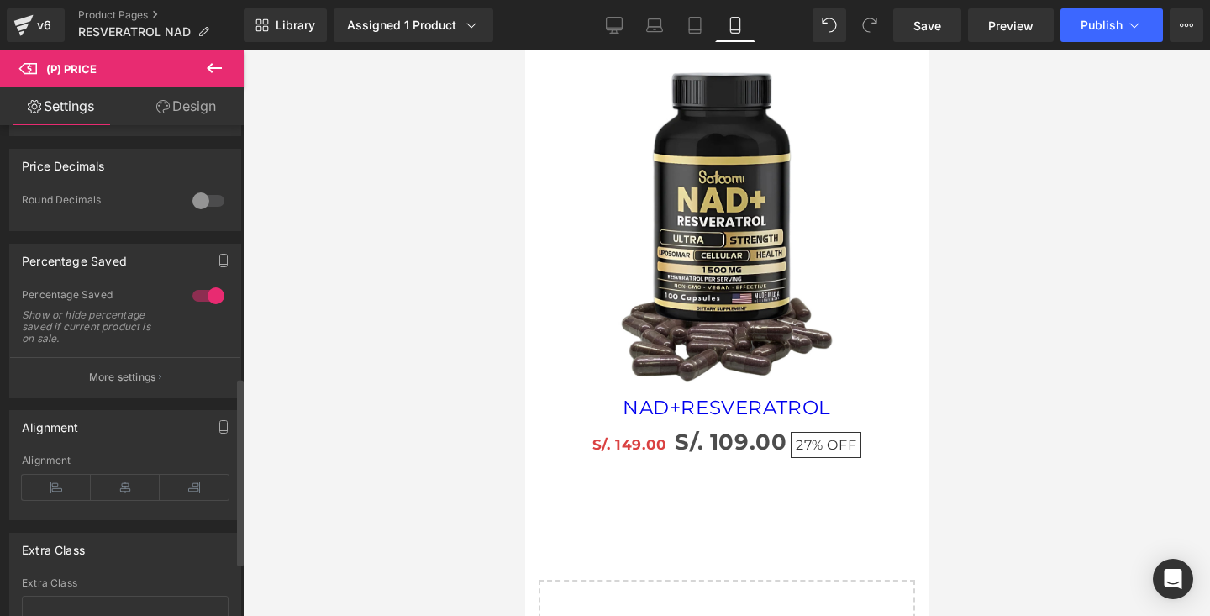
click at [193, 211] on div at bounding box center [208, 200] width 40 height 27
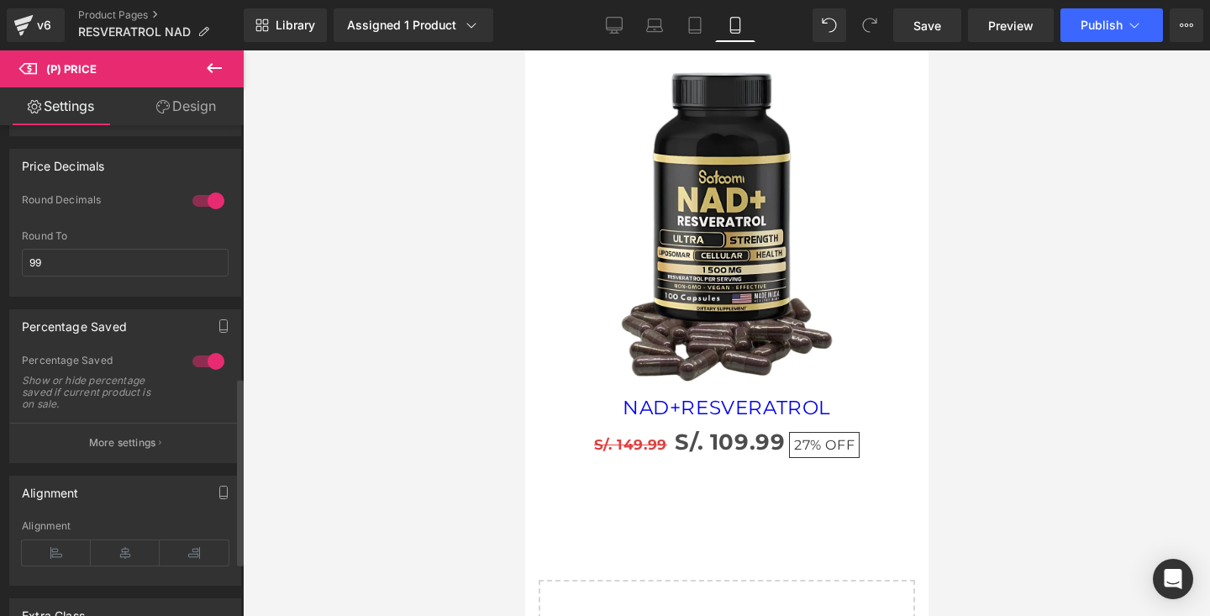
click at [193, 211] on div at bounding box center [208, 200] width 40 height 27
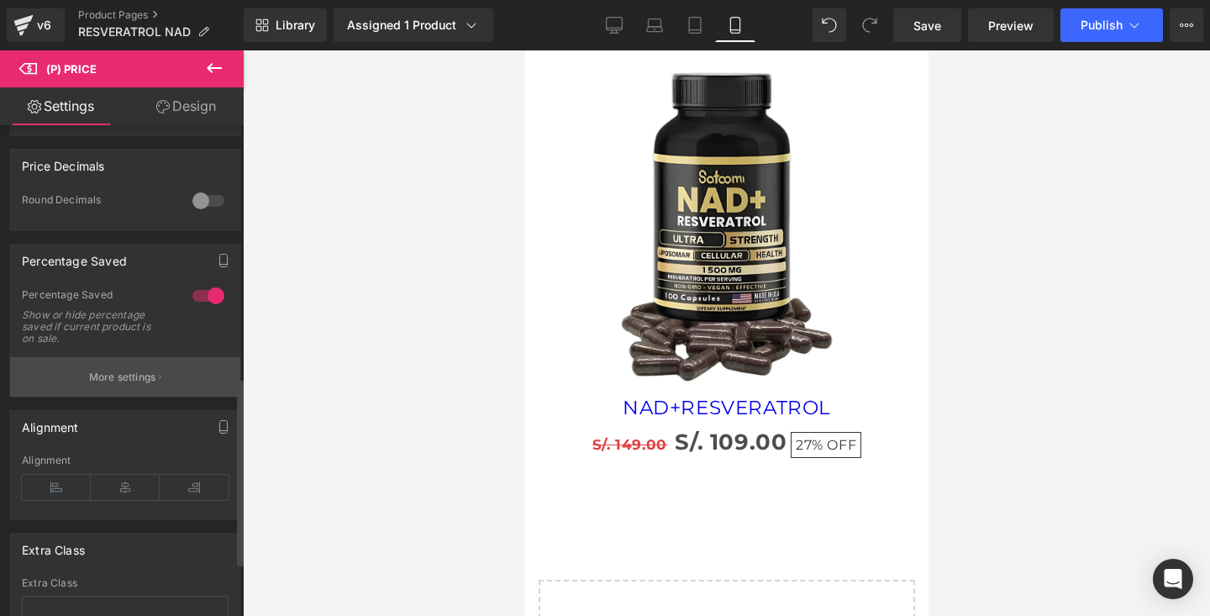
click at [115, 385] on p "More settings" at bounding box center [122, 377] width 67 height 15
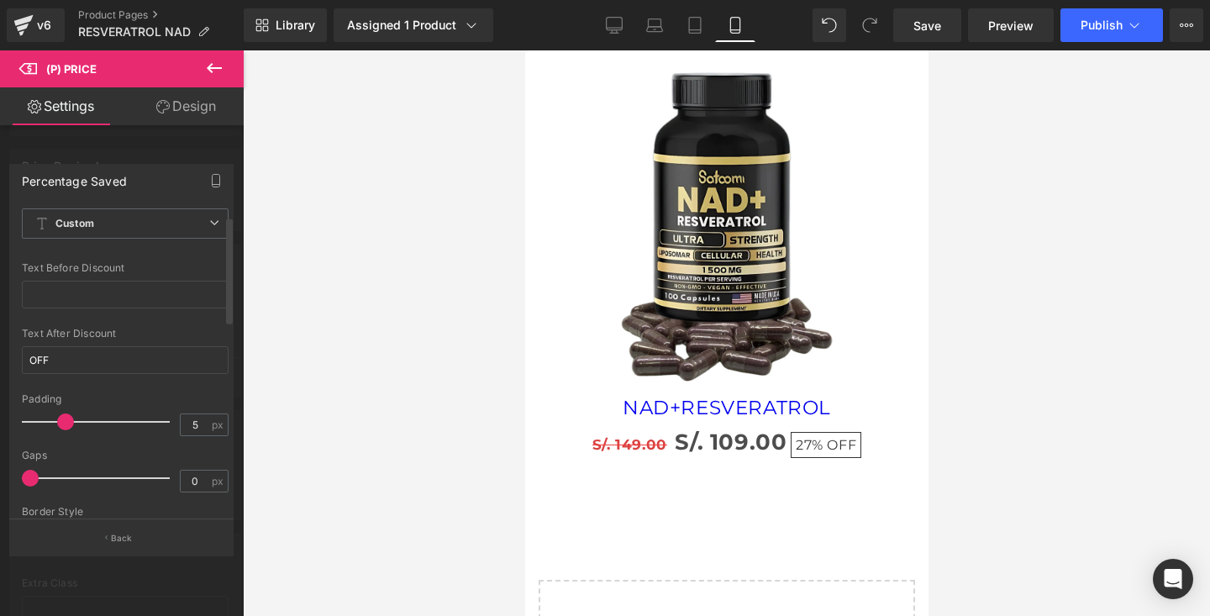
scroll to position [21, 0]
click at [129, 360] on input "OFF" at bounding box center [125, 359] width 207 height 28
type input "O"
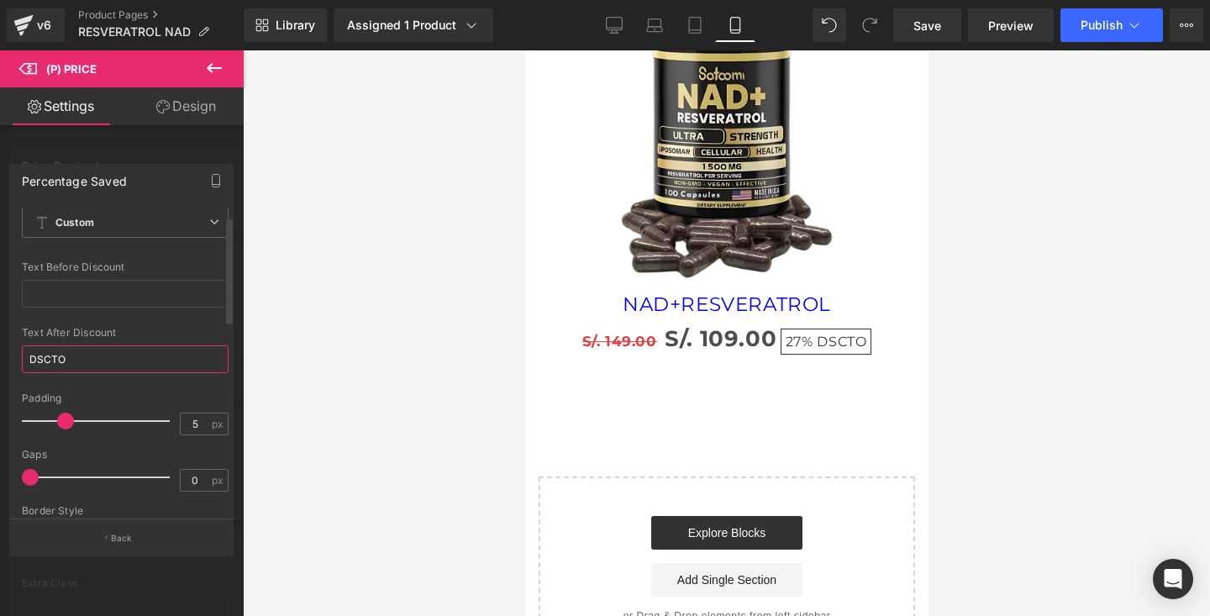
scroll to position [0, 0]
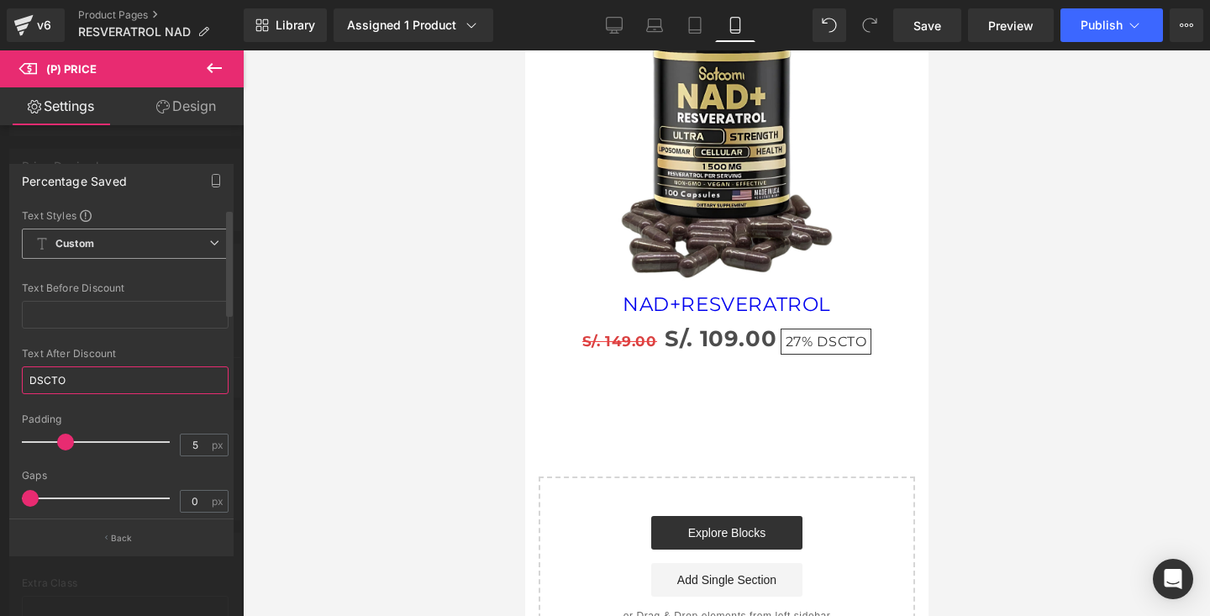
type input "DSCTO"
click at [167, 255] on span "Custom Setup Global Style" at bounding box center [125, 244] width 207 height 30
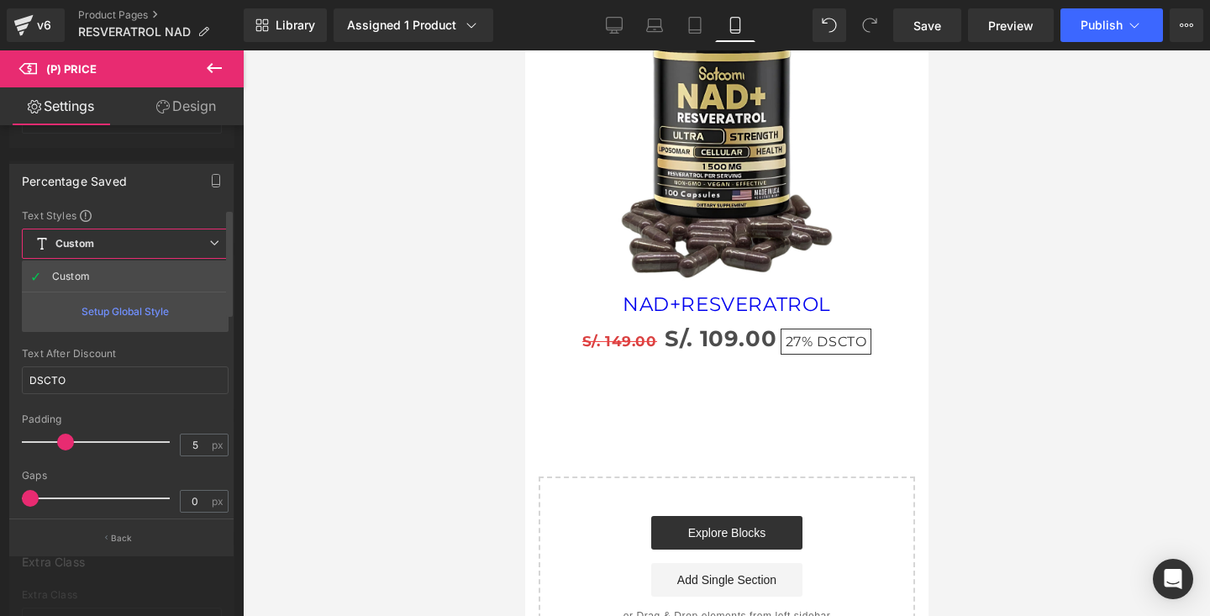
click at [163, 209] on div "Text Styles" at bounding box center [125, 214] width 207 height 13
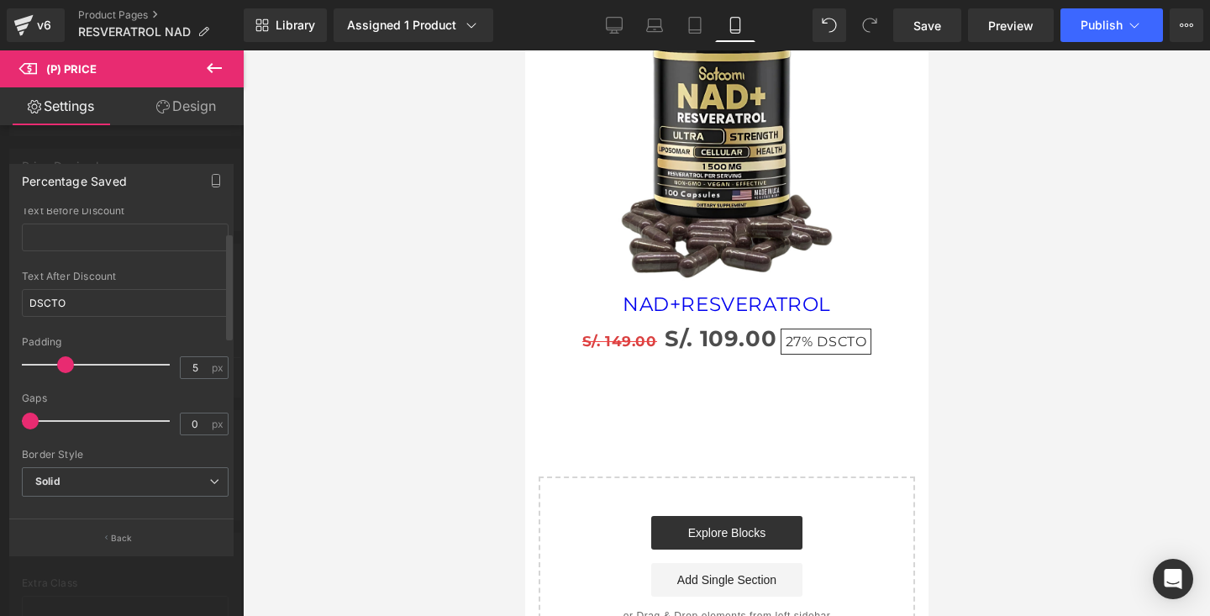
scroll to position [81, 0]
click at [80, 479] on span "Solid" at bounding box center [125, 478] width 207 height 29
click at [88, 454] on div "Border Style" at bounding box center [125, 451] width 207 height 12
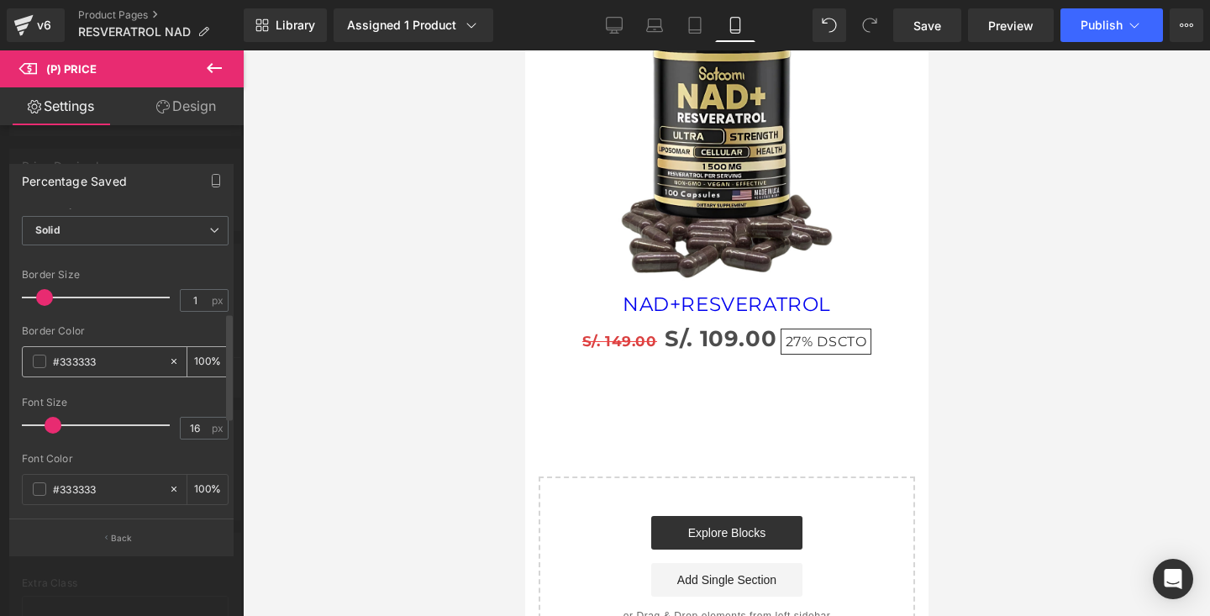
scroll to position [334, 0]
click at [40, 358] on span at bounding box center [39, 355] width 13 height 13
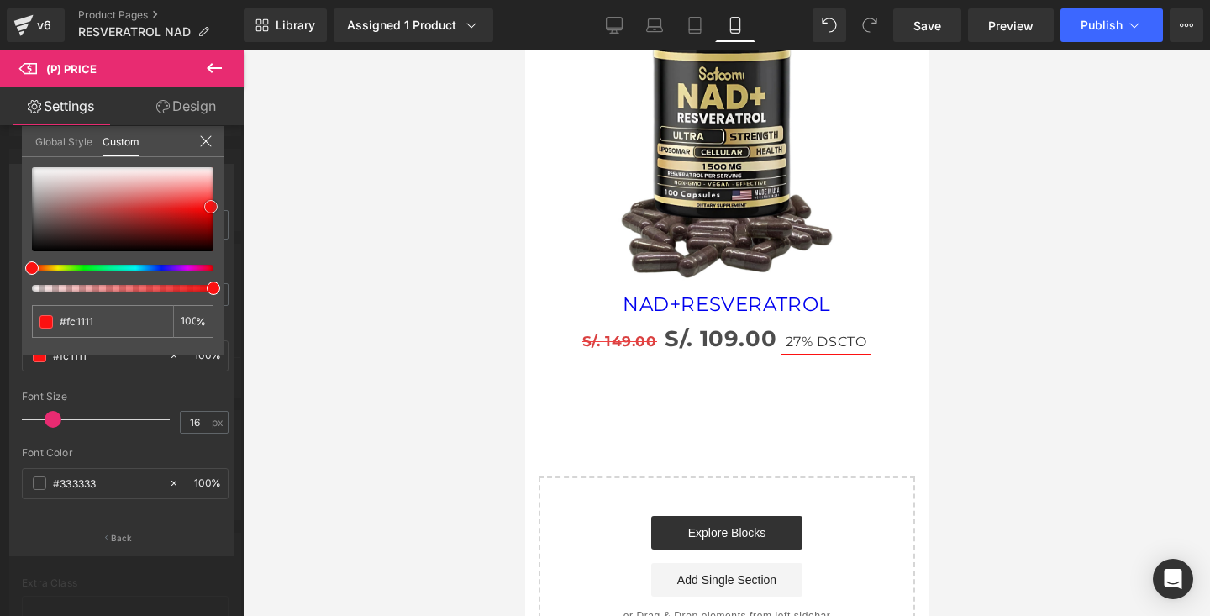
drag, startPoint x: 132, startPoint y: 223, endPoint x: 211, endPoint y: 207, distance: 80.6
click at [211, 207] on div at bounding box center [123, 209] width 182 height 84
click at [211, 140] on icon at bounding box center [205, 140] width 13 height 13
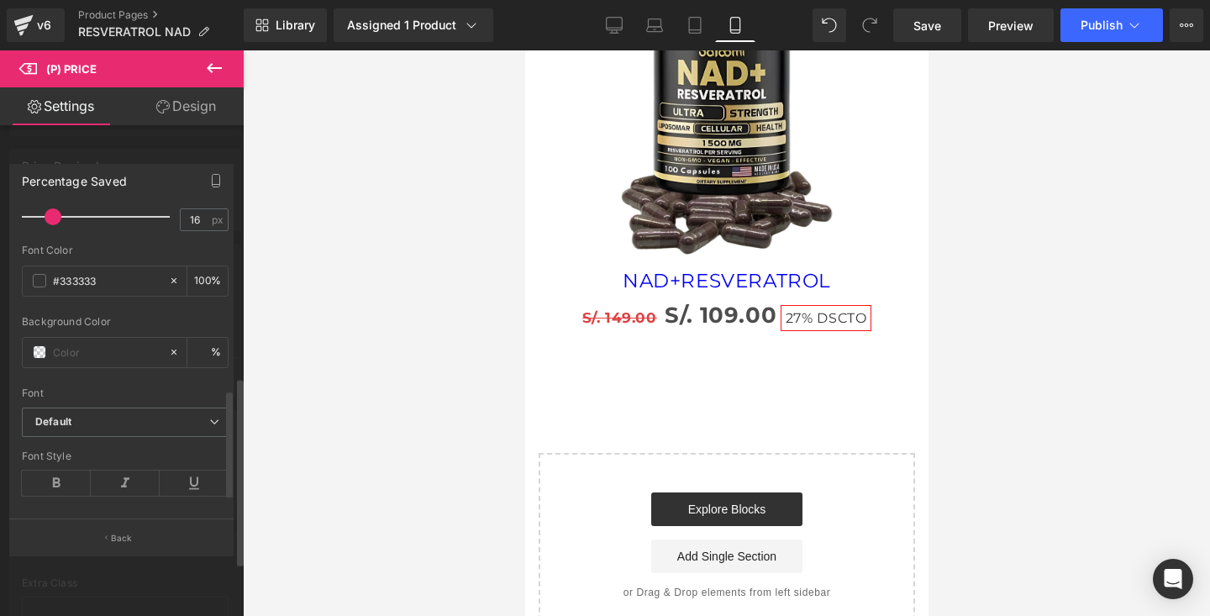
scroll to position [561, 0]
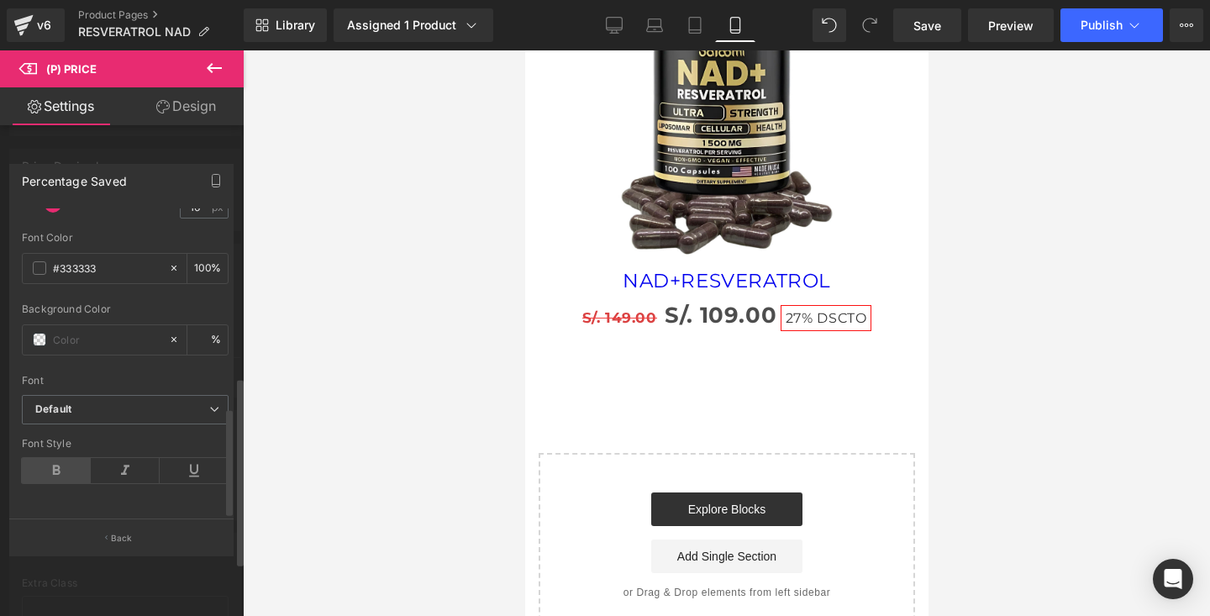
click at [50, 458] on icon at bounding box center [56, 470] width 69 height 25
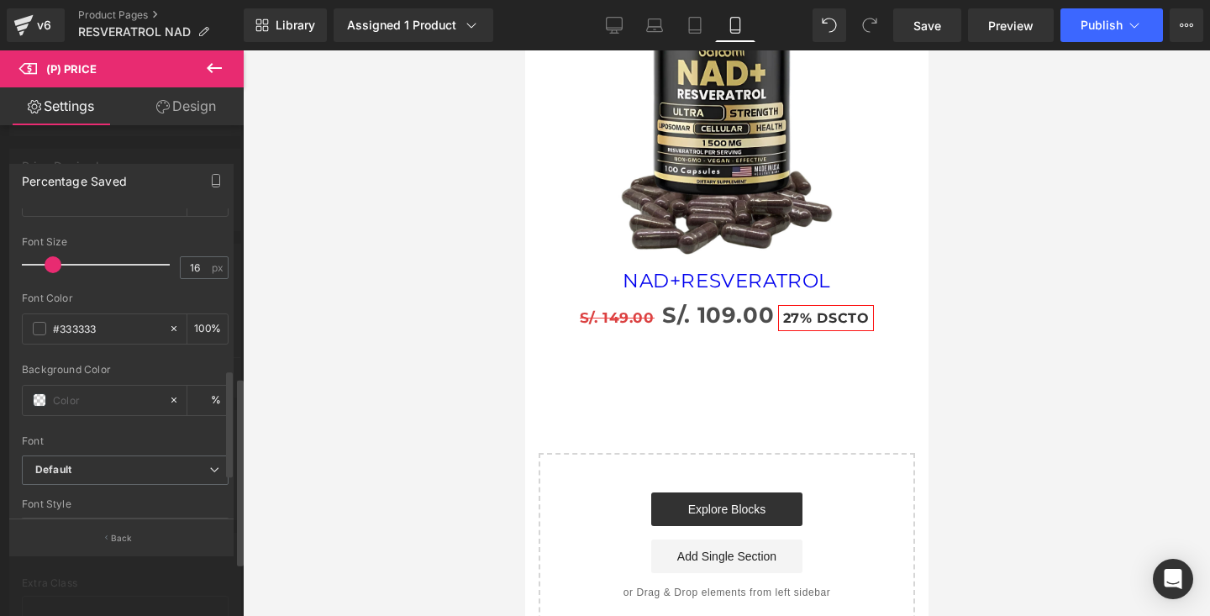
scroll to position [519, 0]
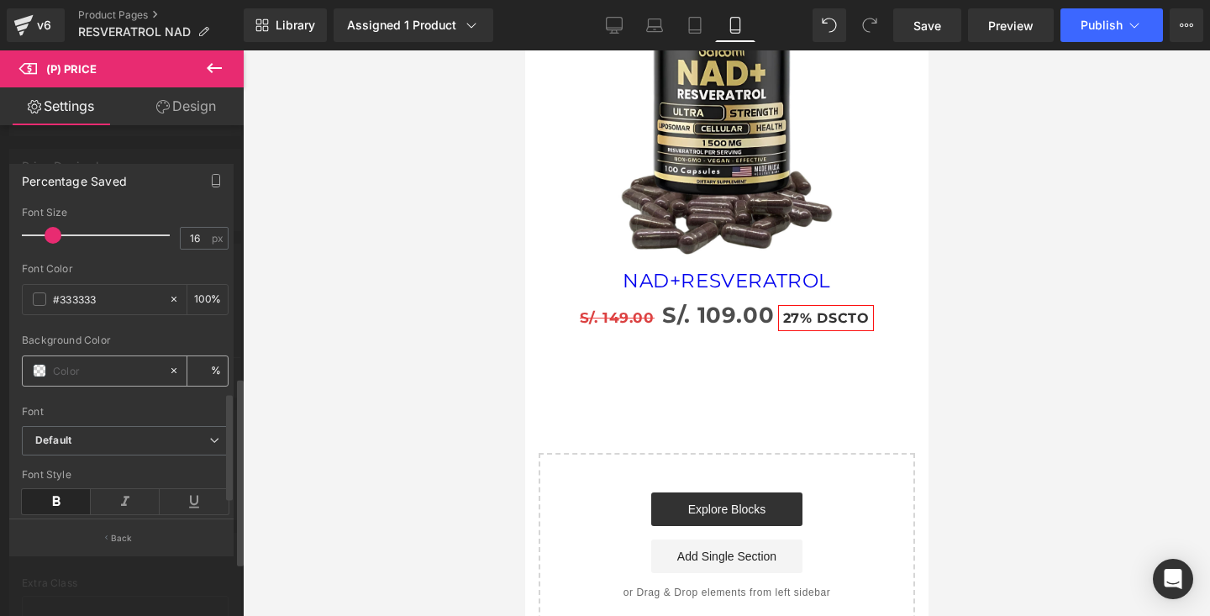
click at [38, 374] on span at bounding box center [39, 370] width 13 height 13
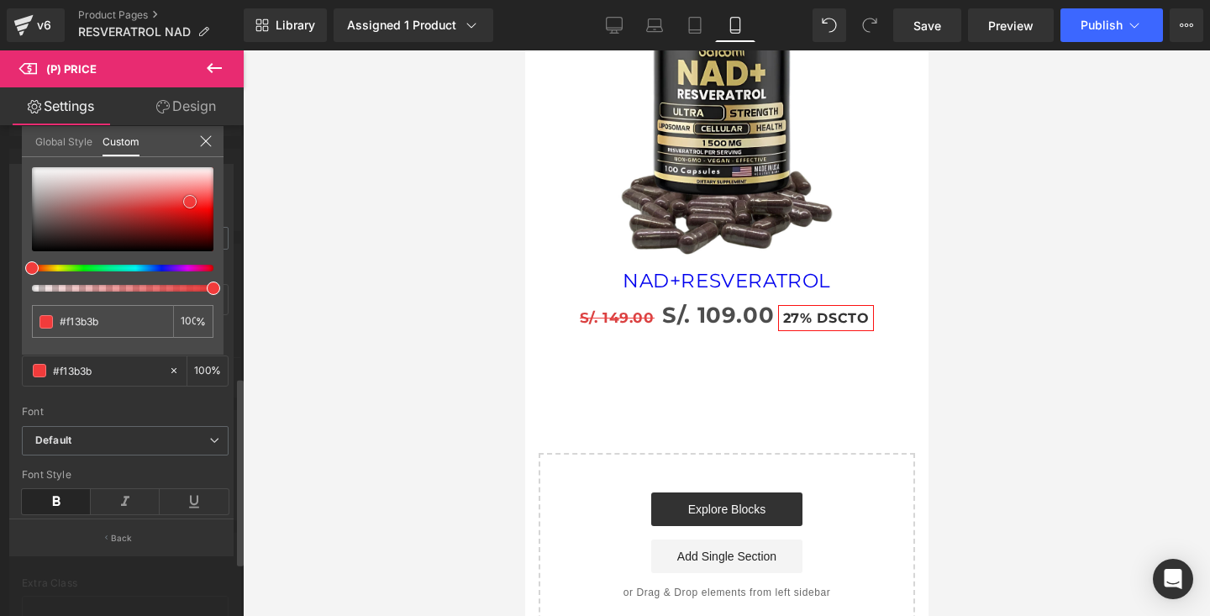
click at [190, 202] on div at bounding box center [123, 209] width 182 height 84
click at [36, 288] on div at bounding box center [116, 288] width 182 height 7
drag, startPoint x: 36, startPoint y: 288, endPoint x: 9, endPoint y: 293, distance: 27.4
click at [9, 293] on div "Percentage Saved Text Styles Custom Custom Setup Global Style Custom Setup Glob…" at bounding box center [122, 352] width 244 height 403
click at [213, 136] on div "Global Style Custom" at bounding box center [123, 141] width 202 height 31
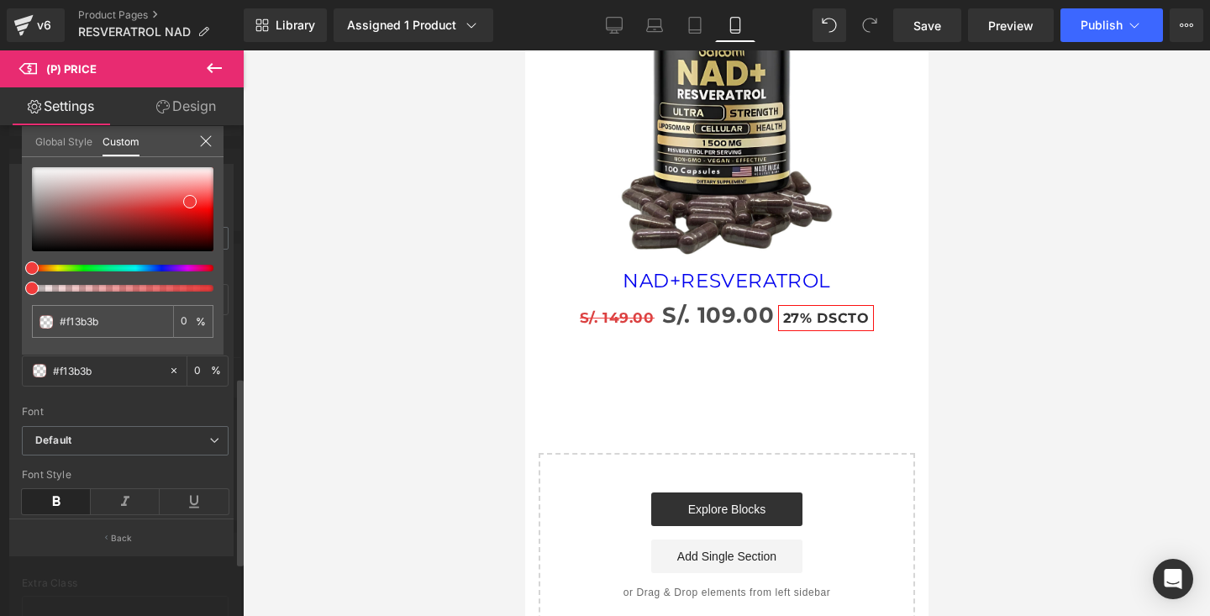
click at [204, 136] on icon at bounding box center [205, 140] width 13 height 13
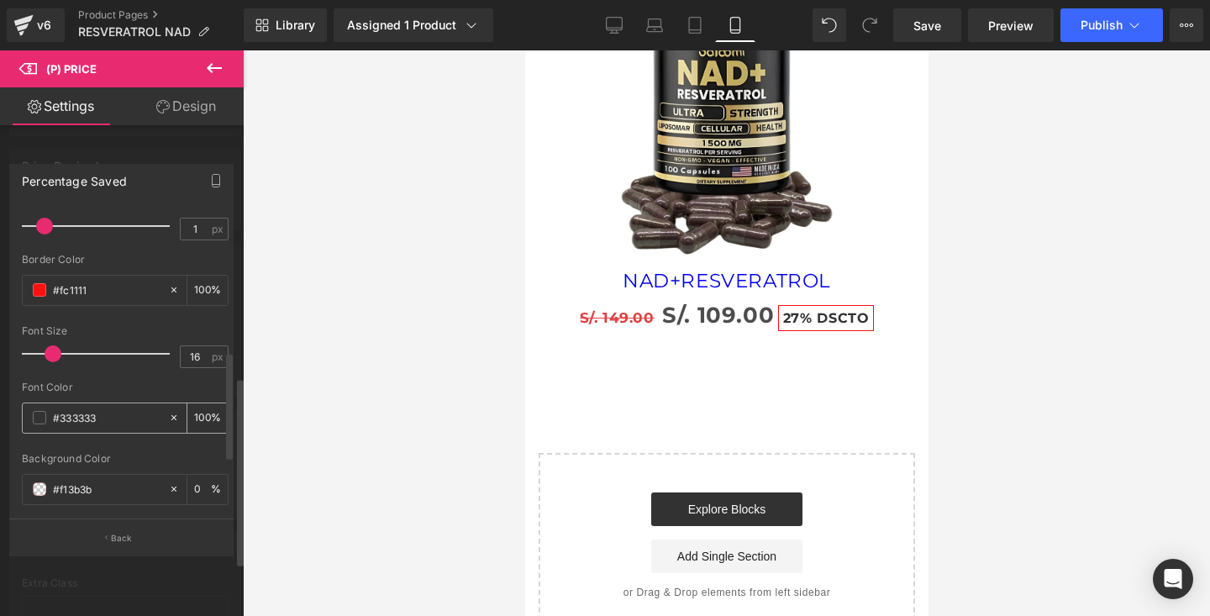
scroll to position [403, 0]
click at [39, 413] on span at bounding box center [39, 414] width 13 height 13
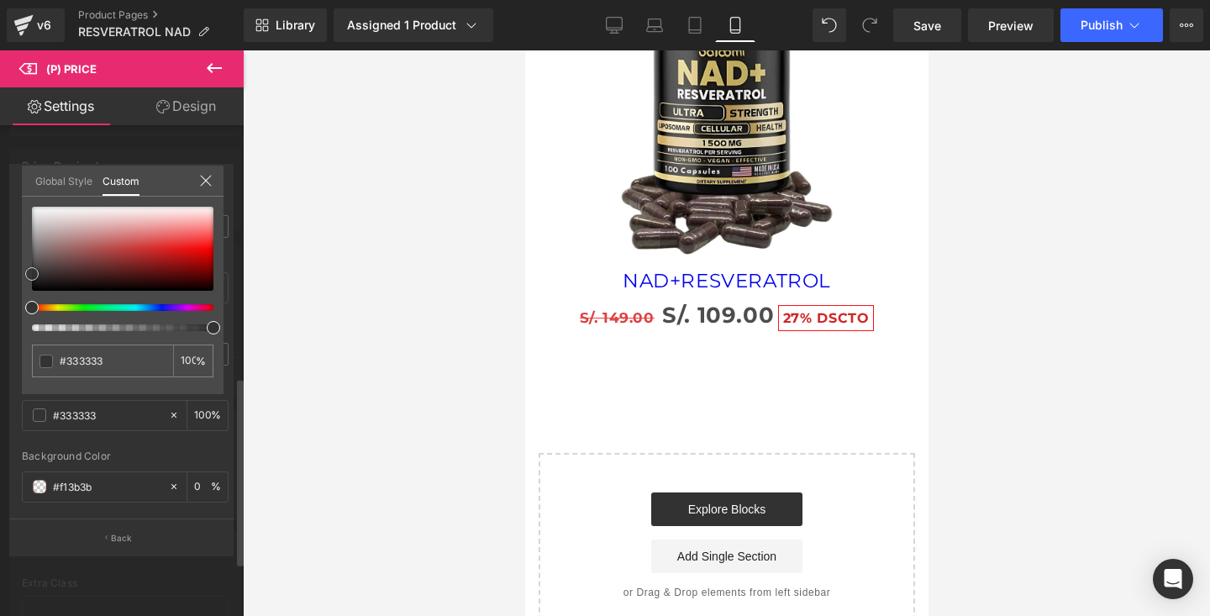
click at [153, 250] on div at bounding box center [123, 249] width 182 height 84
drag, startPoint x: 180, startPoint y: 241, endPoint x: 193, endPoint y: 249, distance: 15.4
click at [193, 249] on div at bounding box center [123, 249] width 182 height 84
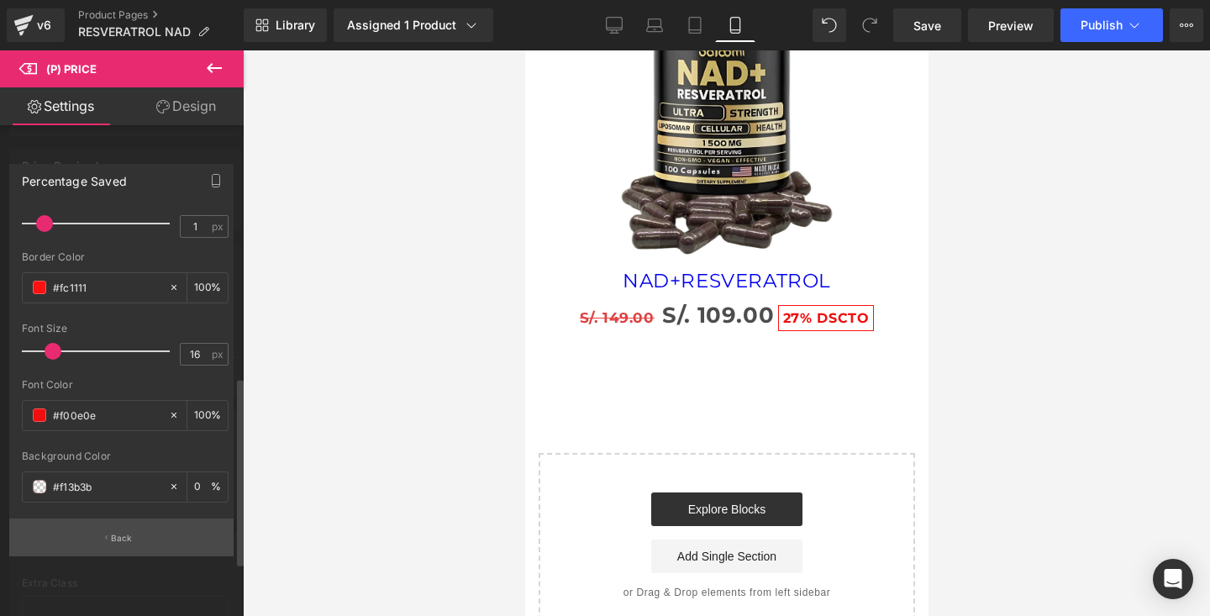
click at [125, 542] on p "Back" at bounding box center [122, 538] width 22 height 13
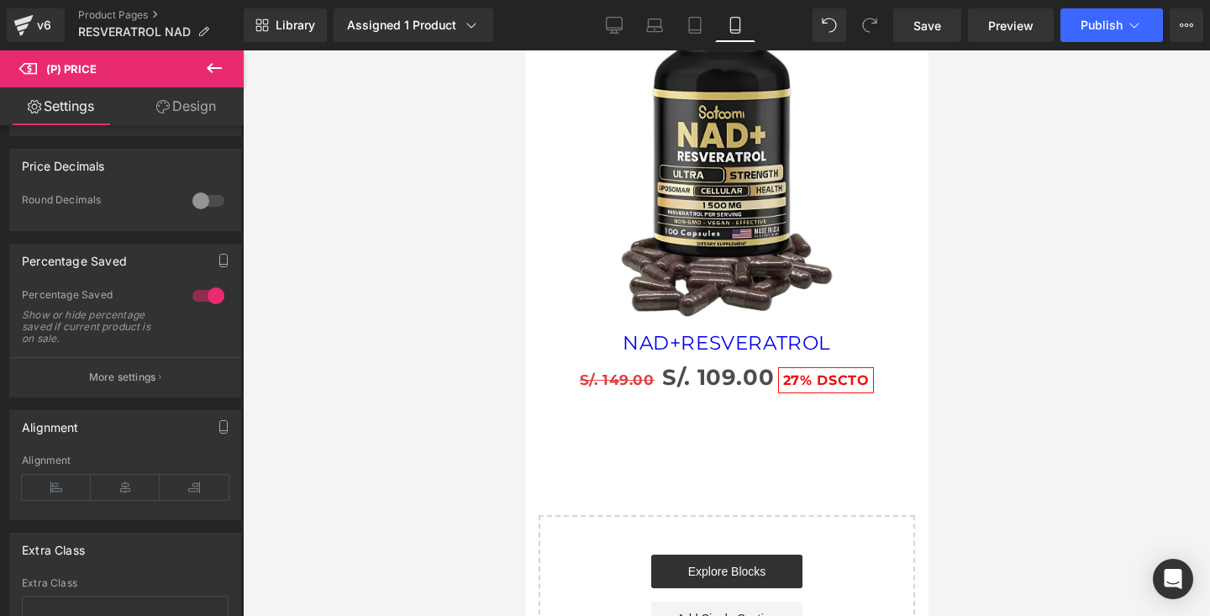
scroll to position [5954, 0]
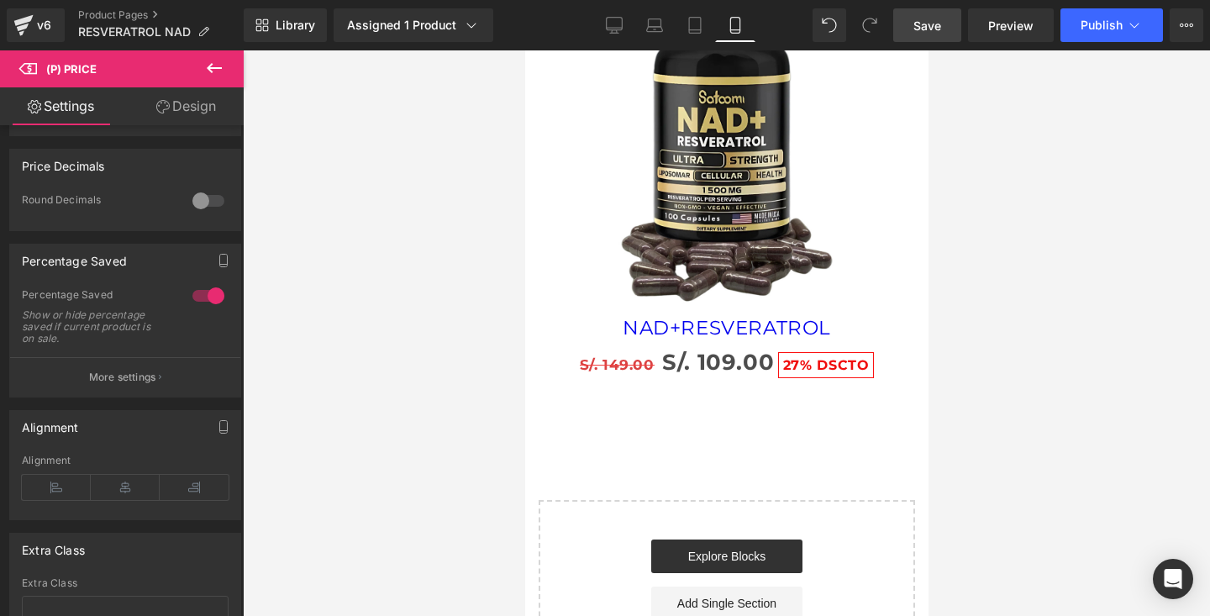
click at [933, 33] on span "Save" at bounding box center [927, 26] width 28 height 18
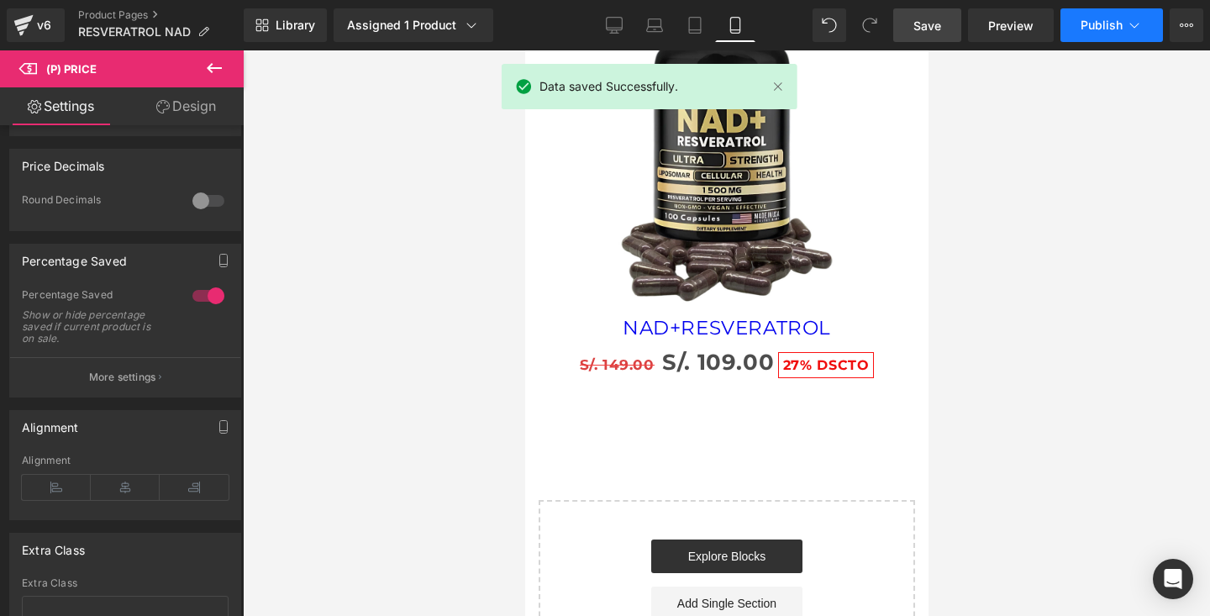
click at [1097, 31] on span "Publish" at bounding box center [1102, 24] width 42 height 13
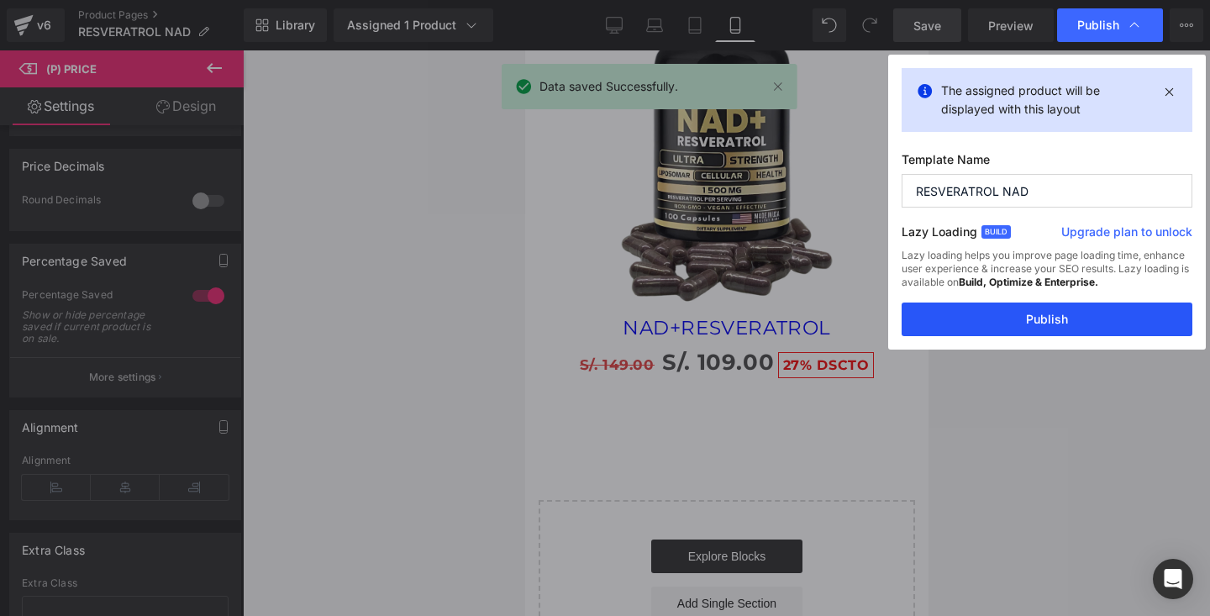
click at [1084, 317] on button "Publish" at bounding box center [1047, 320] width 291 height 34
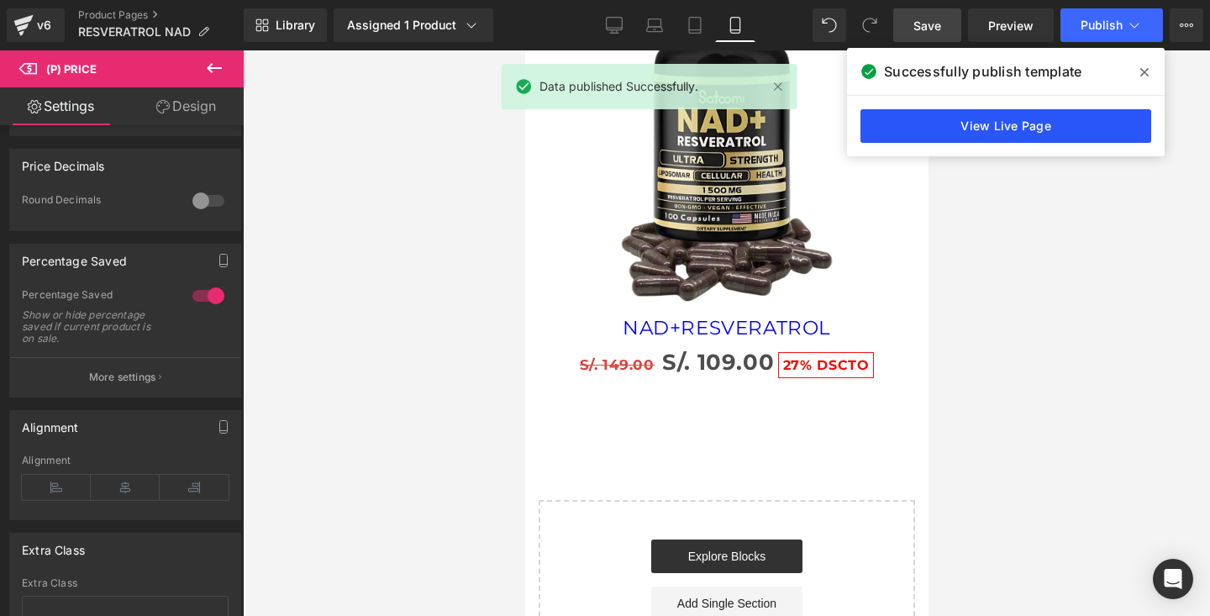
click at [952, 124] on link "View Live Page" at bounding box center [1006, 126] width 291 height 34
